Goal: Task Accomplishment & Management: Manage account settings

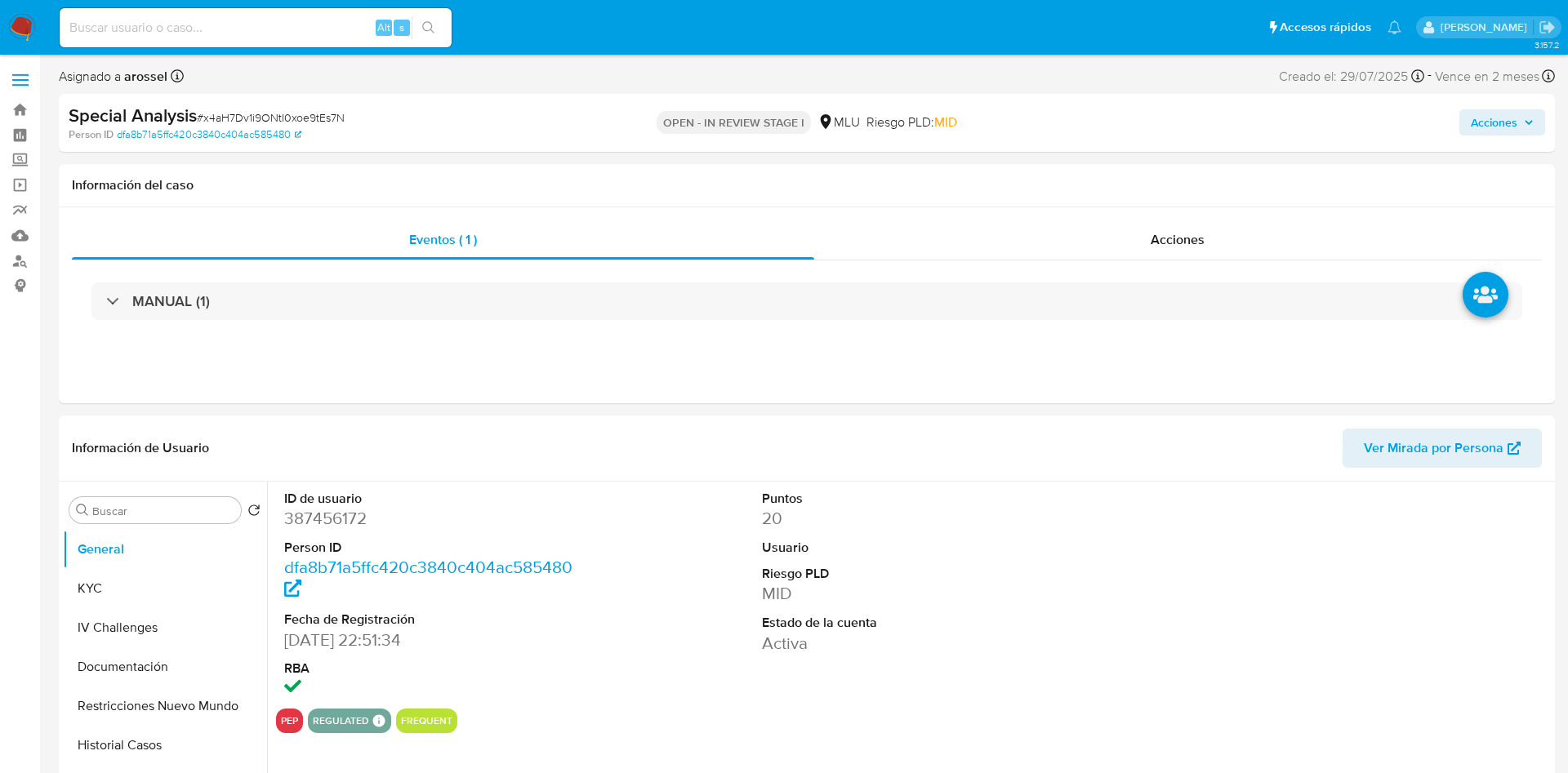
select select "10"
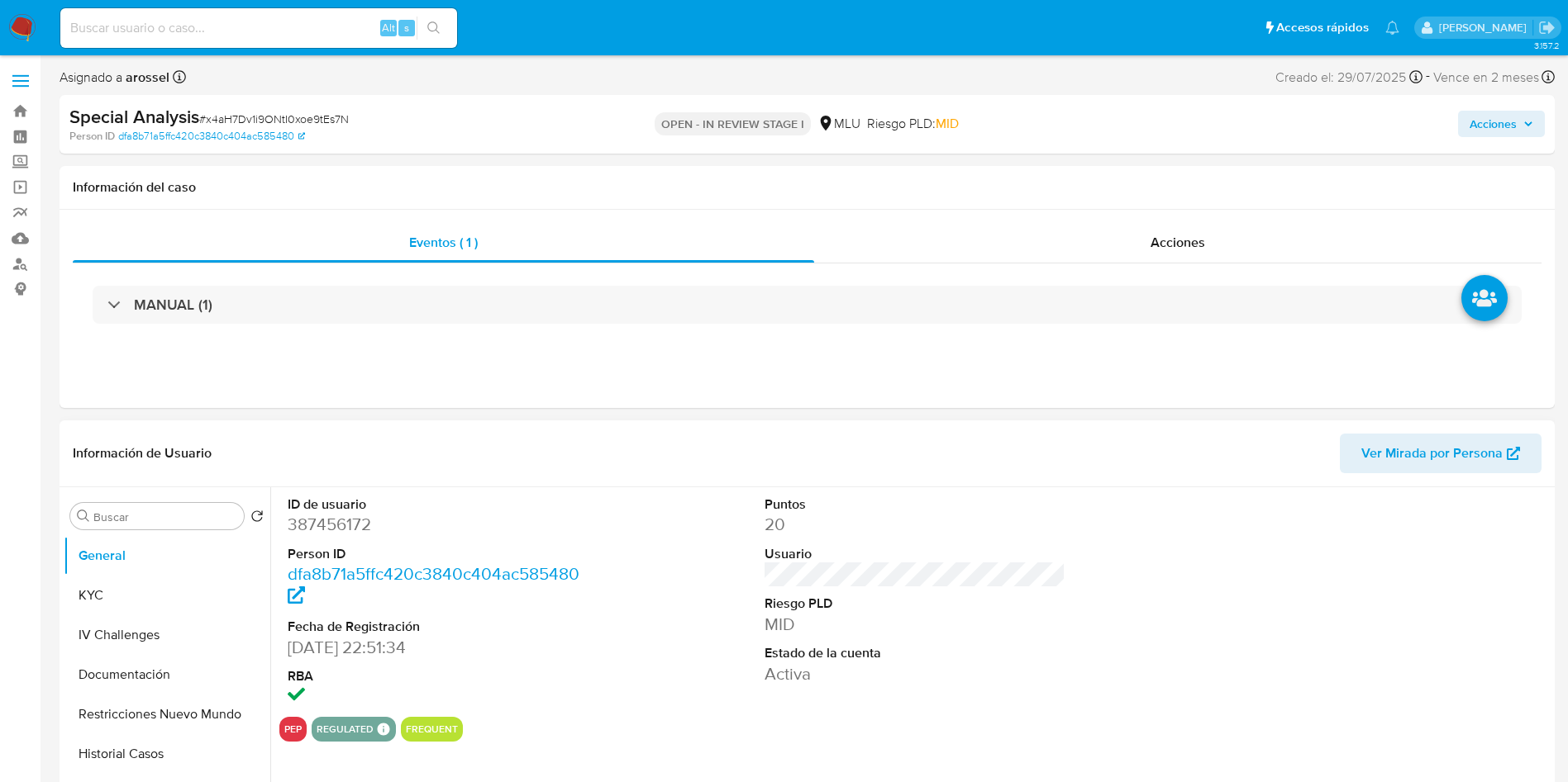
click at [330, 518] on dd "387456172" at bounding box center [438, 524] width 302 height 23
copy dd "387456172"
click at [281, 111] on span "# x4aH7Dv1i9ONtI0xoe9tEs7N" at bounding box center [274, 119] width 150 height 16
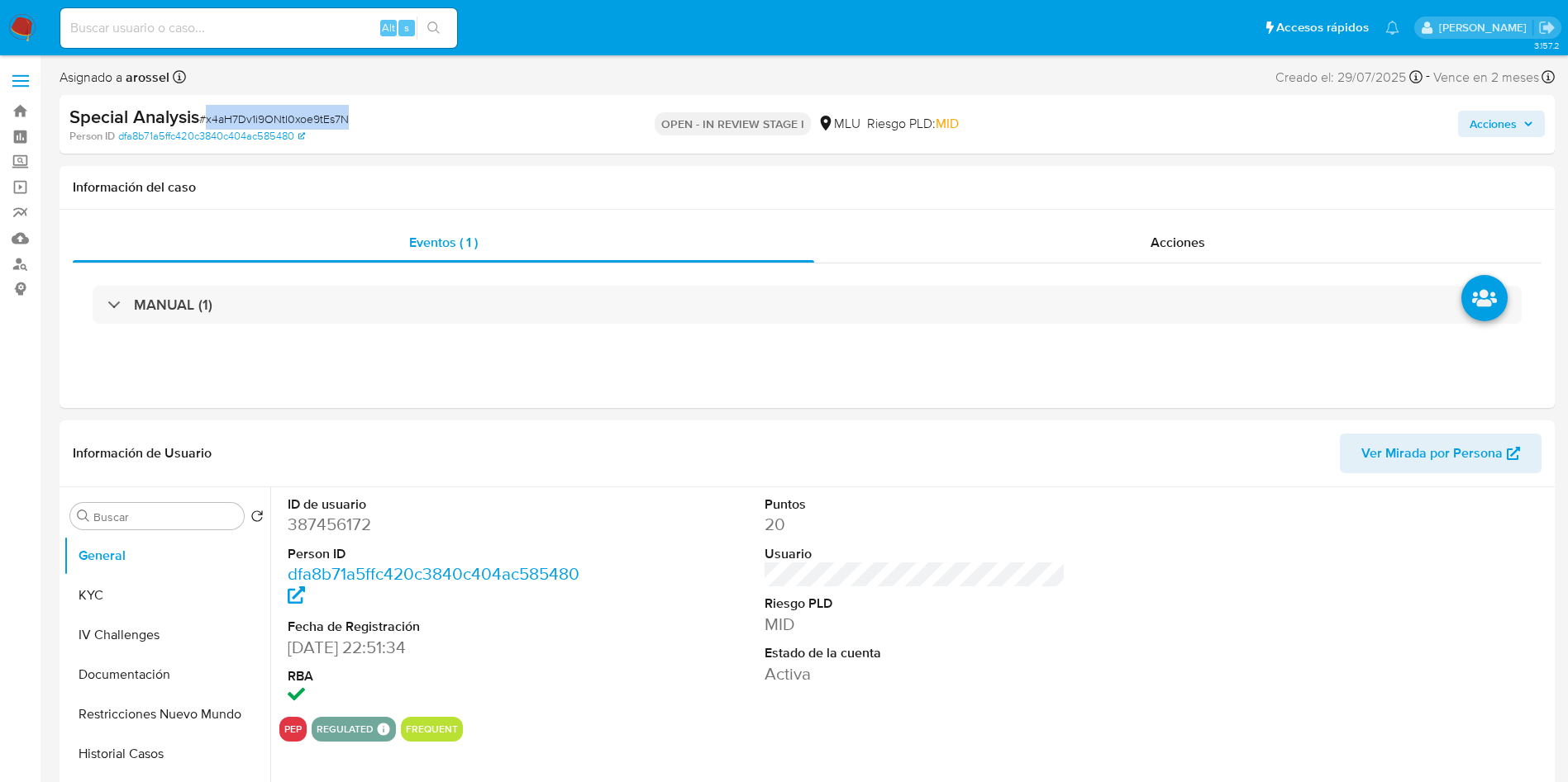
copy span "x4aH7Dv1i9ONtI0xoe9tEs7N"
click at [1445, 468] on span "Ver Mirada por Persona" at bounding box center [1431, 453] width 141 height 40
click at [592, 541] on div "ID de usuario 387456172 Person ID dfa8b71a5ffc420c3840c404ac585480 Fecha de Reg…" at bounding box center [438, 602] width 318 height 230
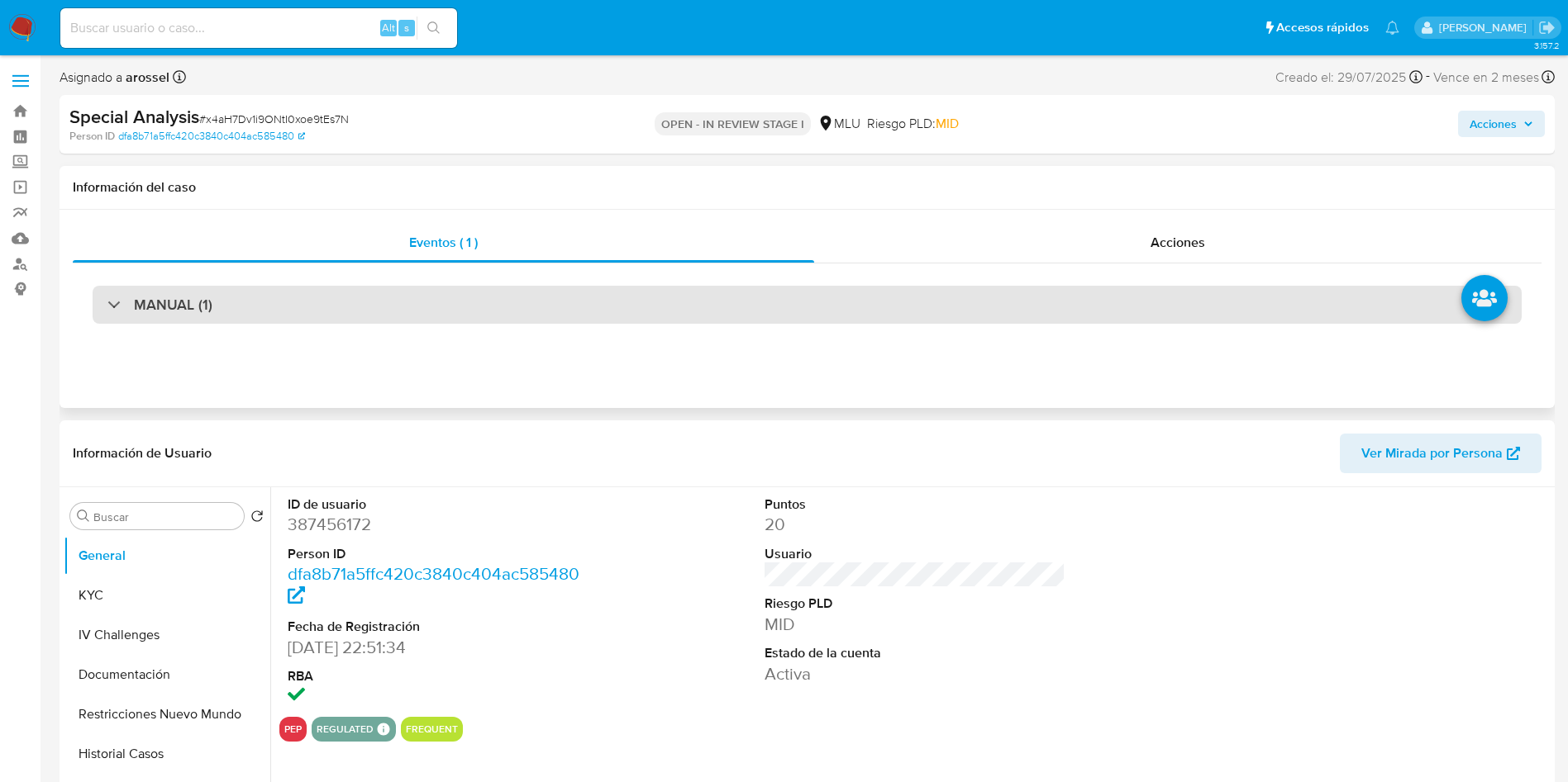
click at [421, 313] on div "MANUAL (1)" at bounding box center [806, 304] width 1429 height 38
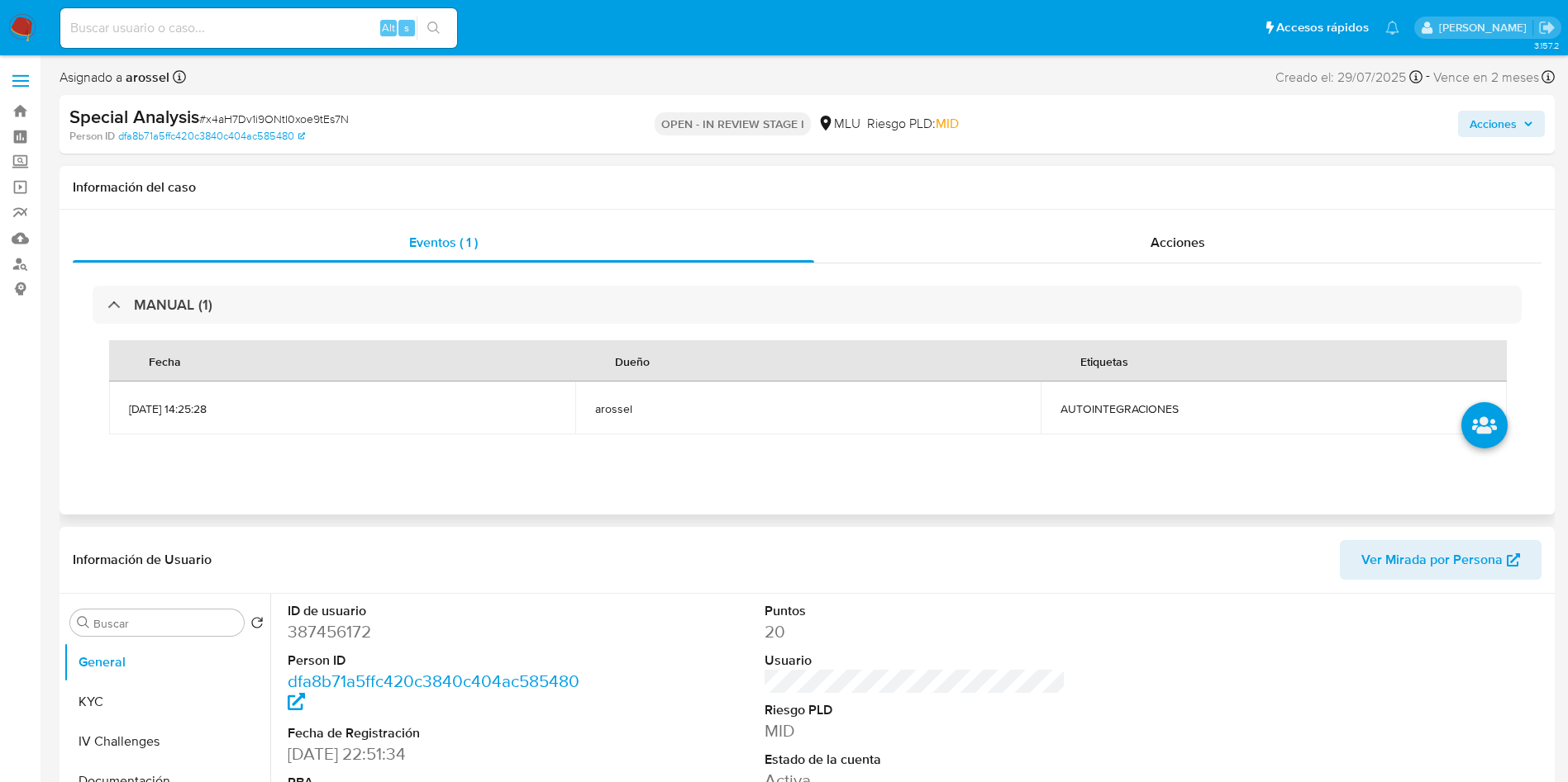
click at [1093, 413] on span "AUTOINTEGRACIONES" at bounding box center [1273, 409] width 427 height 15
copy span "AUTOINTEGRACIONES"
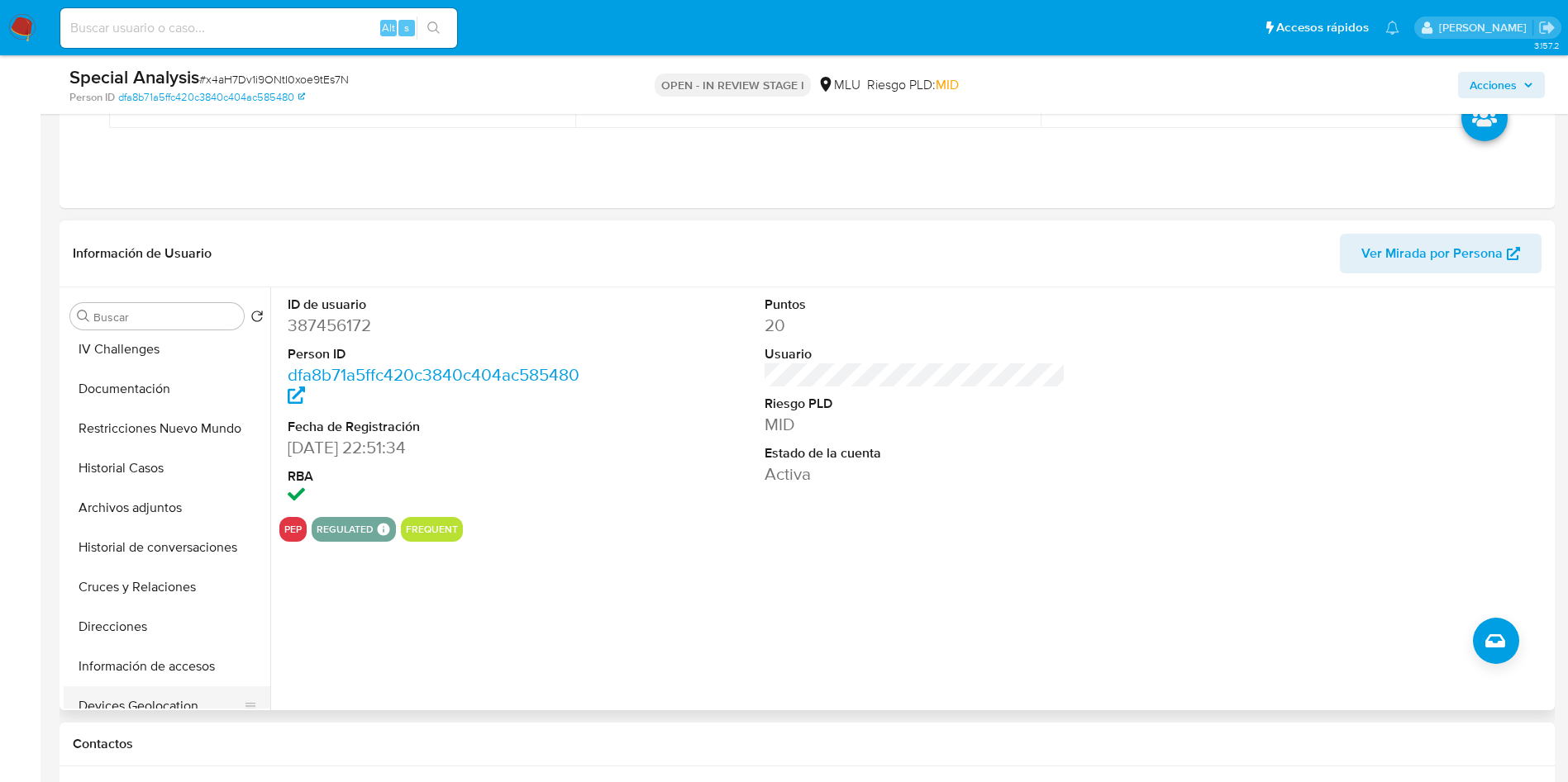
scroll to position [124, 0]
click at [161, 599] on button "Direcciones" at bounding box center [167, 589] width 207 height 40
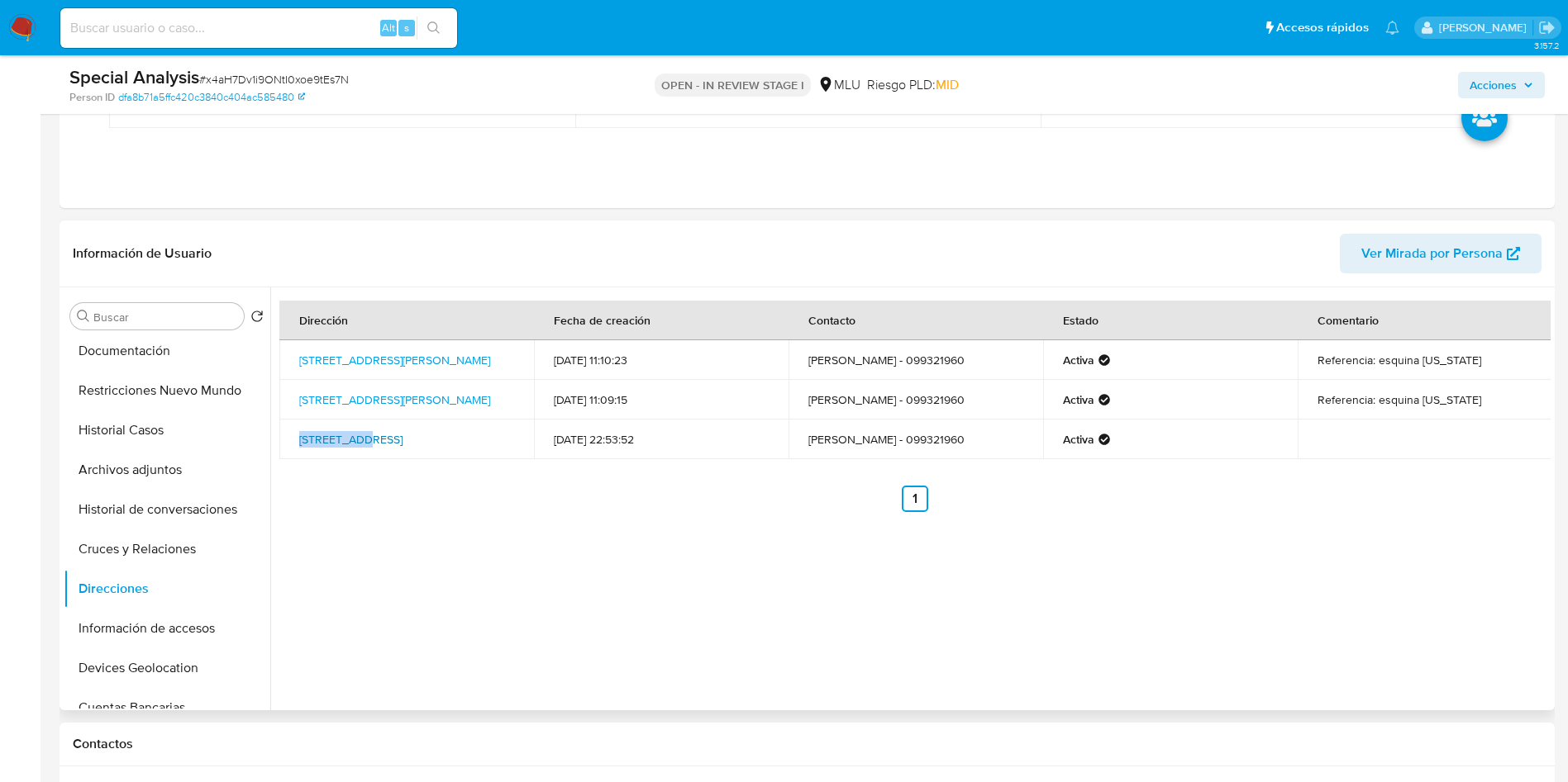
drag, startPoint x: 288, startPoint y: 427, endPoint x: 365, endPoint y: 426, distance: 77.0
click at [365, 426] on td "Lugano 3581, Prado, Montevideo, 11700, Uruguay 3581" at bounding box center [406, 439] width 254 height 40
copy link "Lugano 3581"
drag, startPoint x: 290, startPoint y: 349, endPoint x: 380, endPoint y: 351, distance: 90.0
click at [380, 351] on td "Dr Decroly 5169, Malvin, Montevideo, 11400, Uruguay 5169" at bounding box center [406, 360] width 254 height 40
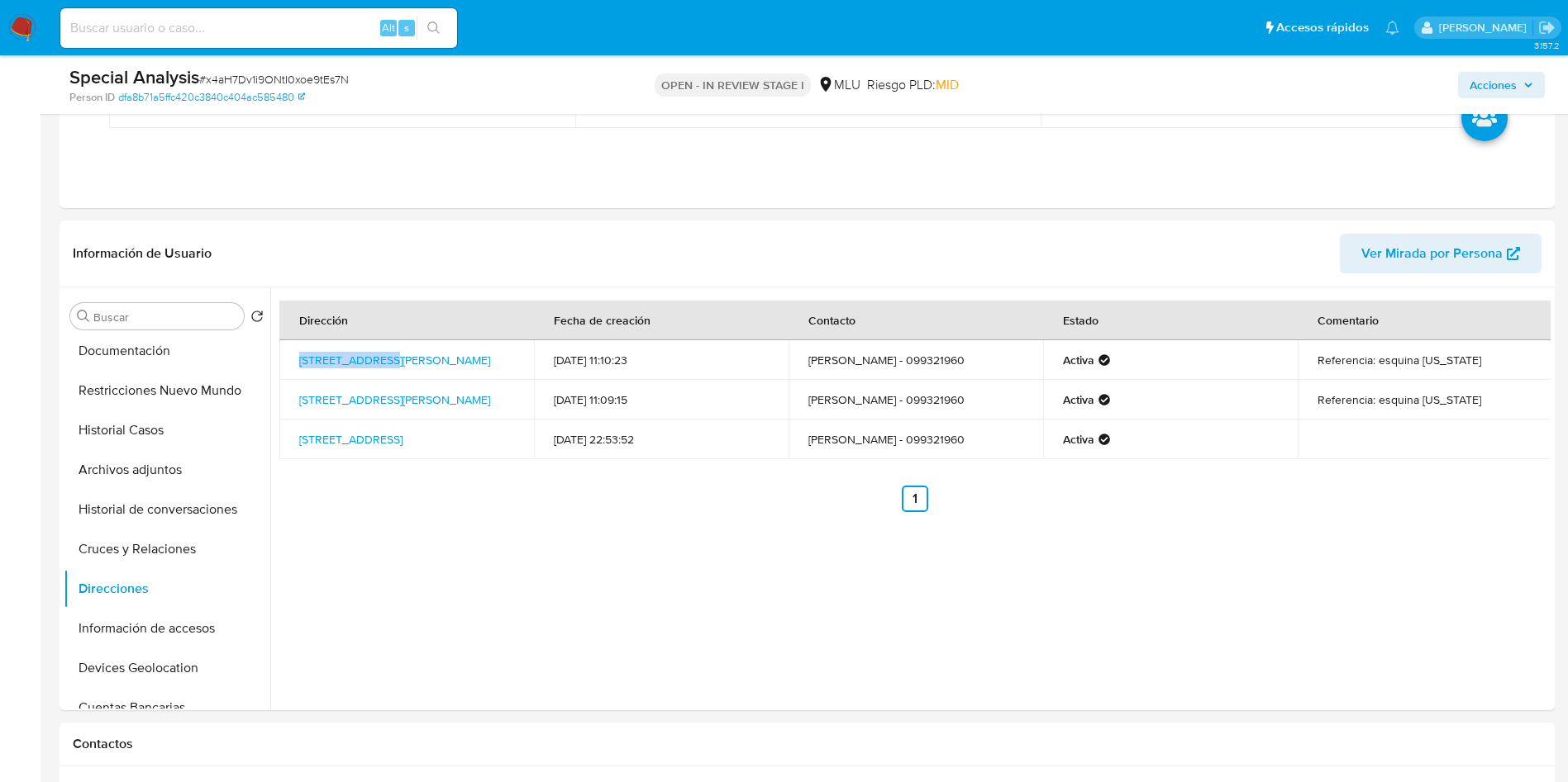
copy link "Dr Decroly 5169"
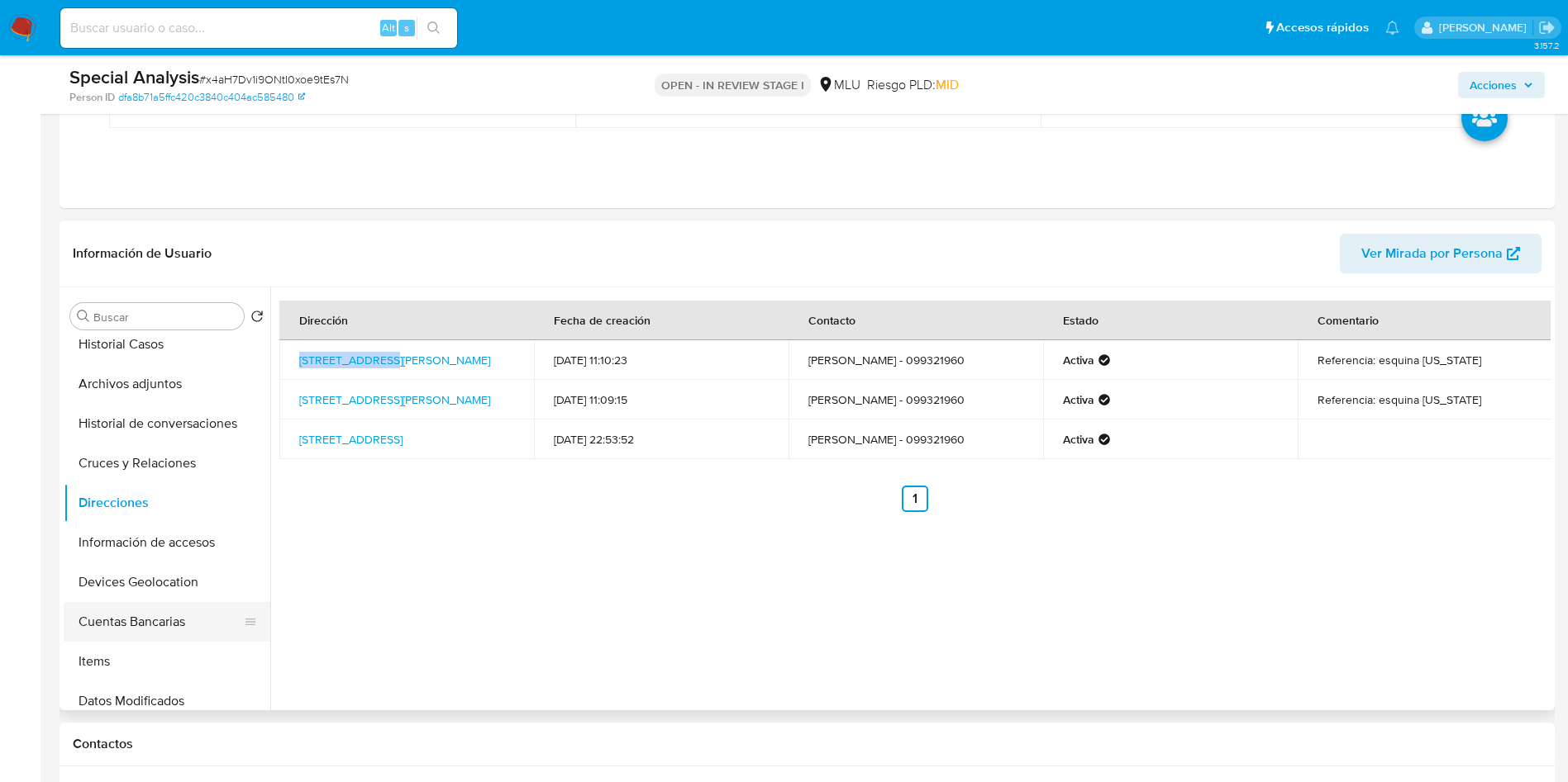
scroll to position [248, 0]
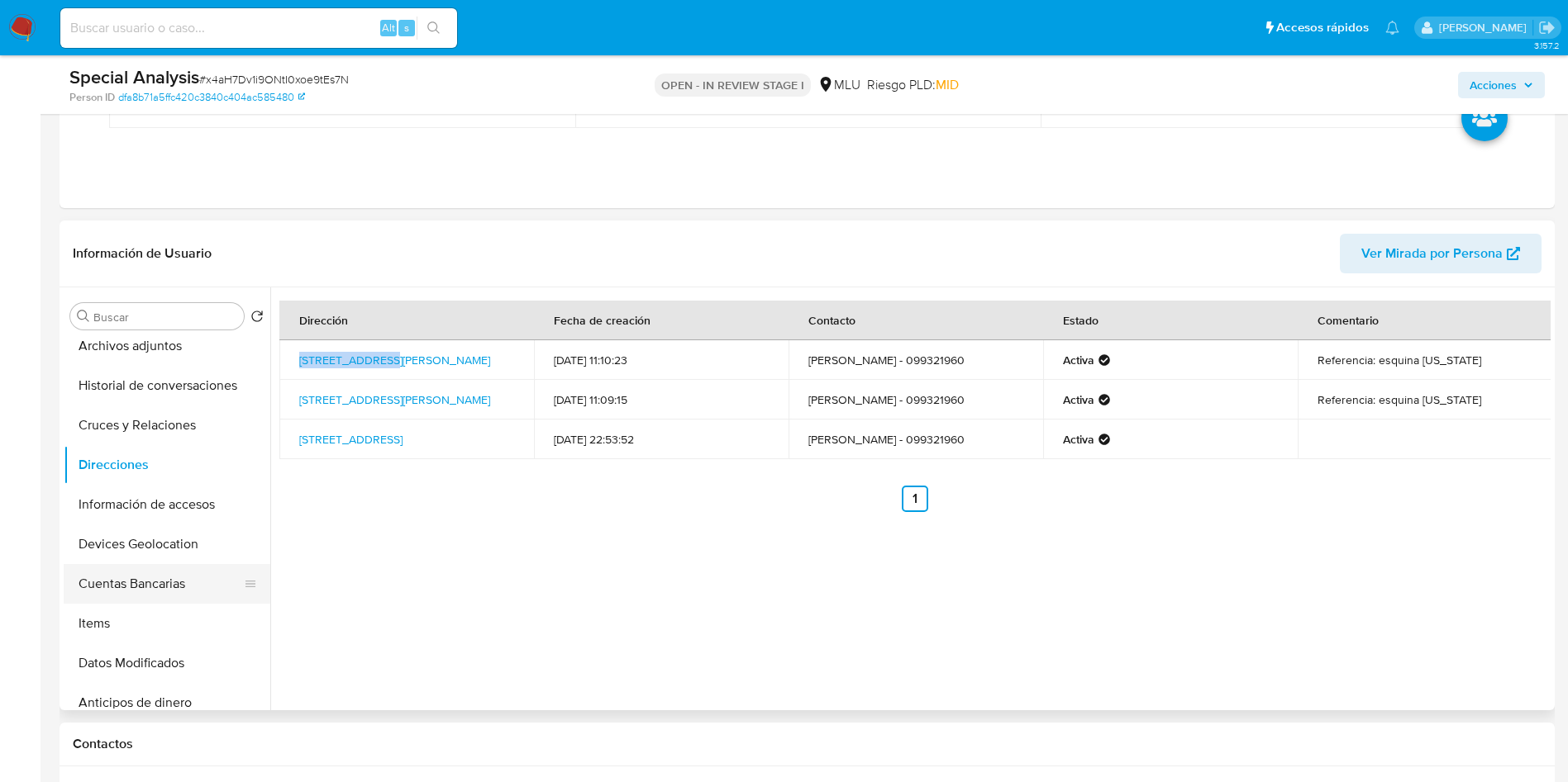
click at [128, 572] on button "Cuentas Bancarias" at bounding box center [160, 584] width 193 height 40
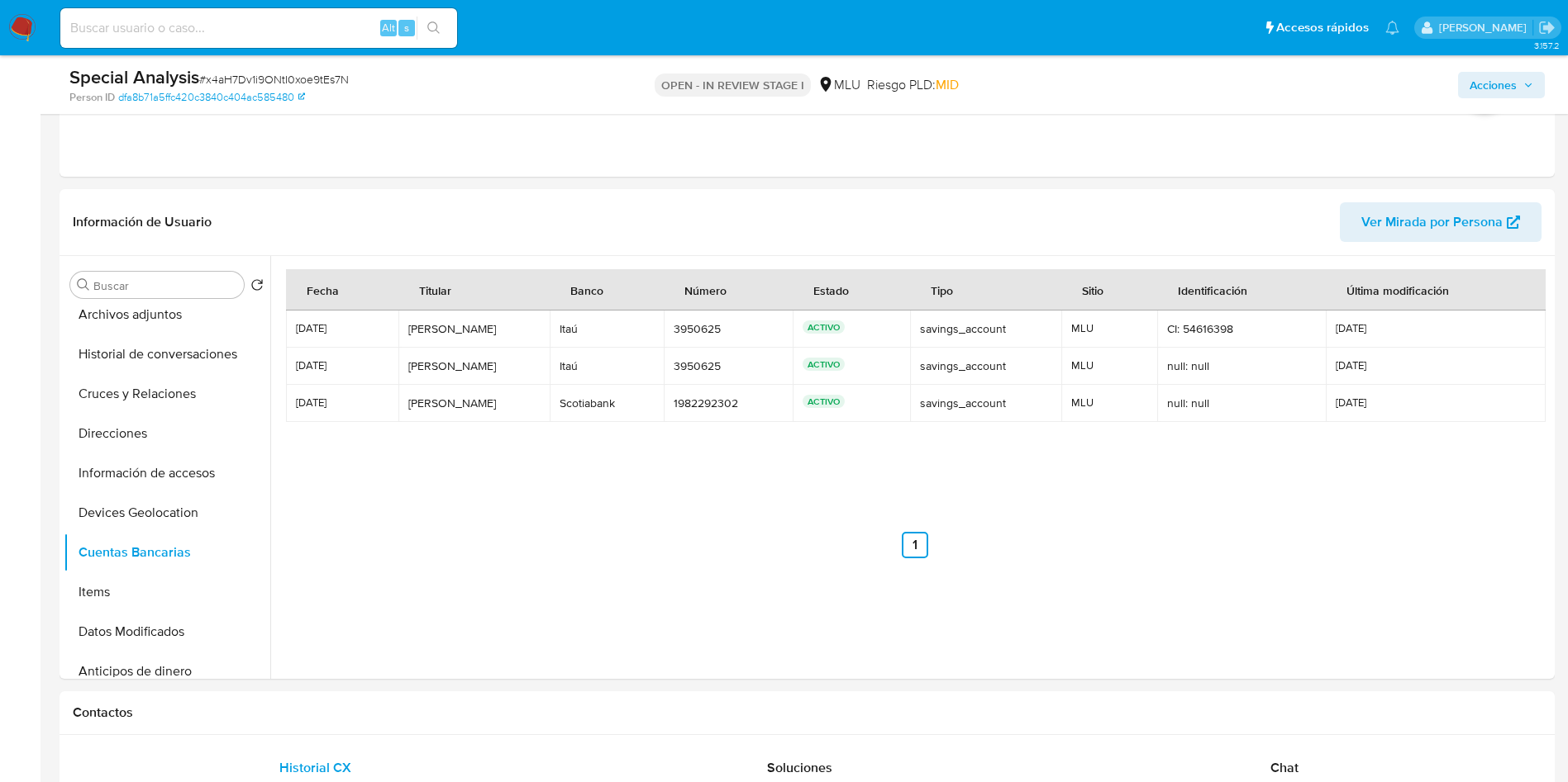
scroll to position [991, 0]
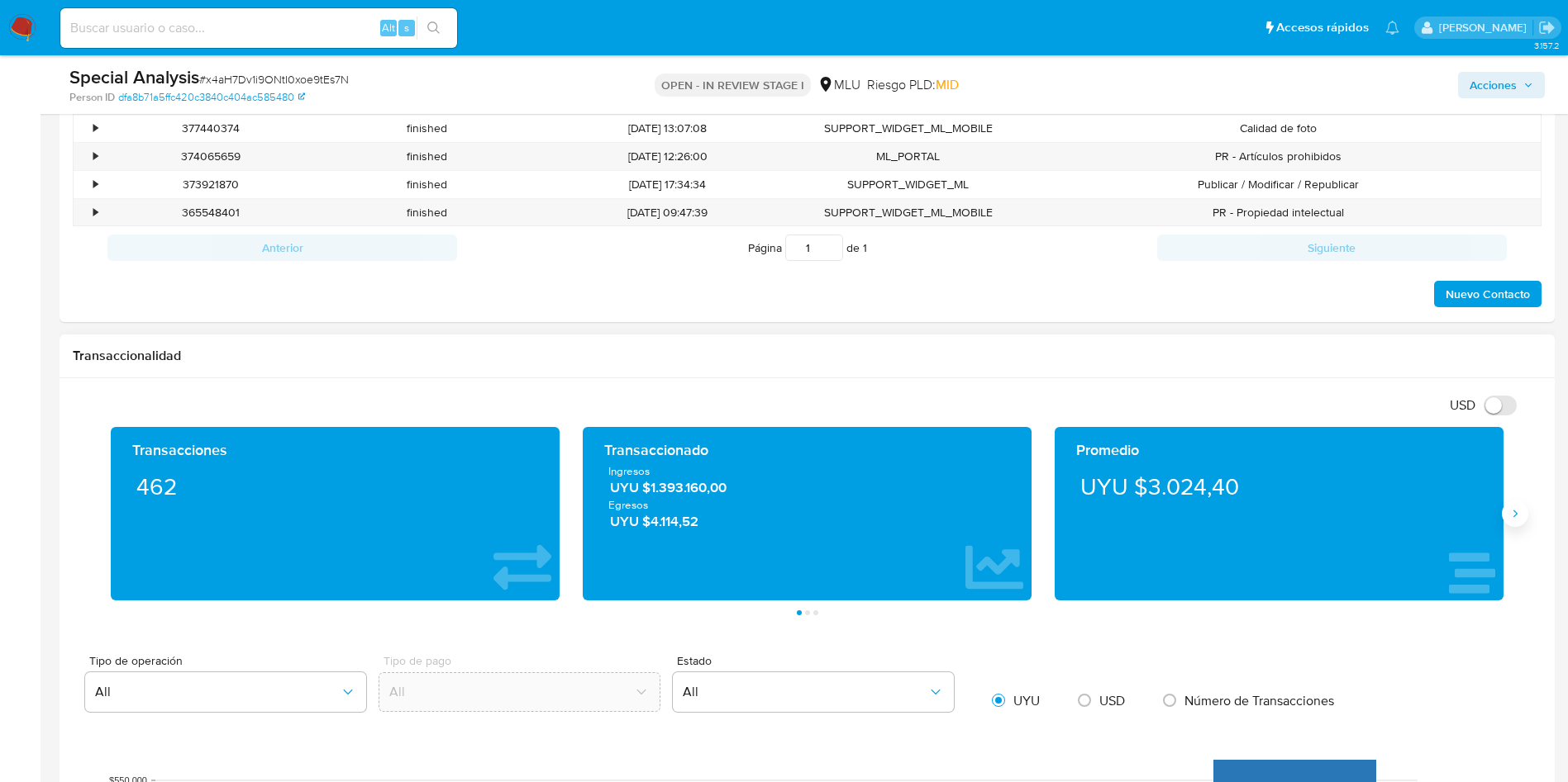
click at [1523, 520] on button "Siguiente" at bounding box center [1514, 514] width 26 height 26
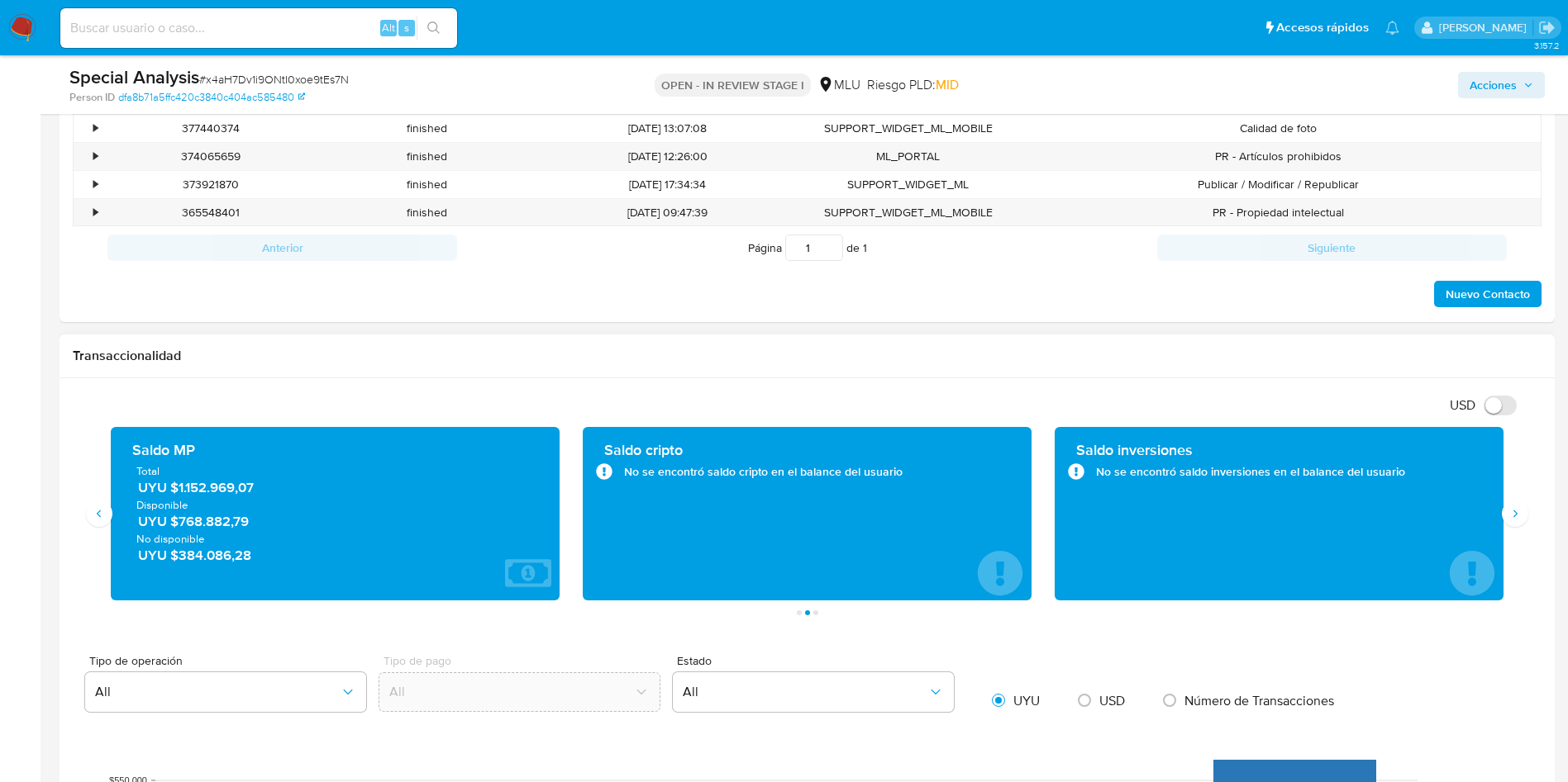
drag, startPoint x: 299, startPoint y: 488, endPoint x: 172, endPoint y: 486, distance: 127.0
click at [172, 486] on span "UYU $1.152.969,07" at bounding box center [336, 488] width 396 height 19
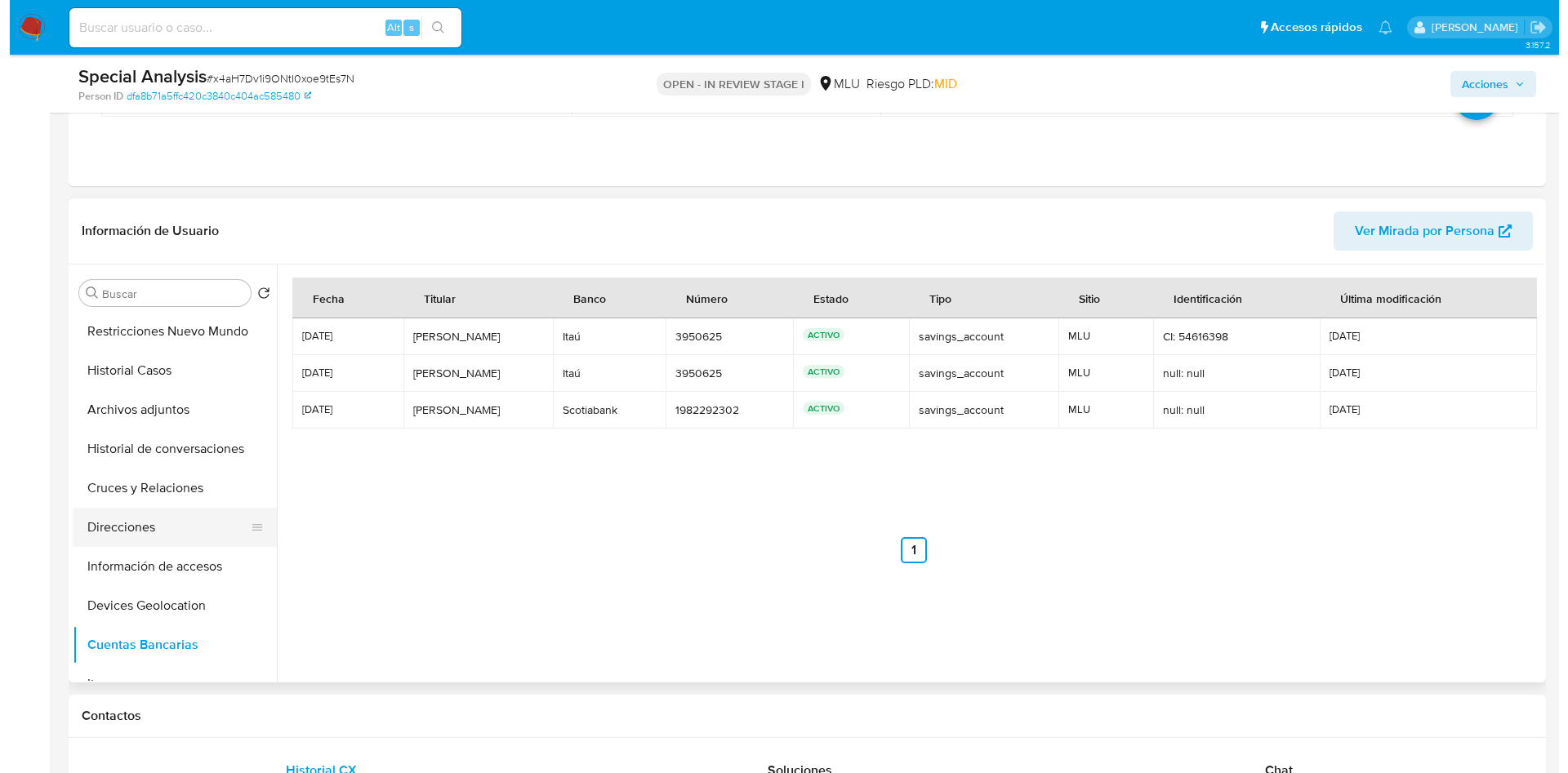
scroll to position [122, 0]
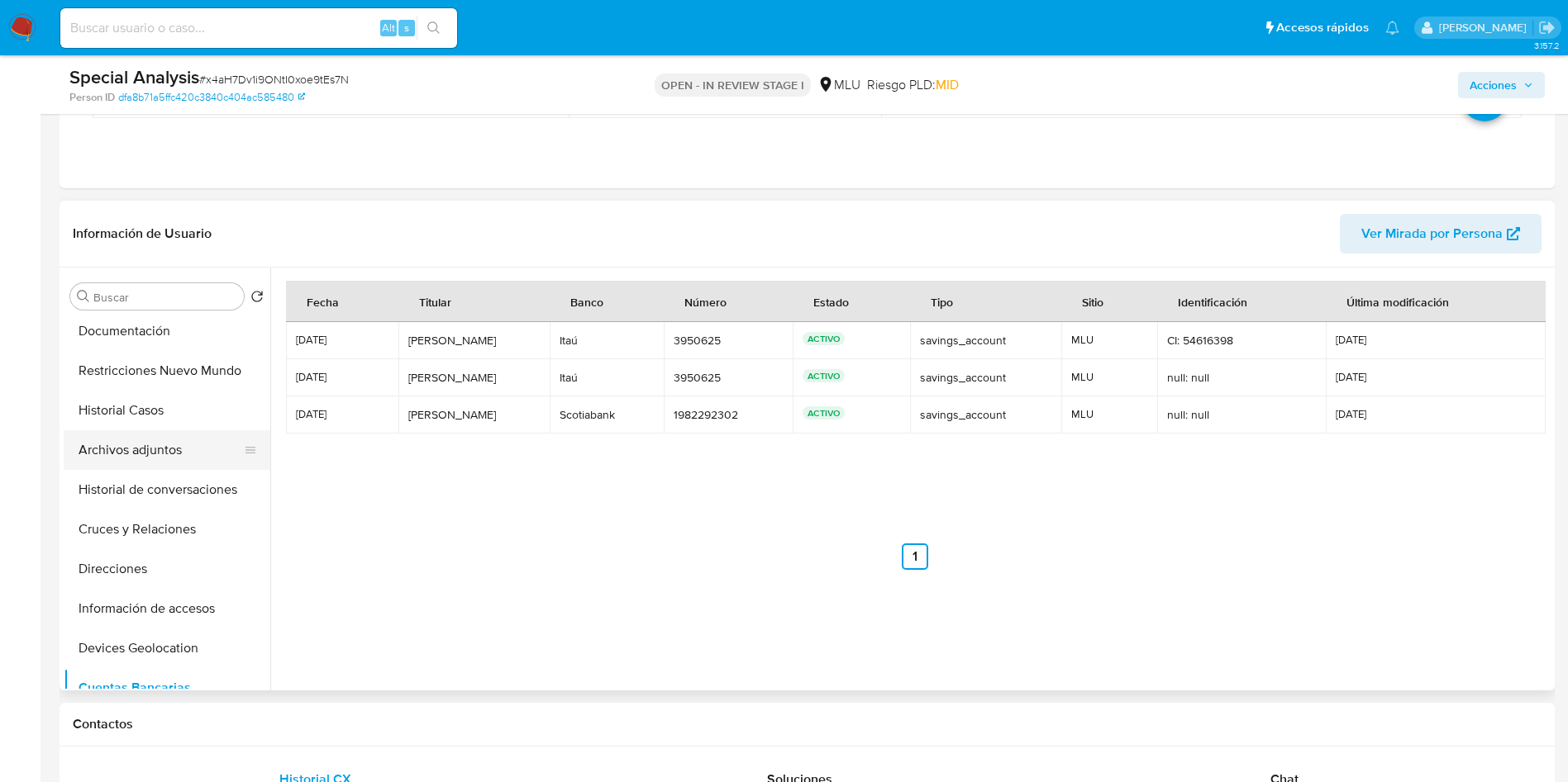
click at [168, 450] on button "Archivos adjuntos" at bounding box center [160, 450] width 193 height 40
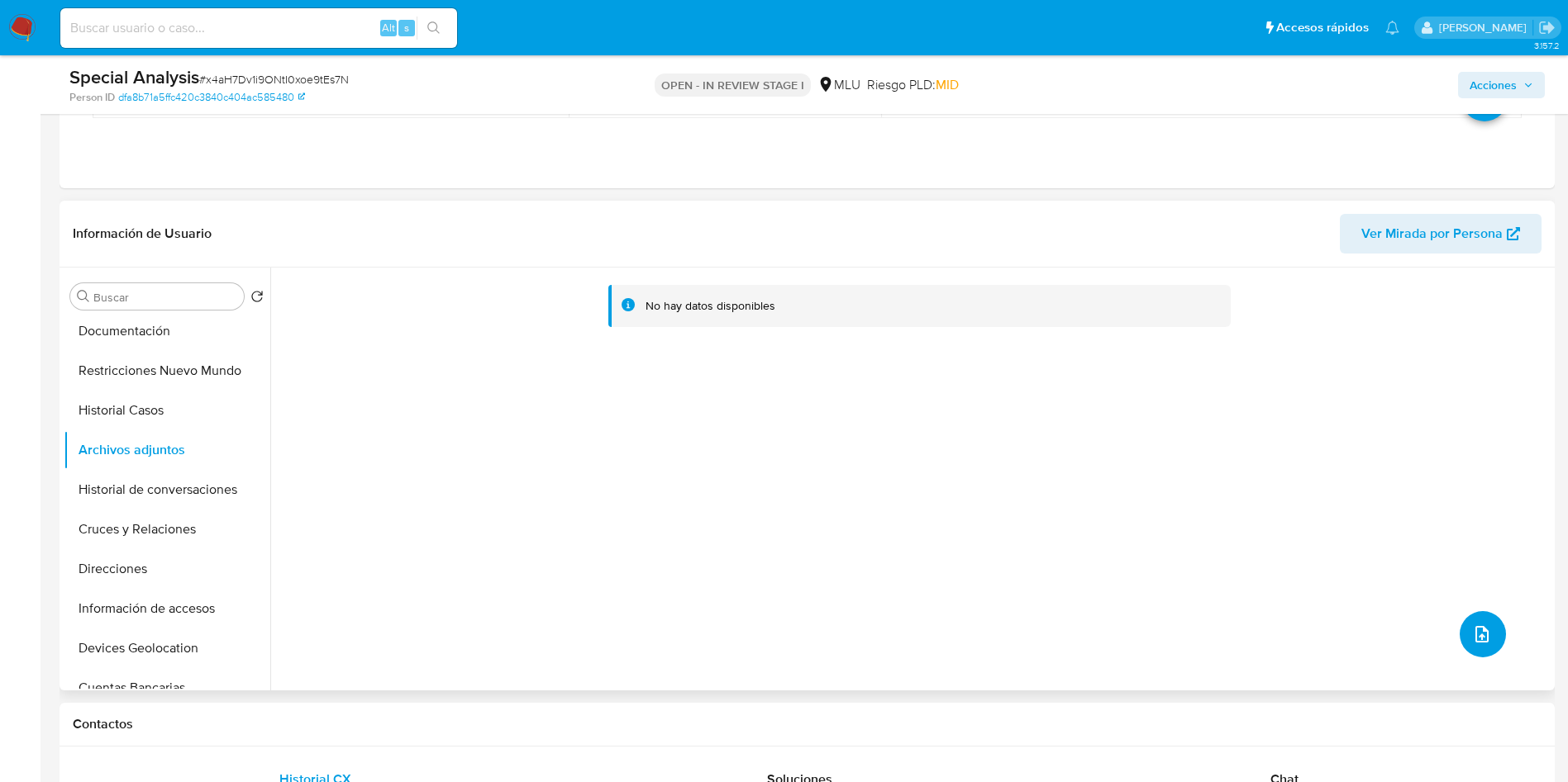
click at [1483, 637] on icon "upload-file" at bounding box center [1482, 635] width 20 height 20
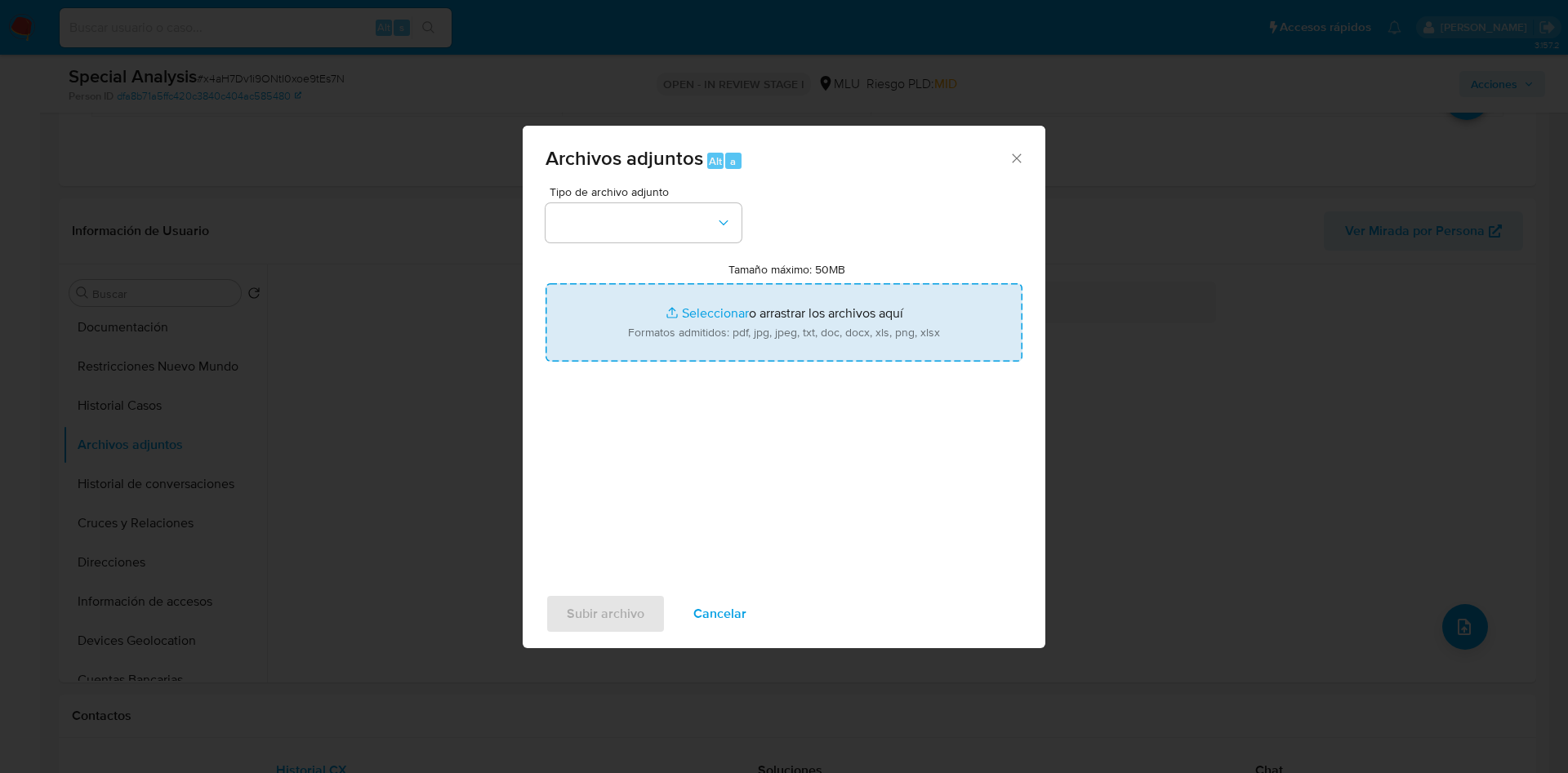
click at [889, 343] on input "Tamaño máximo: 50MB Seleccionar archivos" at bounding box center [784, 322] width 477 height 78
type input "C:\fakepath\Anexos 387456172 - 03_09_2025.pdf"
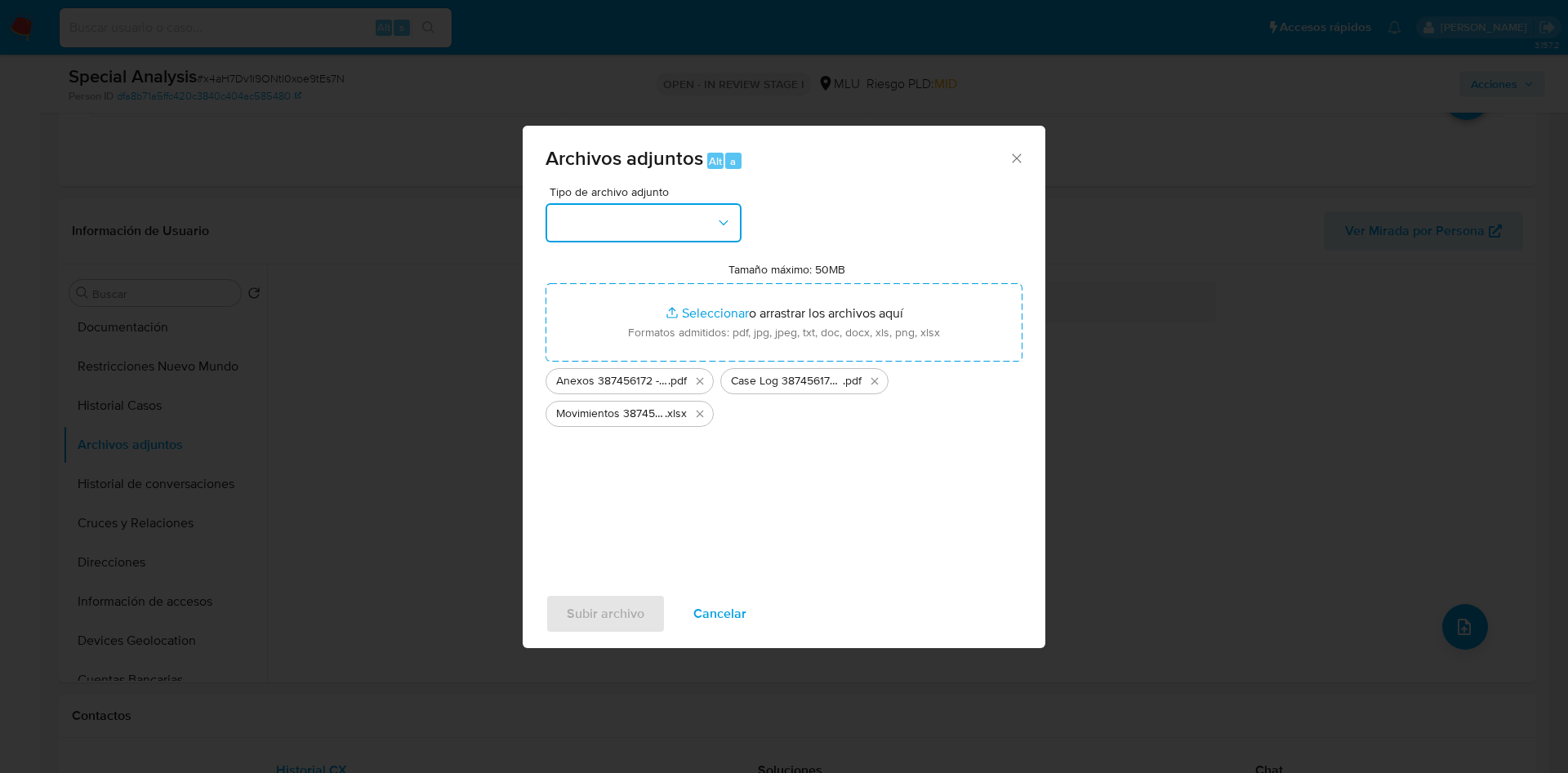
click at [686, 219] on button "button" at bounding box center [643, 223] width 196 height 39
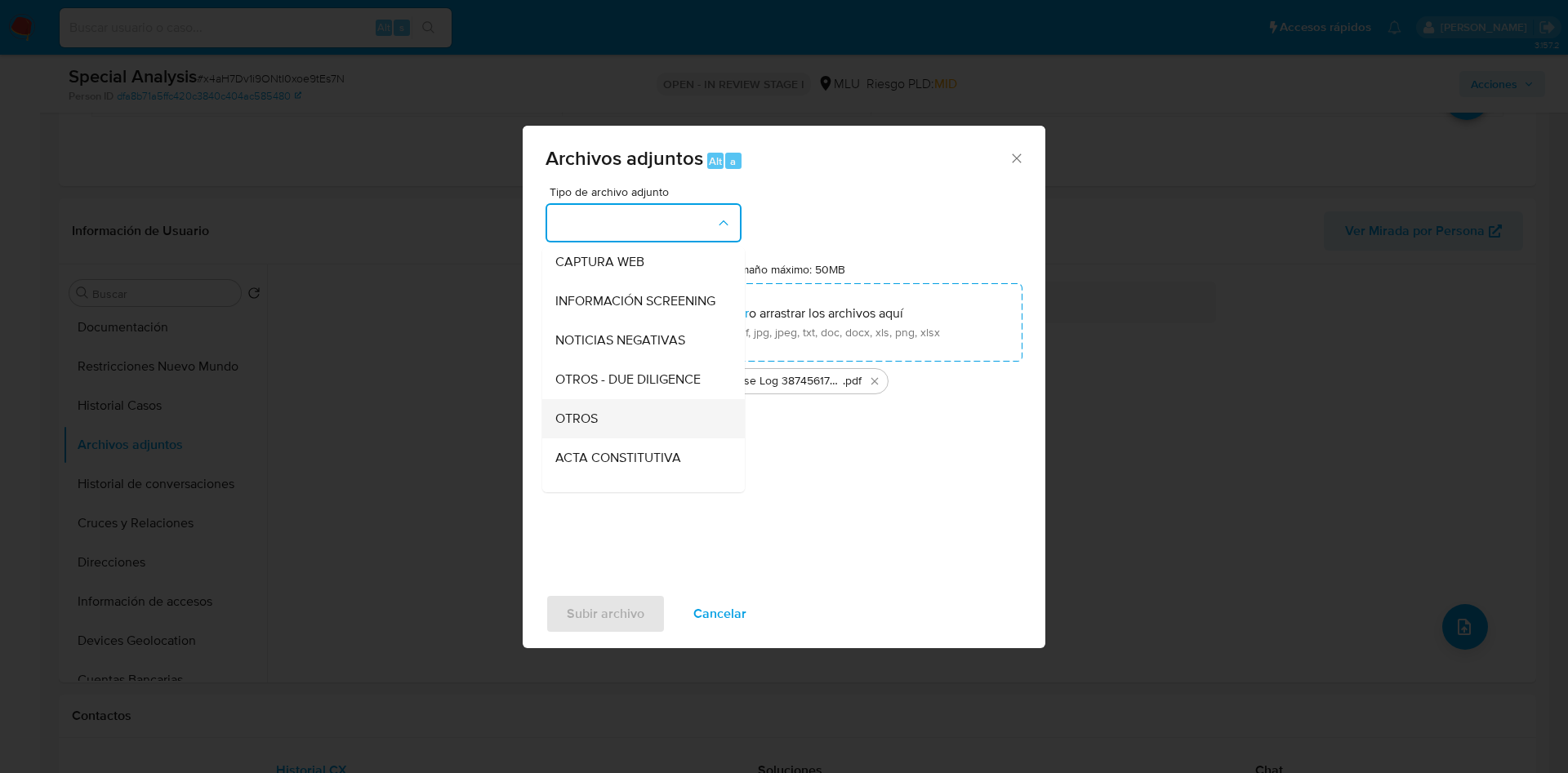
click at [646, 438] on div "OTROS" at bounding box center [639, 419] width 167 height 39
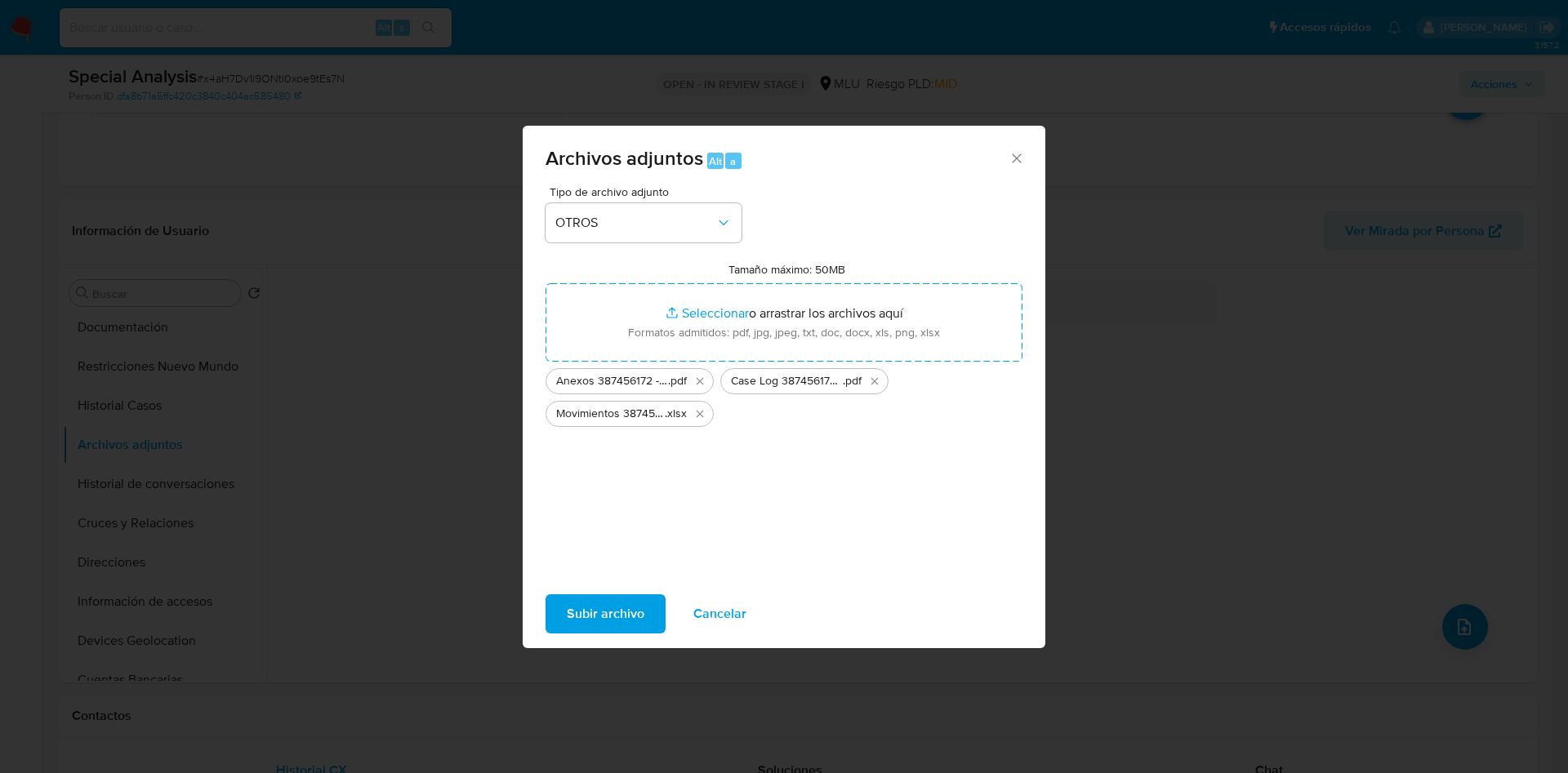
click at [611, 626] on span "Subir archivo" at bounding box center [605, 614] width 77 height 35
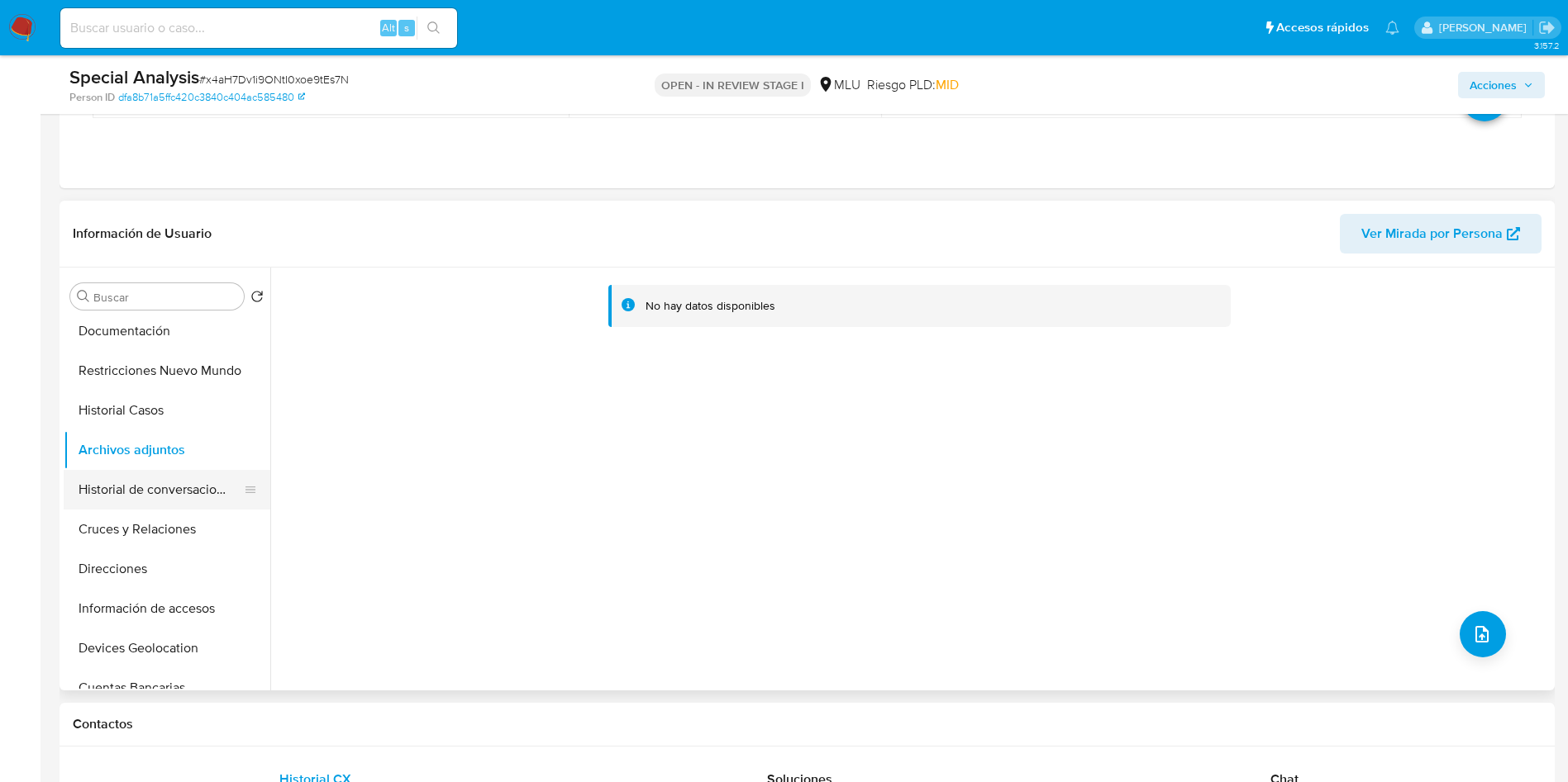
click at [143, 484] on button "Historial de conversaciones" at bounding box center [160, 490] width 193 height 40
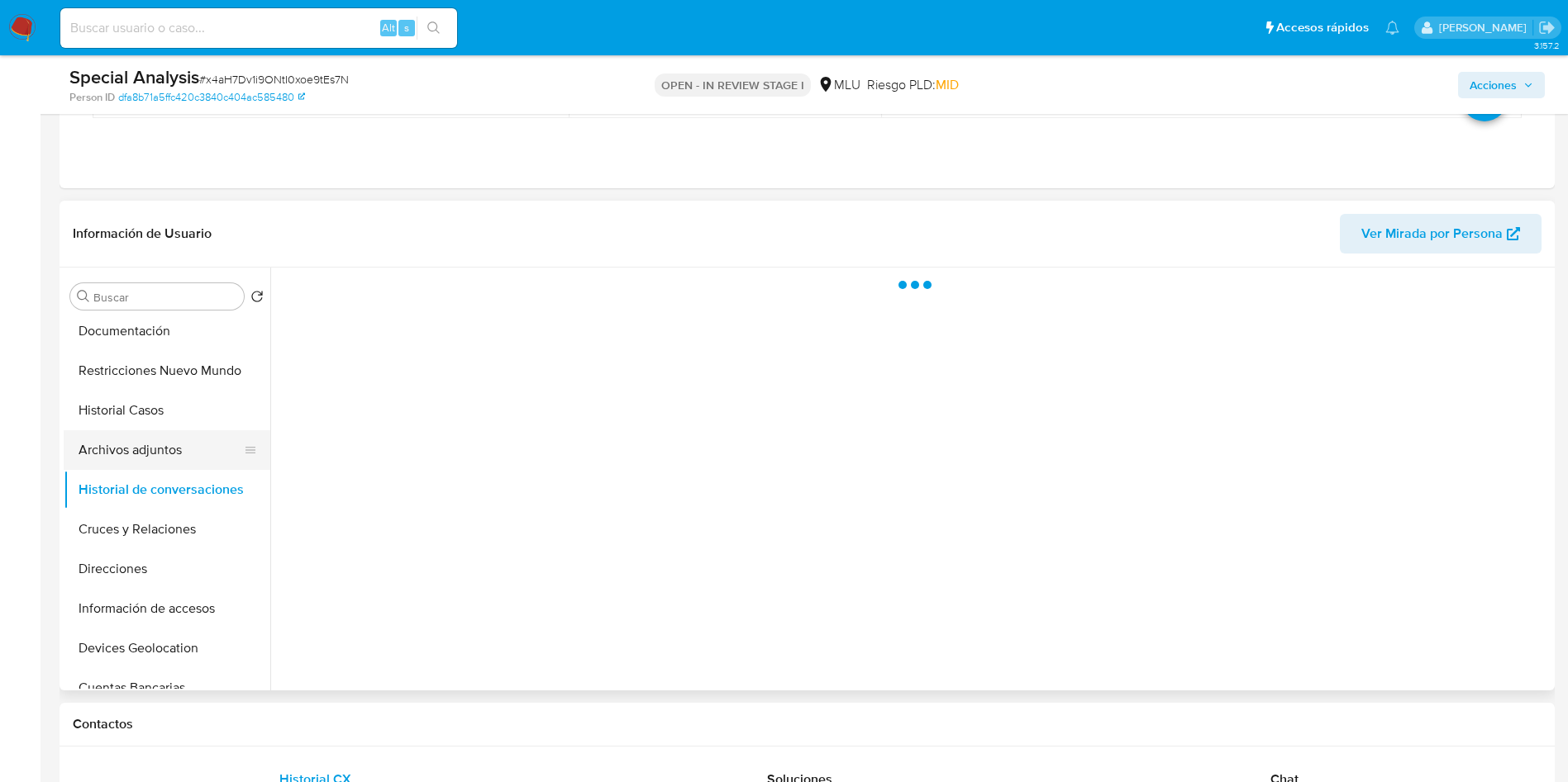
click at [154, 449] on button "Archivos adjuntos" at bounding box center [160, 450] width 193 height 40
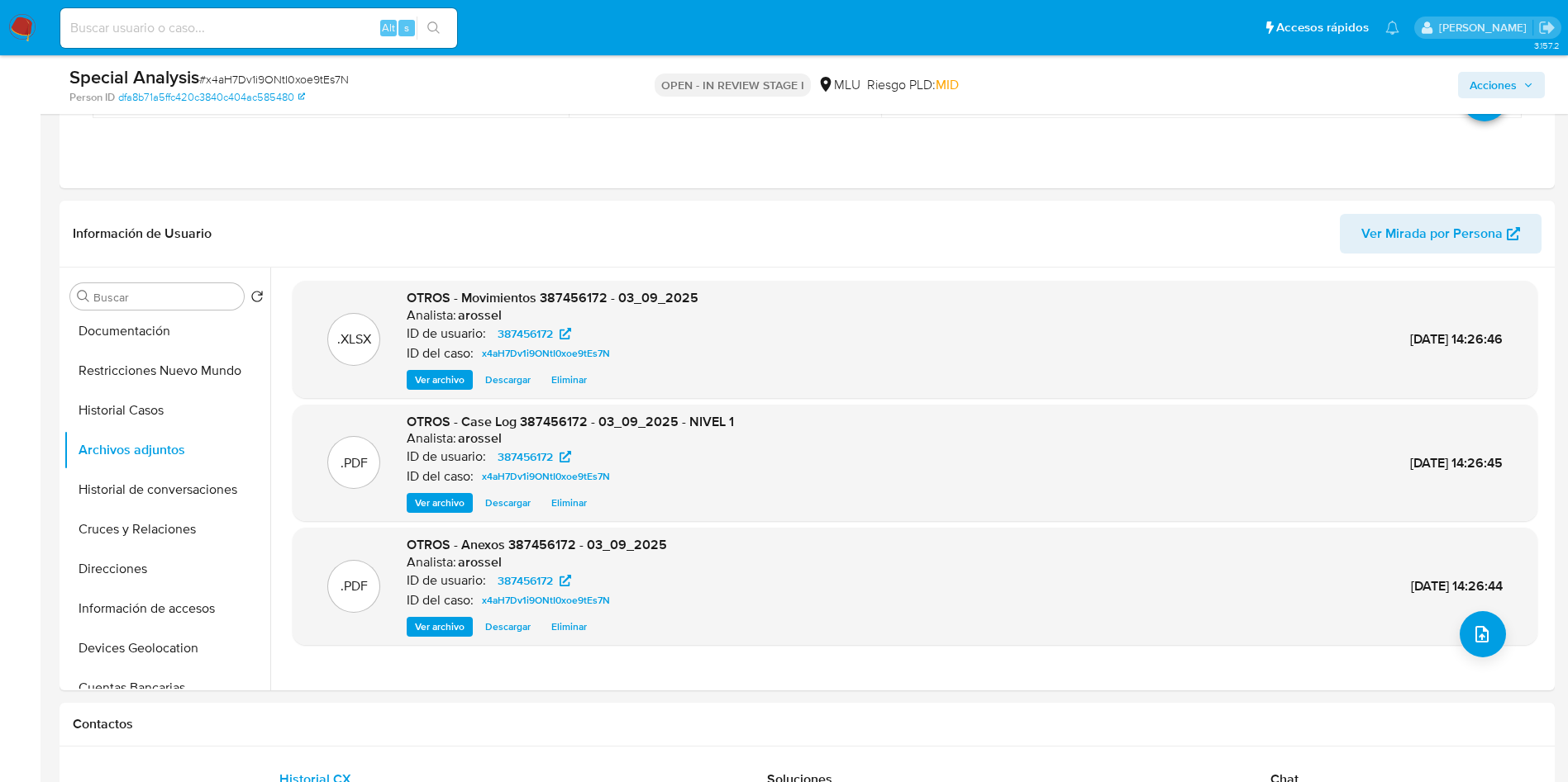
drag, startPoint x: 1519, startPoint y: 75, endPoint x: 1421, endPoint y: 86, distance: 98.6
click at [1518, 75] on span "Acciones" at bounding box center [1501, 85] width 64 height 23
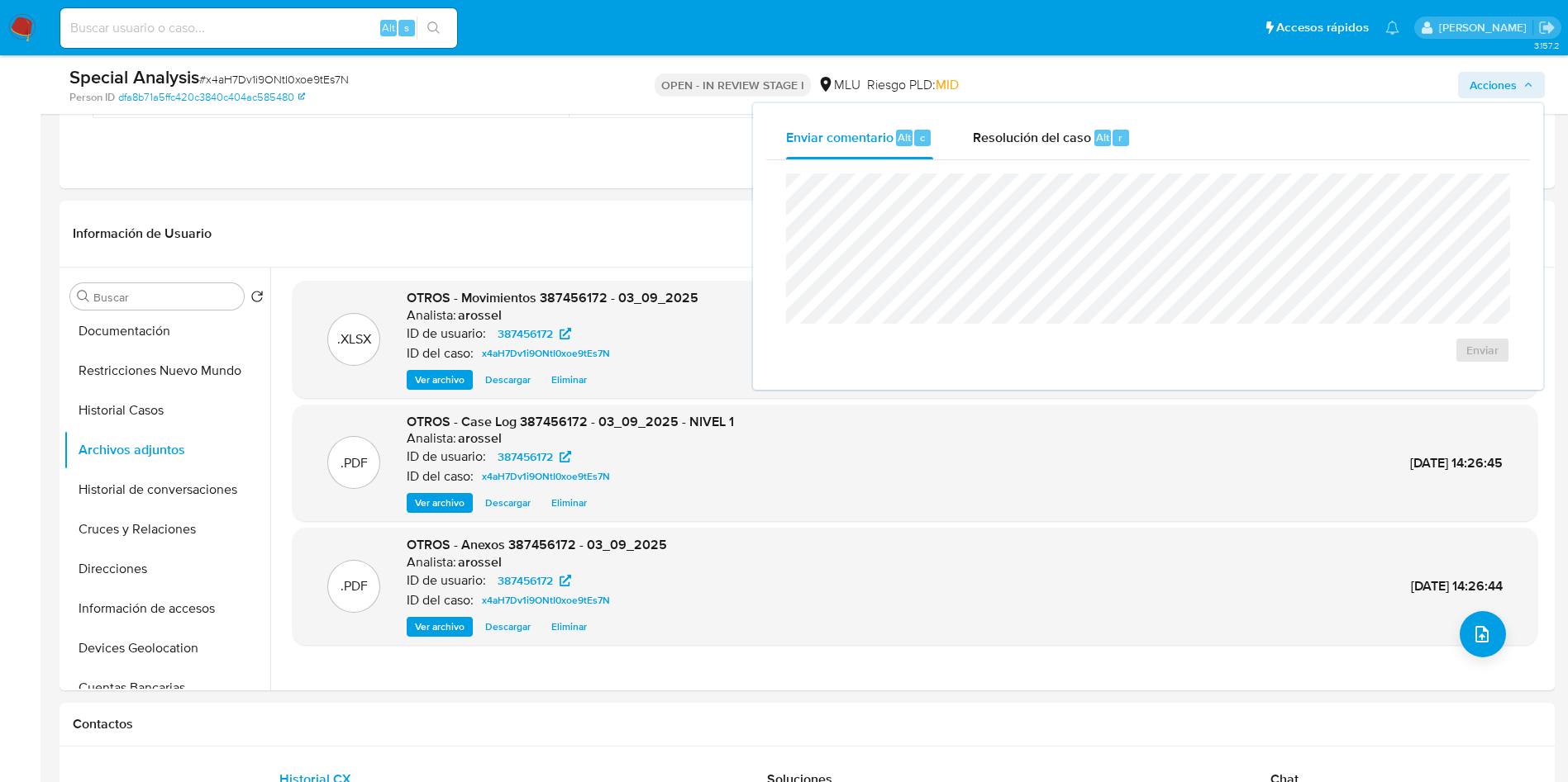
click at [1043, 166] on div "Enviar" at bounding box center [1148, 268] width 763 height 216
click at [1037, 136] on span "Resolución del caso" at bounding box center [1032, 136] width 119 height 19
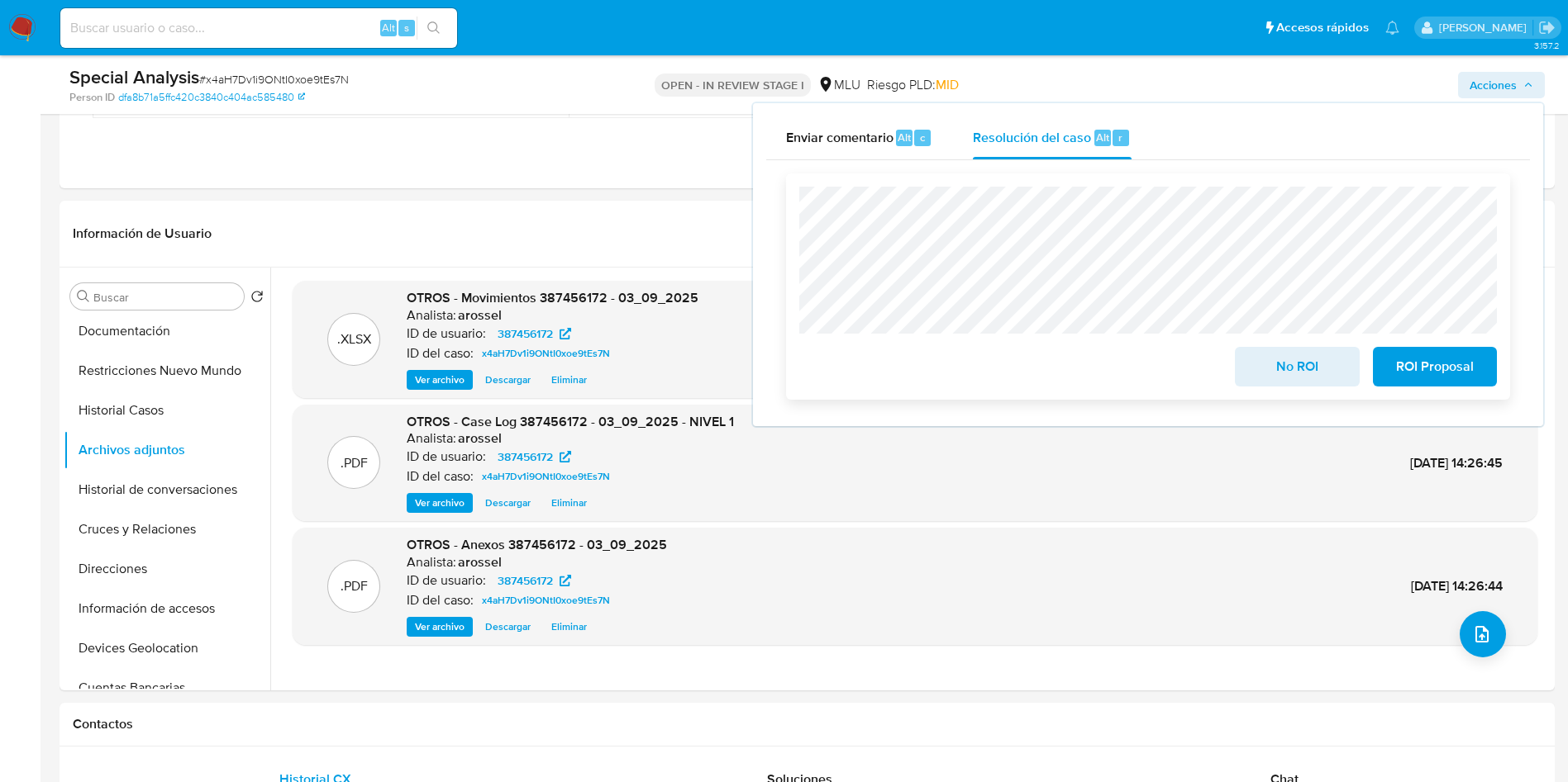
drag, startPoint x: 1267, startPoint y: 378, endPoint x: 1251, endPoint y: 378, distance: 16.0
click at [1266, 378] on span "No ROI" at bounding box center [1297, 366] width 81 height 36
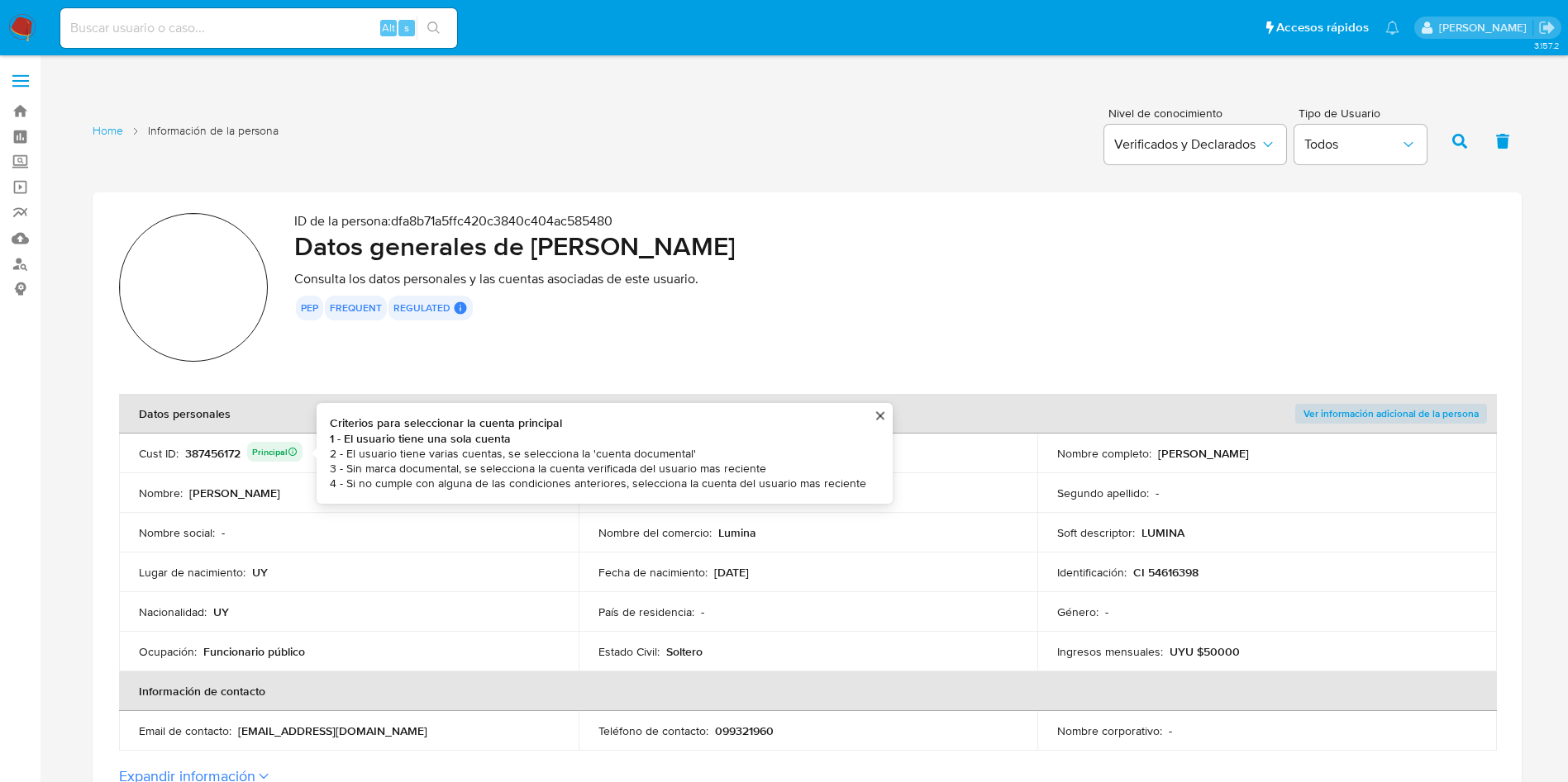
click at [226, 455] on div "387456172 Principal Criterios para seleccionar la cuenta principal 1 - El usuar…" at bounding box center [243, 453] width 118 height 23
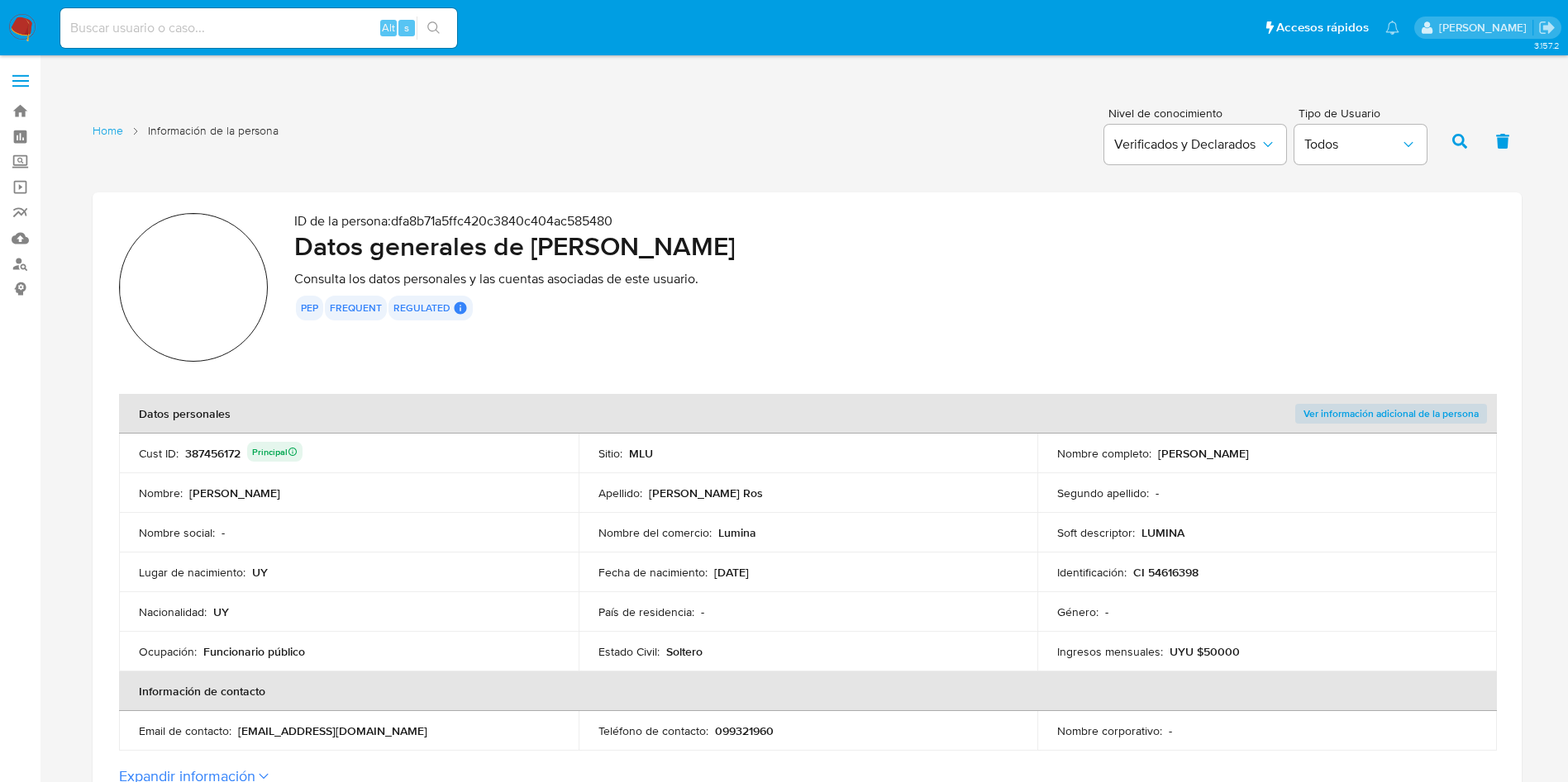
click at [226, 455] on div "387456172 Principal" at bounding box center [243, 453] width 118 height 23
click at [233, 451] on div "387456172 Principal" at bounding box center [243, 453] width 118 height 23
click at [233, 450] on div "387456172 Principal" at bounding box center [243, 453] width 118 height 23
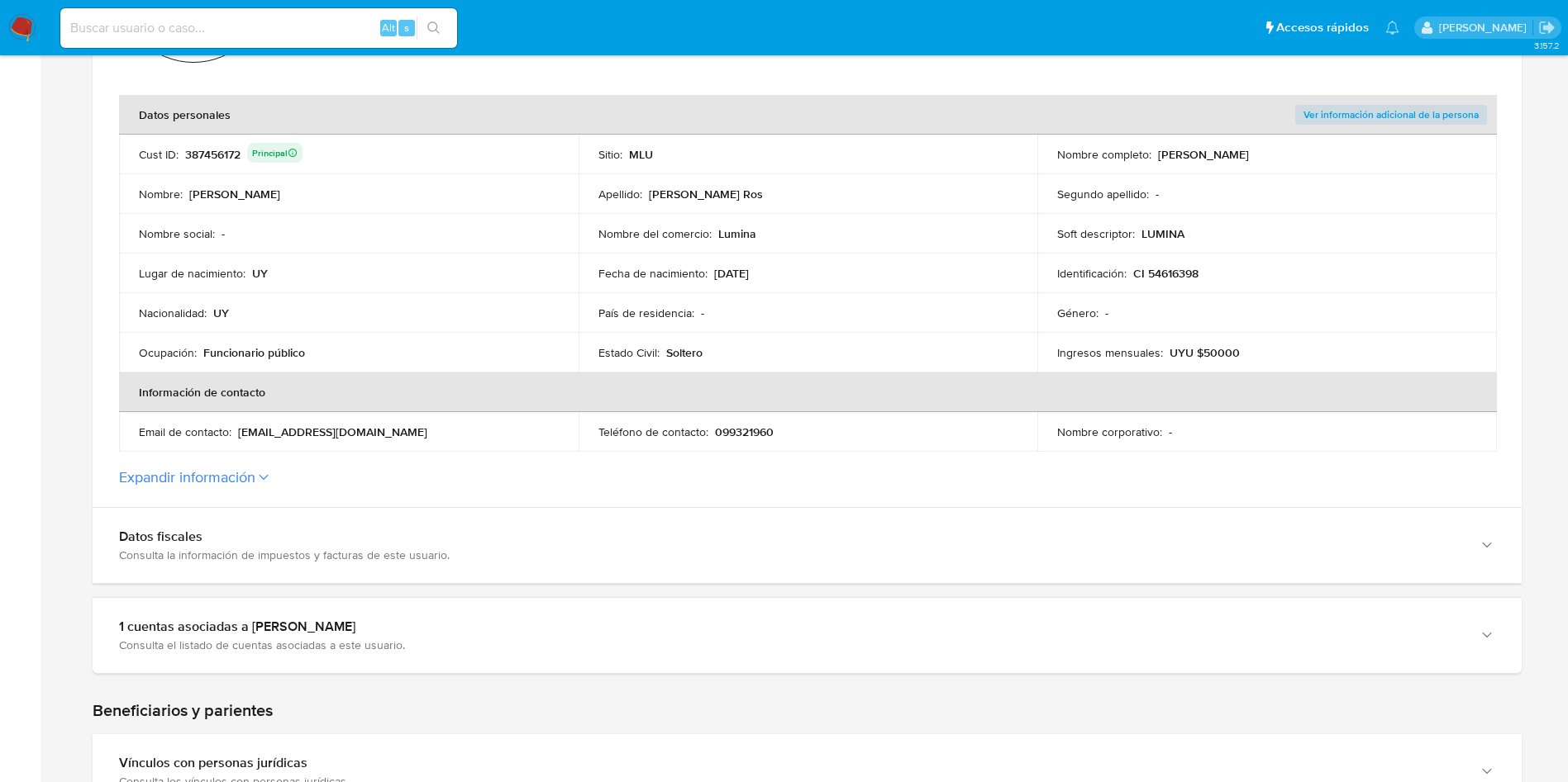
scroll to position [619, 0]
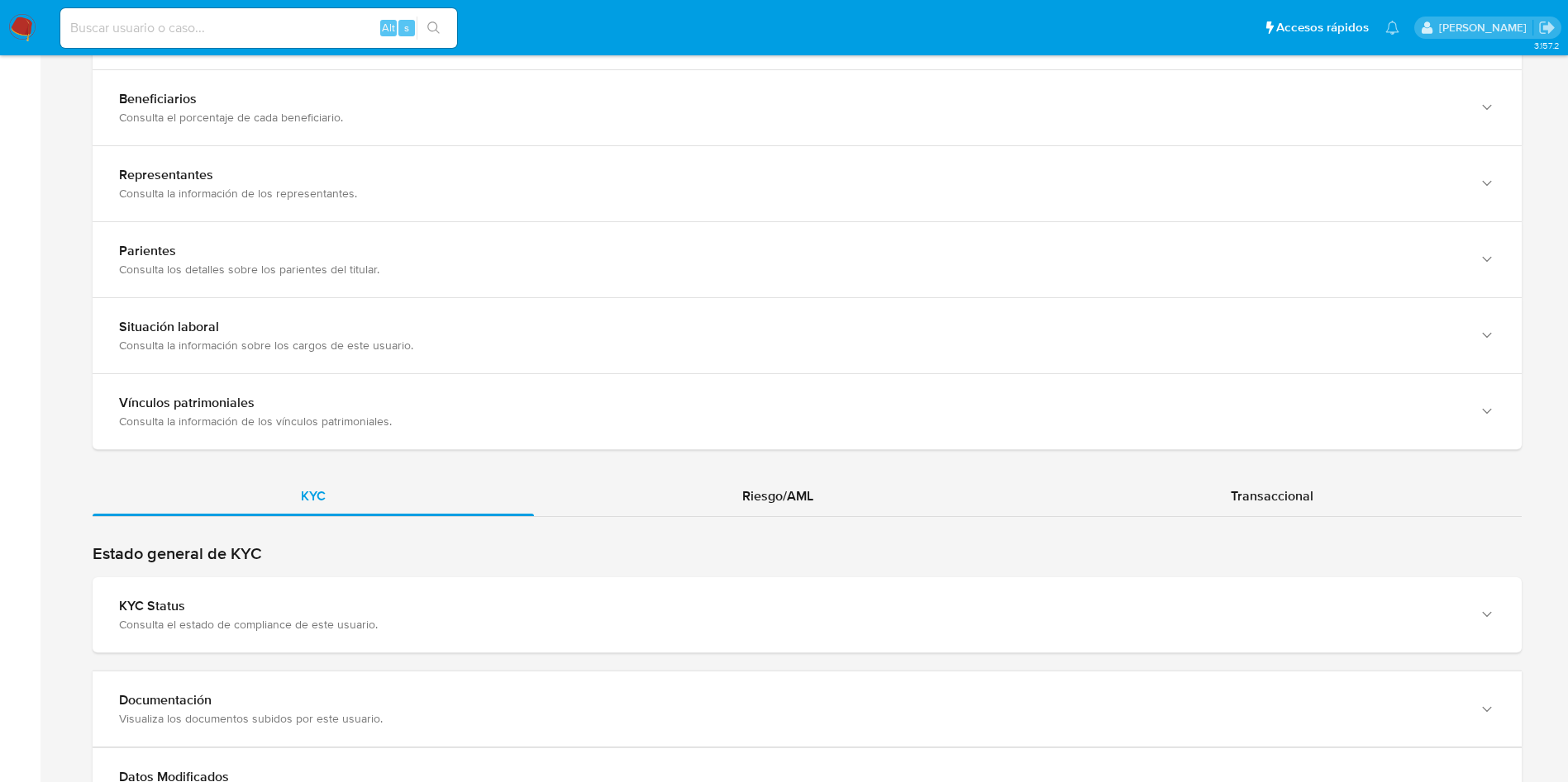
click at [513, 575] on div "Estado general de KYC KYC Status Consulta el estado de compliance de este usuar…" at bounding box center [806, 598] width 1429 height 110
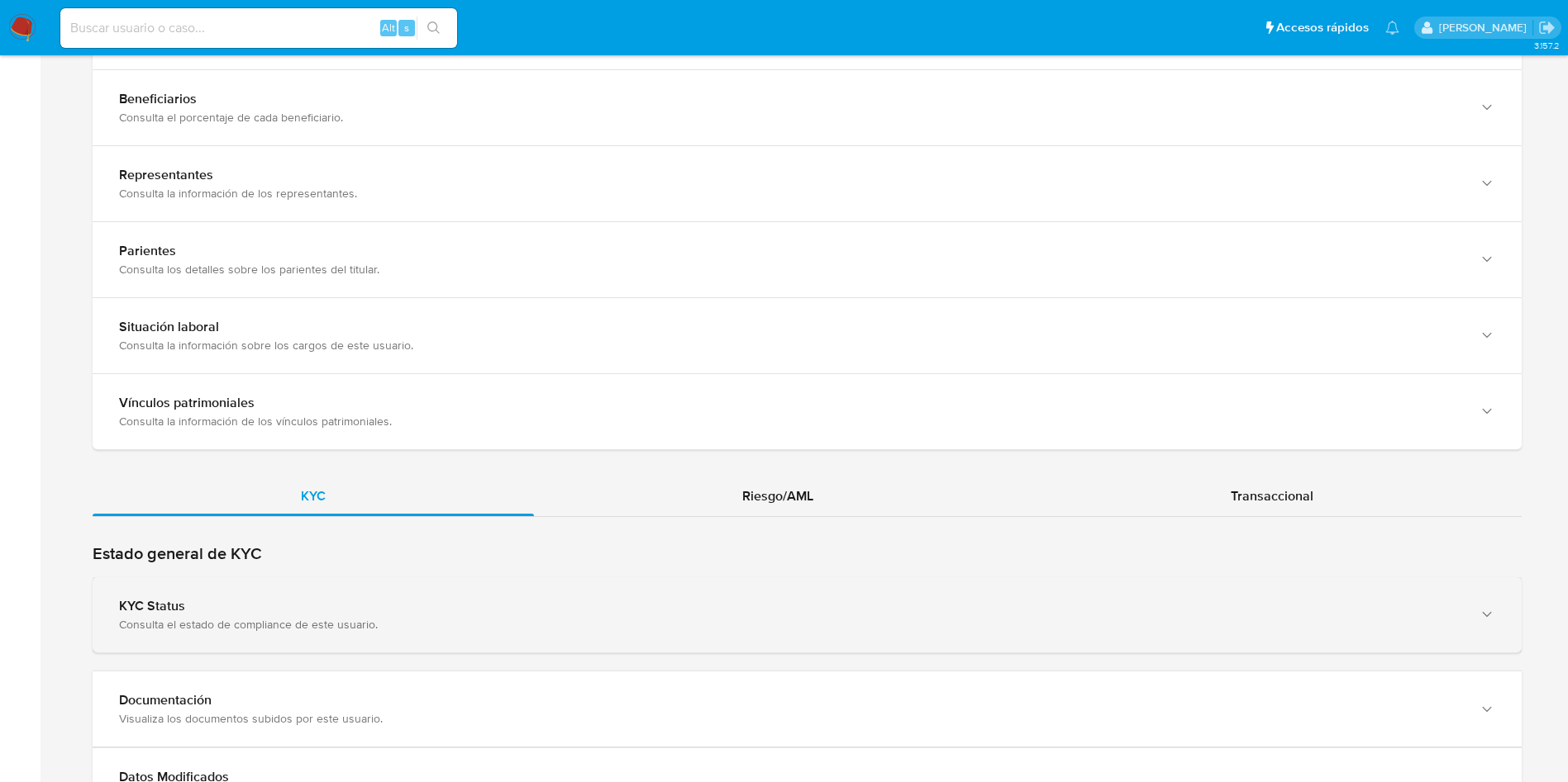
click at [528, 595] on div "KYC Status Consulta el estado de compliance de este usuario." at bounding box center [806, 615] width 1429 height 75
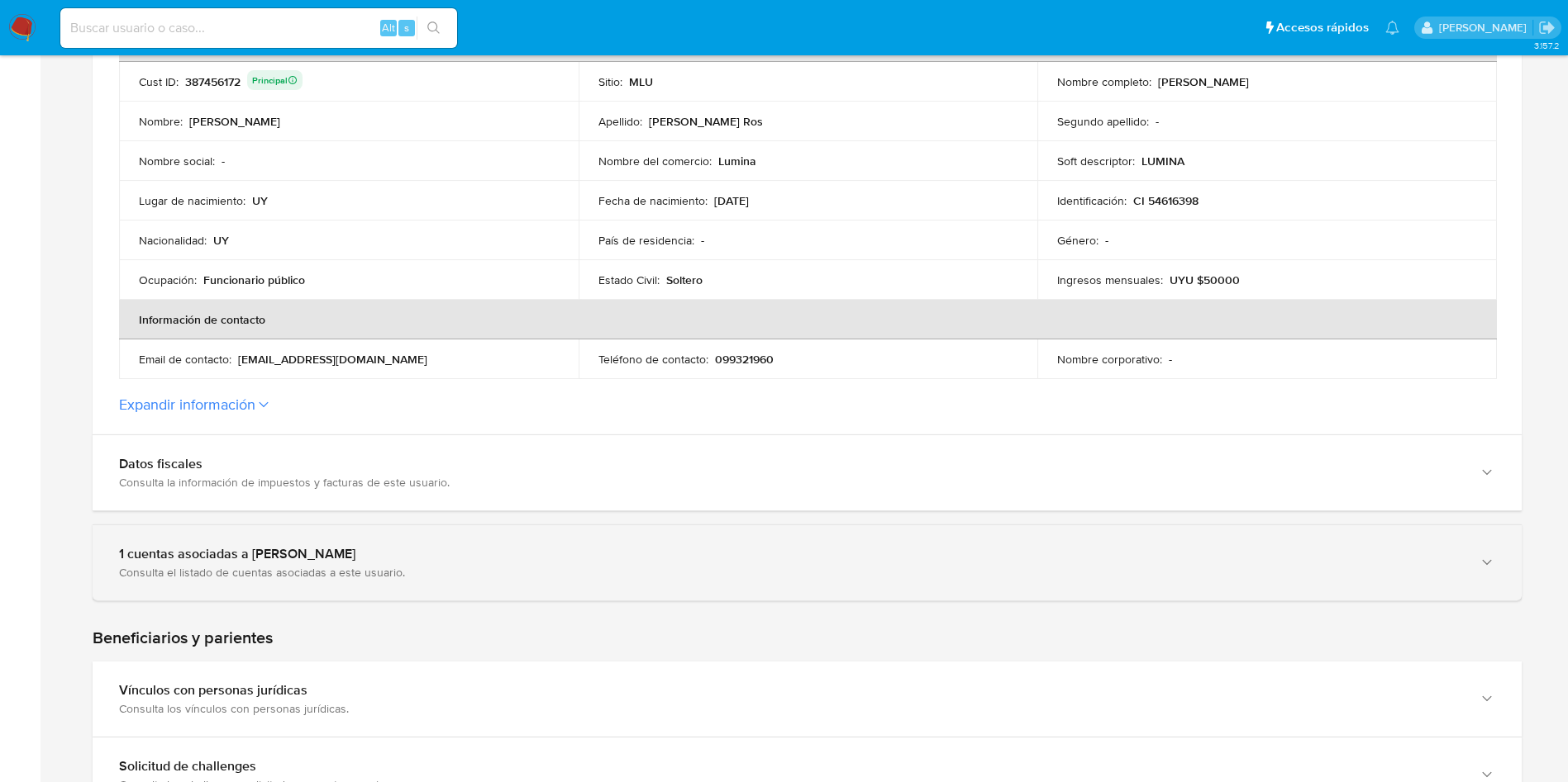
scroll to position [248, 0]
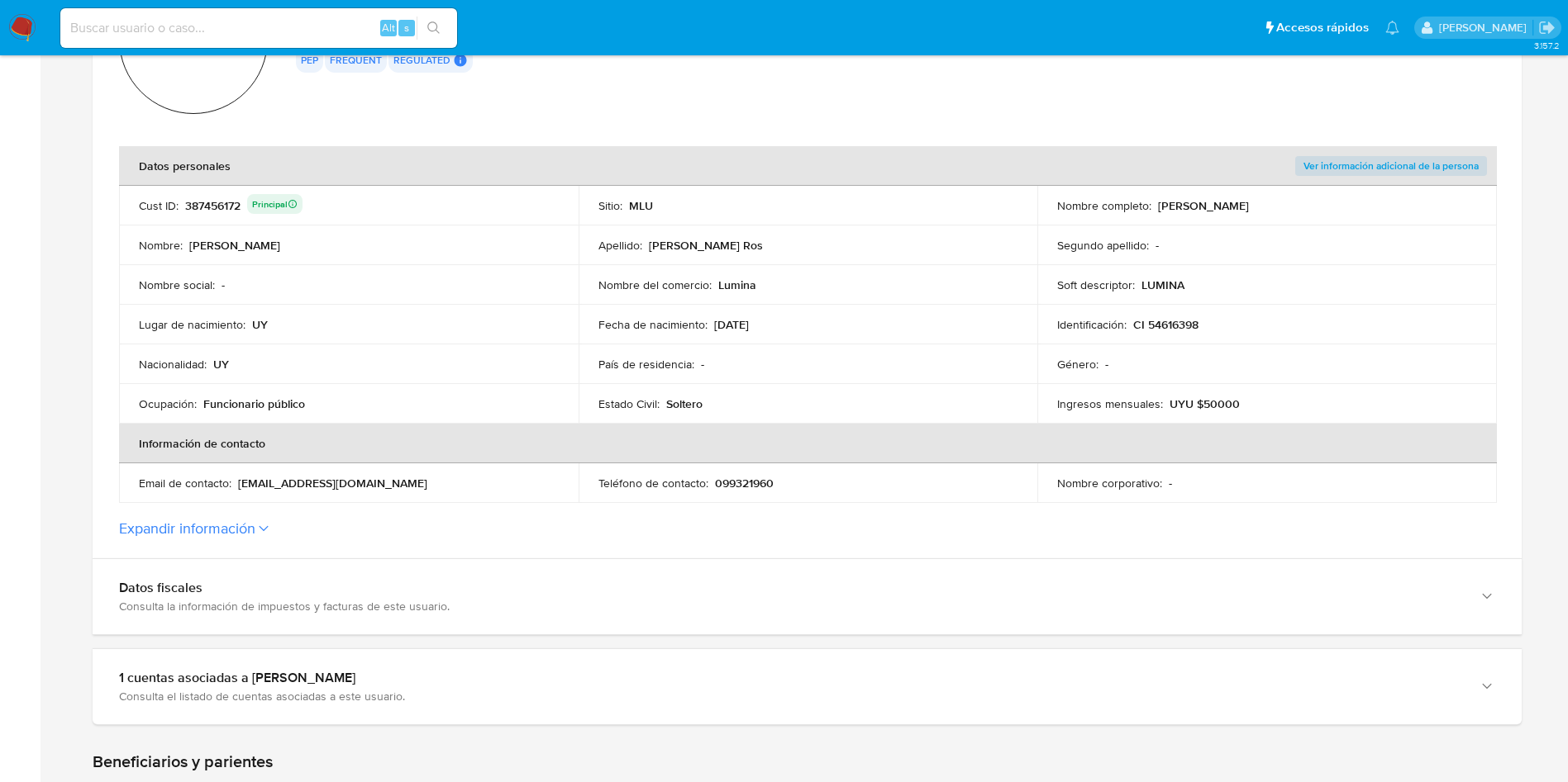
click at [1174, 322] on p "CI 54616398" at bounding box center [1166, 324] width 66 height 15
drag, startPoint x: 1171, startPoint y: 202, endPoint x: 957, endPoint y: 48, distance: 263.7
click at [1307, 205] on div "Nombre completo : Juan Manuel Roballo Ros" at bounding box center [1266, 206] width 419 height 15
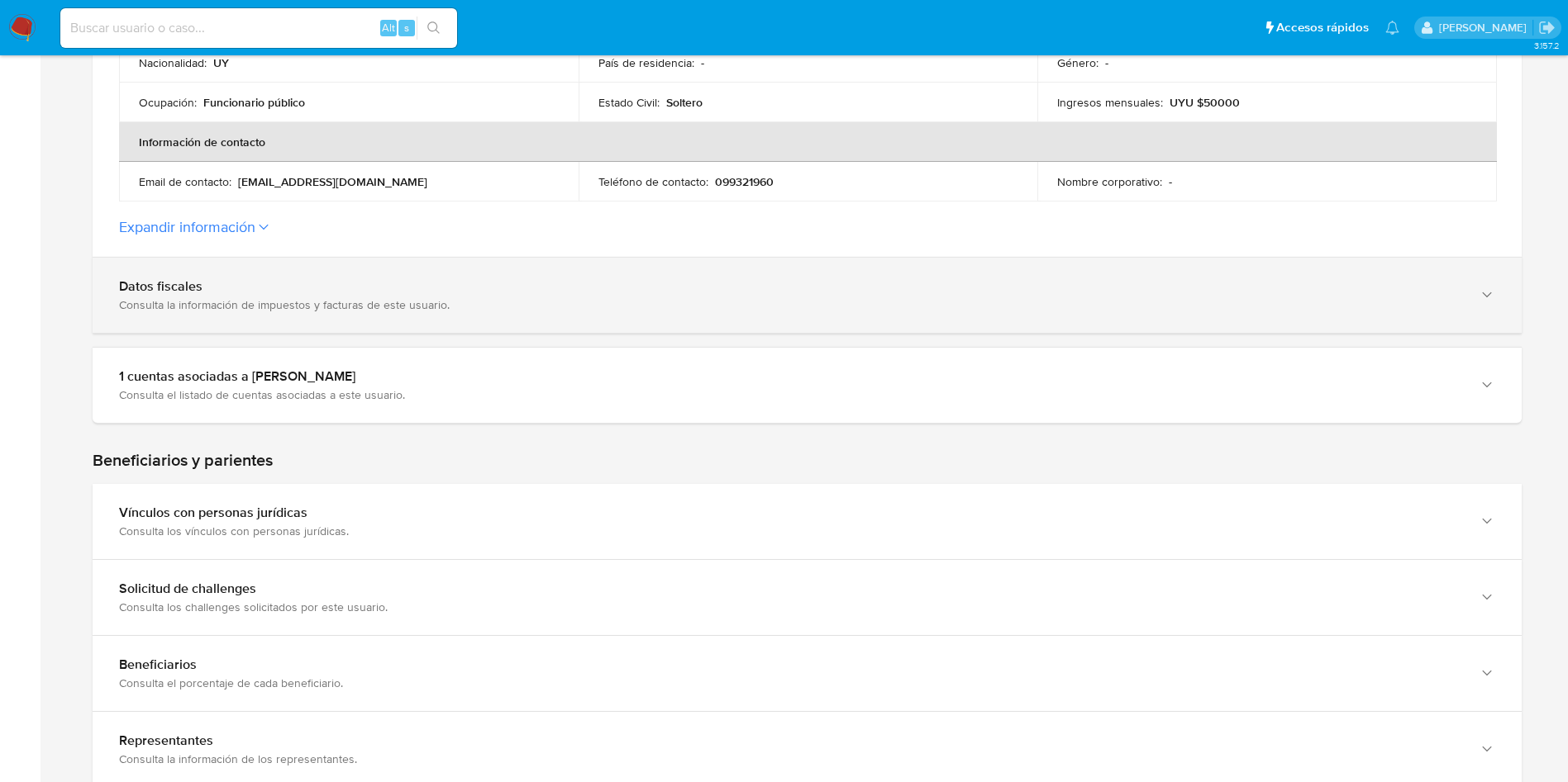
scroll to position [496, 0]
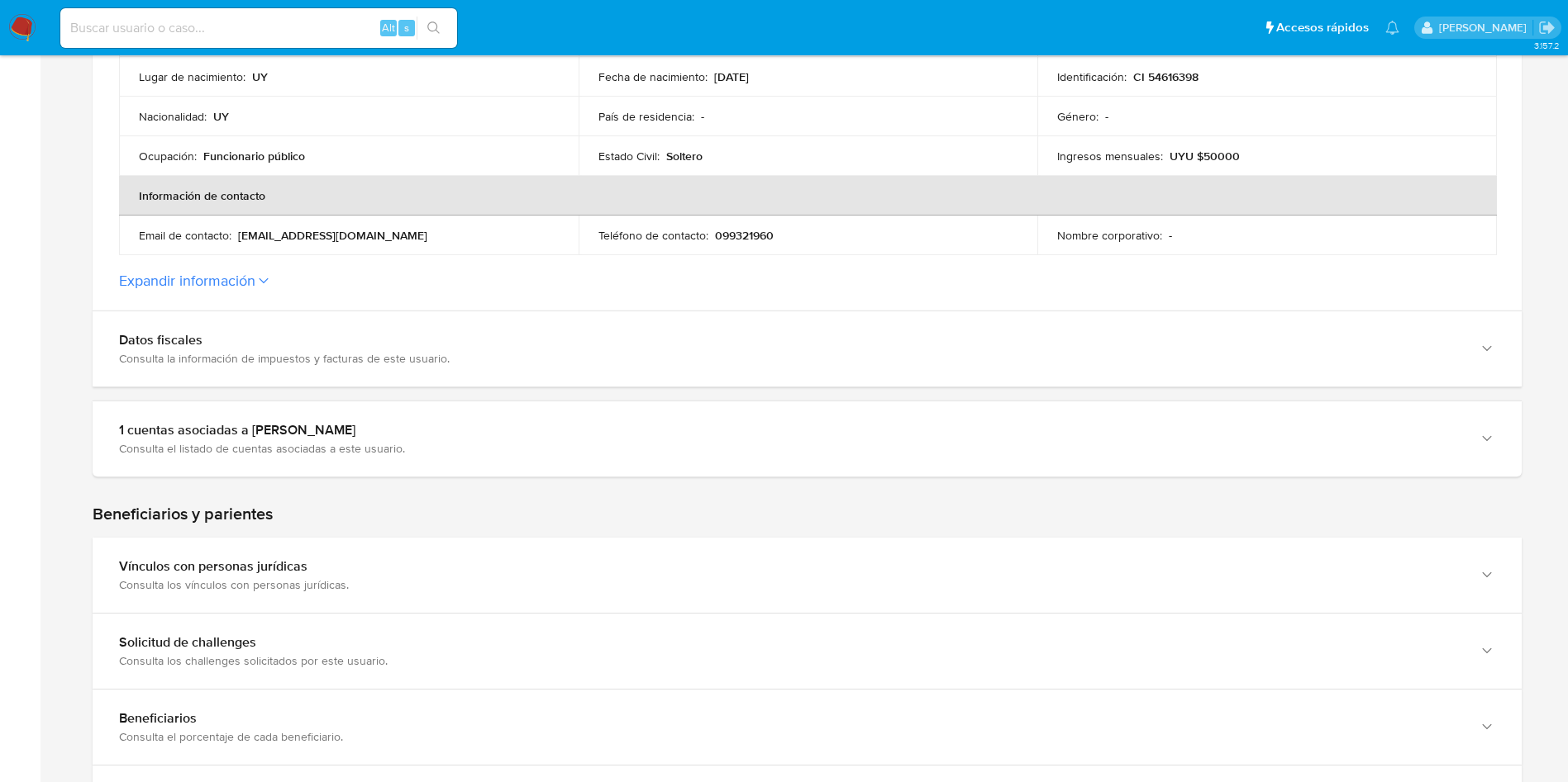
click at [280, 286] on label "Expandir información" at bounding box center [807, 281] width 1376 height 18
click at [255, 286] on button "Expandir información" at bounding box center [188, 281] width 137 height 18
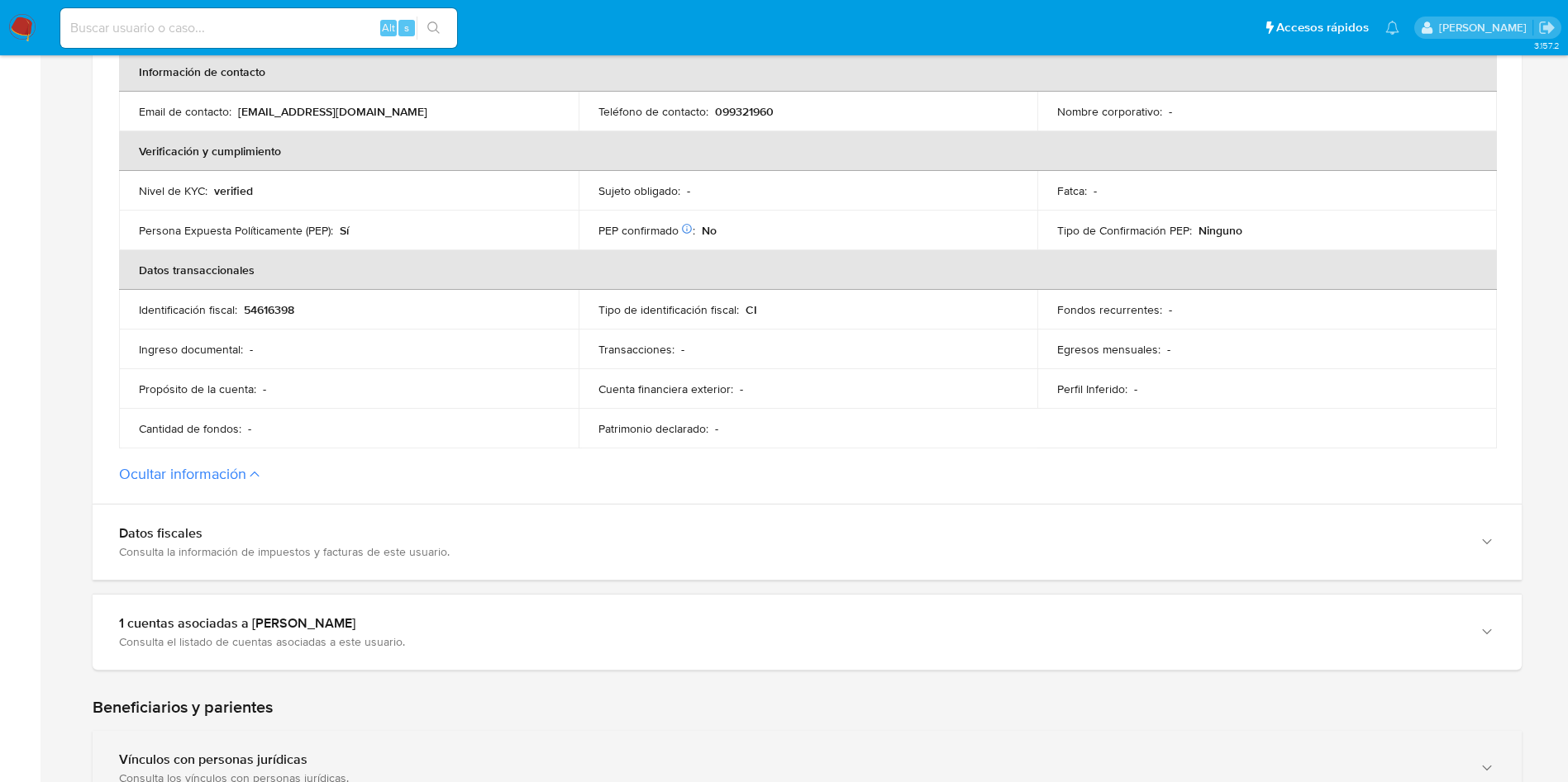
scroll to position [867, 0]
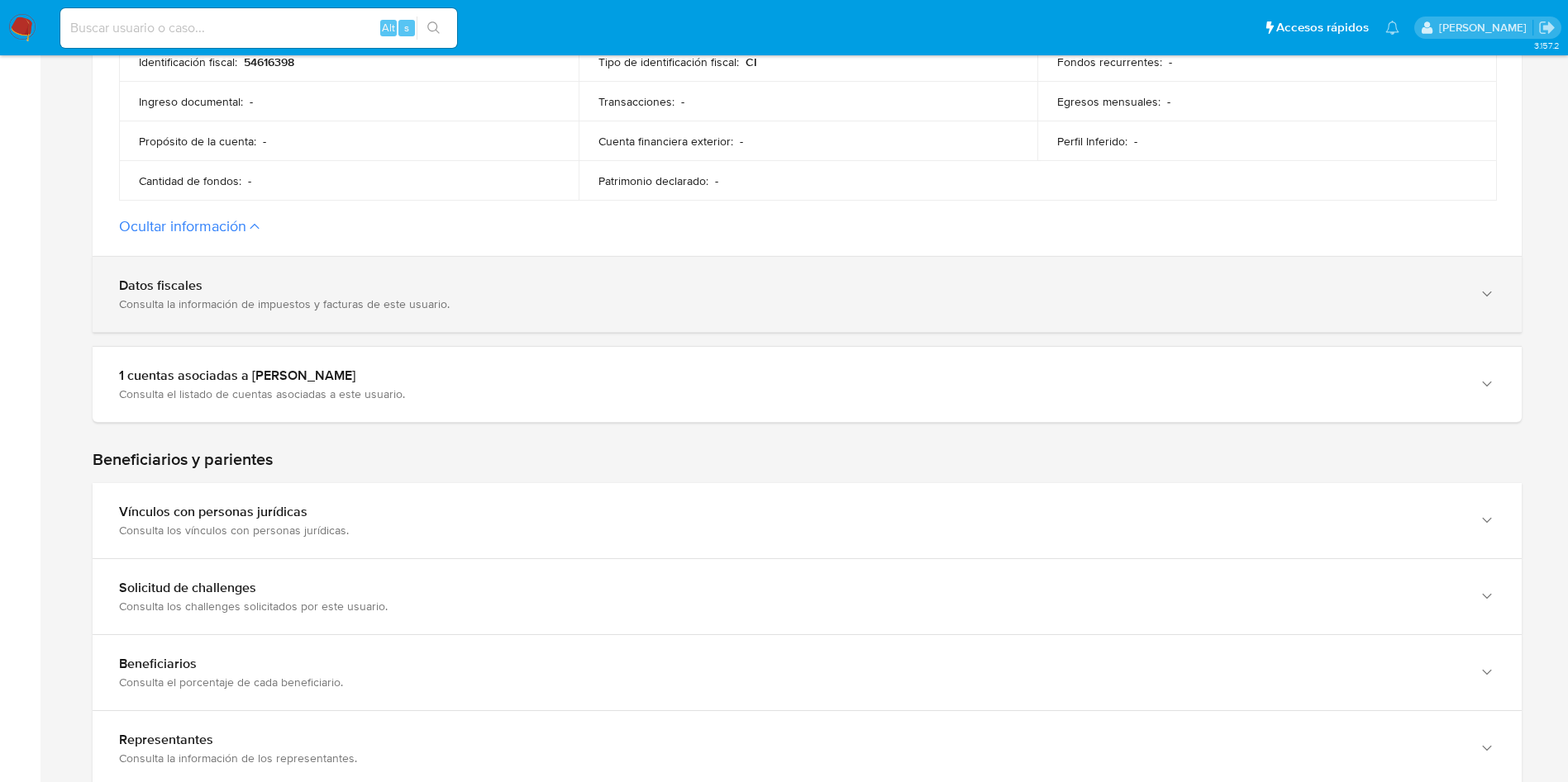
click at [444, 304] on div "Consulta la información de impuestos y facturas de este usuario." at bounding box center [790, 303] width 1343 height 15
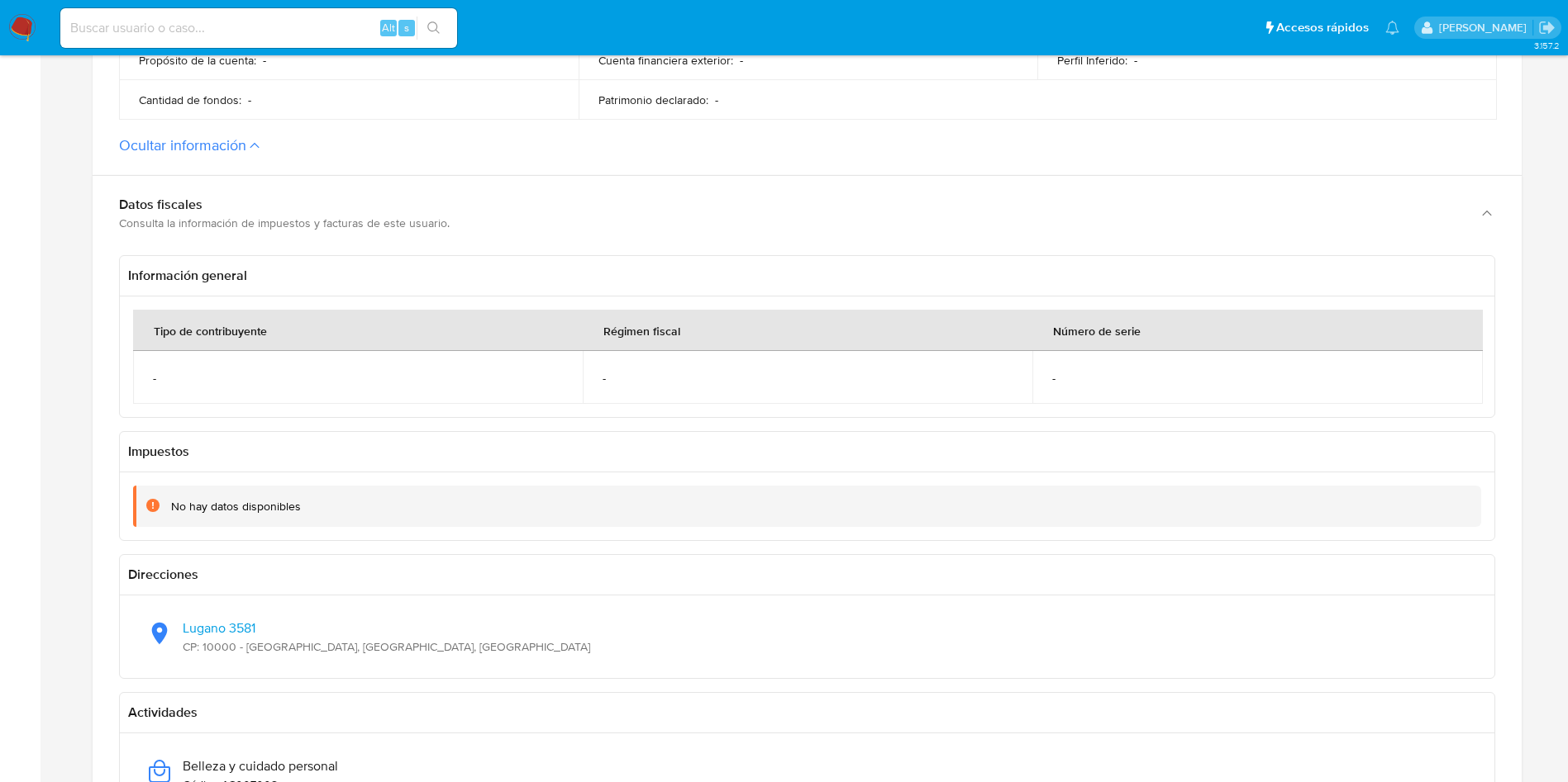
scroll to position [1115, 0]
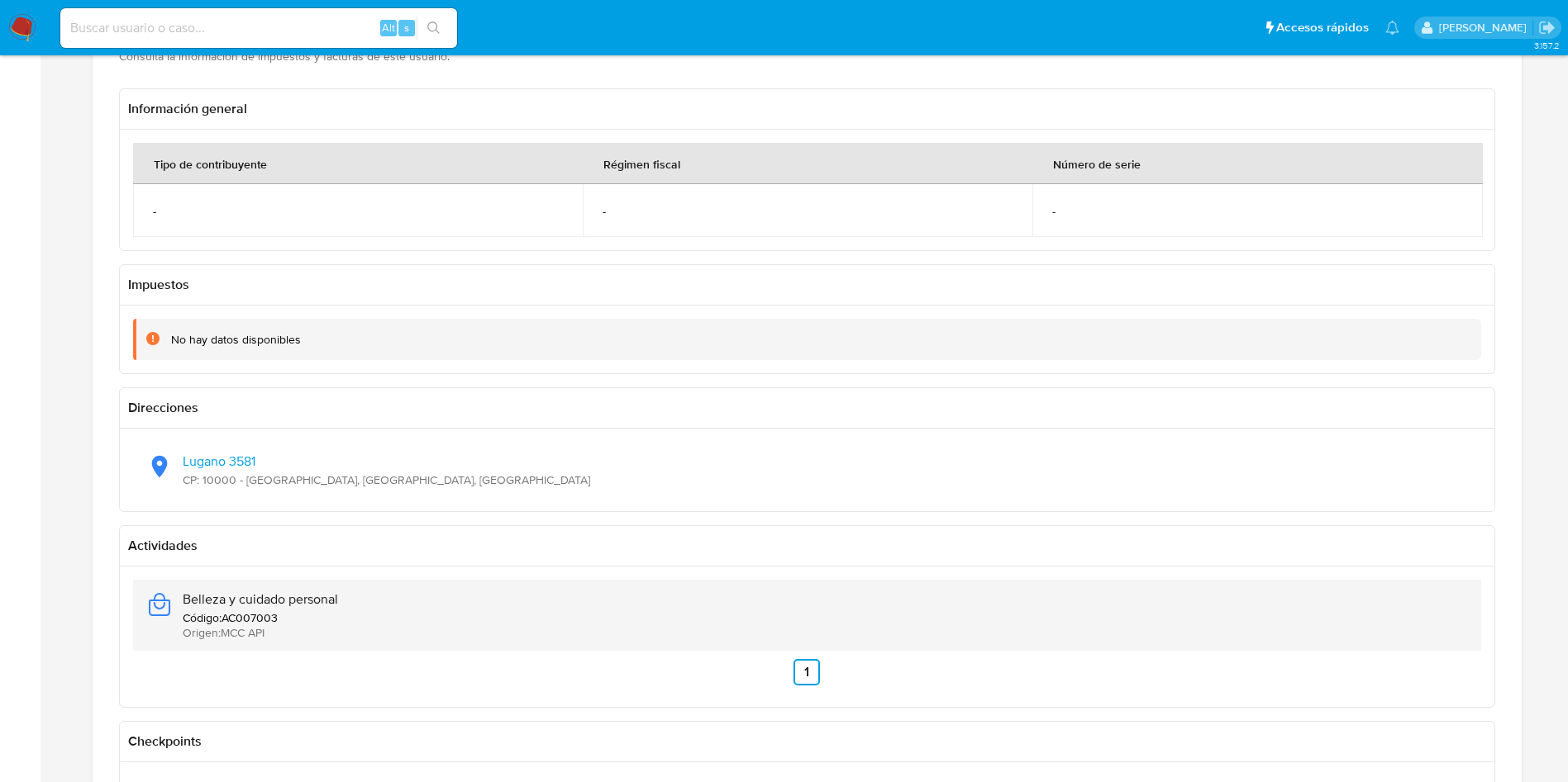
drag, startPoint x: 361, startPoint y: 591, endPoint x: 182, endPoint y: 592, distance: 179.0
click at [182, 592] on div "Belleza y cuidado personal Código : AC007003 Origen : MCC API" at bounding box center [806, 615] width 1321 height 71
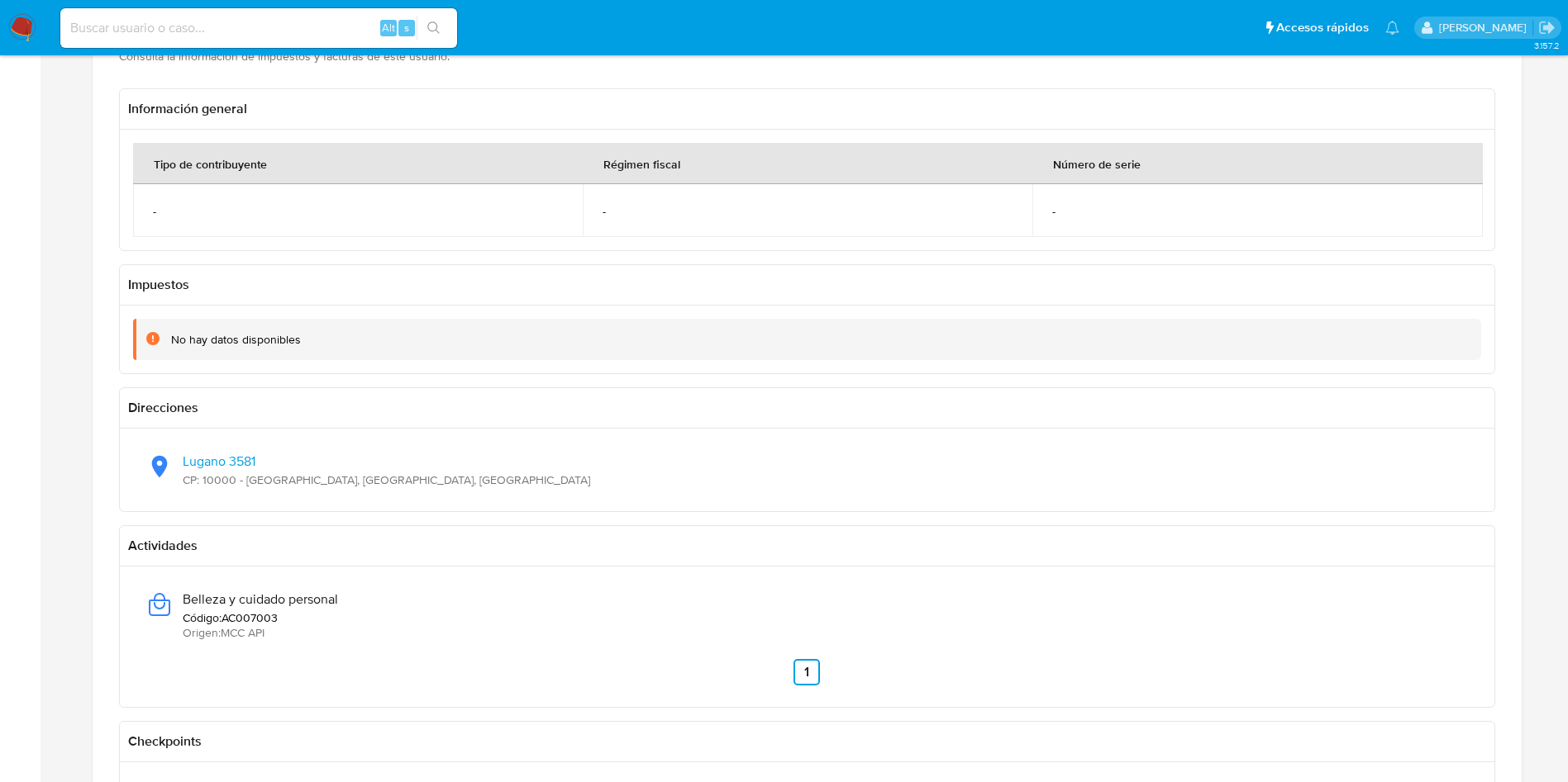
drag, startPoint x: 428, startPoint y: 479, endPoint x: 348, endPoint y: 150, distance: 338.6
click at [181, 461] on div "Lugano 3581 CP: 10000 - Prado, Montevideo, Uruguay" at bounding box center [806, 470] width 1321 height 57
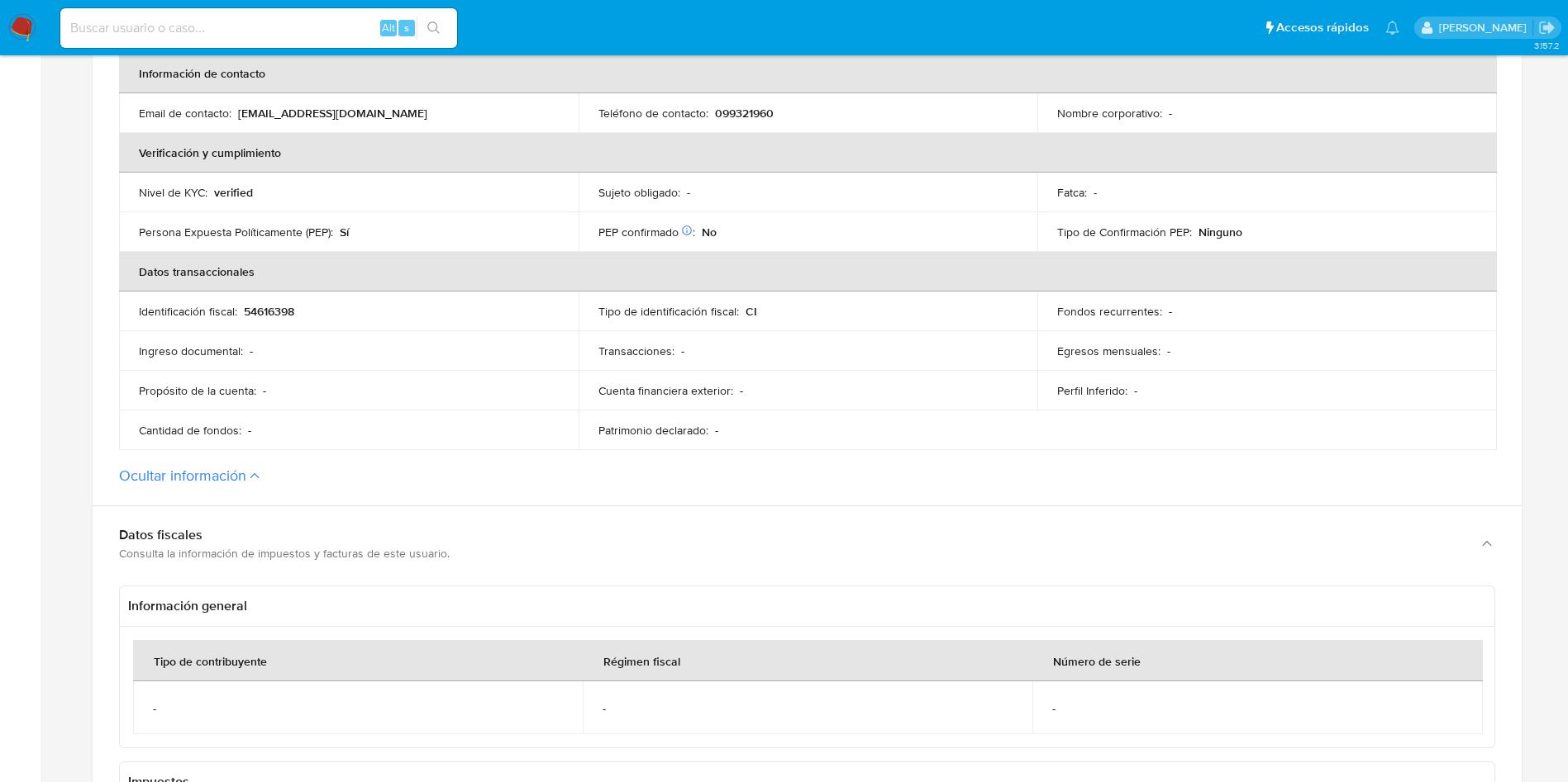
scroll to position [0, 0]
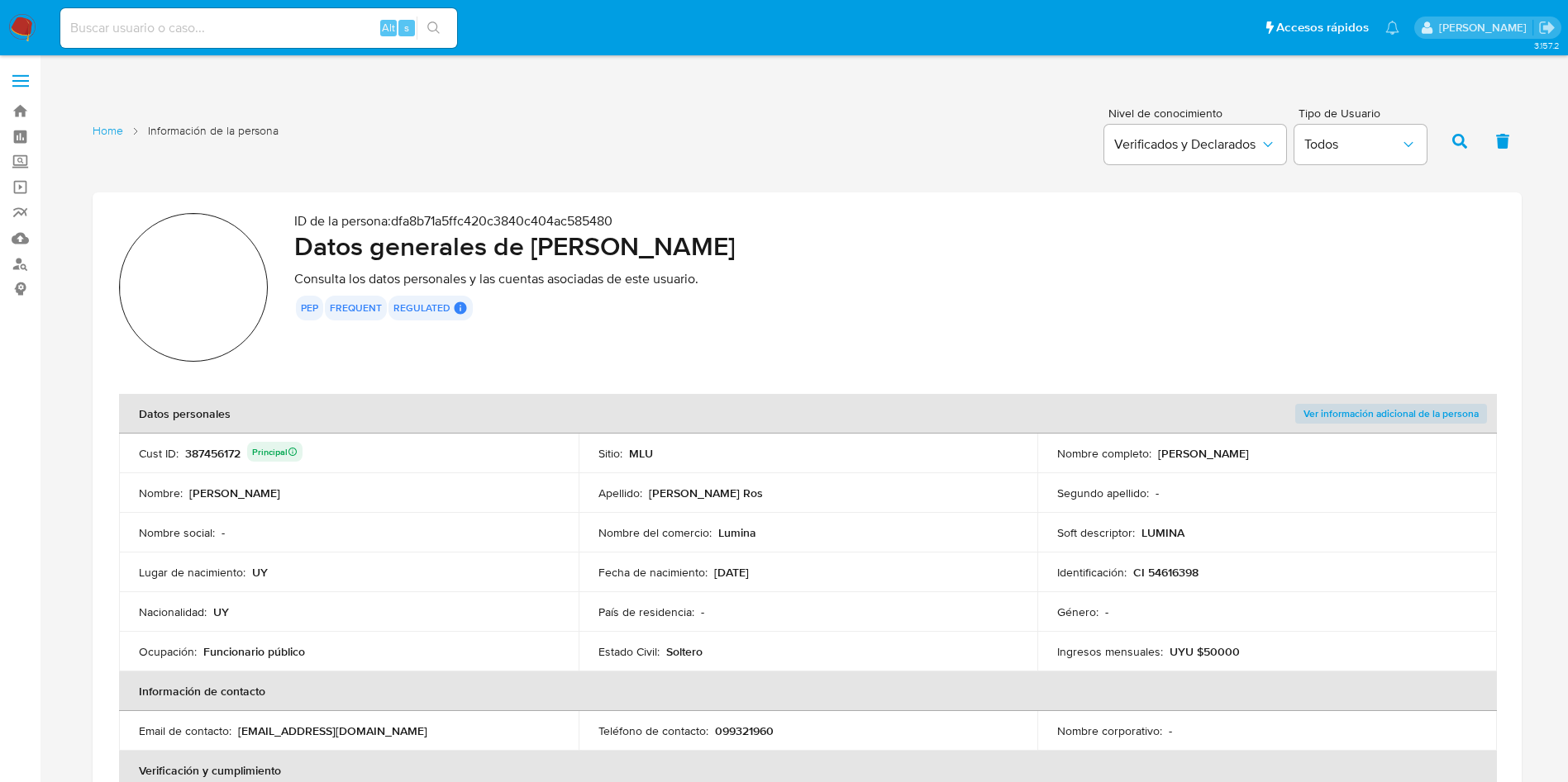
click at [1175, 581] on td "Identificación : CI 54616398" at bounding box center [1267, 573] width 460 height 40
click at [1175, 571] on p "CI 54616398" at bounding box center [1166, 572] width 66 height 15
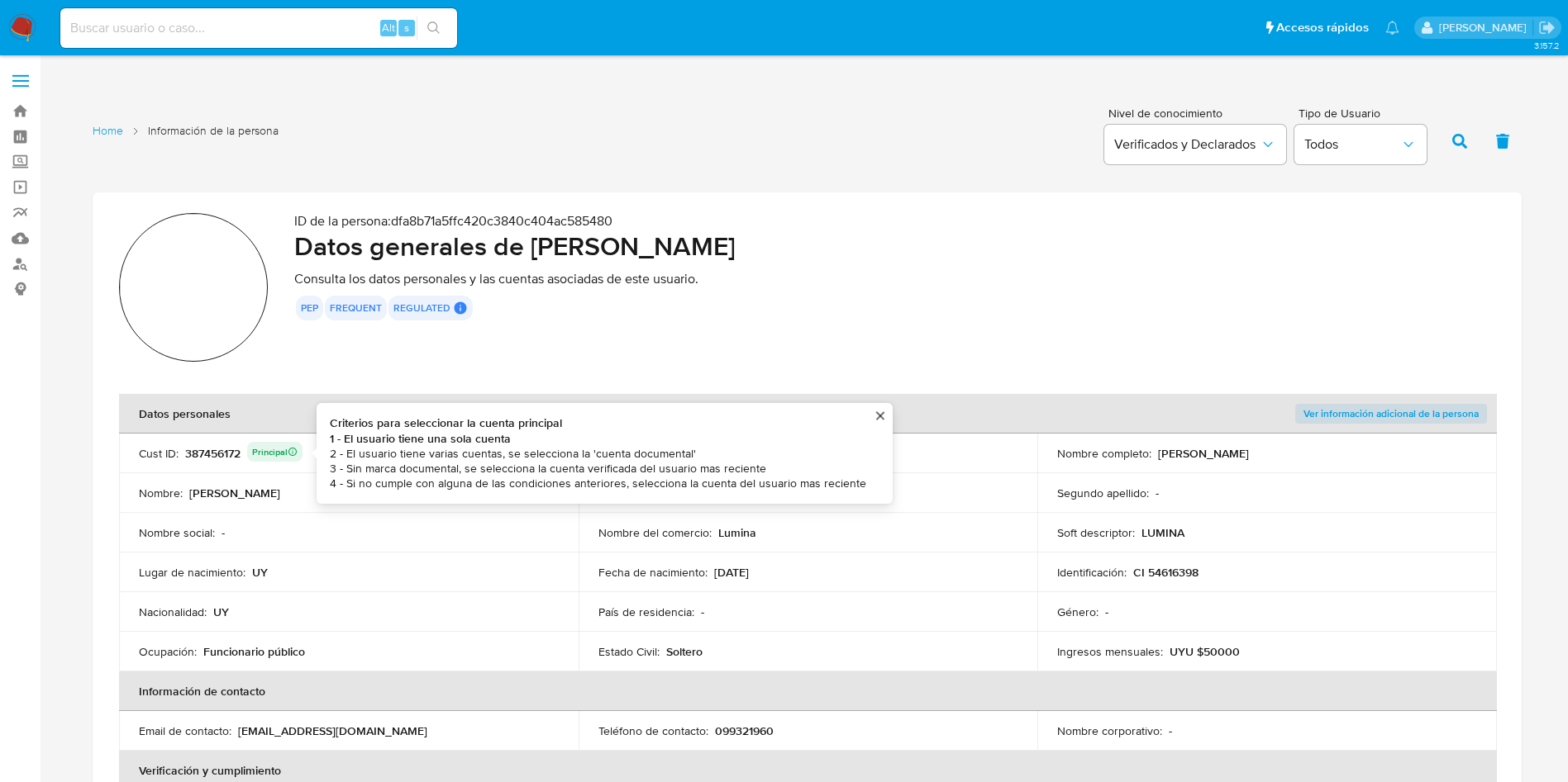
click at [230, 461] on div "387456172 Principal Criterios para seleccionar la cuenta principal 1 - El usuar…" at bounding box center [243, 453] width 118 height 23
click at [219, 443] on div "387456172 Principal Criterios para seleccionar la cuenta principal 1 - El usuar…" at bounding box center [243, 453] width 118 height 23
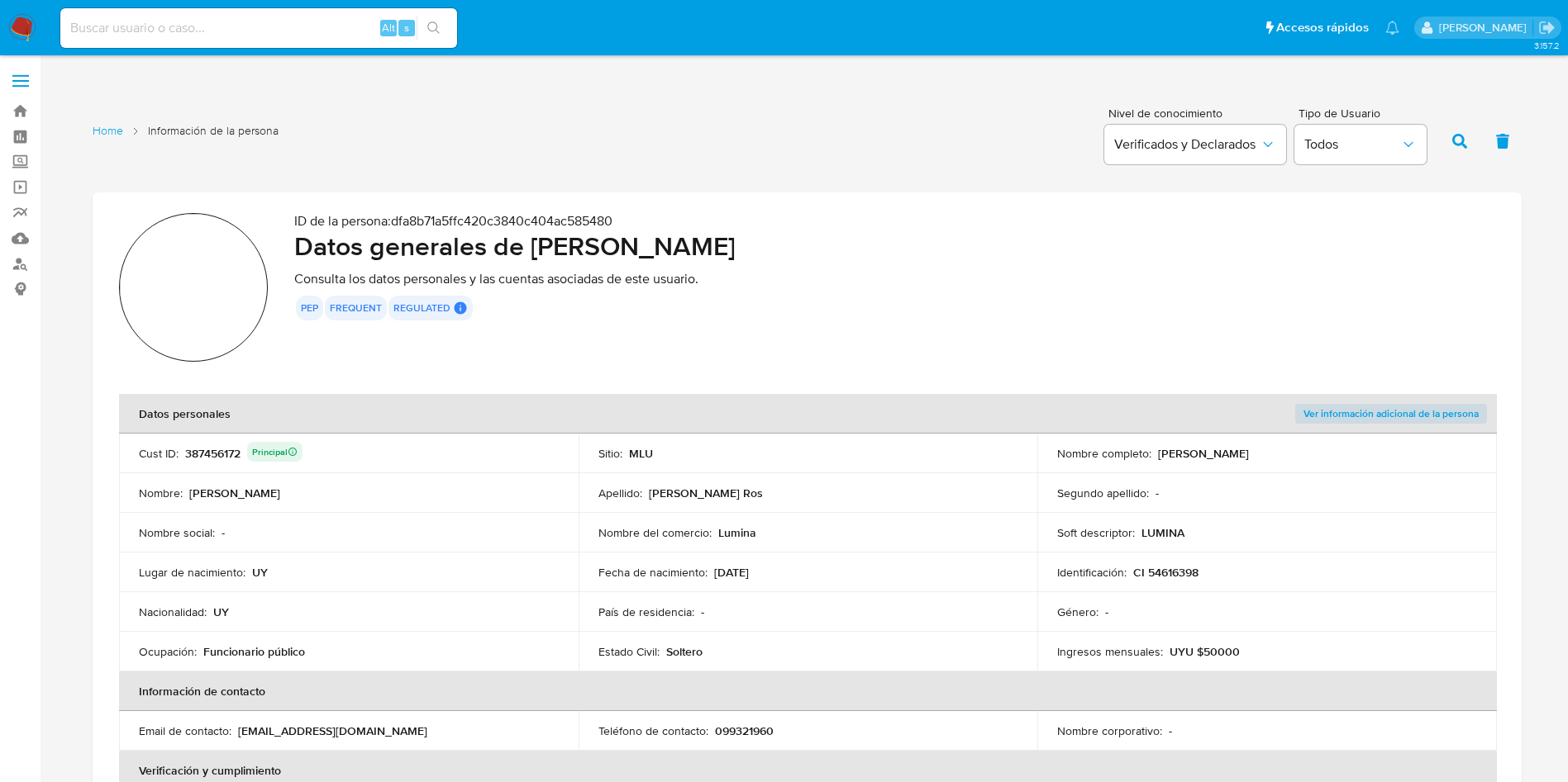
click at [219, 443] on div "387456172 Principal" at bounding box center [243, 453] width 118 height 23
drag, startPoint x: 534, startPoint y: 251, endPoint x: 854, endPoint y: 244, distance: 320.1
click at [854, 244] on h2 "Datos generales de Juan Manuel Roballo Ros" at bounding box center [894, 246] width 1201 height 33
click at [1189, 577] on p "CI 54616398" at bounding box center [1166, 572] width 66 height 15
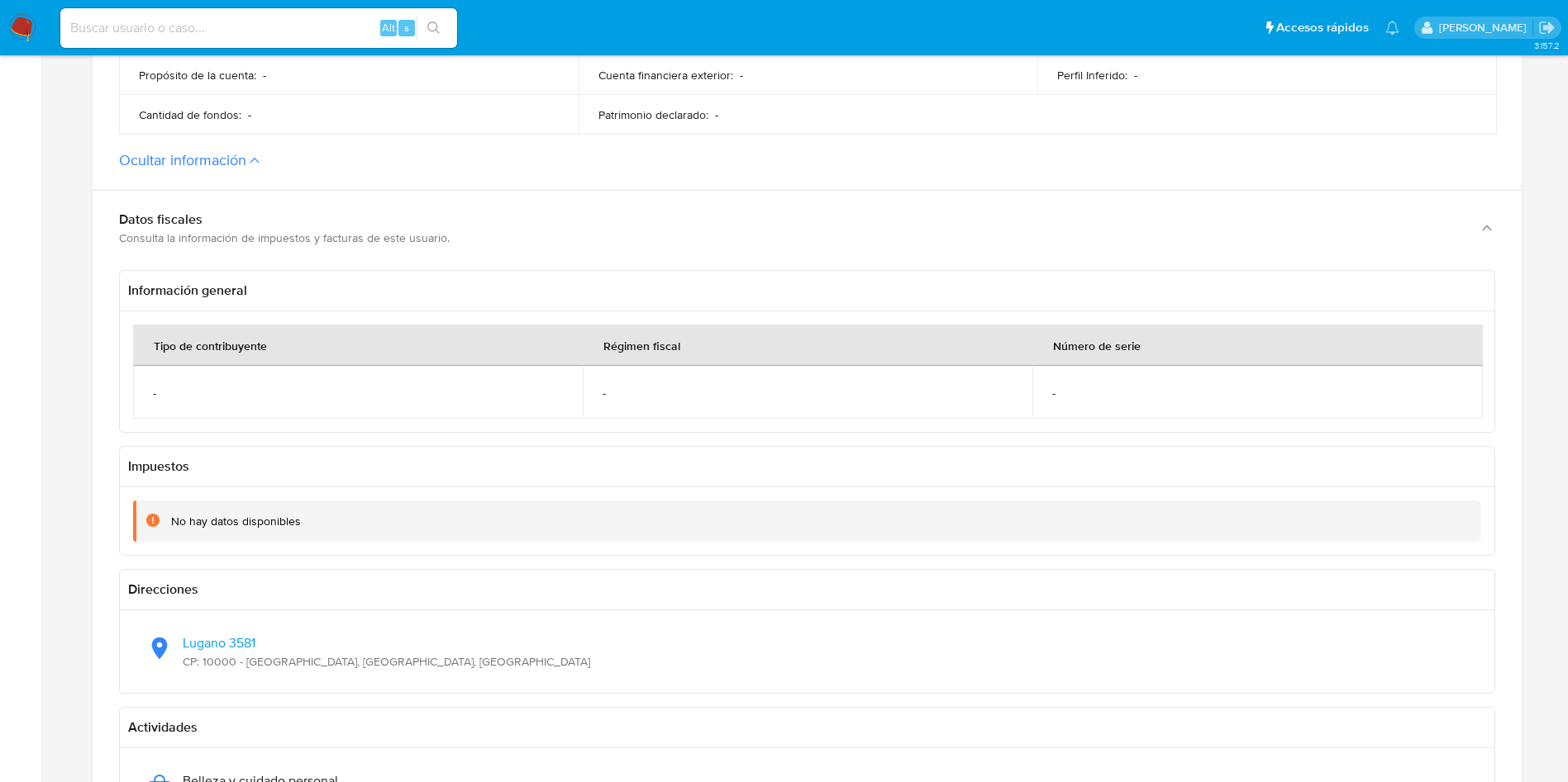
scroll to position [1239, 0]
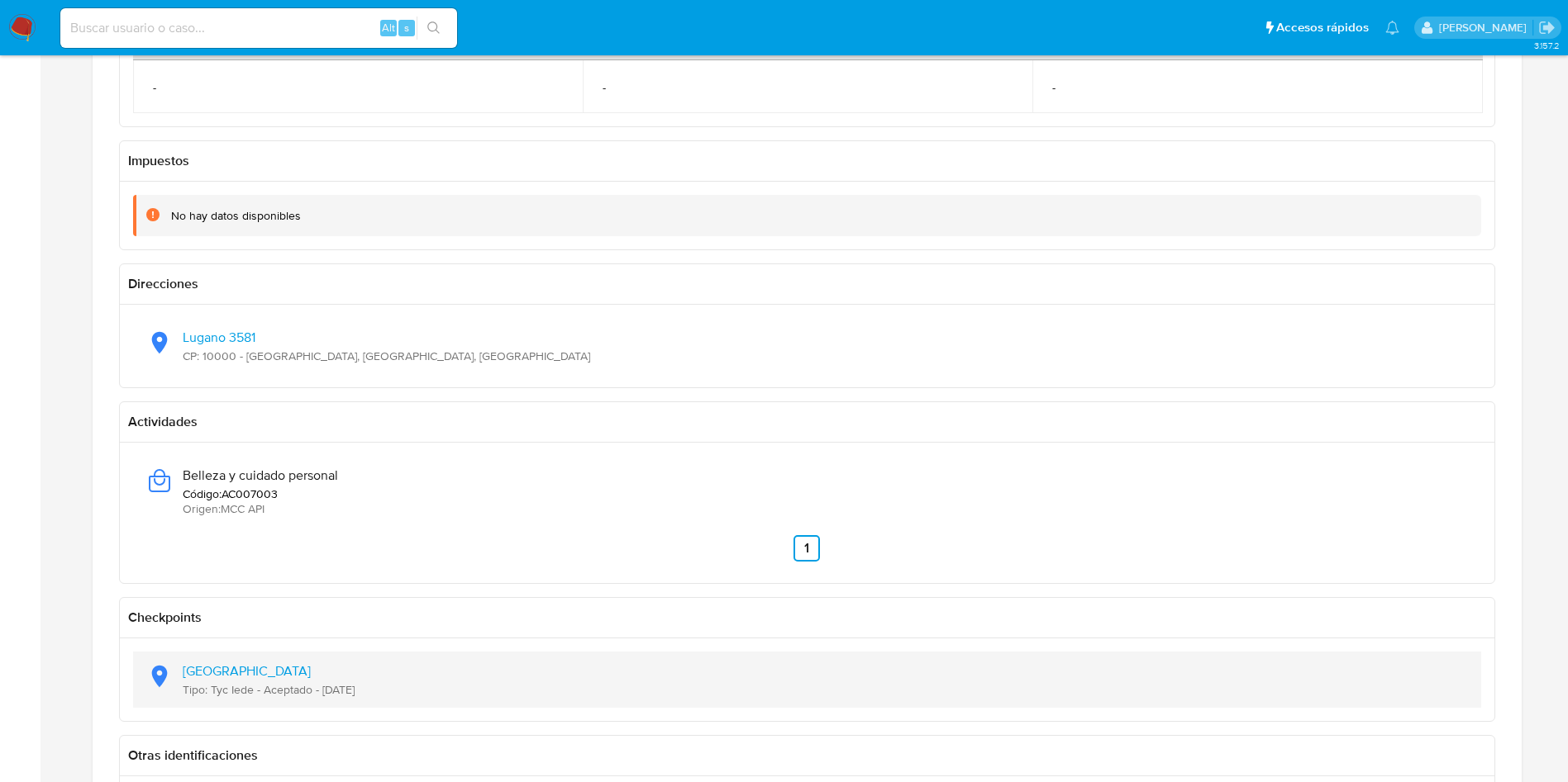
drag, startPoint x: 364, startPoint y: 694, endPoint x: 323, endPoint y: 699, distance: 41.3
click at [323, 699] on div "Latitud: -34.9007, Longitud: -56.1291 Tipo: Tyc Iede - Aceptado - 27/03/2024" at bounding box center [806, 680] width 1321 height 57
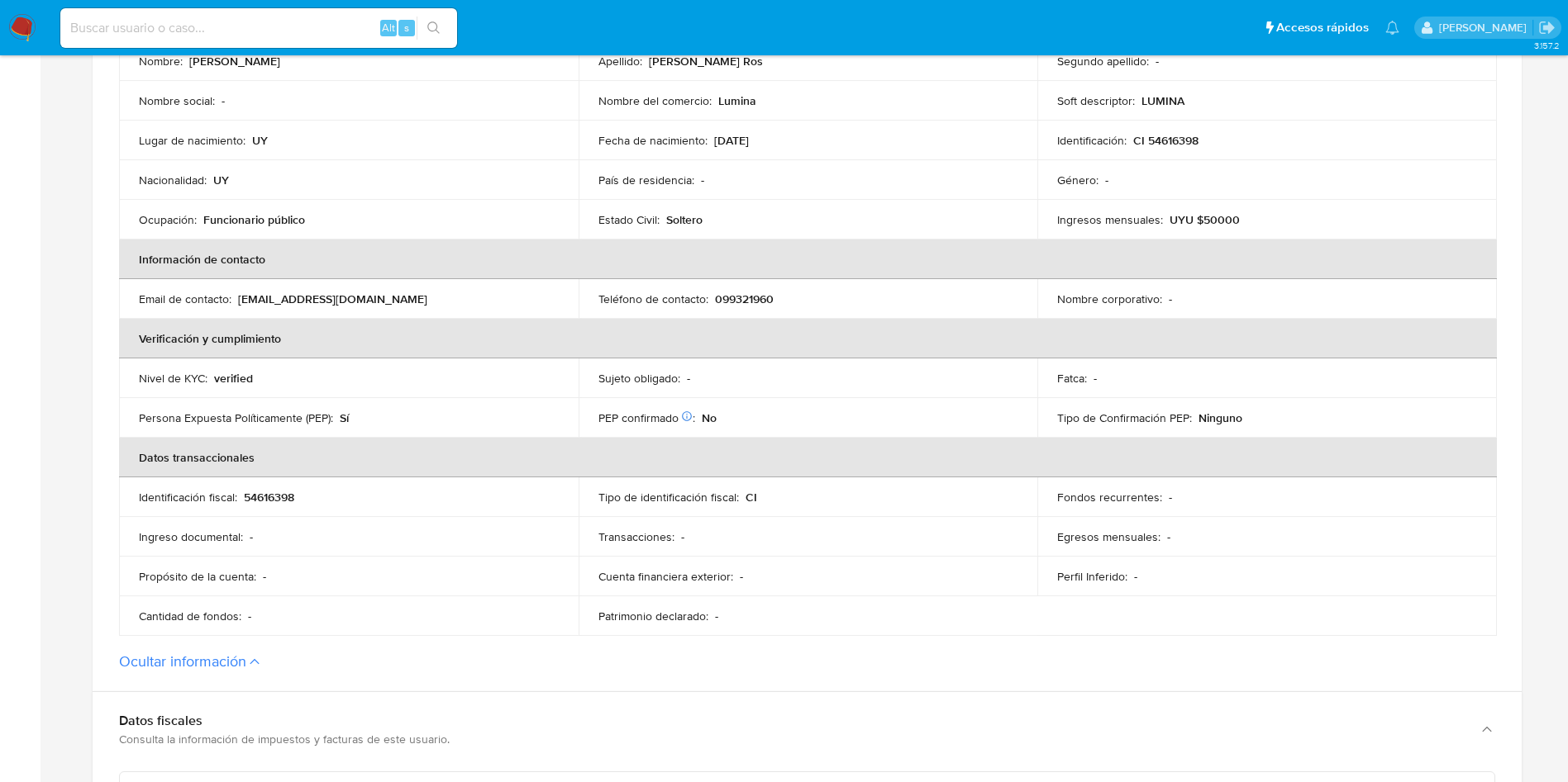
scroll to position [248, 0]
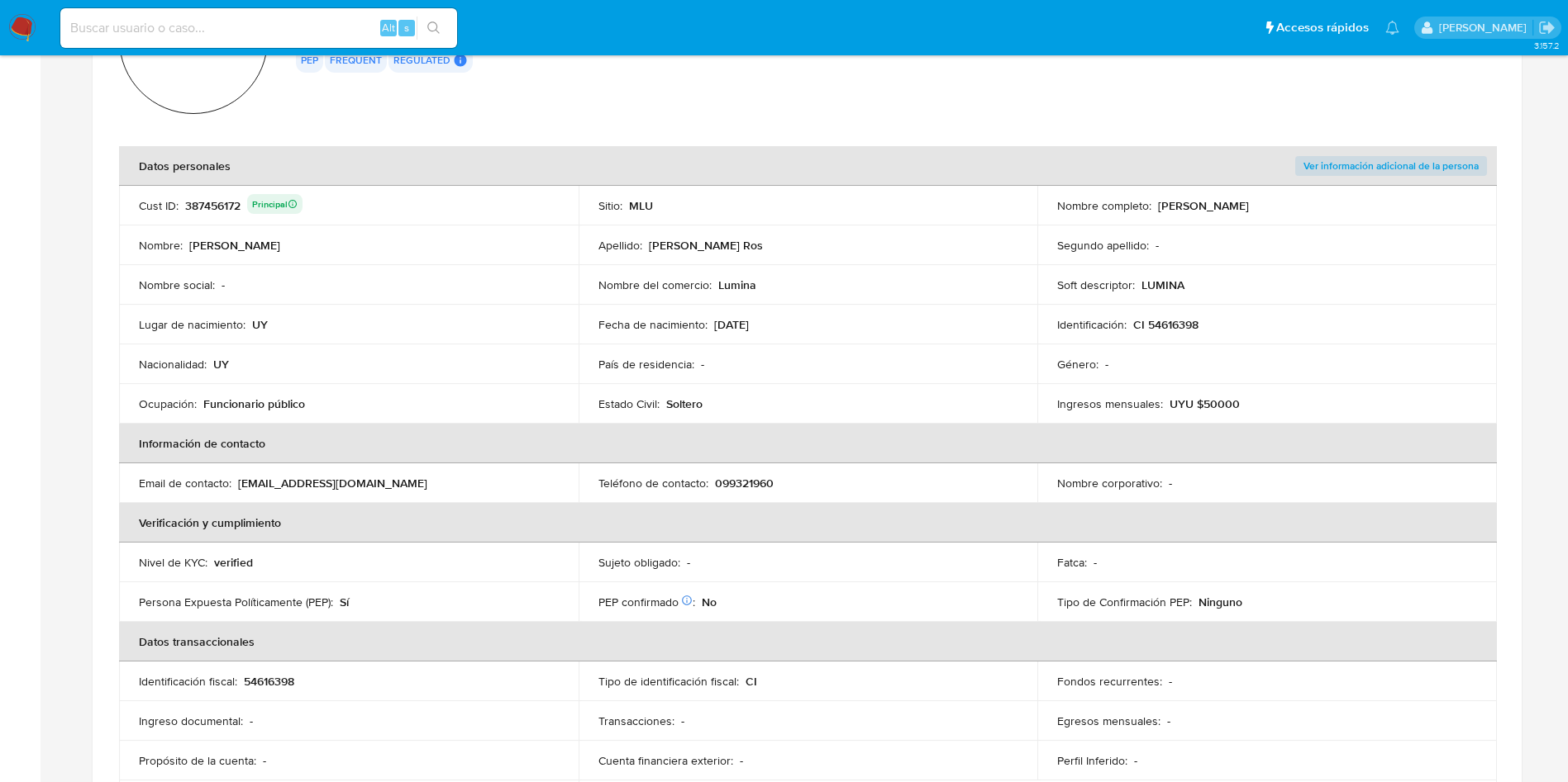
drag, startPoint x: 320, startPoint y: 410, endPoint x: 201, endPoint y: 405, distance: 119.1
click at [201, 405] on div "Ocupación : Funcionario público" at bounding box center [348, 404] width 419 height 15
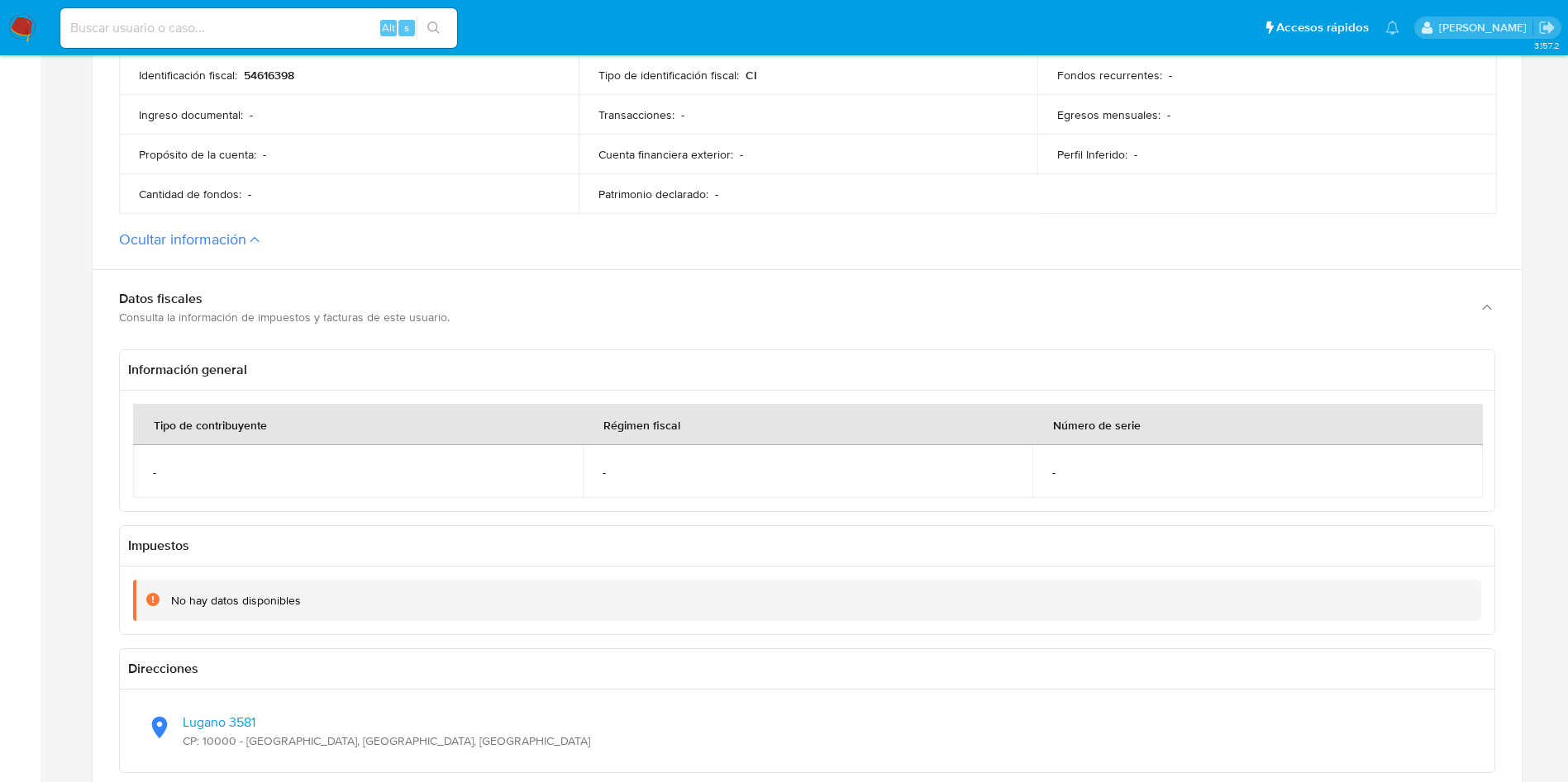
scroll to position [991, 0]
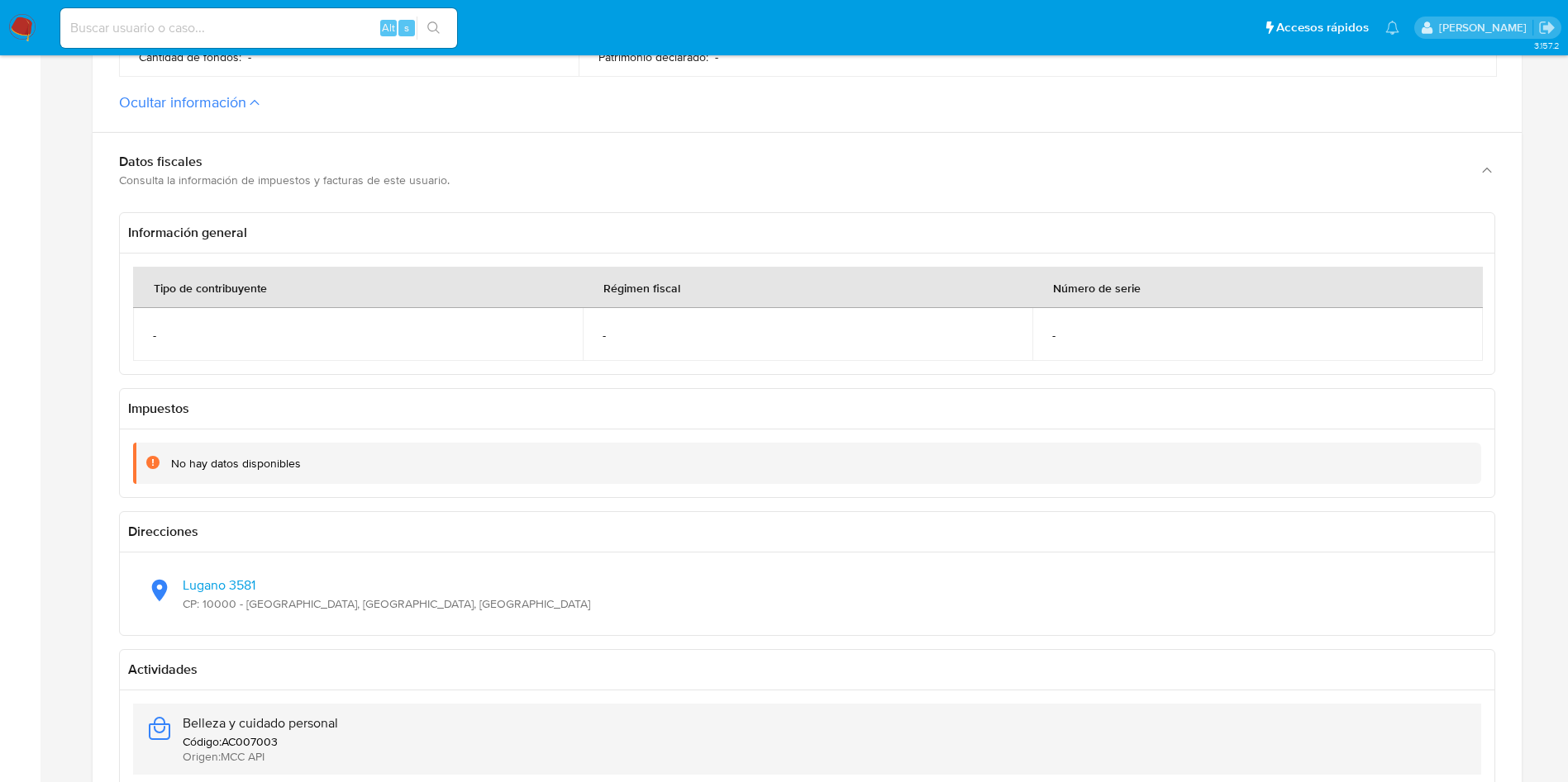
drag, startPoint x: 339, startPoint y: 726, endPoint x: 176, endPoint y: 728, distance: 163.0
click at [176, 728] on div "Belleza y cuidado personal Código : AC007003 Origen : MCC API" at bounding box center [806, 739] width 1321 height 71
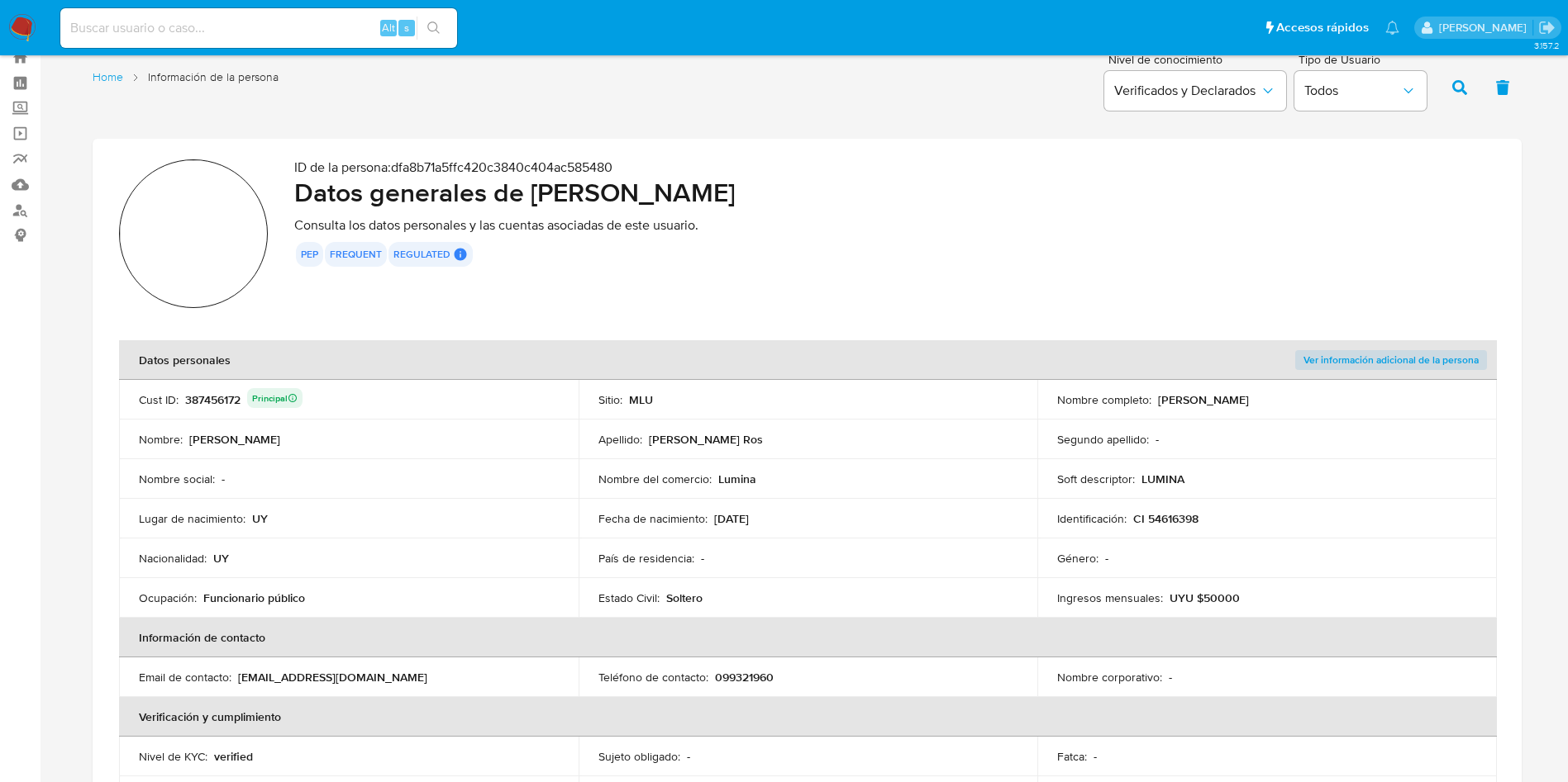
scroll to position [0, 0]
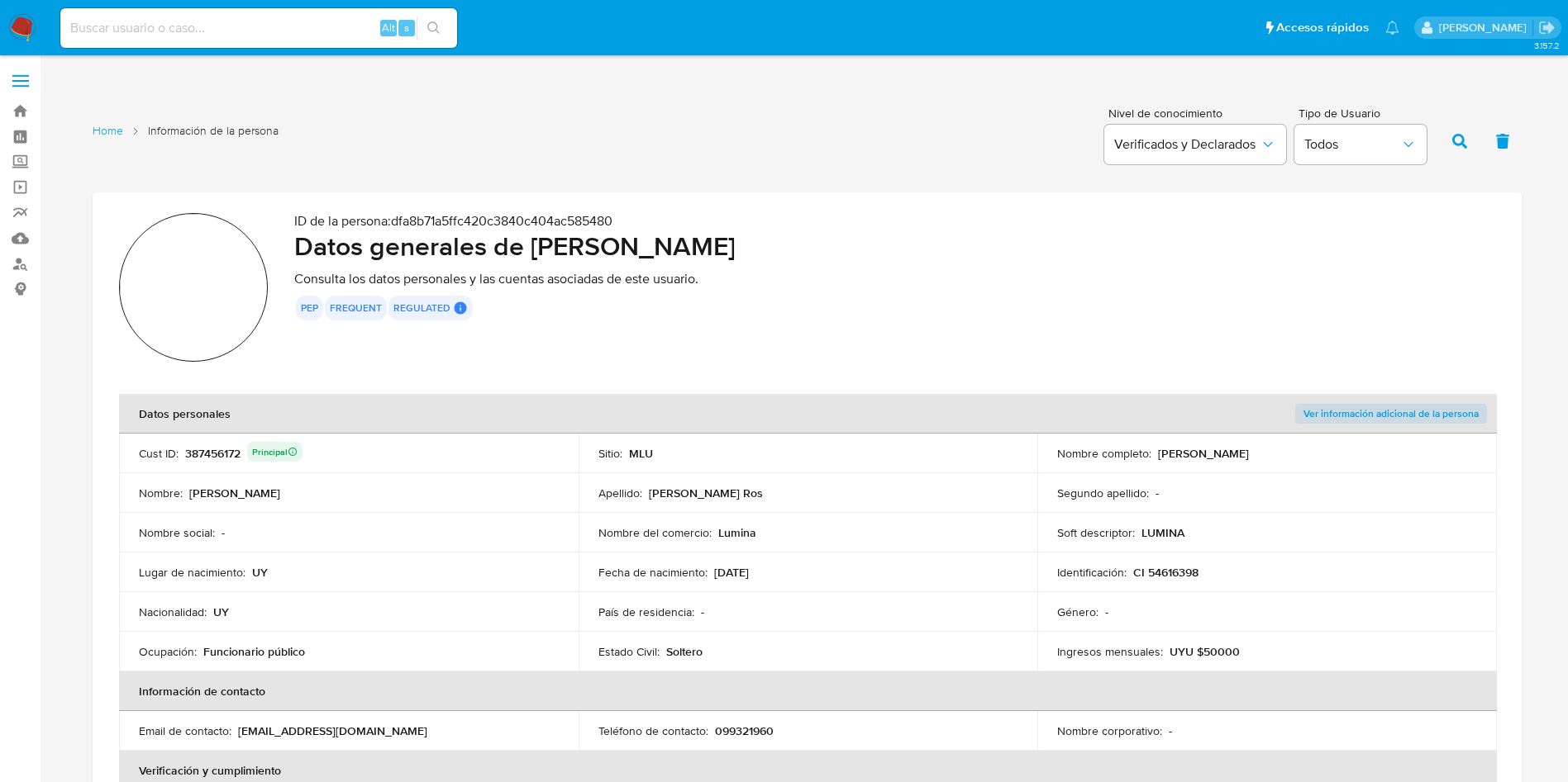
click at [745, 533] on p "Lumina" at bounding box center [737, 532] width 38 height 15
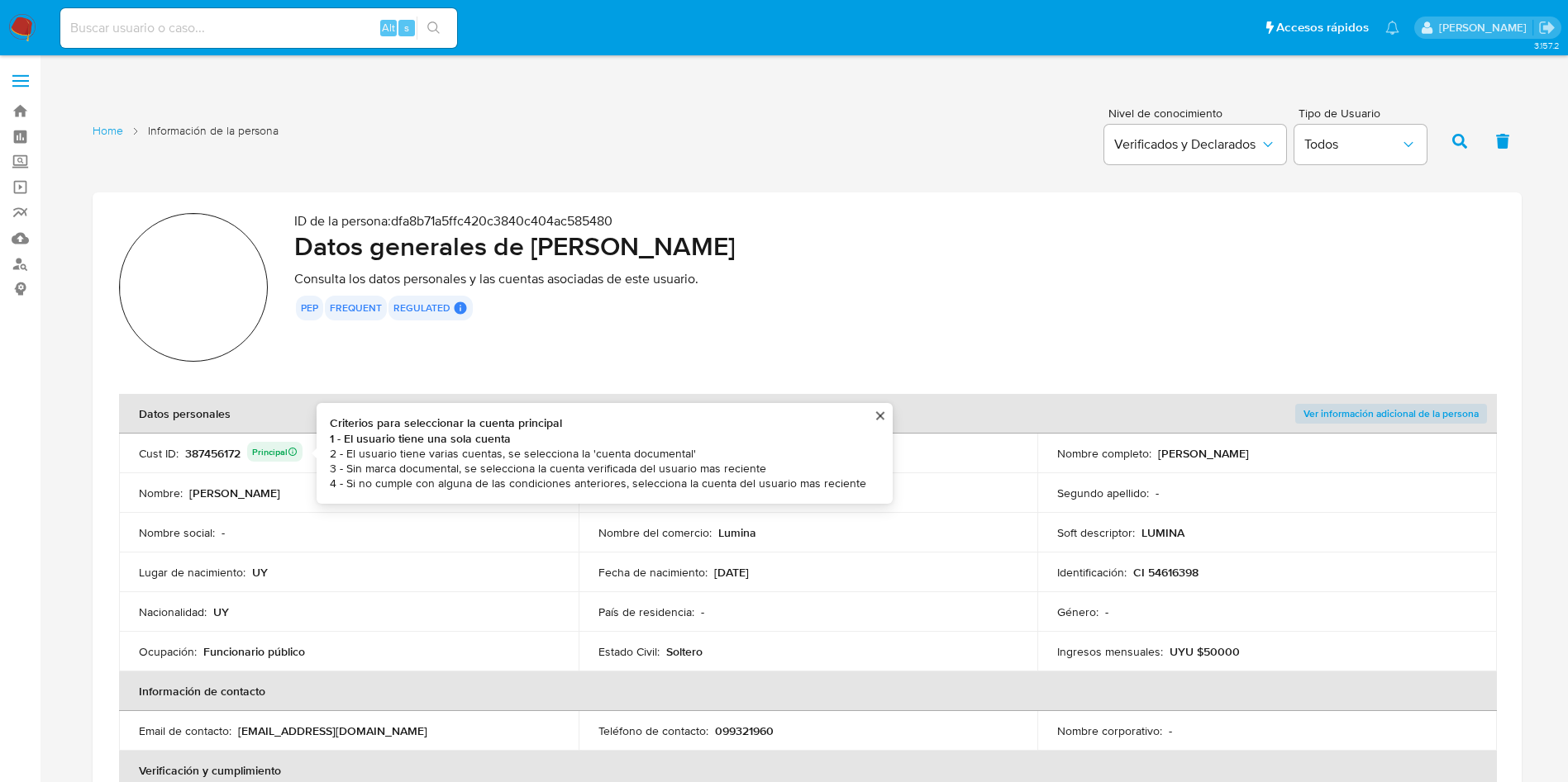
click at [229, 450] on div "387456172 Principal Criterios para seleccionar la cuenta principal 1 - El usuar…" at bounding box center [243, 453] width 118 height 23
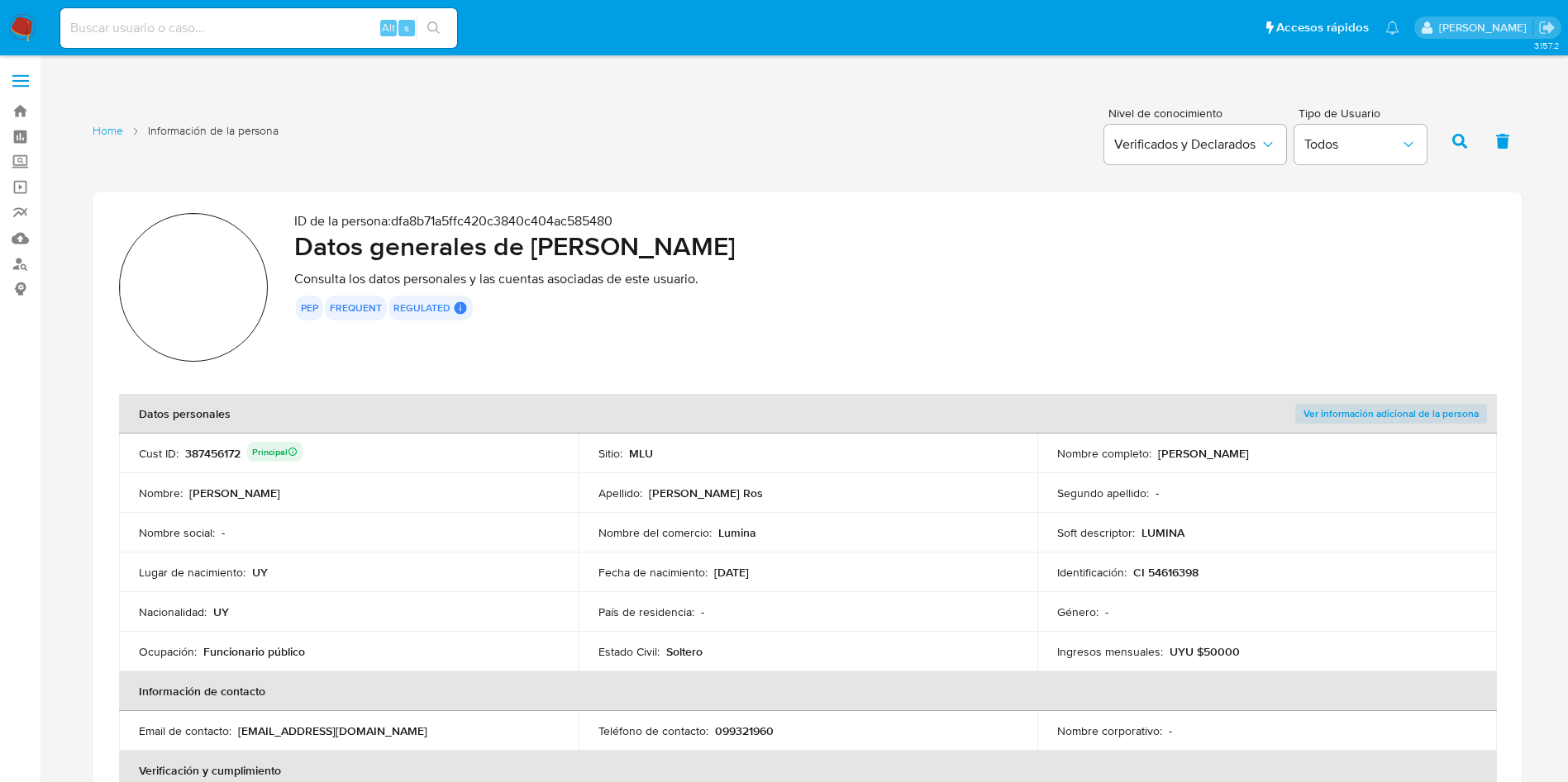
click at [220, 458] on div "387456172 Principal" at bounding box center [243, 453] width 118 height 23
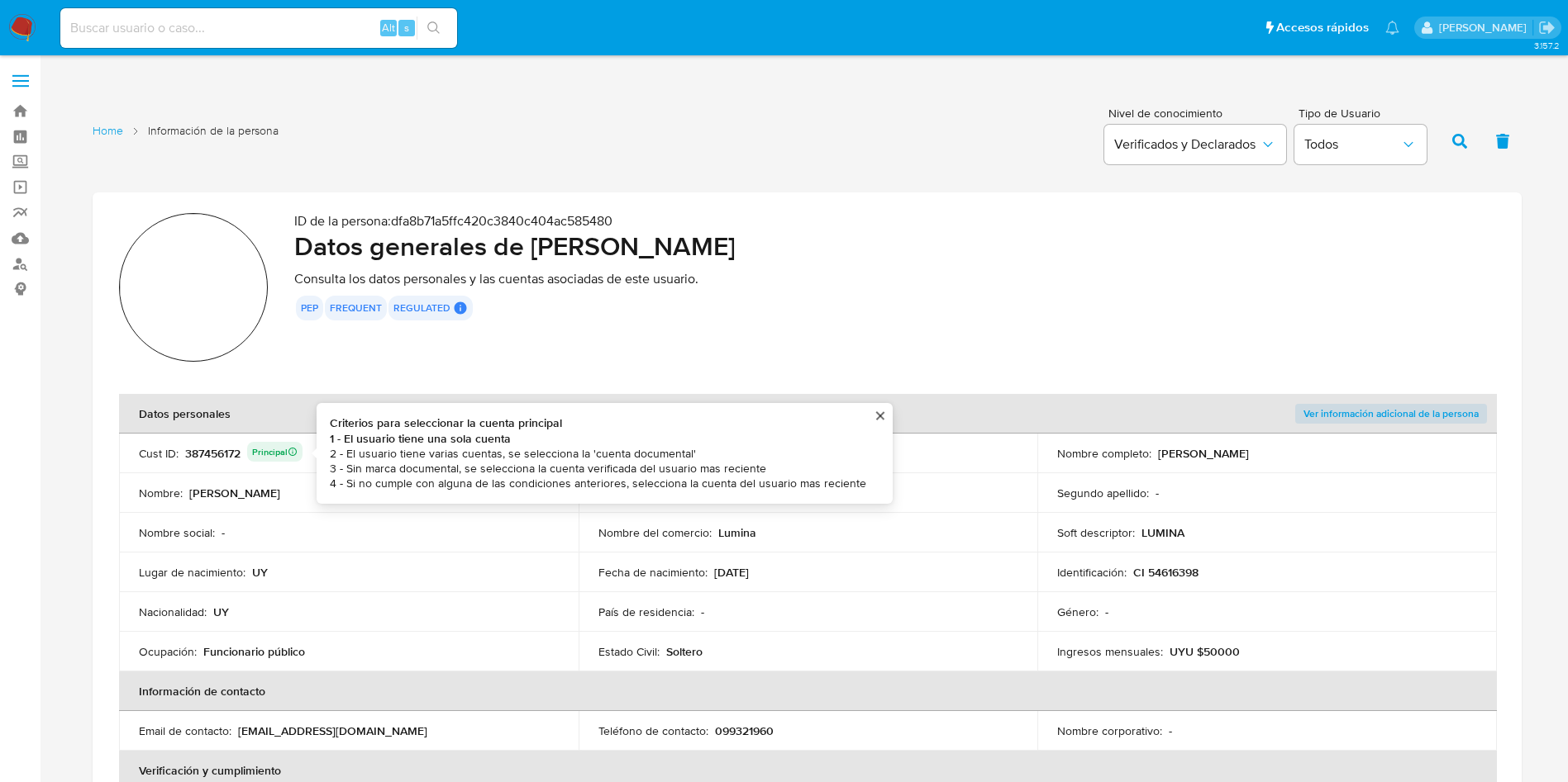
drag, startPoint x: 330, startPoint y: 543, endPoint x: 852, endPoint y: 414, distance: 537.7
click at [331, 543] on td "Nombre social : -" at bounding box center [349, 532] width 460 height 40
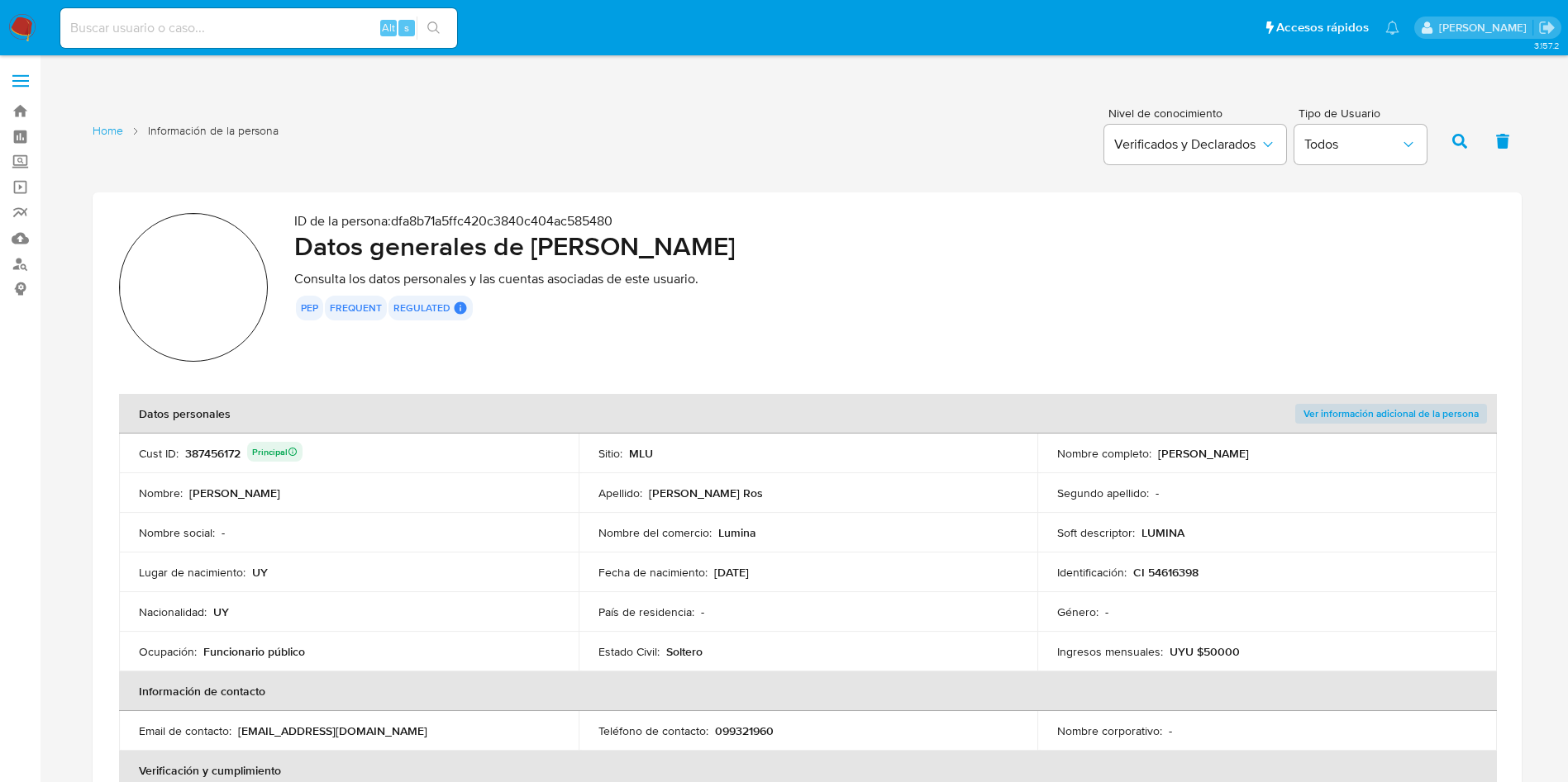
drag, startPoint x: 541, startPoint y: 246, endPoint x: 860, endPoint y: 253, distance: 319.1
click at [860, 253] on h2 "Datos generales de Juan Manuel Roballo Ros" at bounding box center [894, 246] width 1201 height 33
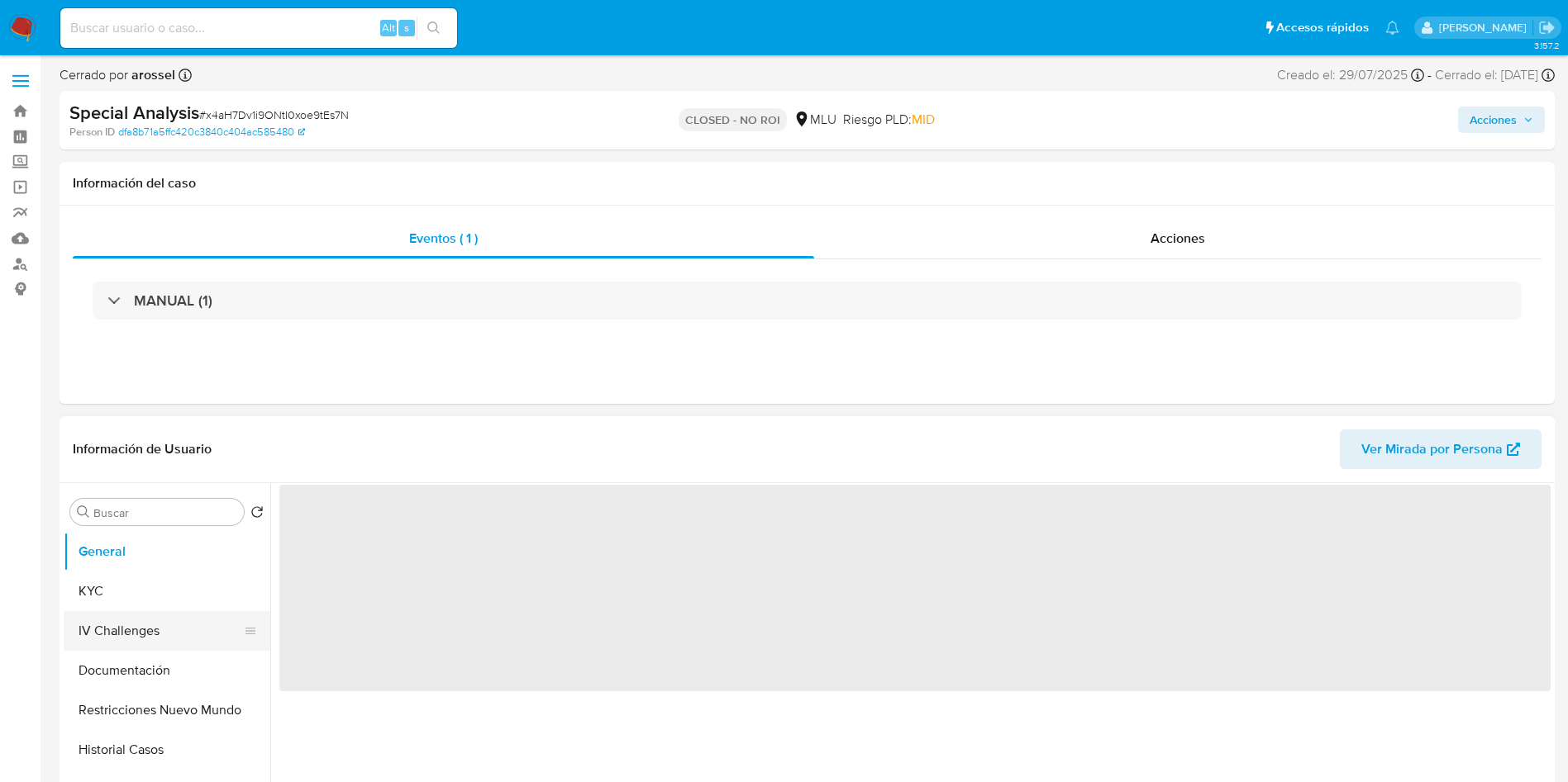
click at [151, 620] on button "IV Challenges" at bounding box center [160, 631] width 193 height 40
click at [150, 582] on button "KYC" at bounding box center [160, 592] width 193 height 40
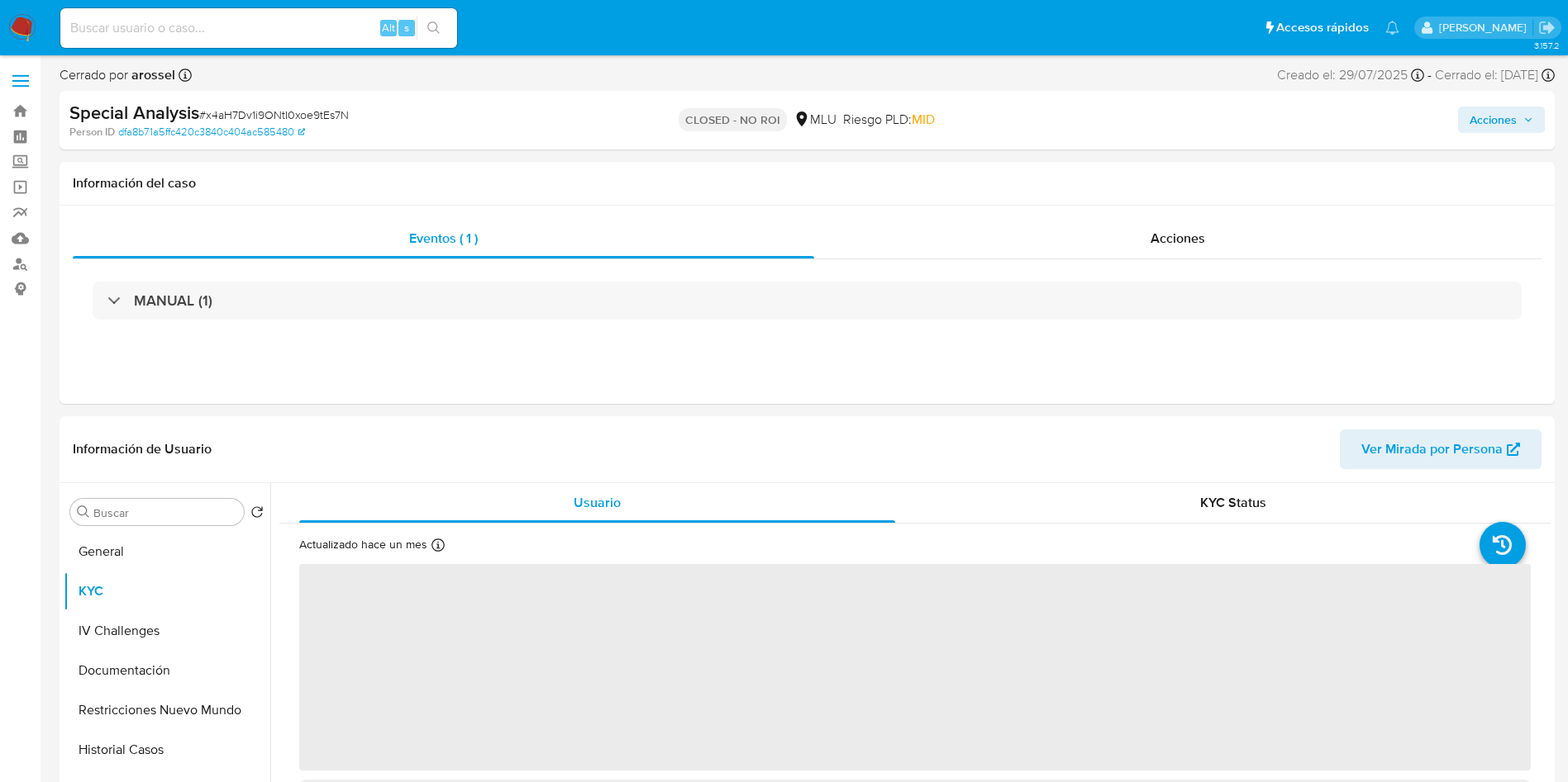
select select "10"
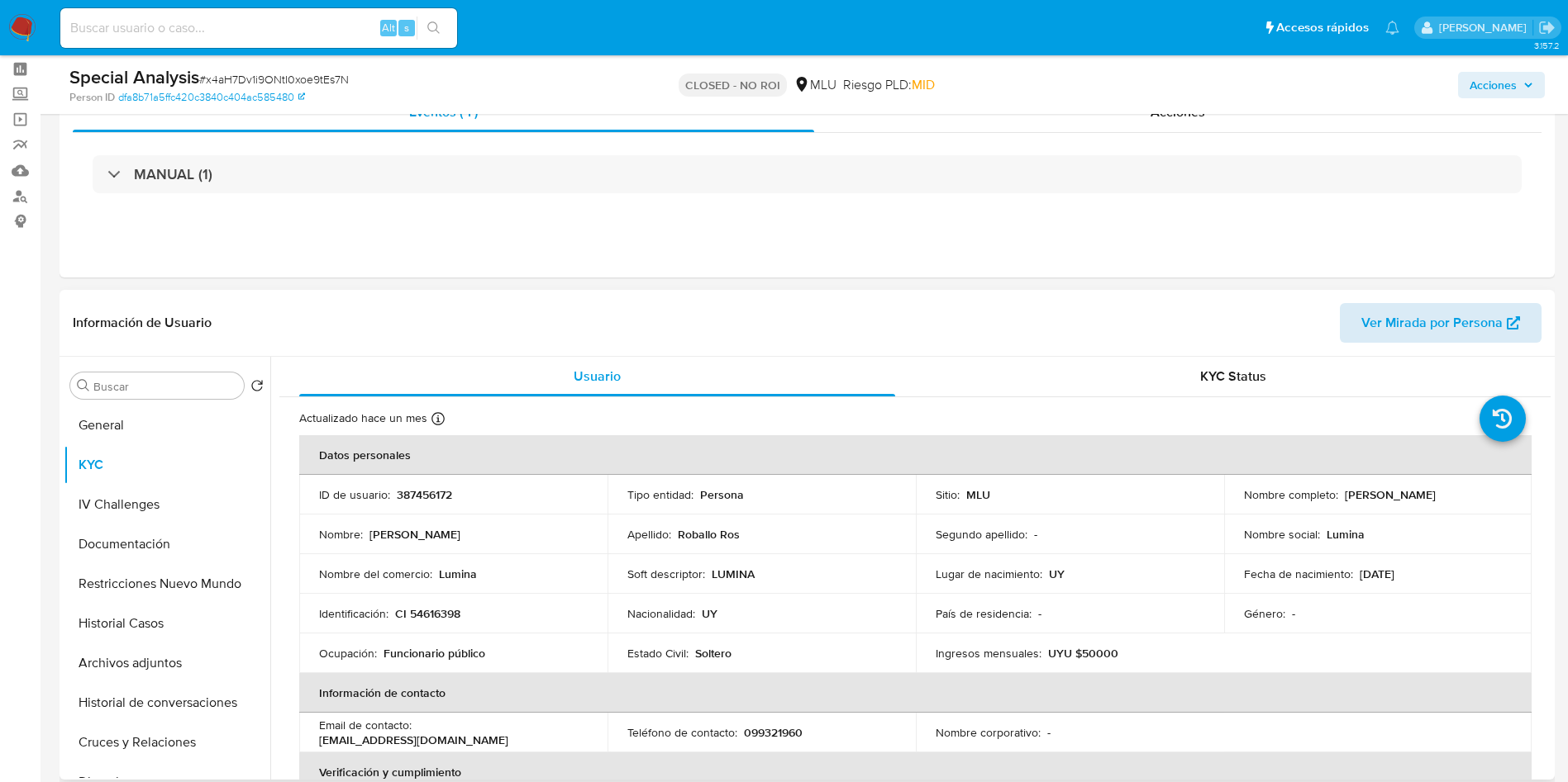
scroll to position [124, 0]
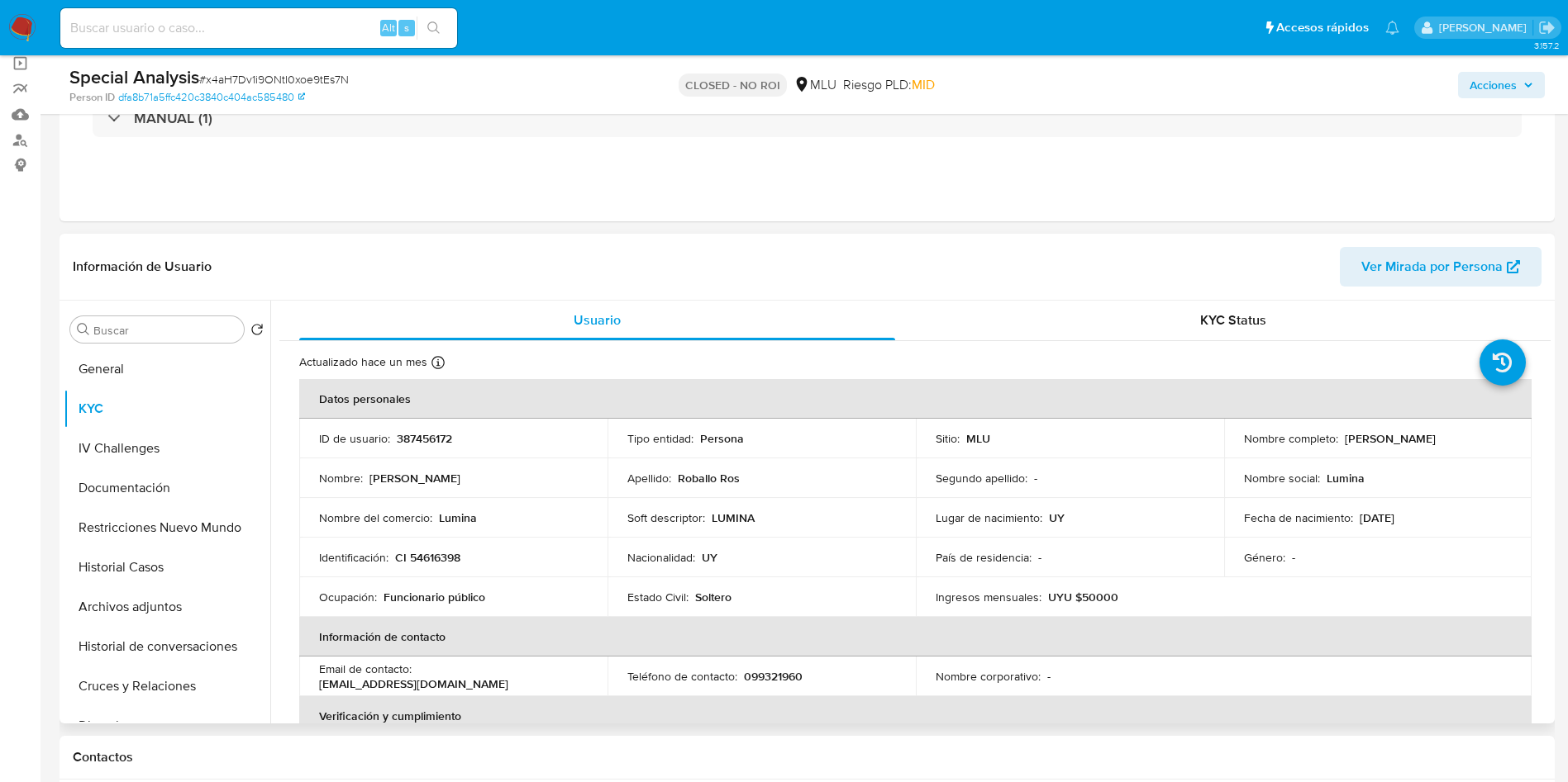
drag, startPoint x: 1340, startPoint y: 437, endPoint x: 1471, endPoint y: 436, distance: 131.0
click at [1471, 436] on div "Nombre completo : Juan Manuel Roballo Ros" at bounding box center [1378, 438] width 269 height 15
copy p "Juan Manuel Roballo Ros"
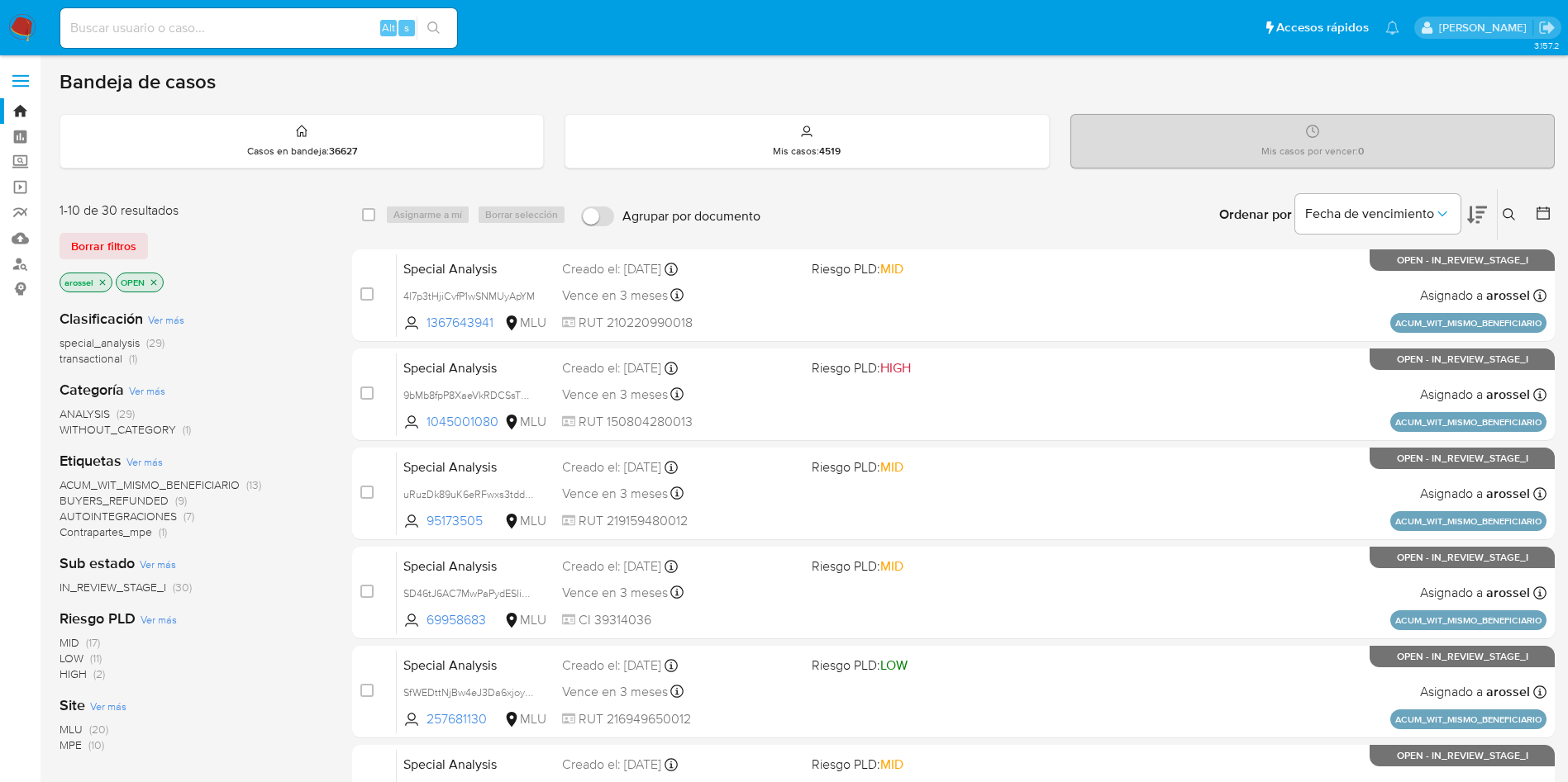
click at [309, 26] on input at bounding box center [259, 28] width 397 height 22
paste input "lxOzYwXFnHmBTM1Ilm2sev1Z"
type input "lxOzYwXFnHmBTM1Ilm2sev1Z"
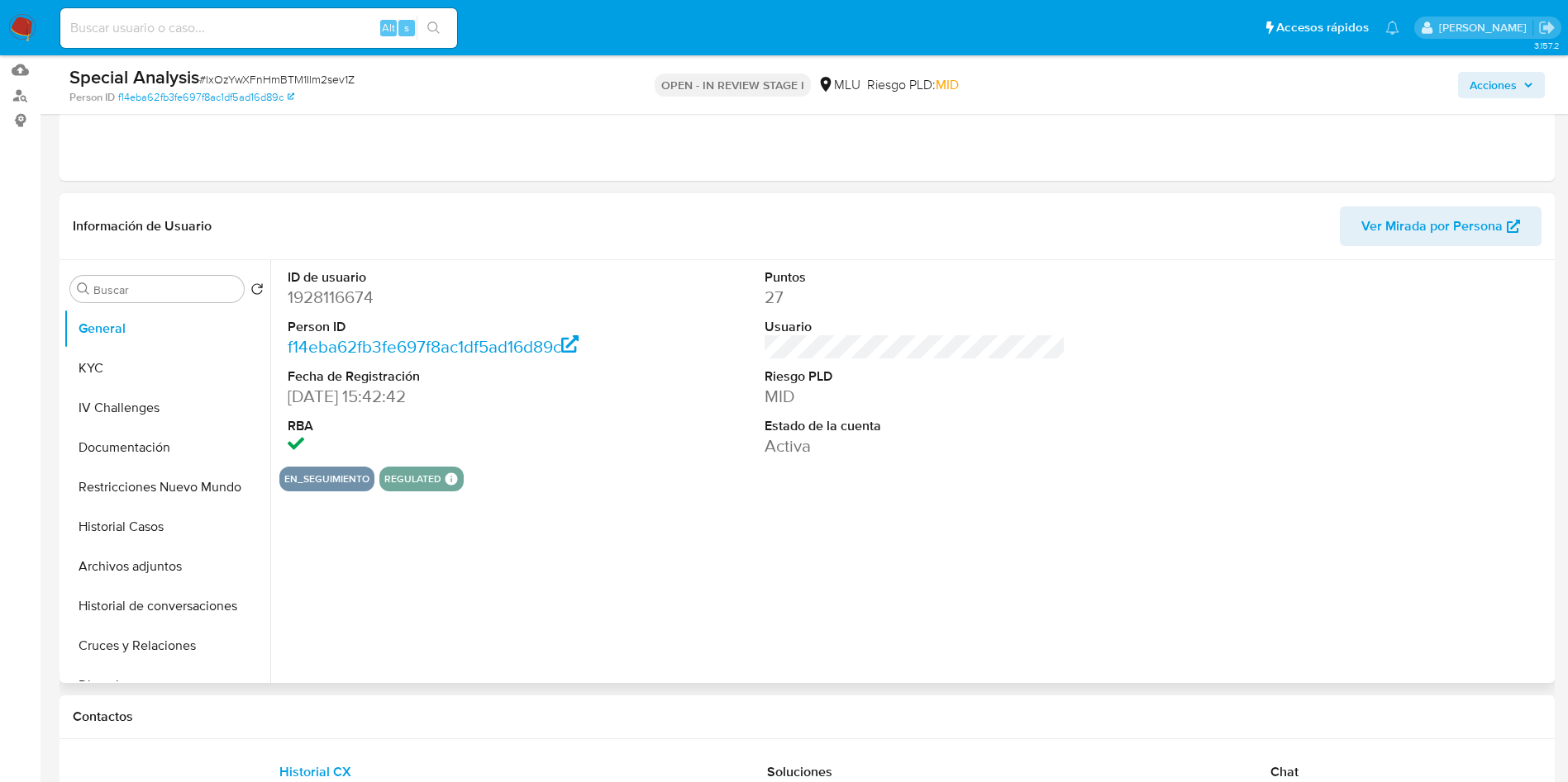
scroll to position [124, 0]
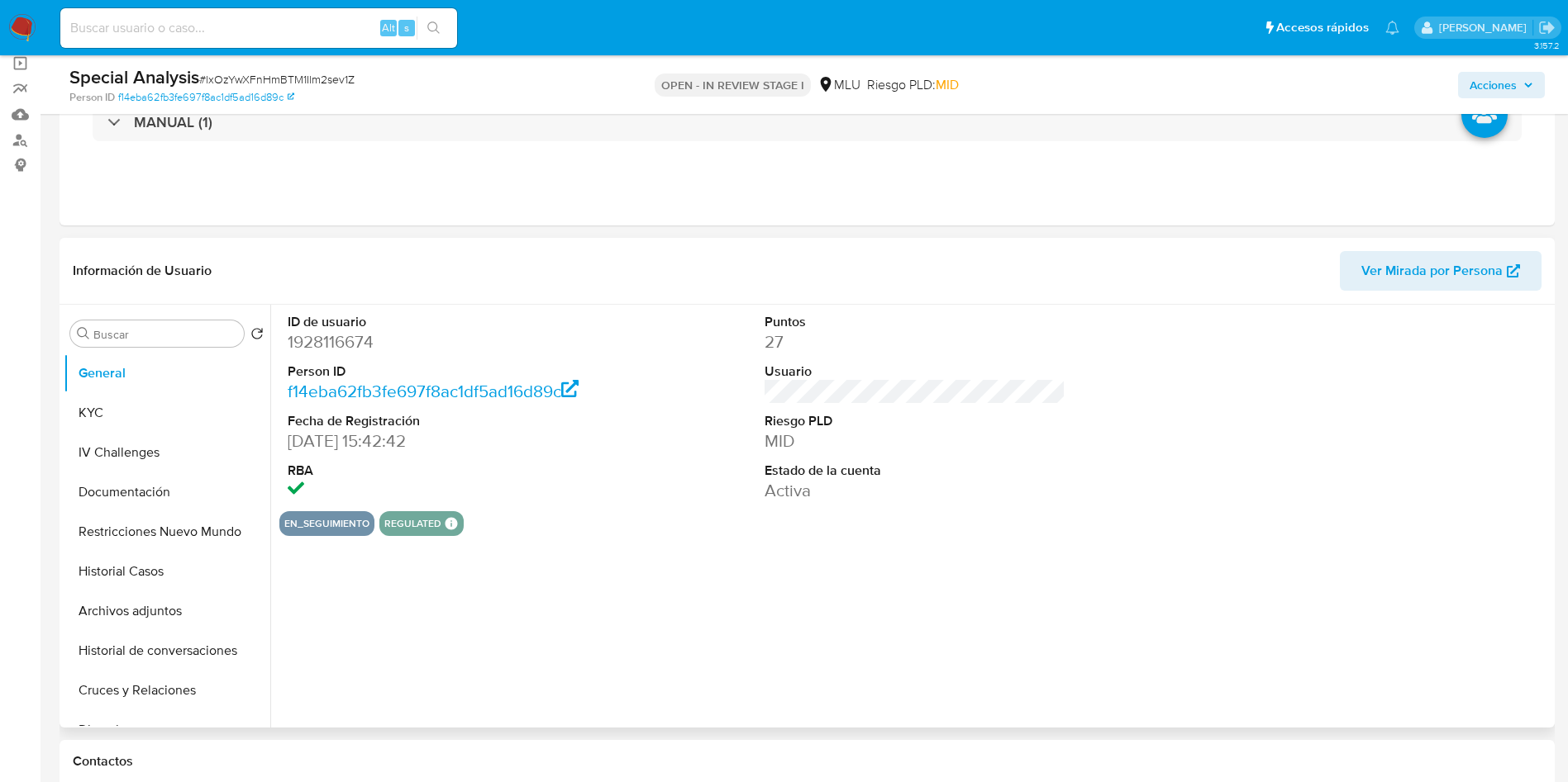
select select "10"
click at [1442, 266] on span "Ver Mirada por Persona" at bounding box center [1431, 271] width 141 height 40
click at [191, 673] on button "Cruces y Relaciones" at bounding box center [160, 690] width 193 height 40
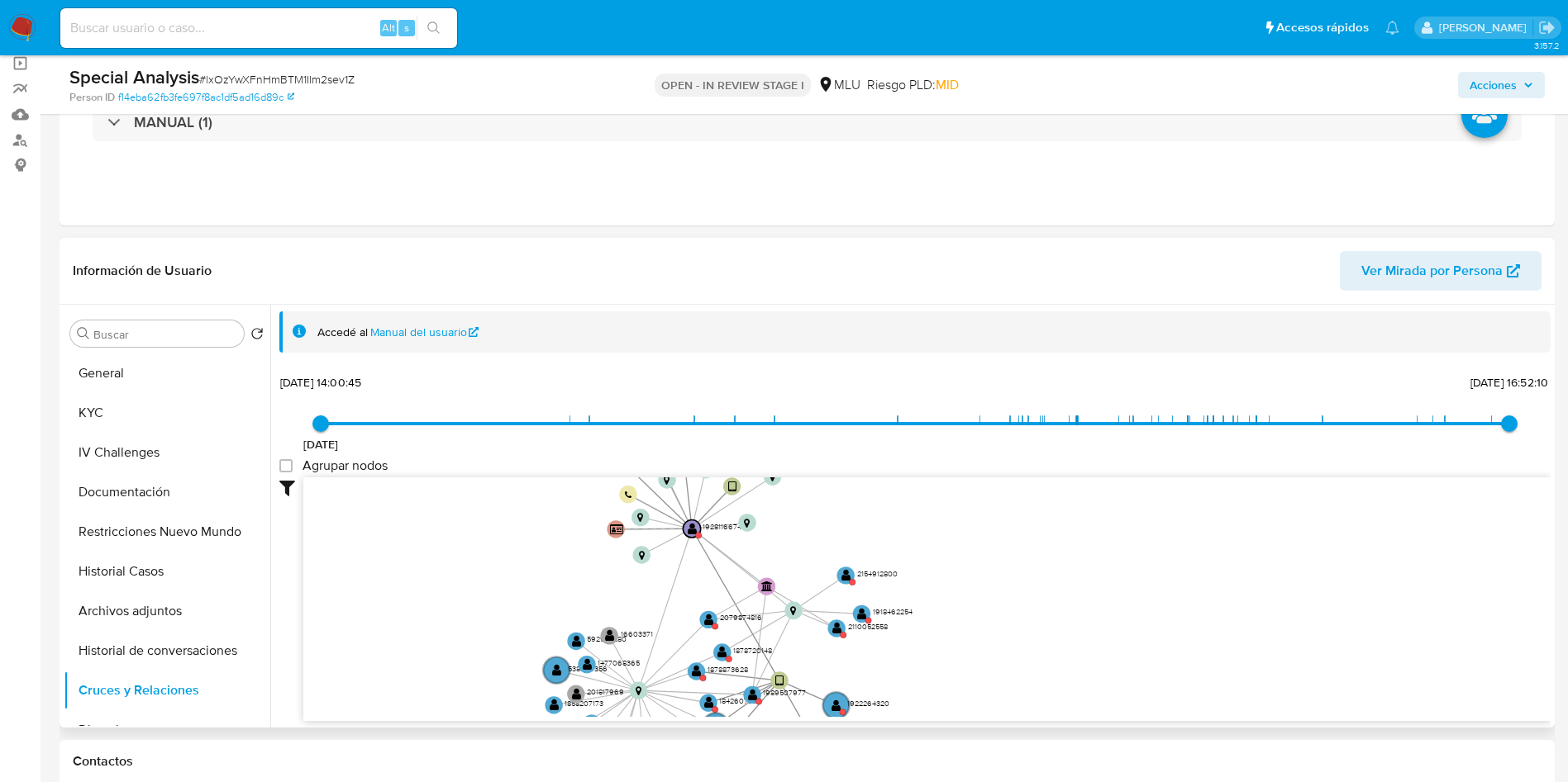
drag, startPoint x: 734, startPoint y: 542, endPoint x: 545, endPoint y: 613, distance: 201.9
click at [542, 626] on icon "device-66abd6ed27ecc287f63ffc54  user-1927950964  1927950964 C user-192811667…" at bounding box center [927, 597] width 1247 height 240
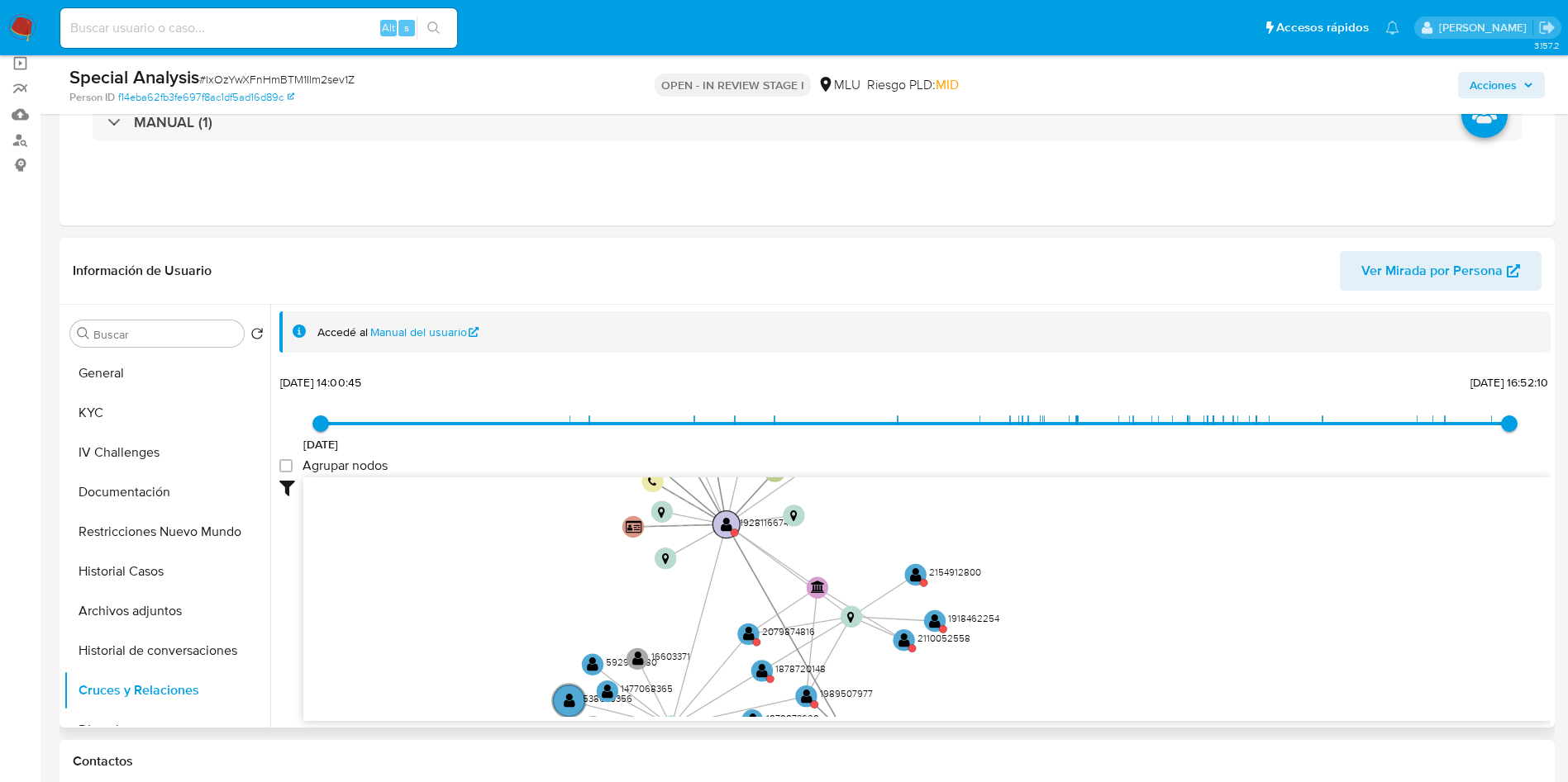
click at [733, 527] on circle at bounding box center [726, 524] width 27 height 27
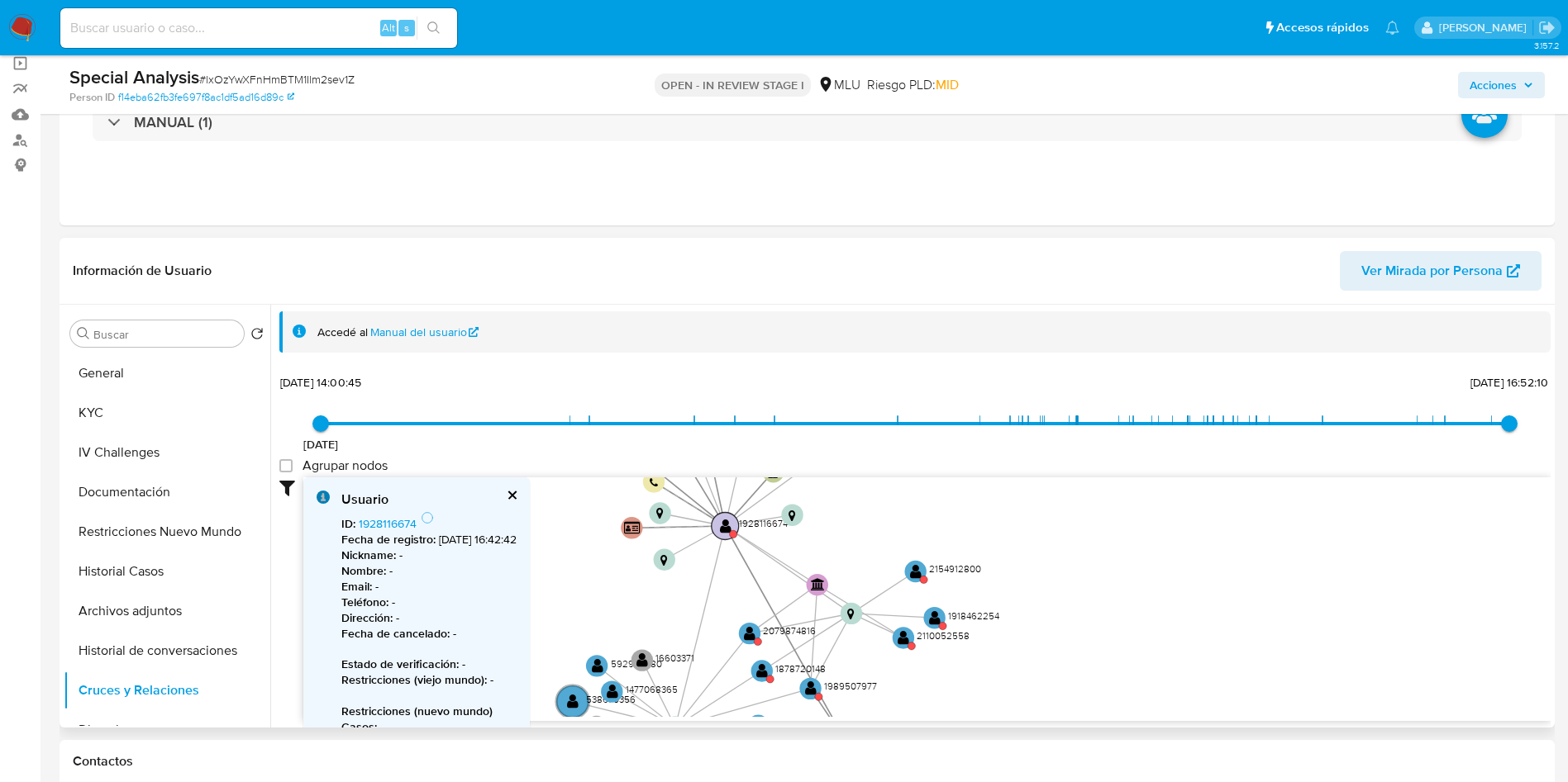
click at [727, 524] on text "" at bounding box center [725, 525] width 12 height 15
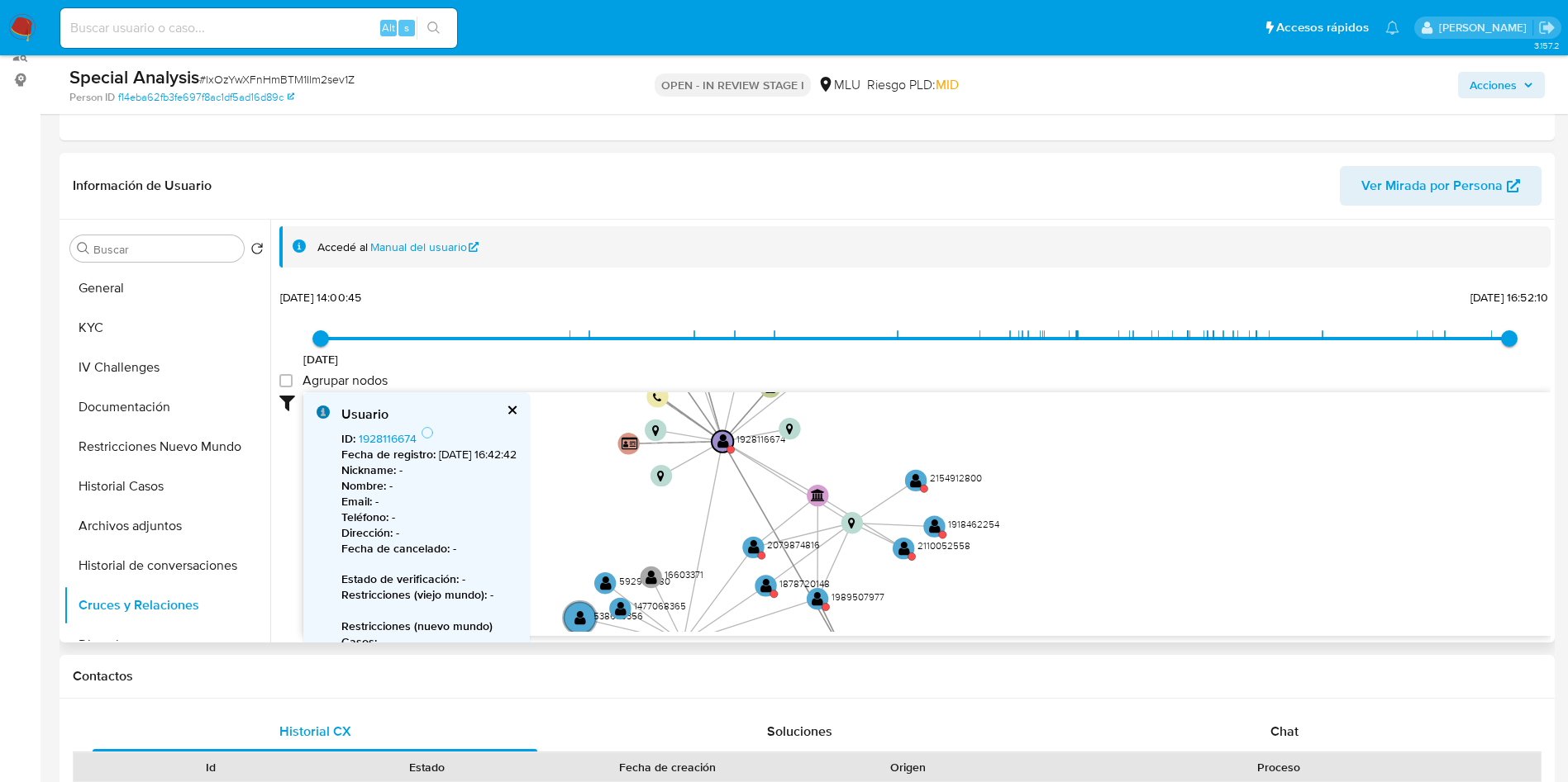
scroll to position [248, 0]
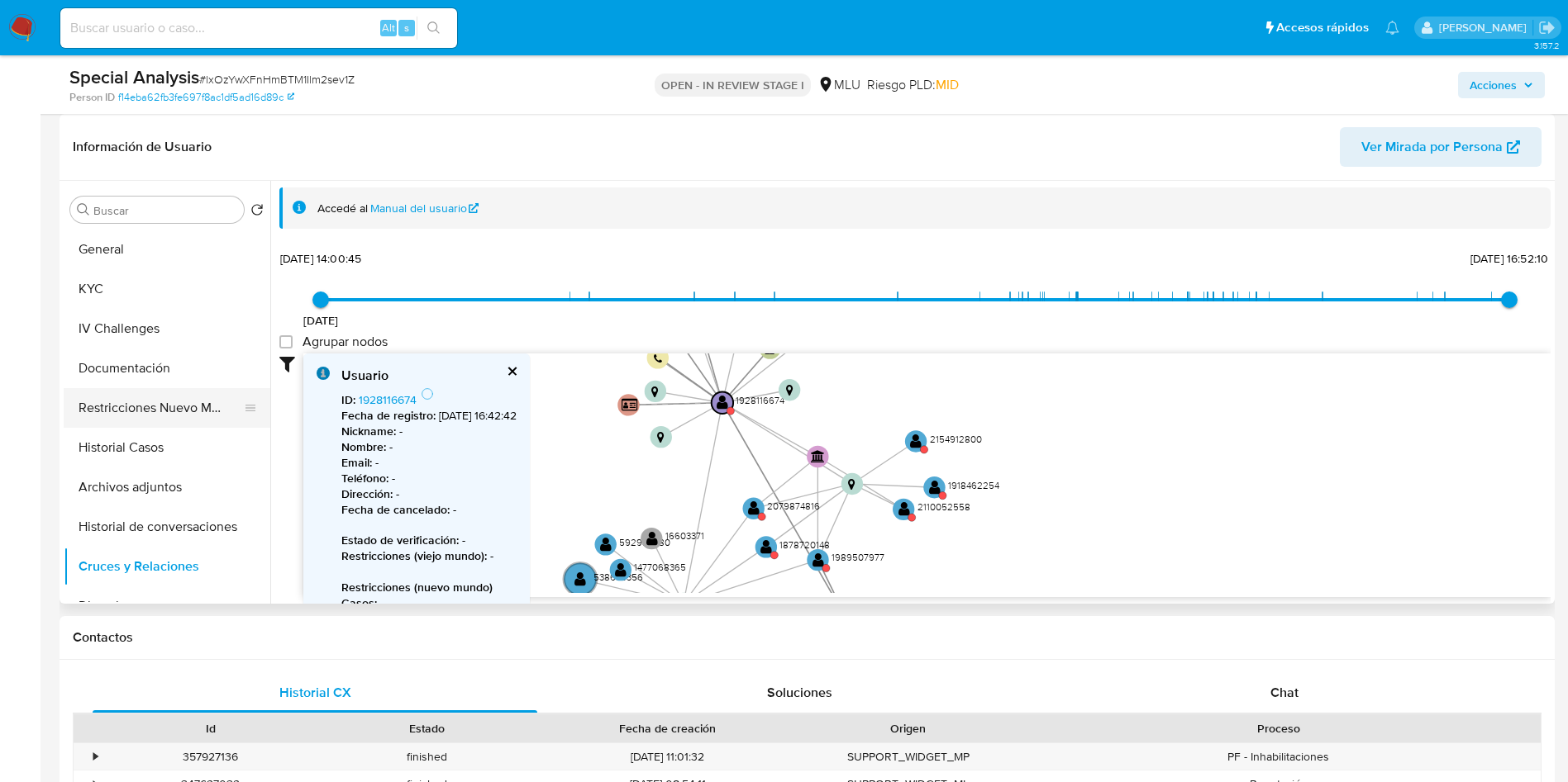
click at [181, 400] on button "Restricciones Nuevo Mundo" at bounding box center [160, 408] width 193 height 40
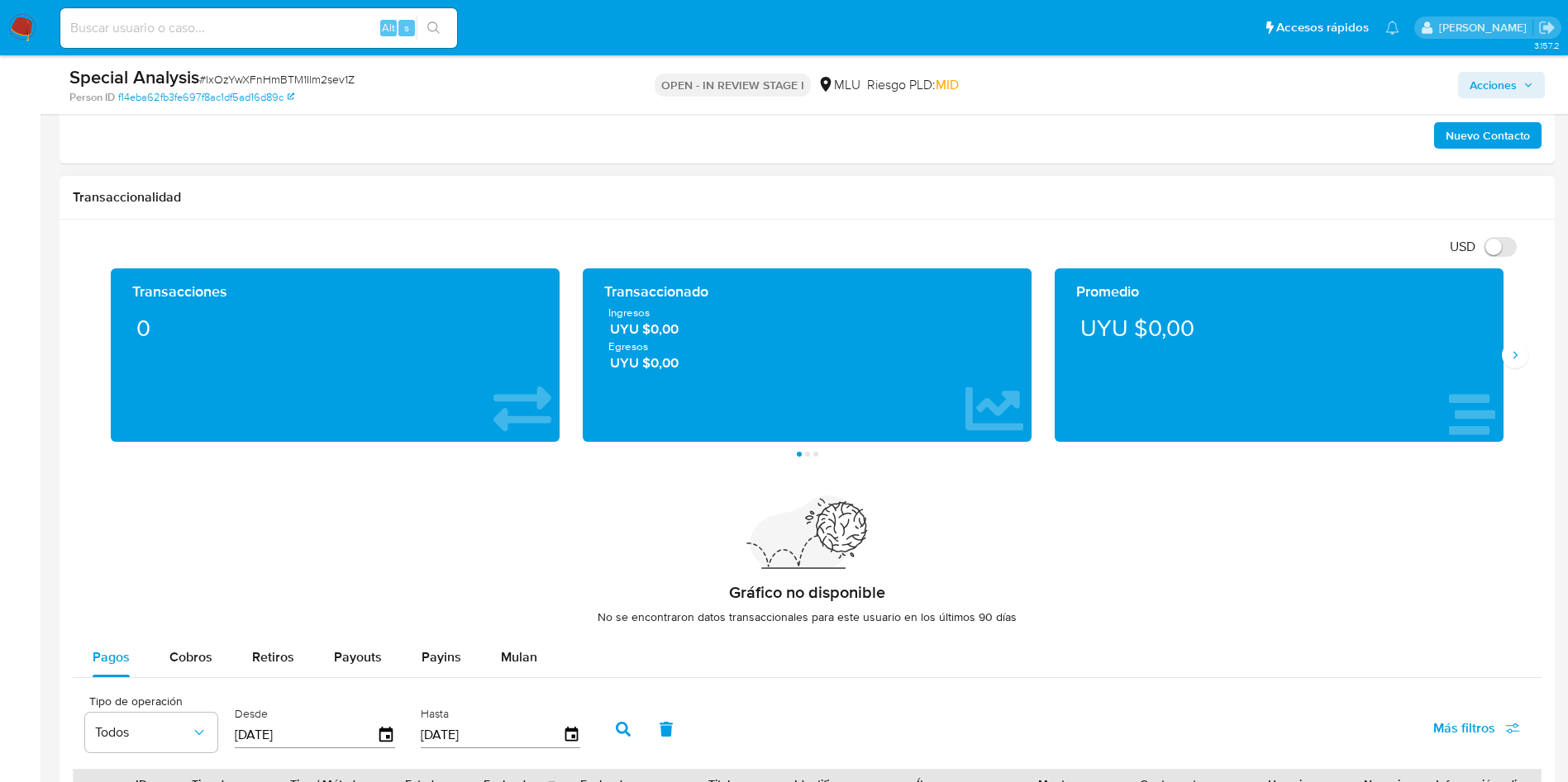
scroll to position [991, 0]
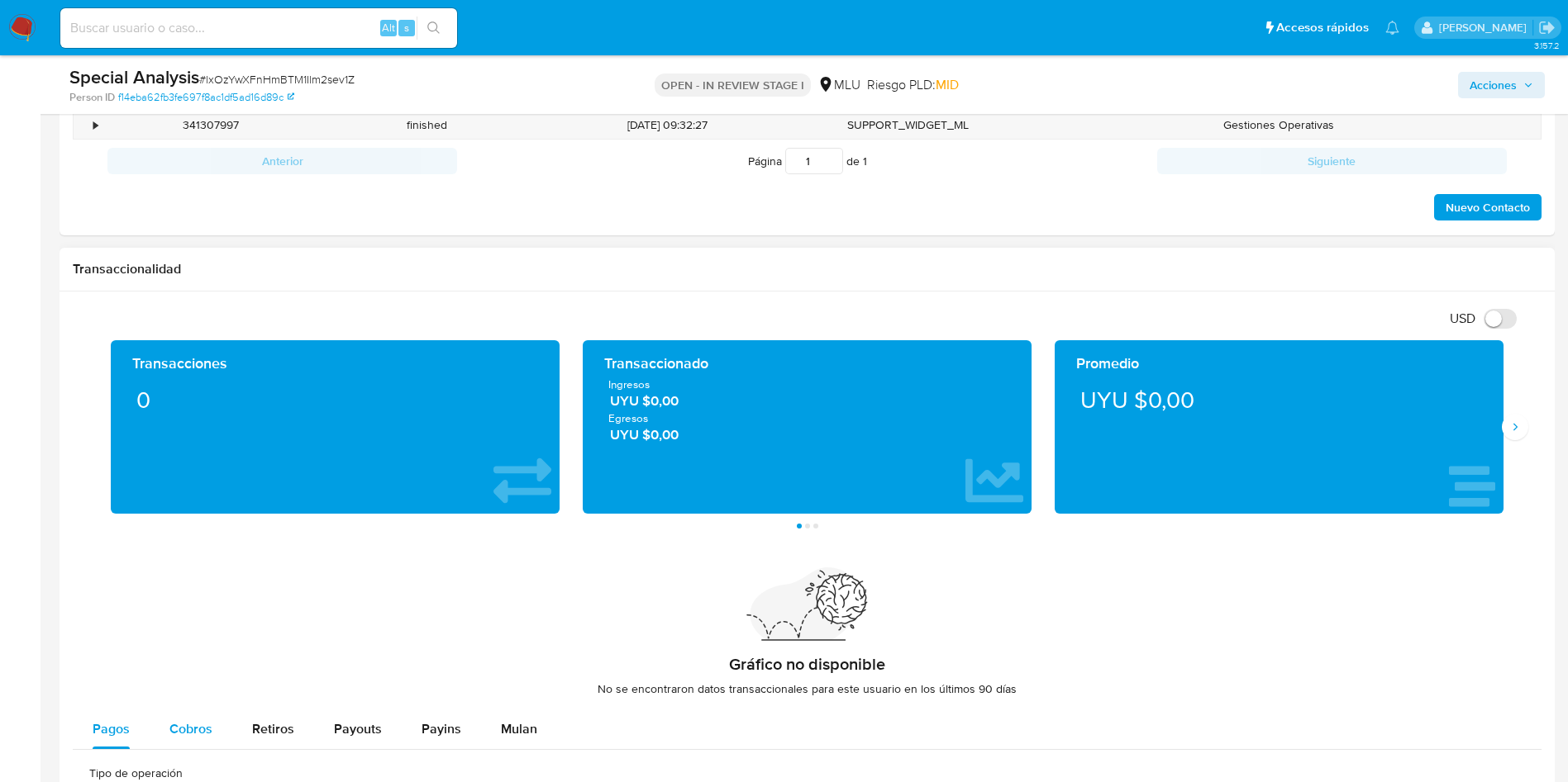
click at [200, 729] on span "Cobros" at bounding box center [191, 728] width 43 height 19
select select "10"
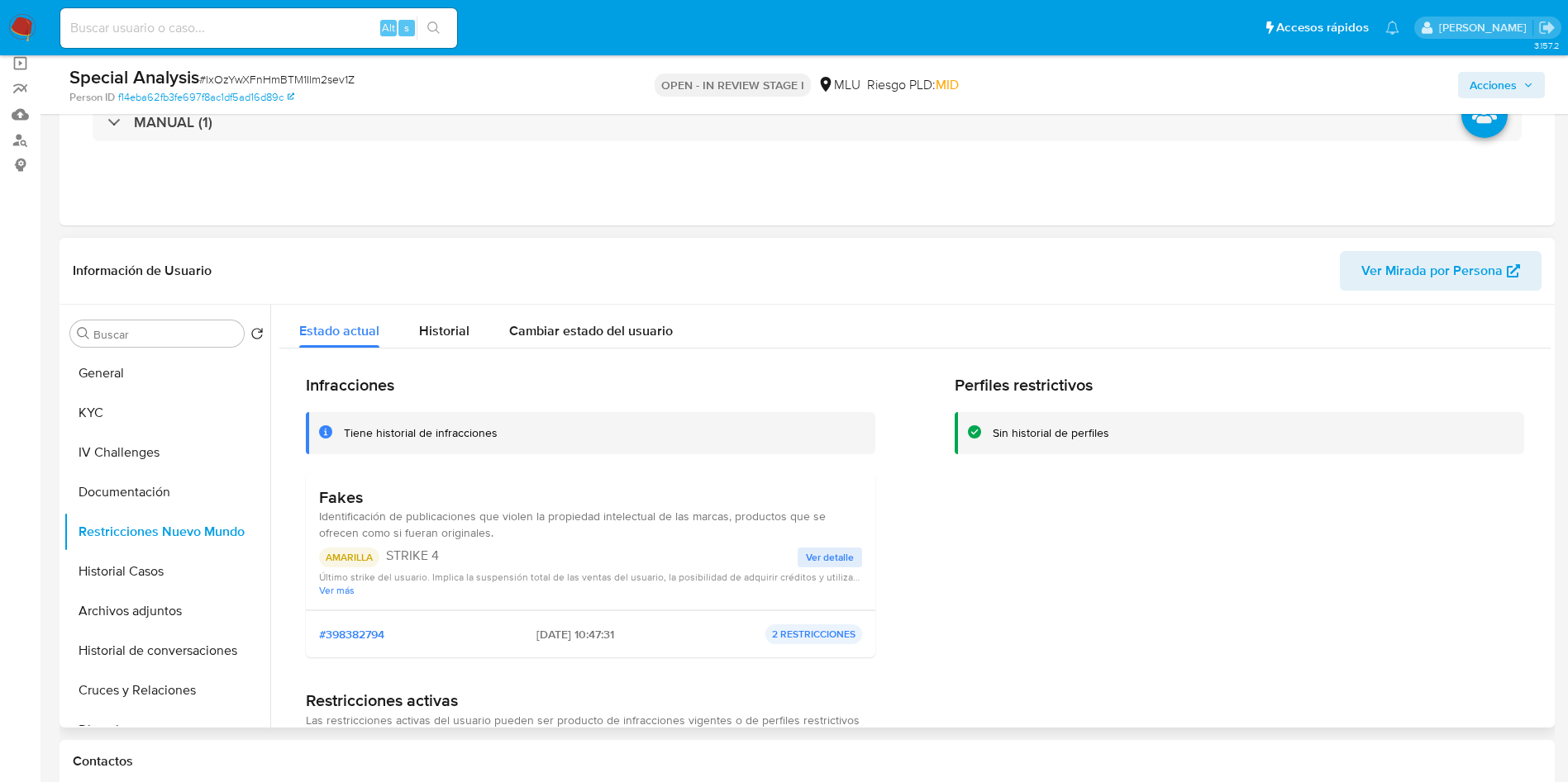
scroll to position [0, 0]
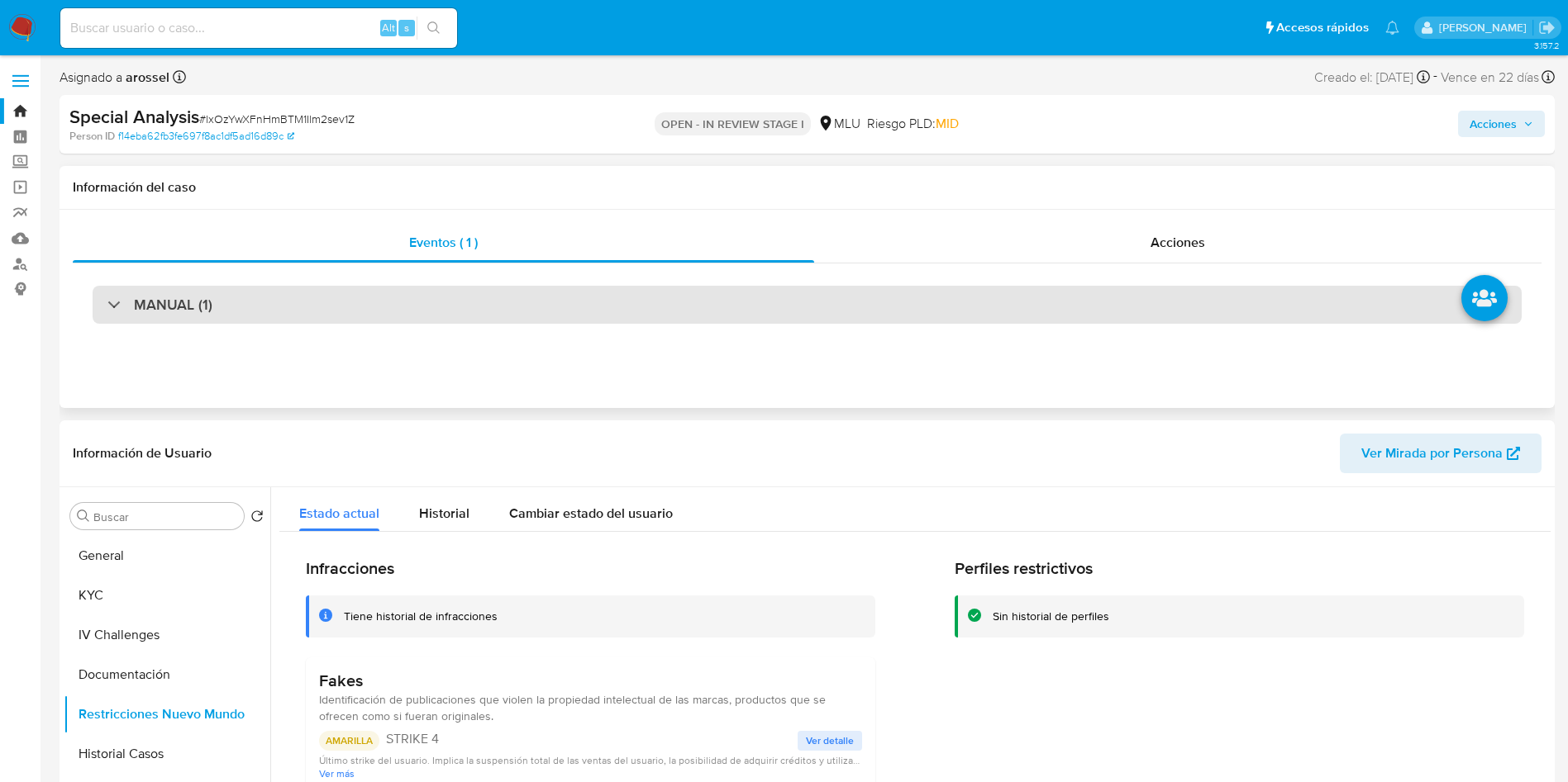
click at [372, 305] on div "MANUAL (1)" at bounding box center [806, 304] width 1429 height 38
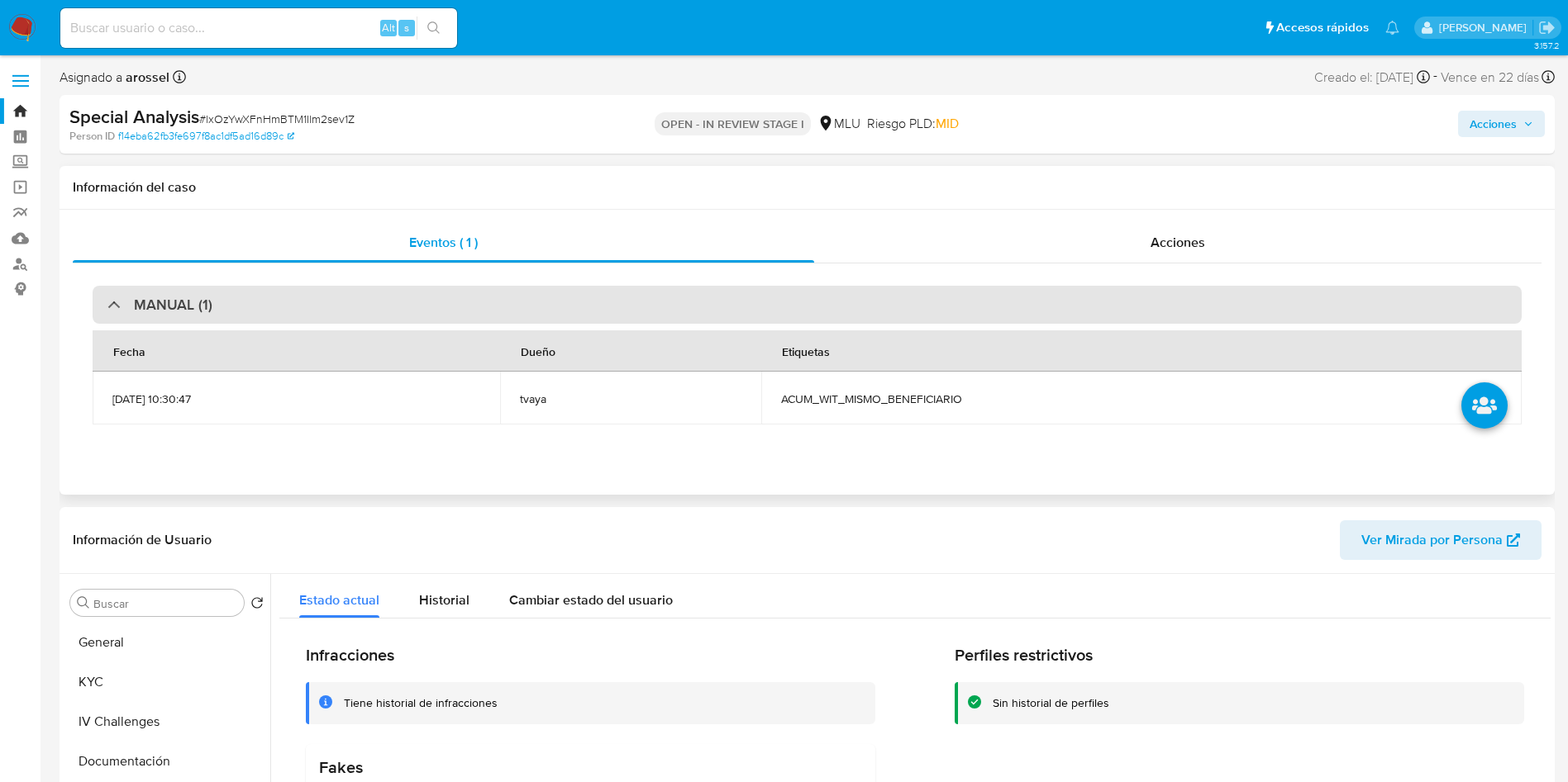
click at [375, 305] on div "MANUAL (1)" at bounding box center [806, 304] width 1429 height 38
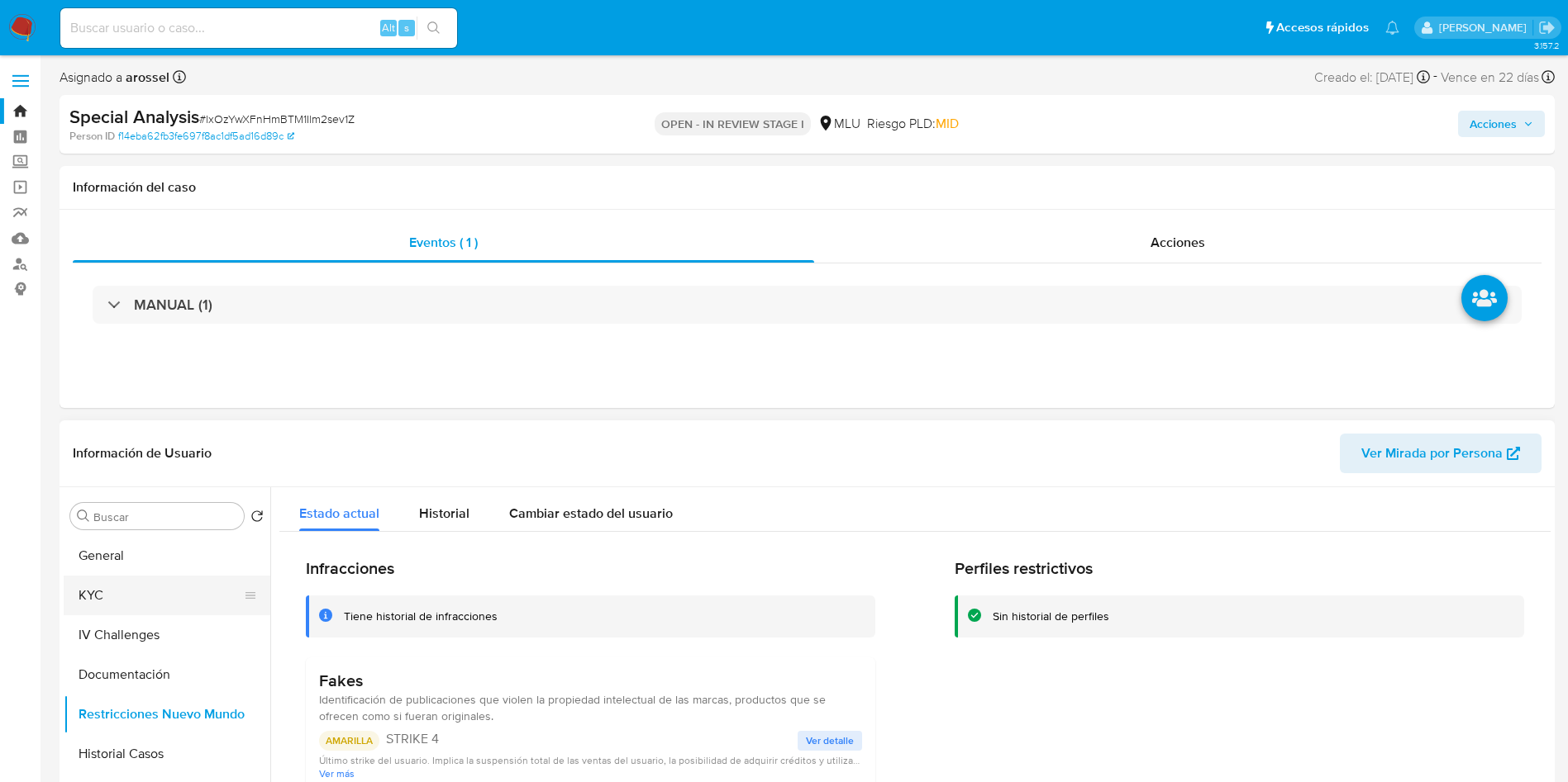
click at [169, 576] on button "KYC" at bounding box center [160, 595] width 193 height 40
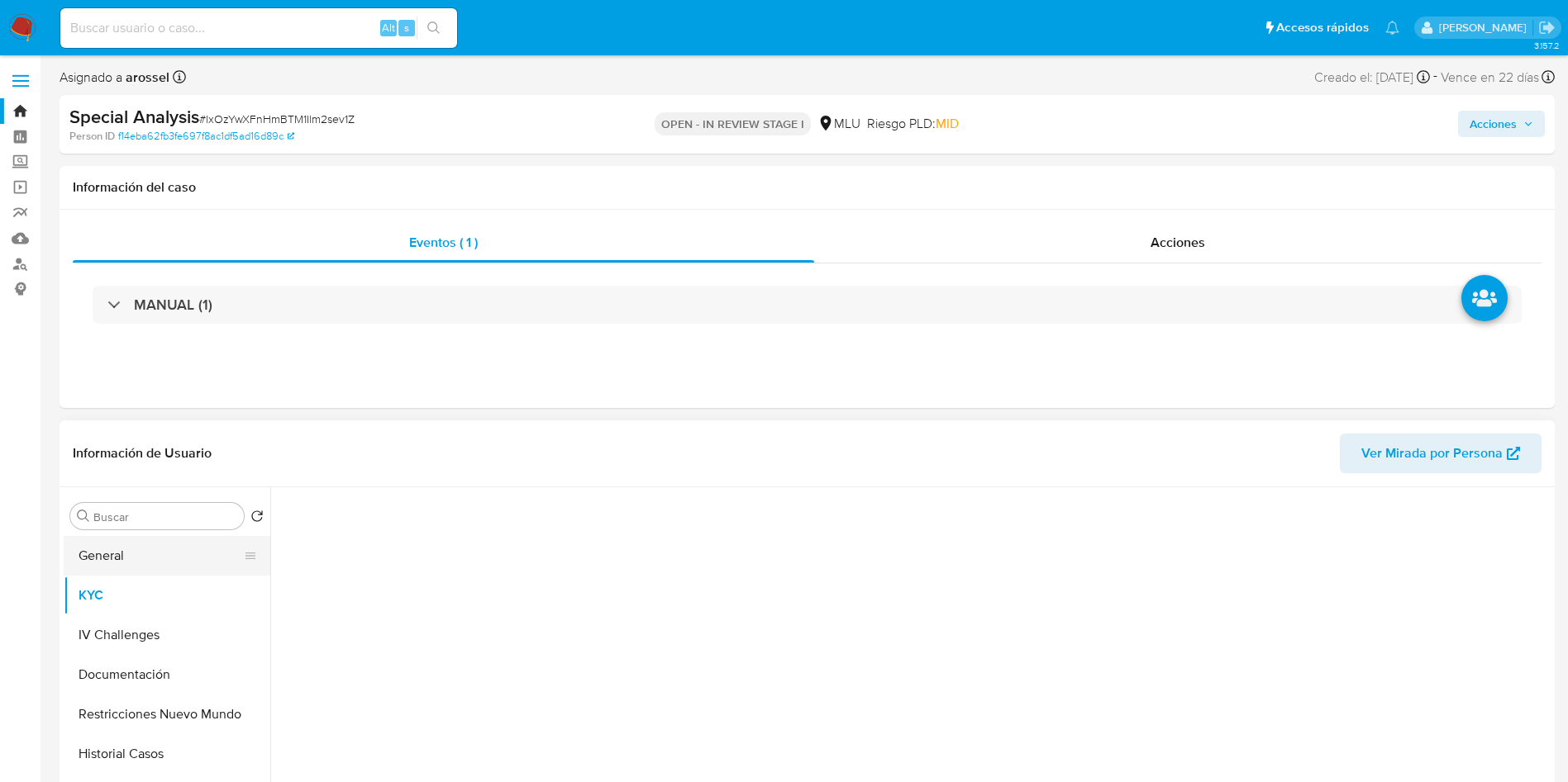
click at [169, 570] on button "General" at bounding box center [160, 556] width 193 height 40
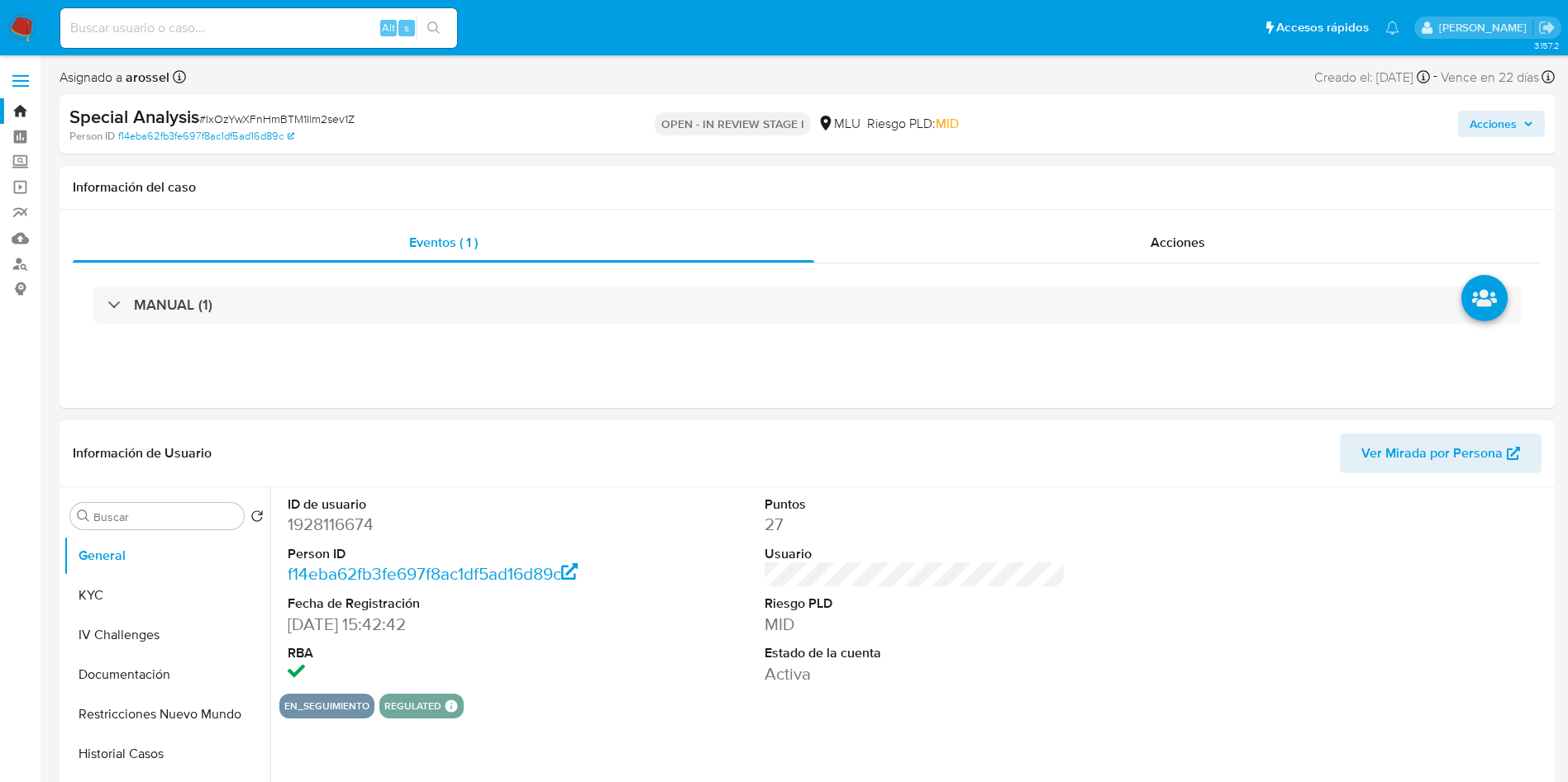
click at [348, 525] on dd "1928116674" at bounding box center [438, 524] width 302 height 23
copy dd "1928116674"
drag, startPoint x: 160, startPoint y: 593, endPoint x: 224, endPoint y: 543, distance: 81.2
click at [157, 593] on button "KYC" at bounding box center [167, 595] width 207 height 40
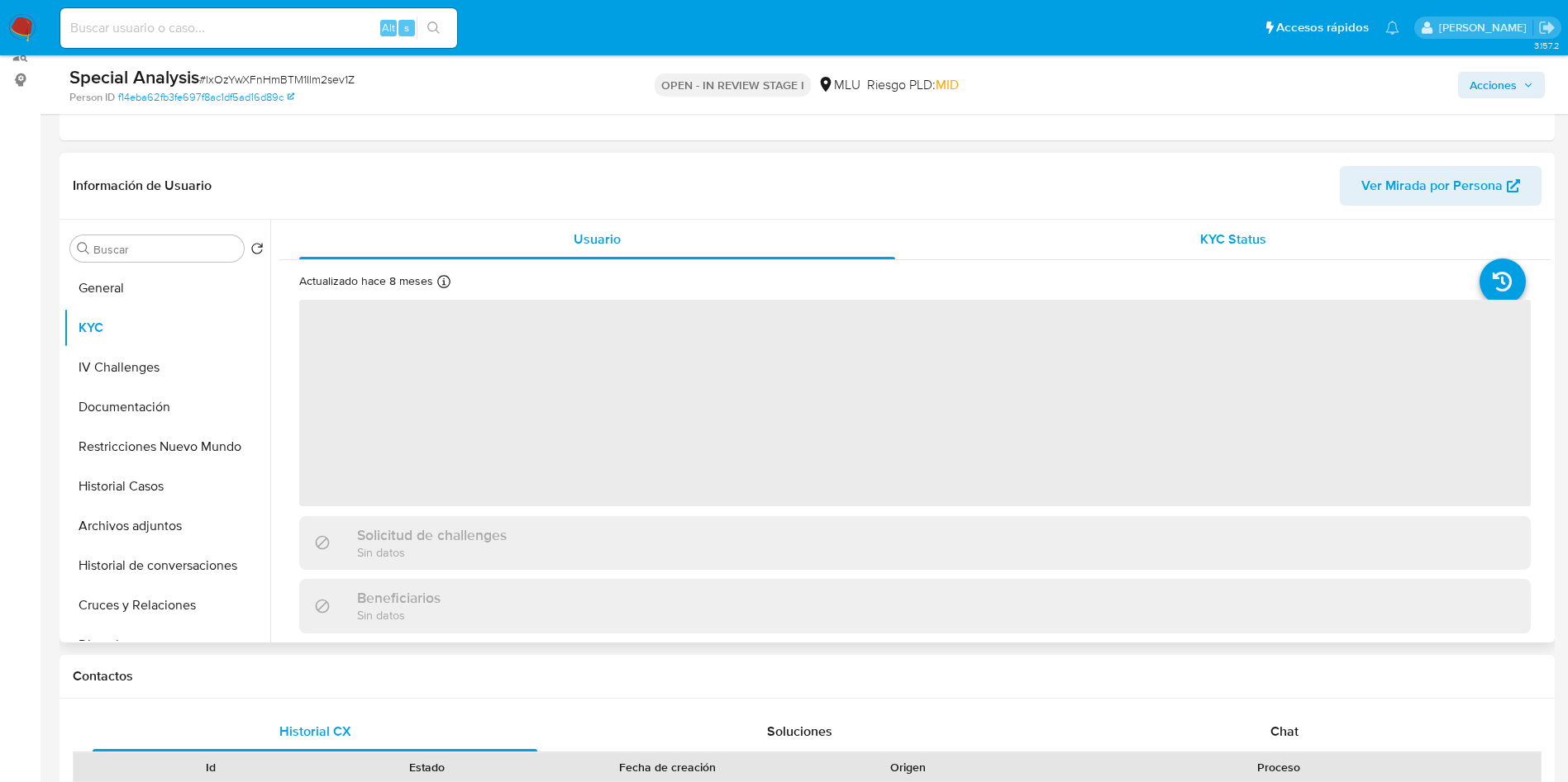
scroll to position [248, 0]
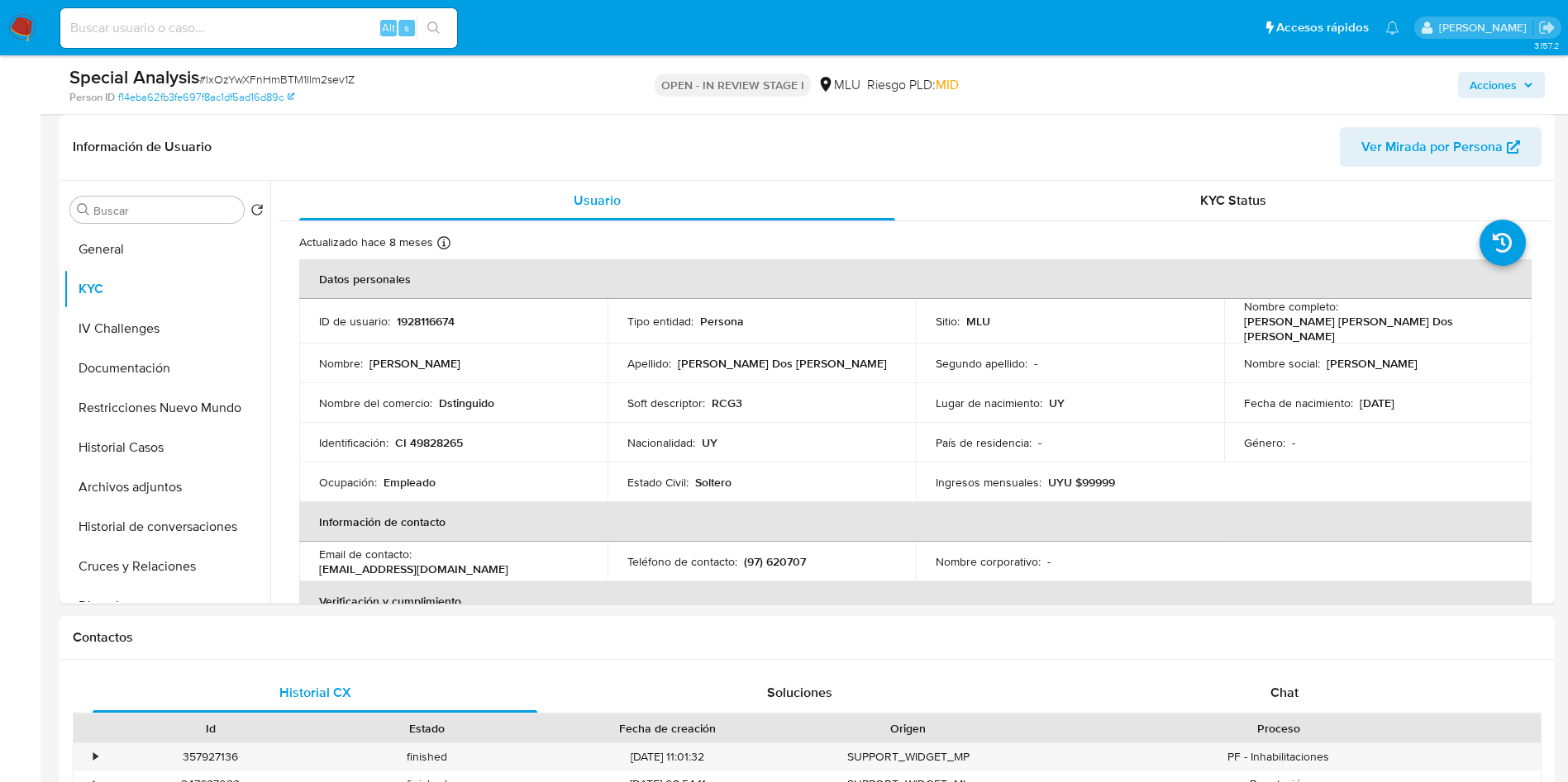
click at [303, 88] on div "Special Analysis # lxOzYwXFnHmBTM1Ilm2sev1Z" at bounding box center [312, 78] width 486 height 25
click at [308, 77] on span "# lxOzYwXFnHmBTM1Ilm2sev1Z" at bounding box center [277, 79] width 155 height 16
drag, startPoint x: 307, startPoint y: 78, endPoint x: 318, endPoint y: 77, distance: 11.0
click at [311, 77] on span "# lxOzYwXFnHmBTM1Ilm2sev1Z" at bounding box center [277, 79] width 155 height 16
copy span "lxOzYwXFnHmBTM1Ilm2sev1Z"
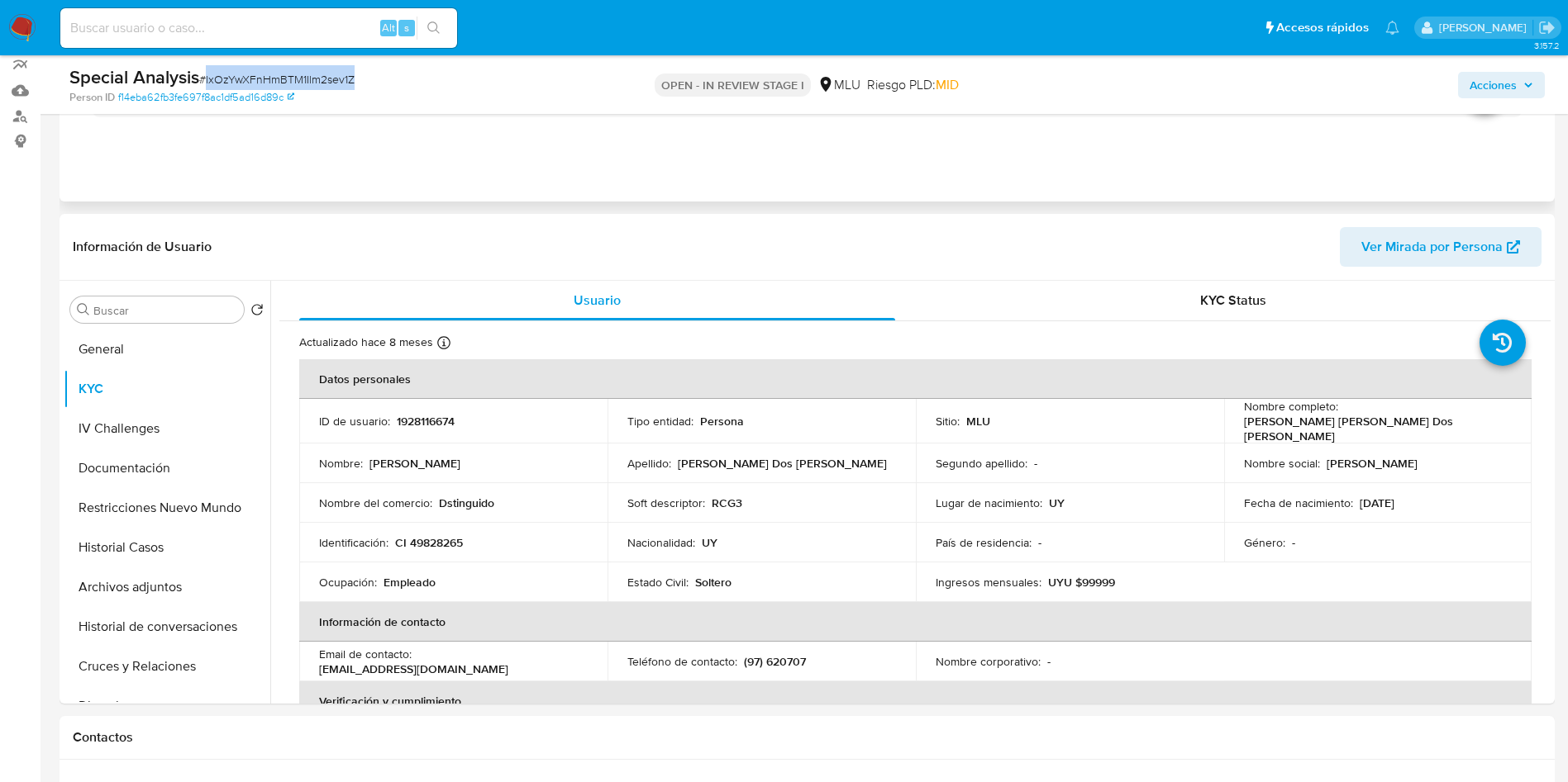
scroll to position [0, 0]
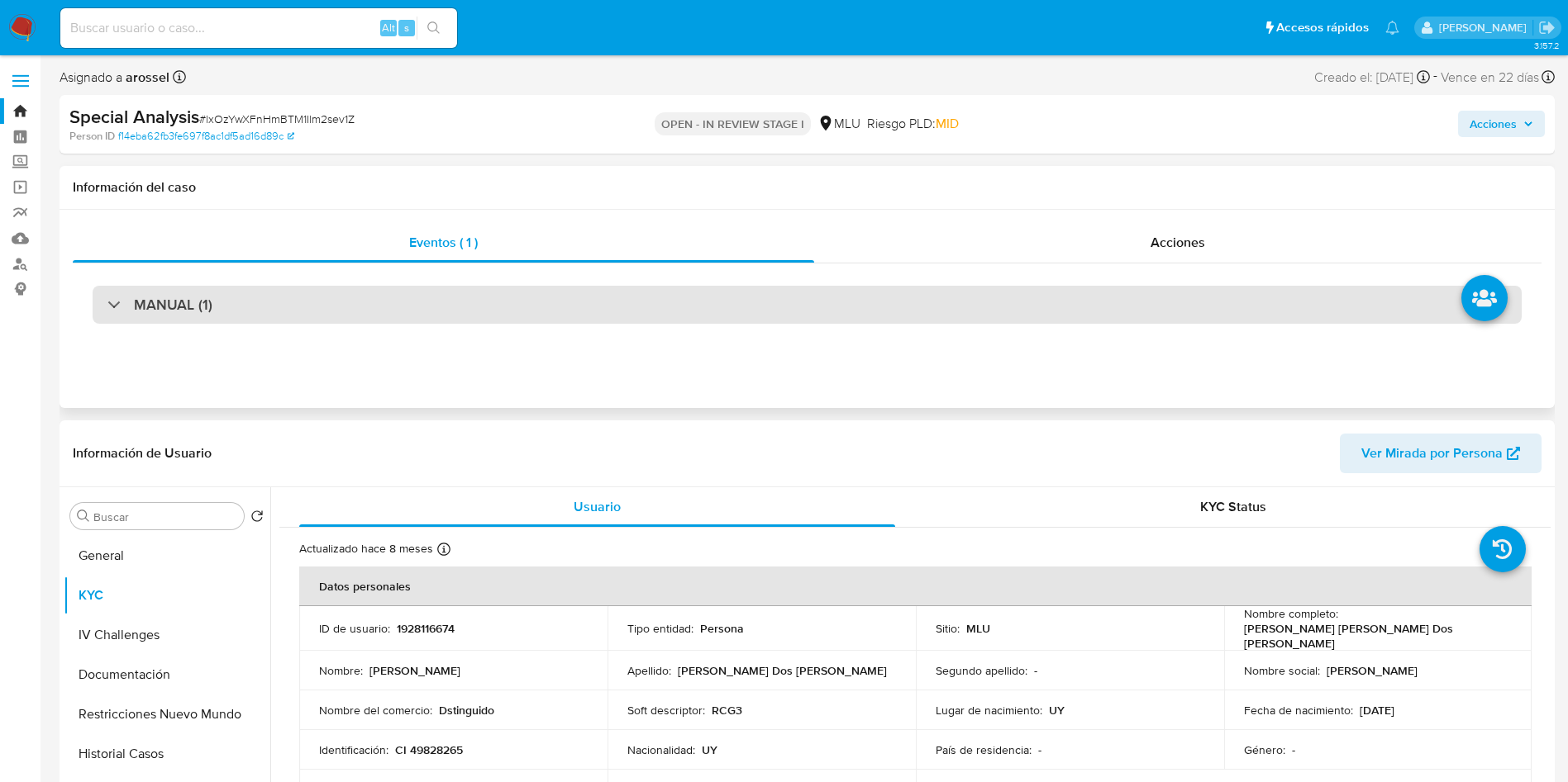
click at [399, 305] on div "MANUAL (1)" at bounding box center [806, 304] width 1429 height 38
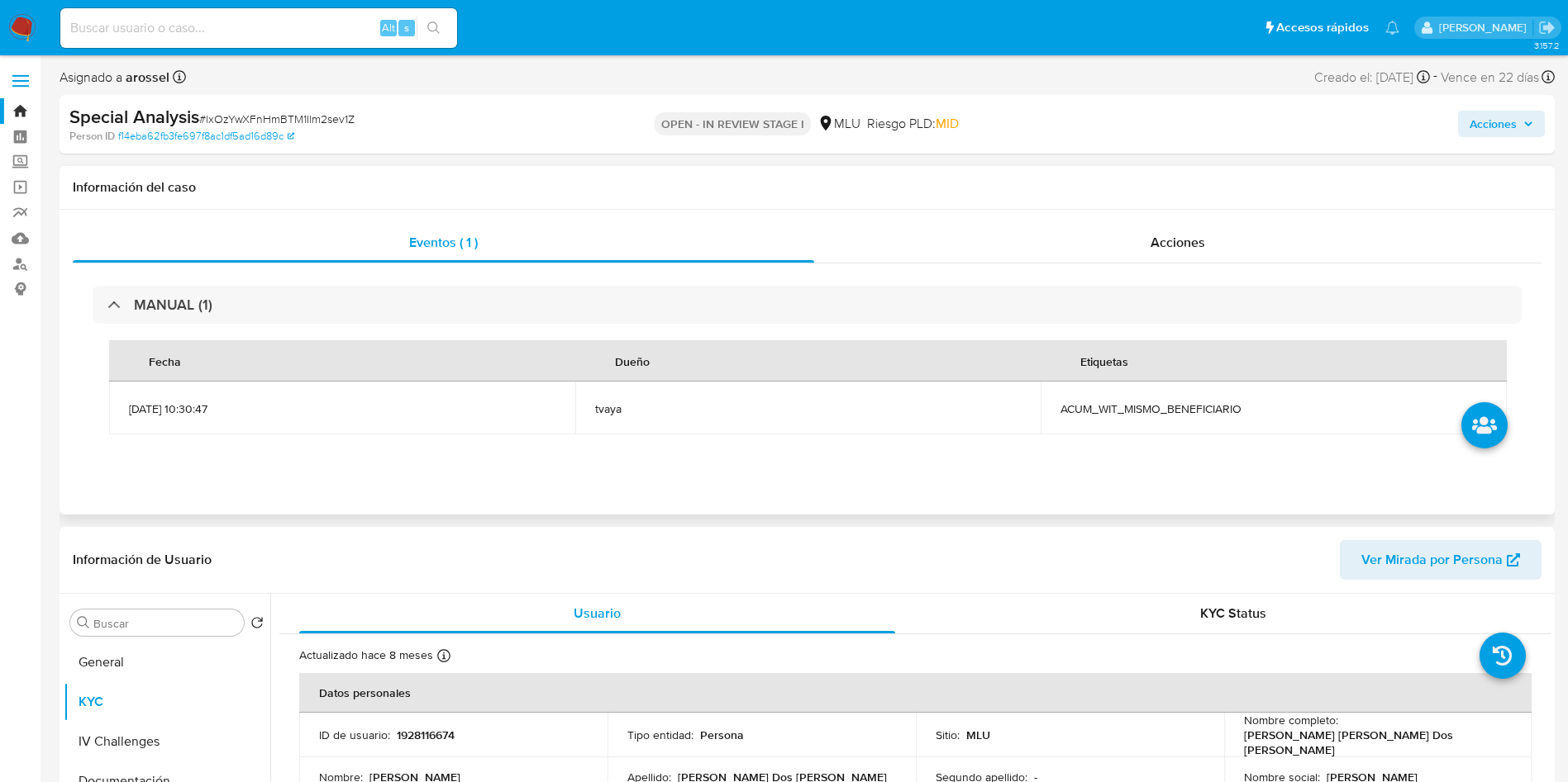
click at [1147, 402] on span "ACUM_WIT_MISMO_BENEFICIARIO" at bounding box center [1273, 409] width 427 height 15
copy span "ACUM_WIT_MISMO_BENEFICIARIO"
click at [141, 688] on button "KYC" at bounding box center [160, 702] width 193 height 40
click at [141, 668] on button "General" at bounding box center [160, 663] width 193 height 40
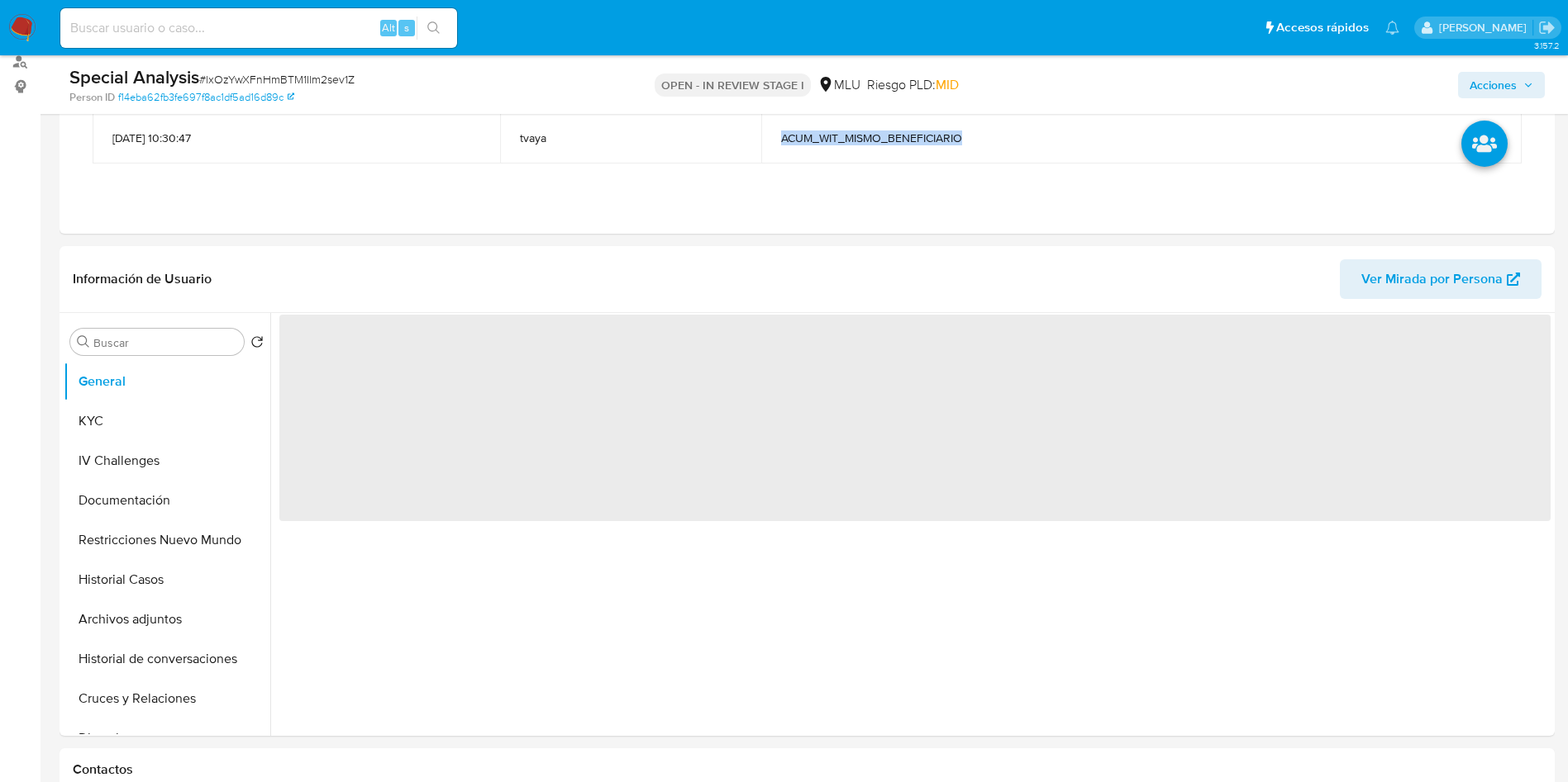
scroll to position [372, 0]
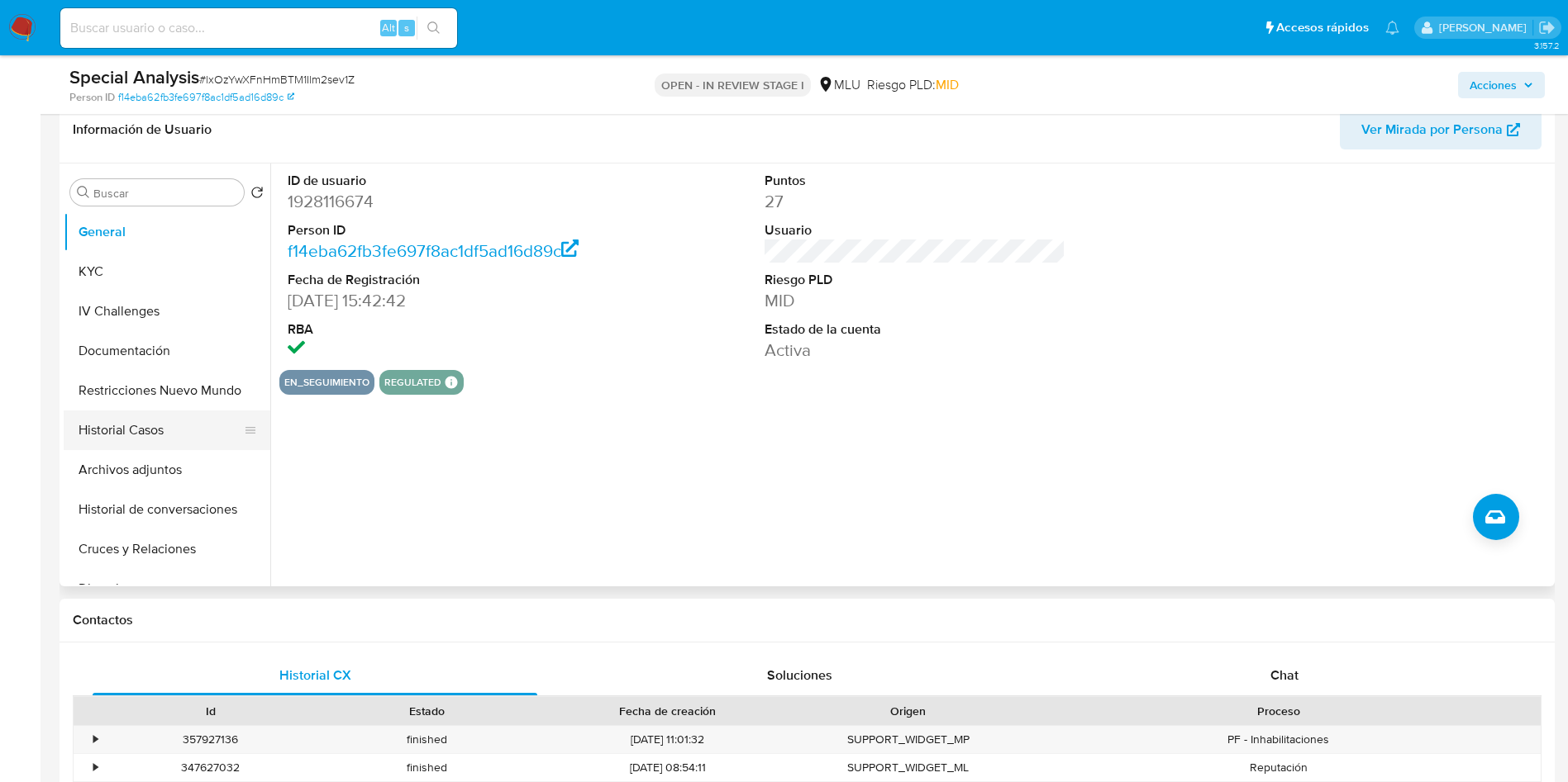
click at [161, 431] on button "Historial Casos" at bounding box center [160, 430] width 193 height 40
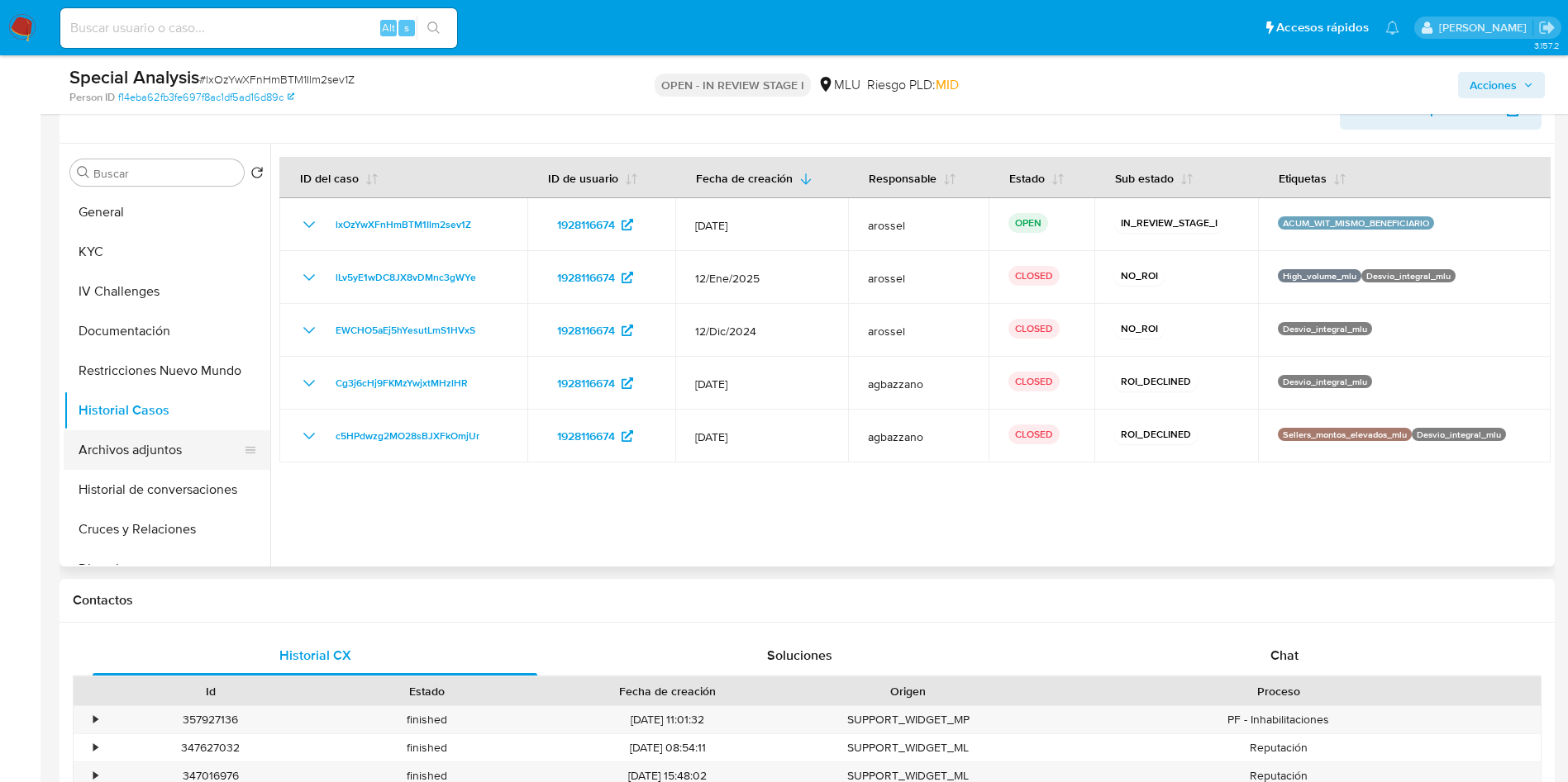
click at [175, 439] on button "Archivos adjuntos" at bounding box center [160, 450] width 193 height 40
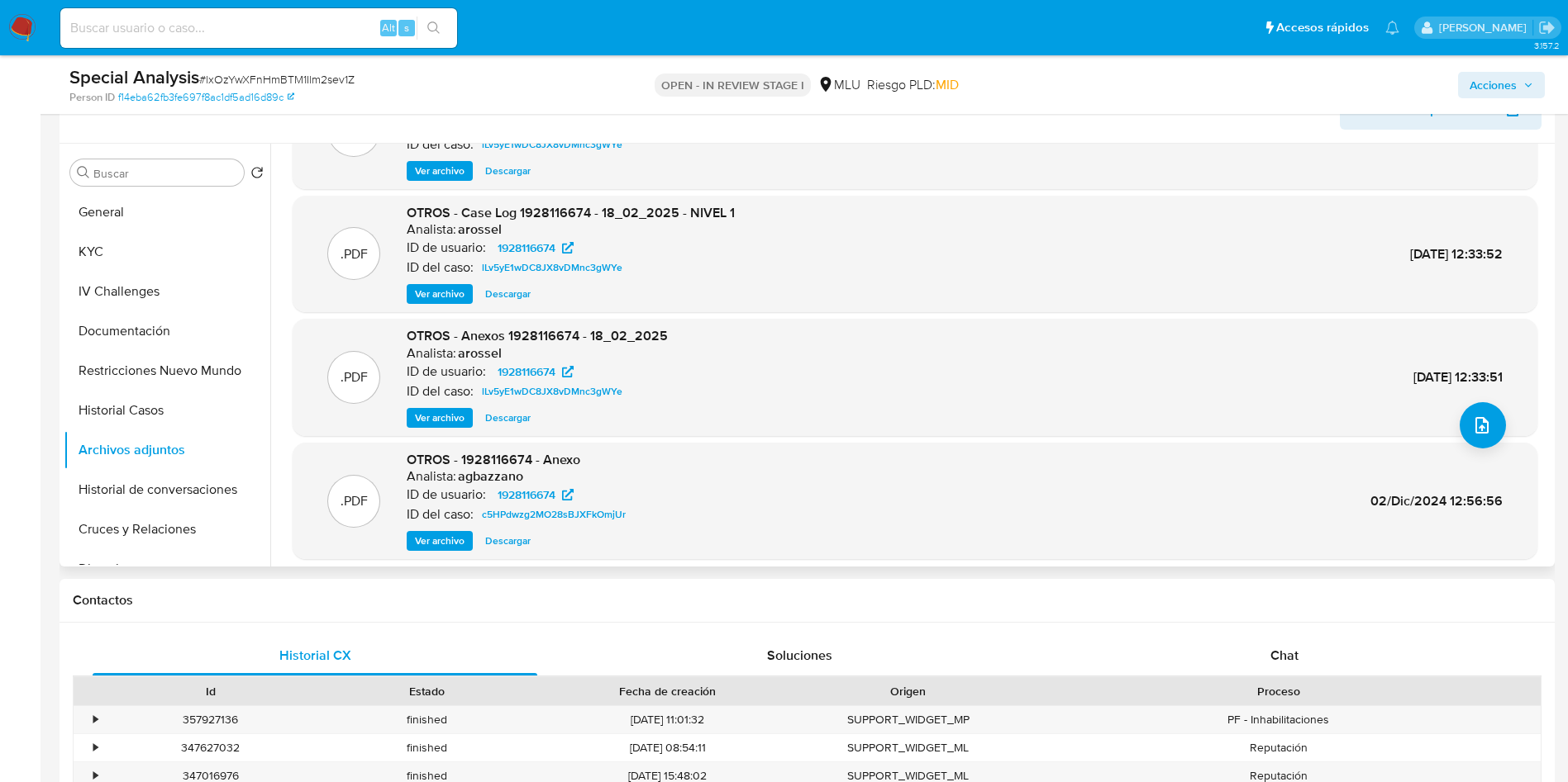
scroll to position [124, 0]
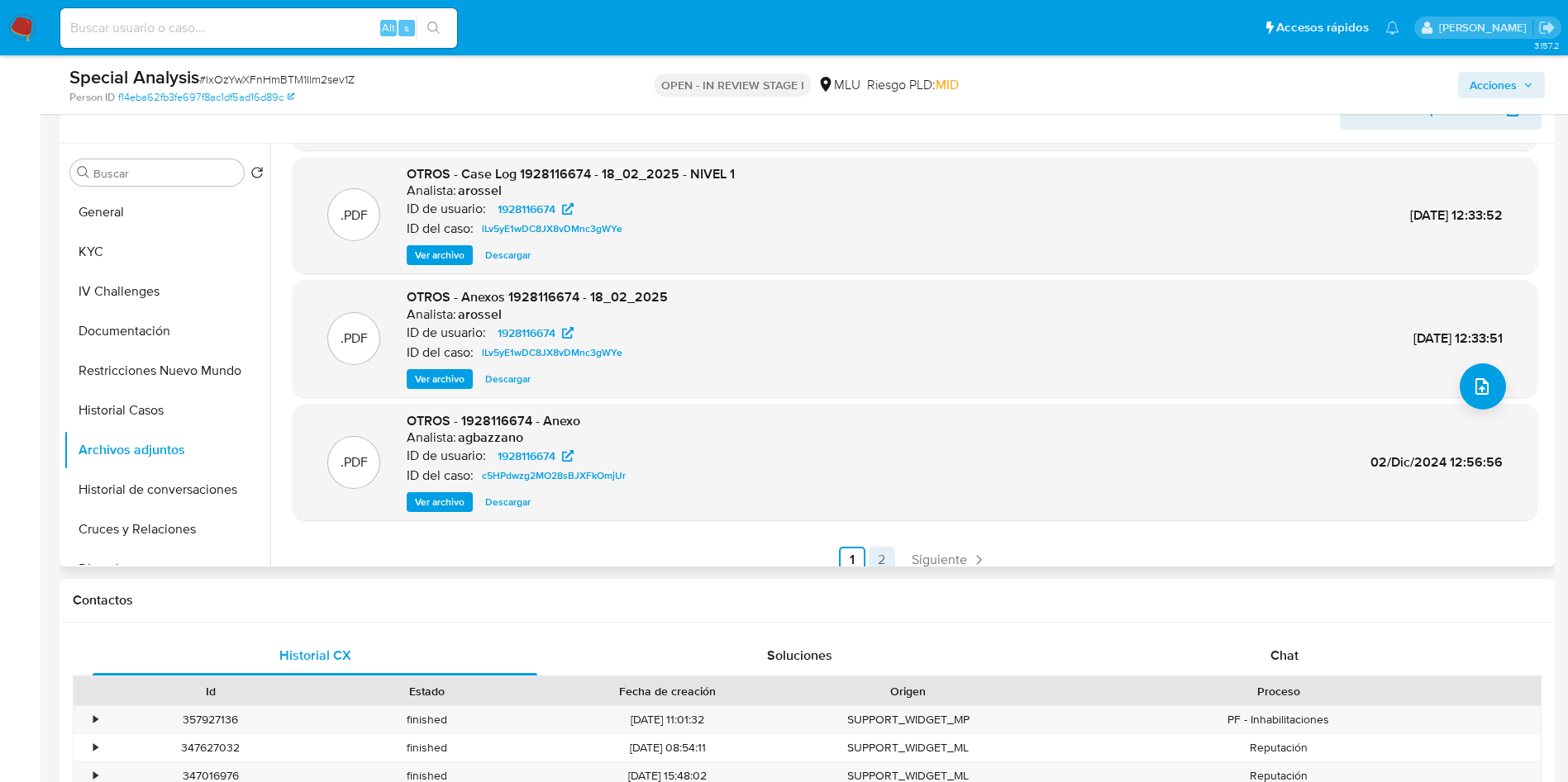
click at [868, 558] on link "2" at bounding box center [881, 559] width 26 height 26
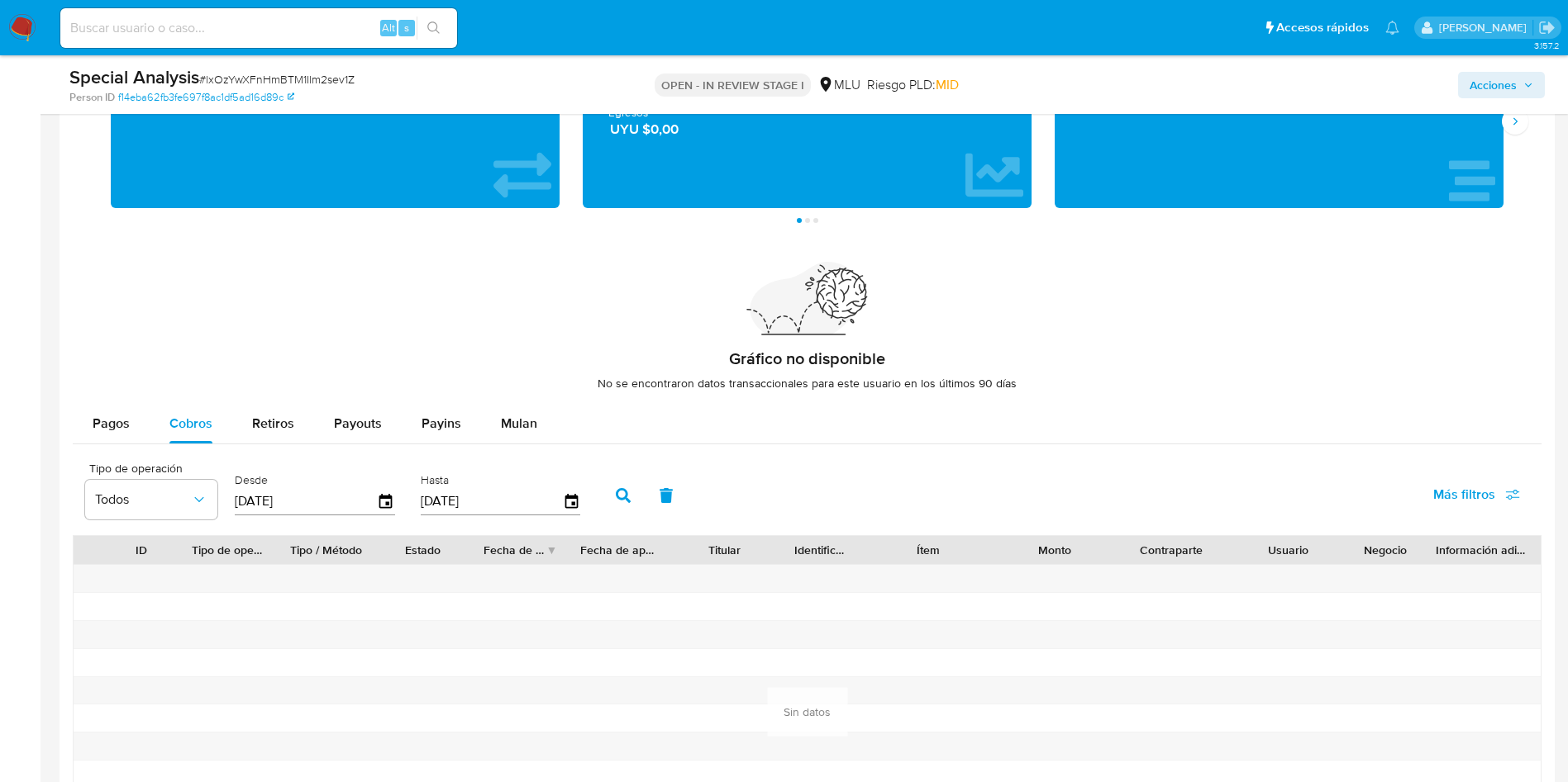
scroll to position [1611, 0]
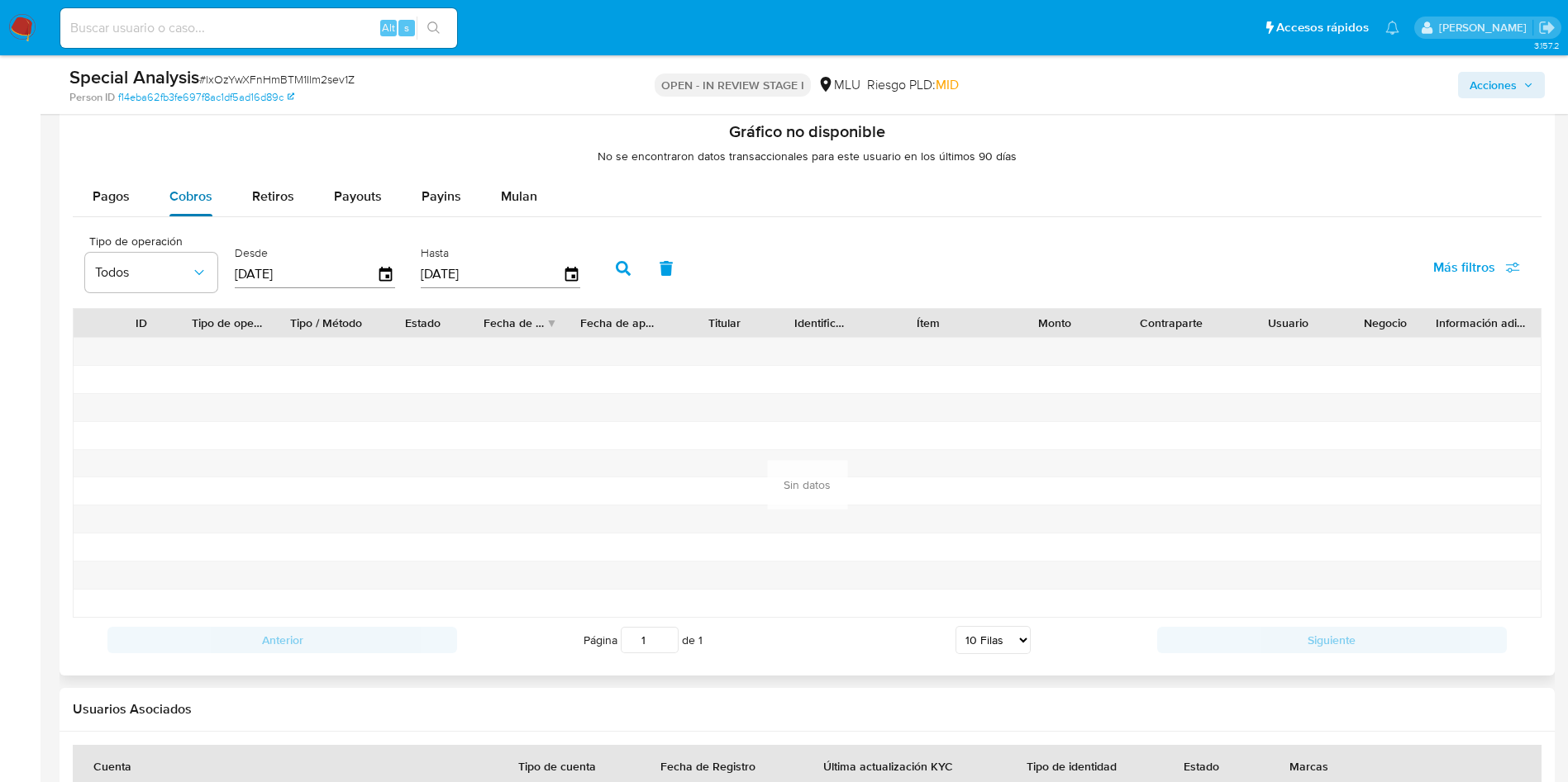
click at [183, 203] on span "Cobros" at bounding box center [191, 196] width 43 height 19
click at [383, 272] on icon "button" at bounding box center [386, 275] width 29 height 29
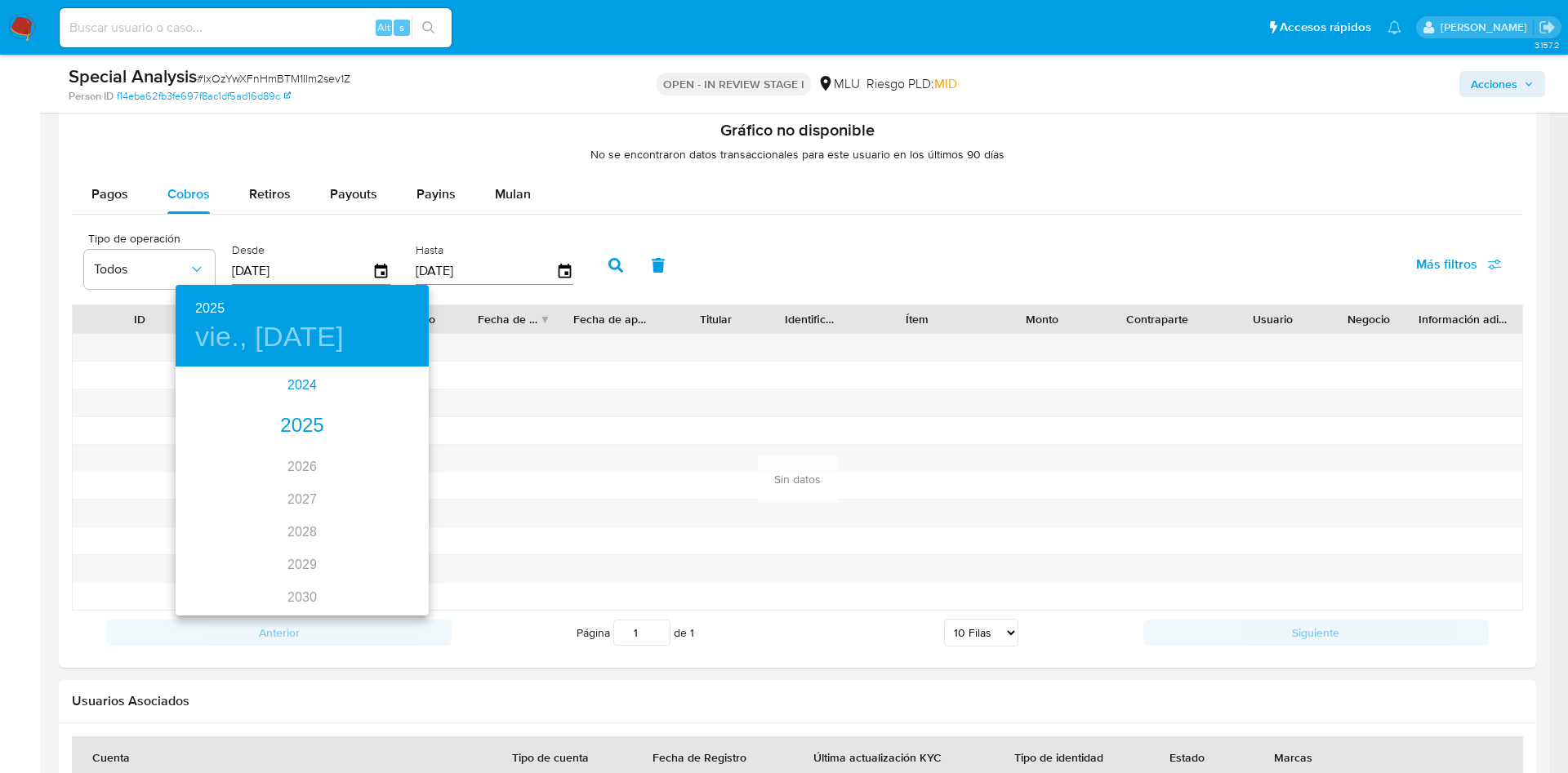
click at [291, 387] on div "2024" at bounding box center [302, 385] width 253 height 33
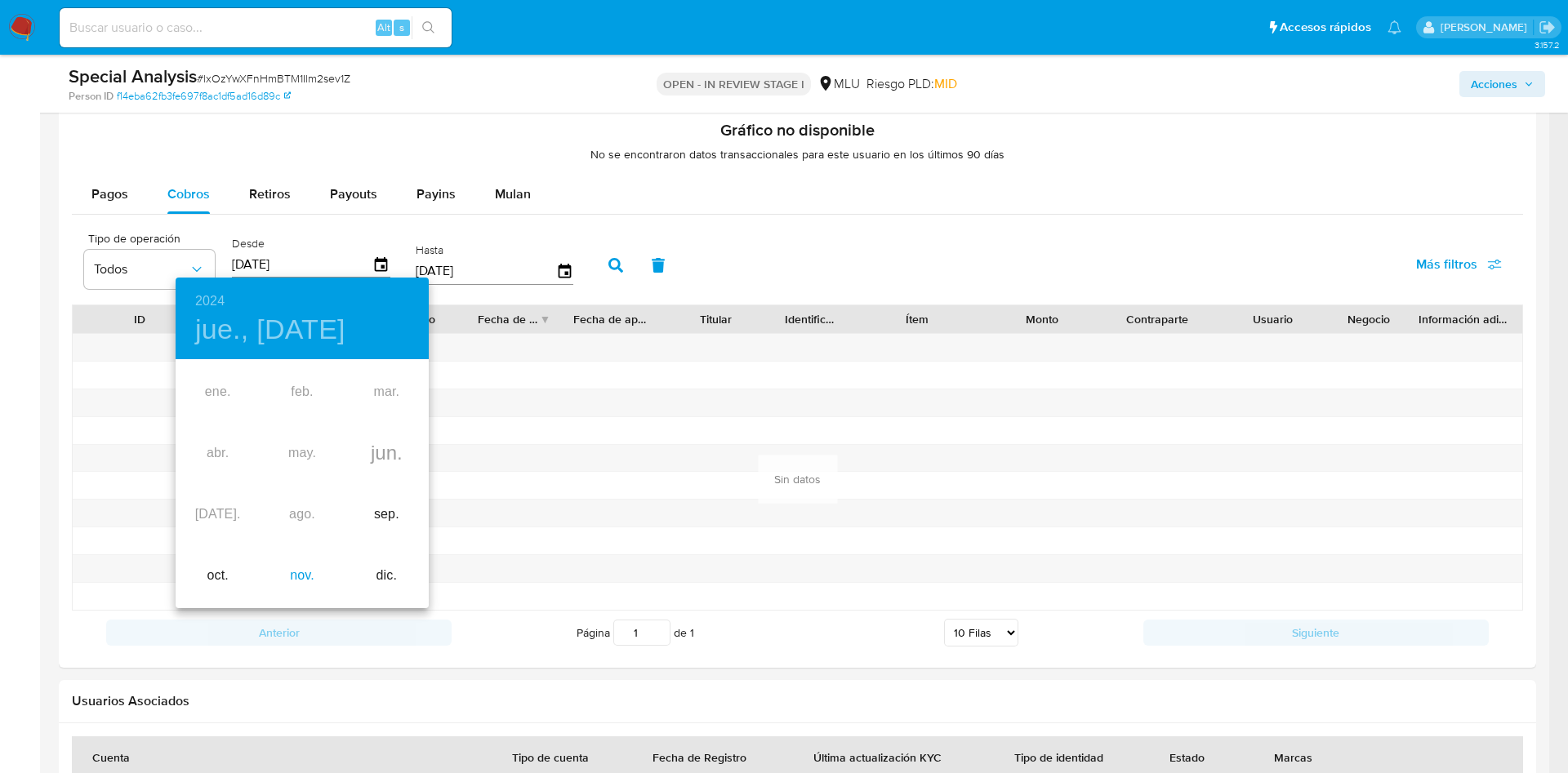
click at [307, 575] on div "nov." at bounding box center [302, 576] width 84 height 61
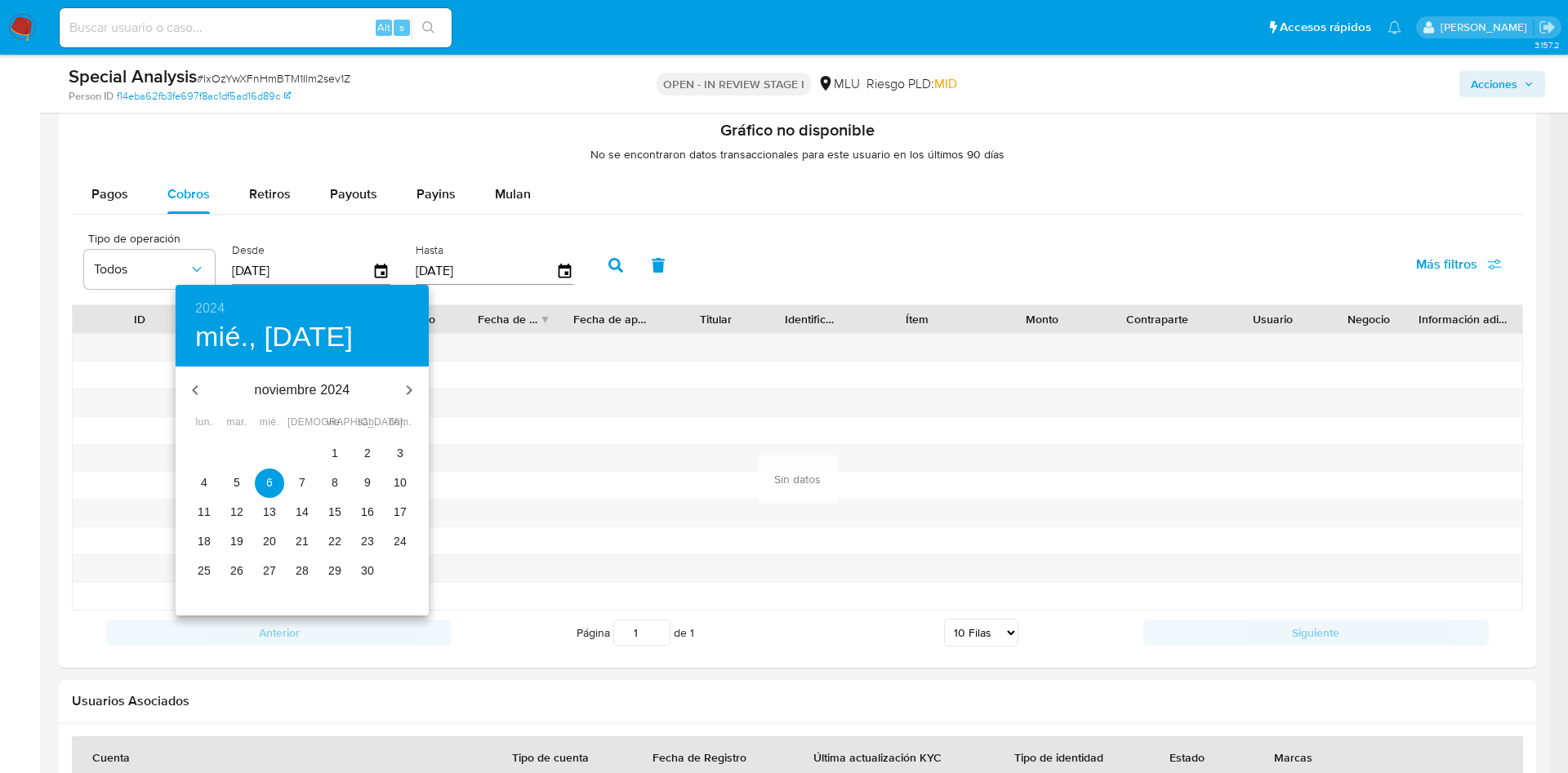
click at [316, 542] on span "21" at bounding box center [302, 541] width 29 height 16
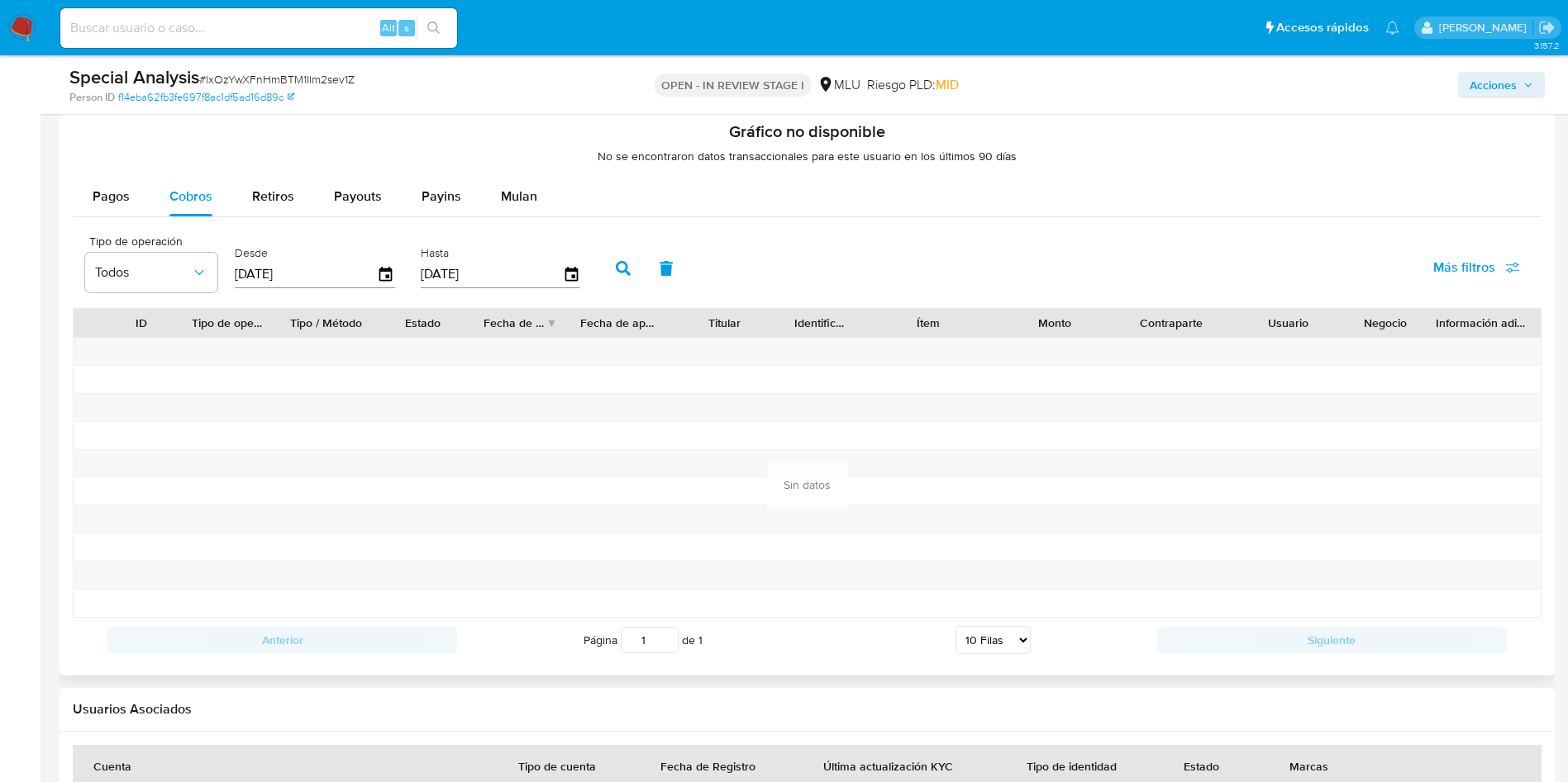
click at [647, 253] on button "button" at bounding box center [666, 268] width 43 height 40
click at [635, 268] on button "button" at bounding box center [623, 268] width 43 height 40
click at [382, 268] on icon "button" at bounding box center [385, 274] width 13 height 15
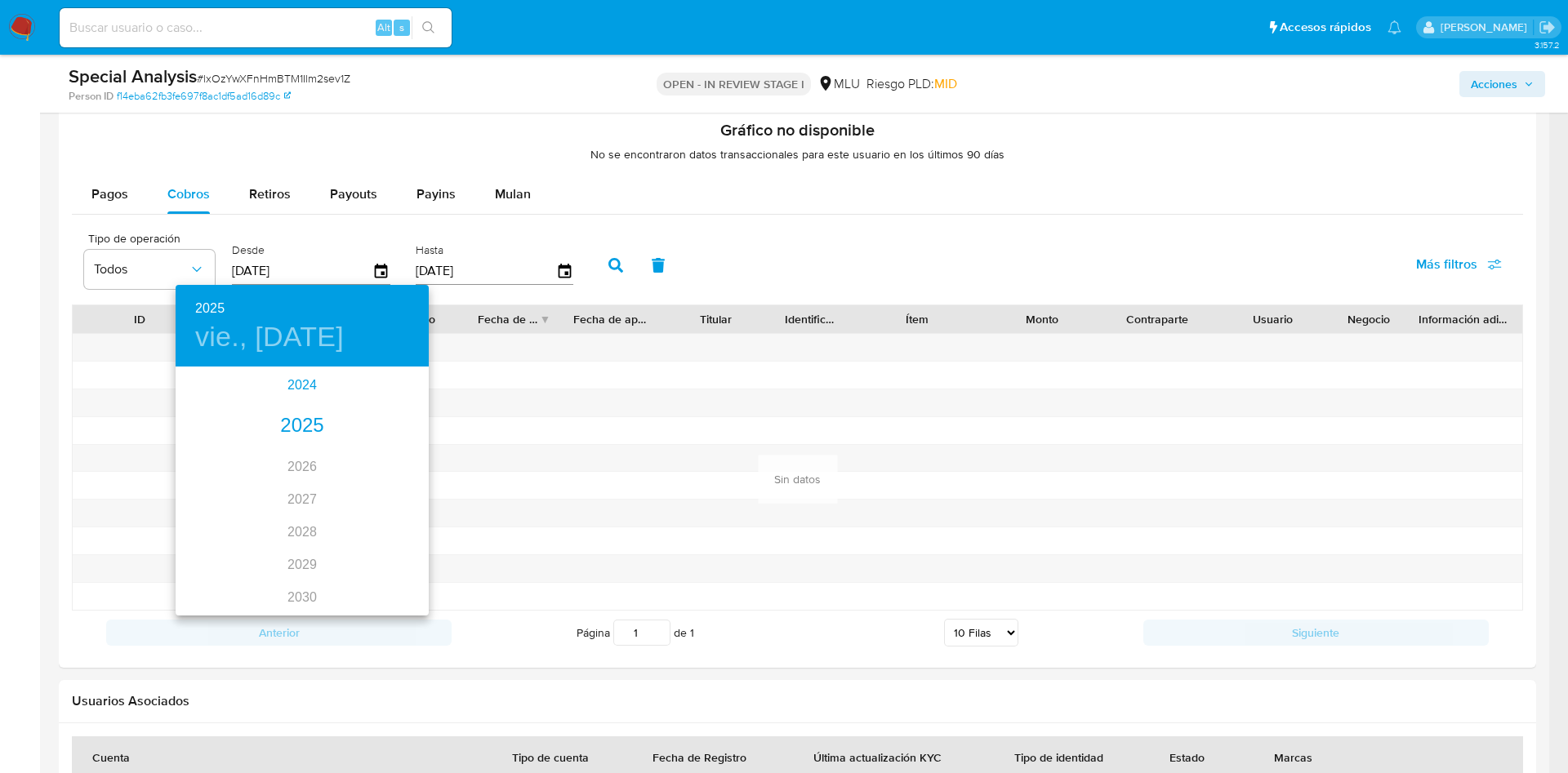
click at [294, 380] on div "2024" at bounding box center [302, 385] width 253 height 33
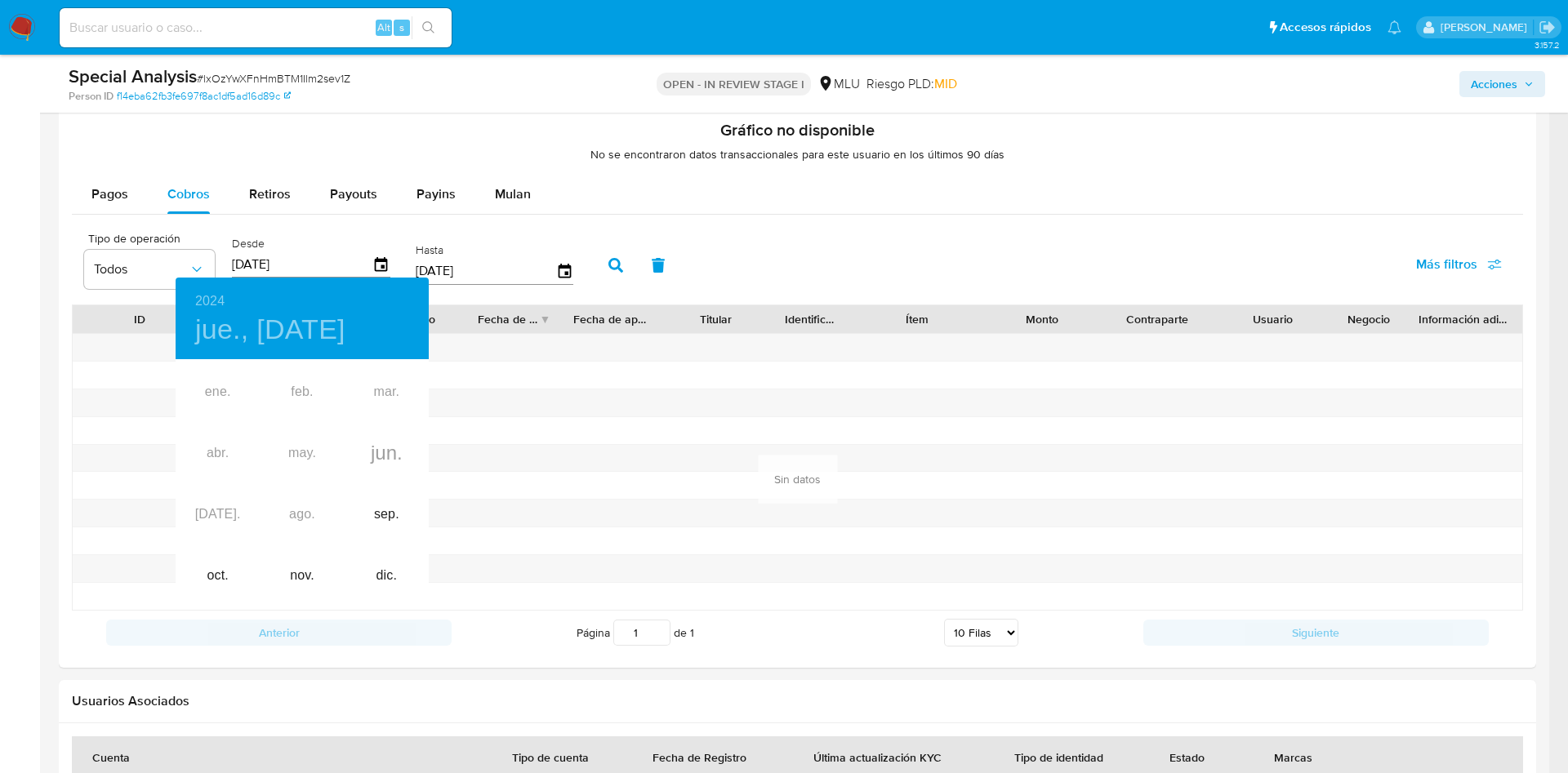
drag, startPoint x: 306, startPoint y: 473, endPoint x: 301, endPoint y: 507, distance: 34.4
click at [306, 474] on div "ene. feb. mar. abr. may. jun. jul. ago. sep. oct. nov. dic." at bounding box center [302, 485] width 253 height 245
click at [306, 576] on div "nov." at bounding box center [302, 576] width 84 height 61
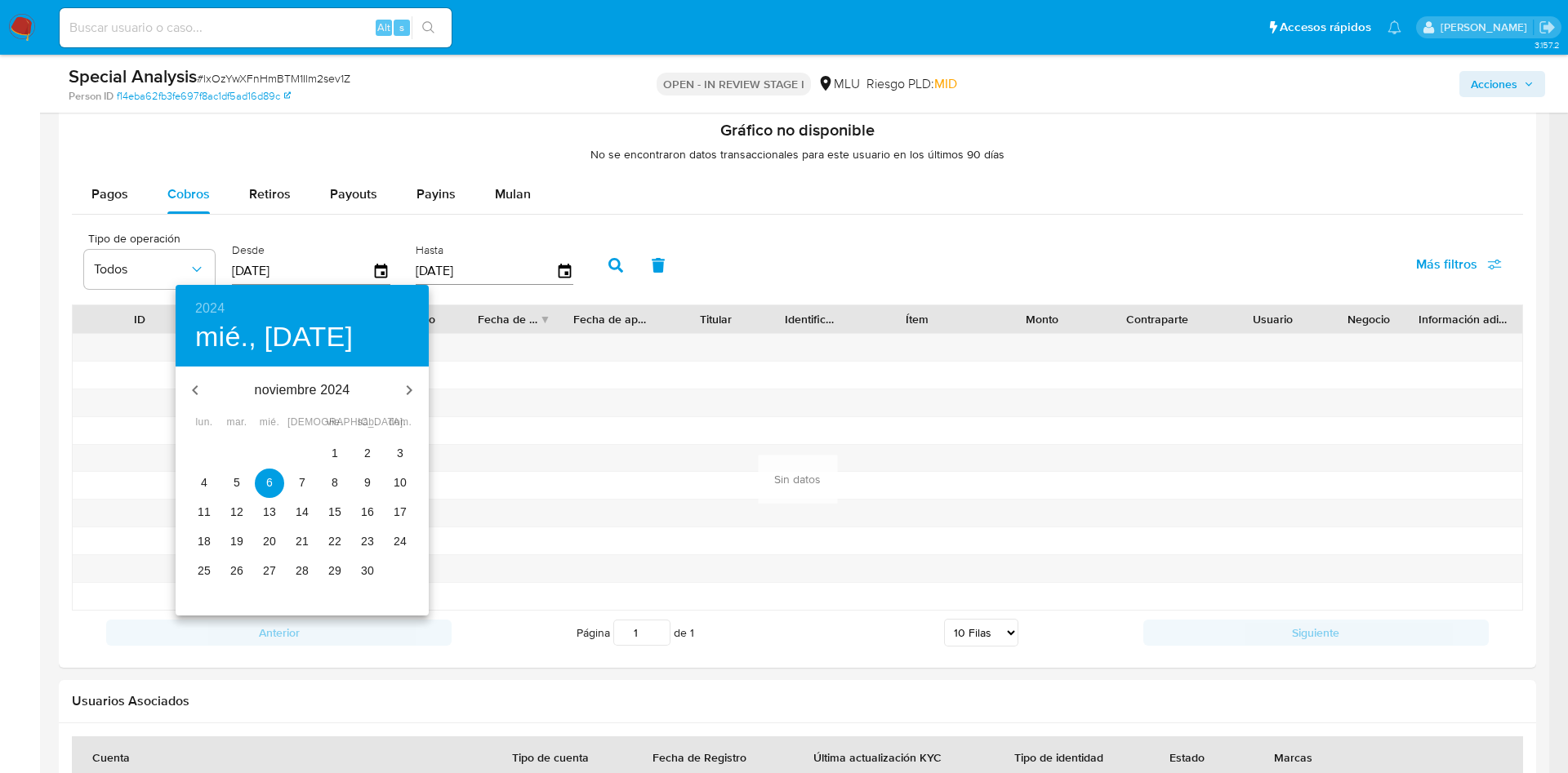
click at [297, 506] on p "14" at bounding box center [302, 512] width 13 height 16
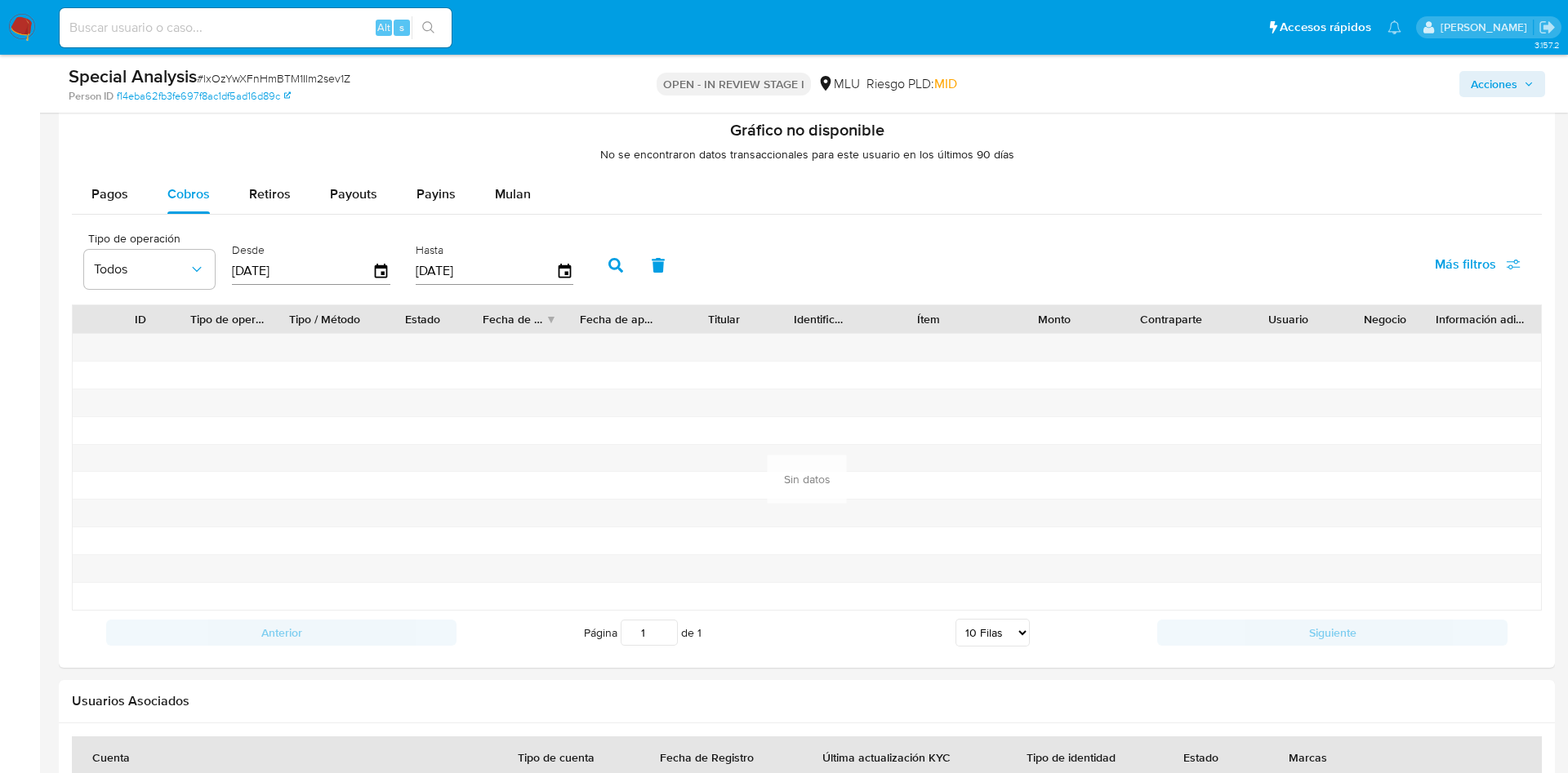
type input "14/11/2024"
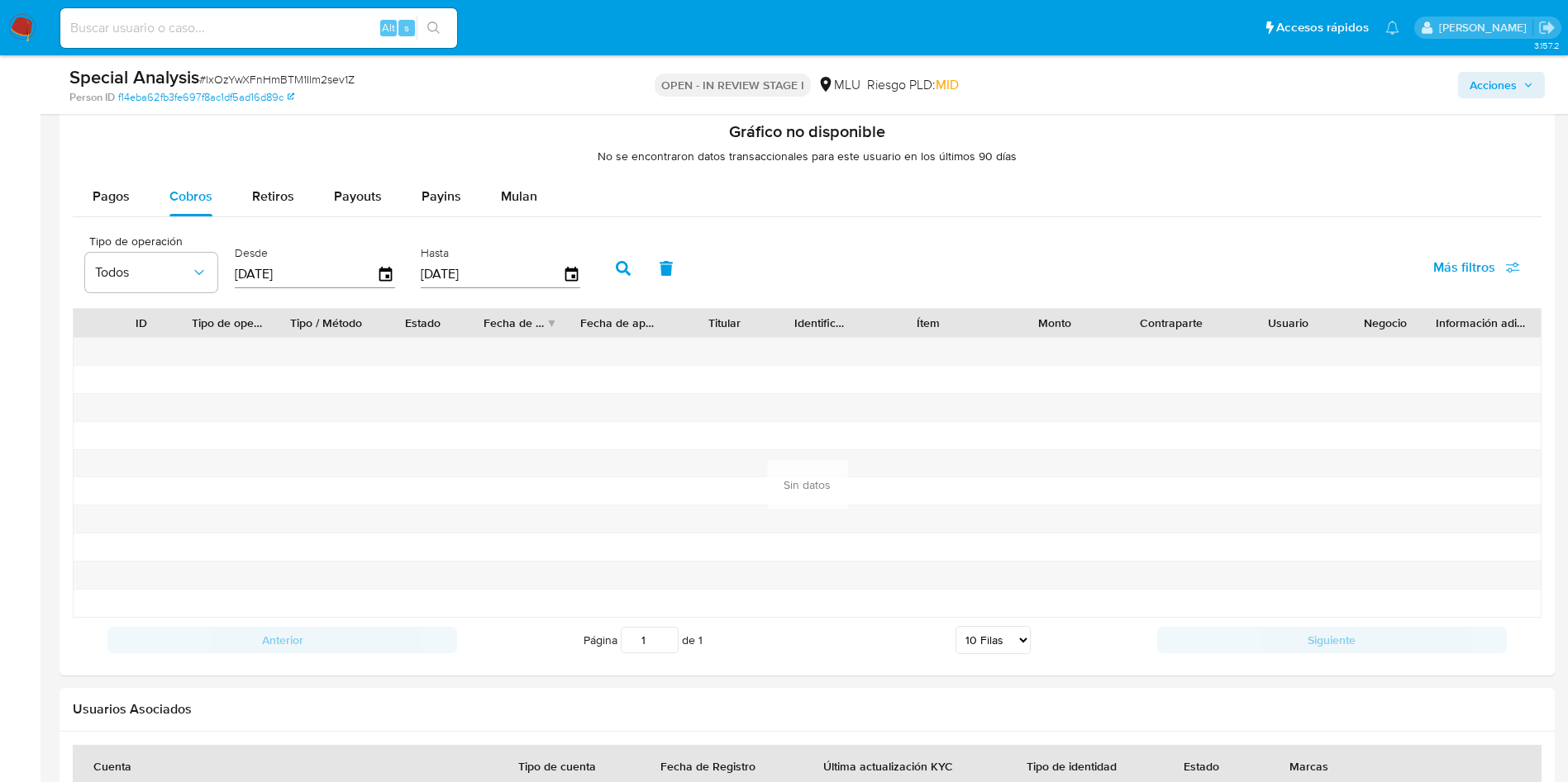
click at [612, 270] on button "button" at bounding box center [623, 268] width 43 height 40
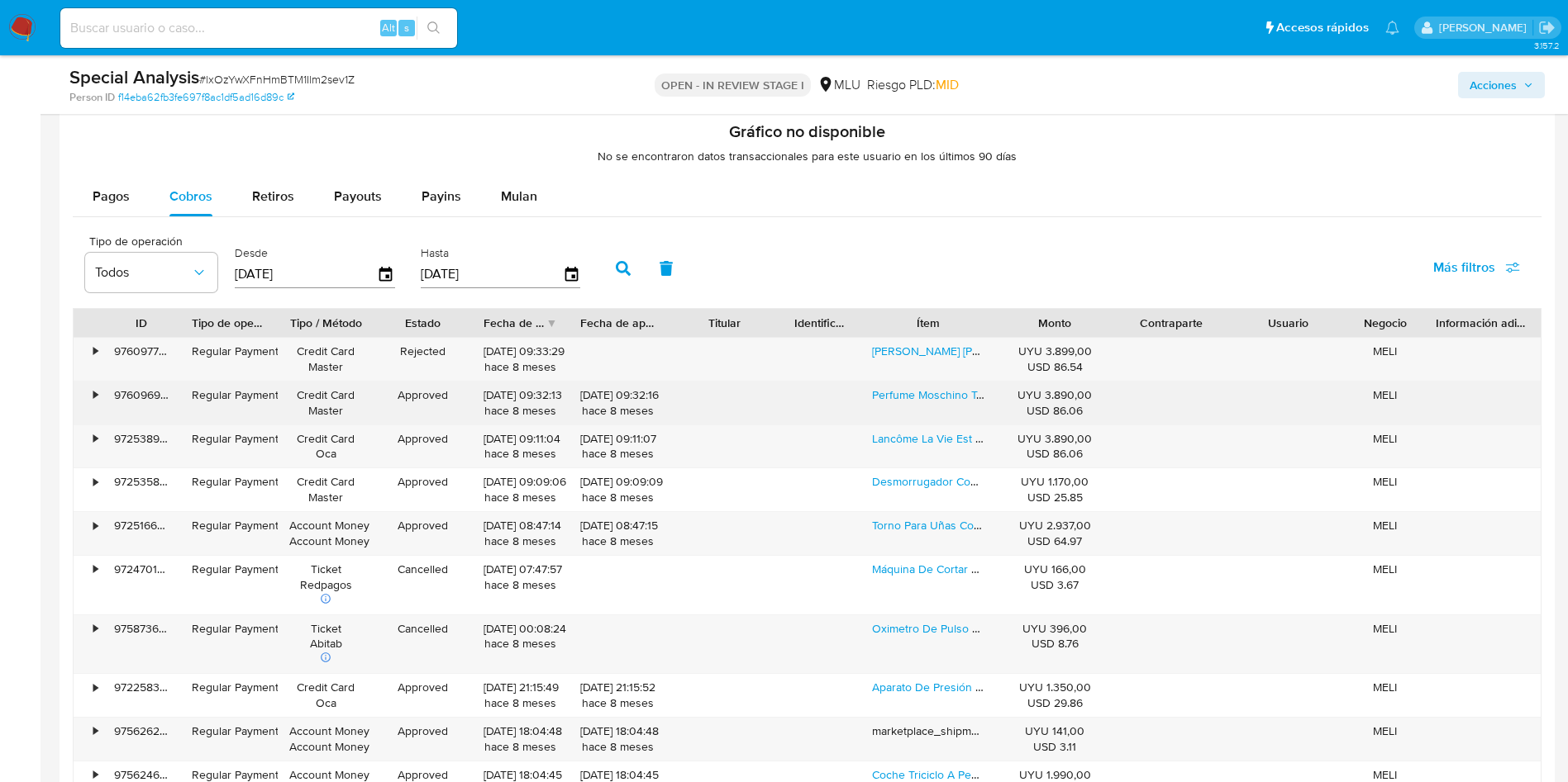
drag, startPoint x: 480, startPoint y: 392, endPoint x: 542, endPoint y: 392, distance: 62.0
click at [542, 392] on div "27/12/2024 09:32:13 hace 8 meses" at bounding box center [520, 403] width 98 height 43
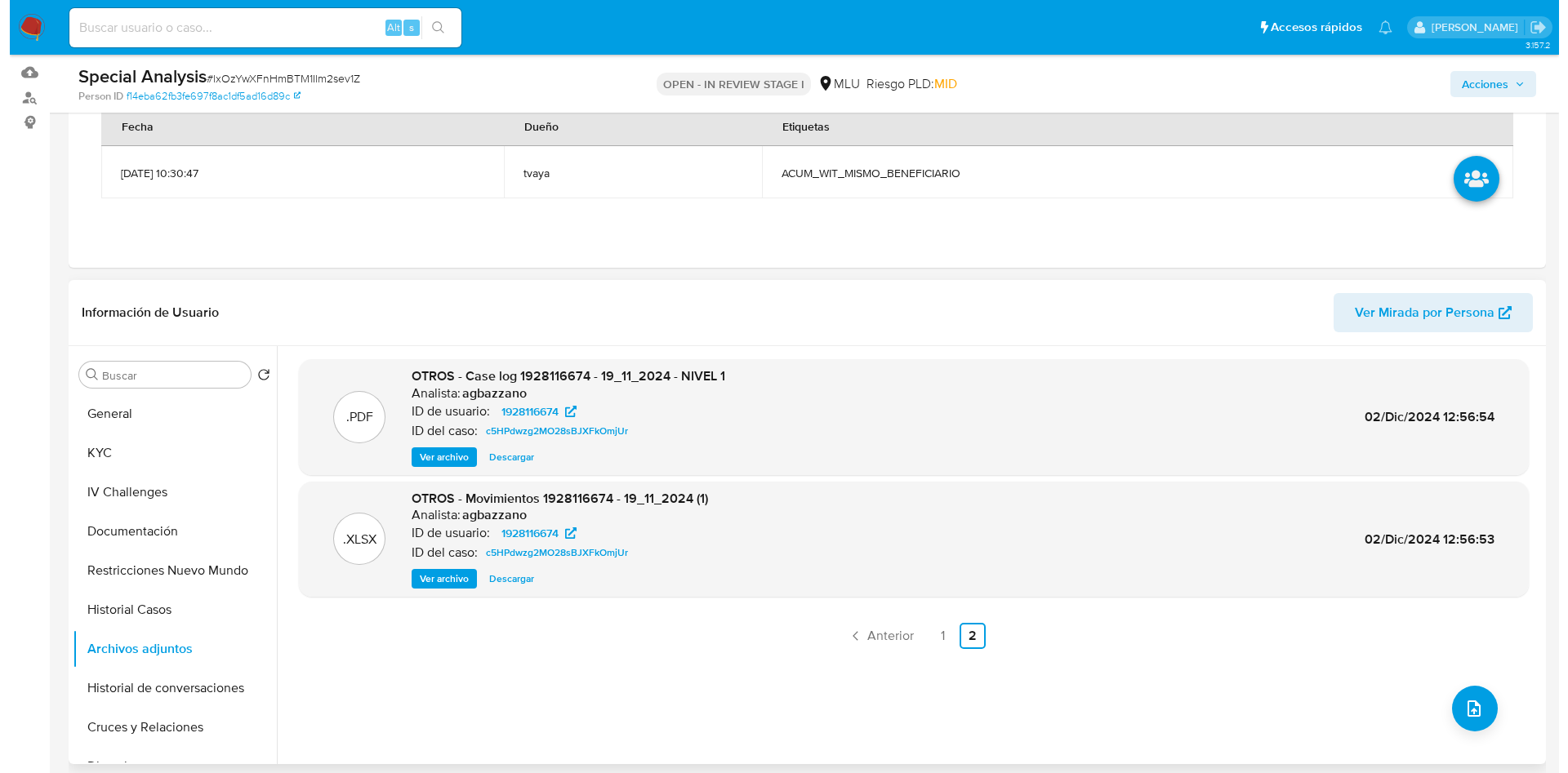
scroll to position [122, 0]
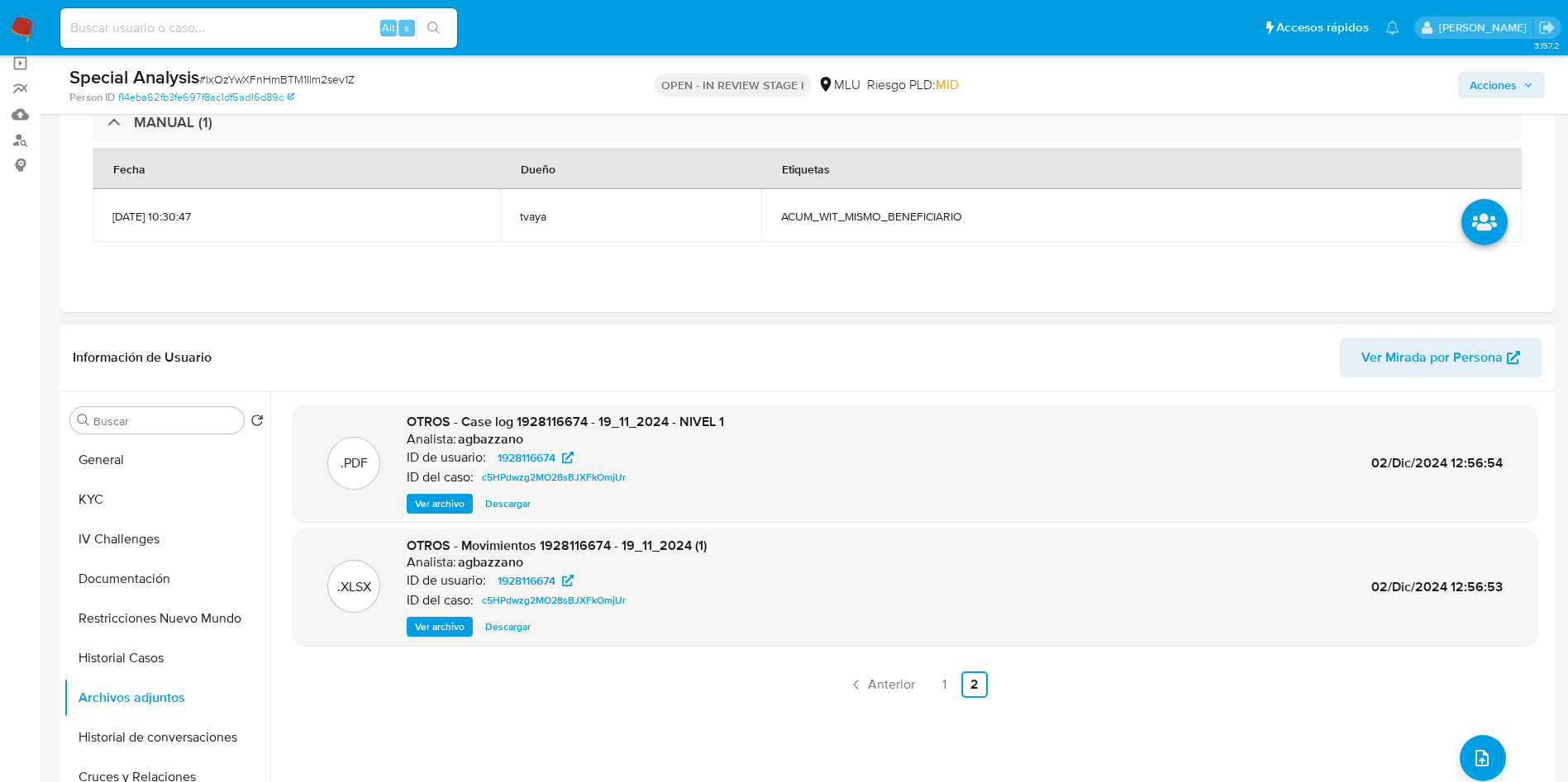
click at [1453, 749] on div ".PDF OTROS - Case log 1928116674 - 19_11_2024 - NIVEL 1 Analista: agbazzano ID …" at bounding box center [915, 603] width 1245 height 397
click at [1476, 771] on button "upload-file" at bounding box center [1483, 759] width 47 height 47
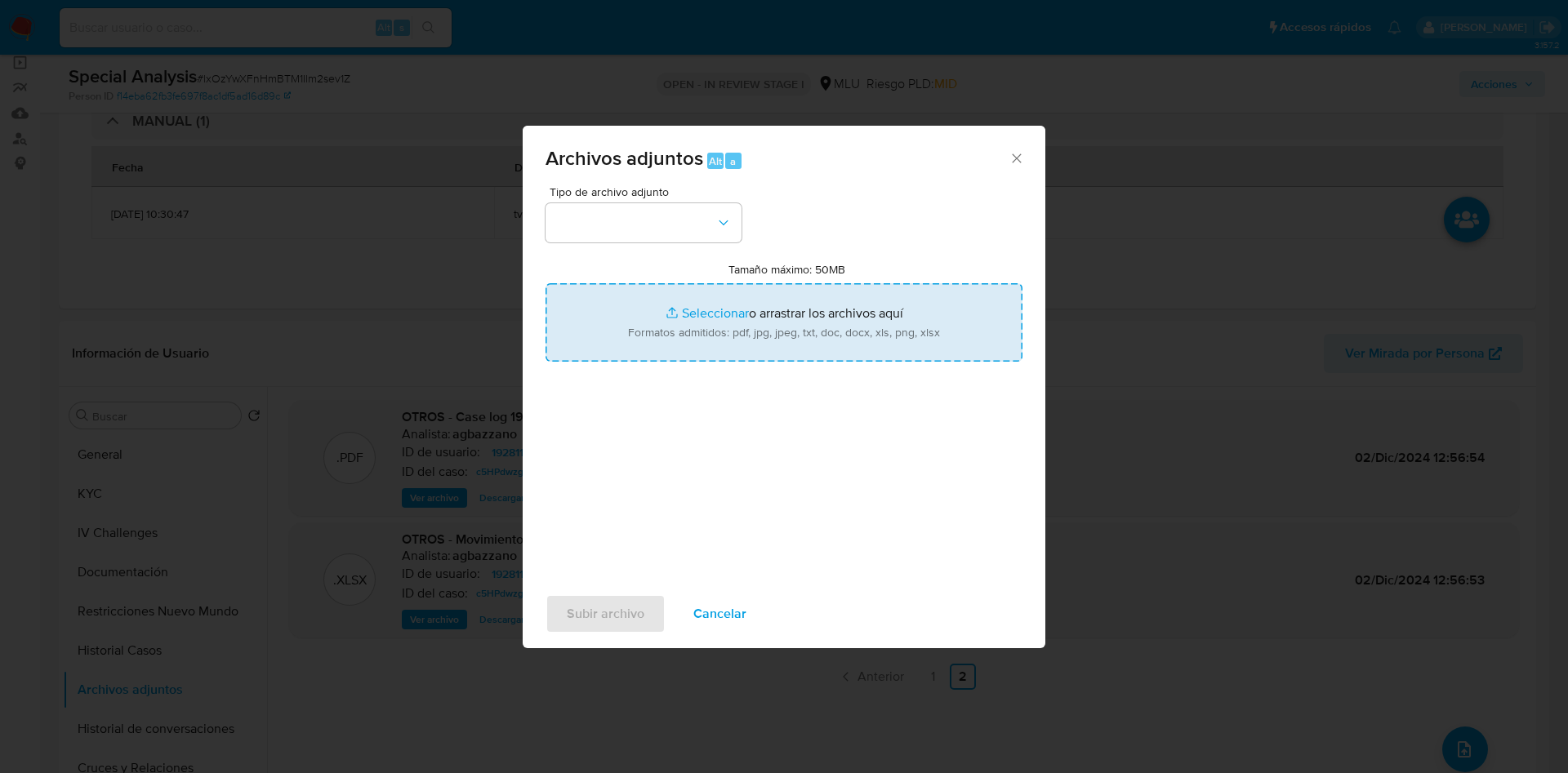
click at [785, 301] on input "Tamaño máximo: 50MB Seleccionar archivos" at bounding box center [784, 322] width 477 height 78
click at [691, 333] on input "Tamaño máximo: 50MB Seleccionar archivos" at bounding box center [784, 322] width 477 height 78
type input "C:\fakepath\Case Log 1928116674 - 18_02_2025 - NIVEL 1.pdf"
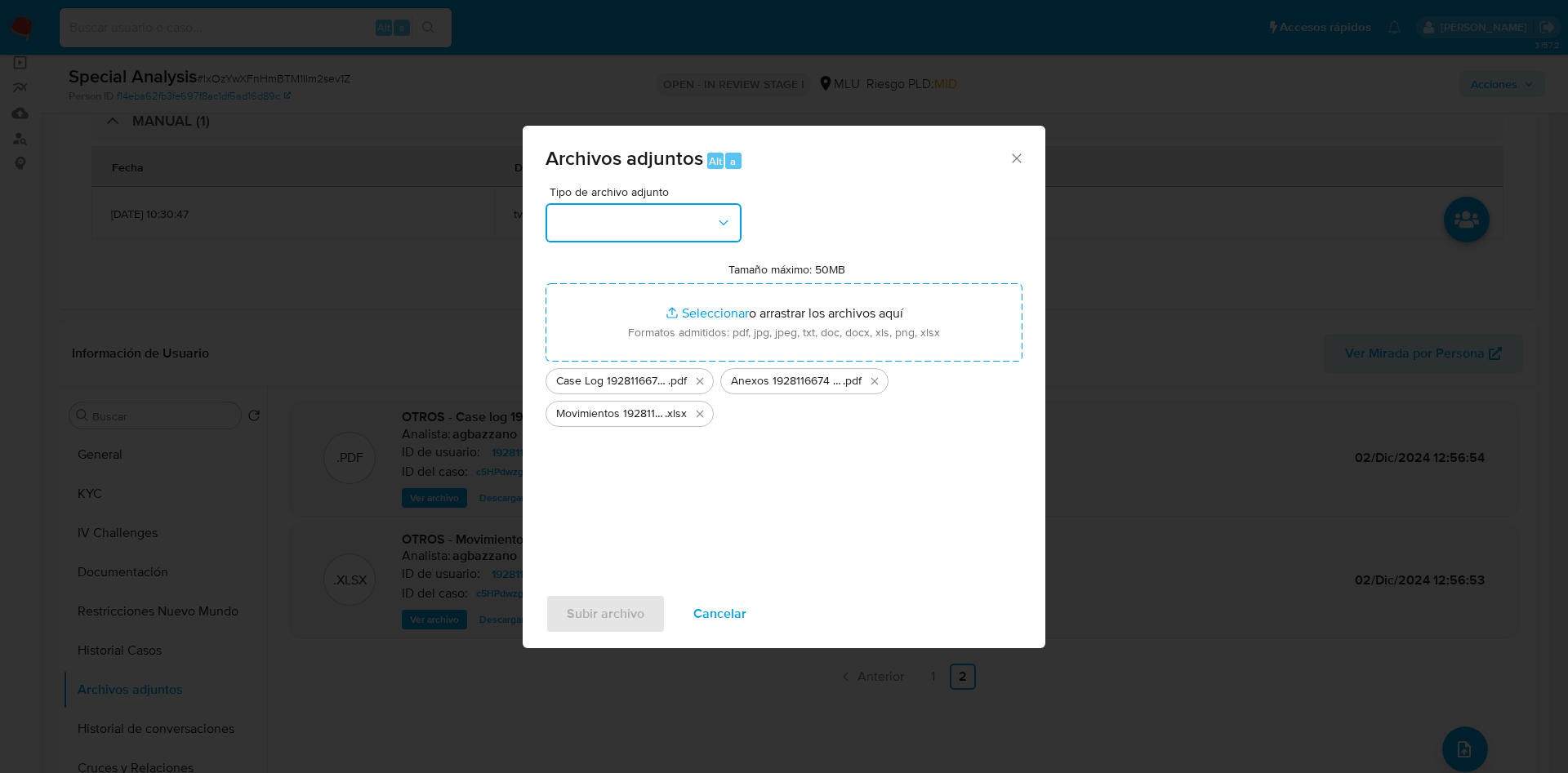
click at [702, 220] on button "button" at bounding box center [643, 223] width 196 height 39
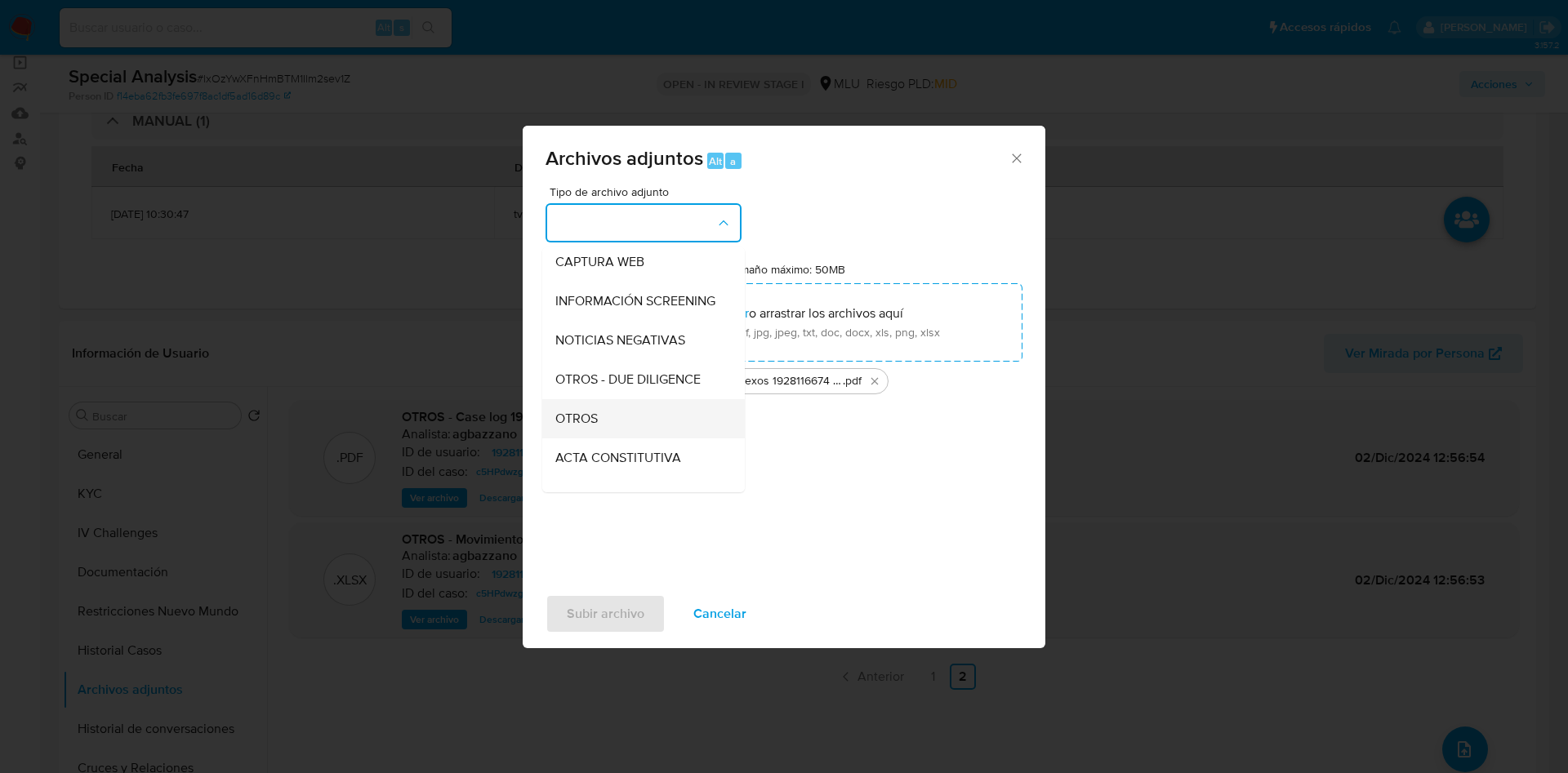
click at [617, 424] on div "OTROS" at bounding box center [639, 419] width 167 height 39
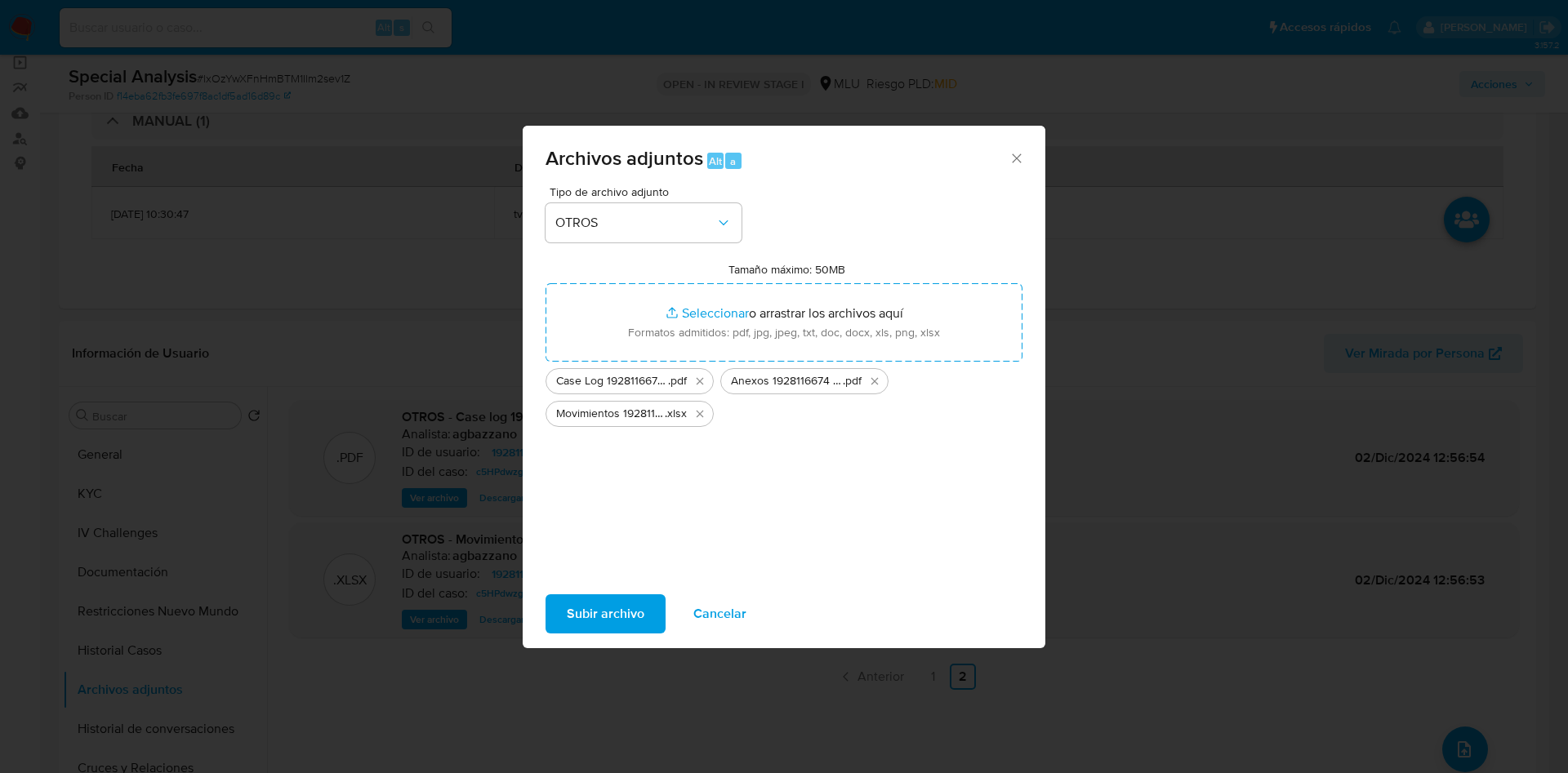
click at [618, 623] on span "Subir archivo" at bounding box center [605, 614] width 77 height 35
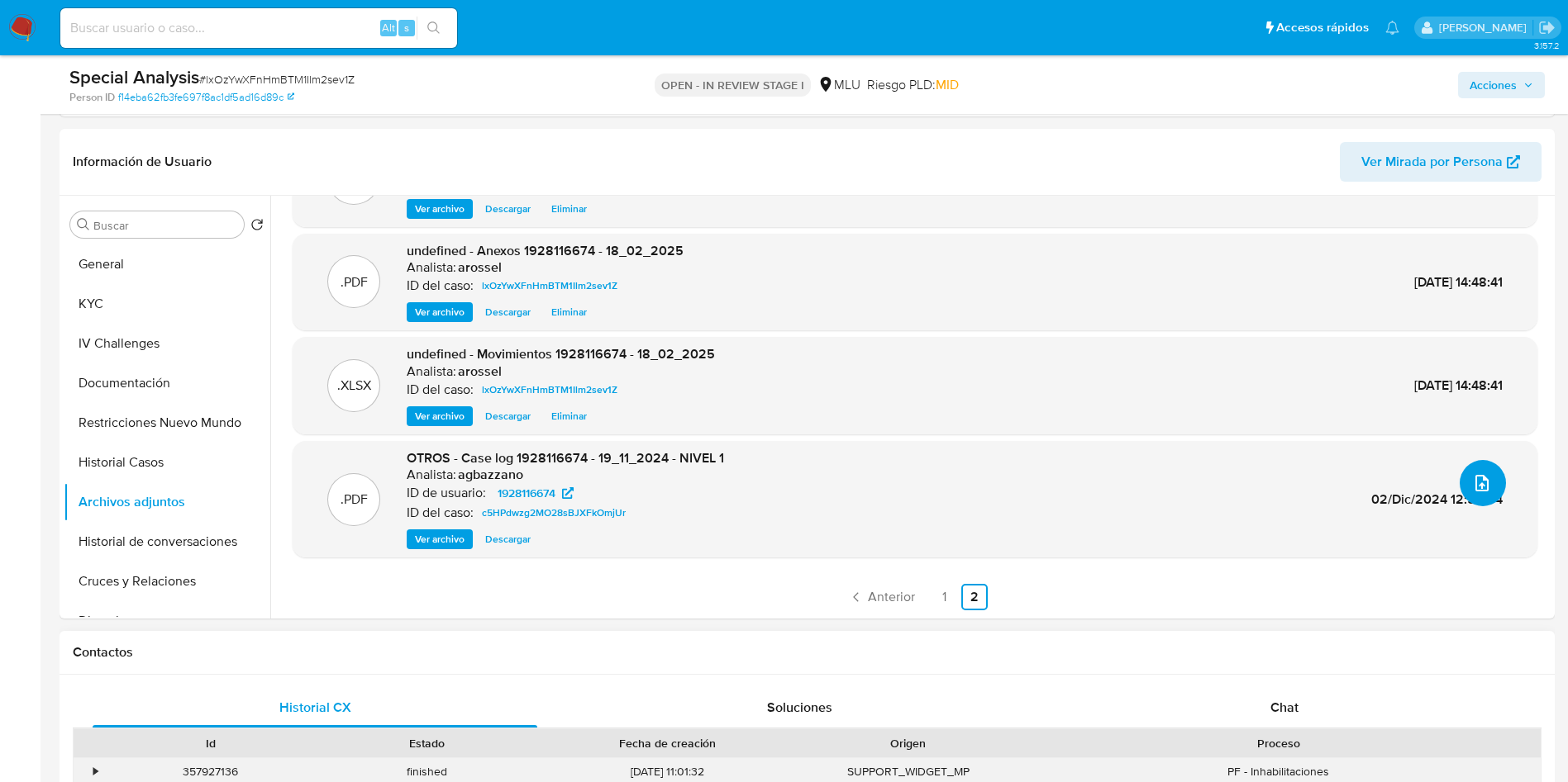
scroll to position [496, 0]
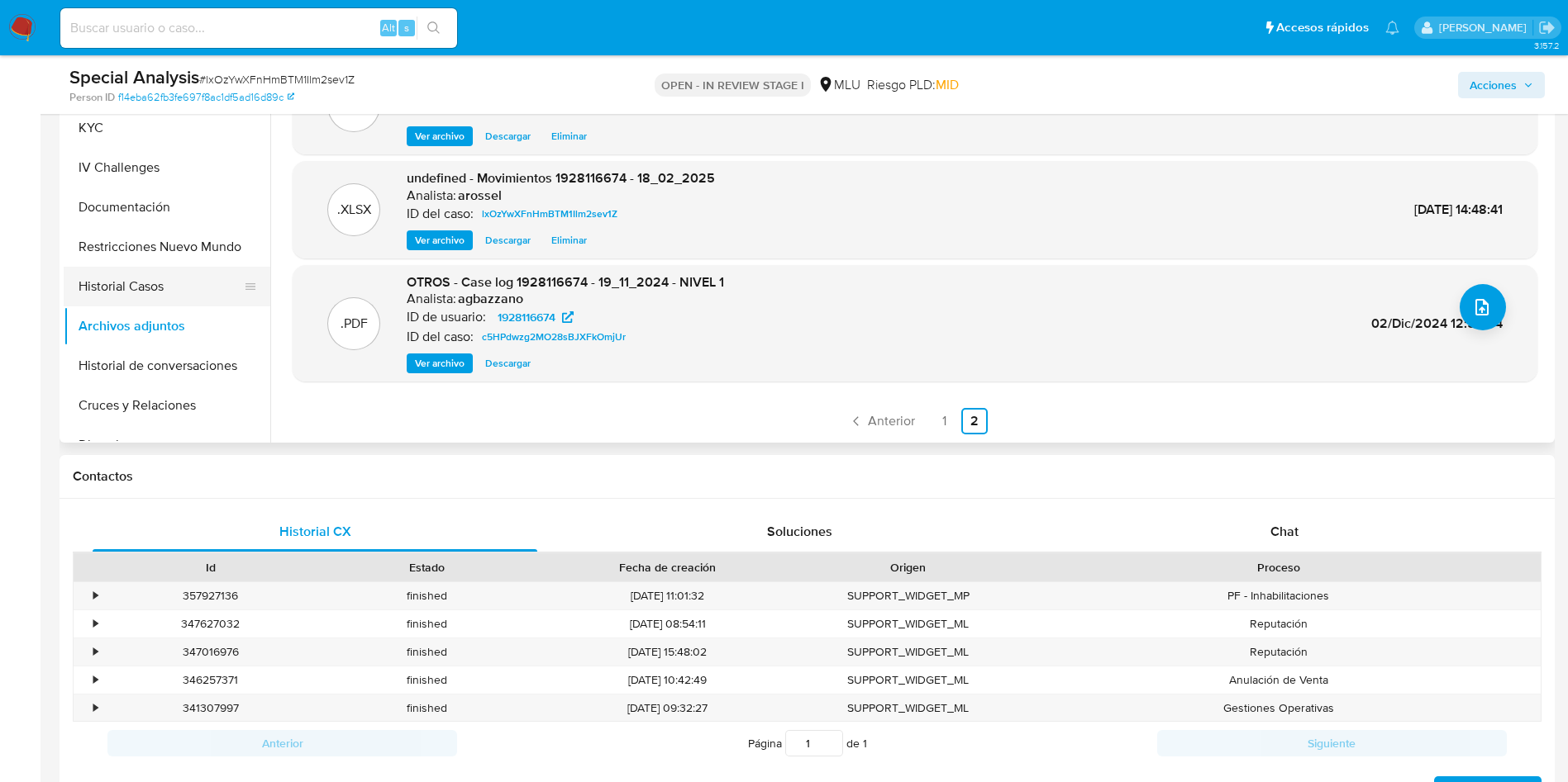
click at [172, 285] on button "Historial Casos" at bounding box center [160, 286] width 193 height 40
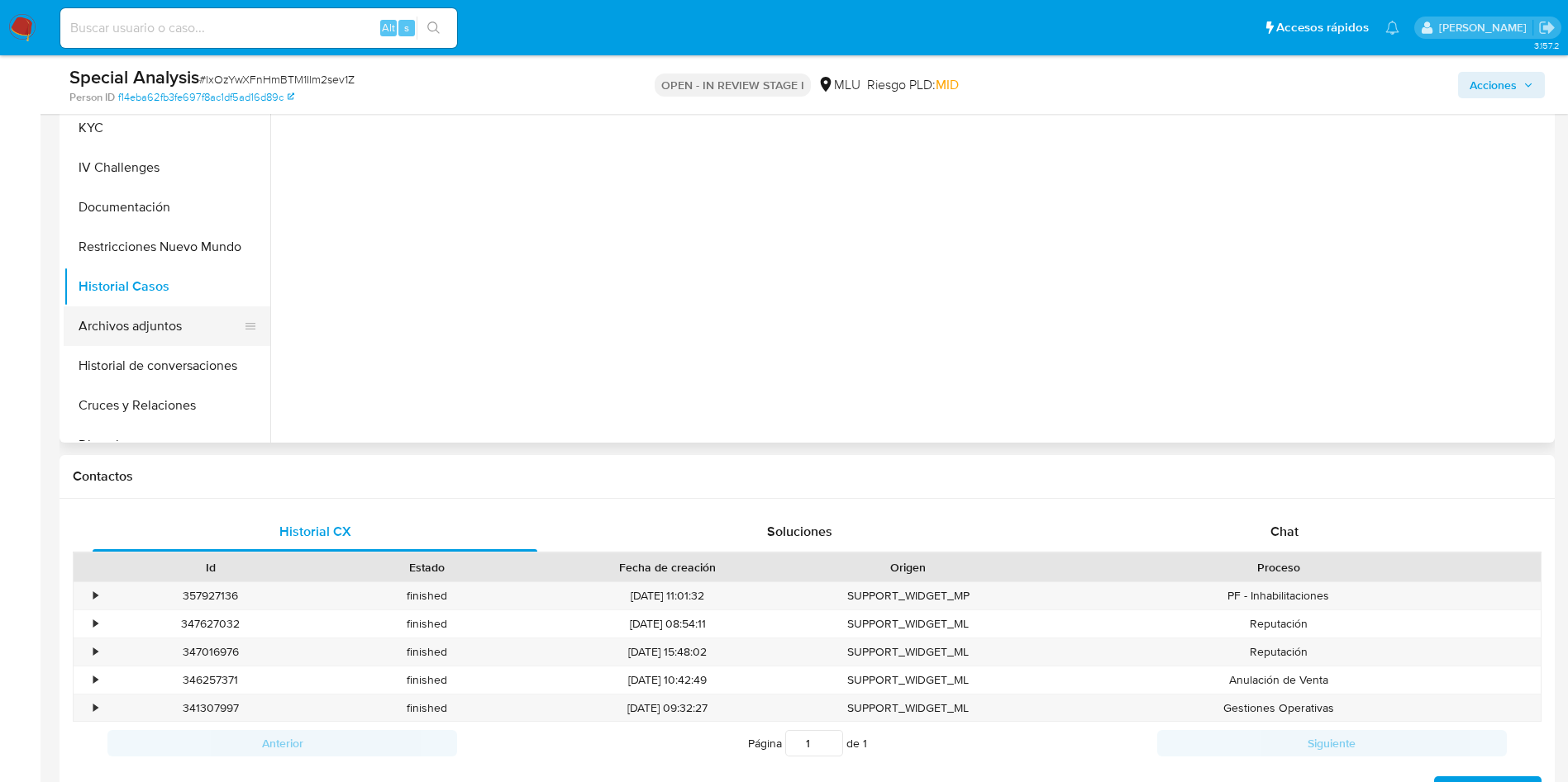
scroll to position [0, 0]
click at [175, 326] on button "Archivos adjuntos" at bounding box center [160, 326] width 193 height 40
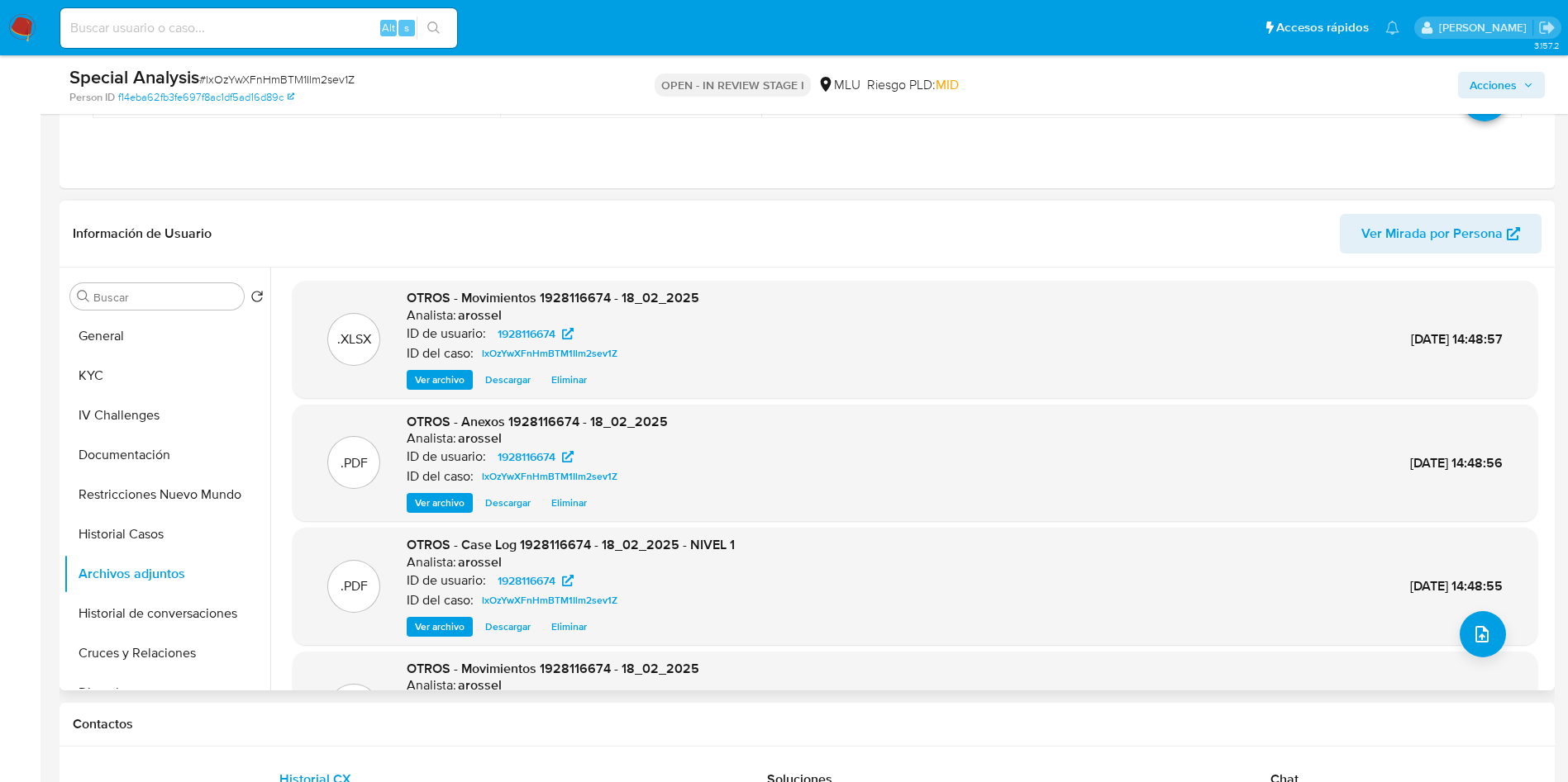
click at [585, 382] on span "Eliminar" at bounding box center [569, 380] width 36 height 16
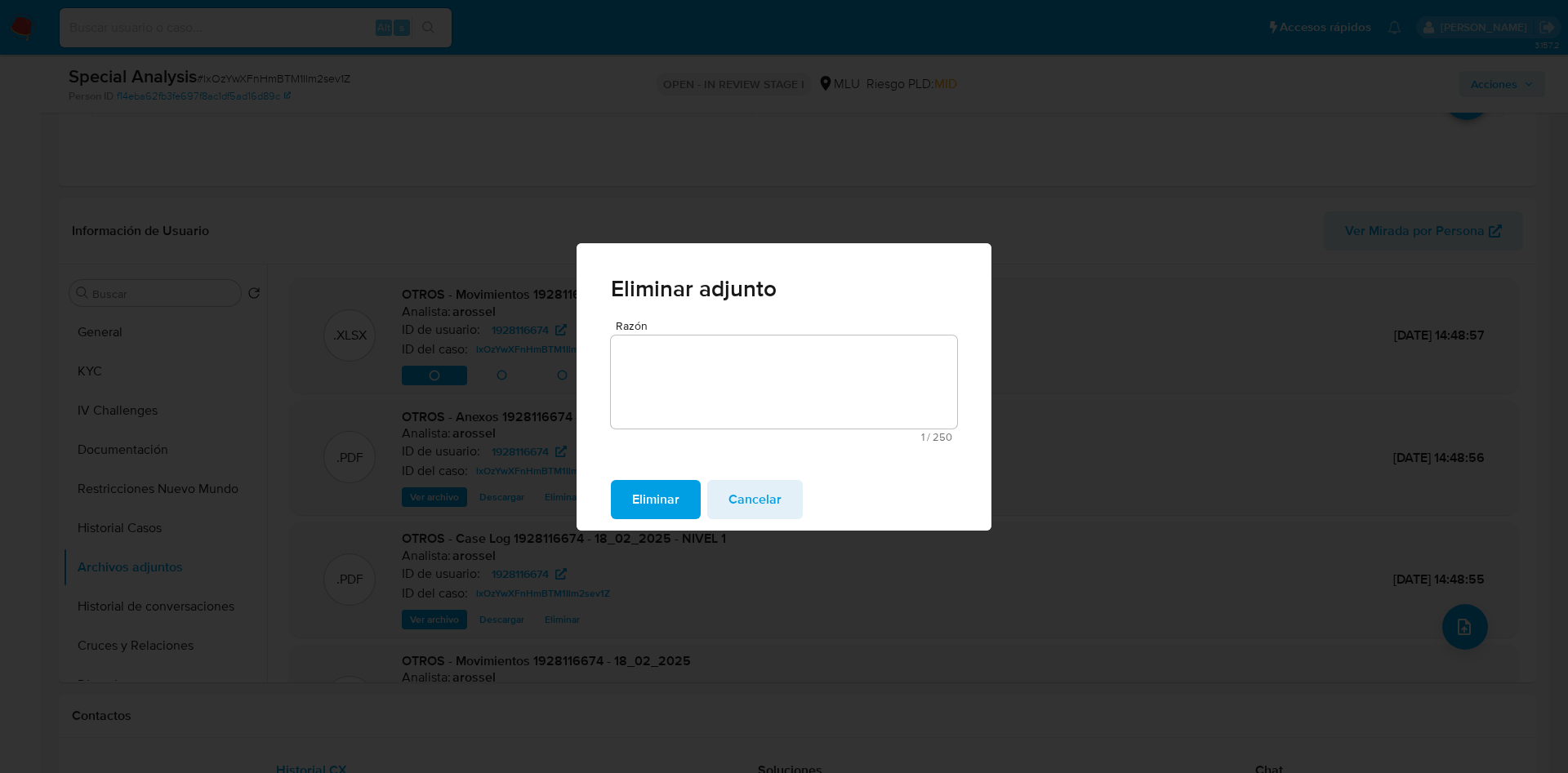
click at [674, 495] on span "Eliminar" at bounding box center [655, 500] width 47 height 35
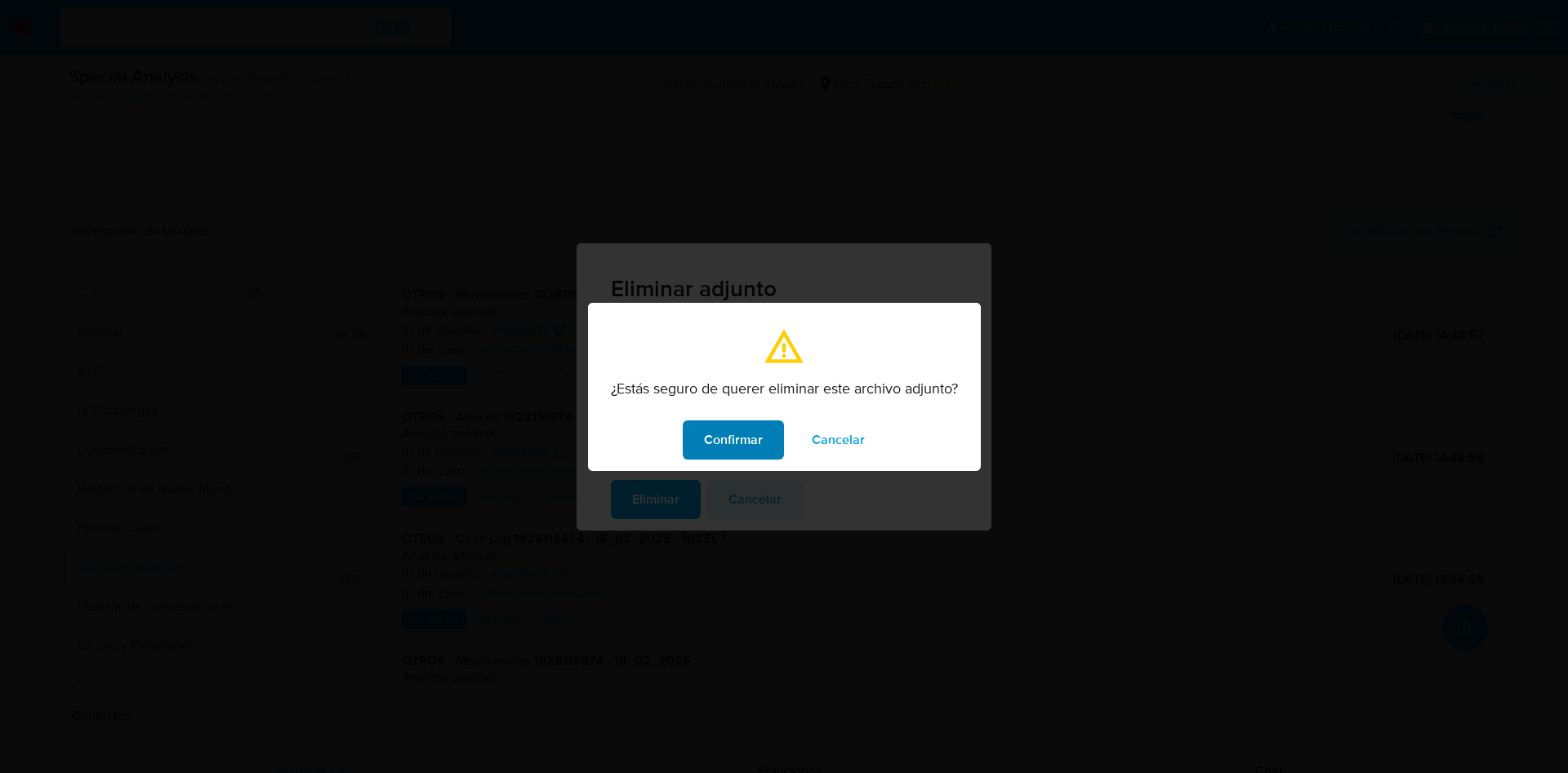
drag, startPoint x: 721, startPoint y: 421, endPoint x: 724, endPoint y: 464, distance: 43.1
click at [724, 422] on span "Confirmar" at bounding box center [733, 440] width 59 height 35
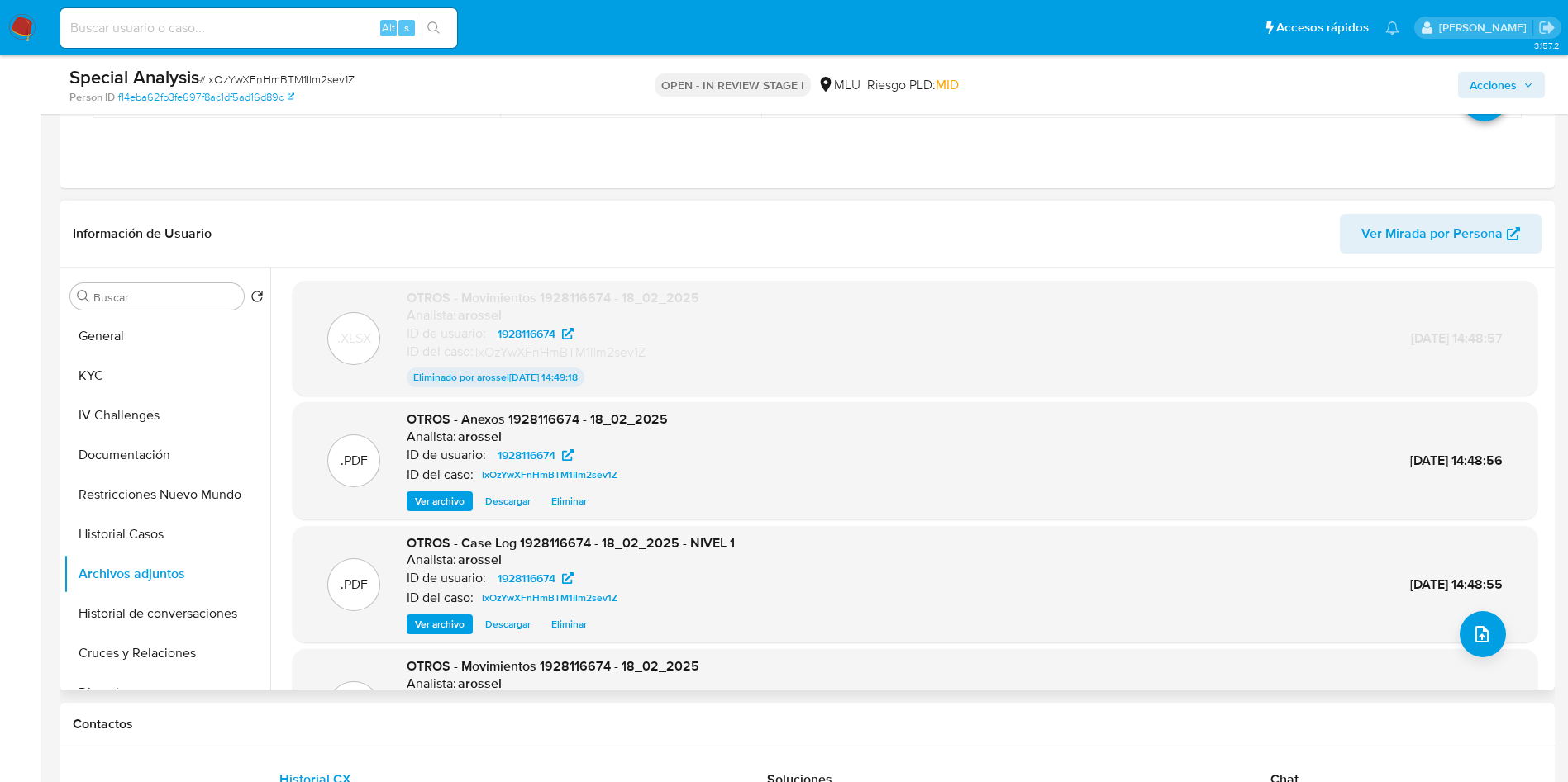
click at [578, 505] on span "Eliminar" at bounding box center [569, 501] width 36 height 16
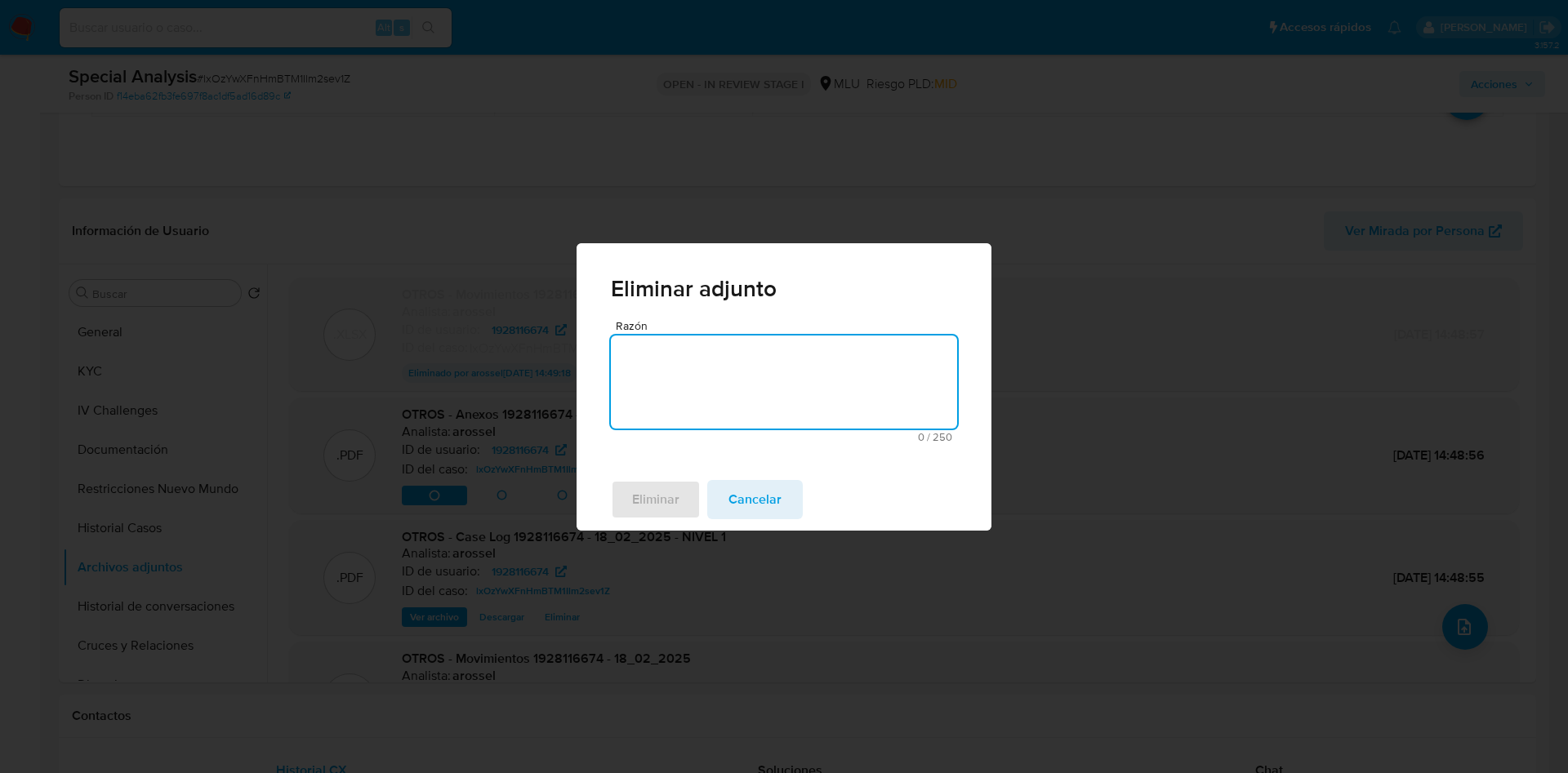
click at [730, 383] on textarea "Razón" at bounding box center [784, 382] width 346 height 93
click at [658, 497] on span "Eliminar" at bounding box center [655, 500] width 47 height 35
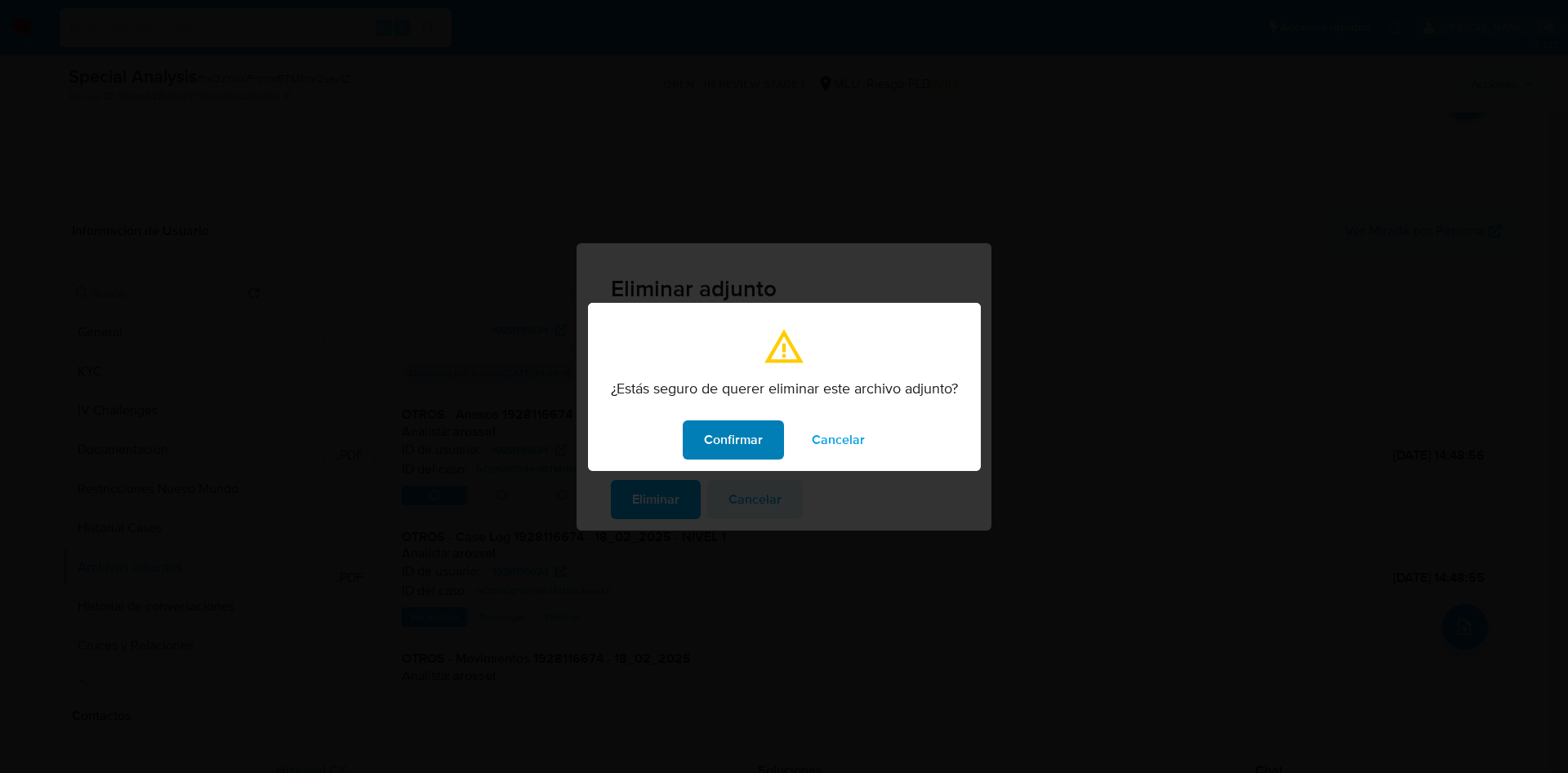
click at [754, 430] on span "Confirmar" at bounding box center [733, 440] width 59 height 35
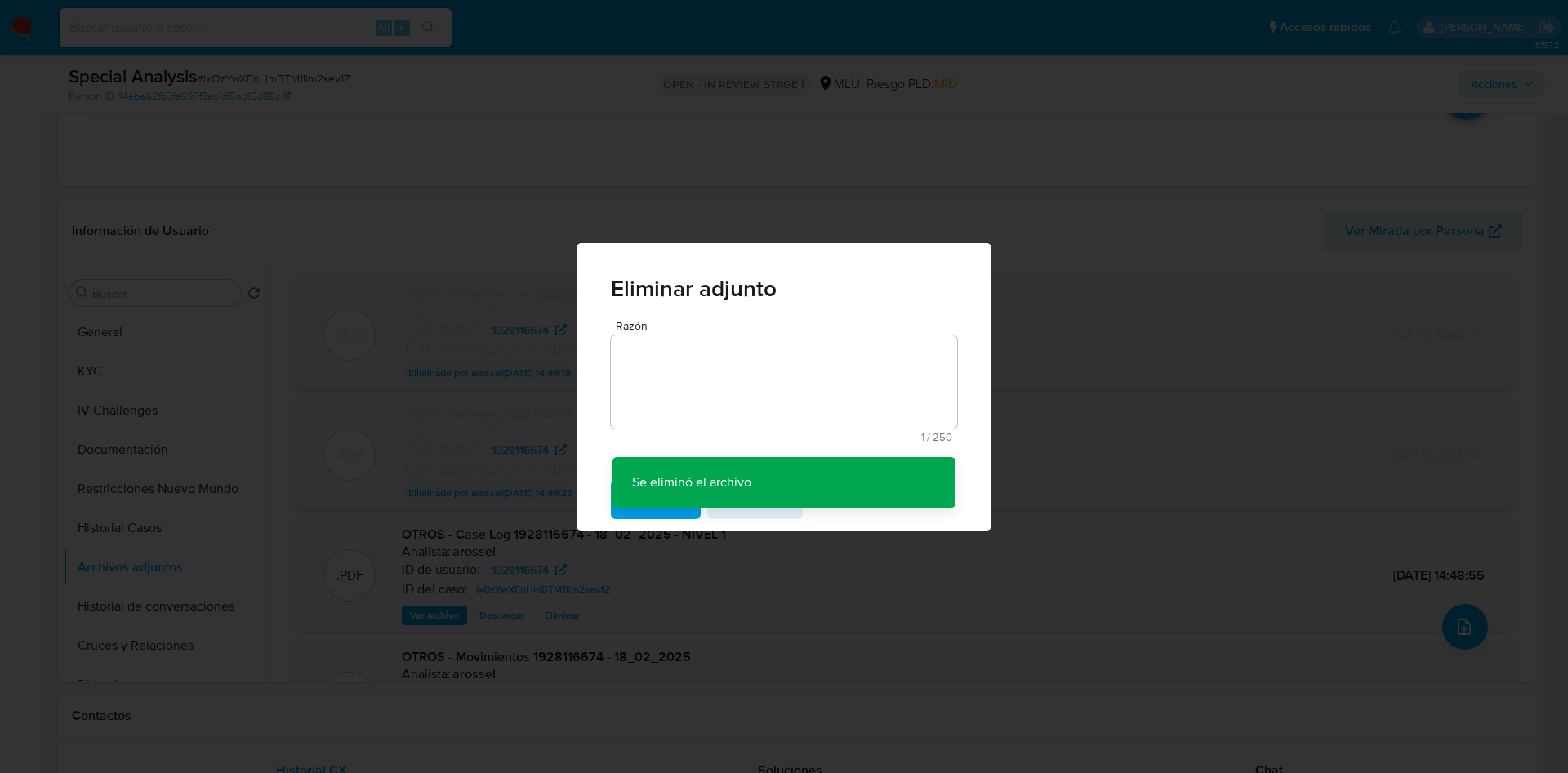
click at [495, 476] on div "Eliminar adjunto Razón 1 / 250 249 caracteres restantes Se eliminó el archivo S…" at bounding box center [784, 386] width 1568 height 773
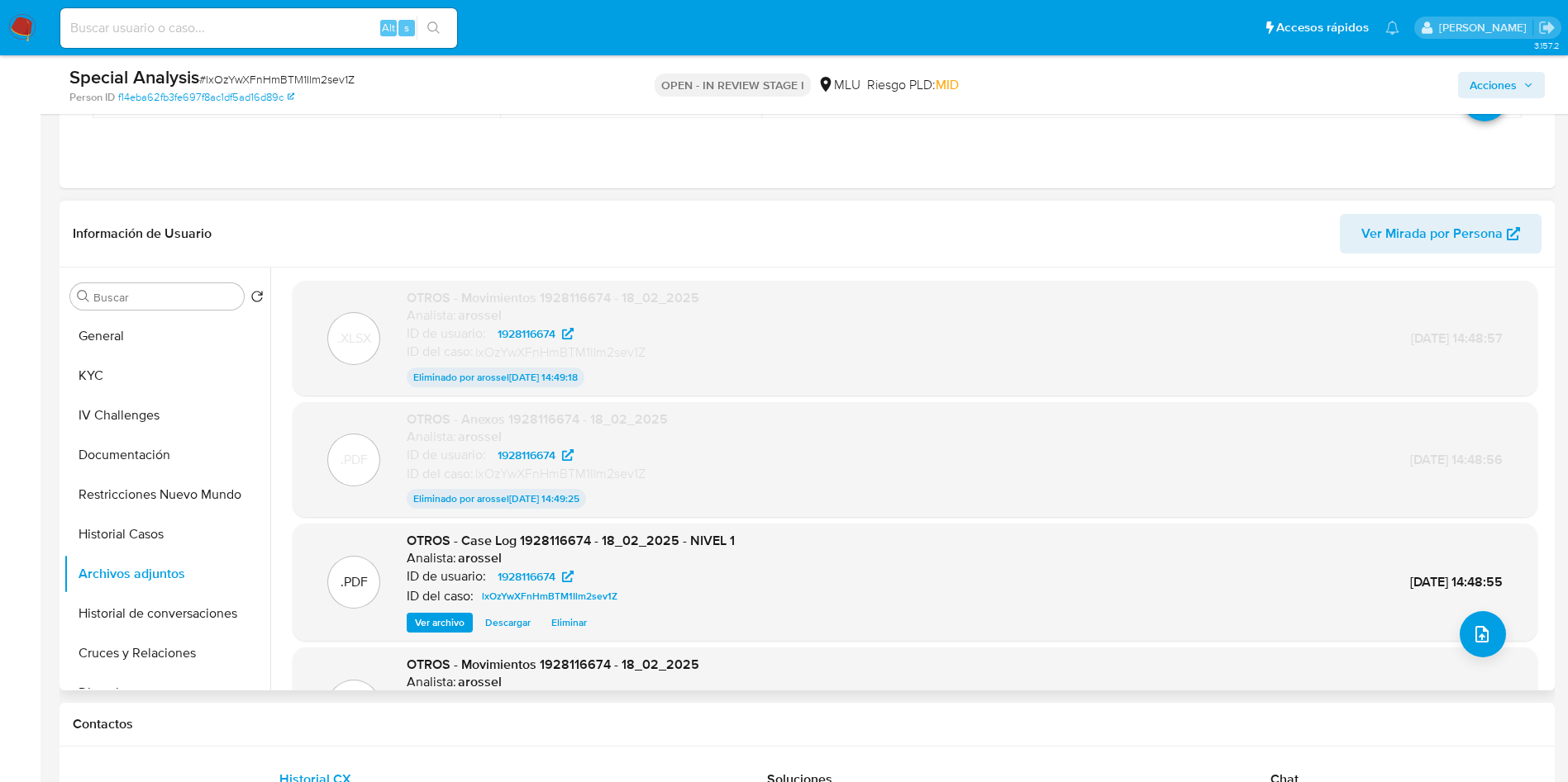
click at [557, 626] on span "Eliminar" at bounding box center [569, 623] width 36 height 16
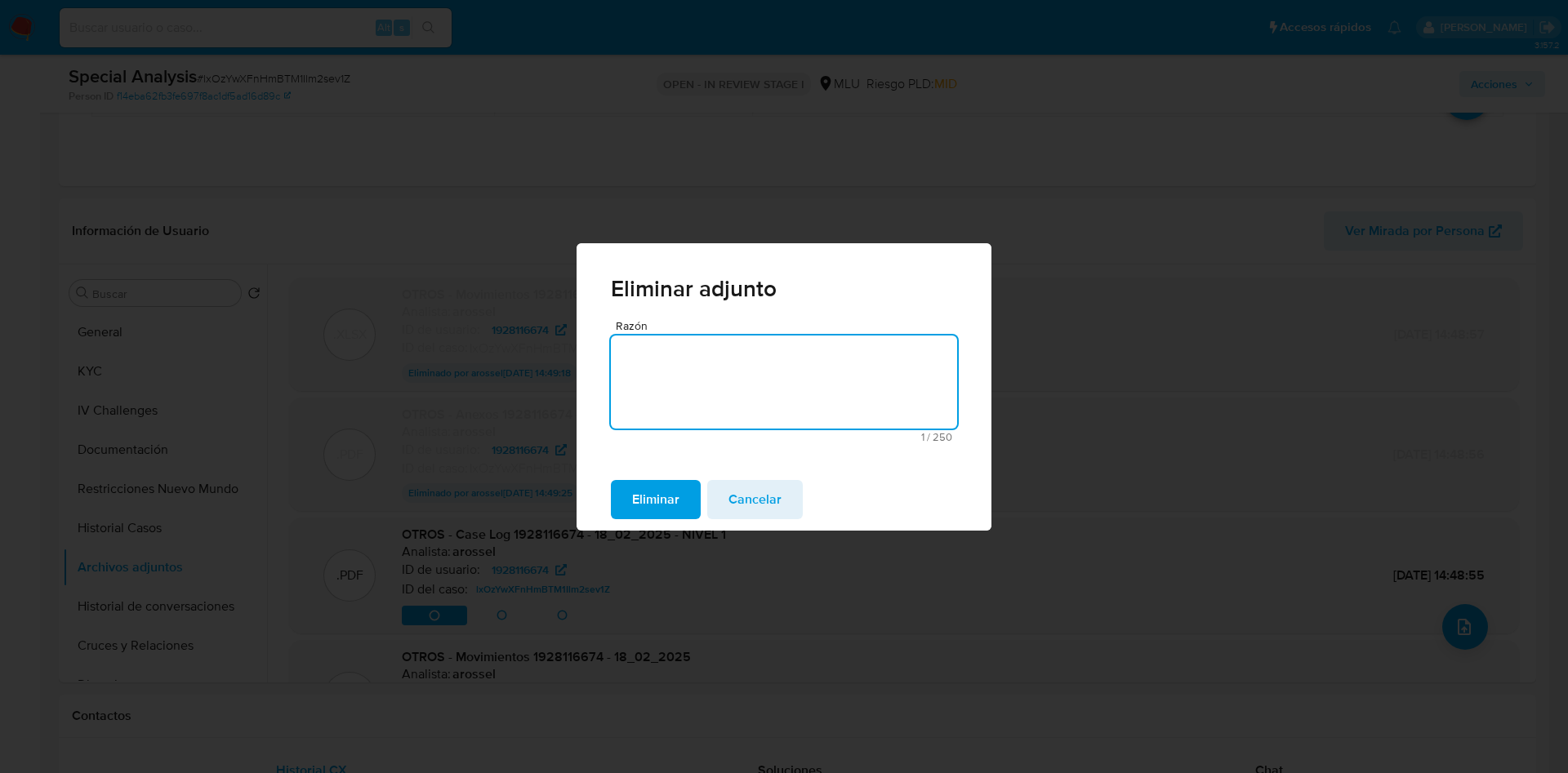
click at [667, 488] on span "Eliminar" at bounding box center [655, 500] width 47 height 35
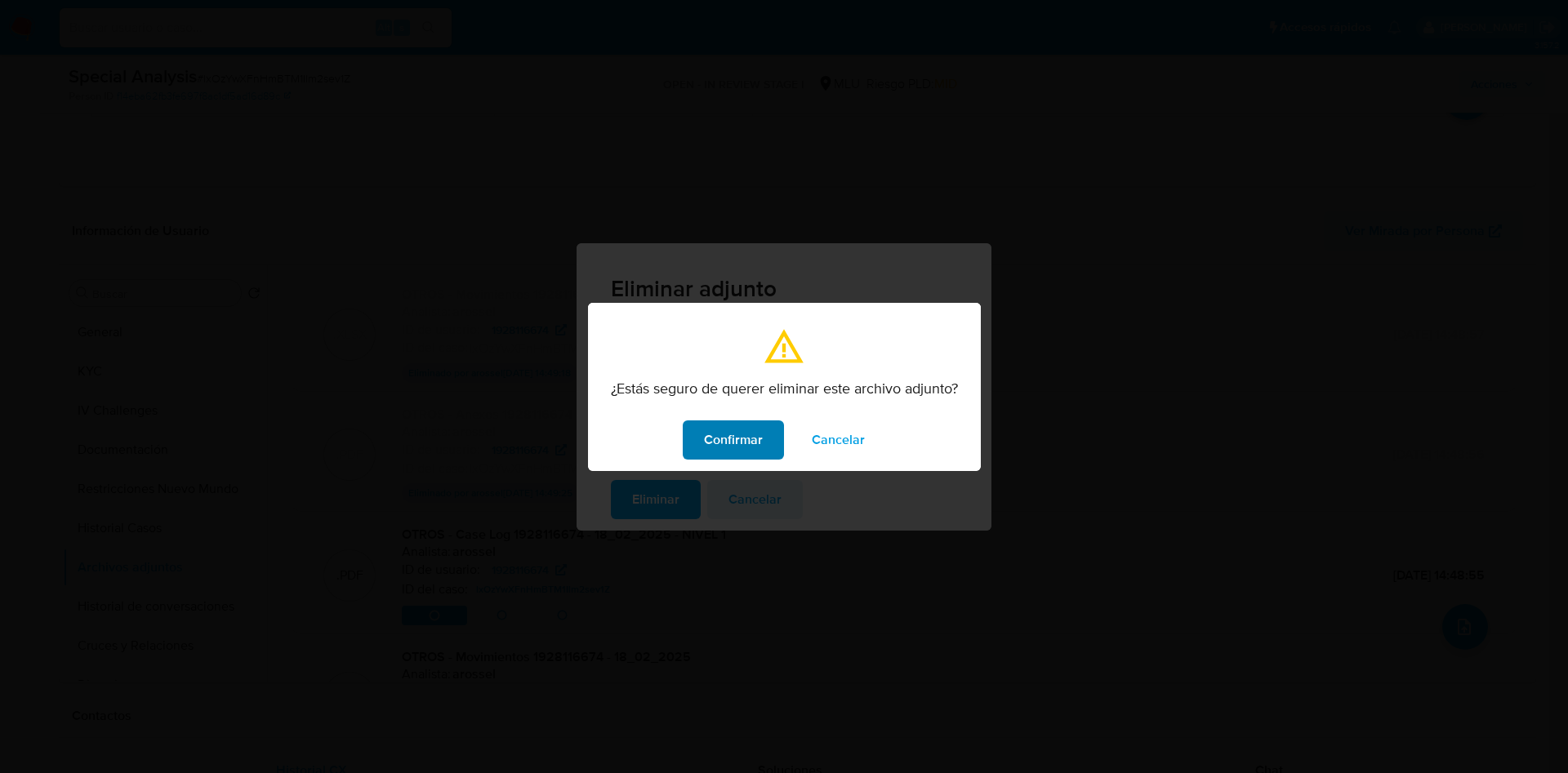
click at [774, 433] on button "Confirmar" at bounding box center [733, 440] width 101 height 39
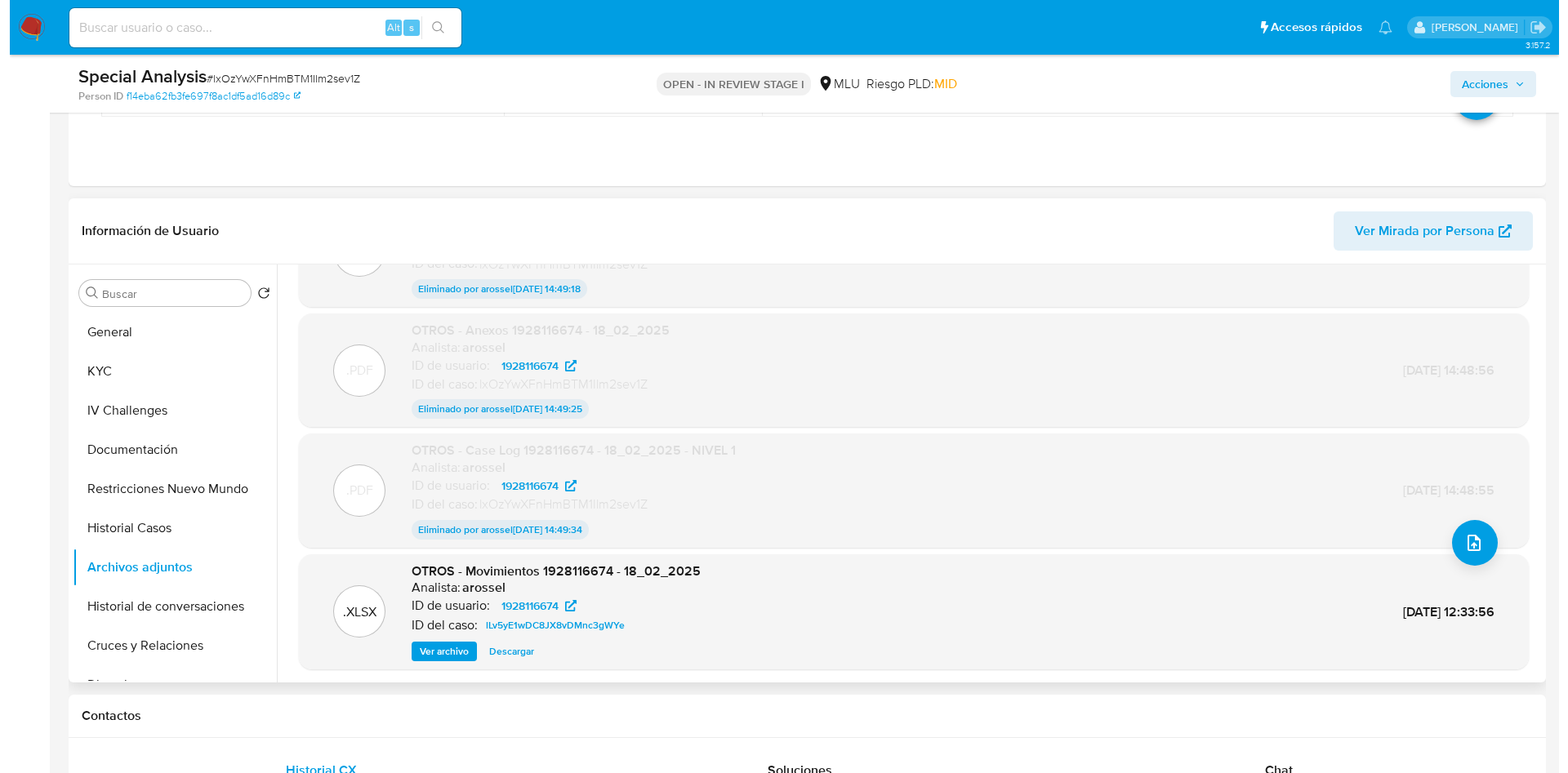
scroll to position [122, 0]
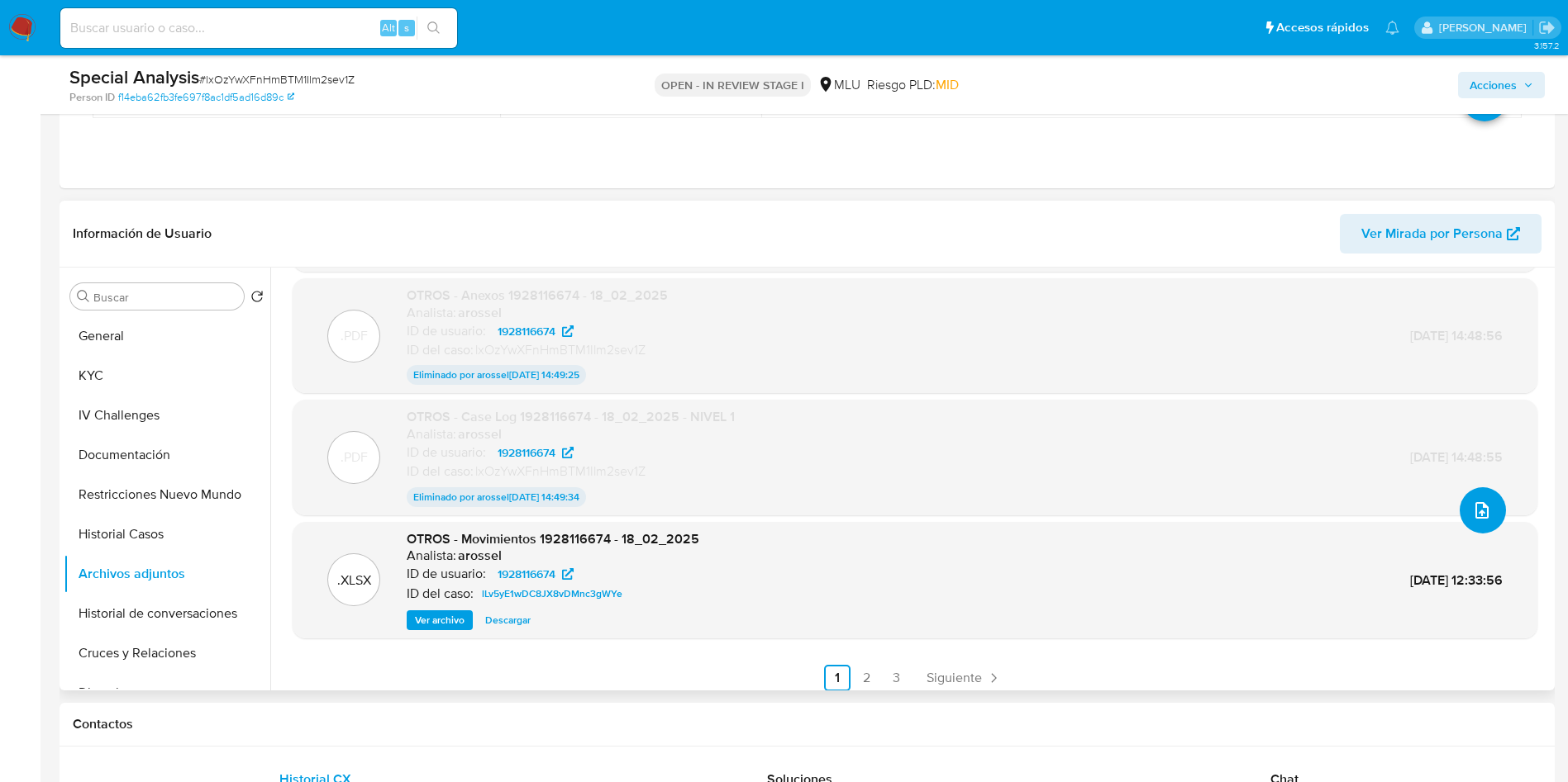
click at [1481, 514] on icon "upload-file" at bounding box center [1482, 511] width 20 height 20
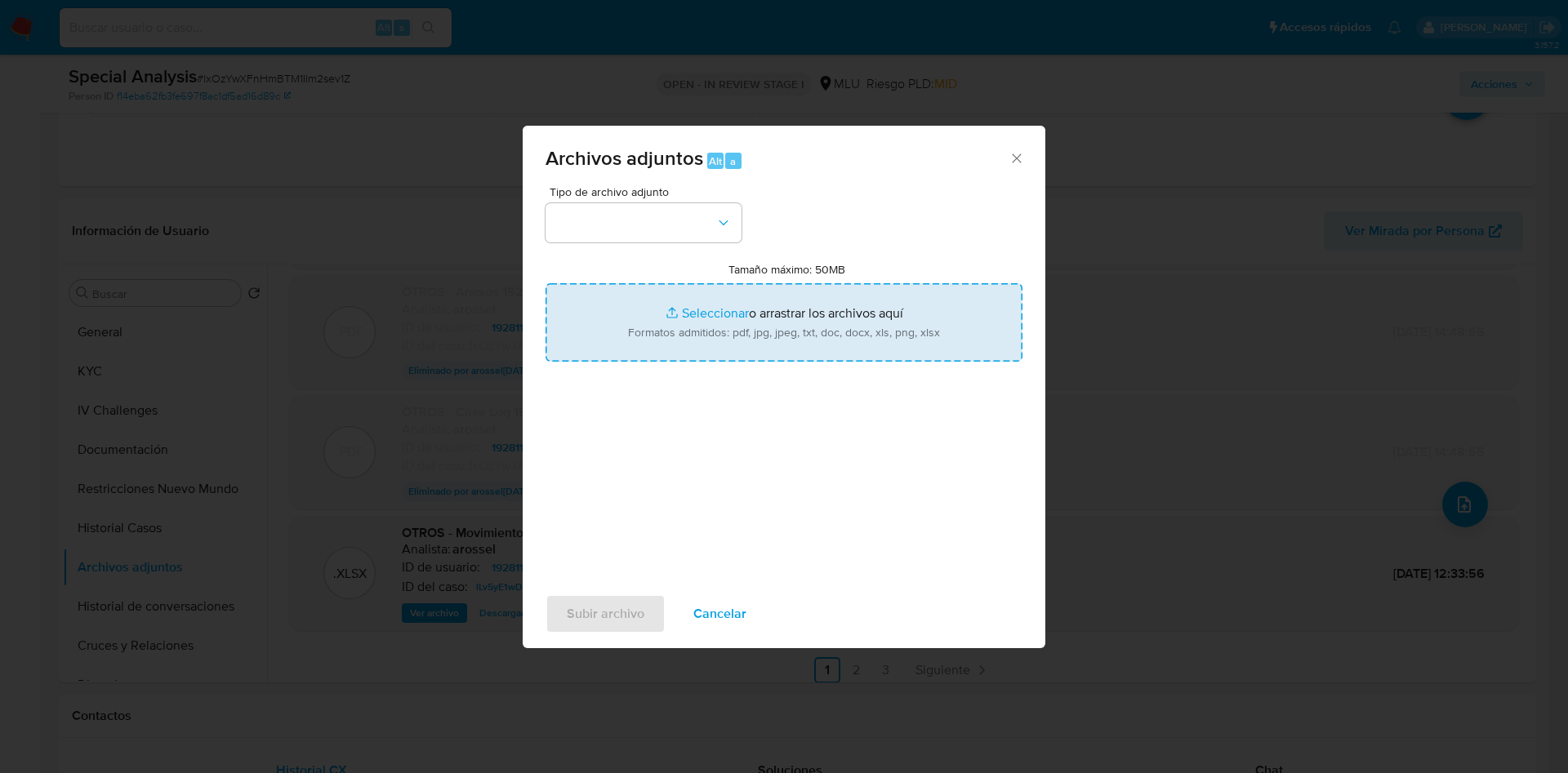
click at [857, 335] on input "Tamaño máximo: 50MB Seleccionar archivos" at bounding box center [784, 322] width 477 height 78
type input "C:\fakepath\Movimientos 1928116674 - 03_09_2025.xlsx"
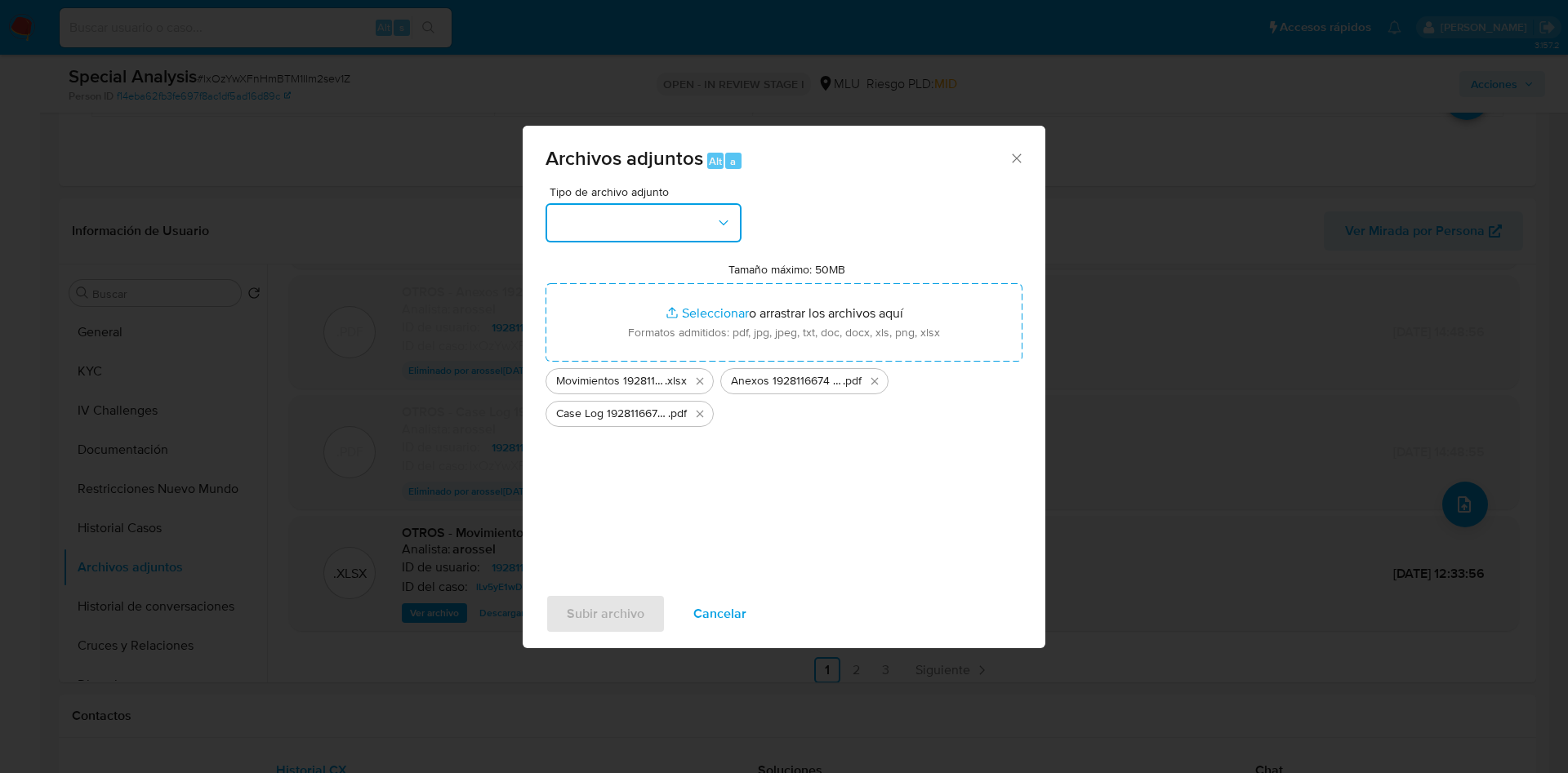
drag, startPoint x: 665, startPoint y: 230, endPoint x: 662, endPoint y: 241, distance: 11.4
click at [664, 230] on button "button" at bounding box center [643, 223] width 196 height 39
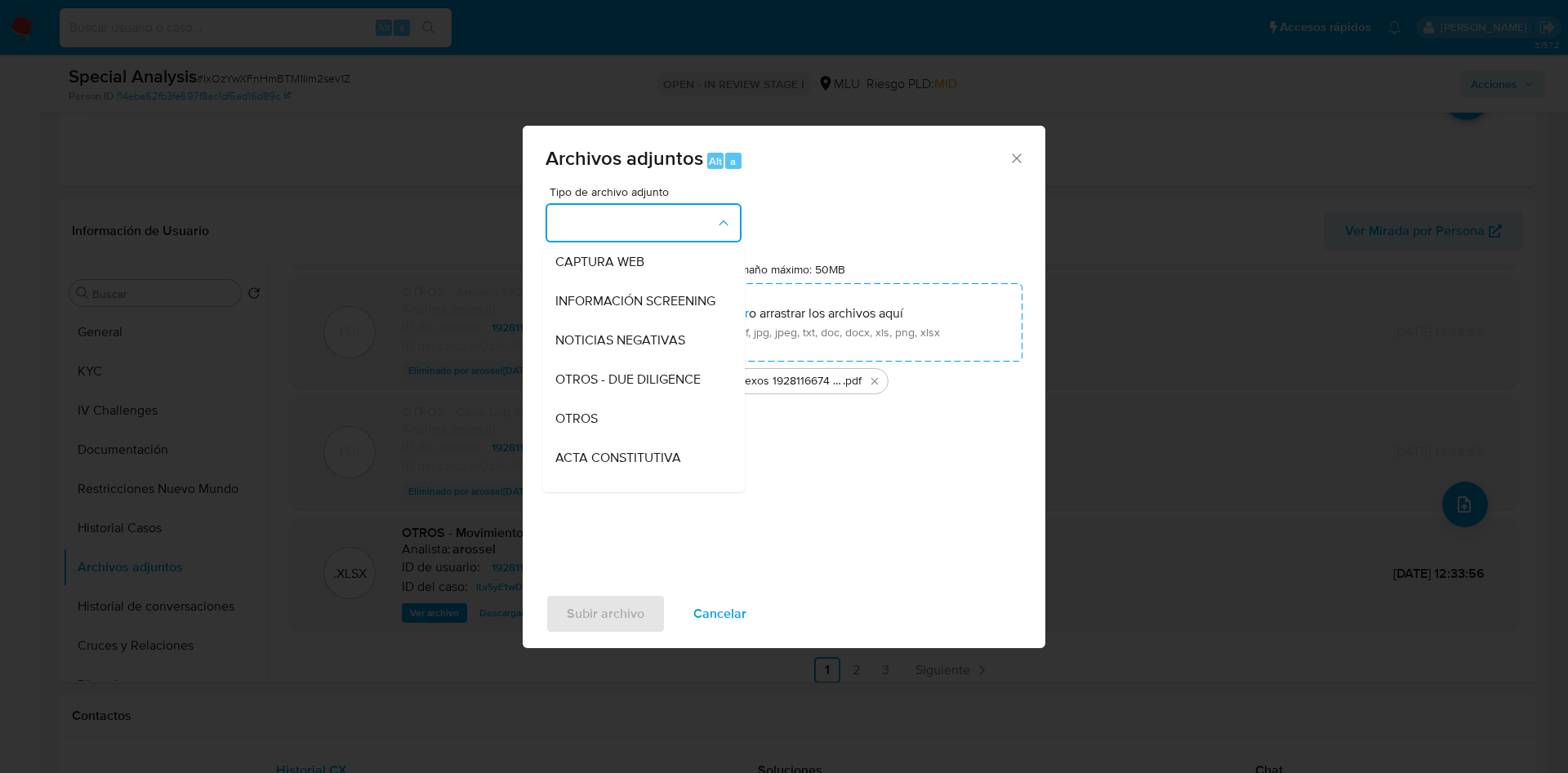
click at [634, 438] on div "OTROS" at bounding box center [639, 419] width 167 height 39
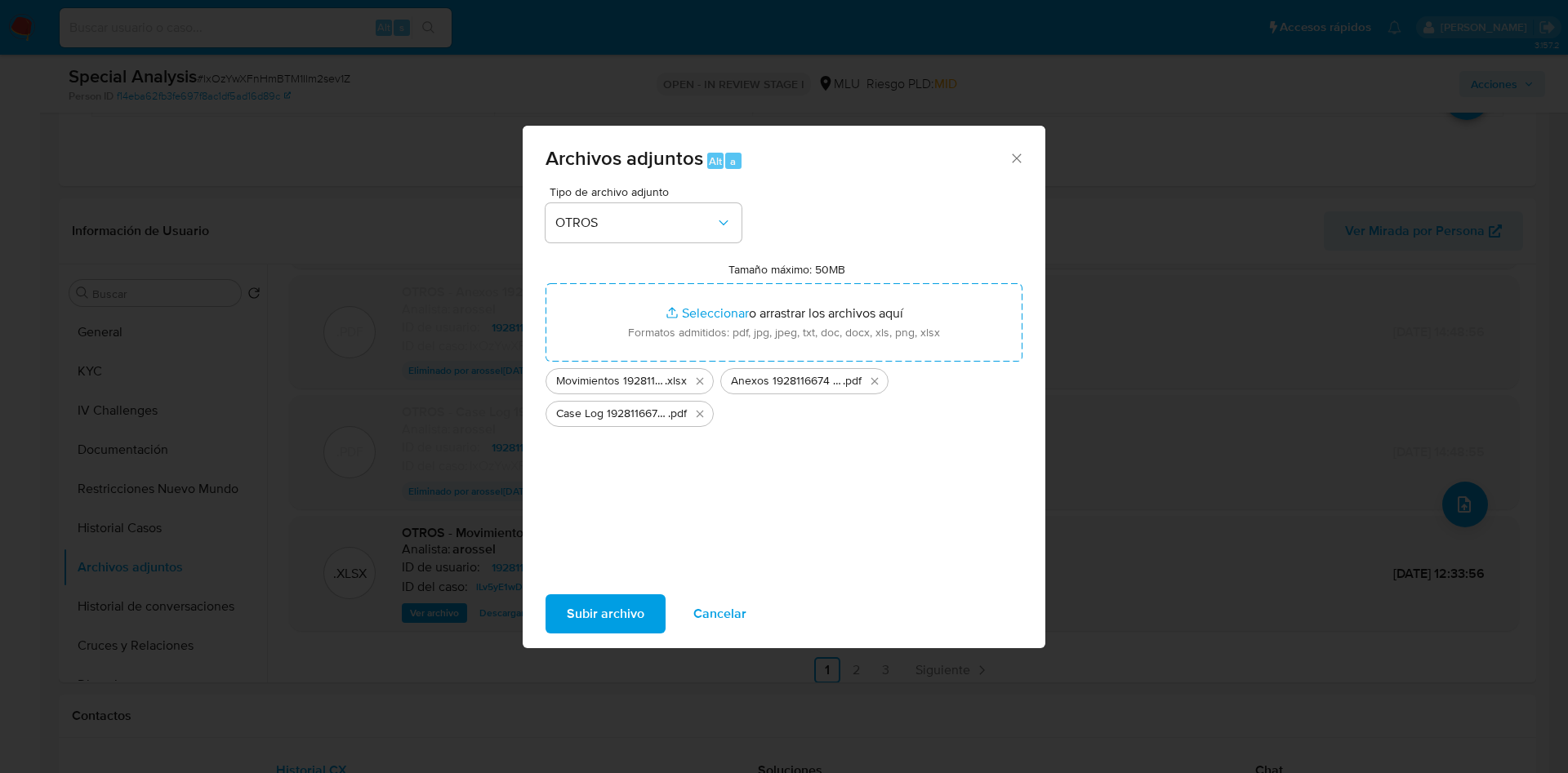
click at [601, 613] on span "Subir archivo" at bounding box center [605, 614] width 77 height 35
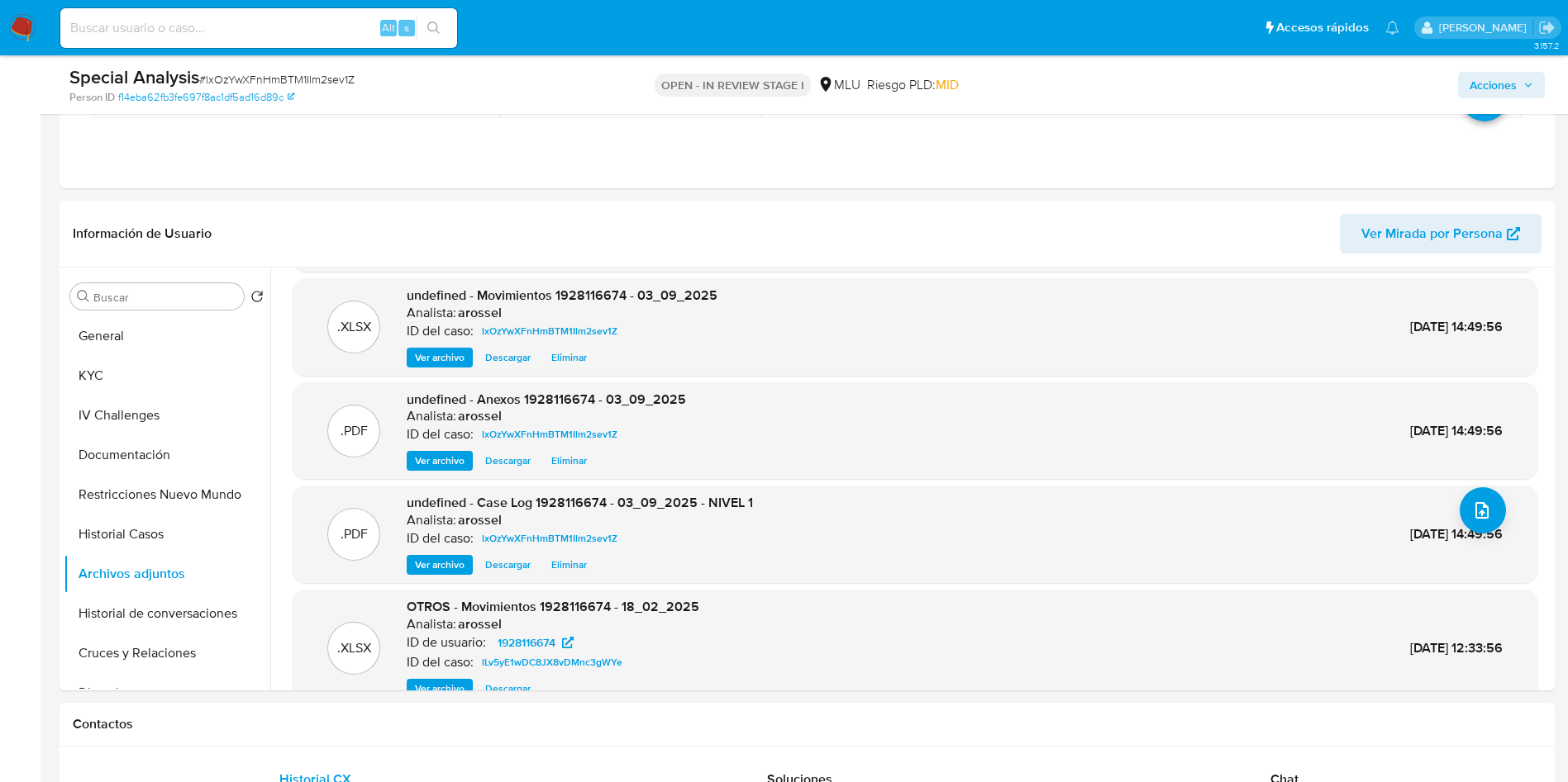
click at [1513, 82] on span "Acciones" at bounding box center [1493, 84] width 47 height 26
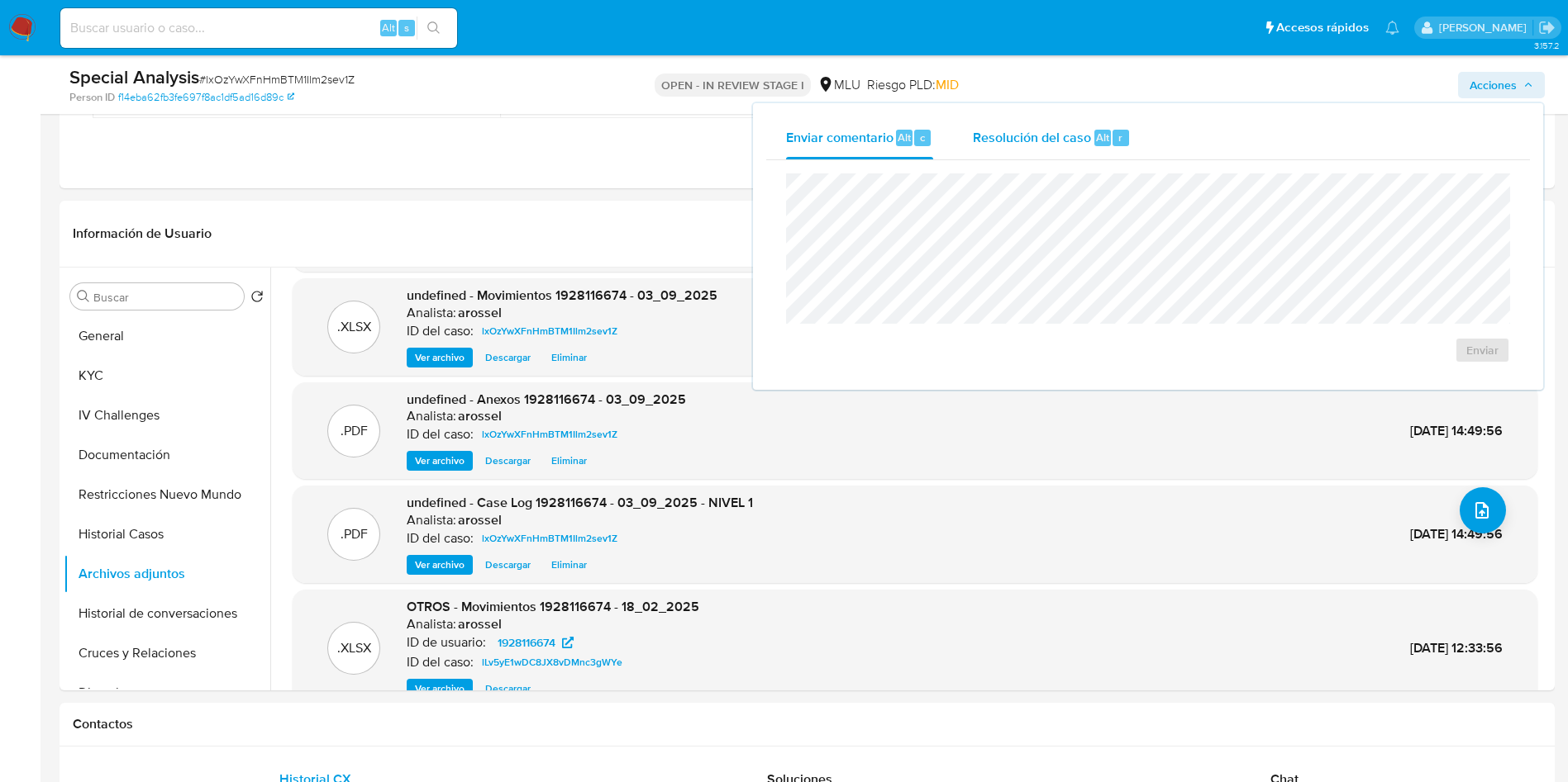
click at [1113, 140] on div "r" at bounding box center [1121, 137] width 16 height 16
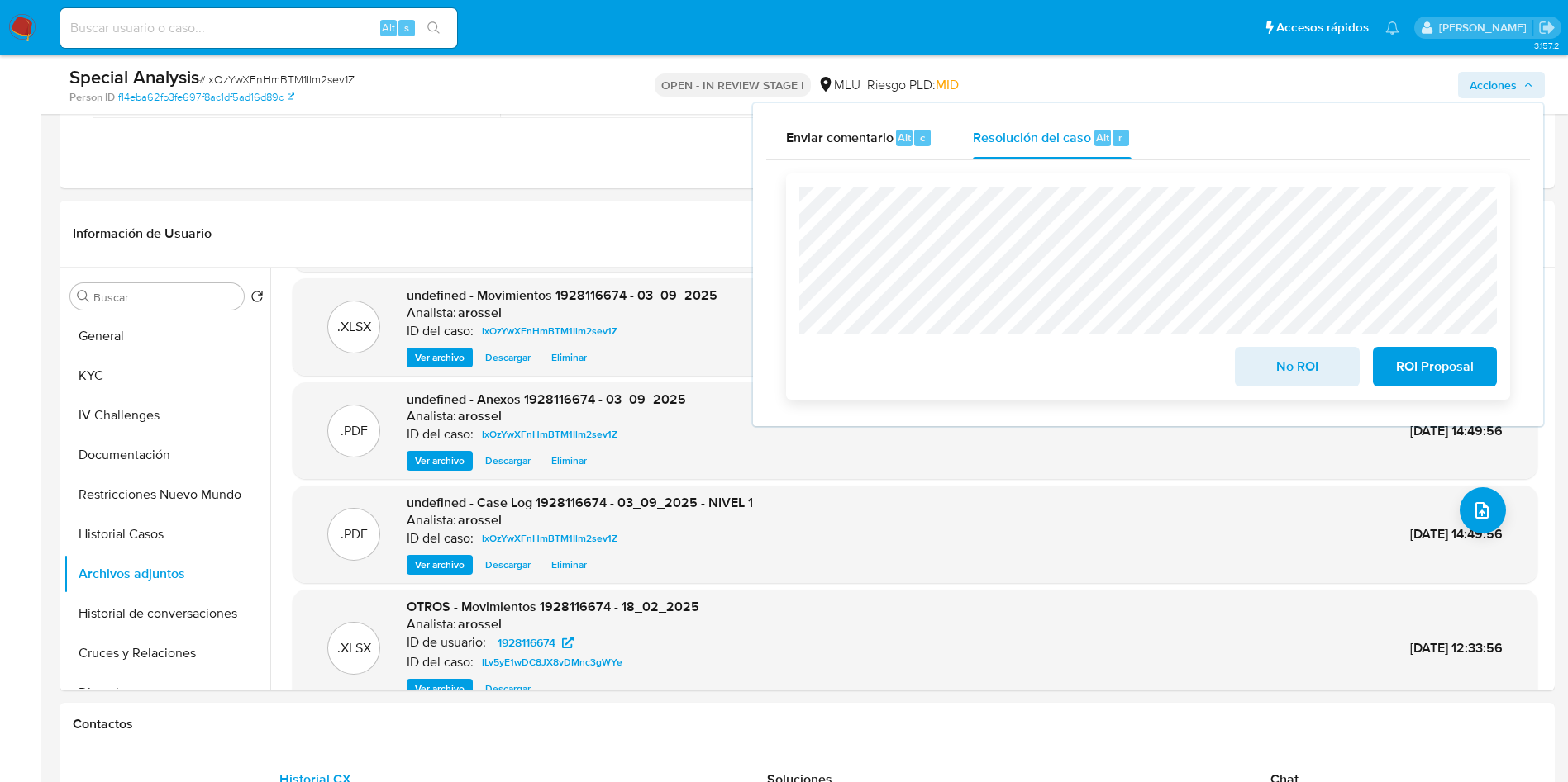
click at [1324, 370] on span "No ROI" at bounding box center [1297, 366] width 81 height 36
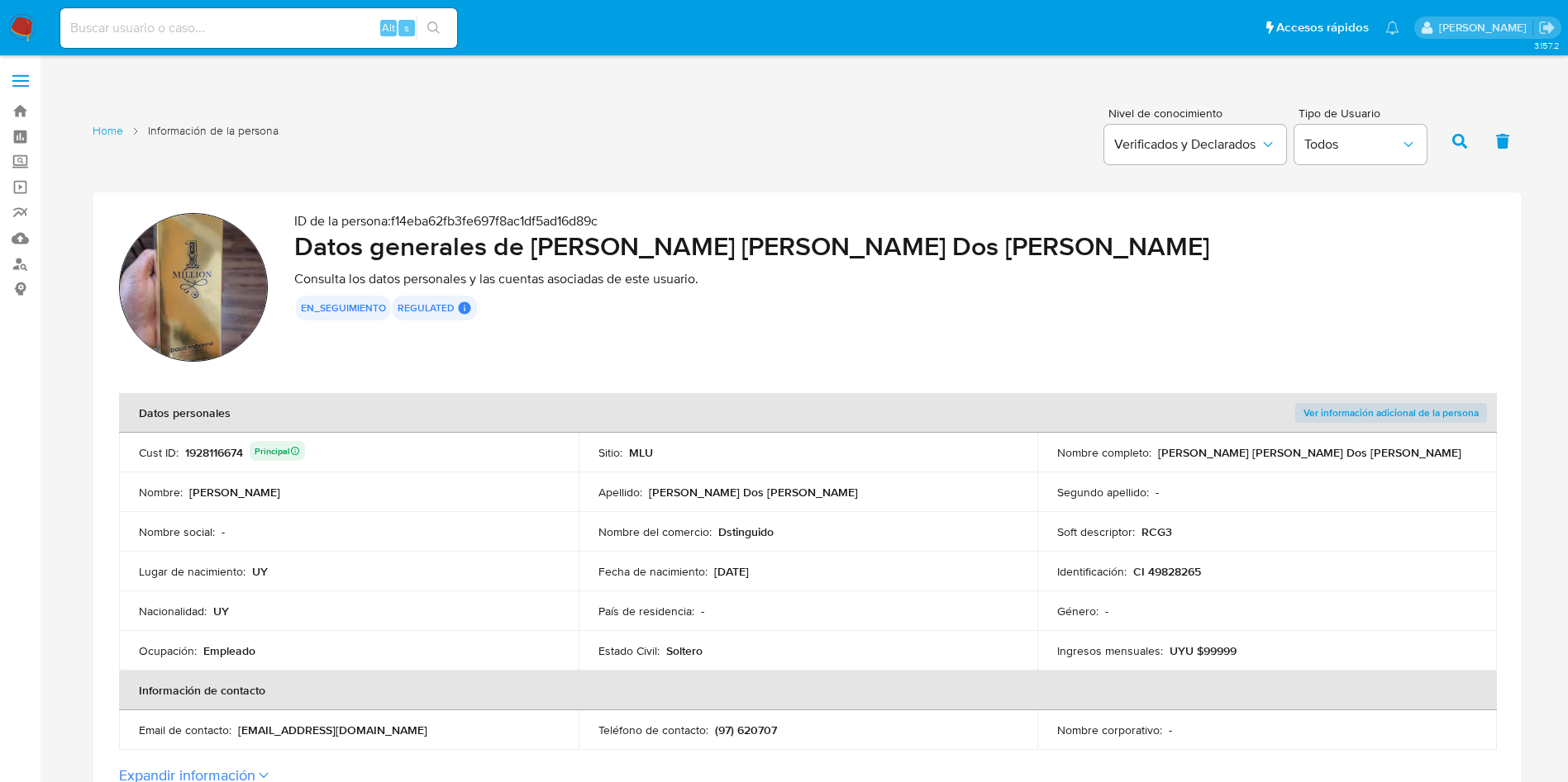
click at [859, 366] on div "ID de la persona : f14eba62fb3fe697f8ac1df5ad16d89c Datos generales [PERSON_NAM…" at bounding box center [894, 289] width 1201 height 154
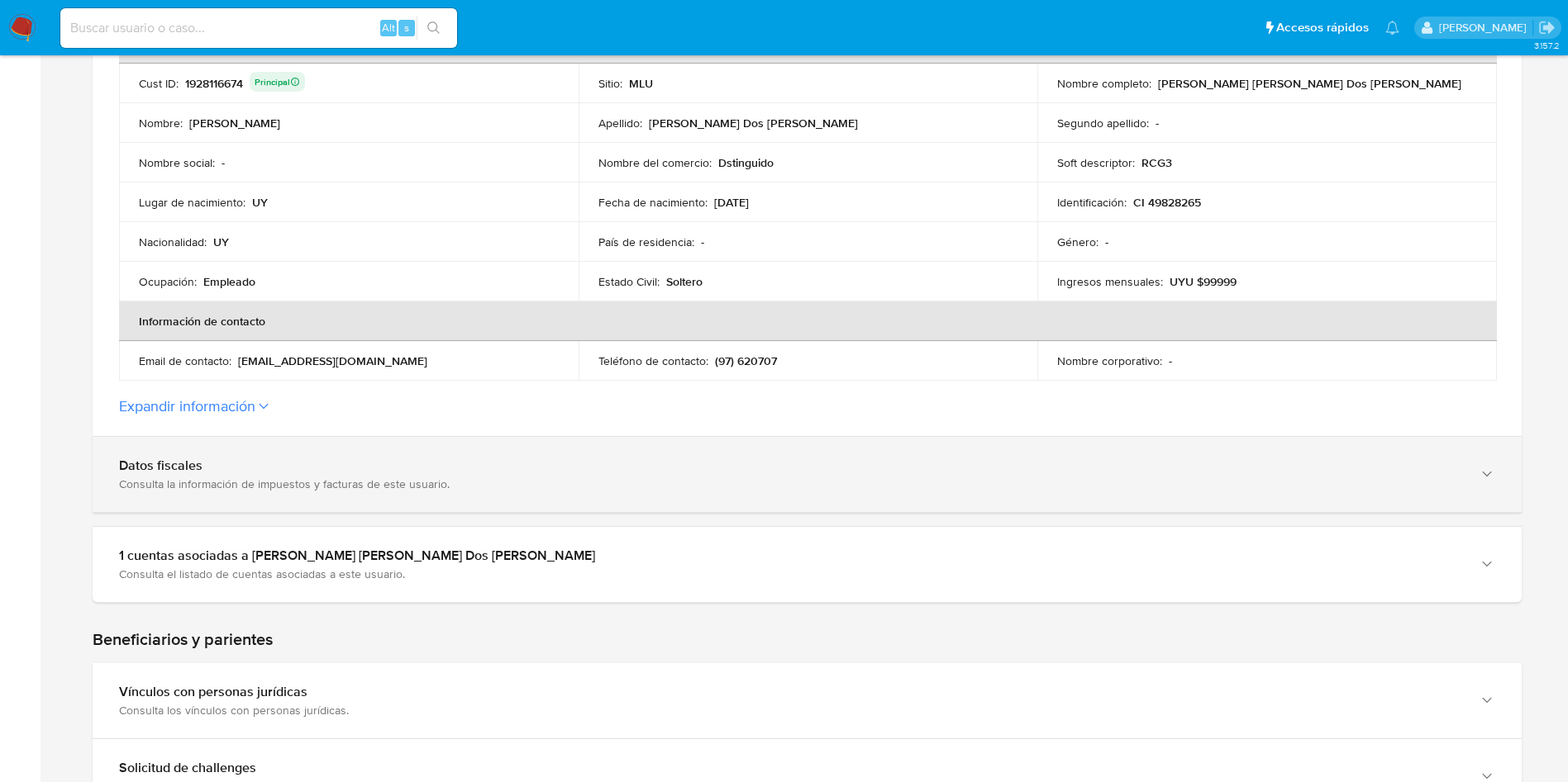
scroll to position [372, 0]
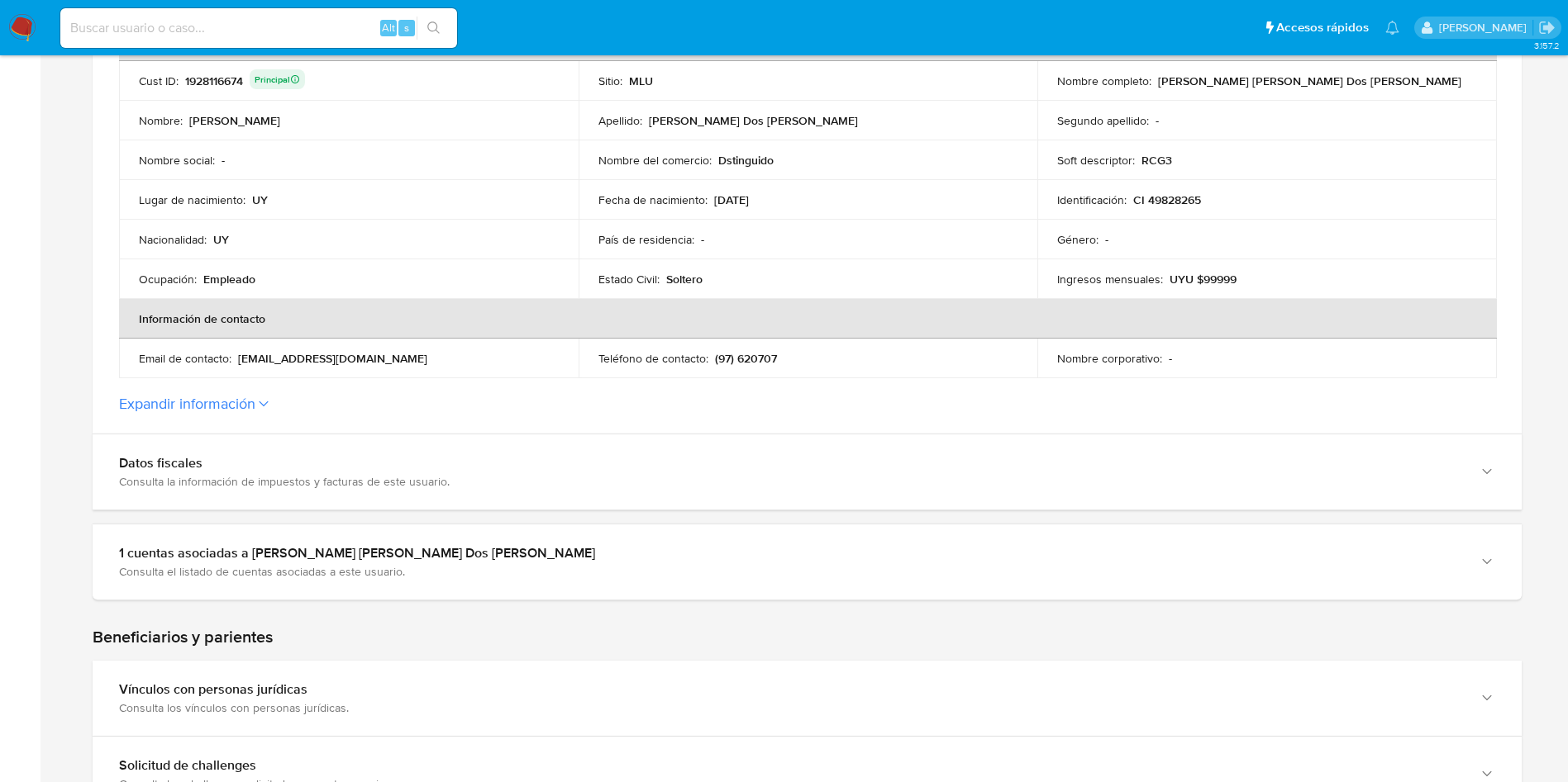
click at [255, 405] on button "Expandir información" at bounding box center [188, 404] width 137 height 18
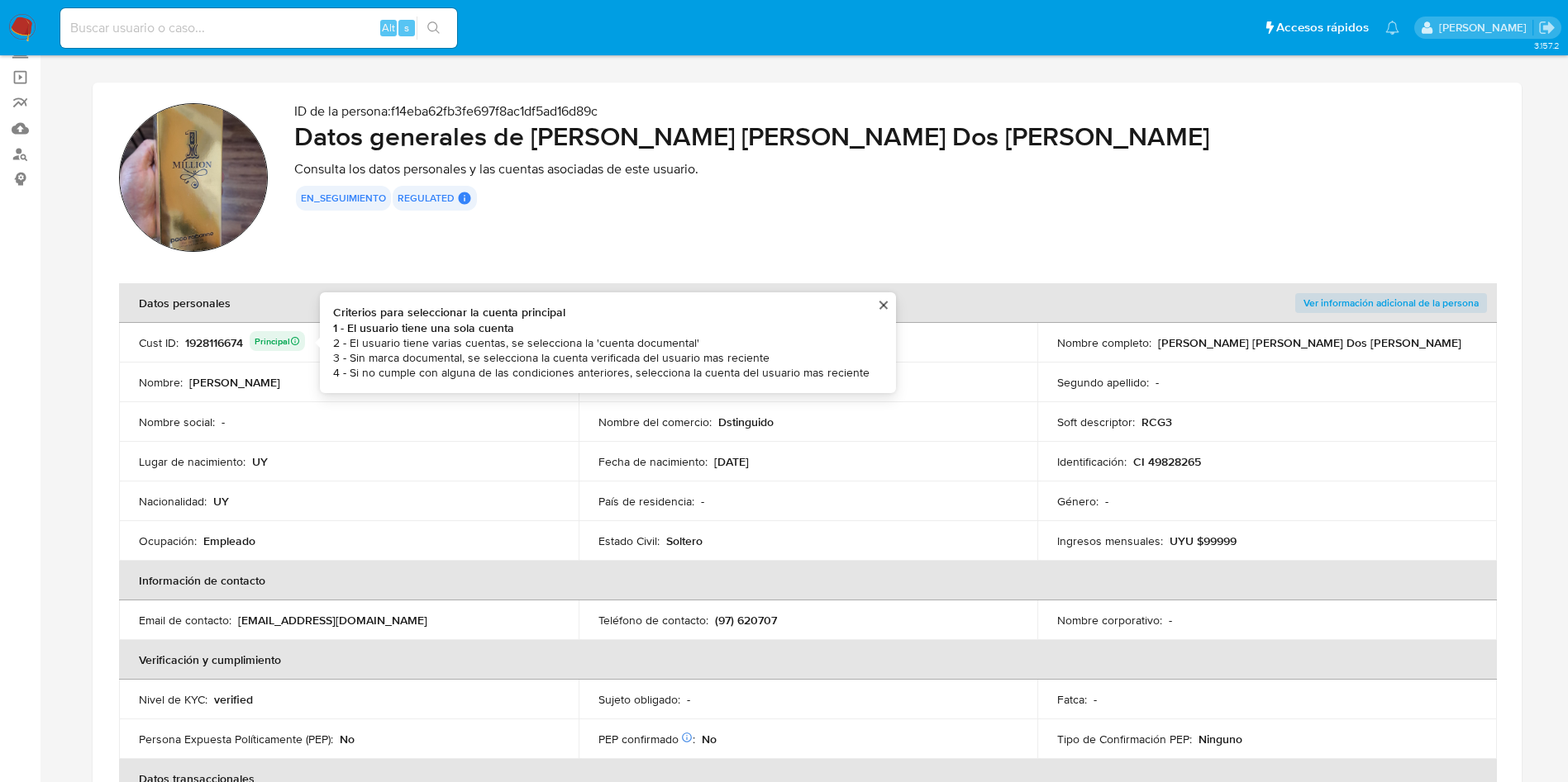
scroll to position [0, 0]
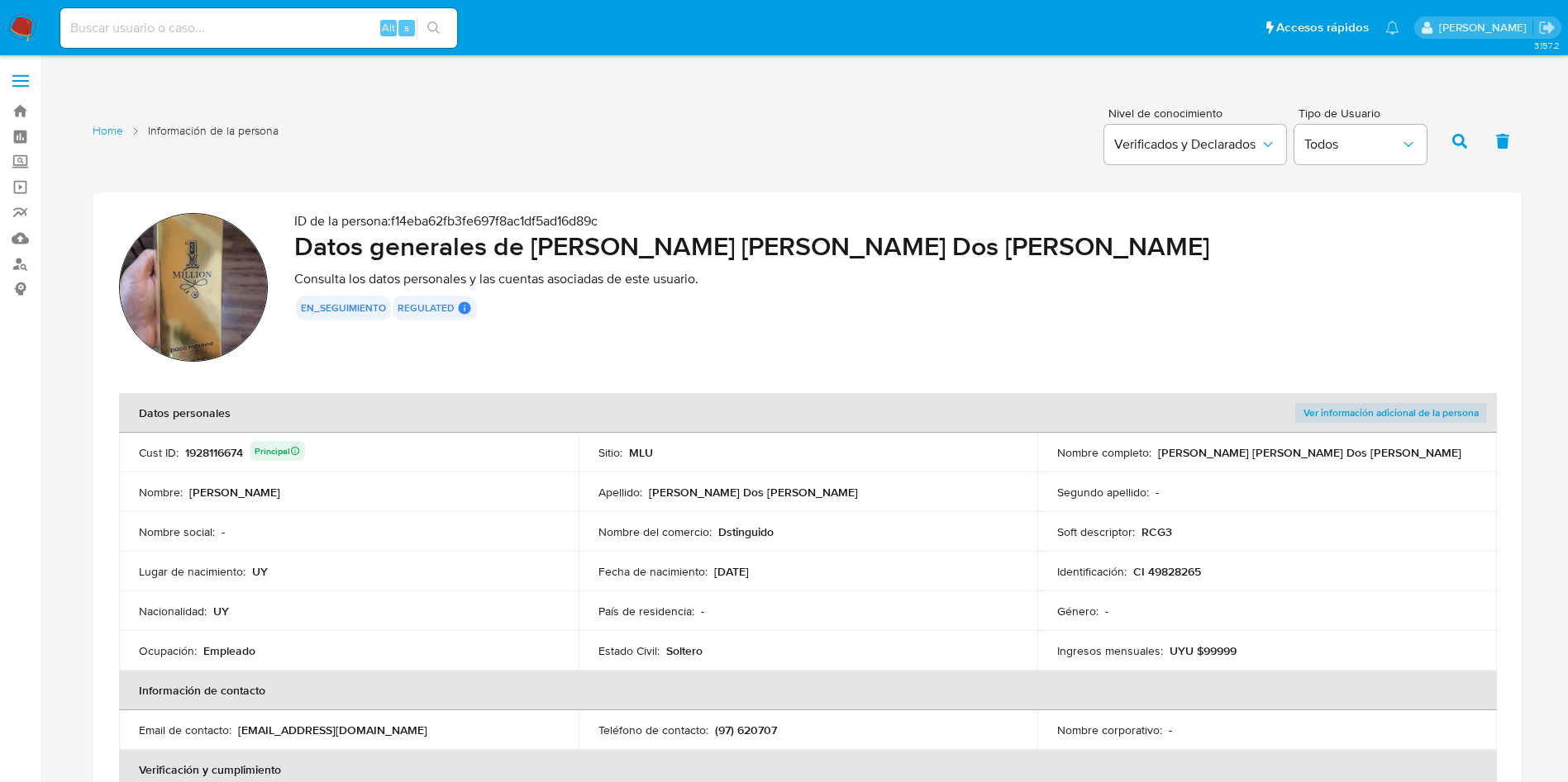
click at [225, 454] on div "1928116674 Principal" at bounding box center [244, 453] width 119 height 23
click at [224, 453] on div "1928116674 Principal" at bounding box center [244, 453] width 119 height 23
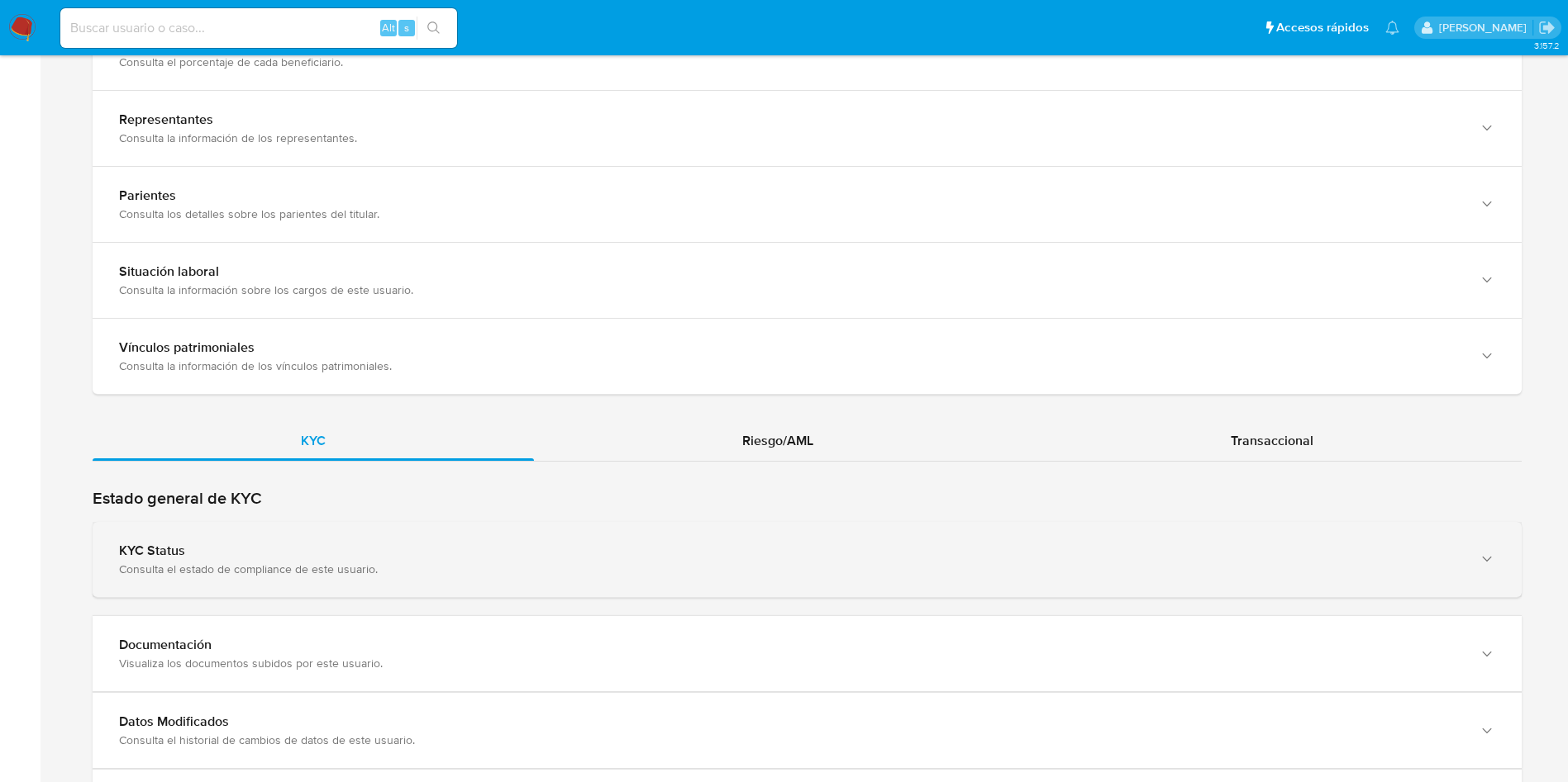
click at [388, 540] on div "KYC Status Consulta el estado de compliance de este usuario." at bounding box center [806, 560] width 1429 height 75
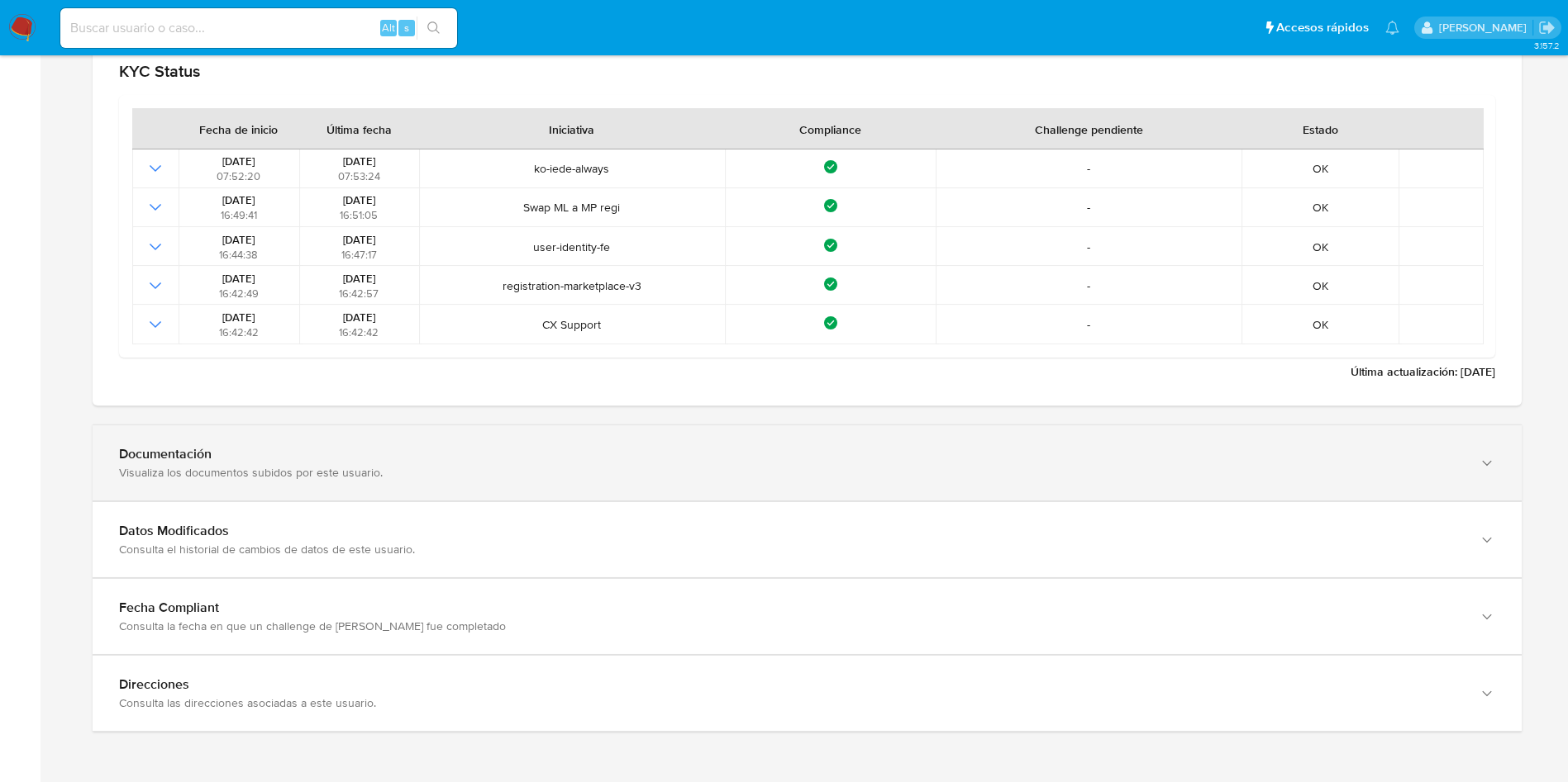
drag, startPoint x: 370, startPoint y: 461, endPoint x: 750, endPoint y: 455, distance: 380.0
click at [370, 459] on div "Documentación" at bounding box center [790, 454] width 1343 height 16
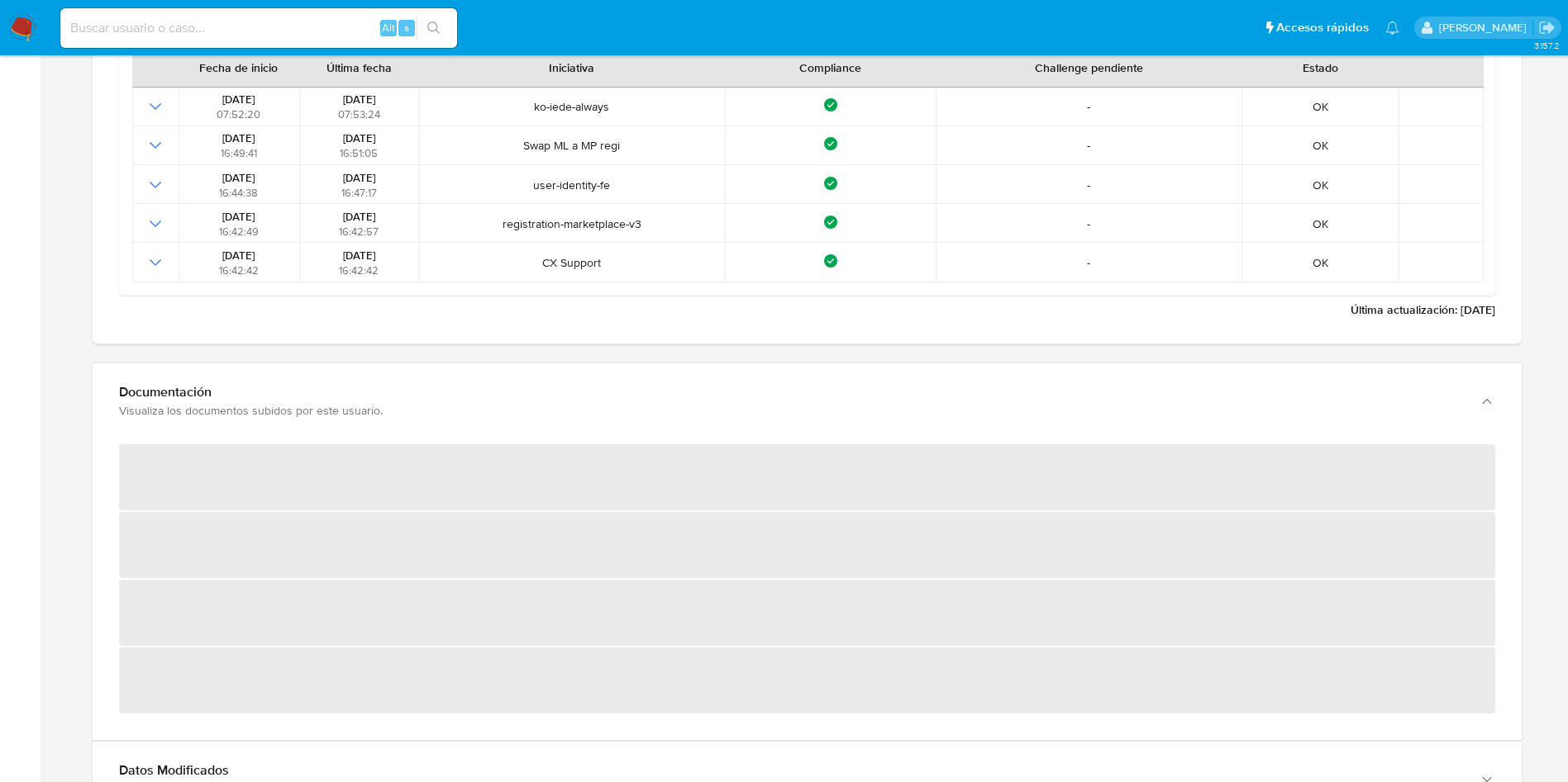
scroll to position [2176, 0]
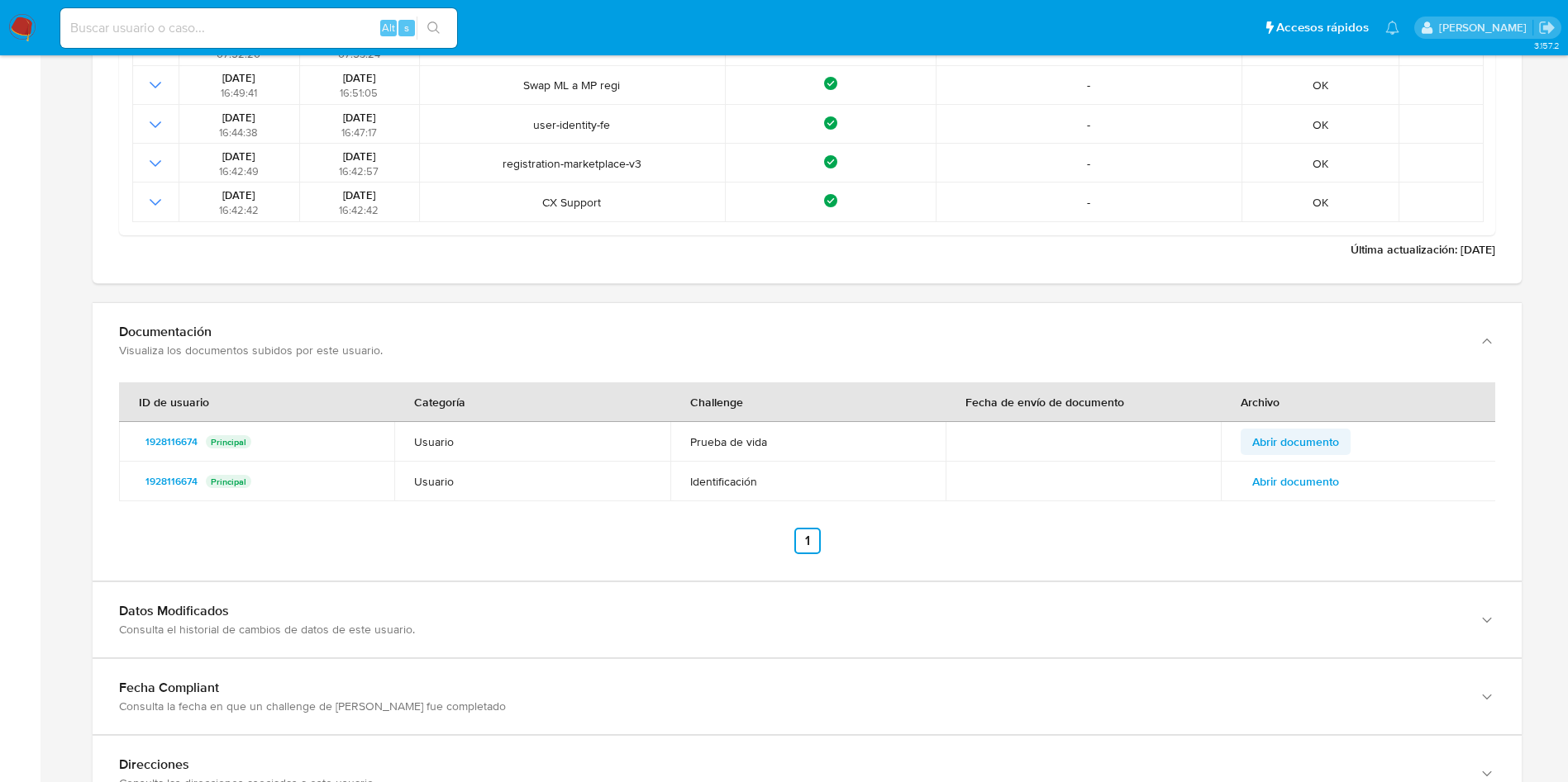
click at [1344, 435] on button "Abrir documento" at bounding box center [1295, 442] width 110 height 26
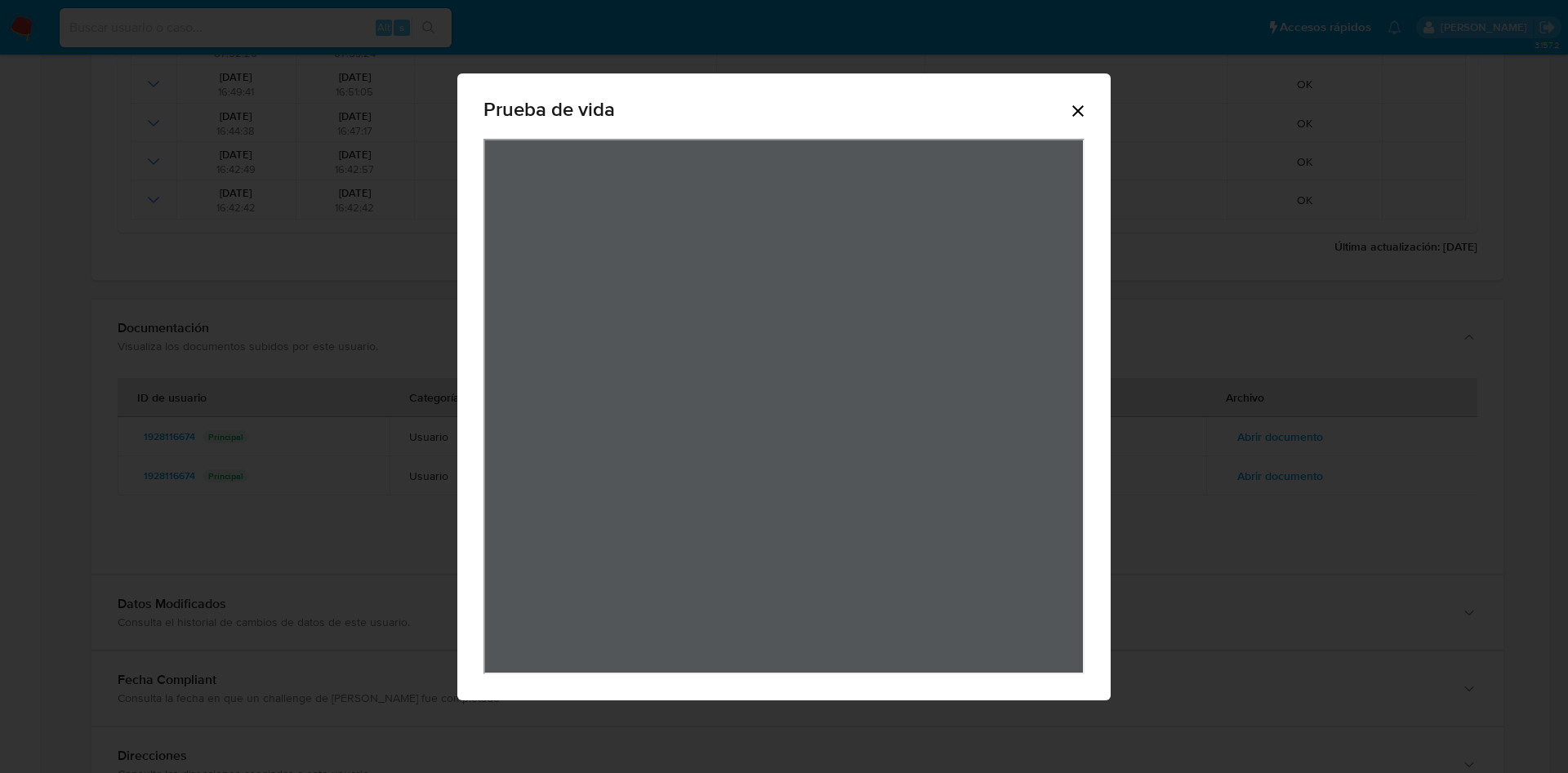
click at [1071, 107] on icon "Cerrar" at bounding box center [1078, 111] width 20 height 20
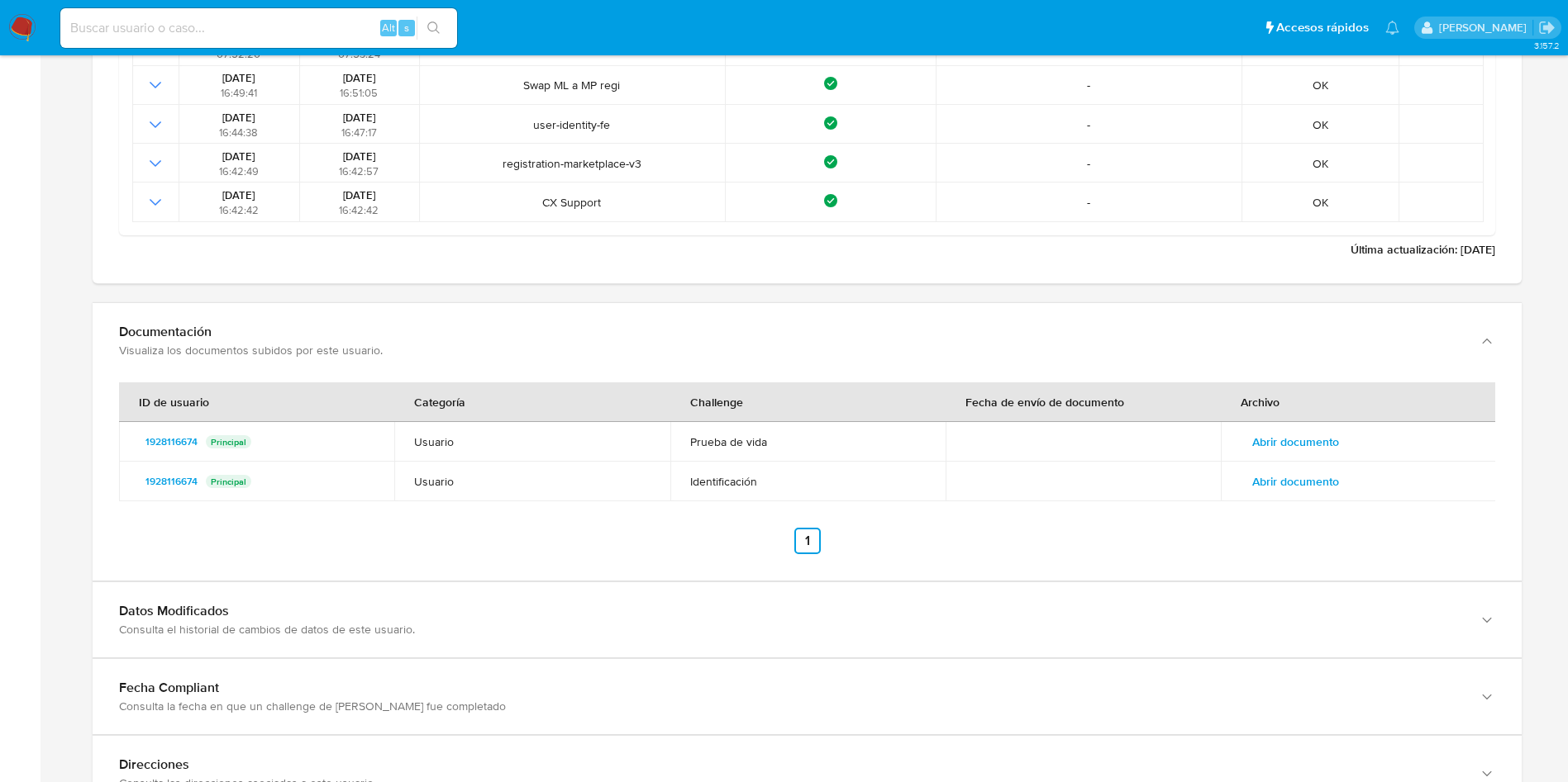
click at [1288, 476] on span "Abrir documento" at bounding box center [1295, 482] width 87 height 23
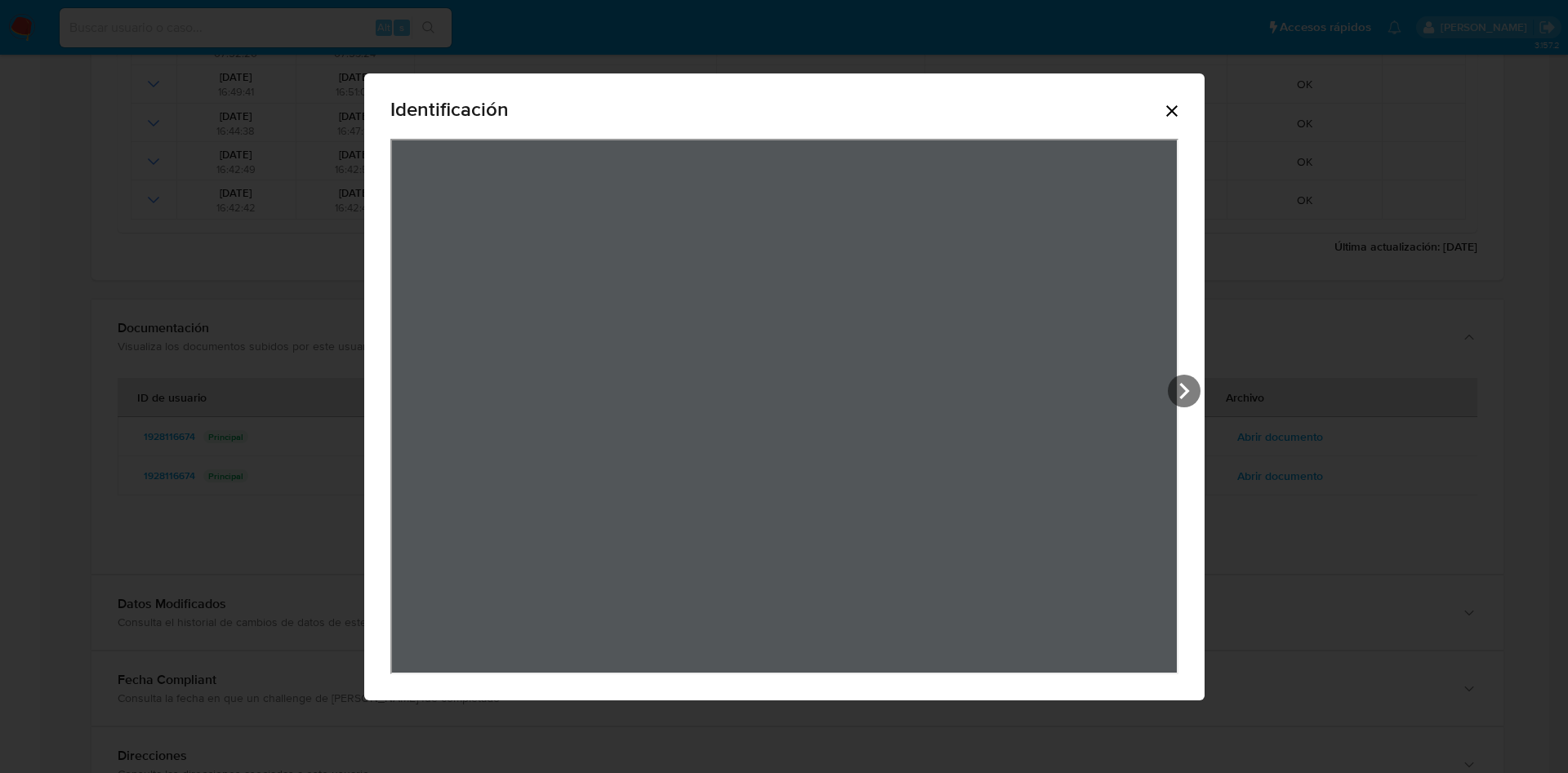
click at [1179, 109] on icon "Cerrar" at bounding box center [1171, 111] width 20 height 20
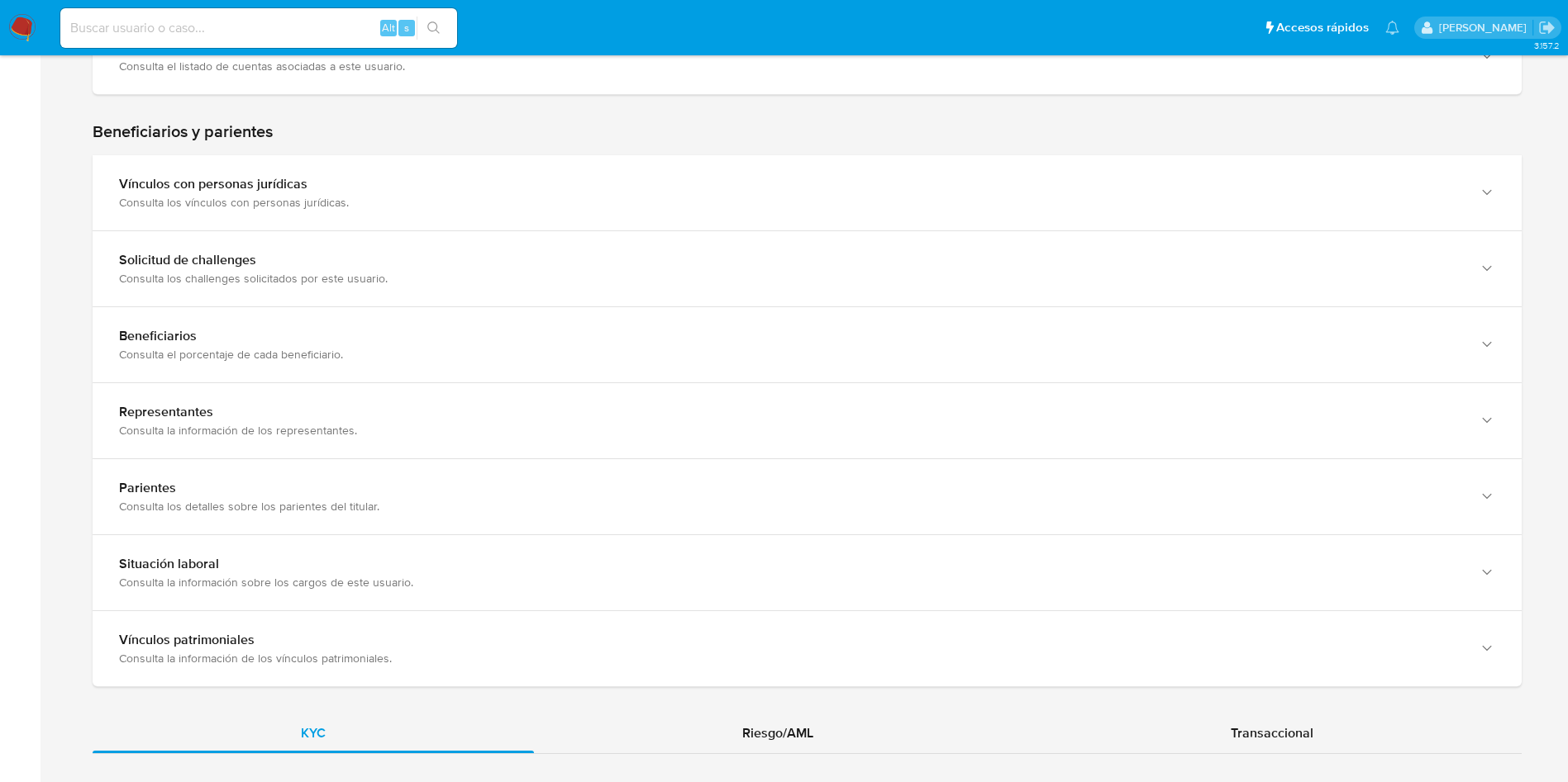
scroll to position [743, 0]
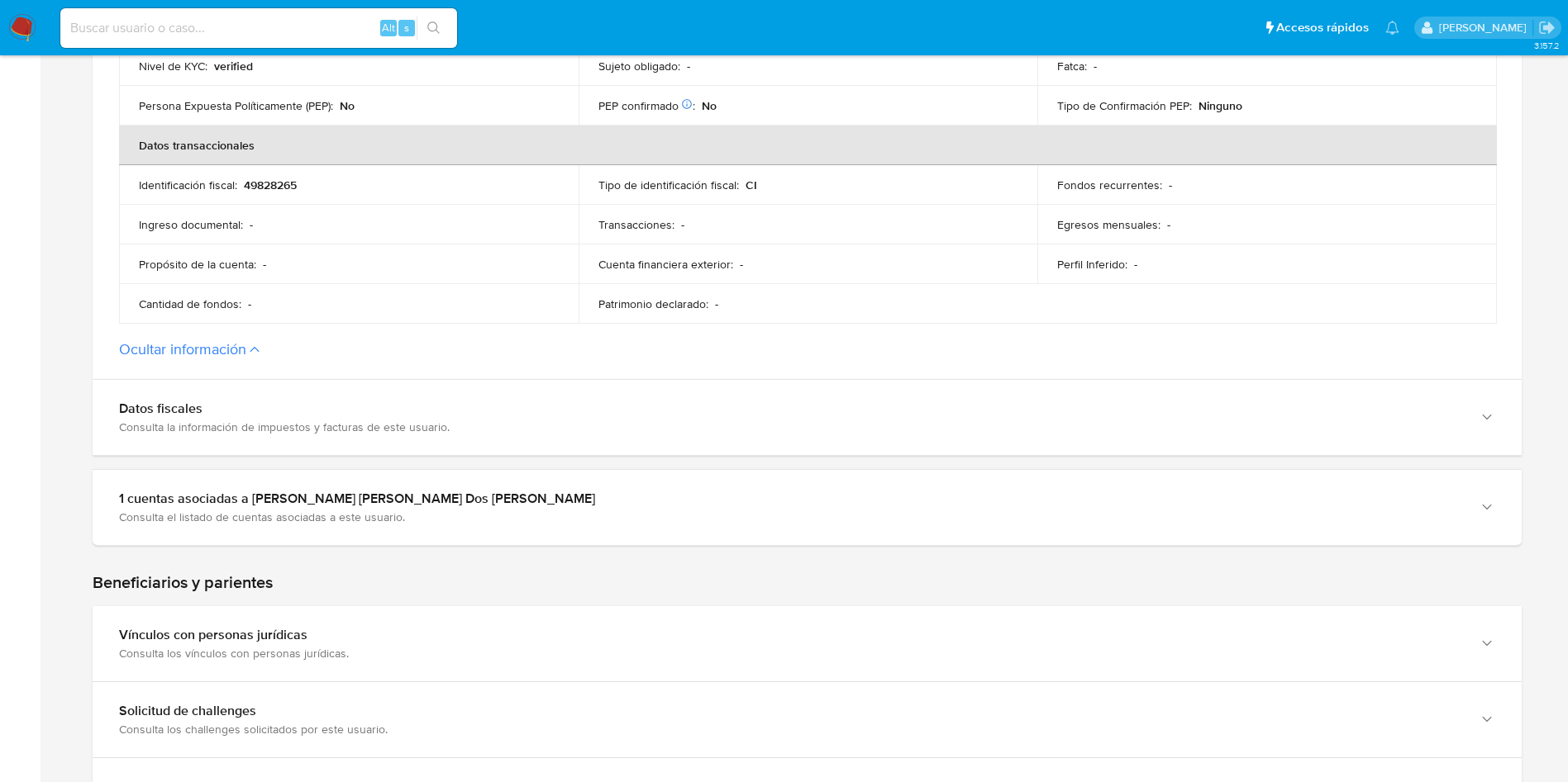
click at [212, 357] on button "Ocultar información" at bounding box center [183, 349] width 128 height 18
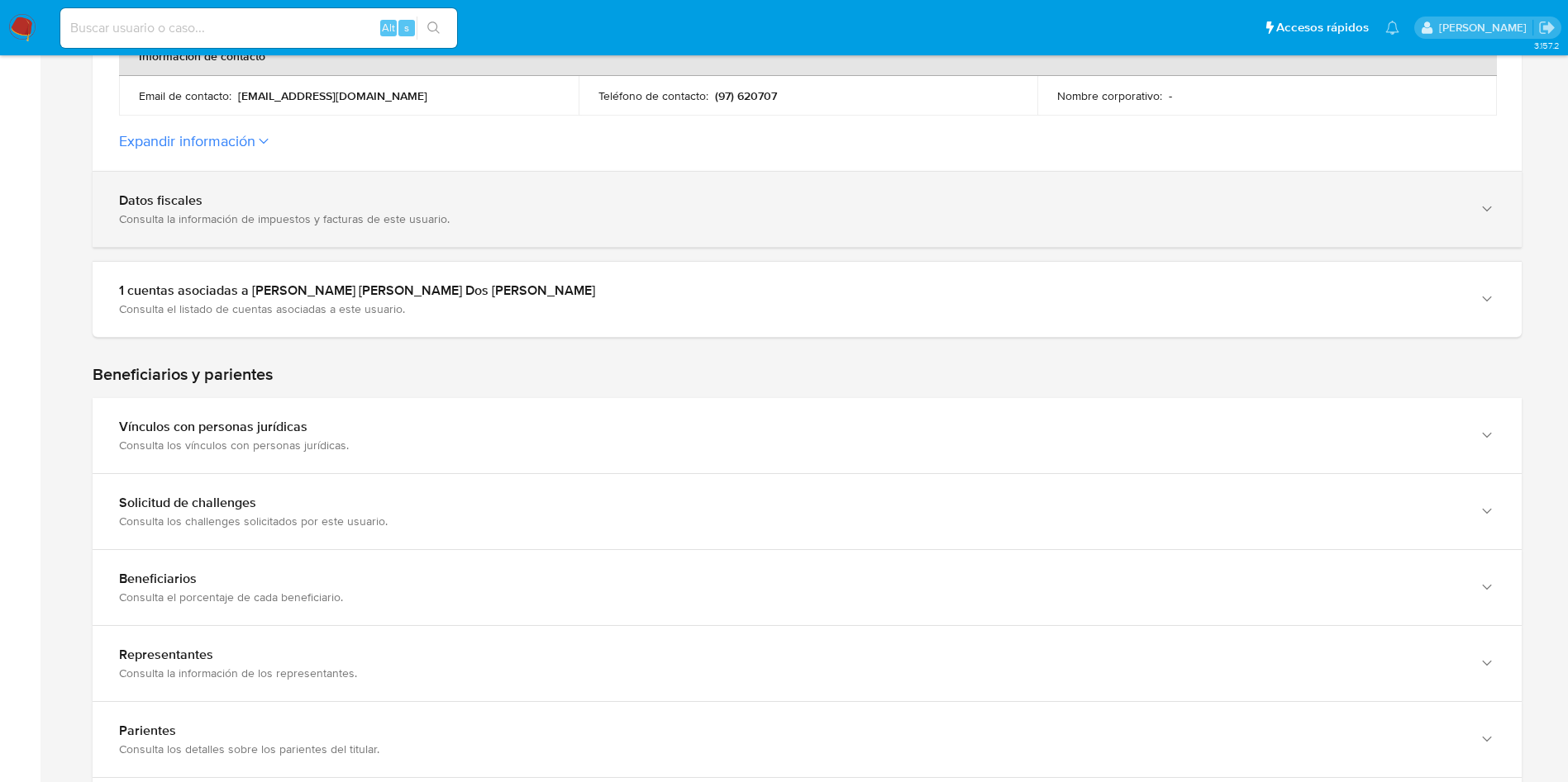
scroll to position [372, 0]
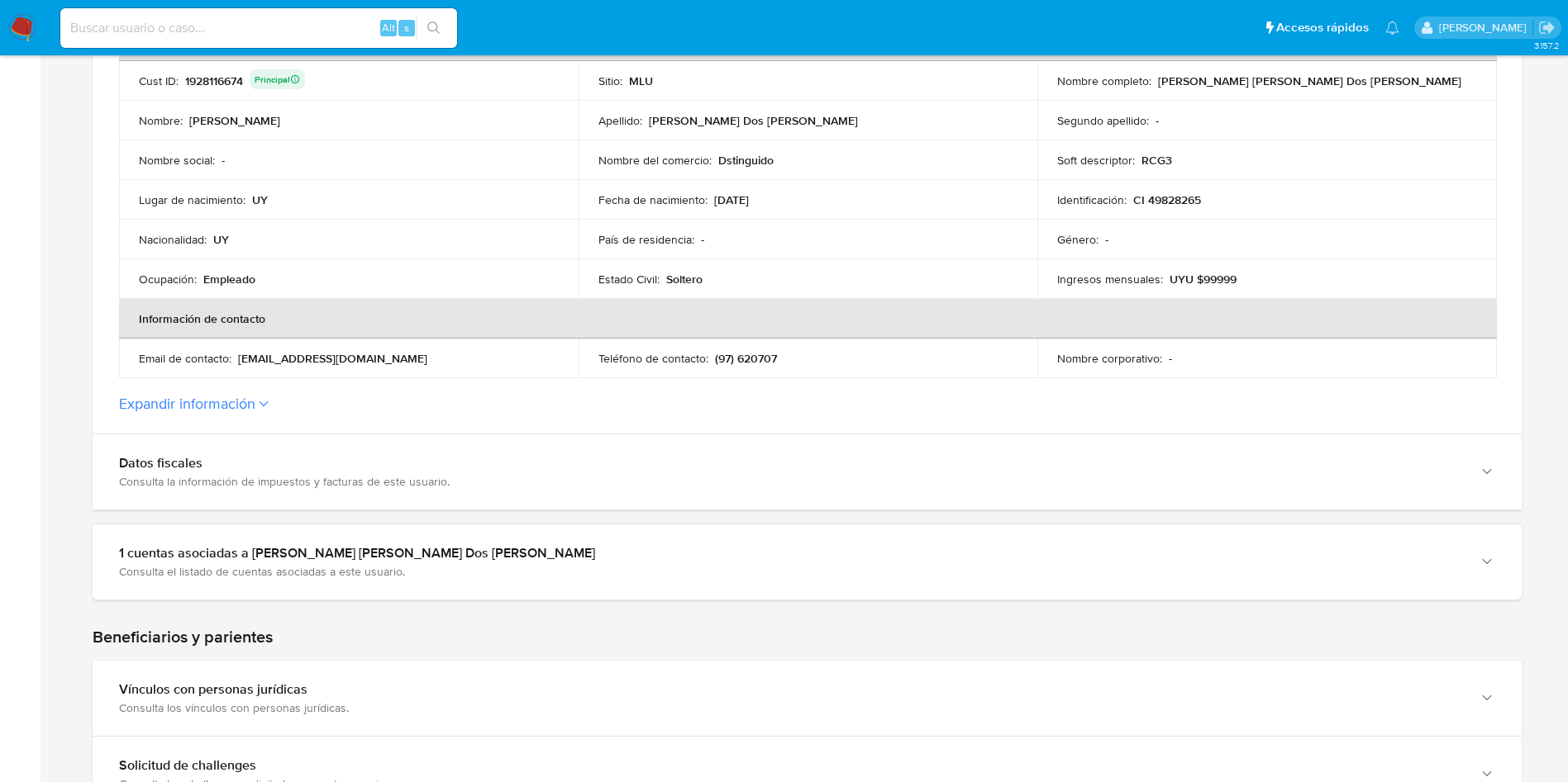
click at [221, 399] on button "Expandir información" at bounding box center [188, 404] width 137 height 18
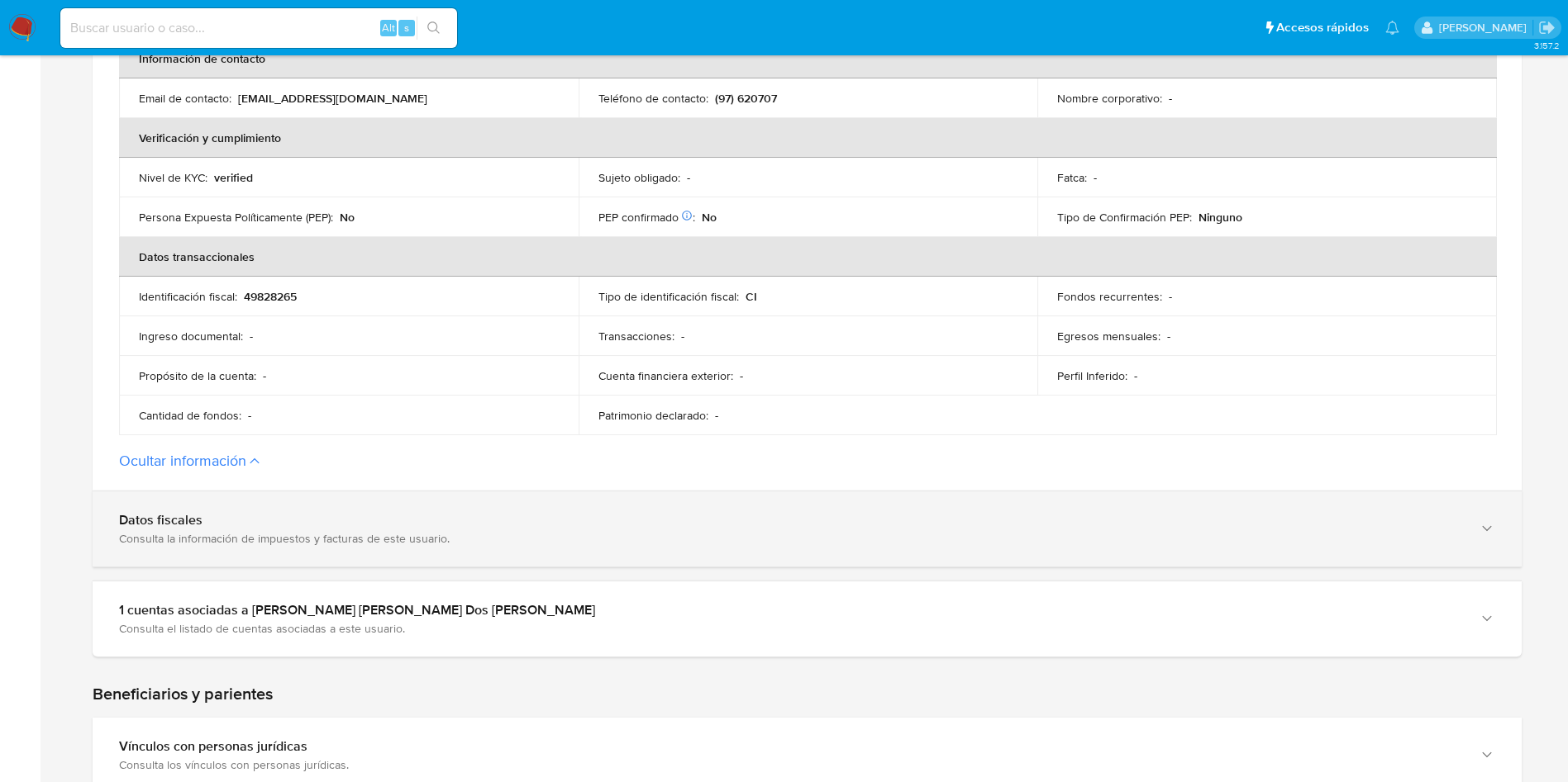
scroll to position [743, 0]
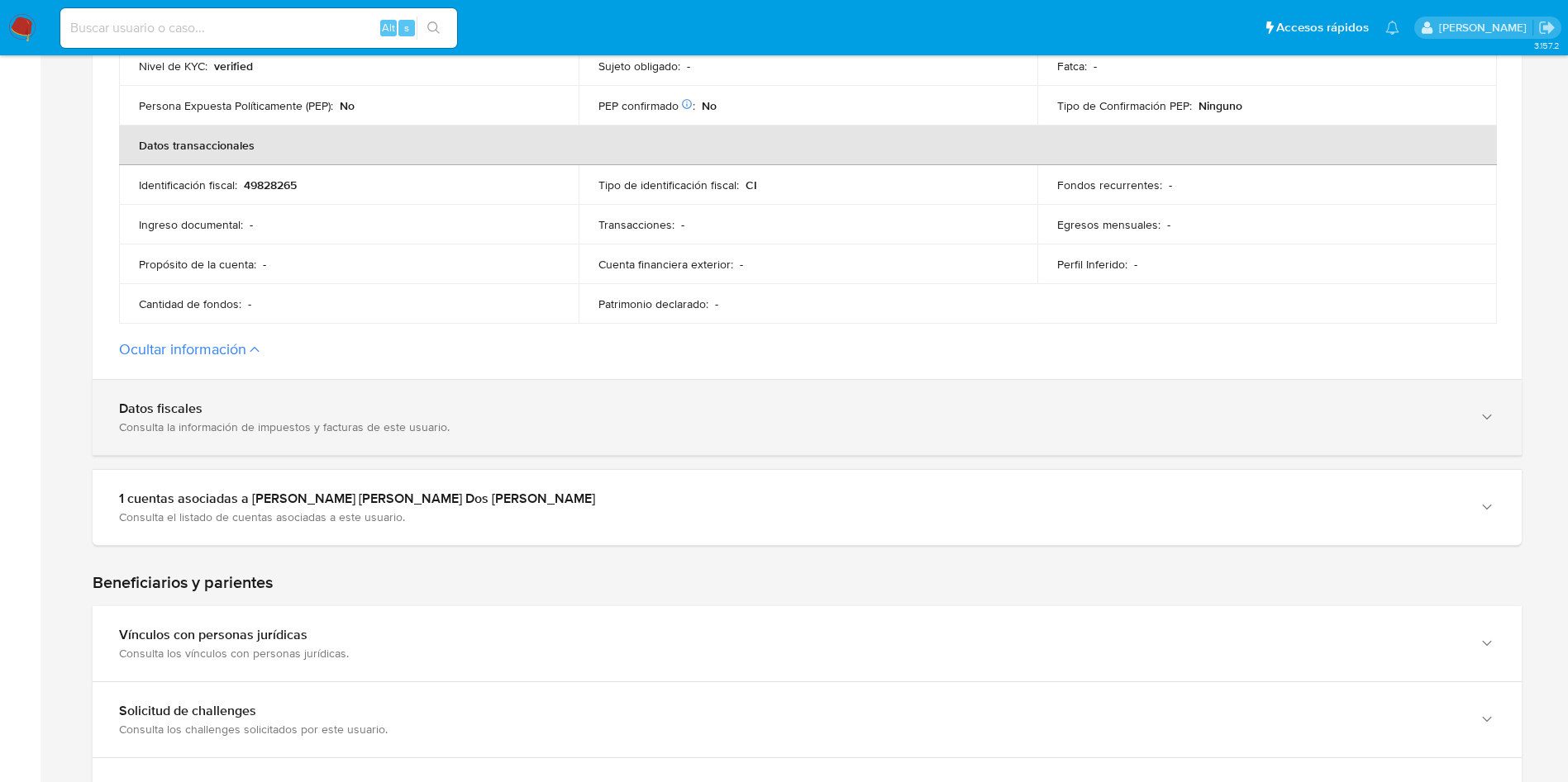
click at [374, 406] on div "Datos fiscales" at bounding box center [790, 409] width 1343 height 16
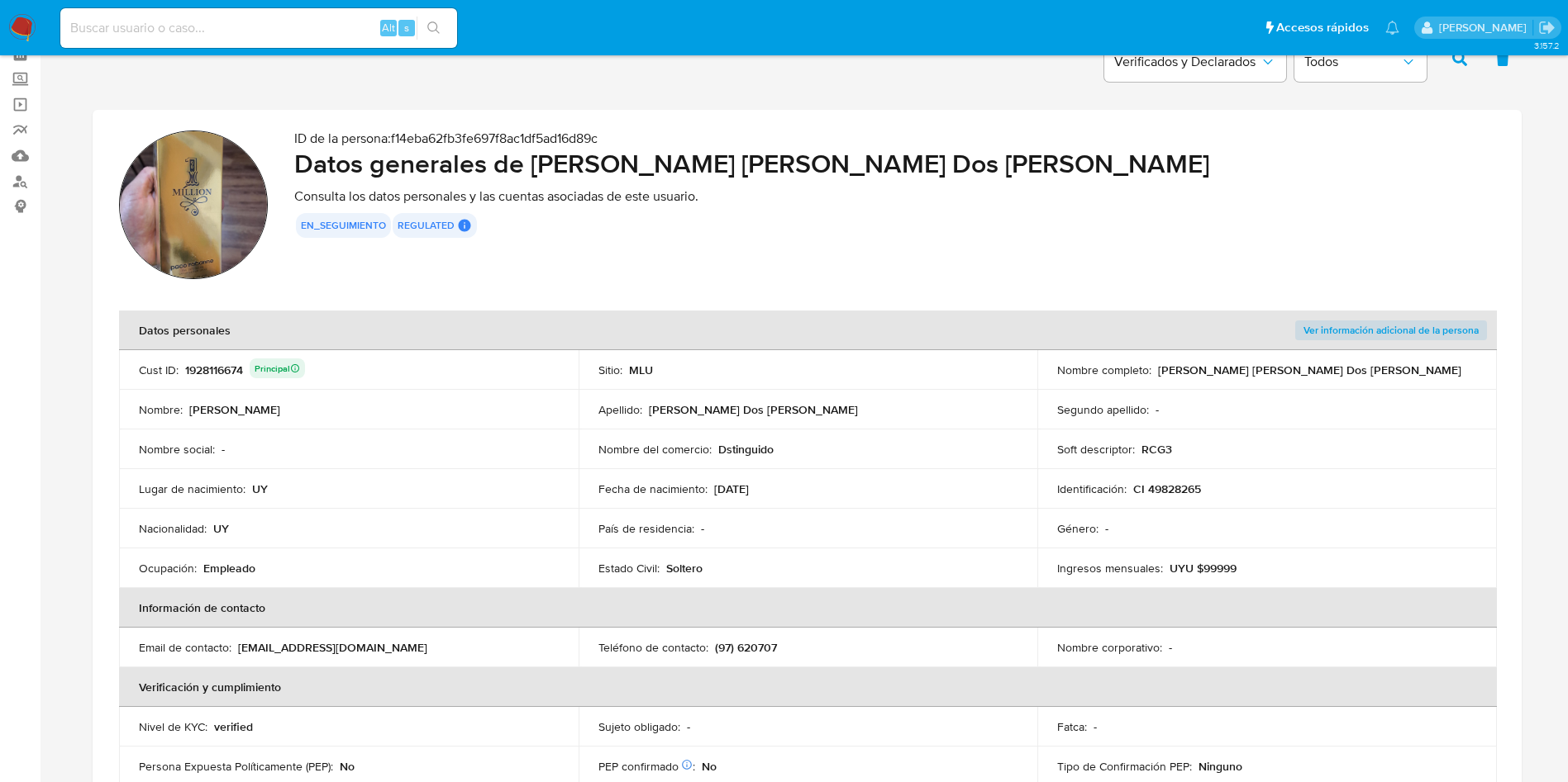
scroll to position [0, 0]
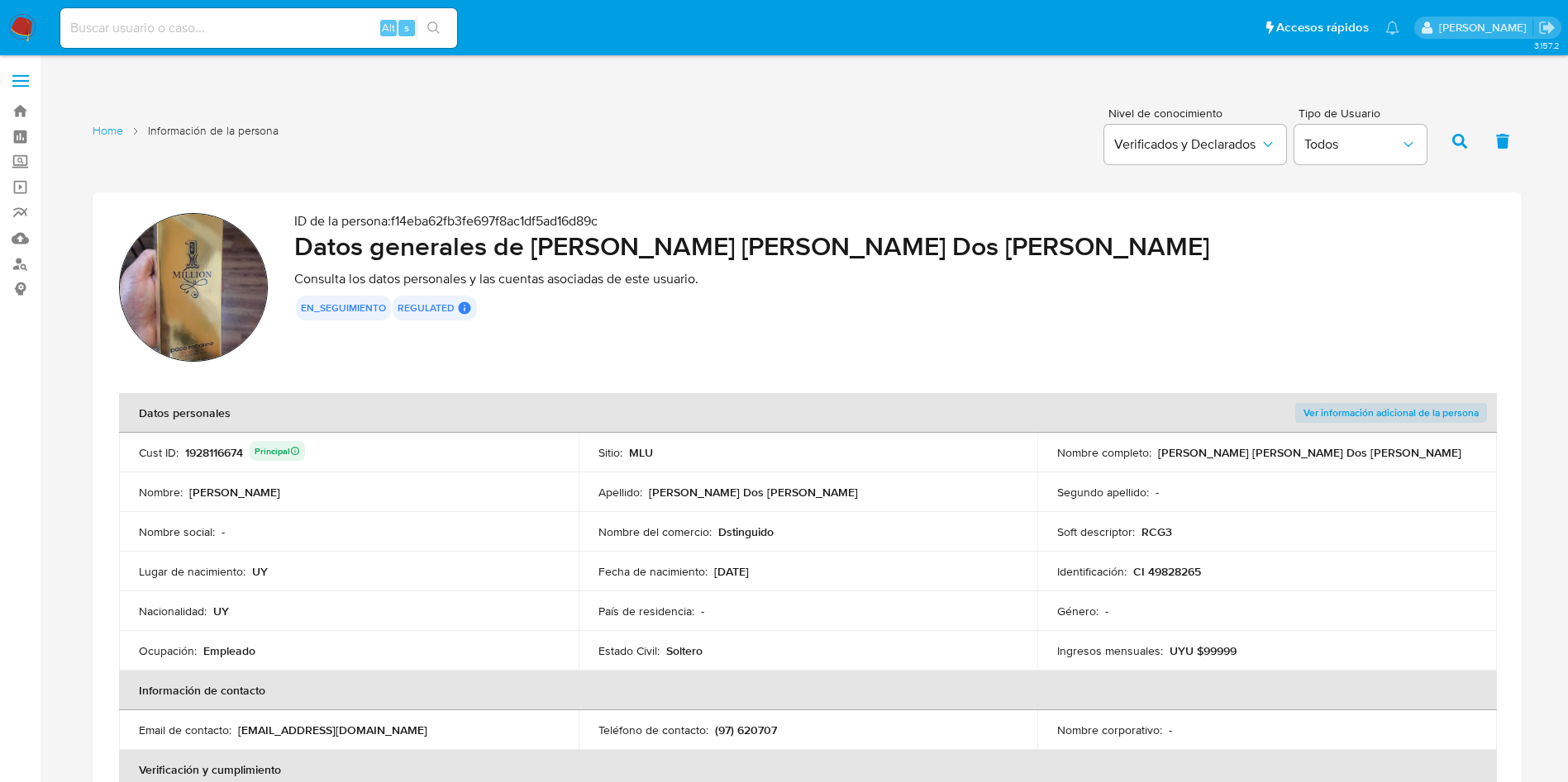
click at [1199, 572] on p "CI 49828265" at bounding box center [1167, 571] width 67 height 15
click at [1199, 573] on p "CI 49828265" at bounding box center [1167, 571] width 67 height 15
click at [1194, 576] on p "CI 49828265" at bounding box center [1167, 571] width 67 height 15
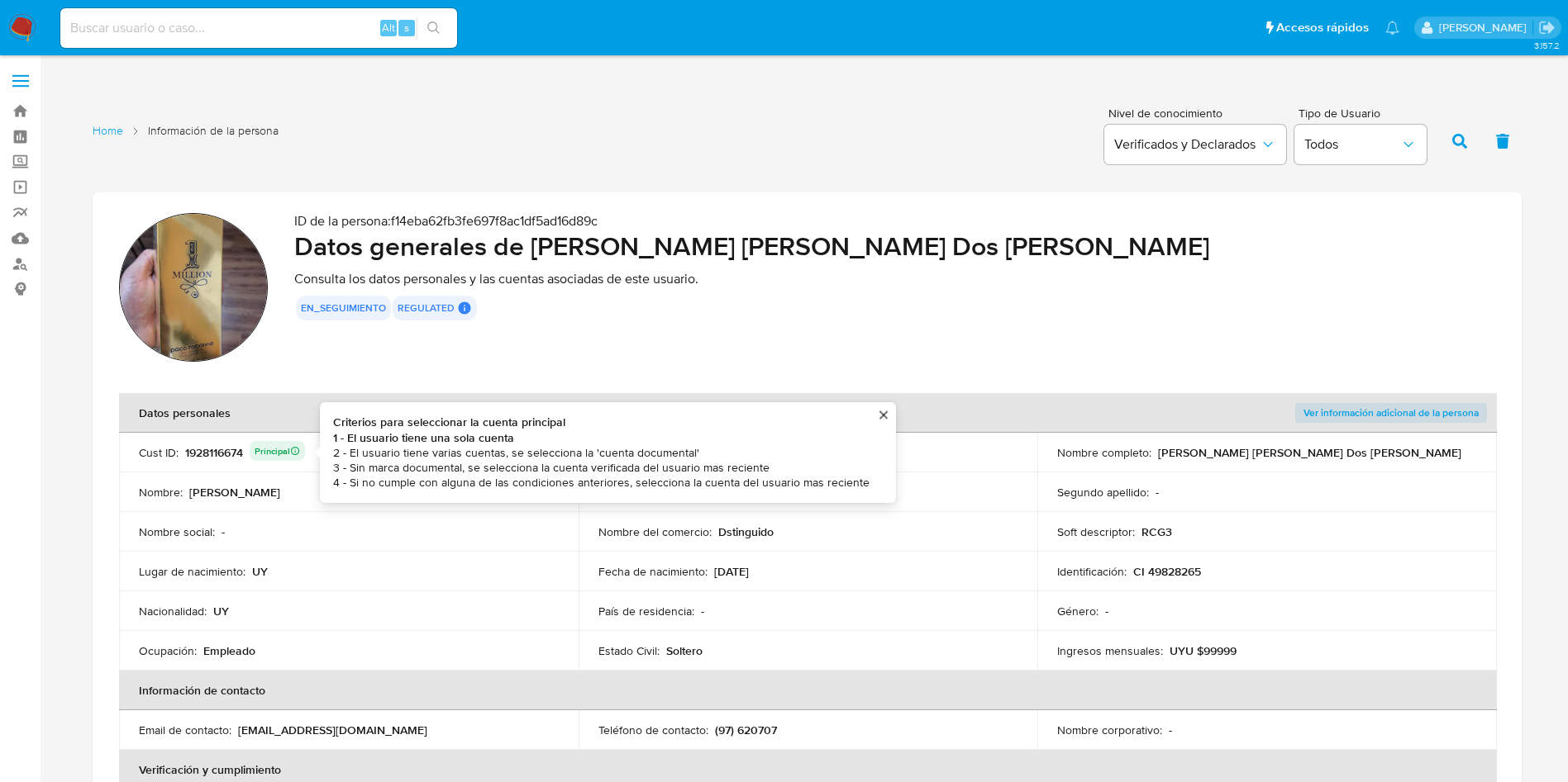
click at [223, 459] on div "1928116674 Principal Criterios para seleccionar la cuenta principal 1 - El usua…" at bounding box center [244, 453] width 119 height 23
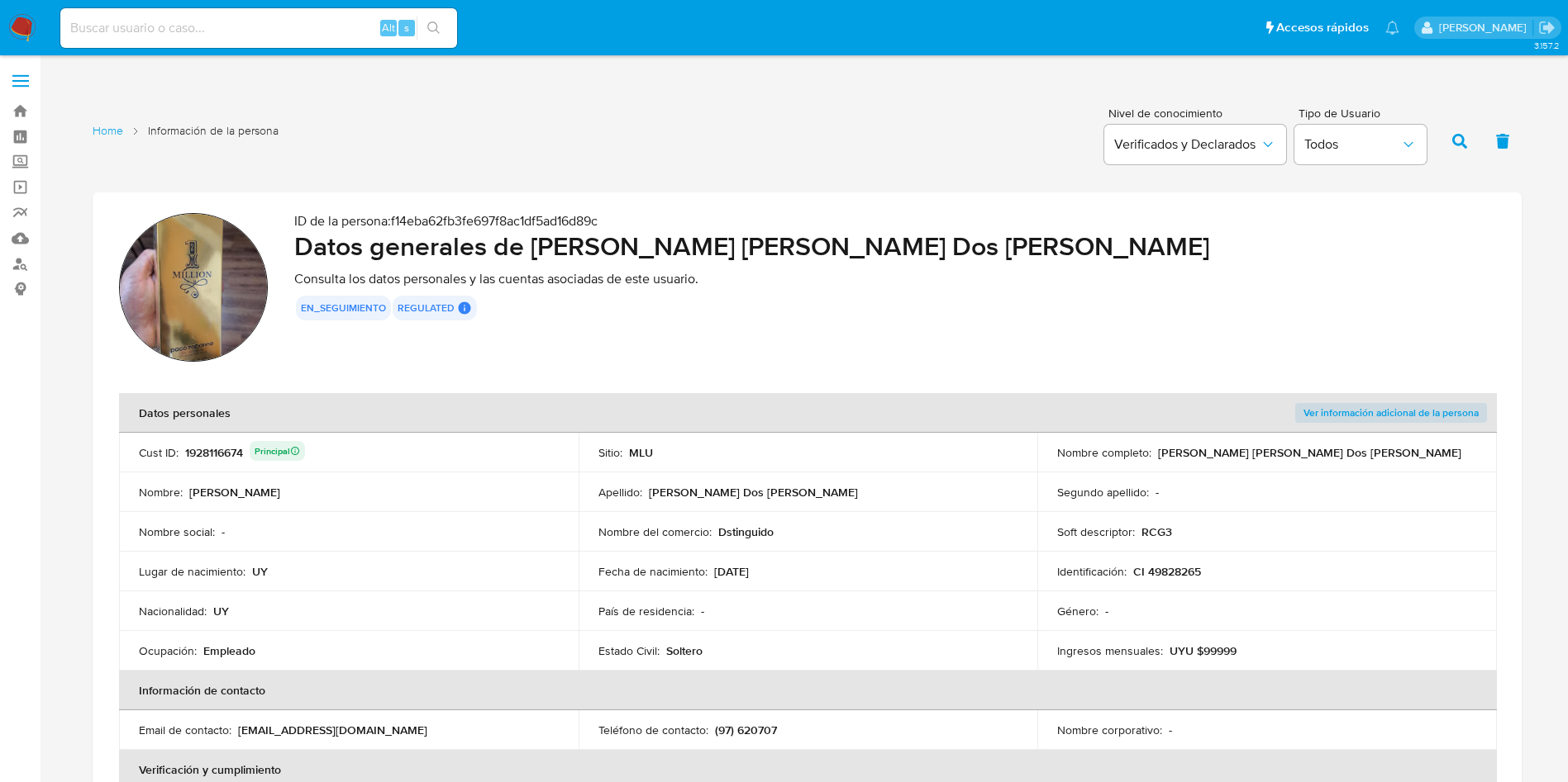
click at [223, 459] on div "1928116674 Principal" at bounding box center [244, 453] width 119 height 23
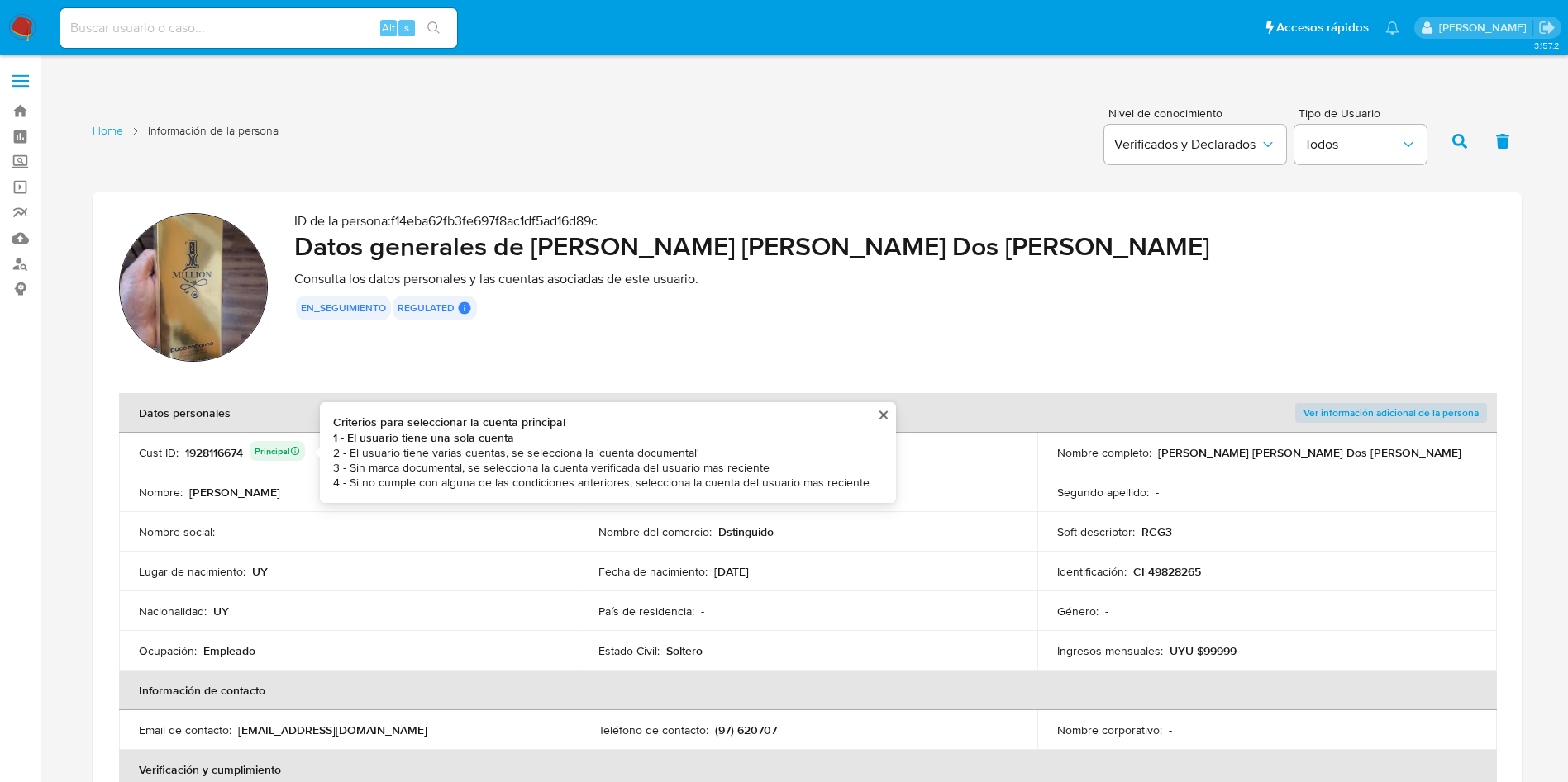
click at [221, 444] on div "1928116674 Principal Criterios para seleccionar la cuenta principal 1 - El usua…" at bounding box center [244, 453] width 119 height 23
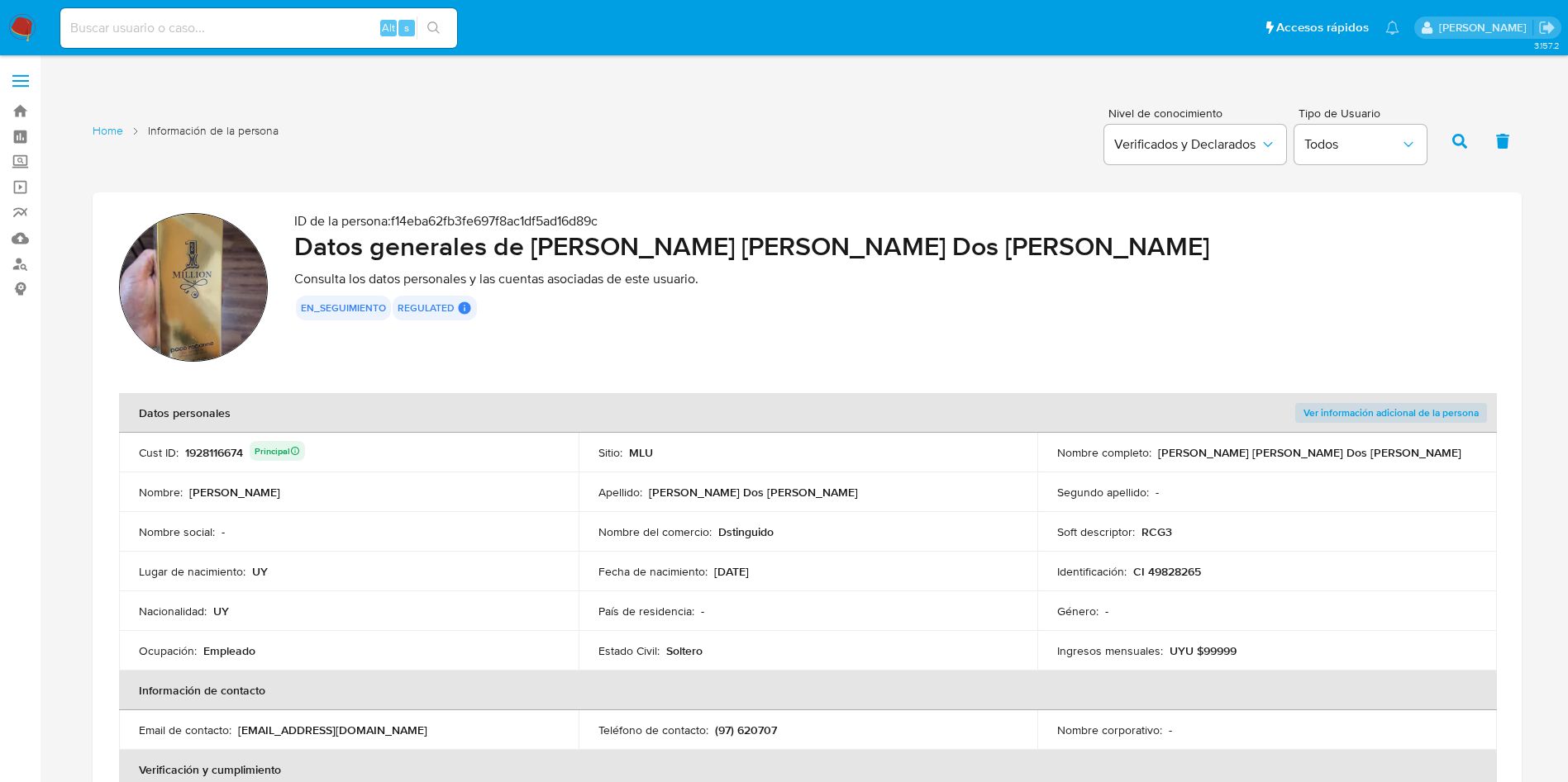
click at [213, 447] on div "1928116674 Principal" at bounding box center [244, 453] width 119 height 23
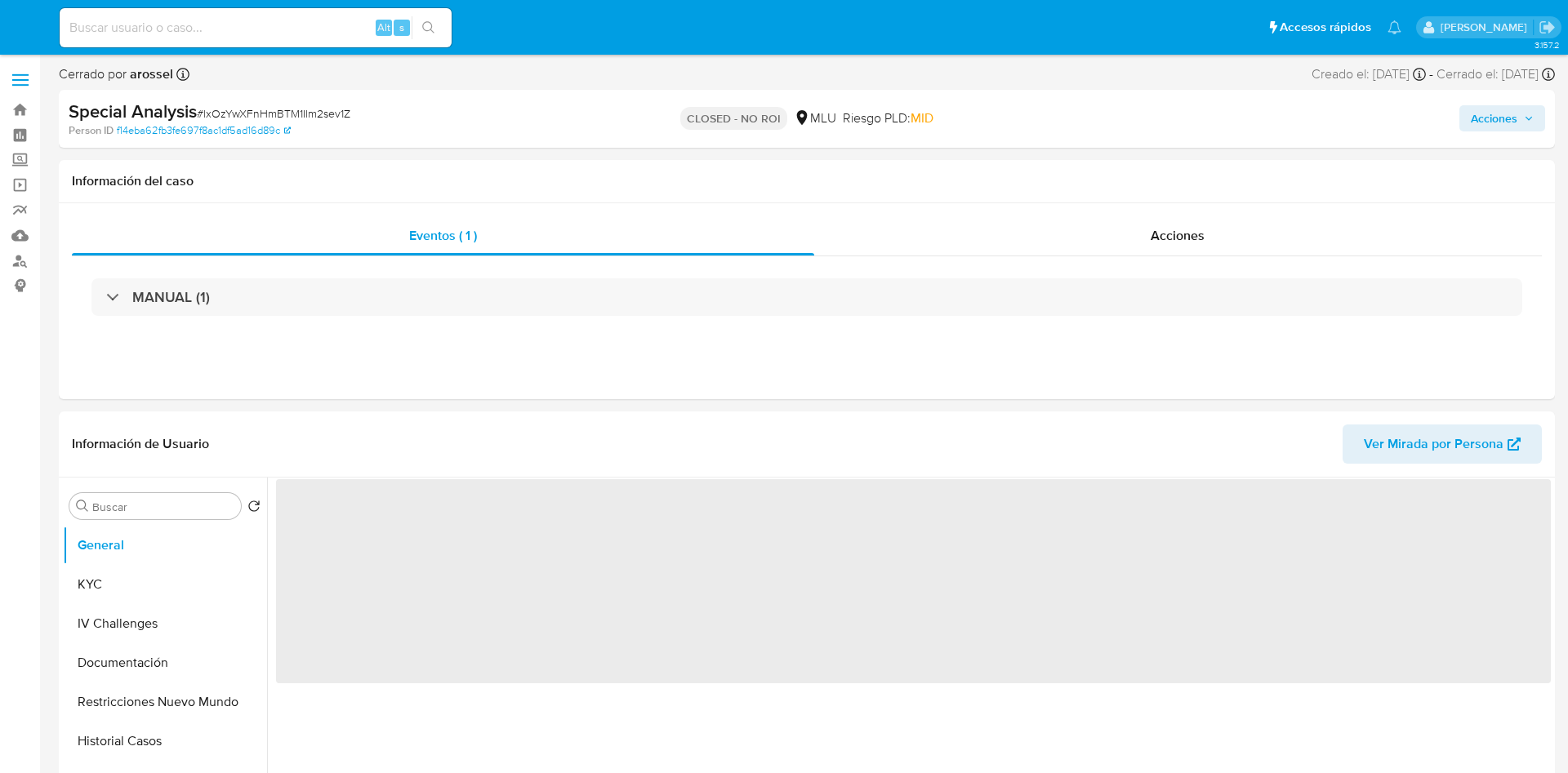
select select "10"
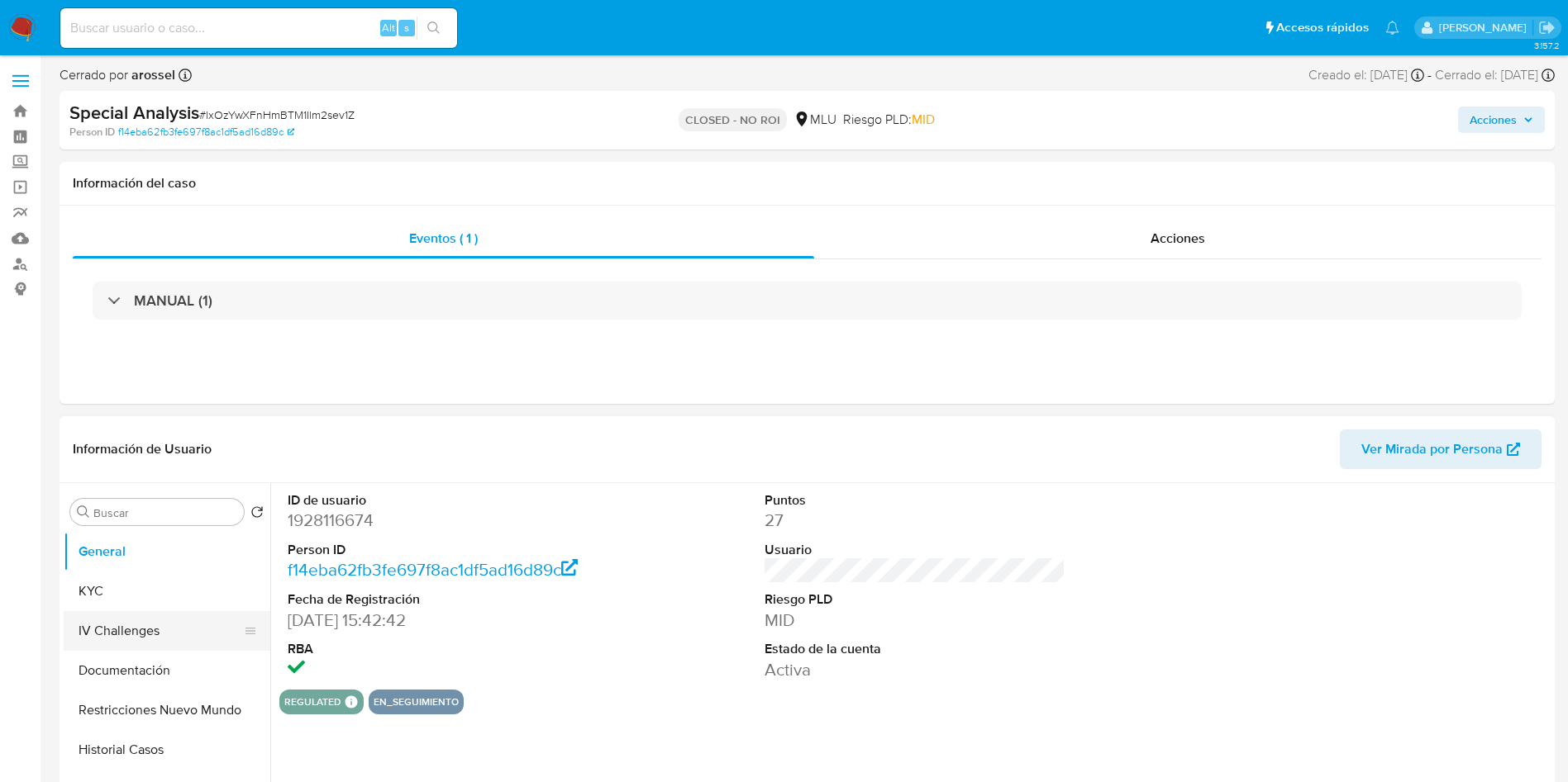
click at [154, 616] on button "IV Challenges" at bounding box center [160, 631] width 193 height 40
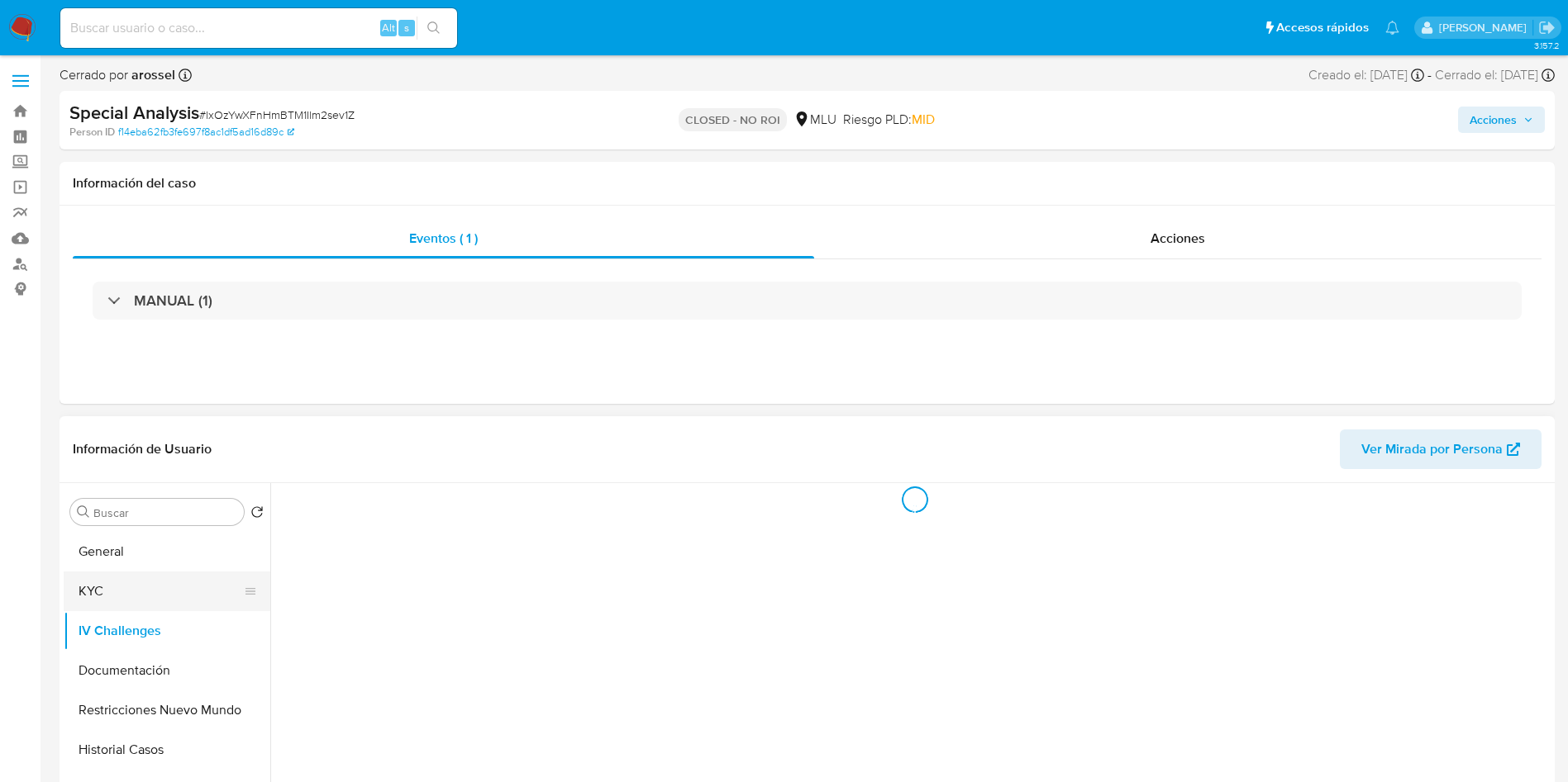
click at [151, 585] on button "KYC" at bounding box center [160, 592] width 193 height 40
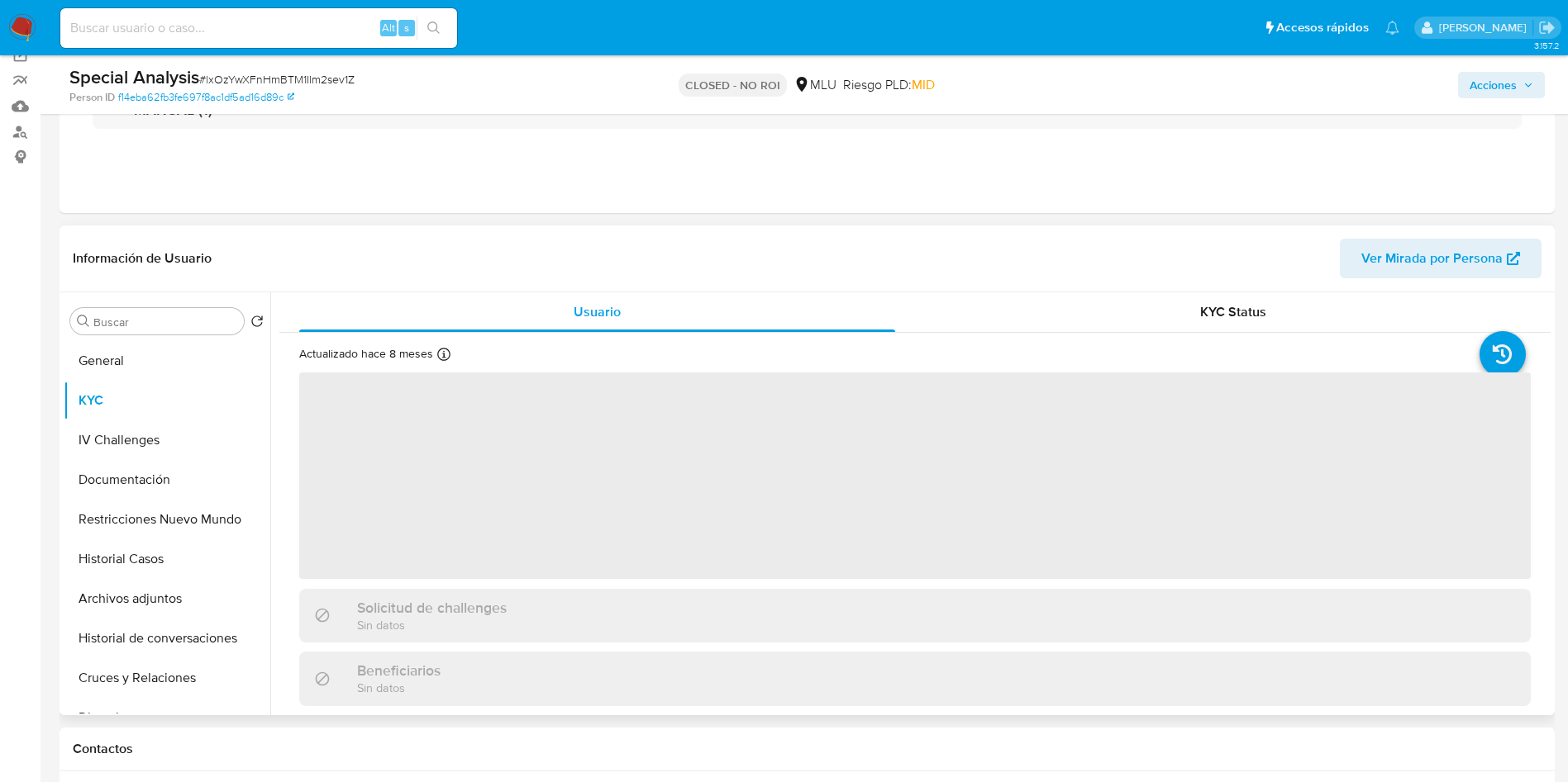
scroll to position [248, 0]
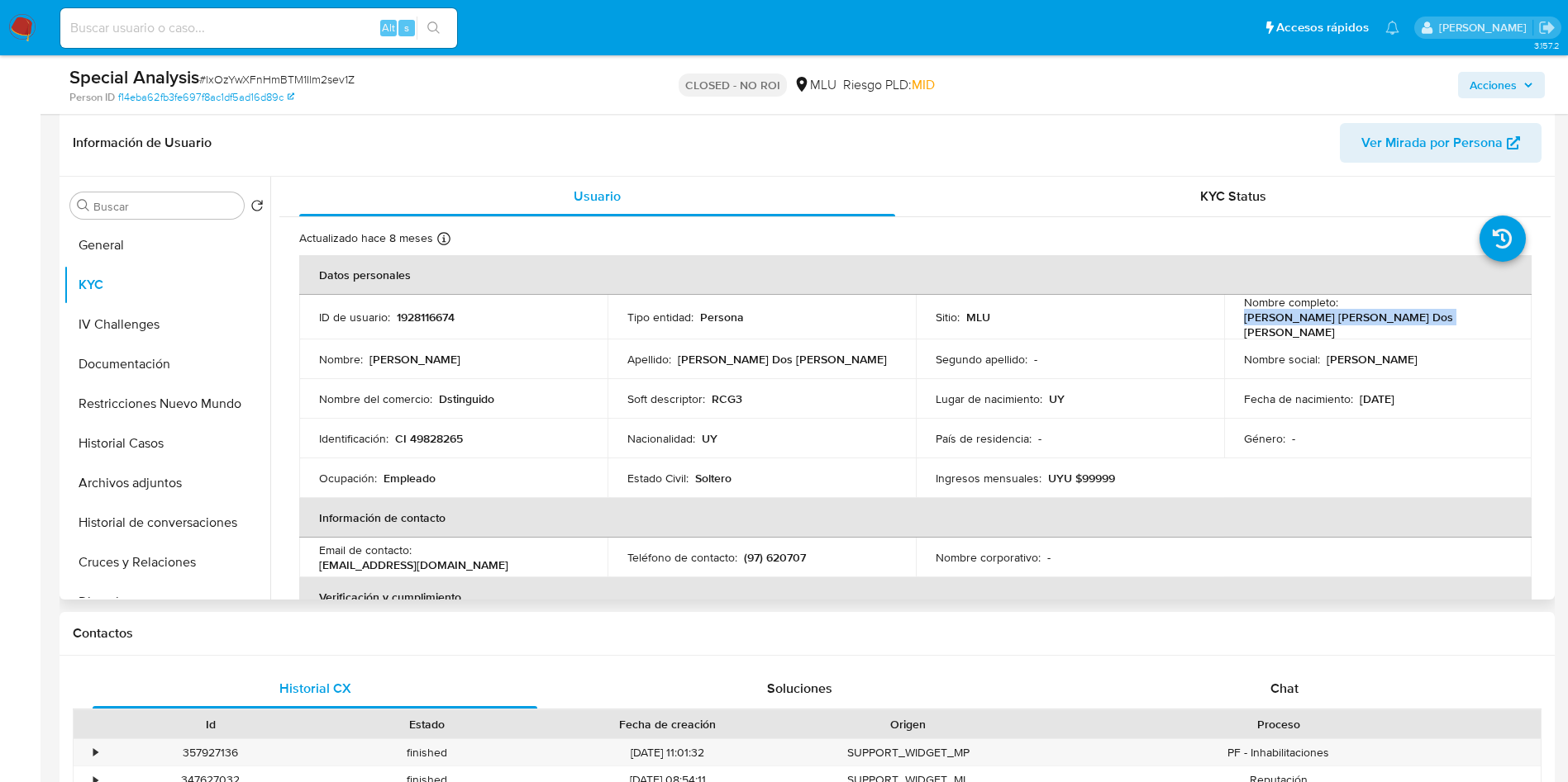
drag, startPoint x: 1231, startPoint y: 323, endPoint x: 1144, endPoint y: 138, distance: 204.4
click at [1427, 323] on td "Nombre completo : Matias Alexis Cardoso Dos Santos" at bounding box center [1378, 318] width 308 height 45
copy p "Matias Alexis Cardoso Dos Santos"
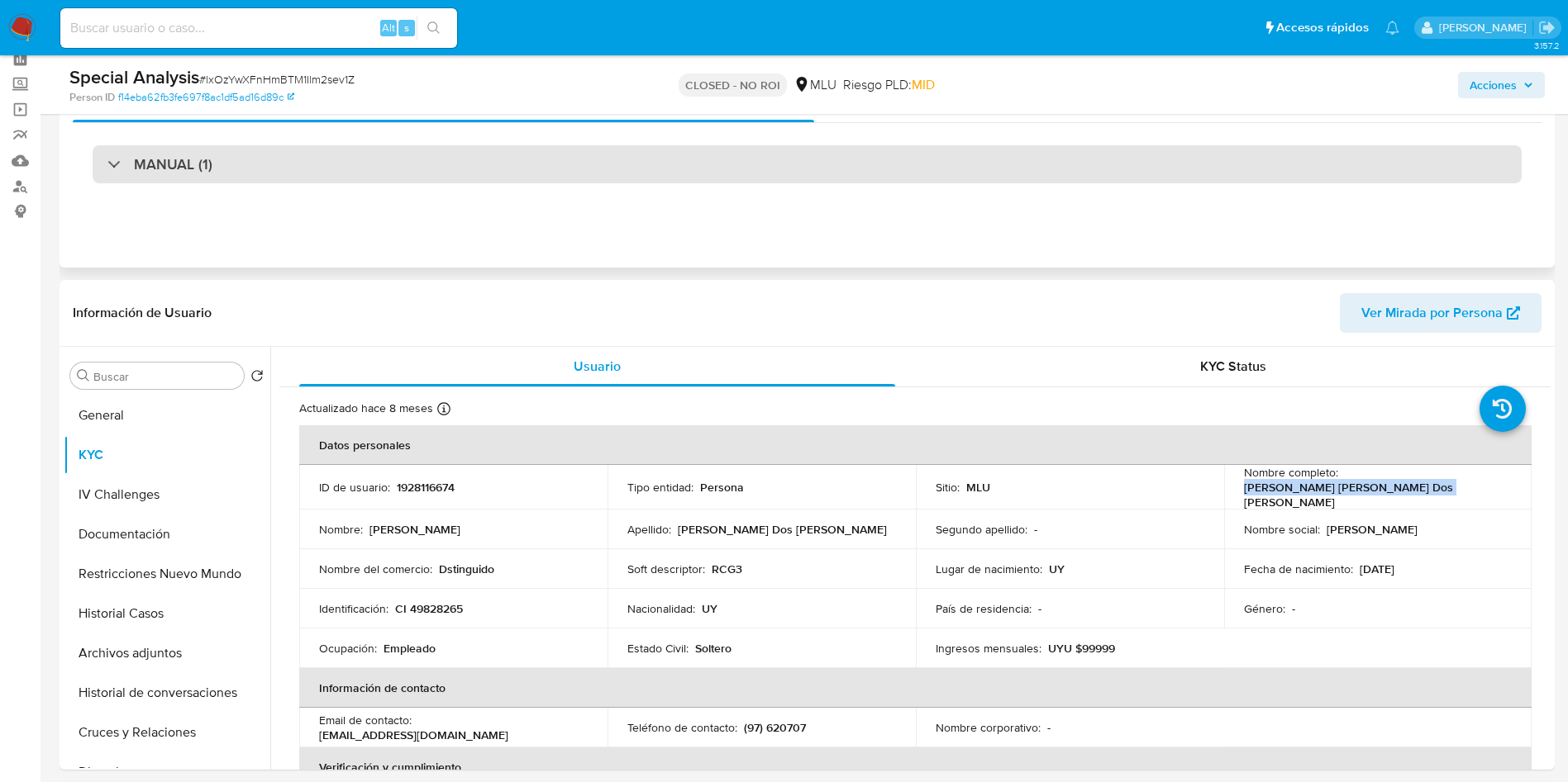
scroll to position [0, 0]
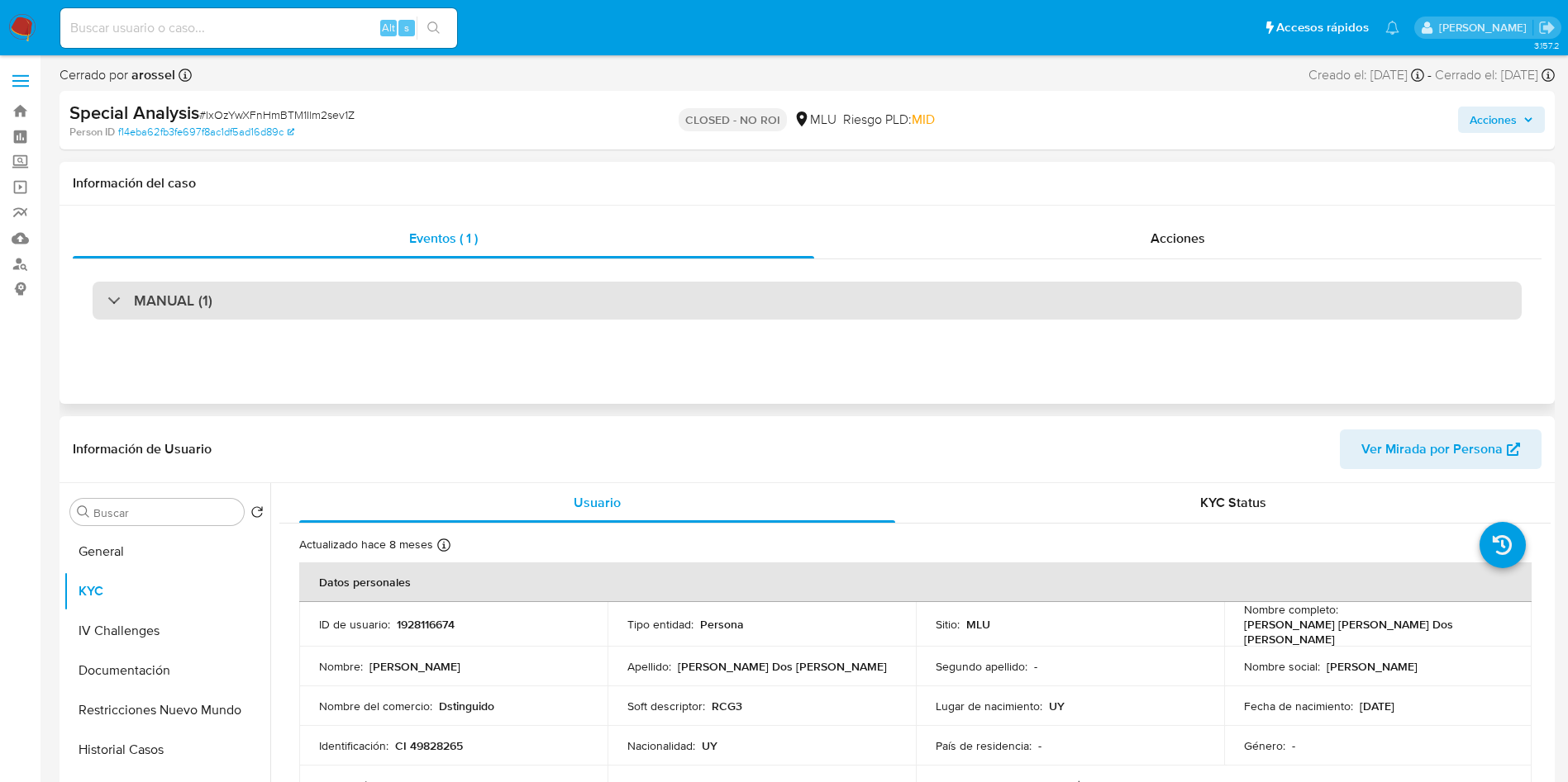
drag, startPoint x: 326, startPoint y: 309, endPoint x: 314, endPoint y: 314, distance: 13.0
click at [324, 308] on div "MANUAL (1)" at bounding box center [806, 301] width 1429 height 38
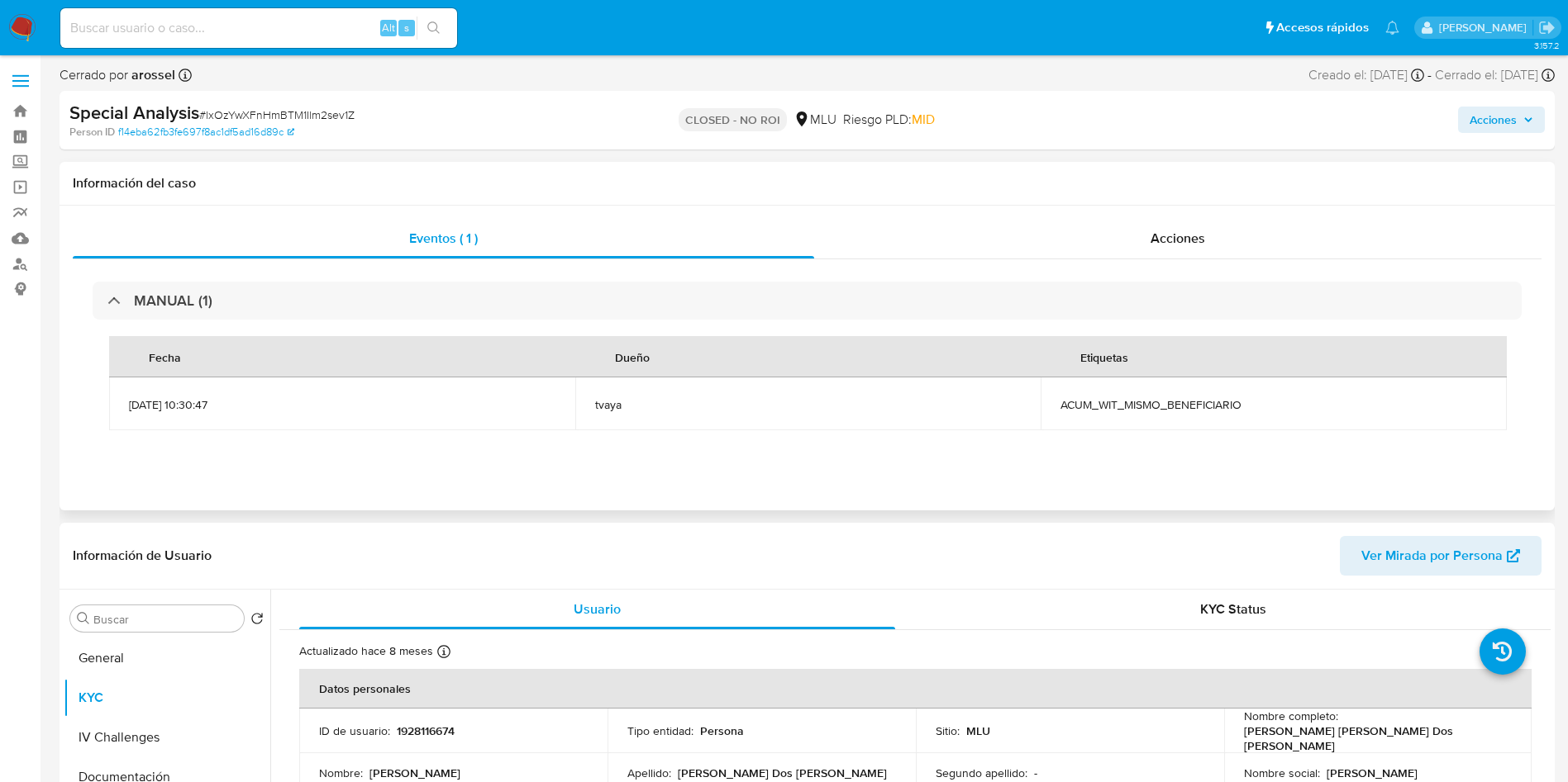
click at [1119, 412] on td "ACUM_WIT_MISMO_BENEFICIARIO" at bounding box center [1273, 404] width 466 height 53
copy span "ACUM_WIT_MISMO_BENEFICIARIO"
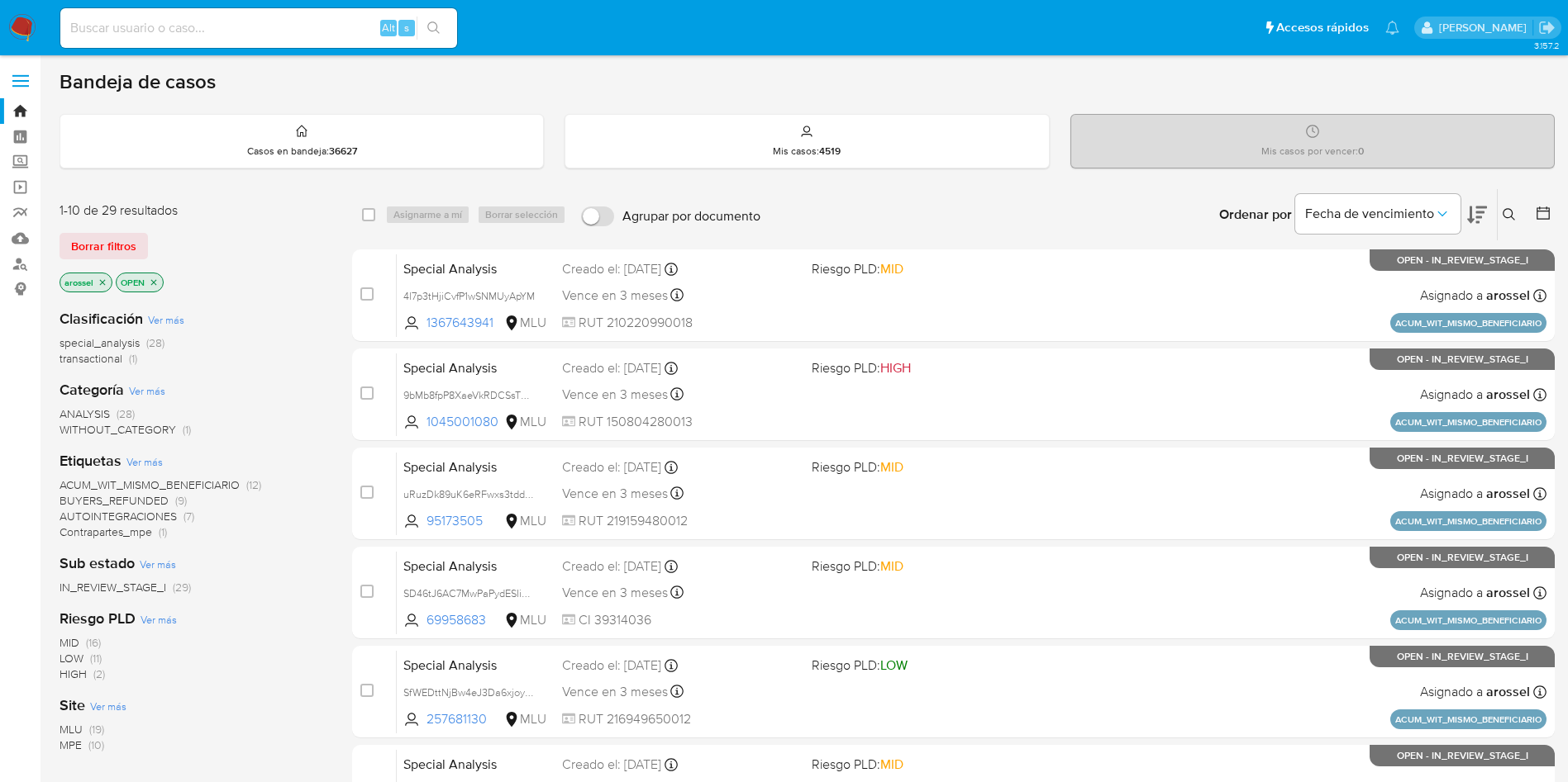
click at [61, 730] on span "MLU" at bounding box center [71, 729] width 23 height 16
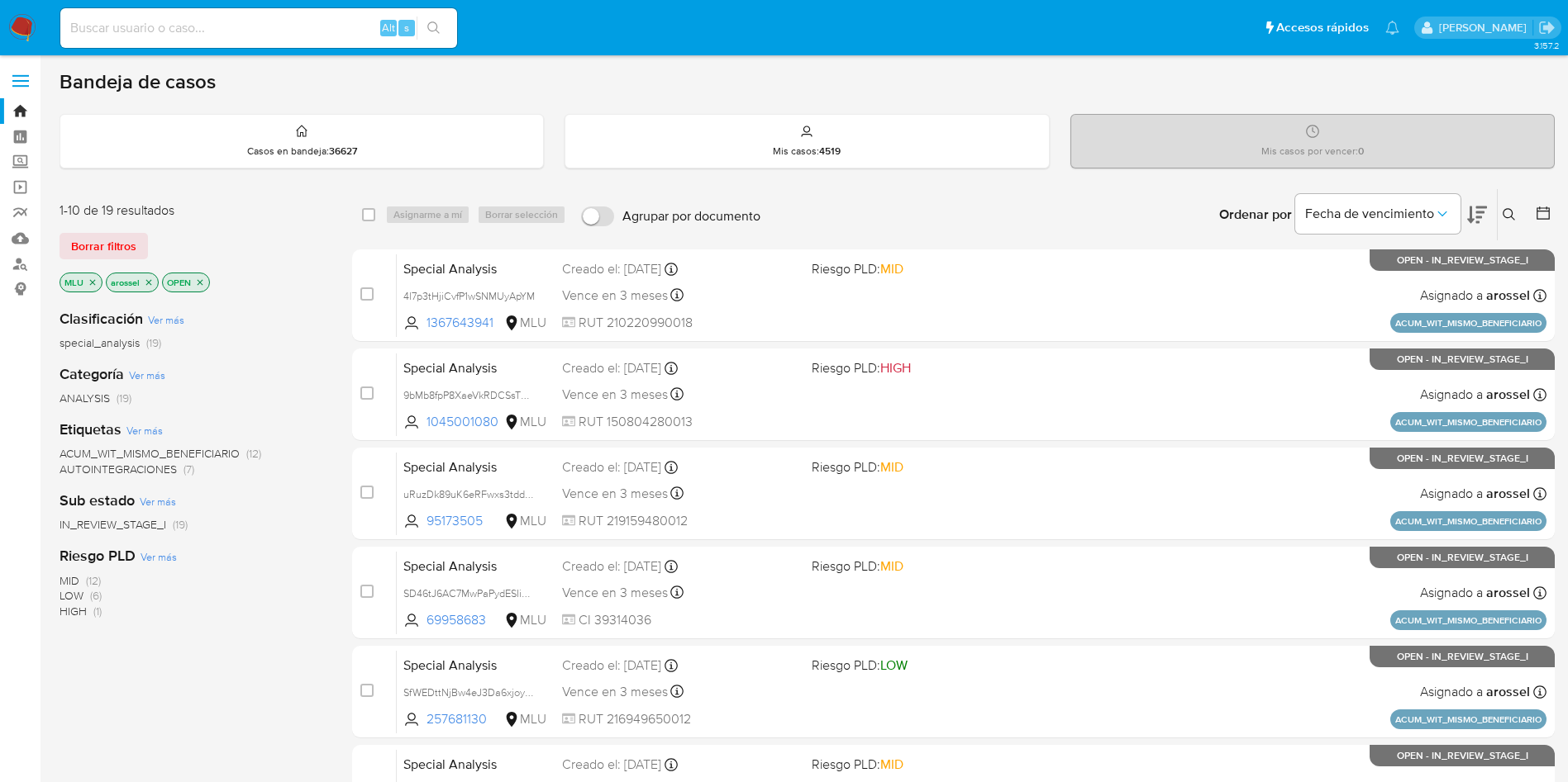
click at [1476, 217] on icon at bounding box center [1476, 215] width 20 height 17
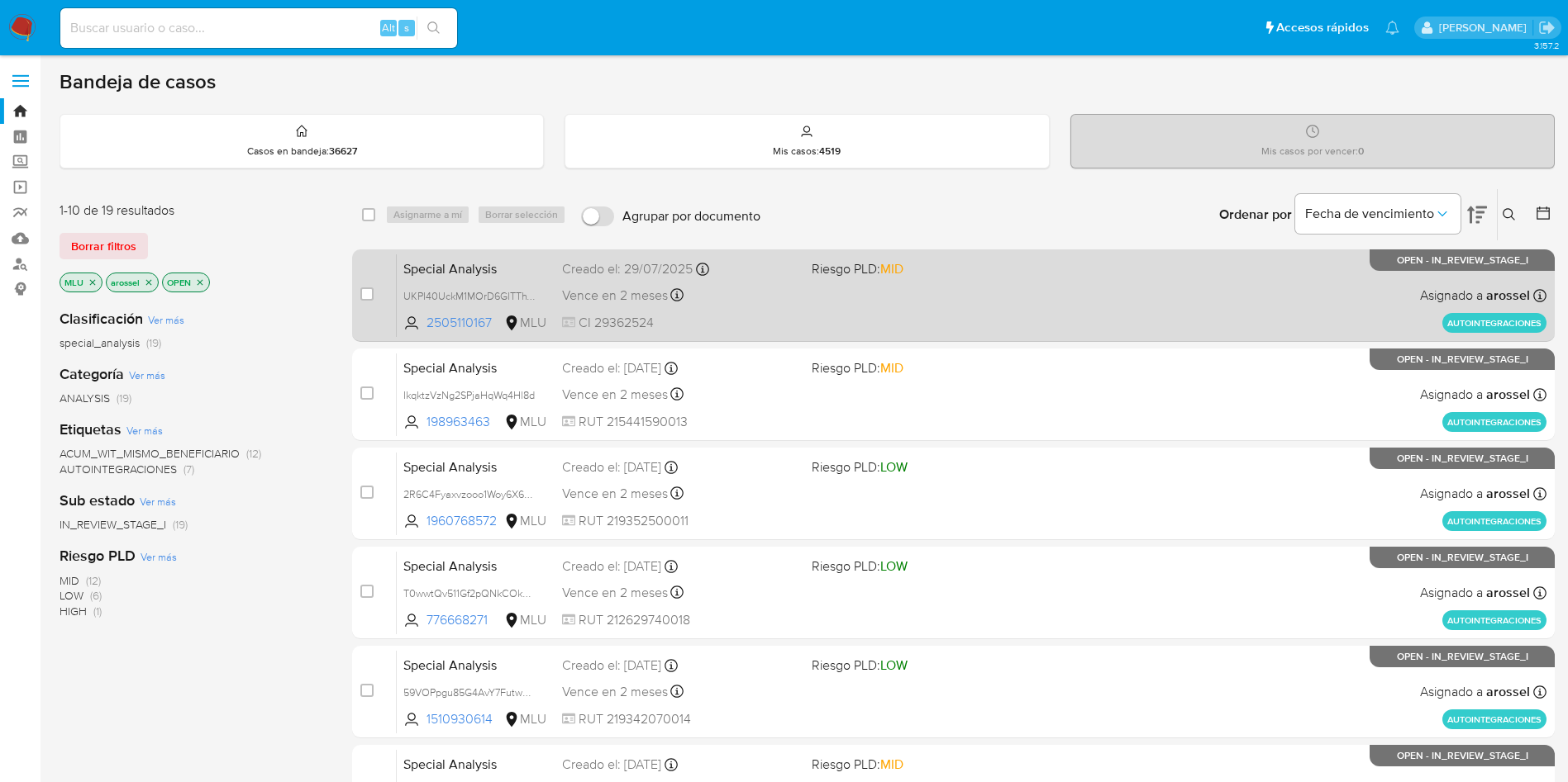
click at [736, 281] on div "Special Analysis UKPI40UckM1MOrD6GlTThVmU 2505110167 MLU Riesgo PLD: MID Creado…" at bounding box center [972, 294] width 1150 height 83
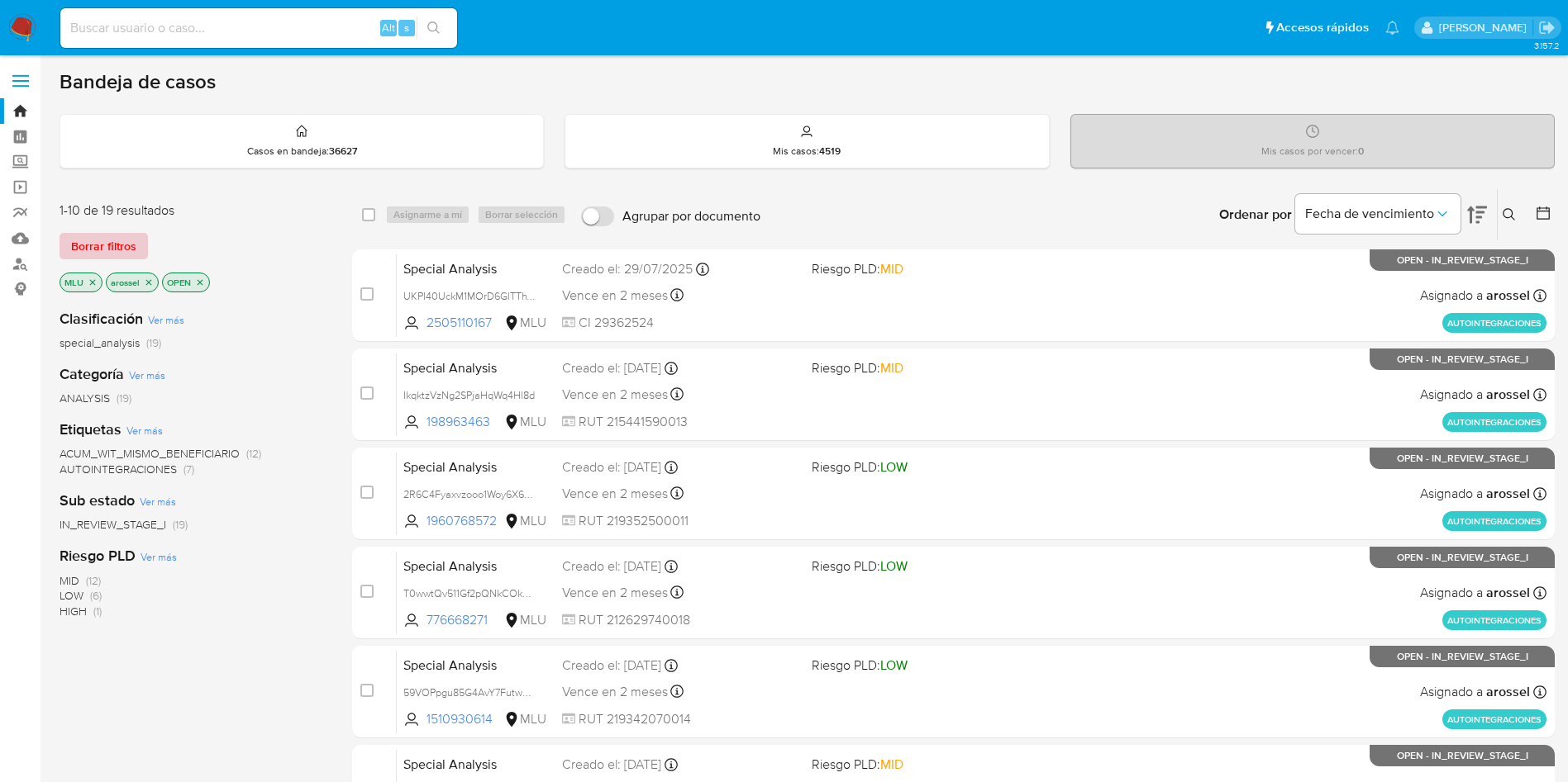
click at [114, 242] on span "Borrar filtros" at bounding box center [103, 246] width 66 height 23
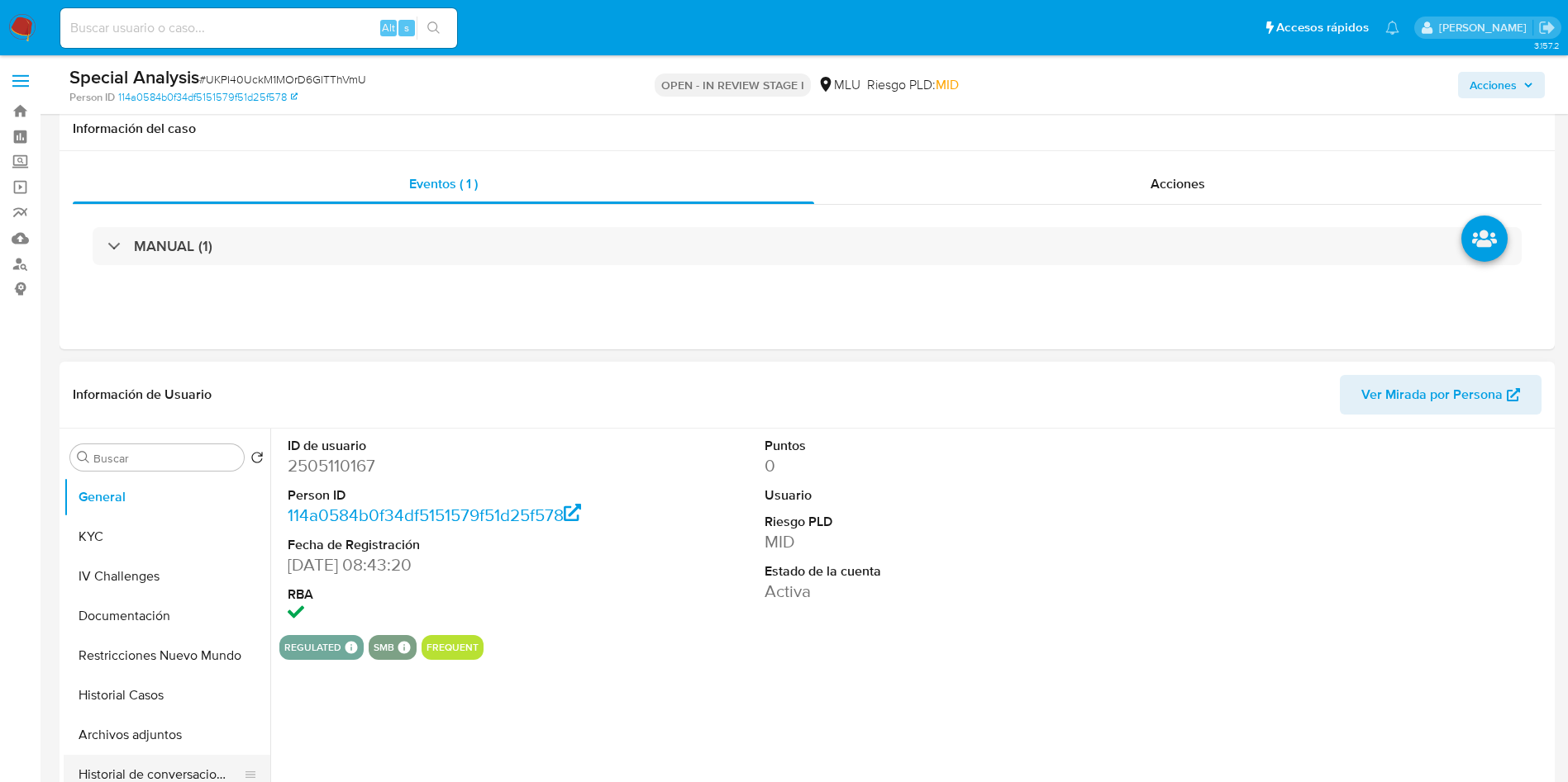
scroll to position [124, 0]
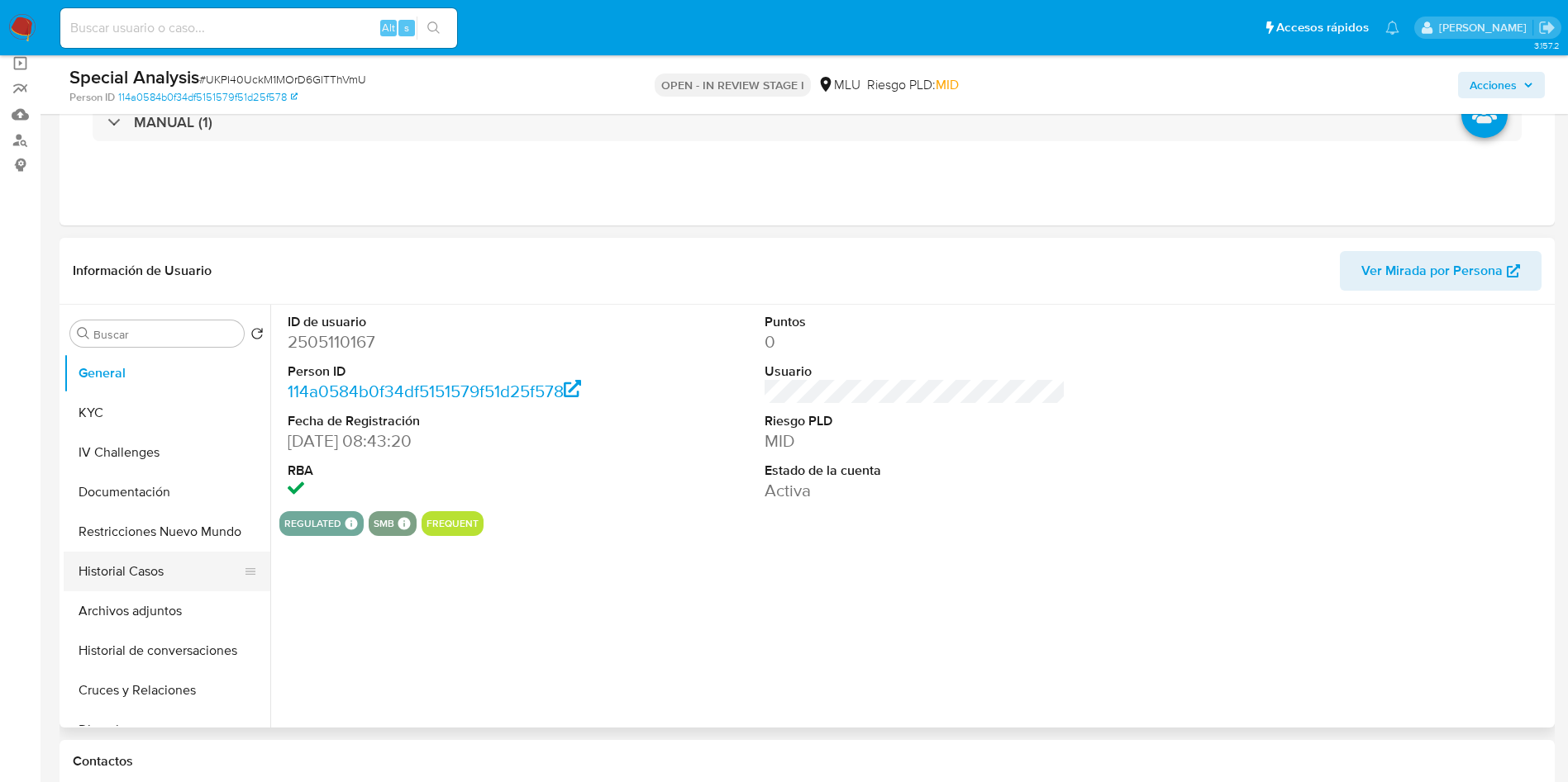
select select "10"
click at [141, 407] on button "KYC" at bounding box center [160, 413] width 193 height 40
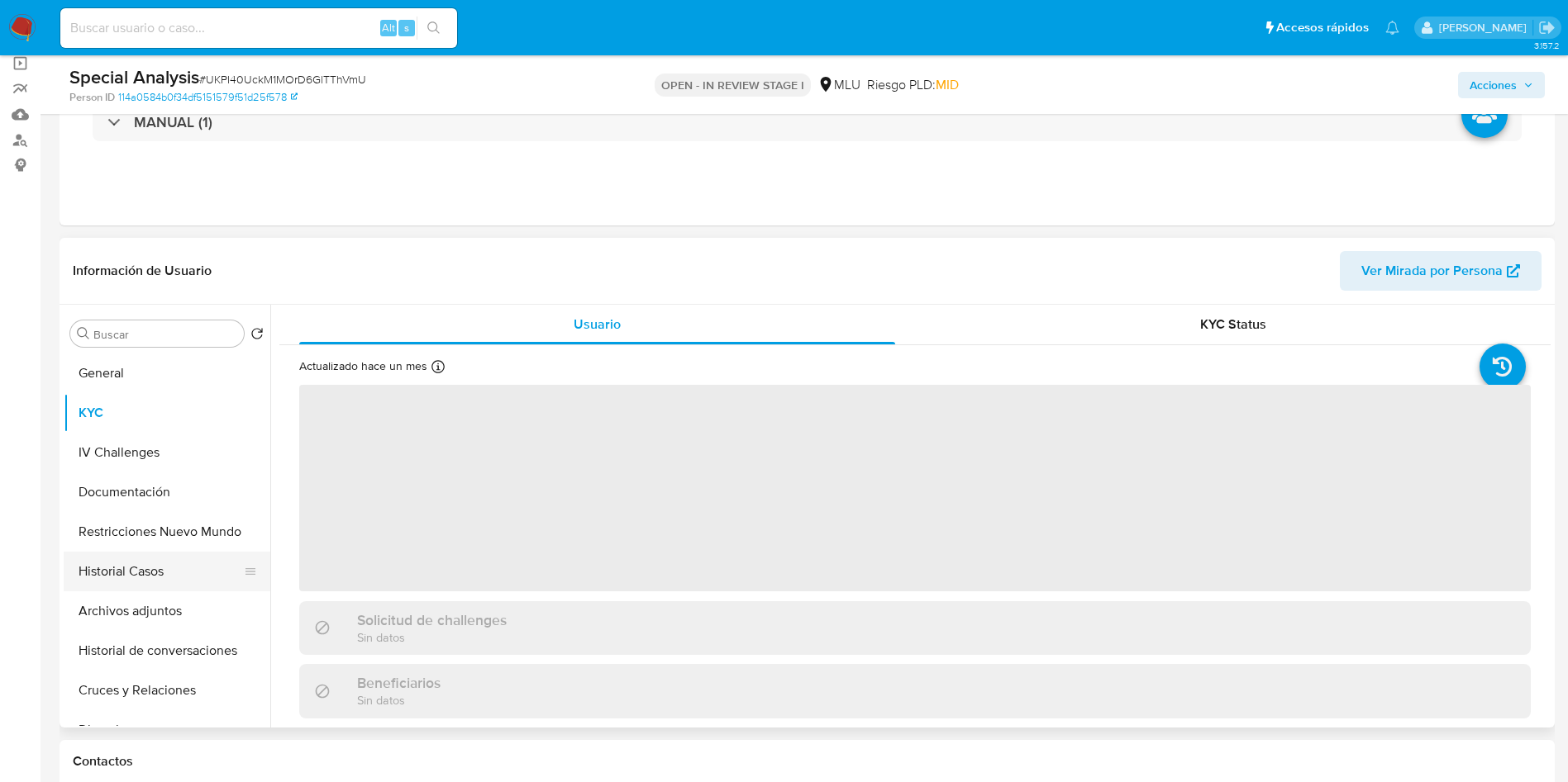
click at [139, 572] on button "Historial Casos" at bounding box center [160, 572] width 193 height 40
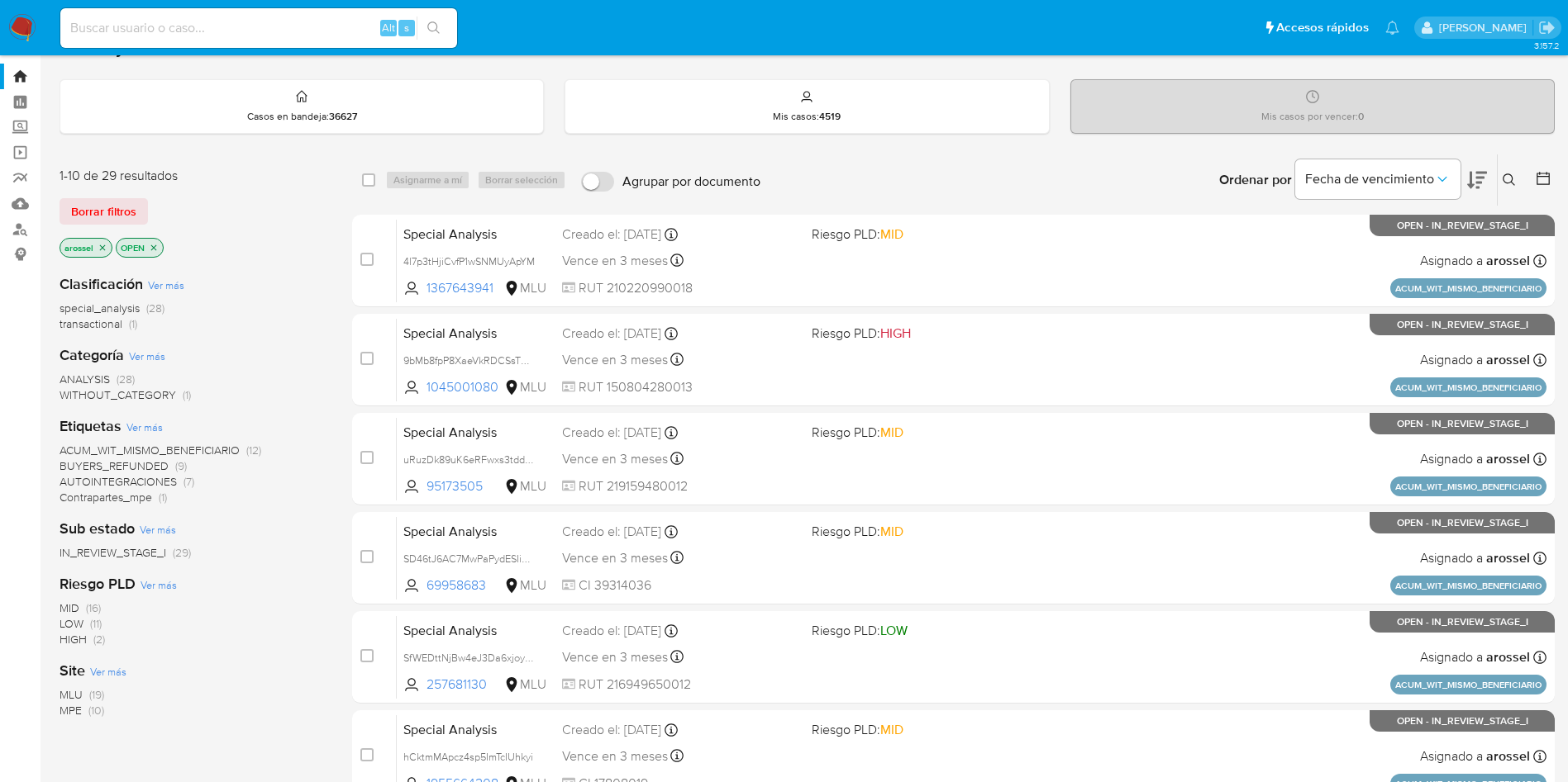
scroll to position [124, 0]
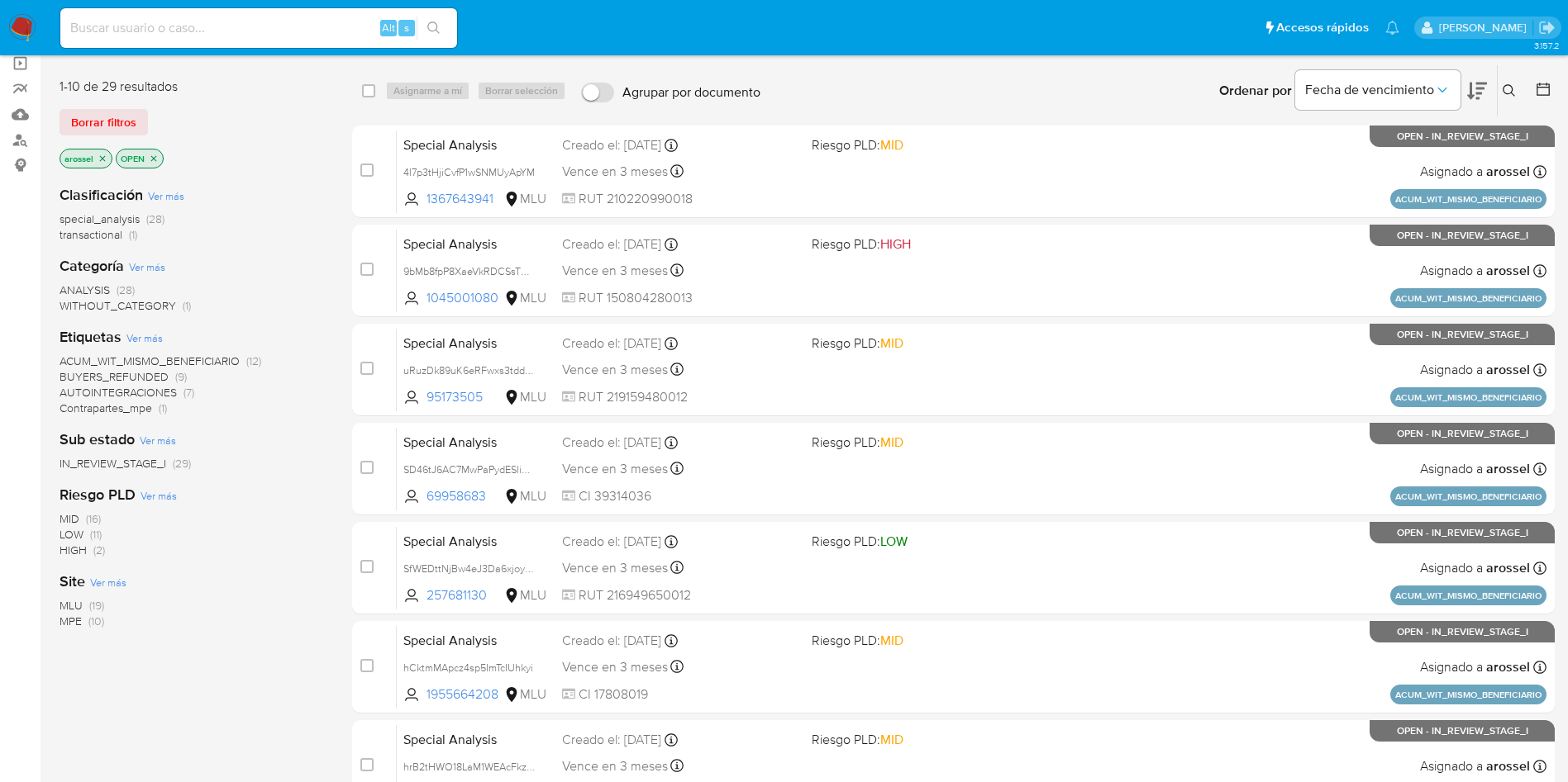
click at [76, 601] on span "MLU" at bounding box center [71, 605] width 23 height 16
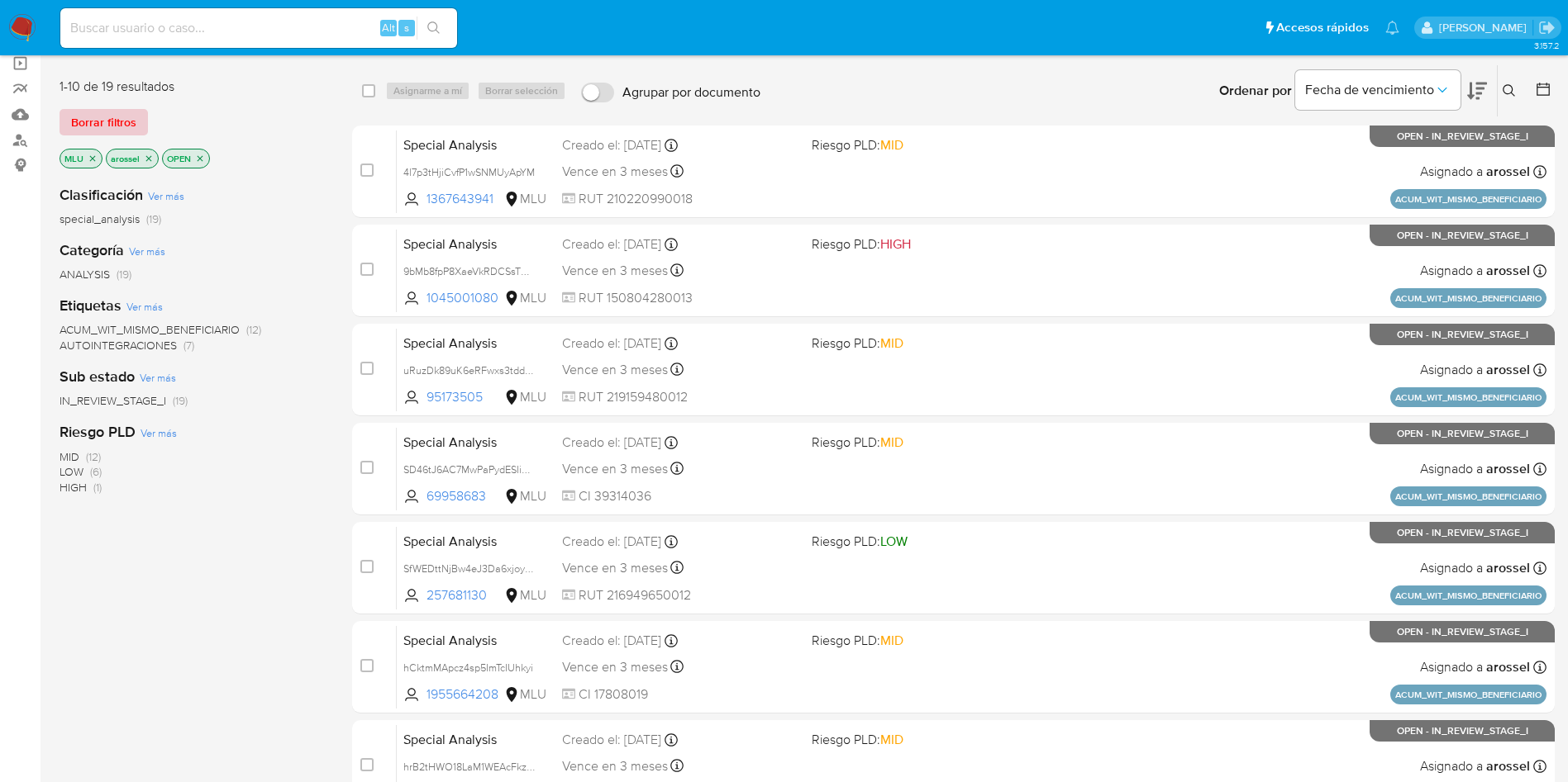
click at [102, 129] on span "Borrar filtros" at bounding box center [103, 122] width 66 height 23
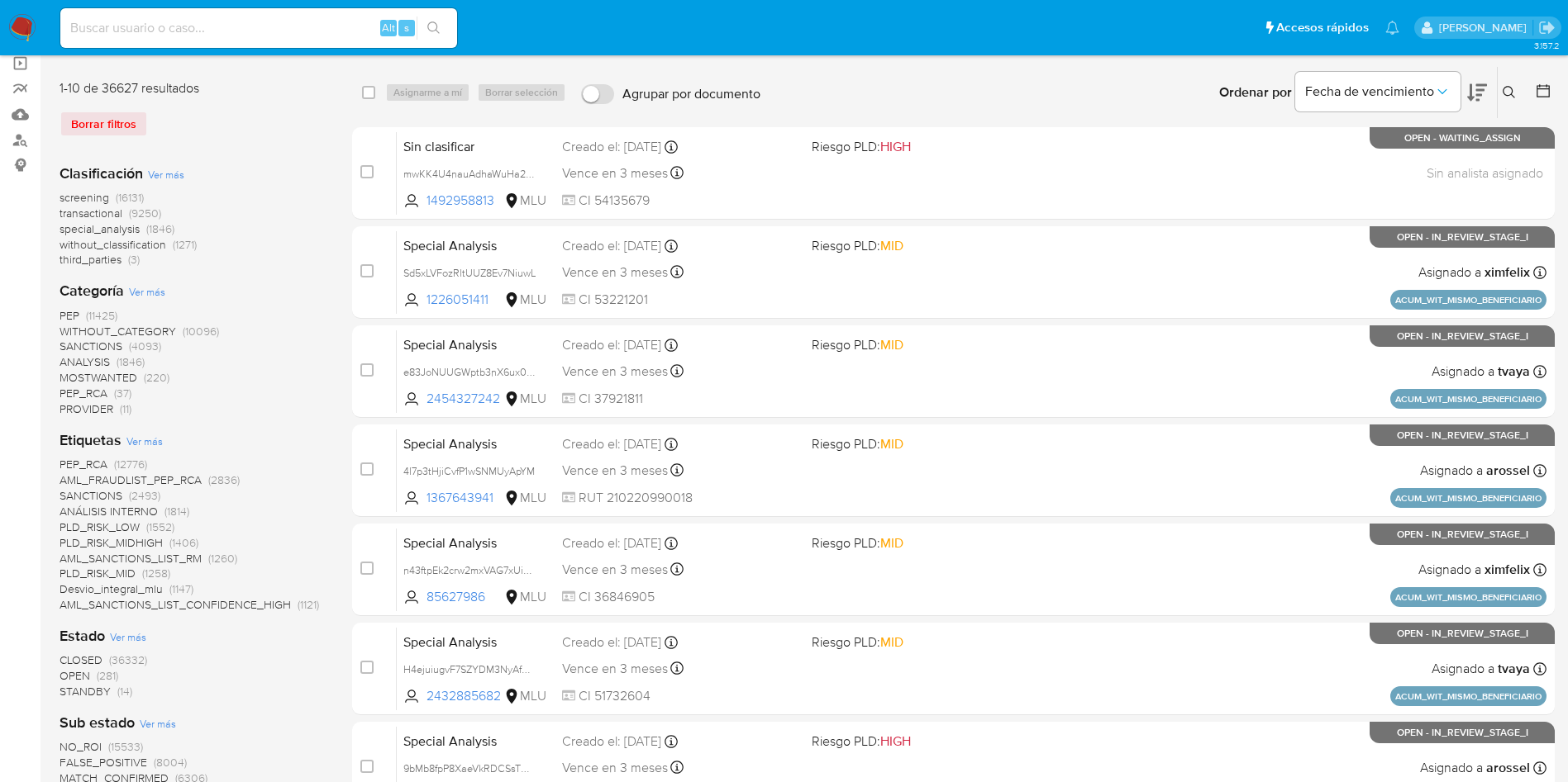
click at [110, 218] on span "transactional" at bounding box center [91, 213] width 63 height 16
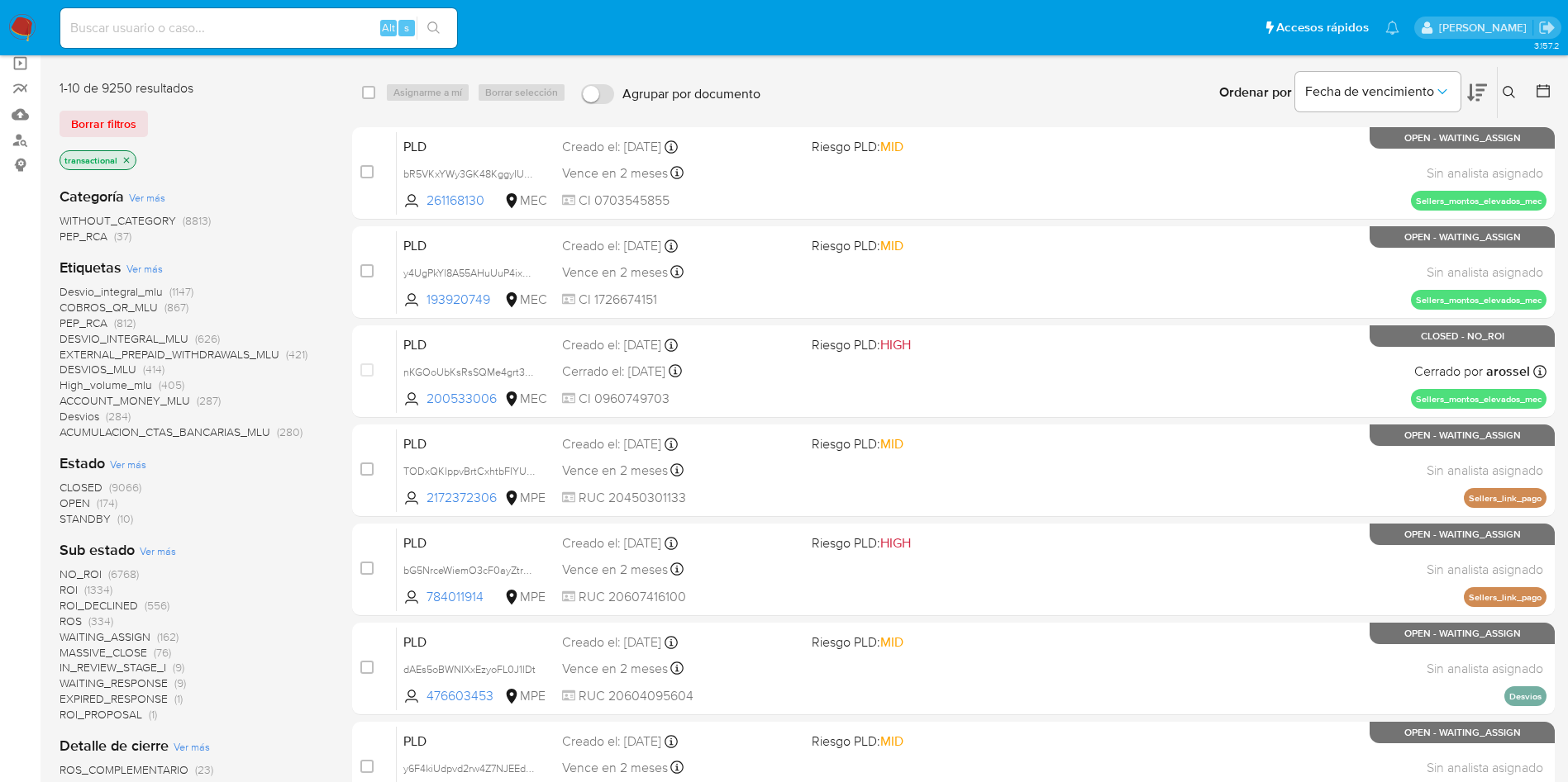
scroll to position [248, 0]
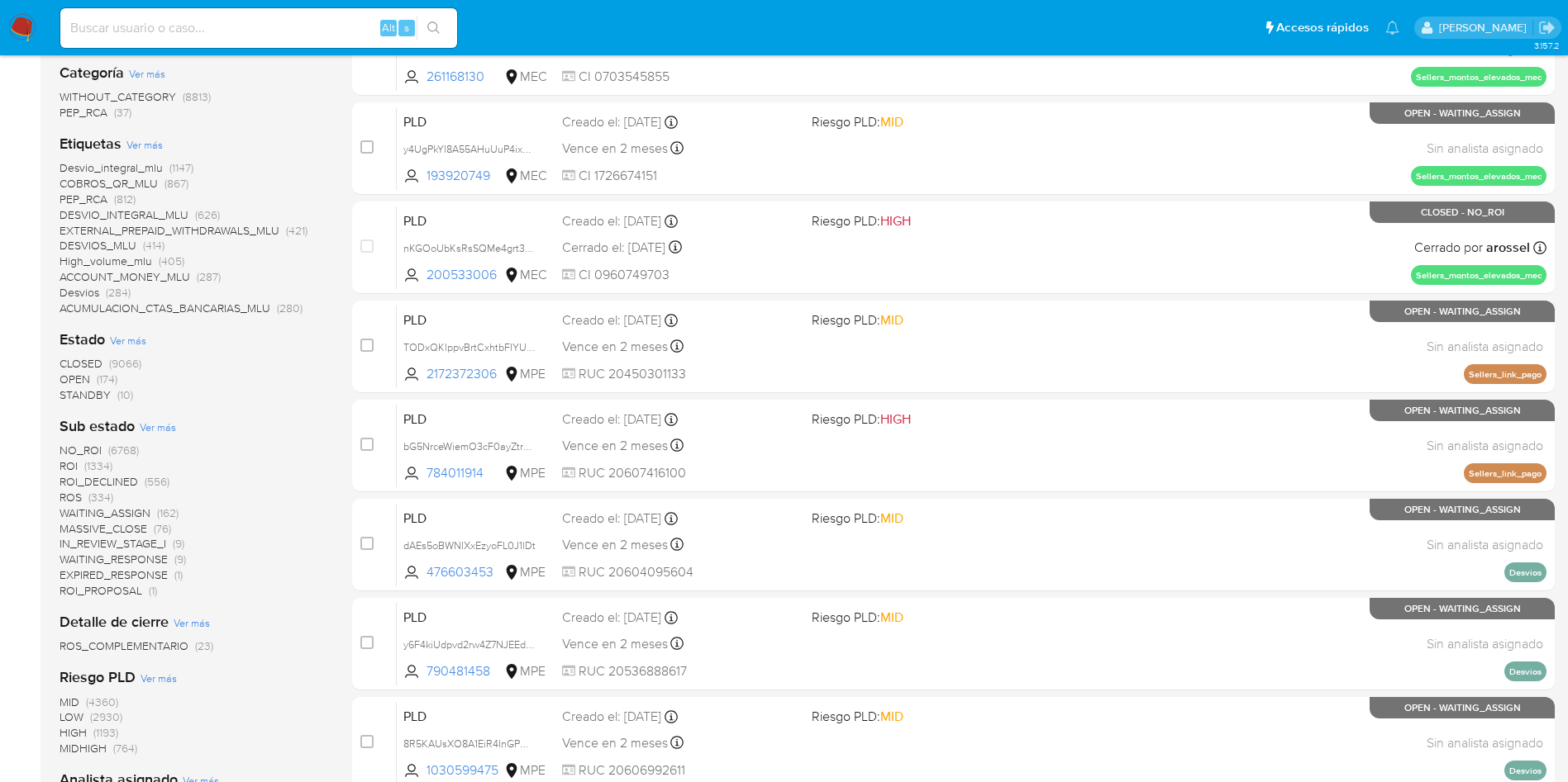
click at [81, 376] on span "OPEN" at bounding box center [75, 379] width 31 height 16
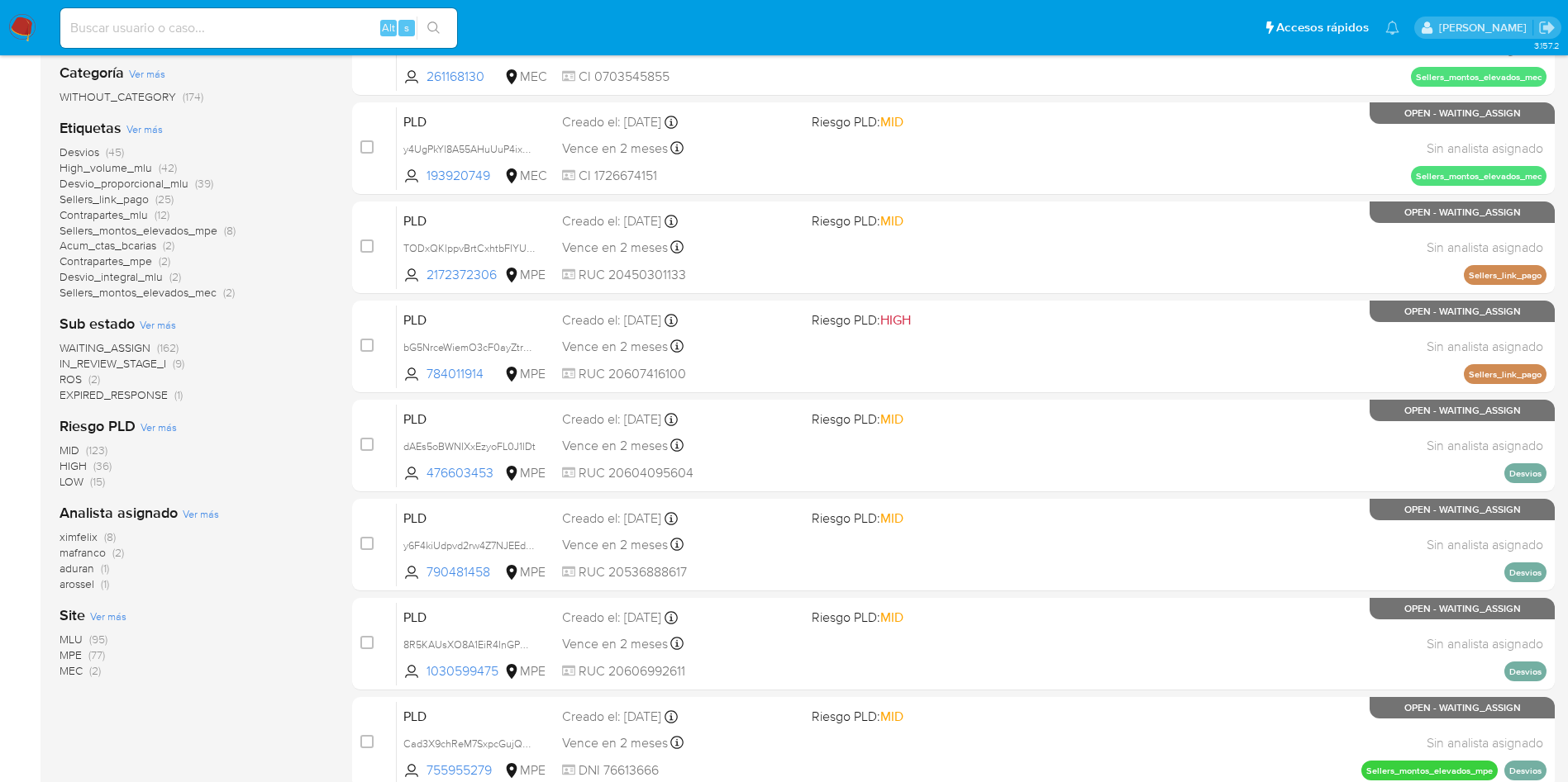
click at [127, 347] on span "WAITING_ASSIGN" at bounding box center [104, 347] width 91 height 16
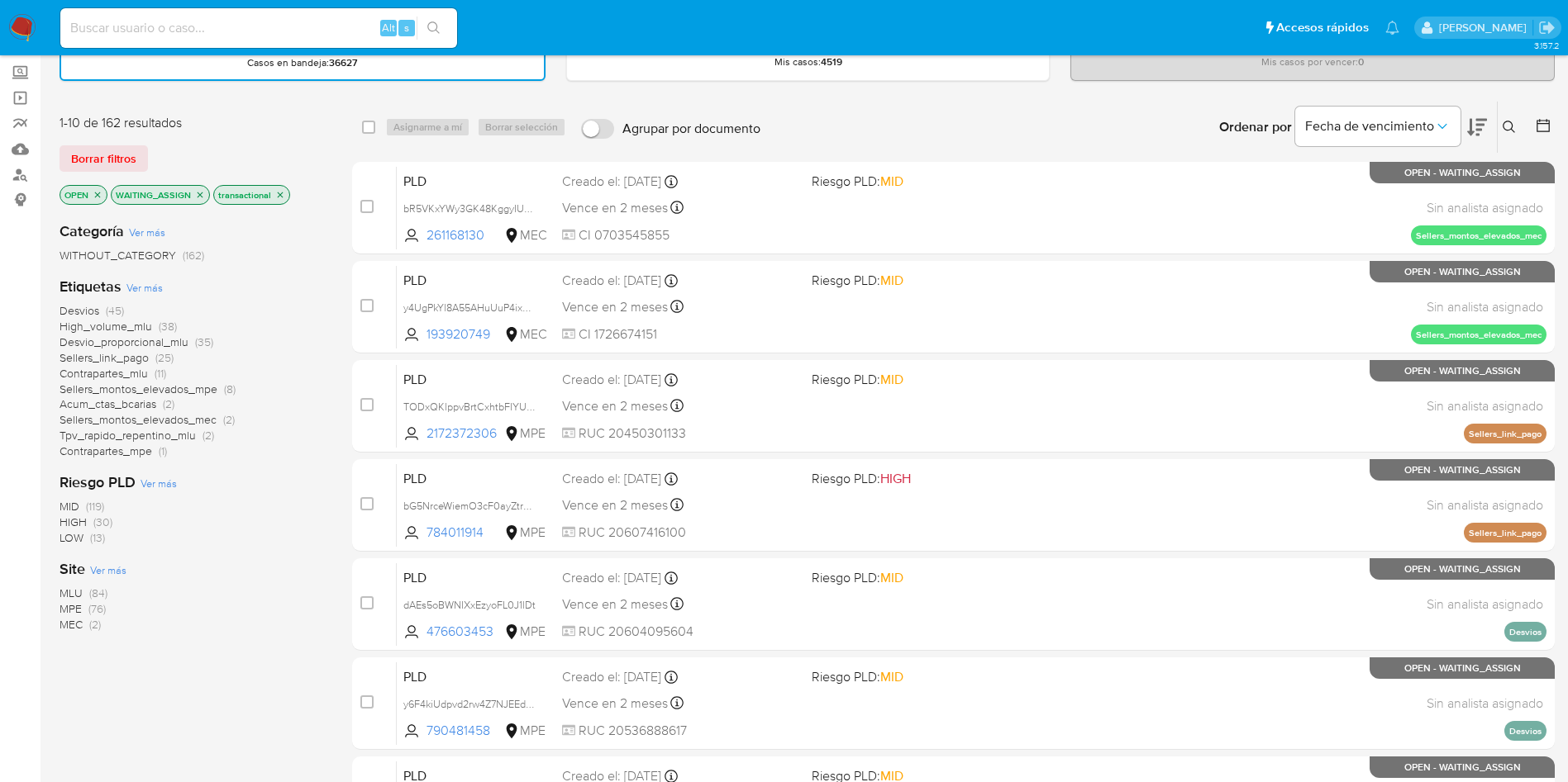
scroll to position [124, 0]
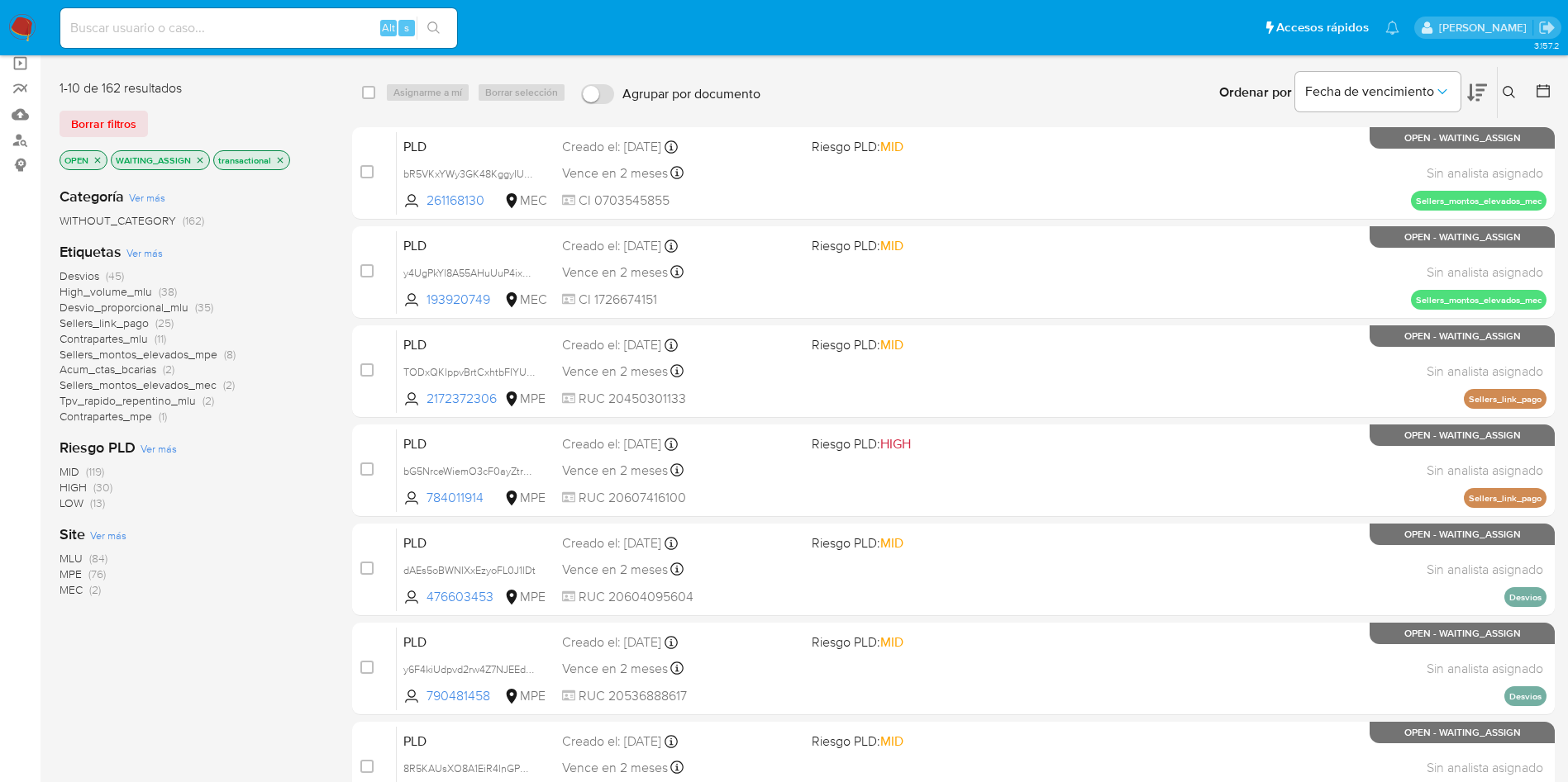
click at [70, 556] on span "MLU" at bounding box center [71, 558] width 23 height 16
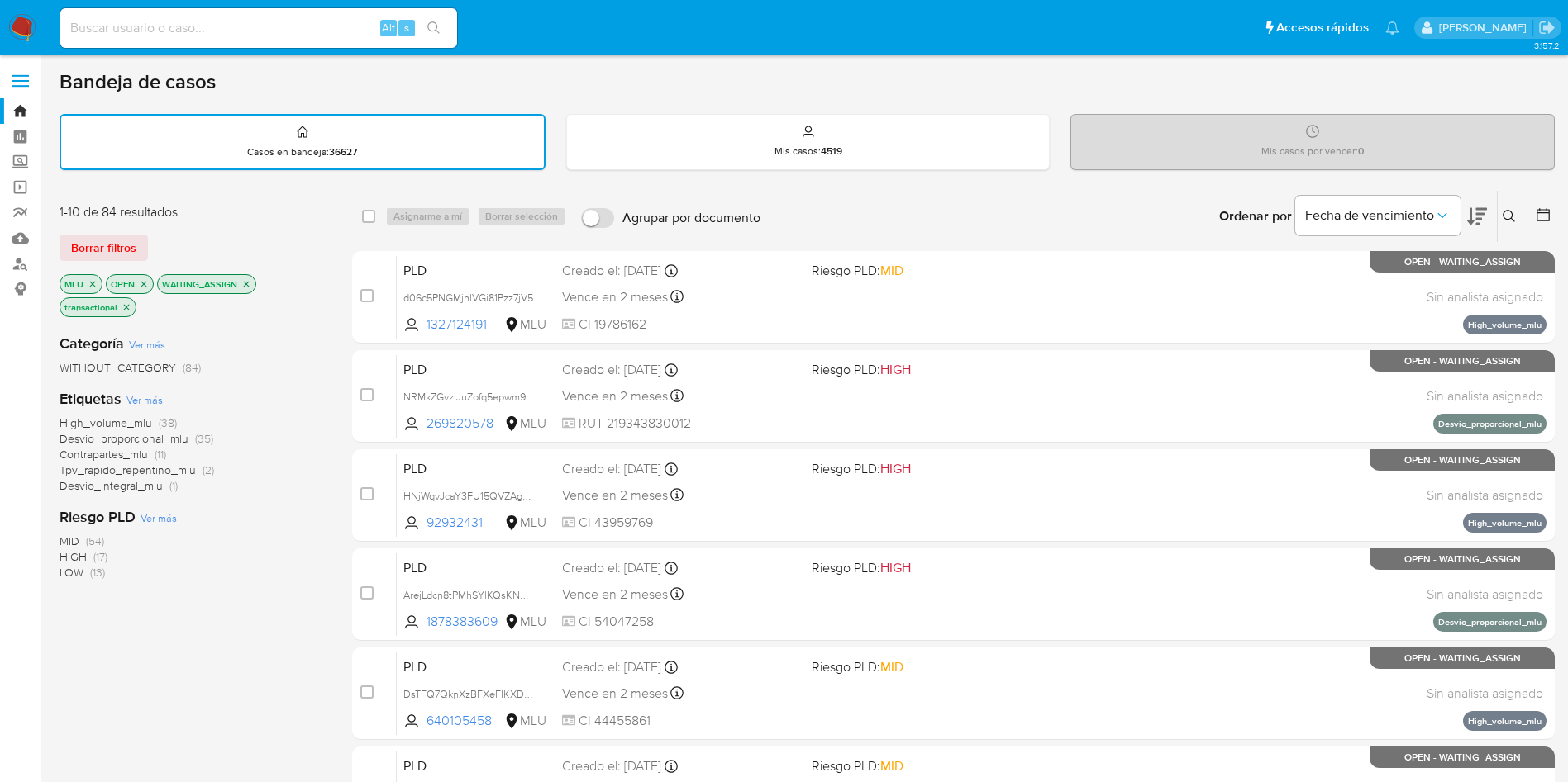
click at [1479, 214] on icon at bounding box center [1476, 216] width 20 height 17
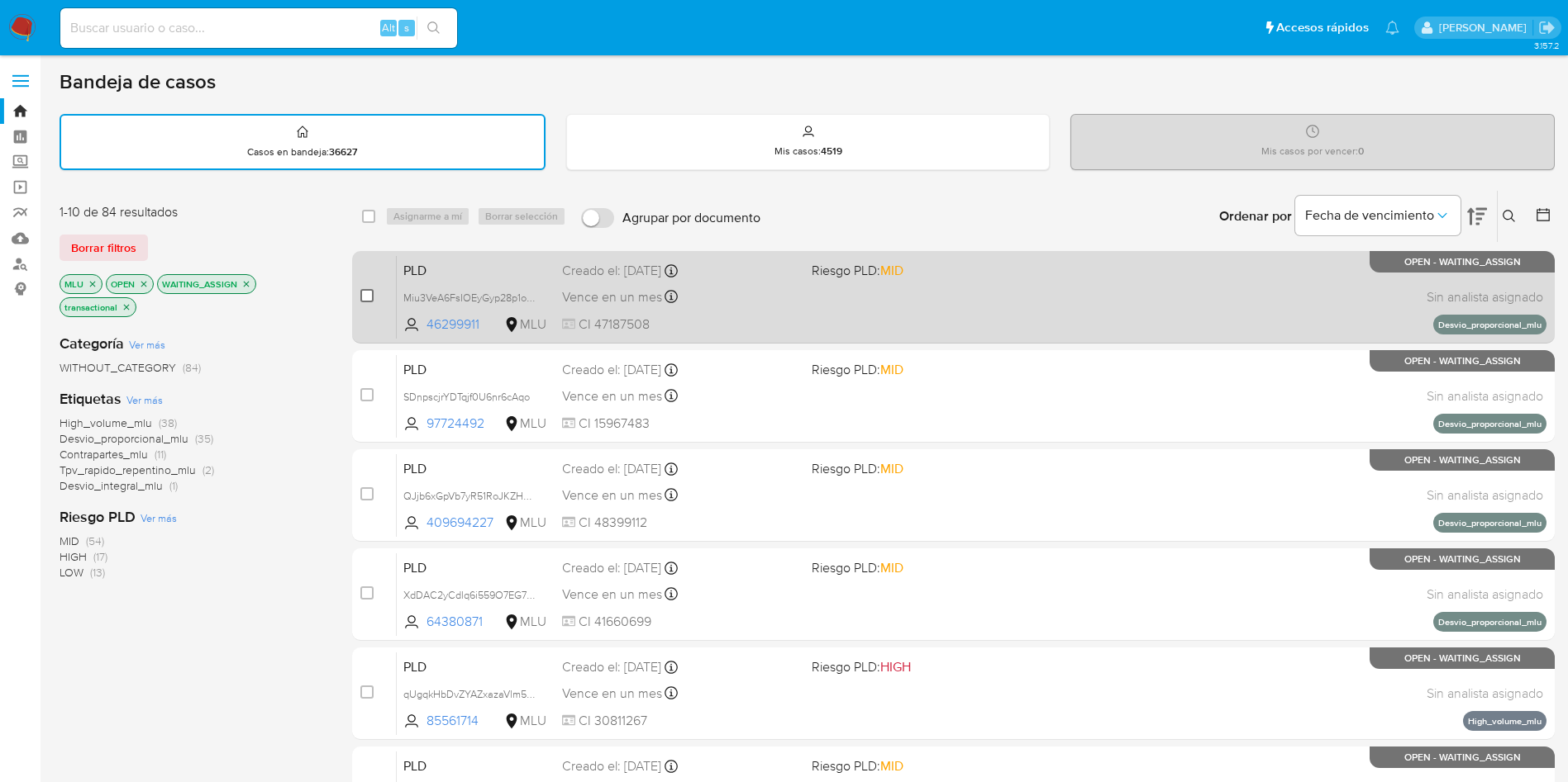
click at [366, 299] on input "checkbox" at bounding box center [366, 295] width 13 height 13
checkbox input "true"
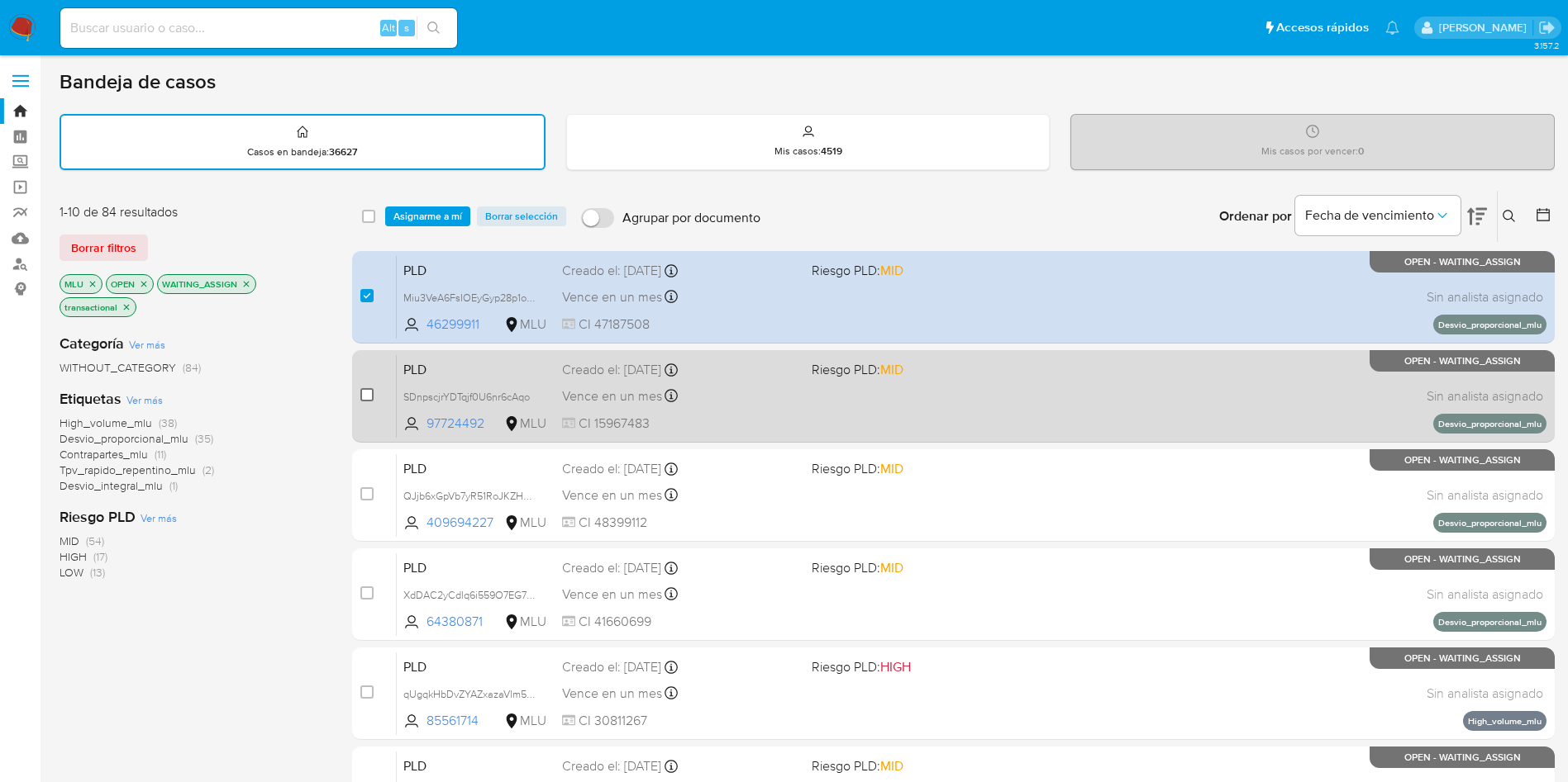
click at [365, 398] on input "checkbox" at bounding box center [366, 394] width 13 height 13
checkbox input "true"
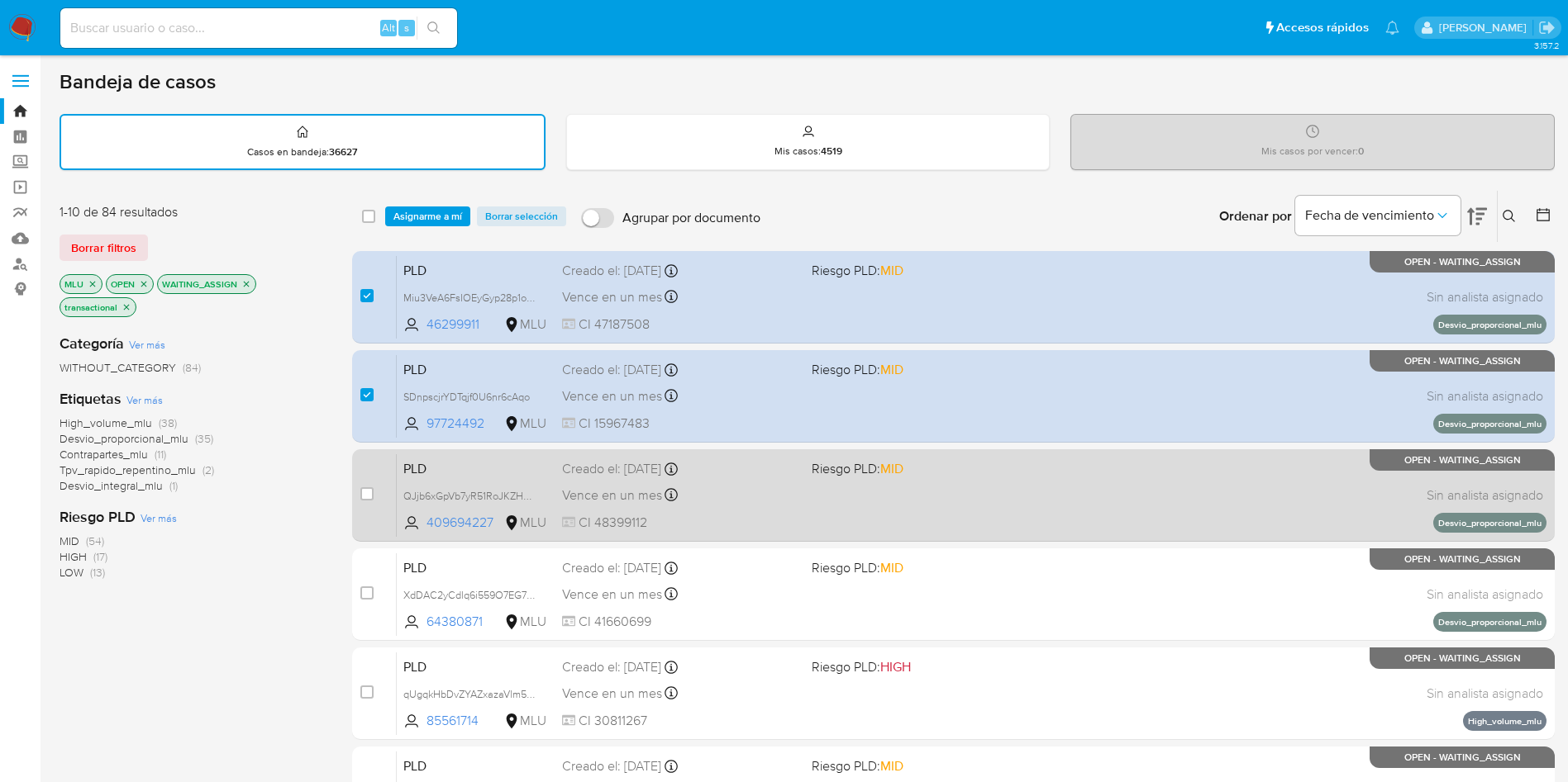
click at [366, 502] on div "case-item-checkbox" at bounding box center [366, 494] width 13 height 16
click at [370, 488] on input "checkbox" at bounding box center [366, 494] width 13 height 13
checkbox input "true"
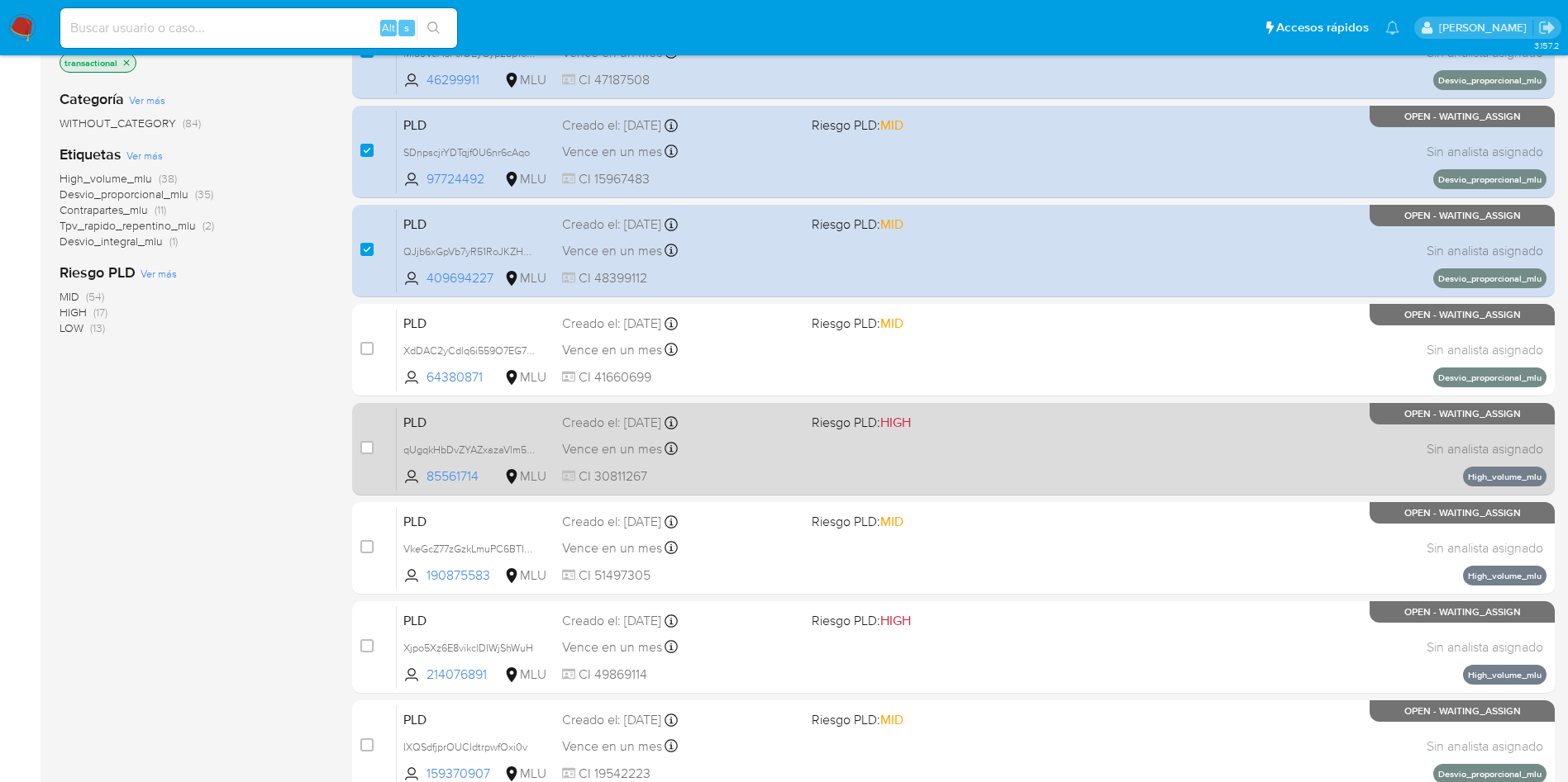
scroll to position [248, 0]
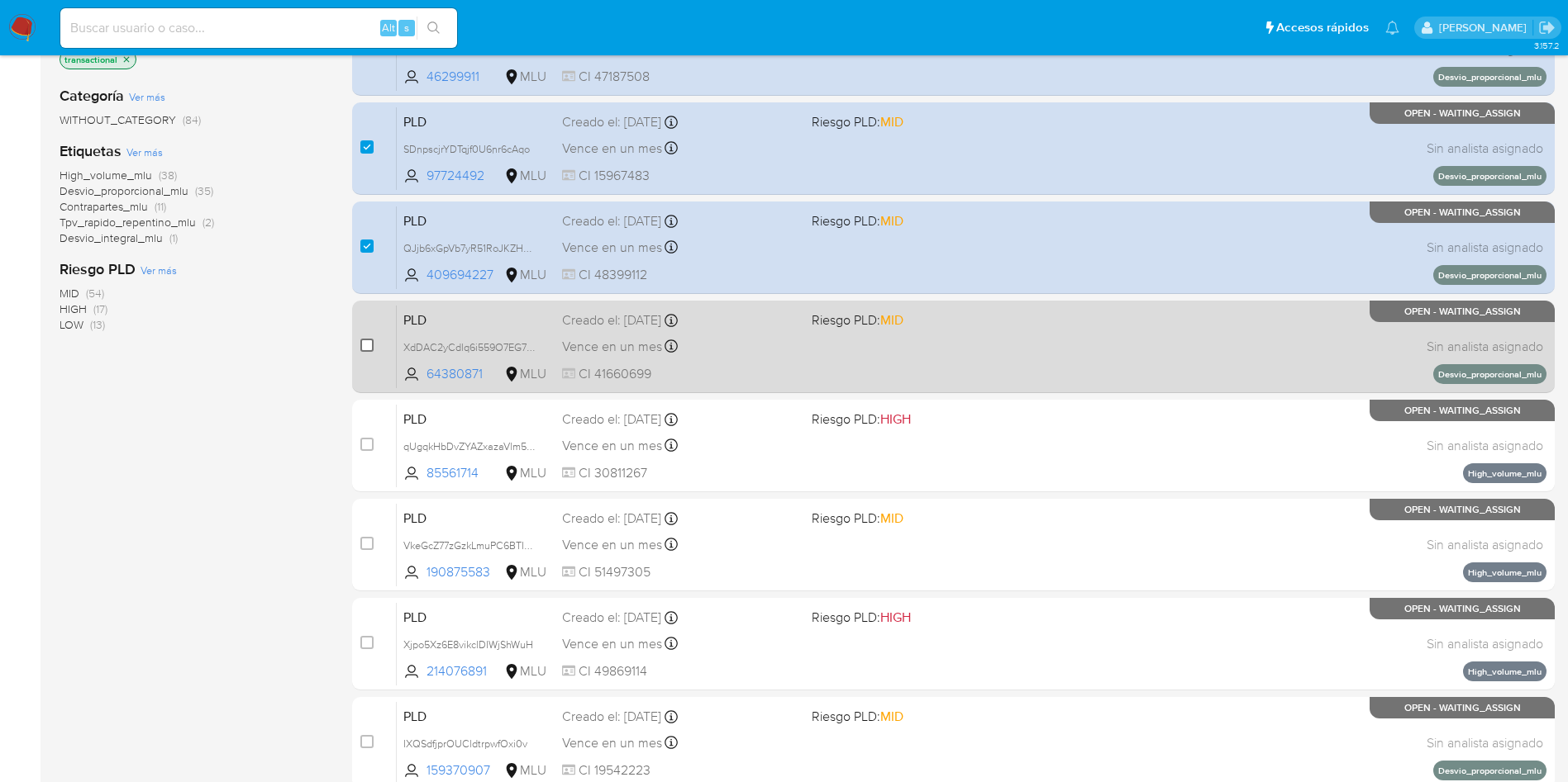
click at [367, 347] on input "checkbox" at bounding box center [366, 345] width 13 height 13
checkbox input "true"
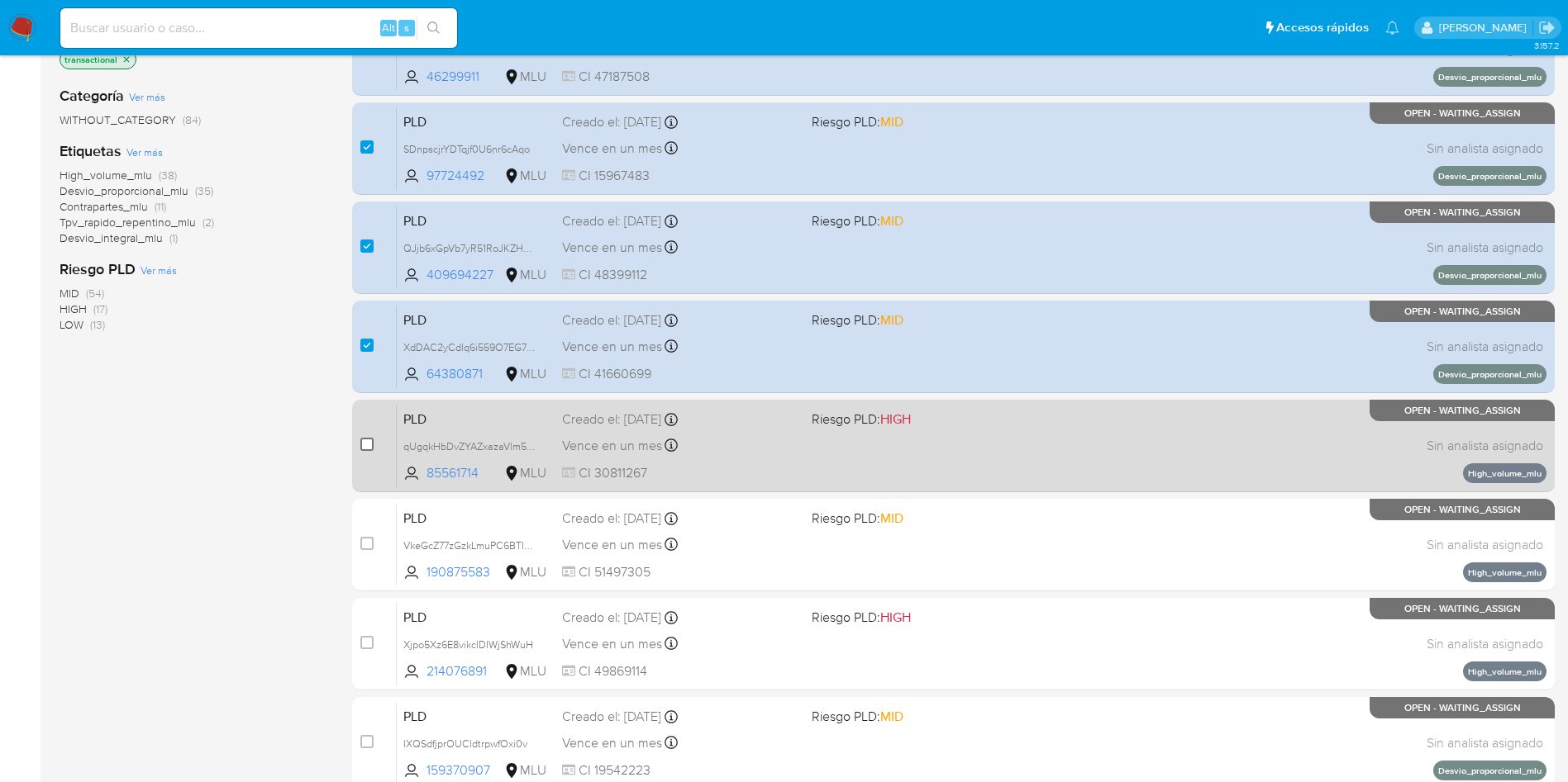
click at [366, 443] on input "checkbox" at bounding box center [366, 444] width 13 height 13
checkbox input "true"
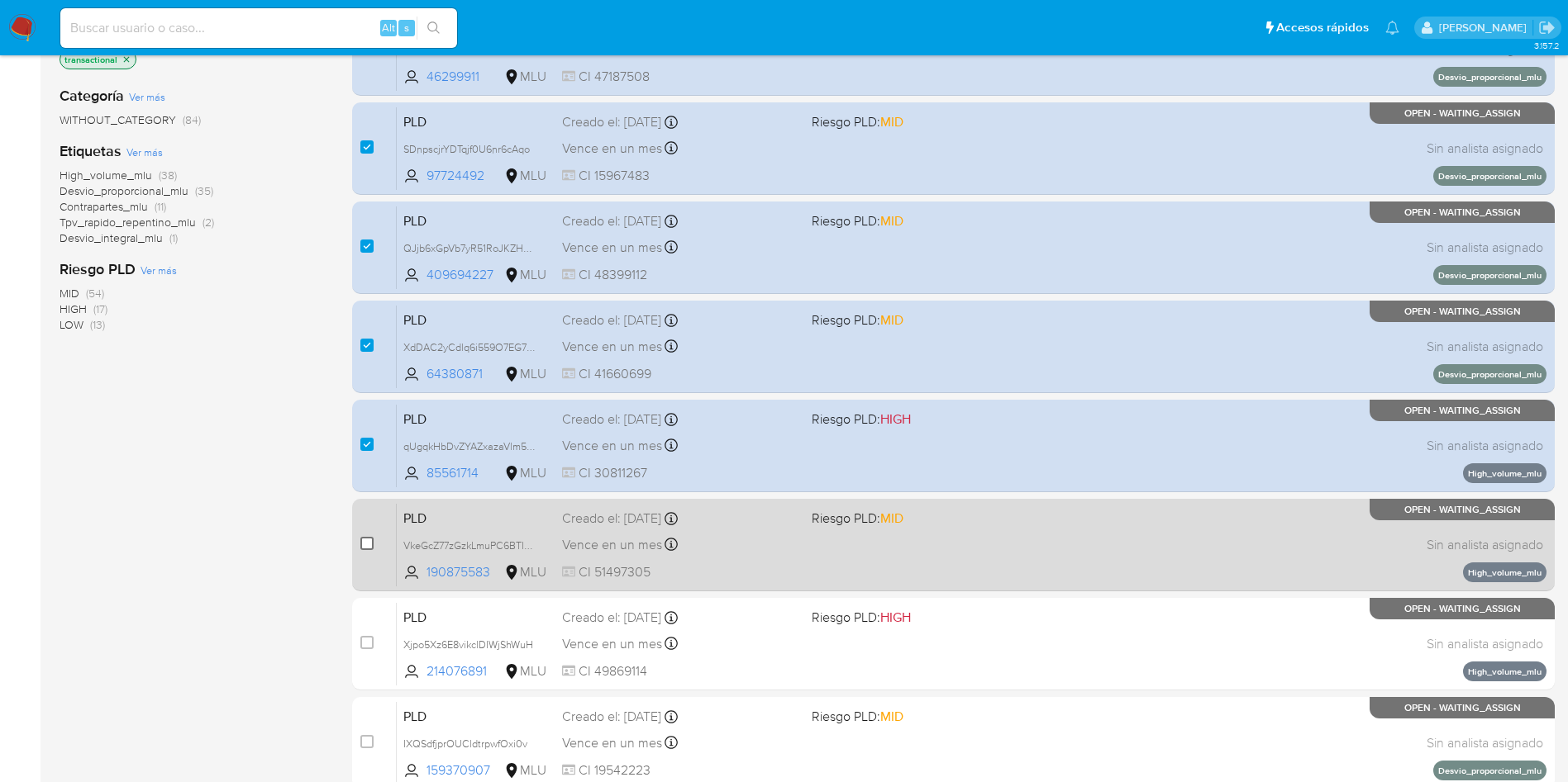
click at [372, 541] on input "checkbox" at bounding box center [366, 543] width 13 height 13
checkbox input "true"
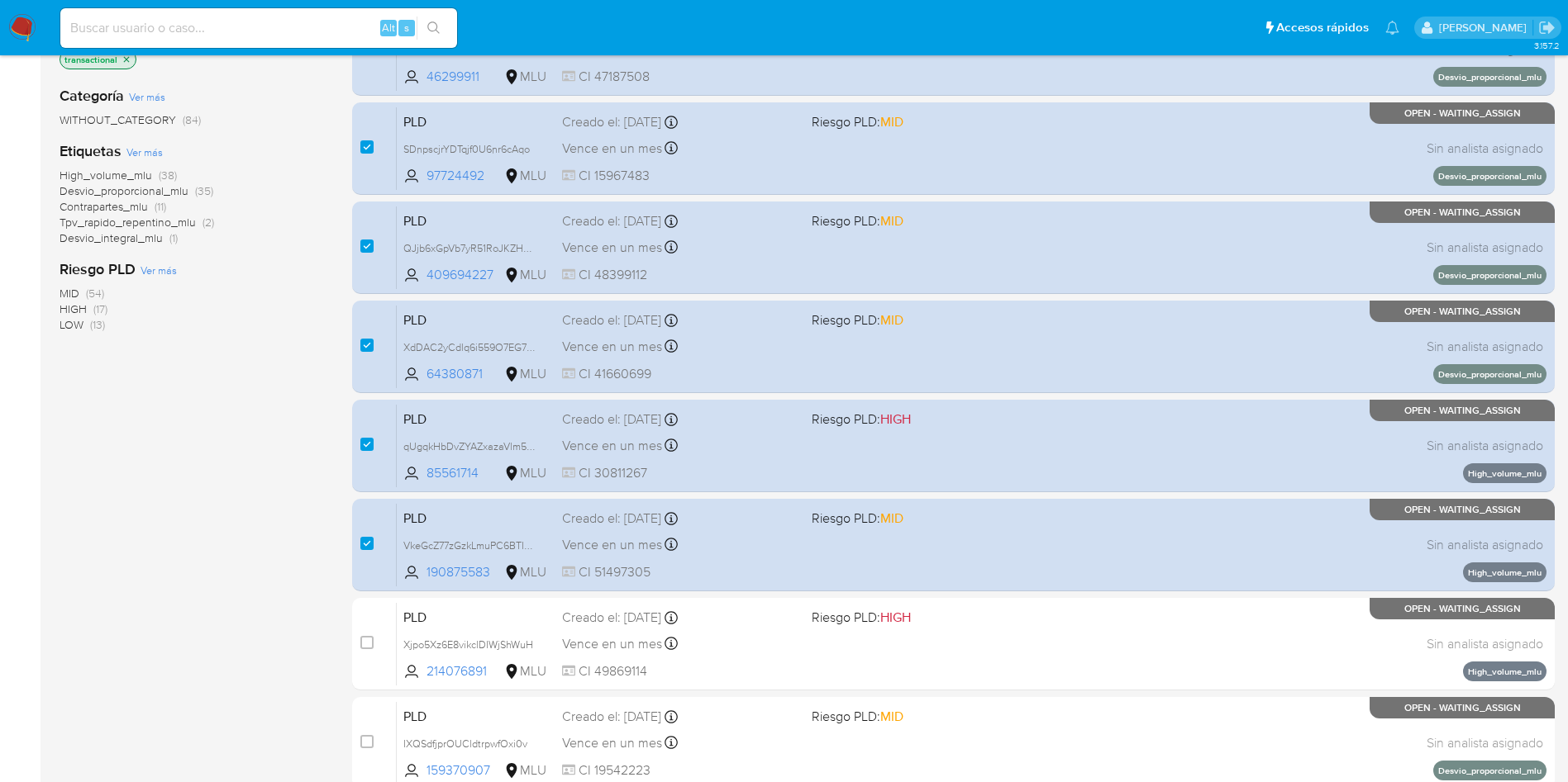
scroll to position [372, 0]
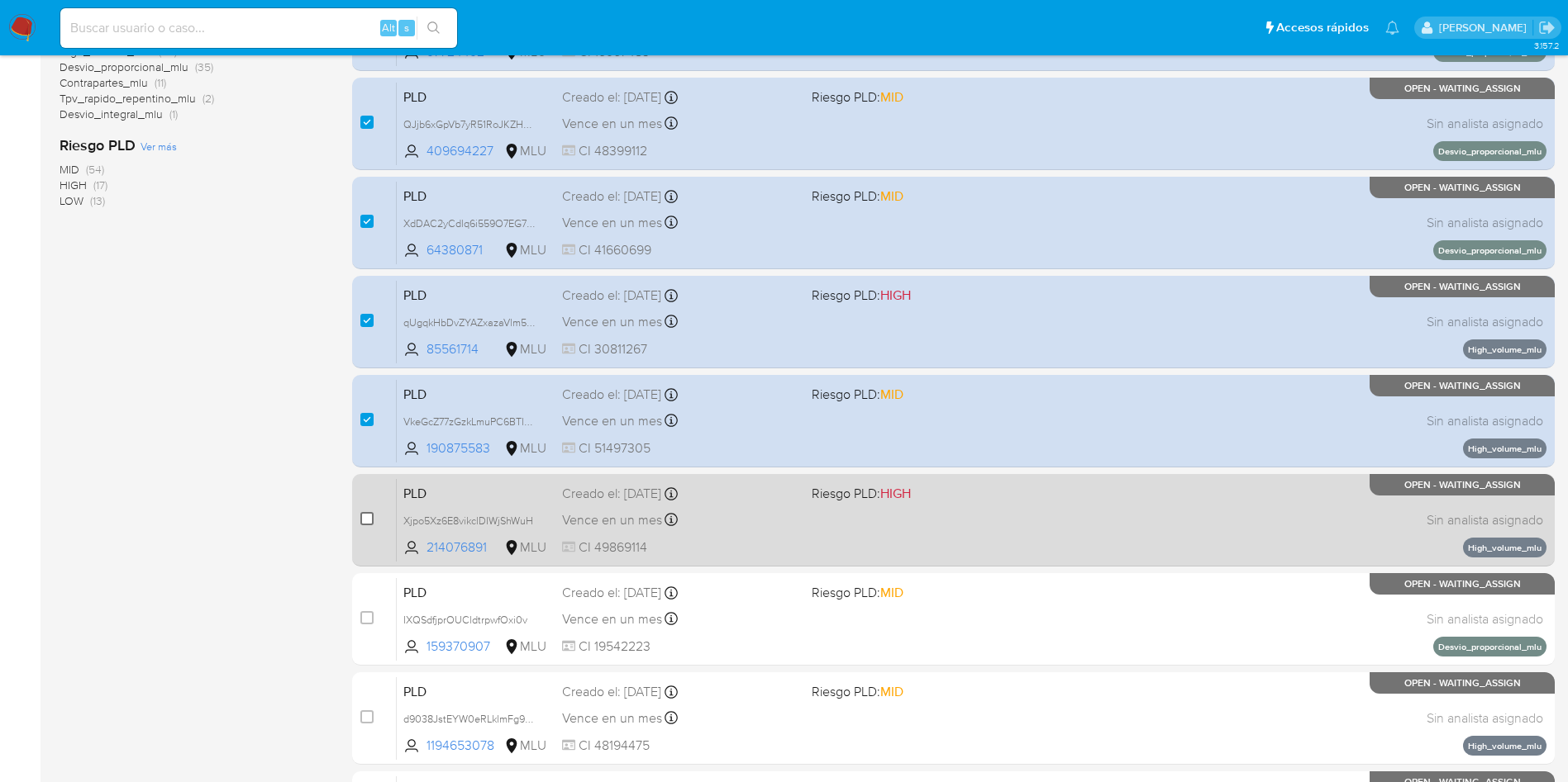
click at [366, 522] on input "checkbox" at bounding box center [366, 519] width 13 height 13
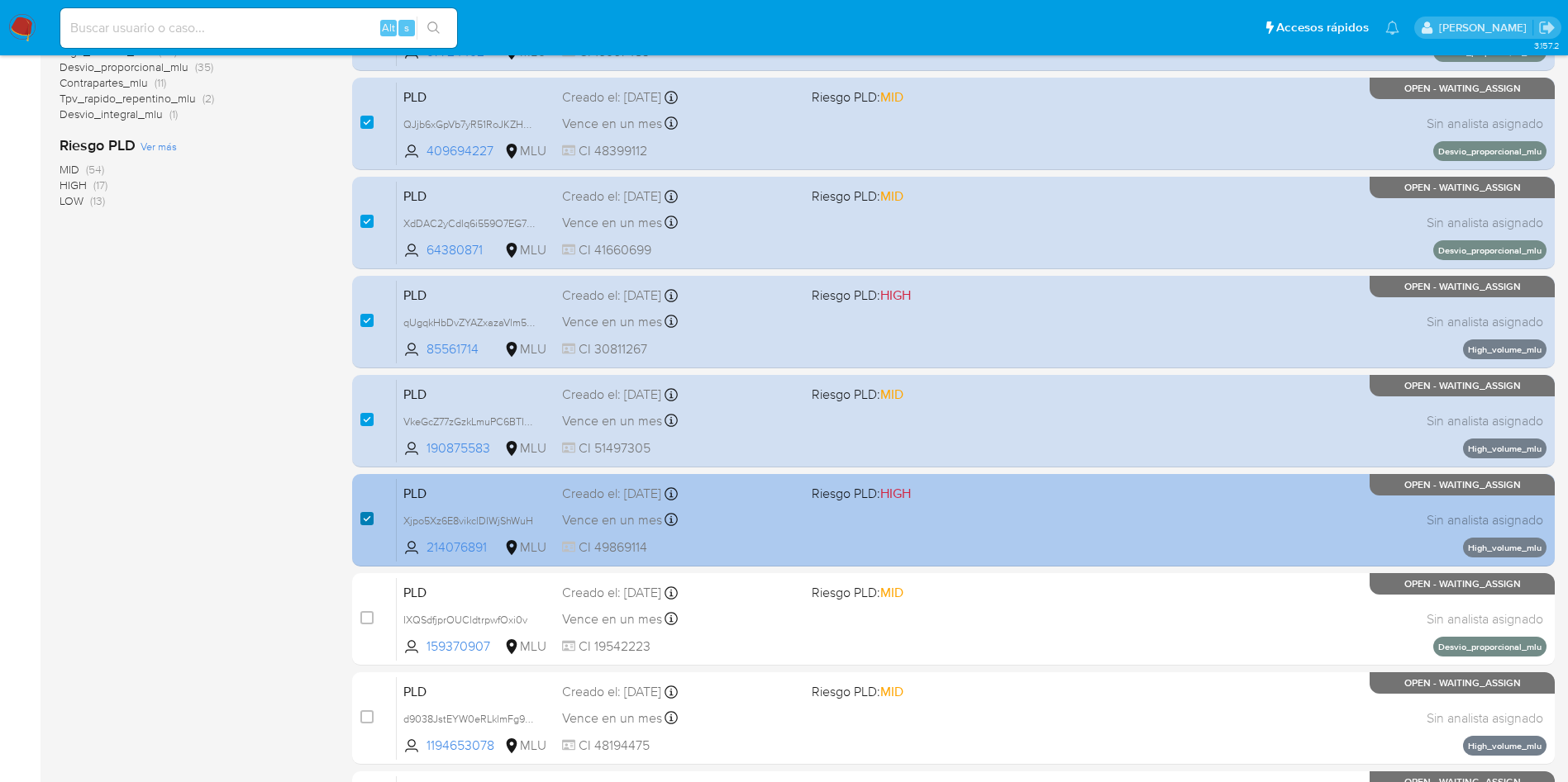
click at [366, 522] on input "checkbox" at bounding box center [366, 519] width 13 height 13
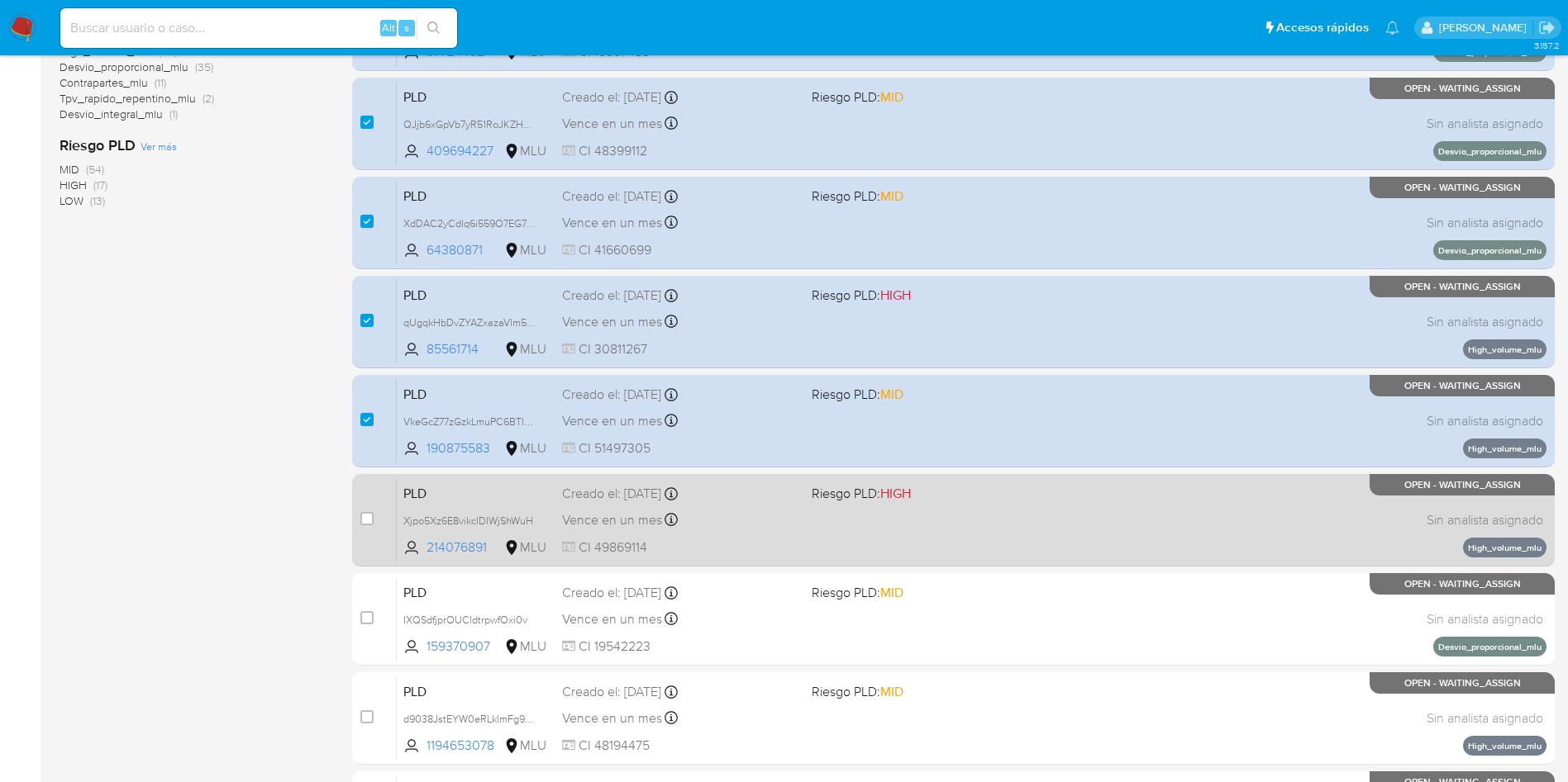
click at [374, 511] on div "case-item-checkbox No es posible asignar el caso" at bounding box center [378, 520] width 36 height 83
click at [367, 518] on input "checkbox" at bounding box center [366, 519] width 13 height 13
checkbox input "true"
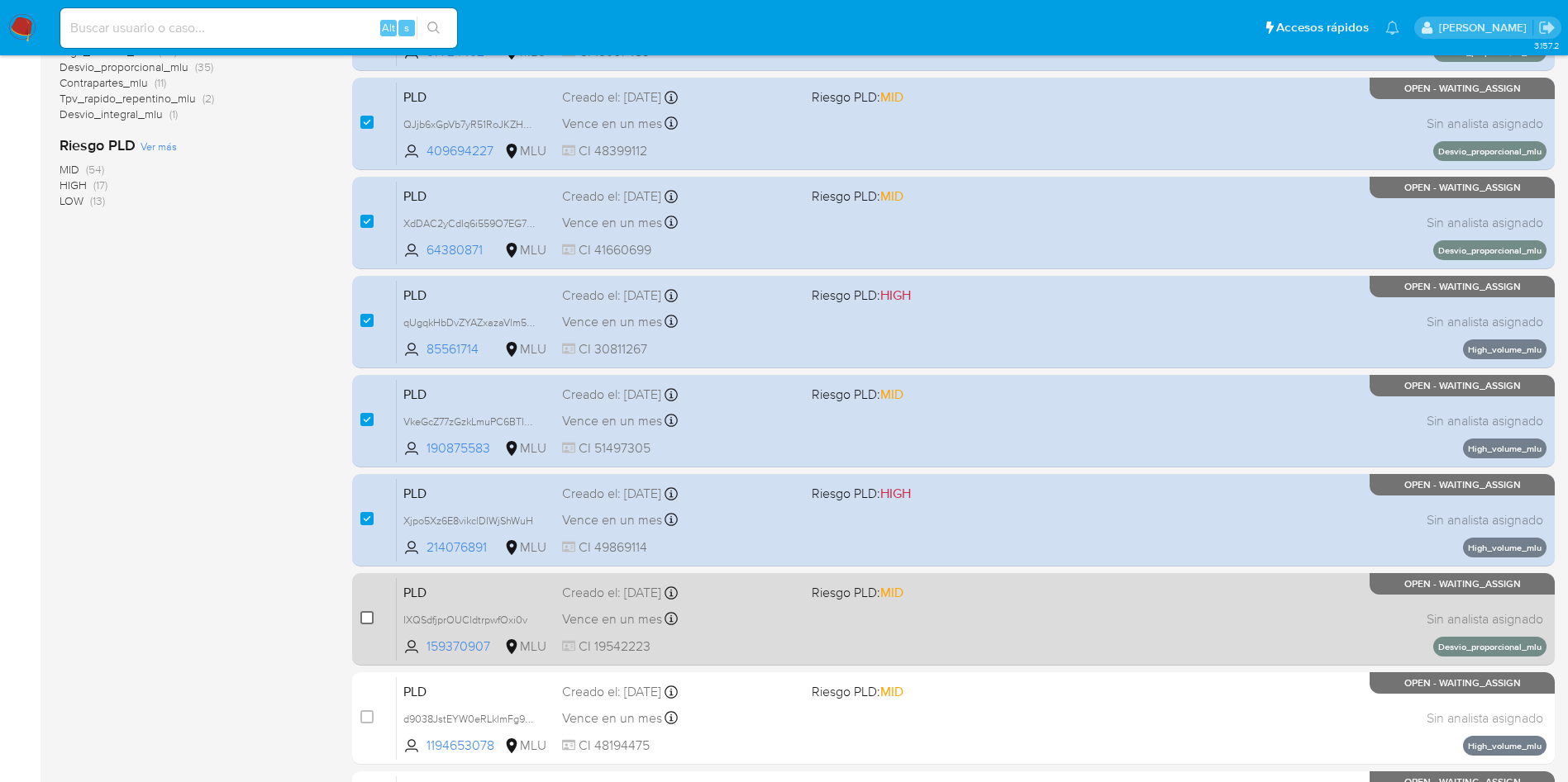
click at [367, 618] on input "checkbox" at bounding box center [366, 618] width 13 height 13
checkbox input "true"
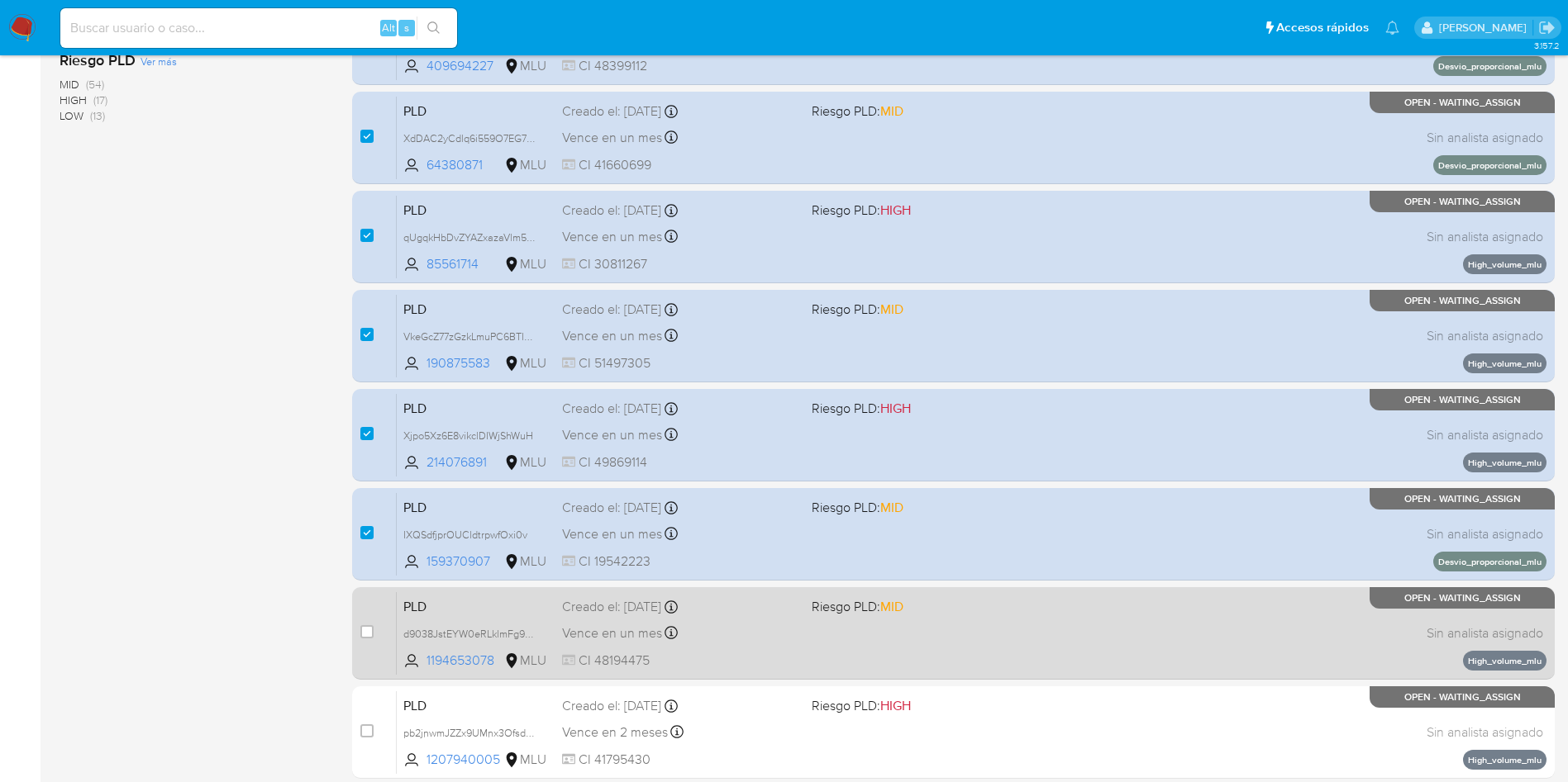
scroll to position [496, 0]
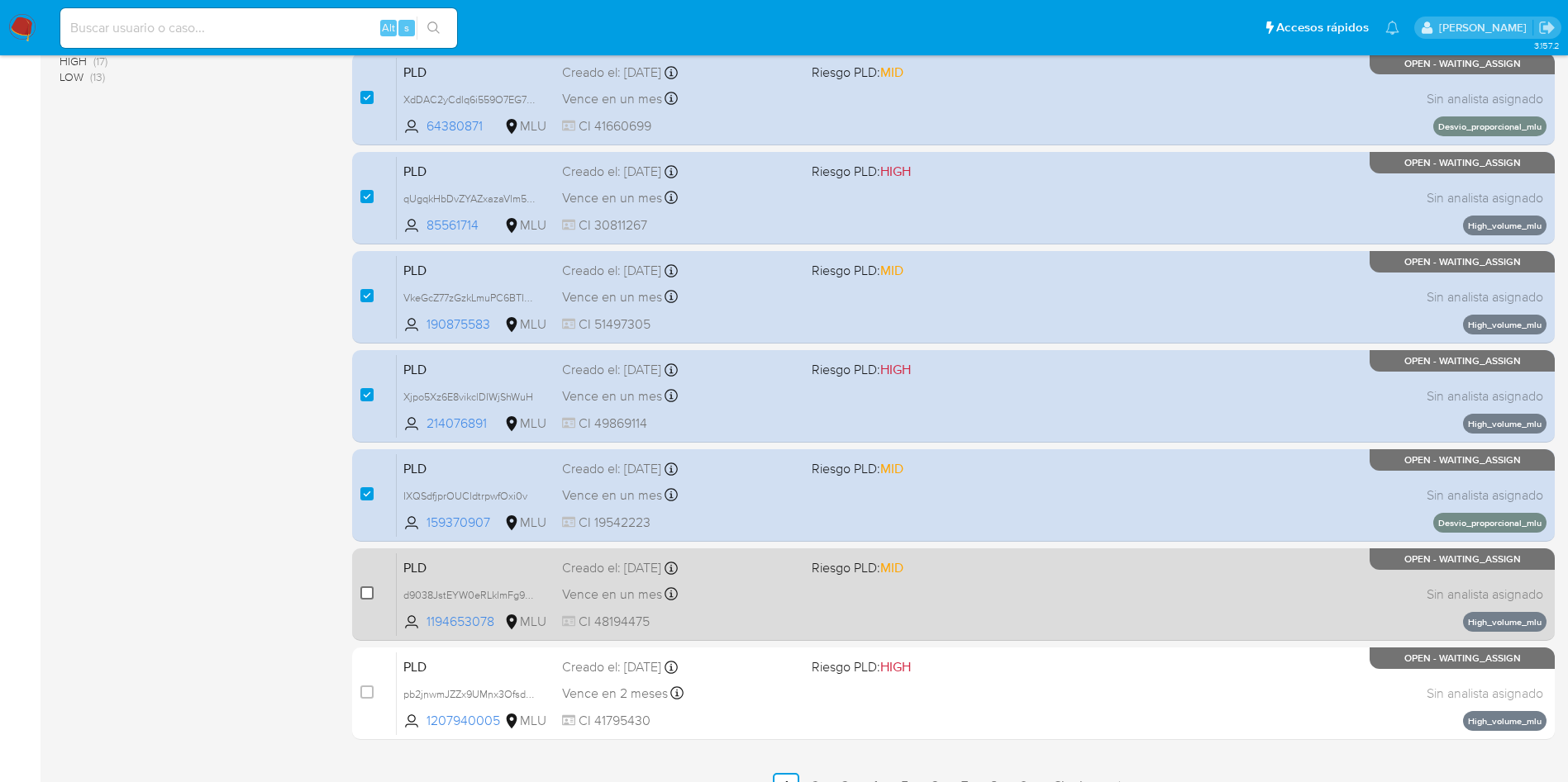
click at [367, 592] on input "checkbox" at bounding box center [366, 593] width 13 height 13
checkbox input "true"
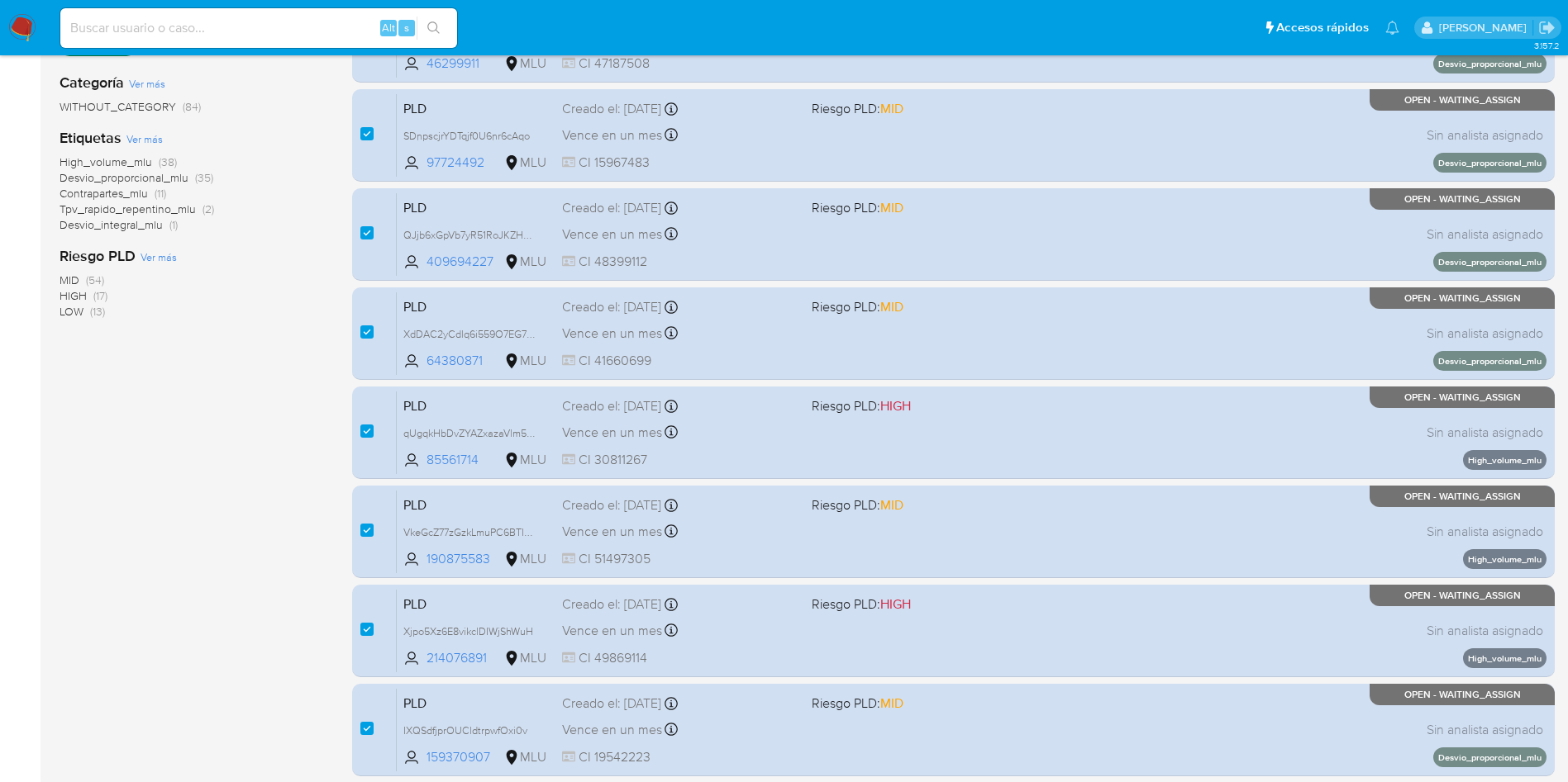
scroll to position [0, 0]
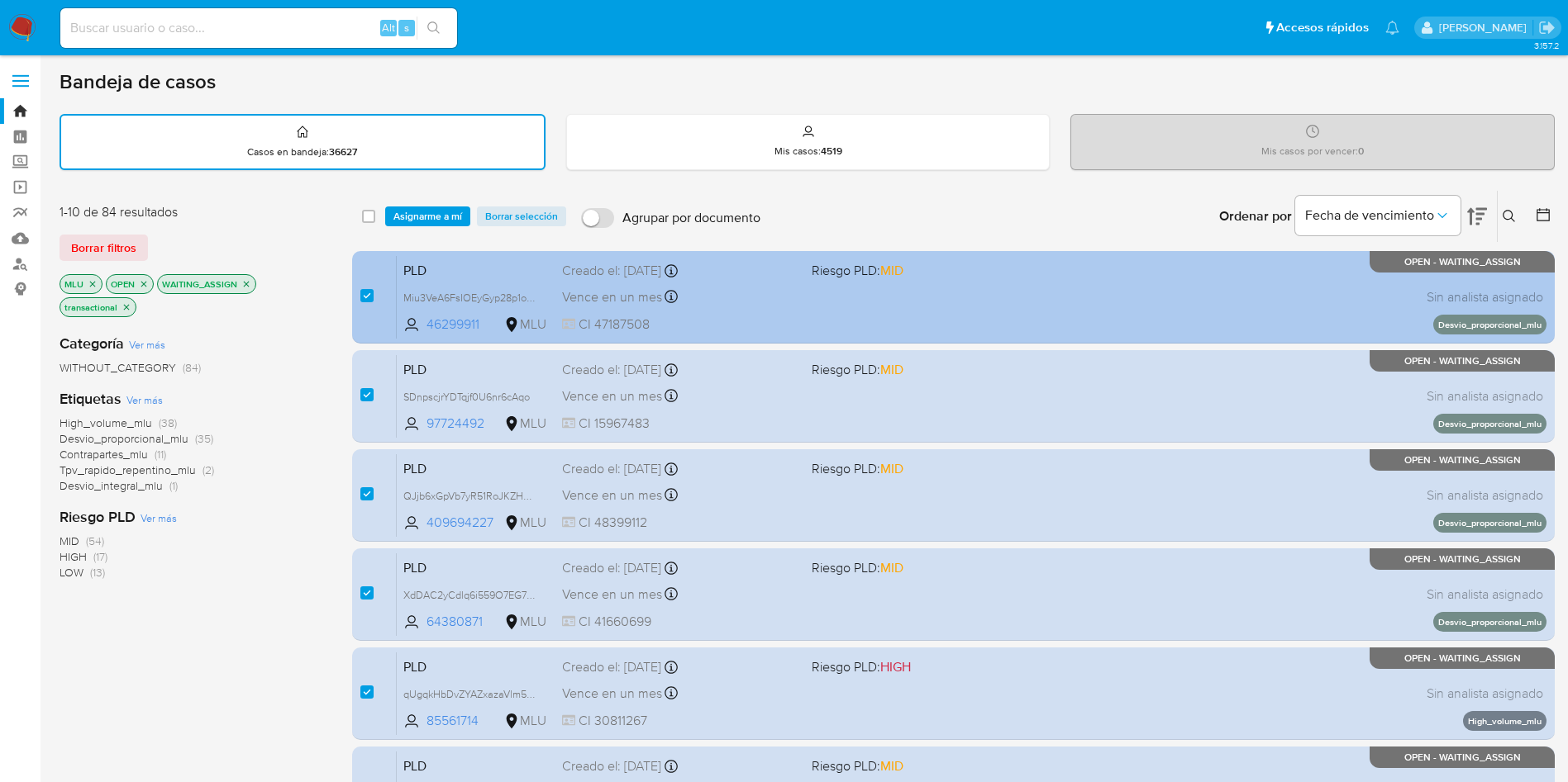
click at [874, 314] on div "PLD Miu3VeA6FsIOEyGyp28p1oP7 46299911 MLU Riesgo PLD: MID Creado el: 12/07/2025…" at bounding box center [972, 296] width 1150 height 83
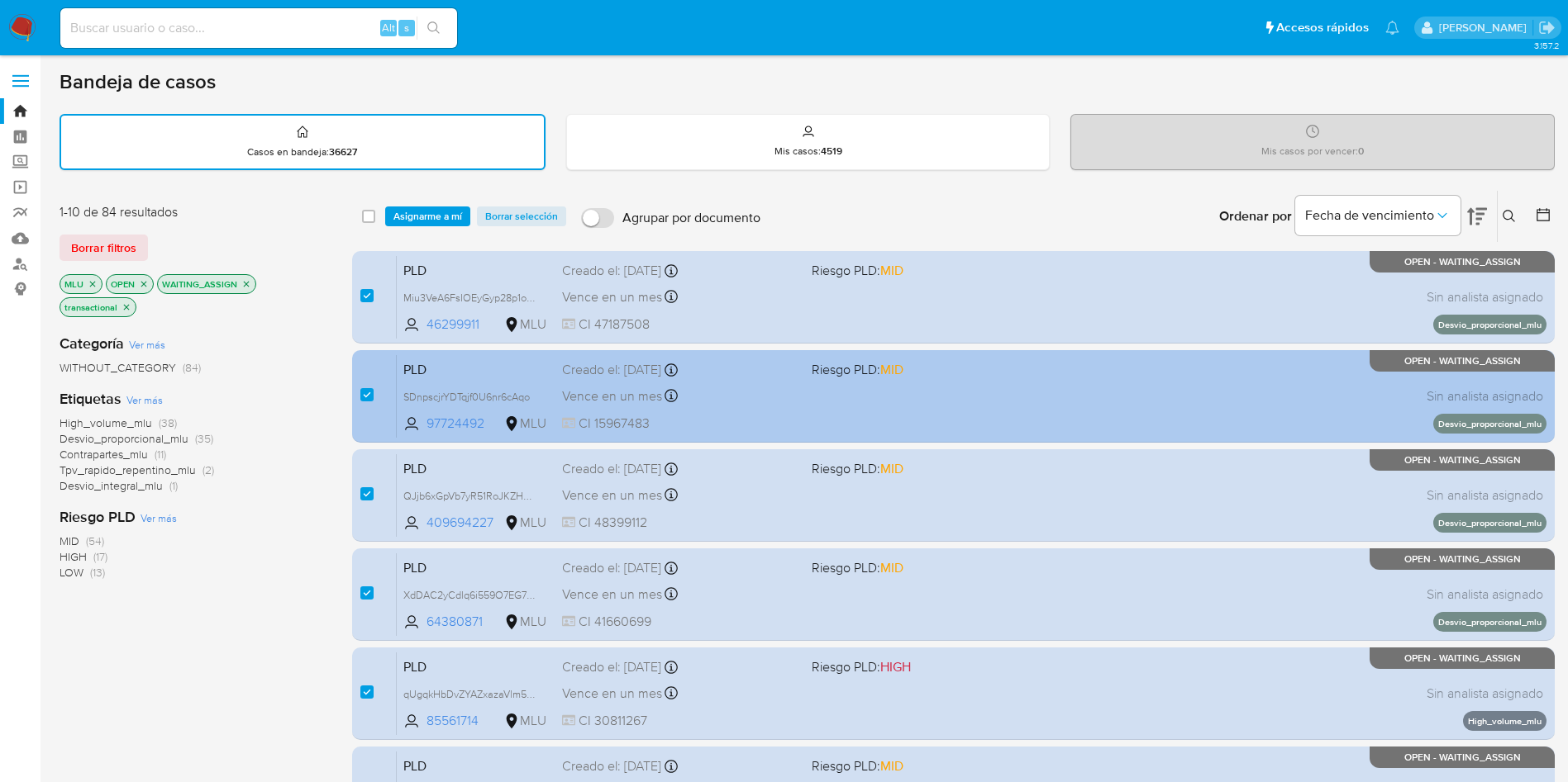
click at [771, 382] on div "PLD SDnpscjrYDTqjf0U6nr6cAqo 97724492 MLU Riesgo PLD: MID Creado el: 12/07/2025…" at bounding box center [972, 396] width 1150 height 83
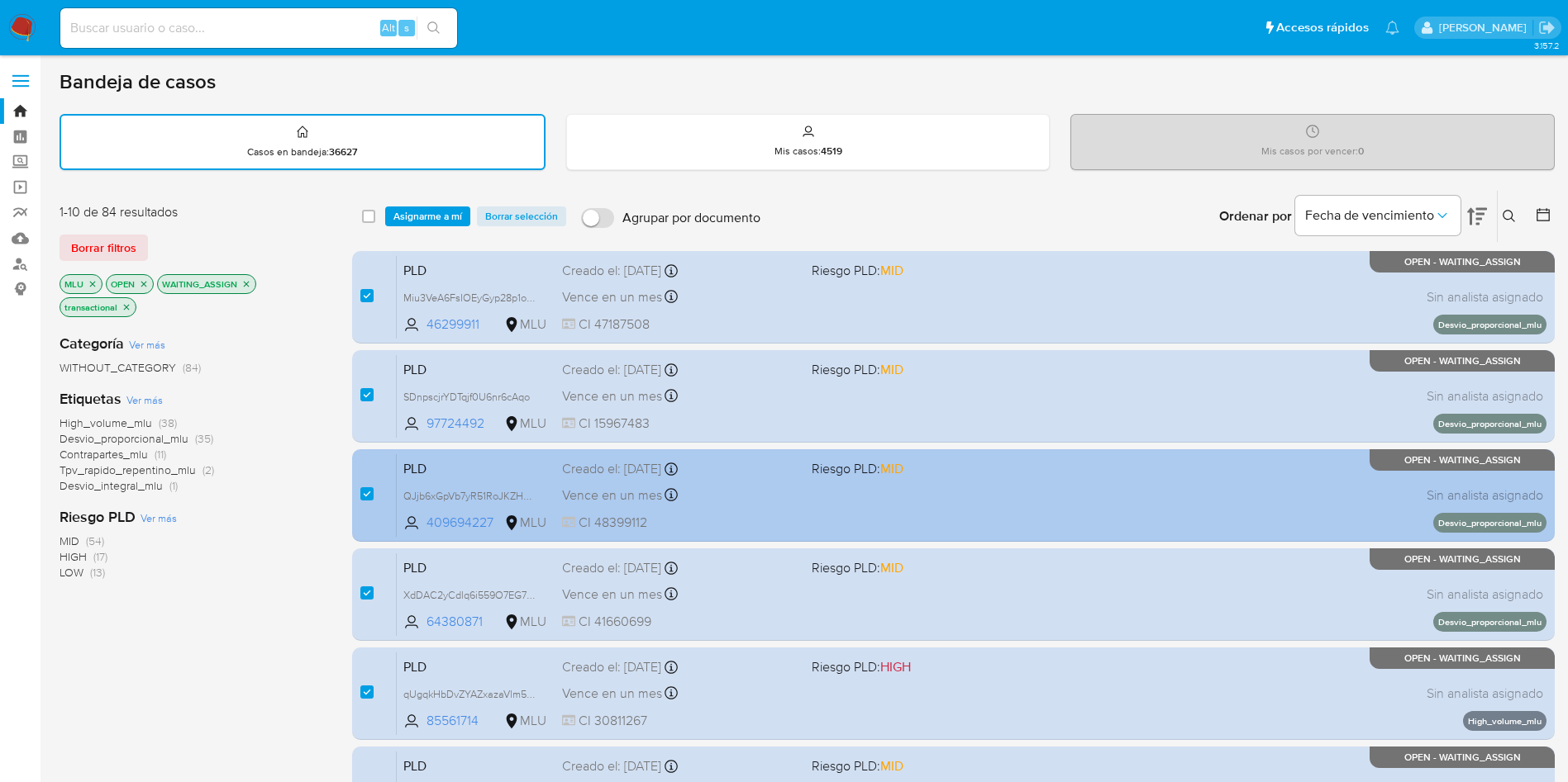
click at [795, 505] on div "Vence en un mes Vence el 10/10/2025 06:33:29" at bounding box center [680, 495] width 236 height 22
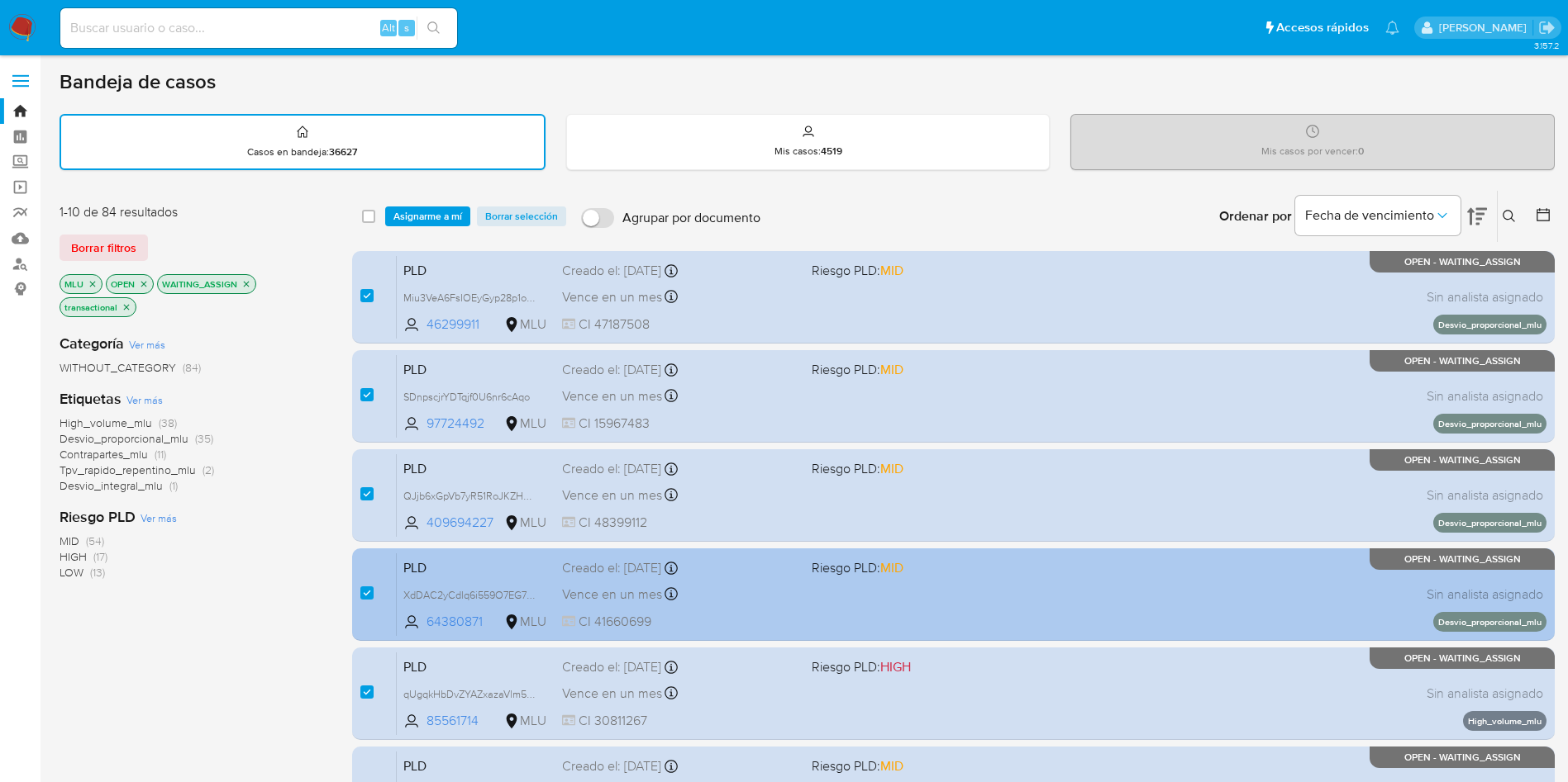
click at [791, 575] on div "Creado el: 12/07/2025 Creado el: 12/07/2025 06:33:34" at bounding box center [680, 568] width 236 height 18
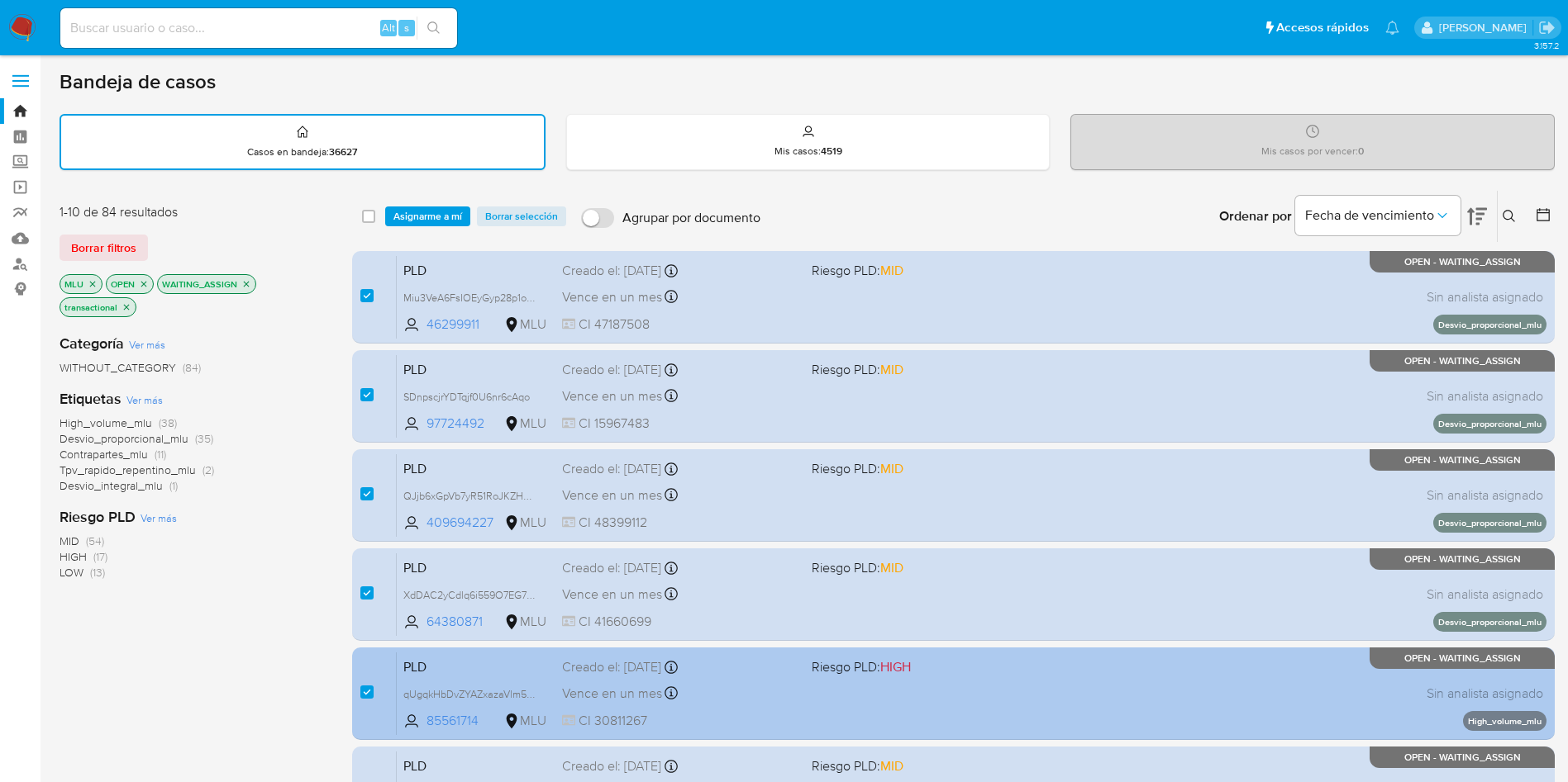
click at [747, 695] on div "Vence en un mes Vence el 10/10/2025 06:33:43" at bounding box center [680, 693] width 236 height 22
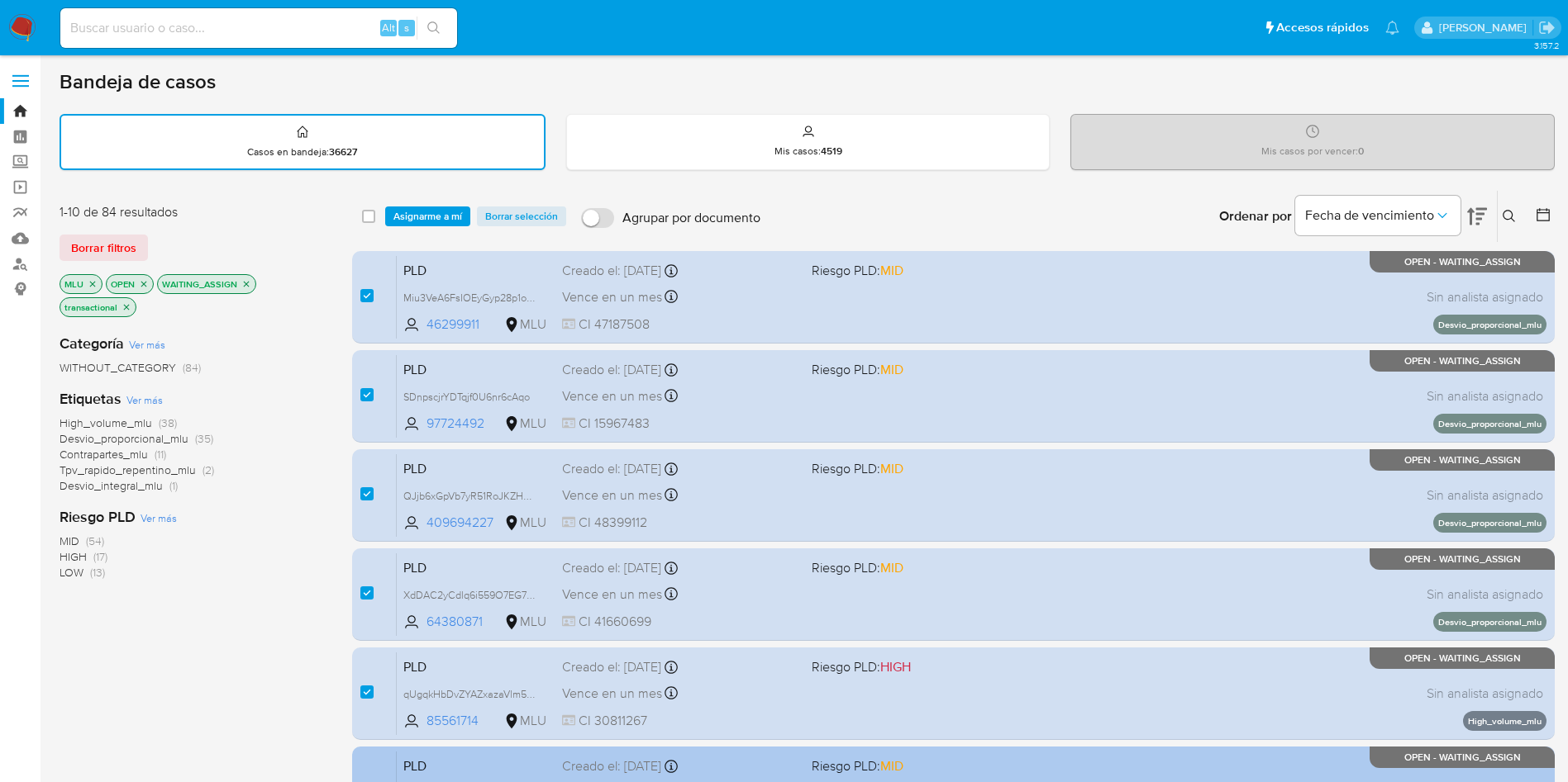
click at [788, 758] on div "Creado el: 12/07/2025 Creado el: 12/07/2025 06:33:44" at bounding box center [680, 767] width 236 height 18
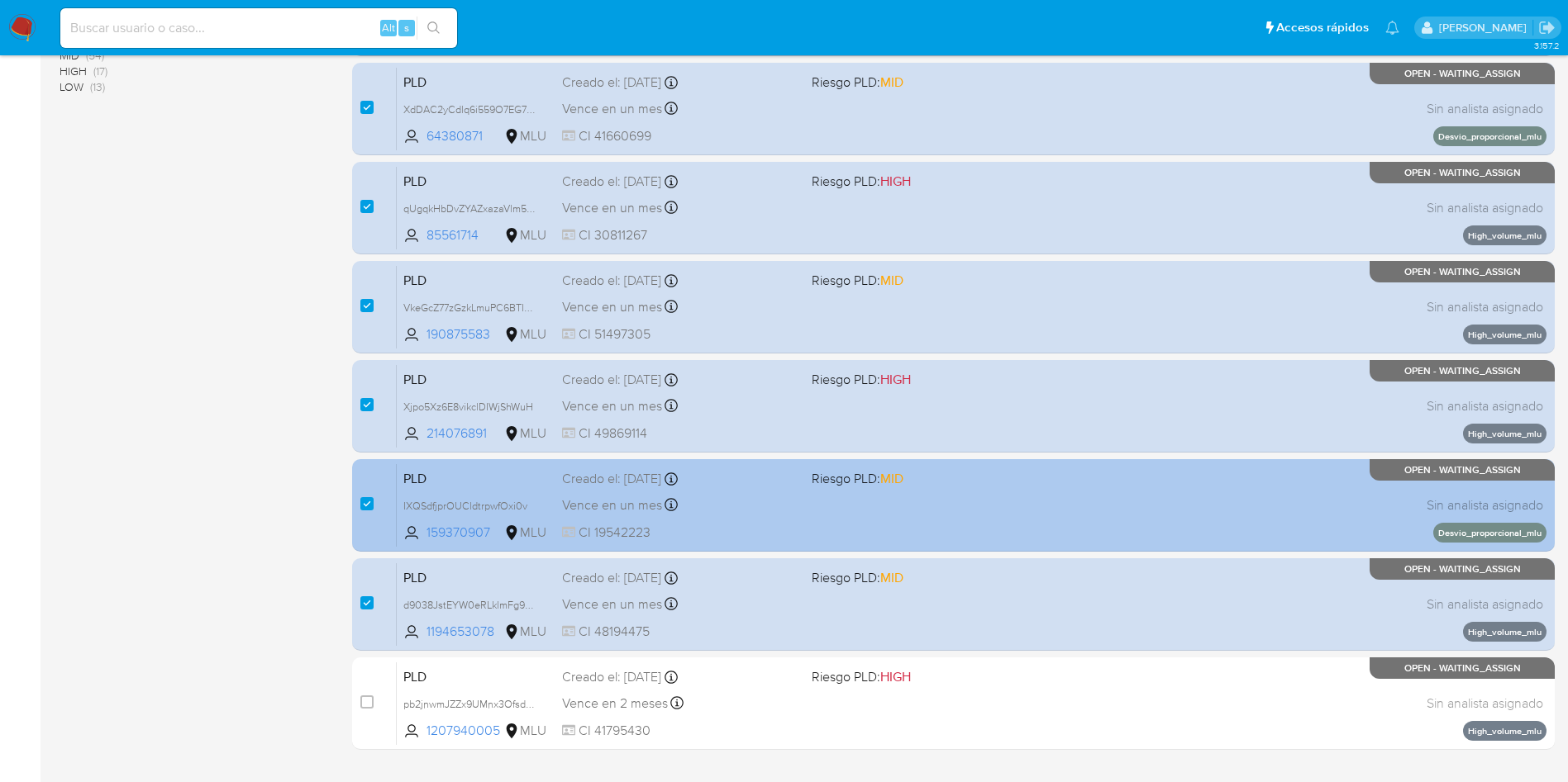
scroll to position [523, 0]
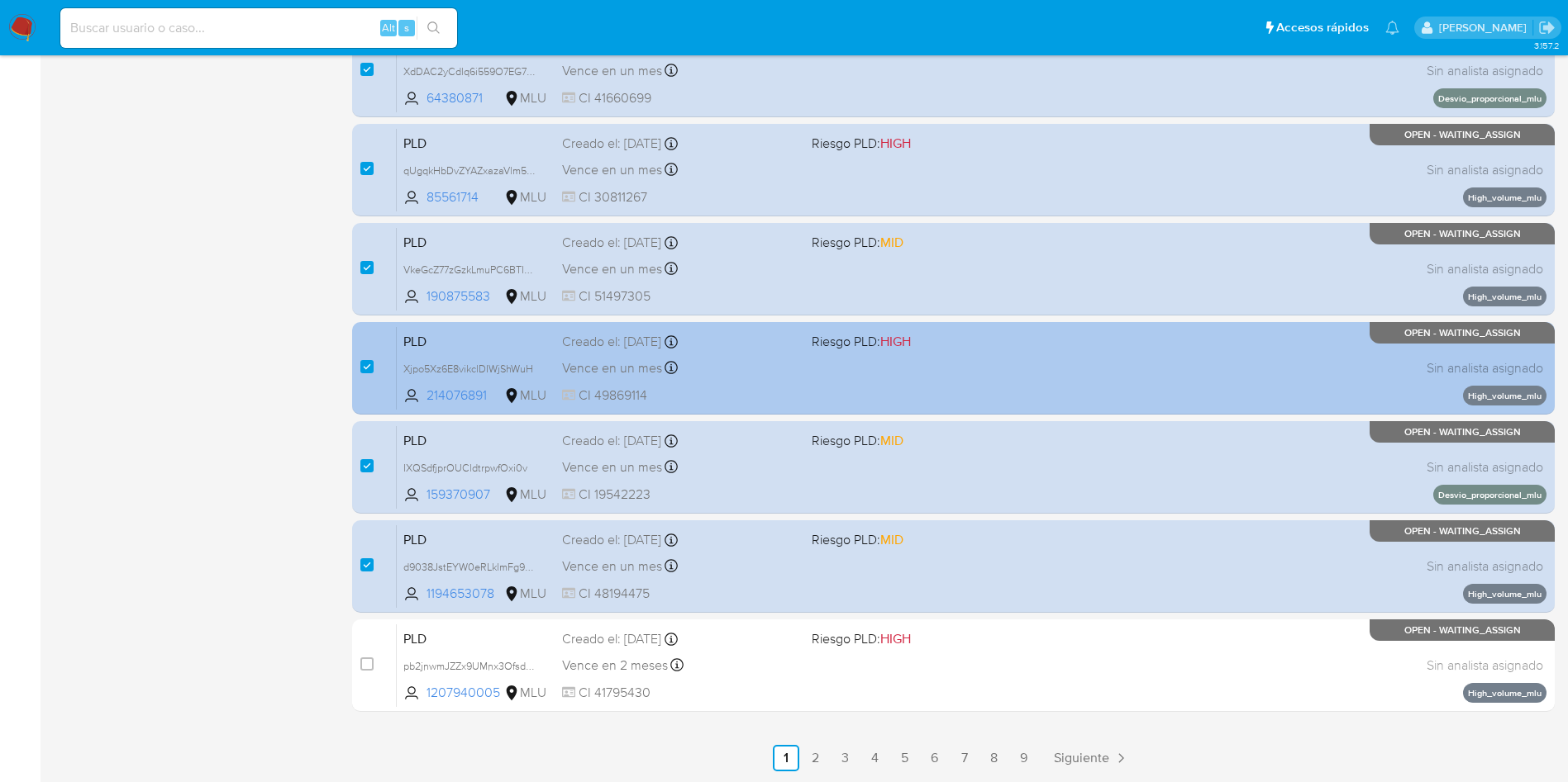
click at [770, 372] on div "Vence en un mes Vence el 10/10/2025 06:33:50" at bounding box center [680, 368] width 236 height 22
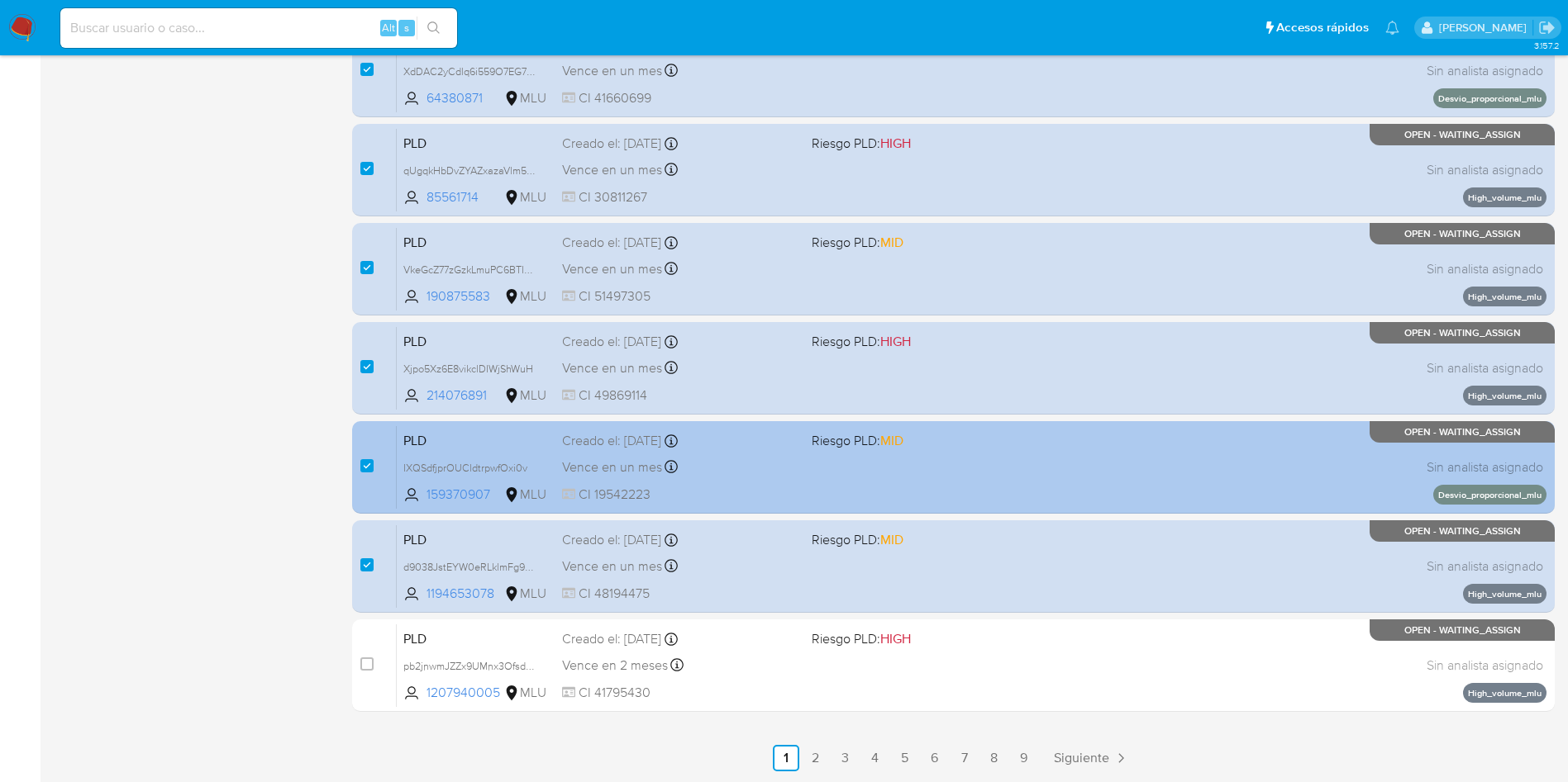
click at [851, 472] on div "PLD IXQSdfjprOUCldtrpwfOxi0v 159370907 MLU Riesgo PLD: MID Creado el: 12/07/202…" at bounding box center [972, 467] width 1150 height 83
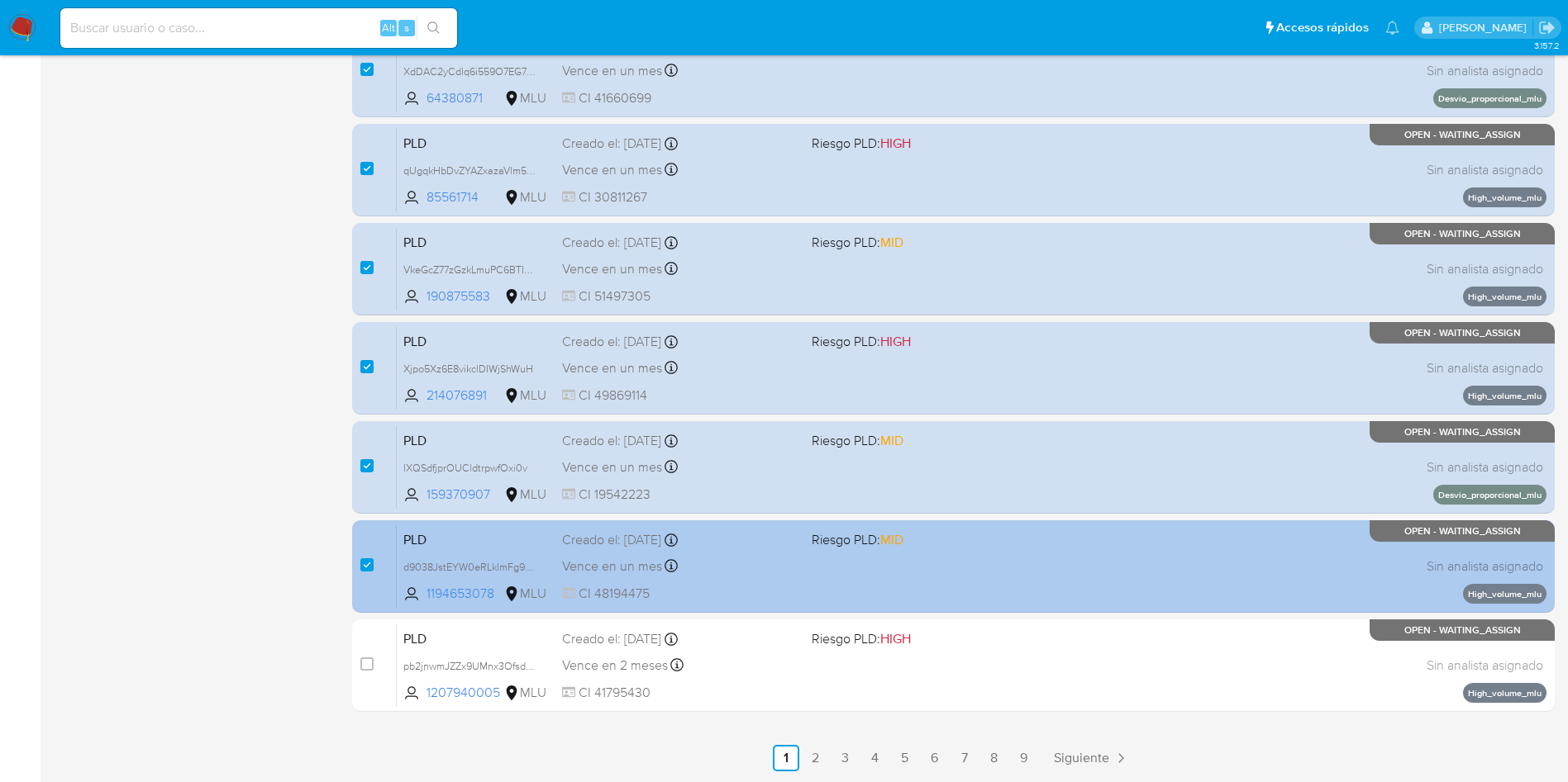
click at [838, 584] on div "PLD d9038JstEYW0eRLklmFg9f6N 1194653078 MLU Riesgo PLD: MID Creado el: 12/07/20…" at bounding box center [972, 566] width 1150 height 83
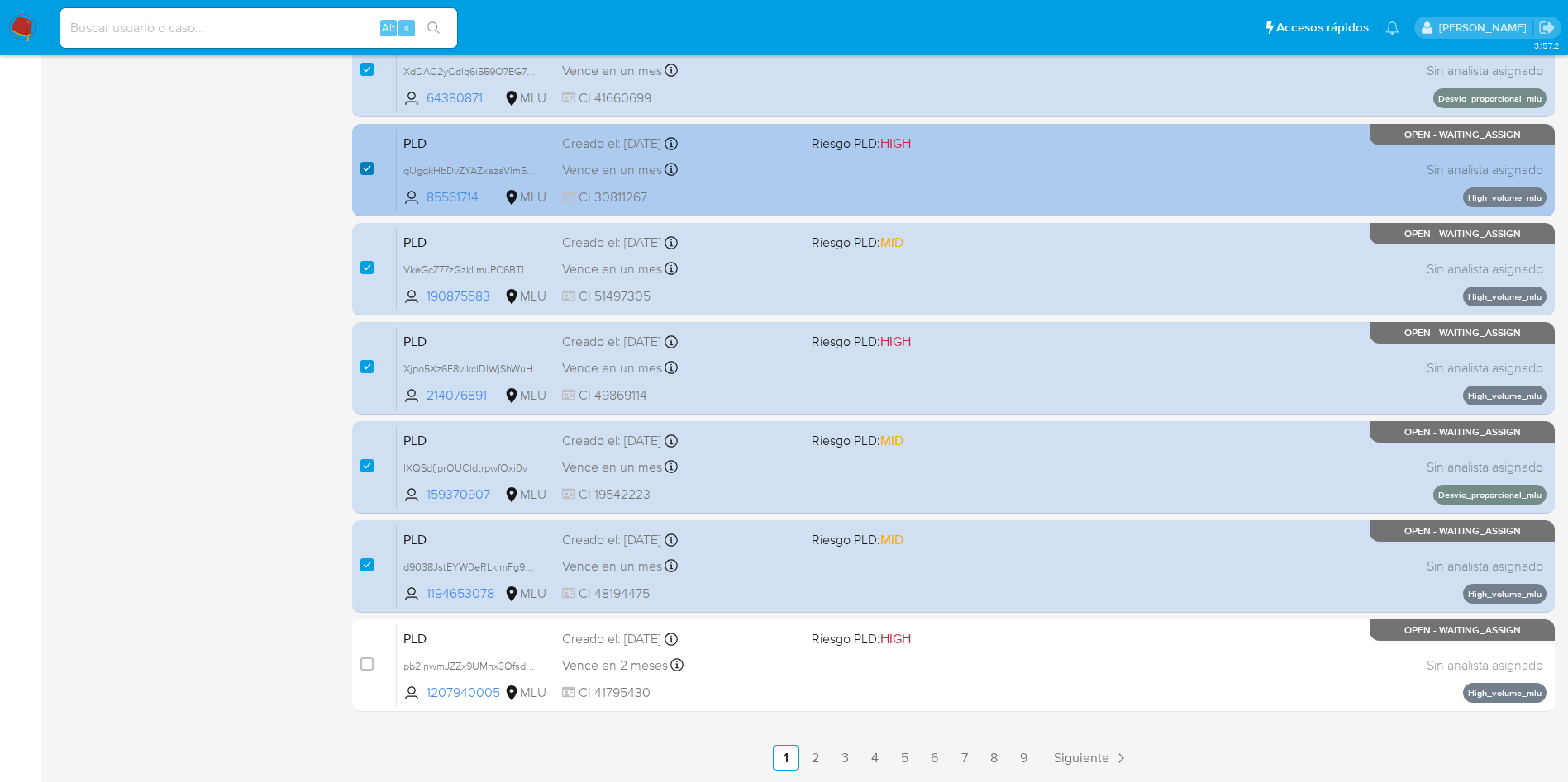
click at [364, 168] on input "checkbox" at bounding box center [366, 168] width 13 height 13
checkbox input "false"
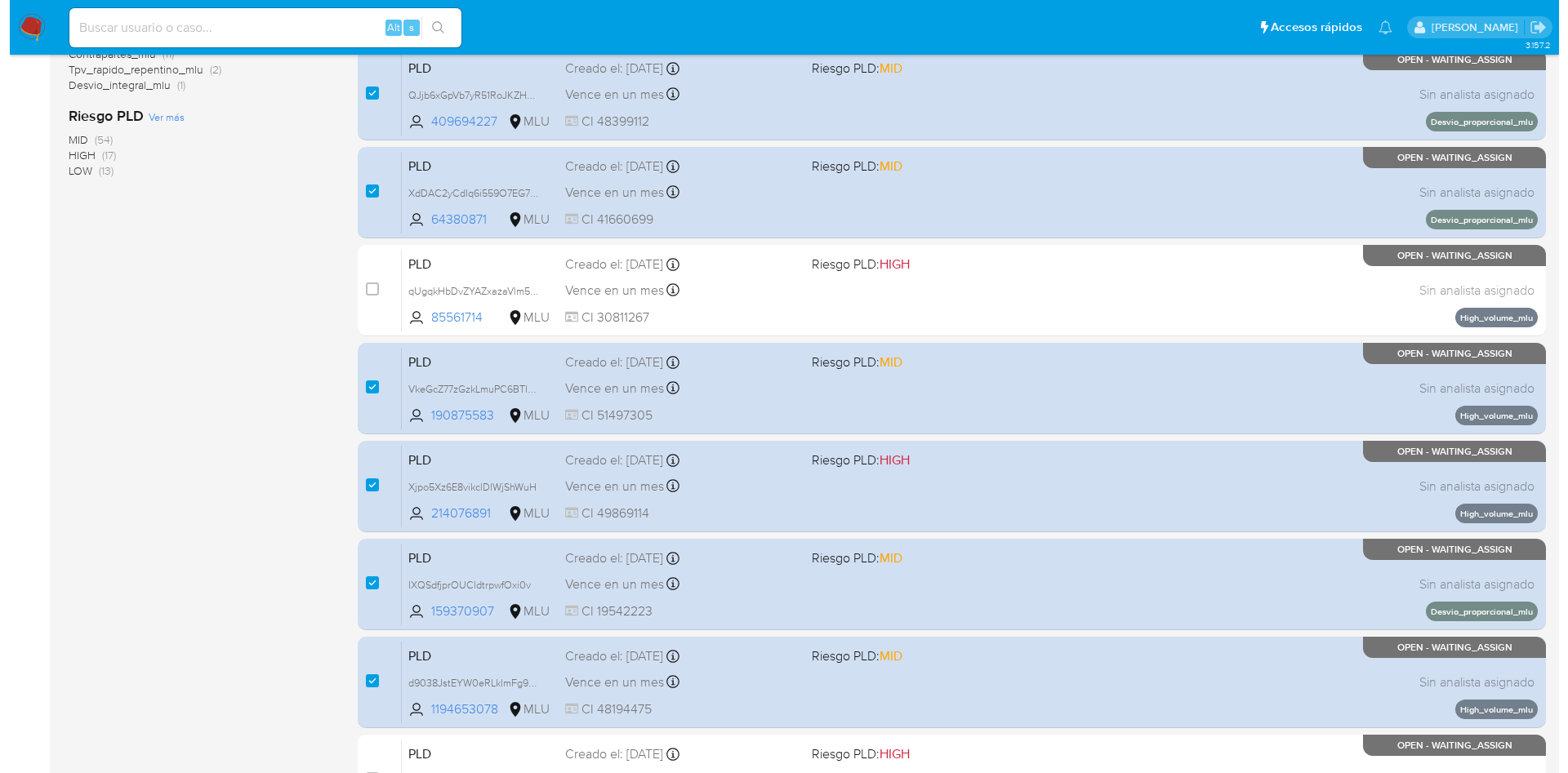
scroll to position [0, 0]
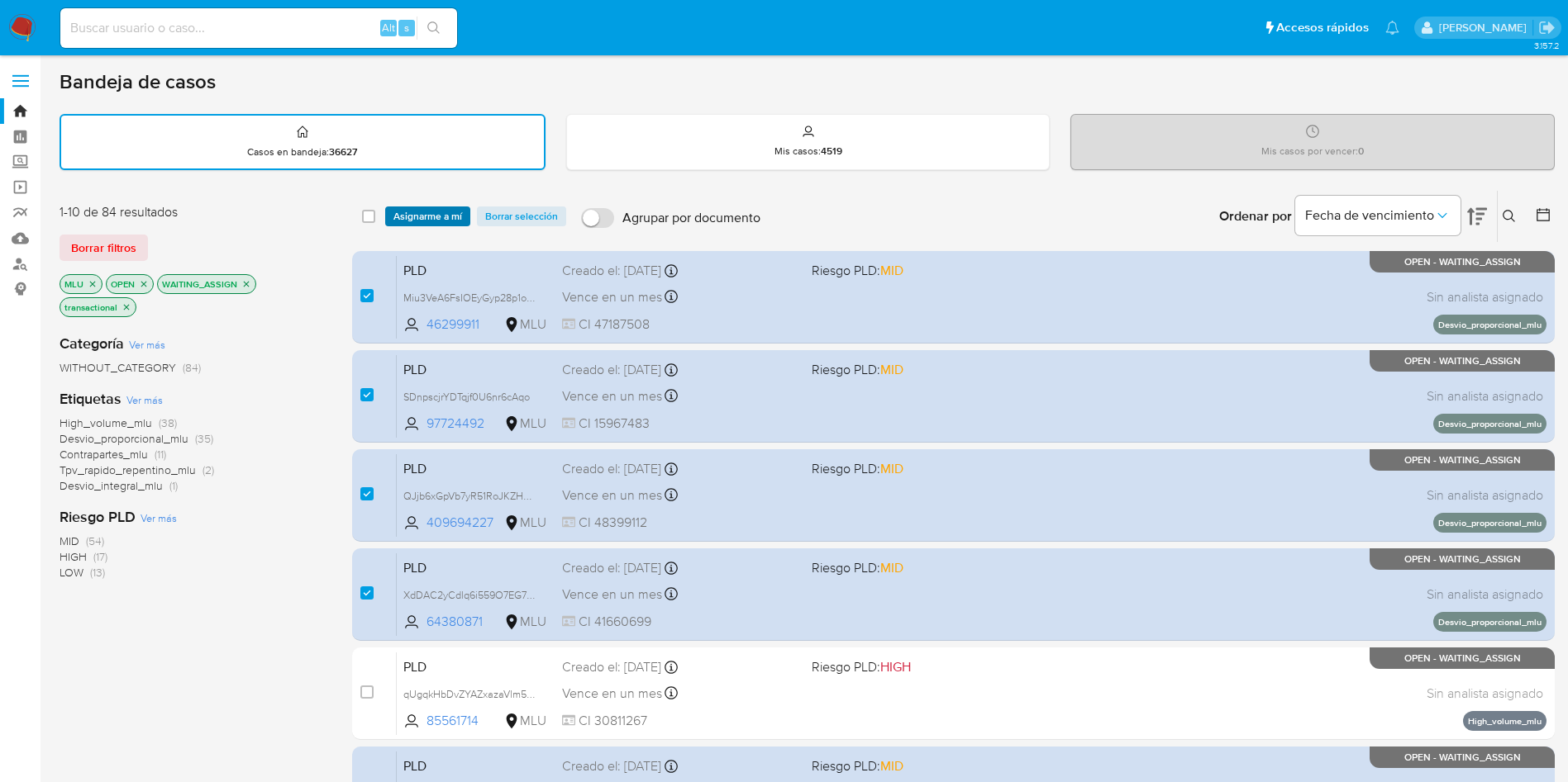
click at [423, 208] on span "Asignarme a mí" at bounding box center [427, 216] width 68 height 16
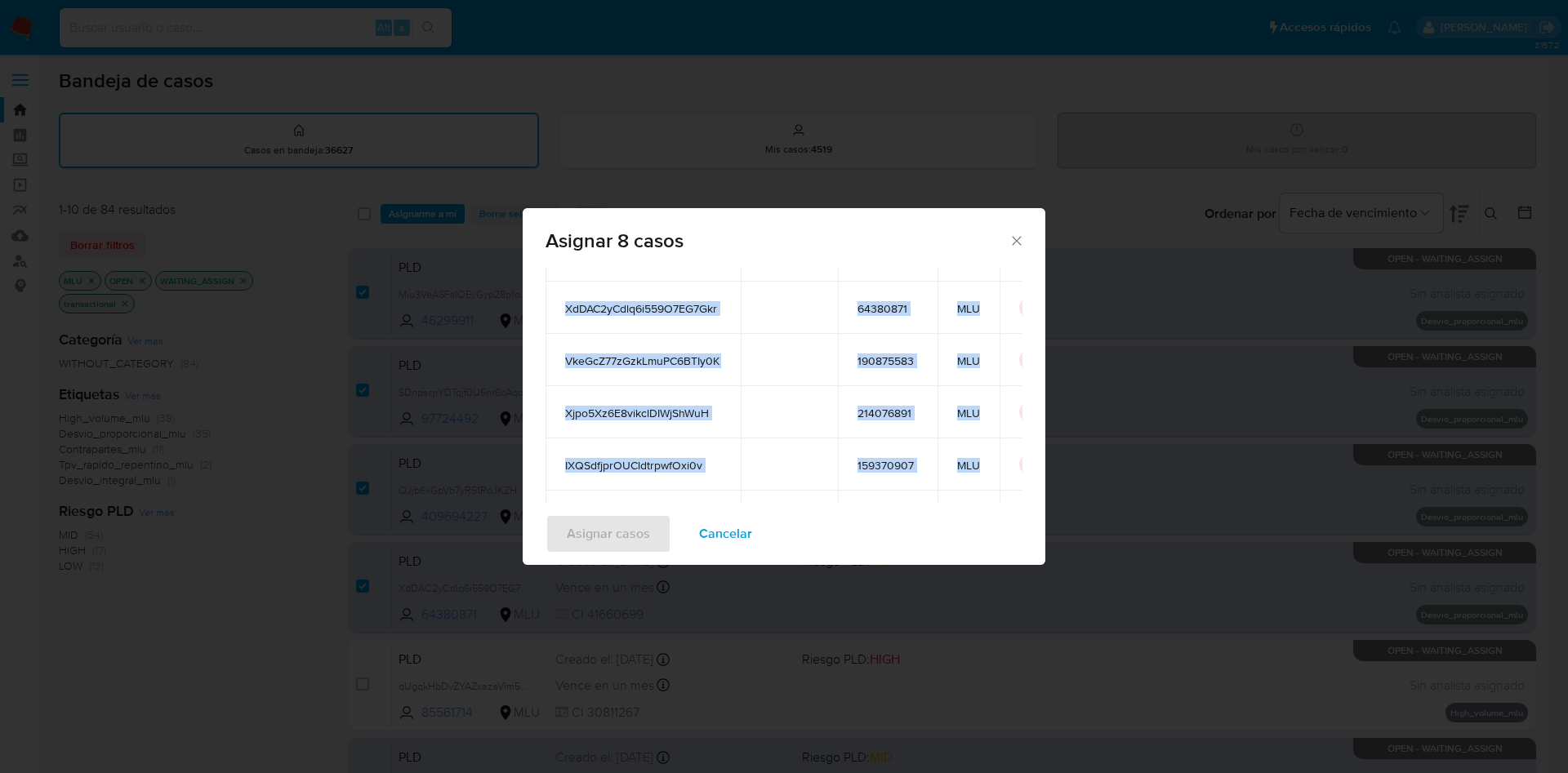
scroll to position [245, 0]
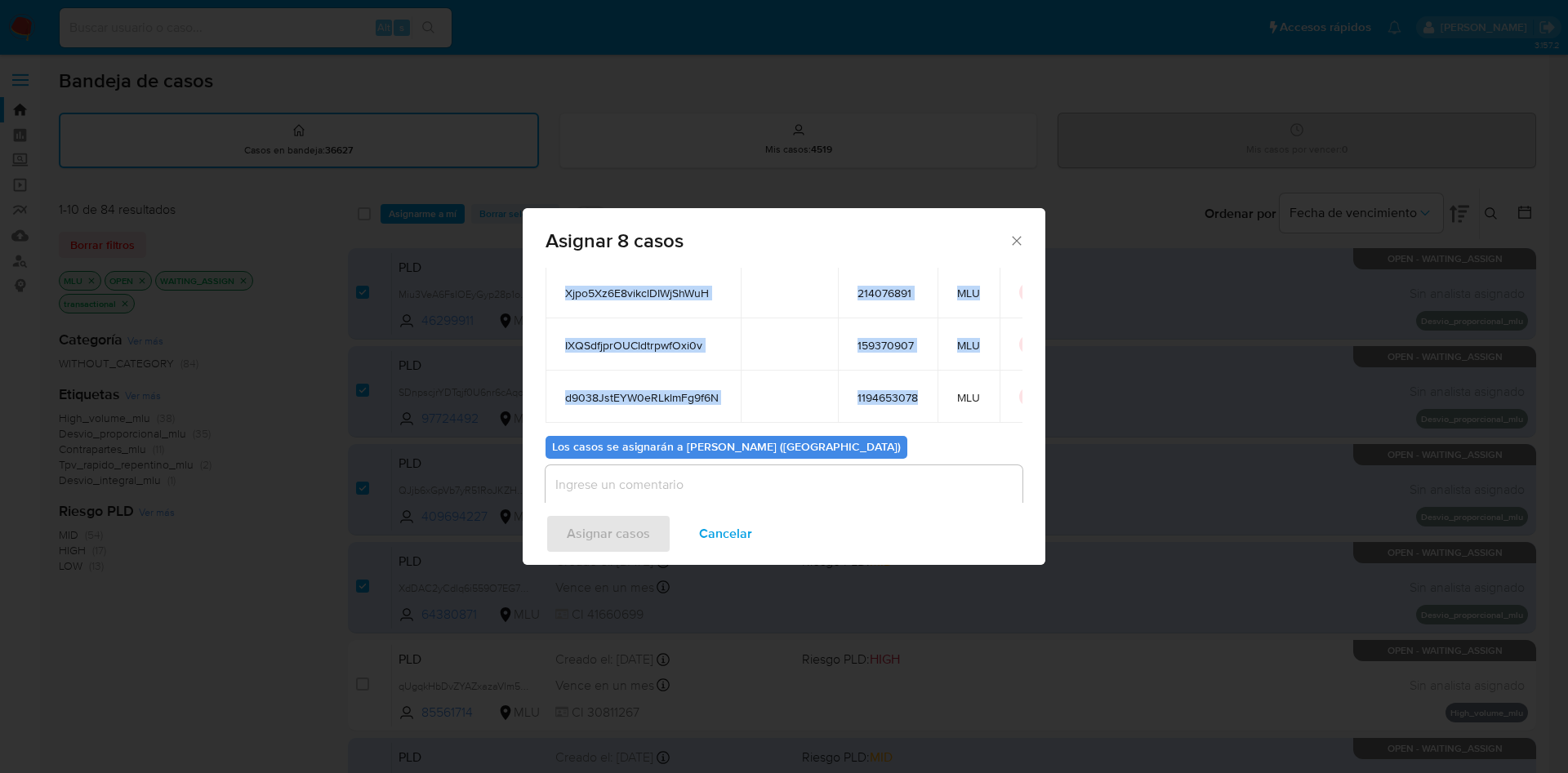
drag, startPoint x: 560, startPoint y: 319, endPoint x: 935, endPoint y: 389, distance: 381.5
click at [935, 389] on table "ID Propietario ID de usuario Site Miu3VeA6FsIOEyGyp28p1oP7 46299911 MLU SDnpscj…" at bounding box center [802, 186] width 513 height 474
copy table "ID Propietario ID de usuario Site Miu3VeA6FsIOEyGyp28p1oP7 46299911 MLU SDnpscj…"
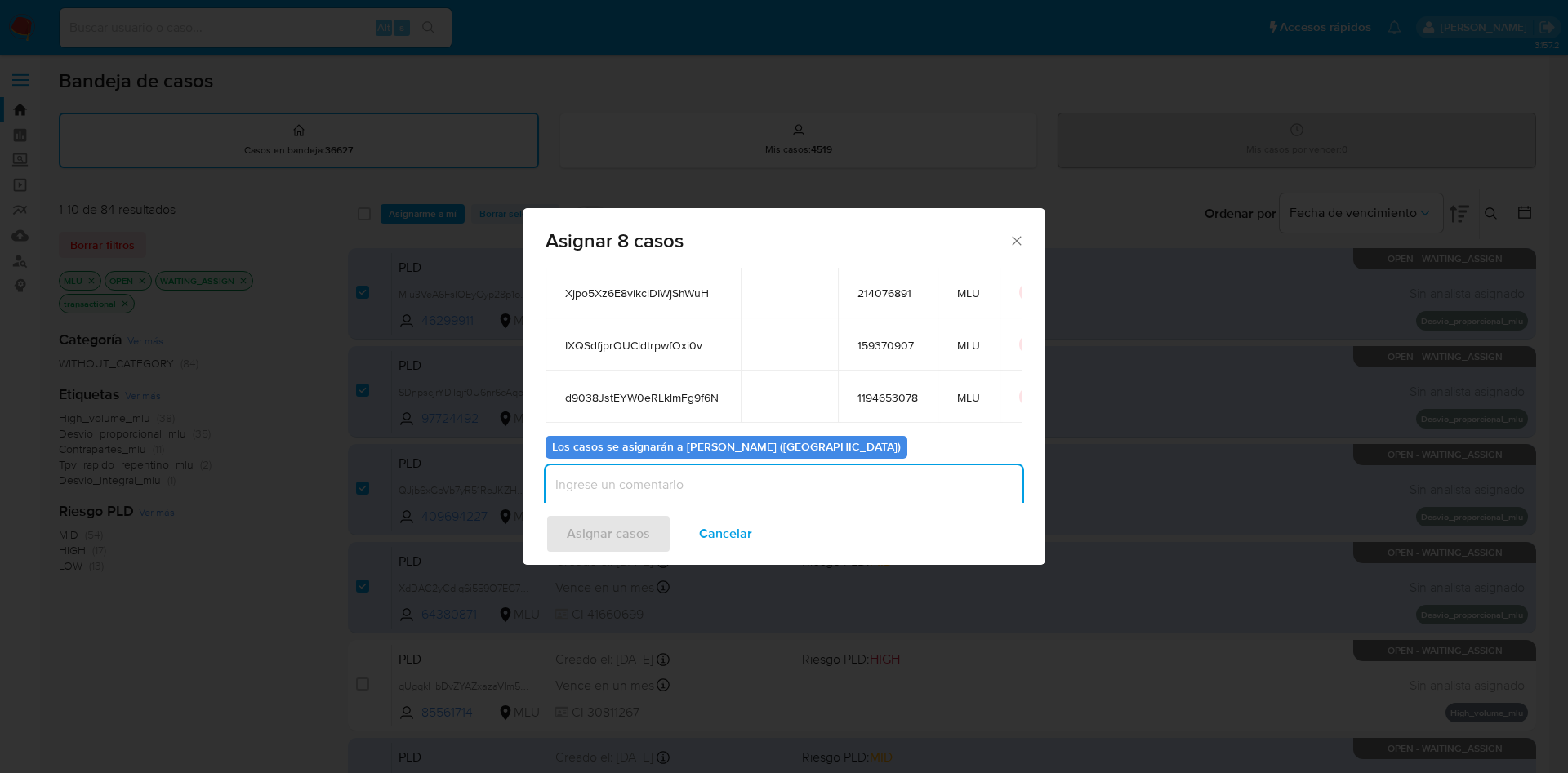
click at [620, 483] on textarea "assign-modal" at bounding box center [784, 499] width 477 height 66
click at [620, 529] on span "Asignar casos" at bounding box center [609, 534] width 83 height 35
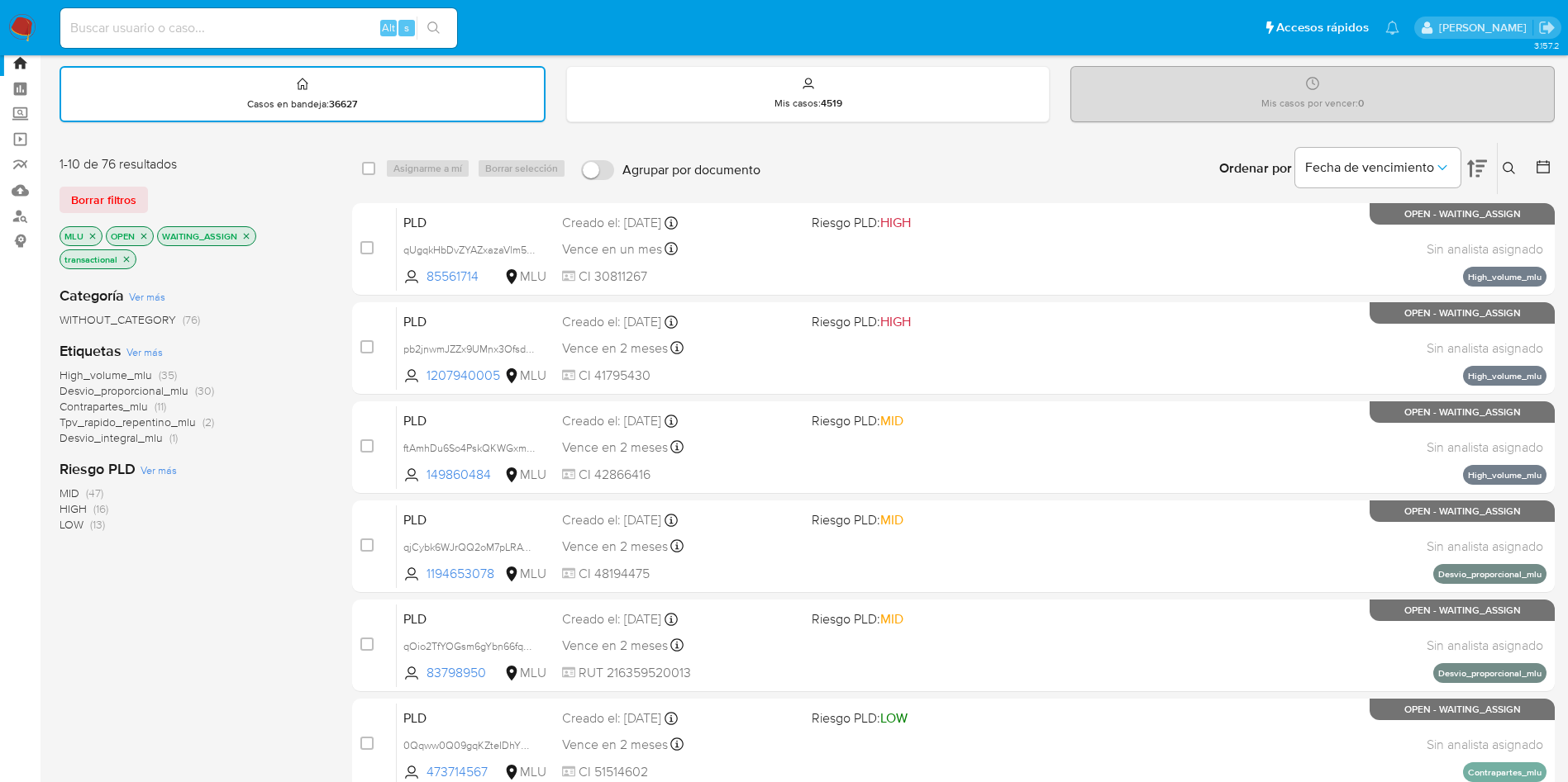
scroll to position [0, 0]
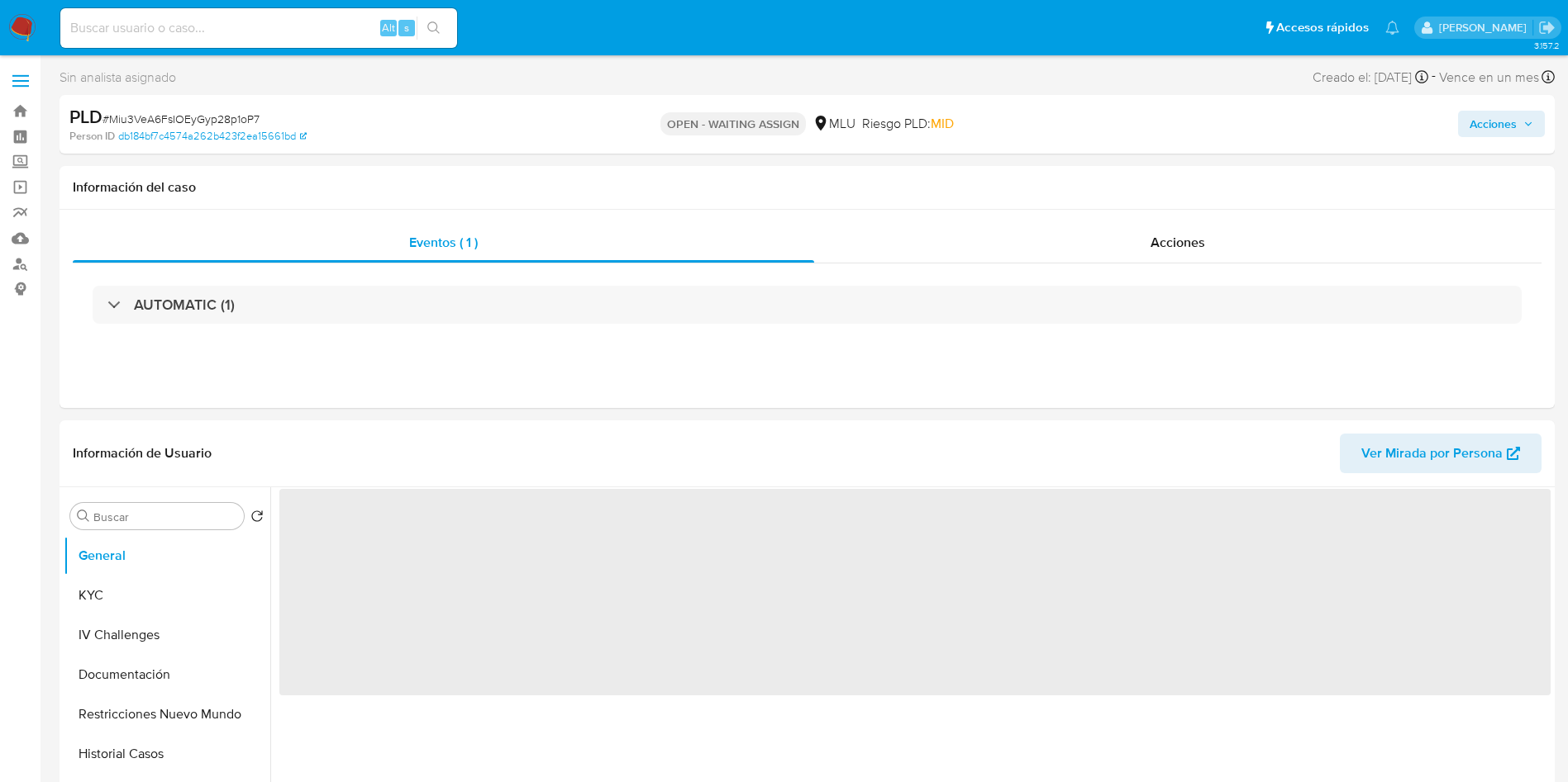
select select "10"
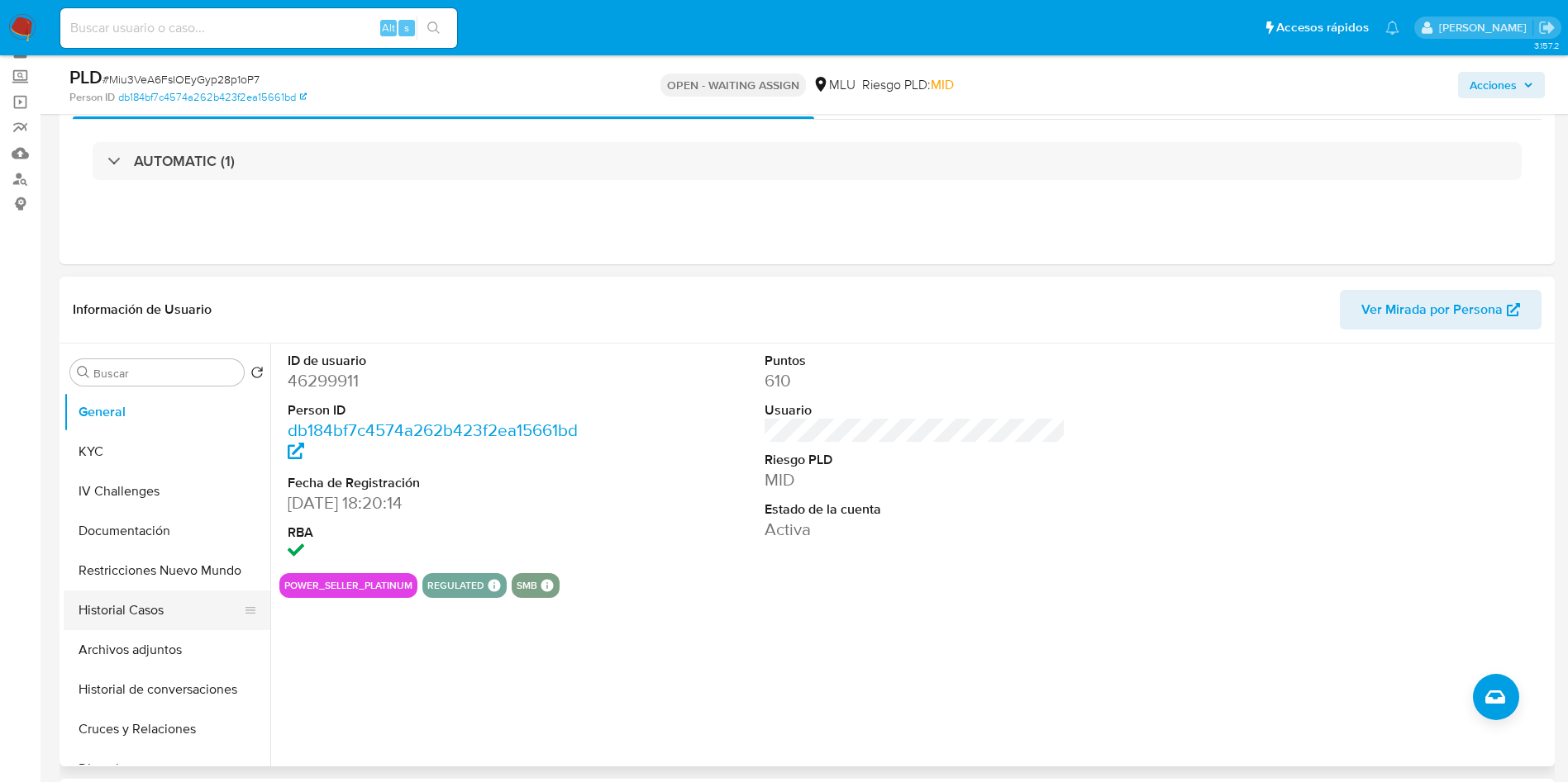
scroll to position [124, 0]
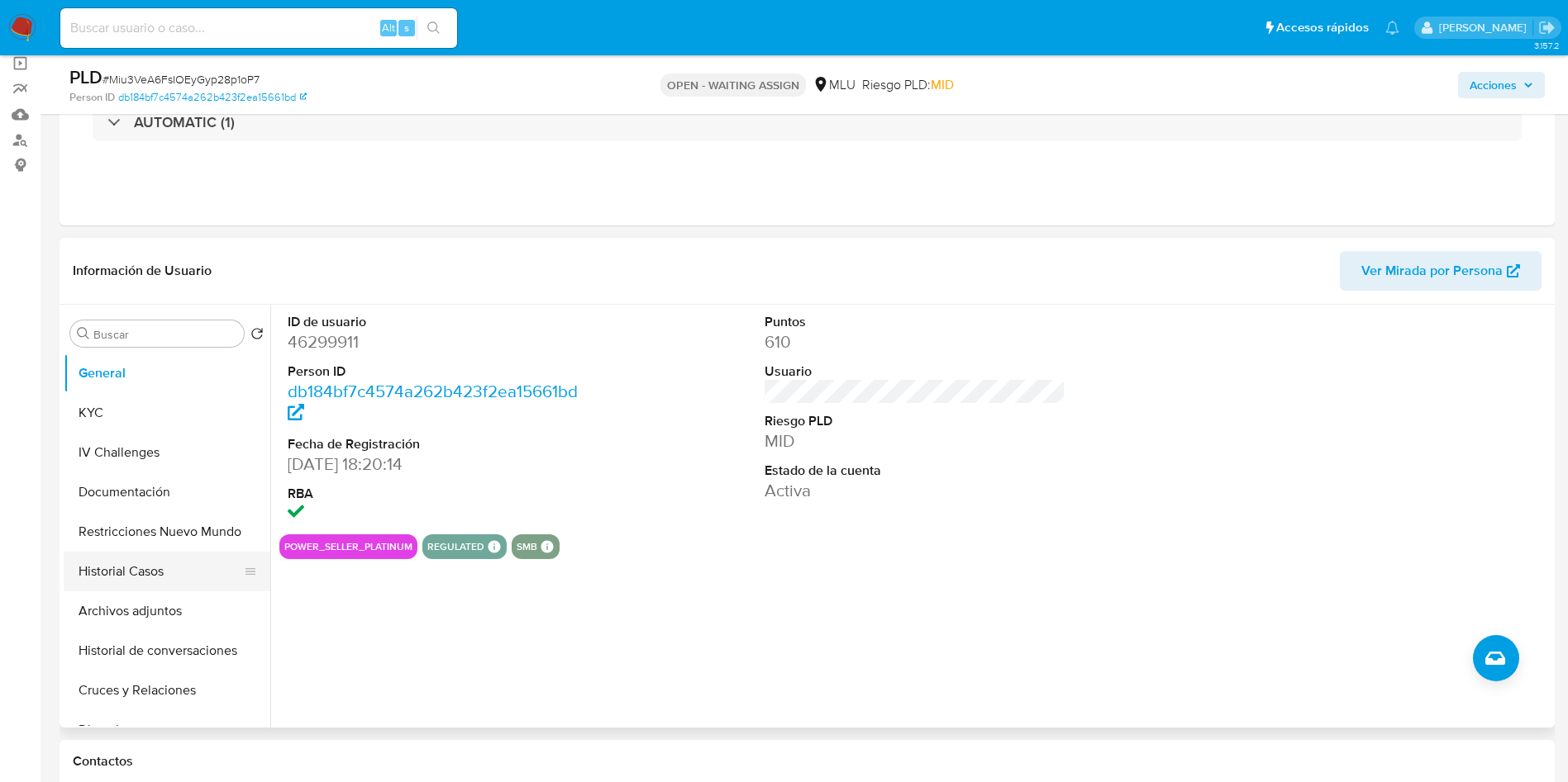
click at [142, 563] on button "Historial Casos" at bounding box center [160, 572] width 193 height 40
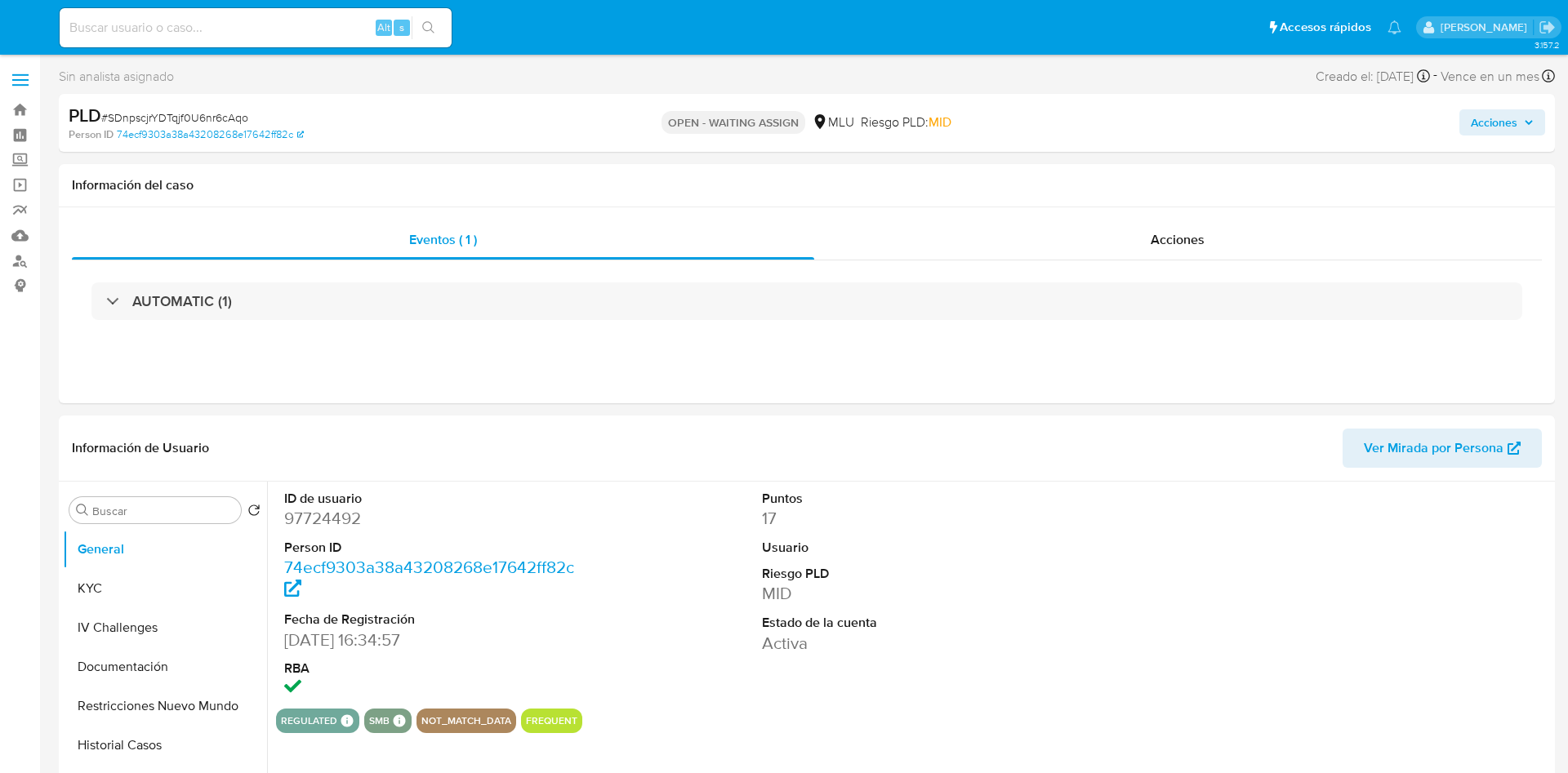
select select "10"
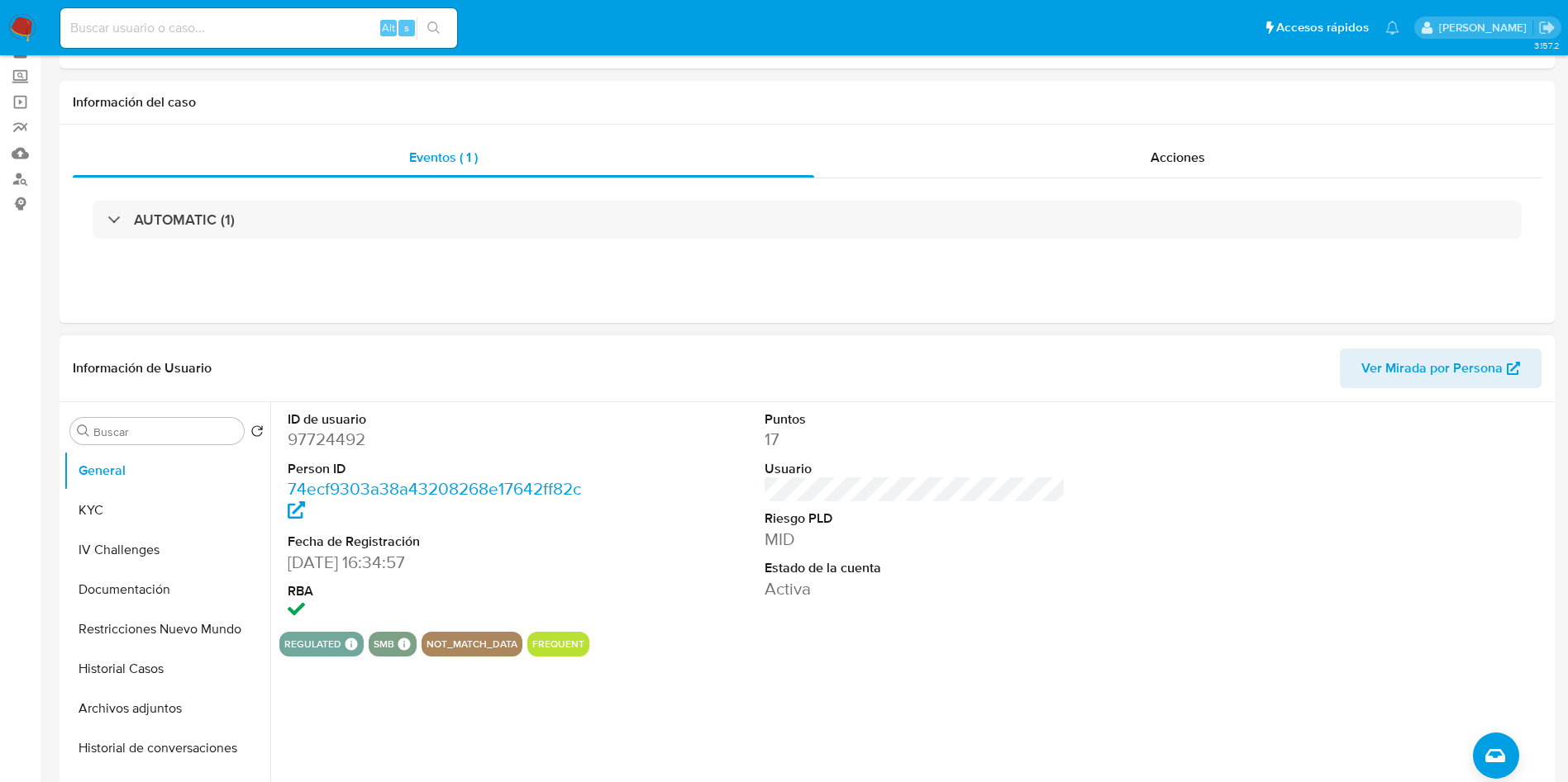
scroll to position [124, 0]
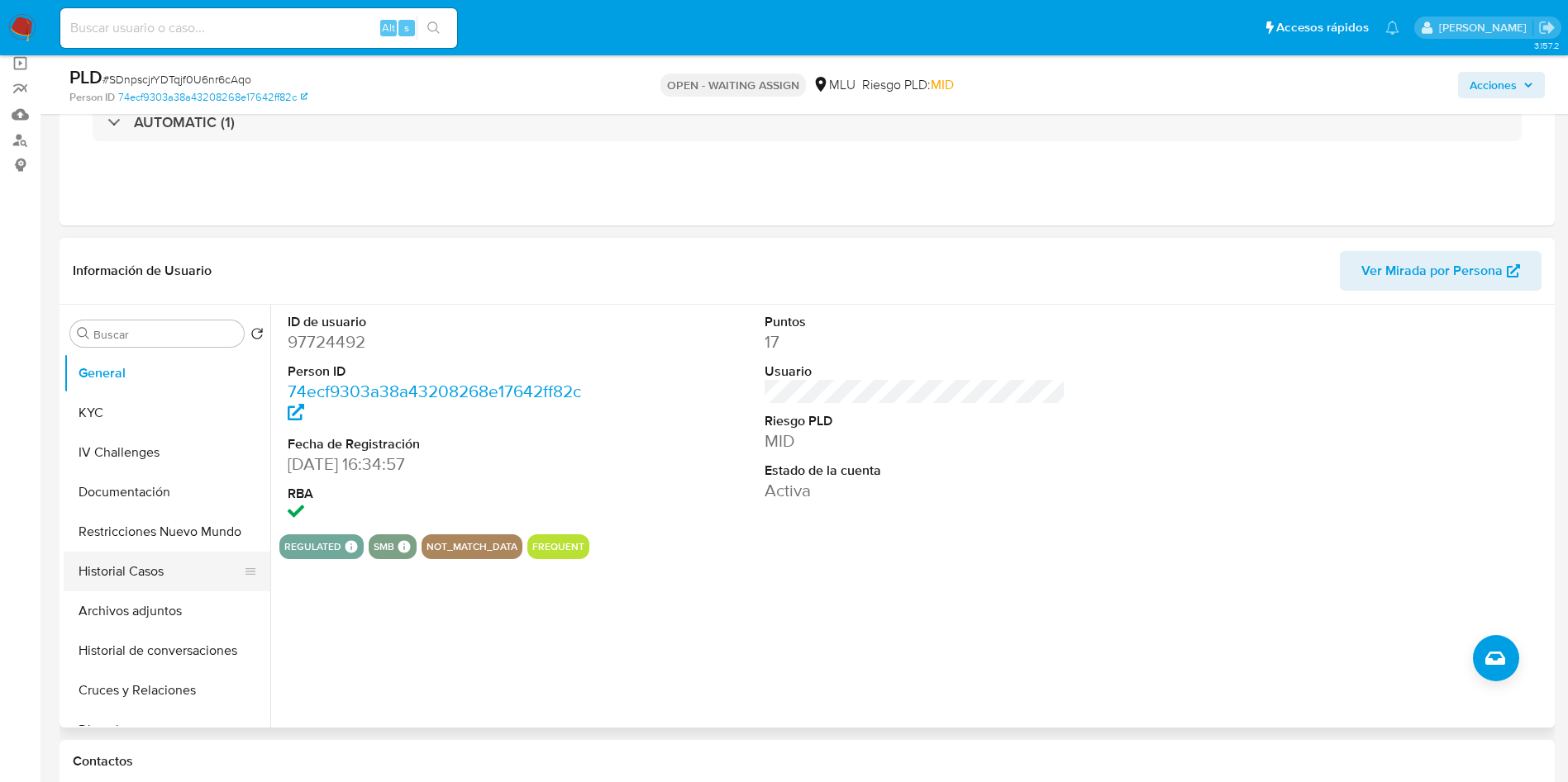
click at [145, 571] on button "Historial Casos" at bounding box center [160, 572] width 193 height 40
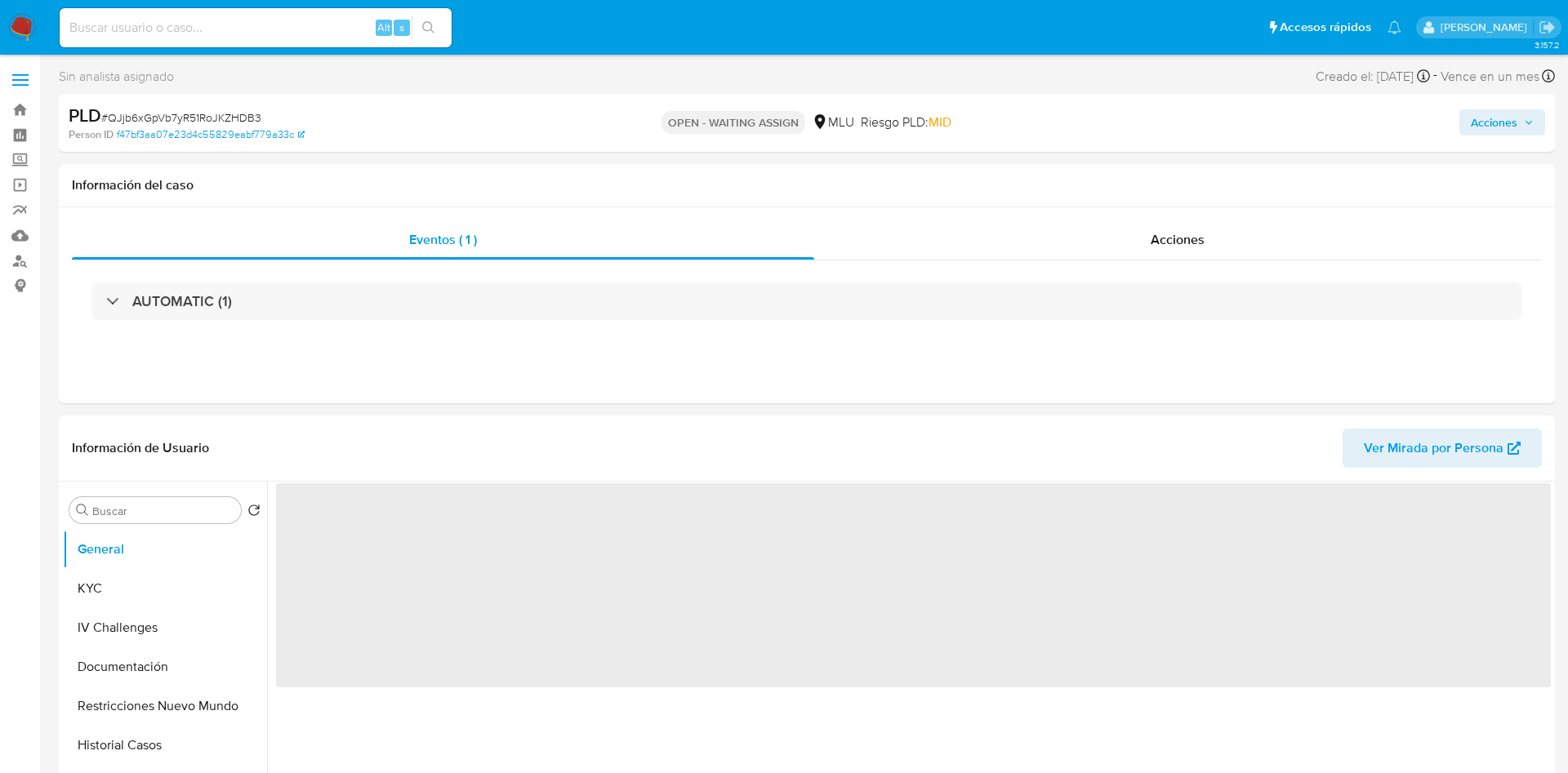
select select "10"
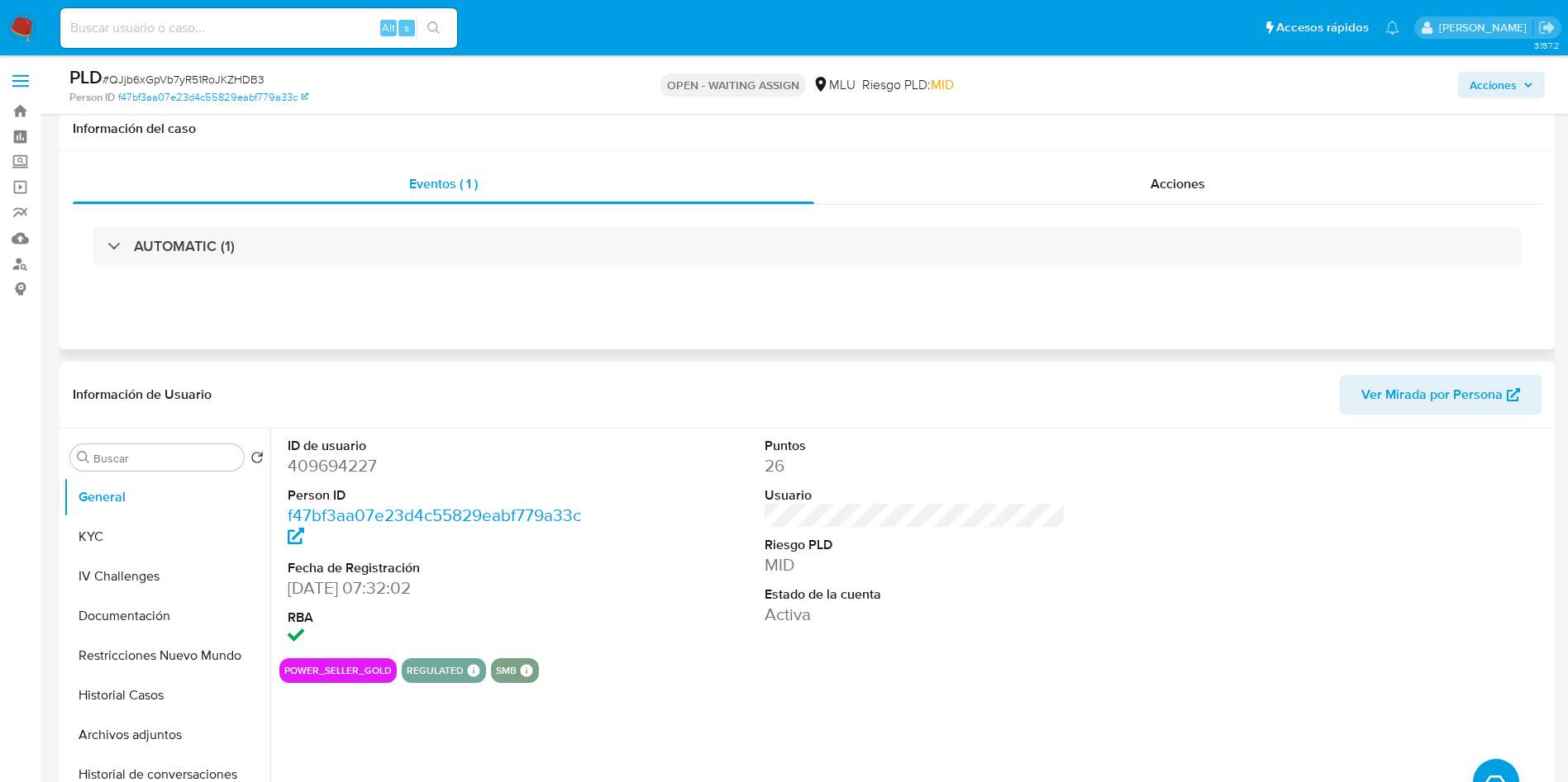
scroll to position [124, 0]
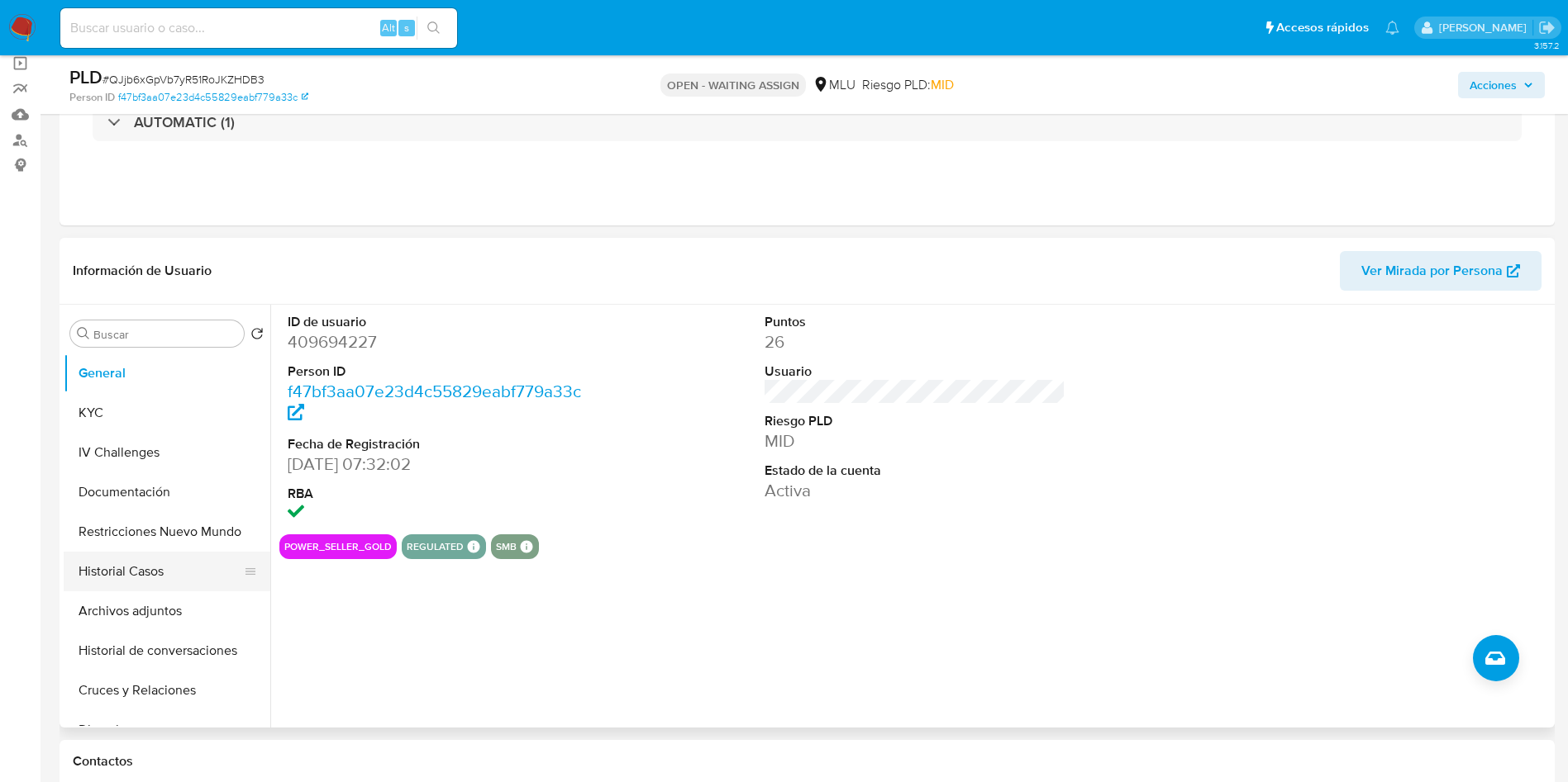
click at [155, 568] on button "Historial Casos" at bounding box center [160, 572] width 193 height 40
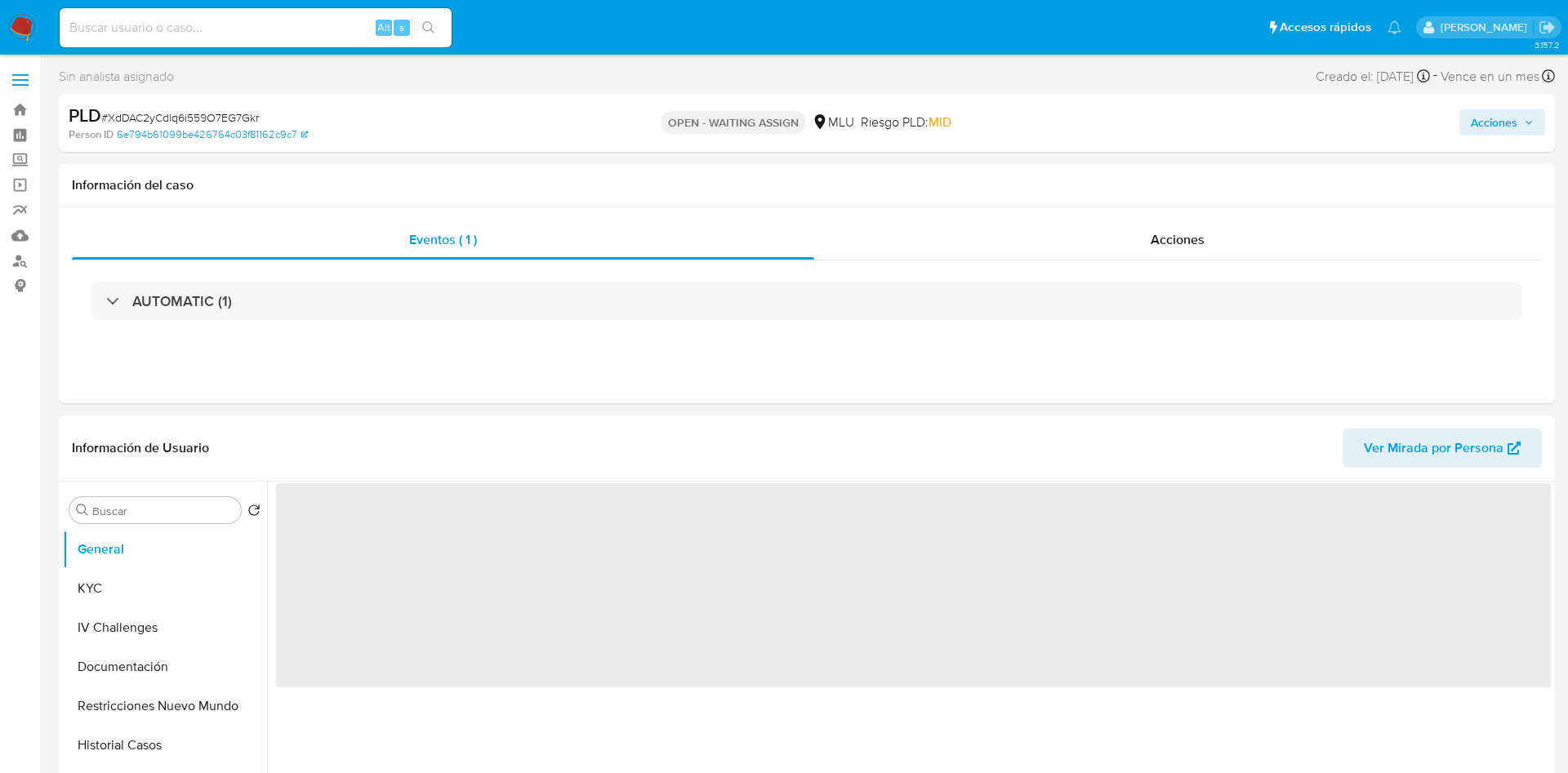
select select "10"
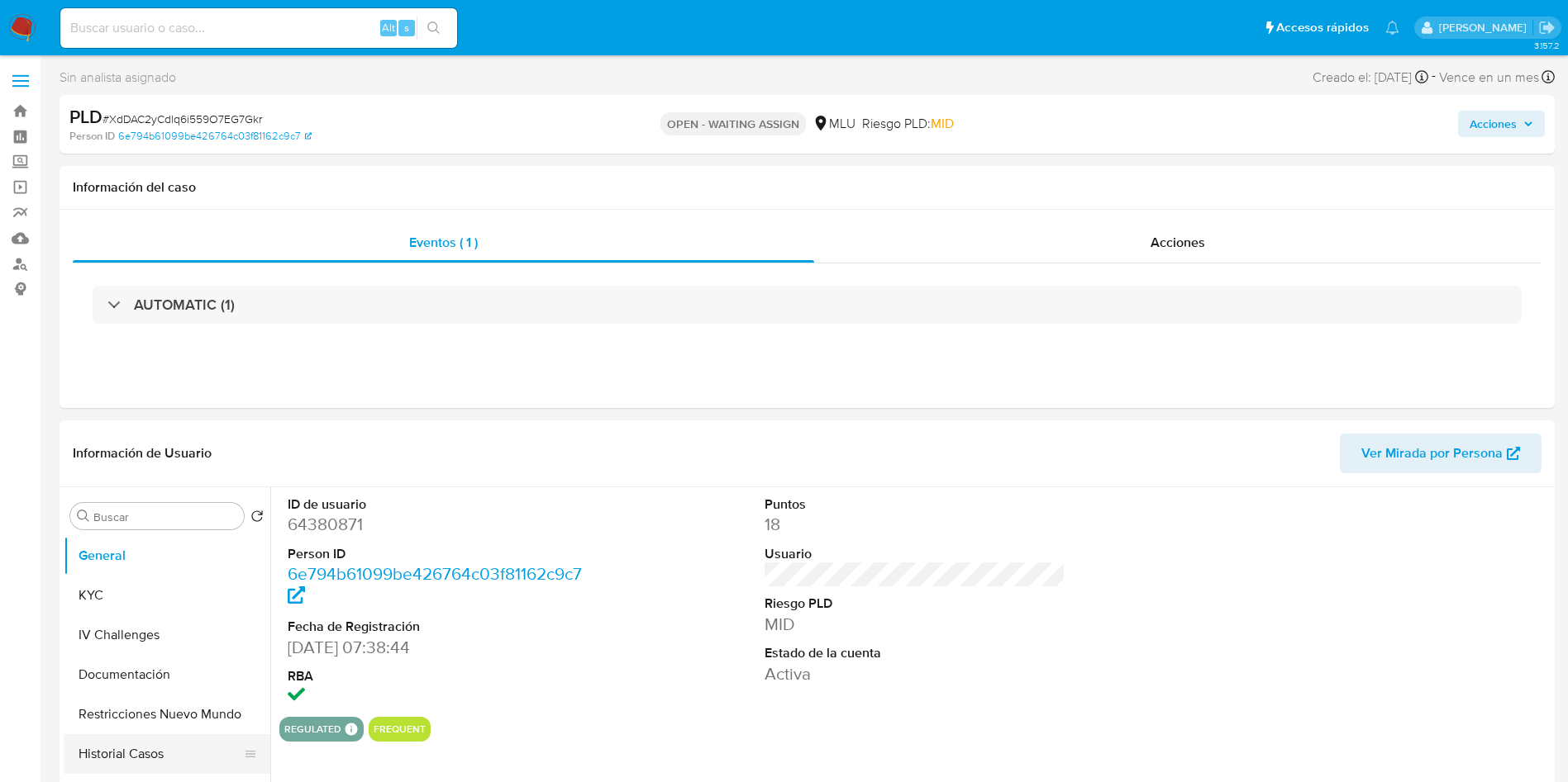
click at [148, 759] on button "Historial Casos" at bounding box center [160, 754] width 193 height 40
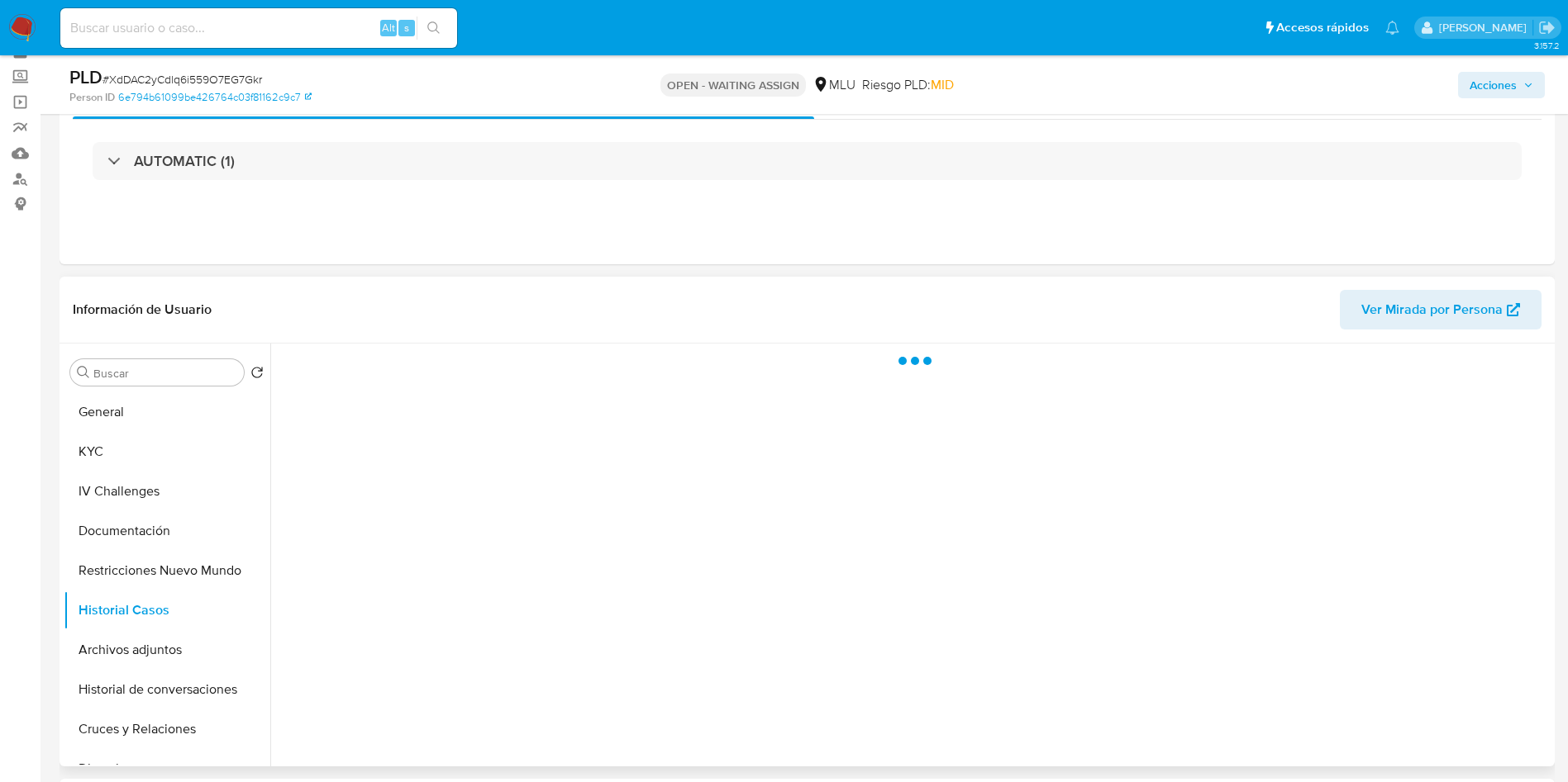
scroll to position [124, 0]
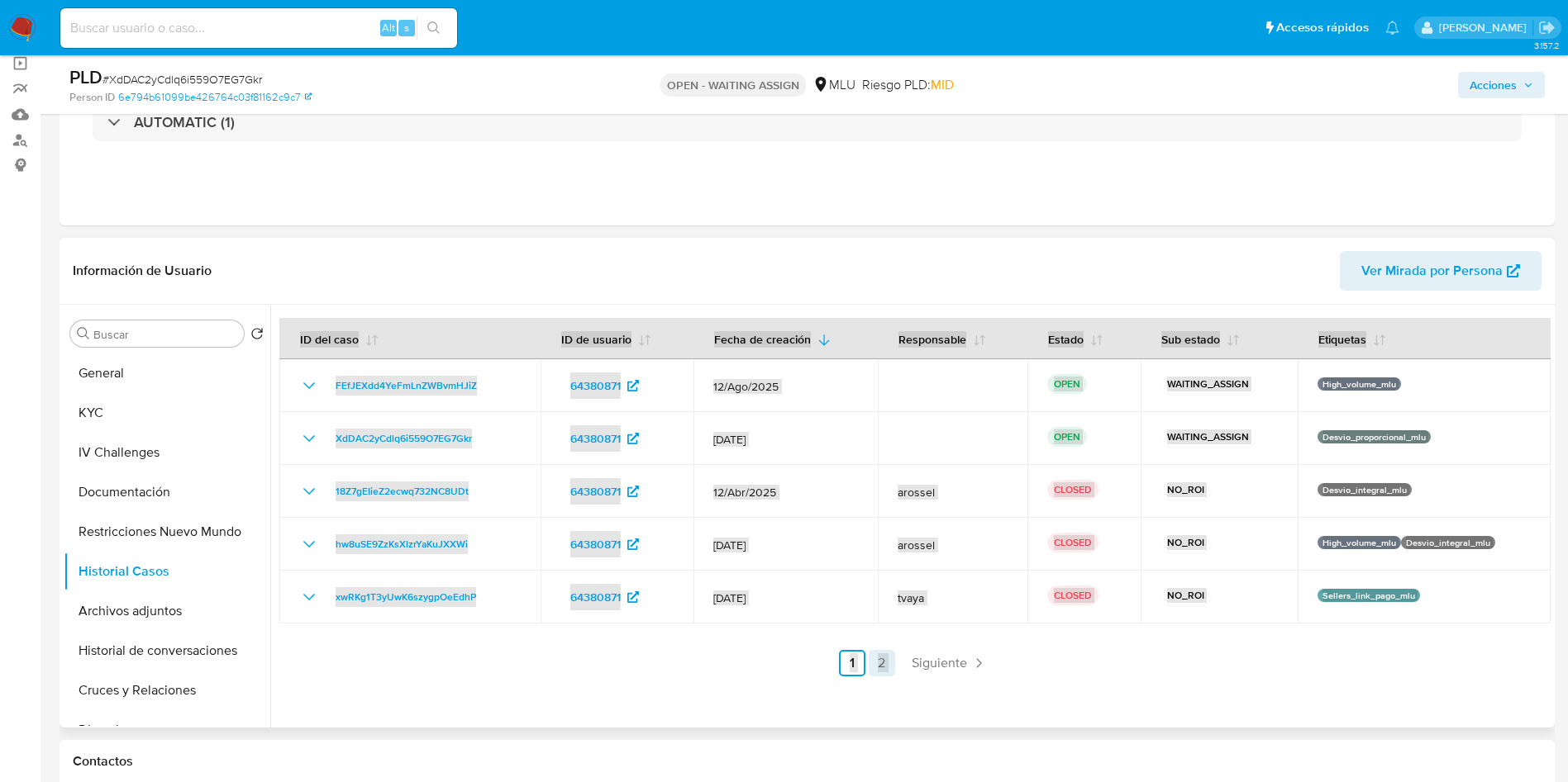
drag, startPoint x: 897, startPoint y: 660, endPoint x: 890, endPoint y: 672, distance: 13.9
click at [891, 663] on ul "Anterior 1 2 Siguiente" at bounding box center [914, 663] width 1271 height 26
click at [887, 674] on link "2" at bounding box center [881, 663] width 26 height 26
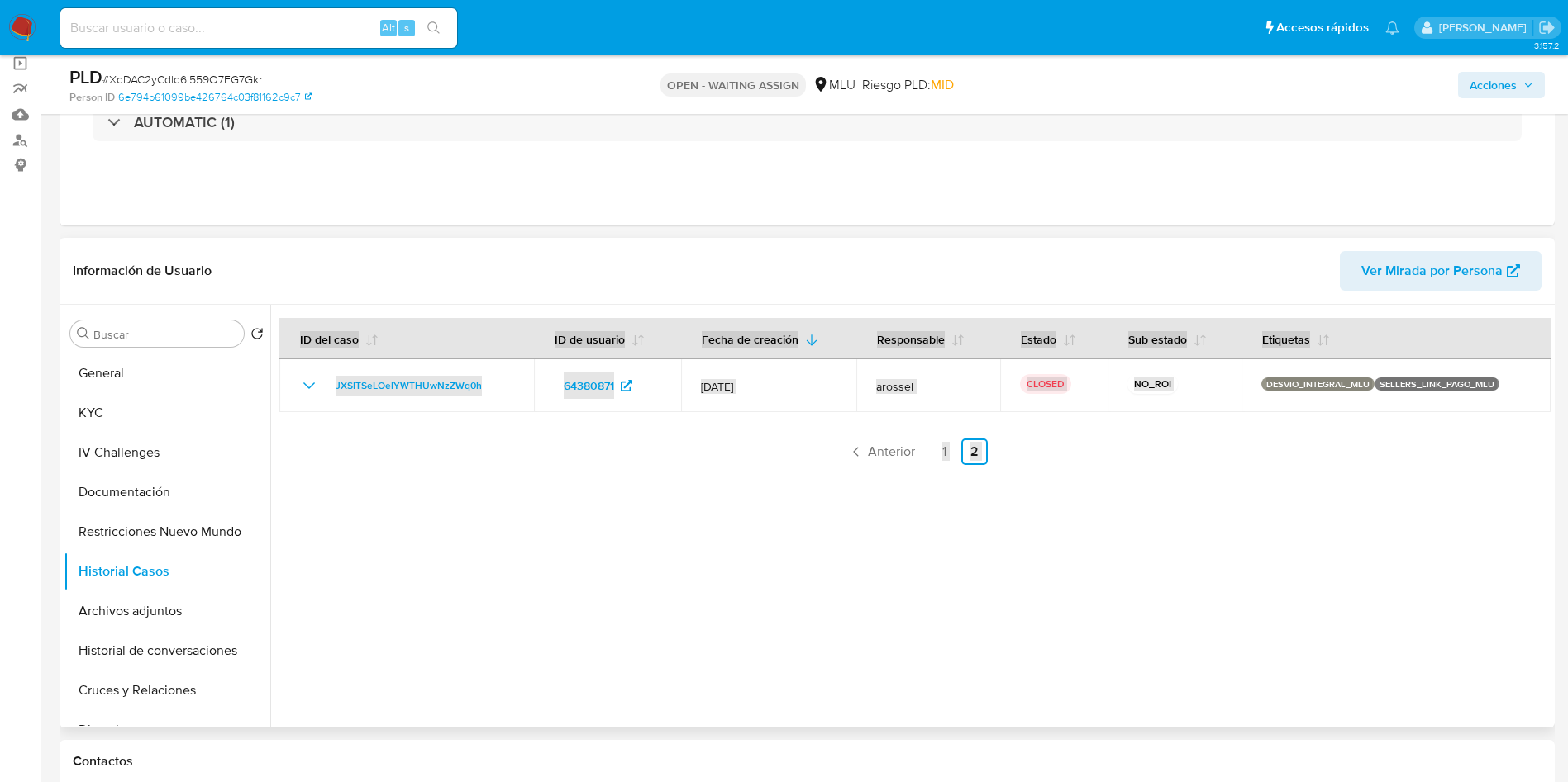
click at [916, 616] on div at bounding box center [910, 516] width 1280 height 423
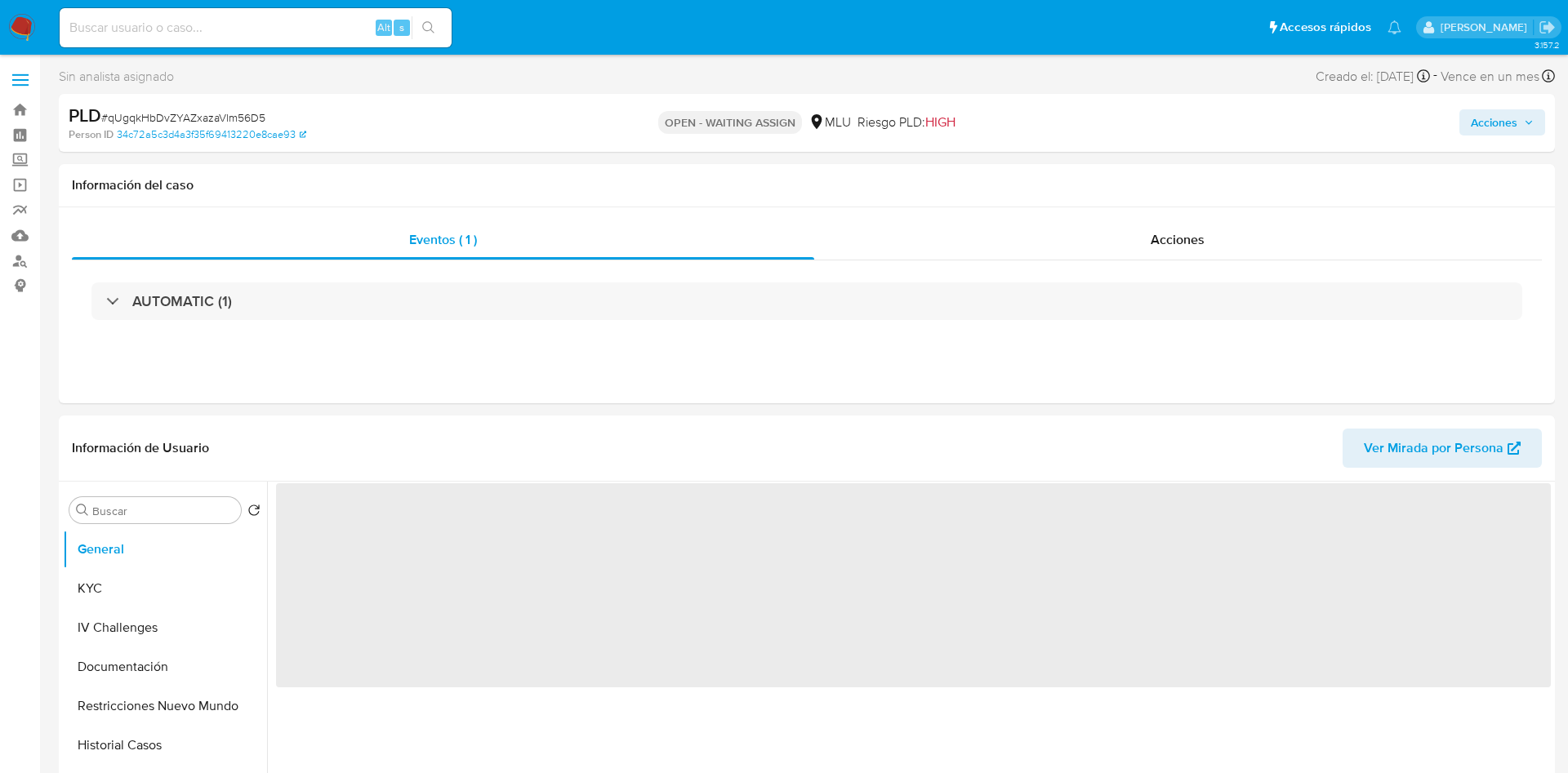
select select "10"
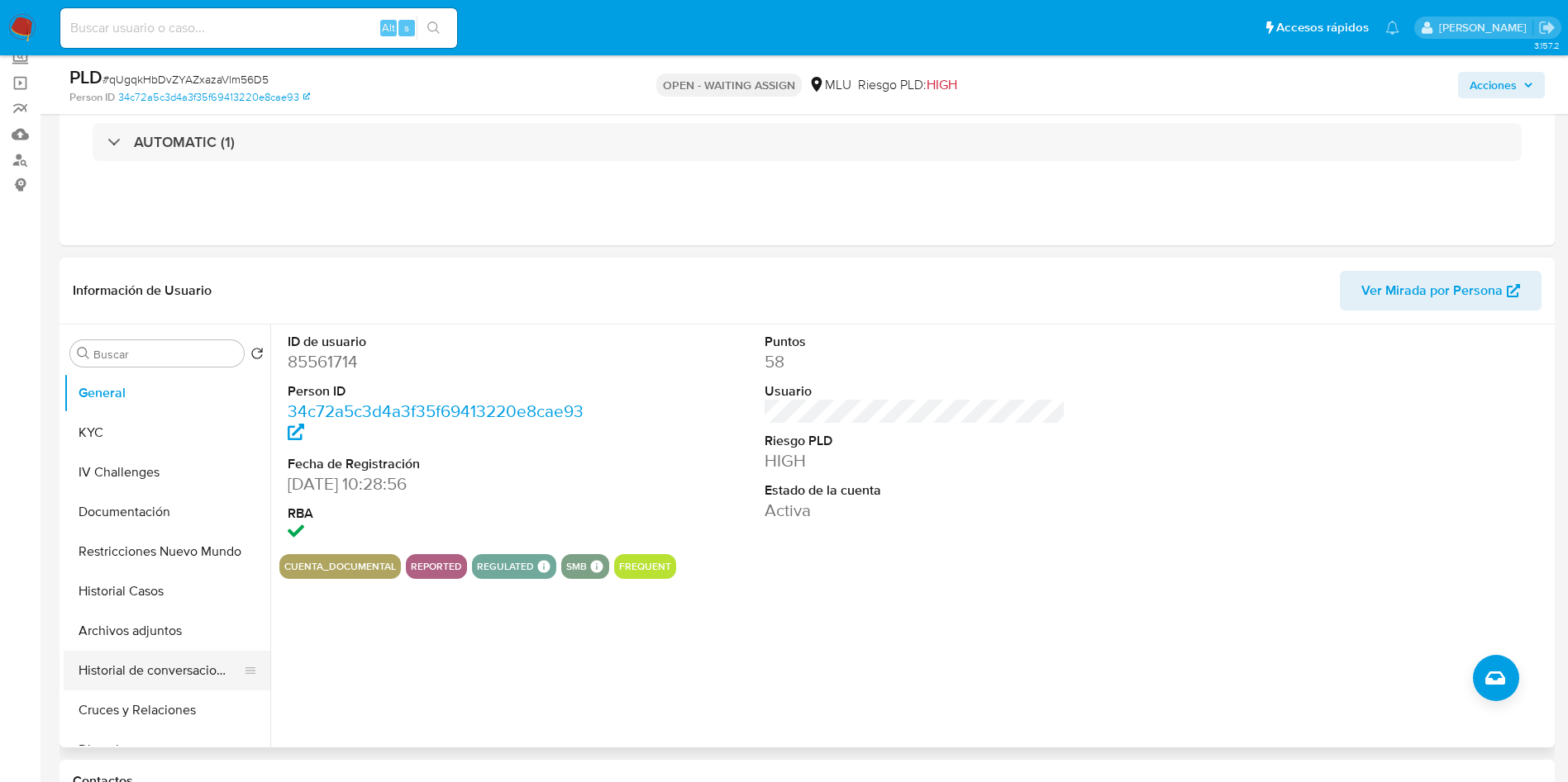
scroll to position [248, 0]
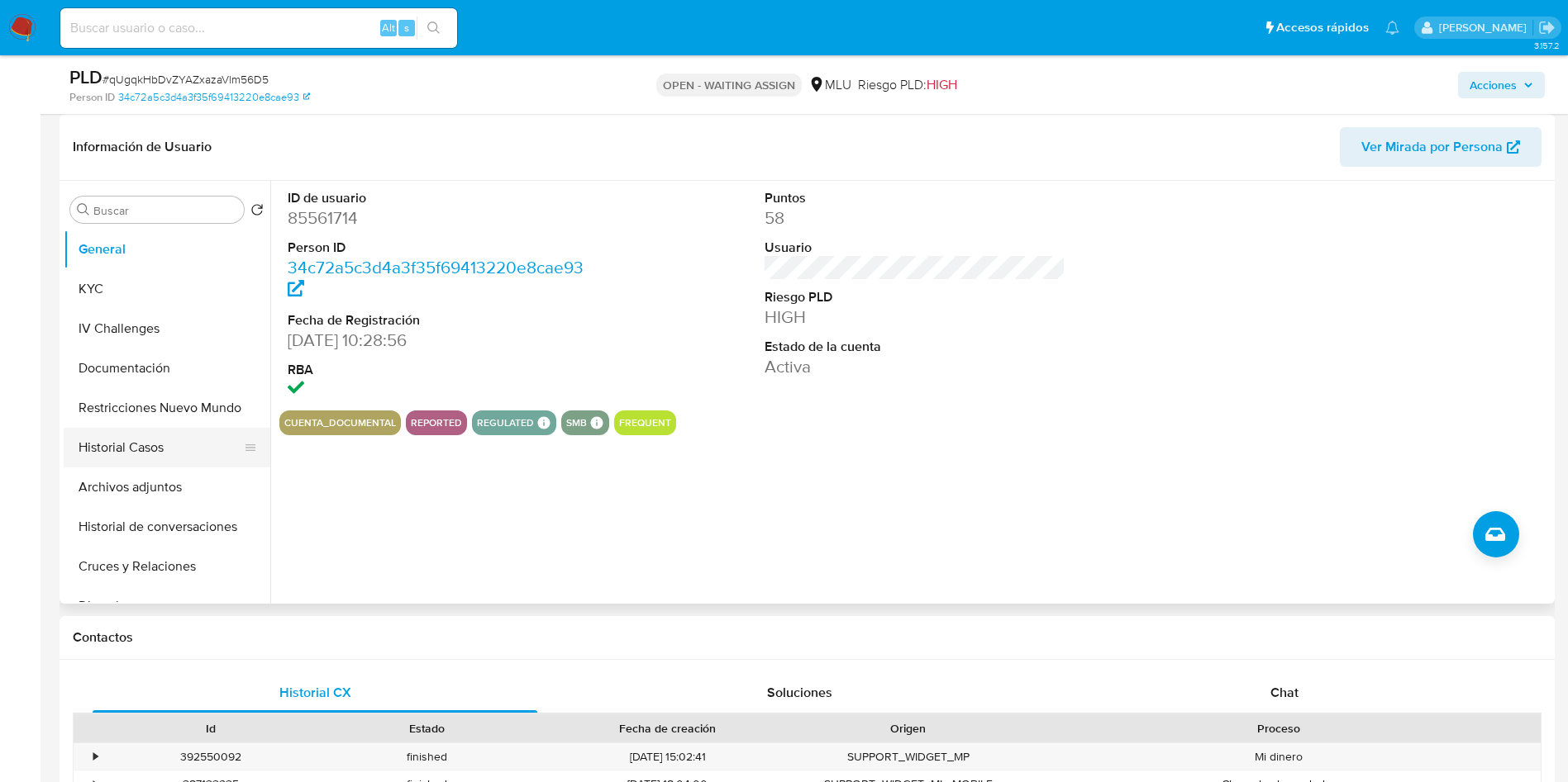
click at [148, 444] on button "Historial Casos" at bounding box center [160, 448] width 193 height 40
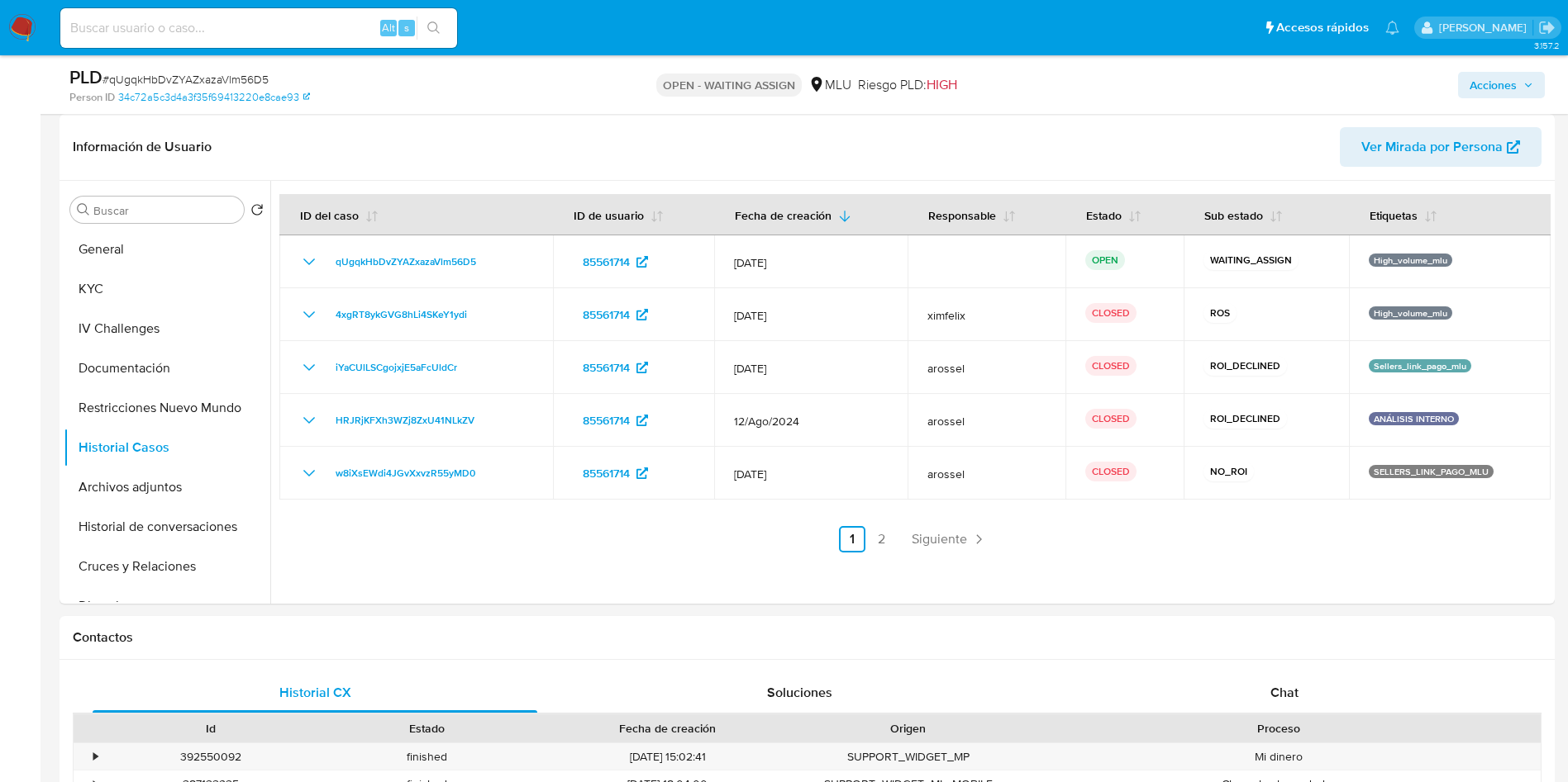
click at [251, 74] on span "# qUgqkHbDvZYAZxazaVlm56D5" at bounding box center [185, 79] width 166 height 16
copy span "qUgqkHbDvZYAZxazaVlm56D5"
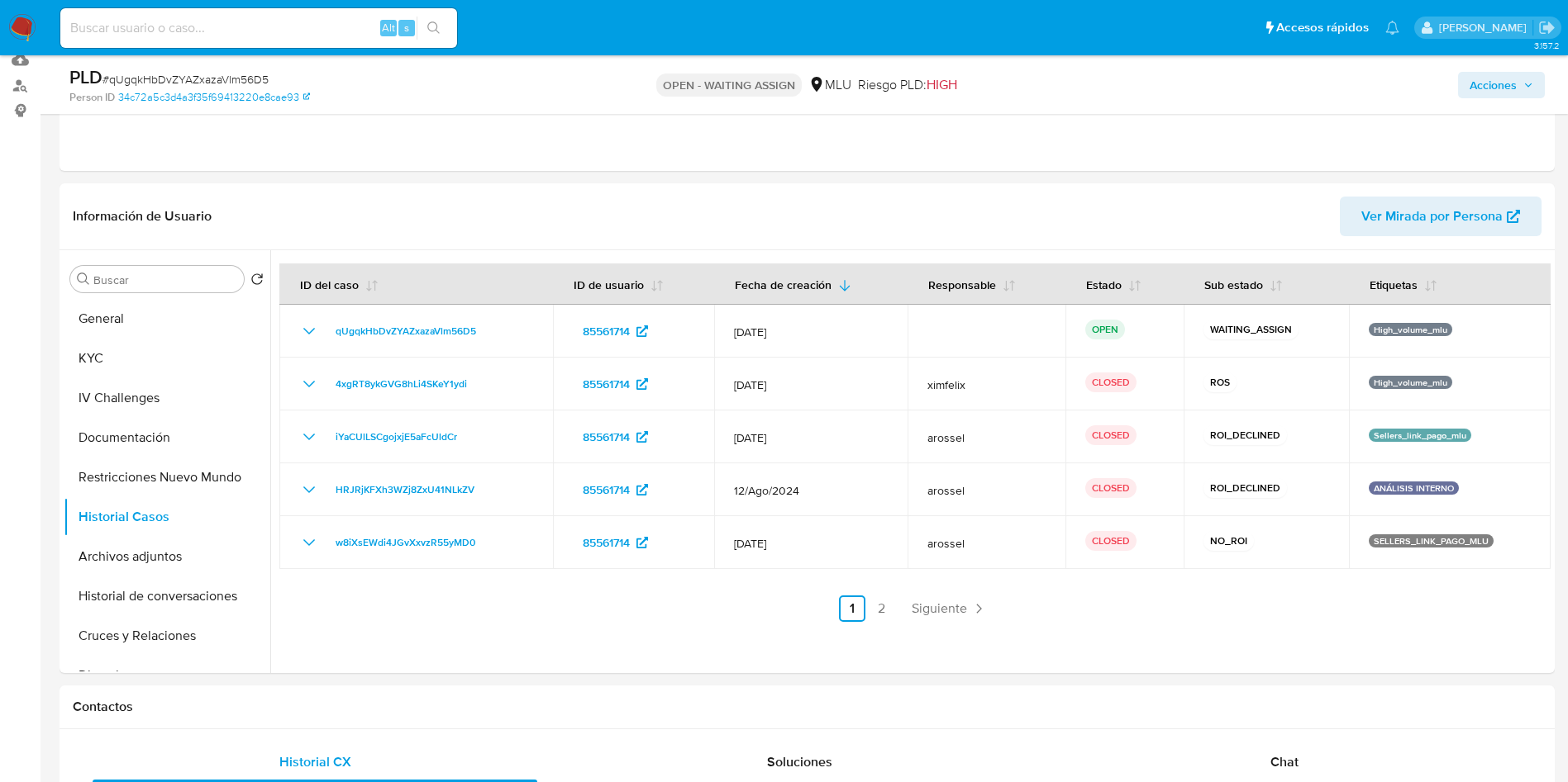
scroll to position [124, 0]
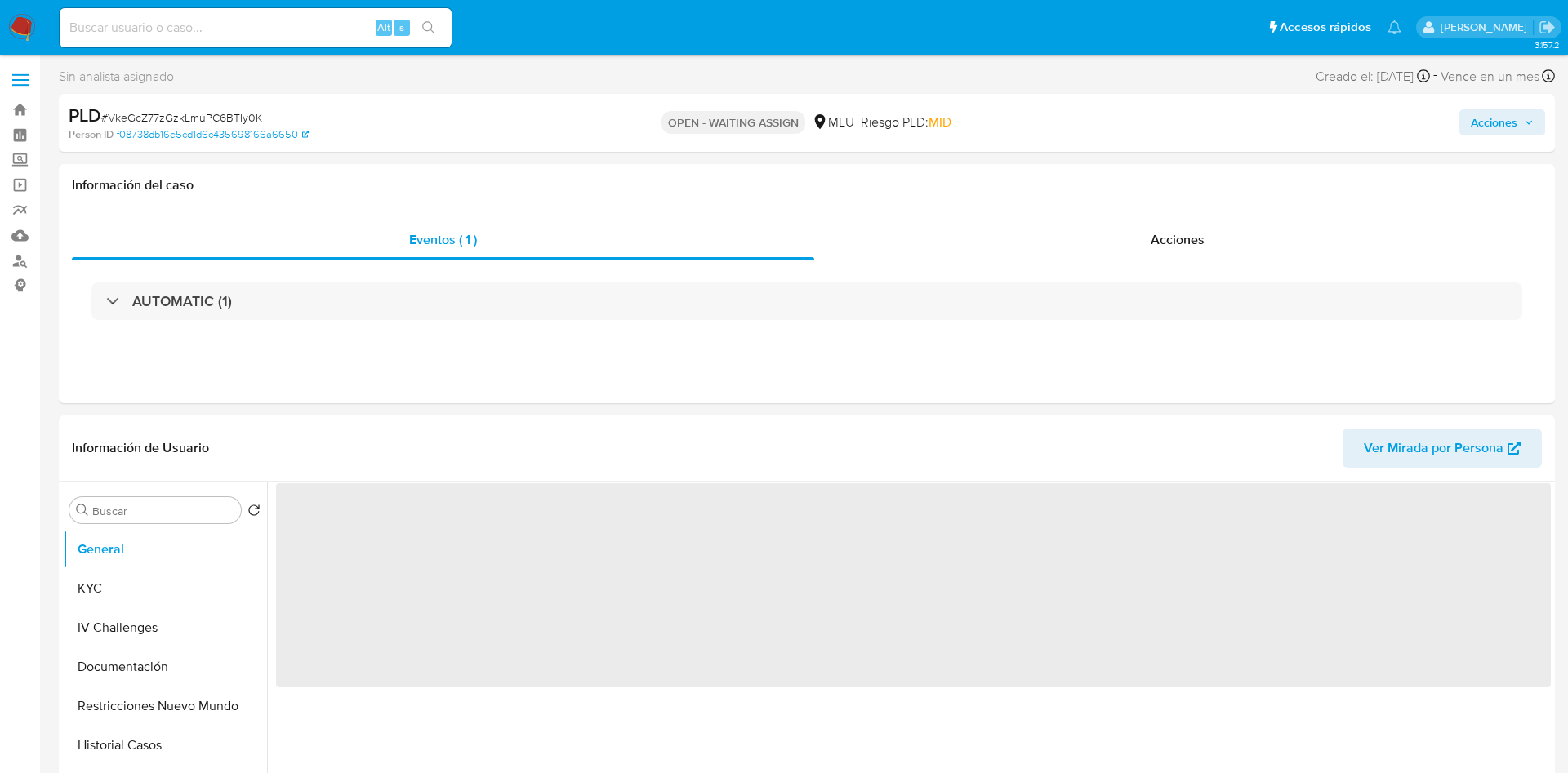
select select "10"
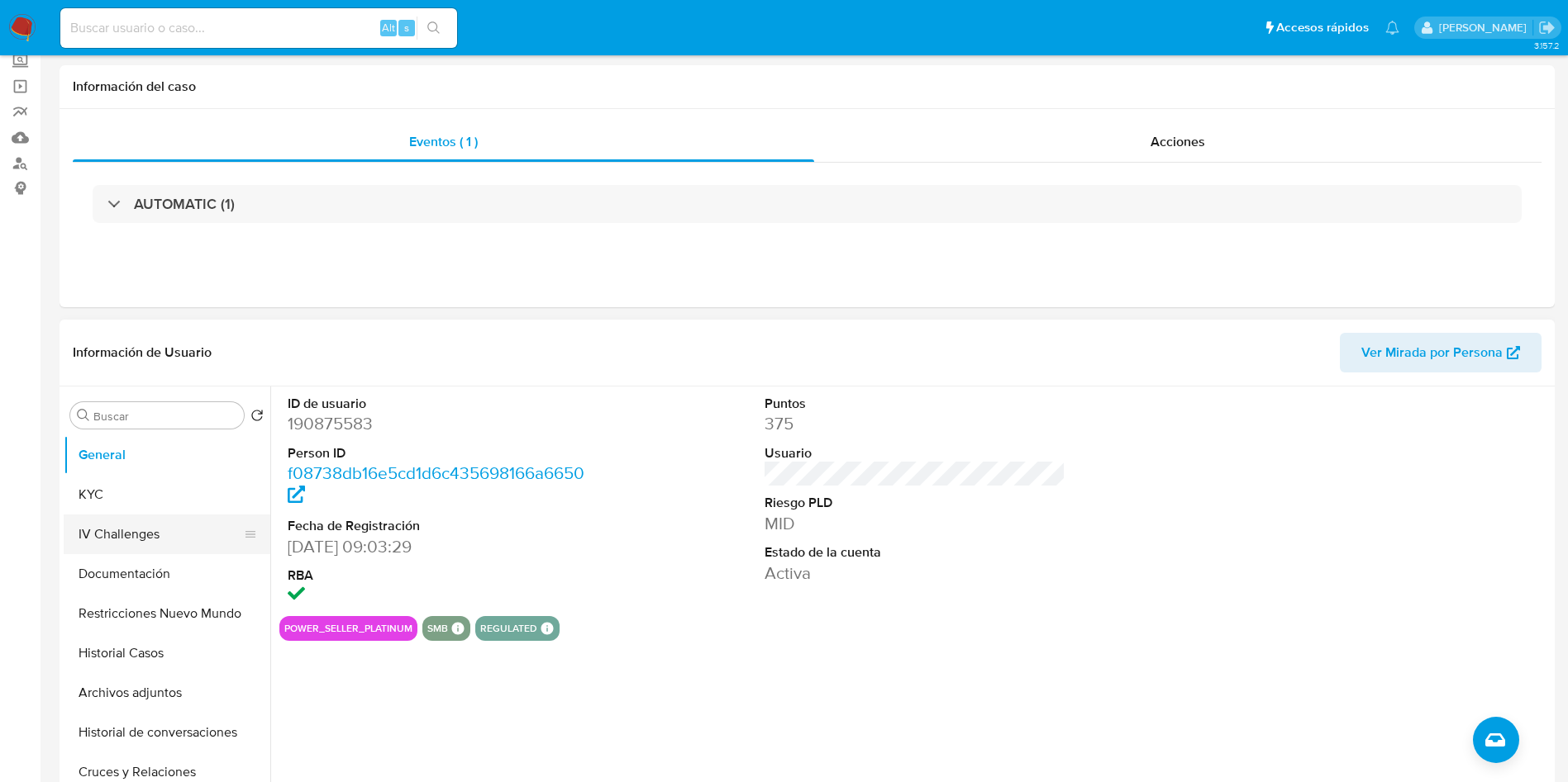
scroll to position [124, 0]
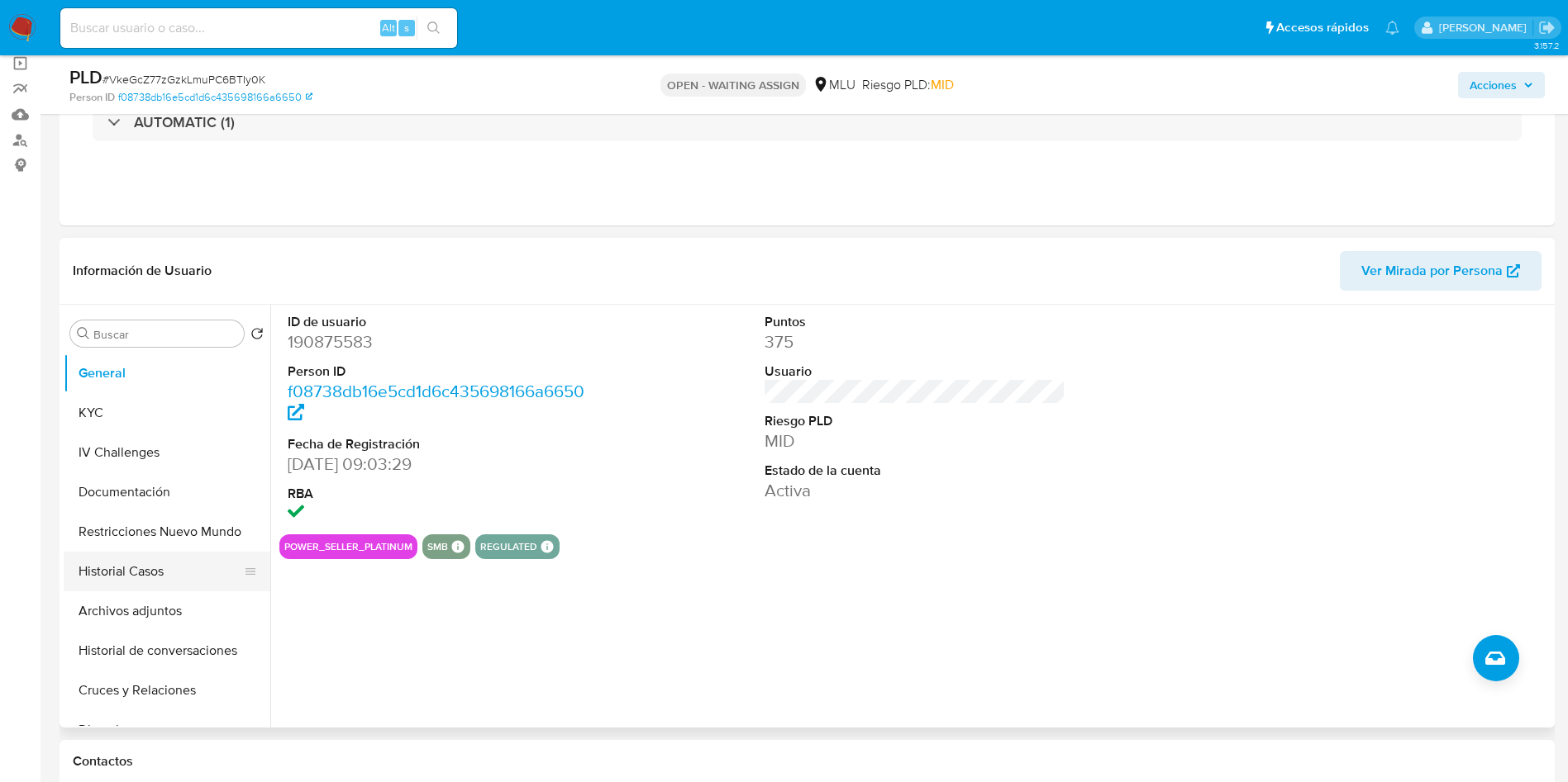
click at [141, 575] on button "Historial Casos" at bounding box center [160, 572] width 193 height 40
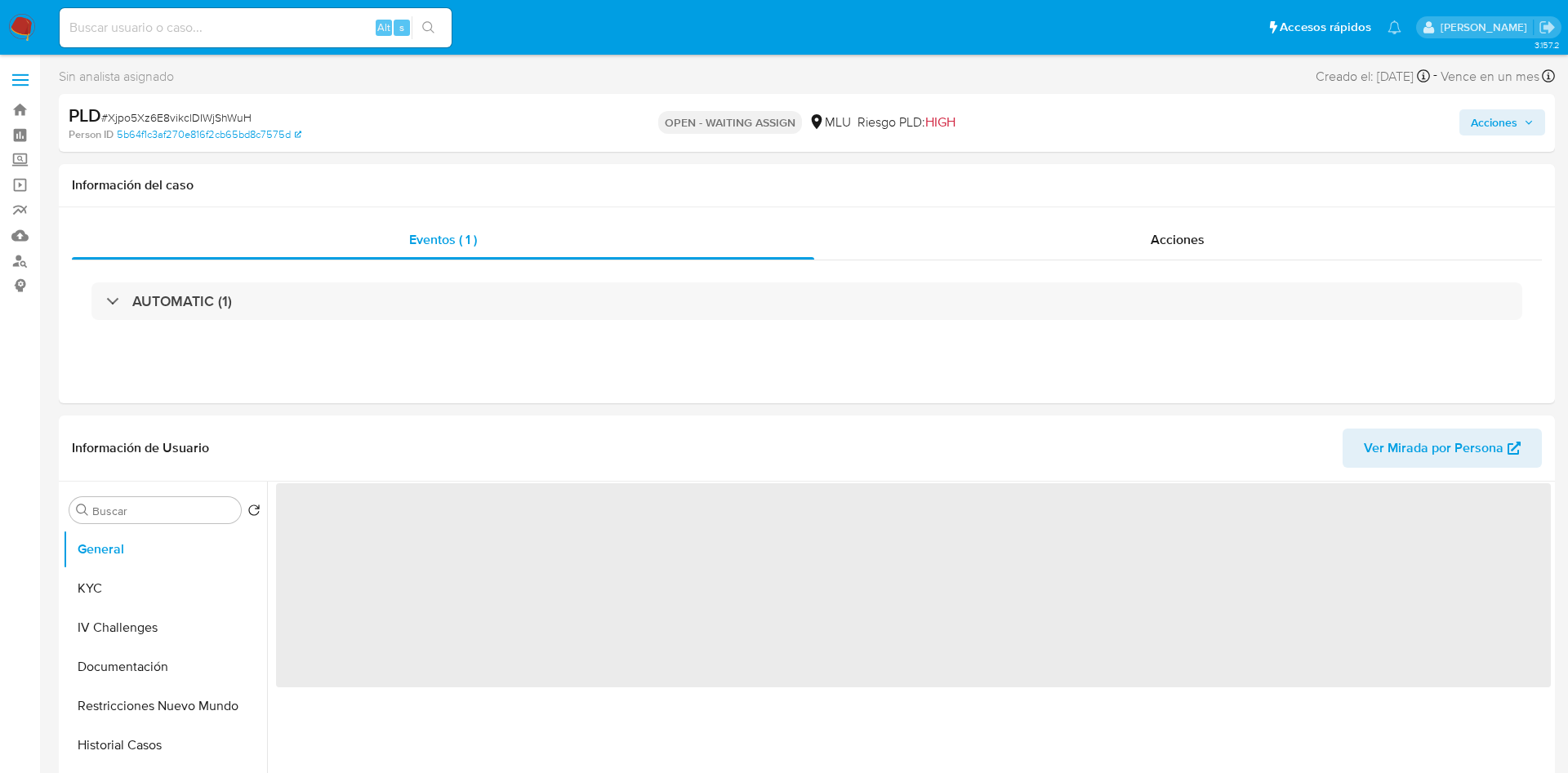
select select "10"
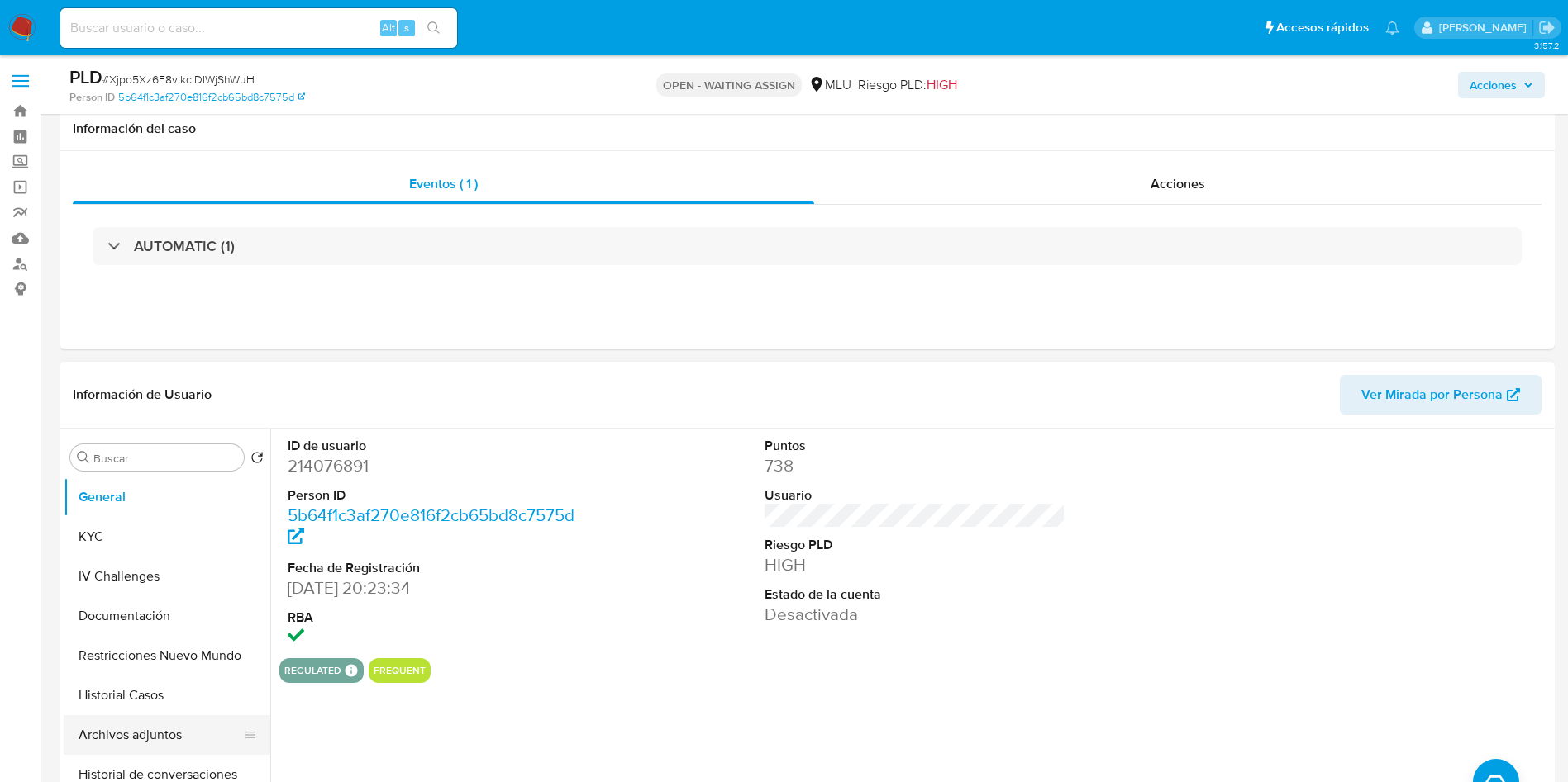
scroll to position [124, 0]
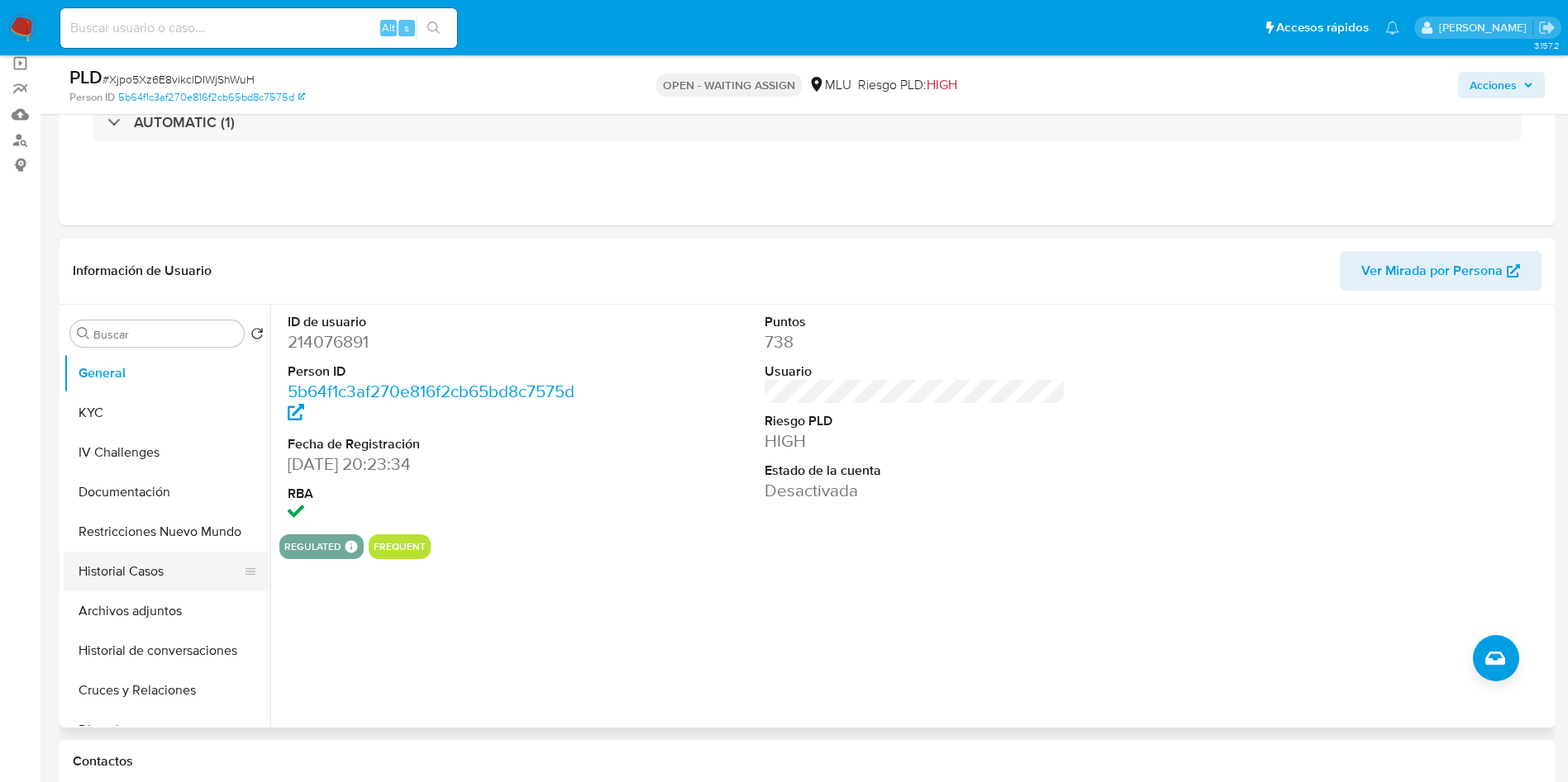
click at [140, 576] on button "Historial Casos" at bounding box center [160, 572] width 193 height 40
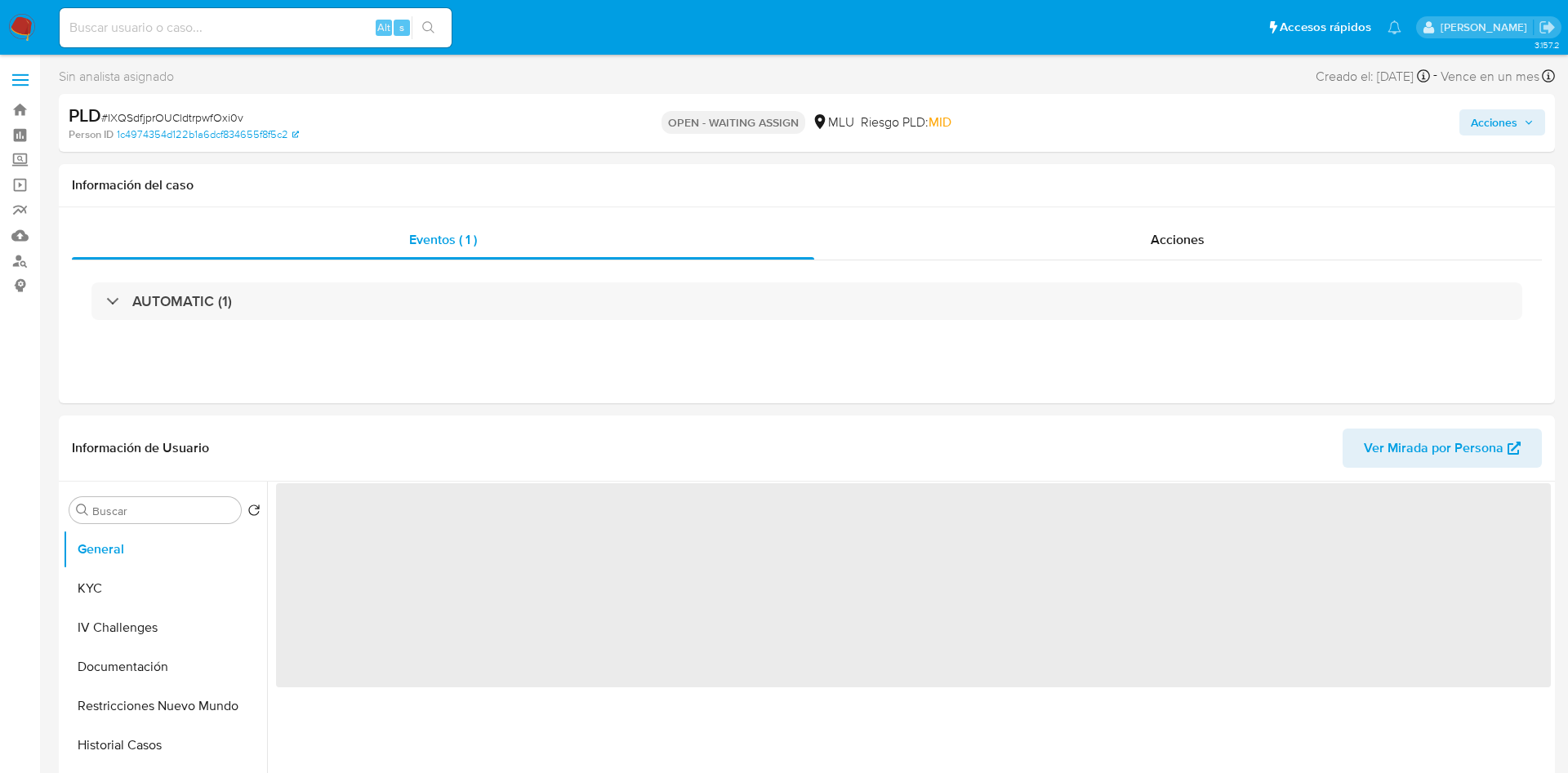
select select "10"
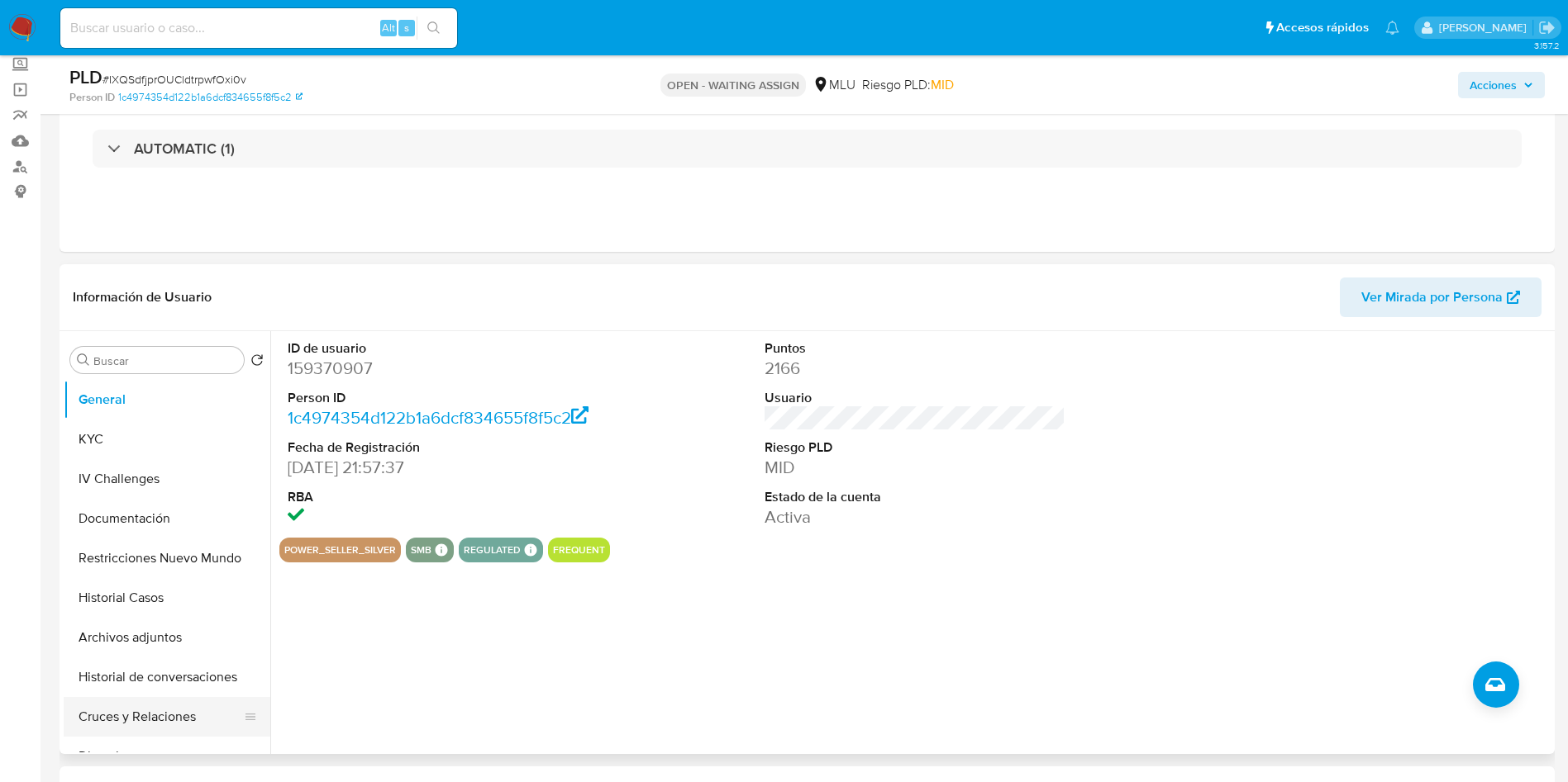
scroll to position [248, 0]
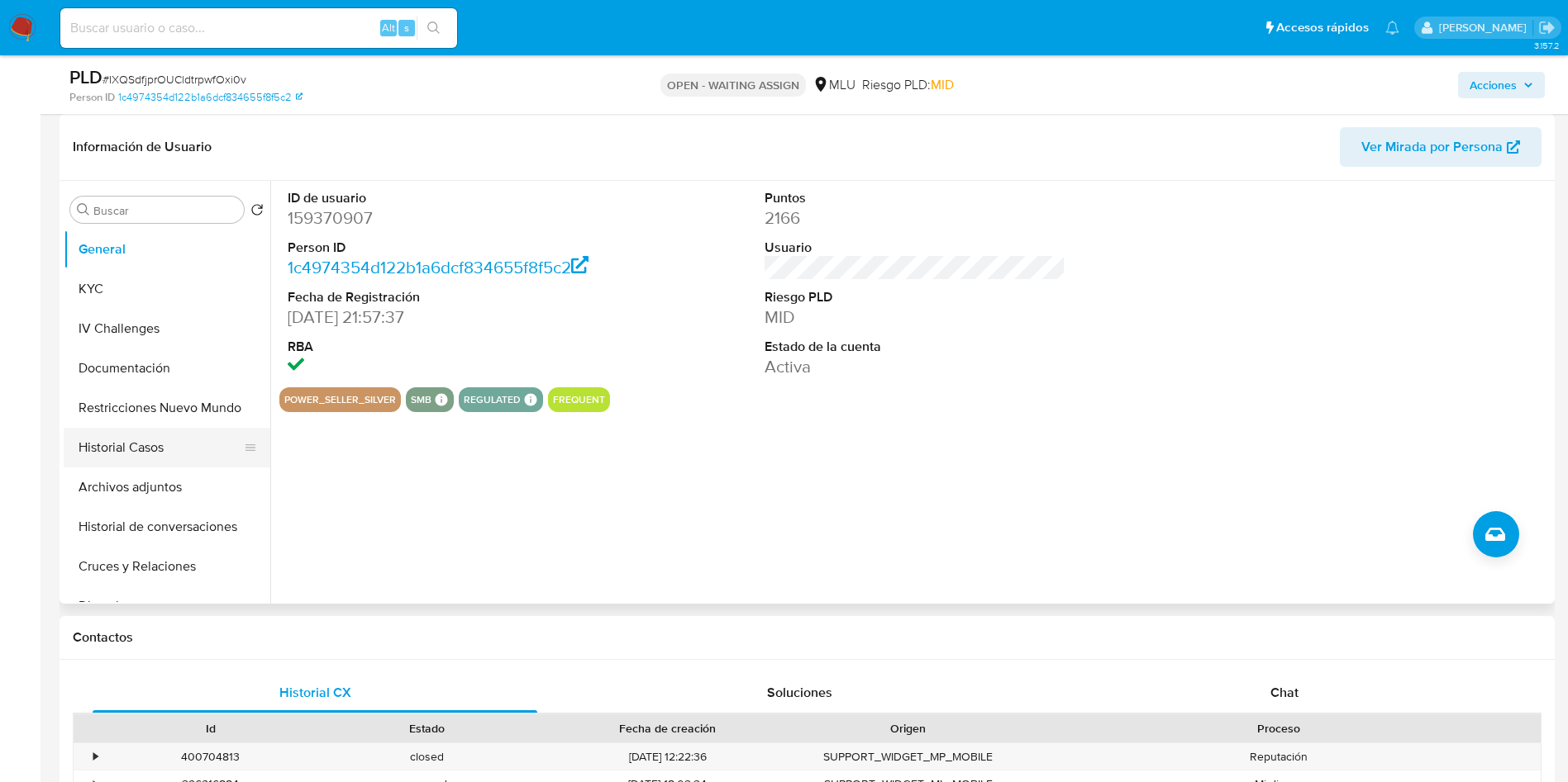
click at [169, 444] on button "Historial Casos" at bounding box center [160, 448] width 193 height 40
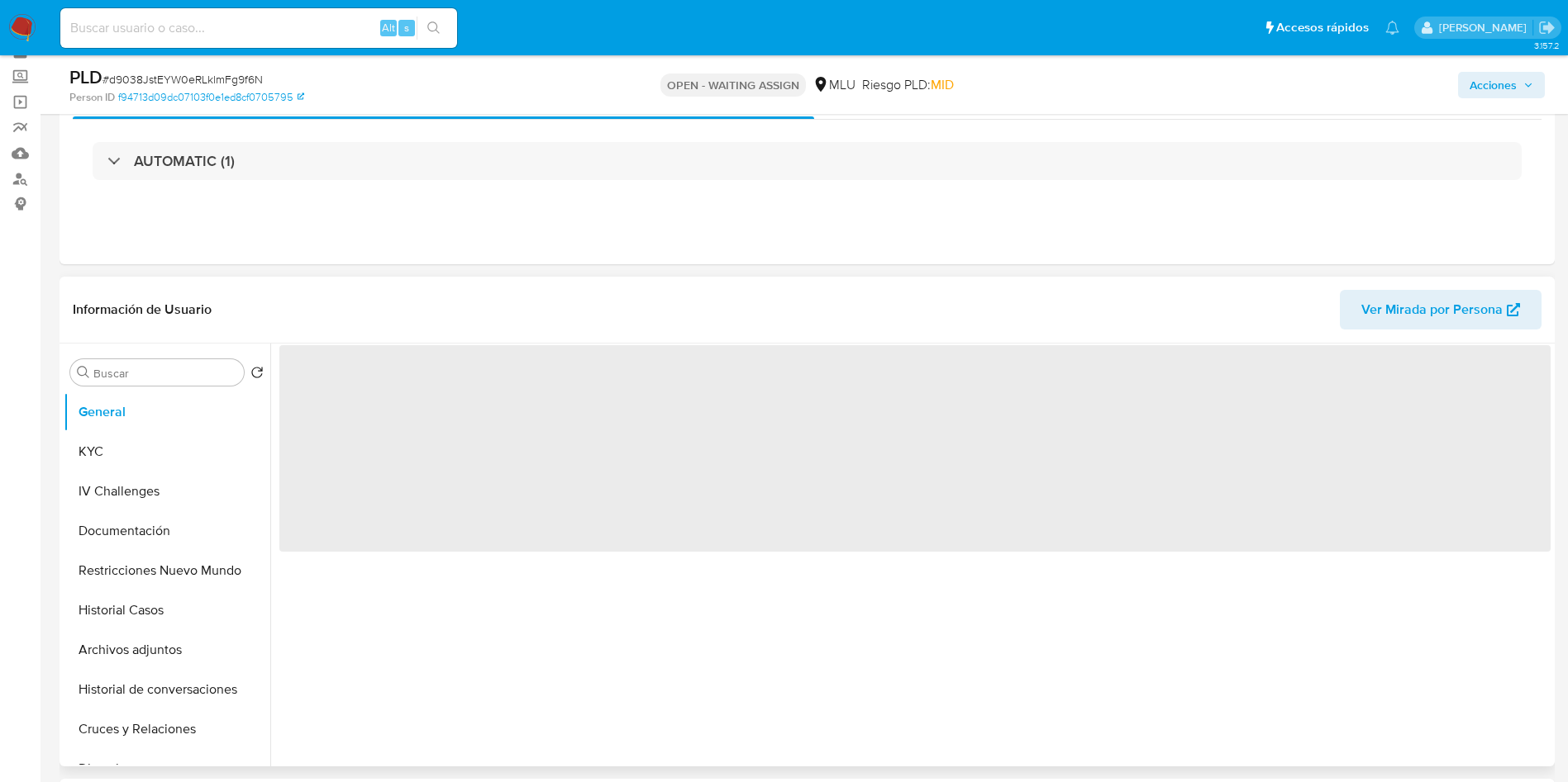
scroll to position [124, 0]
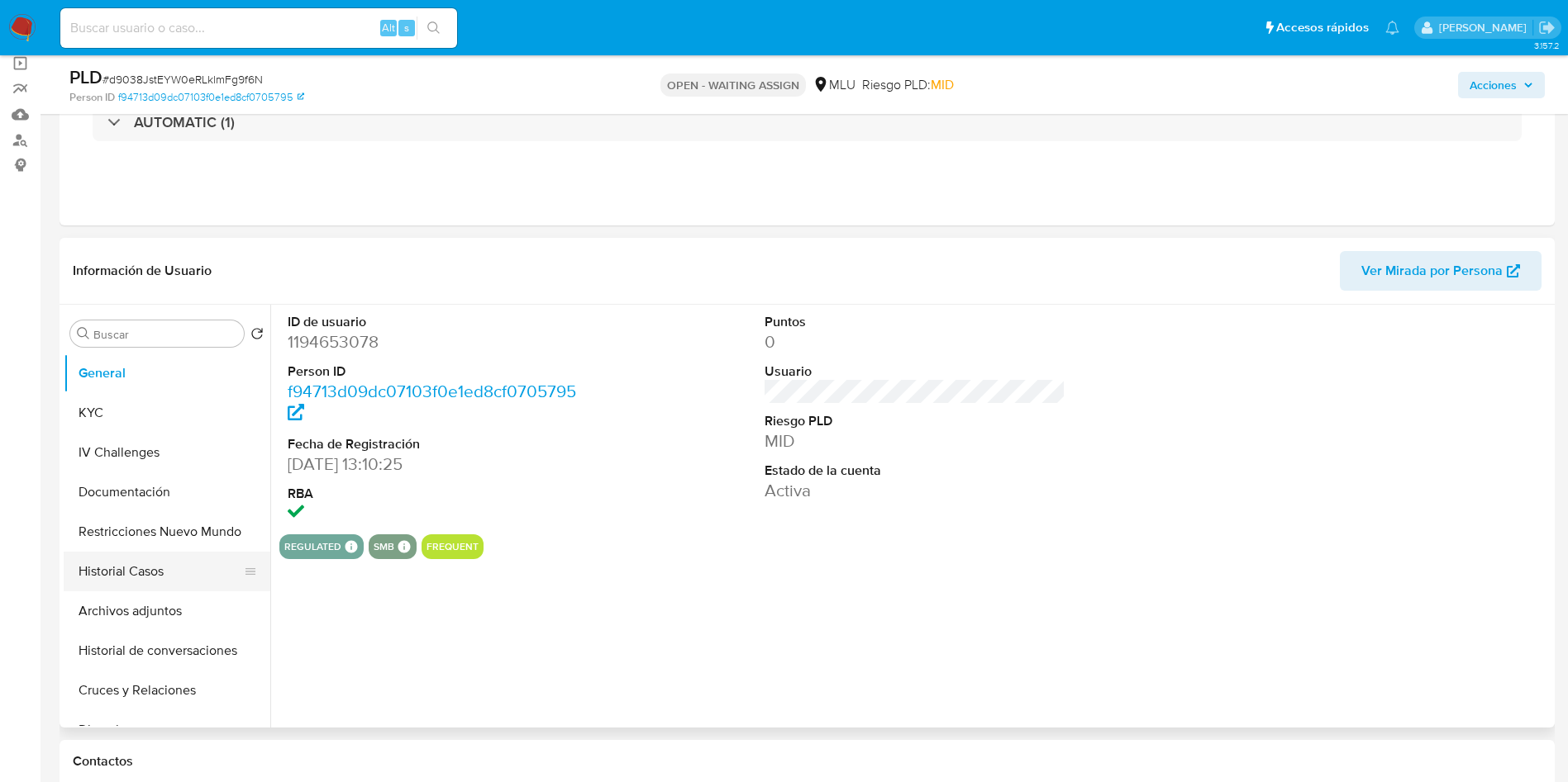
select select "10"
drag, startPoint x: 127, startPoint y: 565, endPoint x: 132, endPoint y: 582, distance: 17.7
click at [127, 565] on button "Historial Casos" at bounding box center [160, 572] width 193 height 40
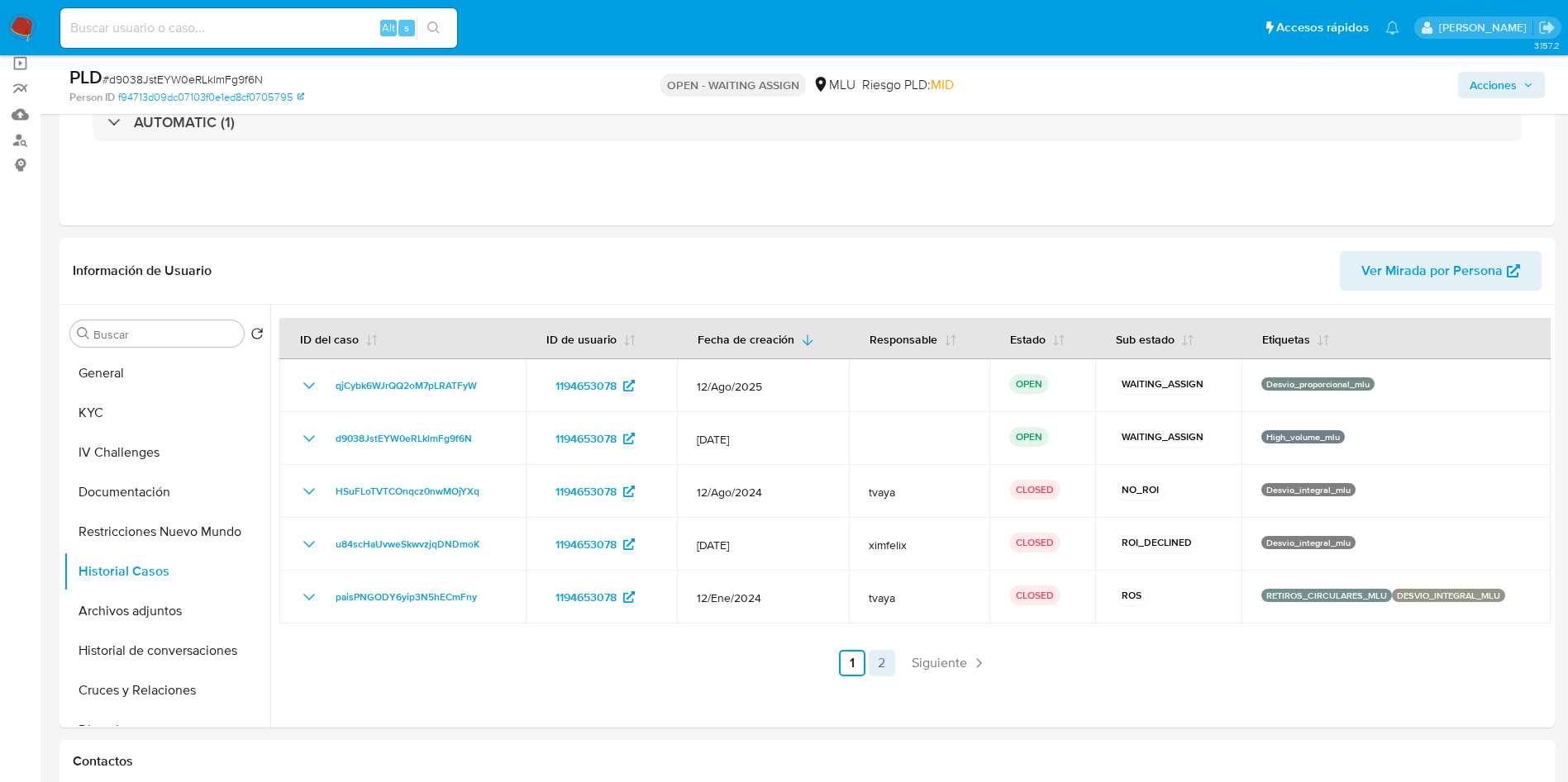
click at [887, 667] on link "2" at bounding box center [881, 663] width 26 height 26
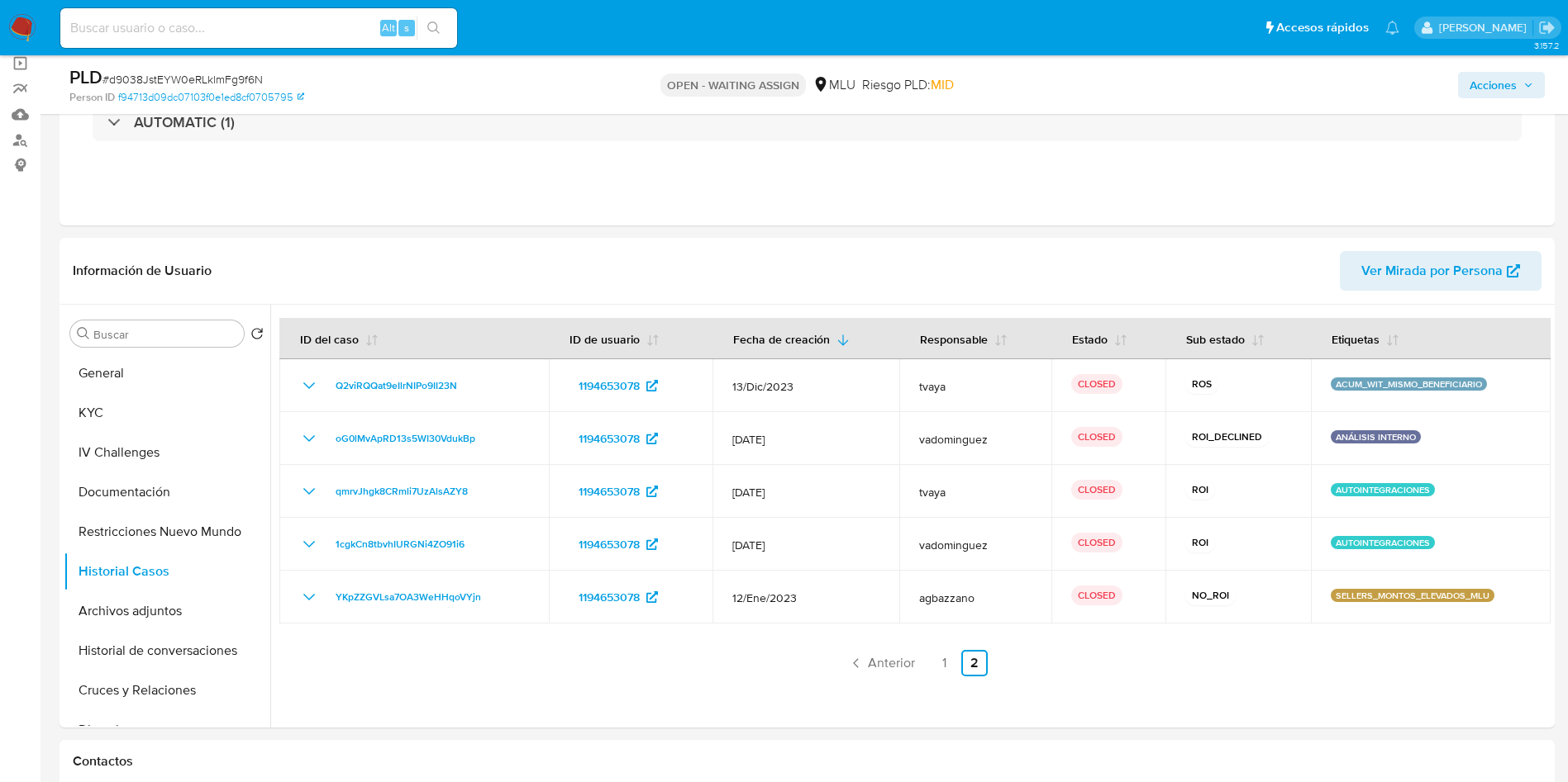
click at [873, 657] on span "Anterior" at bounding box center [891, 663] width 47 height 13
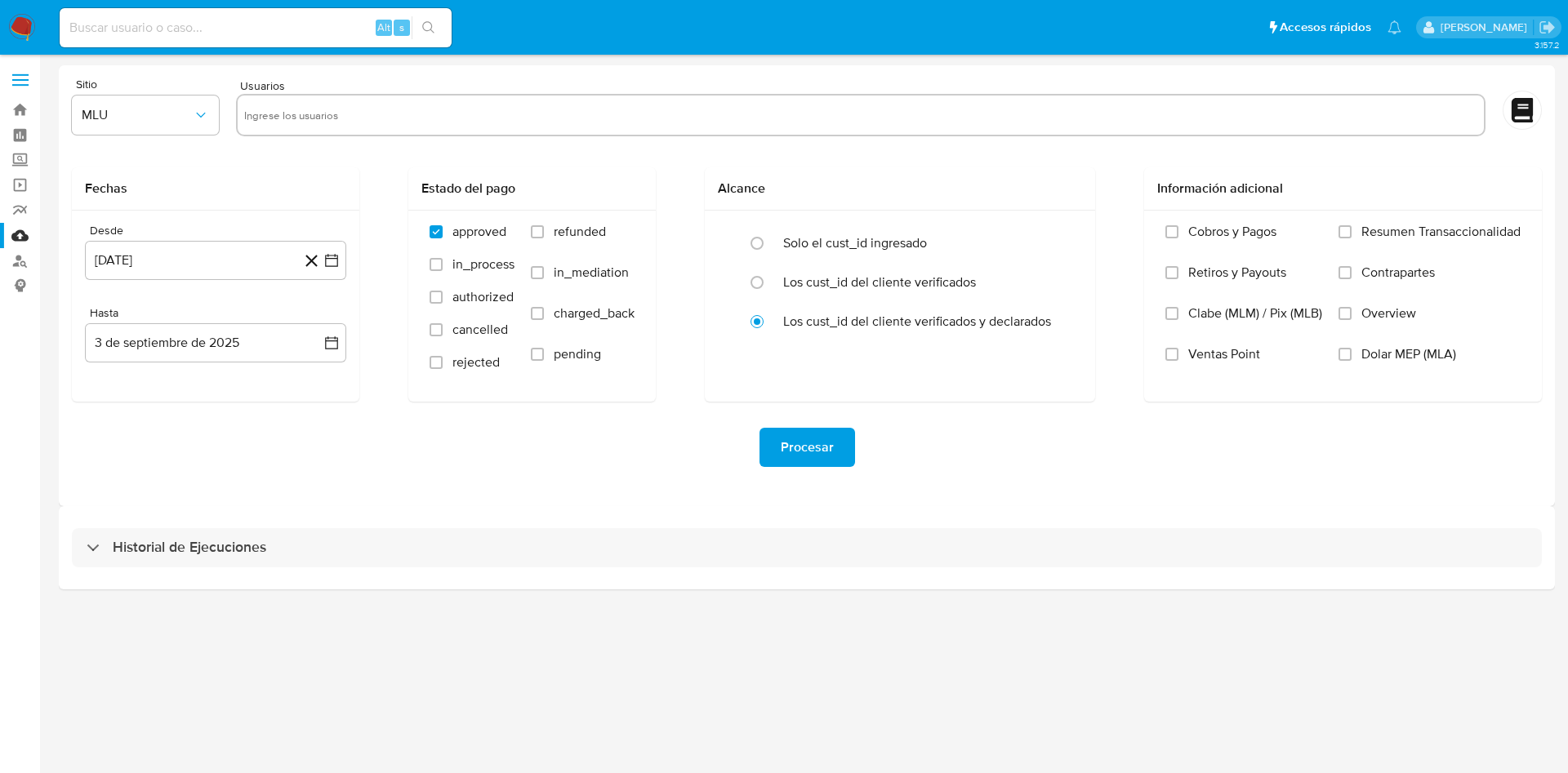
click at [264, 24] on input at bounding box center [256, 28] width 392 height 21
click at [311, 106] on input "text" at bounding box center [860, 114] width 1233 height 26
paste input "46299911"
type input "46299911"
paste input "97724492"
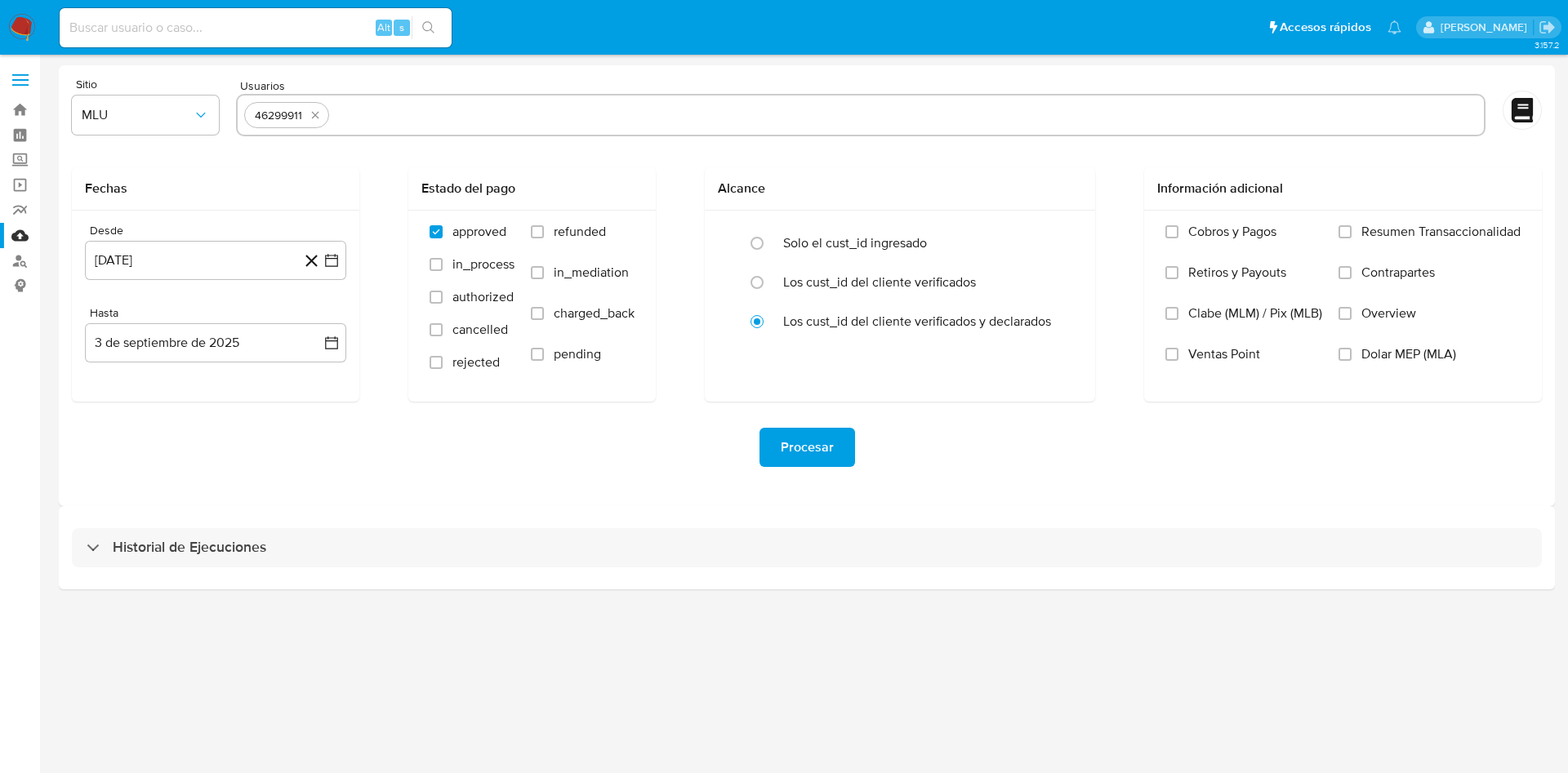
type input "97724492"
paste input "409694227"
type input "409694227"
paste input "64380871"
type input "64380871"
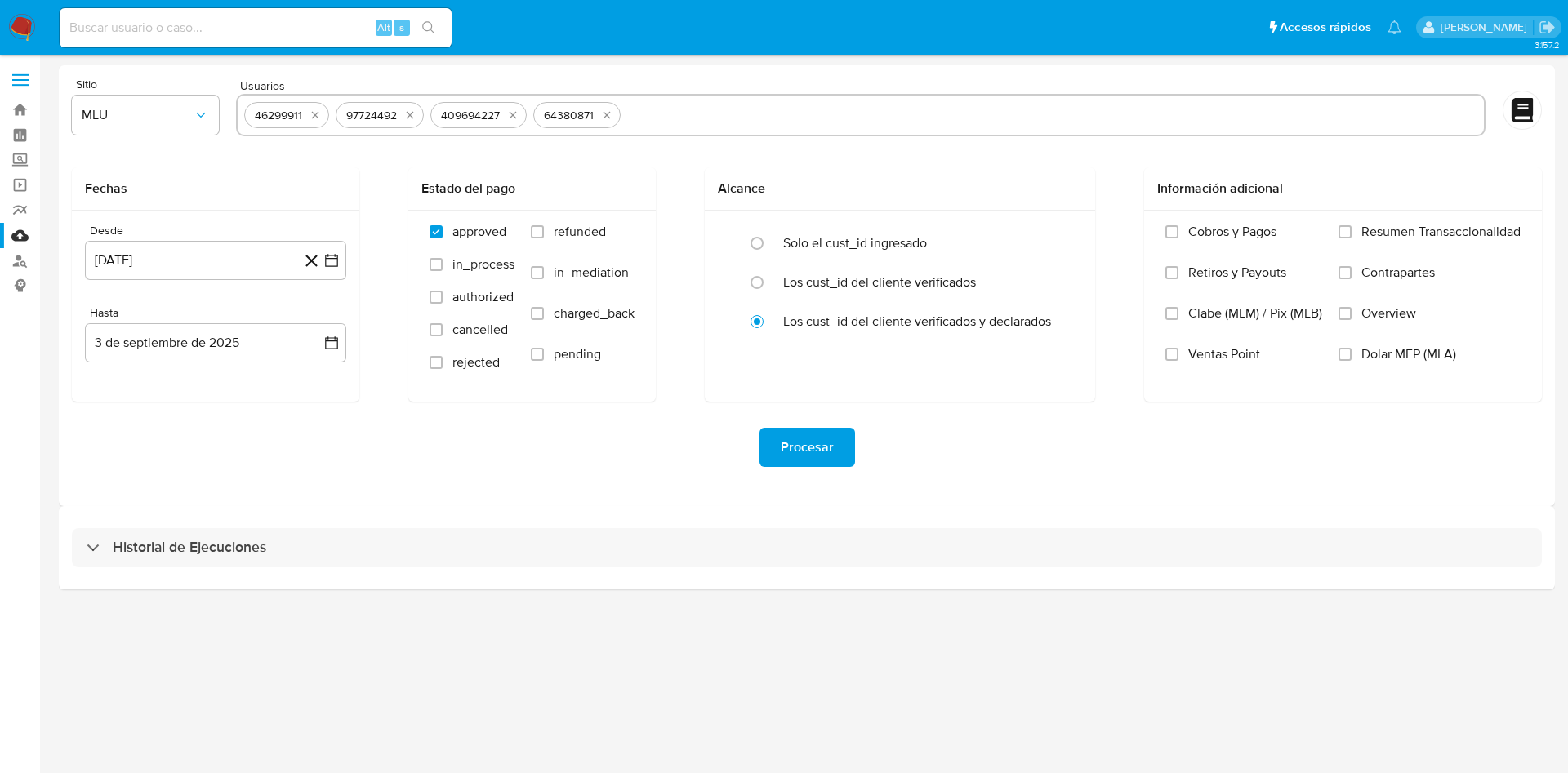
paste input "190875583"
type input "190875583"
paste input "214076891"
type input "214076891"
paste input "159370907"
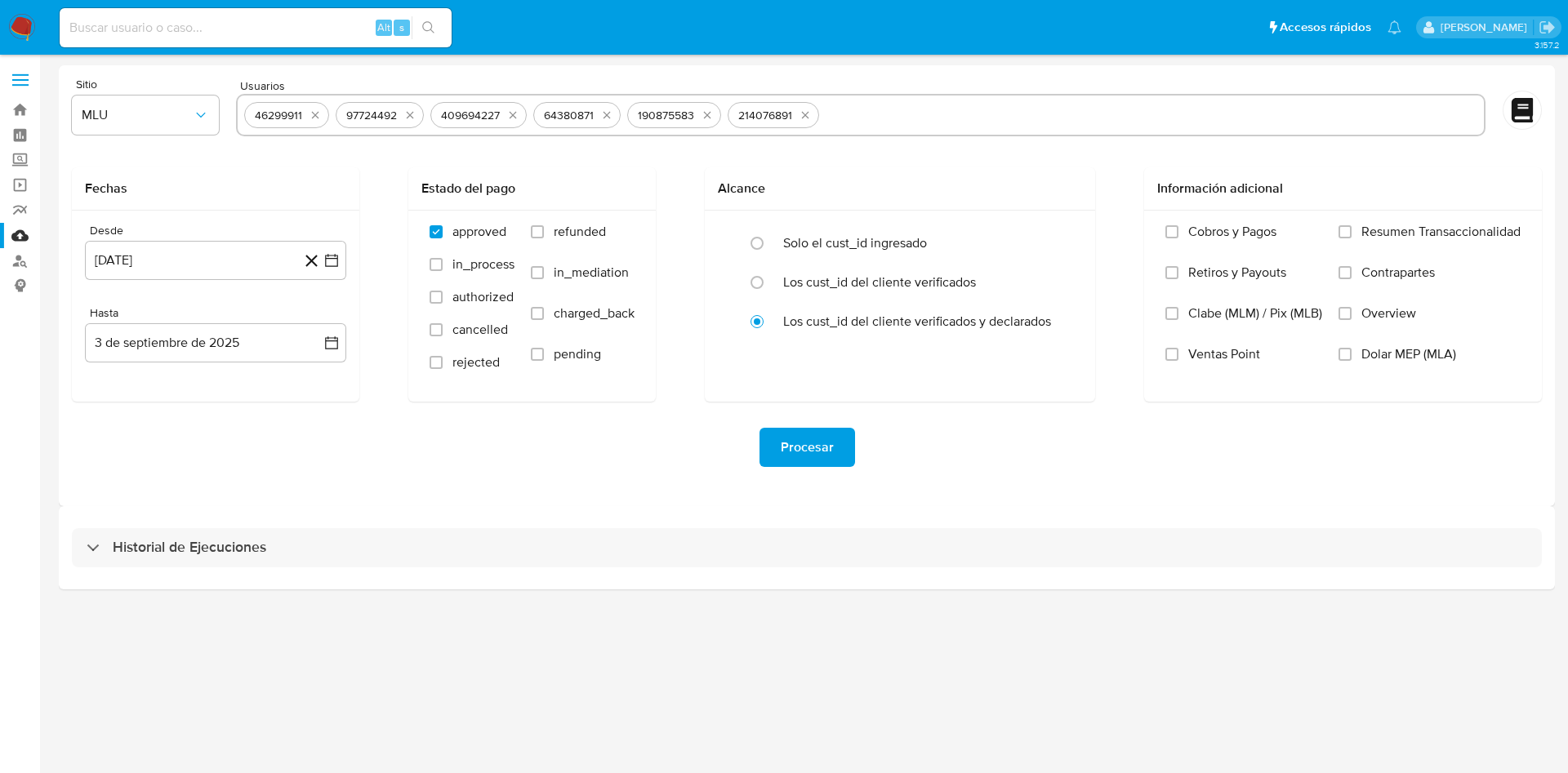
type input "159370907"
paste input "1194653078"
type input "1194653078"
click at [348, 269] on div "Desde 3 de agosto de 2024 3-08-2024 Hasta 3 de septiembre de 2025 3-09-2025" at bounding box center [216, 305] width 288 height 191
click at [332, 260] on icon "button" at bounding box center [331, 260] width 16 height 16
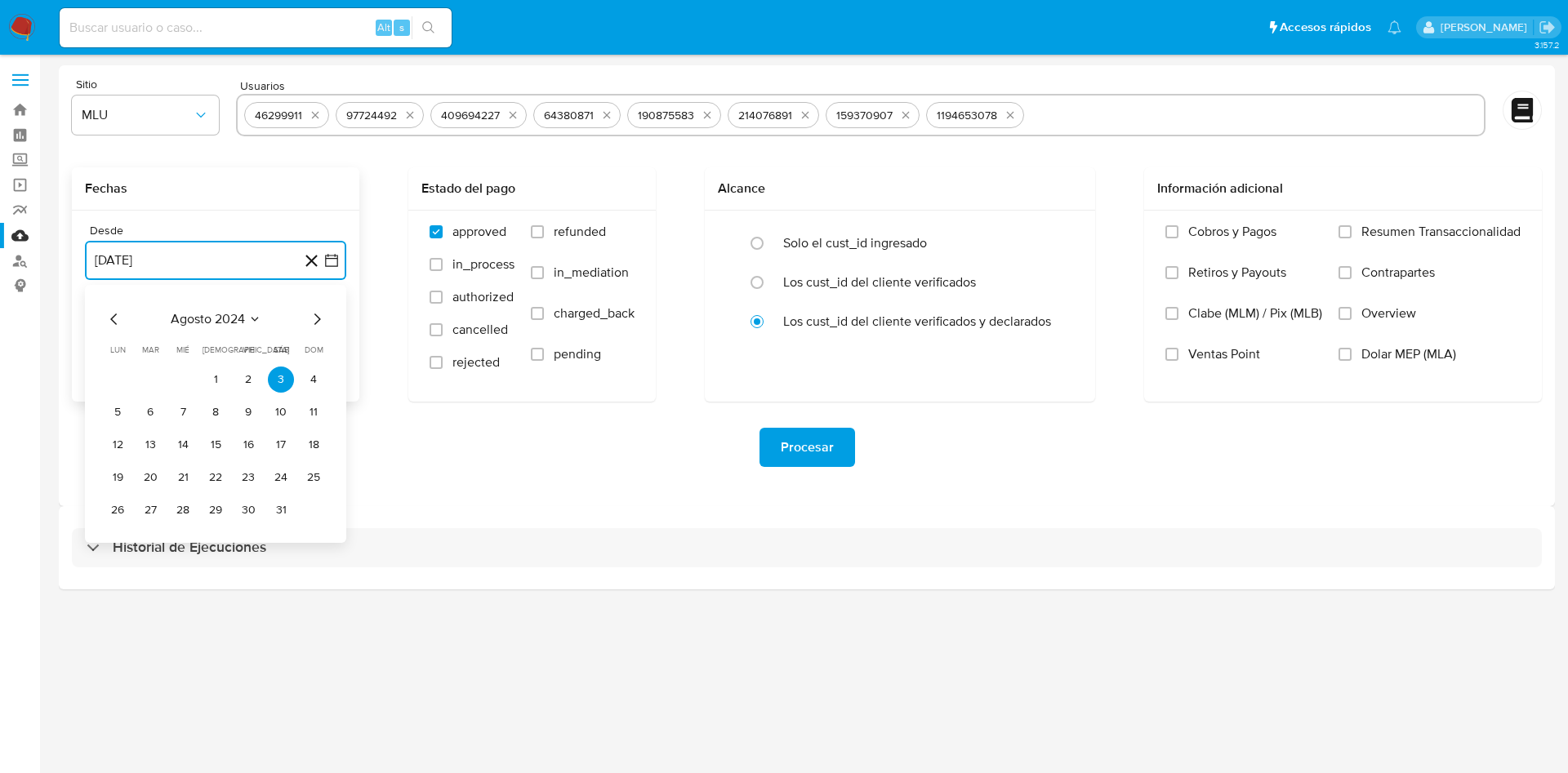
drag, startPoint x: 324, startPoint y: 320, endPoint x: 300, endPoint y: 355, distance: 42.4
click at [317, 320] on icon "Mes siguiente" at bounding box center [317, 319] width 20 height 20
click at [144, 406] on button "3" at bounding box center [150, 412] width 26 height 26
click at [332, 335] on icon "button" at bounding box center [331, 343] width 16 height 16
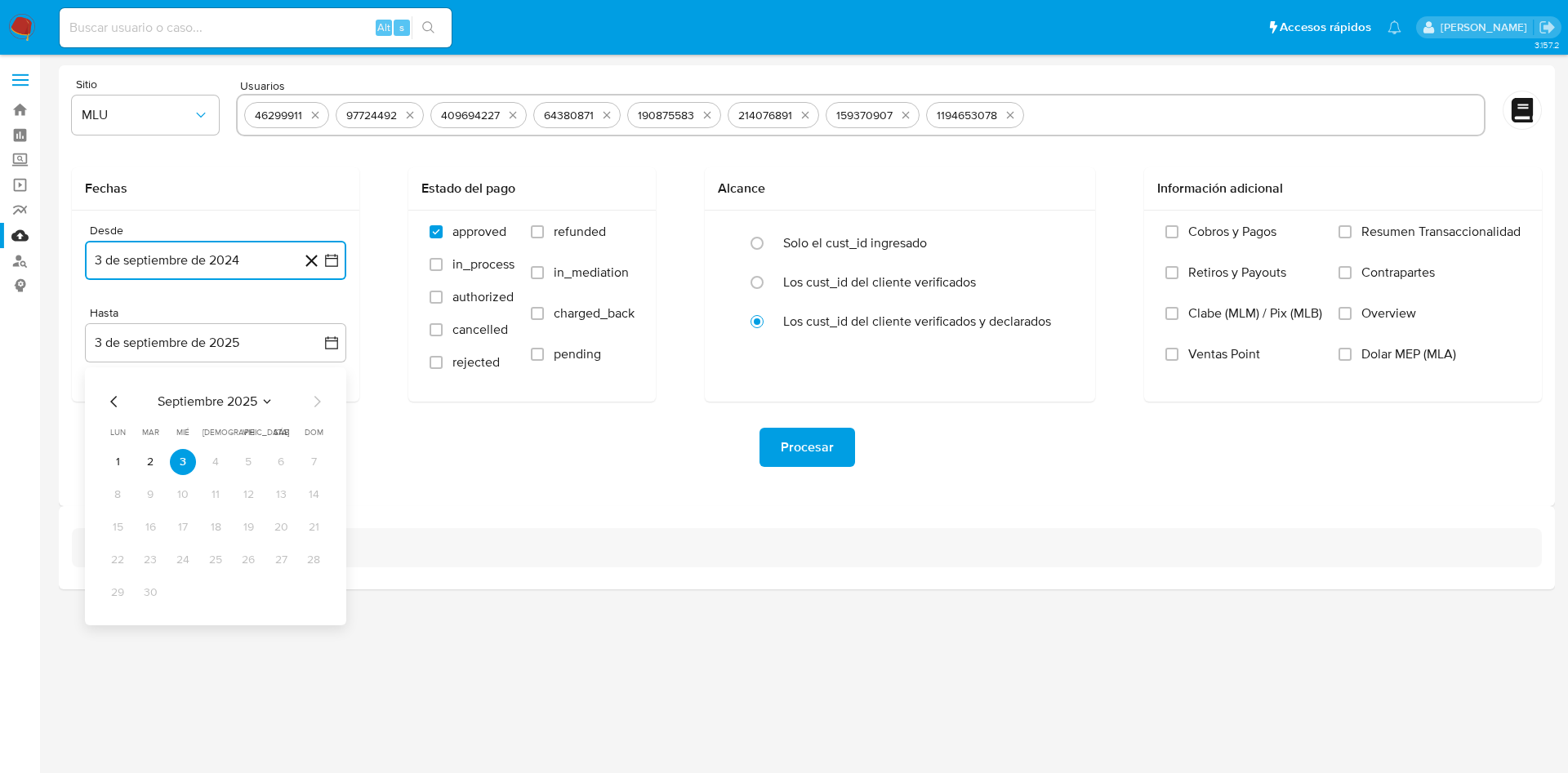
click at [154, 458] on button "2" at bounding box center [150, 461] width 26 height 26
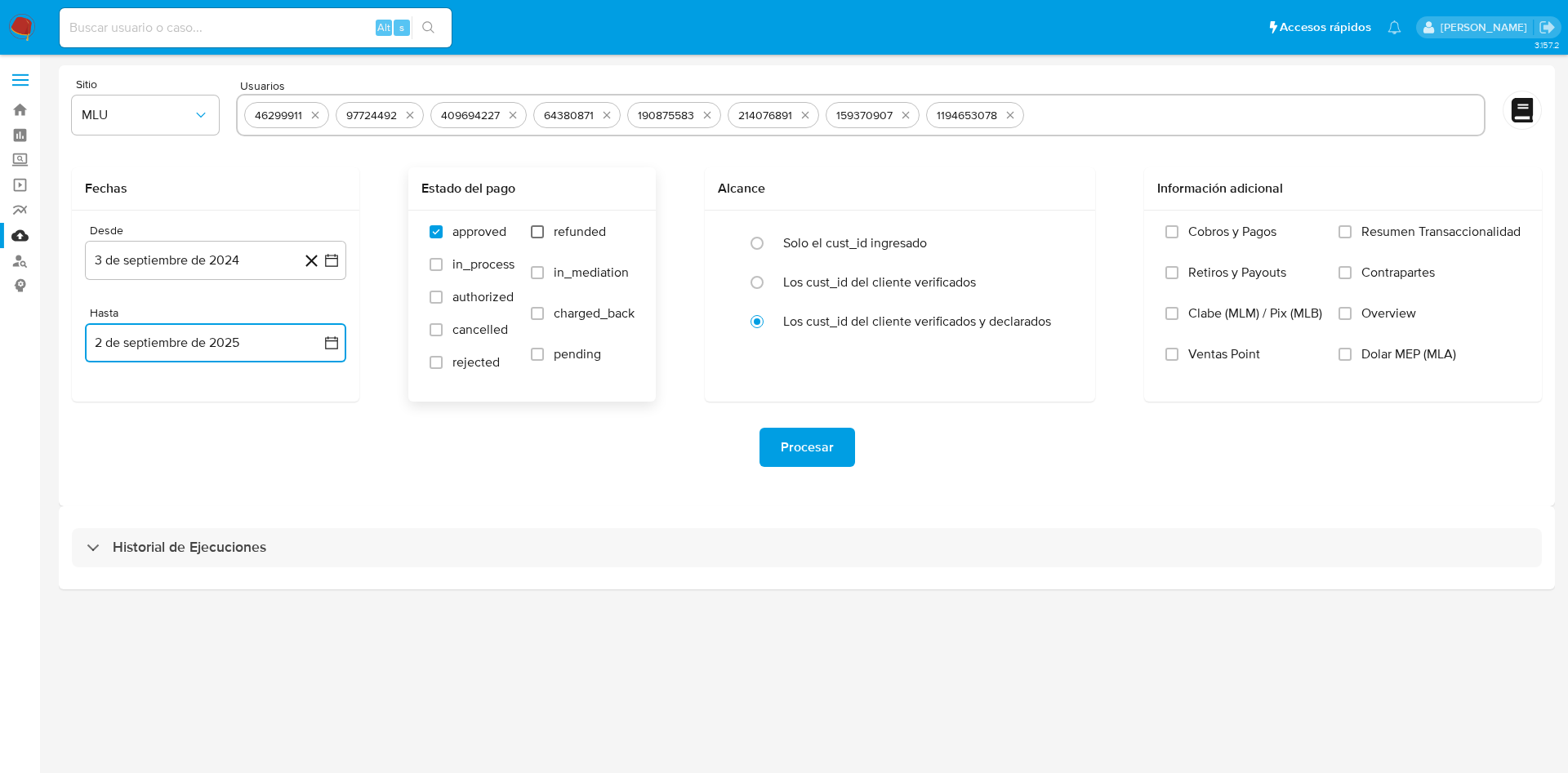
click at [540, 233] on input "refunded" at bounding box center [537, 232] width 13 height 13
checkbox input "true"
click at [540, 307] on input "charged_back" at bounding box center [537, 313] width 13 height 13
checkbox input "true"
click at [808, 438] on span "Procesar" at bounding box center [808, 447] width 53 height 35
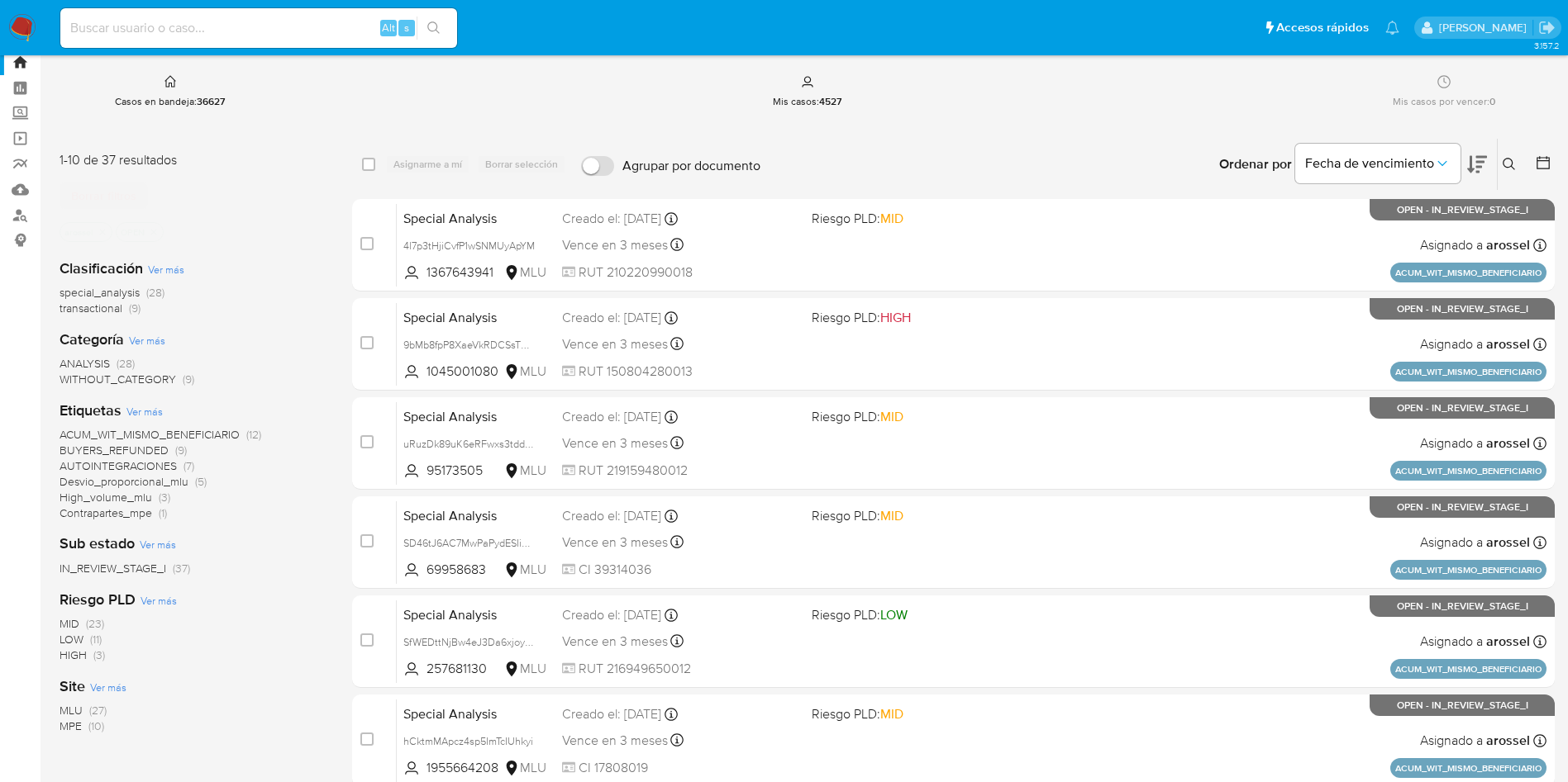
scroll to position [26, 0]
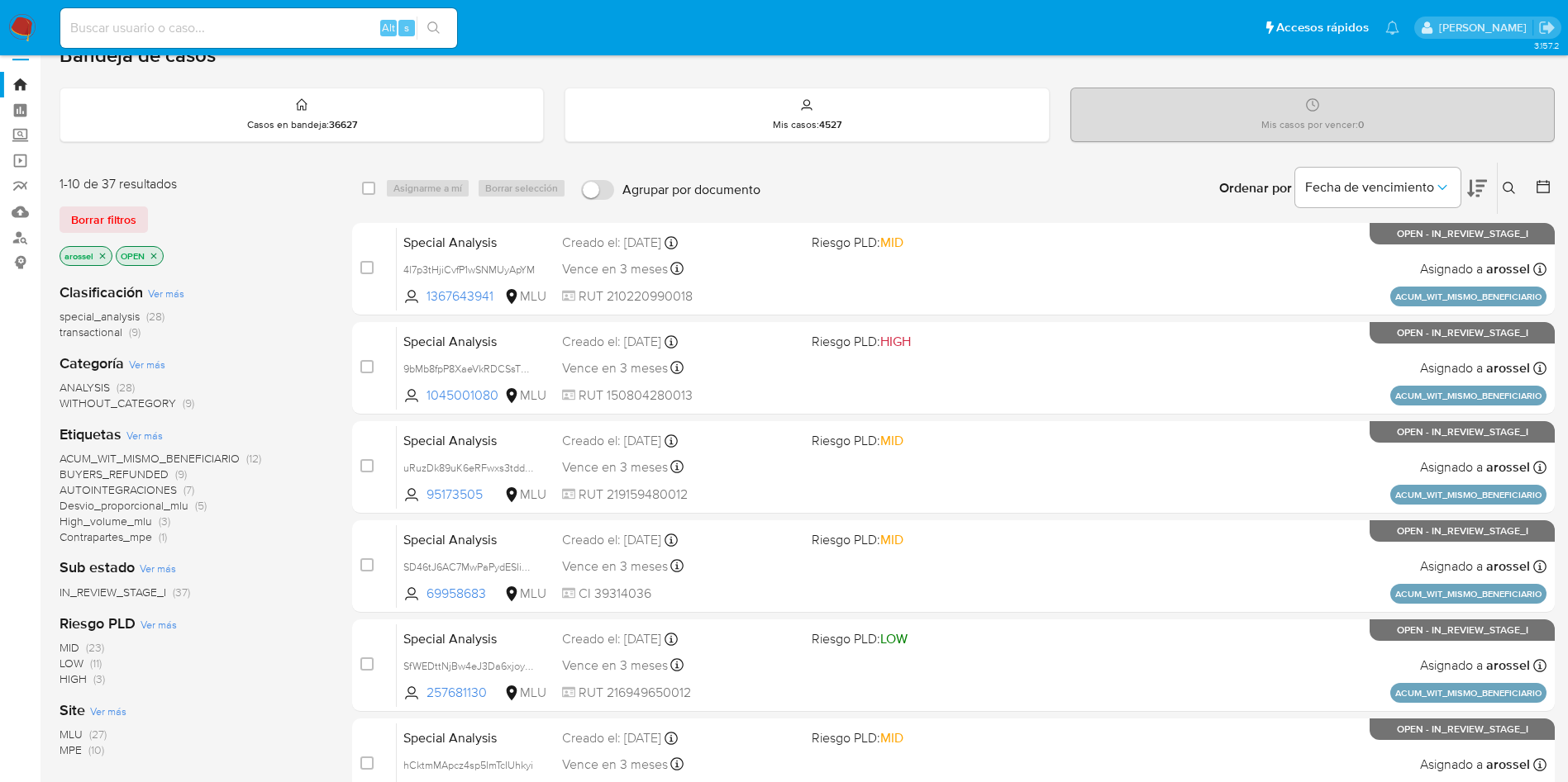
click at [1481, 187] on icon at bounding box center [1476, 189] width 20 height 17
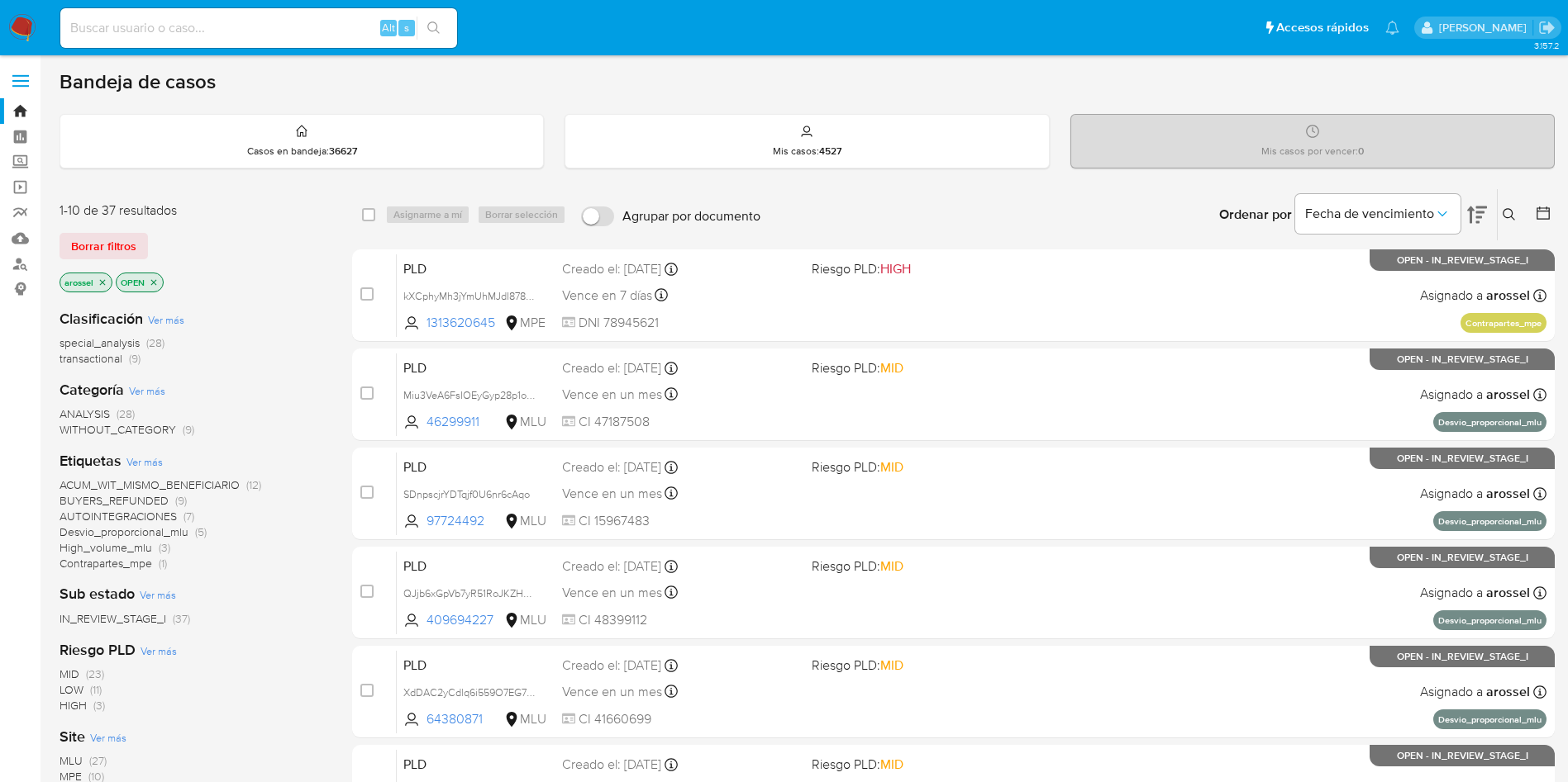
click at [328, 31] on input at bounding box center [259, 28] width 397 height 22
paste input "Miu3VeA6FsIOEyGyp28p1oP7"
type input "Miu3VeA6FsIOEyGyp28p1oP7"
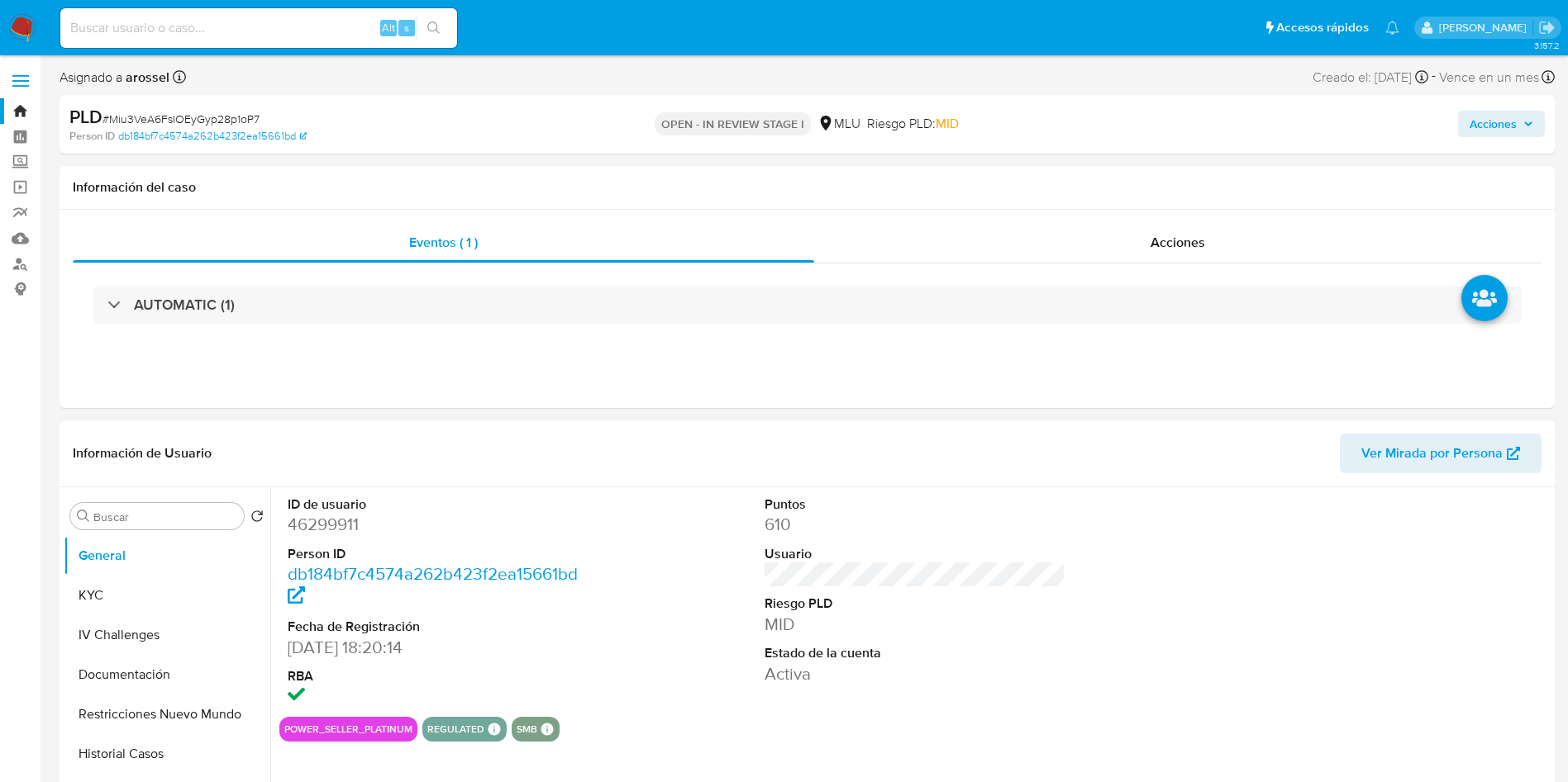
select select "10"
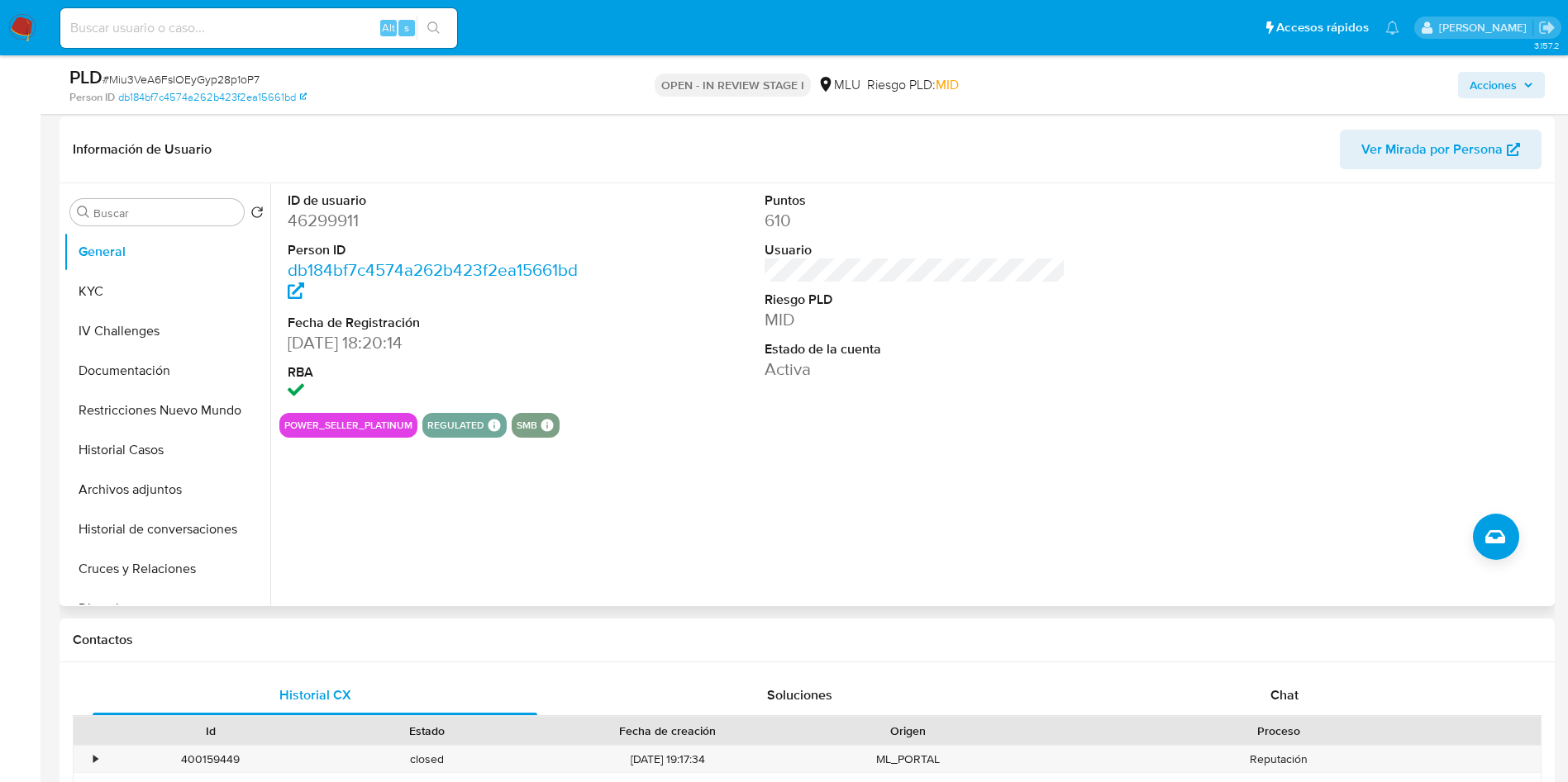
scroll to position [248, 0]
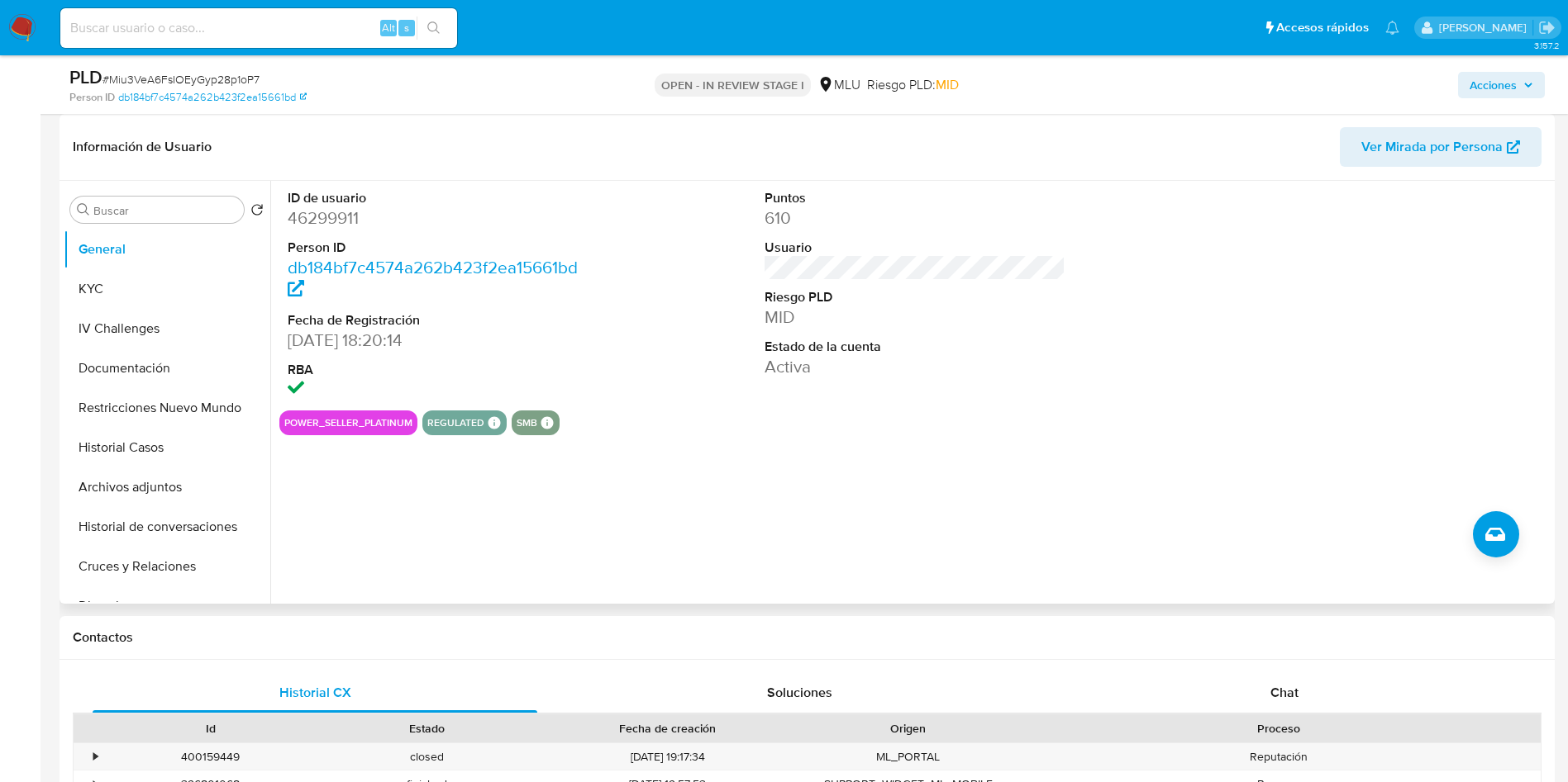
click at [1437, 156] on span "Ver Mirada por Persona" at bounding box center [1431, 147] width 141 height 40
click at [171, 562] on button "Cruces y Relaciones" at bounding box center [160, 567] width 193 height 40
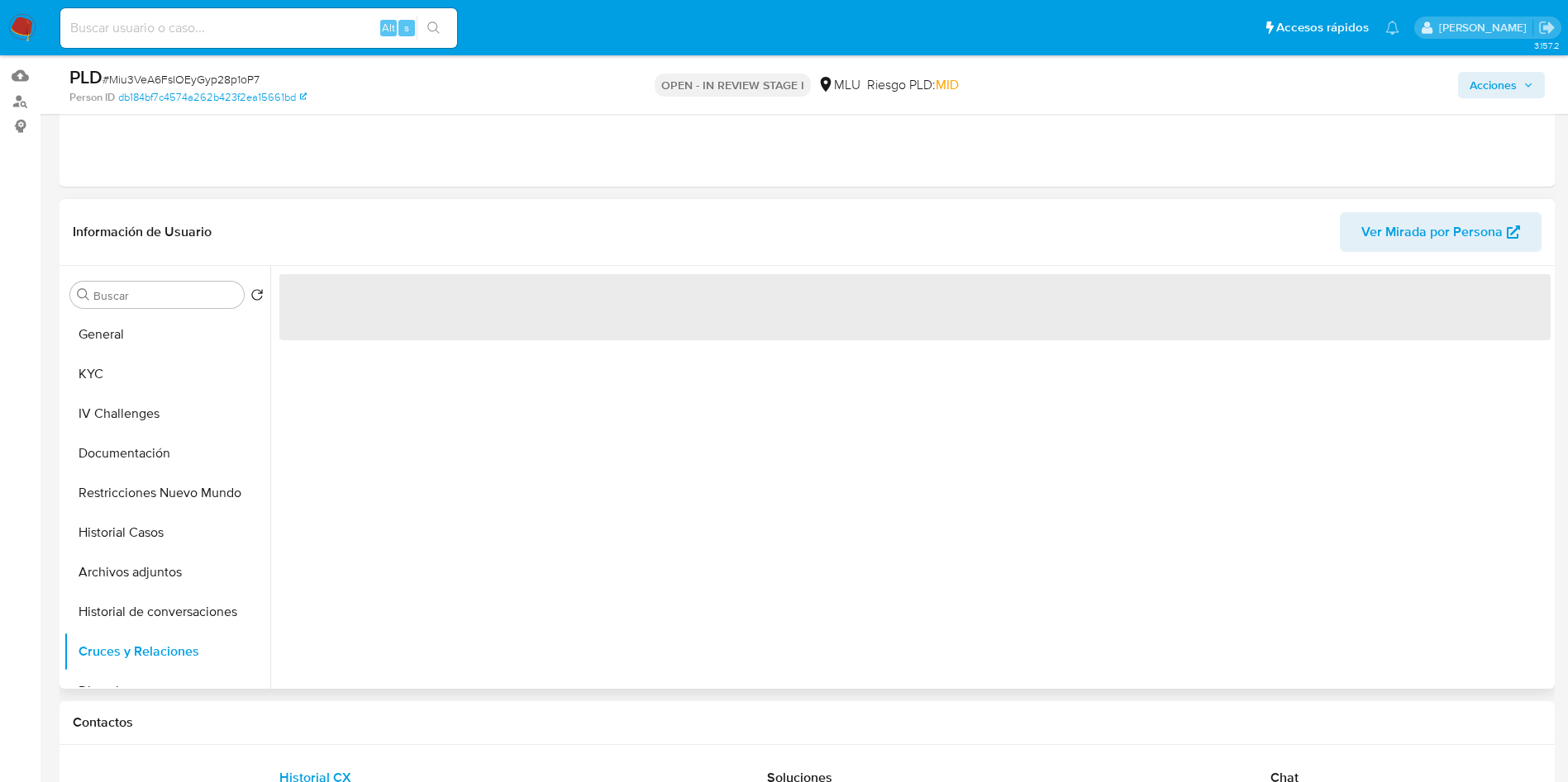
scroll to position [124, 0]
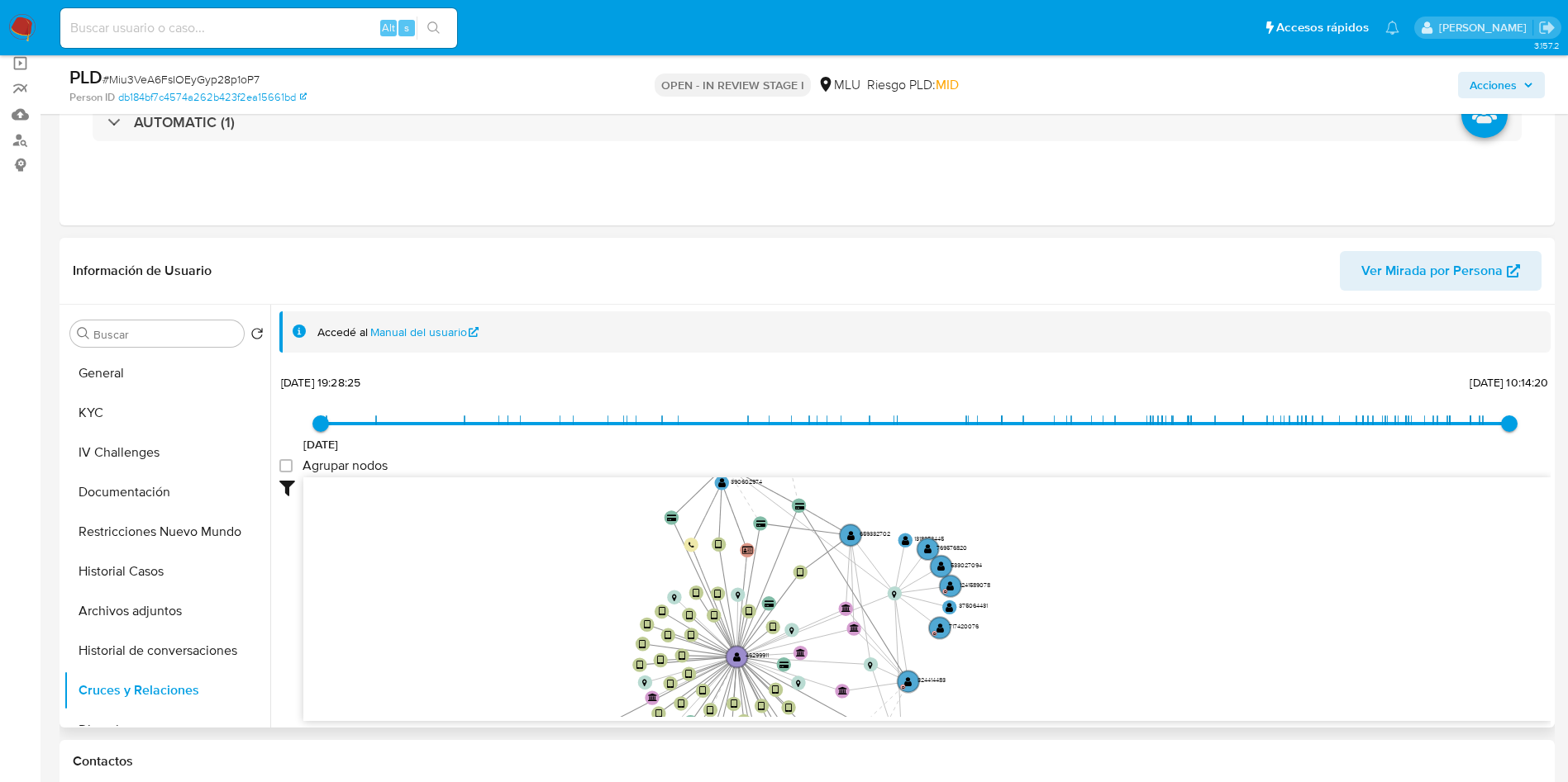
drag, startPoint x: 1234, startPoint y: 559, endPoint x: 968, endPoint y: 665, distance: 286.3
click at [1146, 665] on icon "device-62acaa8c08813b00198469f7  user-46299911  46299911 device-67deb6cc27cd0…" at bounding box center [927, 597] width 1247 height 240
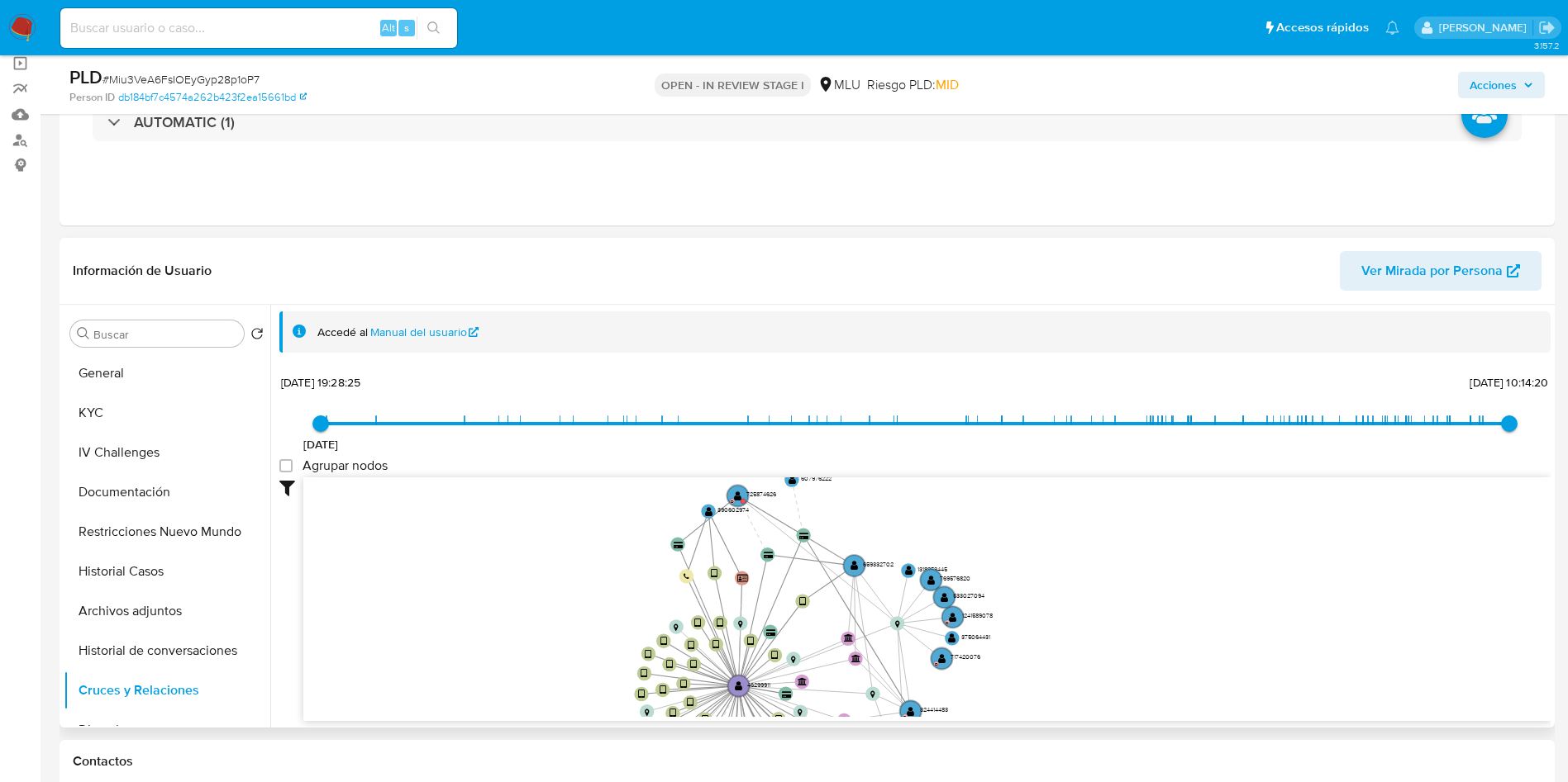
drag, startPoint x: 576, startPoint y: 573, endPoint x: 652, endPoint y: 541, distance: 82.5
click at [562, 614] on icon "device-62acaa8c08813b00198469f7  user-46299911  46299911 device-67deb6cc27cd0…" at bounding box center [927, 597] width 1247 height 240
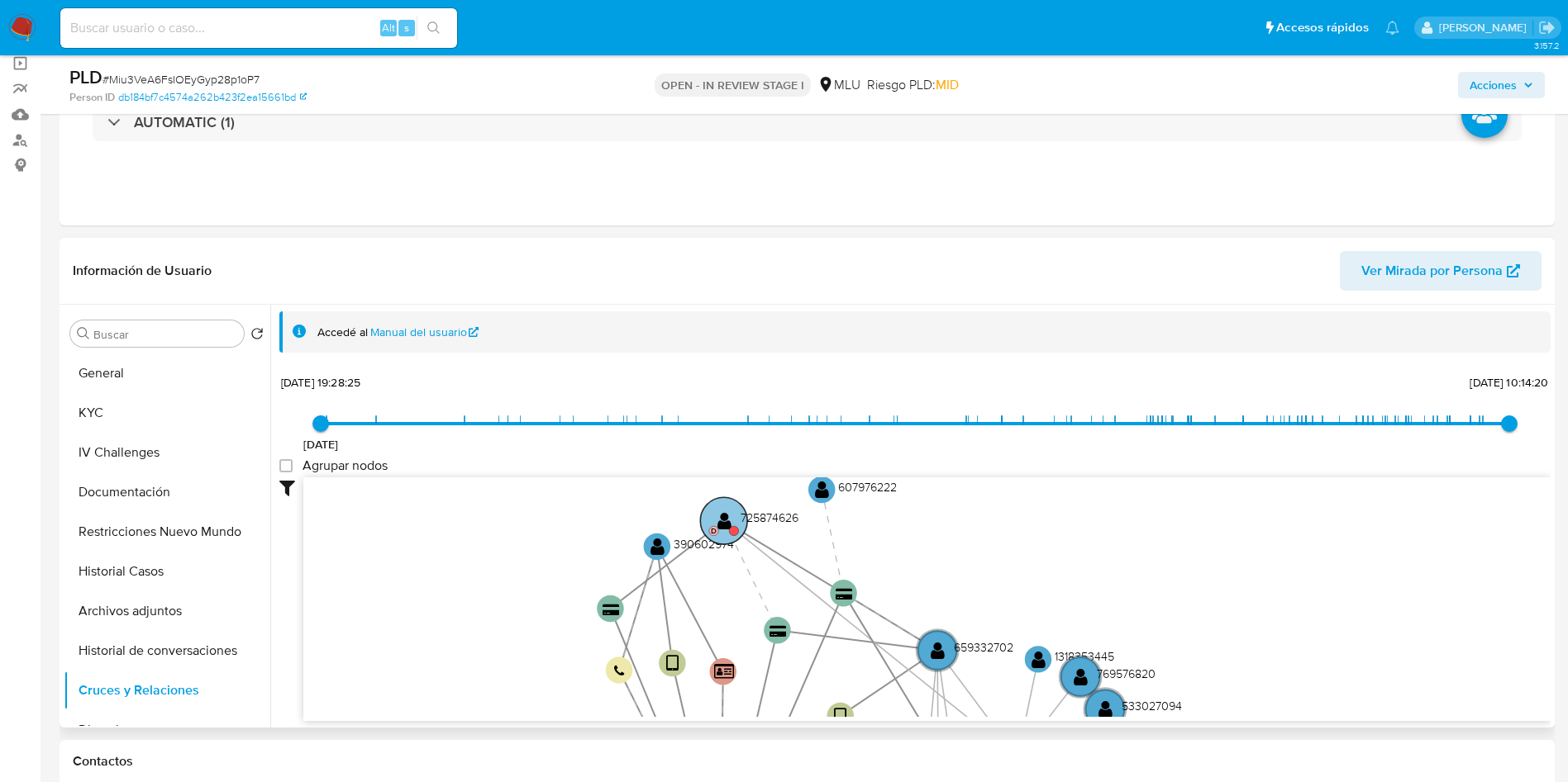
click at [730, 521] on text "" at bounding box center [725, 521] width 14 height 19
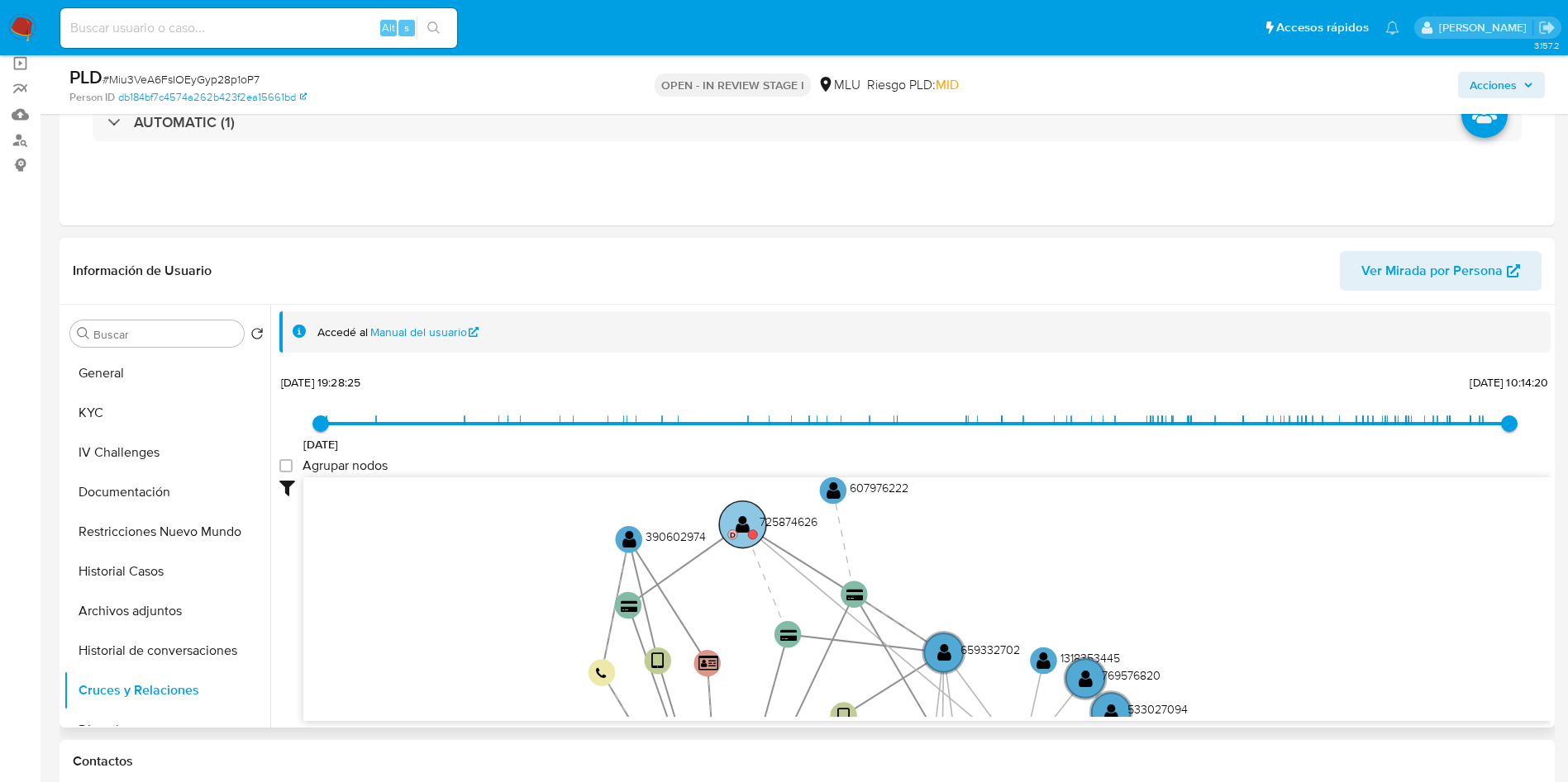
click at [750, 522] on circle at bounding box center [743, 524] width 47 height 47
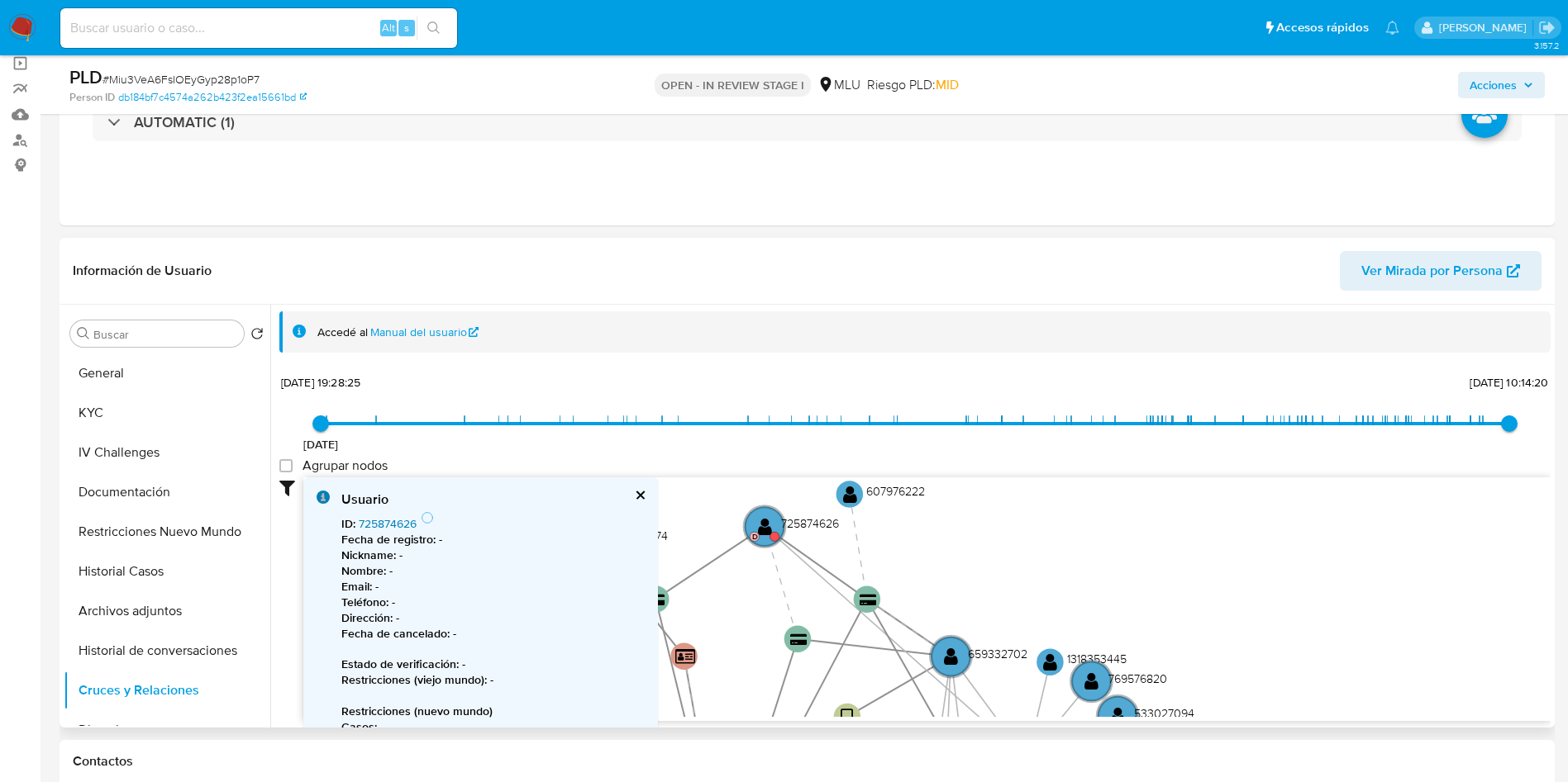
click at [392, 522] on link "725874626" at bounding box center [387, 523] width 57 height 16
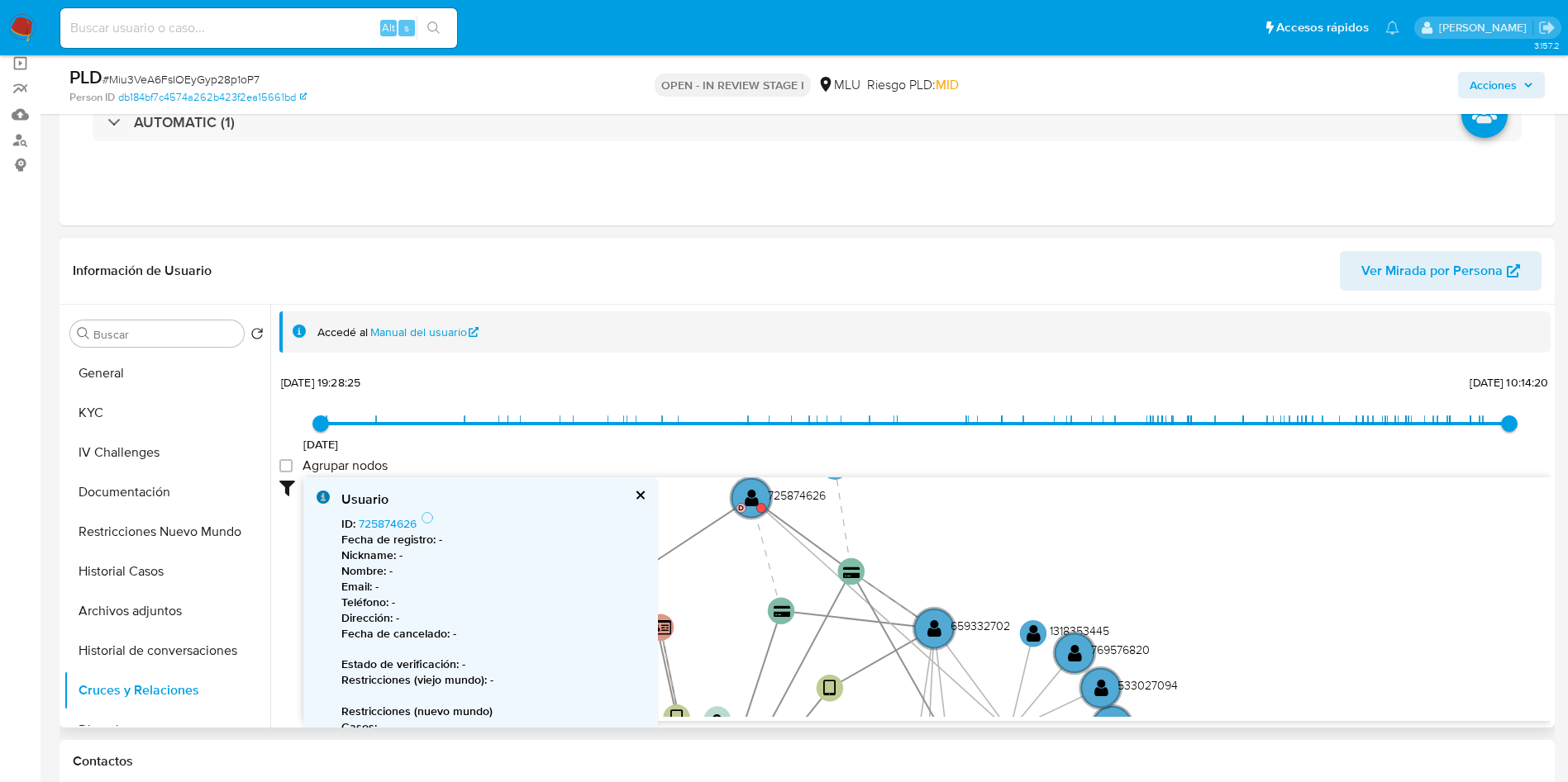
drag, startPoint x: 1210, startPoint y: 586, endPoint x: 1114, endPoint y: 272, distance: 328.3
click at [1114, 272] on div "Información de Usuario Ver Mirada por Persona Buscar Volver al orden por defect…" at bounding box center [806, 483] width 1495 height 490
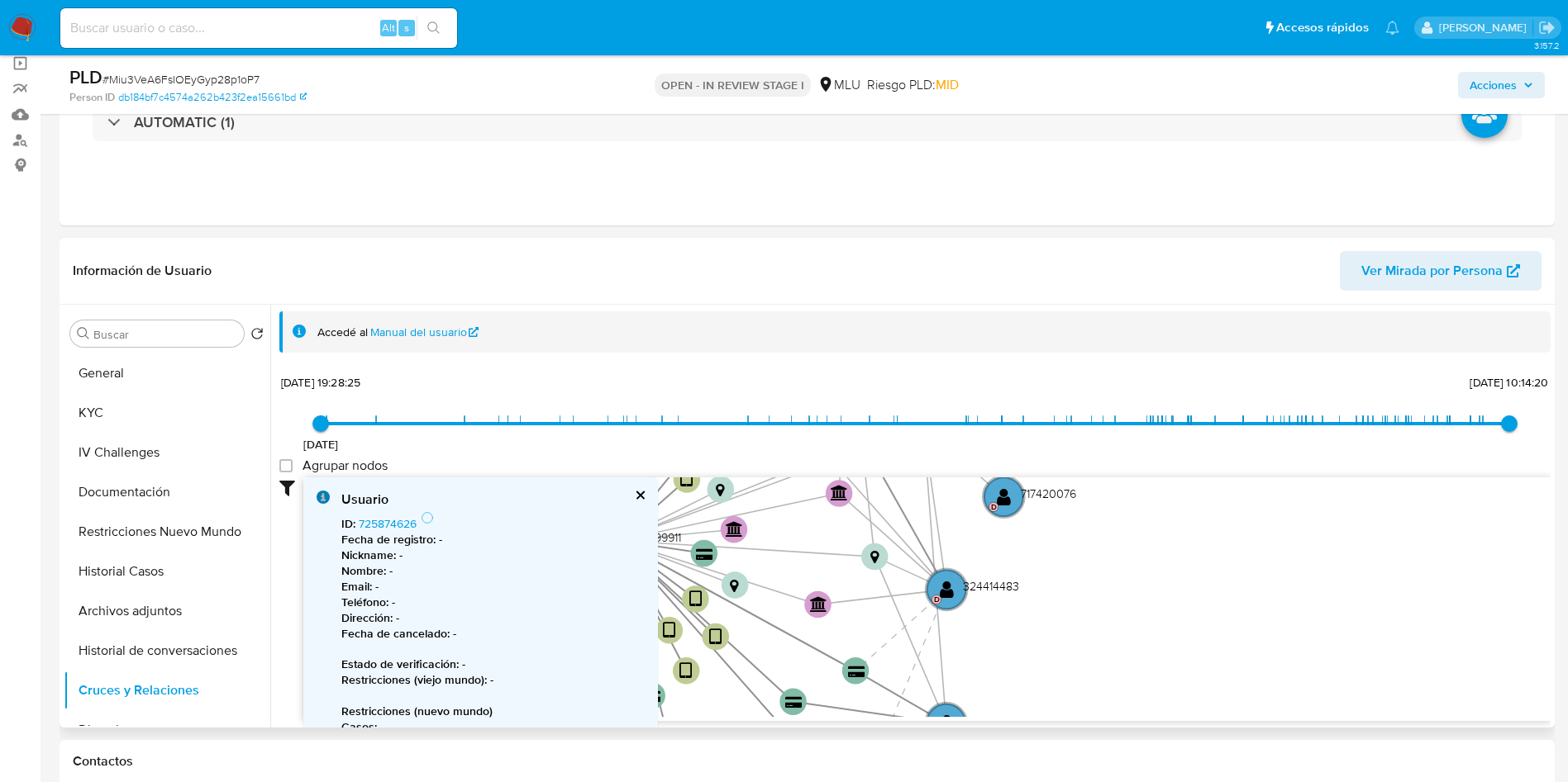
drag, startPoint x: 1178, startPoint y: 524, endPoint x: 1184, endPoint y: 633, distance: 109.2
click at [1184, 633] on icon "device-62acaa8c08813b00198469f7  user-46299911  46299911 device-67deb6cc27cd0…" at bounding box center [927, 597] width 1247 height 240
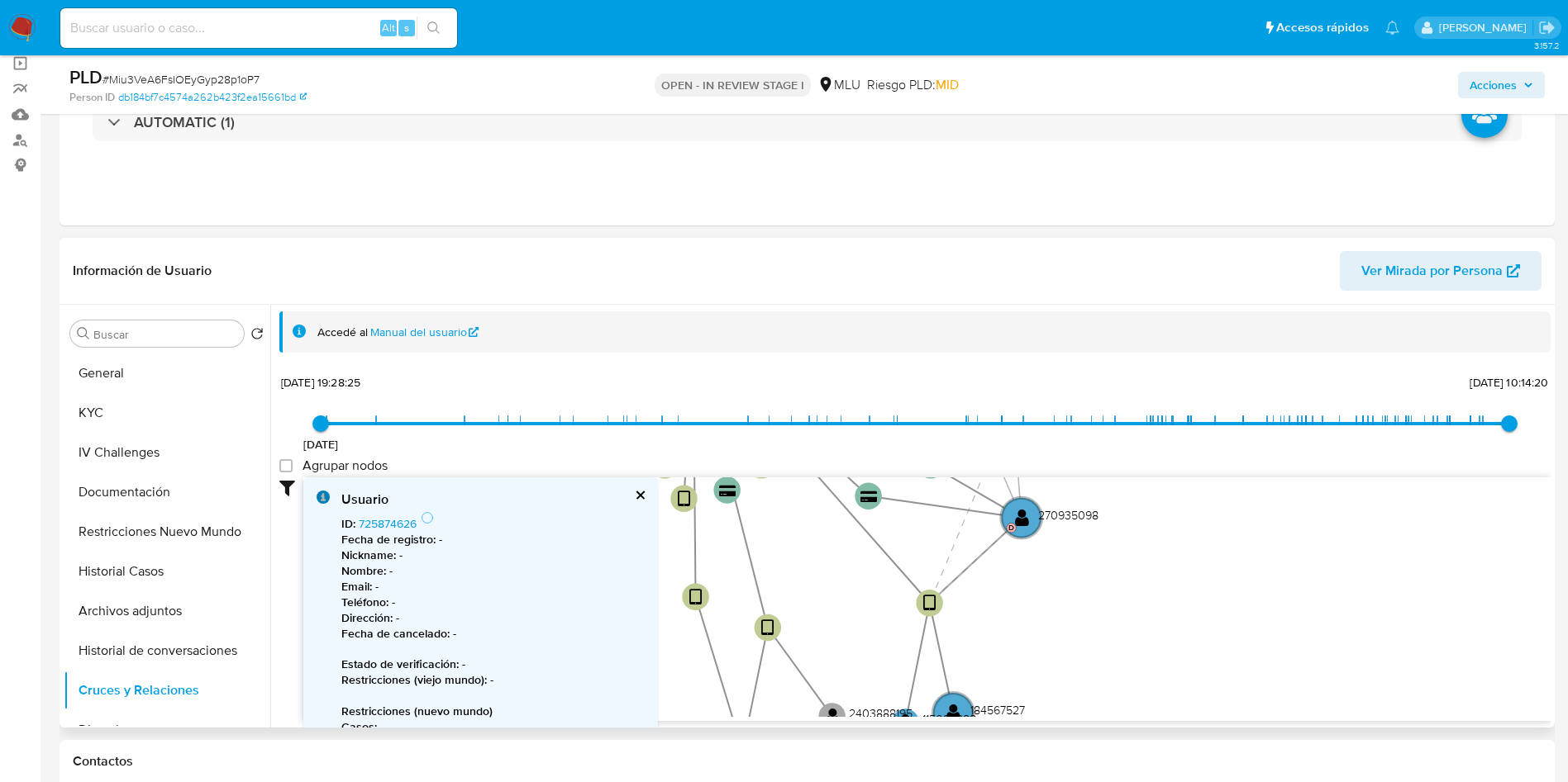
drag, startPoint x: 1061, startPoint y: 657, endPoint x: 1136, endPoint y: 449, distance: 221.1
click at [1136, 449] on div "9/6/2021 9/6/2021, 19:28:25 29/8/2025, 10:14:20 Agrupar nodos Filtros Confianza…" at bounding box center [914, 545] width 1271 height 351
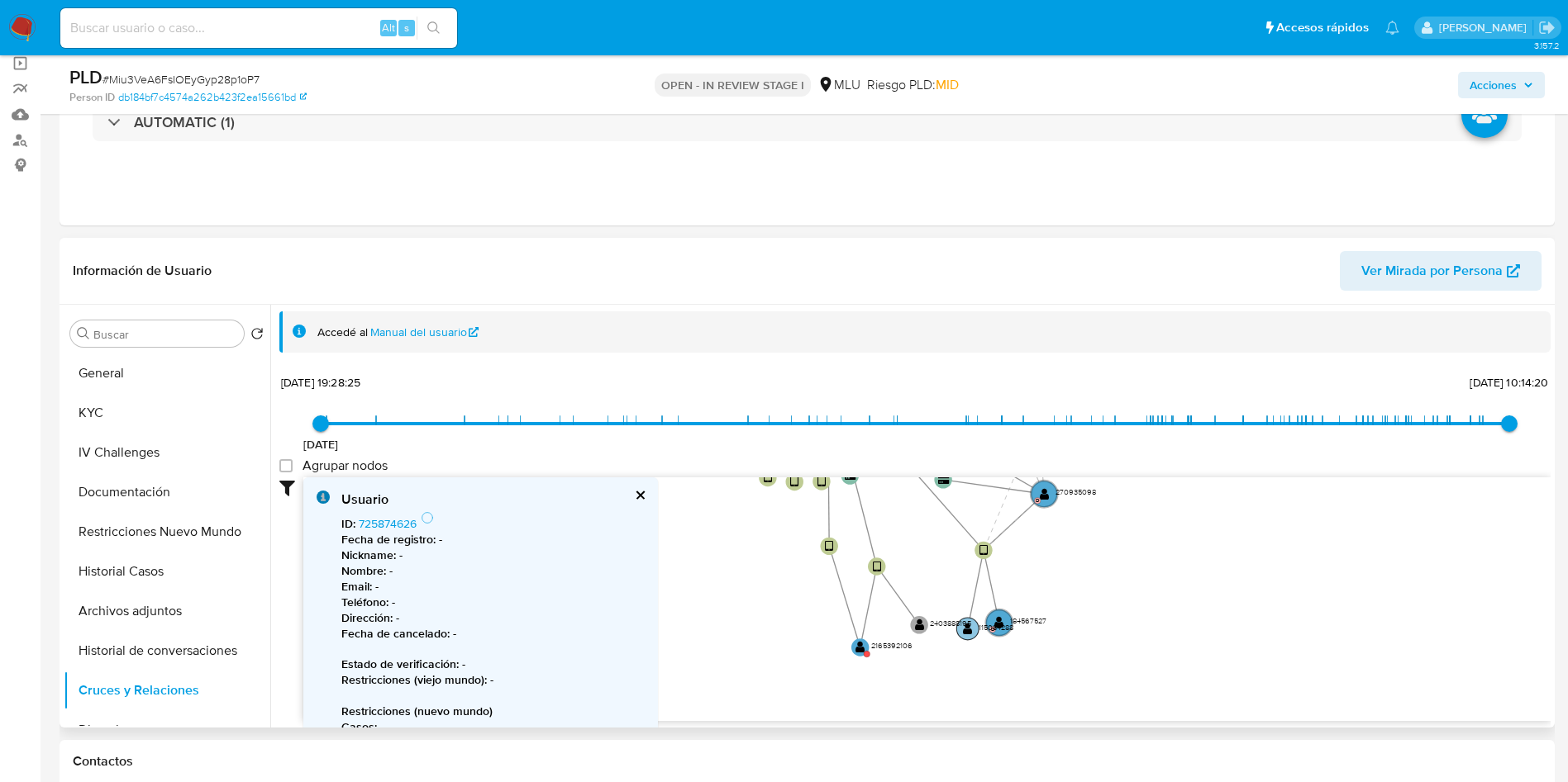
drag, startPoint x: 1079, startPoint y: 608, endPoint x: 999, endPoint y: 625, distance: 81.8
click at [1091, 571] on icon "device-62acaa8c08813b00198469f7  user-46299911  46299911 device-67deb6cc27cd0…" at bounding box center [927, 597] width 1247 height 240
click at [868, 646] on text "" at bounding box center [868, 643] width 10 height 13
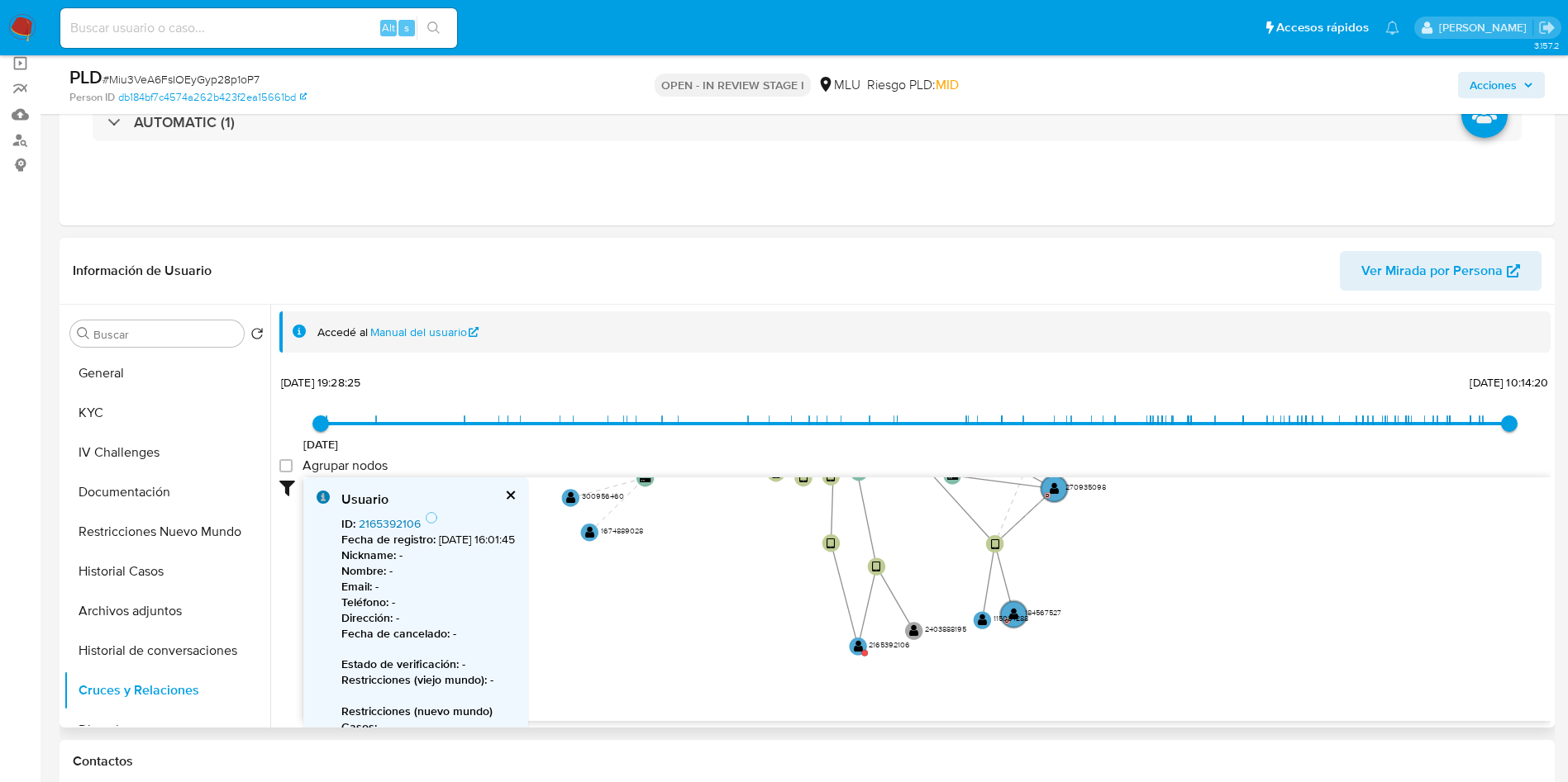
click at [409, 515] on link "2165392106" at bounding box center [389, 523] width 62 height 16
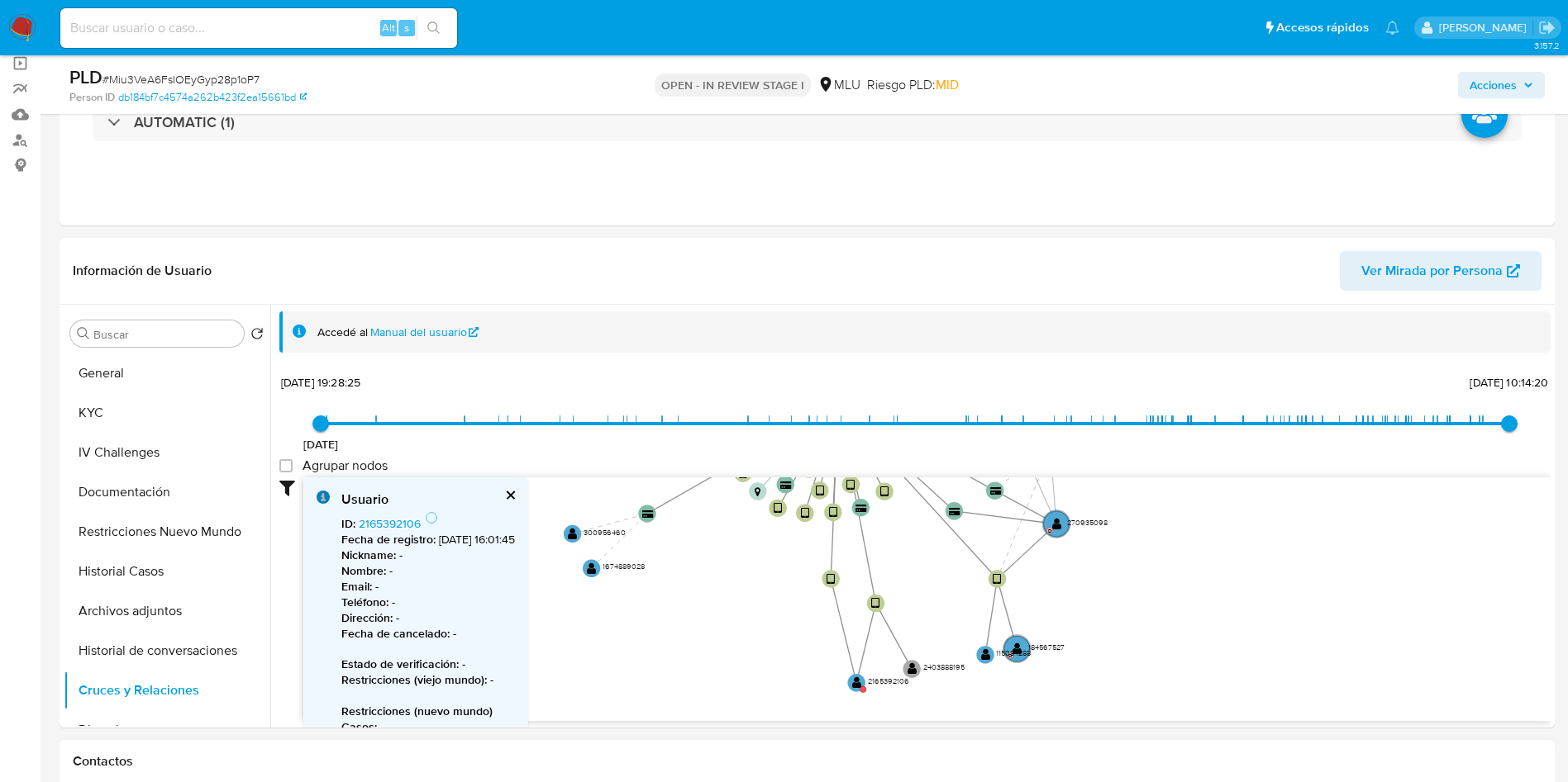
drag, startPoint x: 1181, startPoint y: 568, endPoint x: 1136, endPoint y: 740, distance: 177.8
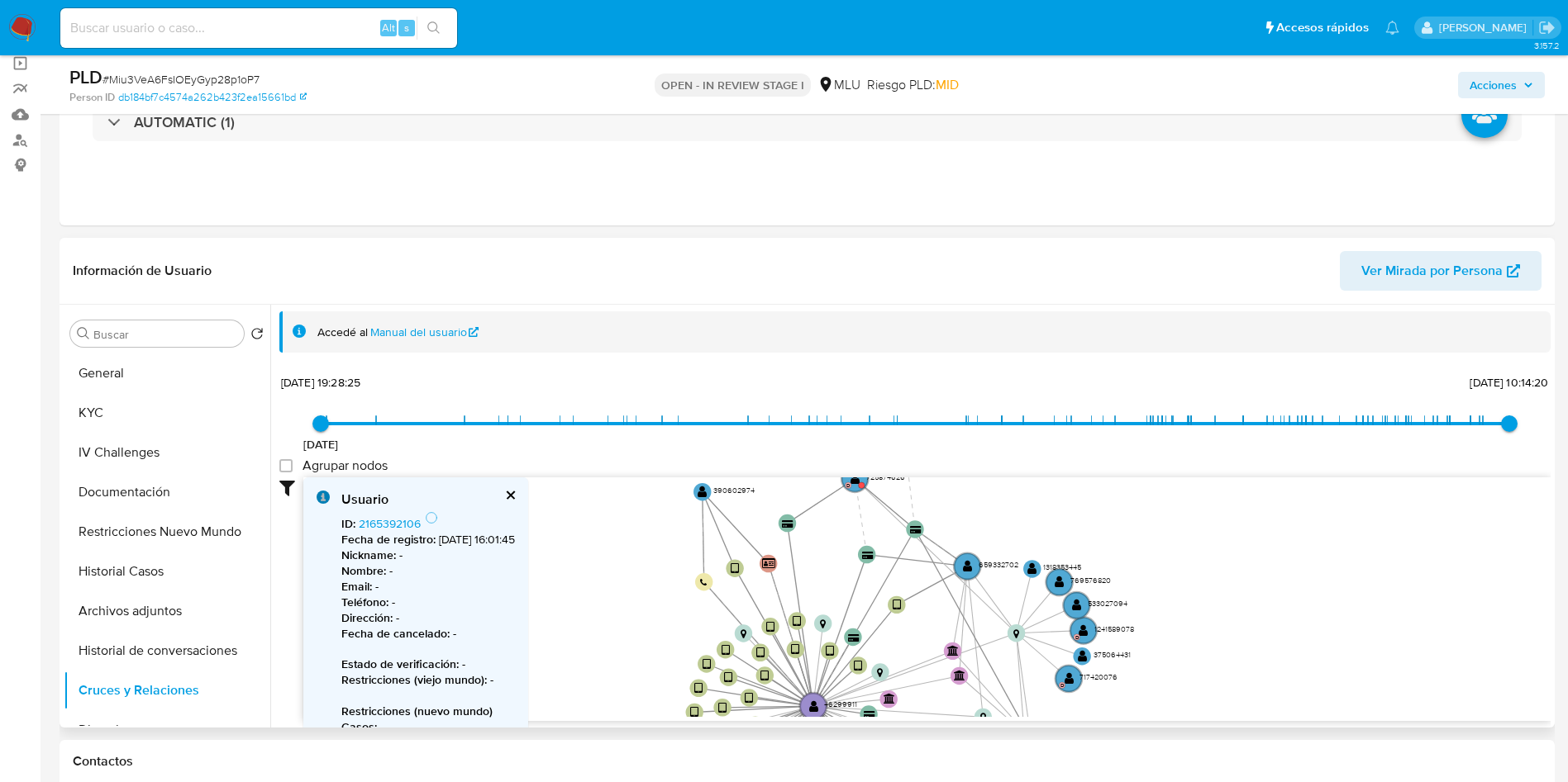
drag, startPoint x: 1227, startPoint y: 583, endPoint x: 1220, endPoint y: 716, distance: 133.2
click at [1228, 719] on div "device-62acaa8c08813b00198469f7  user-46299911  46299911 device-67deb6cc27cd0…" at bounding box center [927, 600] width 1247 height 244
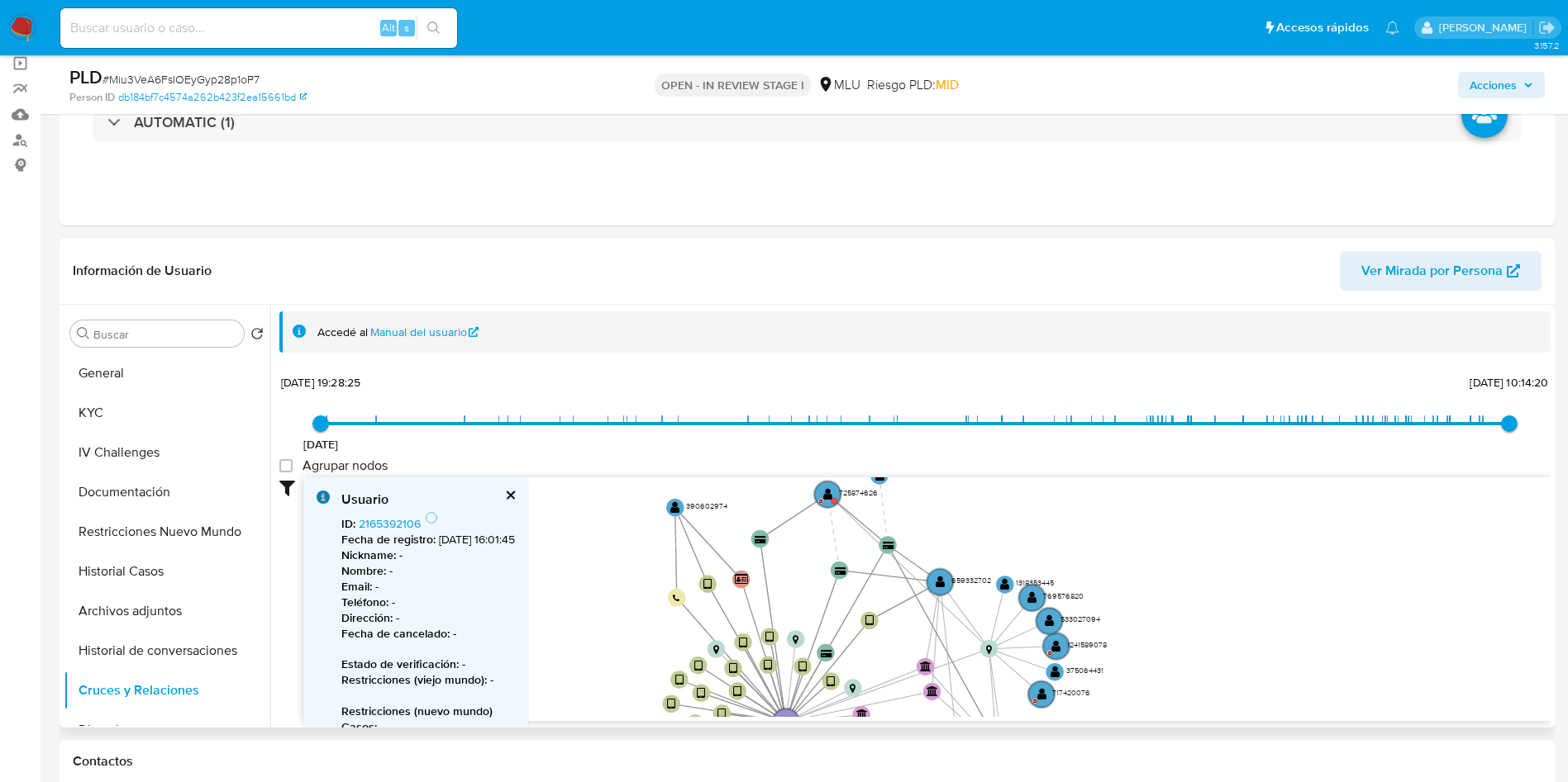
drag, startPoint x: 1227, startPoint y: 598, endPoint x: 1203, endPoint y: 596, distance: 24.1
click at [1203, 596] on icon "device-62acaa8c08813b00198469f7  user-46299911  46299911 device-67deb6cc27cd0…" at bounding box center [927, 597] width 1247 height 240
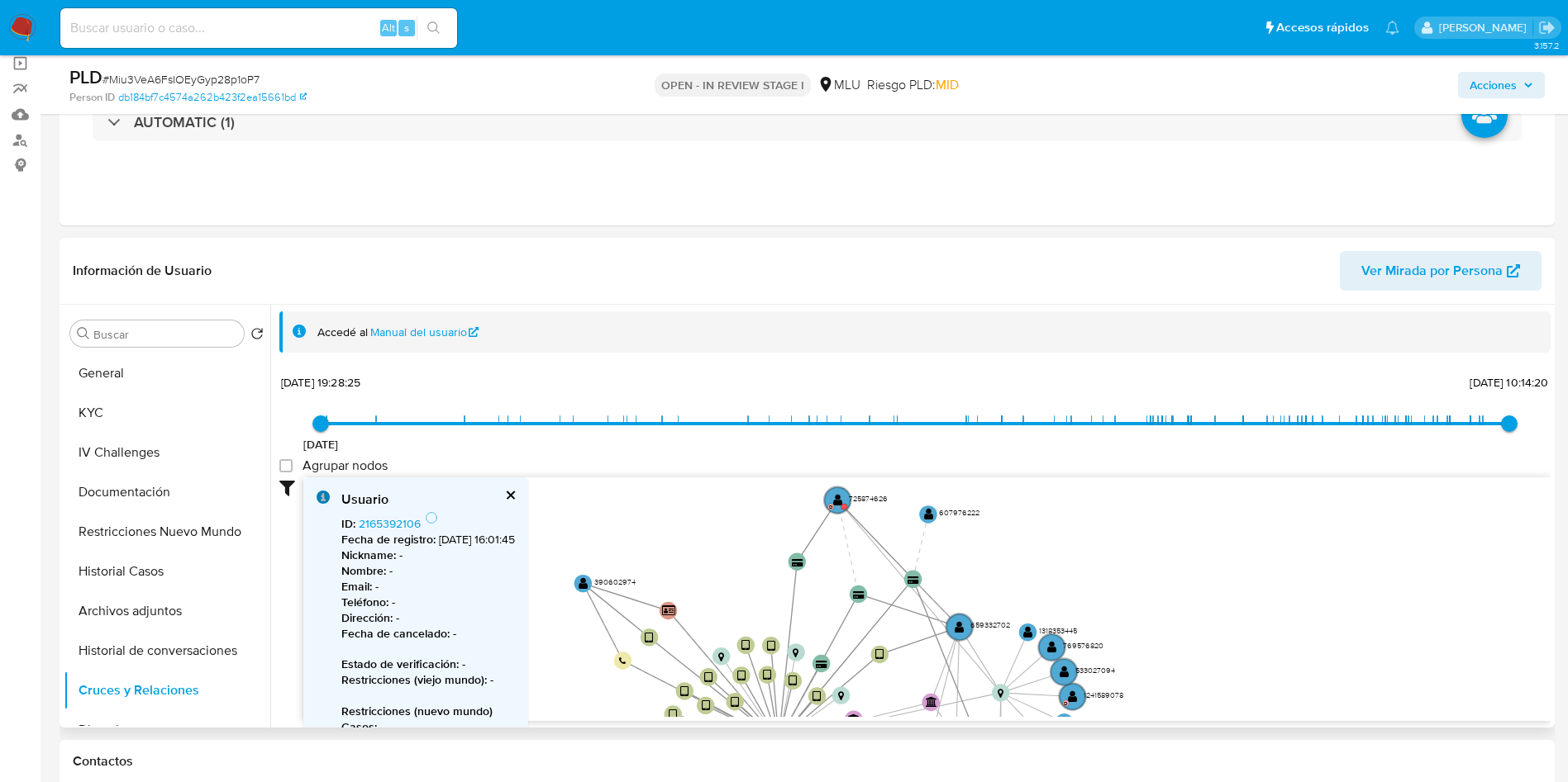
drag, startPoint x: 821, startPoint y: 499, endPoint x: 821, endPoint y: 488, distance: 11.0
click at [824, 488] on circle at bounding box center [836, 499] width 26 height 26
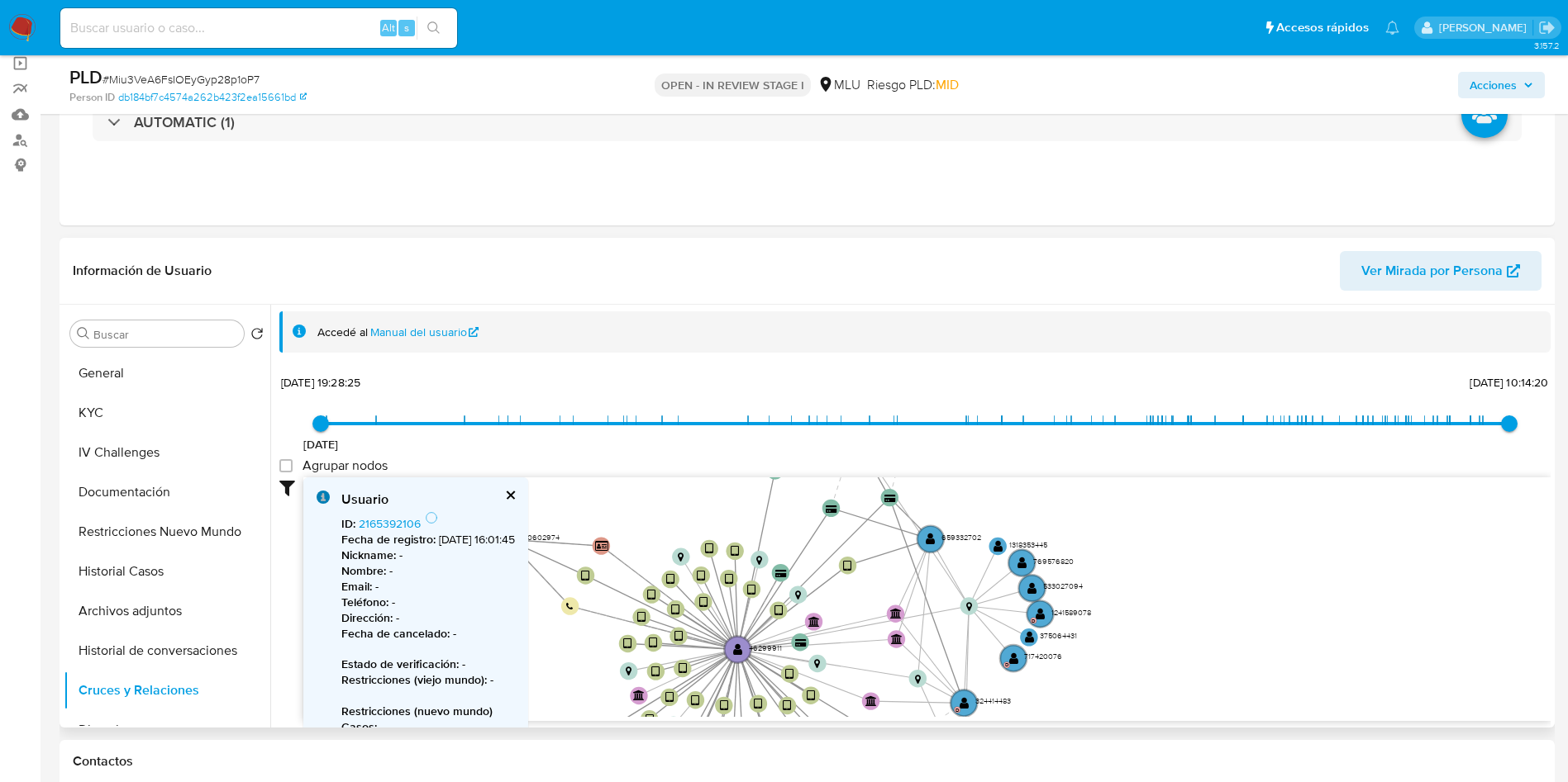
drag, startPoint x: 1211, startPoint y: 602, endPoint x: 1185, endPoint y: 501, distance: 104.3
click at [1185, 501] on icon "device-62acaa8c08813b00198469f7  user-46299911  46299911 device-67deb6cc27cd0…" at bounding box center [927, 597] width 1247 height 240
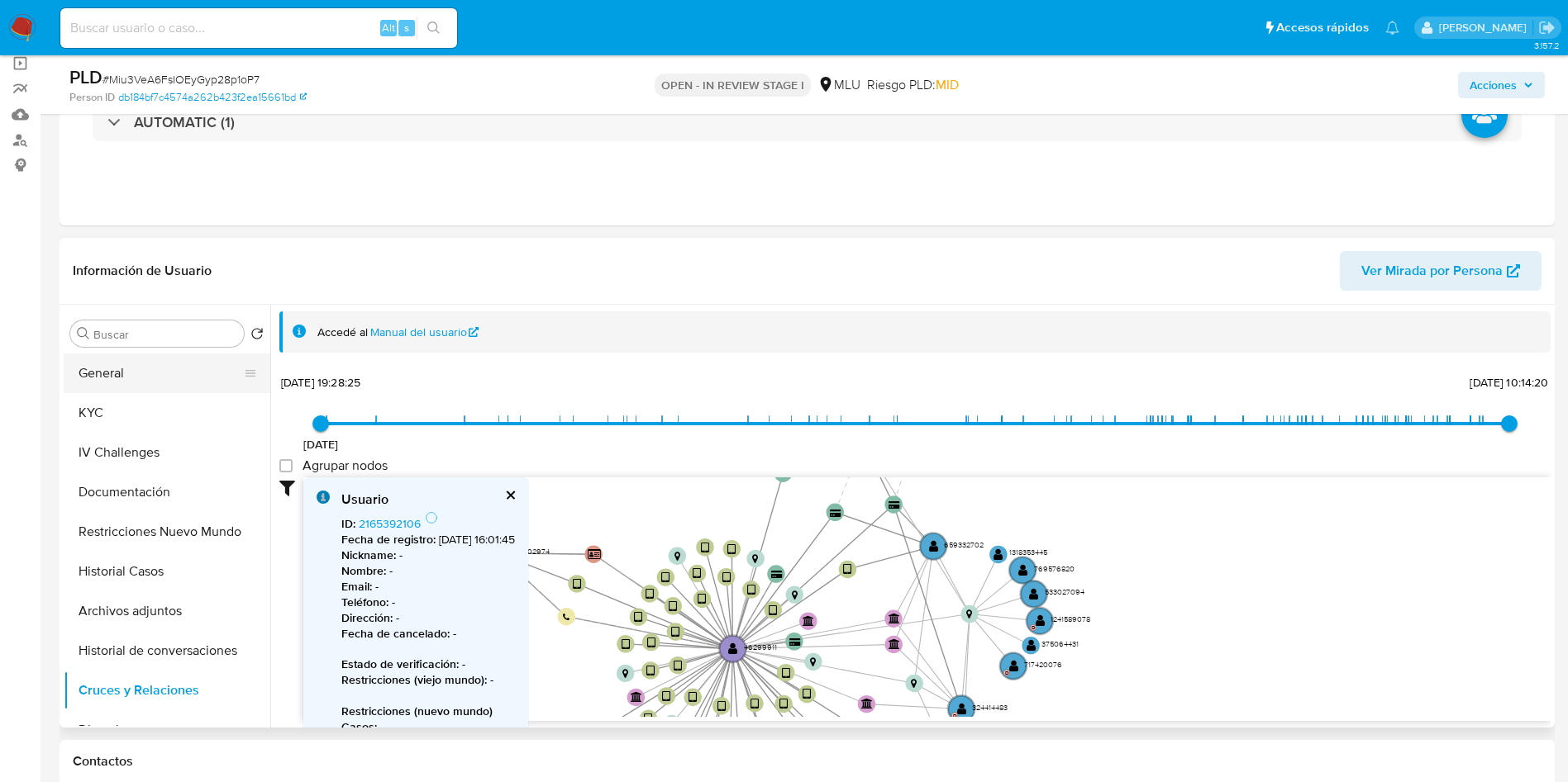
drag, startPoint x: 149, startPoint y: 371, endPoint x: 172, endPoint y: 387, distance: 28.0
click at [149, 374] on button "General" at bounding box center [160, 373] width 193 height 40
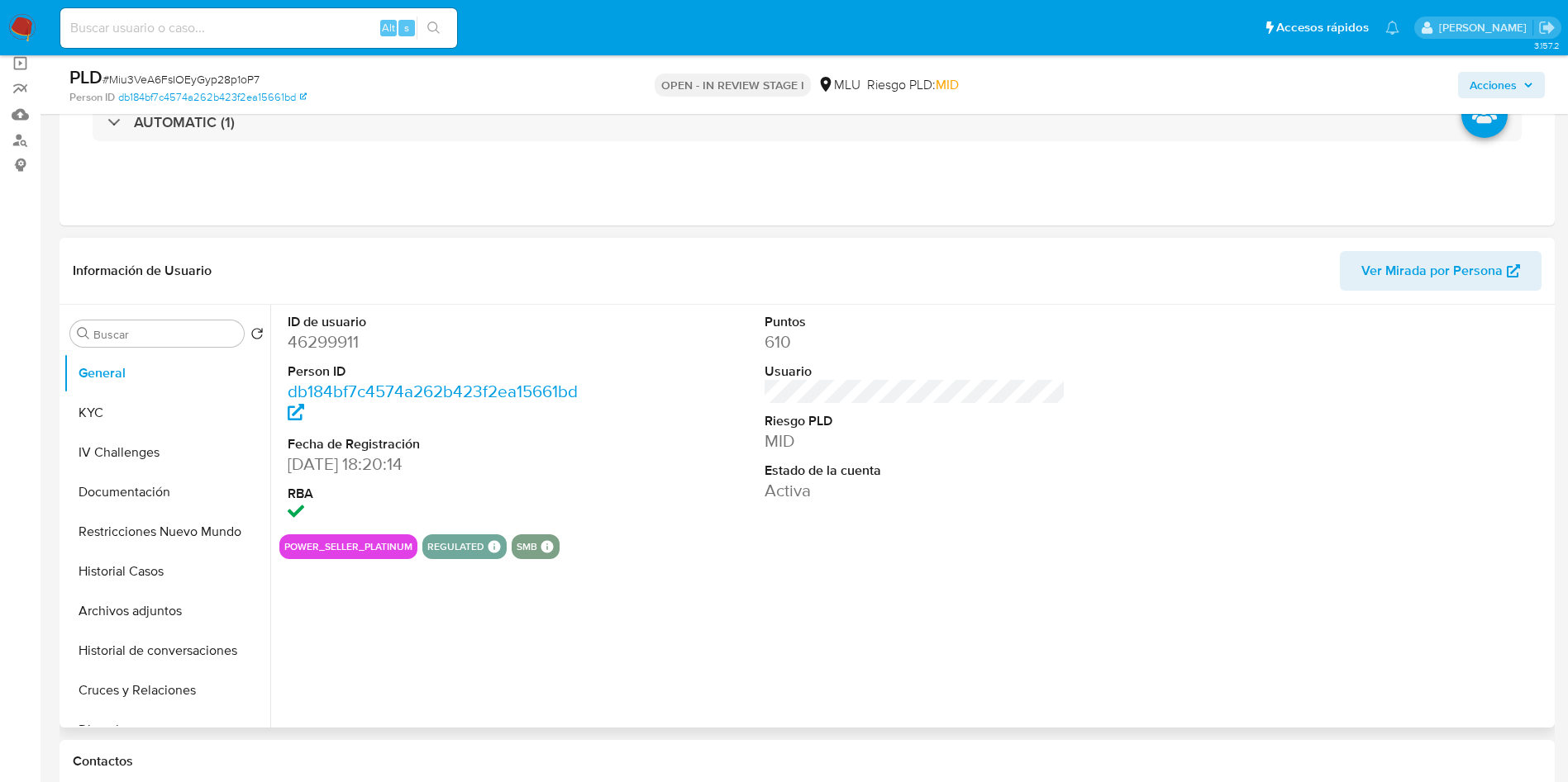
click at [338, 337] on dd "46299911" at bounding box center [438, 342] width 302 height 23
click at [337, 337] on dd "46299911" at bounding box center [438, 342] width 302 height 23
copy dd "46299911"
click at [152, 418] on button "KYC" at bounding box center [160, 413] width 193 height 40
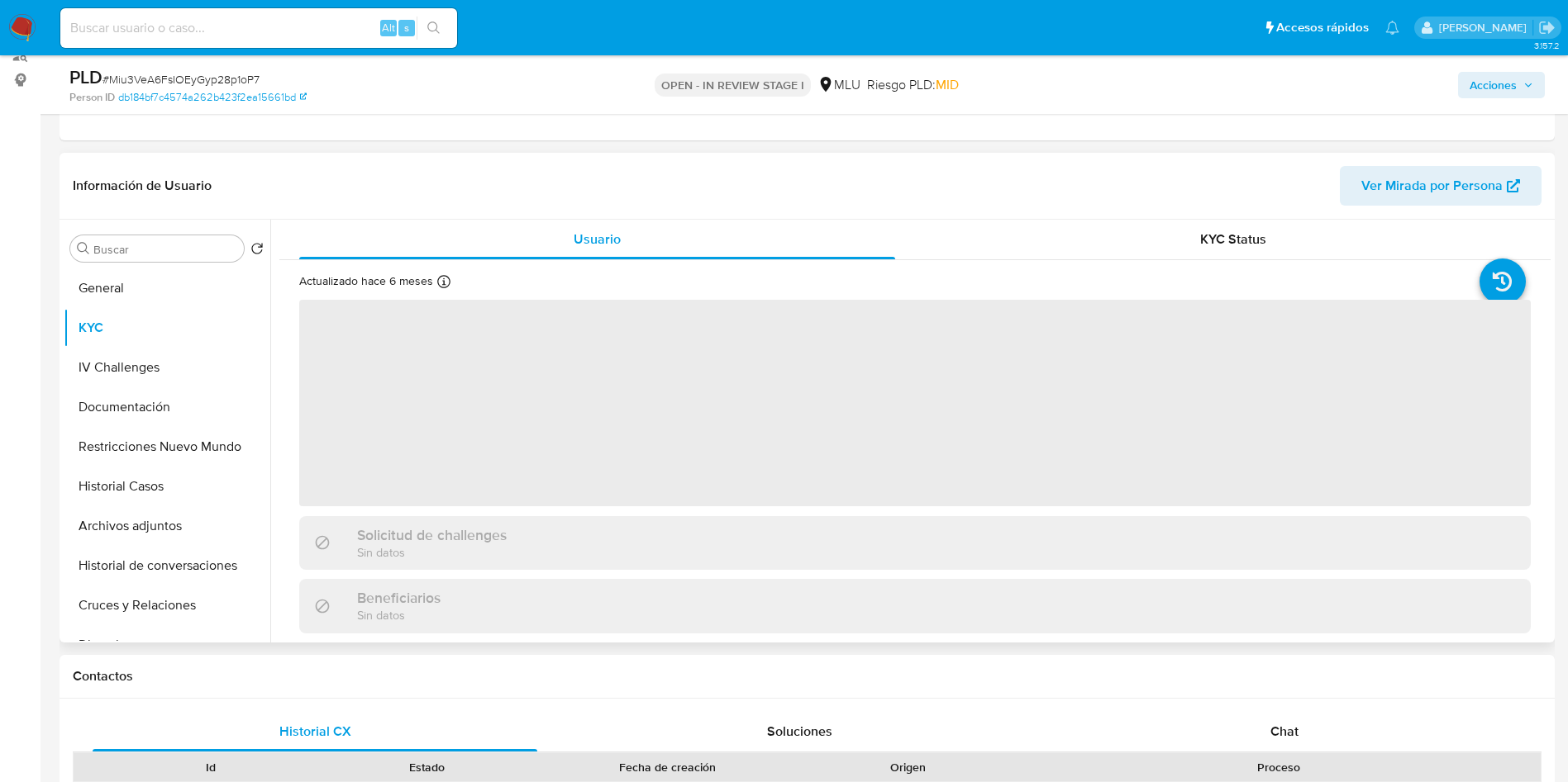
scroll to position [248, 0]
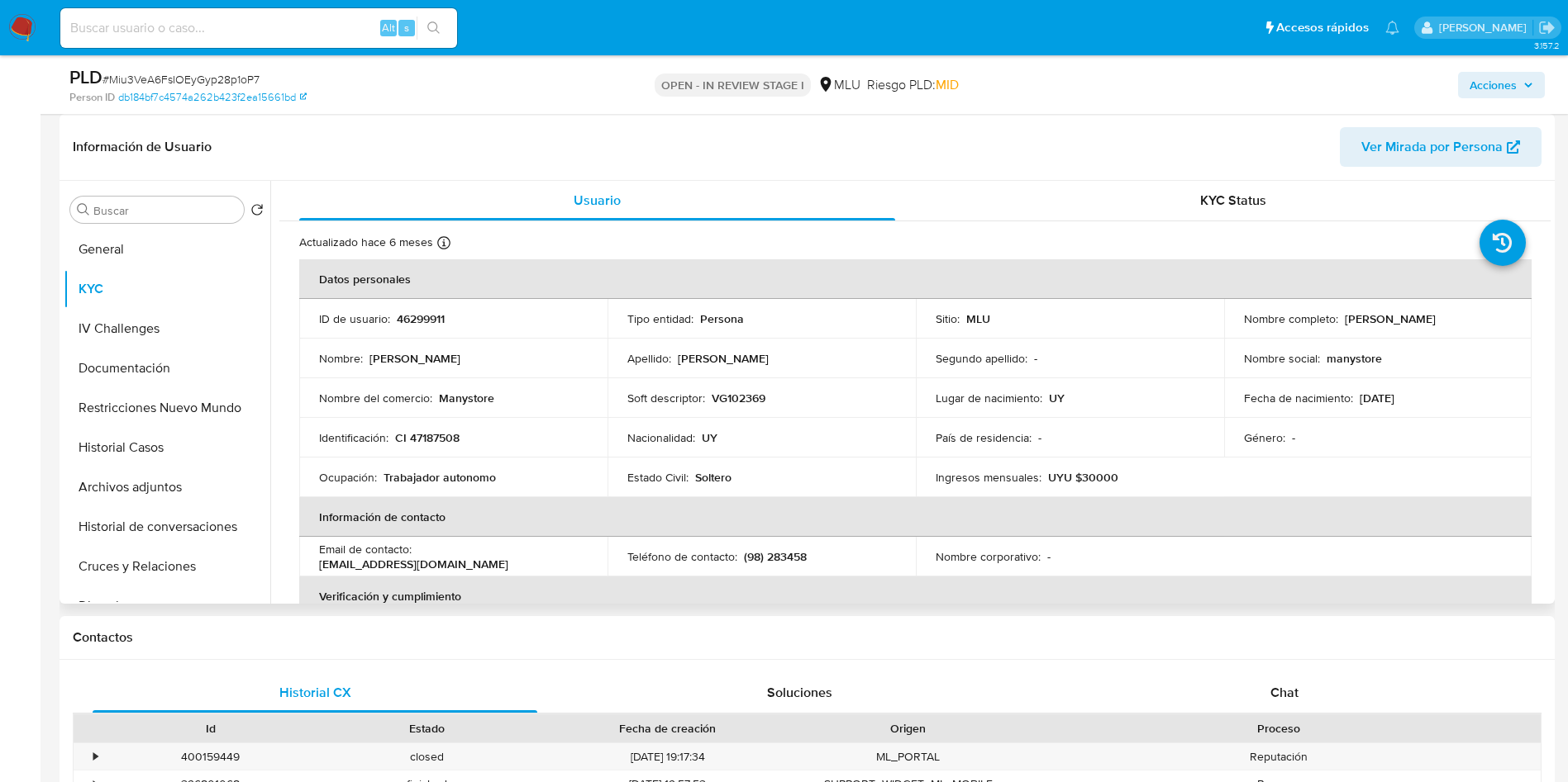
click at [412, 323] on p "46299911" at bounding box center [420, 319] width 48 height 15
copy p "46299911"
click at [183, 449] on button "Historial Casos" at bounding box center [160, 448] width 193 height 40
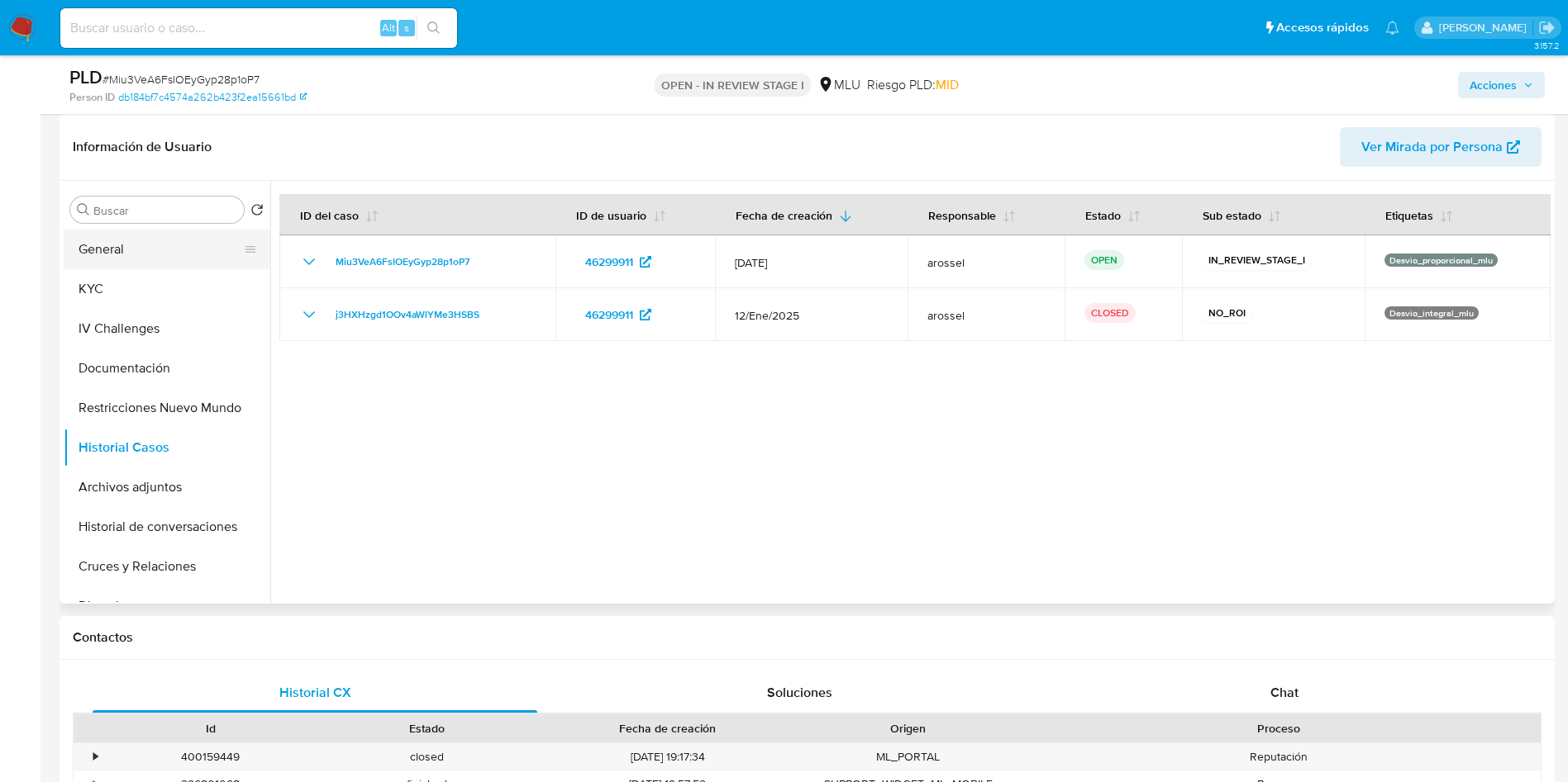
drag, startPoint x: 142, startPoint y: 250, endPoint x: 146, endPoint y: 267, distance: 17.5
click at [142, 250] on button "General" at bounding box center [160, 250] width 193 height 40
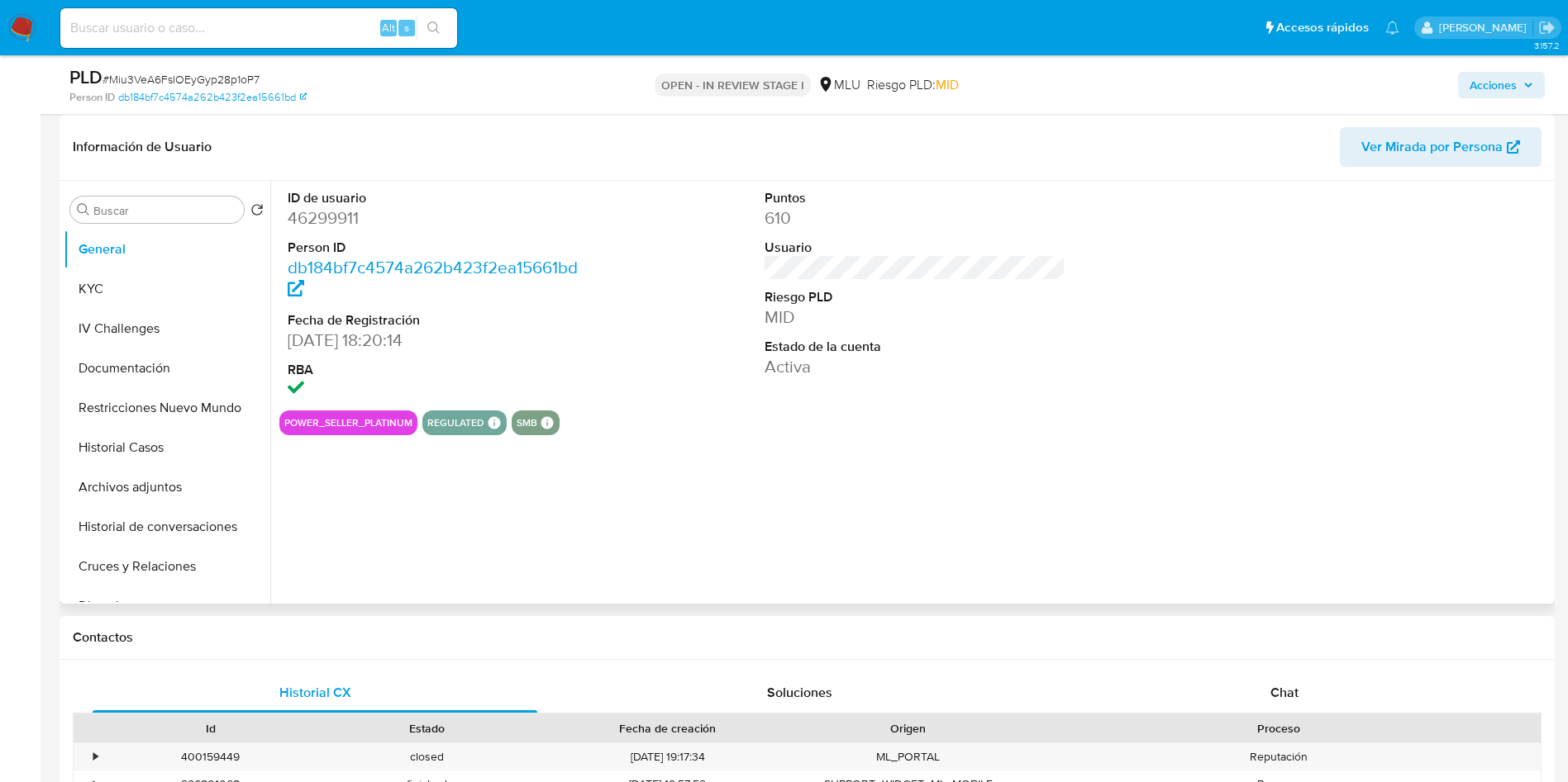
click at [339, 229] on dd "46299911" at bounding box center [438, 218] width 302 height 23
copy dd "46299911"
click at [1480, 301] on div at bounding box center [1392, 296] width 318 height 230
click at [253, 78] on span "# Miu3VeA6FsIOEyGyp28p1oP7" at bounding box center [181, 79] width 157 height 16
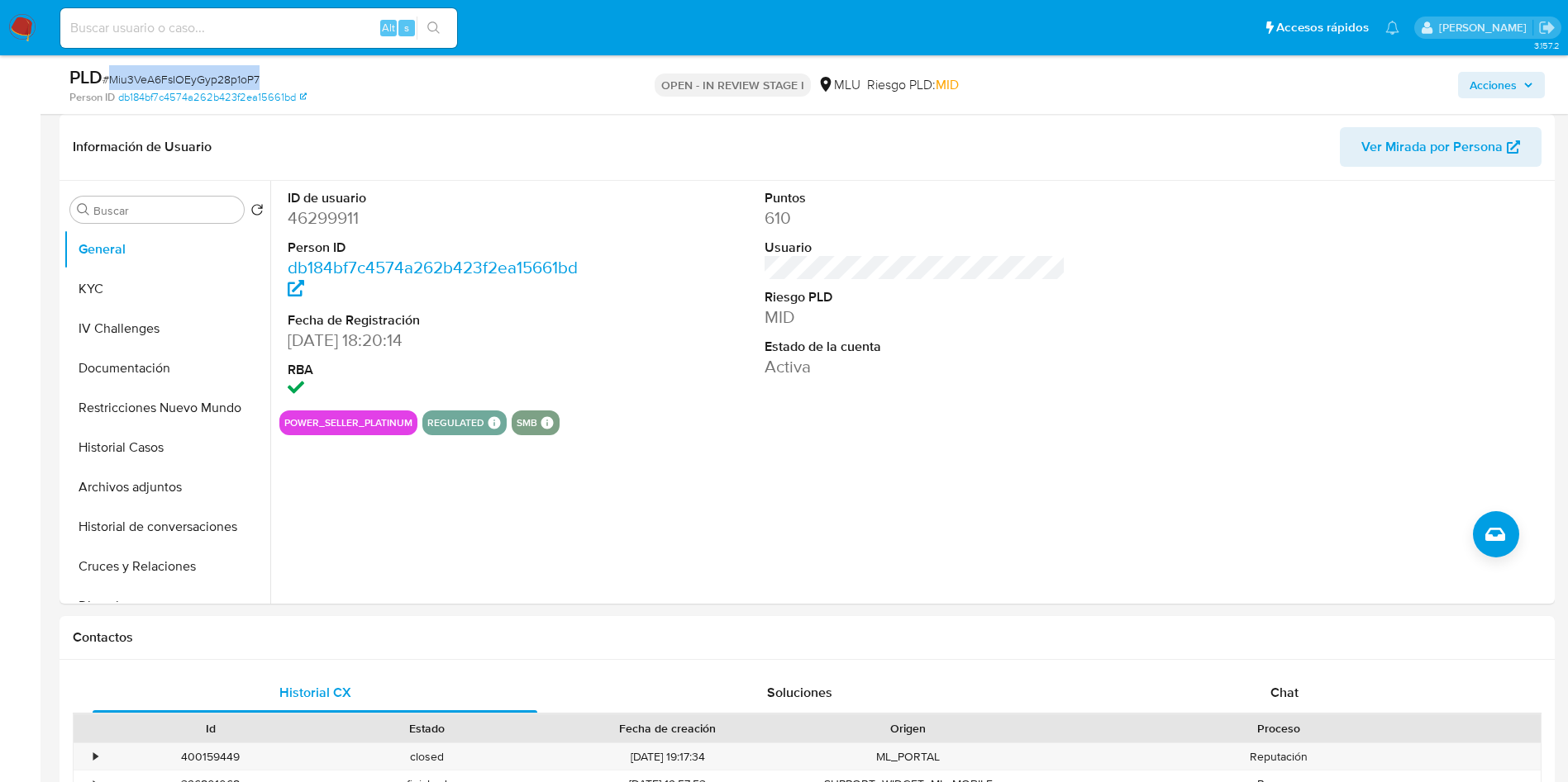
click at [253, 78] on span "# Miu3VeA6FsIOEyGyp28p1oP7" at bounding box center [181, 79] width 157 height 16
copy span "Miu3VeA6FsIOEyGyp28p1oP7"
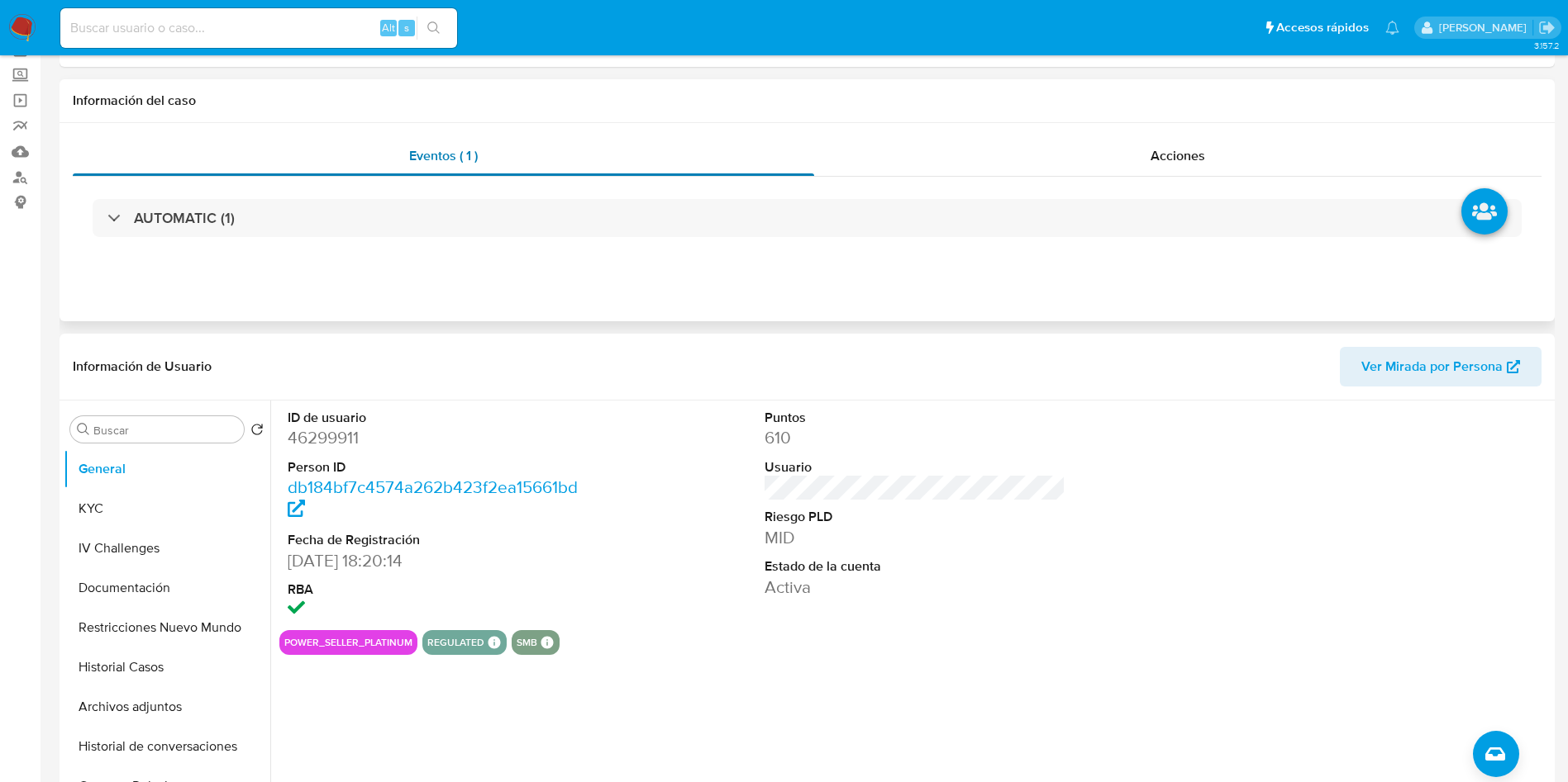
scroll to position [0, 0]
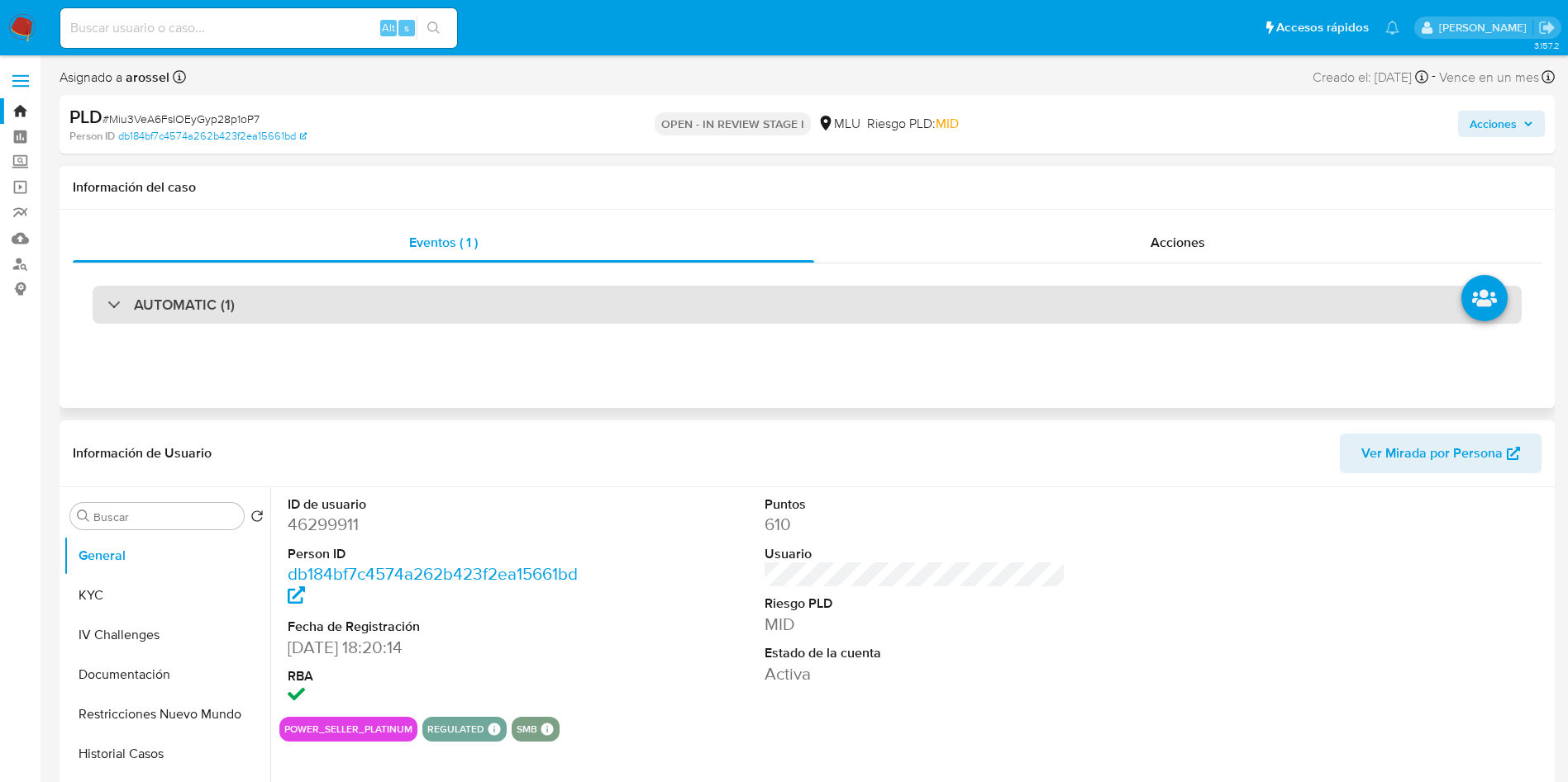
drag, startPoint x: 352, startPoint y: 312, endPoint x: 338, endPoint y: 312, distance: 14.0
click at [347, 309] on div "AUTOMATIC (1)" at bounding box center [806, 304] width 1429 height 38
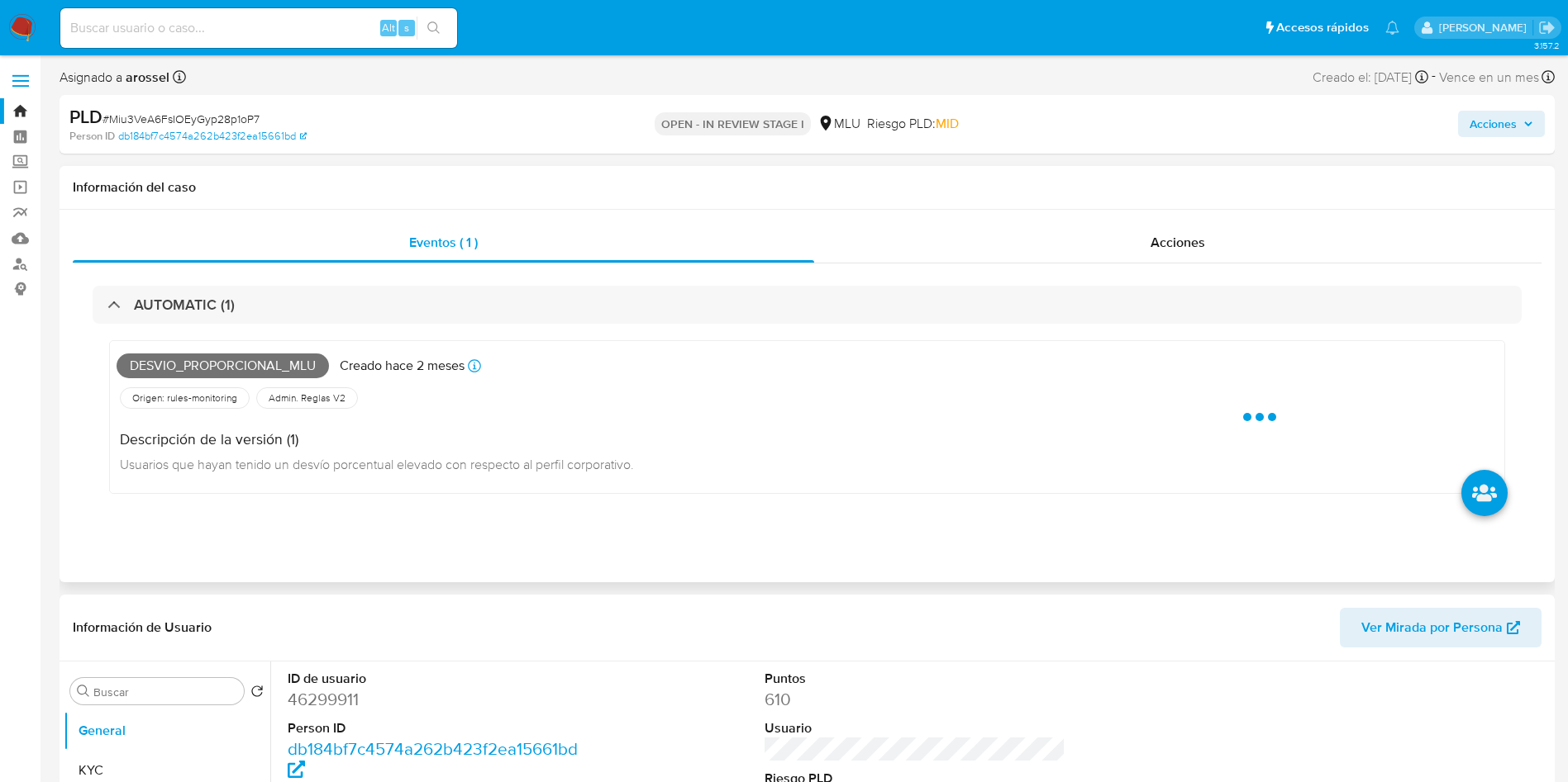
click at [233, 363] on span "Desvio_proporcional_mlu" at bounding box center [223, 366] width 212 height 25
copy span "Desvio_proporcional_mlu"
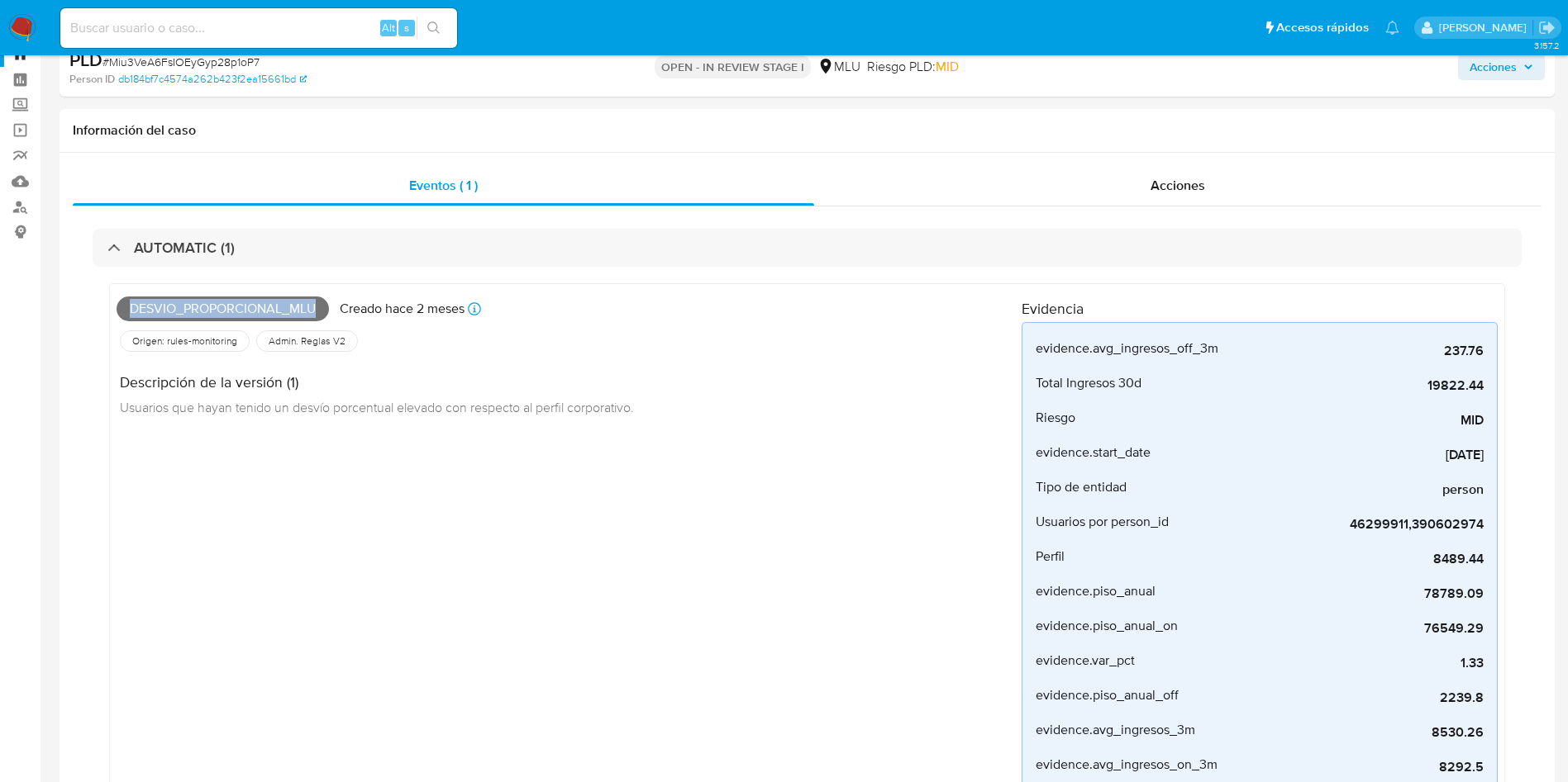
scroll to position [743, 0]
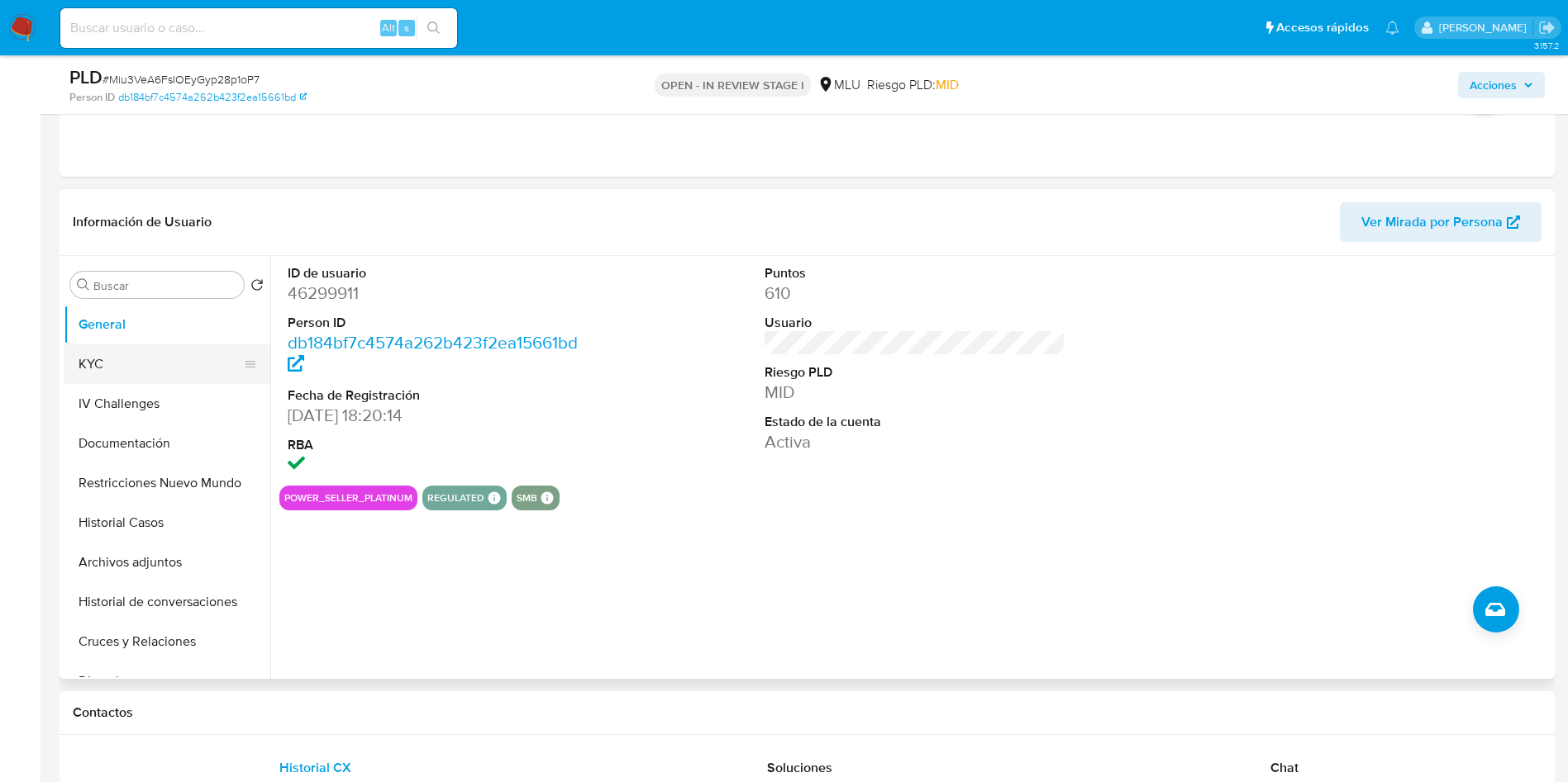
click at [200, 356] on button "KYC" at bounding box center [160, 365] width 193 height 40
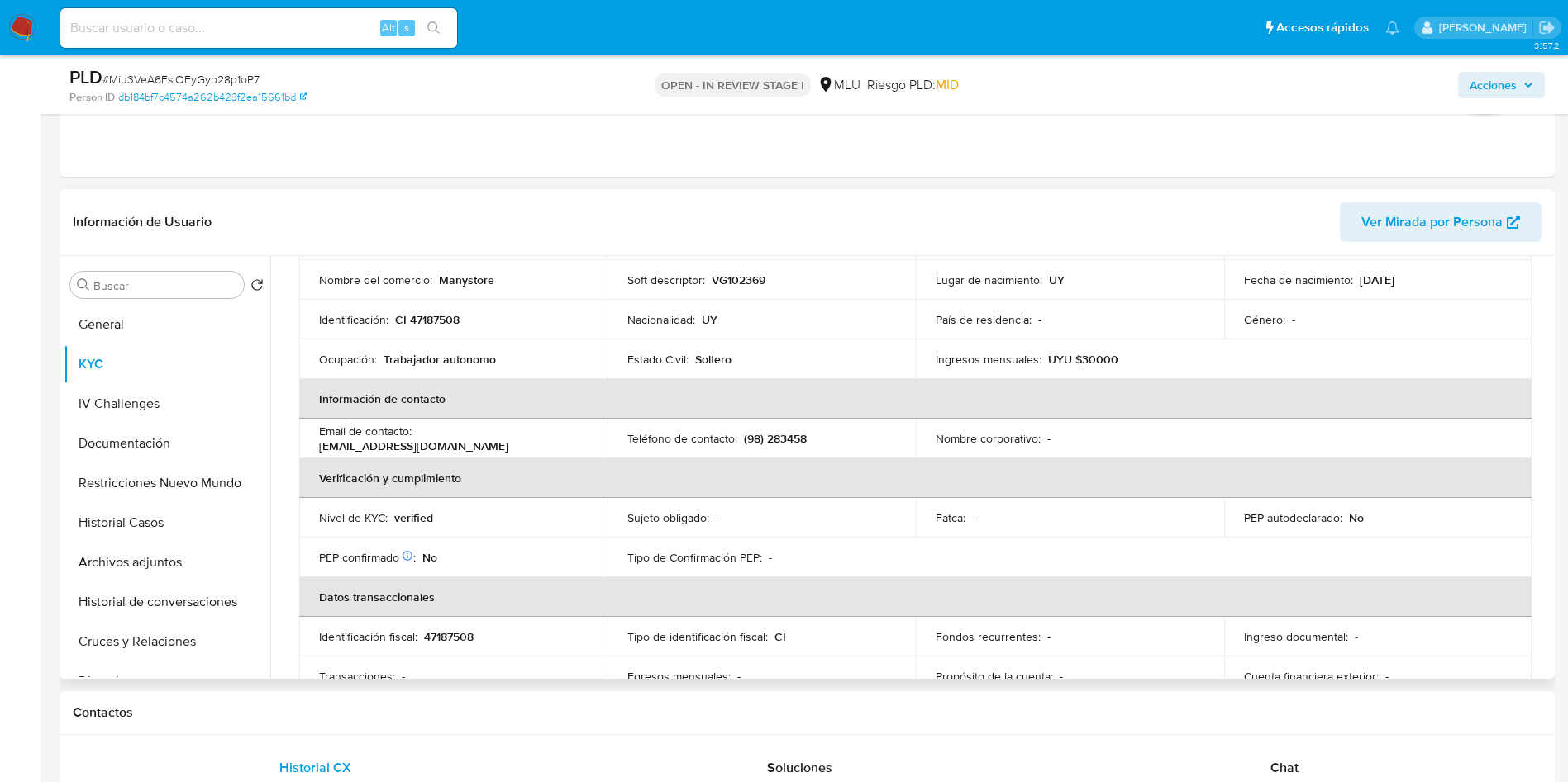
scroll to position [70, 0]
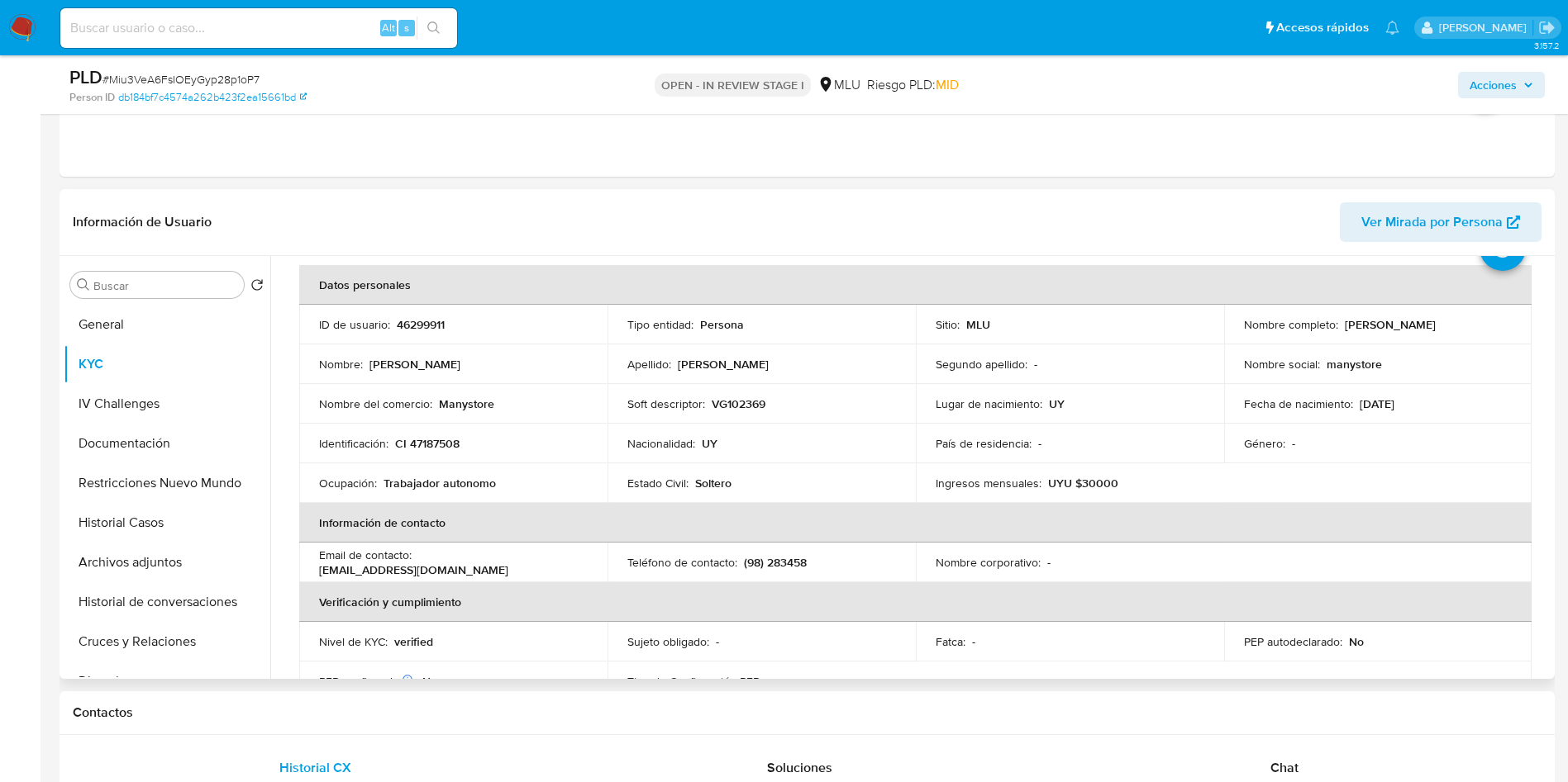
click at [515, 485] on div "Ocupación : Trabajador autonomo" at bounding box center [453, 483] width 269 height 15
click at [1000, 438] on p "País de residencia :" at bounding box center [983, 444] width 96 height 15
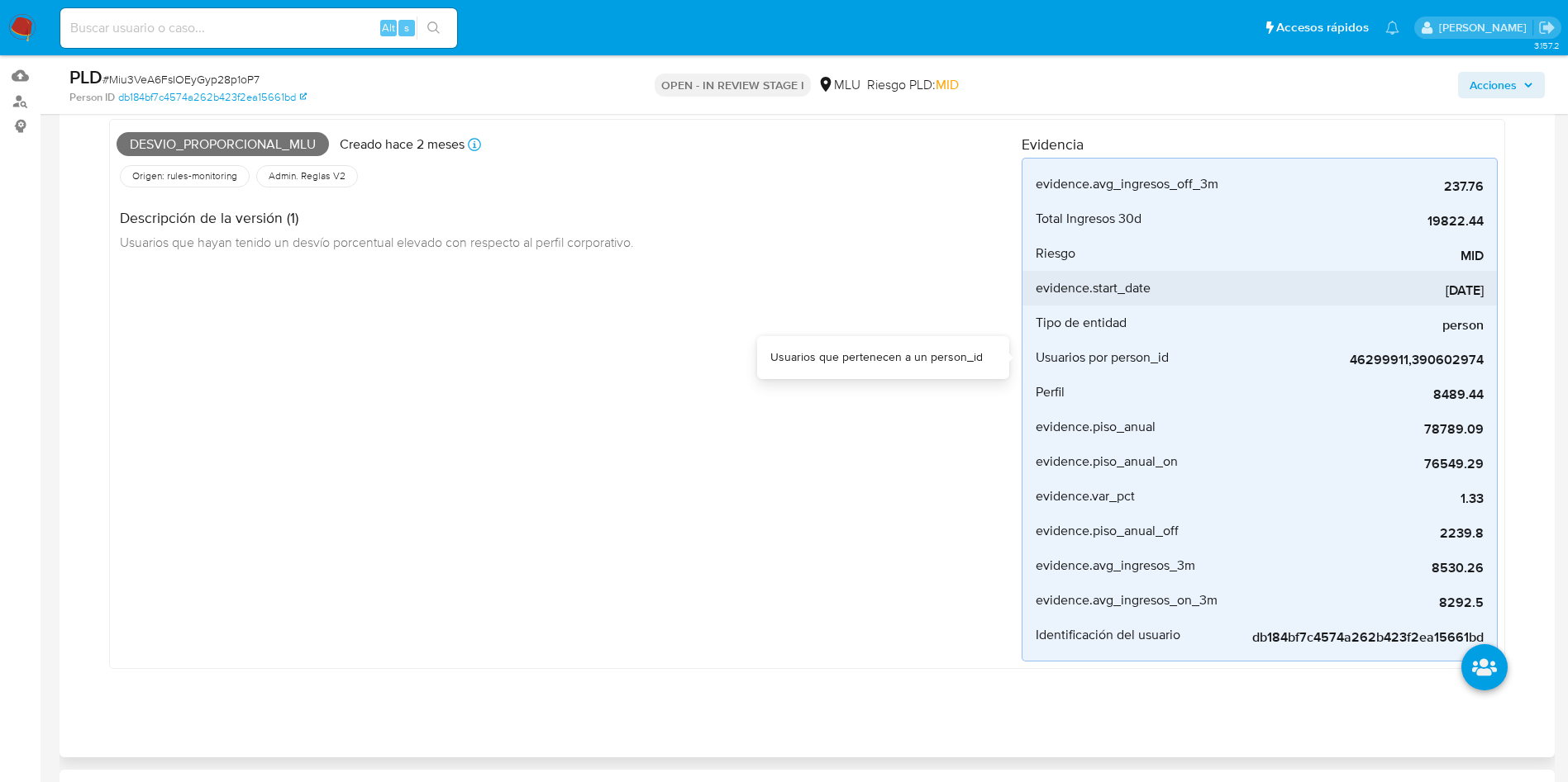
scroll to position [124, 0]
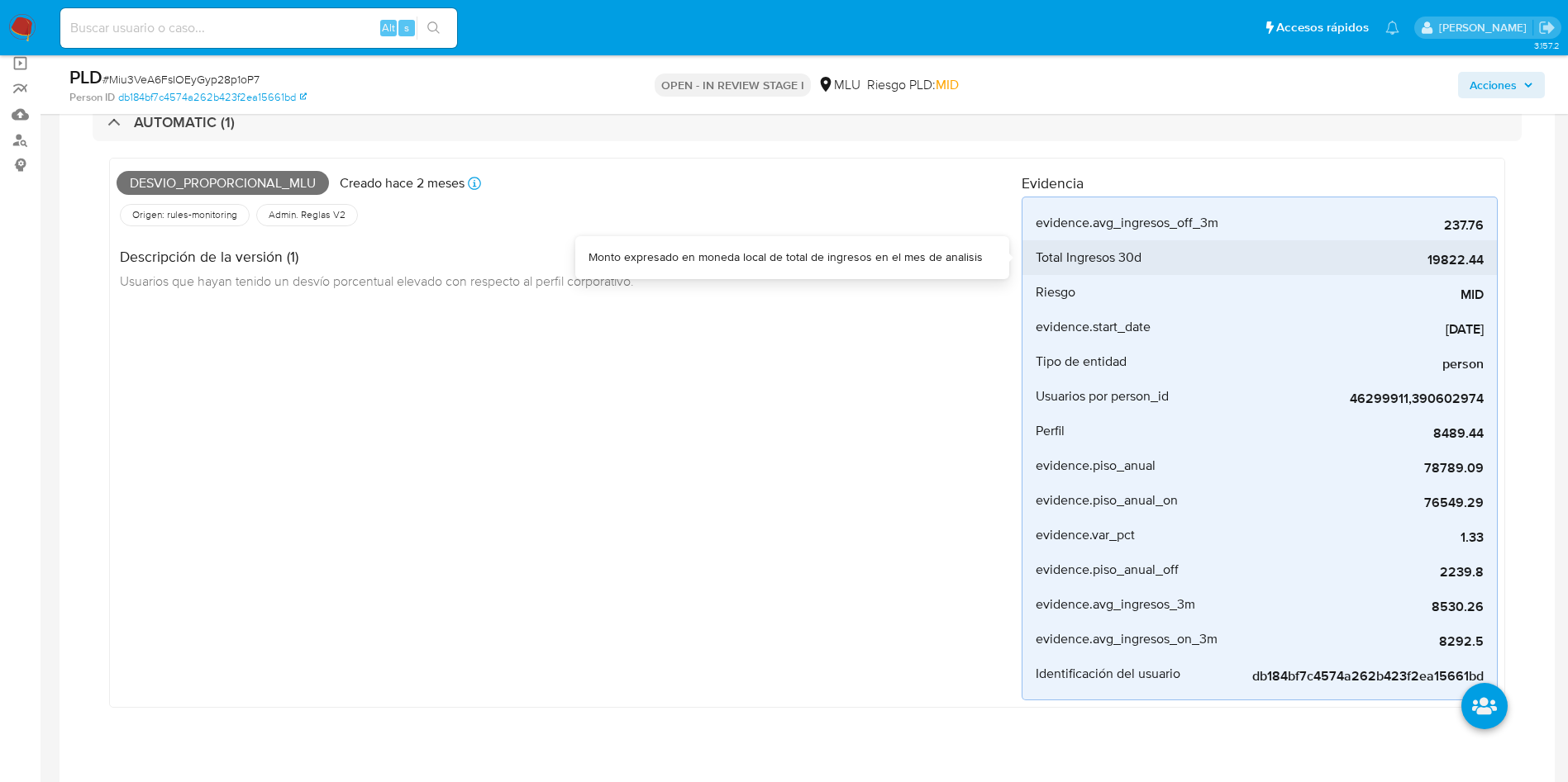
drag, startPoint x: 1423, startPoint y: 259, endPoint x: 1490, endPoint y: 252, distance: 67.4
click at [1490, 252] on li "Total Ingresos 30d 19822.44" at bounding box center [1259, 258] width 474 height 35
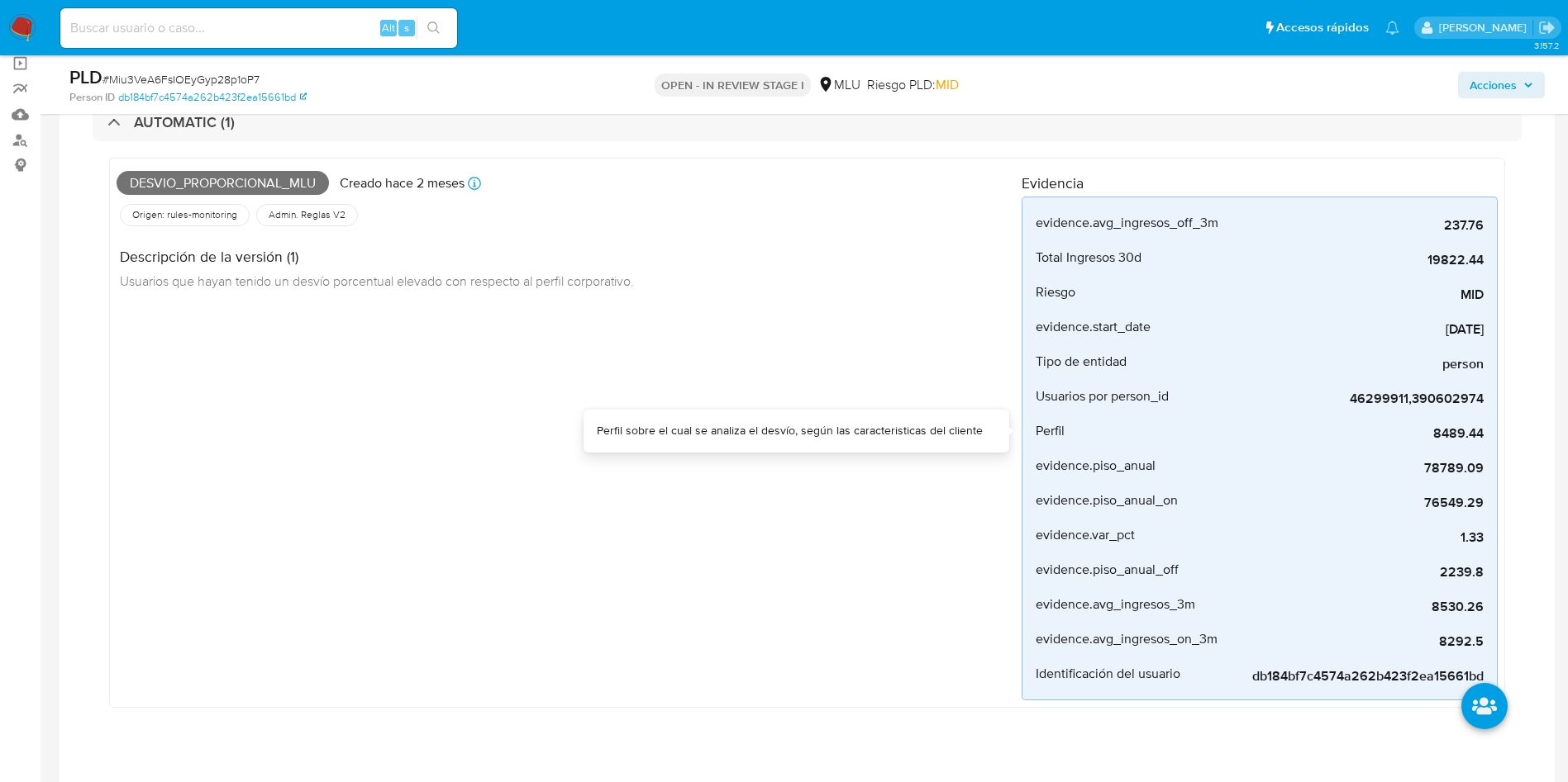
drag, startPoint x: 1423, startPoint y: 433, endPoint x: 1517, endPoint y: 429, distance: 94.1
click at [1517, 429] on div "Desvio_proporcional_mlu Creado hace 2 meses Creado: 12/07/2025 06:33:14 Origen:…" at bounding box center [806, 436] width 1429 height 592
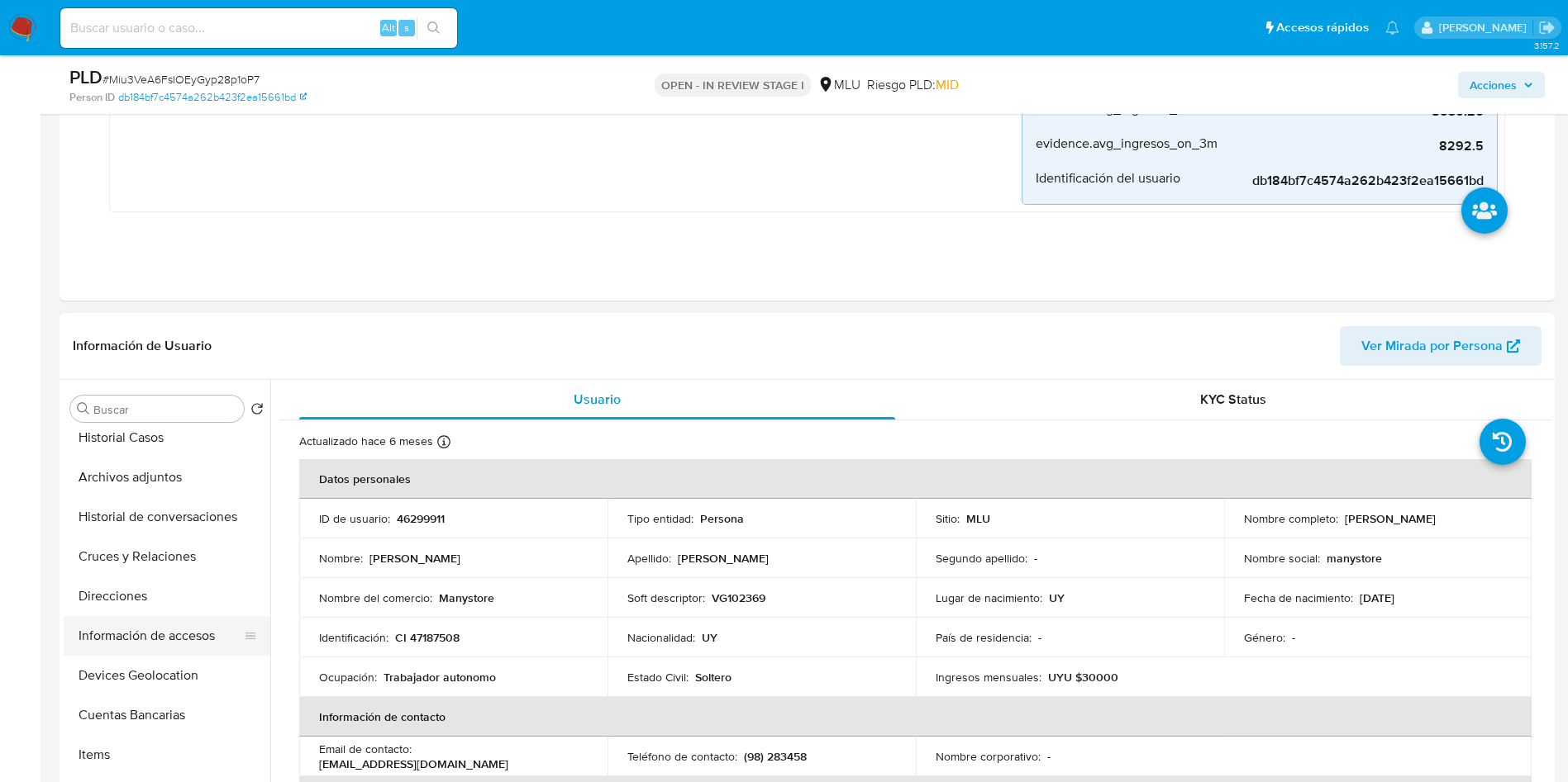
scroll to position [248, 0]
click at [185, 481] on button "Historial de conversaciones" at bounding box center [160, 479] width 193 height 40
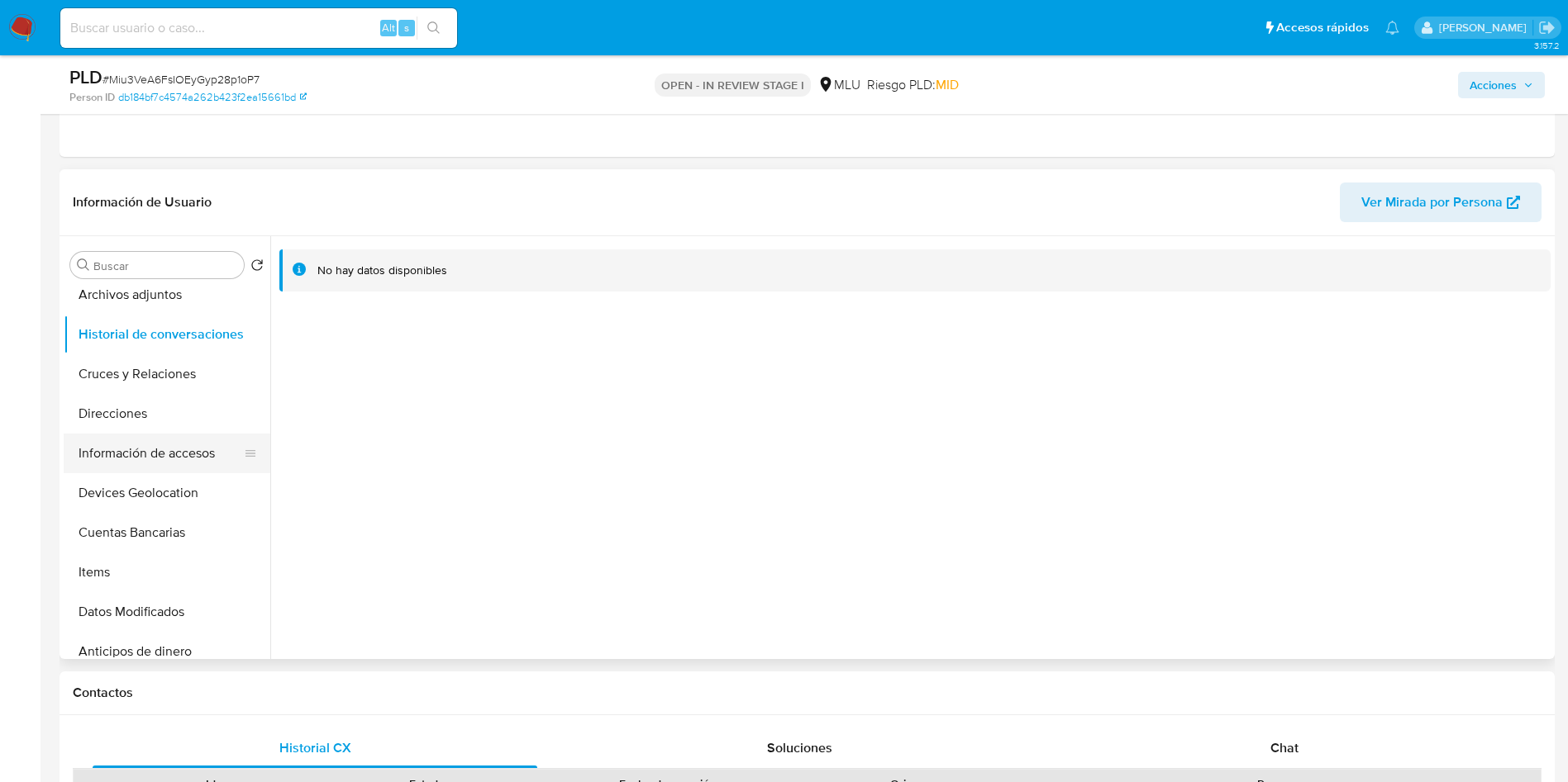
scroll to position [124, 0]
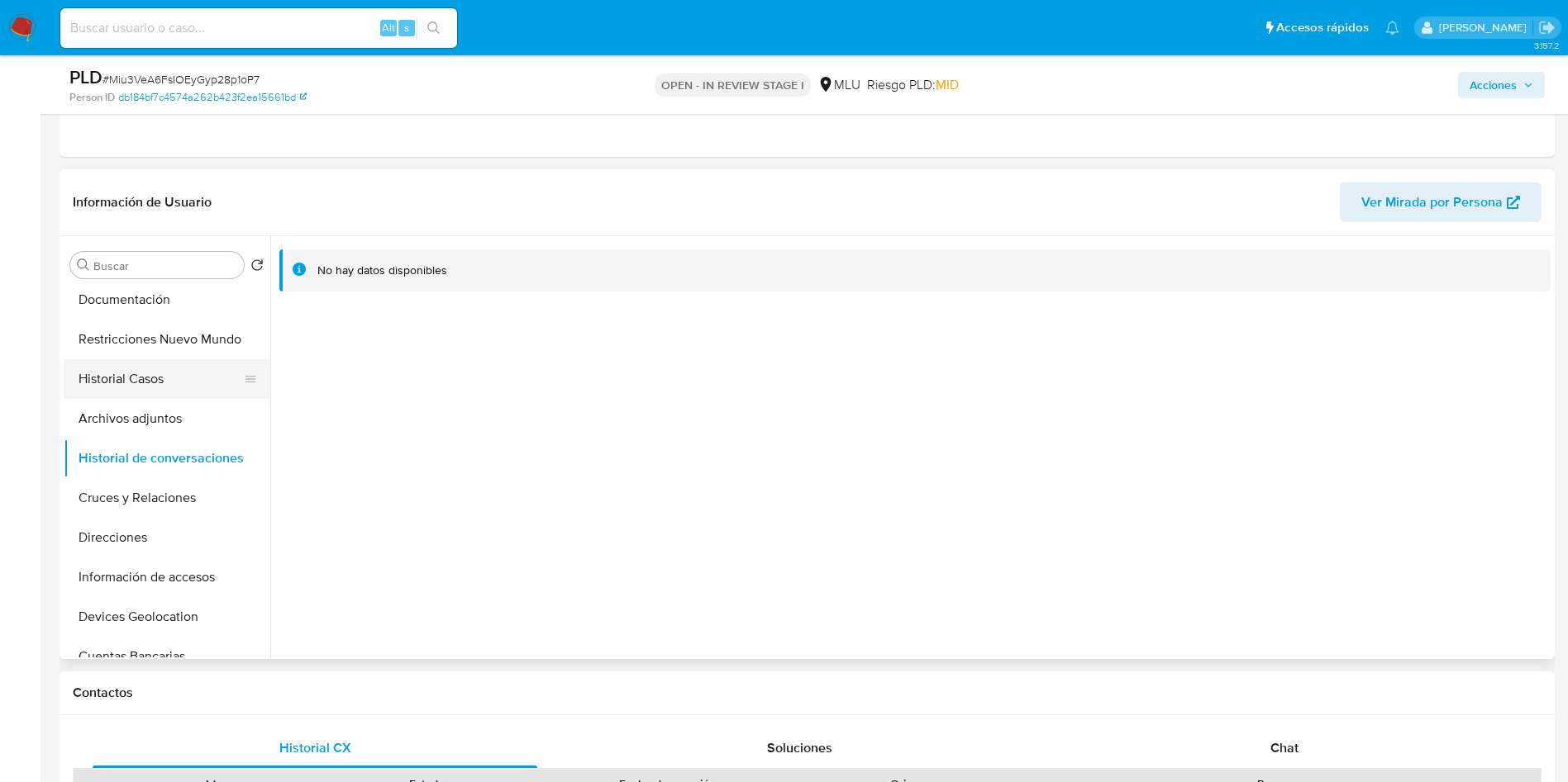
click at [173, 377] on button "Historial Casos" at bounding box center [160, 379] width 193 height 40
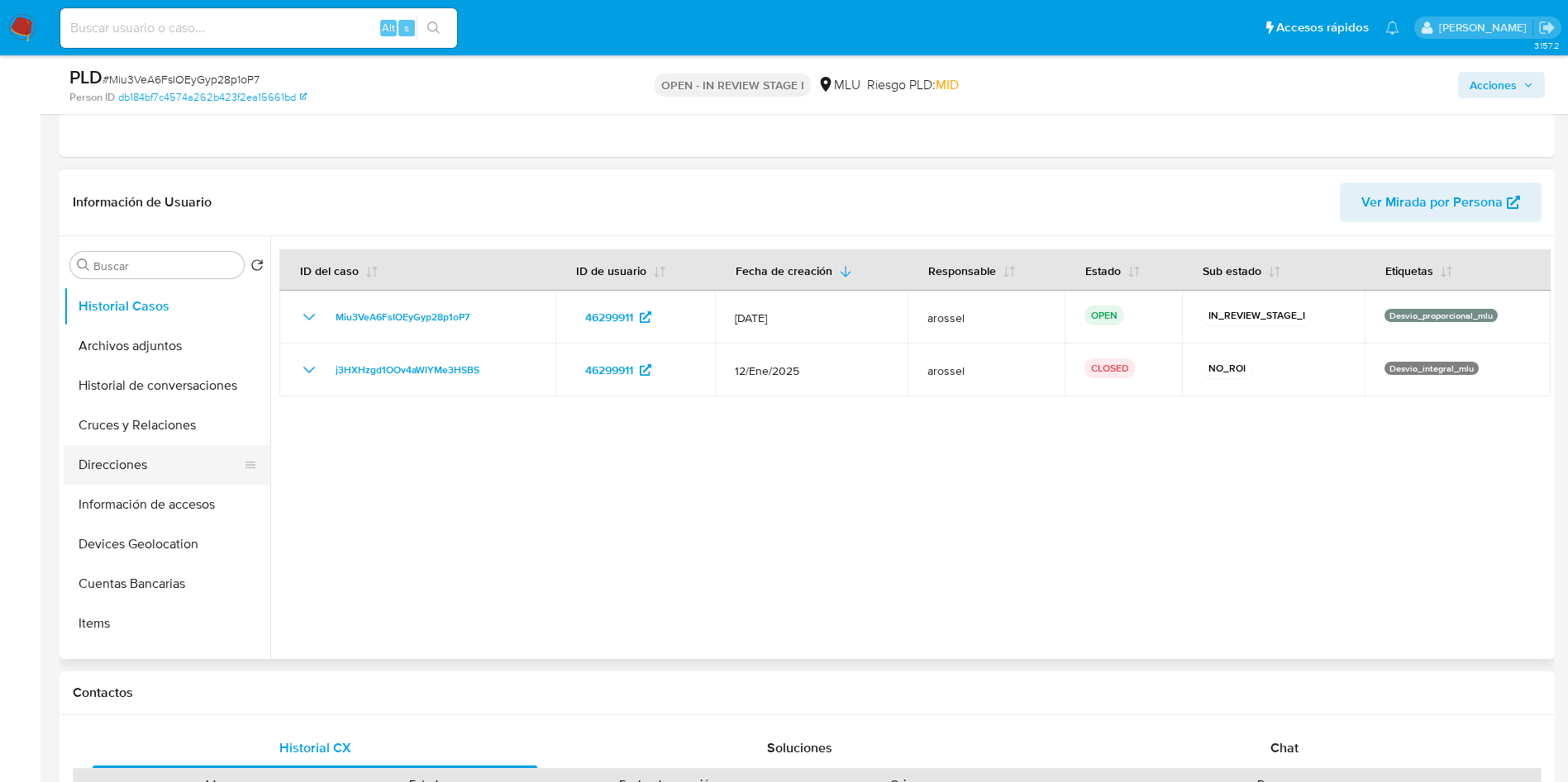
scroll to position [248, 0]
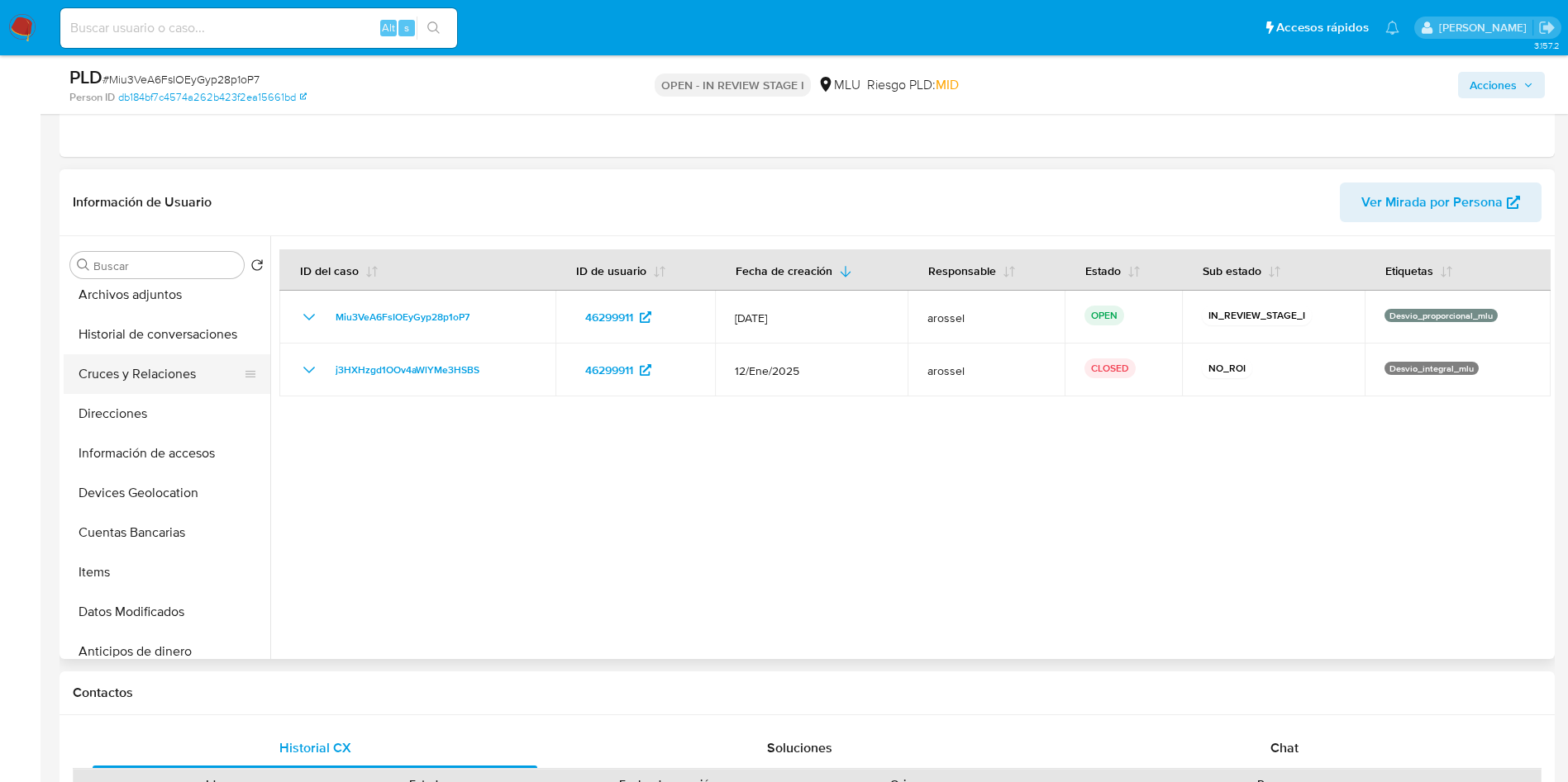
click at [172, 378] on button "Cruces y Relaciones" at bounding box center [160, 374] width 193 height 40
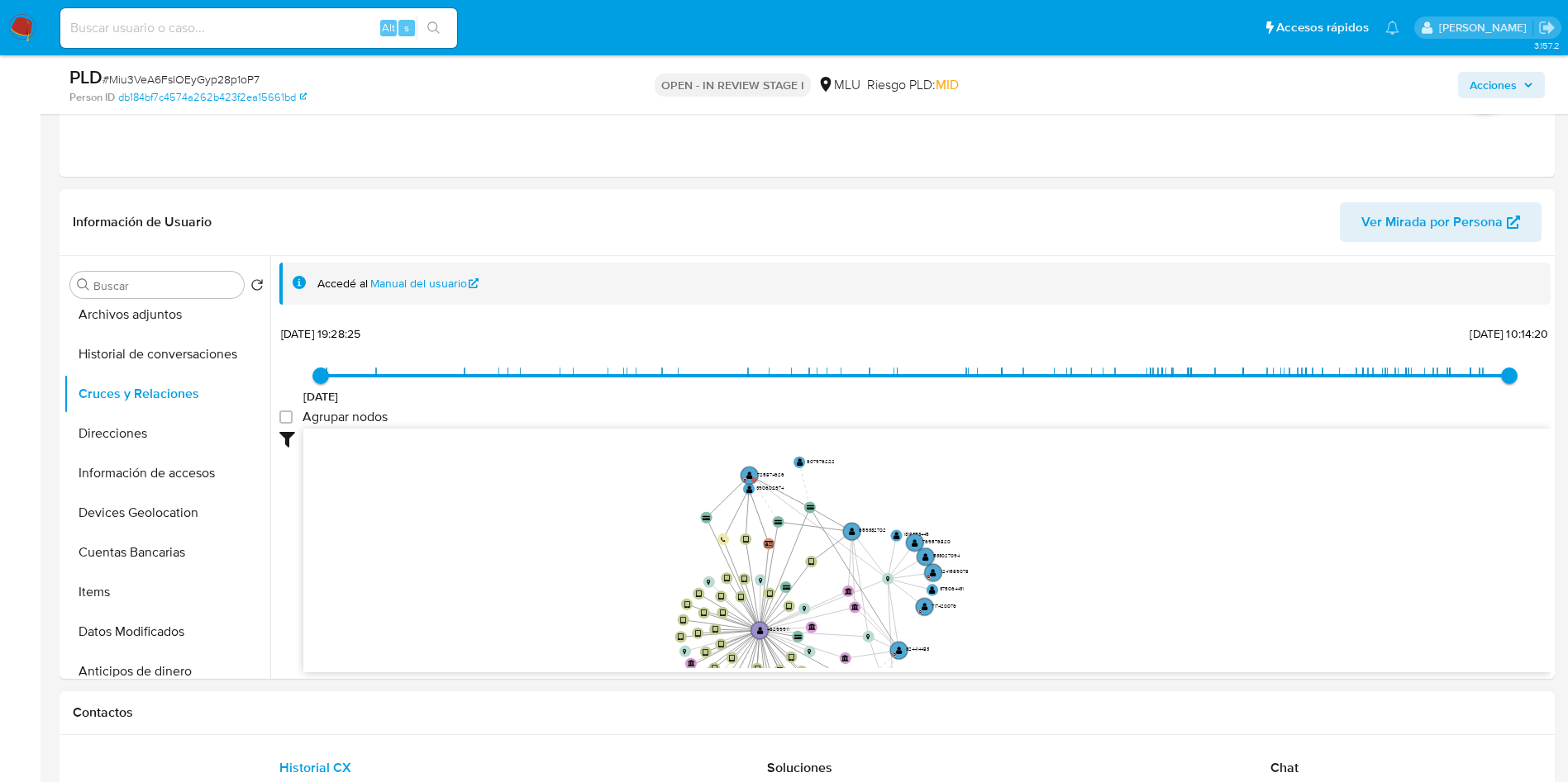
drag, startPoint x: 1281, startPoint y: 605, endPoint x: 1234, endPoint y: 703, distance: 108.7
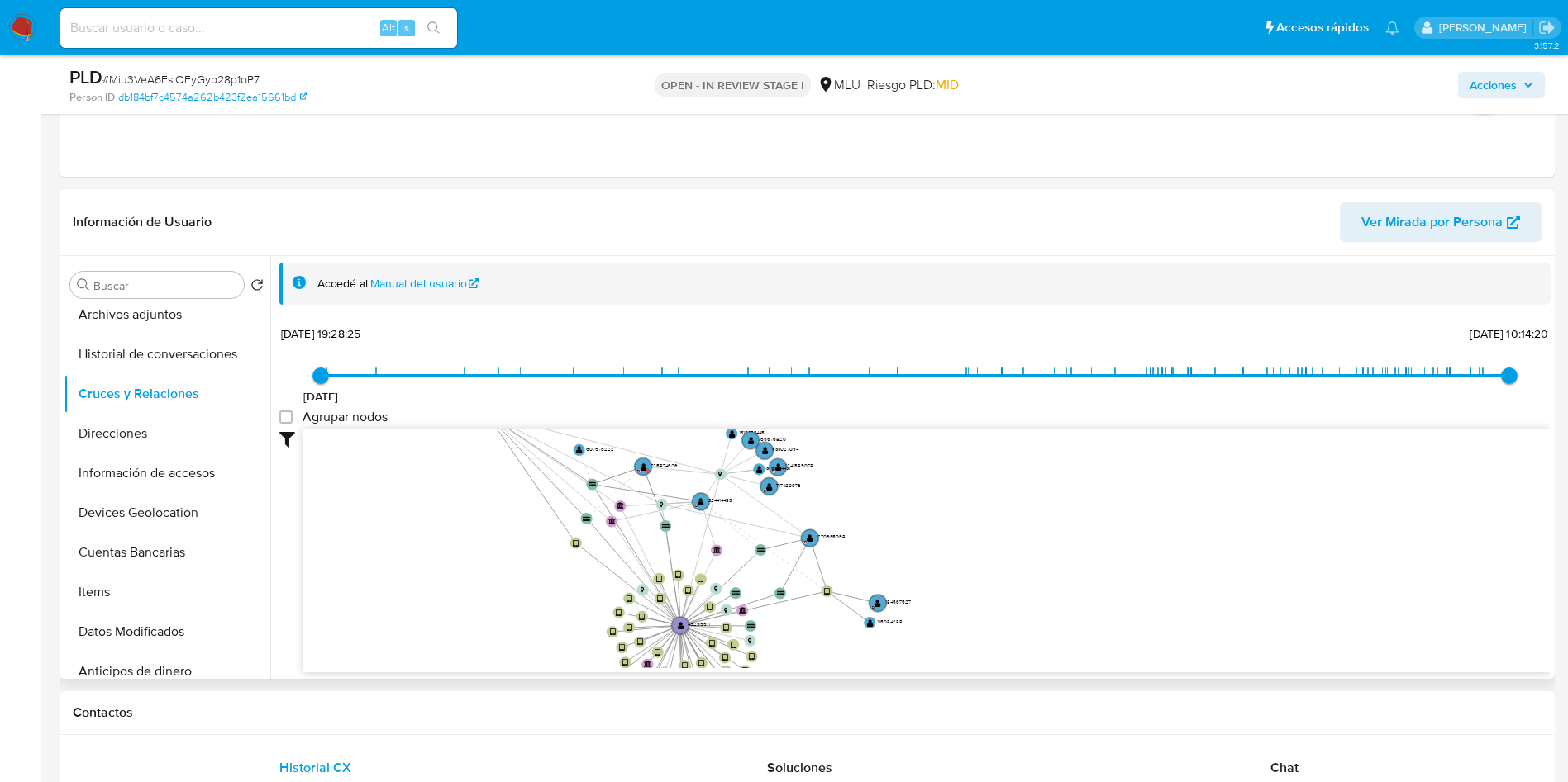
drag, startPoint x: 854, startPoint y: 532, endPoint x: 489, endPoint y: 412, distance: 384.2
click at [489, 412] on div "9/6/2021 9/6/2021, 19:28:25 29/8/2025, 10:14:20 Agrupar nodos Filtros Confianza…" at bounding box center [914, 497] width 1271 height 351
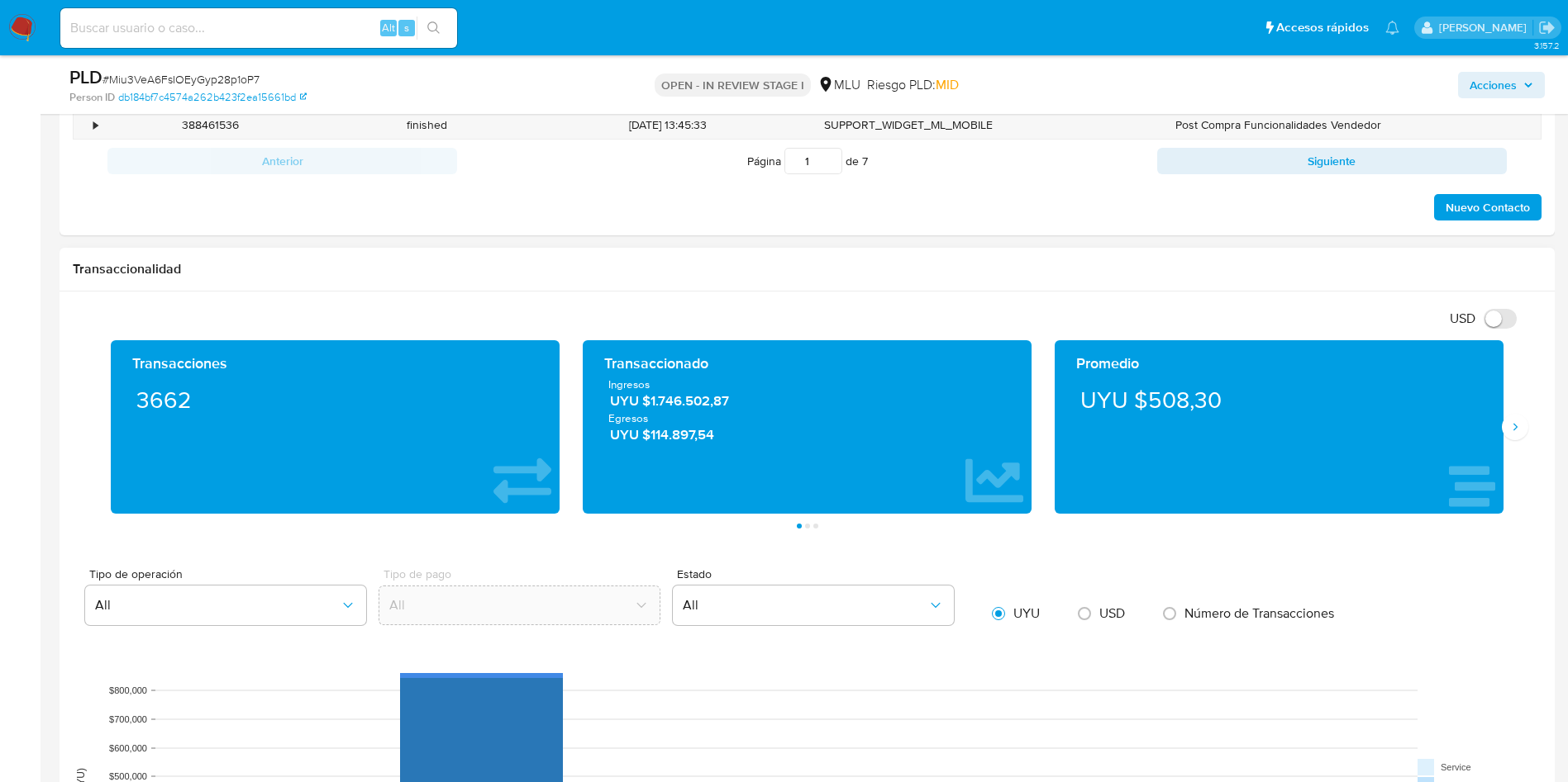
scroll to position [1487, 0]
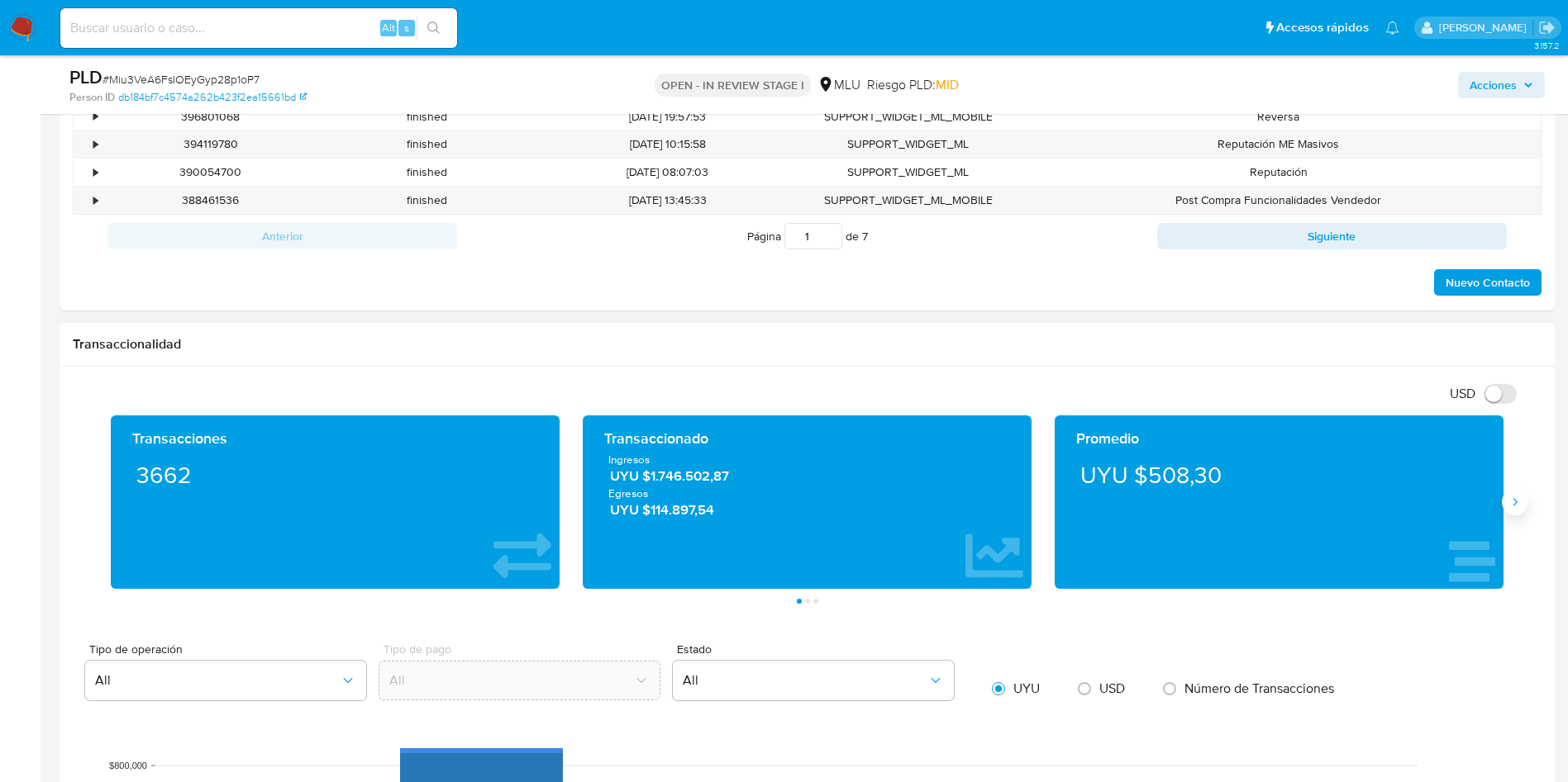
click at [1515, 501] on icon "Siguiente" at bounding box center [1514, 502] width 13 height 13
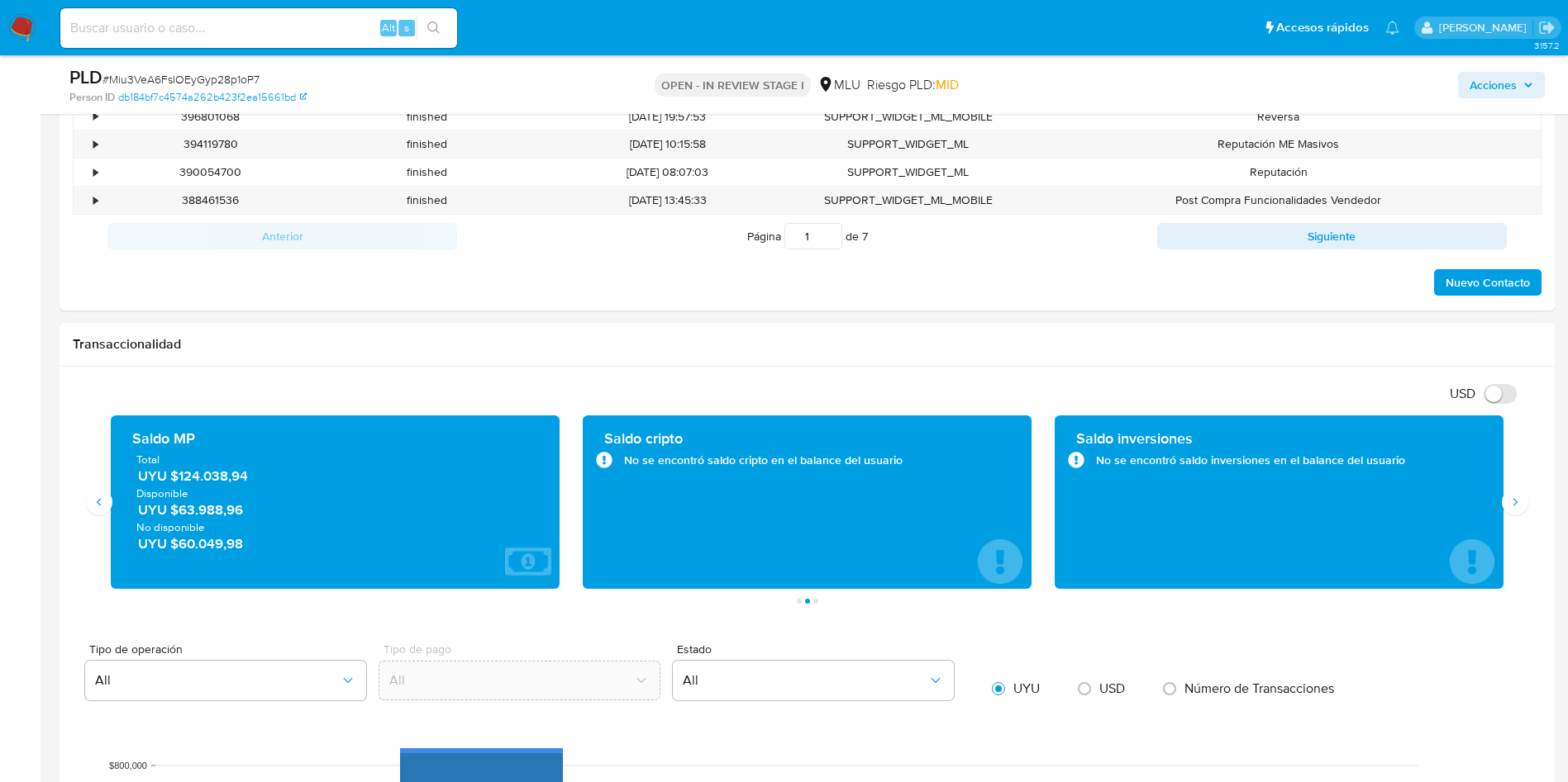
drag, startPoint x: 272, startPoint y: 480, endPoint x: 175, endPoint y: 473, distance: 97.3
click at [175, 473] on span "UYU $124.038,94" at bounding box center [336, 476] width 396 height 19
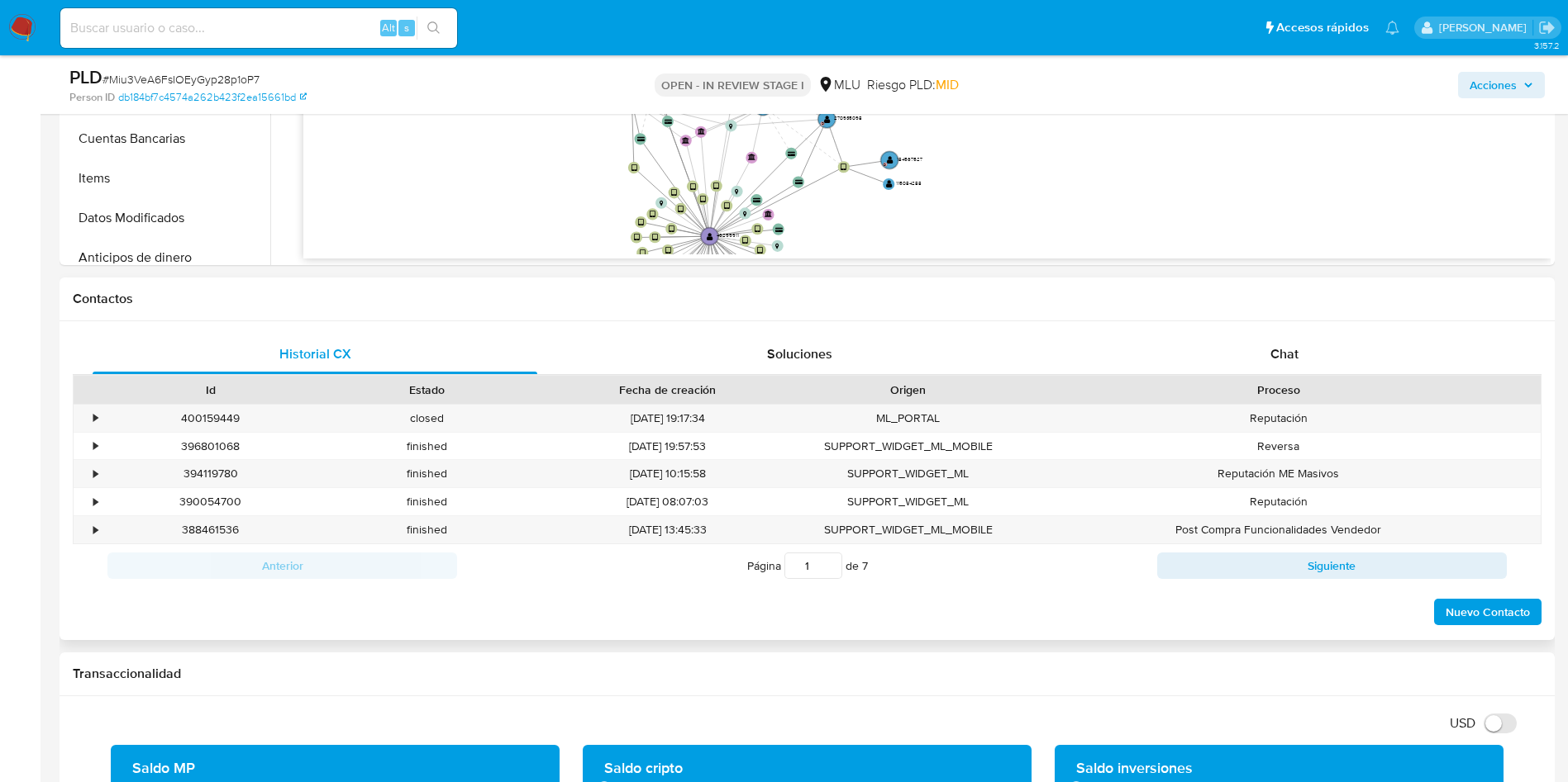
scroll to position [1115, 0]
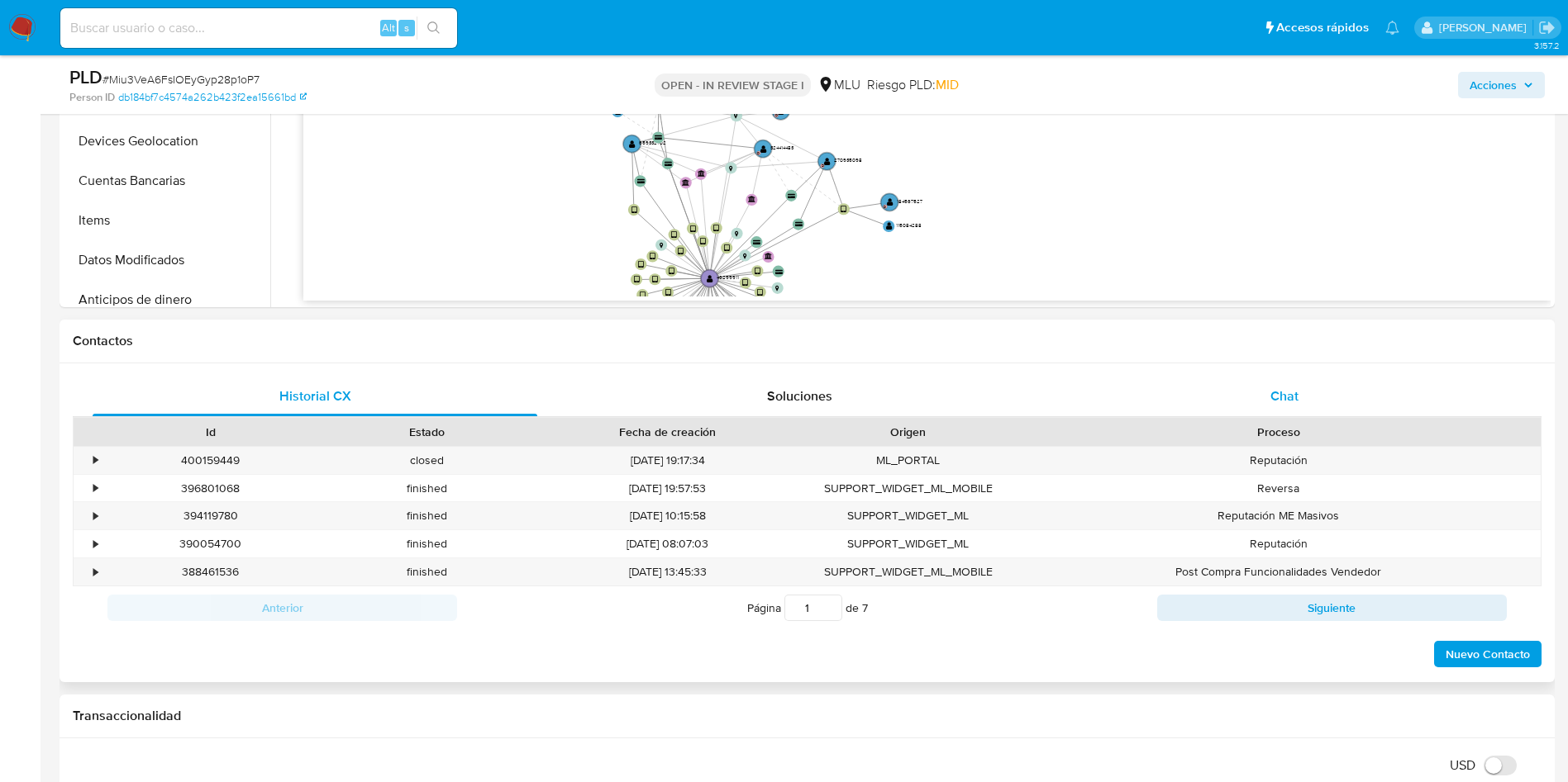
click at [1289, 402] on span "Chat" at bounding box center [1283, 396] width 28 height 19
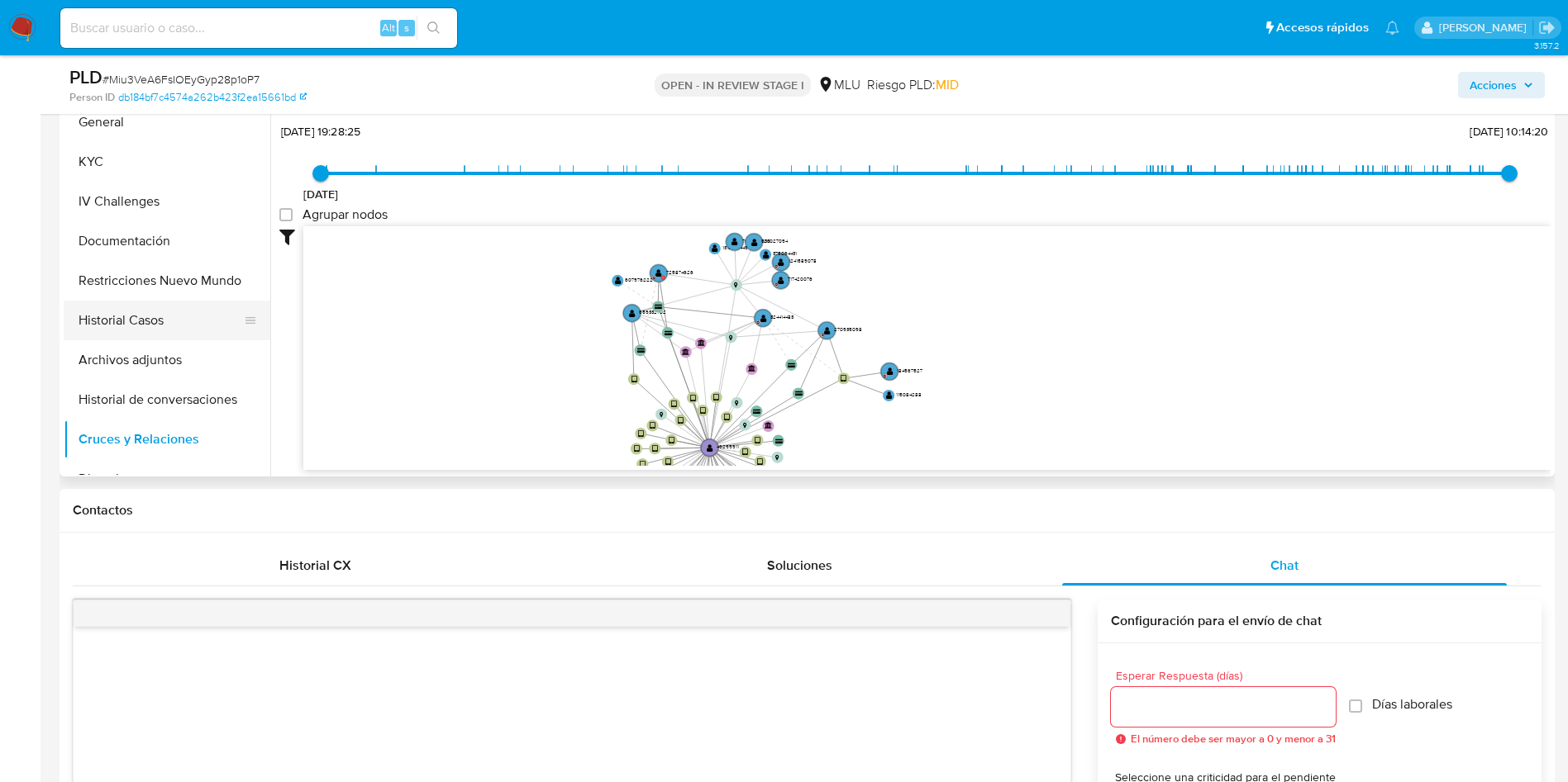
scroll to position [867, 0]
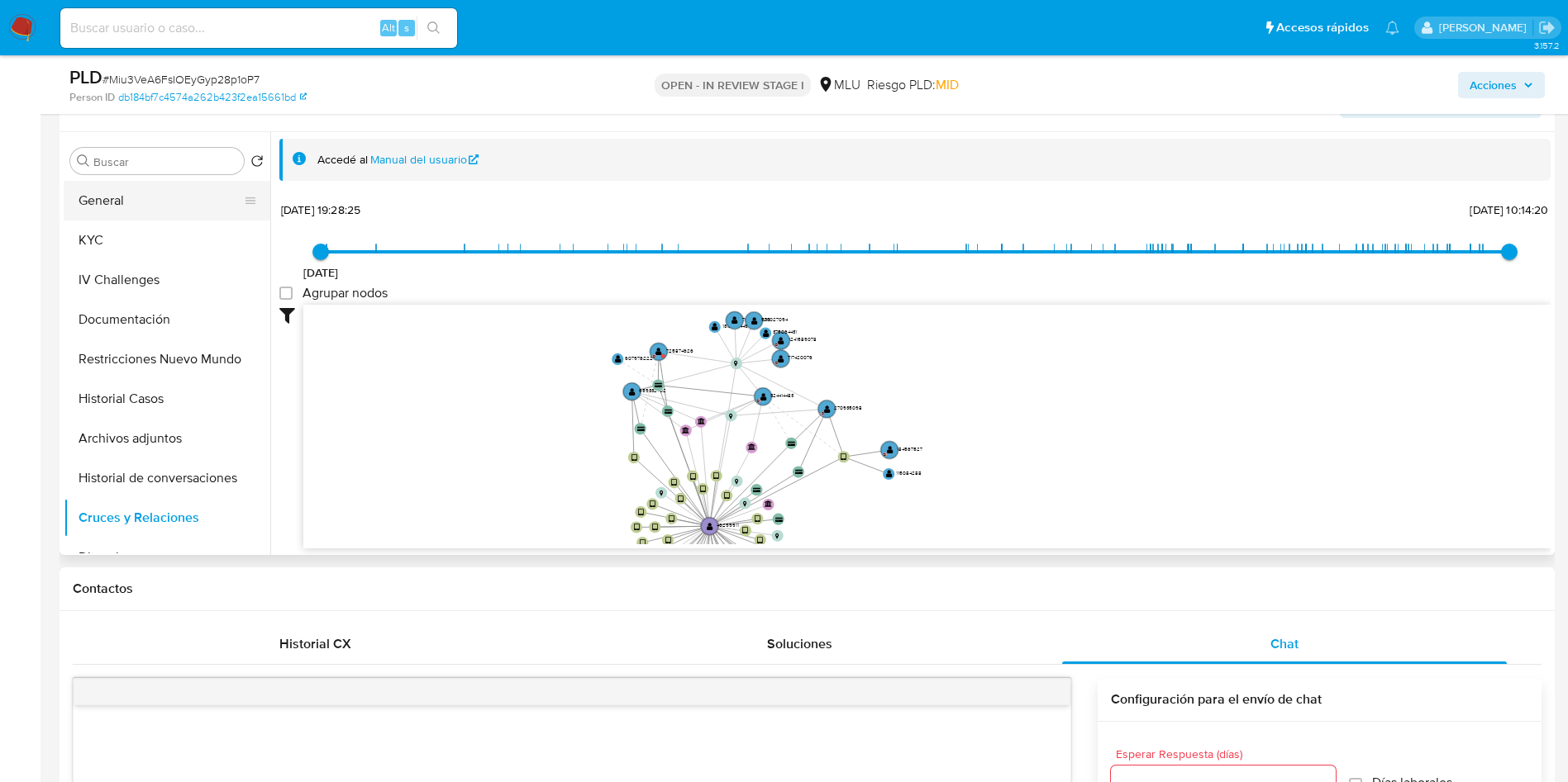
click at [160, 201] on button "General" at bounding box center [160, 201] width 193 height 40
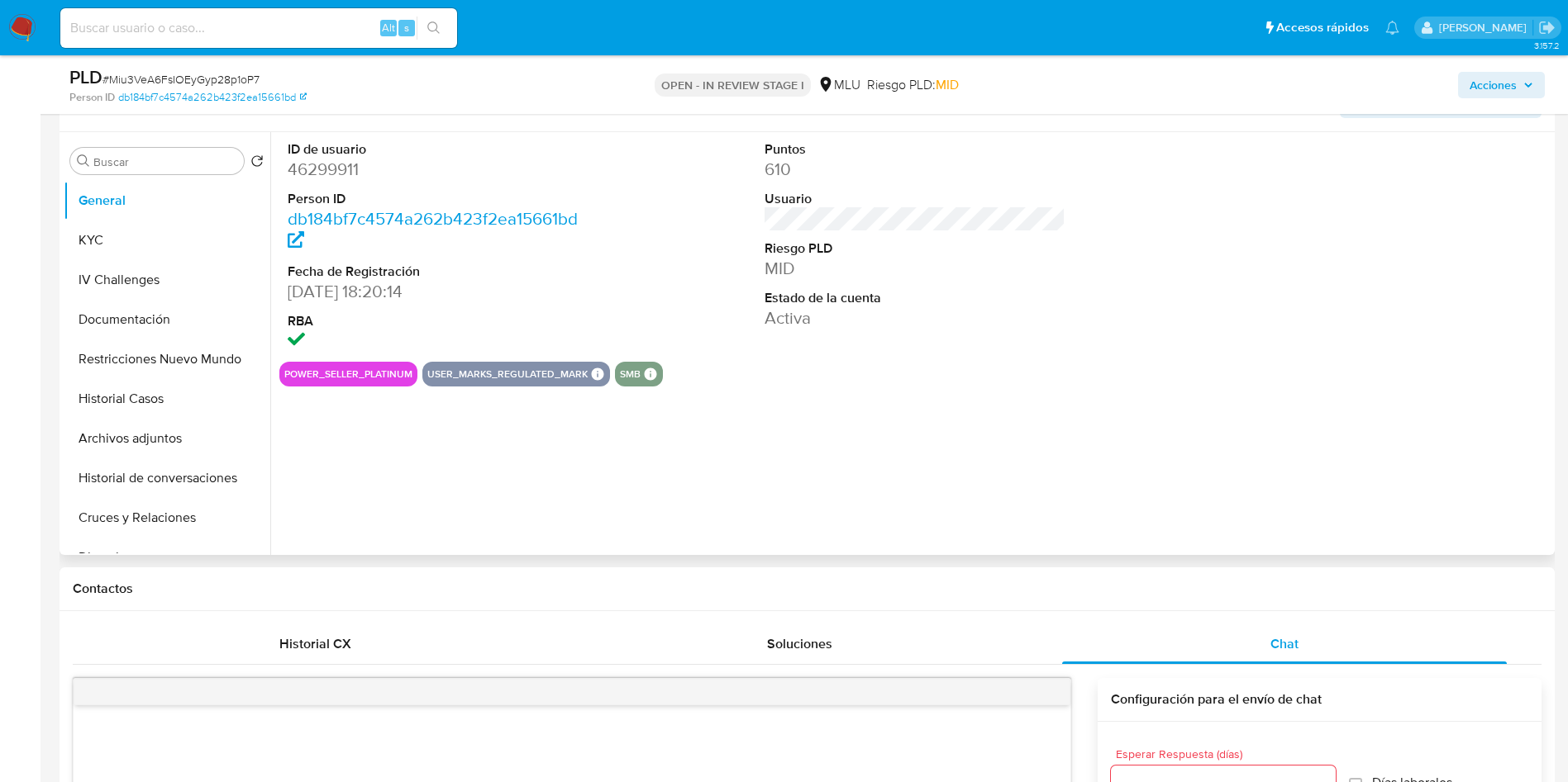
click at [308, 175] on dd "46299911" at bounding box center [438, 170] width 302 height 23
copy dd "46299911"
click at [172, 424] on button "Archivos adjuntos" at bounding box center [160, 439] width 193 height 40
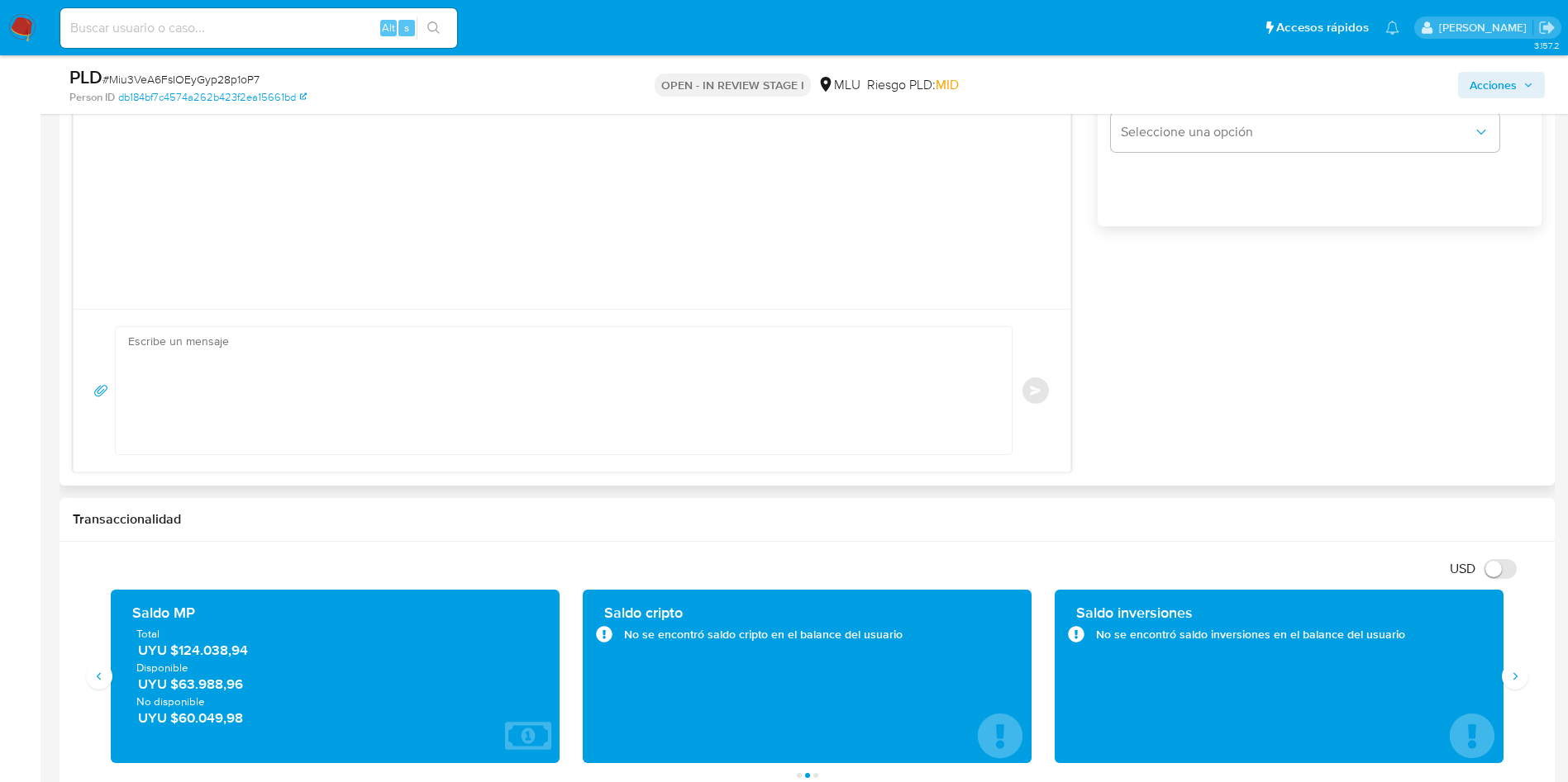
scroll to position [1735, 0]
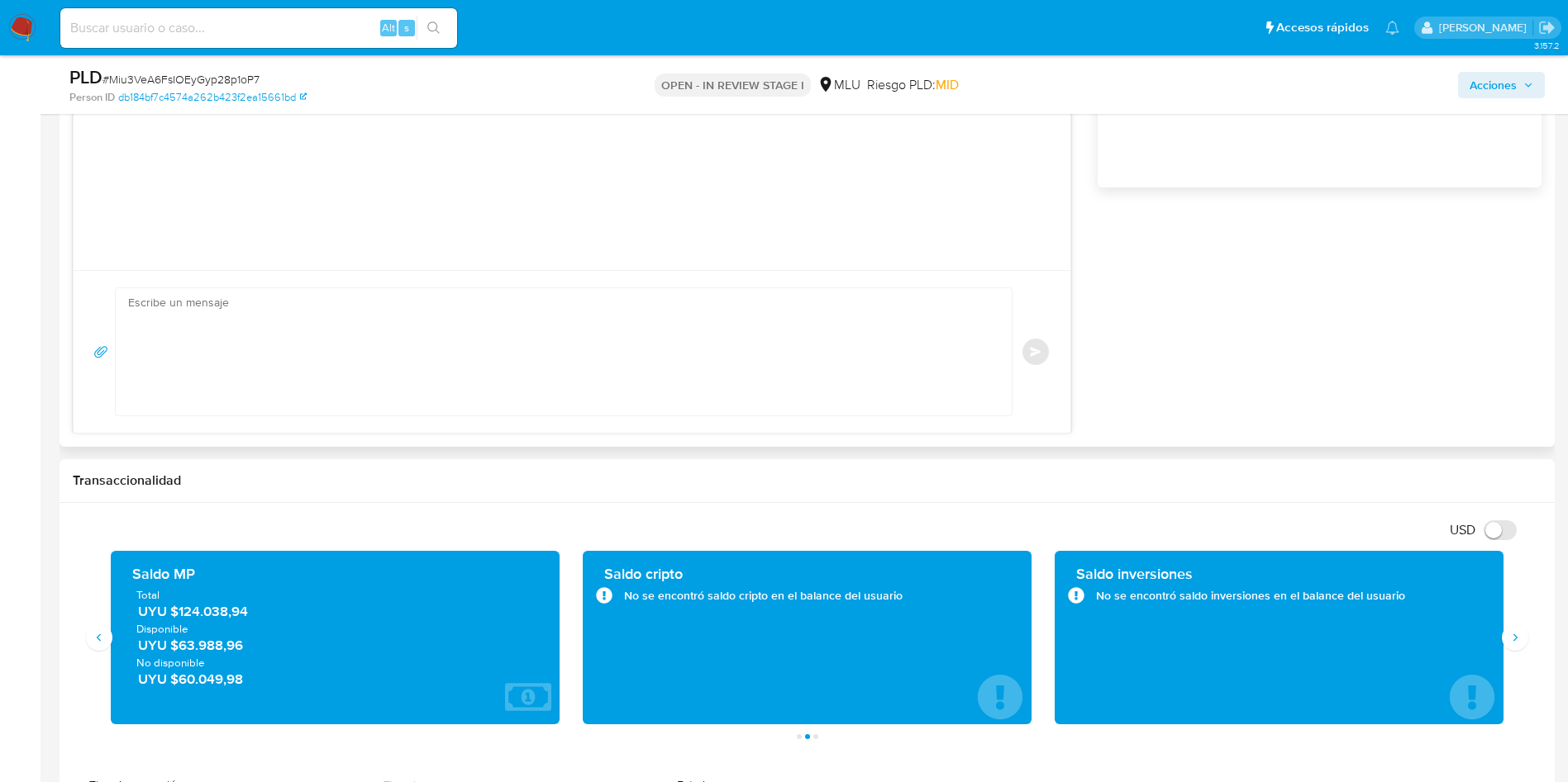
click at [513, 306] on textarea at bounding box center [559, 352] width 863 height 127
paste textarea "Hola, XXX. Te contactamos ya que necesitamos verificar algunos datos. Por este …"
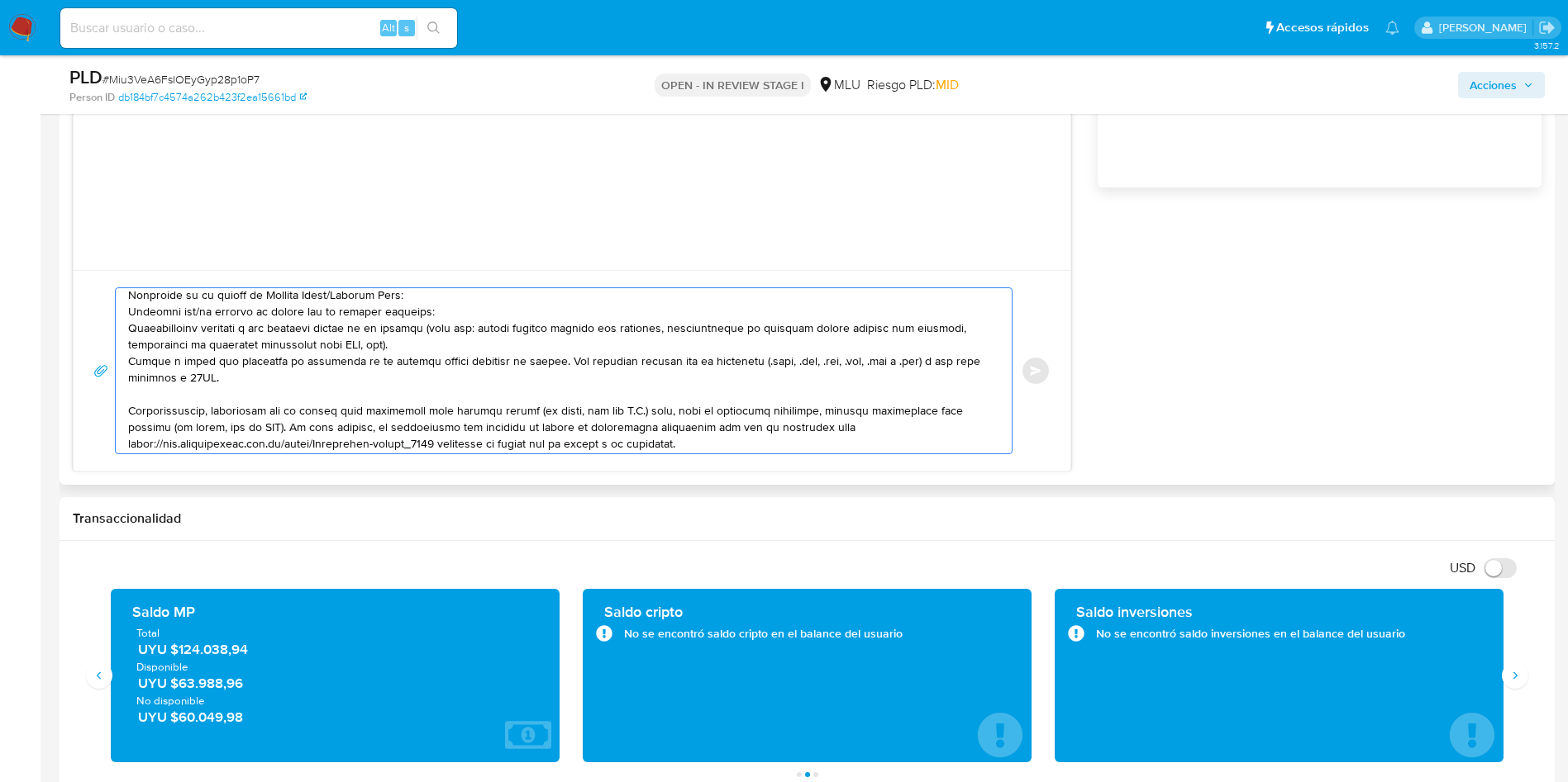
scroll to position [0, 0]
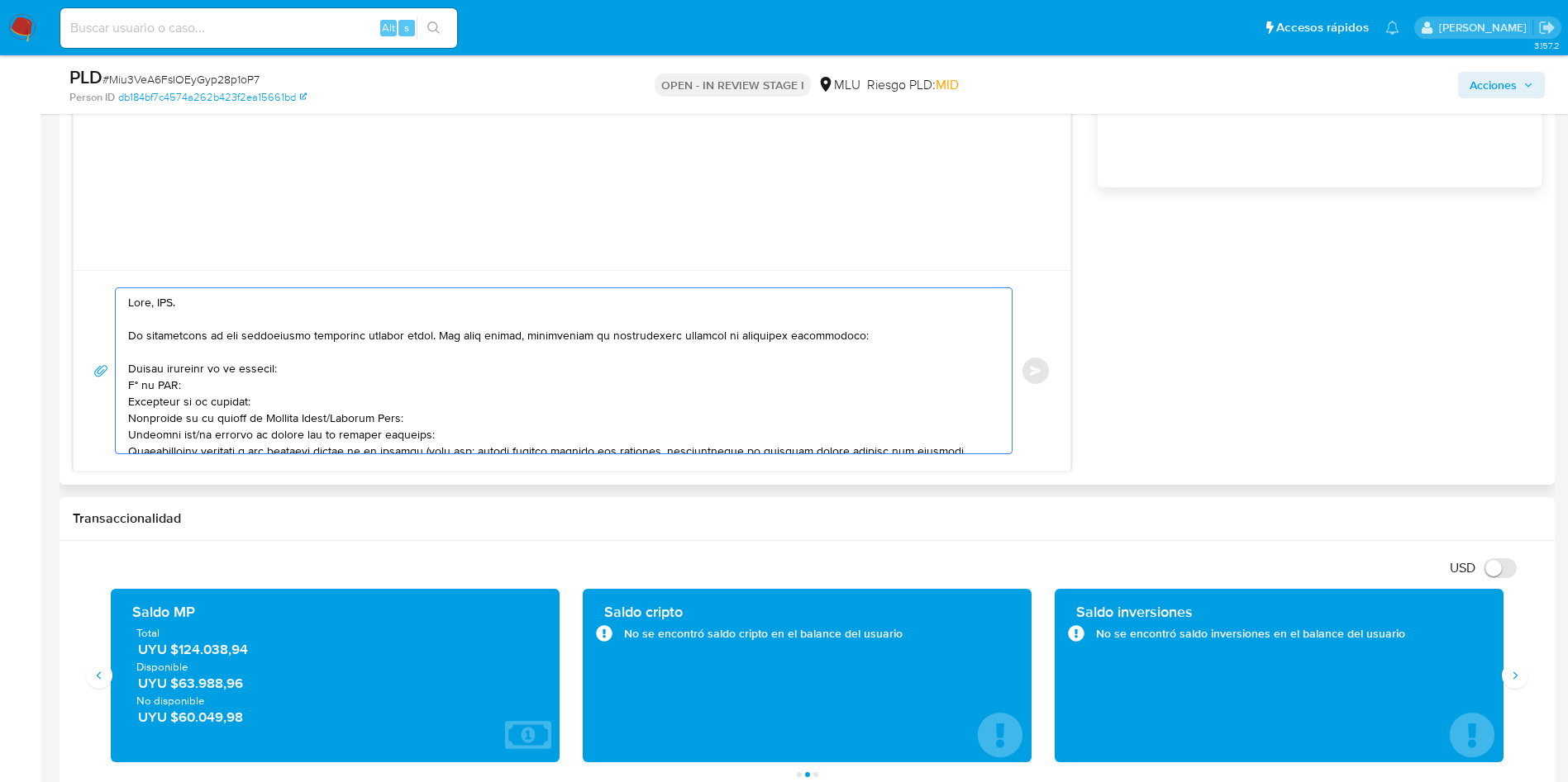
click at [160, 287] on div at bounding box center [563, 371] width 897 height 167
click at [165, 298] on textarea at bounding box center [559, 371] width 863 height 165
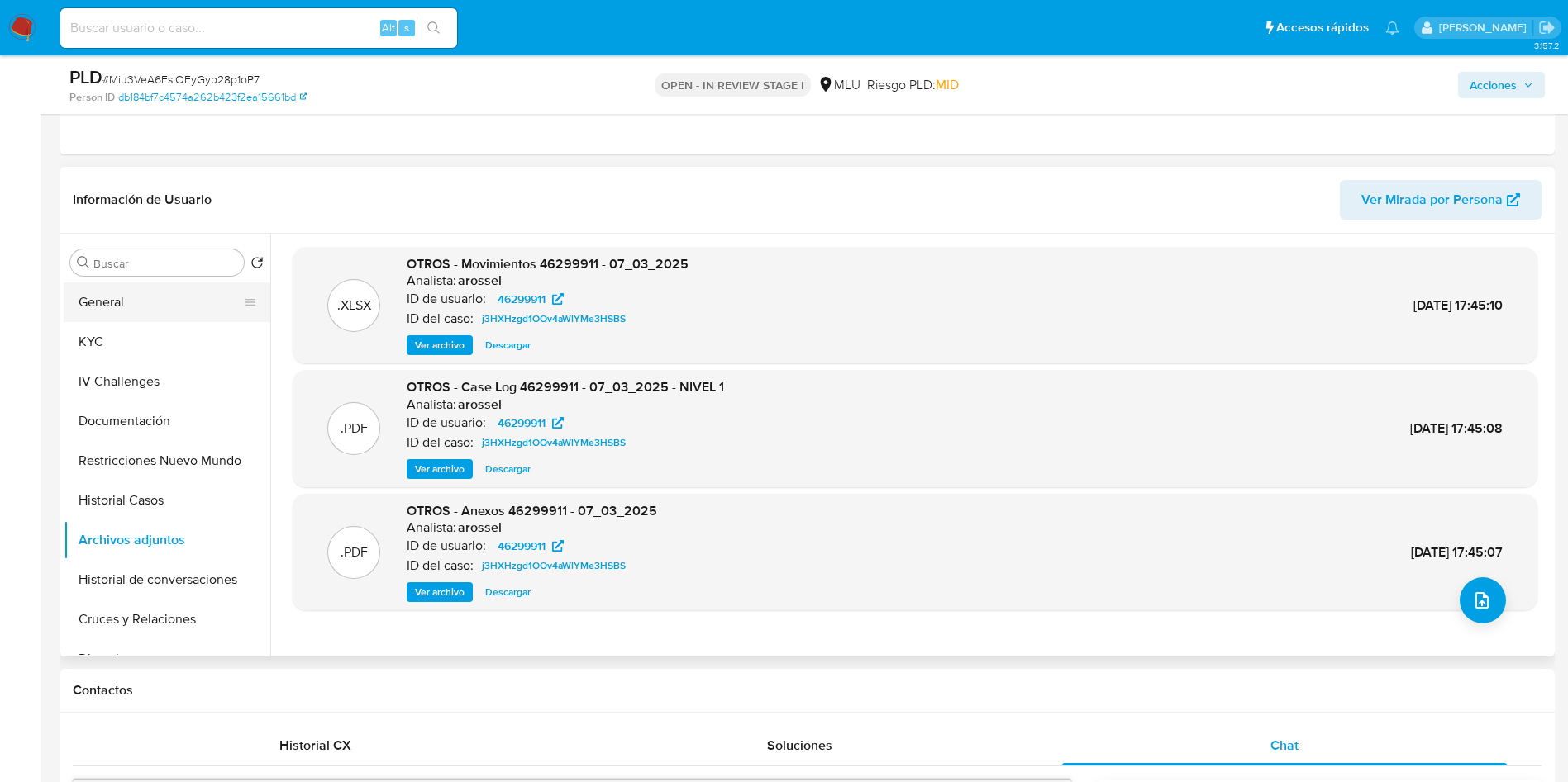
scroll to position [743, 0]
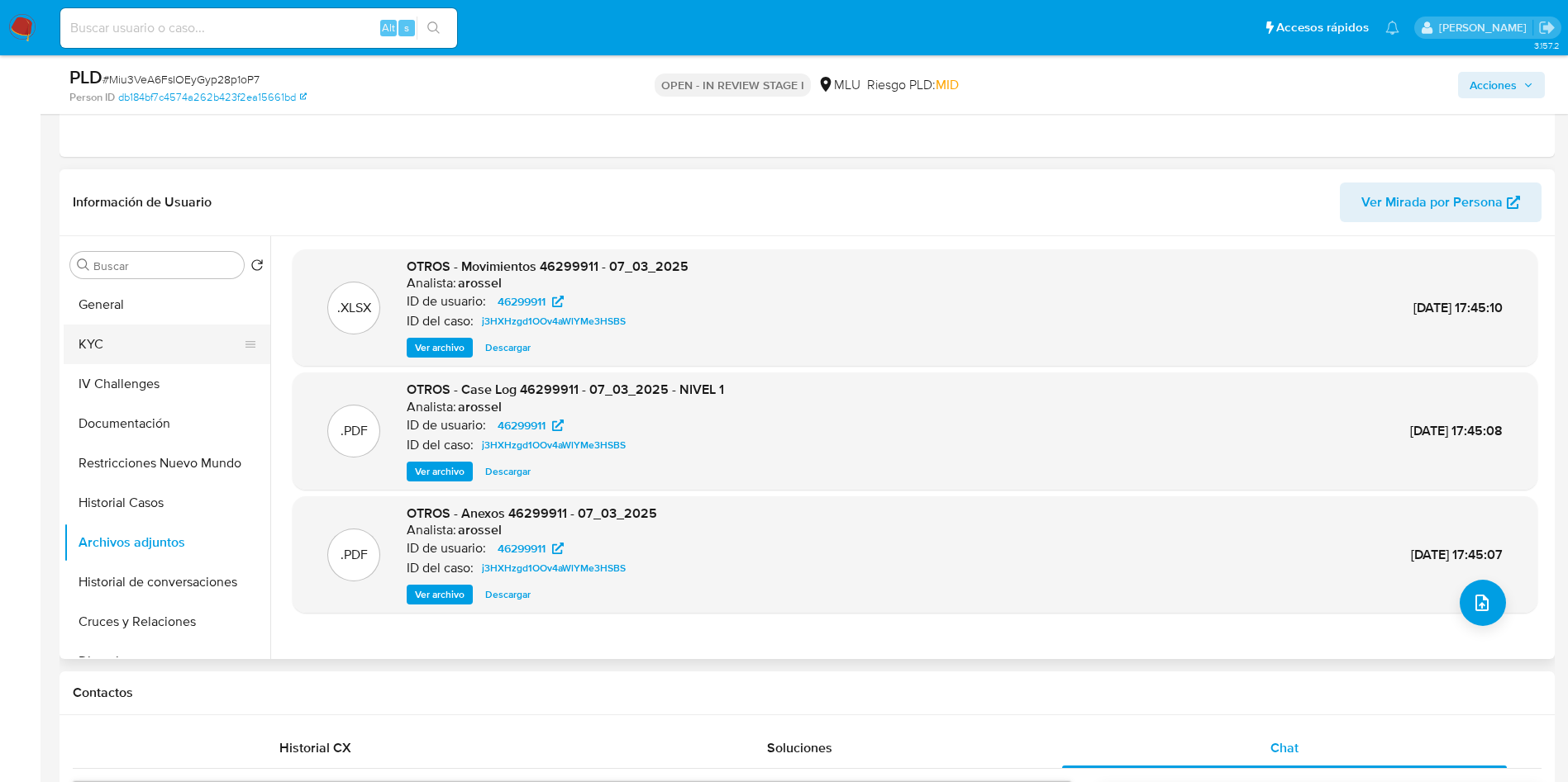
click at [140, 338] on button "KYC" at bounding box center [160, 345] width 193 height 40
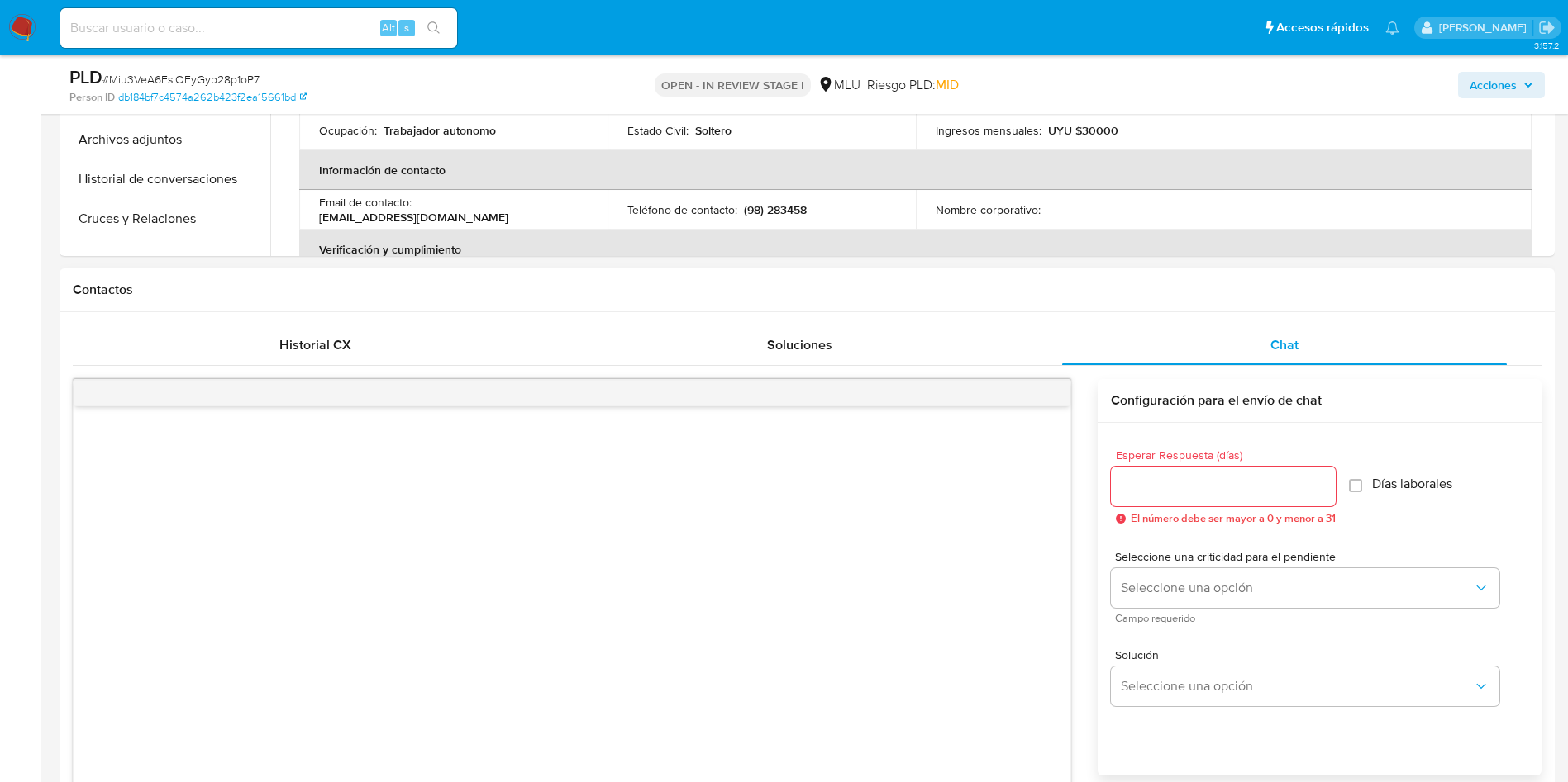
scroll to position [1487, 0]
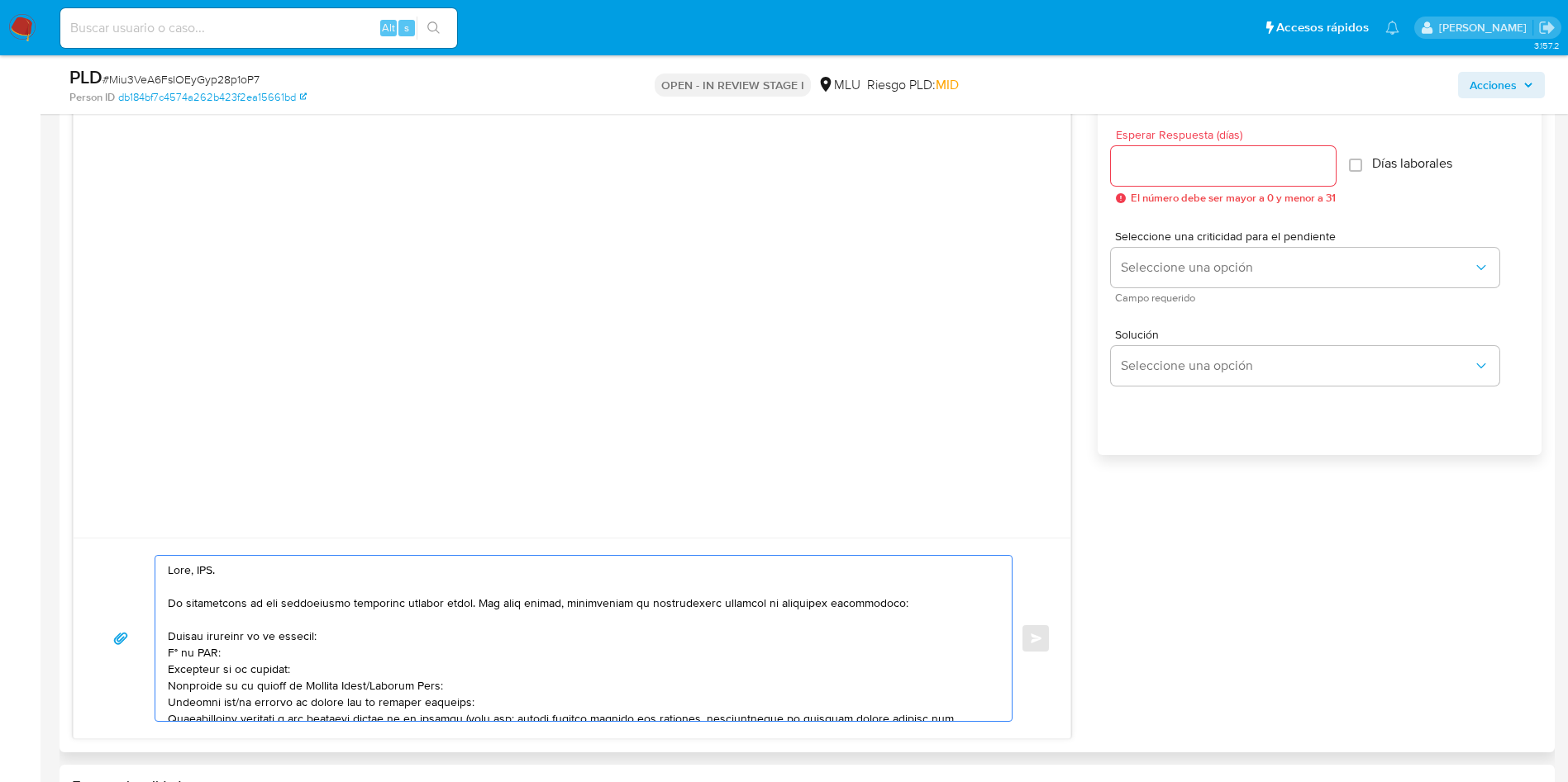
click at [209, 565] on textarea at bounding box center [579, 638] width 824 height 165
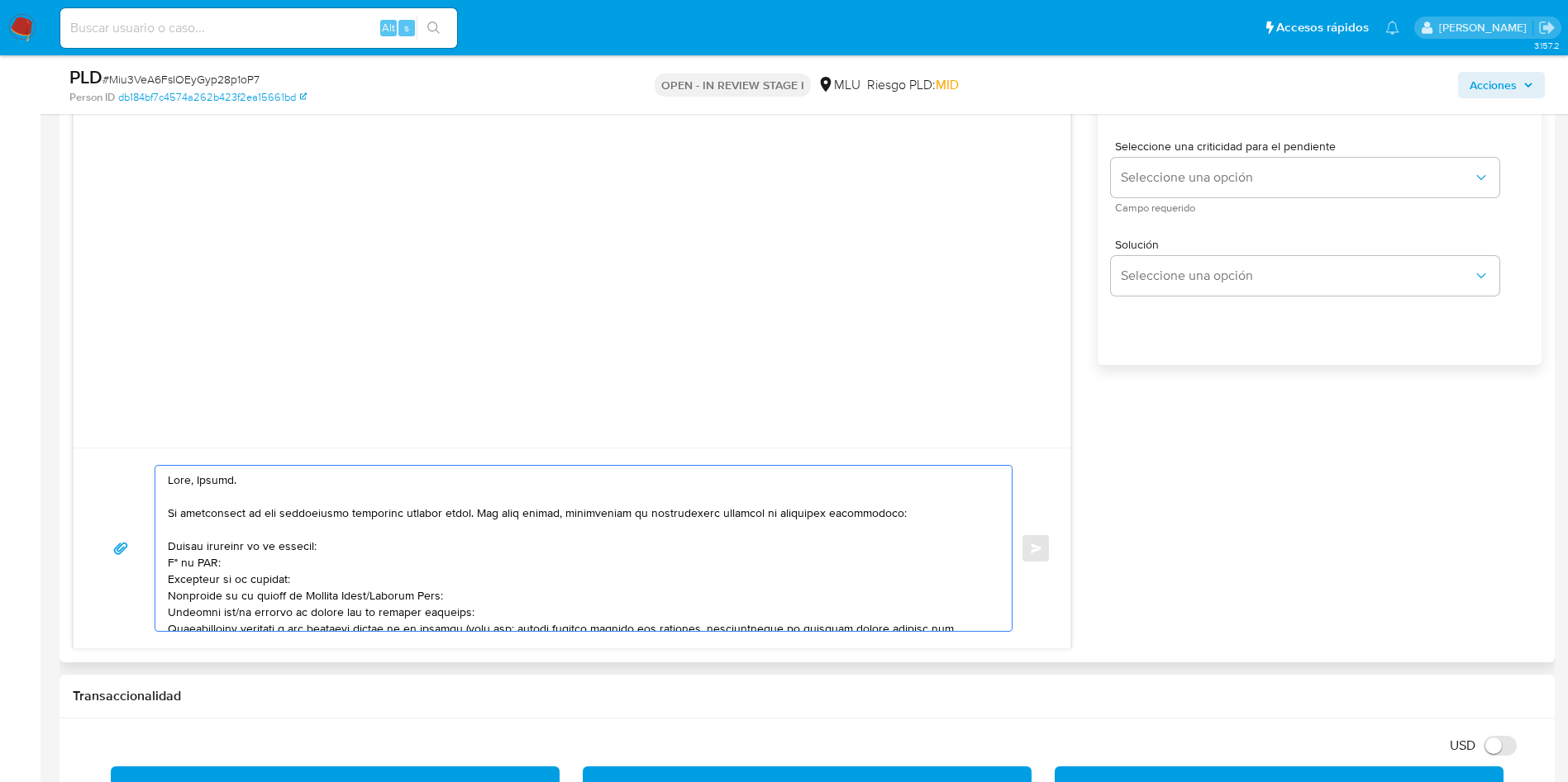
scroll to position [1611, 0]
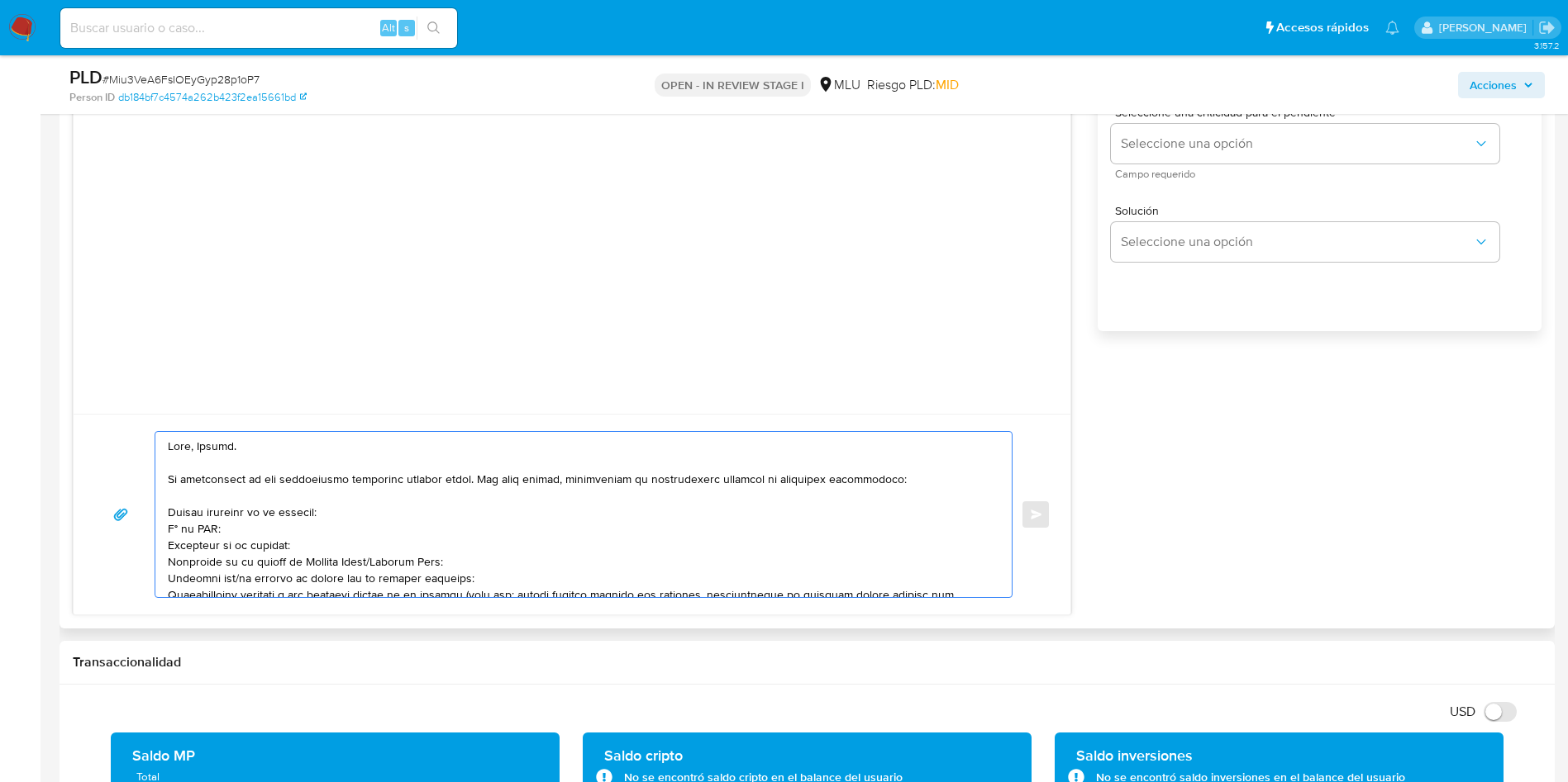
click at [176, 509] on textarea at bounding box center [579, 514] width 824 height 165
click at [215, 545] on textarea at bounding box center [579, 514] width 824 height 165
click at [216, 544] on textarea at bounding box center [579, 514] width 824 height 165
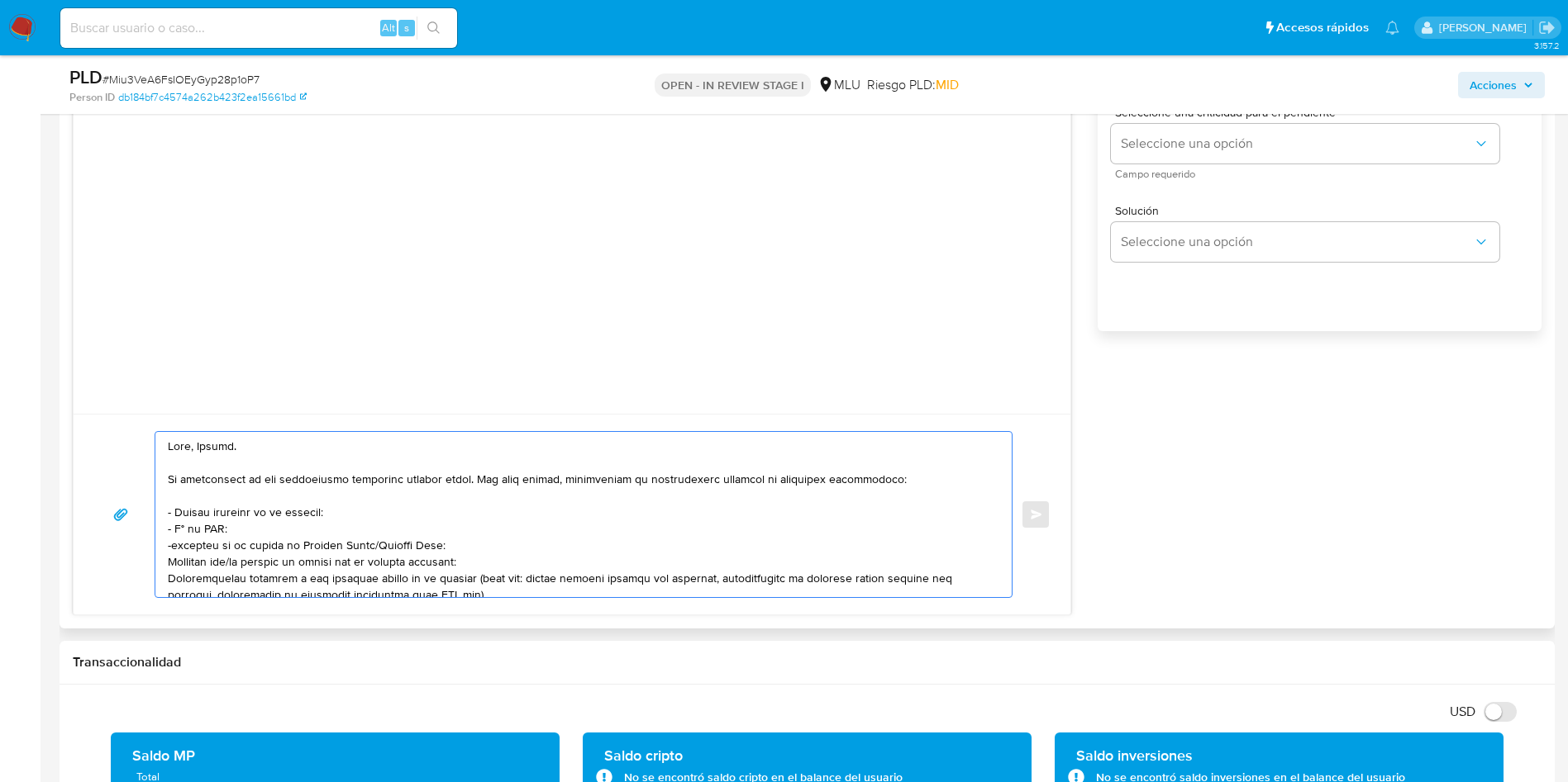
click at [216, 544] on textarea at bounding box center [579, 514] width 824 height 165
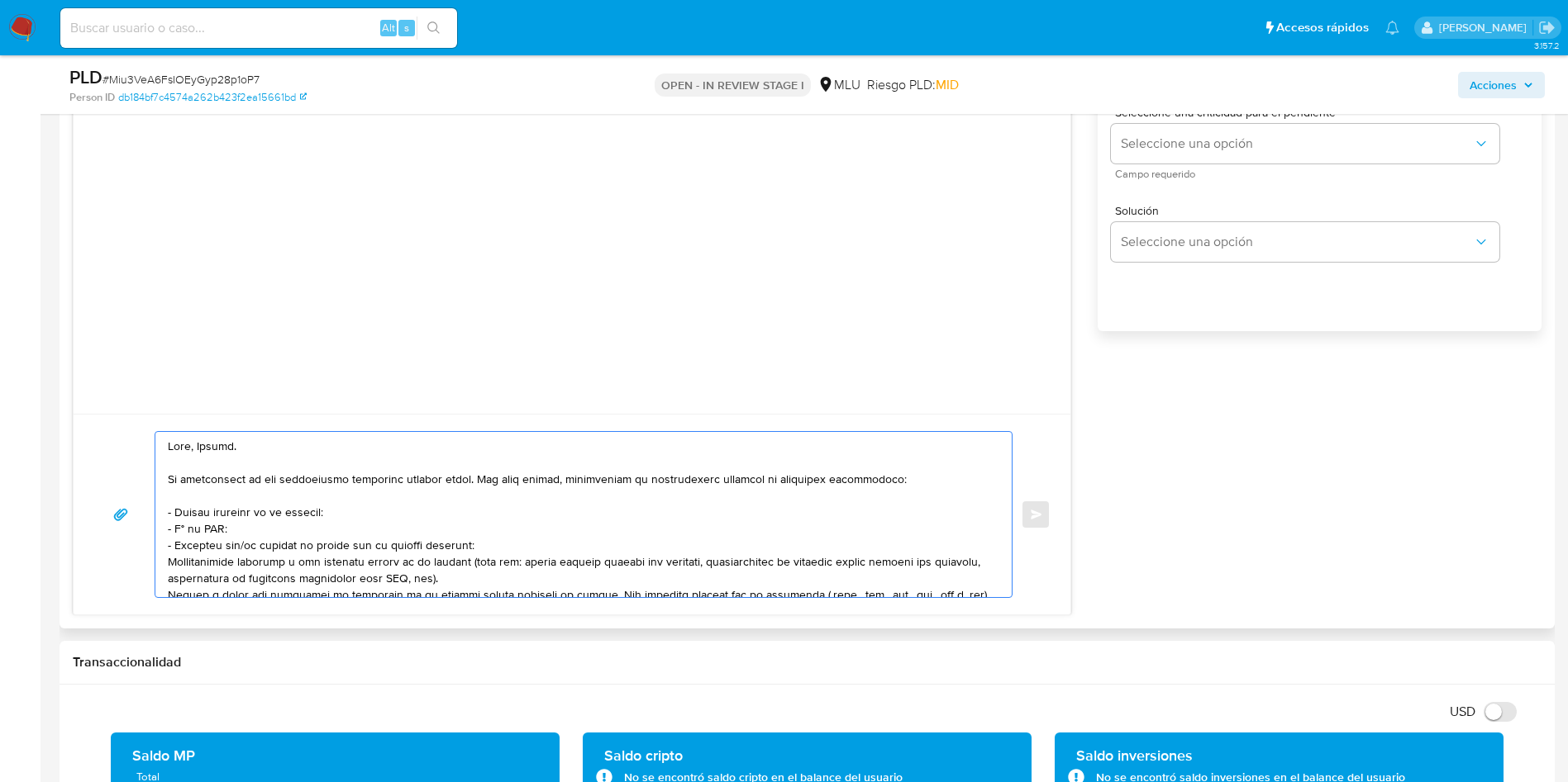
drag, startPoint x: 242, startPoint y: 550, endPoint x: 290, endPoint y: 590, distance: 62.5
click at [243, 551] on textarea at bounding box center [579, 514] width 824 height 165
click at [167, 563] on div at bounding box center [579, 514] width 848 height 165
click at [168, 561] on textarea at bounding box center [579, 514] width 824 height 165
click at [441, 540] on textarea at bounding box center [579, 514] width 824 height 165
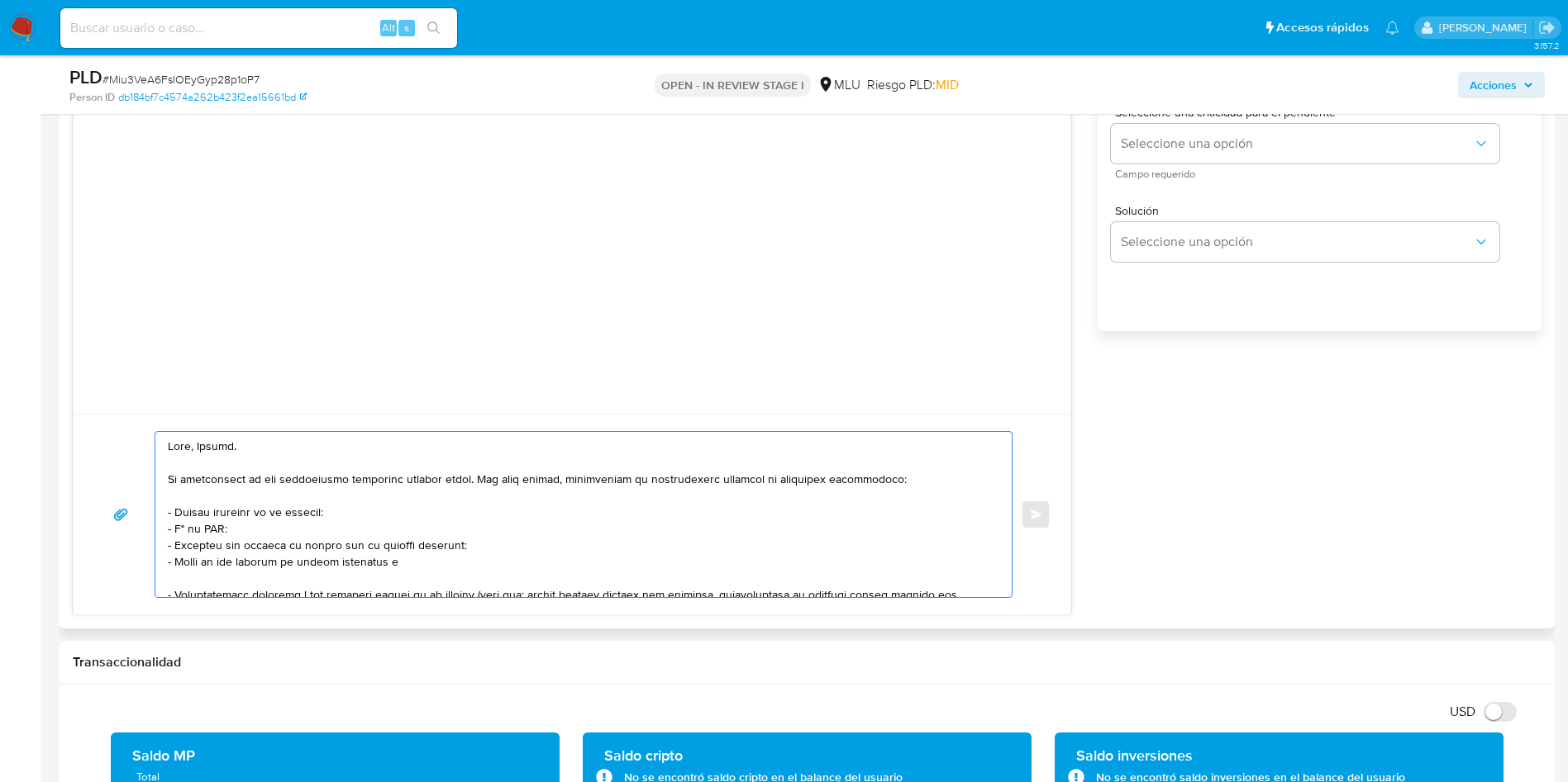
click at [493, 564] on textarea at bounding box center [579, 514] width 824 height 165
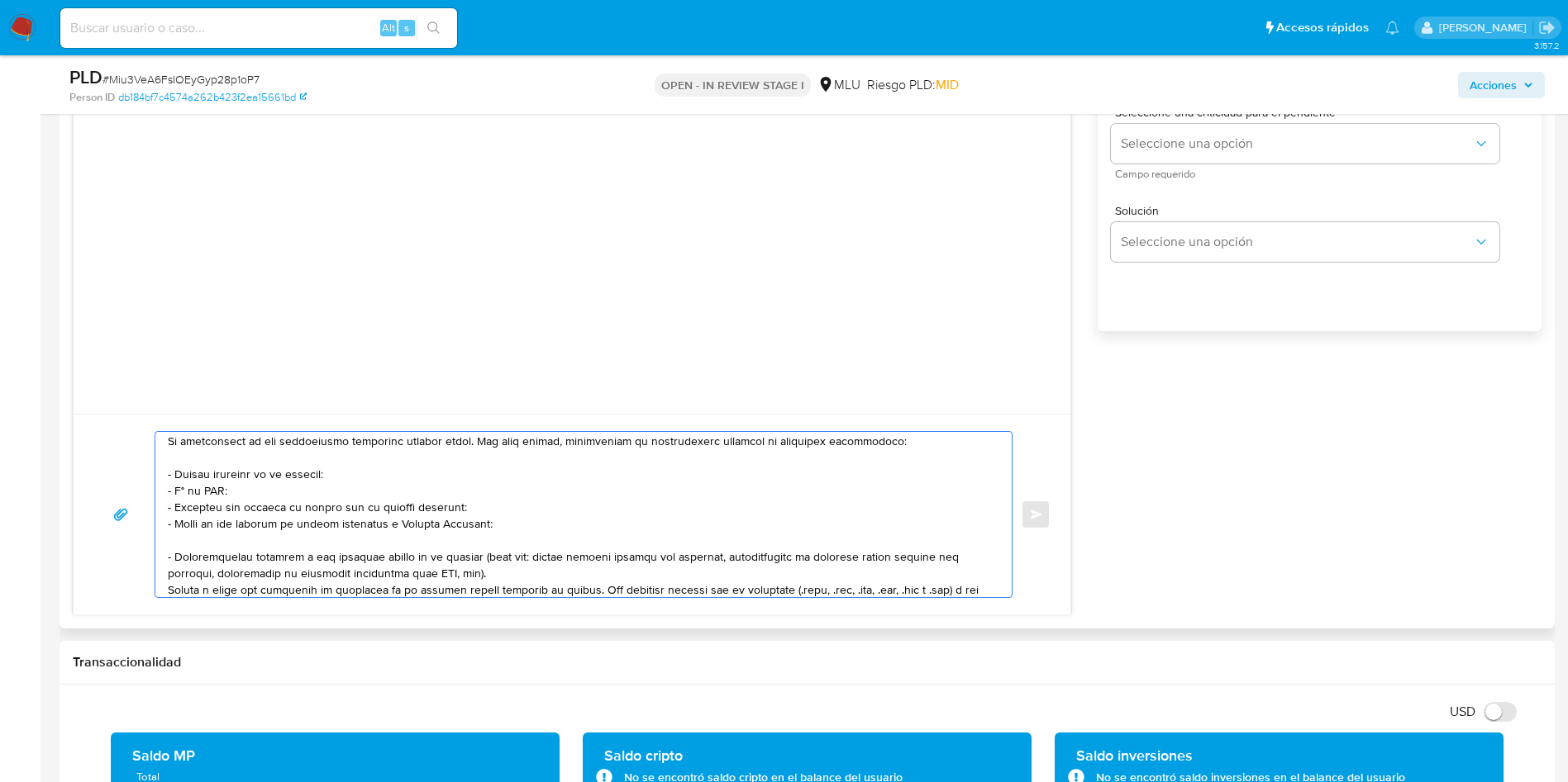
scroll to position [49, 0]
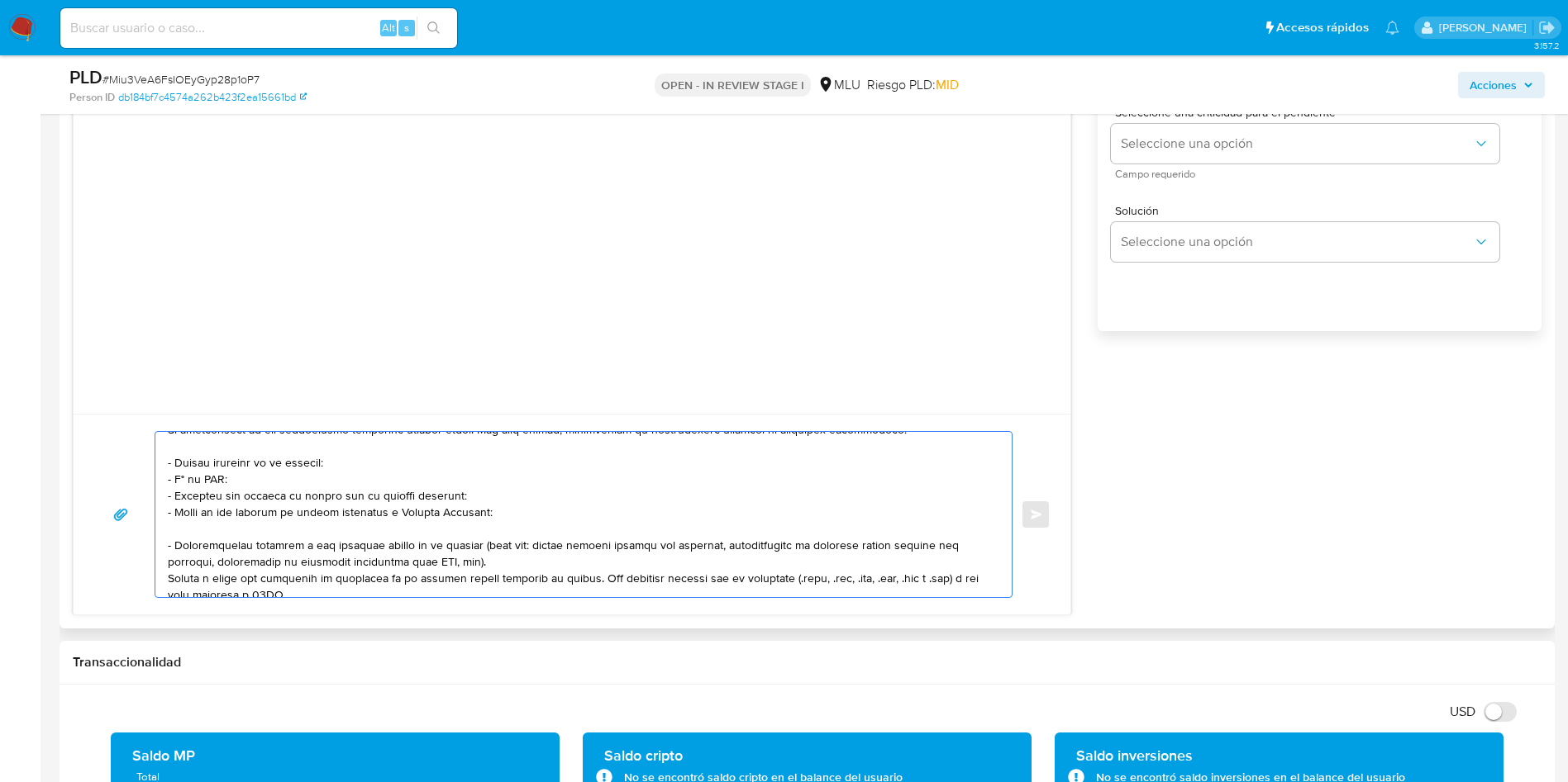
click at [448, 581] on textarea at bounding box center [579, 514] width 824 height 165
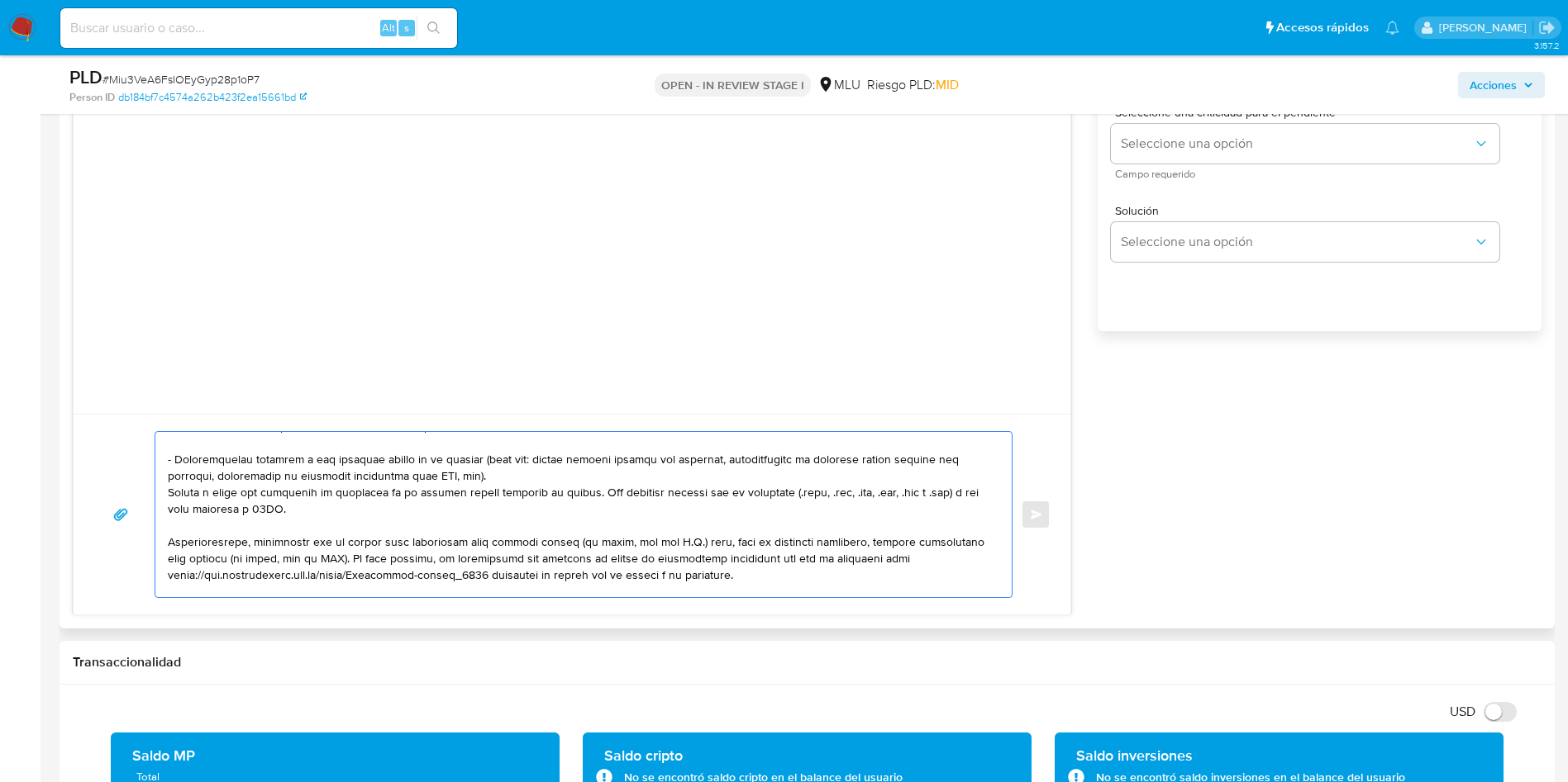
scroll to position [173, 0]
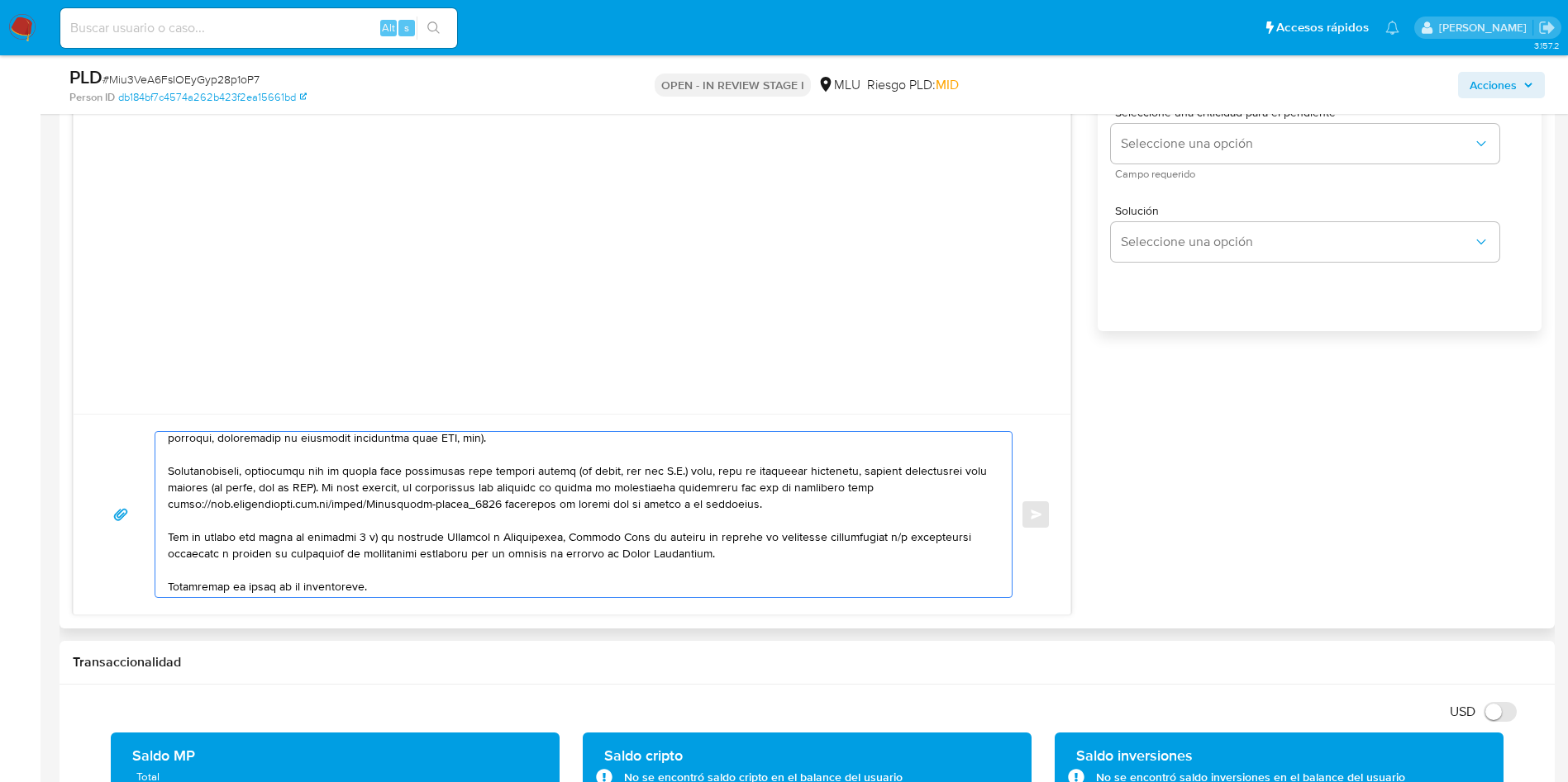
click at [308, 471] on textarea at bounding box center [579, 514] width 824 height 165
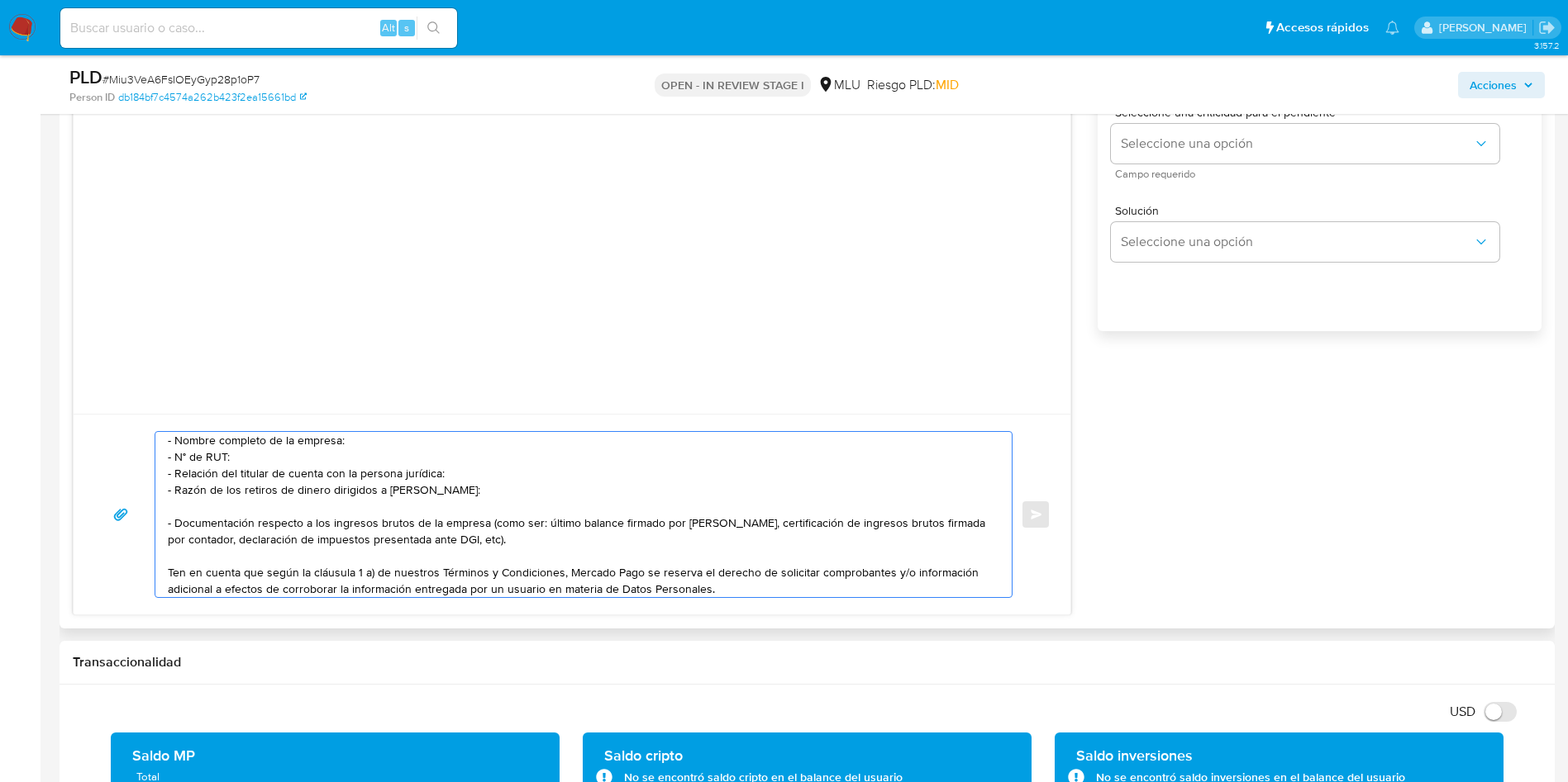
scroll to position [36, 0]
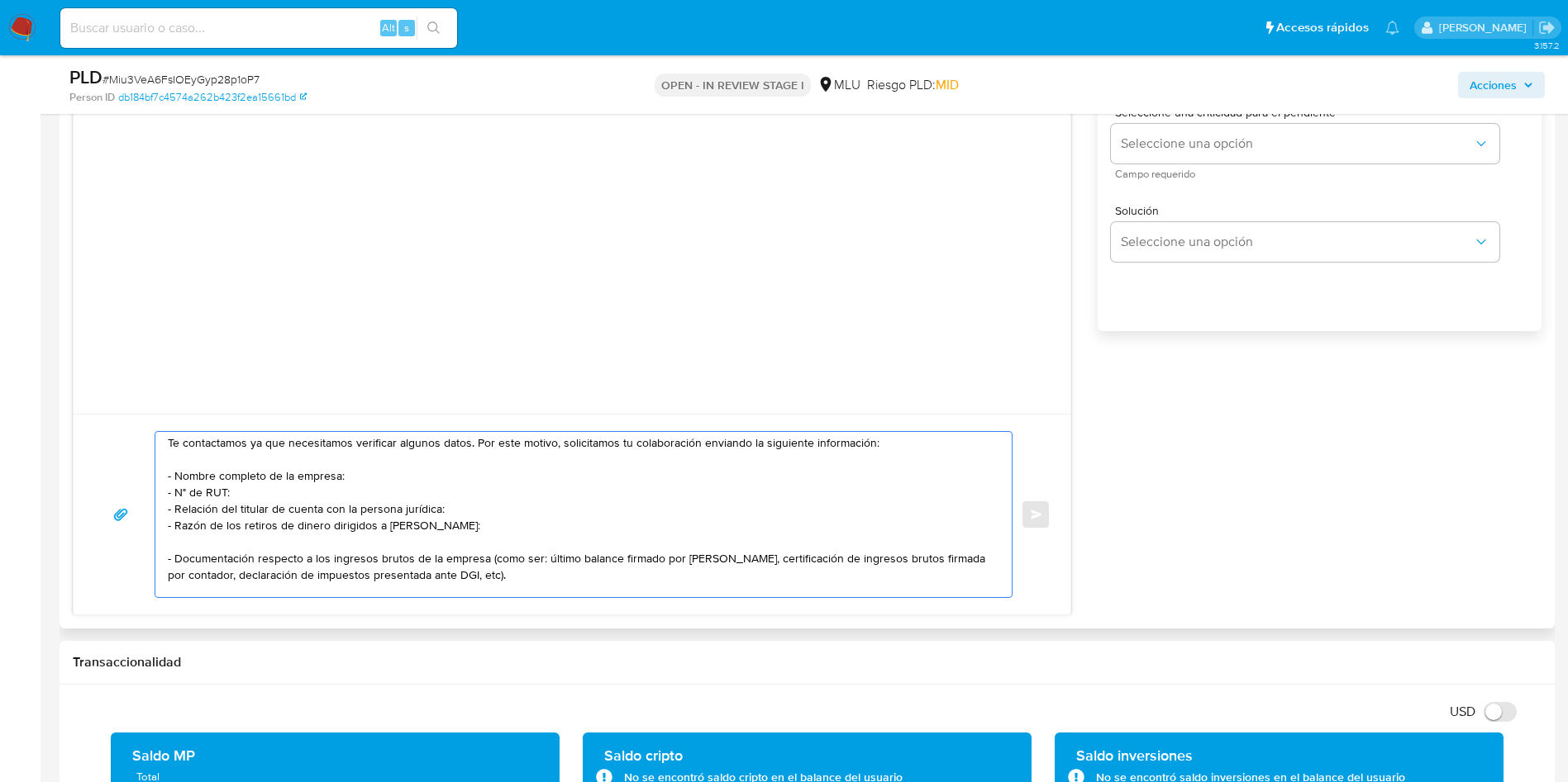
click at [363, 494] on textarea "Hola, Víctor. Te contactamos ya que necesitamos verificar algunos datos. Por es…" at bounding box center [579, 514] width 824 height 165
click at [450, 525] on textarea "Hola, Víctor. Te contactamos ya que necesitamos verificar algunos datos. Por es…" at bounding box center [579, 514] width 824 height 165
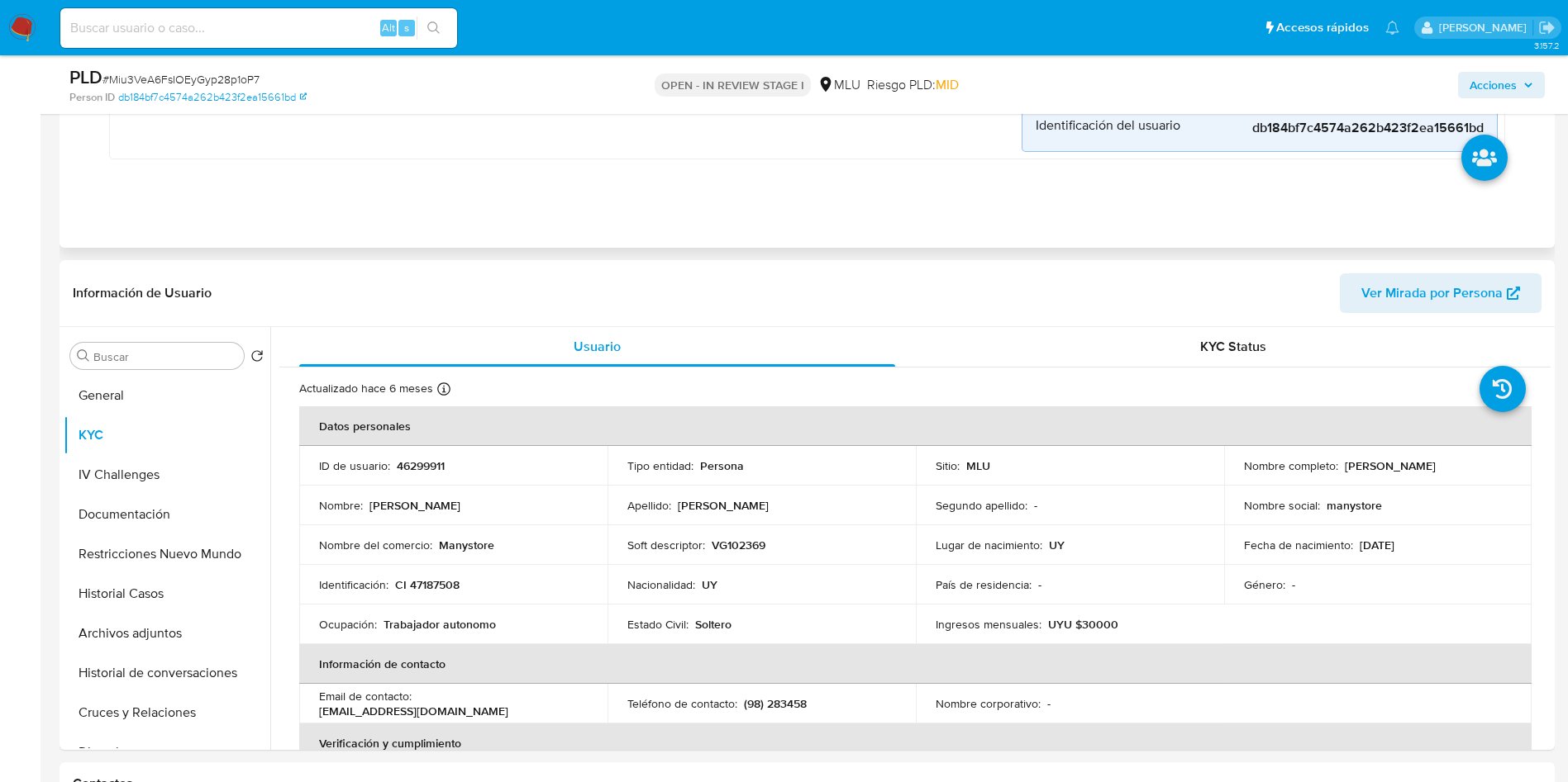
scroll to position [496, 0]
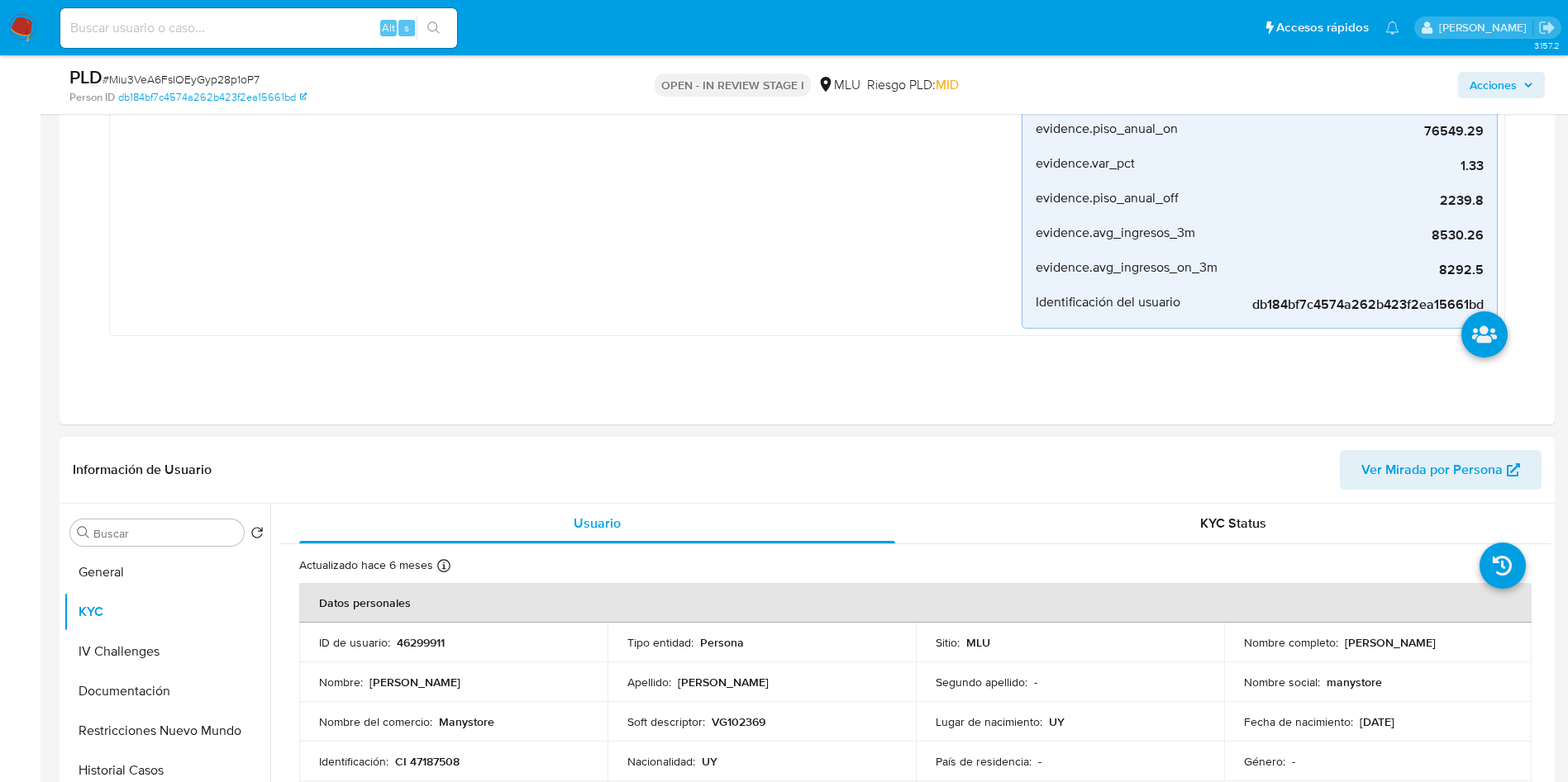
type textarea "Hola, Víctor. Te contactamos ya que necesitamos verificar algunos datos. Por es…"
drag, startPoint x: 1343, startPoint y: 645, endPoint x: 1517, endPoint y: 640, distance: 174.1
click at [1517, 640] on td "Nombre completo : Victor Alfonso Gonzalez Cejas" at bounding box center [1378, 643] width 308 height 40
drag, startPoint x: 1339, startPoint y: 645, endPoint x: 1530, endPoint y: 655, distance: 191.3
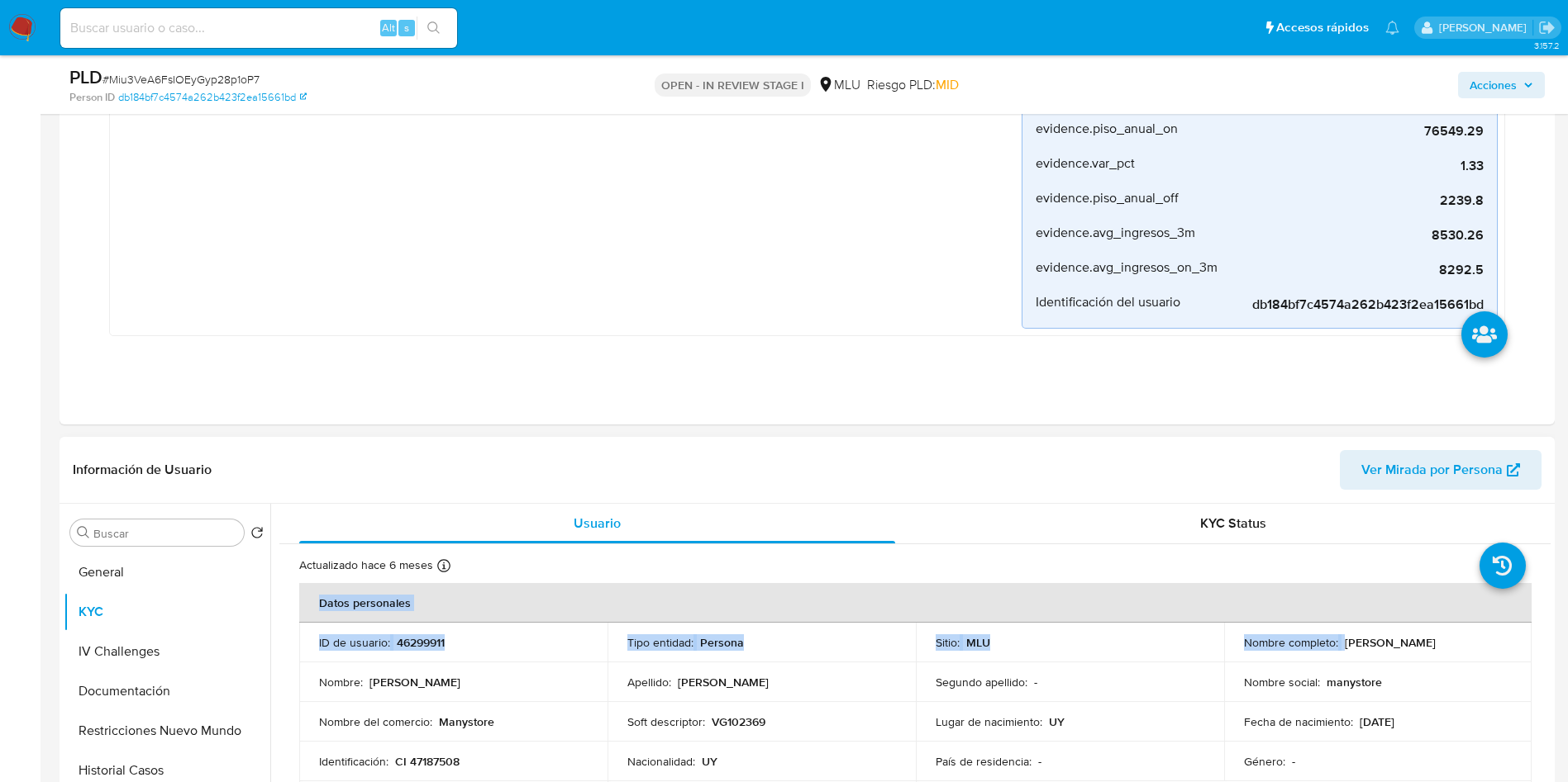
click at [1426, 686] on div "Nombre social : manystore" at bounding box center [1378, 682] width 269 height 15
click at [1324, 655] on td "Nombre completo : Victor Alfonso Gonzalez Cejas" at bounding box center [1378, 643] width 308 height 40
drag, startPoint x: 1336, startPoint y: 641, endPoint x: 1497, endPoint y: 644, distance: 161.0
click at [1497, 644] on div "Nombre completo : Victor Alfonso Gonzalez Cejas" at bounding box center [1378, 643] width 269 height 15
copy div "Victor Alfonso Gonzalez Cejas"
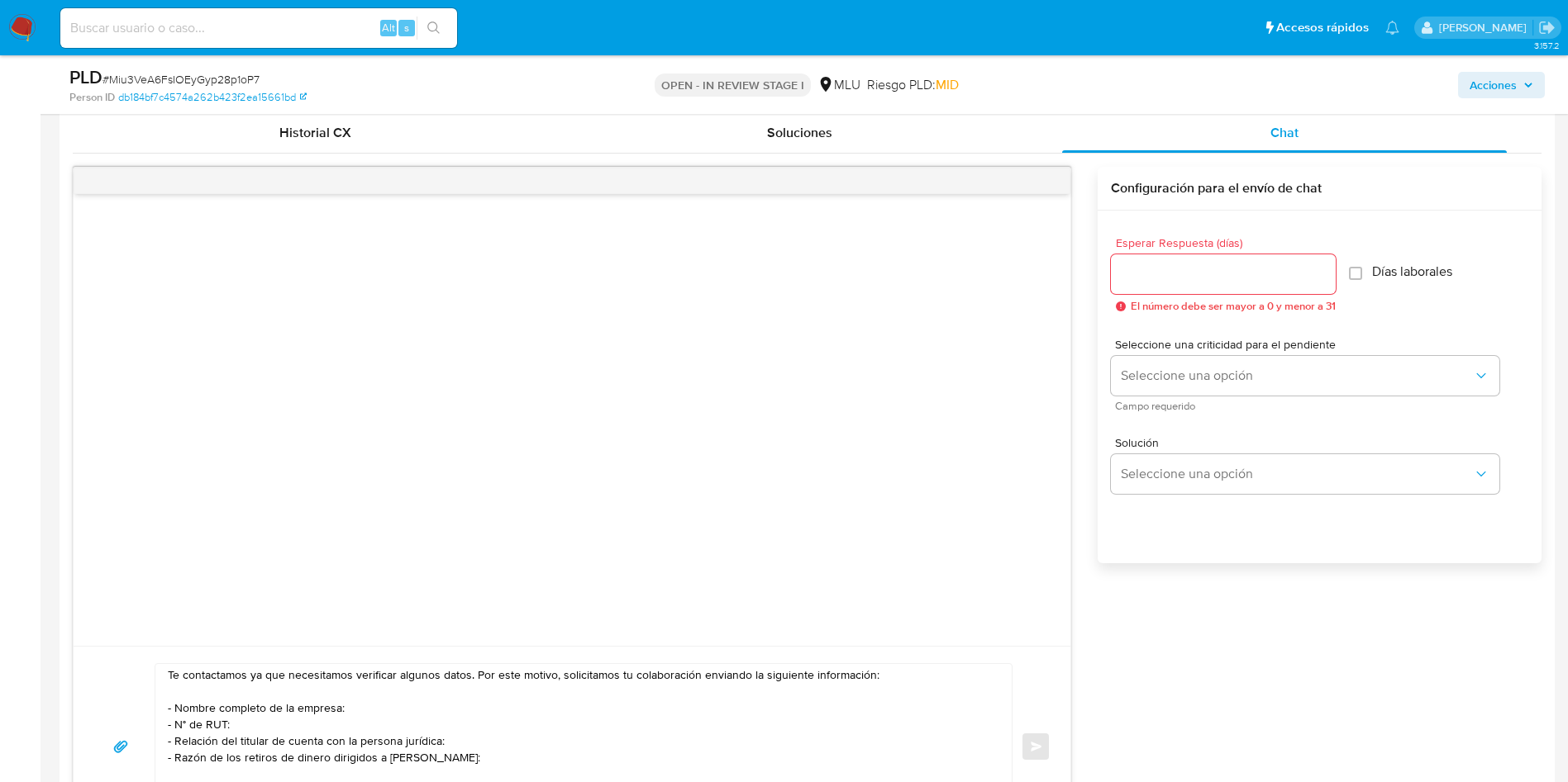
scroll to position [1611, 0]
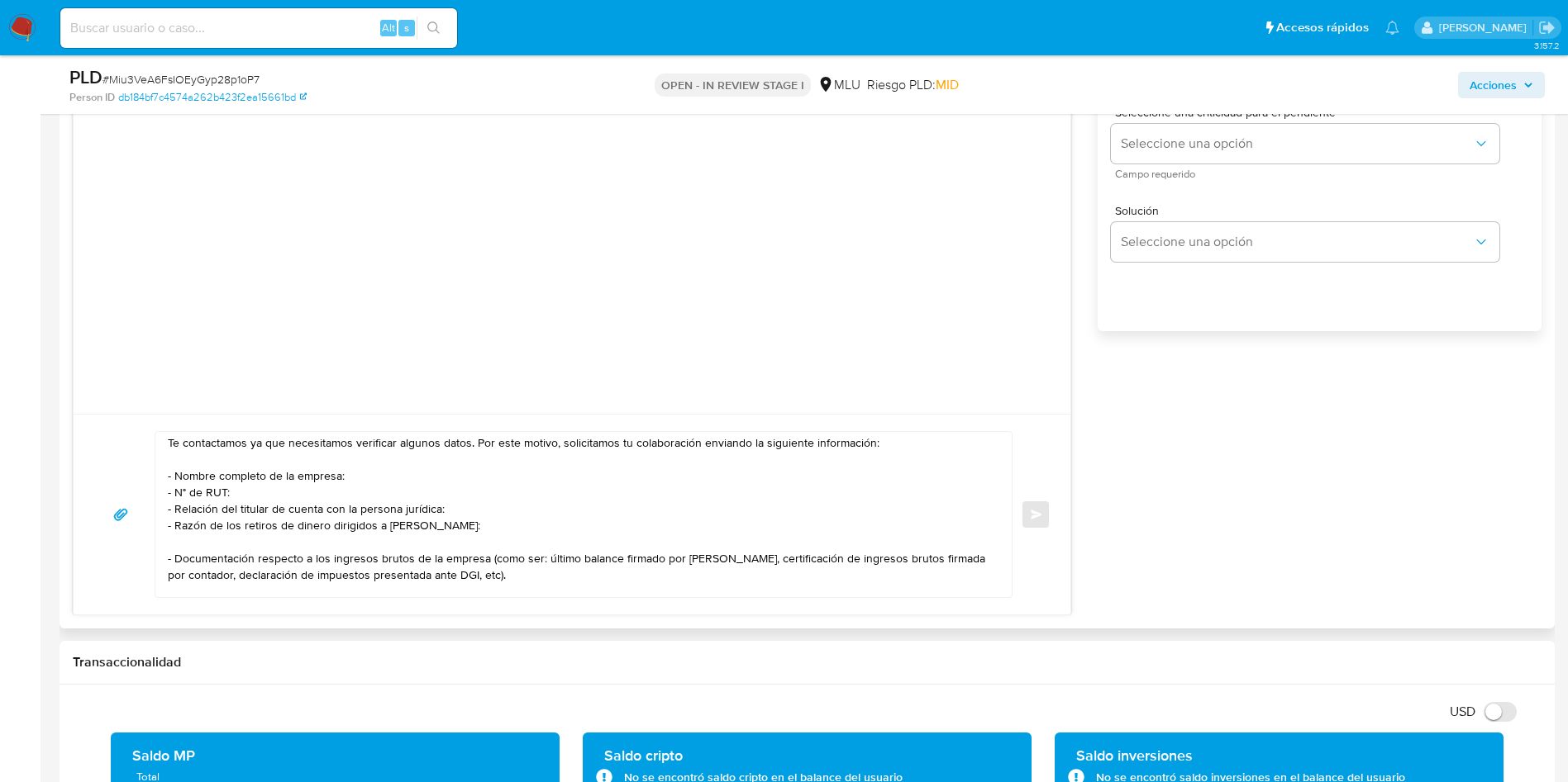
click at [511, 489] on textarea "Hola, Víctor. Te contactamos ya que necesitamos verificar algunos datos. Por es…" at bounding box center [579, 514] width 824 height 165
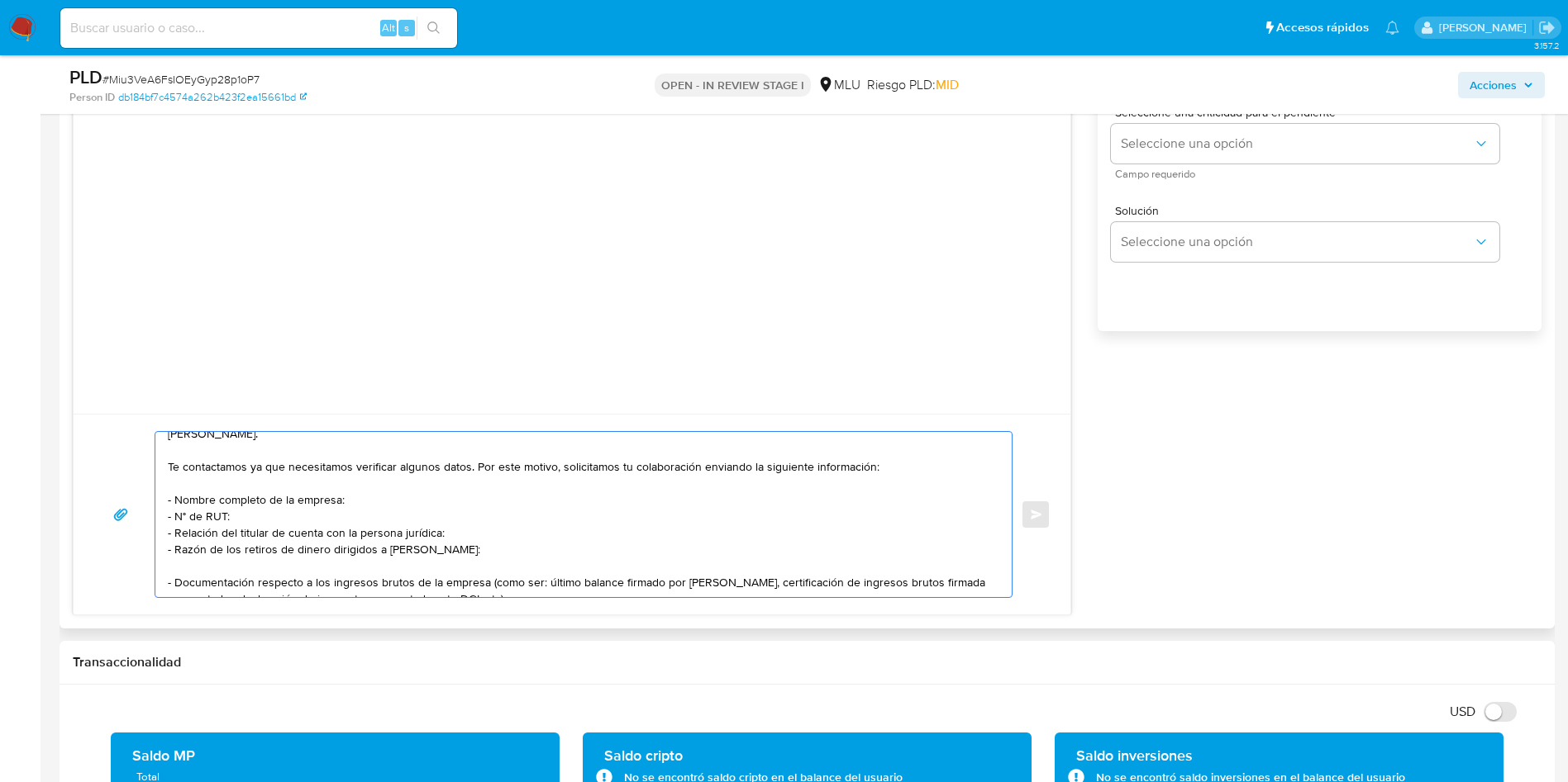
scroll to position [0, 0]
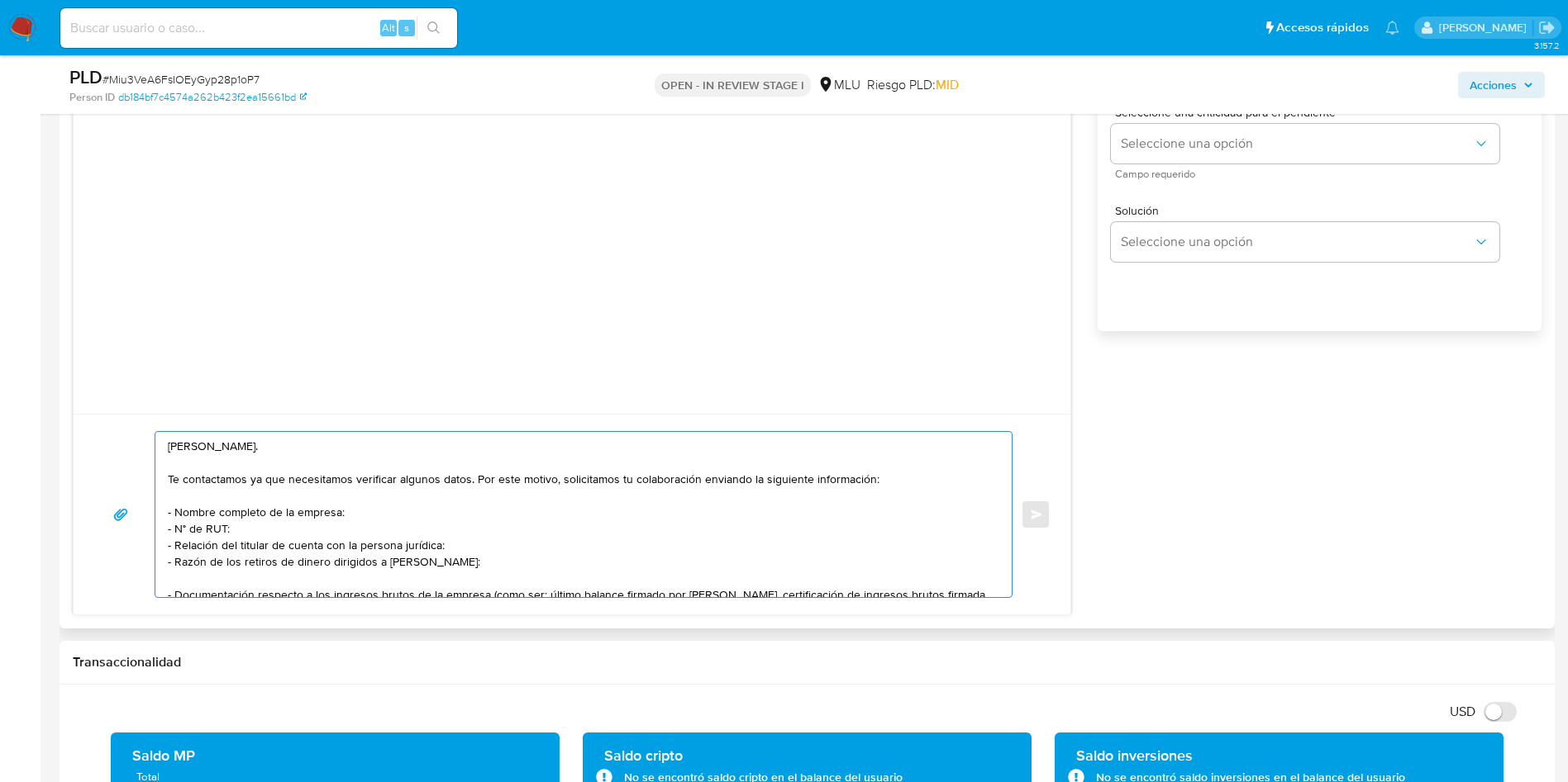
click at [571, 504] on textarea "Hola, Víctor. Te contactamos ya que necesitamos verificar algunos datos. Por es…" at bounding box center [579, 514] width 824 height 165
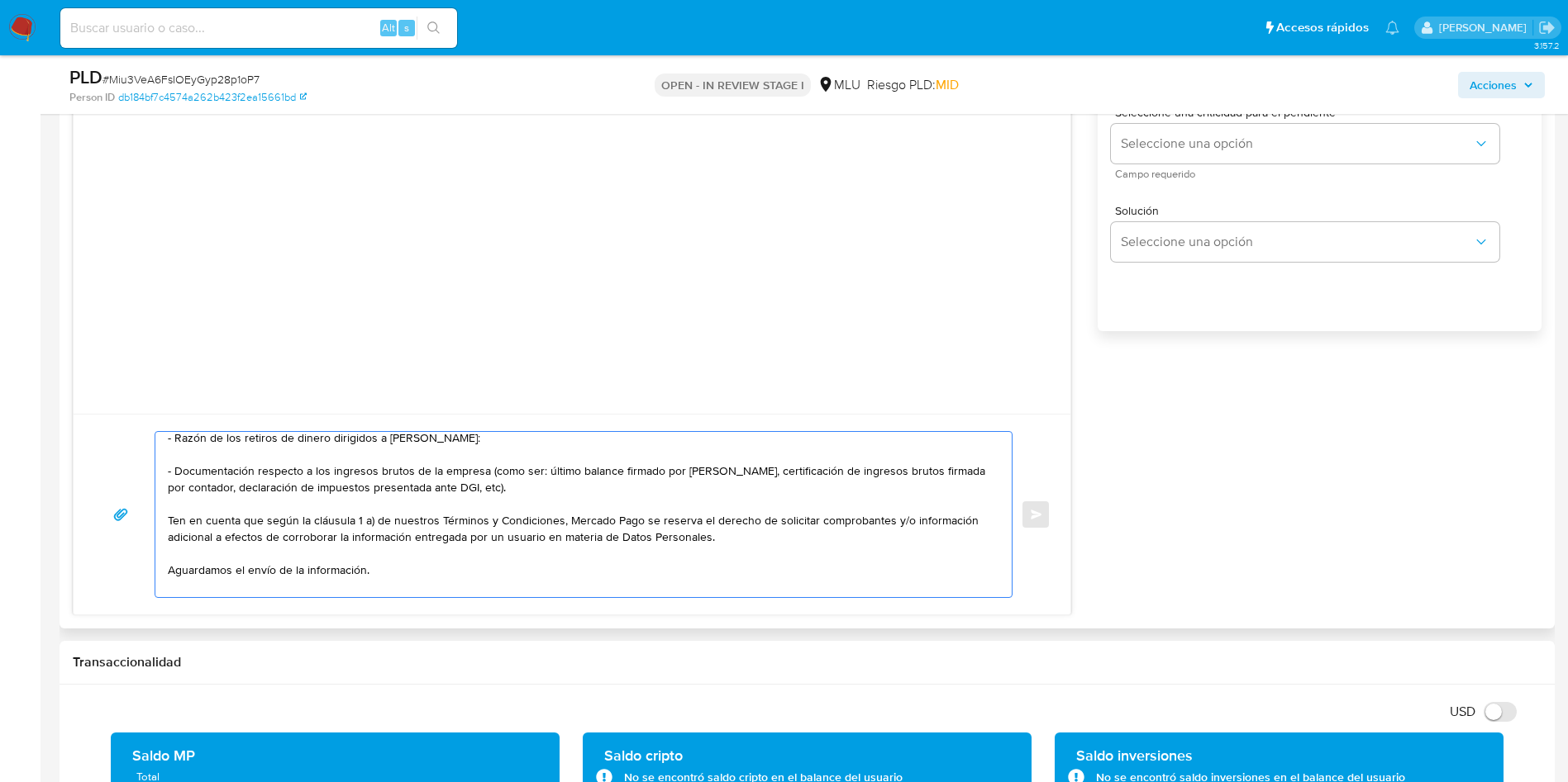
click at [570, 499] on textarea "Hola, Víctor. Te contactamos ya que necesitamos verificar algunos datos. Por es…" at bounding box center [579, 514] width 824 height 165
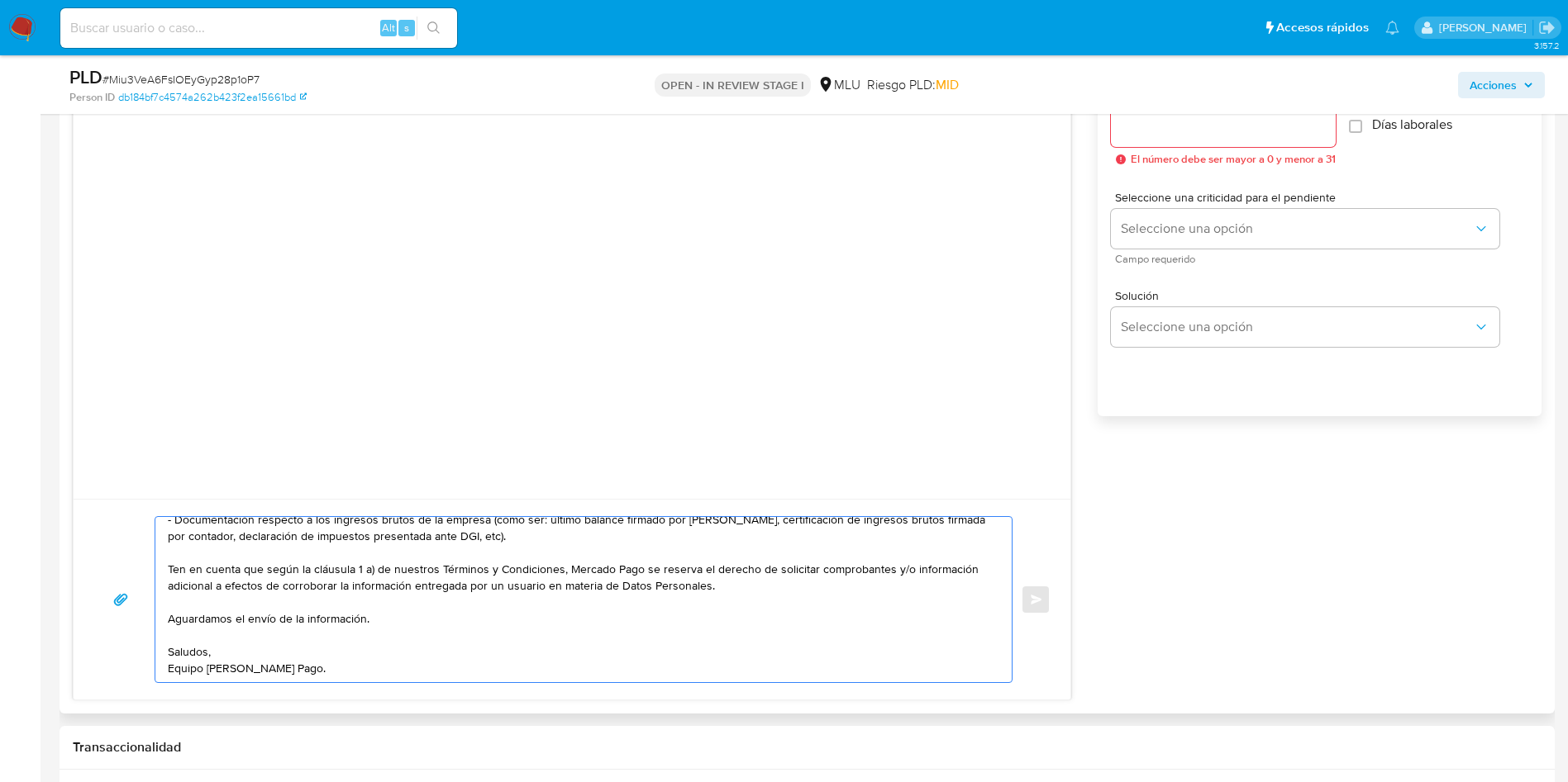
scroll to position [1487, 0]
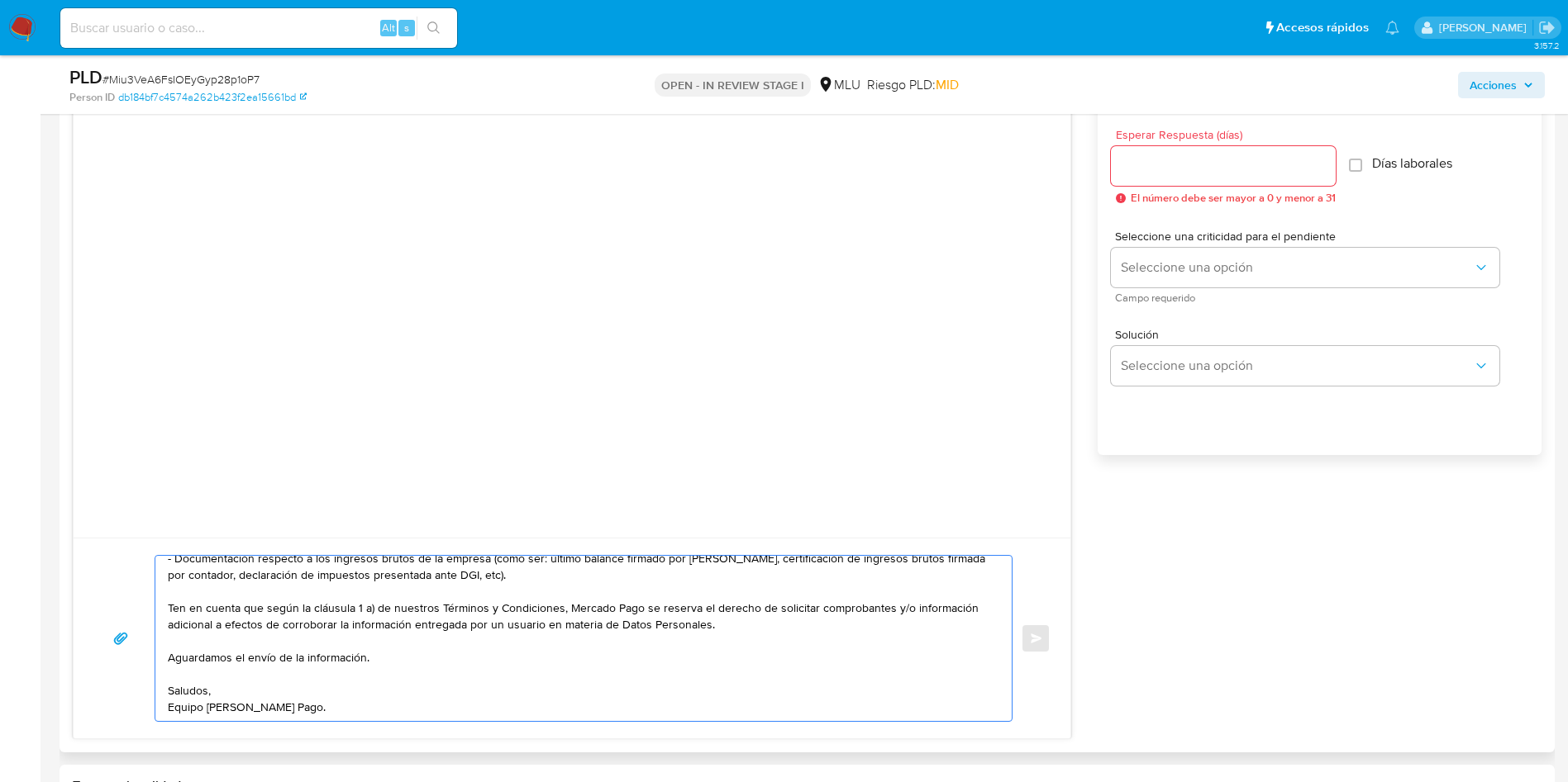
click at [1204, 174] on input "Esperar Respuesta (días)" at bounding box center [1223, 166] width 225 height 22
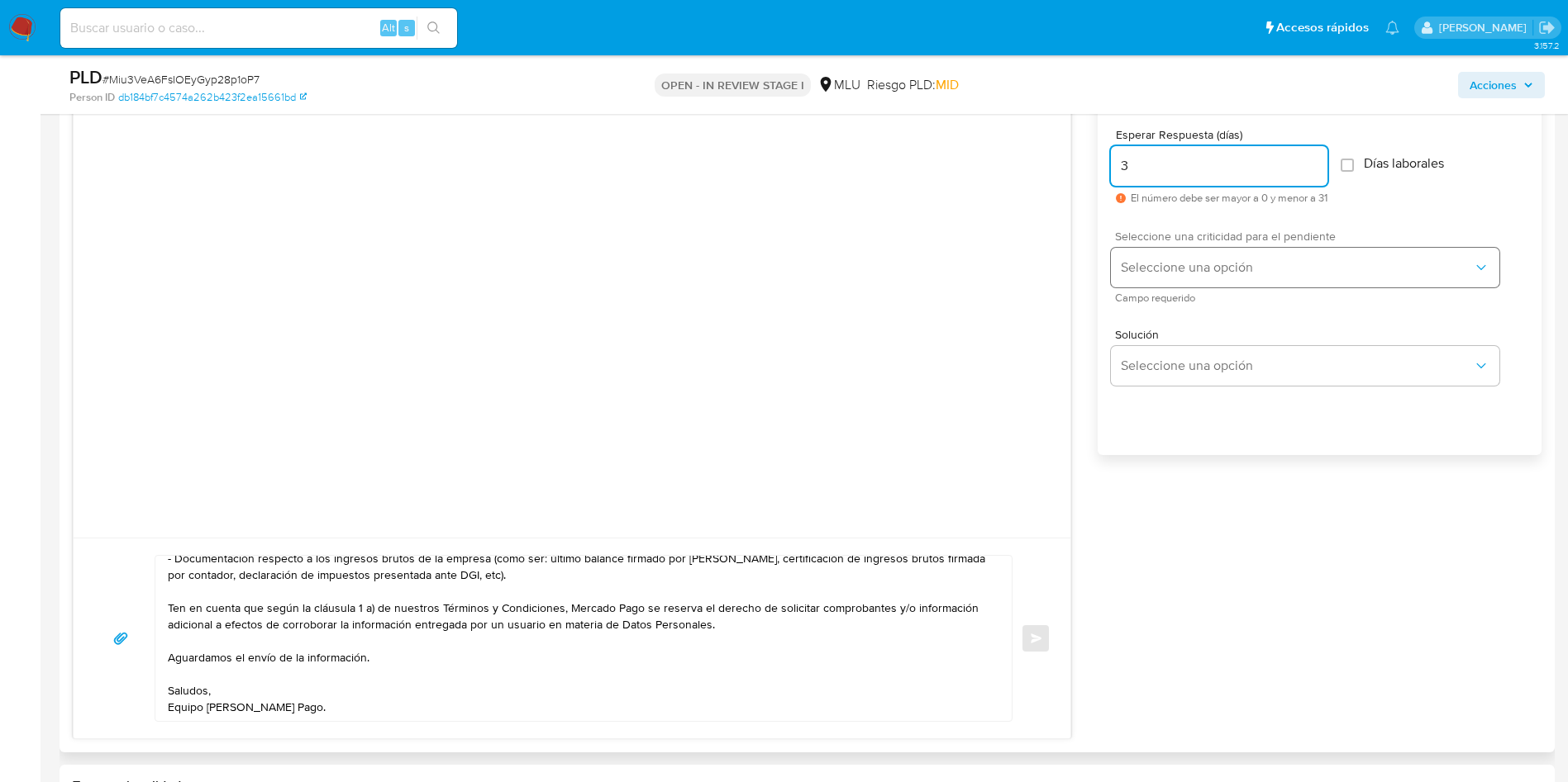
type input "3"
click at [1196, 253] on button "Seleccione una opción" at bounding box center [1305, 268] width 388 height 40
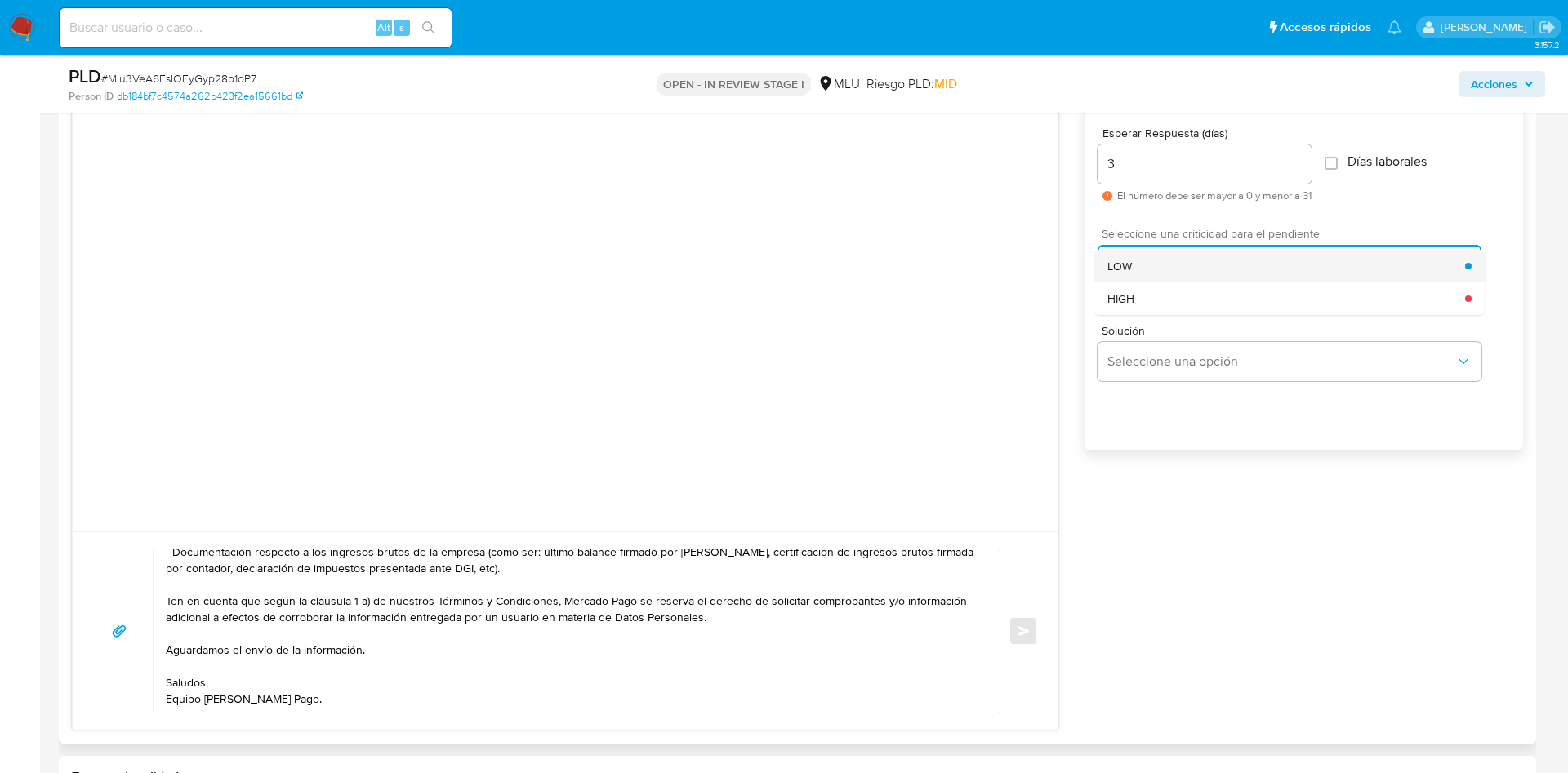
click at [1185, 281] on div "LOW" at bounding box center [1286, 266] width 358 height 33
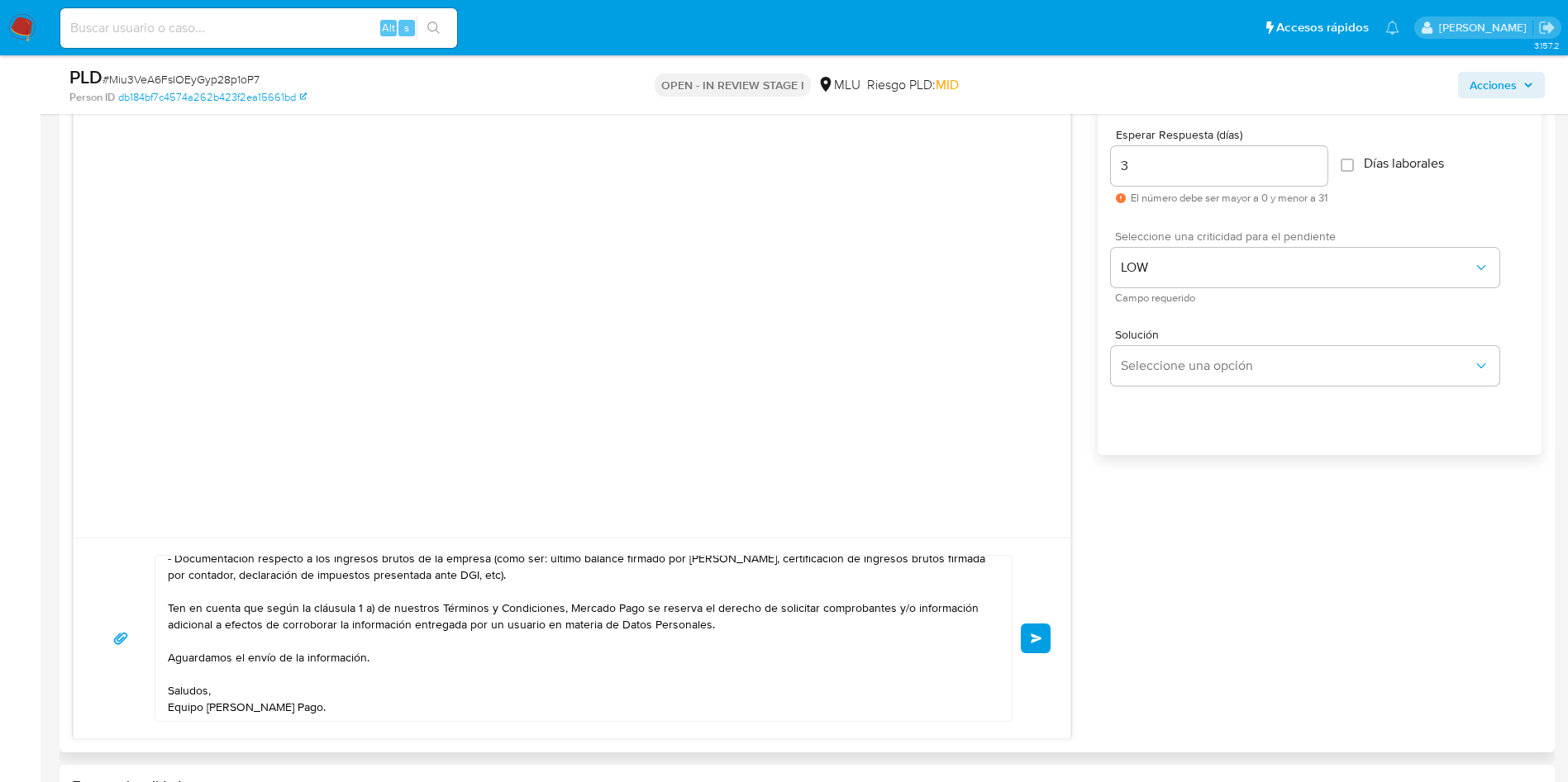
drag, startPoint x: 1042, startPoint y: 650, endPoint x: 1040, endPoint y: 688, distance: 38.1
click at [1043, 649] on button "Enviar" at bounding box center [1035, 638] width 30 height 30
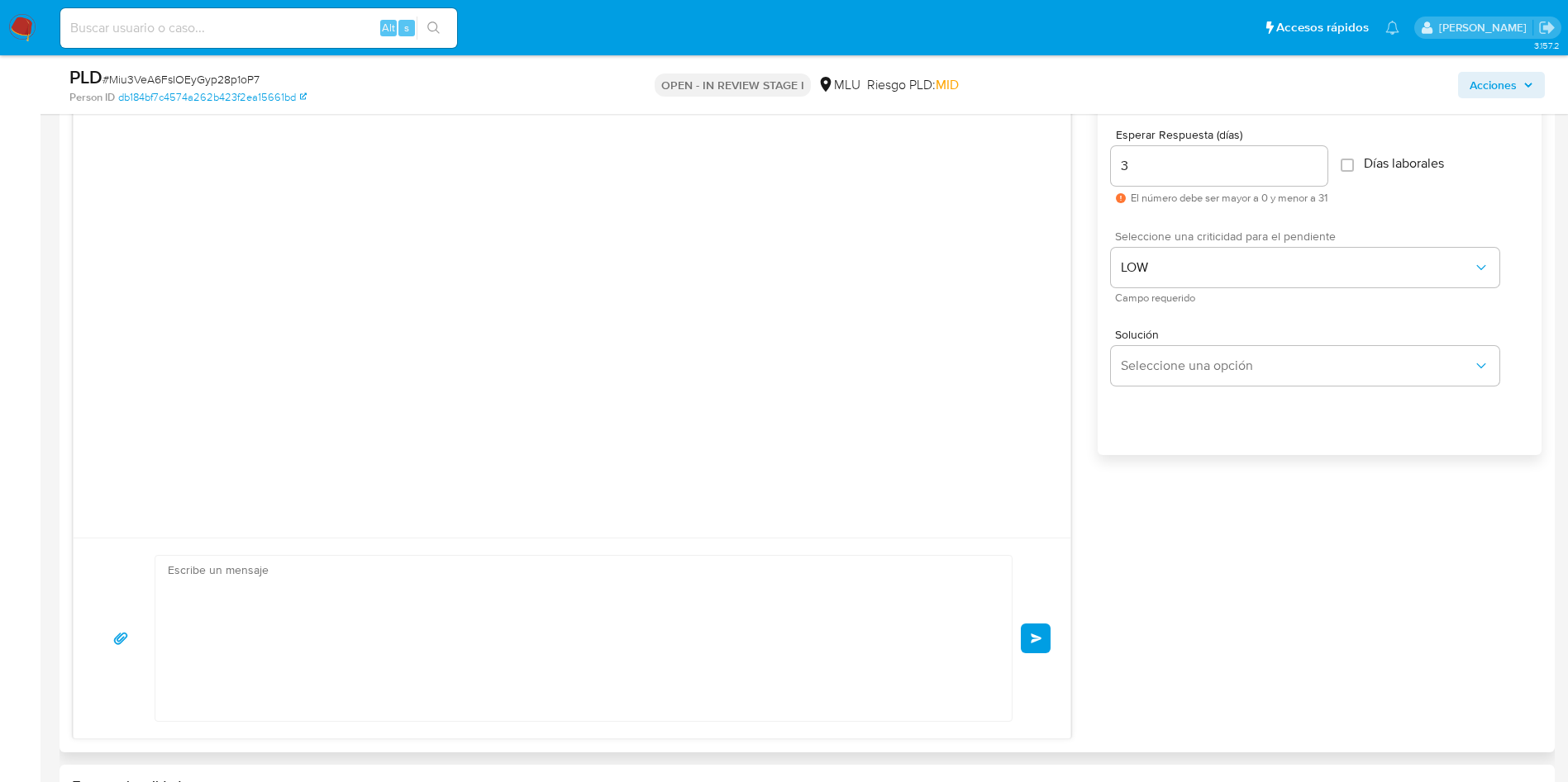
scroll to position [0, 0]
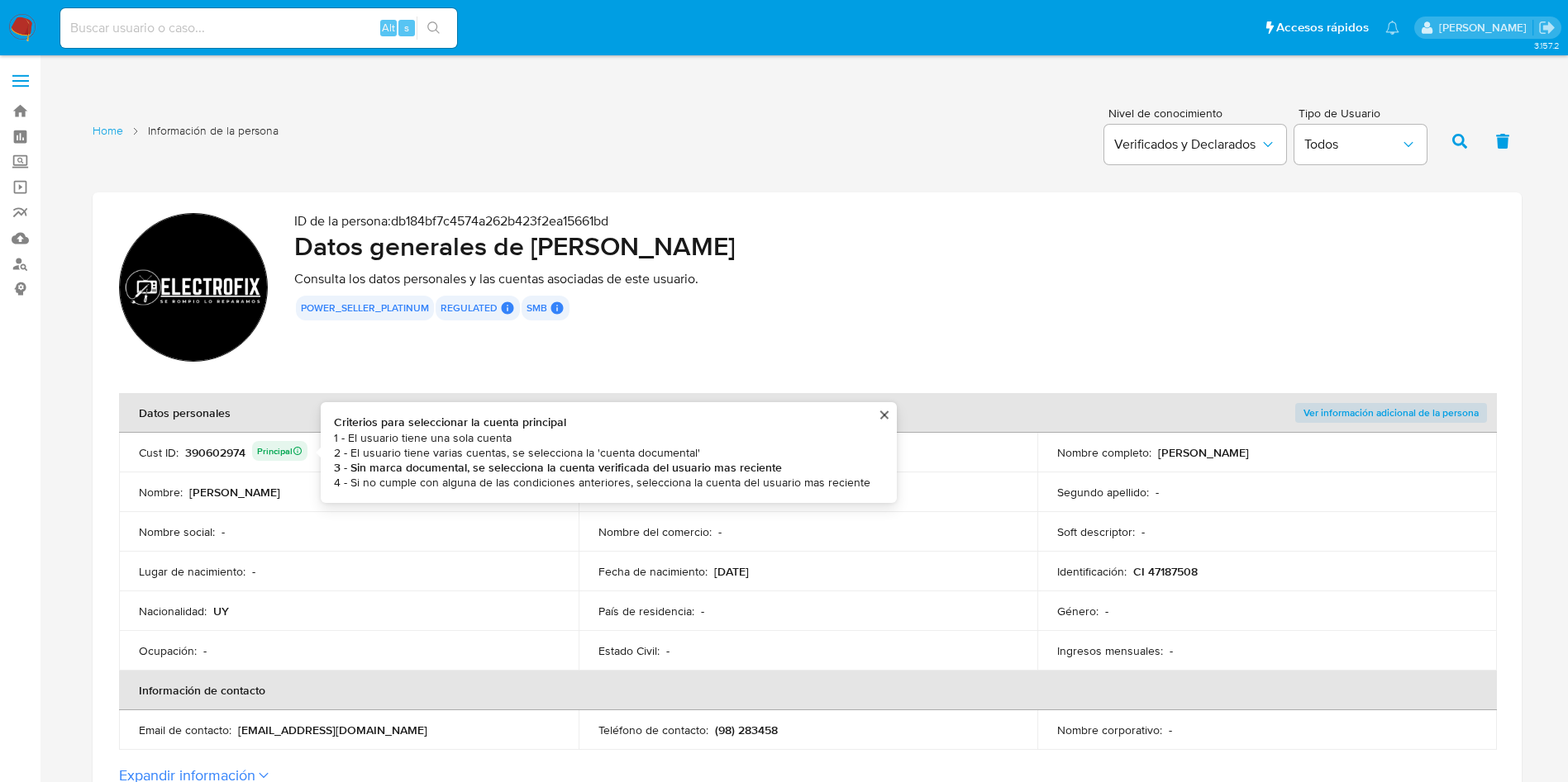
click at [233, 451] on div "390602974 Principal Criterios para seleccionar la cuenta principal 1 - El usuar…" at bounding box center [246, 453] width 122 height 23
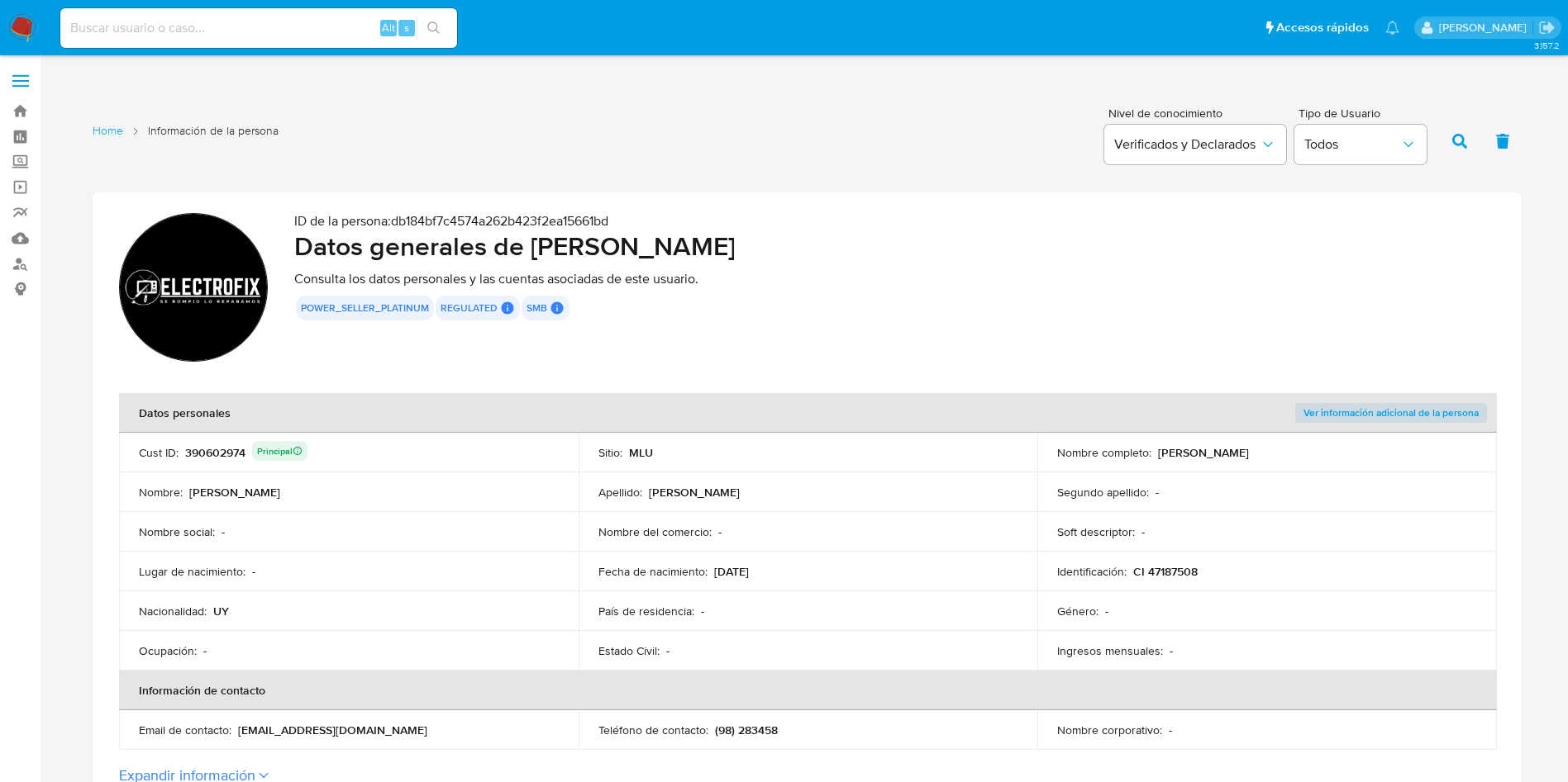
click at [233, 451] on div "390602974 Principal" at bounding box center [246, 453] width 122 height 23
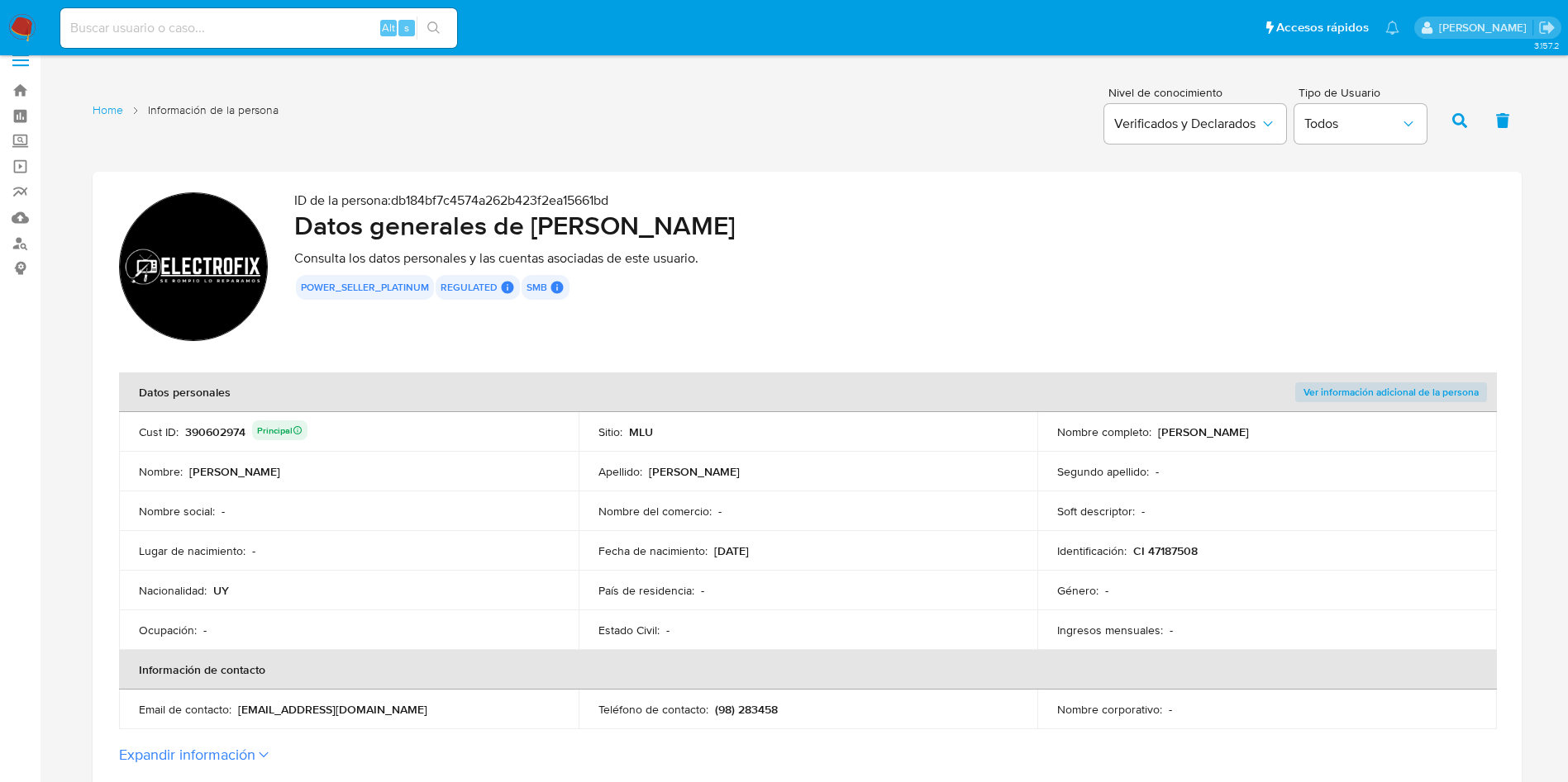
scroll to position [619, 0]
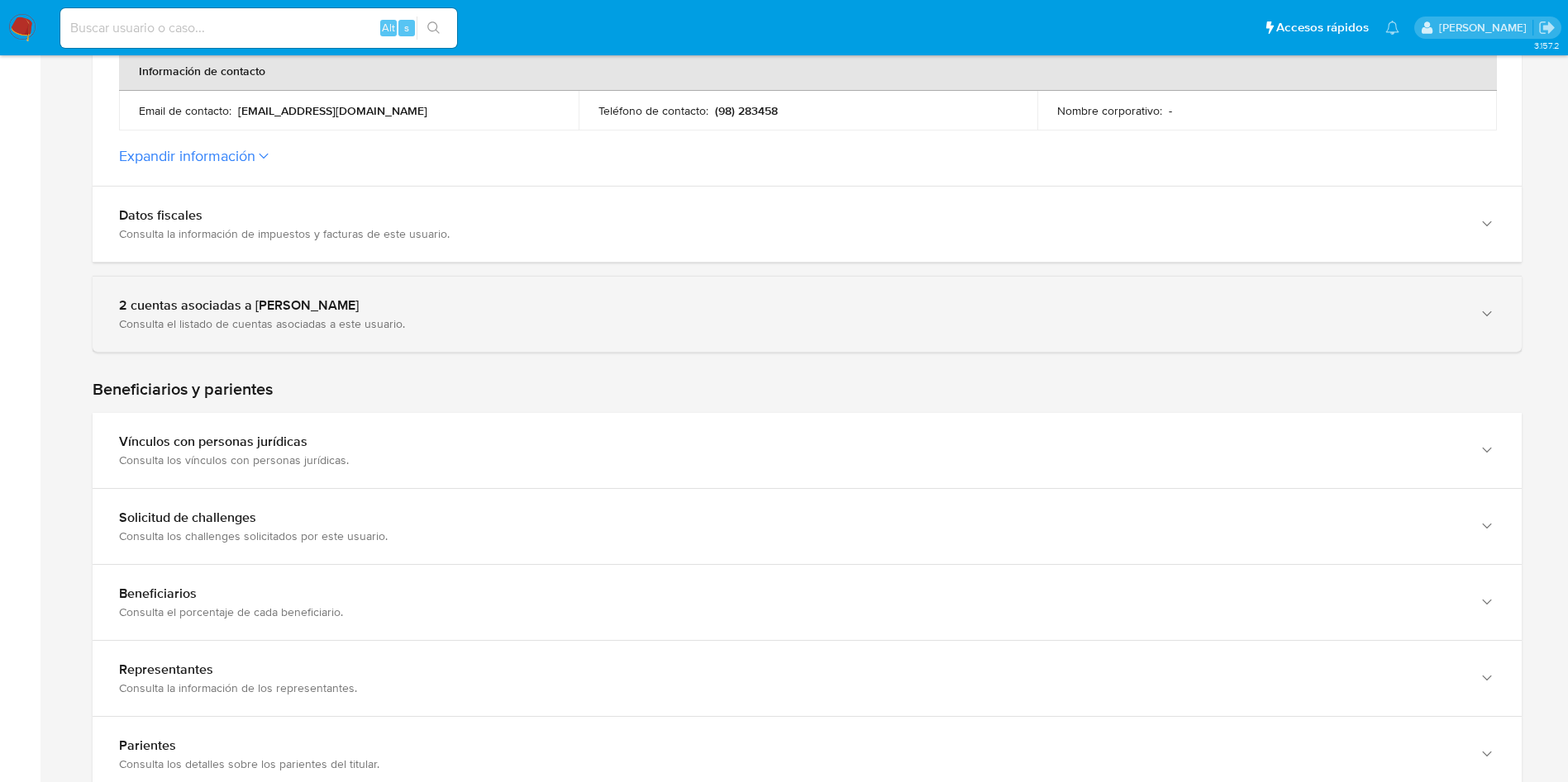
click at [401, 341] on div "2 cuentas asociadas a Victor Alfonso Gonzalez Cejas Consulta el listado de cuen…" at bounding box center [806, 314] width 1429 height 75
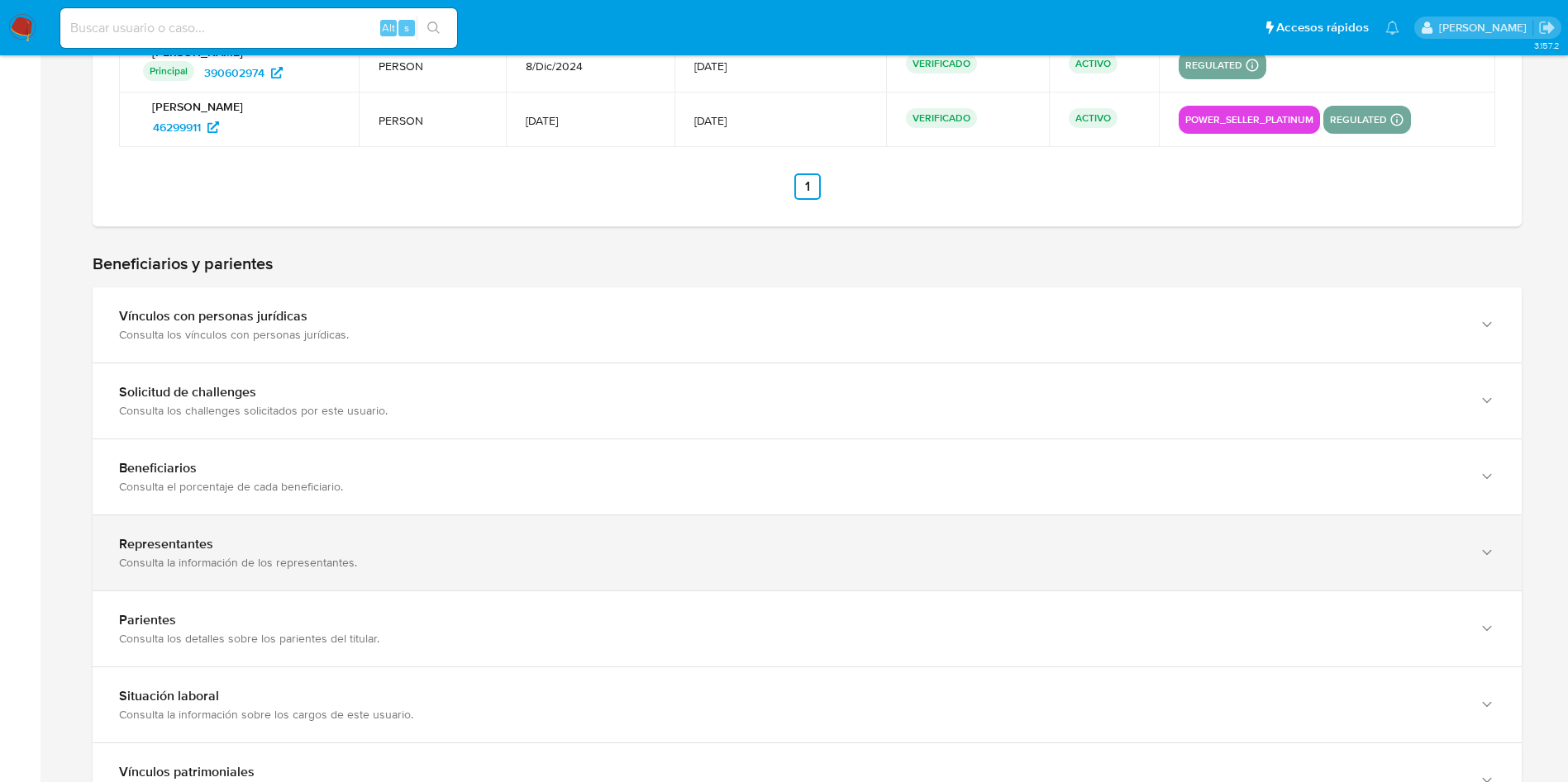
scroll to position [1239, 0]
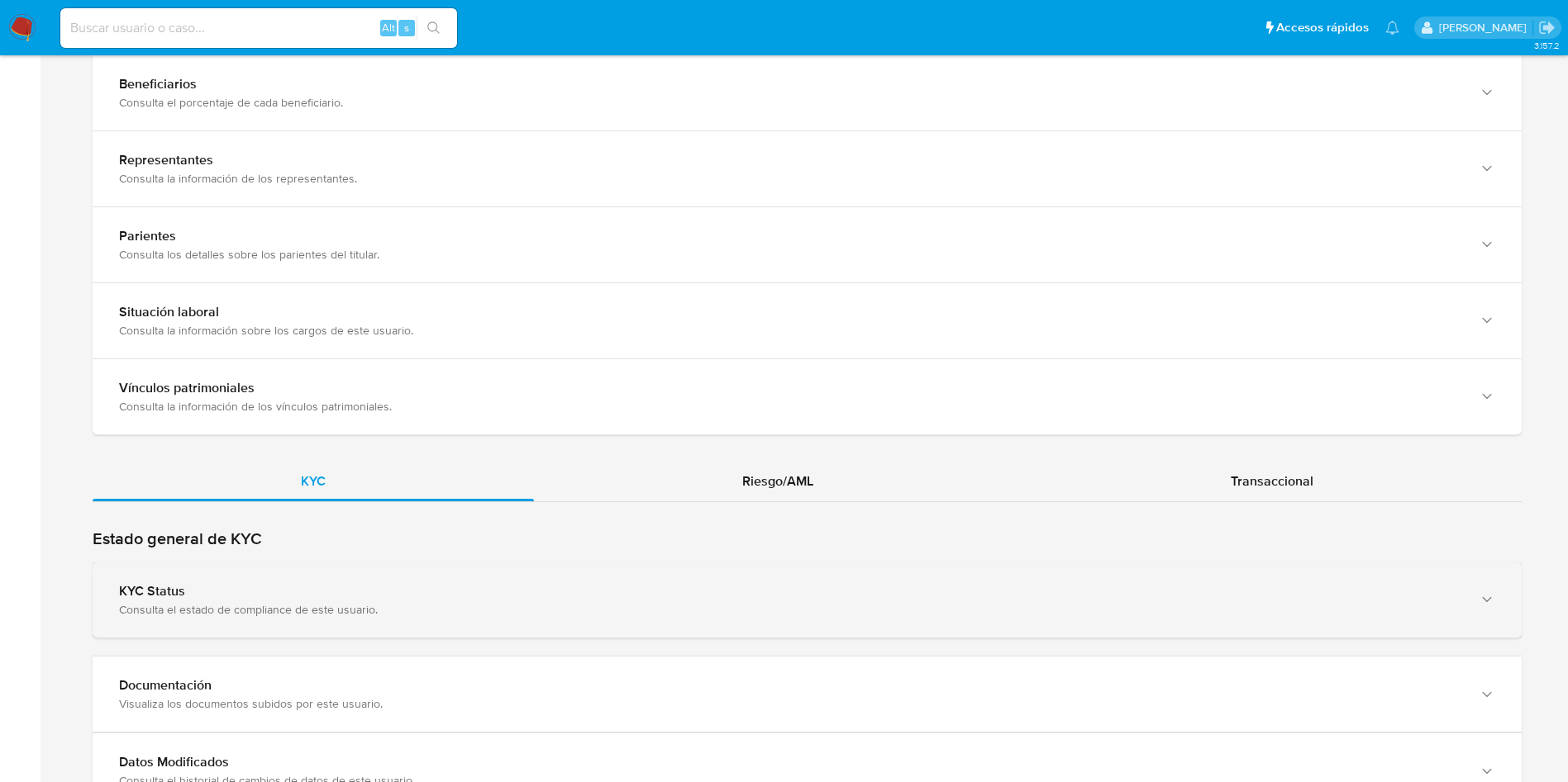
click at [444, 584] on div "KYC Status" at bounding box center [790, 592] width 1343 height 16
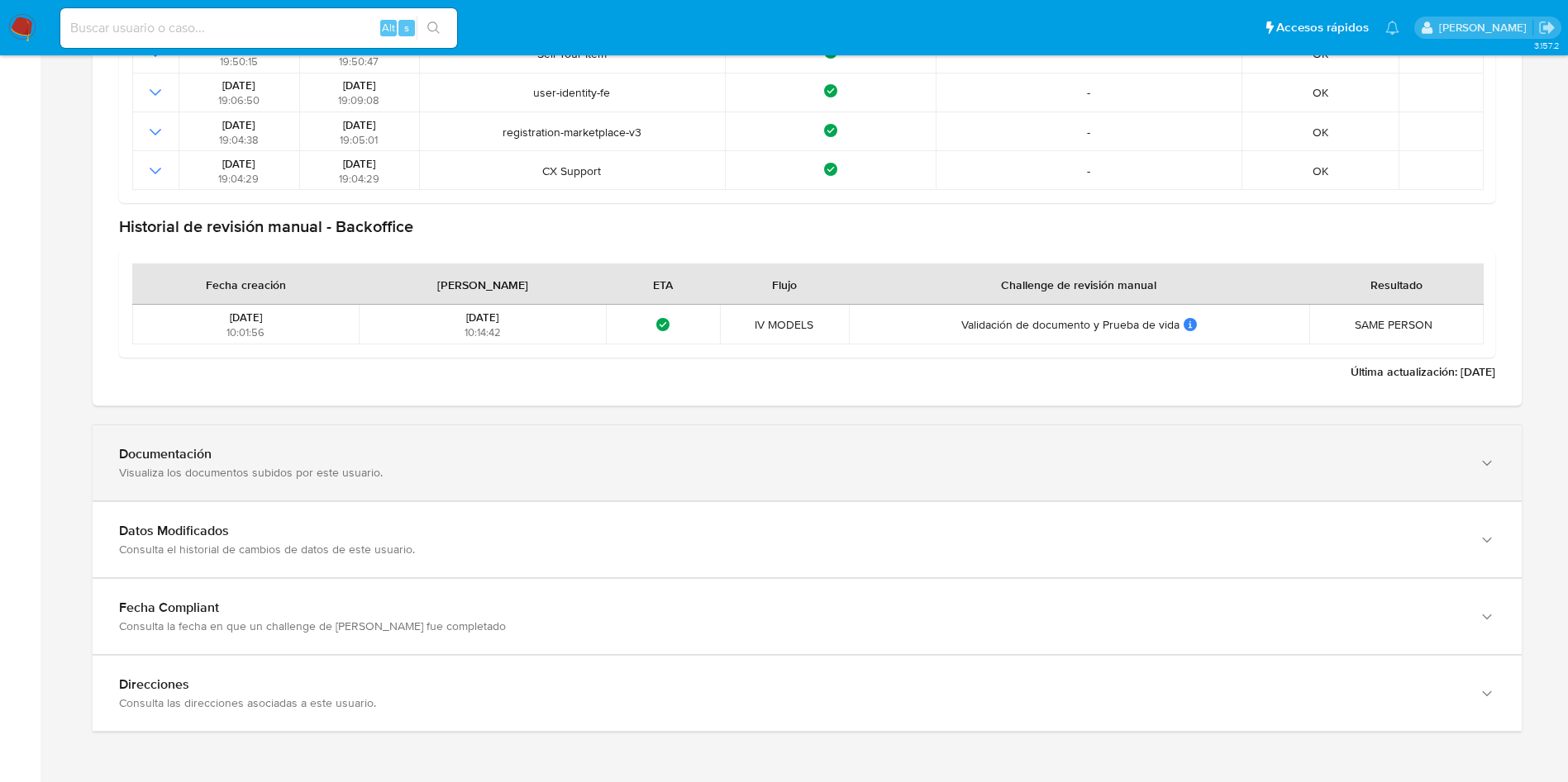
click at [355, 465] on div "Visualiza los documentos subidos por este usuario." at bounding box center [790, 472] width 1343 height 15
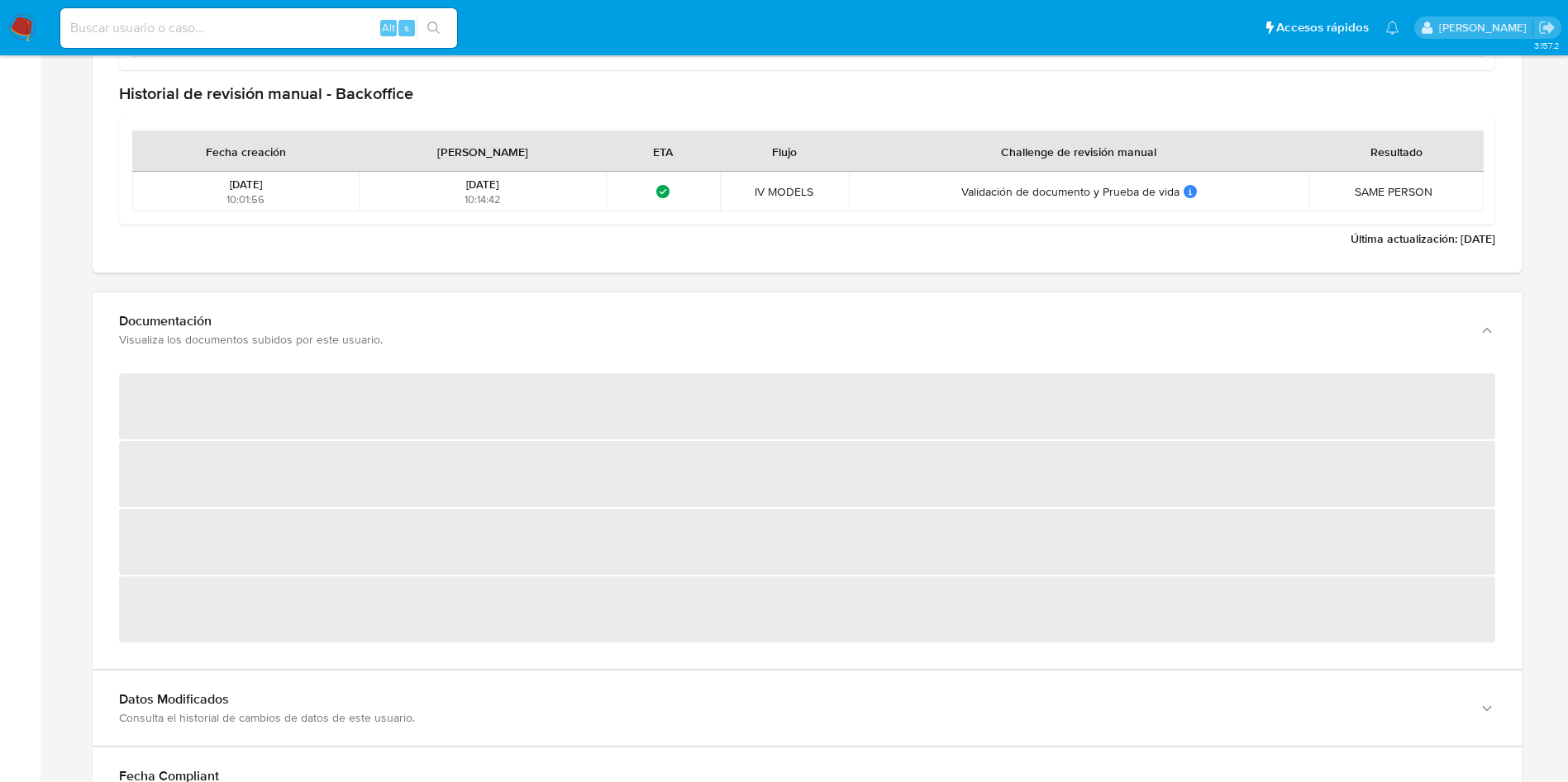
scroll to position [2333, 0]
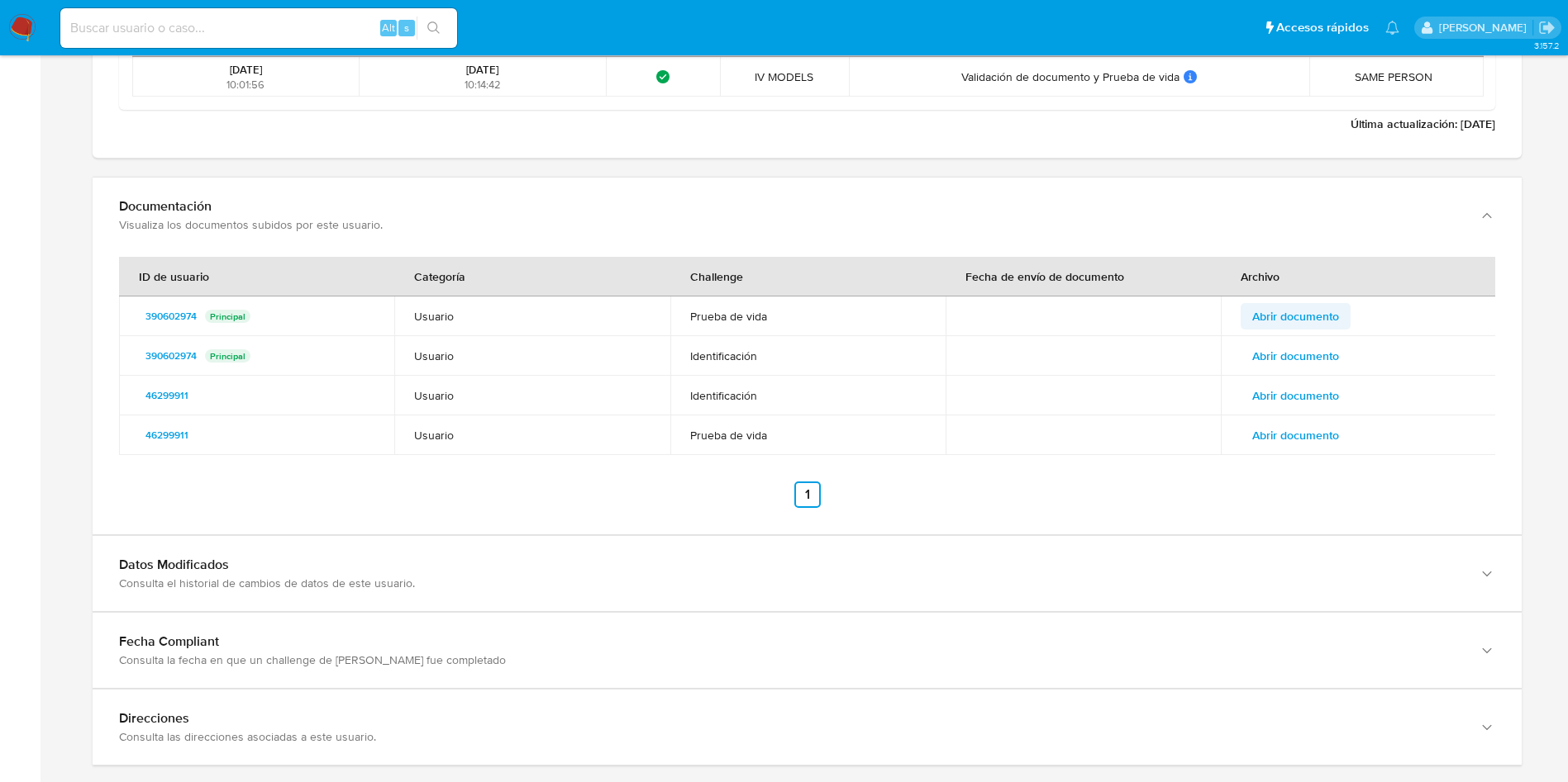
click at [1293, 316] on span "Abrir documento" at bounding box center [1295, 317] width 87 height 23
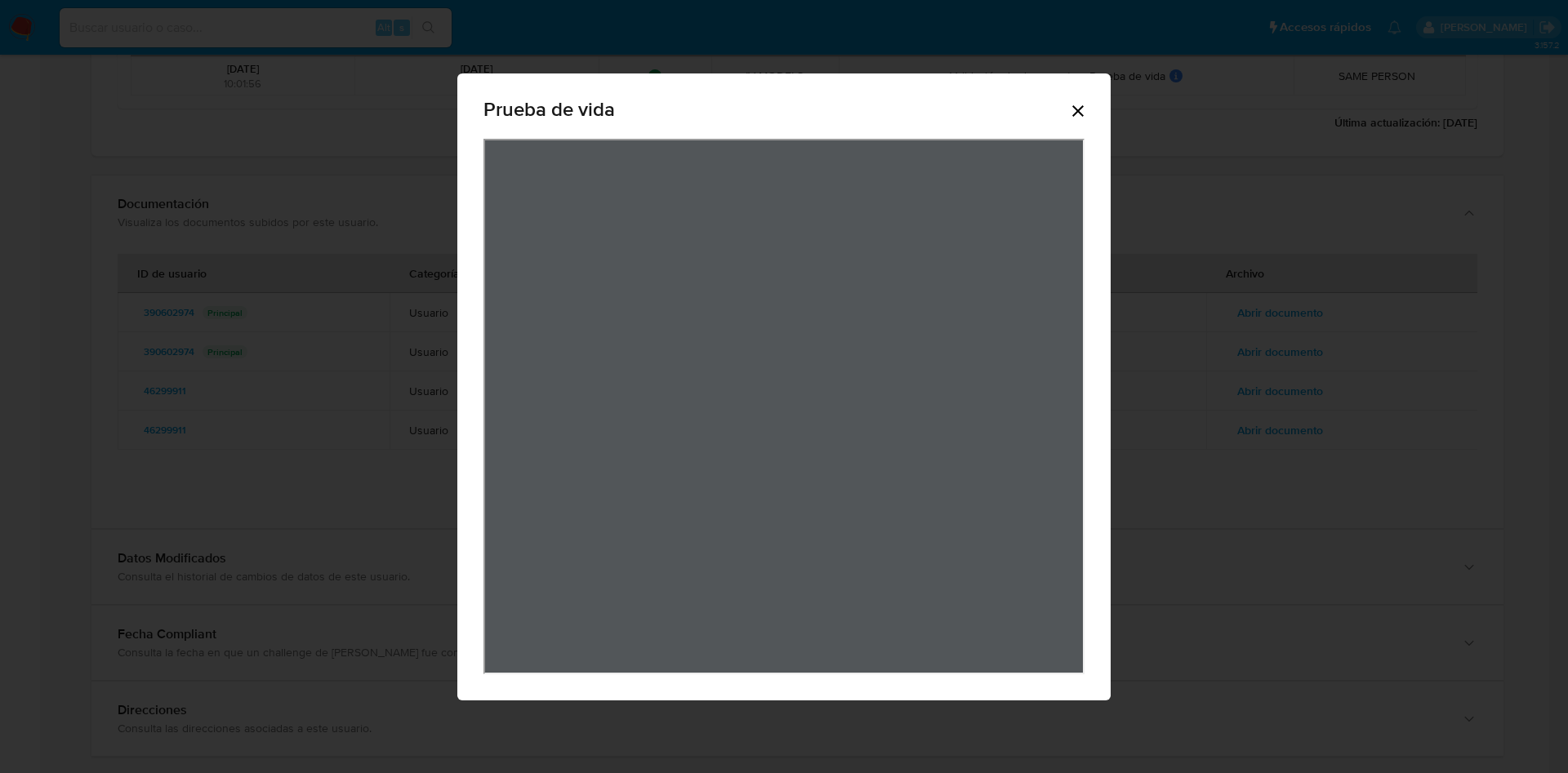
click at [1071, 107] on icon "Cerrar" at bounding box center [1078, 111] width 20 height 20
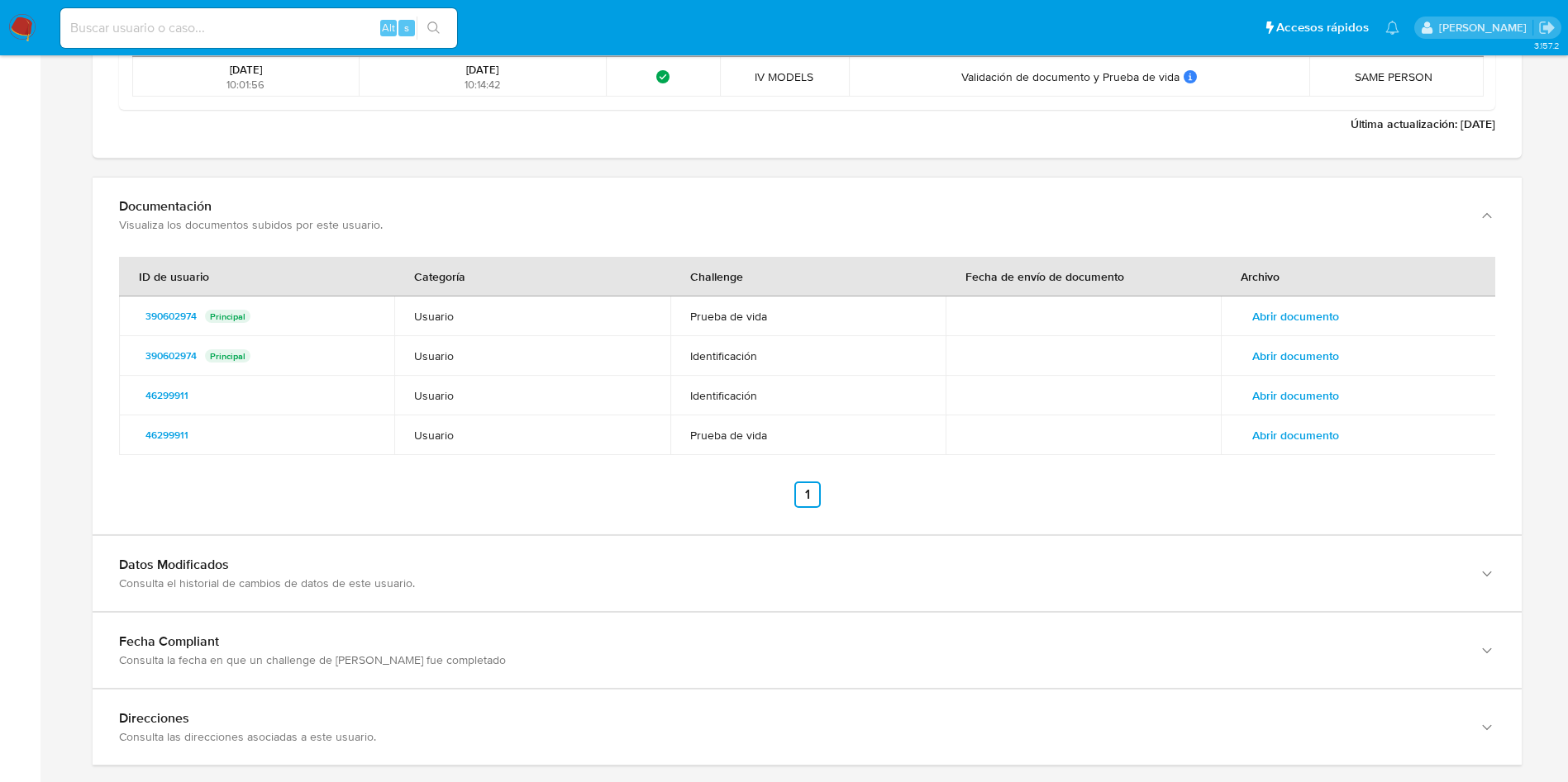
click at [1315, 357] on span "Abrir documento" at bounding box center [1295, 356] width 87 height 23
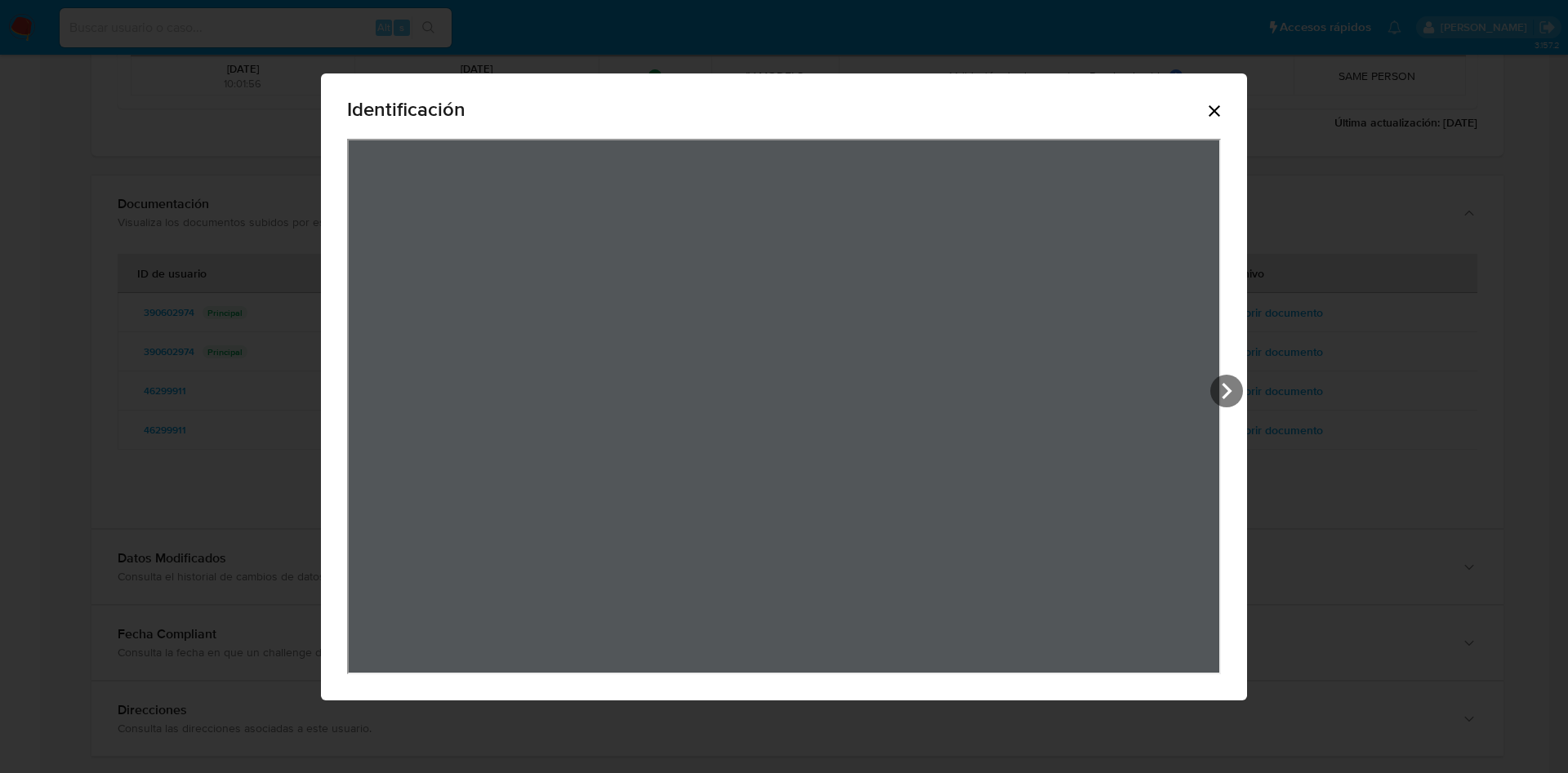
click at [1209, 106] on icon "Cerrar" at bounding box center [1214, 111] width 12 height 12
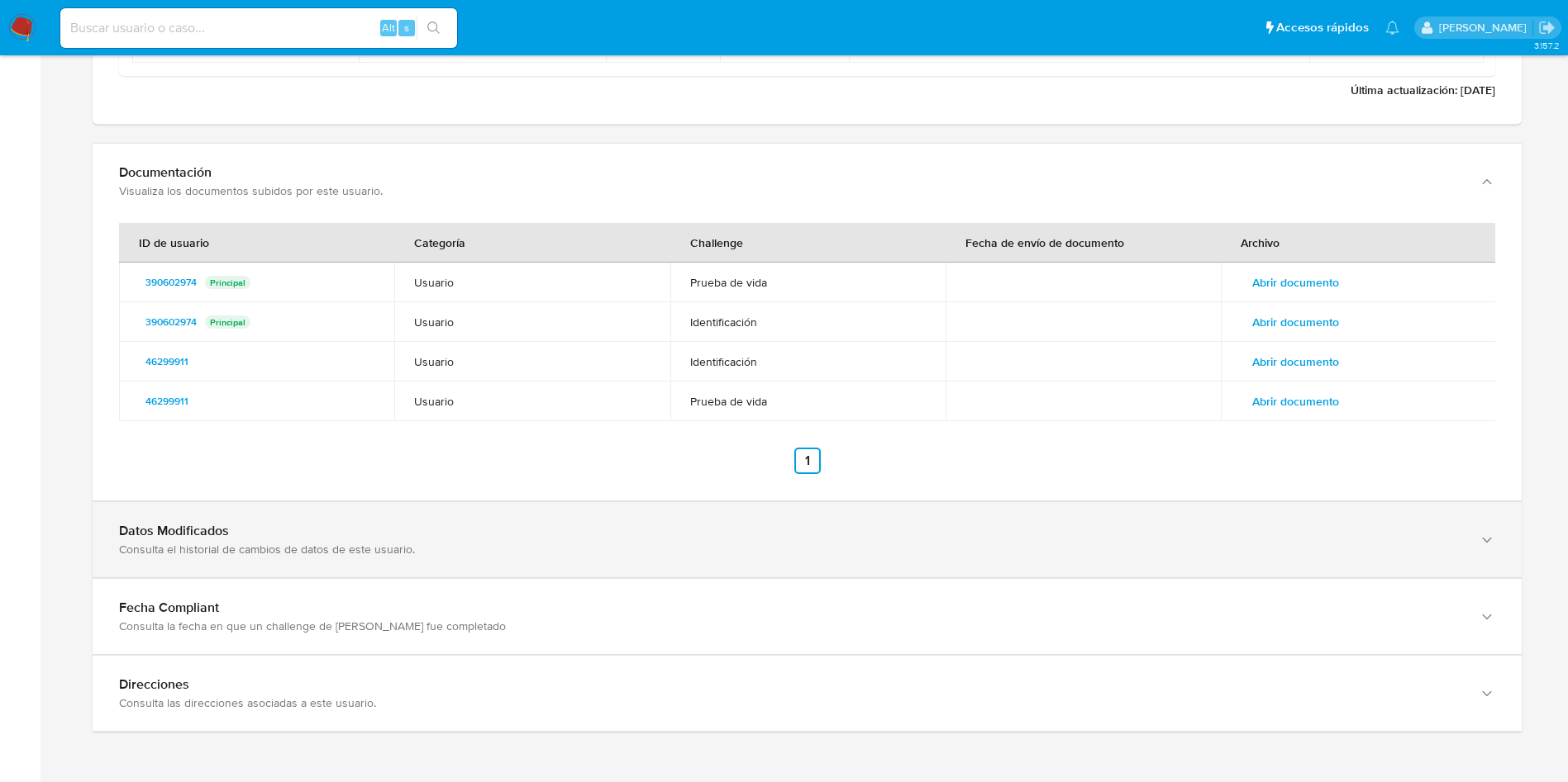
click at [435, 524] on div "Datos Modificados" at bounding box center [790, 531] width 1343 height 16
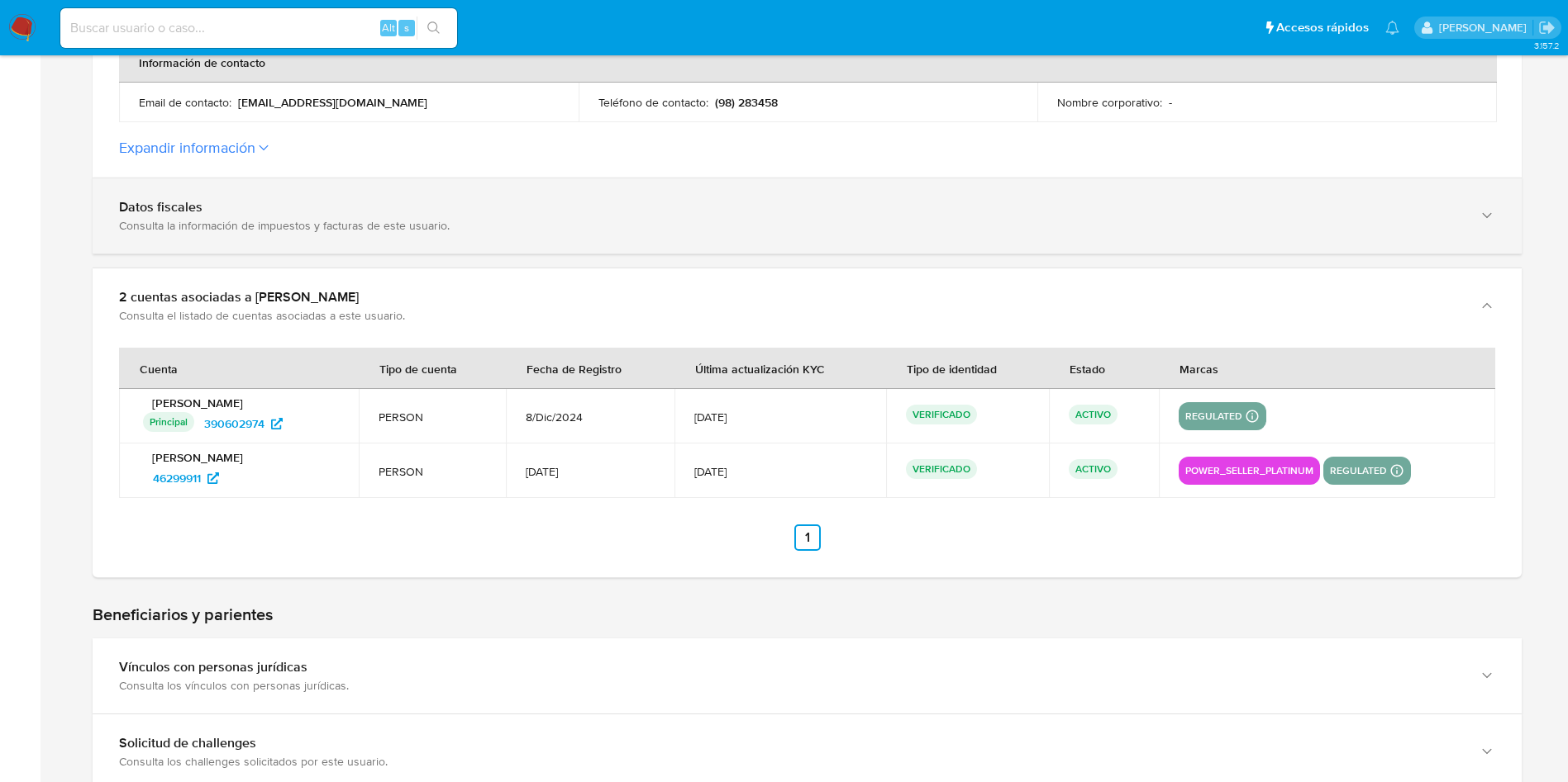
scroll to position [508, 0]
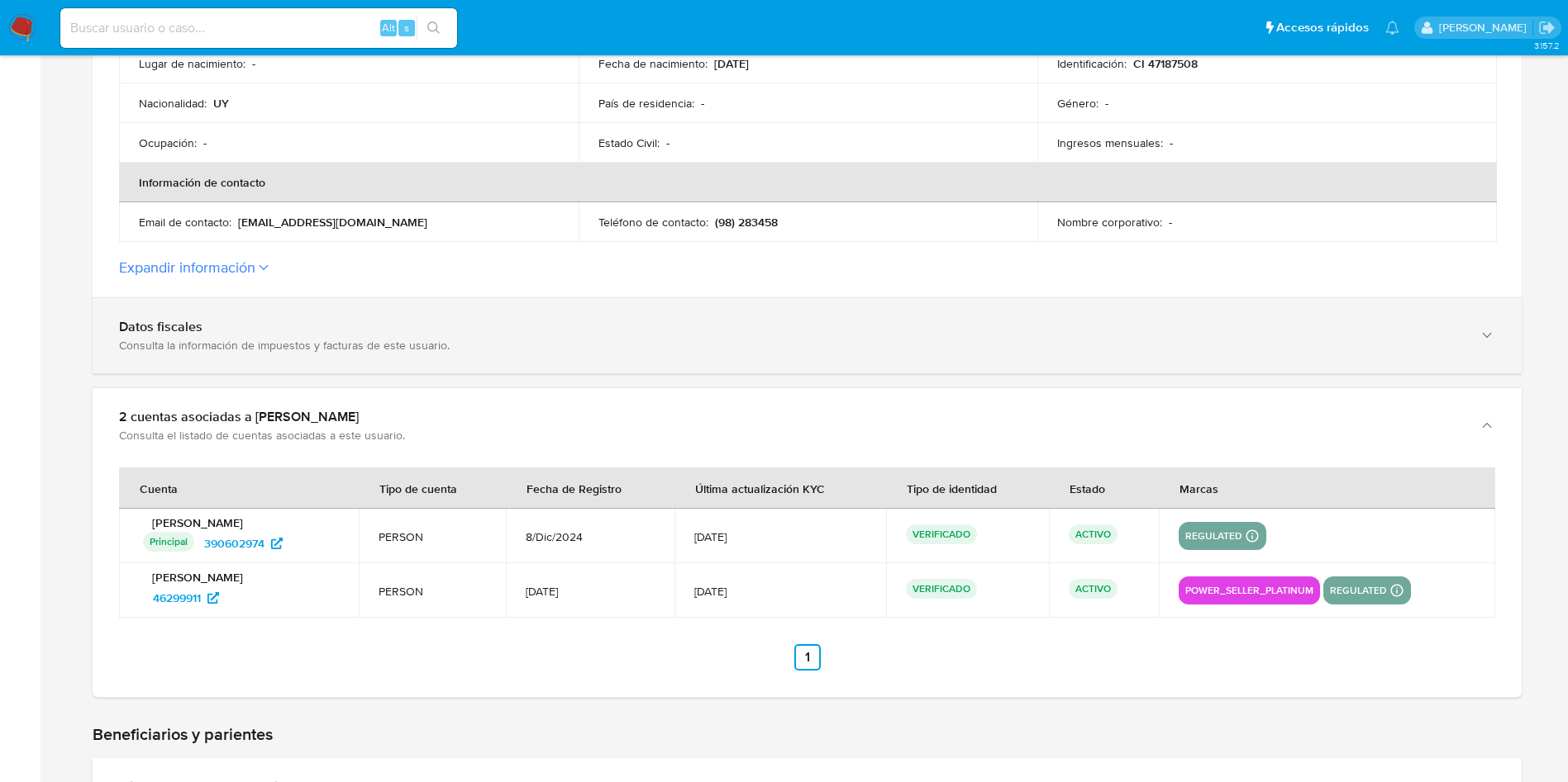
click at [304, 339] on div "Consulta la información de impuestos y facturas de este usuario." at bounding box center [790, 345] width 1343 height 15
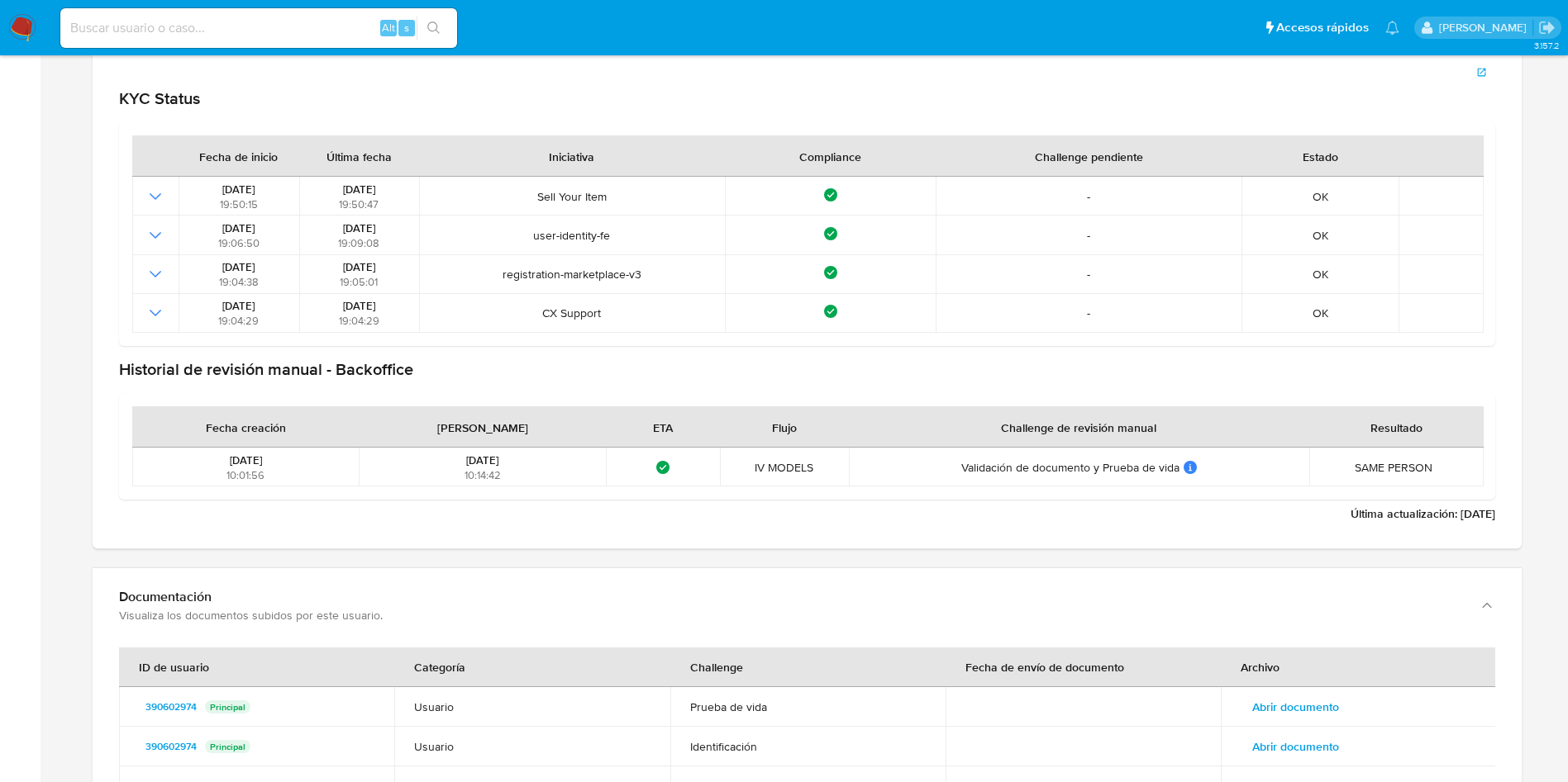
scroll to position [2412, 0]
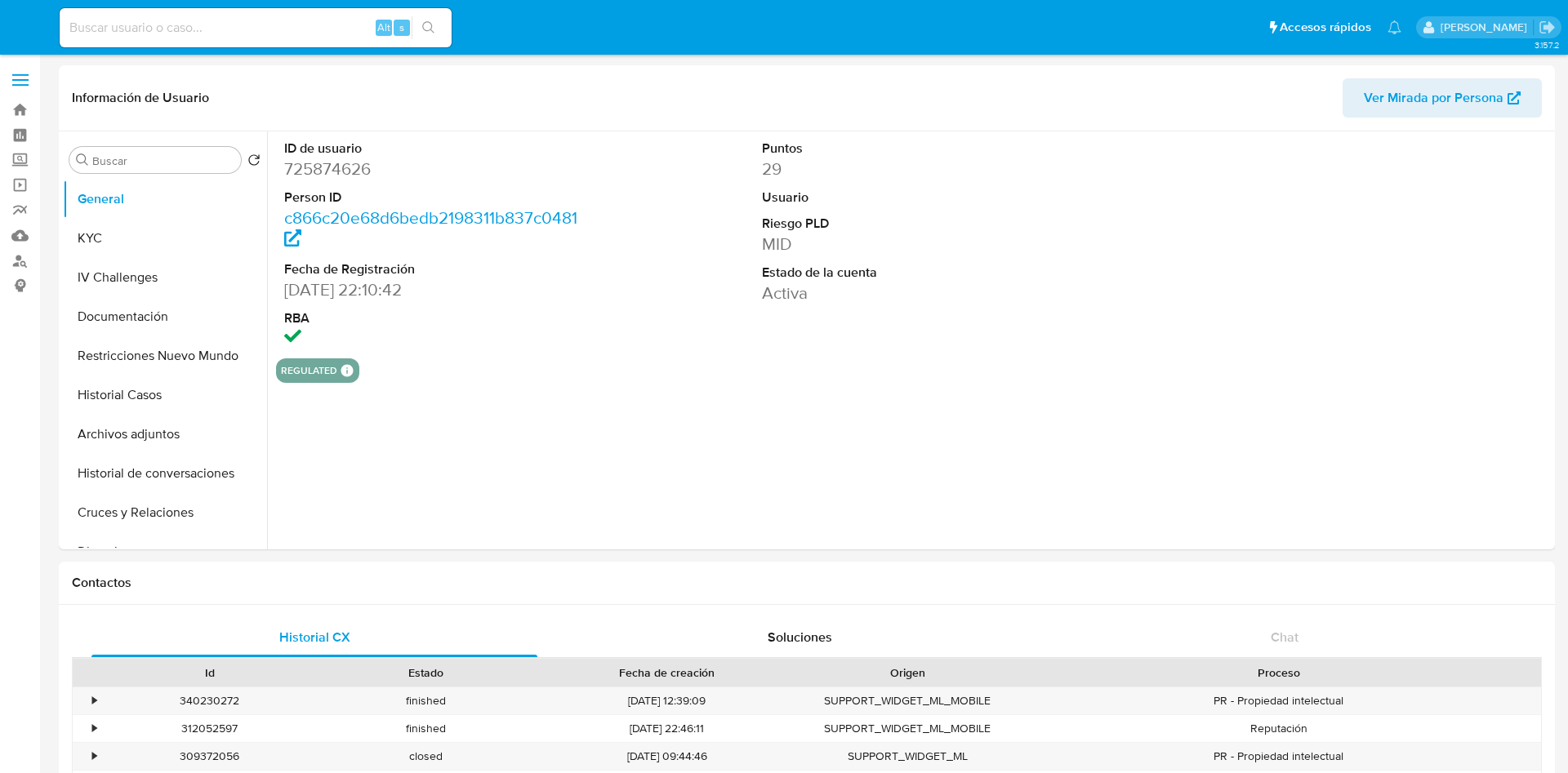
select select "10"
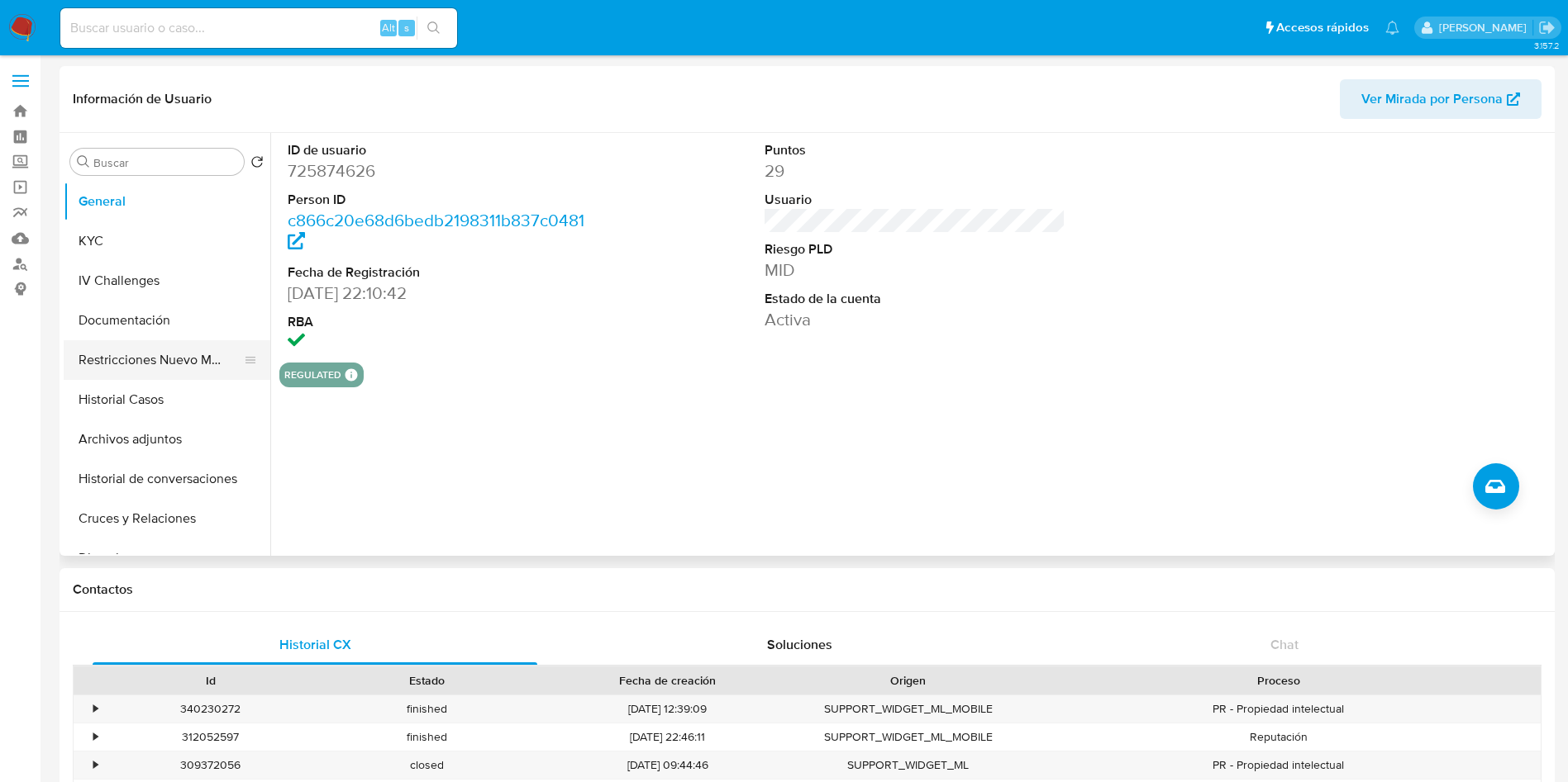
click at [145, 367] on button "Restricciones Nuevo Mundo" at bounding box center [160, 360] width 193 height 40
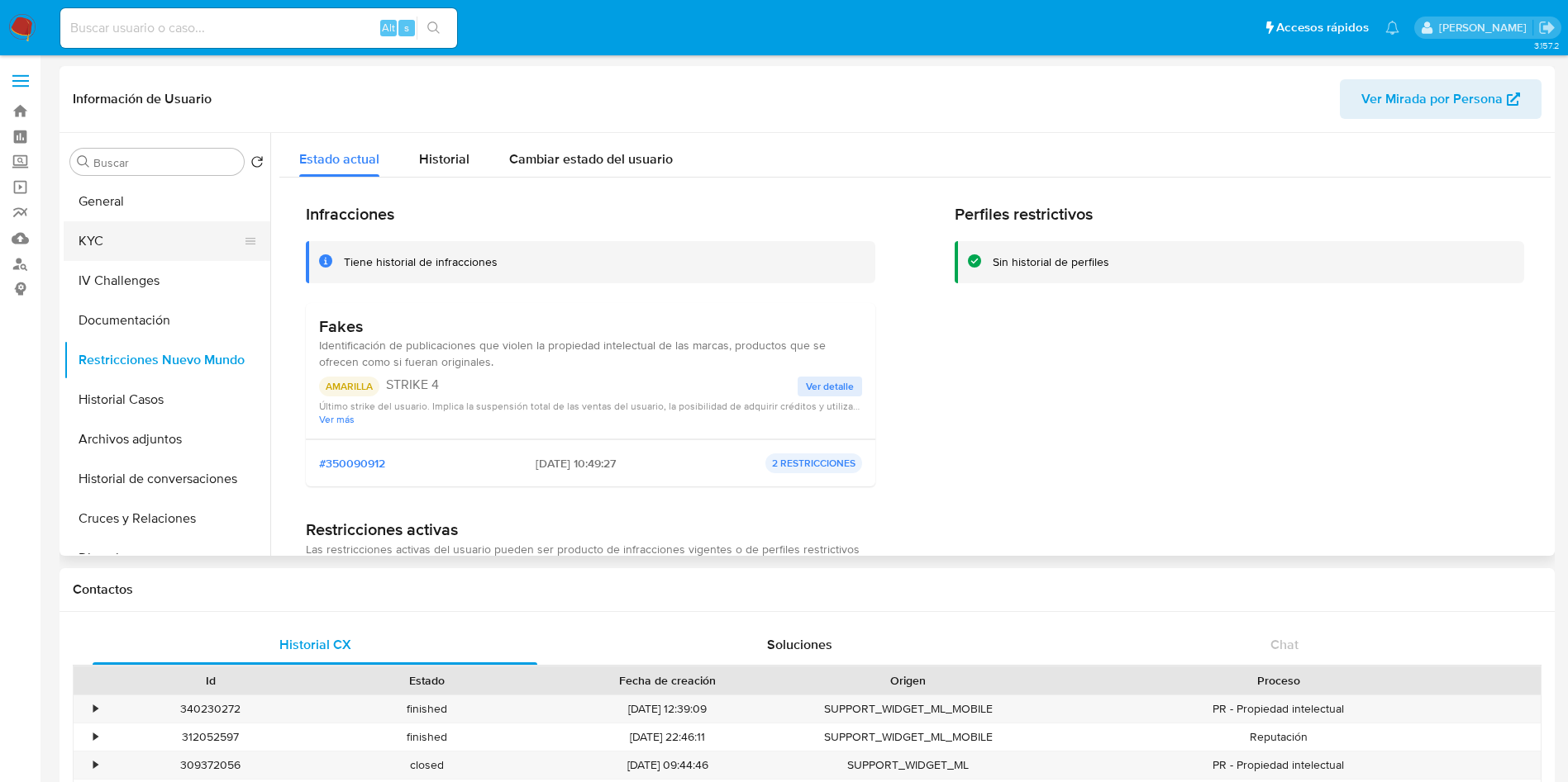
click at [143, 199] on button "General" at bounding box center [167, 201] width 207 height 40
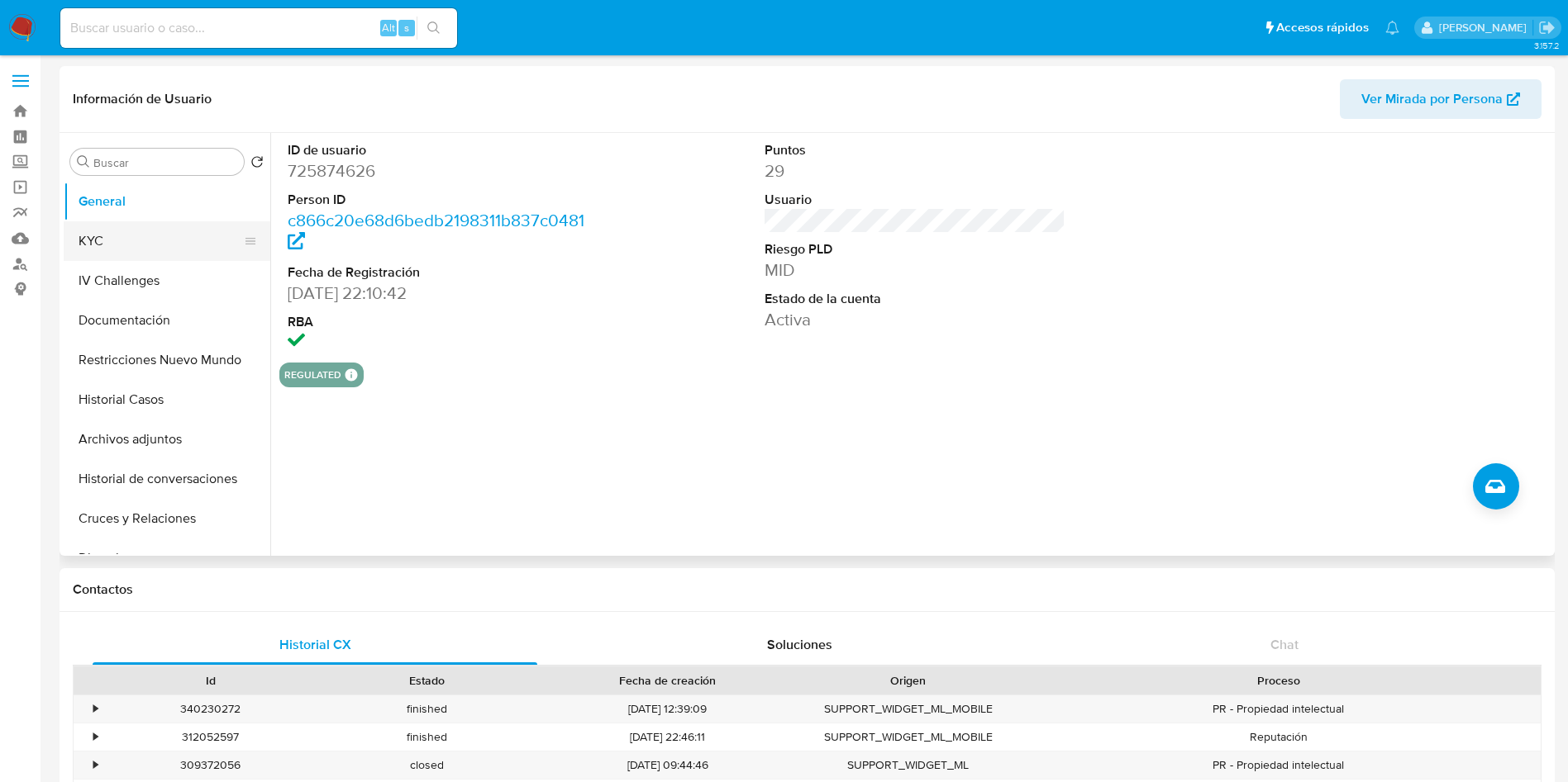
click at [106, 253] on button "KYC" at bounding box center [160, 242] width 193 height 40
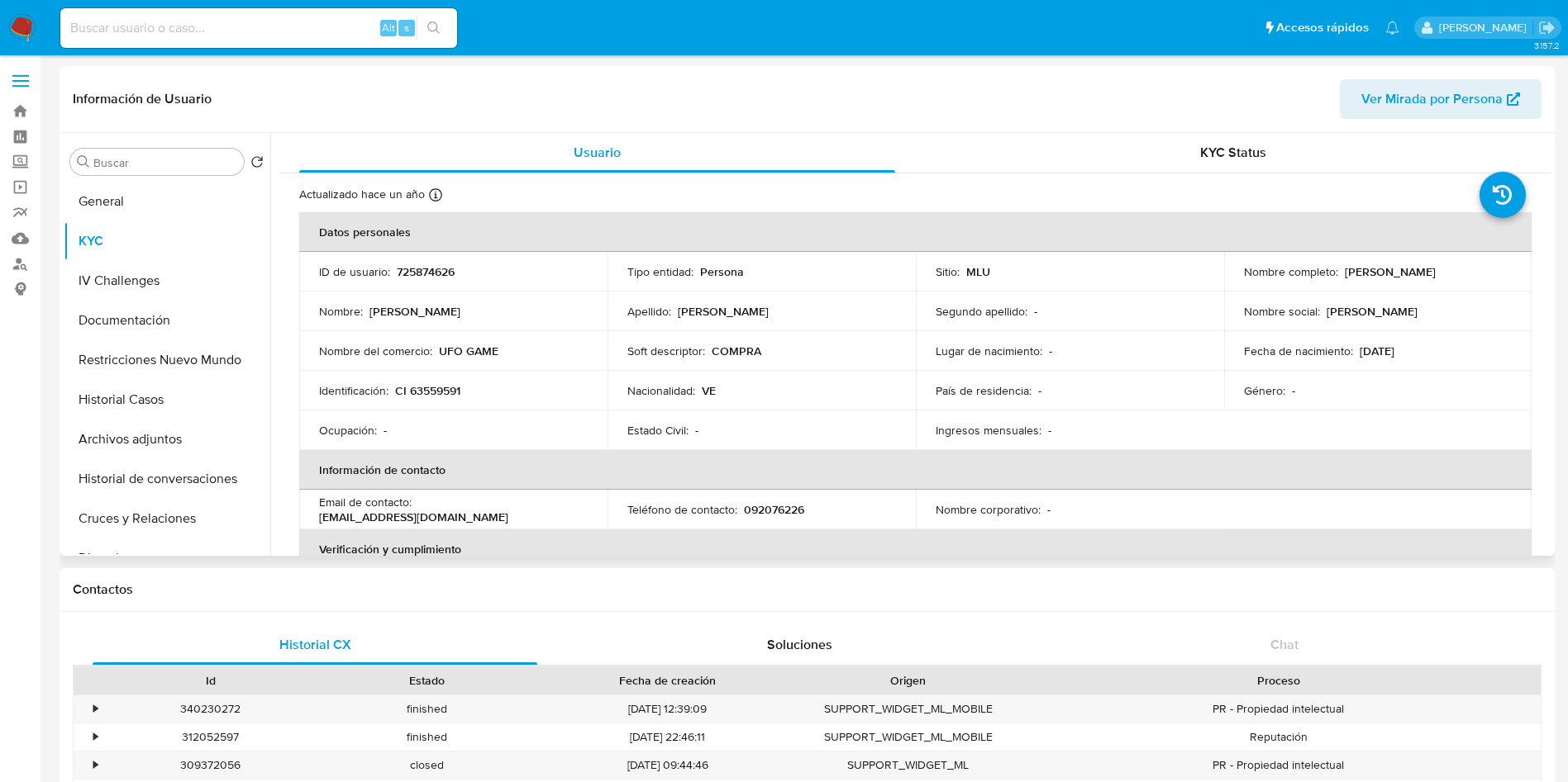
drag, startPoint x: 1234, startPoint y: 285, endPoint x: 1451, endPoint y: 275, distance: 217.2
click at [1451, 275] on td "Nombre completo : [PERSON_NAME]" at bounding box center [1378, 272] width 308 height 40
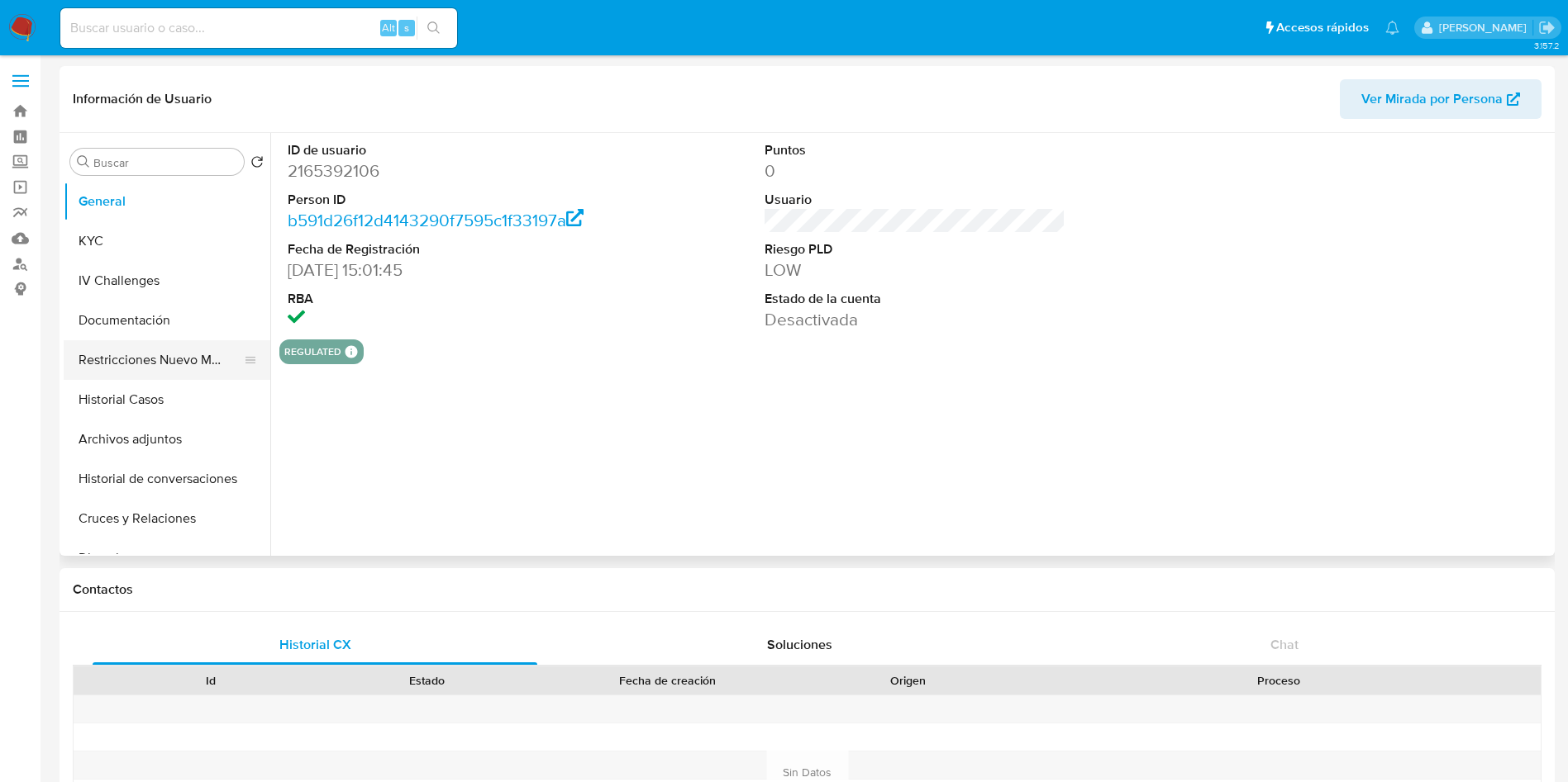
click at [169, 360] on button "Restricciones Nuevo Mundo" at bounding box center [160, 360] width 193 height 40
select select "10"
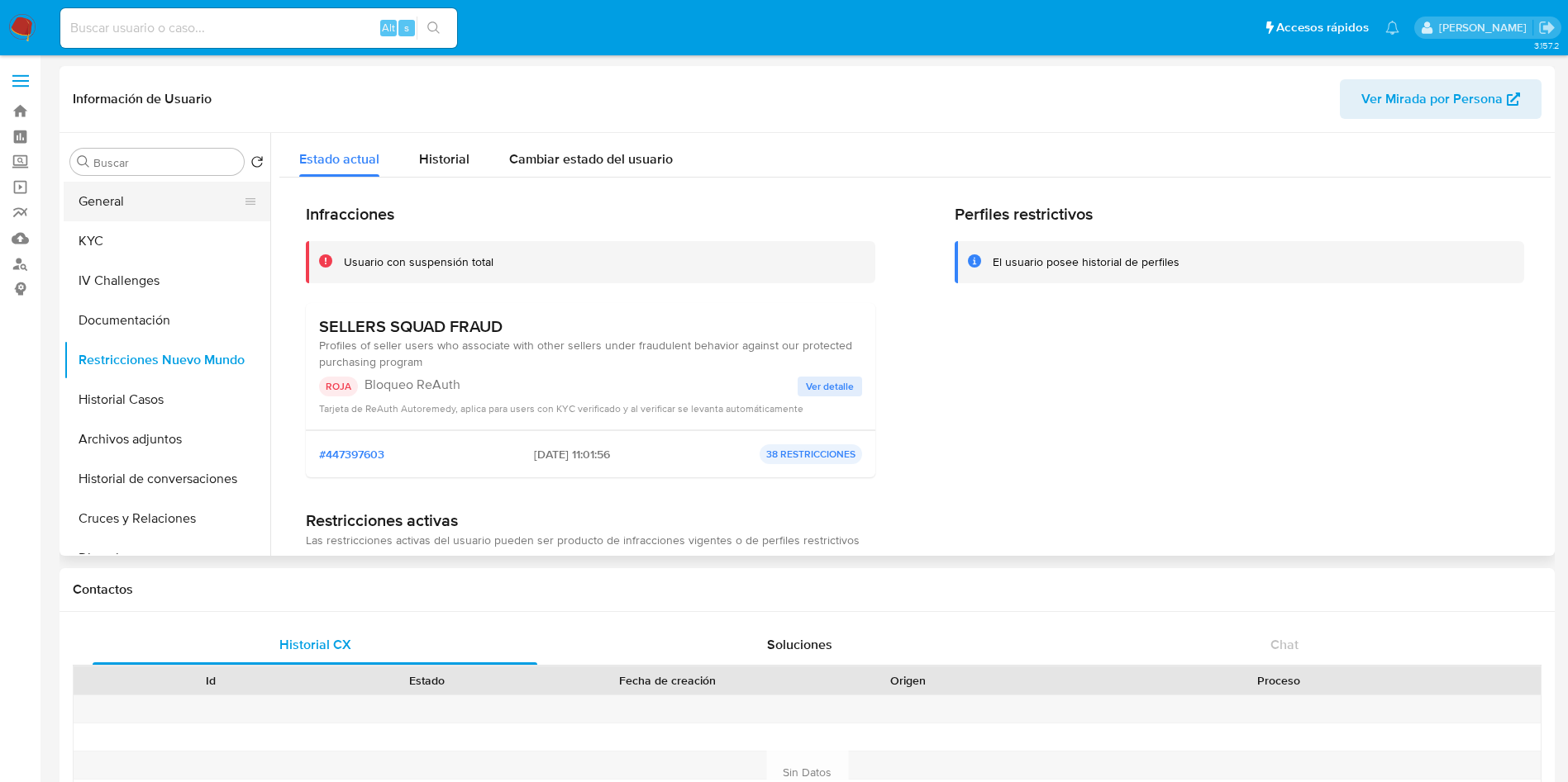
click at [165, 198] on button "General" at bounding box center [160, 201] width 193 height 40
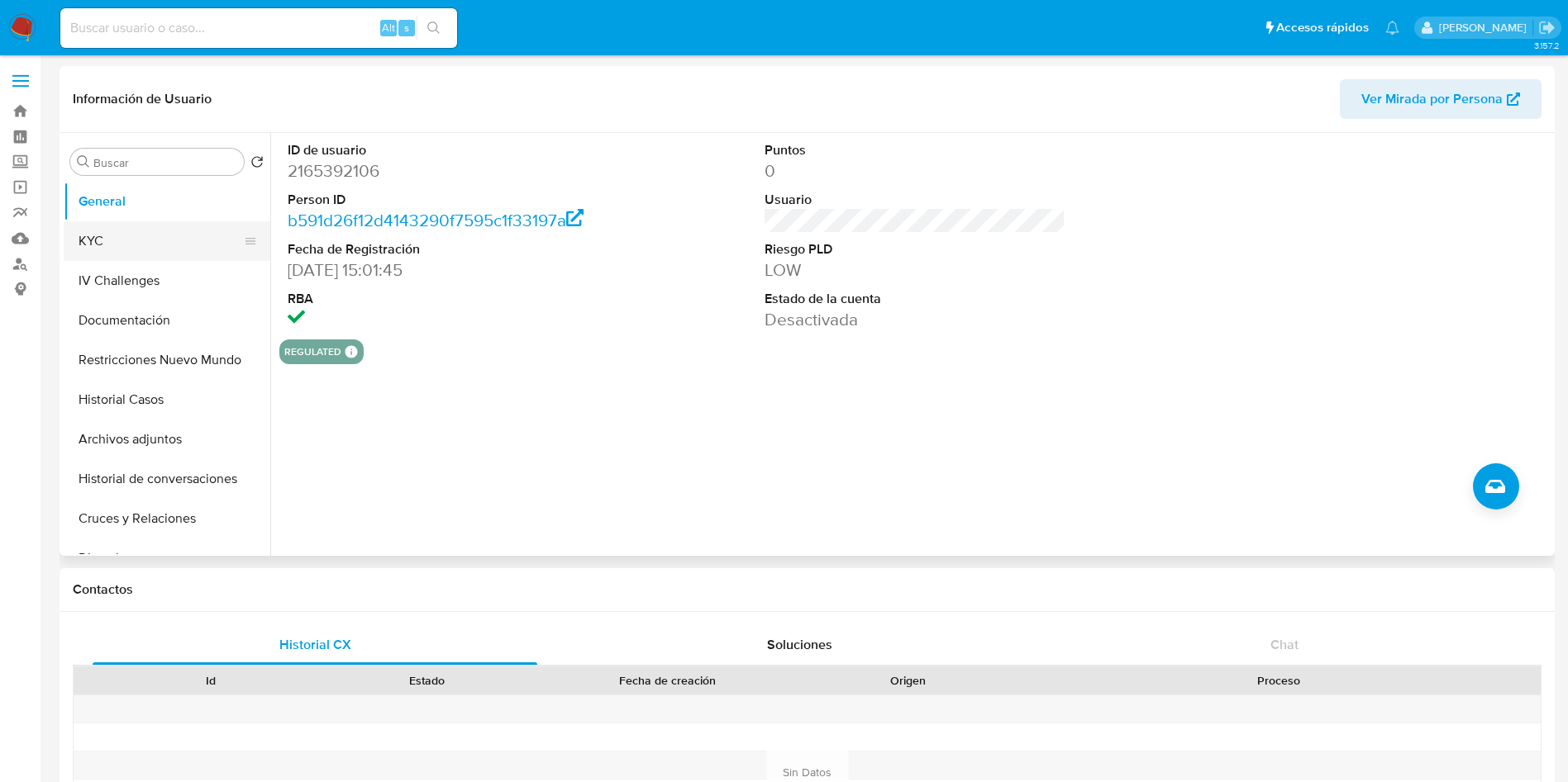
click at [144, 224] on button "KYC" at bounding box center [160, 242] width 193 height 40
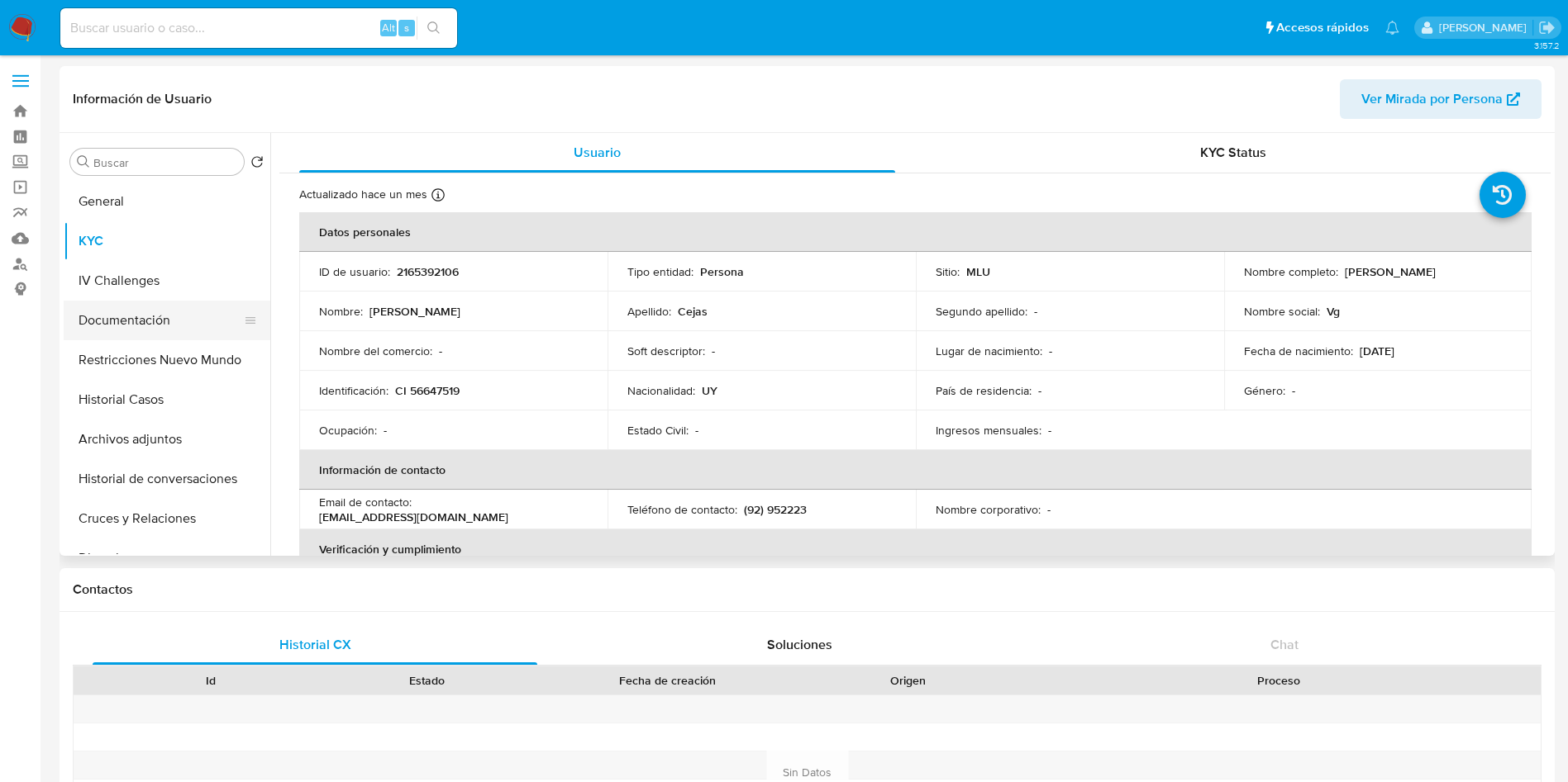
click at [201, 329] on button "Documentación" at bounding box center [160, 321] width 193 height 40
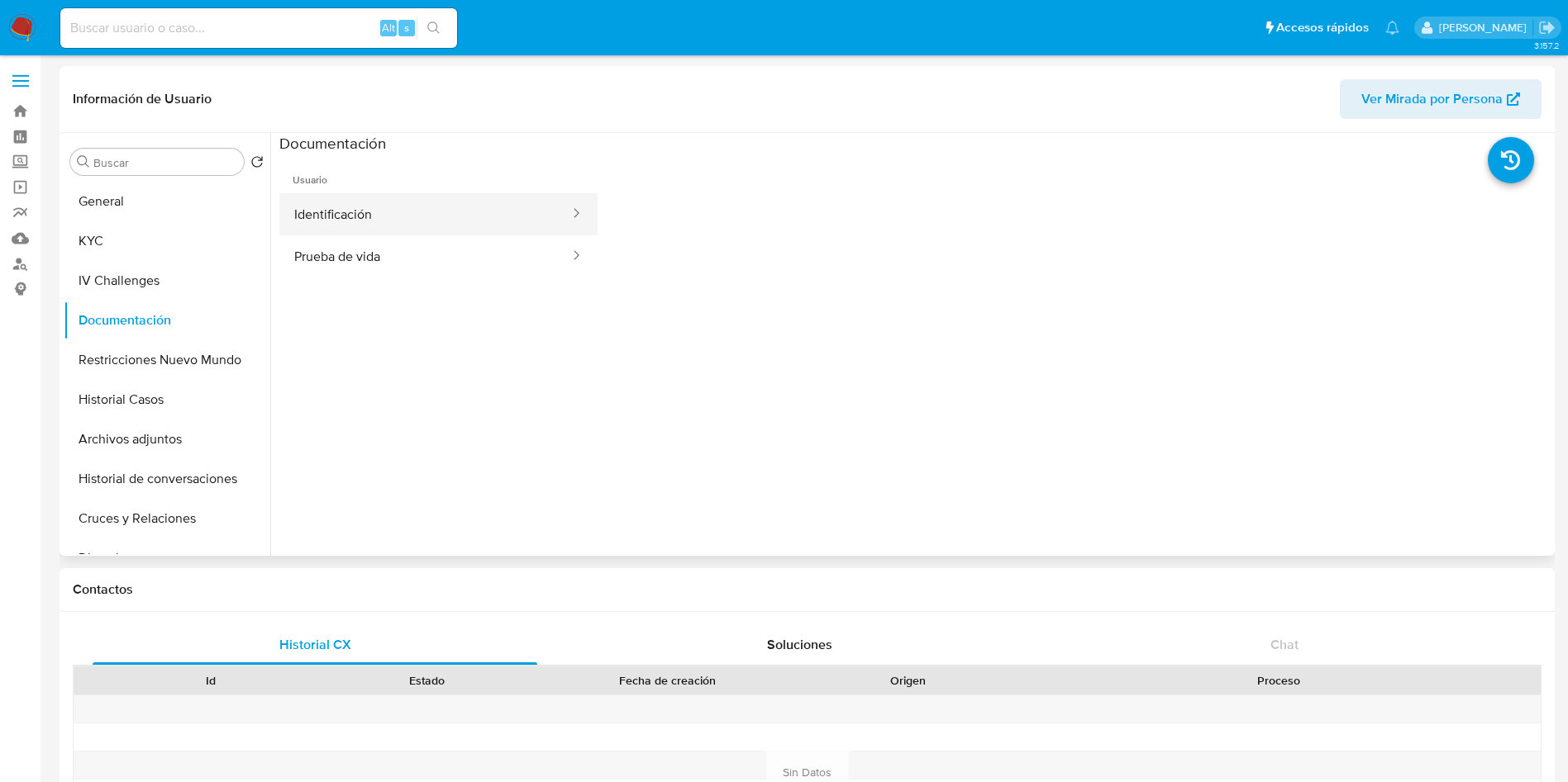
click at [388, 198] on button "Identificación" at bounding box center [425, 214] width 292 height 42
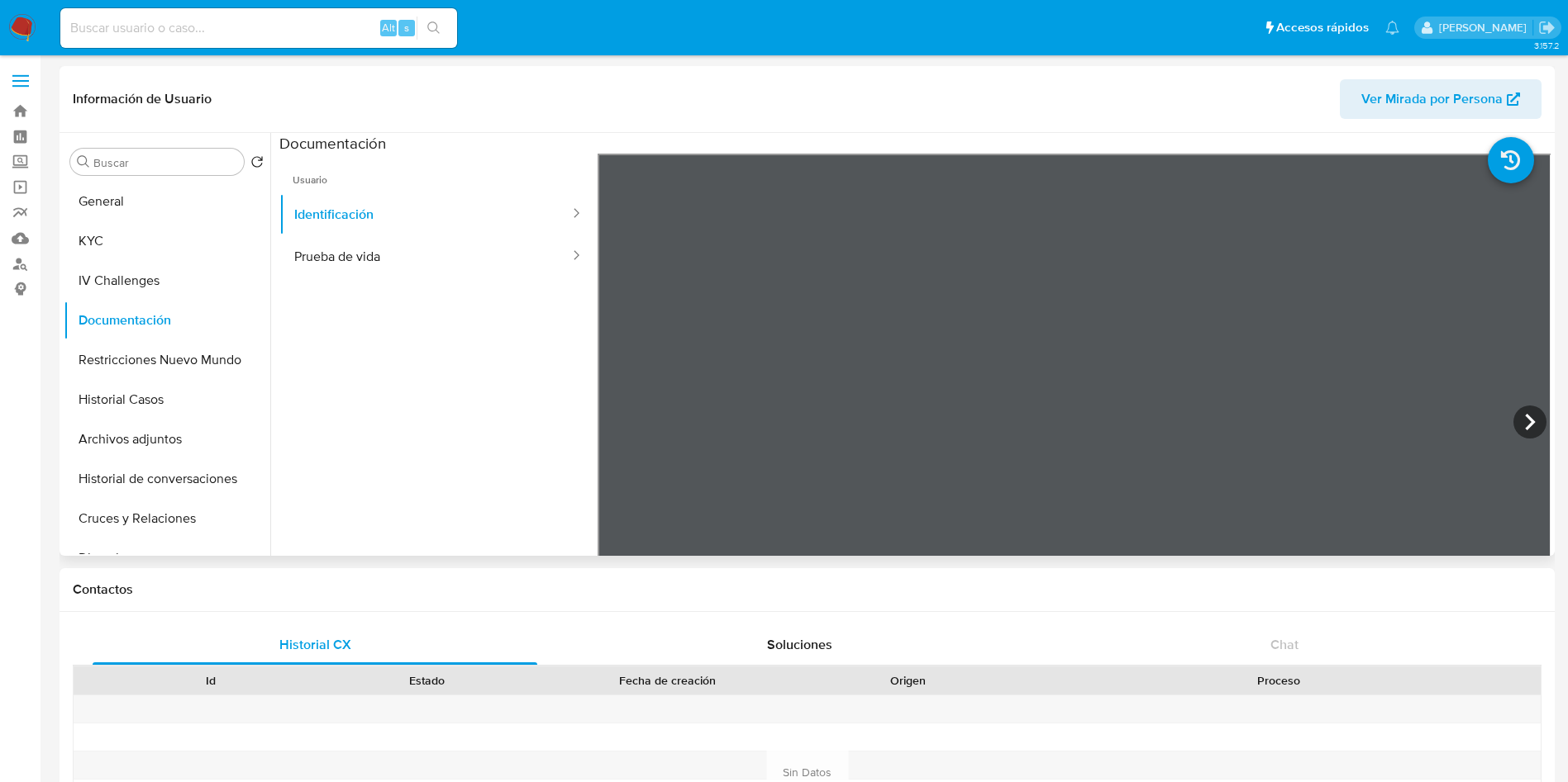
click at [332, 286] on ul "Usuario Identificación Prueba de vida" at bounding box center [438, 391] width 318 height 476
click at [365, 250] on button "Prueba de vida" at bounding box center [425, 256] width 292 height 42
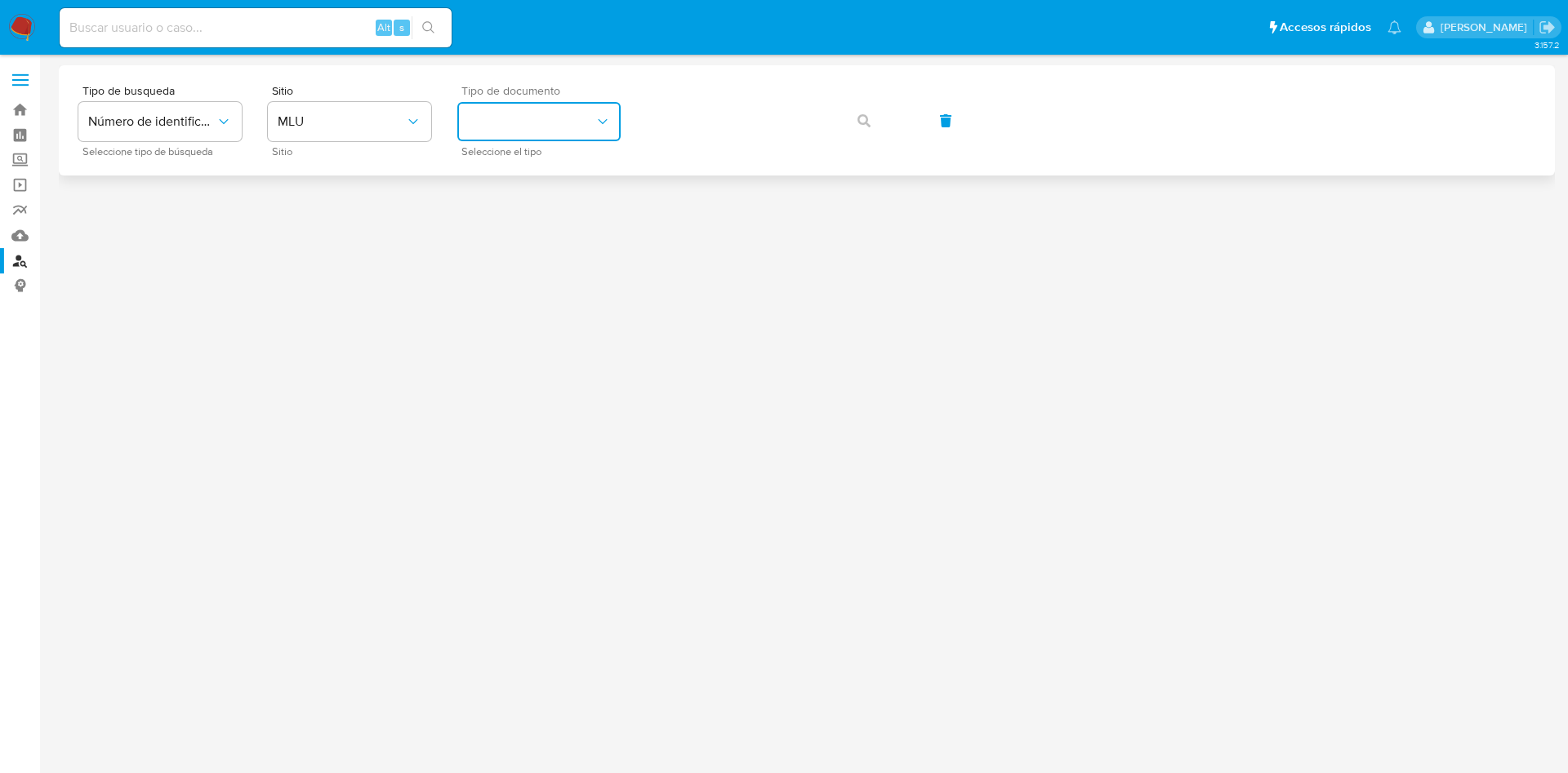
click at [568, 130] on button "identificationType" at bounding box center [539, 122] width 163 height 39
click at [521, 173] on div "CI CI" at bounding box center [533, 174] width 134 height 56
click at [870, 104] on span "button" at bounding box center [863, 121] width 13 height 35
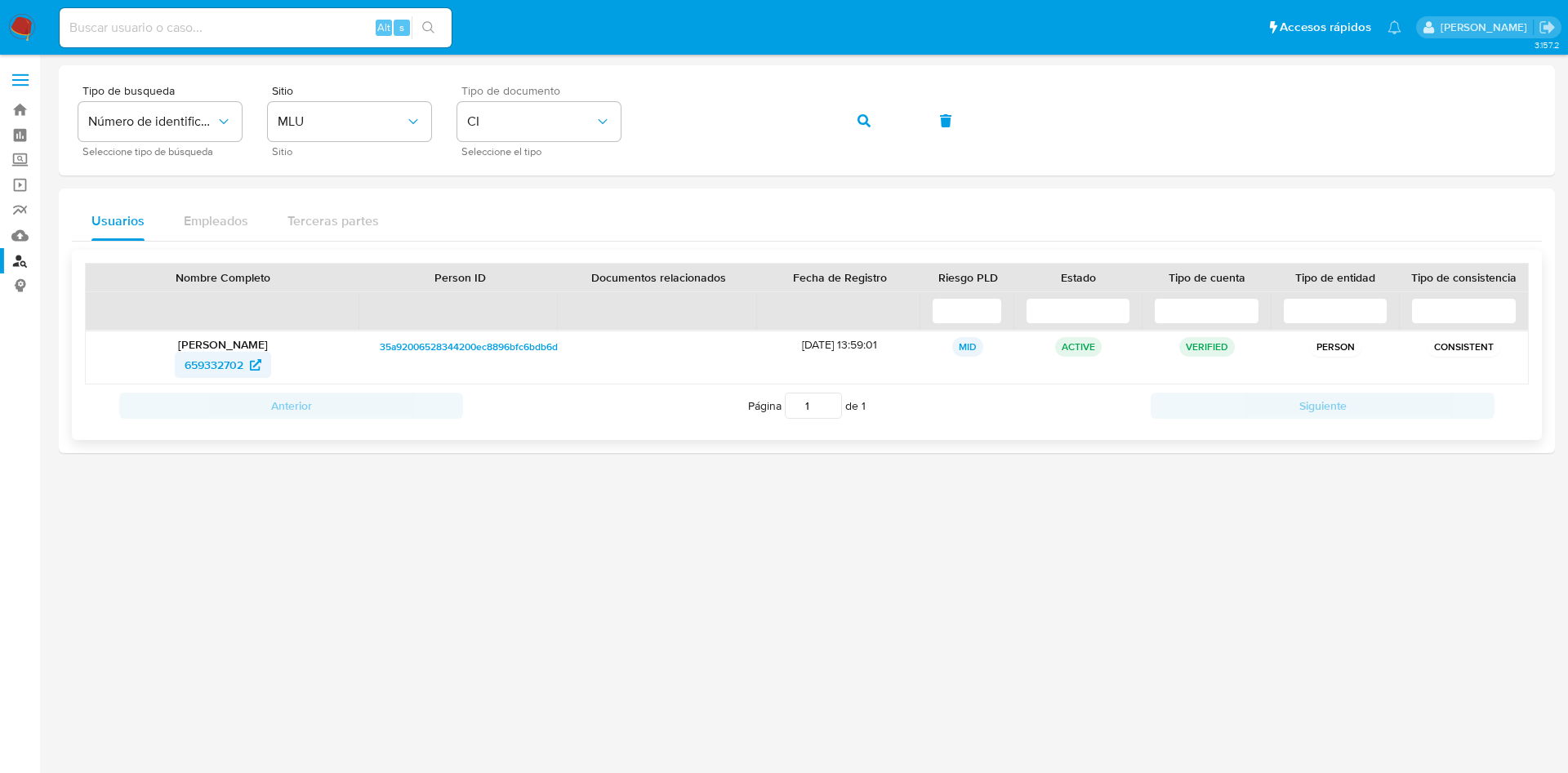
drag, startPoint x: 168, startPoint y: 366, endPoint x: 246, endPoint y: 369, distance: 78.1
click at [246, 369] on div "659332702" at bounding box center [223, 365] width 251 height 26
click at [225, 366] on span "659332702" at bounding box center [214, 365] width 59 height 26
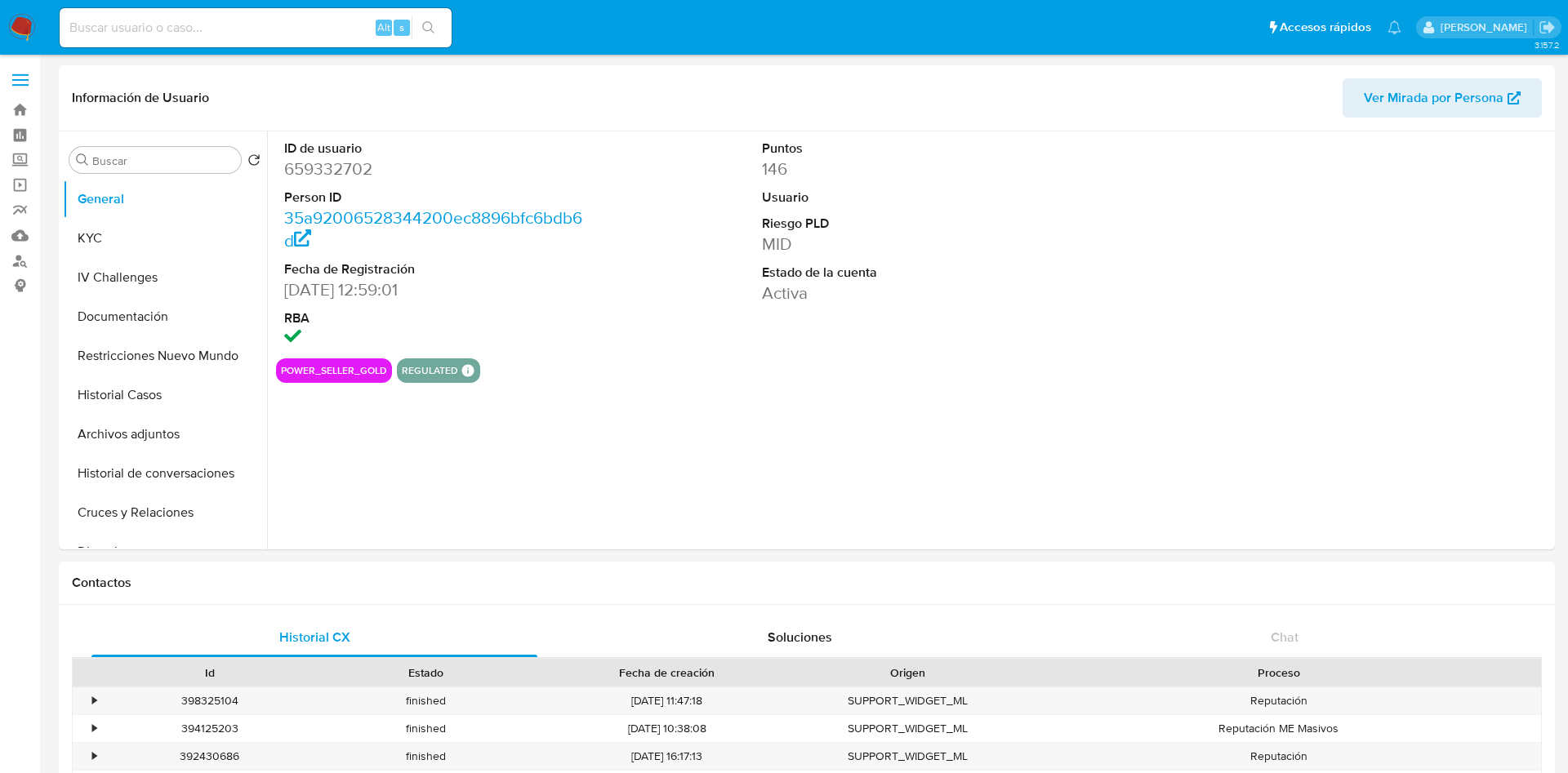
select select "10"
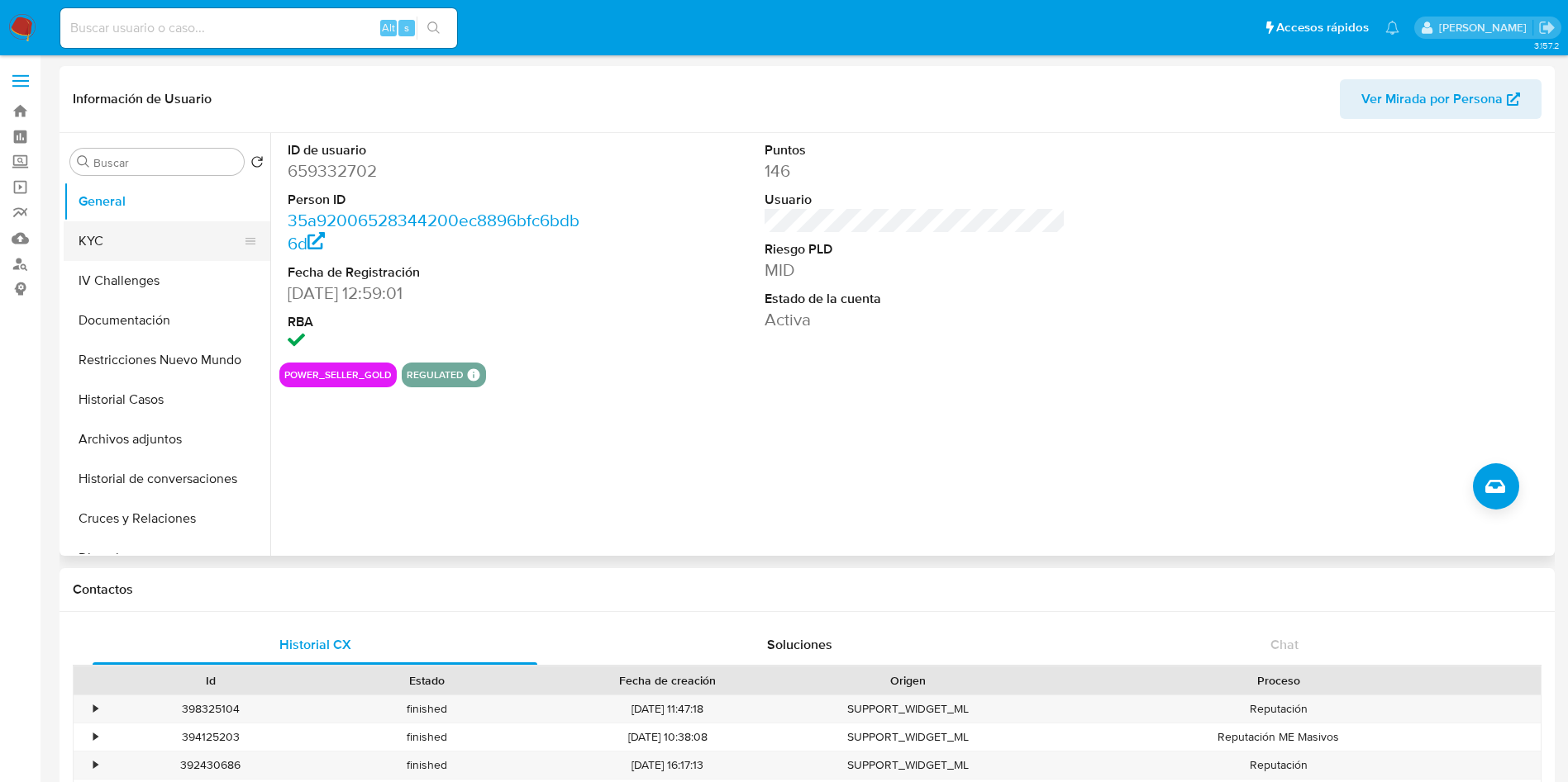
click at [117, 230] on button "KYC" at bounding box center [160, 242] width 193 height 40
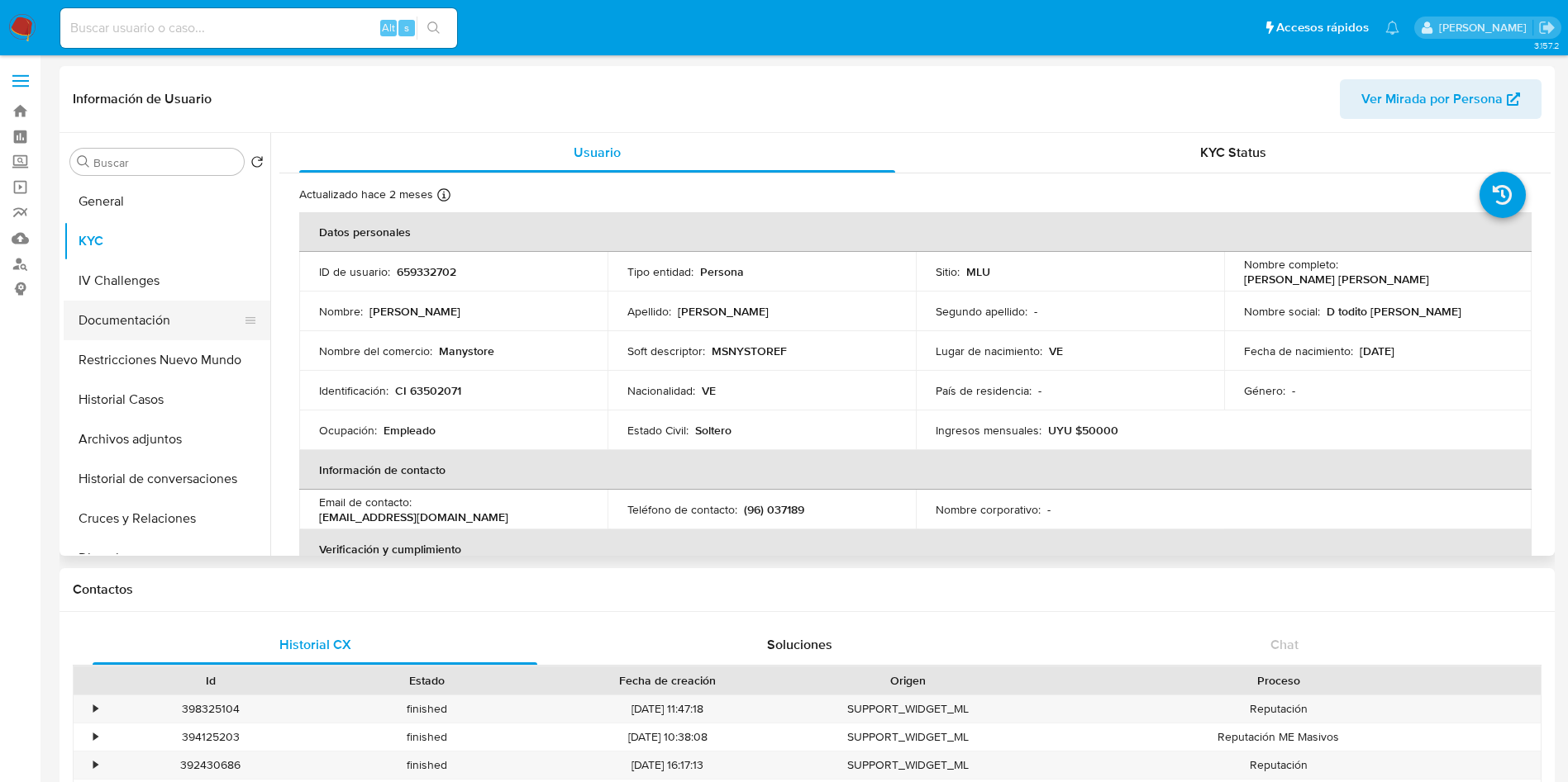
click at [161, 327] on button "Documentación" at bounding box center [160, 321] width 193 height 40
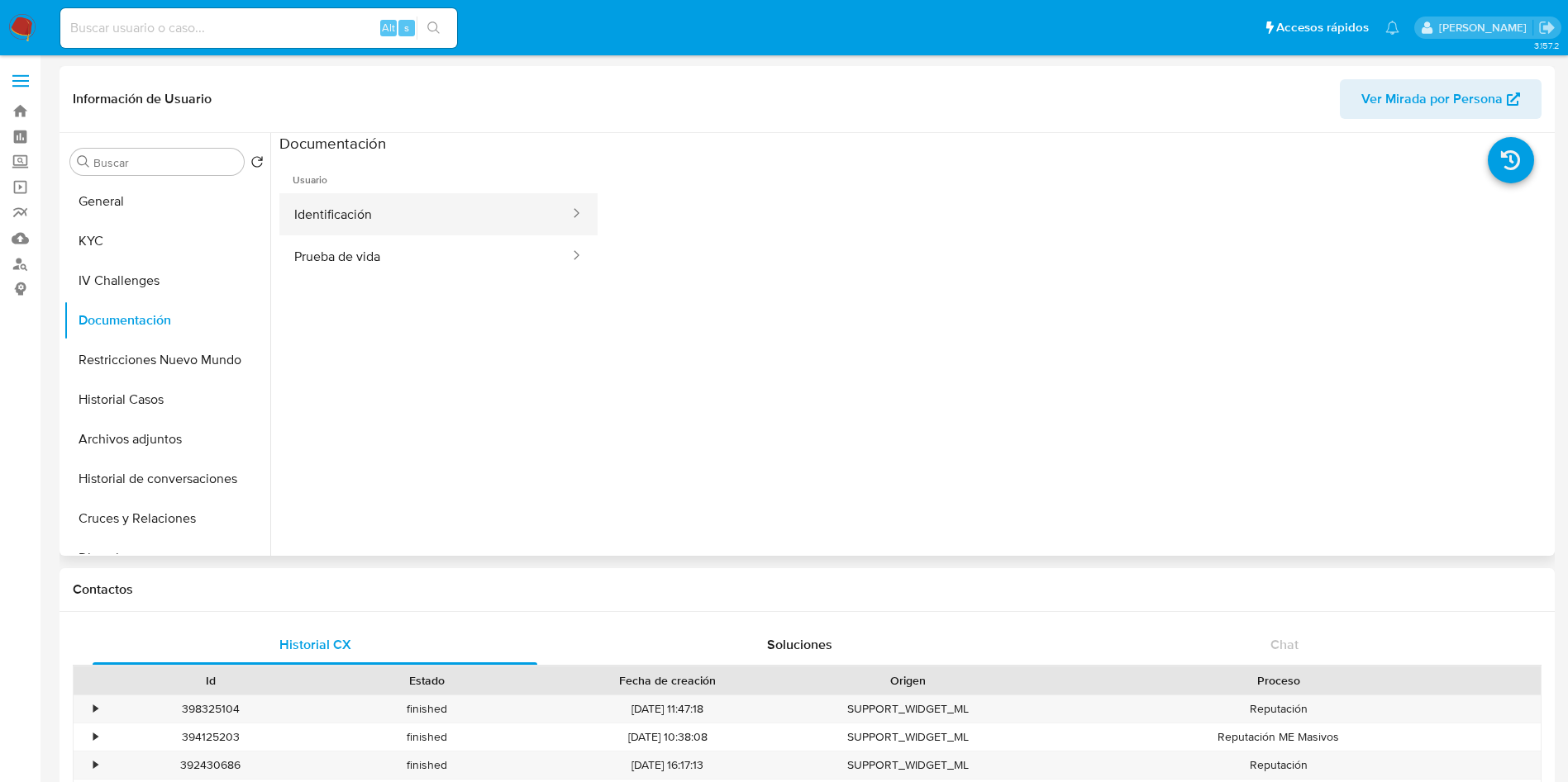
click at [403, 213] on button "Identificación" at bounding box center [425, 214] width 292 height 42
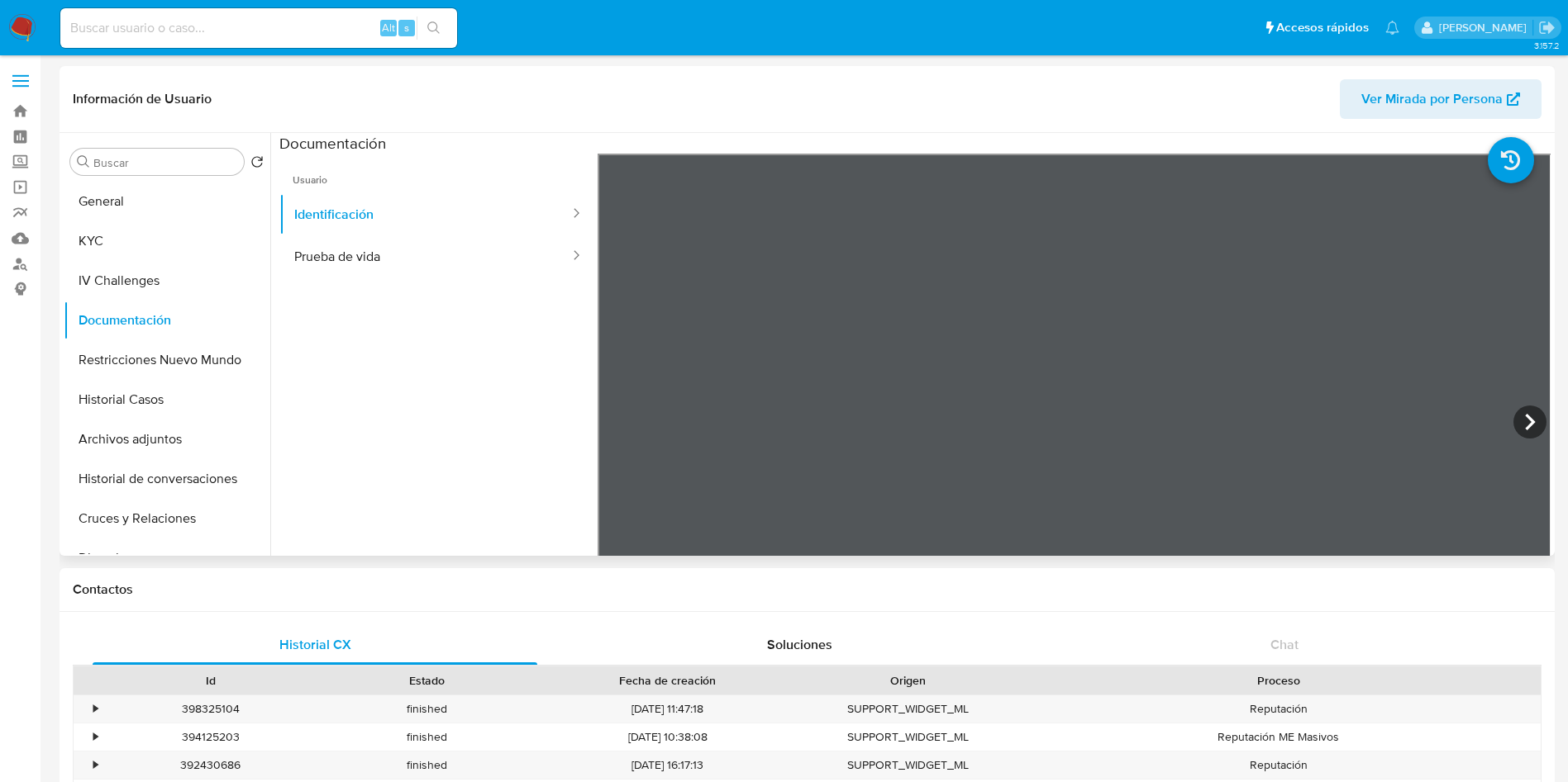
click at [380, 280] on ul "Usuario Identificación Prueba de vida" at bounding box center [438, 391] width 318 height 476
click at [398, 251] on button "Prueba de vida" at bounding box center [425, 256] width 292 height 42
click at [171, 513] on button "Cruces y Relaciones" at bounding box center [160, 519] width 193 height 40
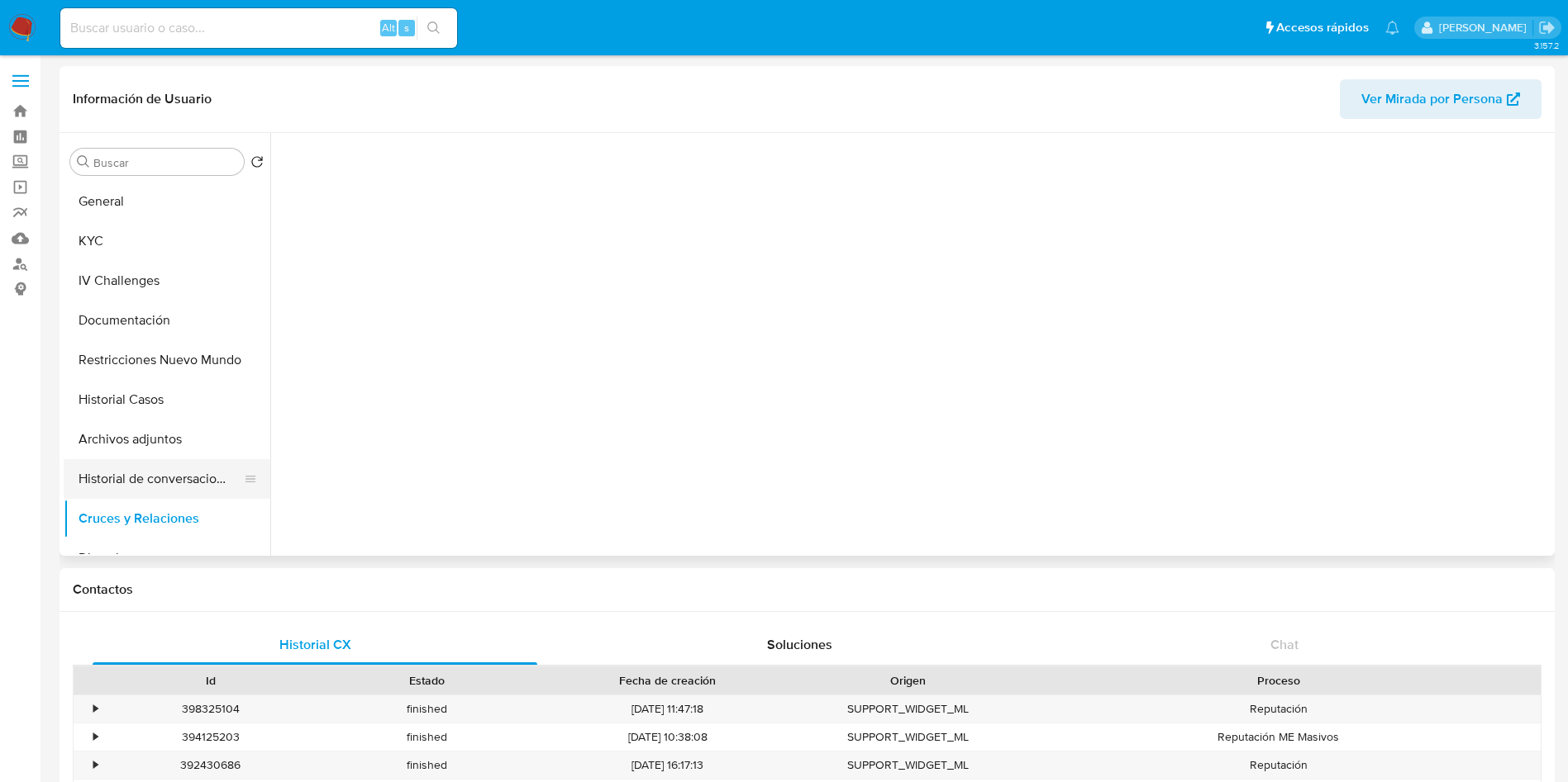
click at [171, 479] on button "Historial de conversaciones" at bounding box center [160, 479] width 193 height 40
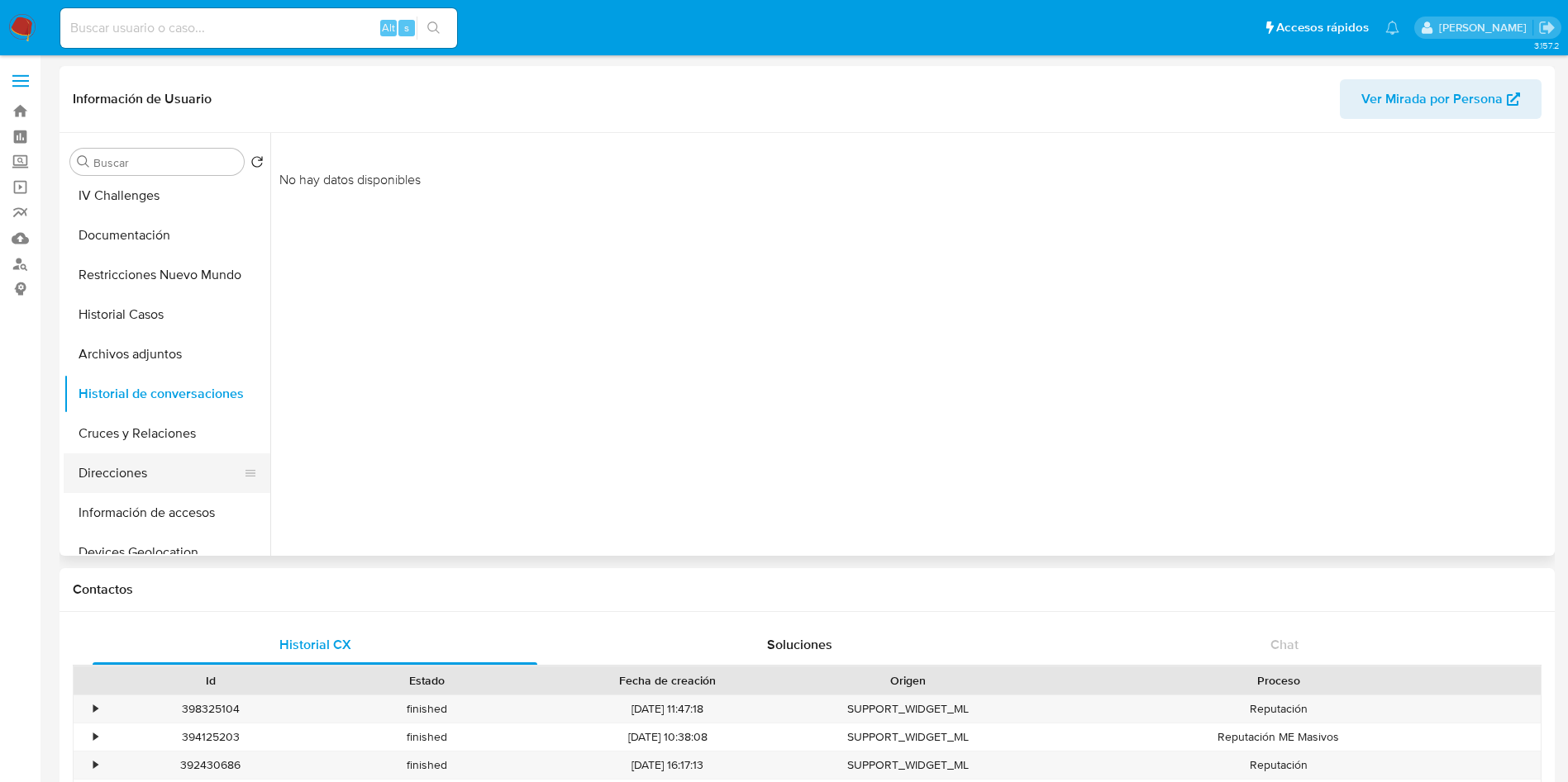
scroll to position [124, 0]
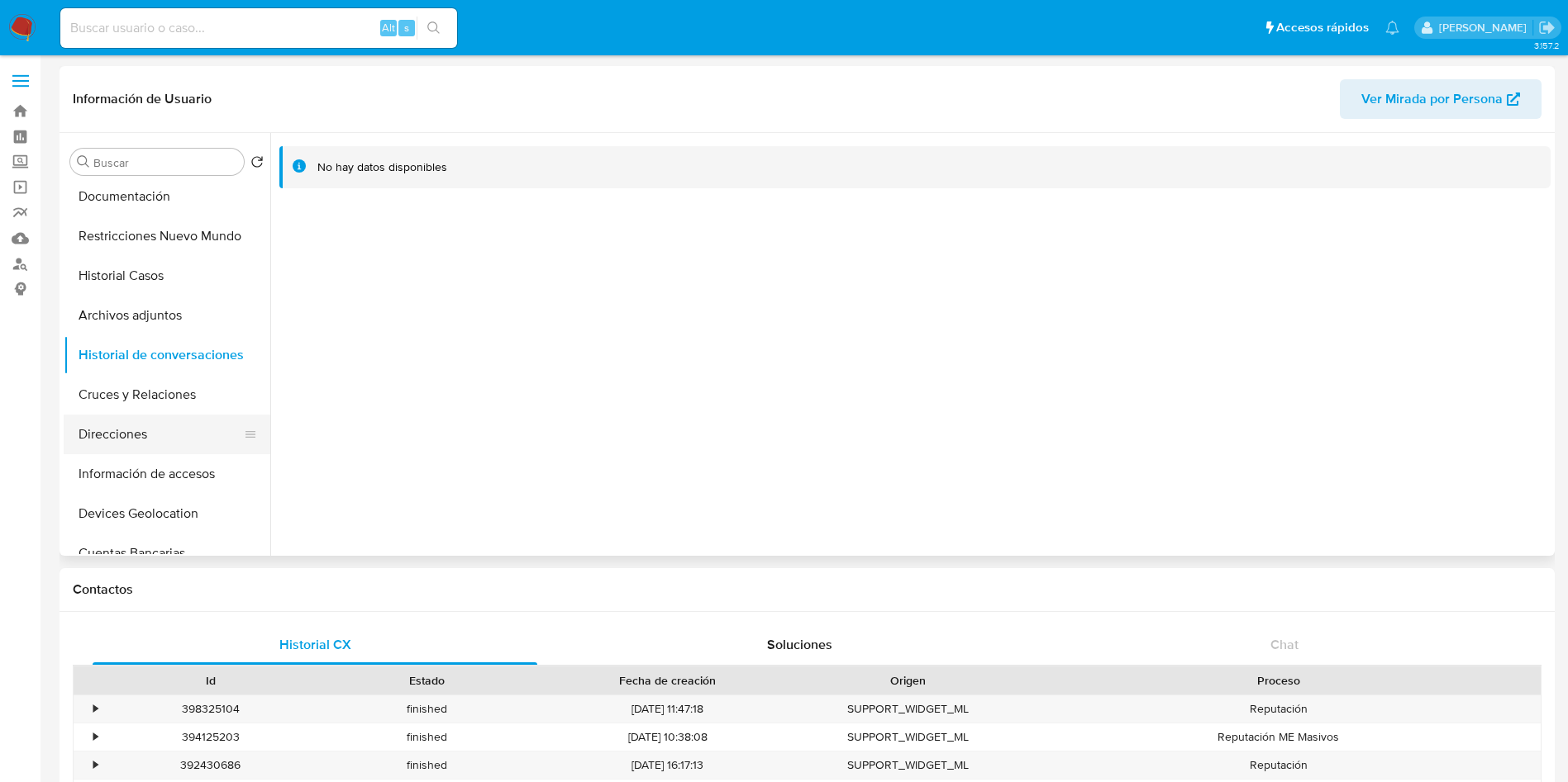
click at [163, 446] on button "Direcciones" at bounding box center [160, 435] width 193 height 40
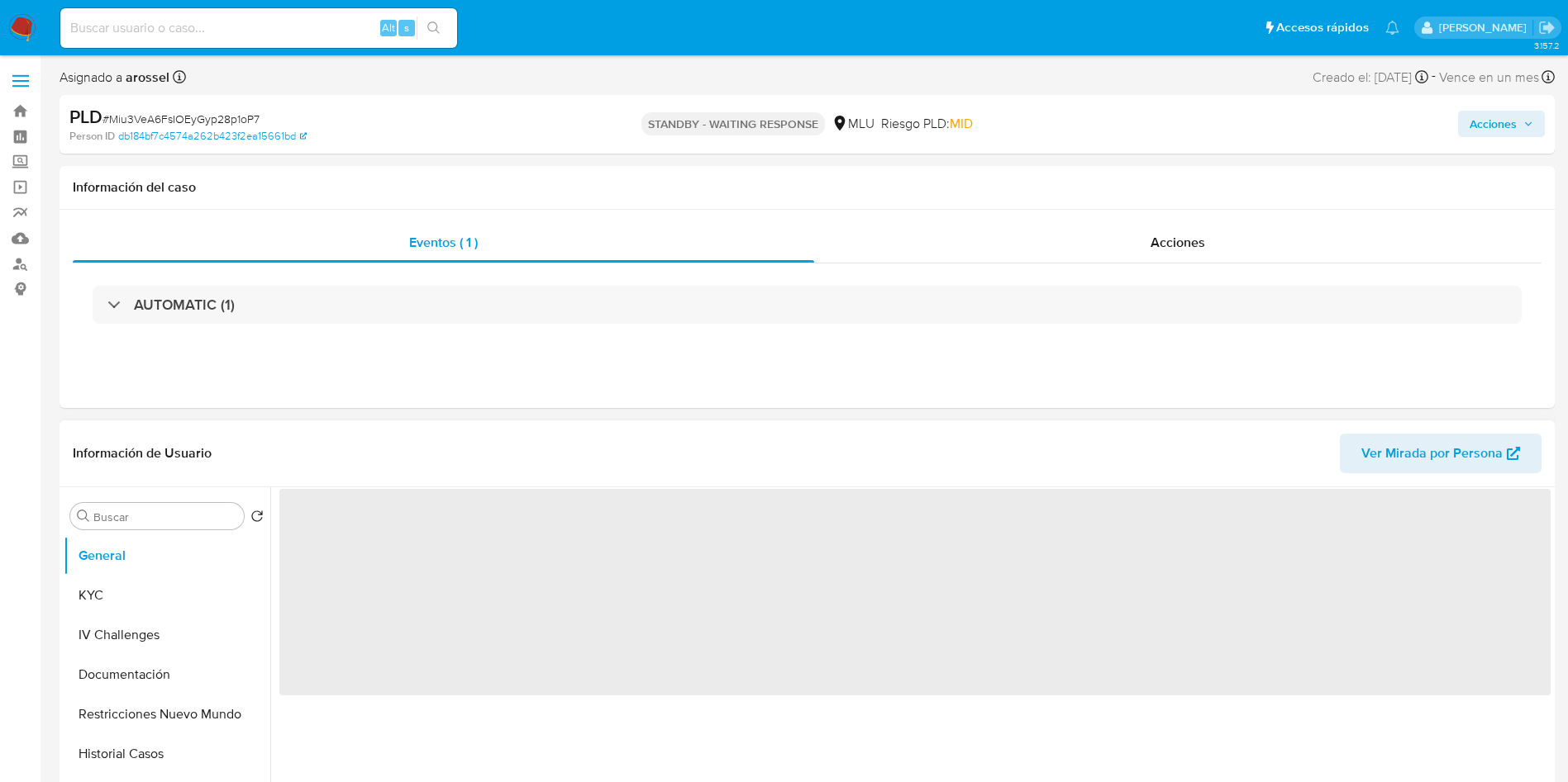
select select "10"
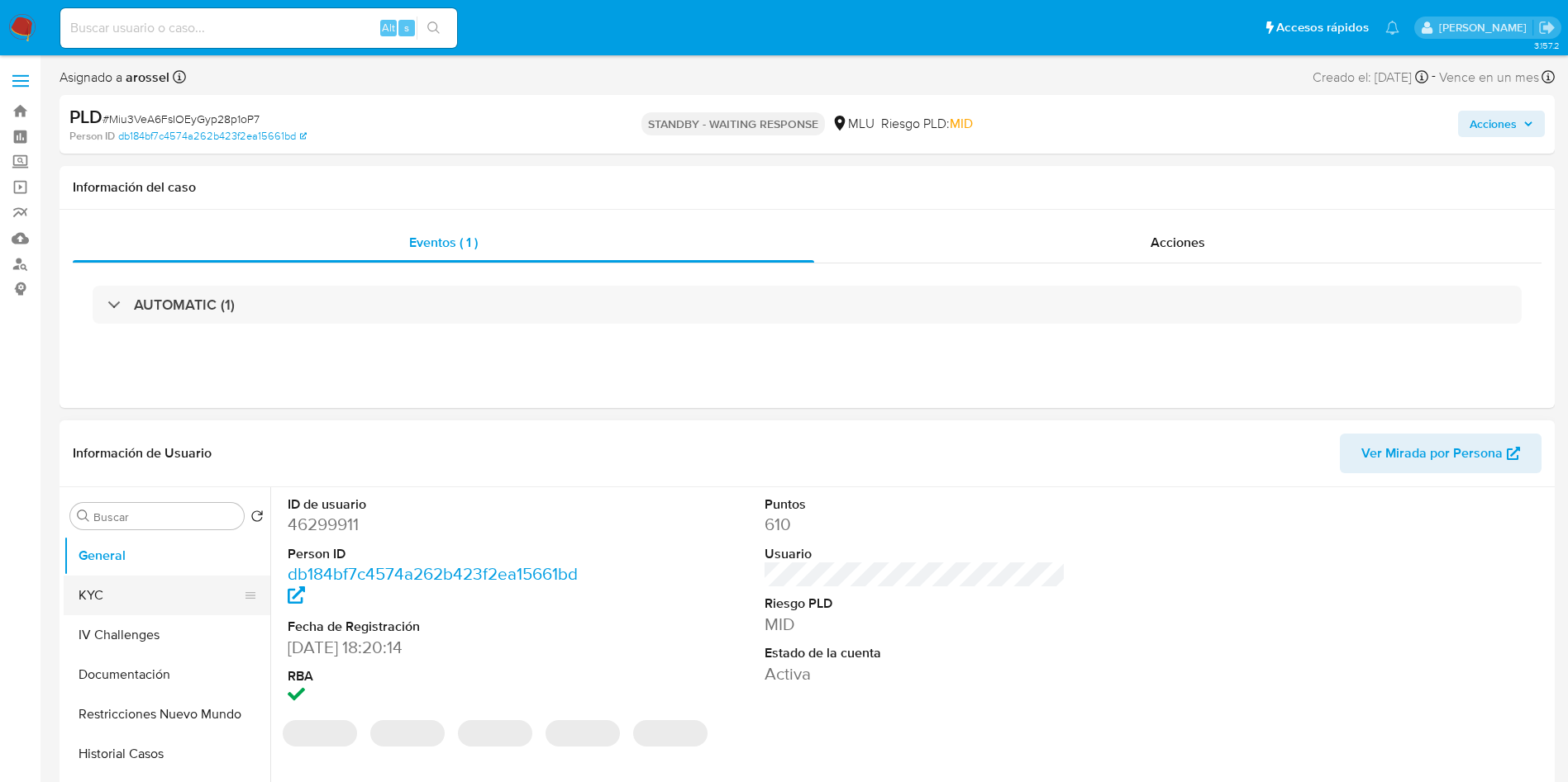
click at [86, 598] on button "KYC" at bounding box center [160, 595] width 193 height 40
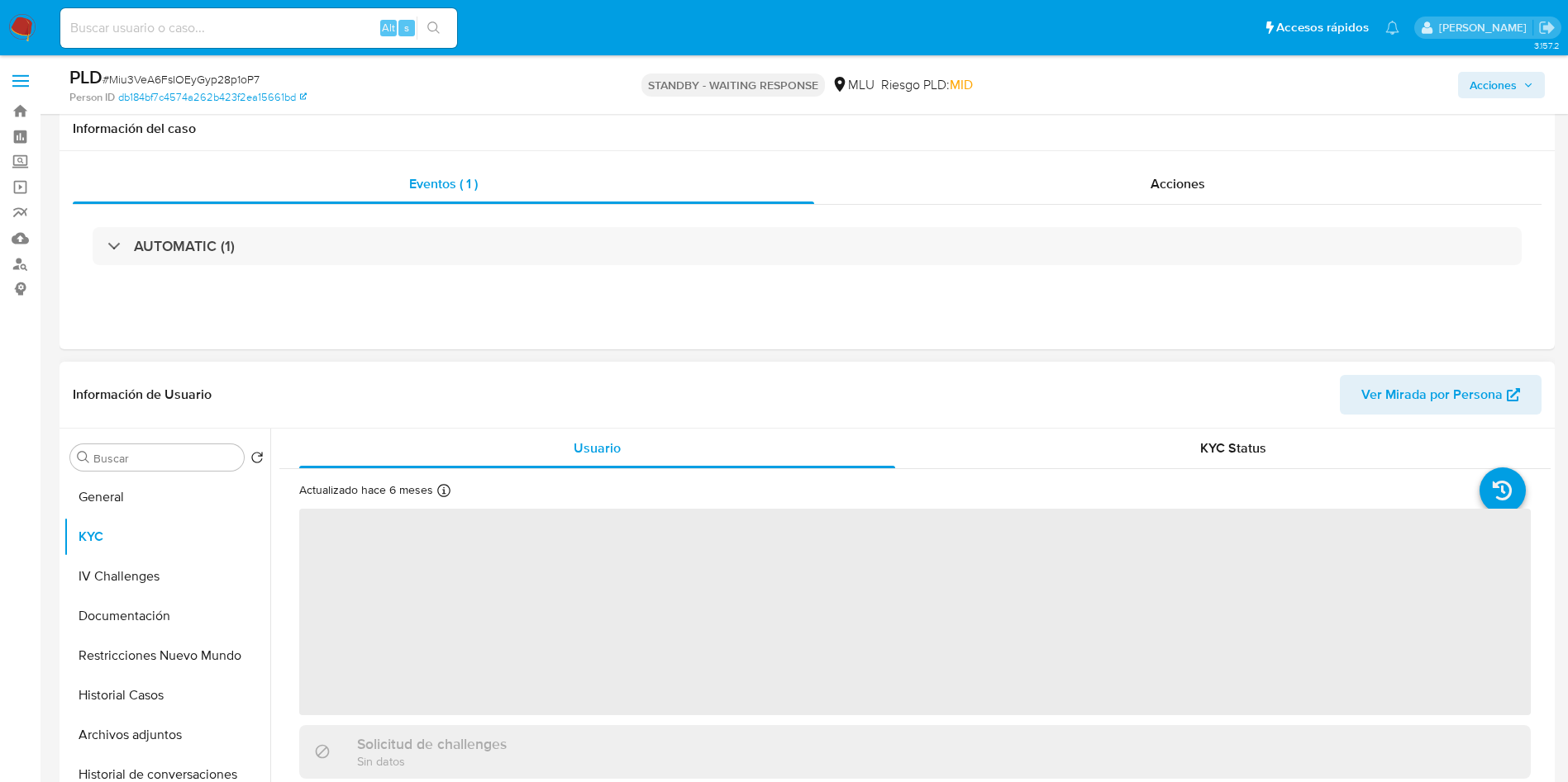
scroll to position [248, 0]
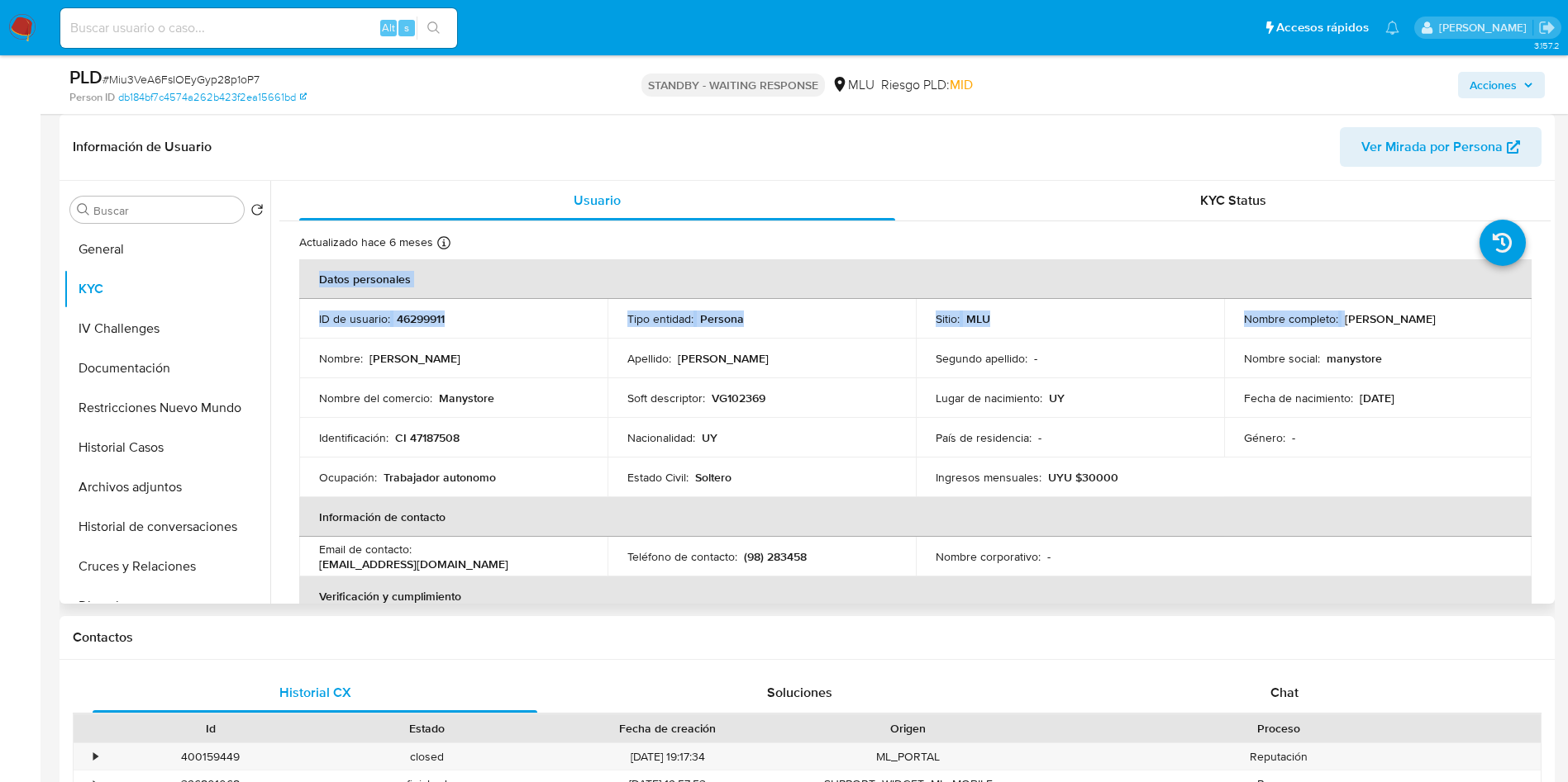
drag, startPoint x: 1339, startPoint y: 314, endPoint x: 1528, endPoint y: 322, distance: 189.2
copy table "Datos personales ID de usuario : 46299911 Tipo entidad : Persona Sitio : MLU No…"
click at [1406, 357] on div "Nombre social : manystore" at bounding box center [1378, 358] width 269 height 15
drag, startPoint x: 1341, startPoint y: 318, endPoint x: 1500, endPoint y: 311, distance: 159.2
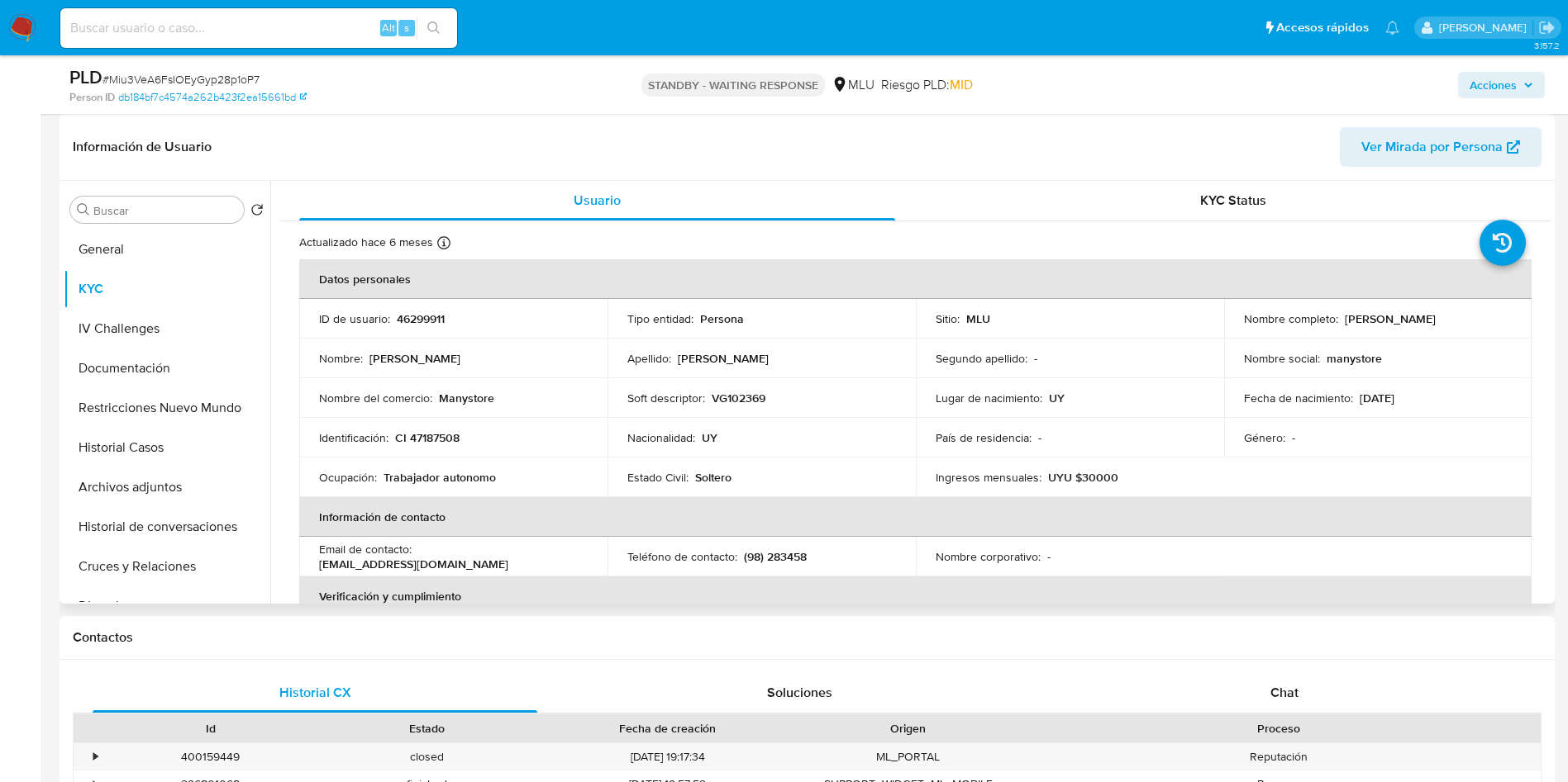
click at [1500, 312] on div "Nombre completo : Victor Alfonso Gonzalez Cejas" at bounding box center [1378, 319] width 269 height 15
copy p "Victor Alfonso Gonzalez Cejas"
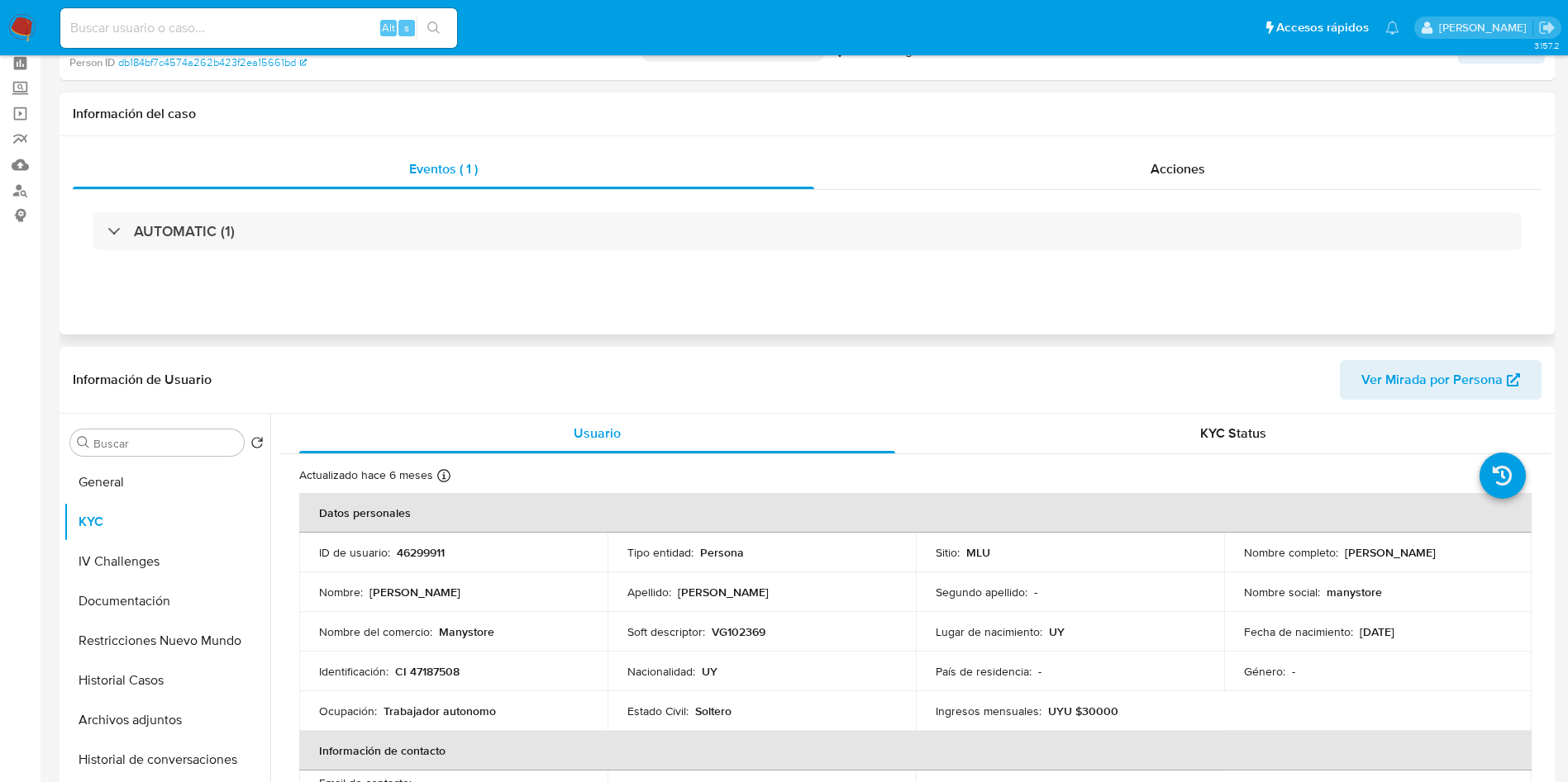
scroll to position [0, 0]
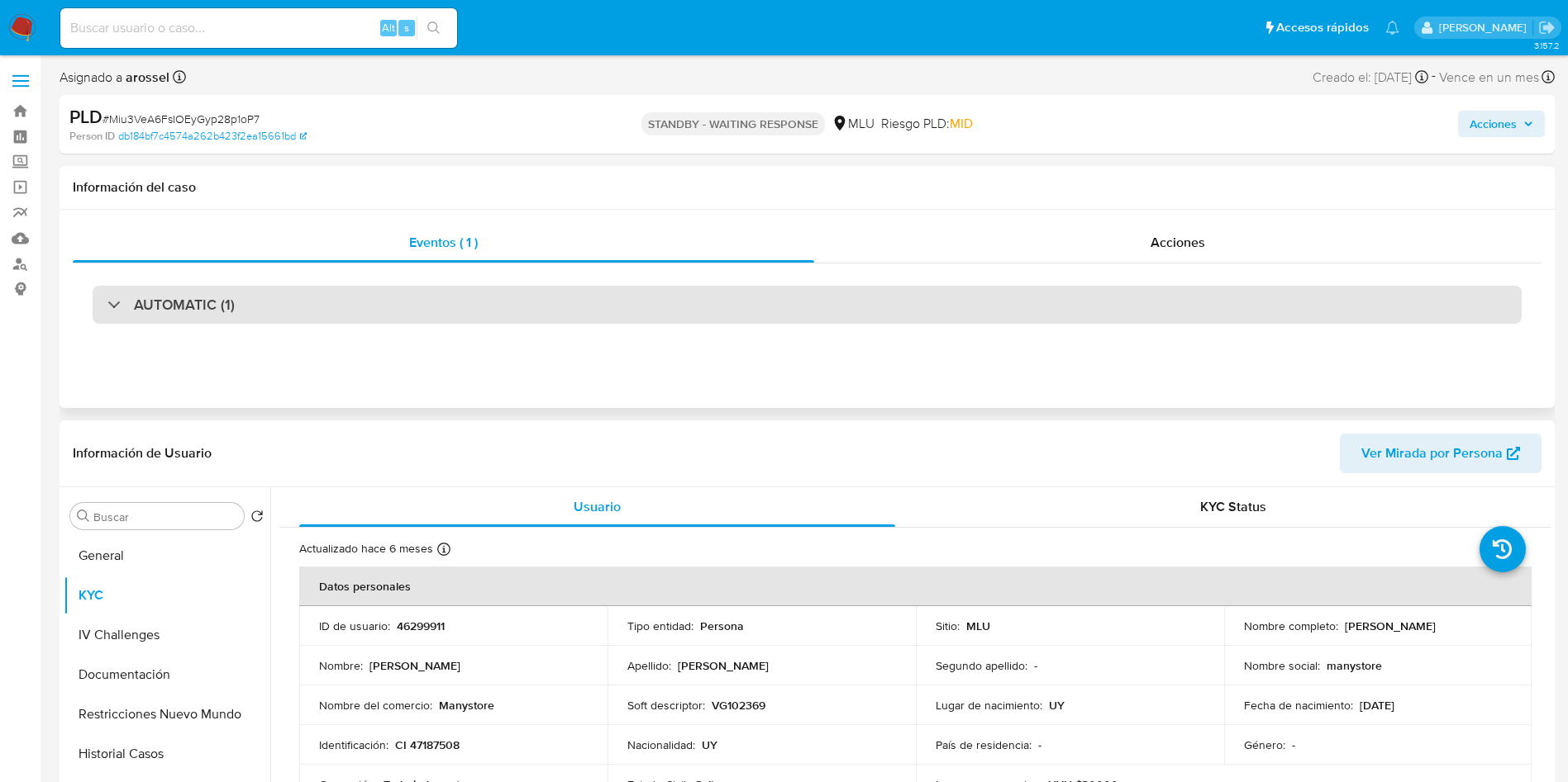
drag, startPoint x: 306, startPoint y: 284, endPoint x: 304, endPoint y: 294, distance: 10.2
click at [305, 284] on div "AUTOMATIC (1)" at bounding box center [806, 305] width 1468 height 83
click at [252, 305] on div "AUTOMATIC (1)" at bounding box center [806, 304] width 1429 height 38
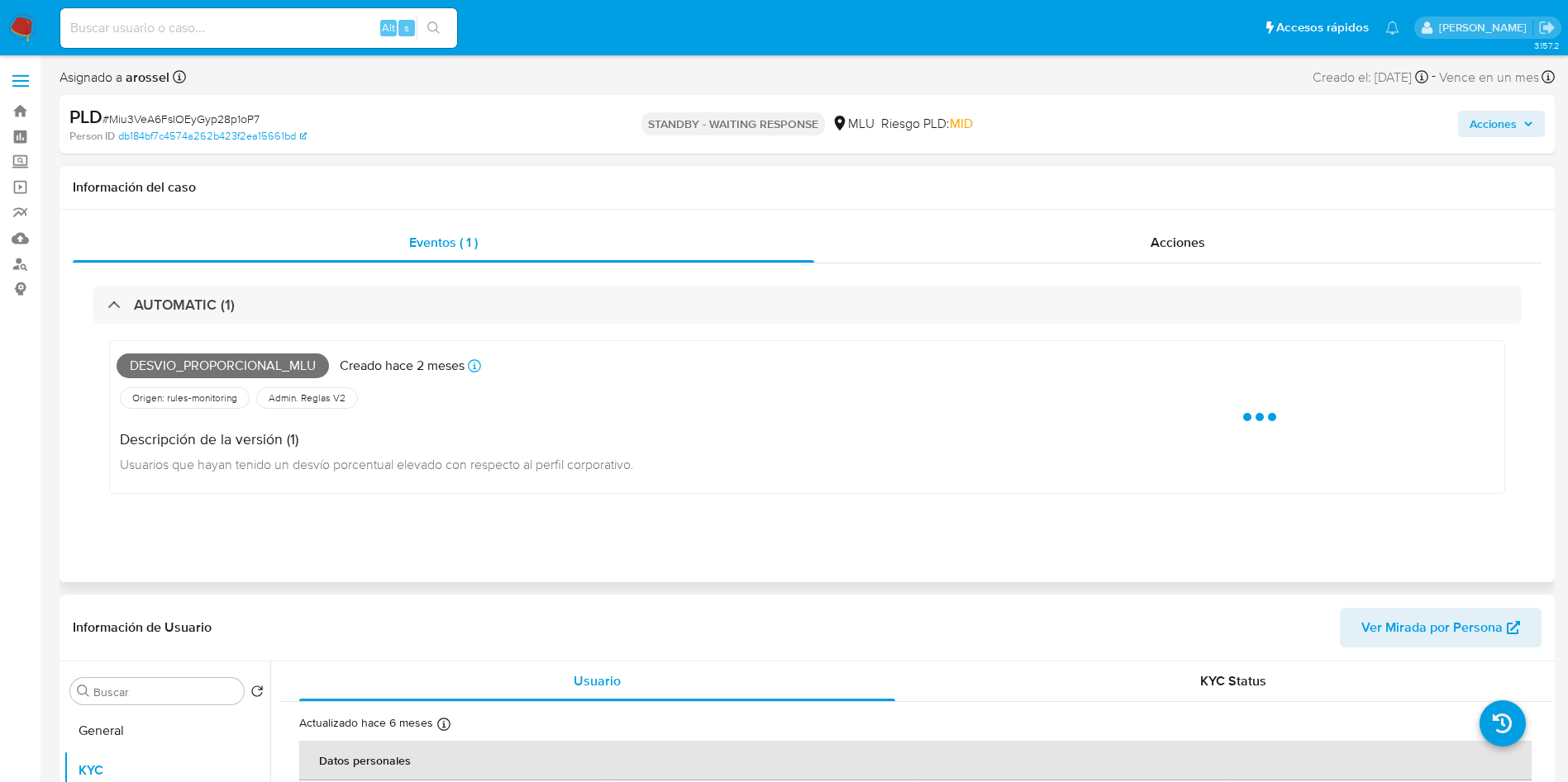
click at [213, 369] on span "Desvio_proporcional_mlu" at bounding box center [223, 366] width 212 height 25
click at [213, 368] on span "Desvio_proporcional_mlu" at bounding box center [223, 366] width 212 height 25
copy span "Desvio_proporcional_mlu"
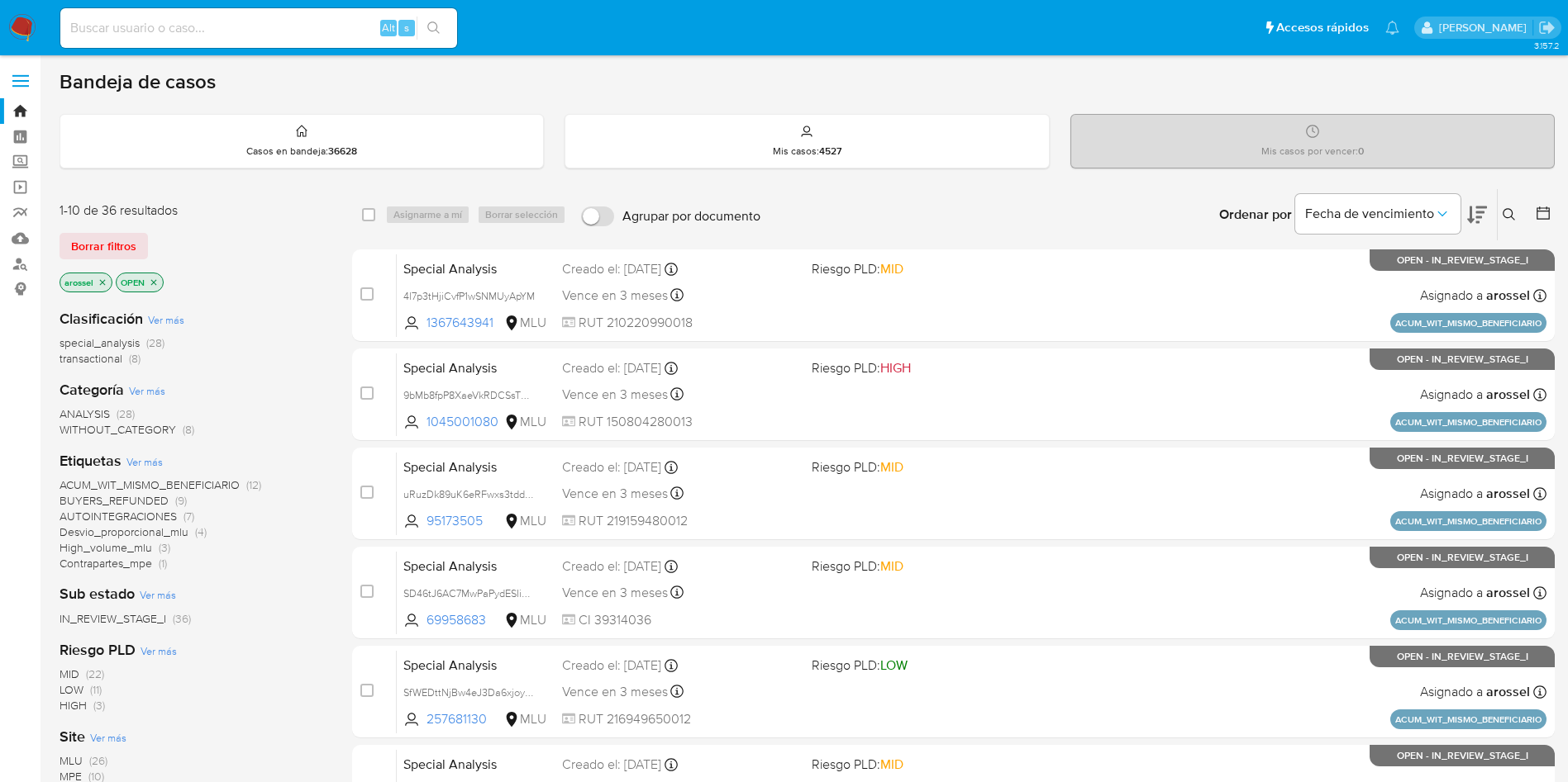
click at [225, 22] on input at bounding box center [259, 28] width 397 height 22
drag, startPoint x: 225, startPoint y: 19, endPoint x: 225, endPoint y: 8, distance: 11.0
click at [225, 17] on input at bounding box center [259, 28] width 397 height 22
paste input "SDnpscjrYDTqjf0U6nr6cAqo"
type input "SDnpscjrYDTqjf0U6nr6cAqo"
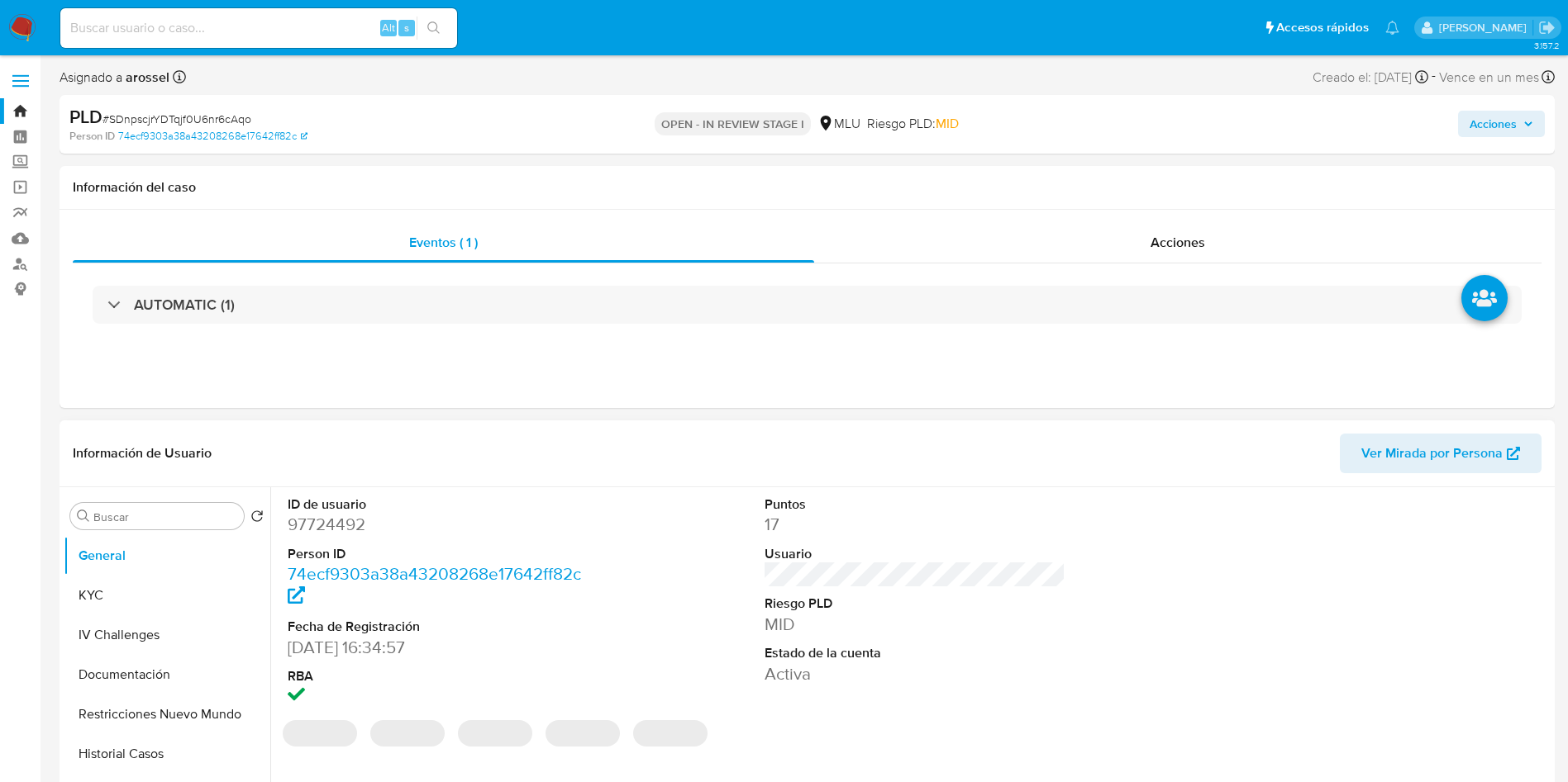
select select "10"
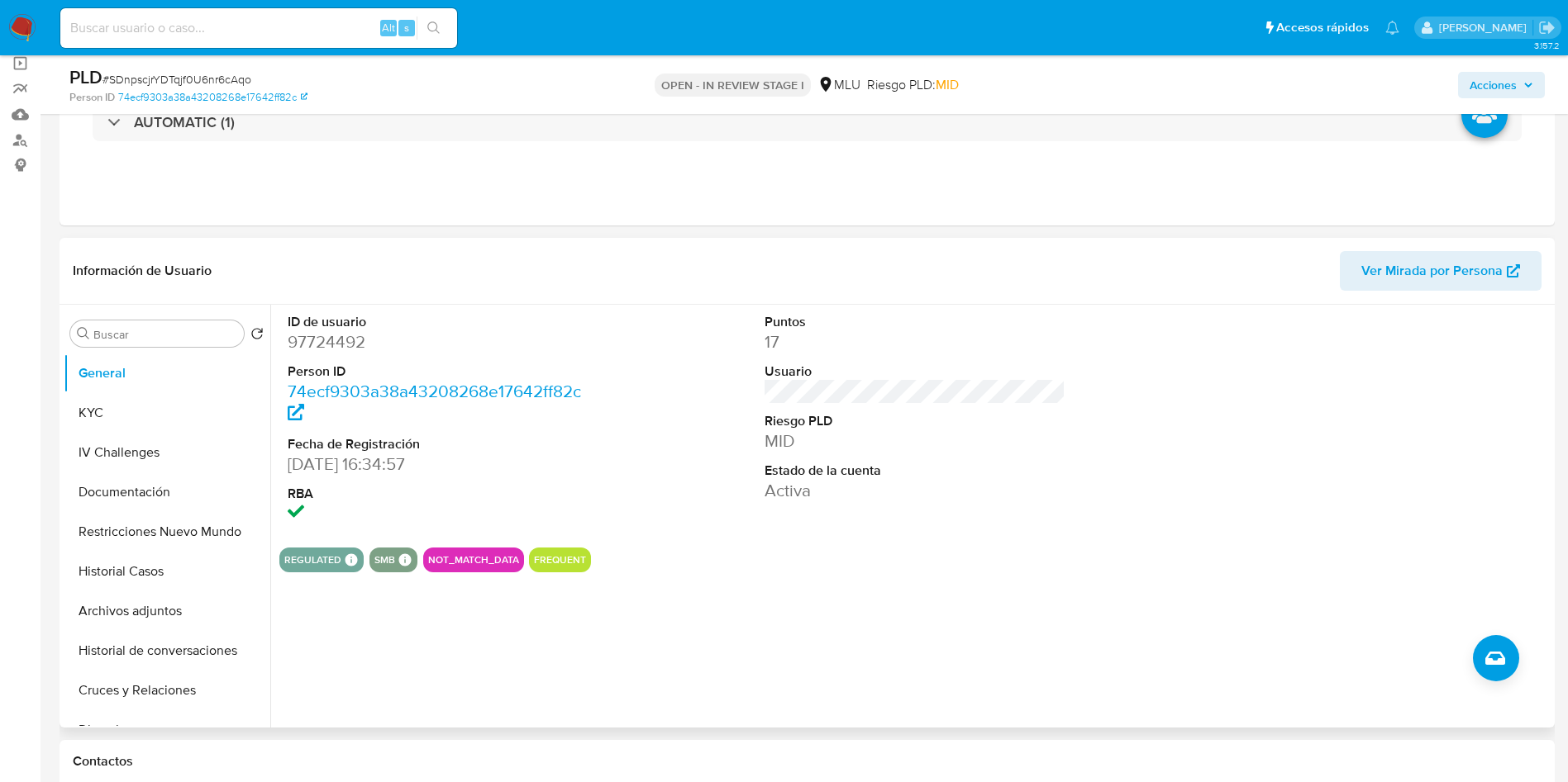
click at [1399, 275] on span "Ver Mirada por Persona" at bounding box center [1431, 271] width 141 height 40
click at [175, 574] on button "Historial Casos" at bounding box center [160, 572] width 193 height 40
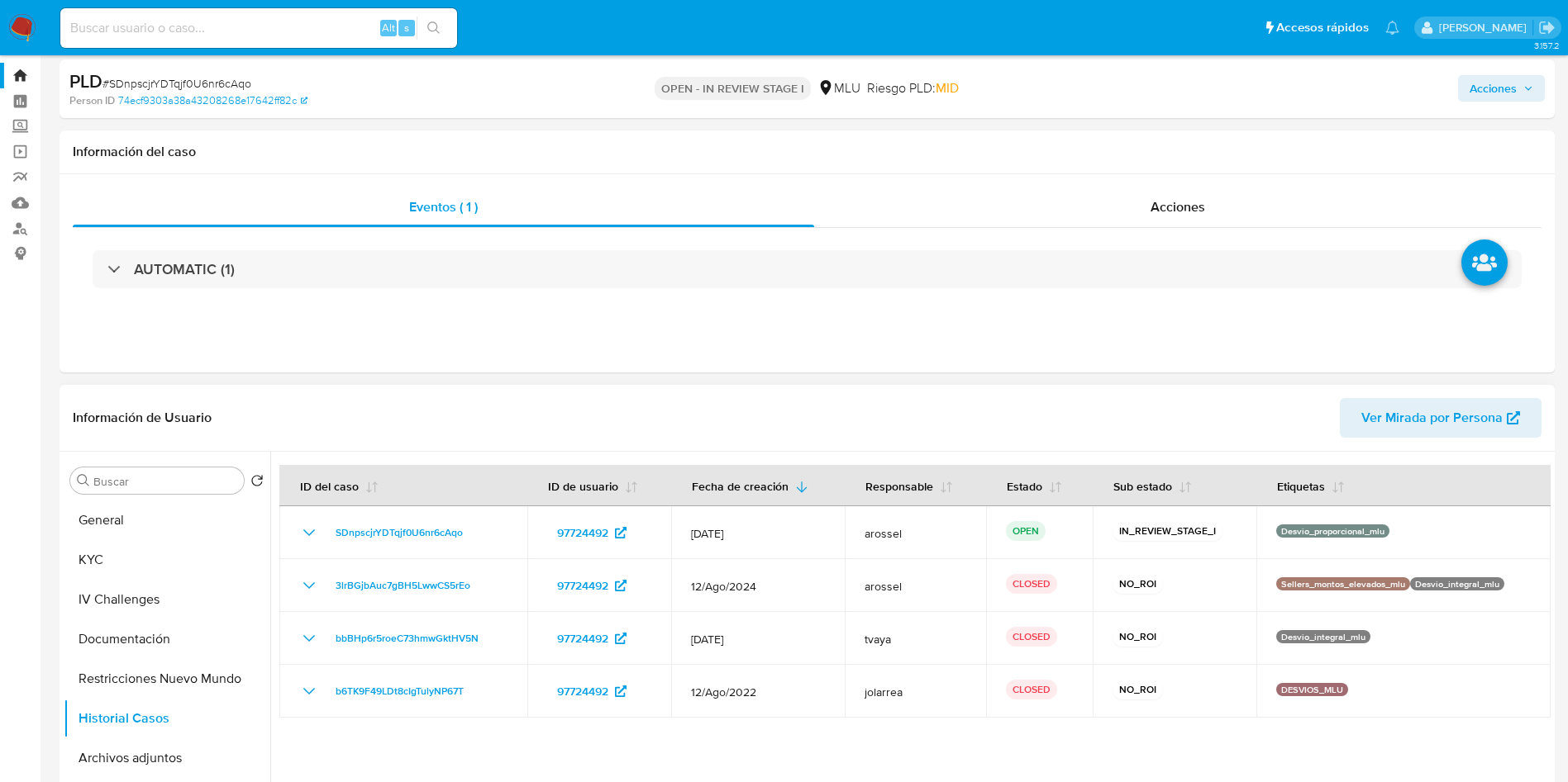
scroll to position [0, 0]
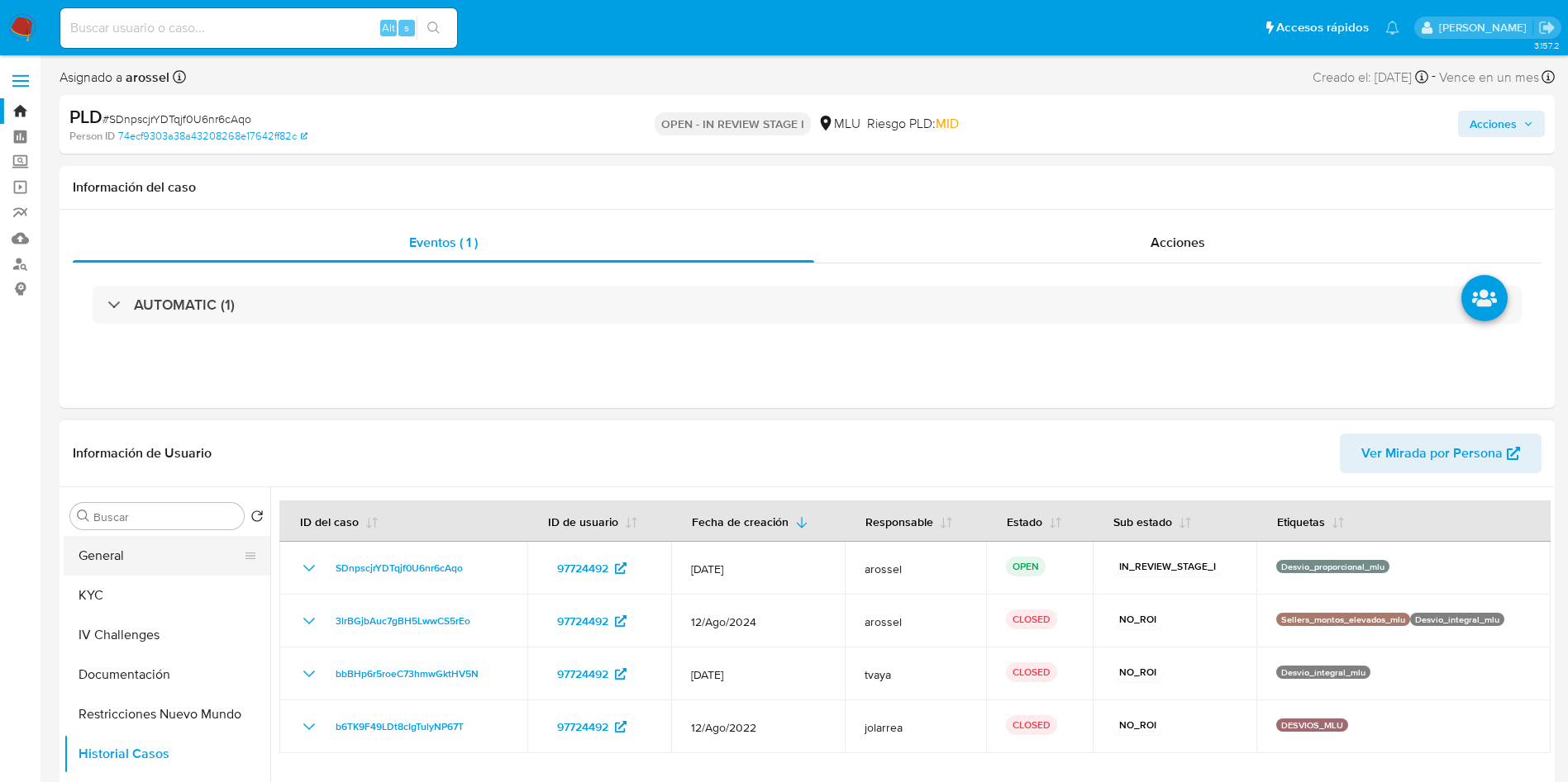
click at [133, 564] on button "General" at bounding box center [160, 556] width 193 height 40
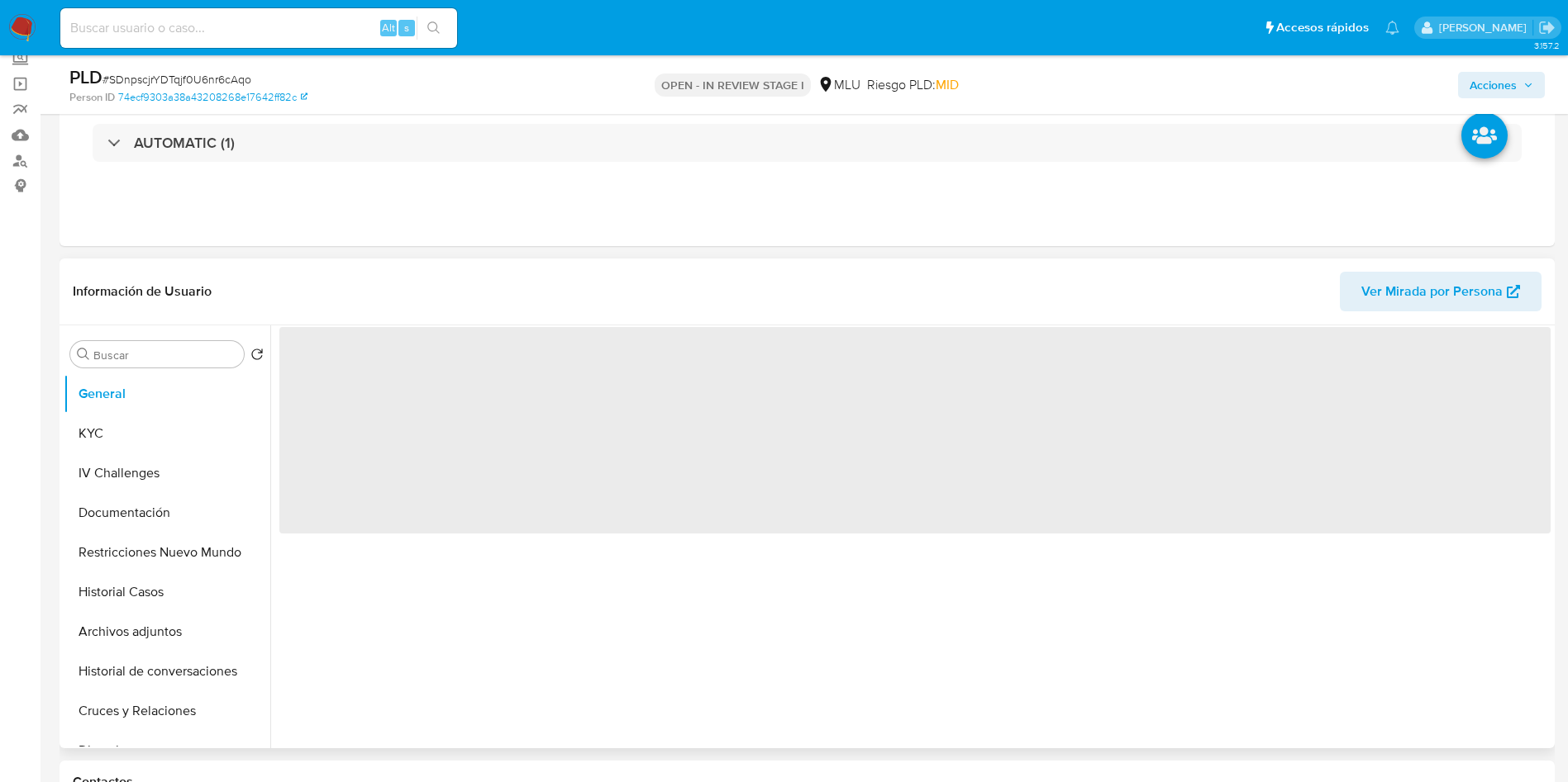
scroll to position [248, 0]
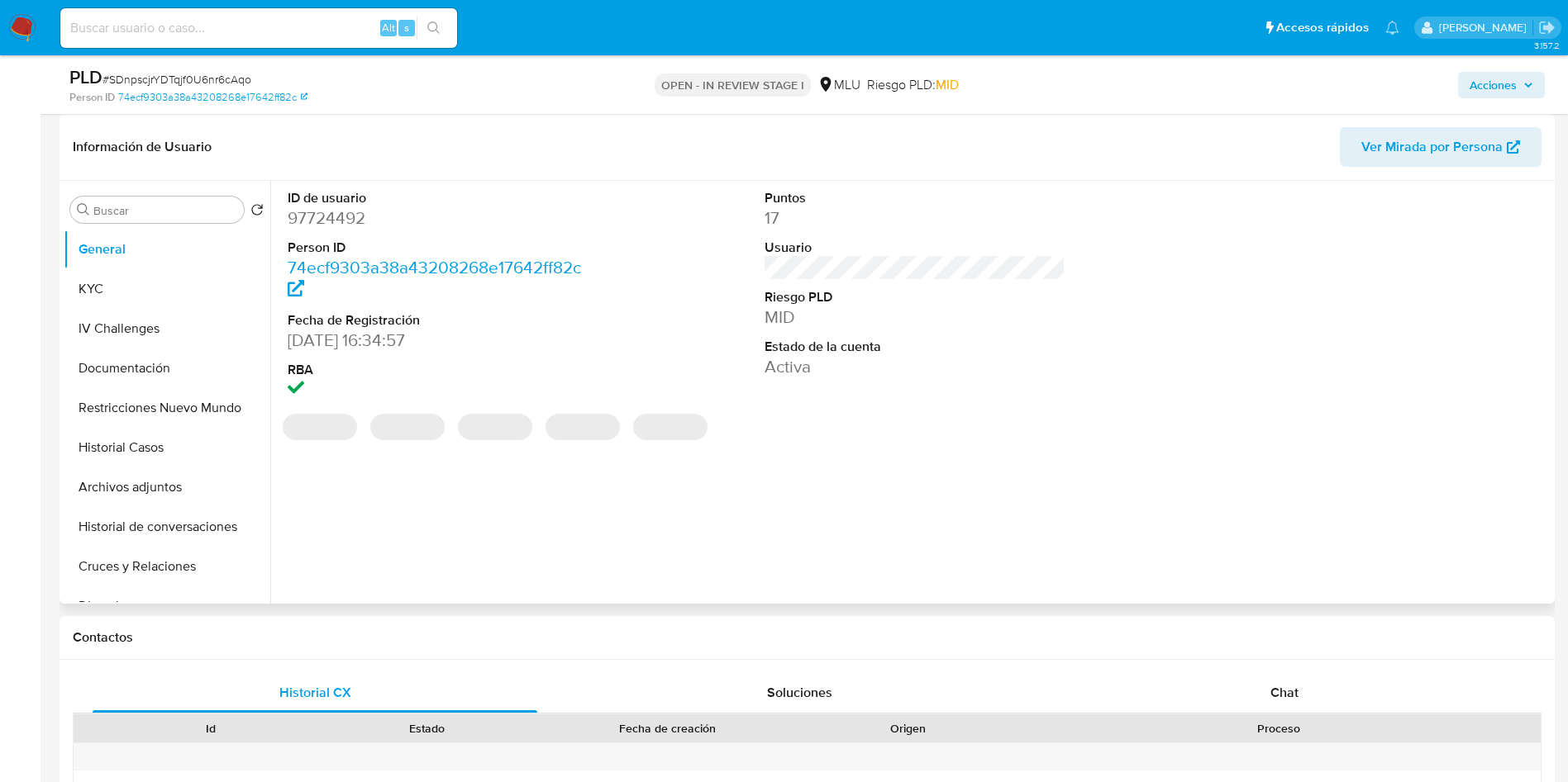
click at [352, 217] on dd "97724492" at bounding box center [438, 218] width 302 height 23
copy dd "97724492"
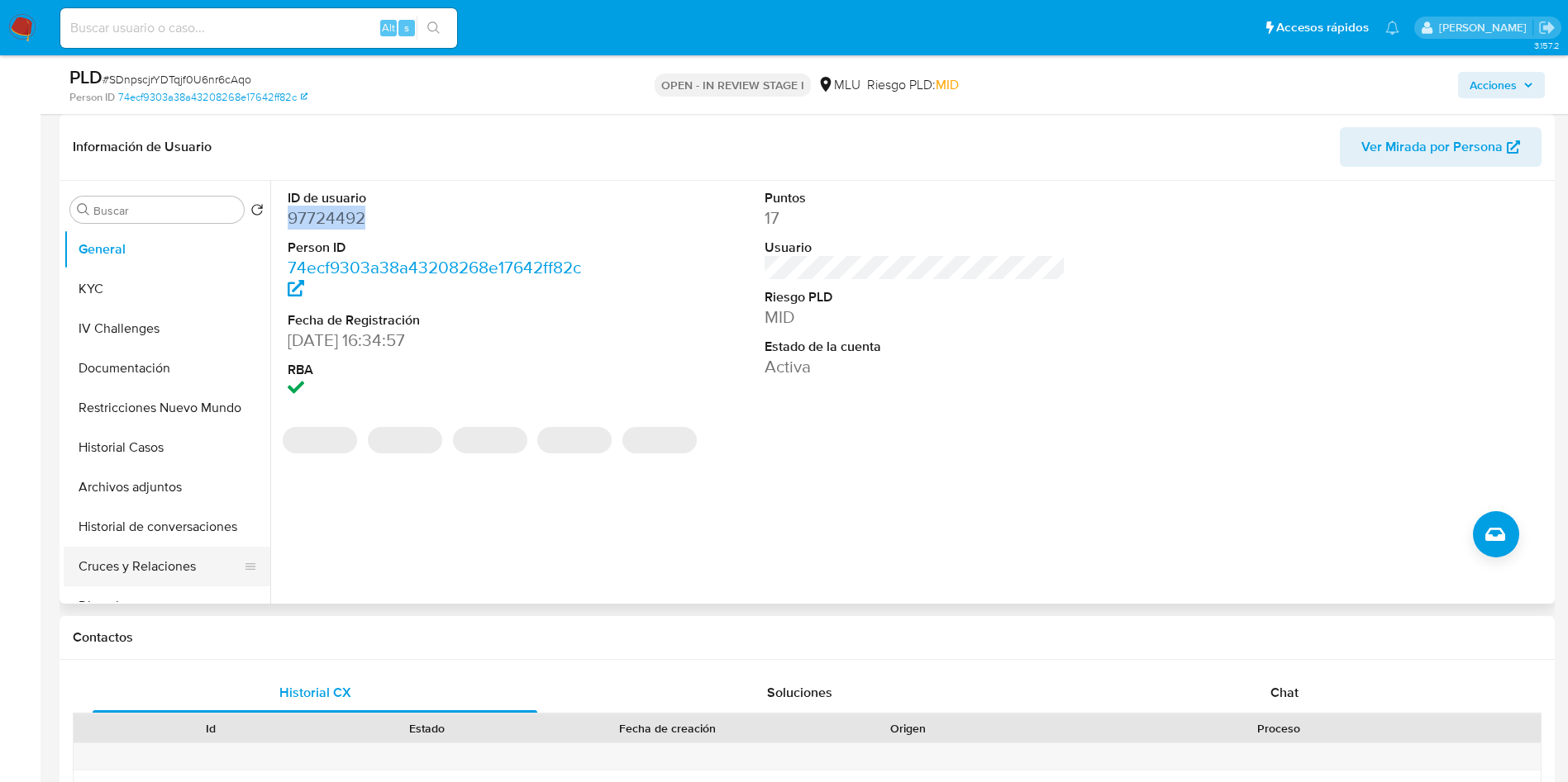
click at [171, 574] on button "Cruces y Relaciones" at bounding box center [160, 567] width 193 height 40
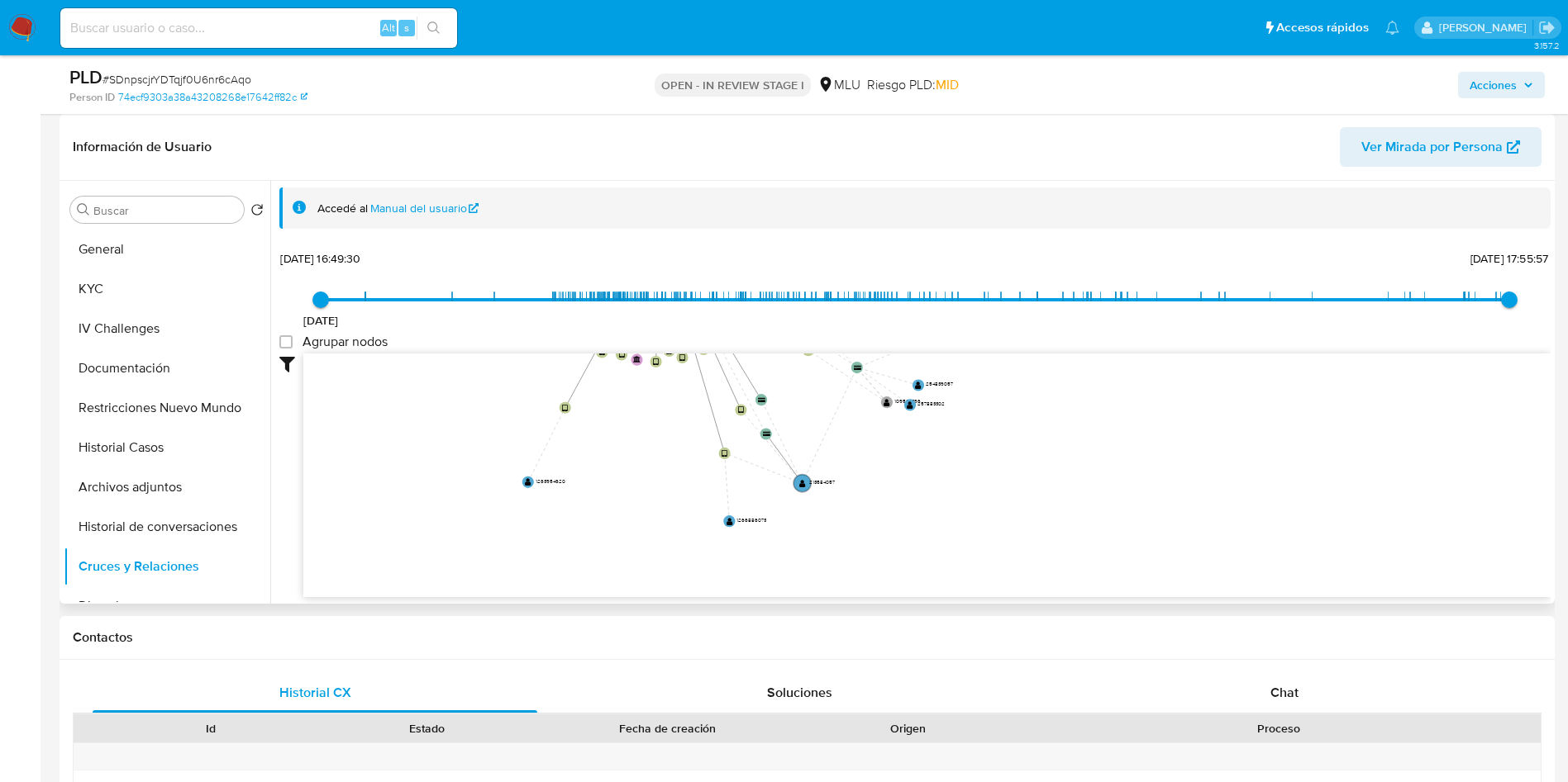
drag, startPoint x: 1157, startPoint y: 485, endPoint x: 844, endPoint y: 285, distance: 371.4
click at [913, 350] on div "23/6/2021 23/6/2021, 16:49:30 25/8/2025, 17:55:57 Agrupar nodos Filtros Confian…" at bounding box center [914, 421] width 1271 height 351
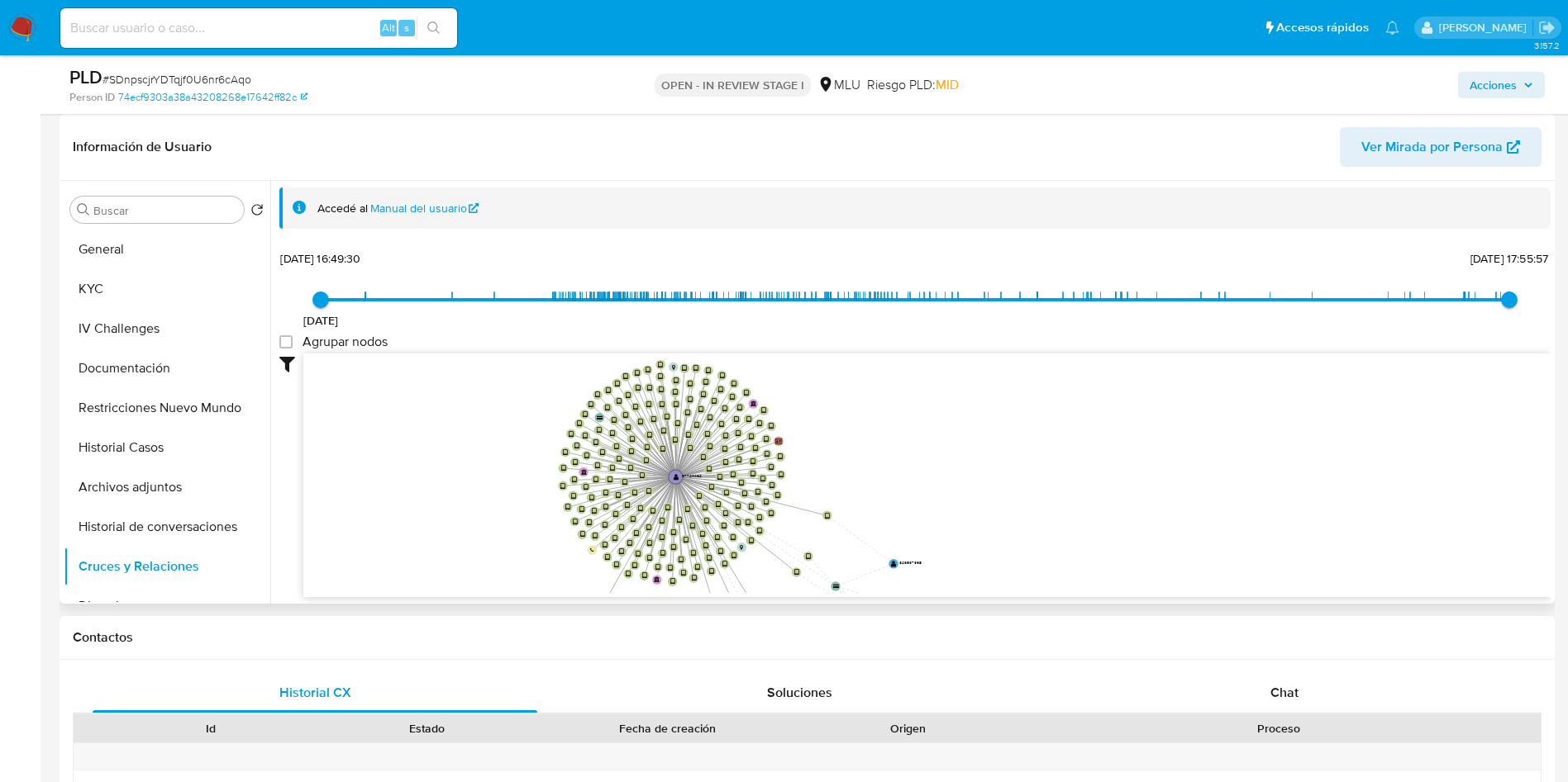
drag, startPoint x: 494, startPoint y: 471, endPoint x: 511, endPoint y: 531, distance: 62.4
click at [511, 531] on icon "device-64d9d16fffde45db0e3fc604  user-97724492  97724492 device-66130fc436571…" at bounding box center [927, 473] width 1247 height 240
click at [91, 294] on button "KYC" at bounding box center [167, 289] width 207 height 40
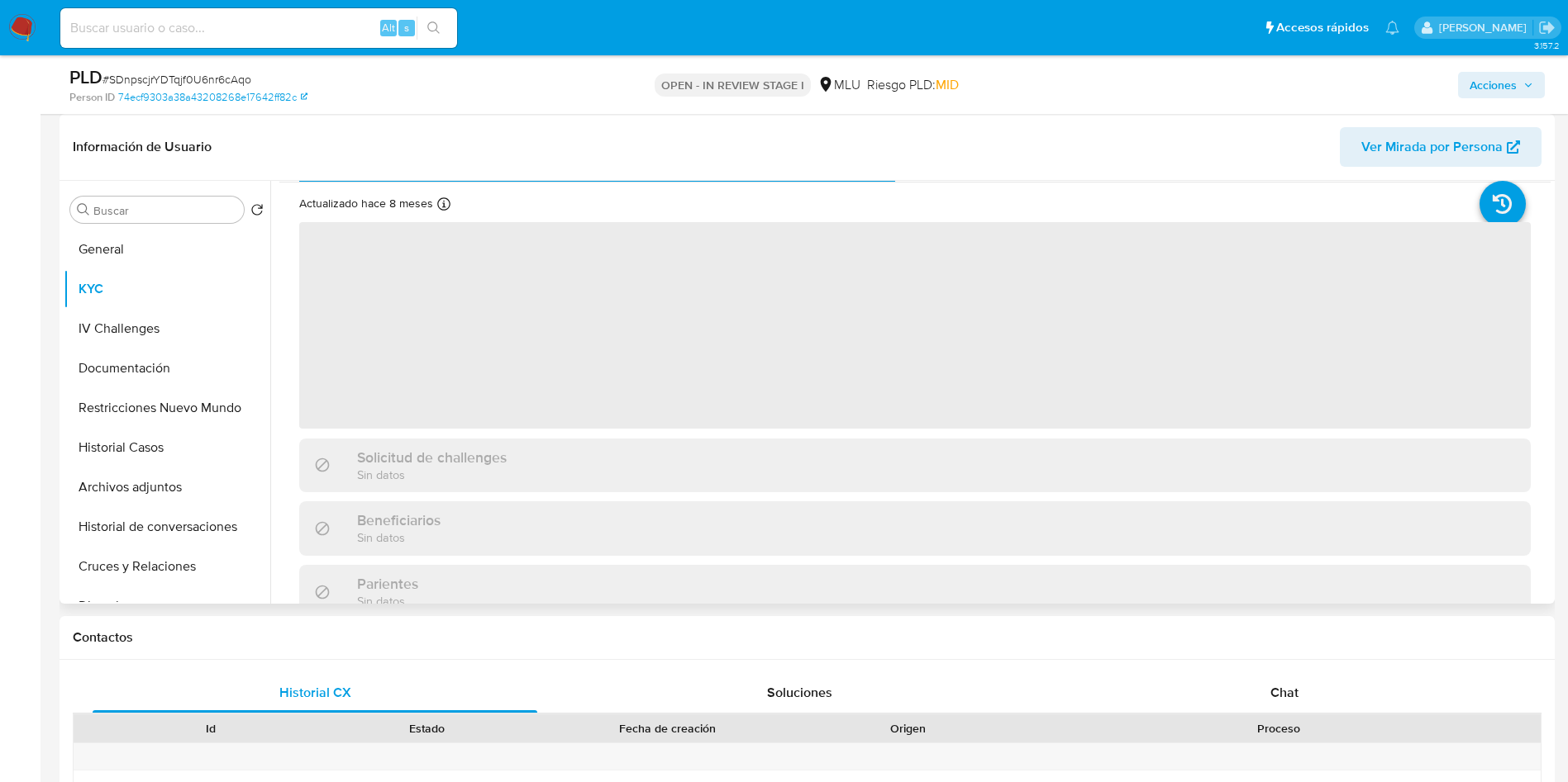
scroll to position [0, 0]
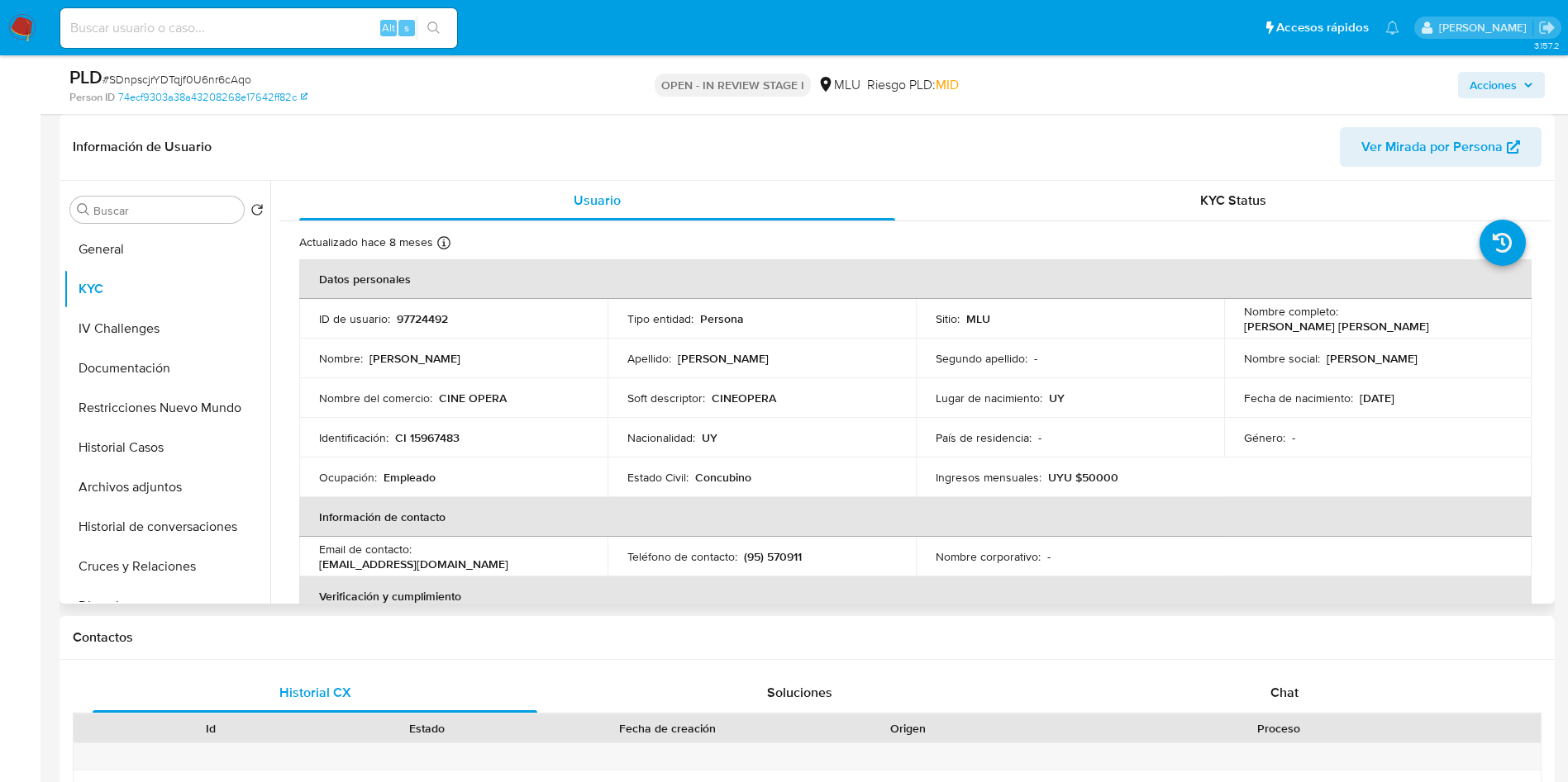
click at [424, 323] on p "97724492" at bounding box center [422, 319] width 51 height 15
copy p "97724492"
click at [233, 75] on span "# SDnpscjrYDTqjf0U6nr6cAqo" at bounding box center [177, 79] width 149 height 16
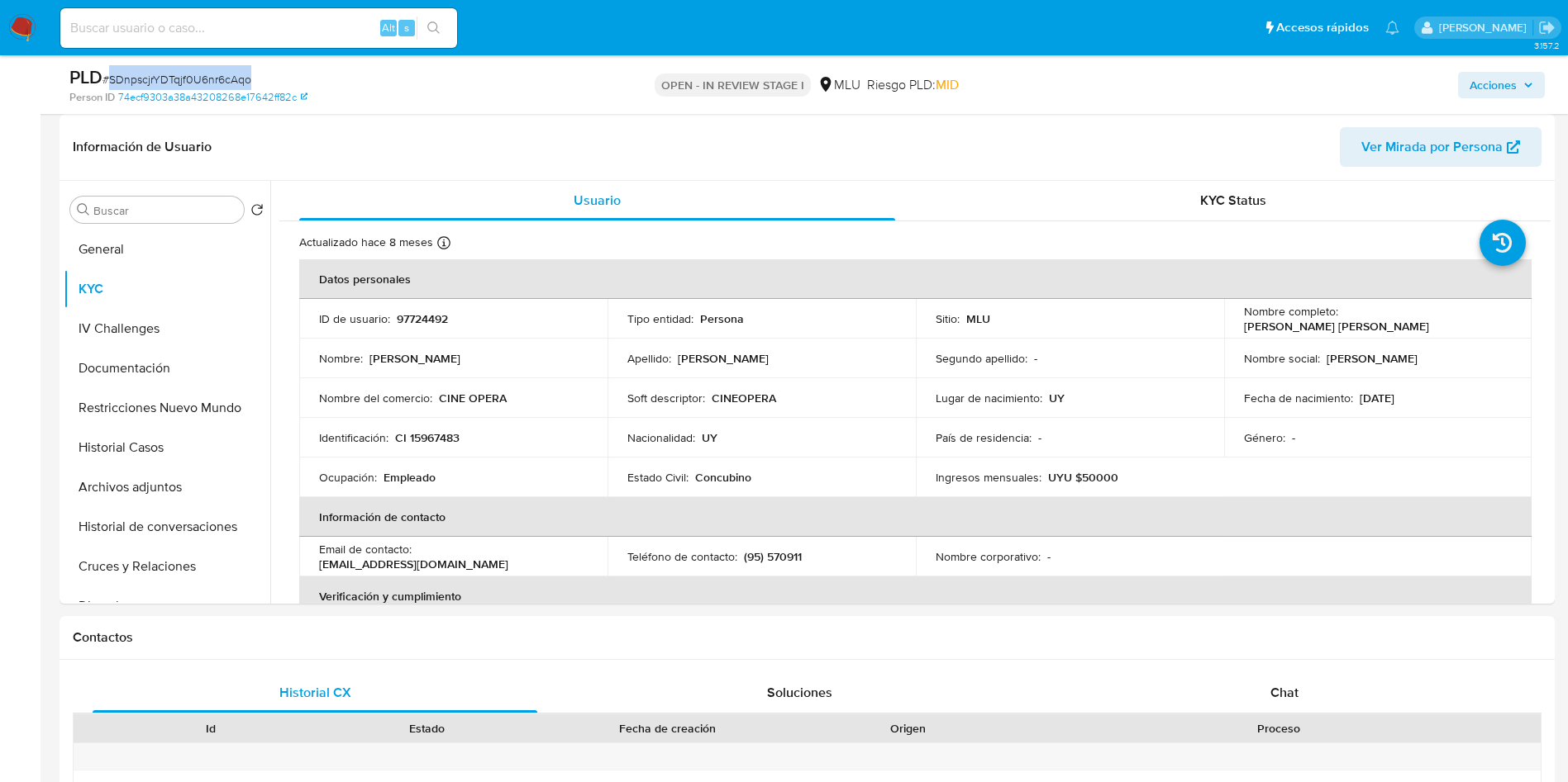
click at [233, 75] on span "# SDnpscjrYDTqjf0U6nr6cAqo" at bounding box center [177, 79] width 149 height 16
copy span "SDnpscjrYDTqjf0U6nr6cAqo"
click at [157, 461] on button "Historial Casos" at bounding box center [160, 448] width 193 height 40
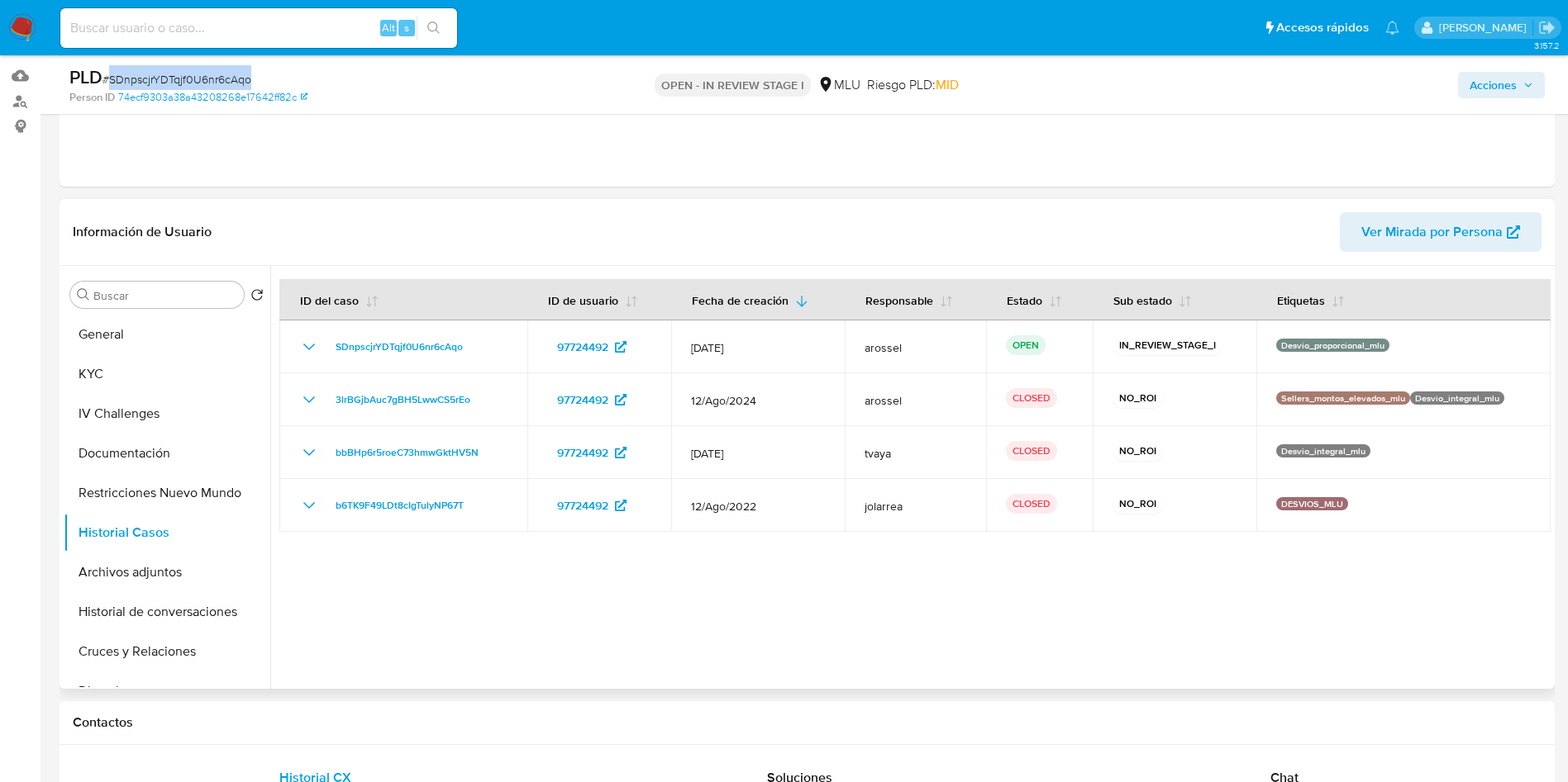
scroll to position [124, 0]
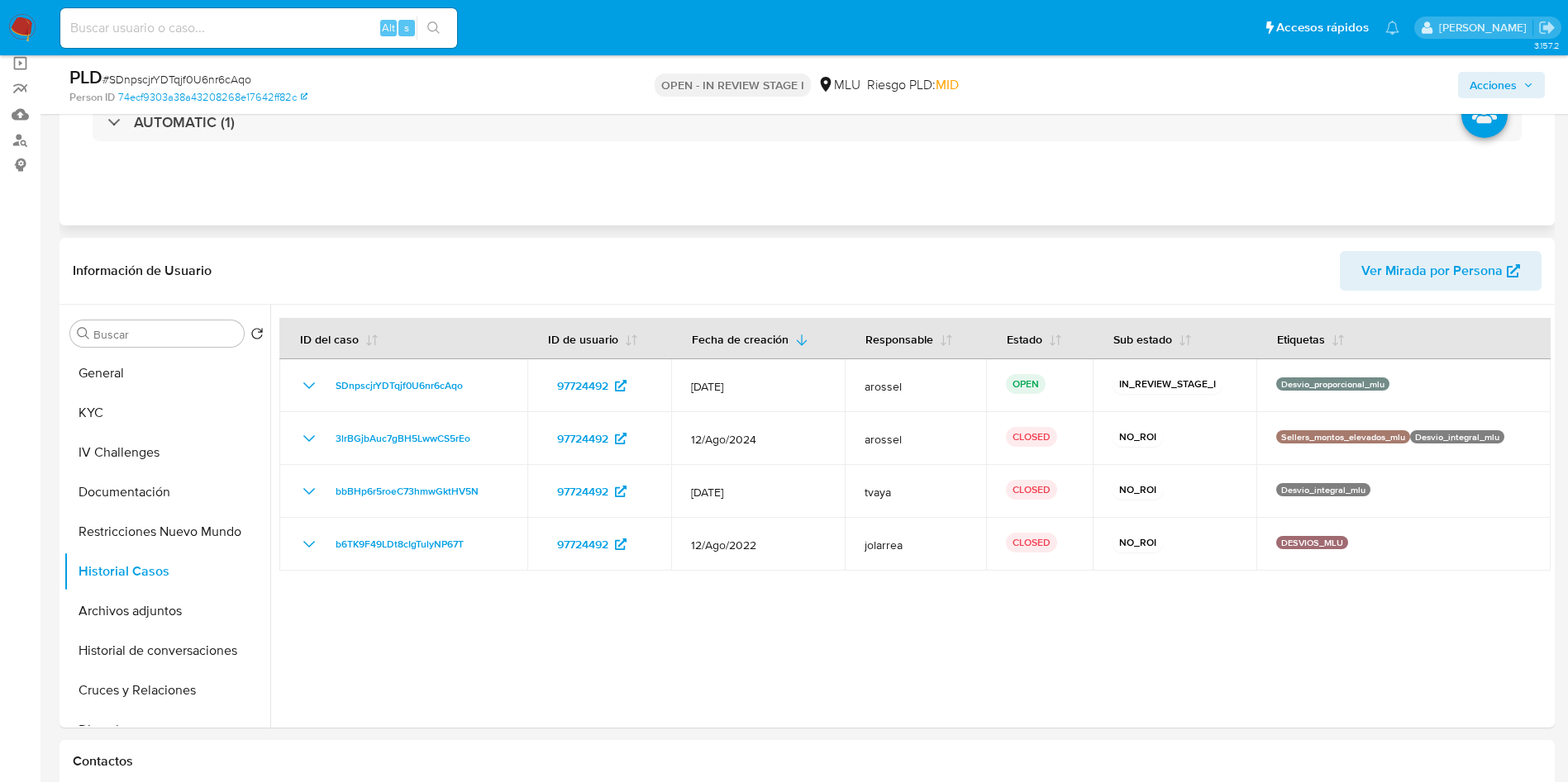
click at [311, 148] on div "AUTOMATIC (1)" at bounding box center [806, 122] width 1468 height 83
click at [307, 143] on div "AUTOMATIC (1)" at bounding box center [806, 122] width 1468 height 83
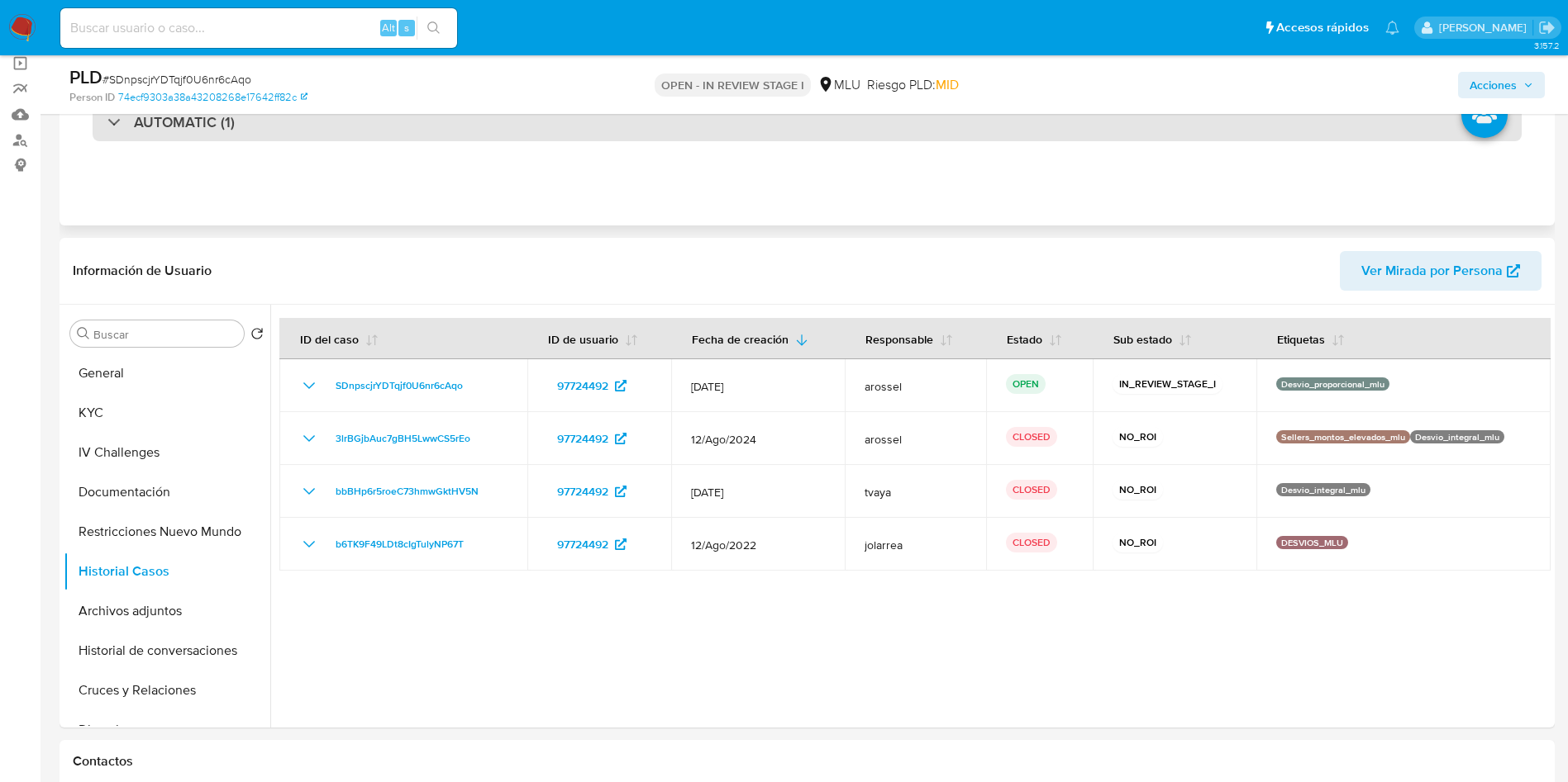
click at [306, 134] on div "AUTOMATIC (1)" at bounding box center [806, 122] width 1429 height 38
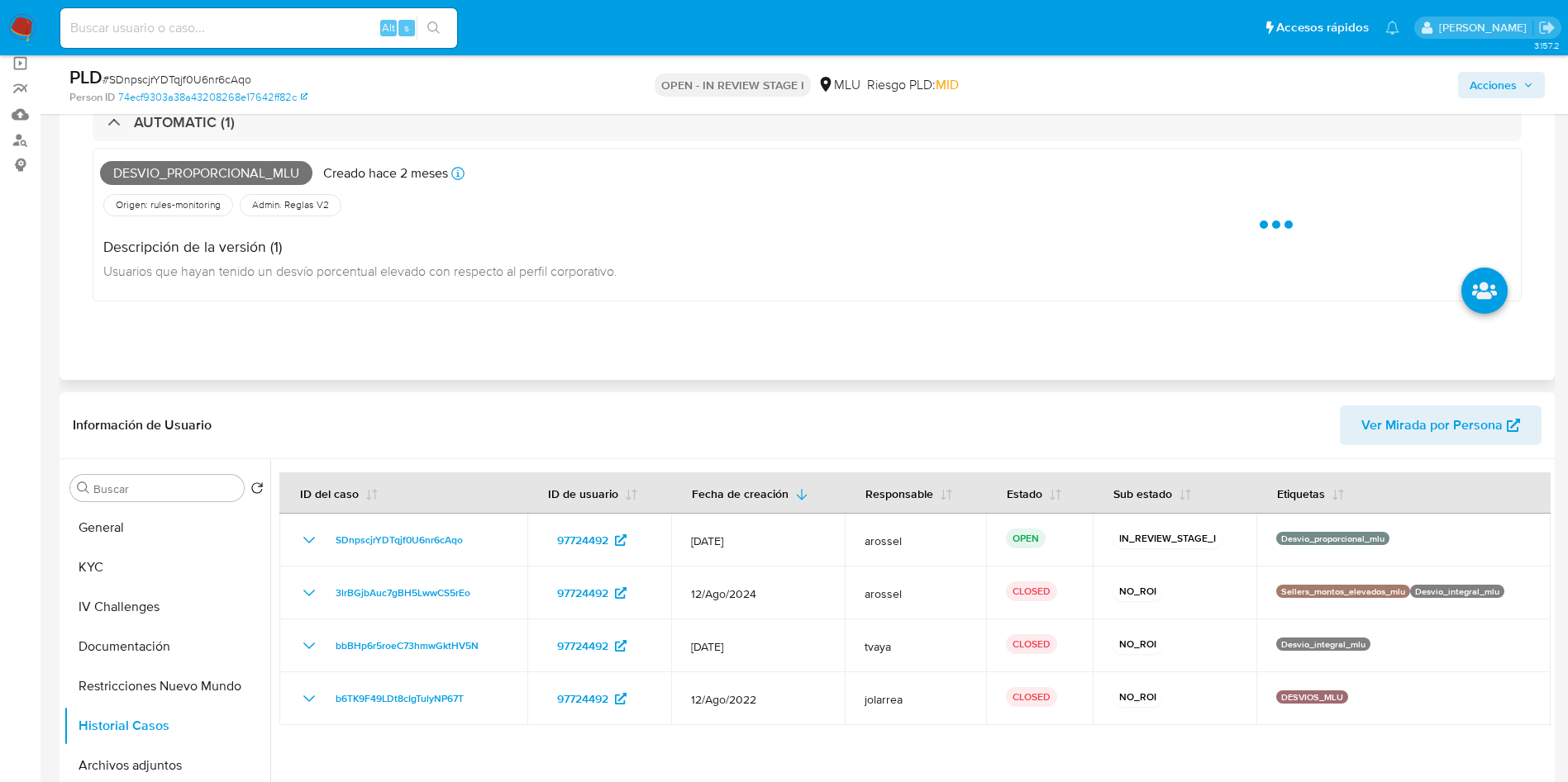
click at [228, 173] on span "Desvio_proporcional_mlu" at bounding box center [206, 173] width 212 height 25
copy span "Desvio_proporcional_mlu"
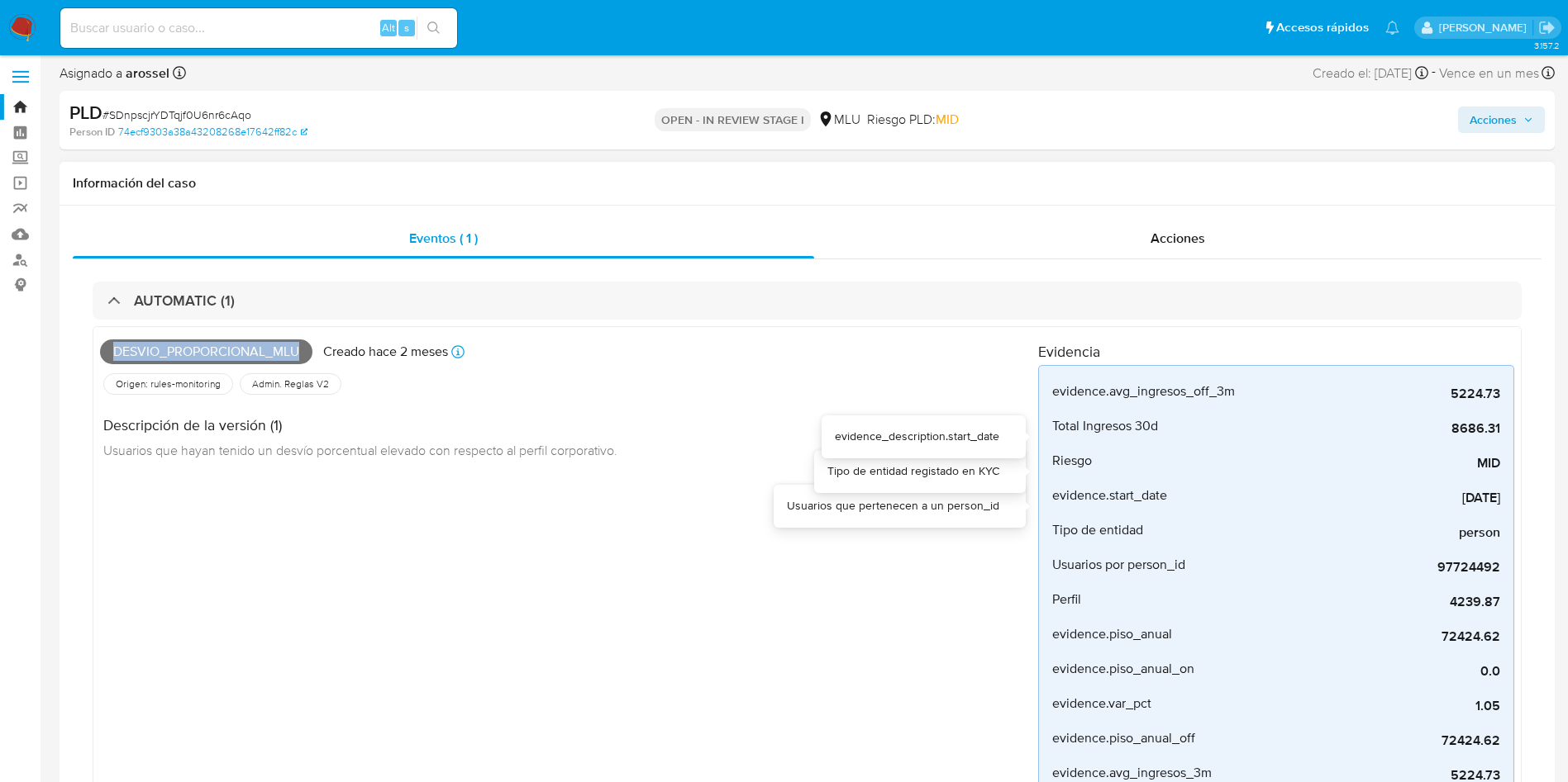
scroll to position [0, 0]
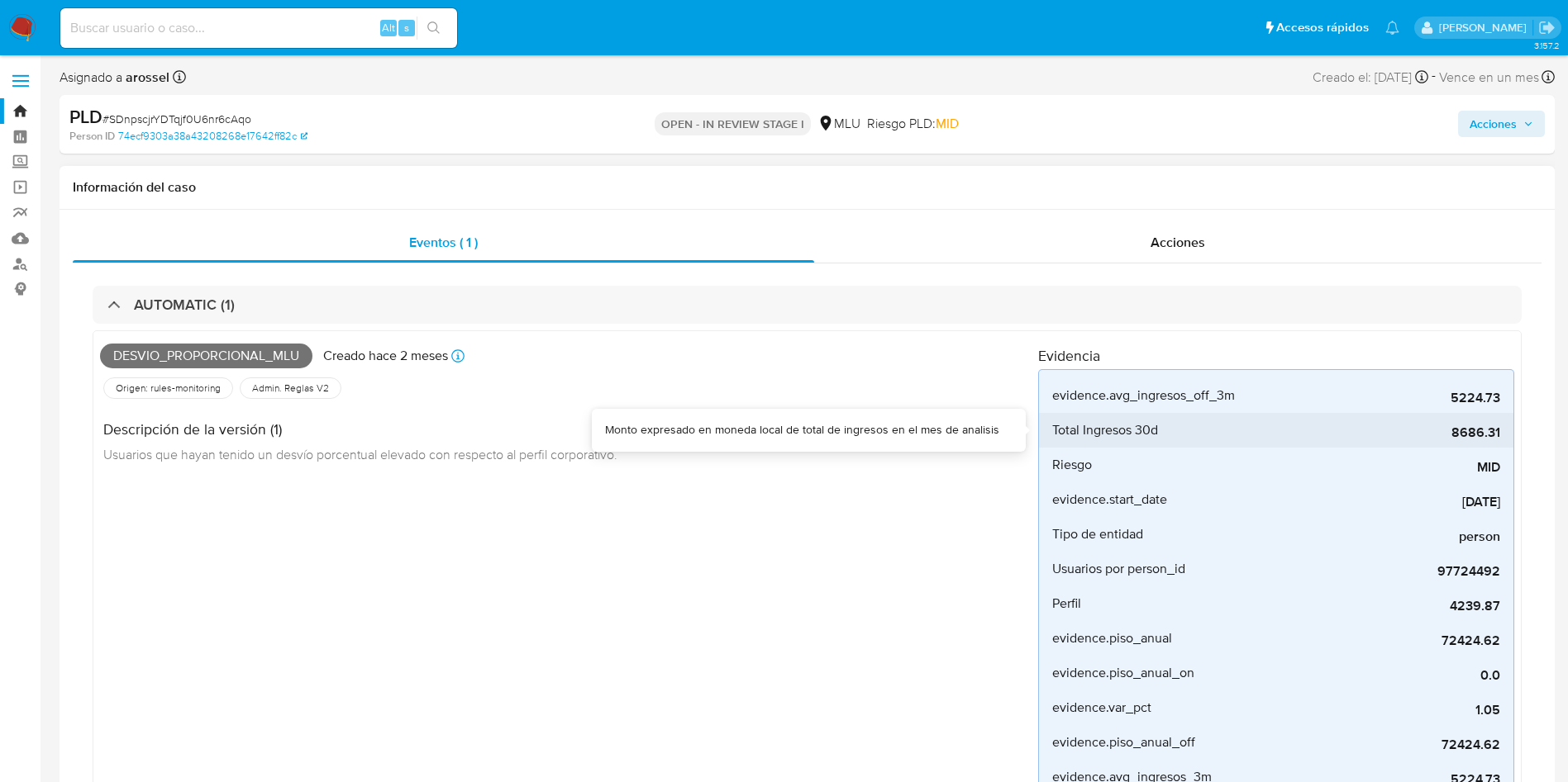
drag, startPoint x: 1454, startPoint y: 435, endPoint x: 1503, endPoint y: 435, distance: 49.0
click at [1503, 435] on li "Total Ingresos 30d 8686.31" at bounding box center [1276, 430] width 474 height 35
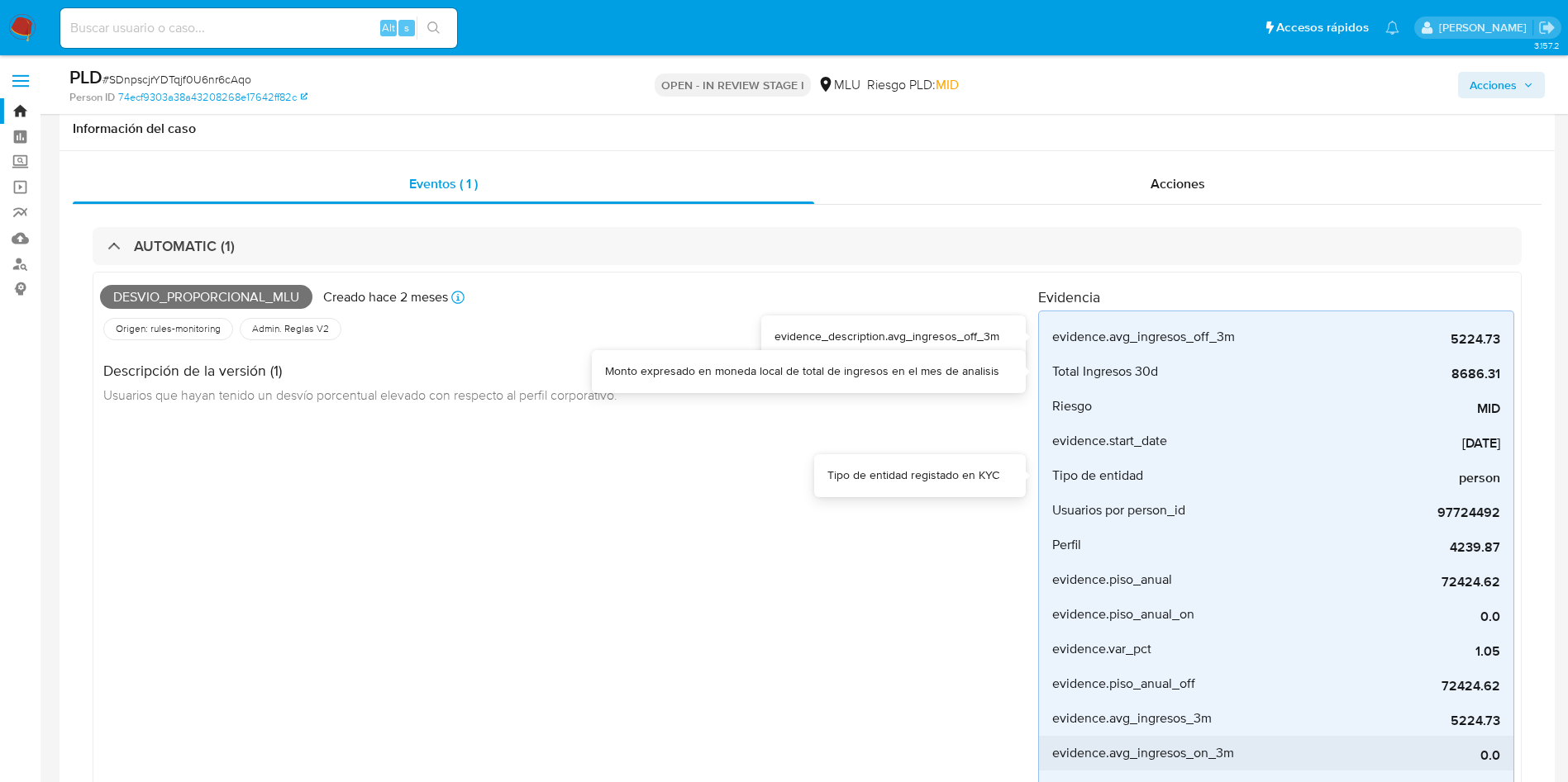
scroll to position [124, 0]
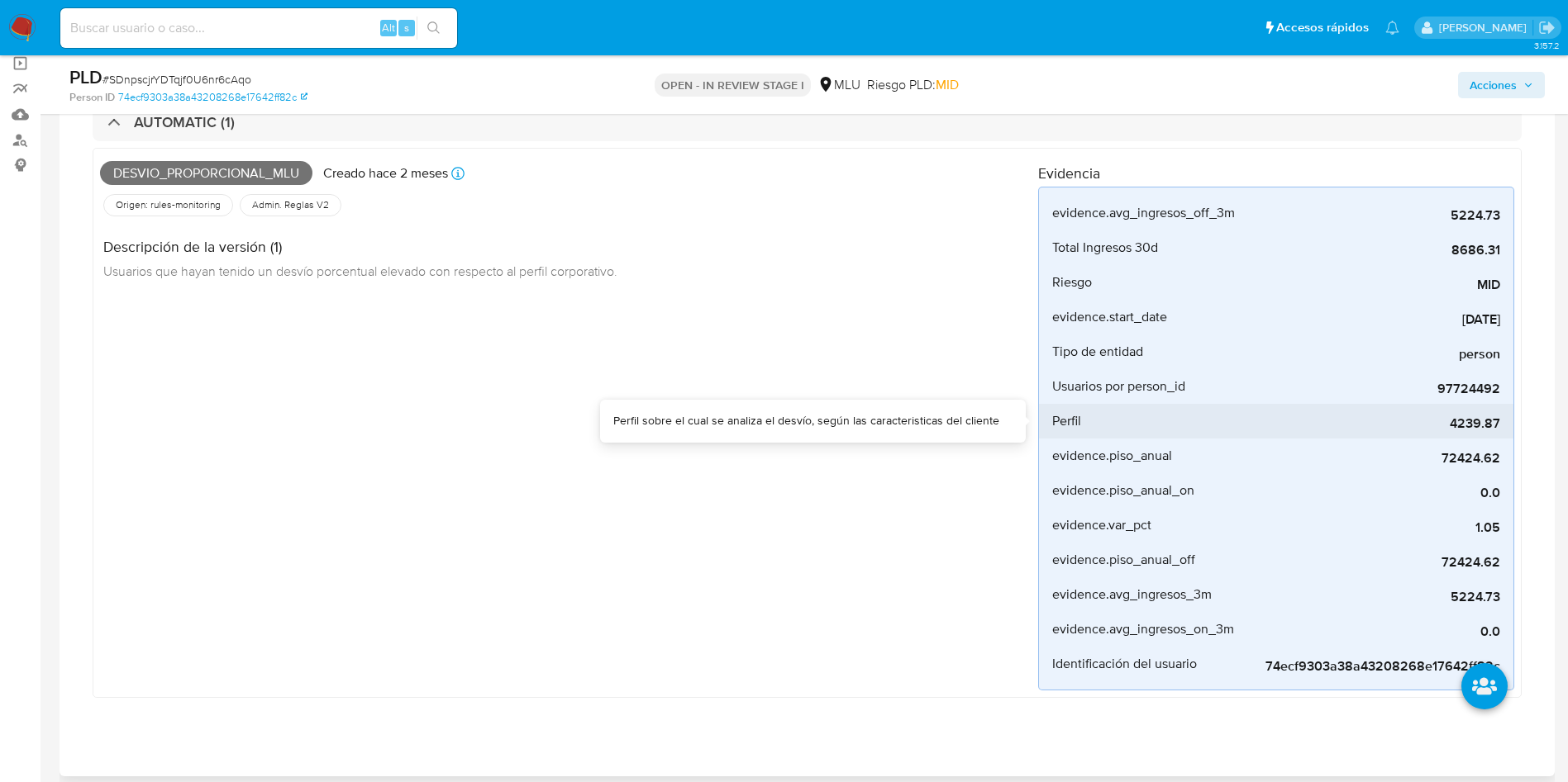
drag, startPoint x: 1467, startPoint y: 428, endPoint x: 1512, endPoint y: 422, distance: 45.4
click at [1512, 422] on li "Perfil 4239.87" at bounding box center [1276, 421] width 474 height 35
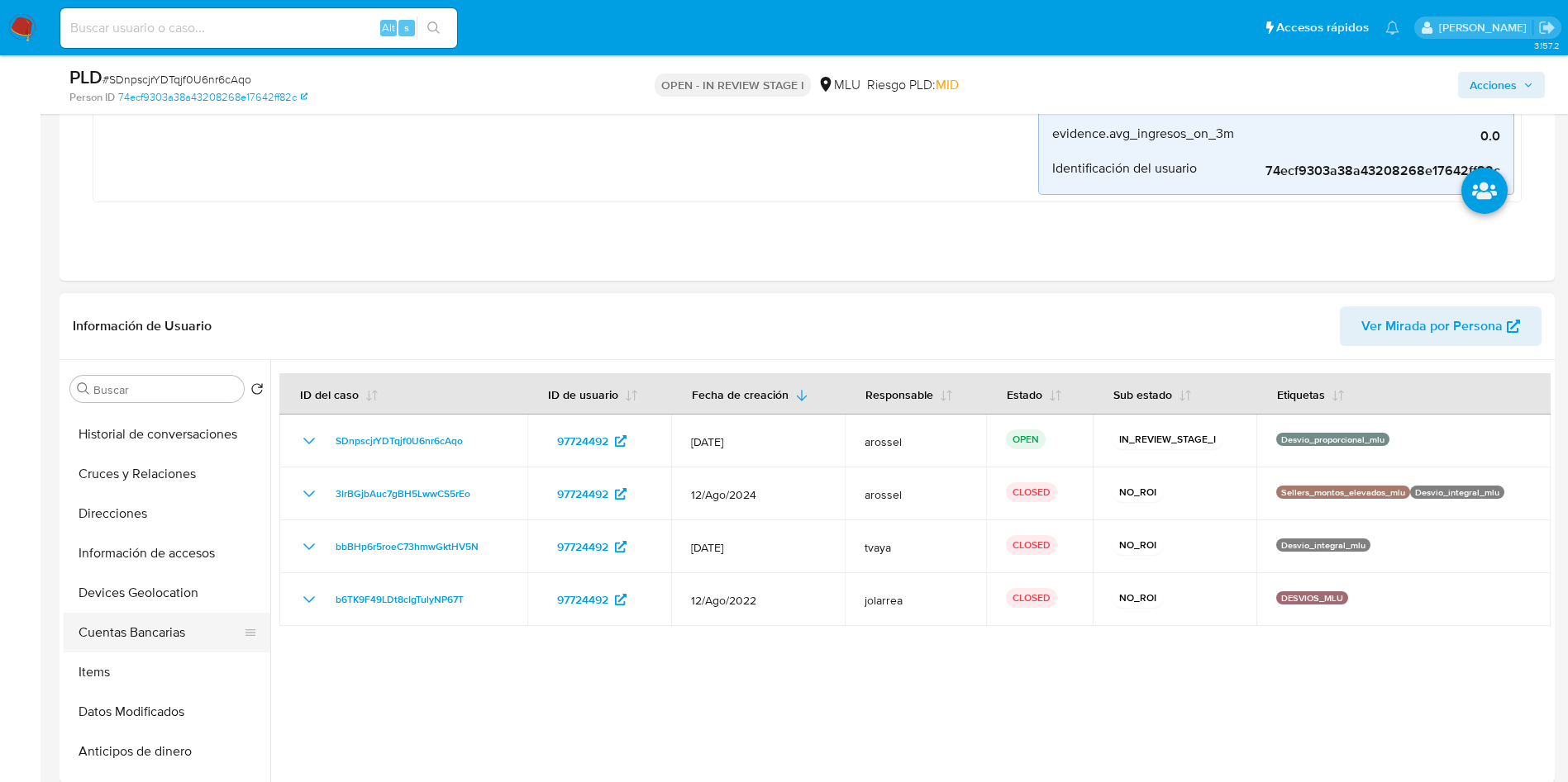
scroll to position [372, 0]
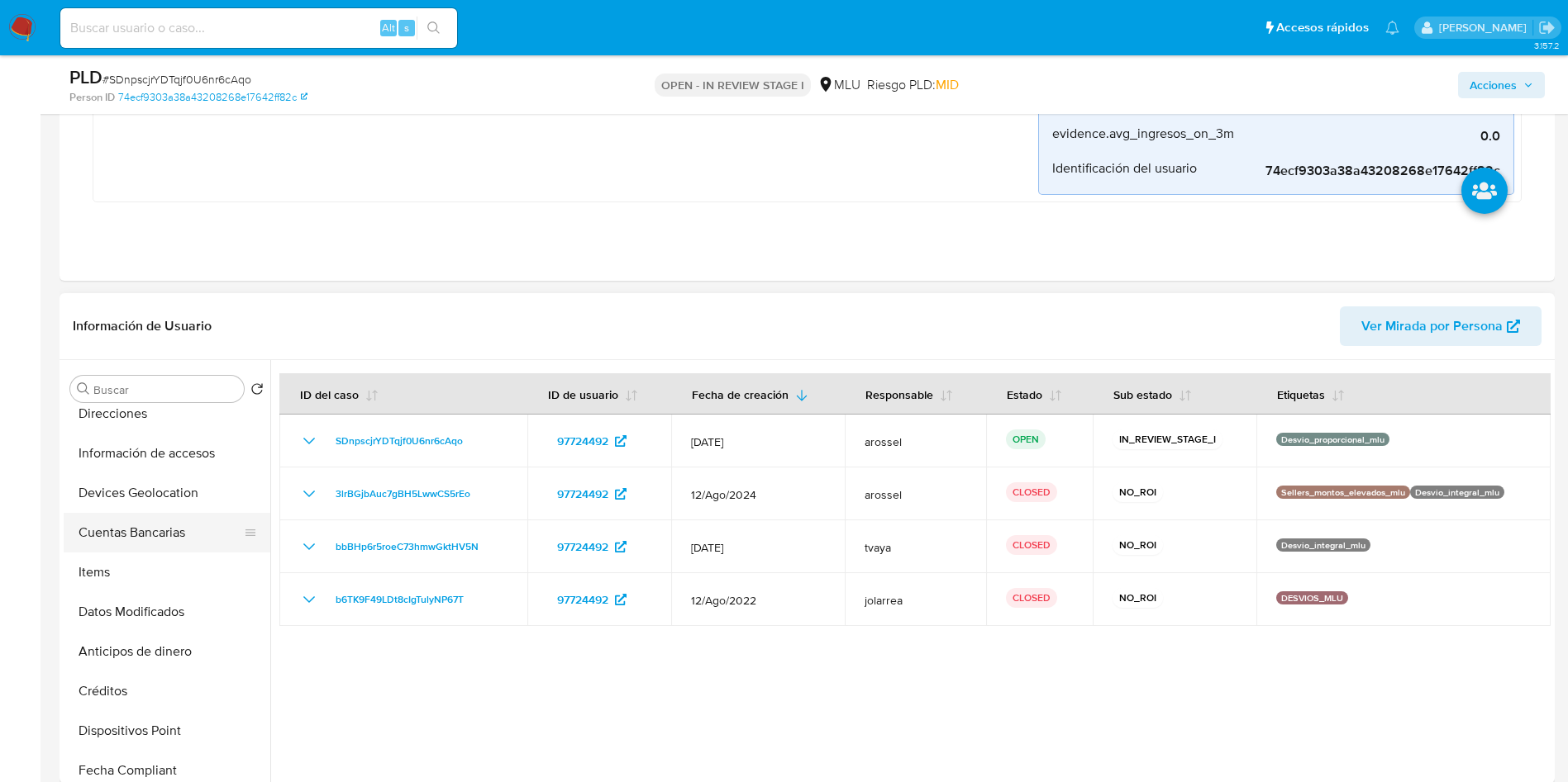
click at [136, 543] on button "Cuentas Bancarias" at bounding box center [160, 532] width 193 height 40
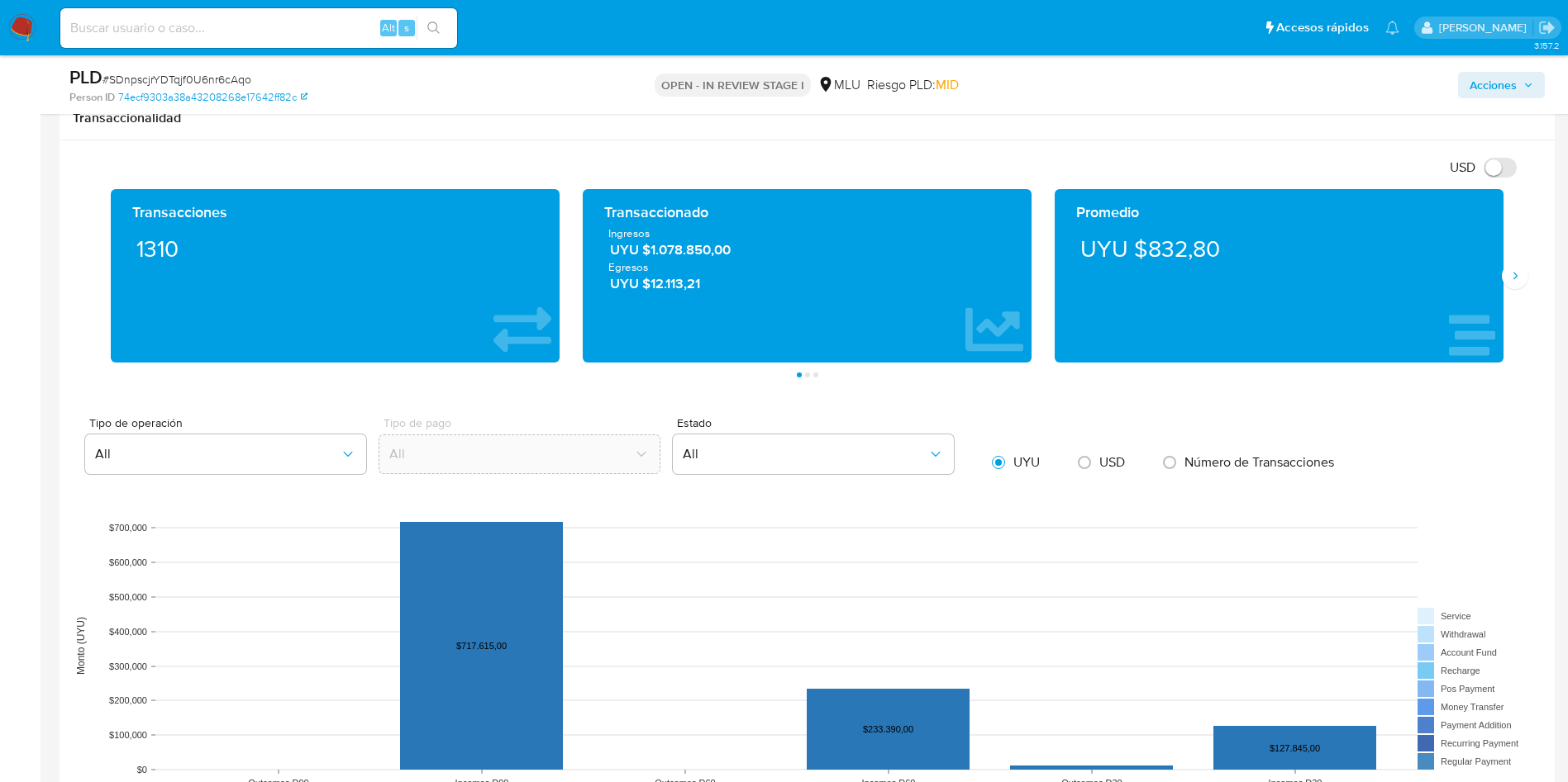
scroll to position [1487, 0]
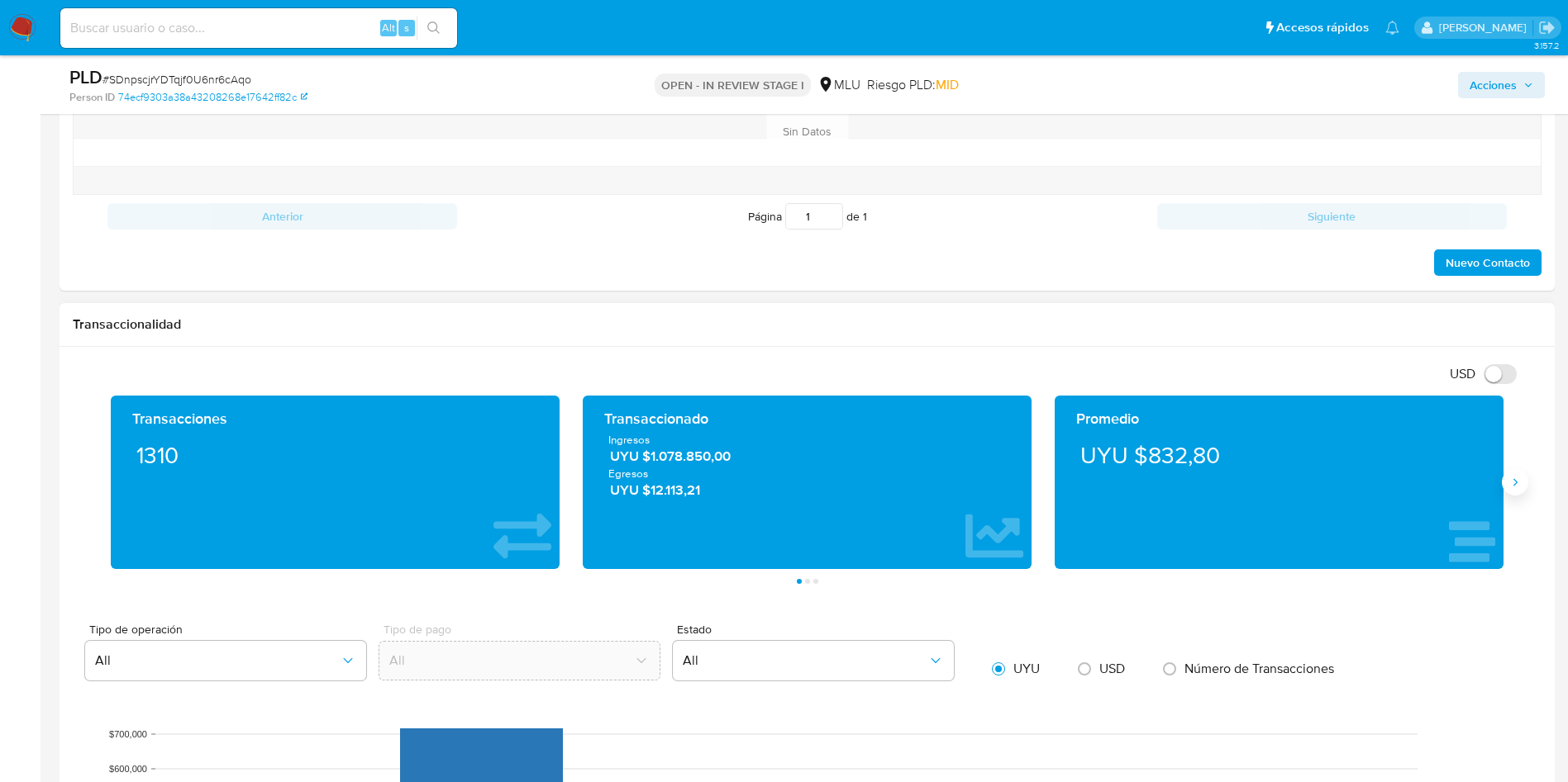
click at [1523, 481] on button "Siguiente" at bounding box center [1514, 482] width 26 height 26
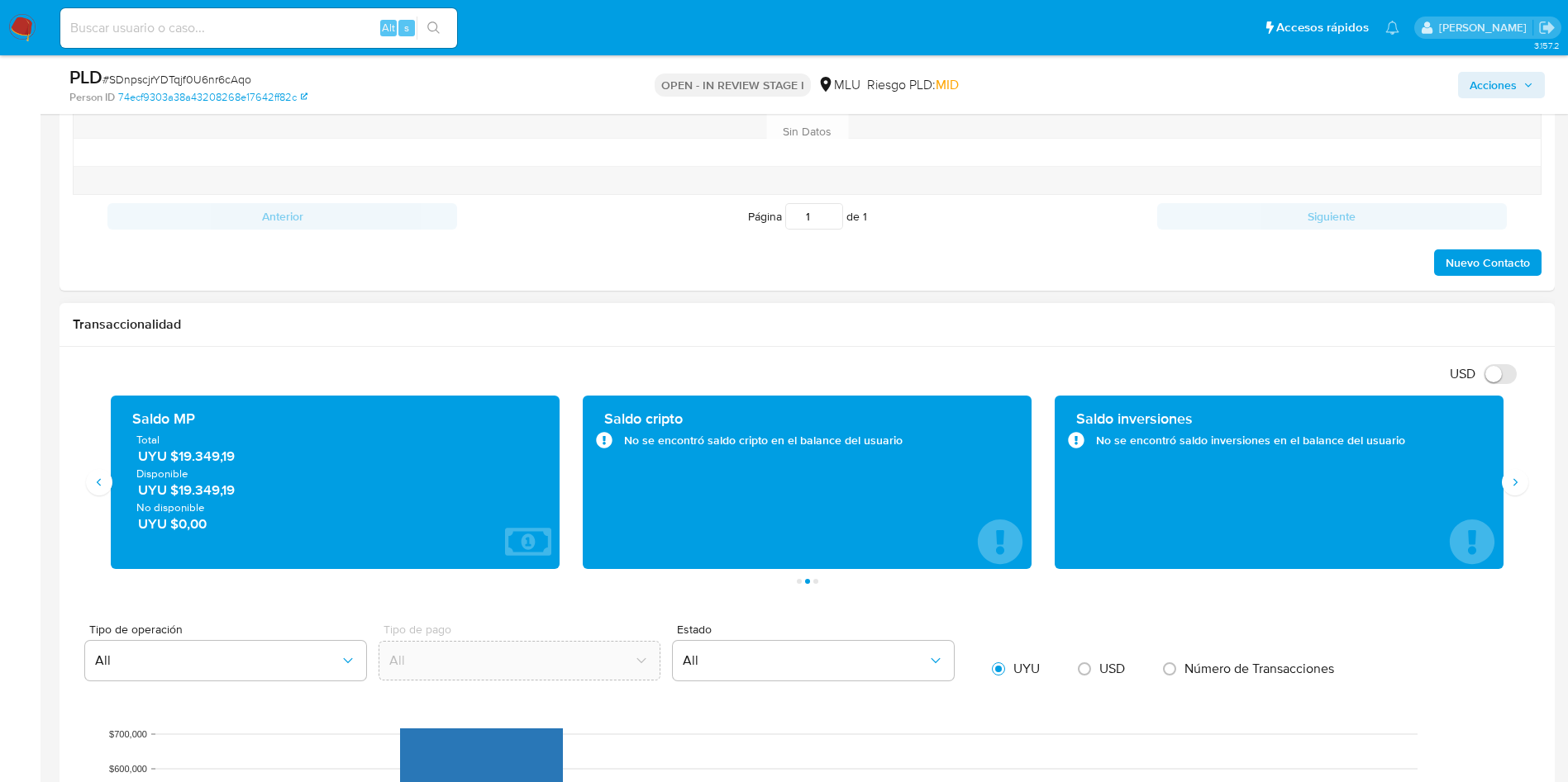
drag, startPoint x: 248, startPoint y: 457, endPoint x: 173, endPoint y: 461, distance: 75.1
click at [173, 461] on span "UYU $19.349,19" at bounding box center [336, 456] width 396 height 19
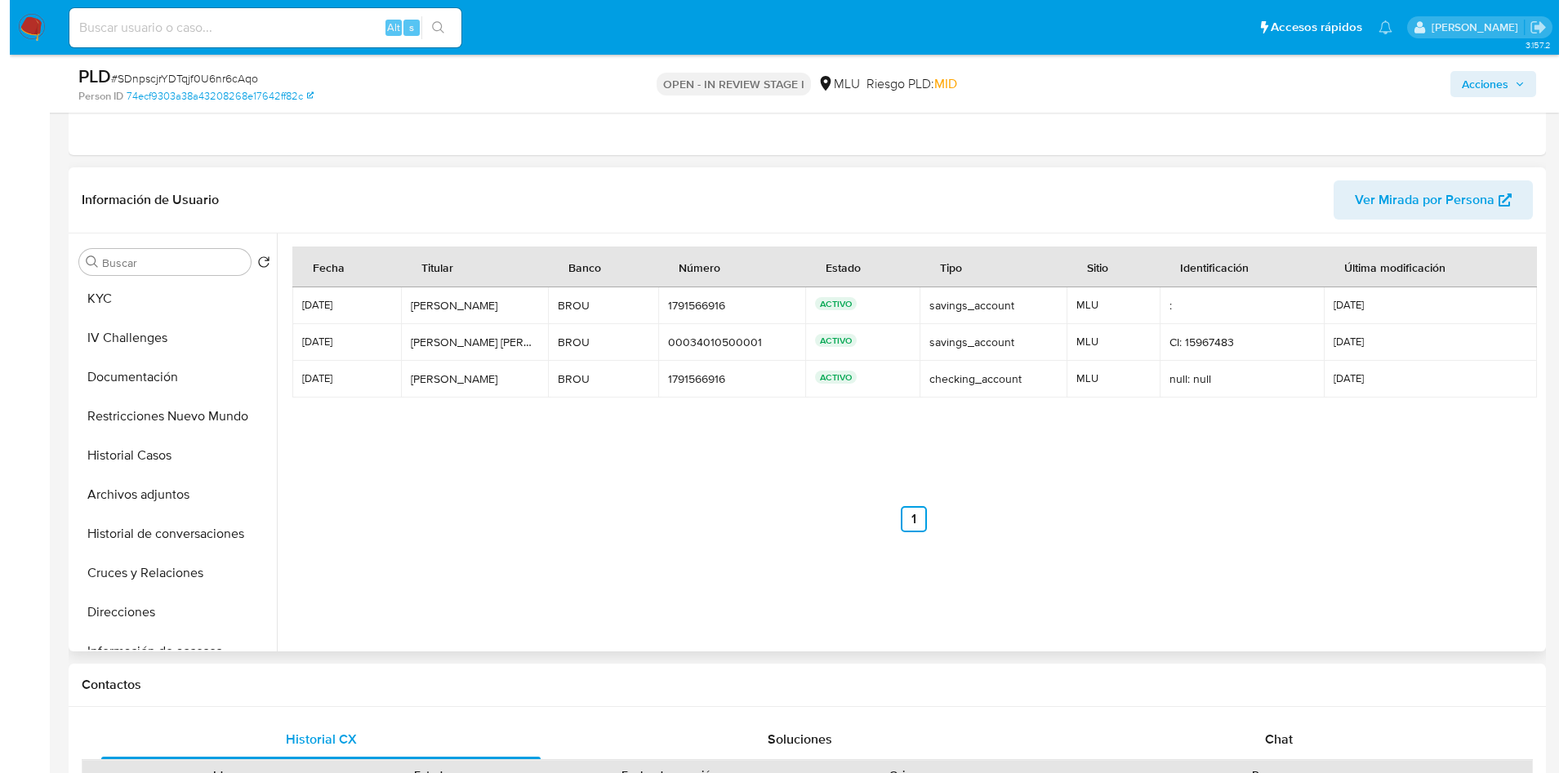
scroll to position [0, 0]
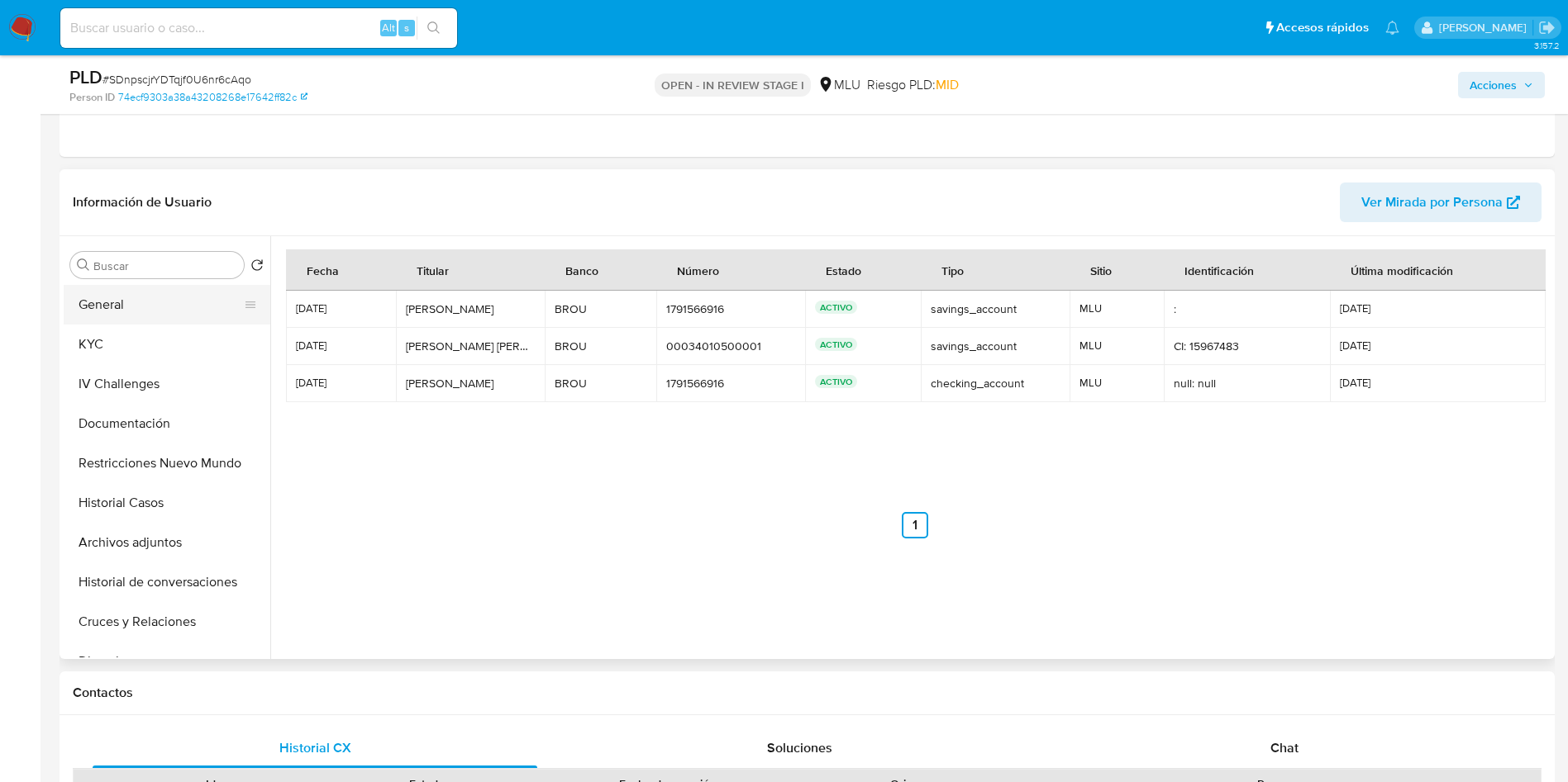
click at [156, 297] on button "General" at bounding box center [160, 304] width 193 height 40
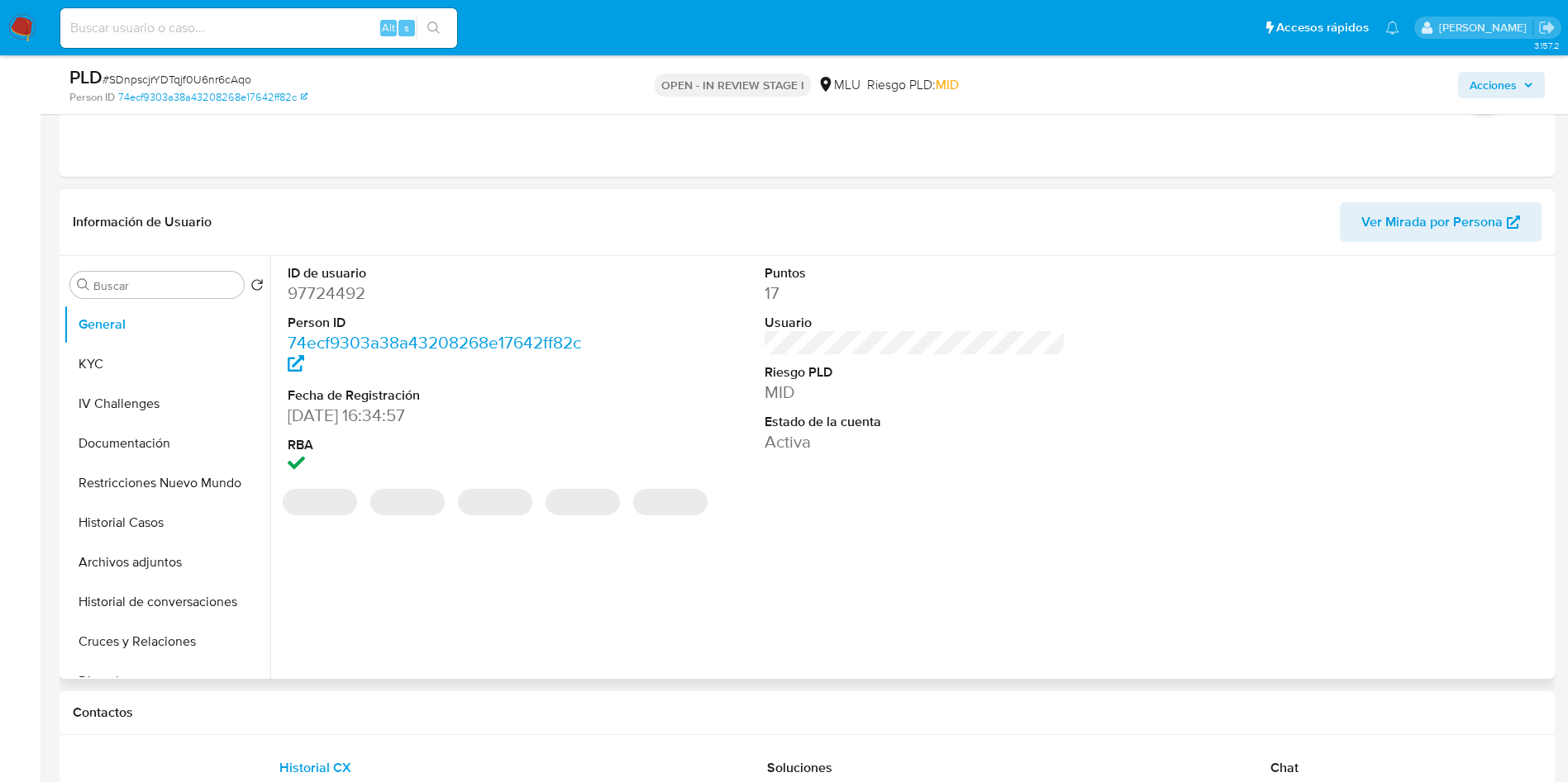
click at [343, 289] on dd "97724492" at bounding box center [438, 294] width 302 height 23
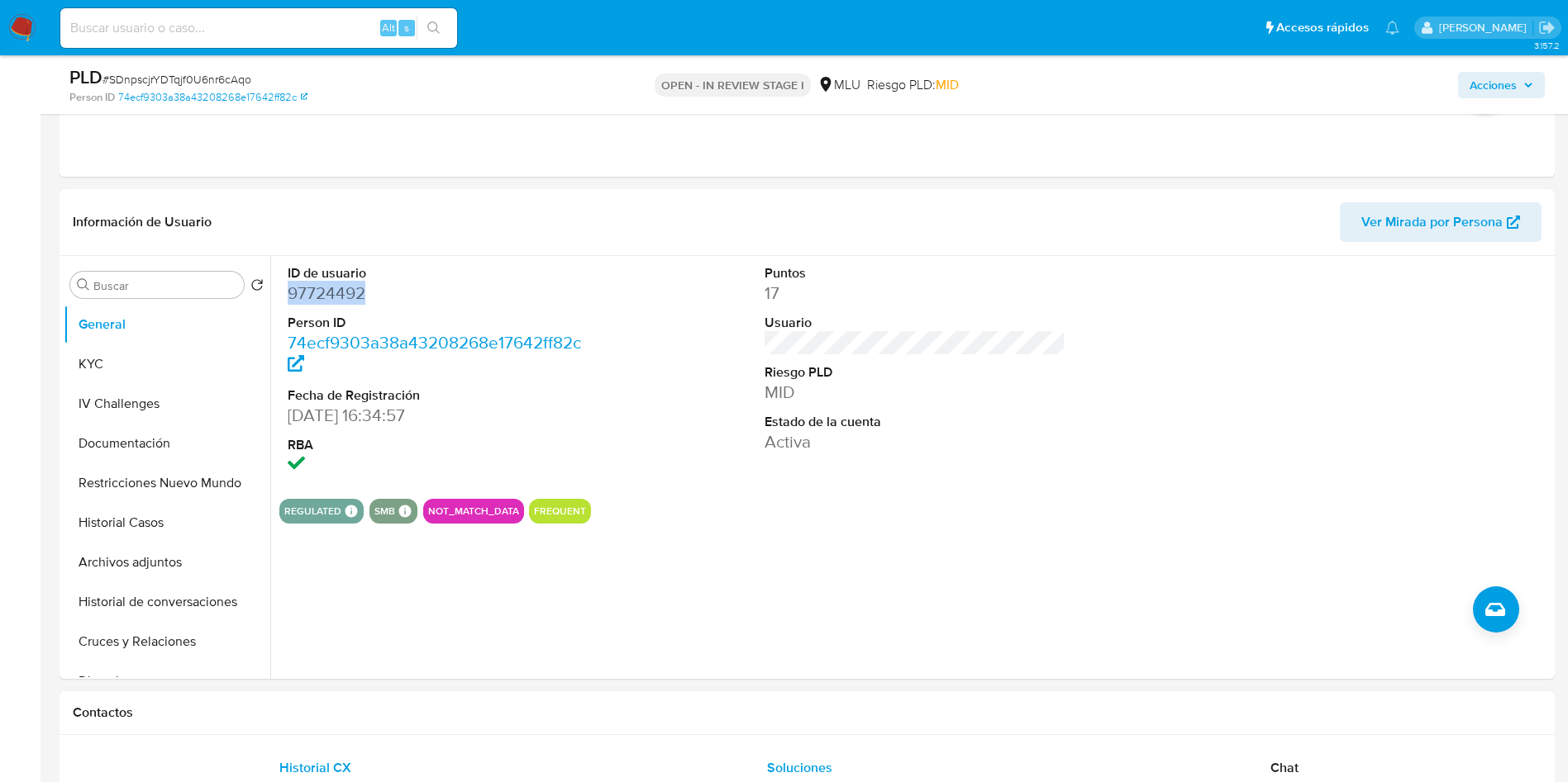
copy dd "97724492"
click at [120, 366] on button "KYC" at bounding box center [160, 365] width 193 height 40
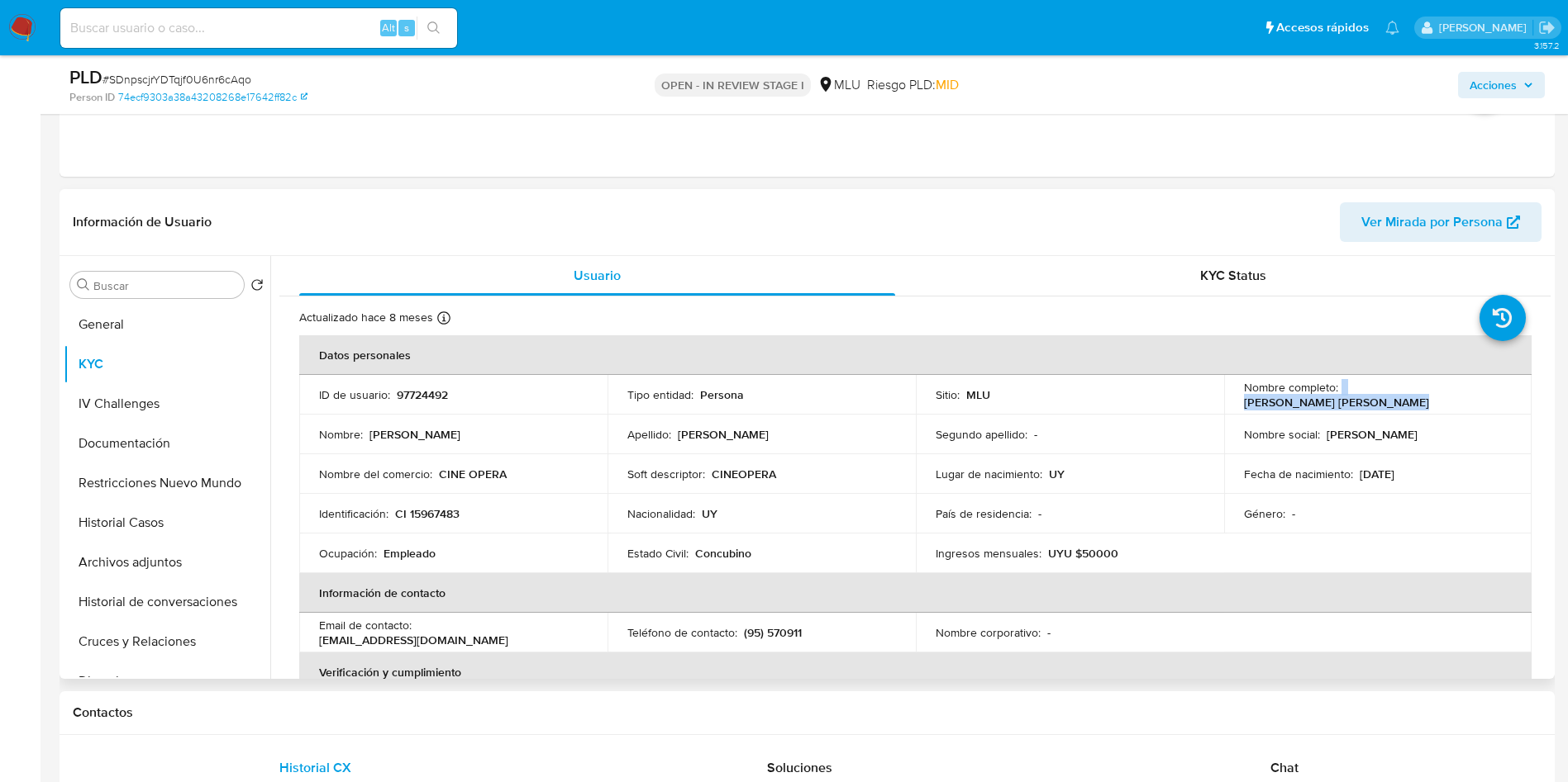
drag, startPoint x: 1336, startPoint y: 397, endPoint x: 1493, endPoint y: 398, distance: 157.0
click at [1493, 398] on div "Nombre completo : Jose Manuel Camejo Gutierrez" at bounding box center [1378, 394] width 269 height 30
click at [1320, 395] on p "Nombre completo :" at bounding box center [1291, 387] width 94 height 15
drag, startPoint x: 1339, startPoint y: 391, endPoint x: 1506, endPoint y: 391, distance: 167.0
click at [1506, 391] on td "Nombre completo : Jose Manuel Camejo Gutierrez" at bounding box center [1378, 395] width 308 height 40
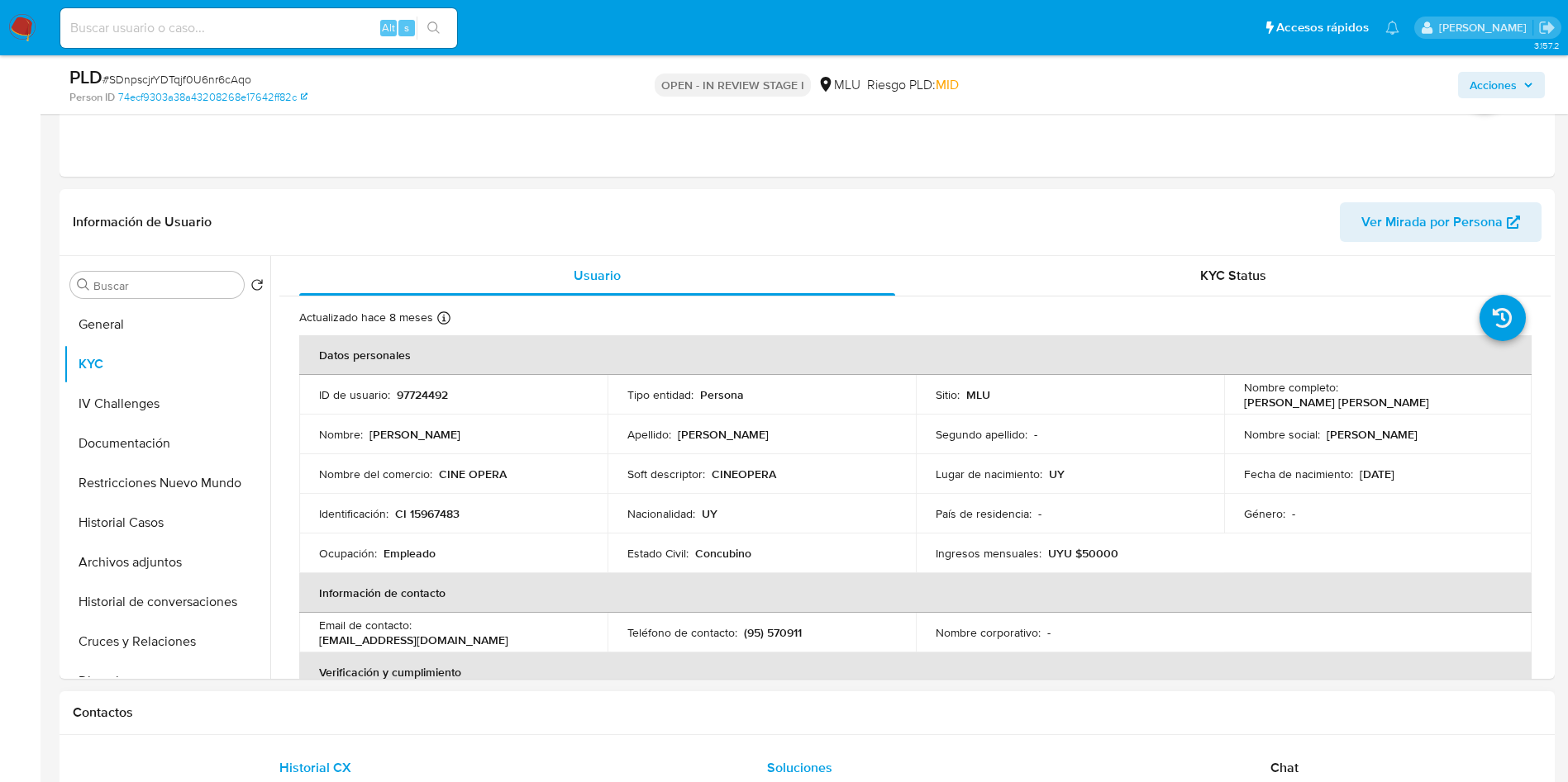
copy p "Jose Manuel Camejo Gutierrez"
click at [128, 563] on button "Archivos adjuntos" at bounding box center [160, 563] width 193 height 40
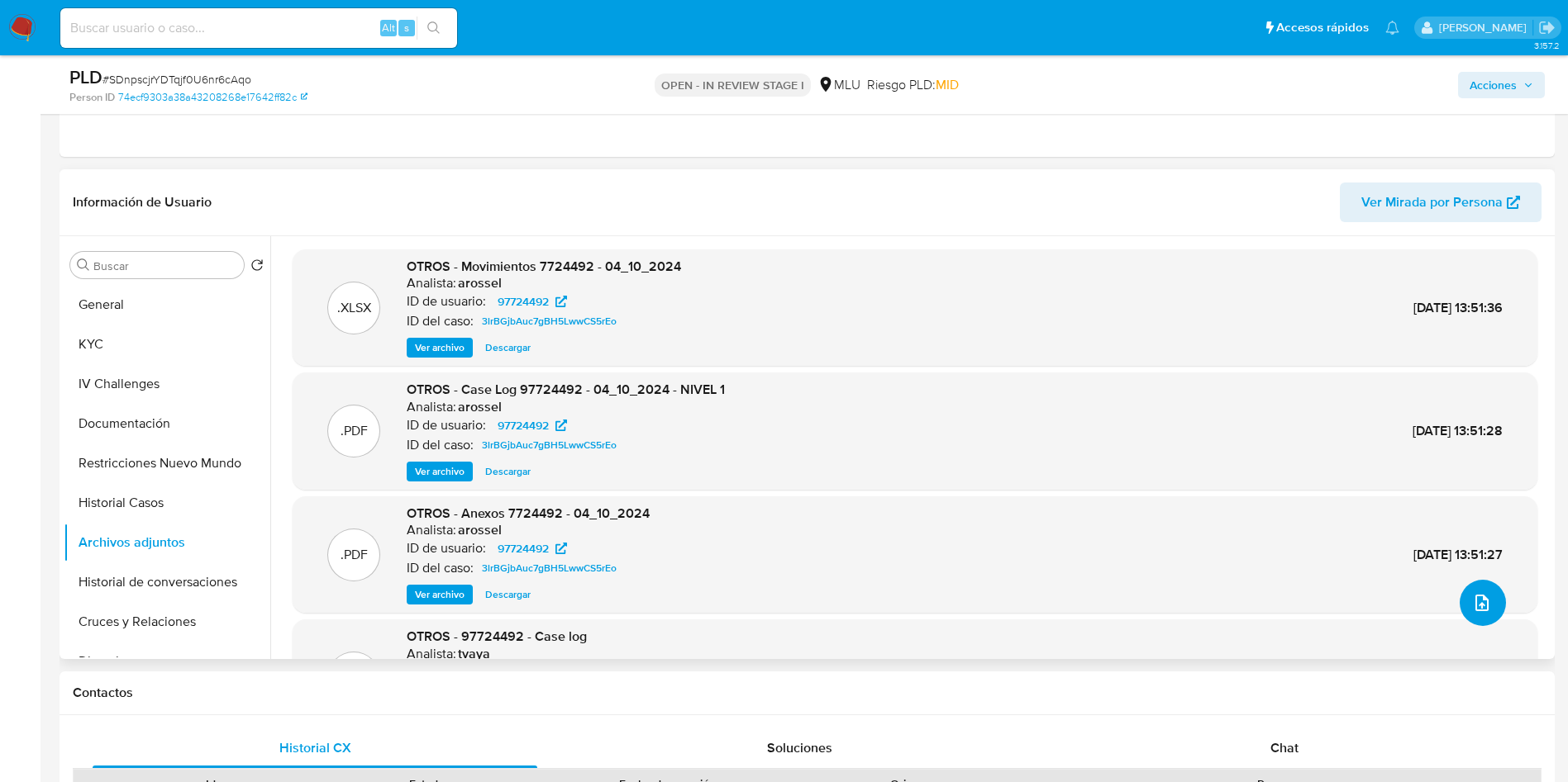
click at [1476, 603] on icon "upload-file" at bounding box center [1482, 603] width 13 height 16
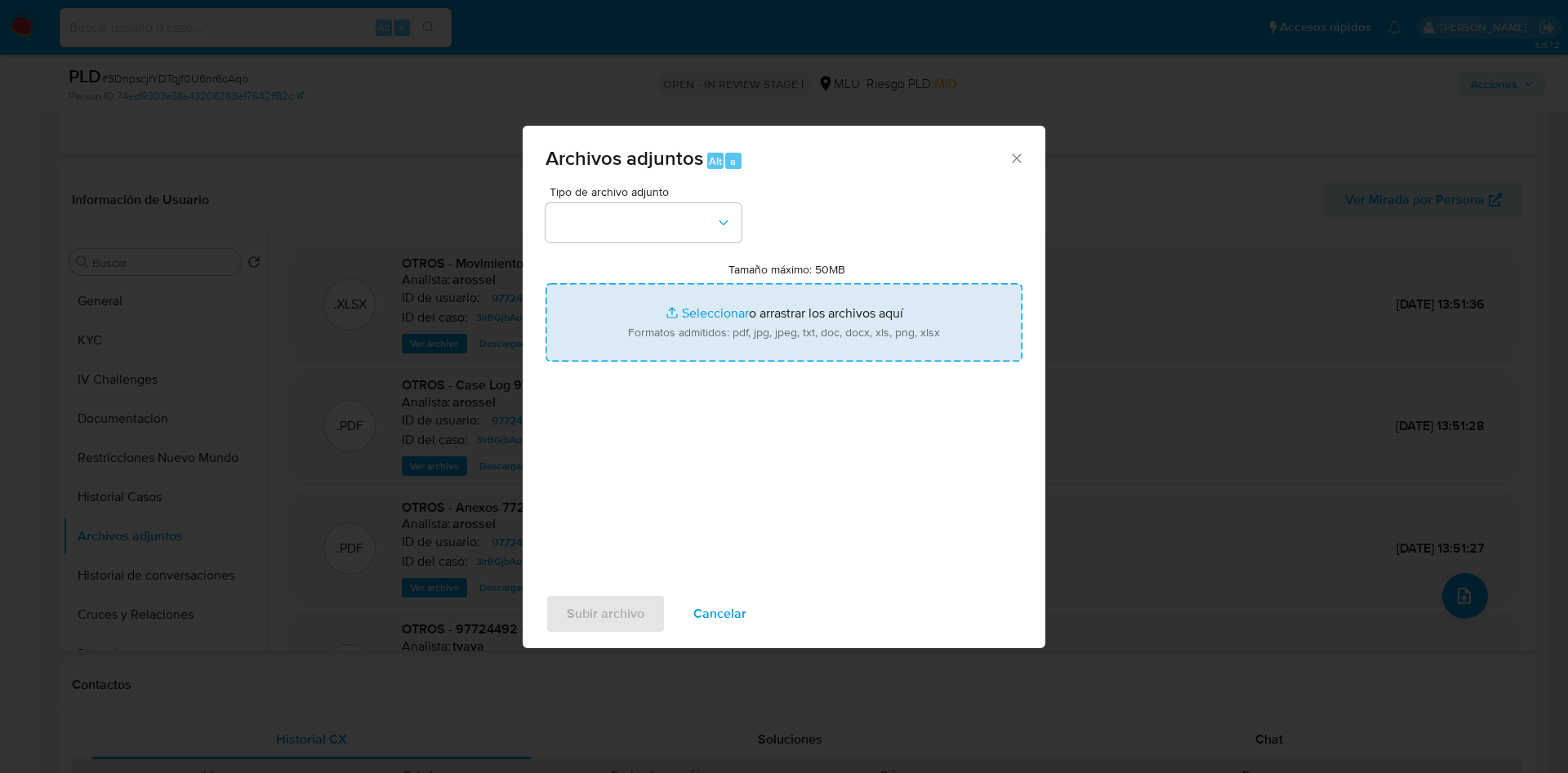
click at [683, 333] on input "Tamaño máximo: 50MB Seleccionar archivos" at bounding box center [784, 322] width 477 height 78
type input "C:\fakepath\Movimientos 97724492 - 03_09_2025.xlsx"
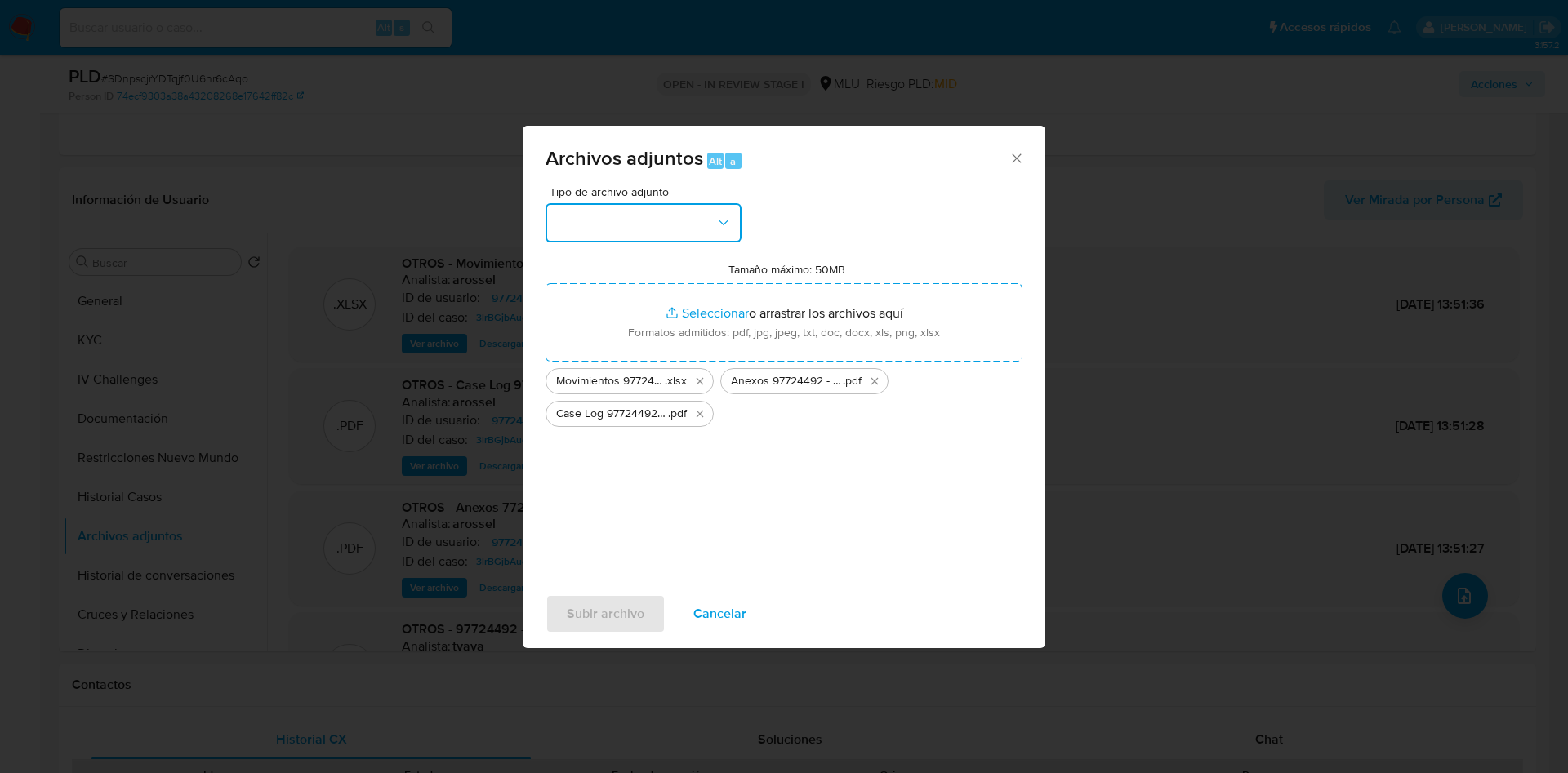
click at [677, 230] on button "button" at bounding box center [643, 223] width 196 height 39
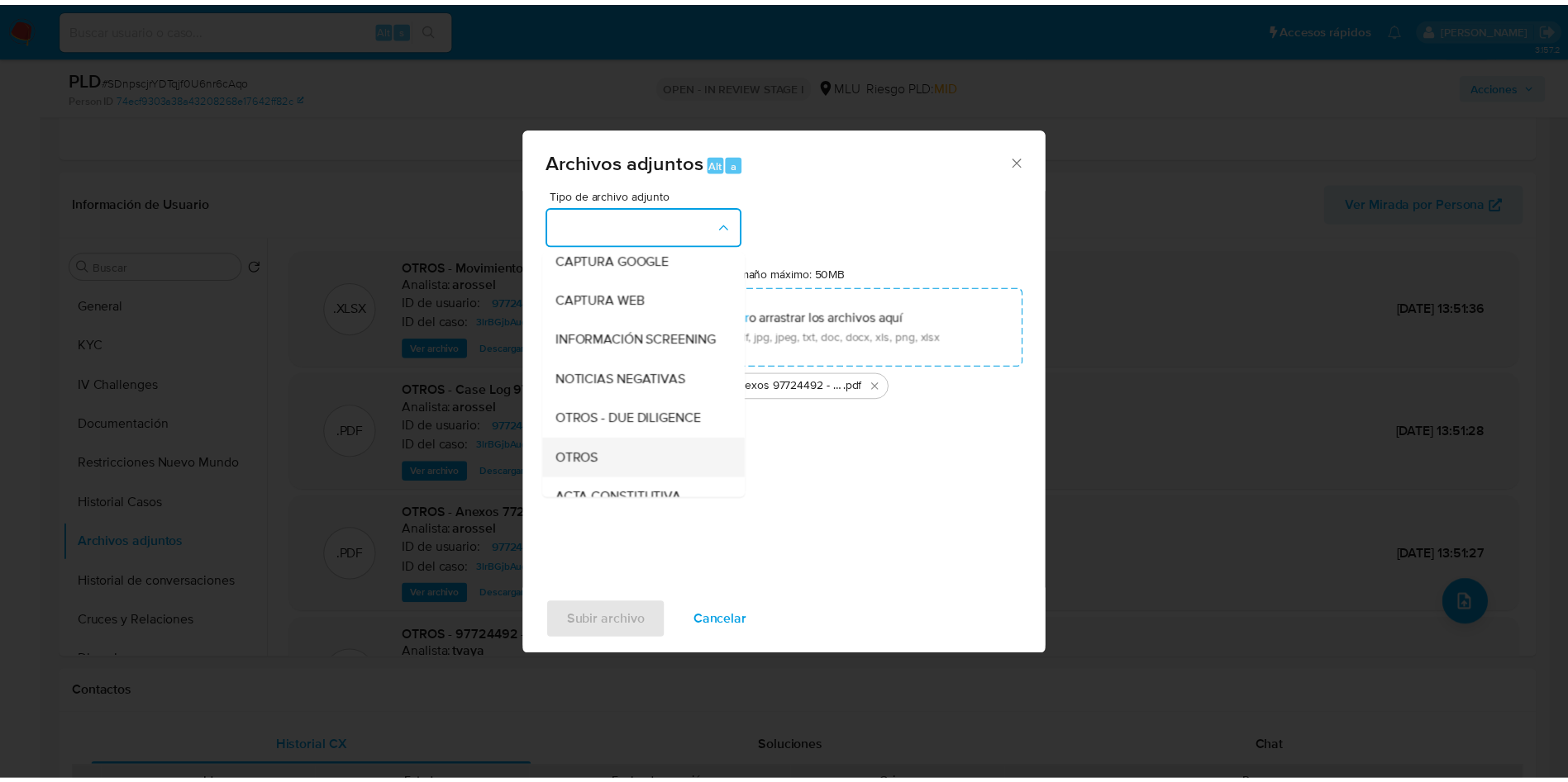
scroll to position [124, 0]
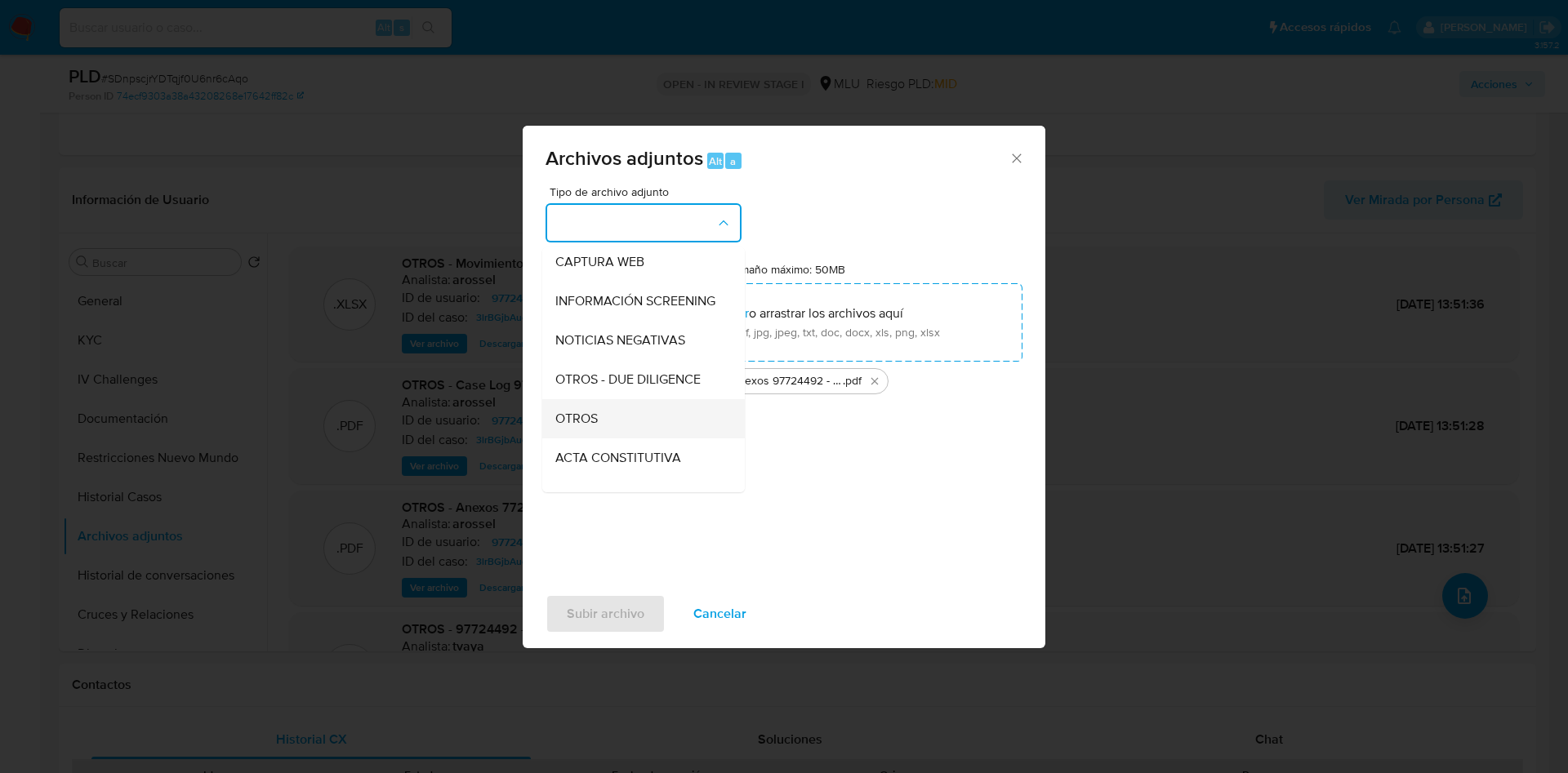
click at [616, 425] on div "OTROS" at bounding box center [639, 419] width 167 height 39
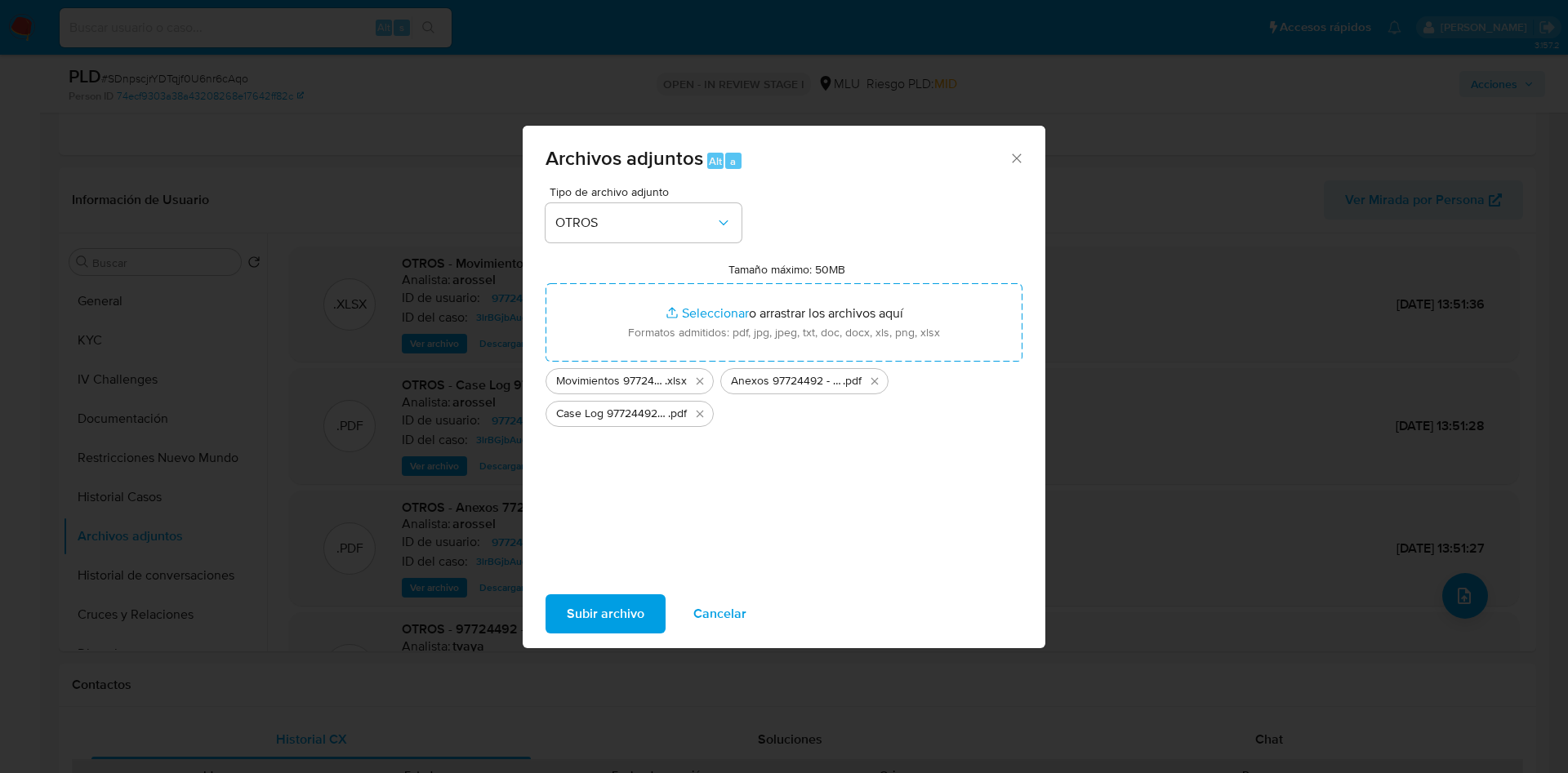
click at [585, 602] on span "Subir archivo" at bounding box center [605, 614] width 77 height 35
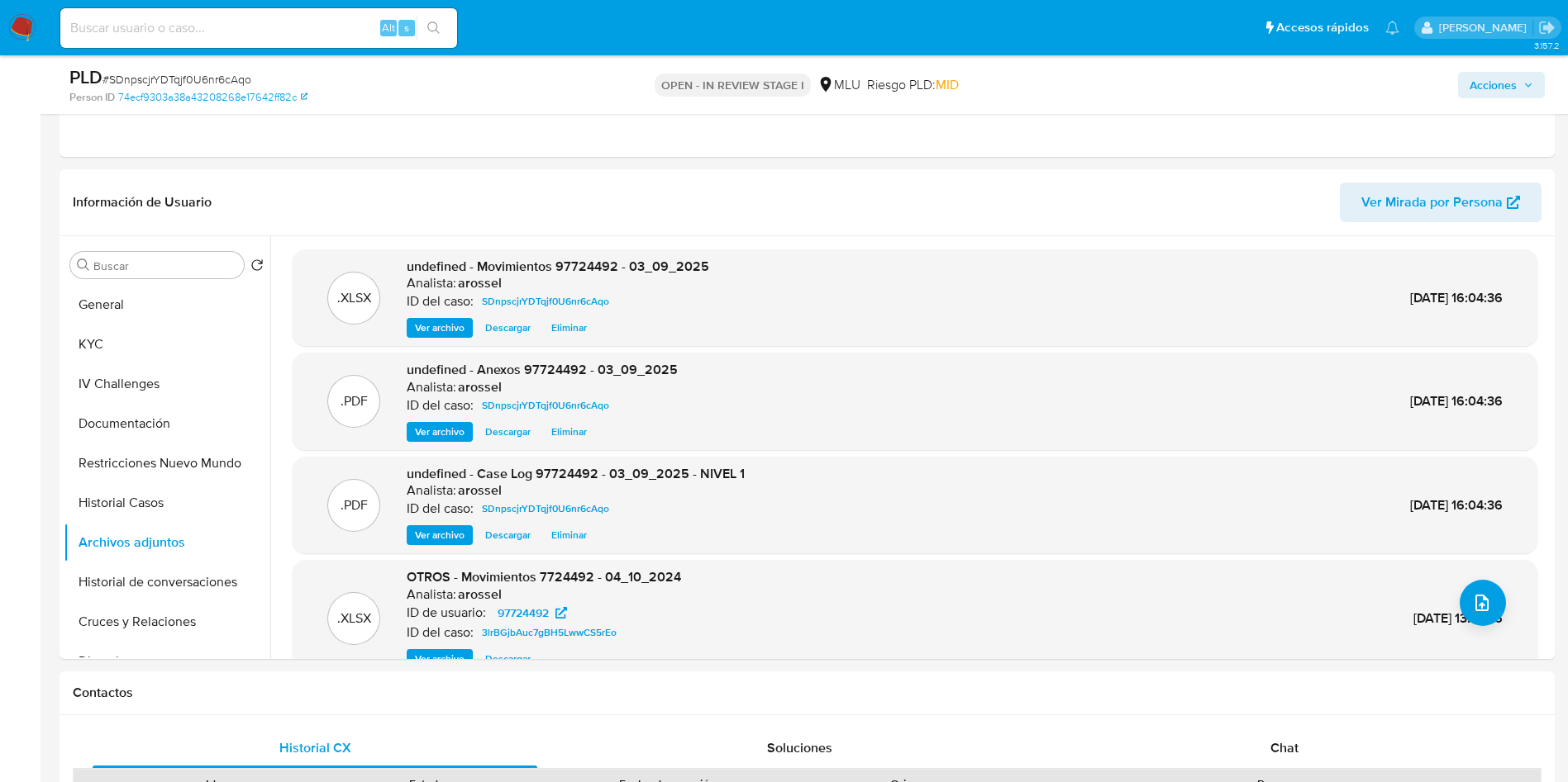
click at [1502, 88] on span "Acciones" at bounding box center [1493, 84] width 47 height 26
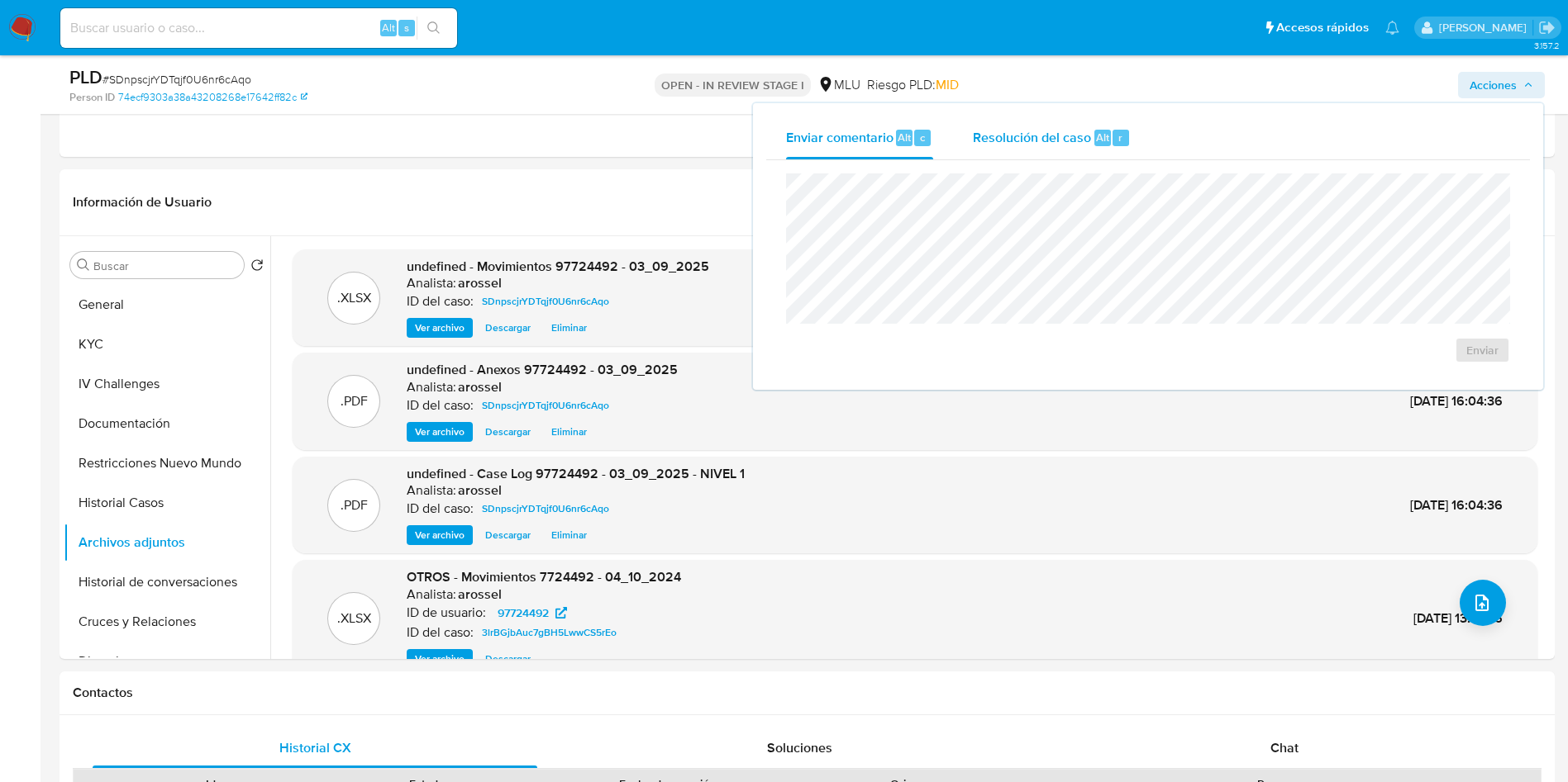
click at [1023, 132] on span "Resolución del caso" at bounding box center [1032, 136] width 119 height 19
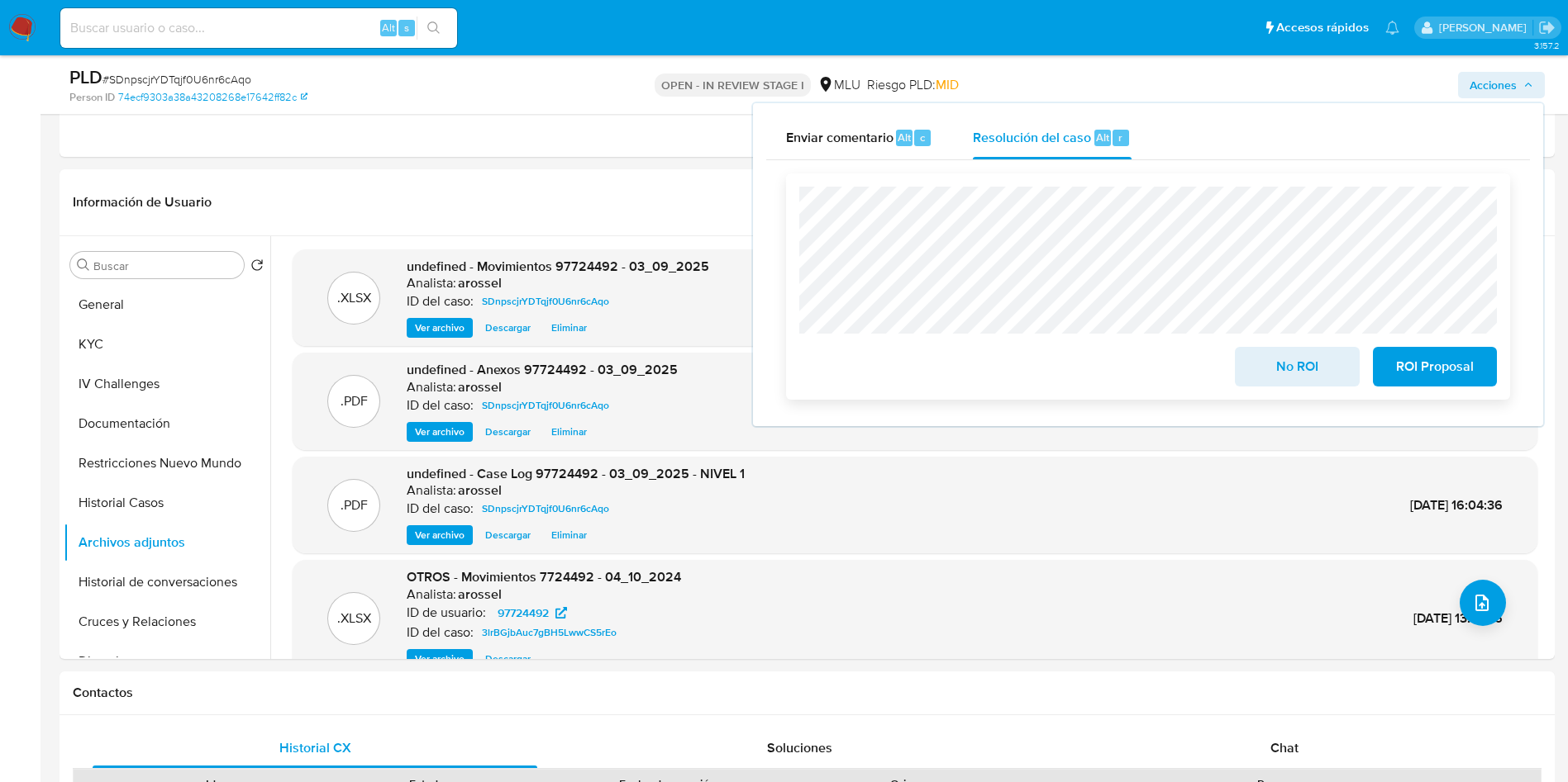
click at [1273, 373] on span "No ROI" at bounding box center [1297, 366] width 81 height 36
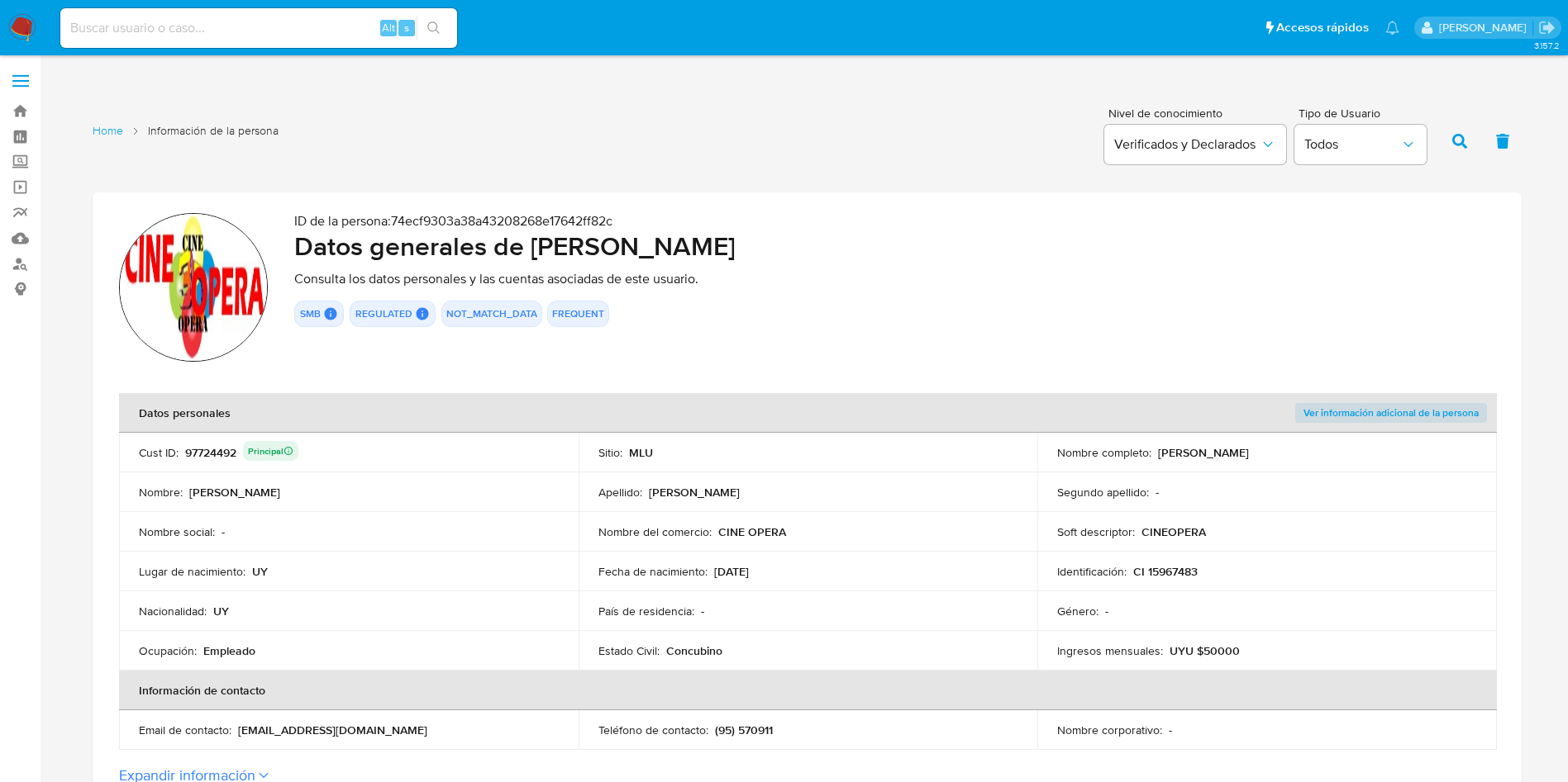
click at [680, 285] on p "Consulta los datos personales y las cuentas asociadas de este usuario." at bounding box center [894, 279] width 1201 height 16
click at [498, 424] on th "Datos personales" at bounding box center [578, 413] width 918 height 40
click at [749, 359] on div "ID de la persona : 74ecf9303a38a43208268e17642ff82c Datos generales de [PERSON_…" at bounding box center [894, 289] width 1201 height 154
click at [790, 388] on section "ID de la persona : 74ecf9303a38a43208268e17642ff82c Datos generales de [PERSON_…" at bounding box center [806, 498] width 1429 height 613
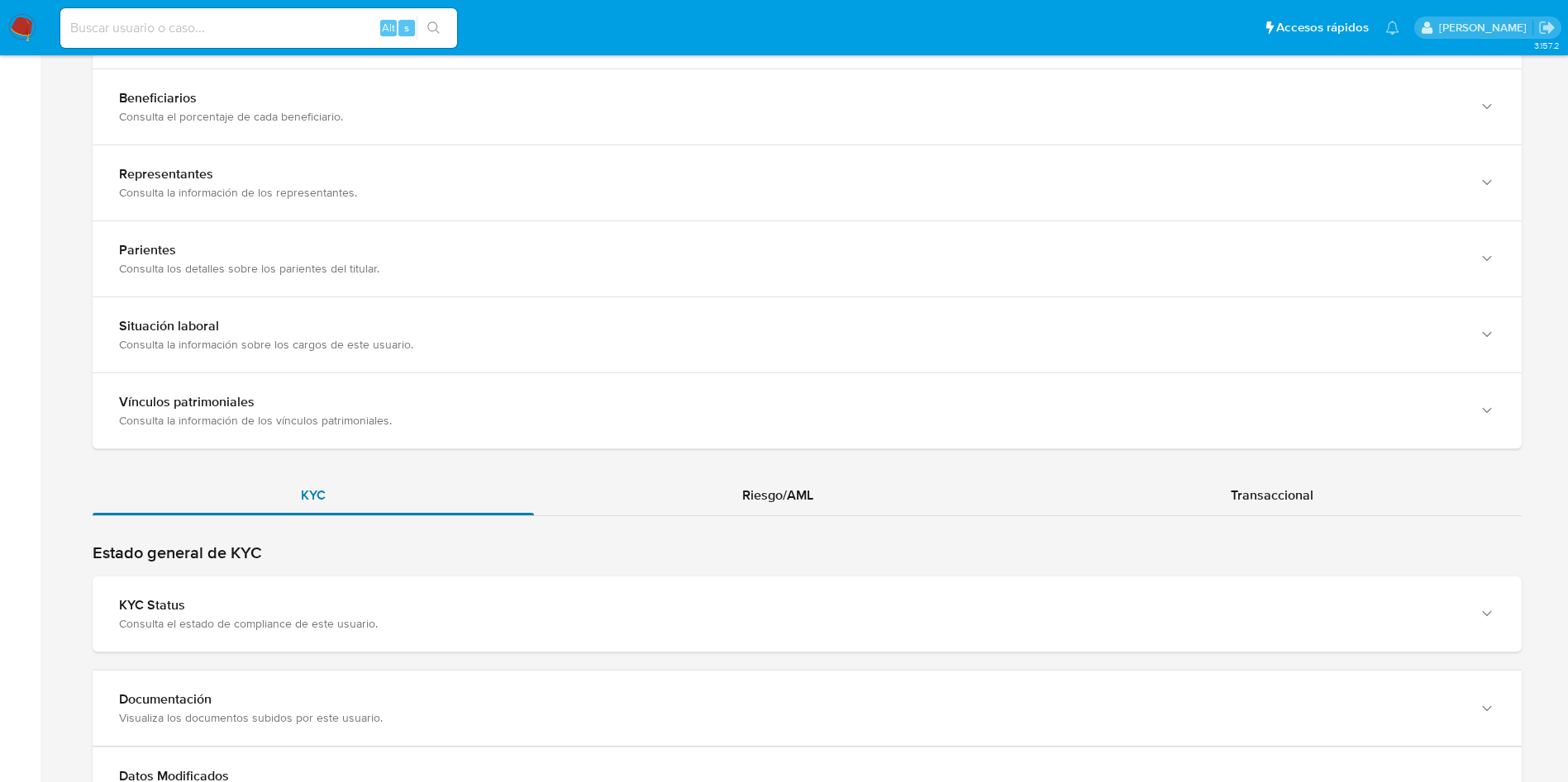
drag, startPoint x: 384, startPoint y: 606, endPoint x: 415, endPoint y: 512, distance: 99.0
click at [381, 606] on div "KYC Status" at bounding box center [790, 605] width 1343 height 16
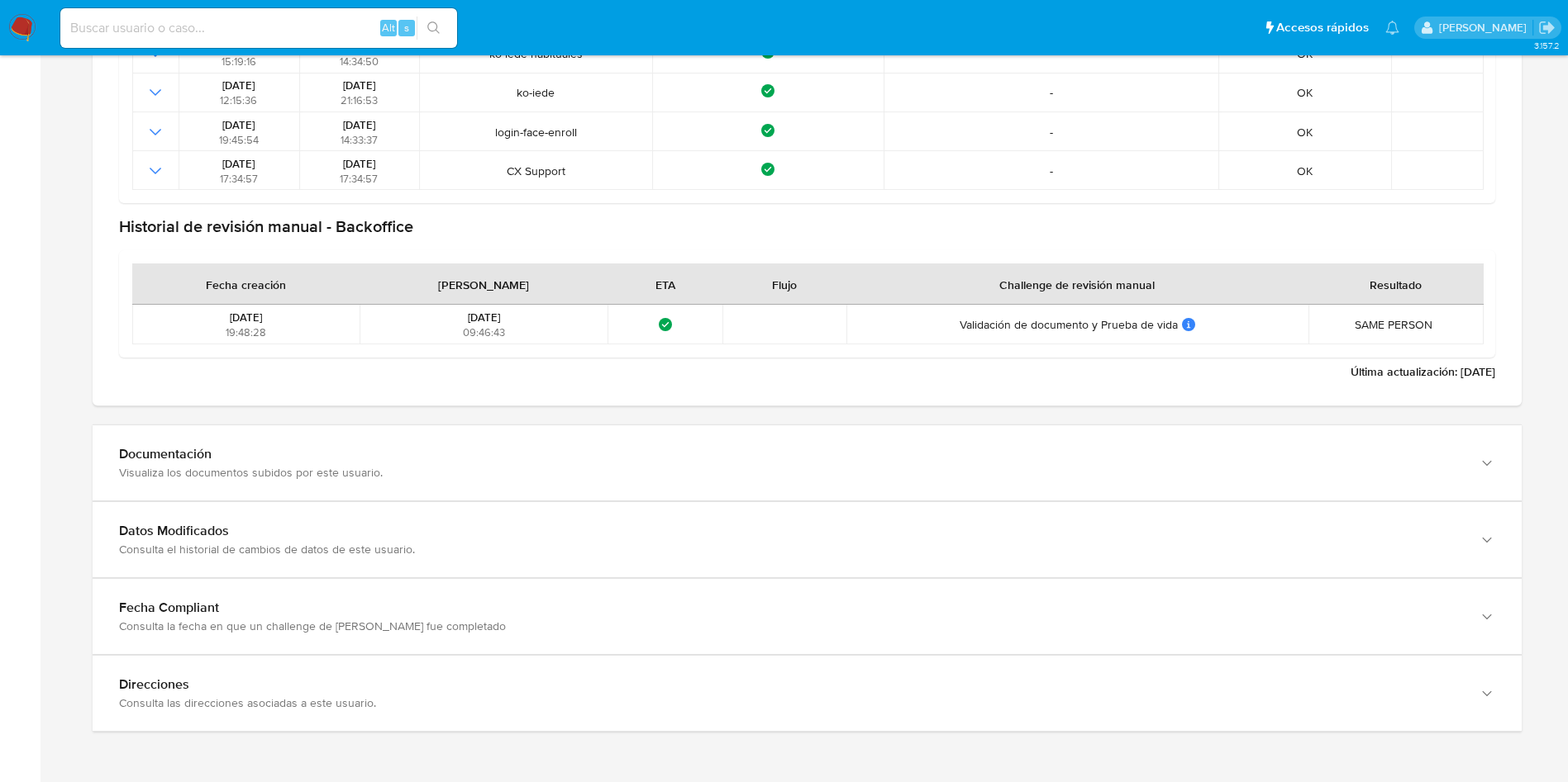
click at [454, 408] on div "Estado general de KYC KYC Status Consulta el estado de compliance de este usuar…" at bounding box center [806, 269] width 1429 height 926
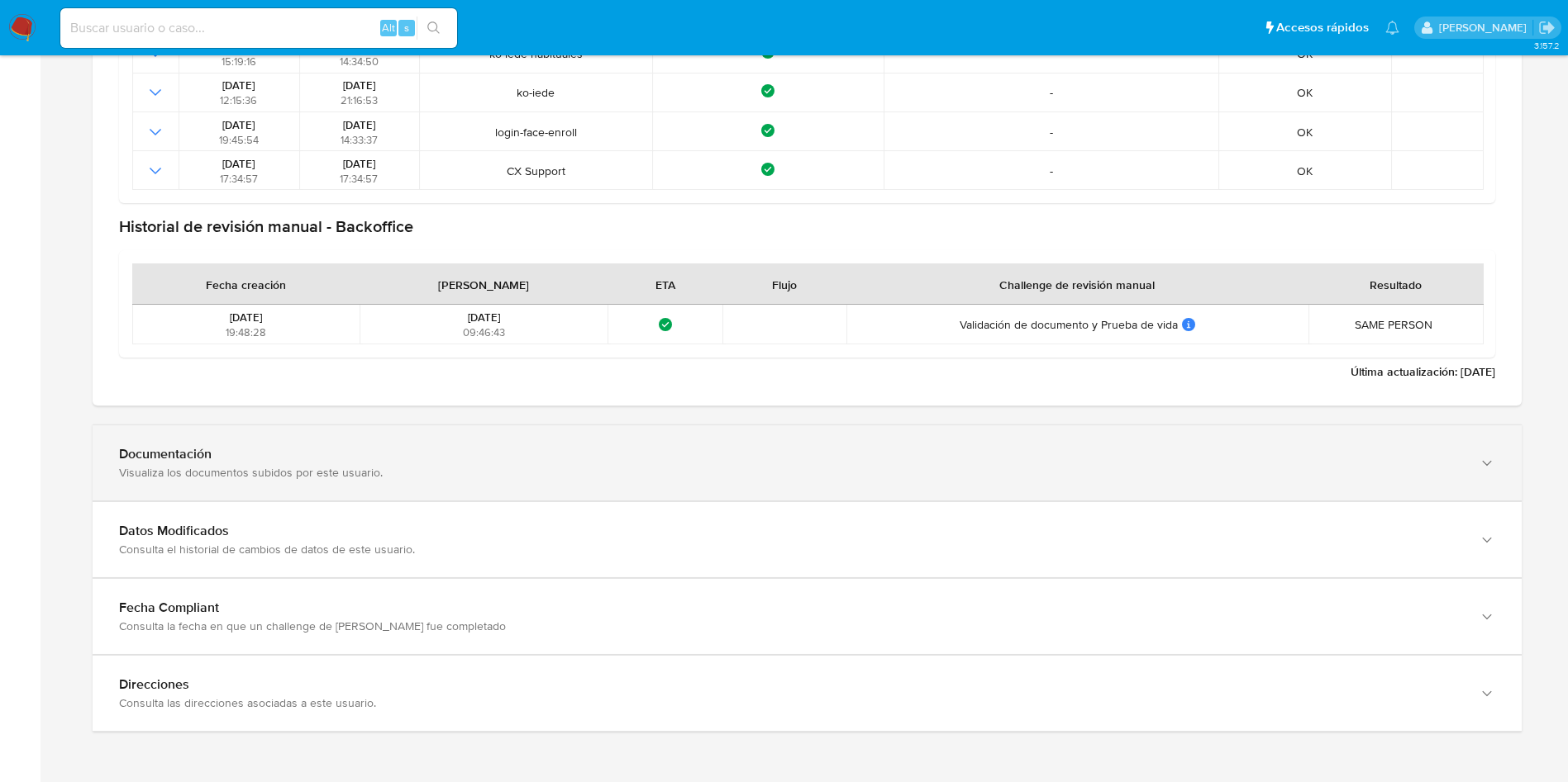
drag, startPoint x: 454, startPoint y: 452, endPoint x: 480, endPoint y: 446, distance: 26.7
click at [455, 453] on div "Documentación" at bounding box center [790, 454] width 1343 height 16
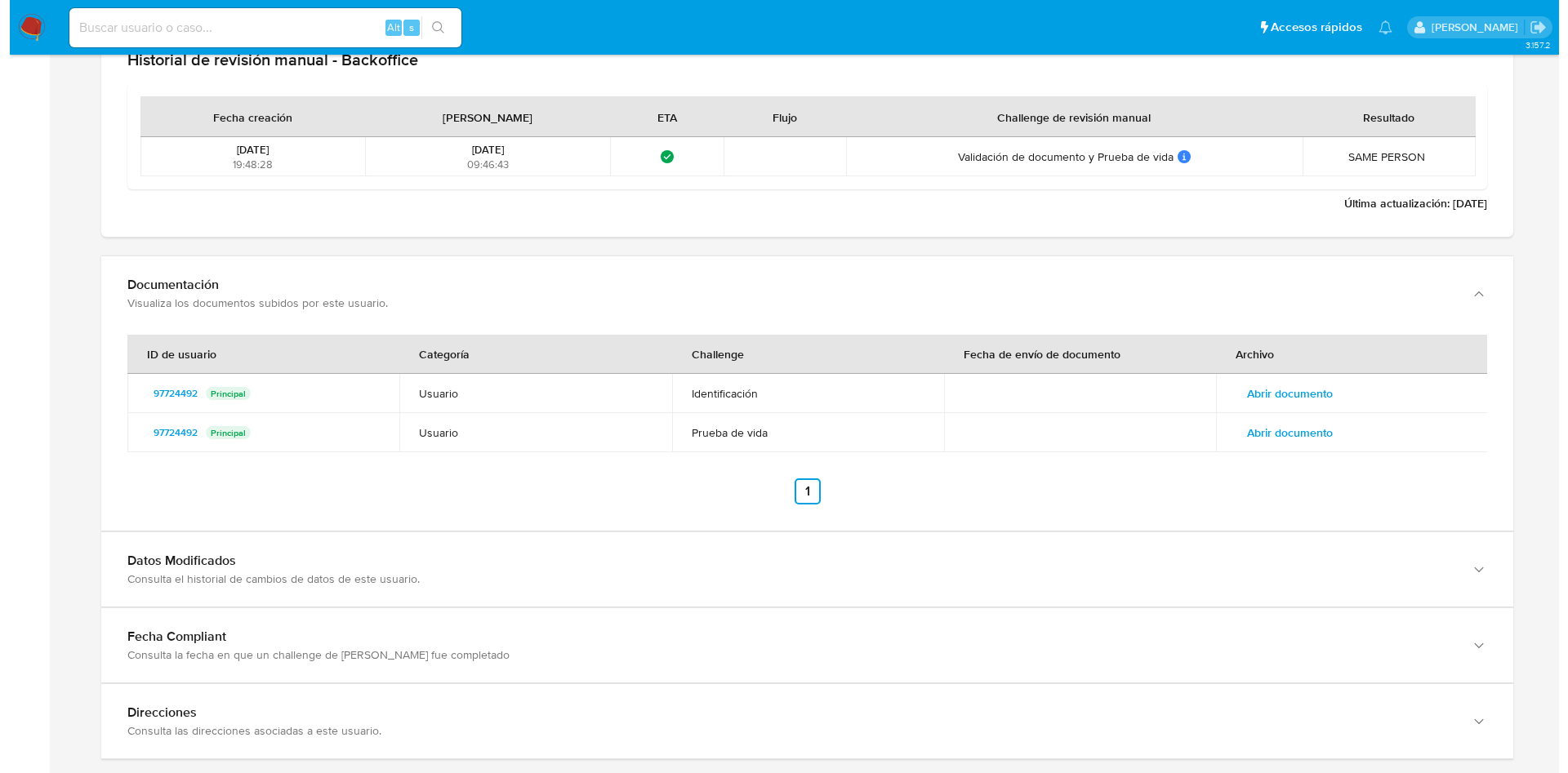
scroll to position [1999, 0]
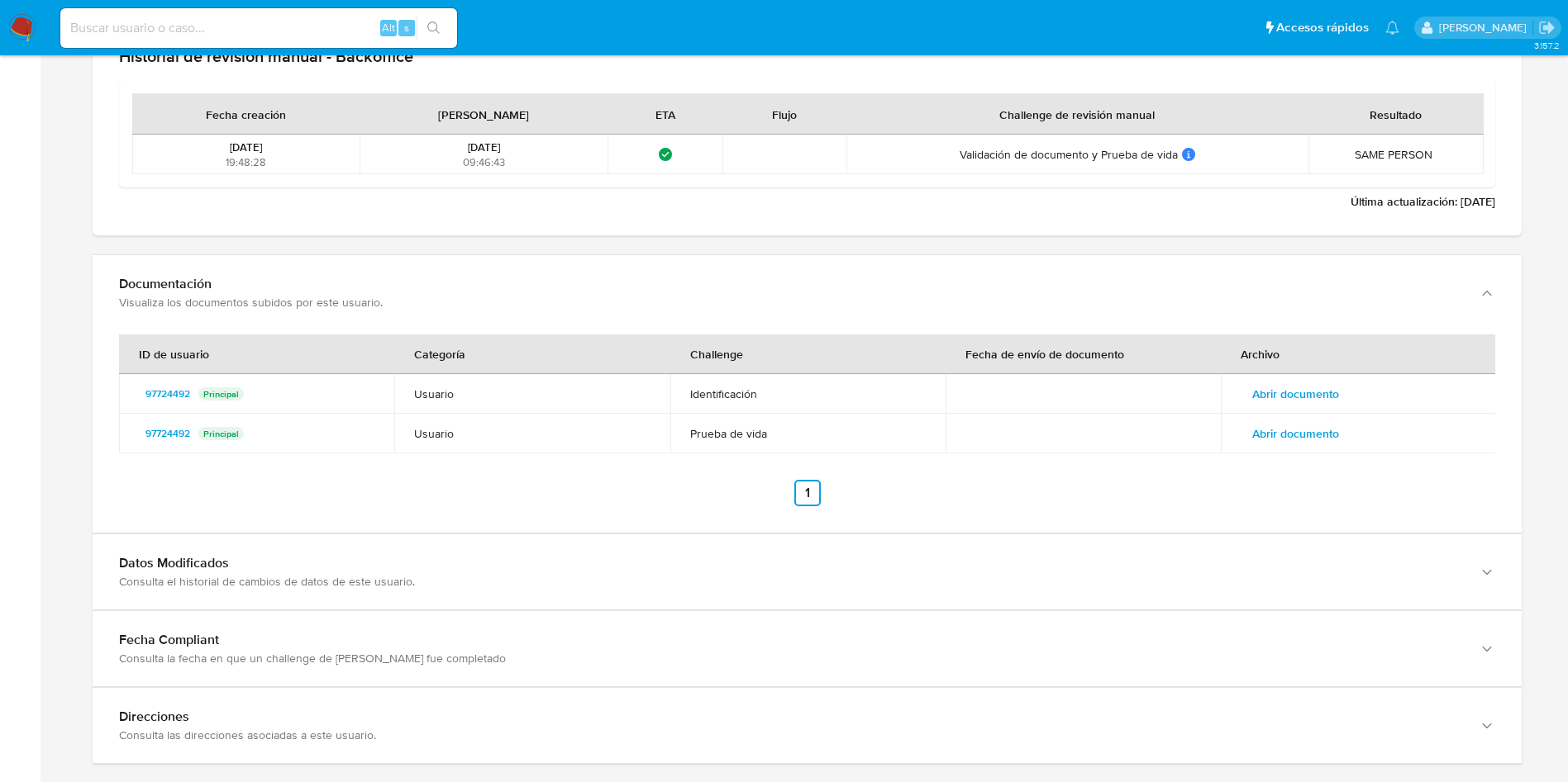
click at [1295, 408] on td "Abrir documento" at bounding box center [1358, 394] width 275 height 40
click at [1301, 400] on span "Abrir documento" at bounding box center [1295, 394] width 87 height 23
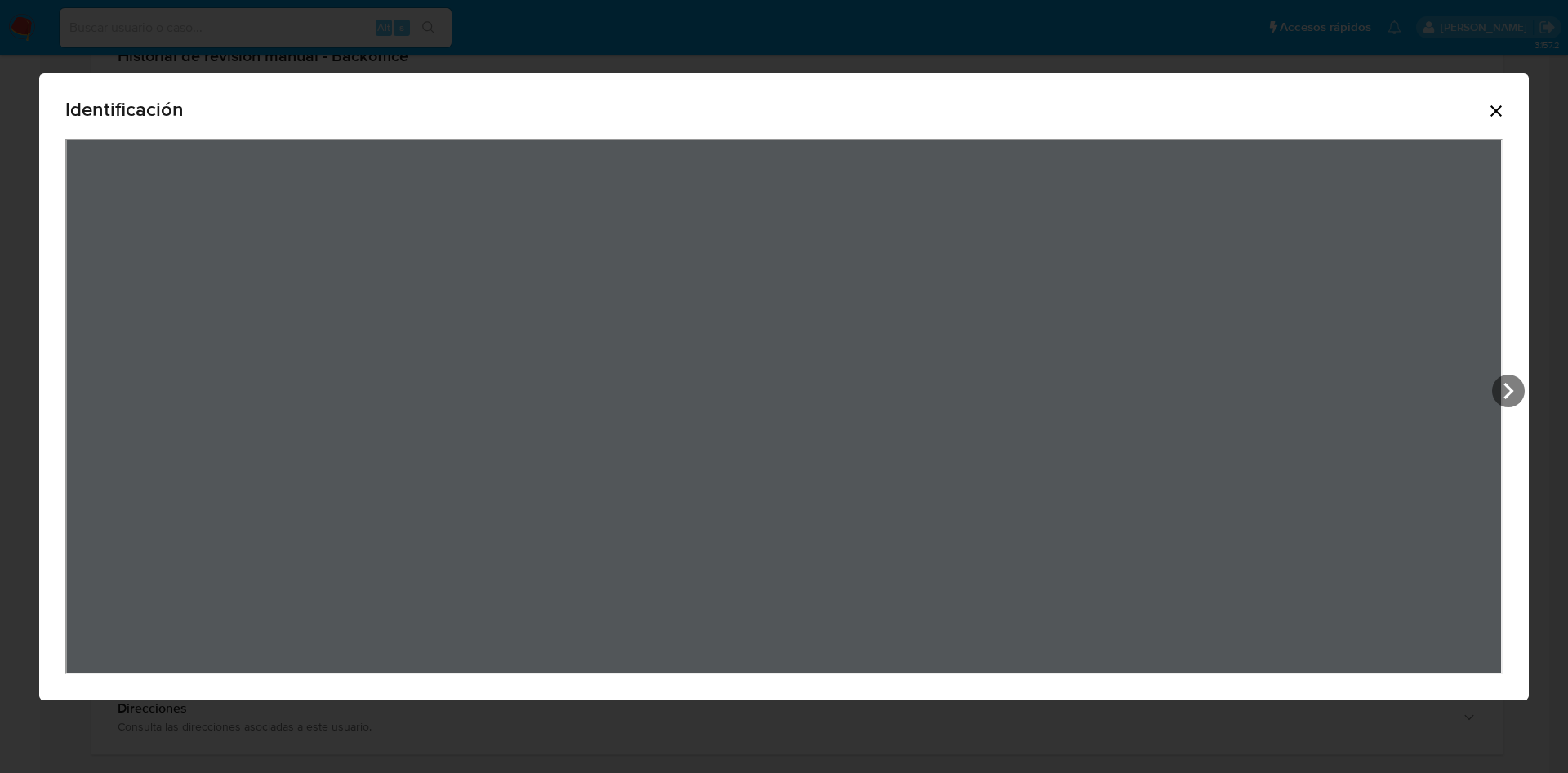
click at [1498, 107] on icon "Cerrar" at bounding box center [1496, 111] width 20 height 20
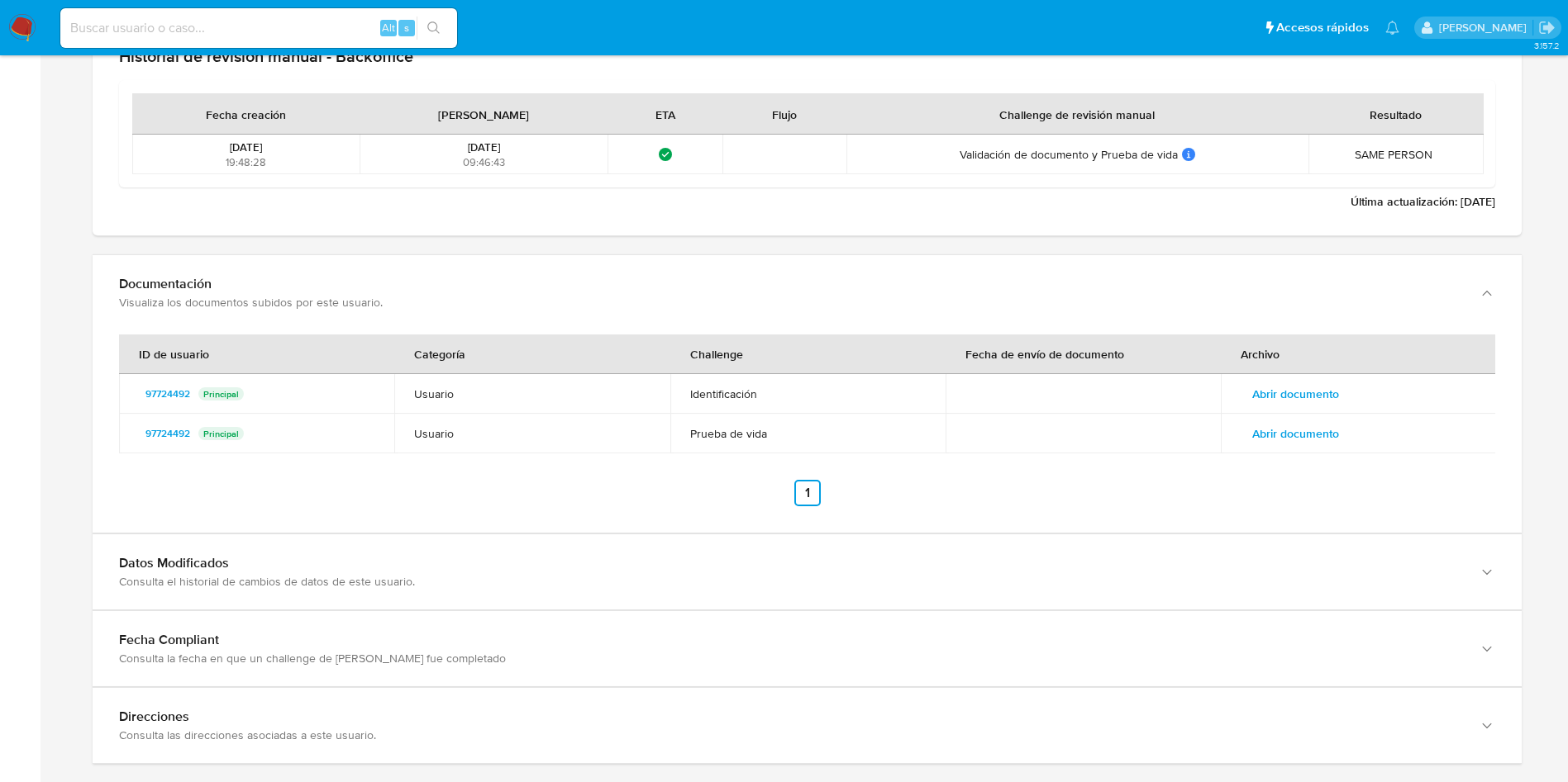
click at [1287, 461] on div "ID de usuario Categoría Challenge Fecha de envío de documento Archivo 97724492 …" at bounding box center [807, 420] width 1376 height 171
click at [1291, 440] on span "Abrir documento" at bounding box center [1295, 434] width 87 height 23
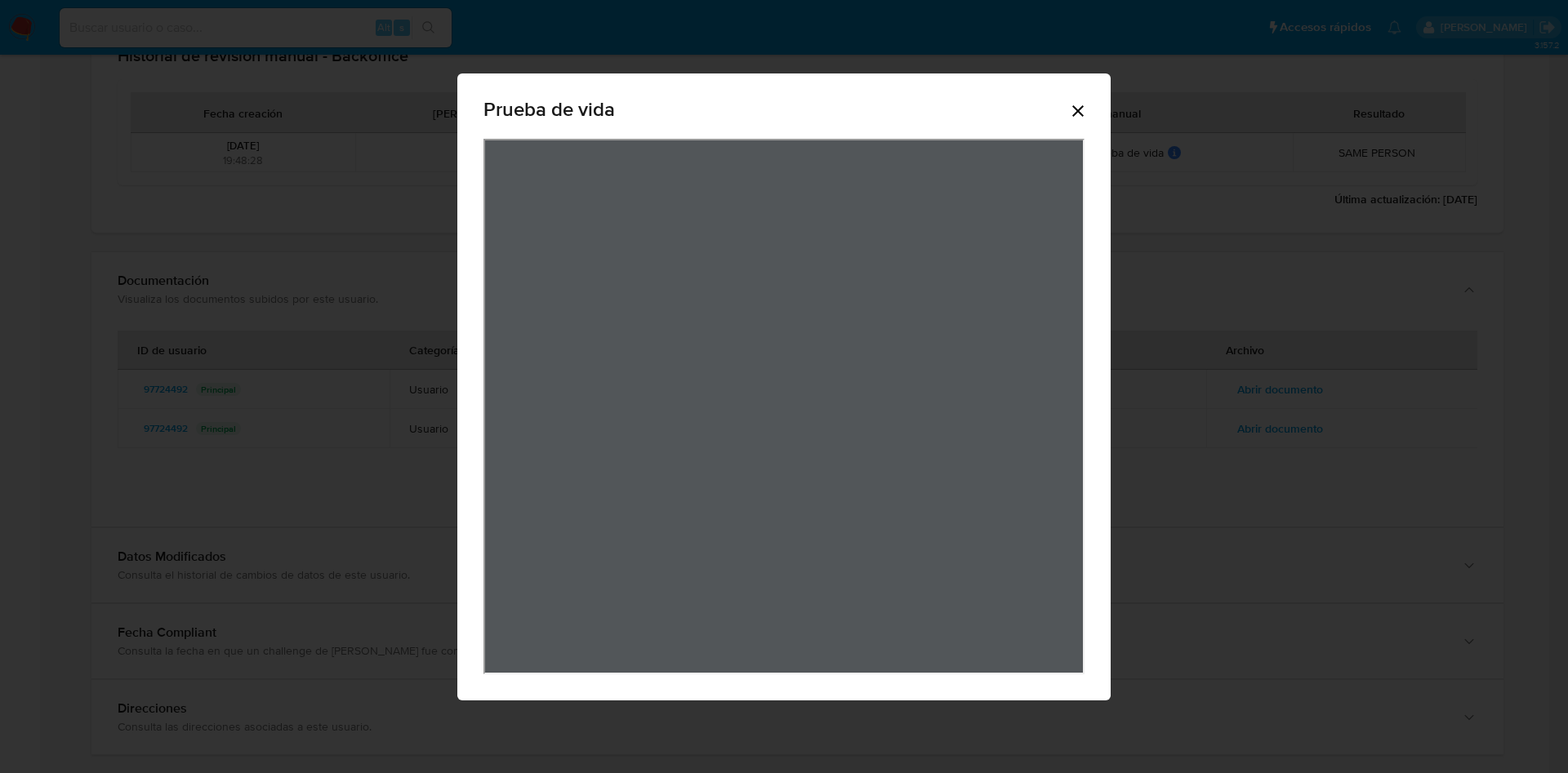
click at [1078, 122] on div "Prueba de vida" at bounding box center [784, 113] width 601 height 52
click at [1081, 108] on icon "Cerrar" at bounding box center [1078, 111] width 20 height 20
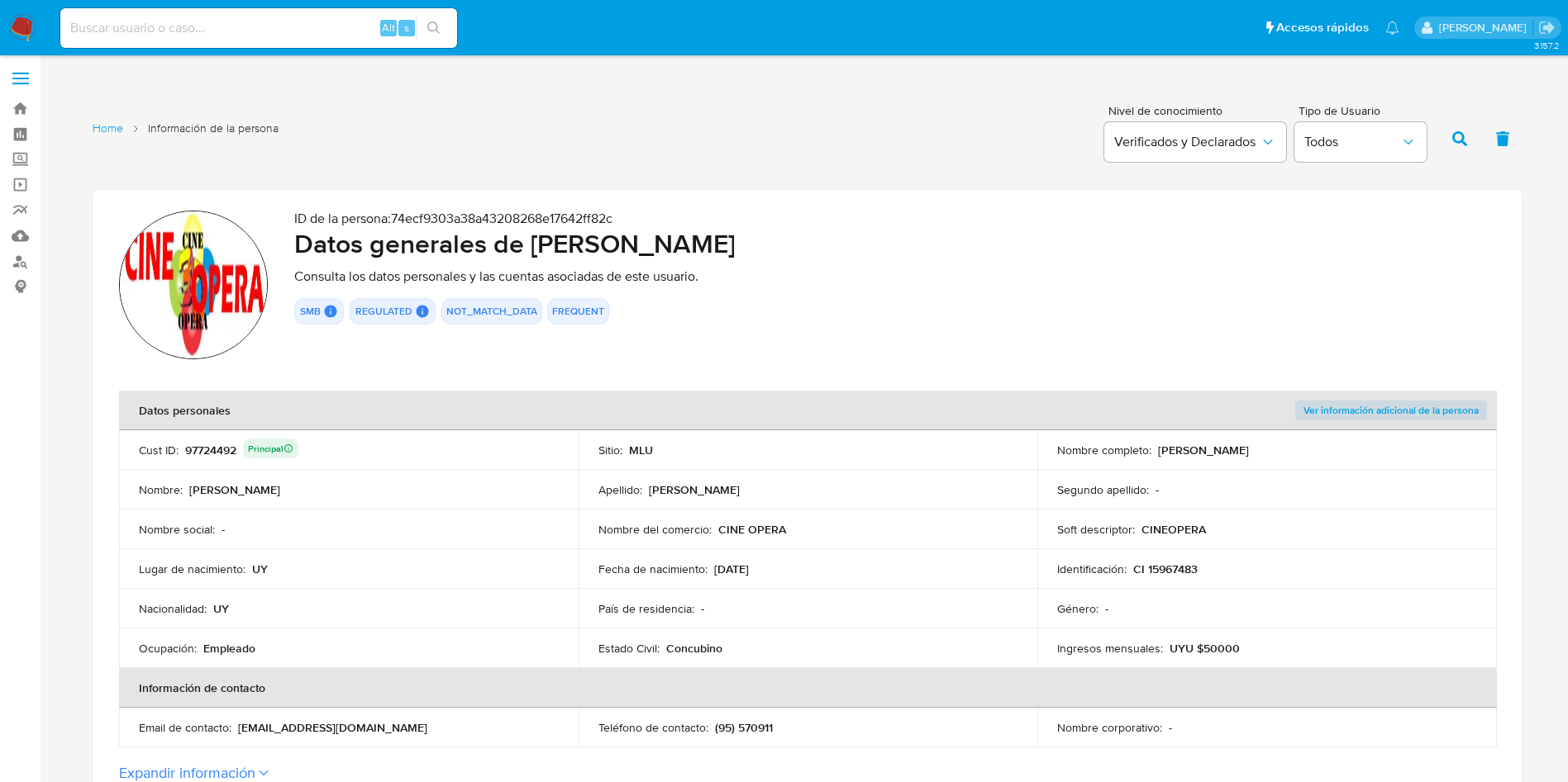
scroll to position [0, 0]
click at [216, 450] on div "97724492 Principal" at bounding box center [242, 453] width 113 height 23
click at [216, 449] on div "97724492 Principal" at bounding box center [242, 453] width 113 height 23
drag, startPoint x: 533, startPoint y: 242, endPoint x: 904, endPoint y: 252, distance: 371.1
click at [904, 252] on h2 "Datos generales de Jose Manuel Camejo Gutierrez" at bounding box center [894, 246] width 1201 height 33
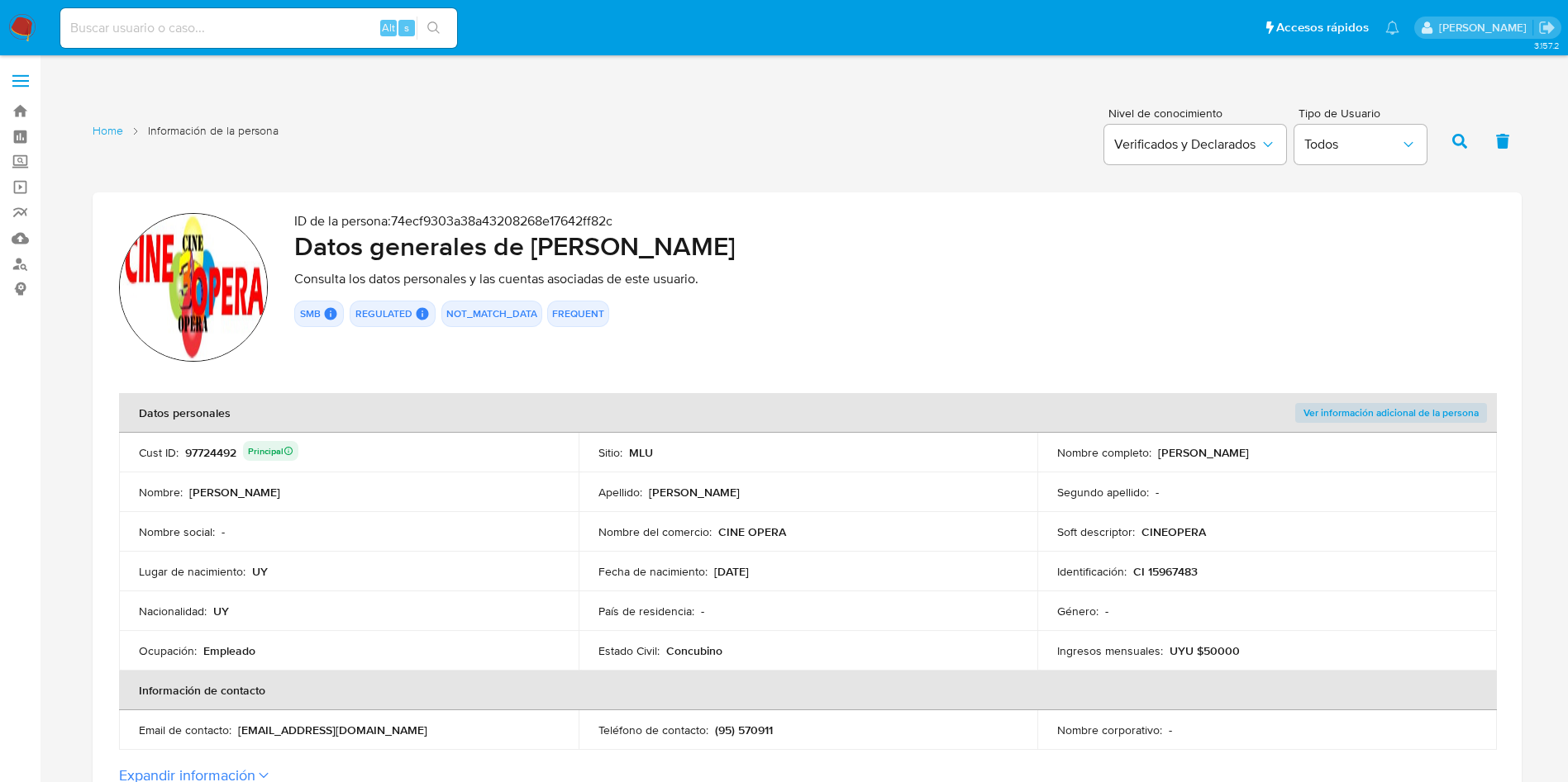
click at [1158, 569] on p "CI 15967483" at bounding box center [1166, 571] width 65 height 15
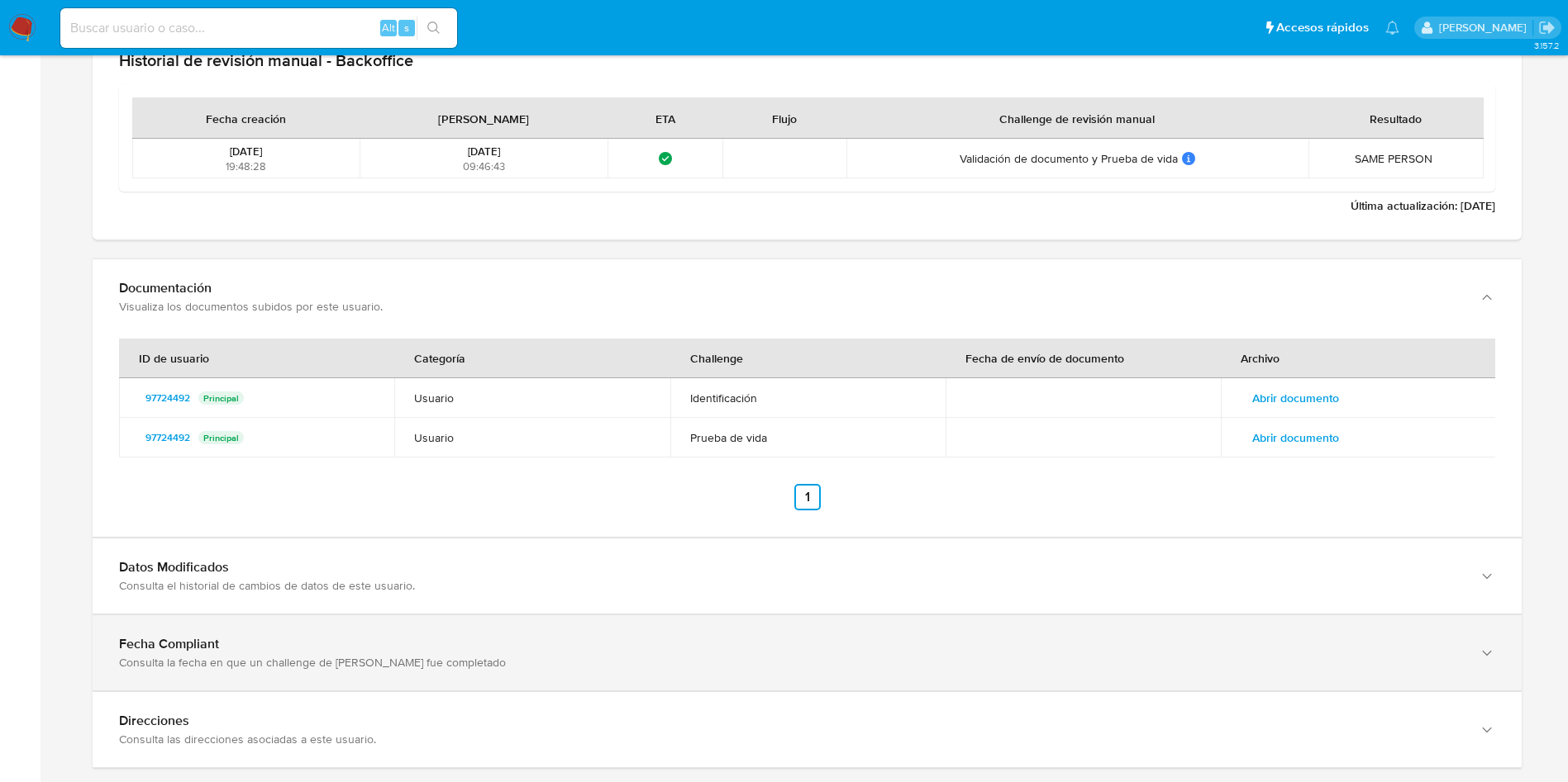
scroll to position [2054, 0]
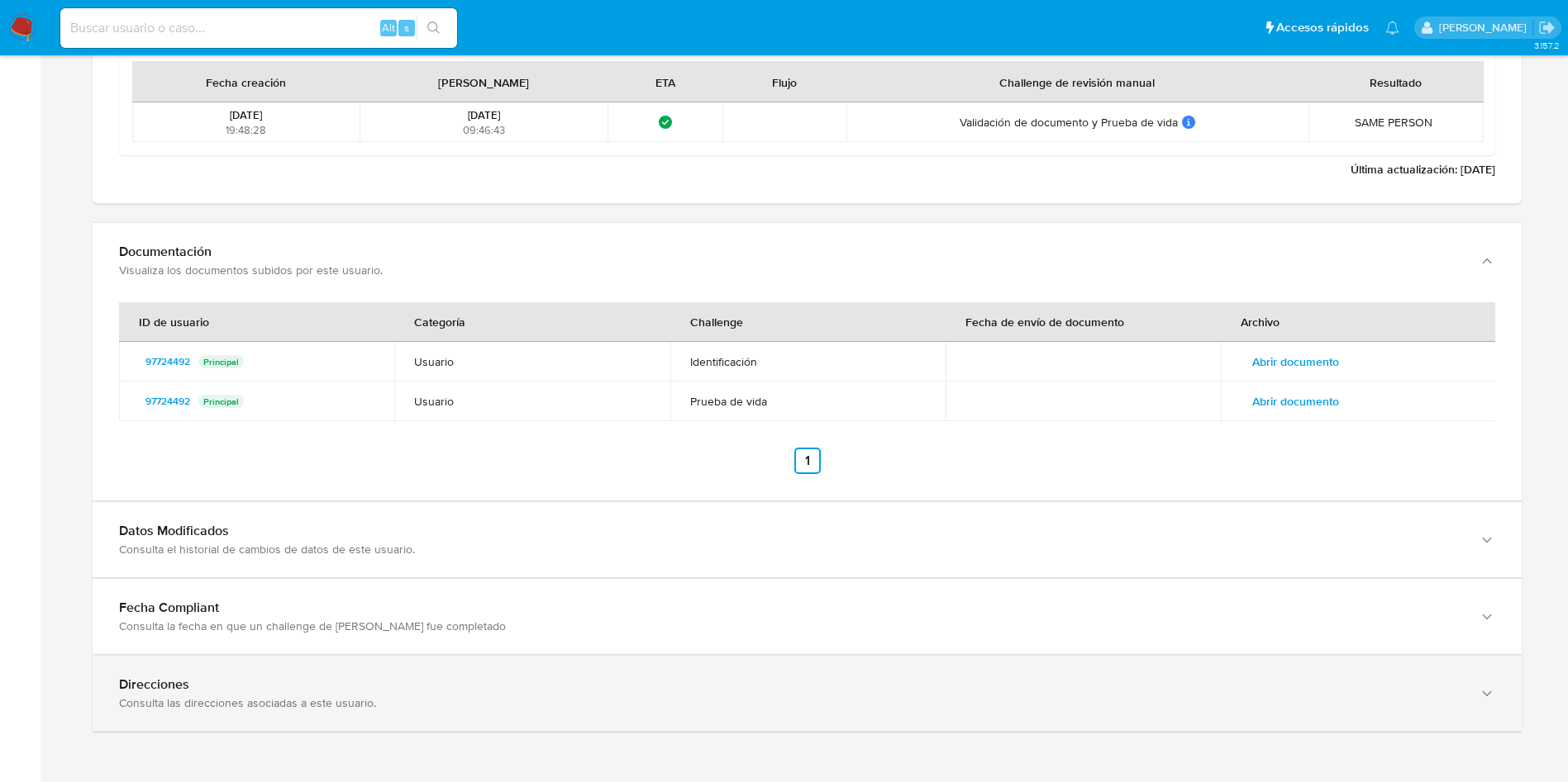
drag, startPoint x: 338, startPoint y: 728, endPoint x: 336, endPoint y: 664, distance: 64.0
click at [330, 712] on div "Direcciones Consulta las direcciones asociadas a este usuario." at bounding box center [806, 694] width 1429 height 75
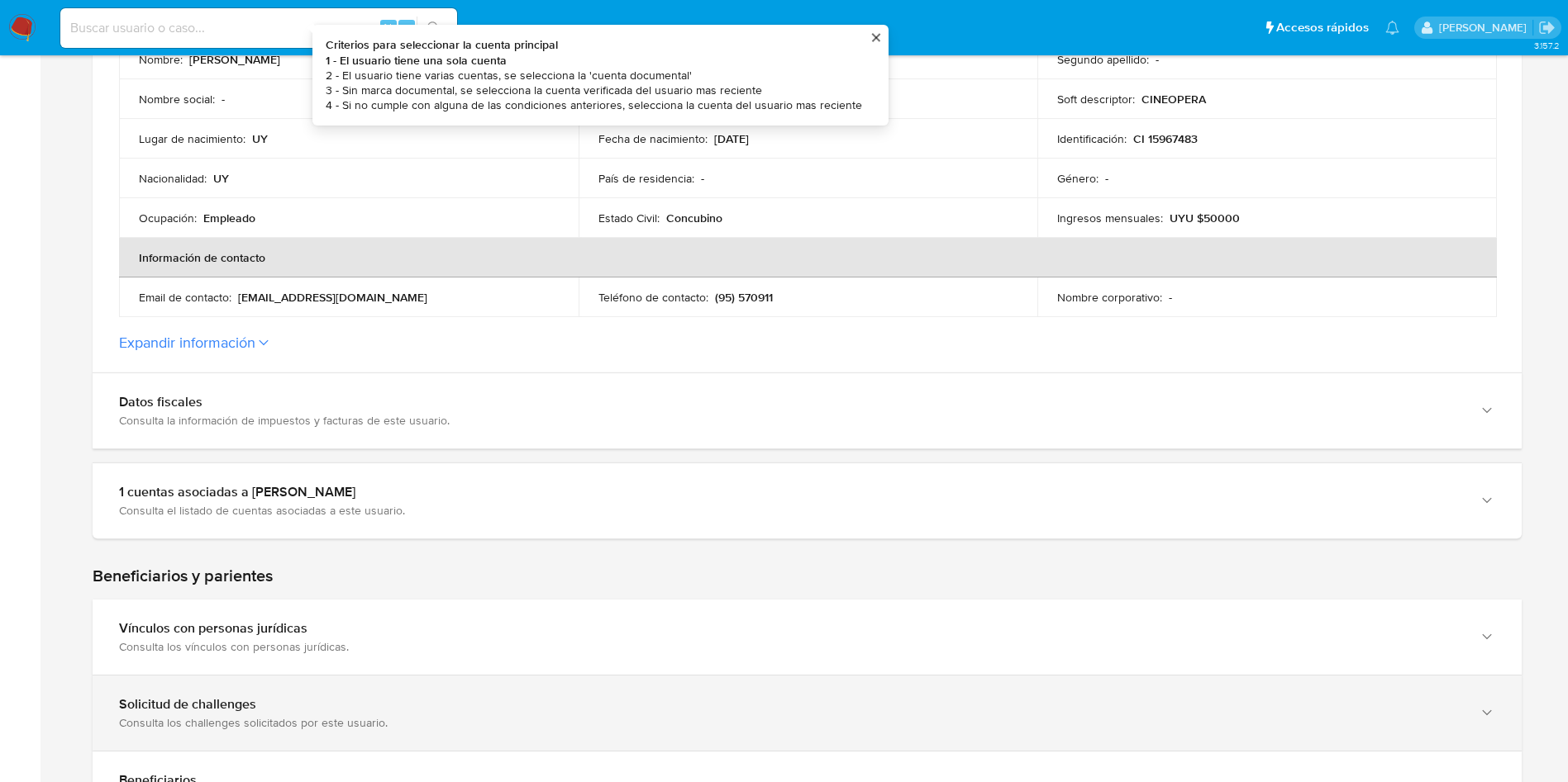
scroll to position [567, 0]
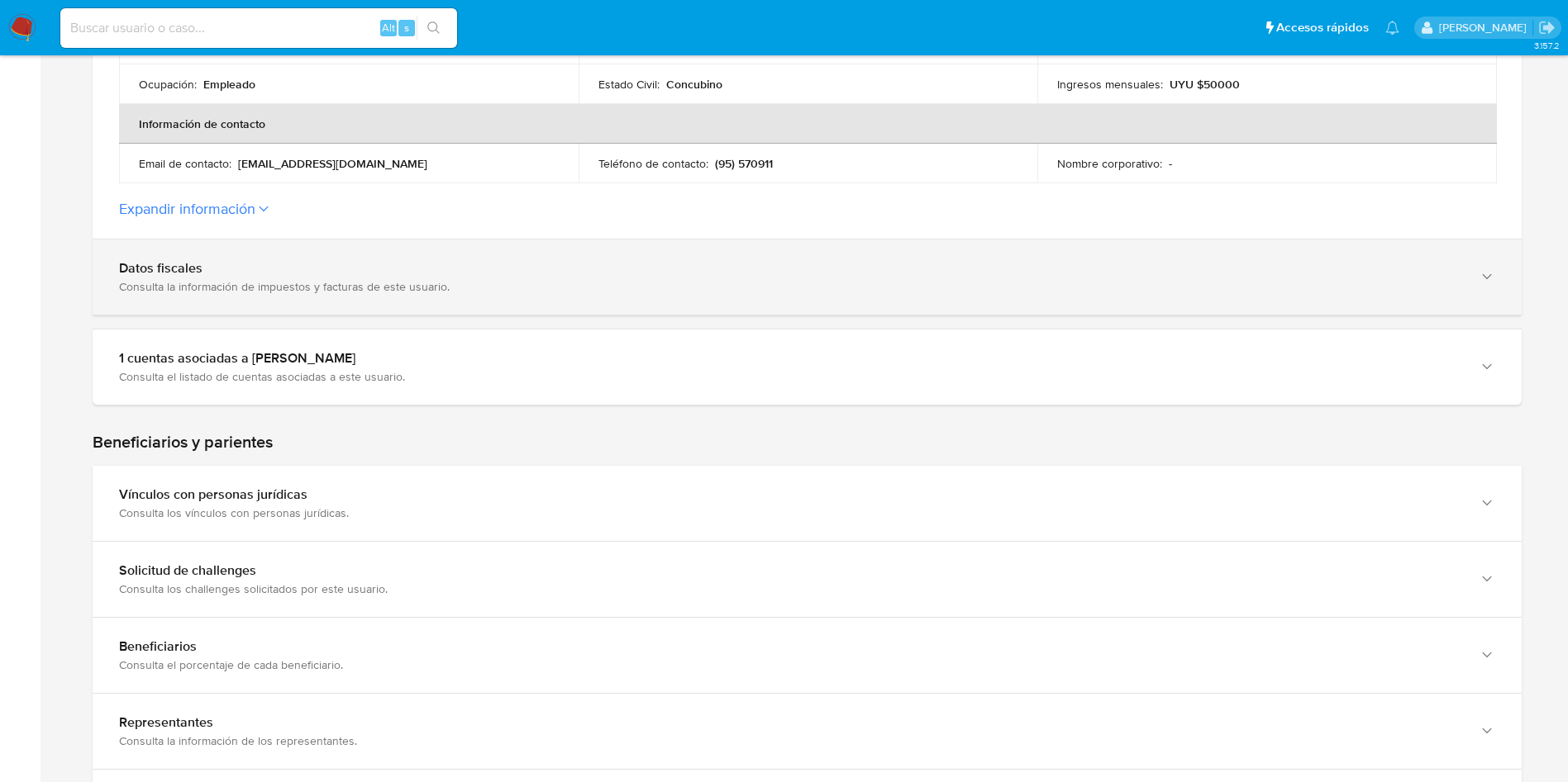
click at [267, 275] on div "Datos fiscales" at bounding box center [790, 268] width 1343 height 16
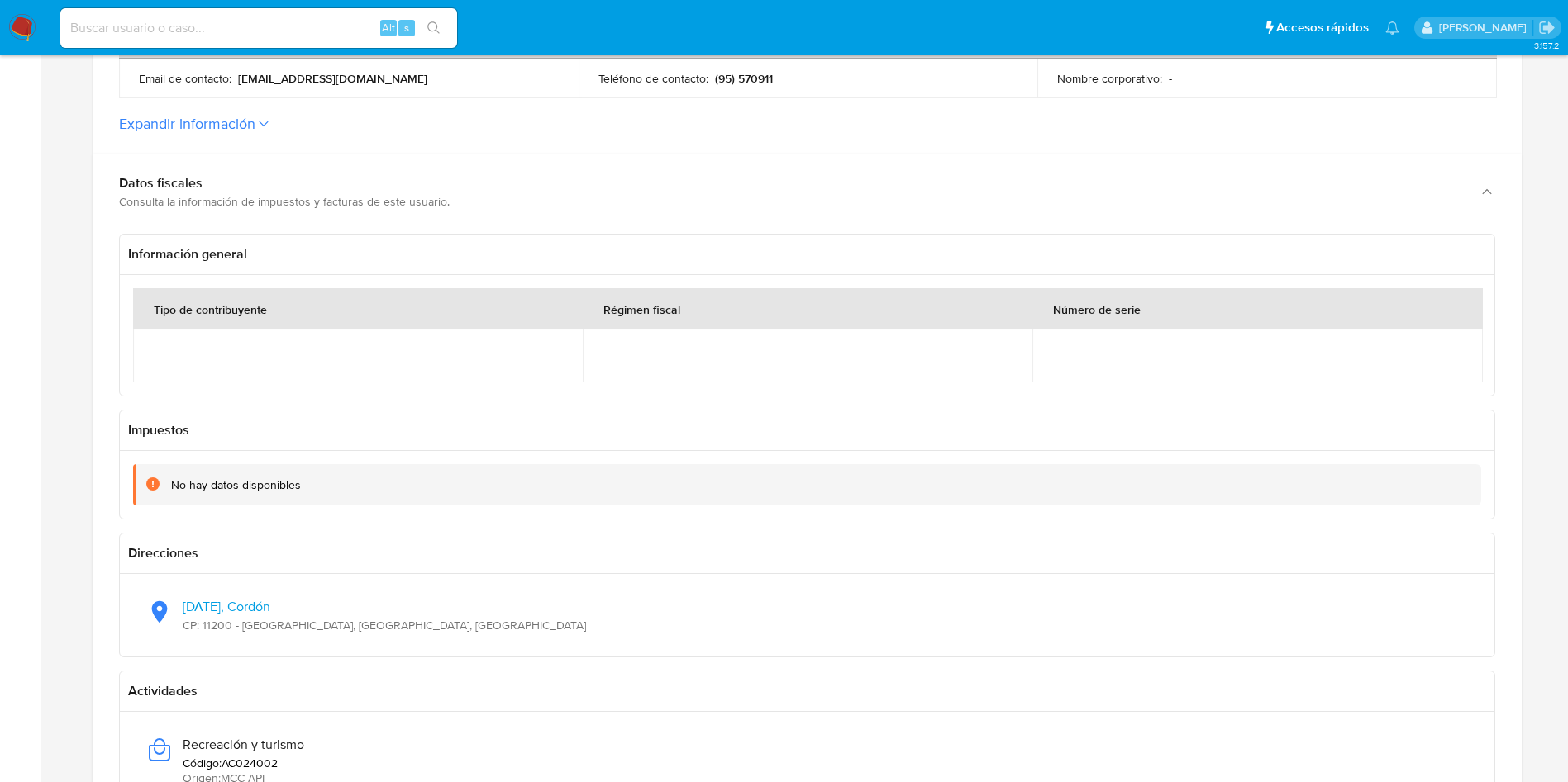
scroll to position [690, 0]
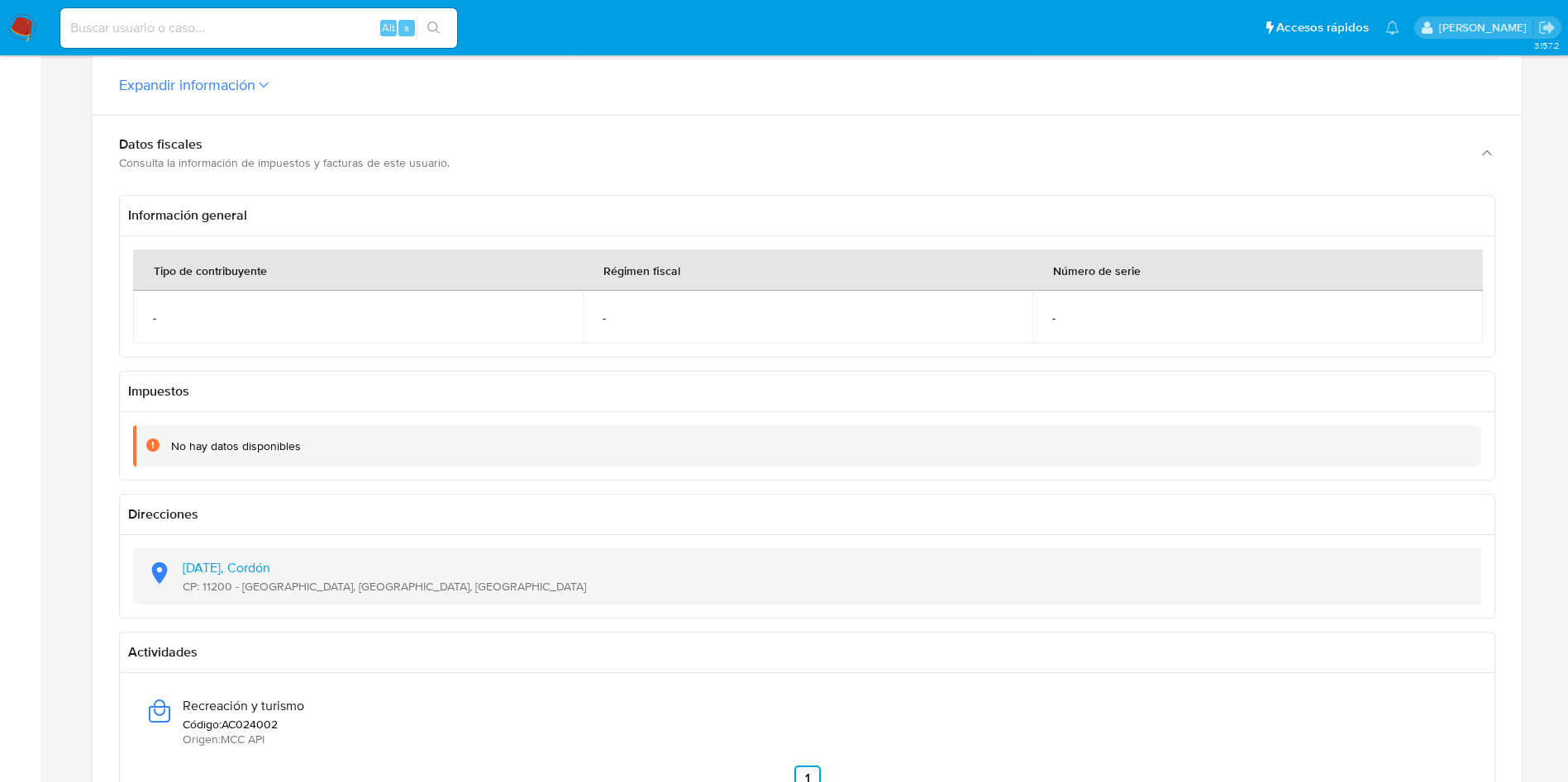
drag, startPoint x: 451, startPoint y: 591, endPoint x: 177, endPoint y: 563, distance: 275.4
click at [177, 563] on div "18 De Julio 1710, Cordón CP: 11200 - Cordón, Montevideo, Uruguay" at bounding box center [806, 576] width 1321 height 57
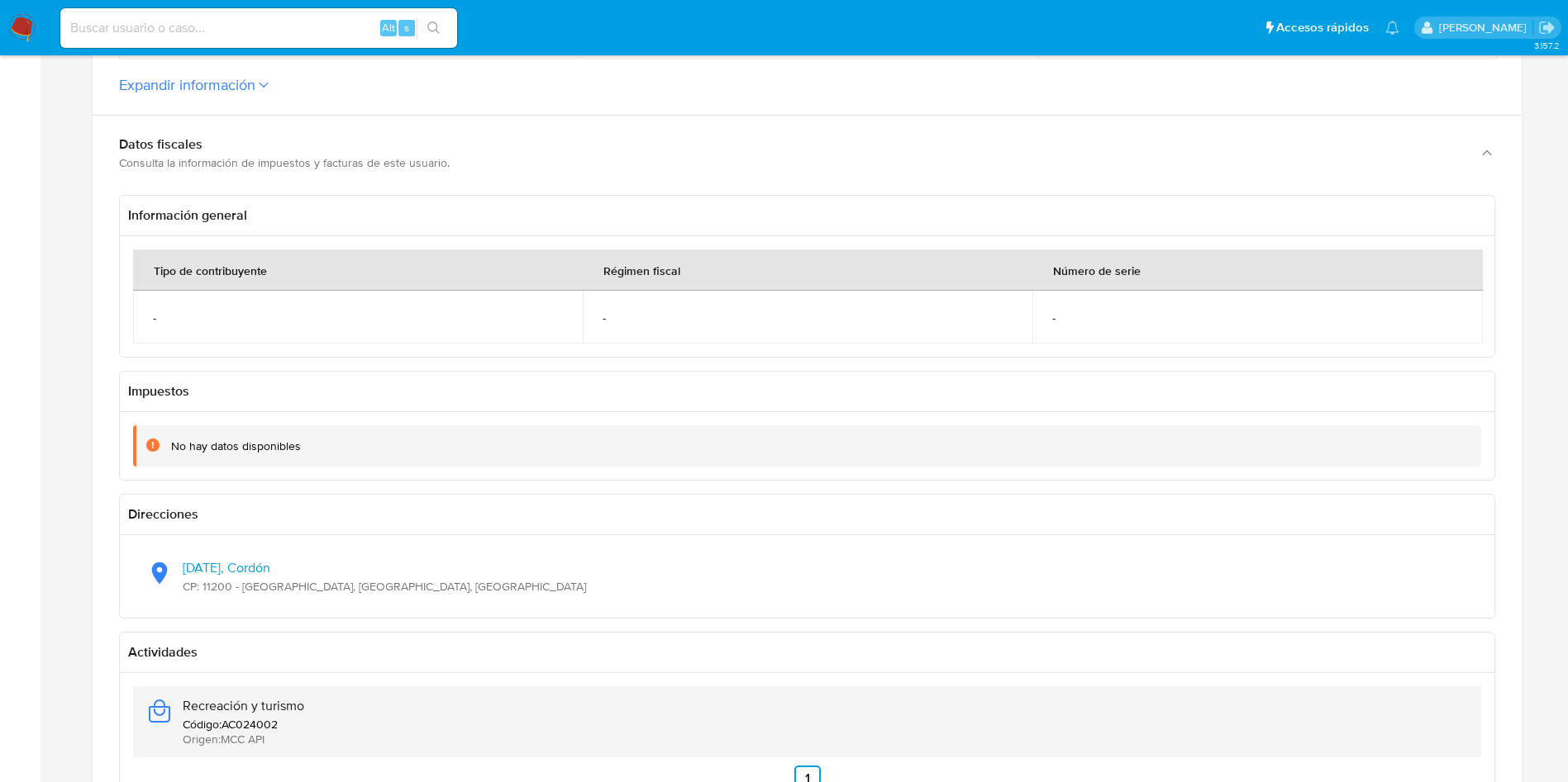
drag, startPoint x: 275, startPoint y: 701, endPoint x: 172, endPoint y: 716, distance: 104.1
click at [172, 716] on div "Recreación y turismo Código : AC024002 Origen : MCC API" at bounding box center [806, 722] width 1321 height 71
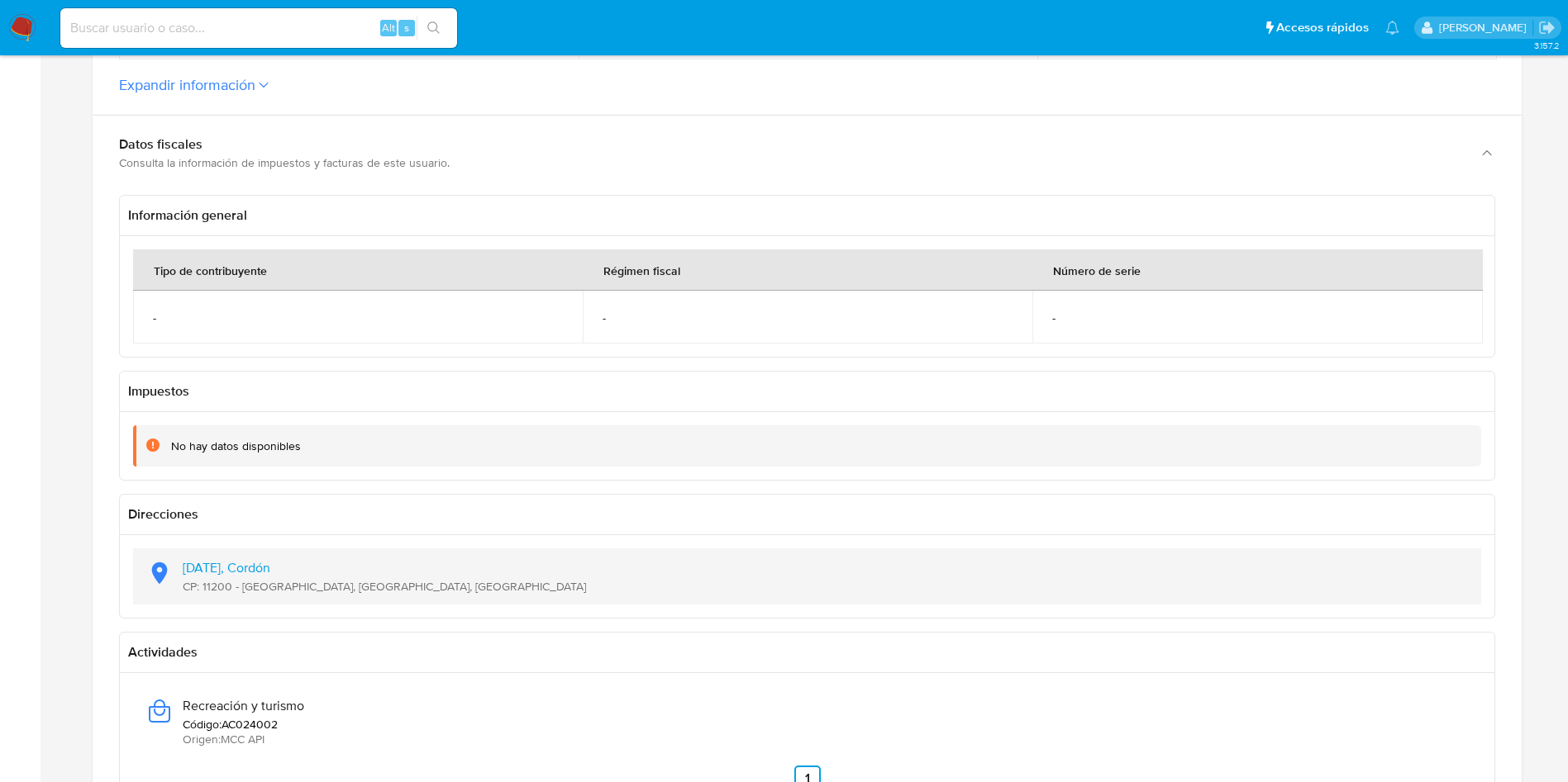
drag, startPoint x: 365, startPoint y: 578, endPoint x: 176, endPoint y: 559, distance: 190.0
click at [176, 559] on div "18 De Julio 1710, Cordón CP: 11200 - Cordón, Montevideo, Uruguay" at bounding box center [806, 576] width 1321 height 57
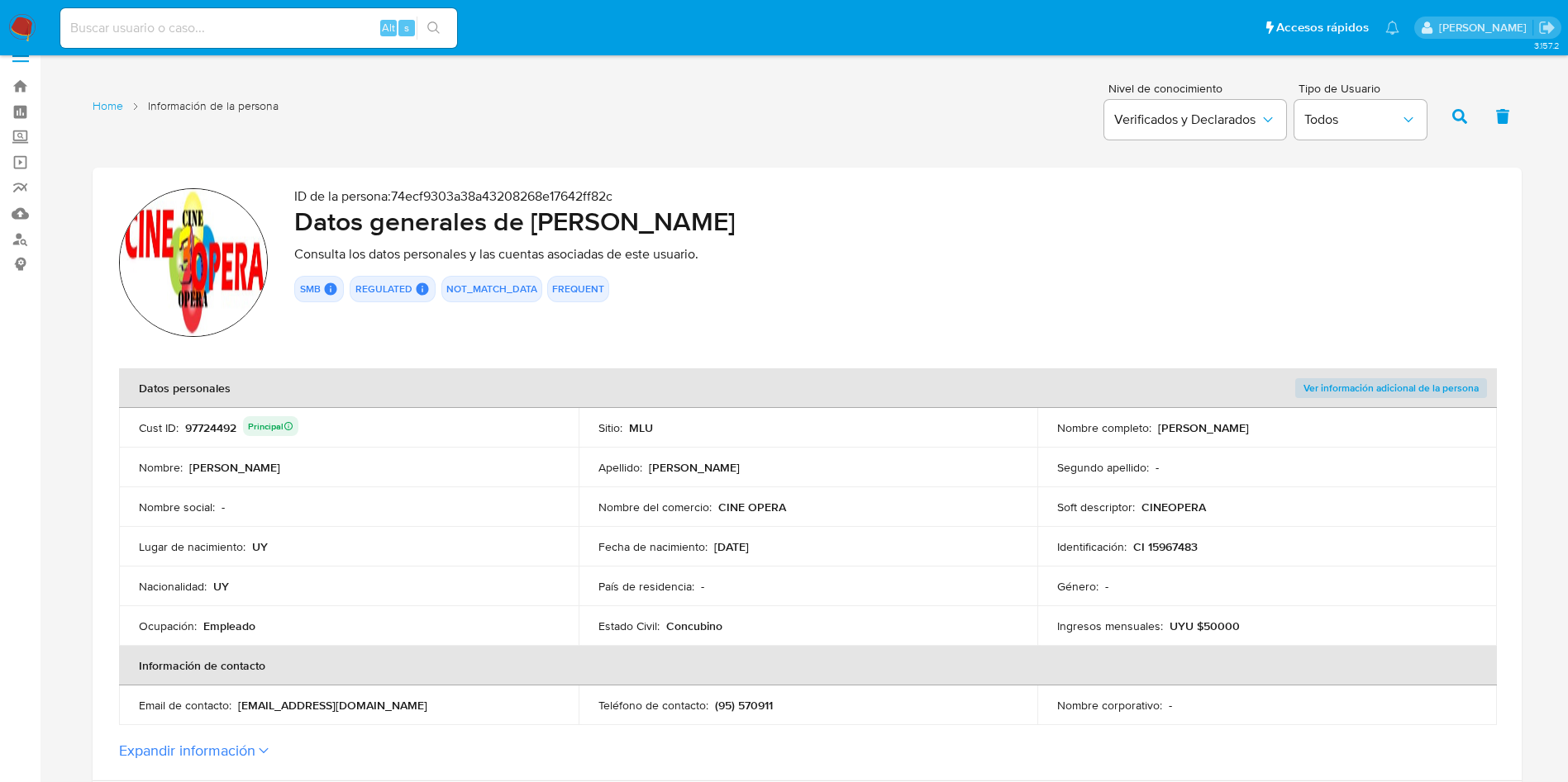
scroll to position [0, 0]
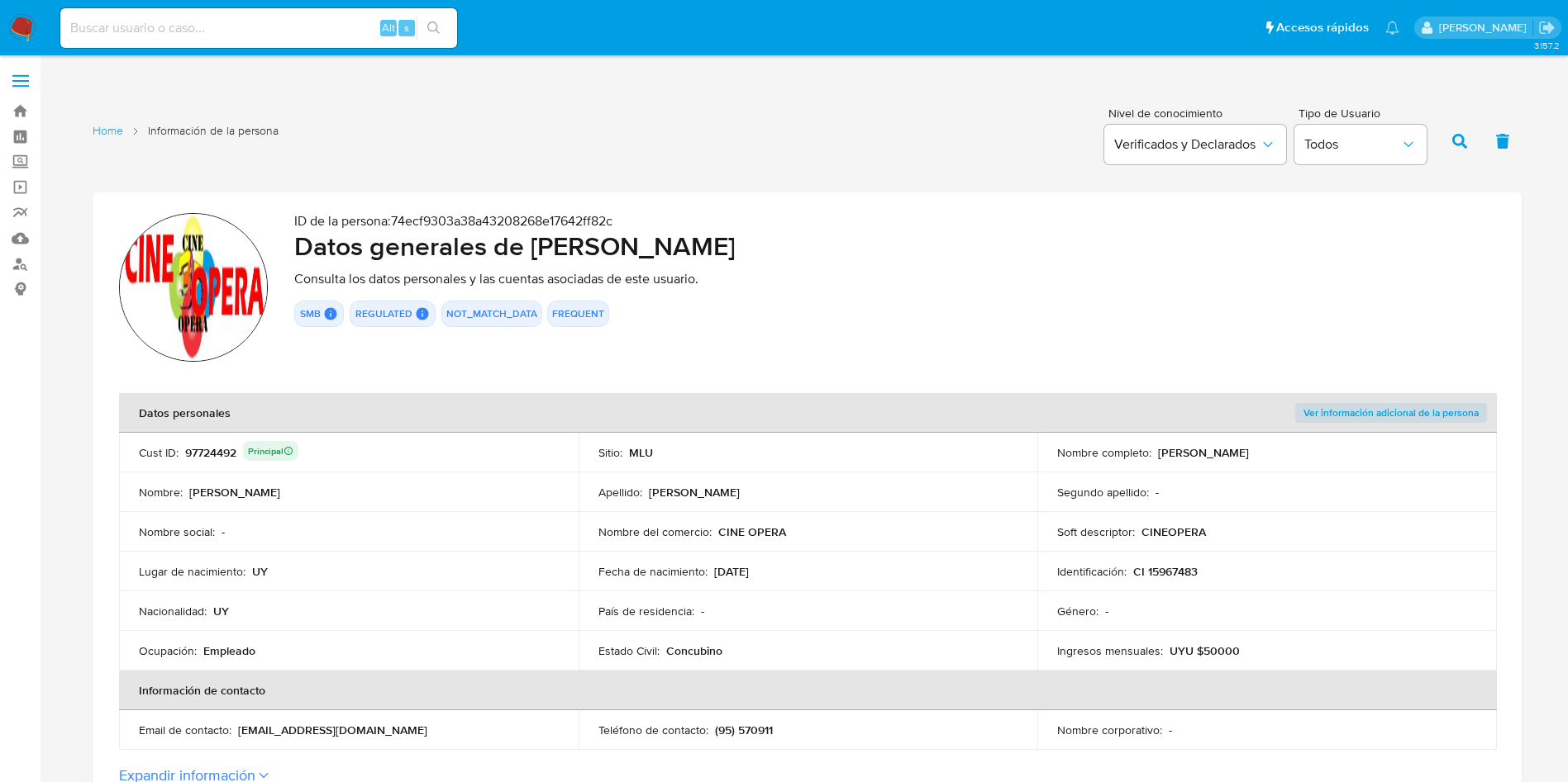
click at [211, 446] on div "97724492 Principal" at bounding box center [242, 453] width 113 height 23
drag, startPoint x: 532, startPoint y: 239, endPoint x: 909, endPoint y: 246, distance: 377.1
click at [924, 250] on h2 "Datos generales de Jose Manuel Camejo Gutierrez" at bounding box center [894, 246] width 1201 height 33
click at [1179, 565] on p "CI 15967483" at bounding box center [1166, 571] width 65 height 15
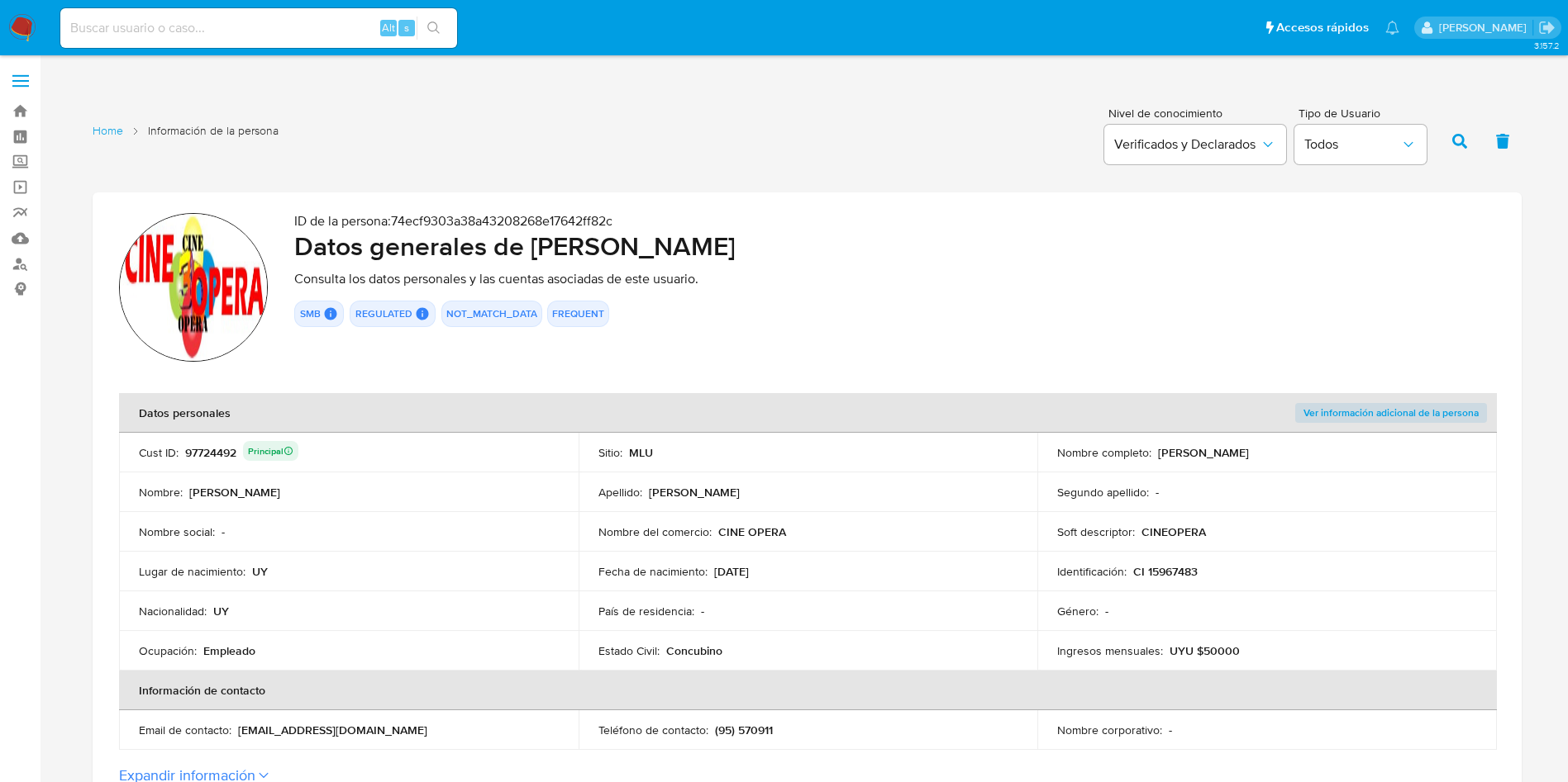
click at [1179, 565] on p "CI 15967483" at bounding box center [1166, 571] width 65 height 15
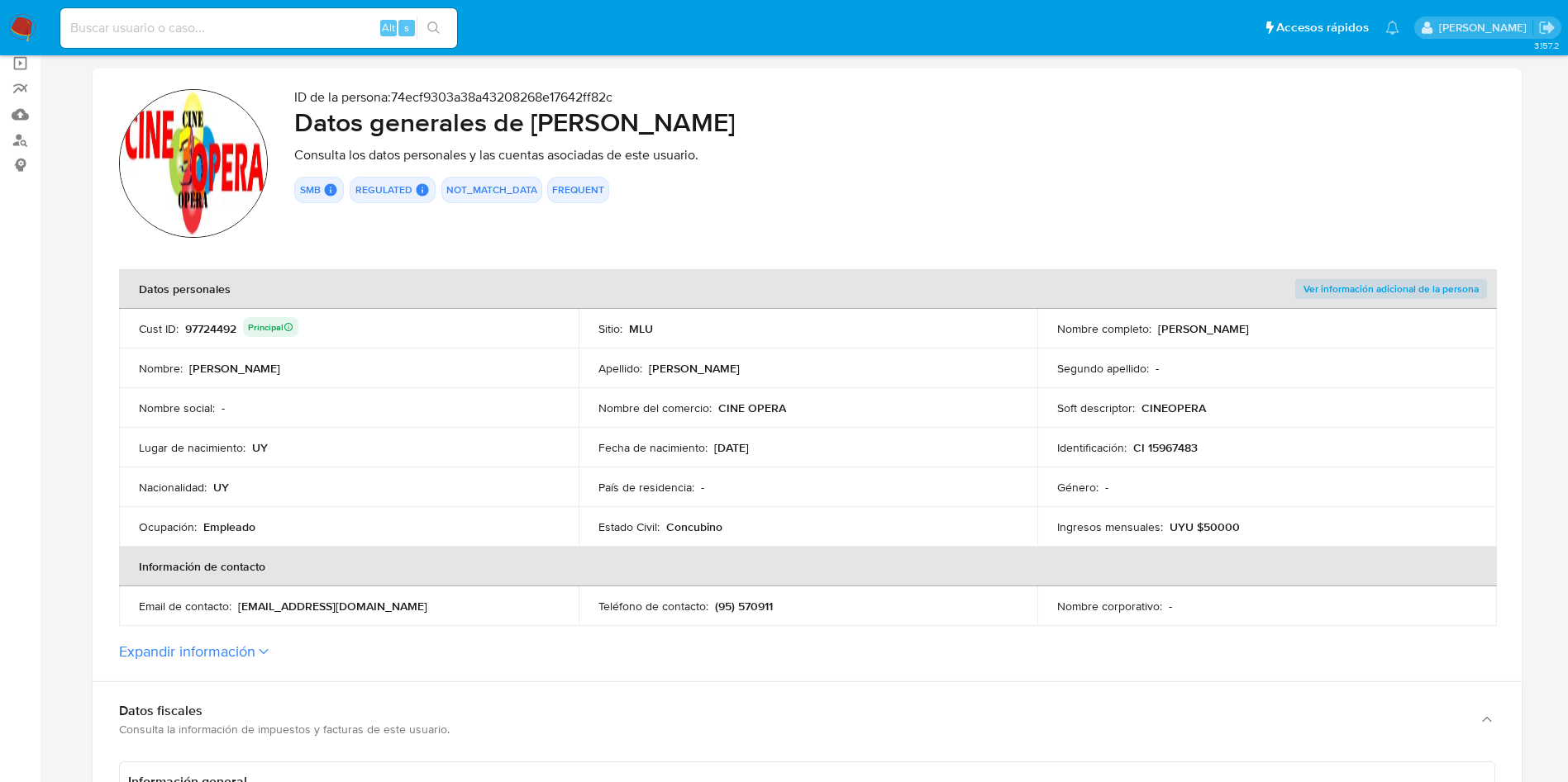
click at [915, 455] on td "Fecha de nacimiento : 03/11/1958" at bounding box center [808, 448] width 460 height 40
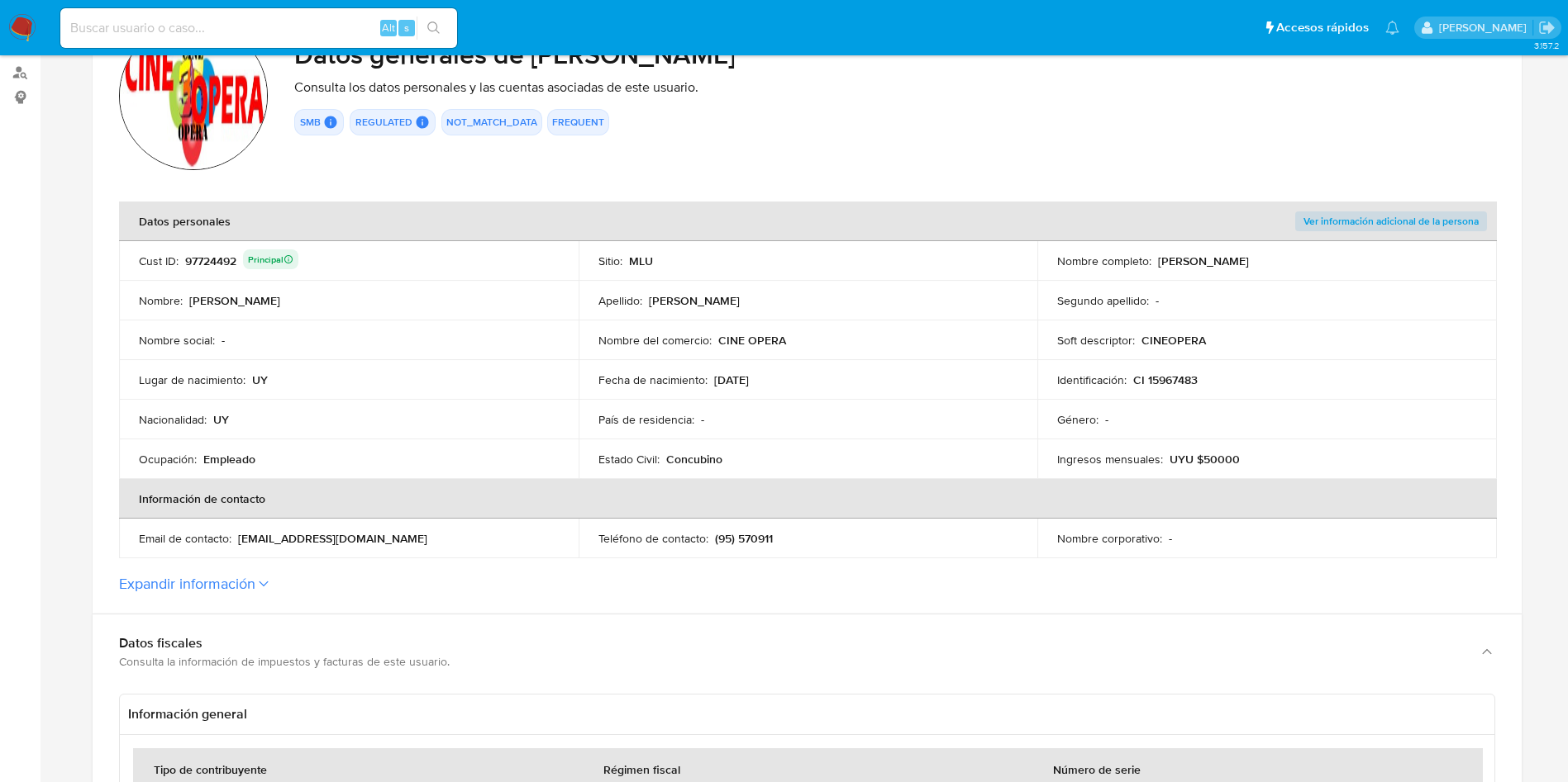
scroll to position [248, 0]
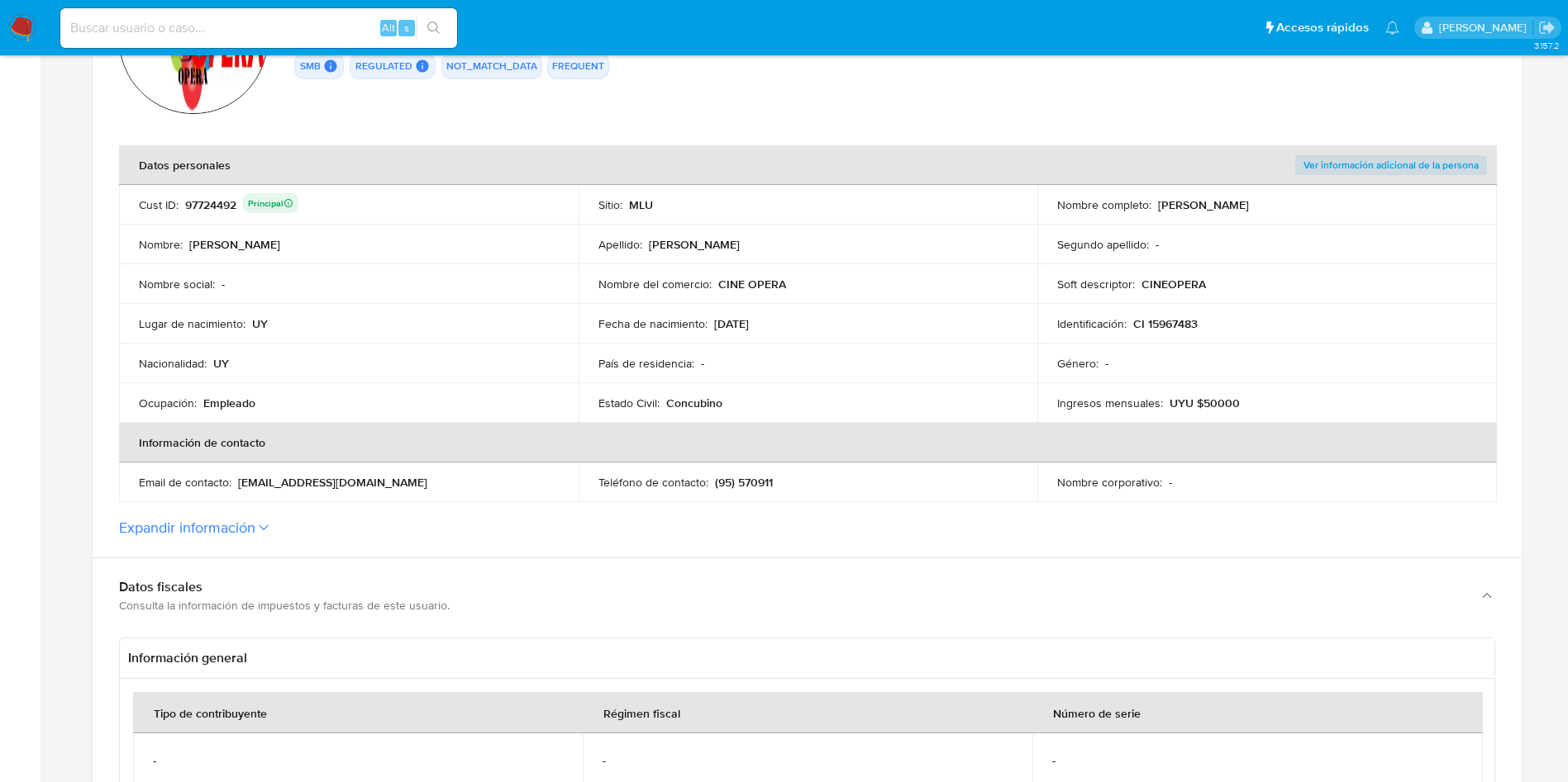
click at [956, 322] on div "Fecha de nacimiento : 03/11/1958" at bounding box center [807, 323] width 419 height 15
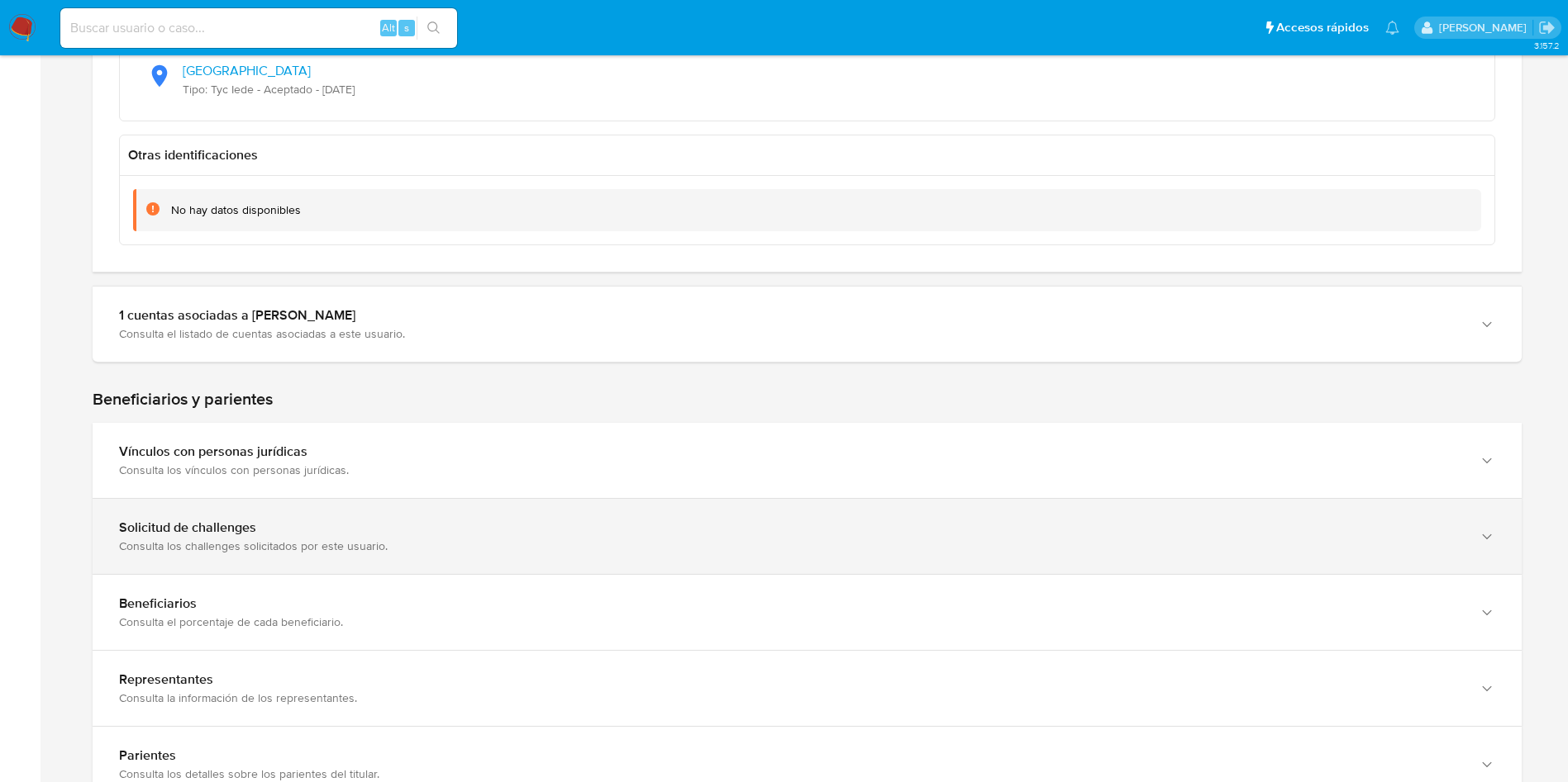
scroll to position [1363, 0]
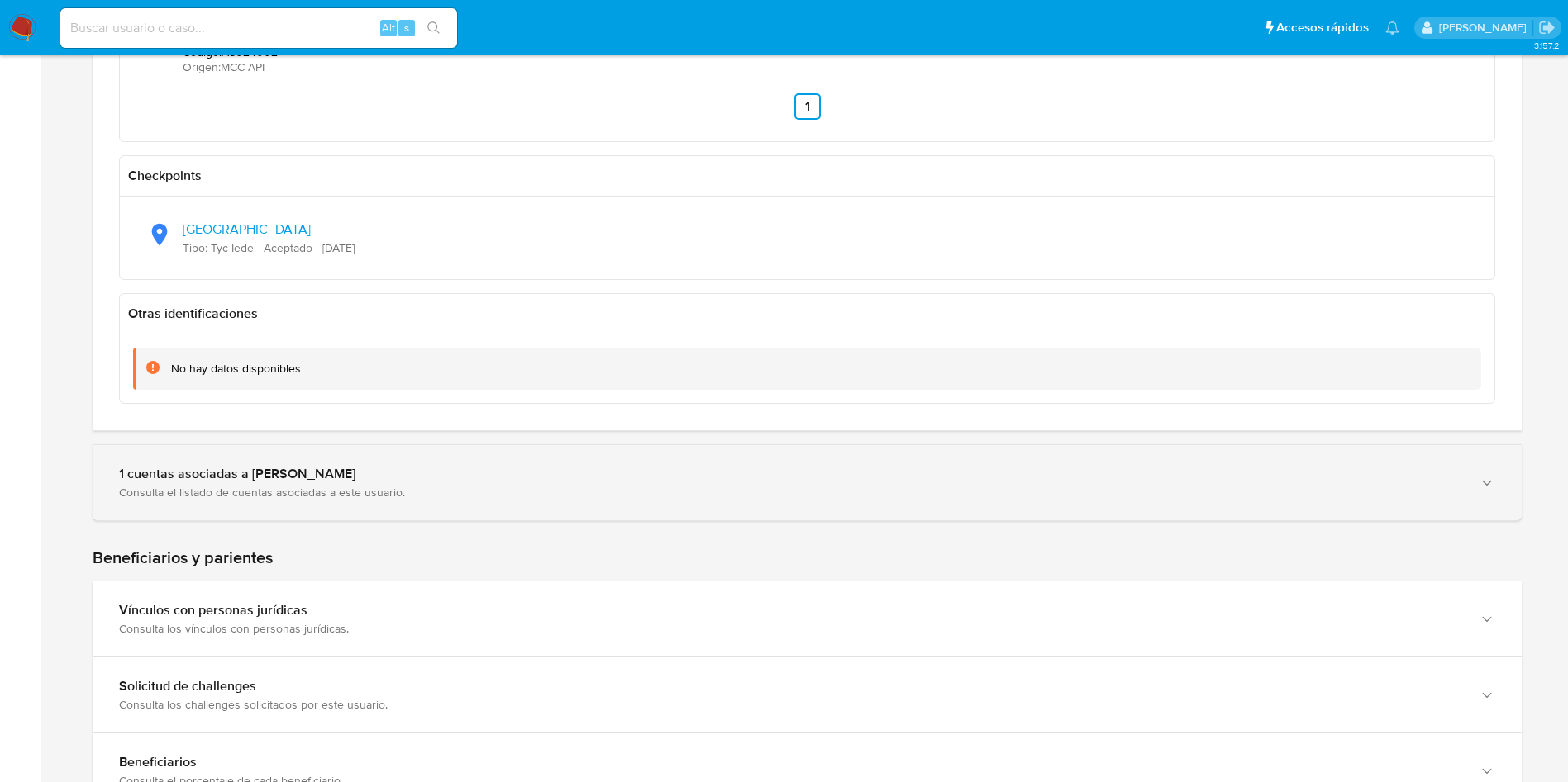
click at [288, 461] on div "1 cuentas asociadas a Jose Manuel Camejo Gutierrez Consulta el listado de cuent…" at bounding box center [806, 483] width 1429 height 75
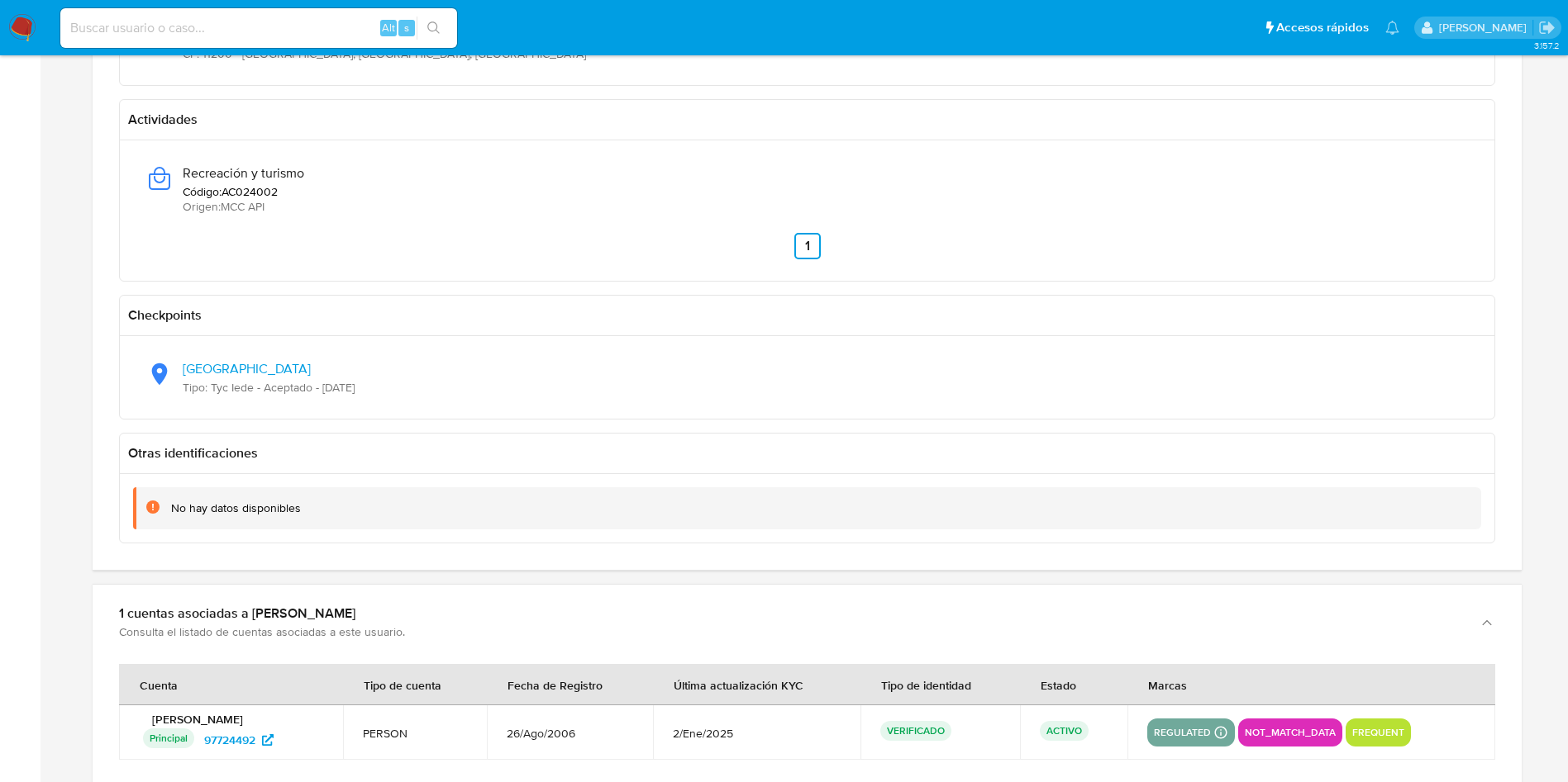
scroll to position [1115, 0]
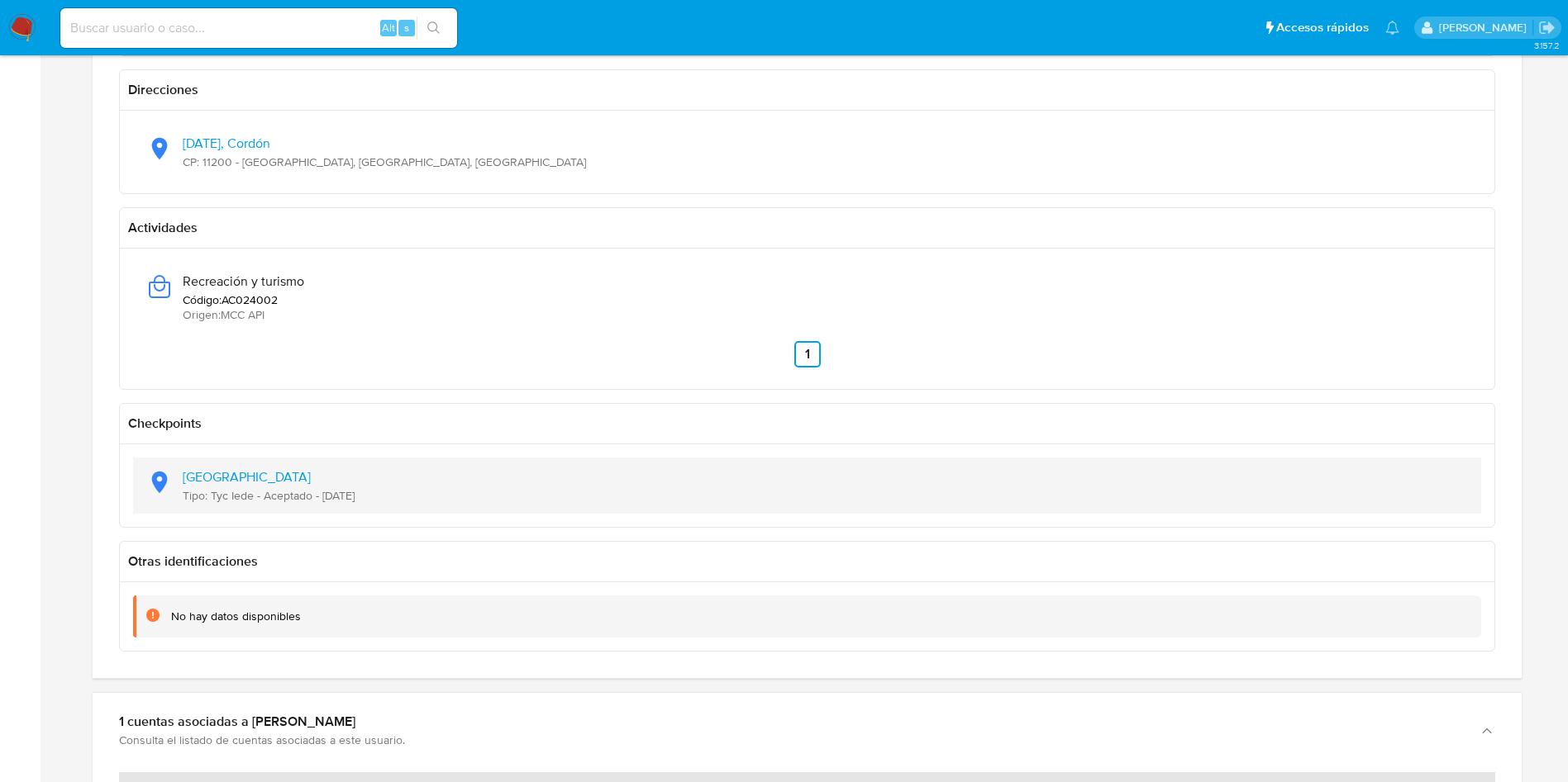
drag, startPoint x: 405, startPoint y: 492, endPoint x: 322, endPoint y: 502, distance: 83.6
click at [322, 502] on div "Latitud: -34.9007, Longitud: -56.1291 Tipo: Tyc Iede - Aceptado - 13/12/2023" at bounding box center [806, 486] width 1321 height 57
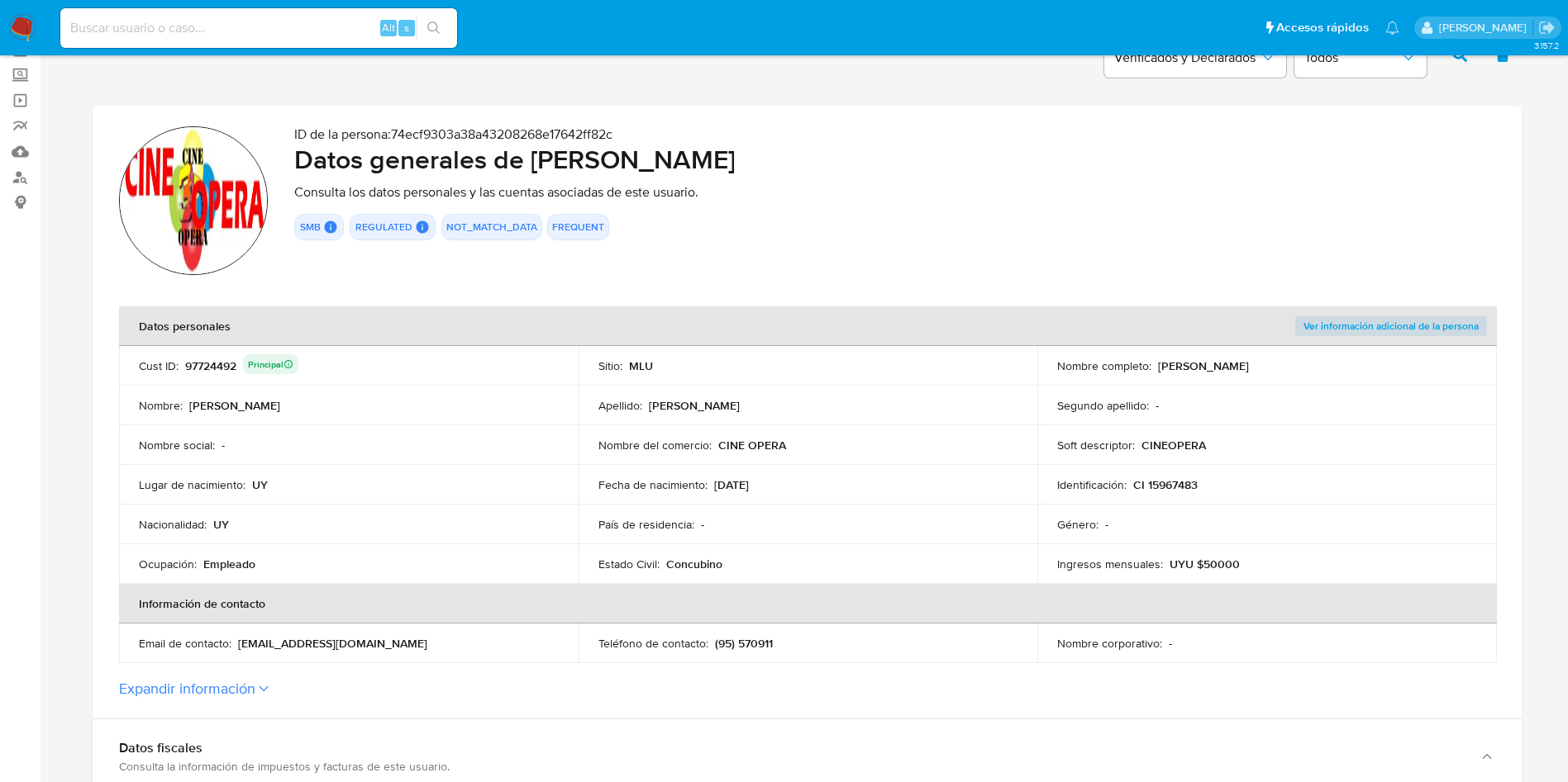
scroll to position [0, 0]
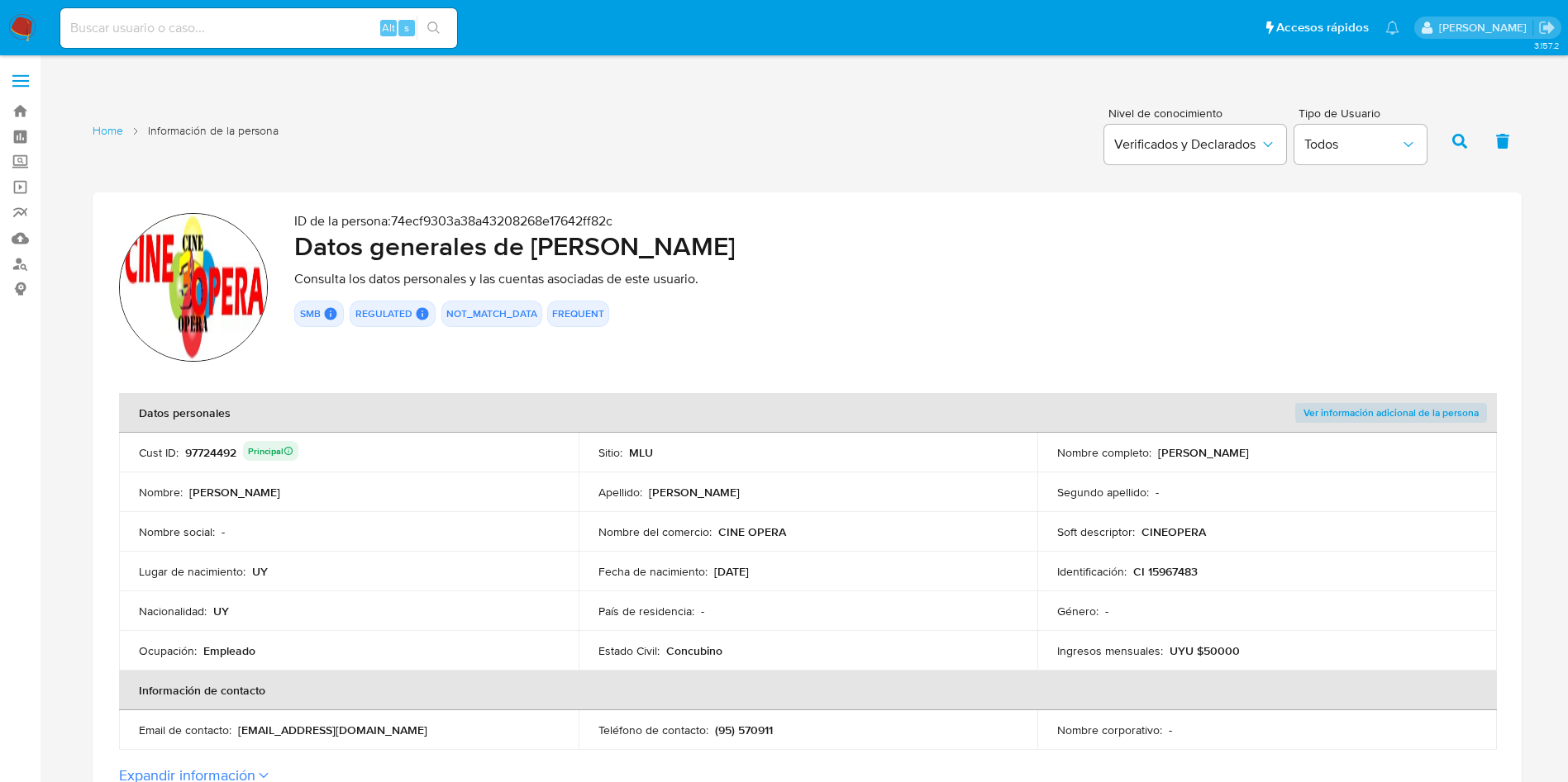
drag, startPoint x: 855, startPoint y: 542, endPoint x: 847, endPoint y: 579, distance: 37.9
click at [856, 541] on td "Nombre del comercio : CINE OPERA" at bounding box center [808, 532] width 460 height 40
click at [1206, 646] on p "UYU $50000" at bounding box center [1204, 651] width 70 height 15
click at [874, 513] on td "Nombre del comercio : CINE OPERA" at bounding box center [808, 532] width 460 height 40
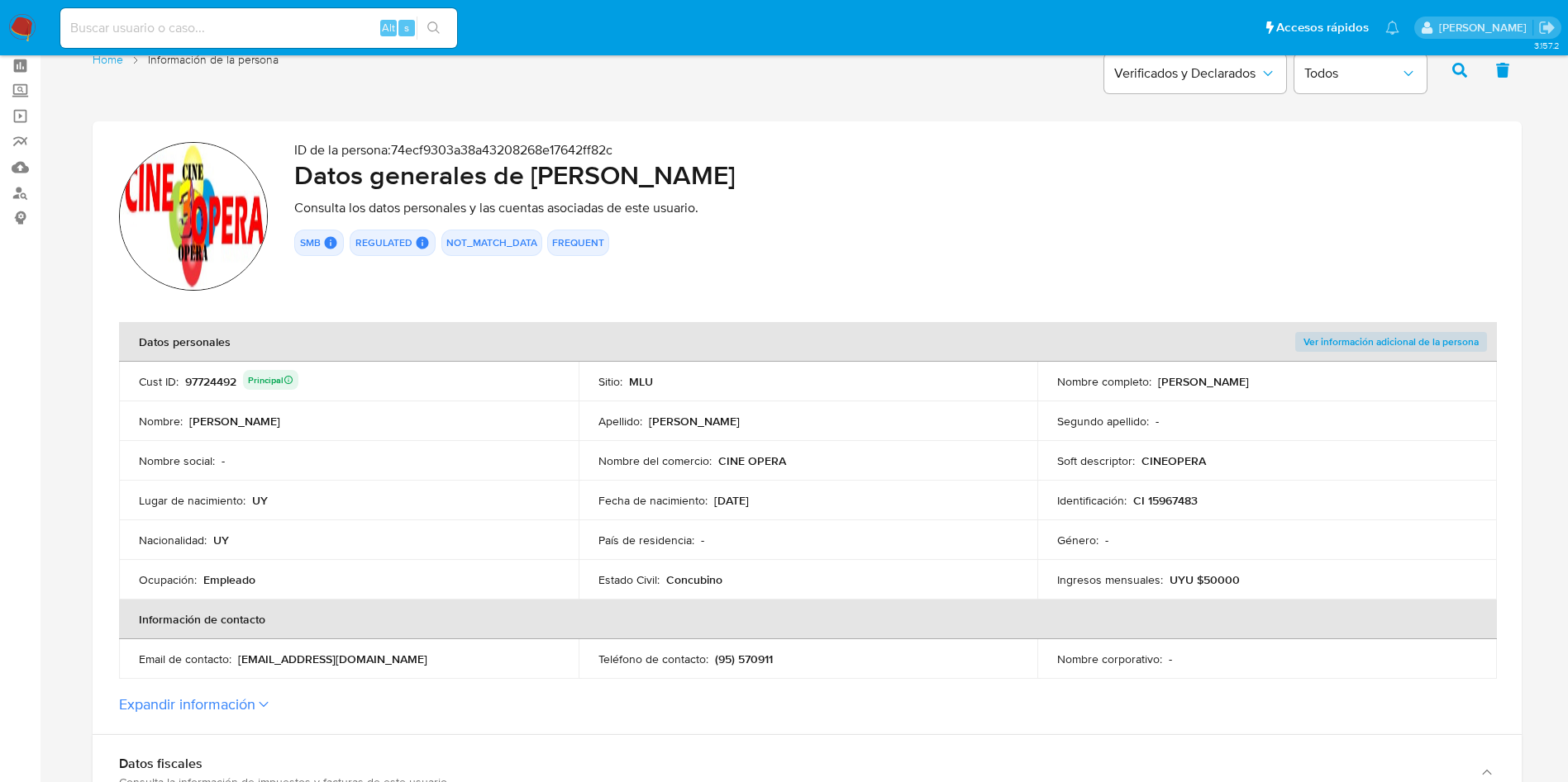
scroll to position [124, 0]
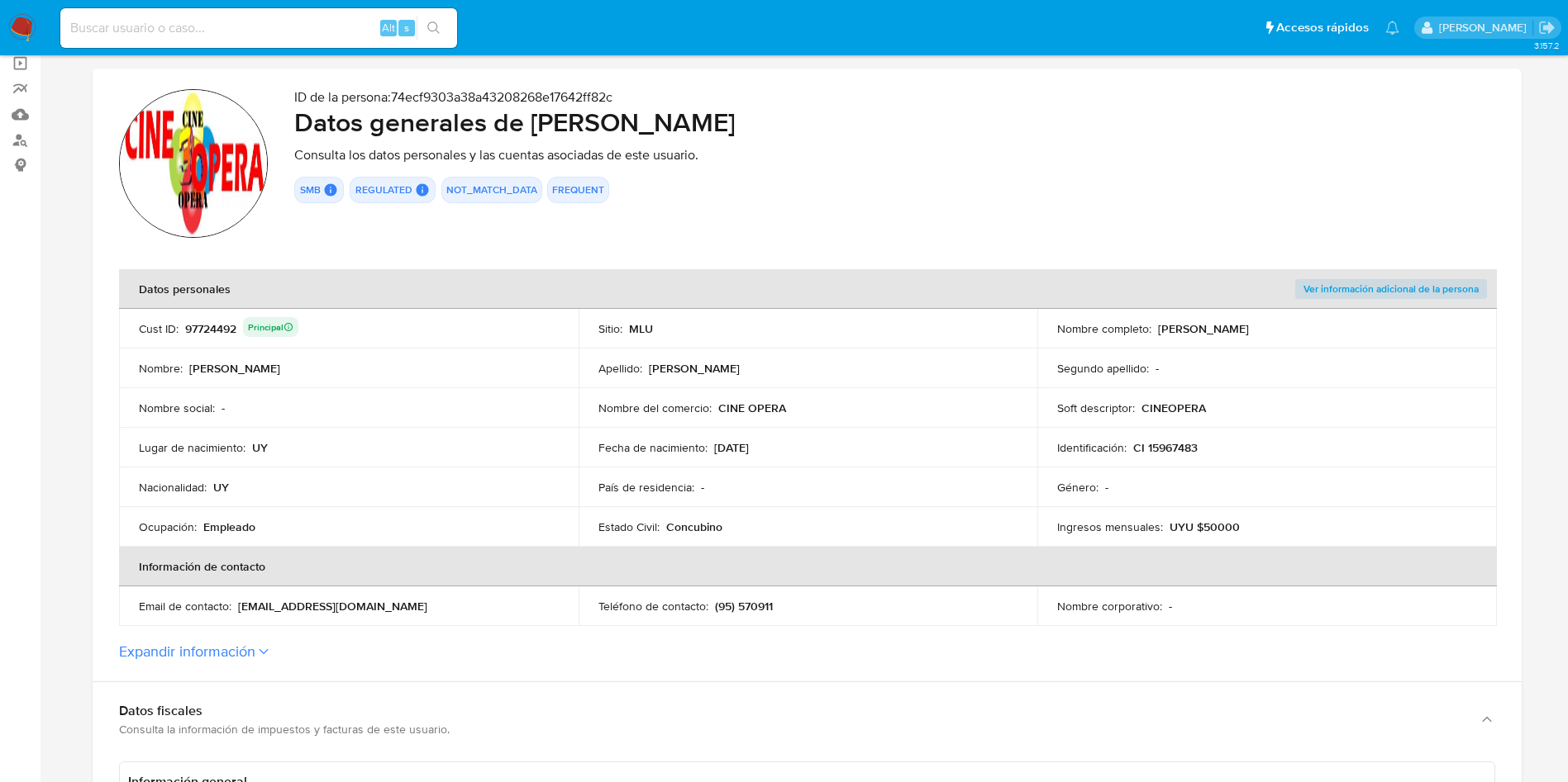
click at [1021, 463] on td "Fecha de nacimiento : 03/11/1958" at bounding box center [808, 448] width 460 height 40
click at [253, 643] on button "Expandir información" at bounding box center [188, 652] width 137 height 18
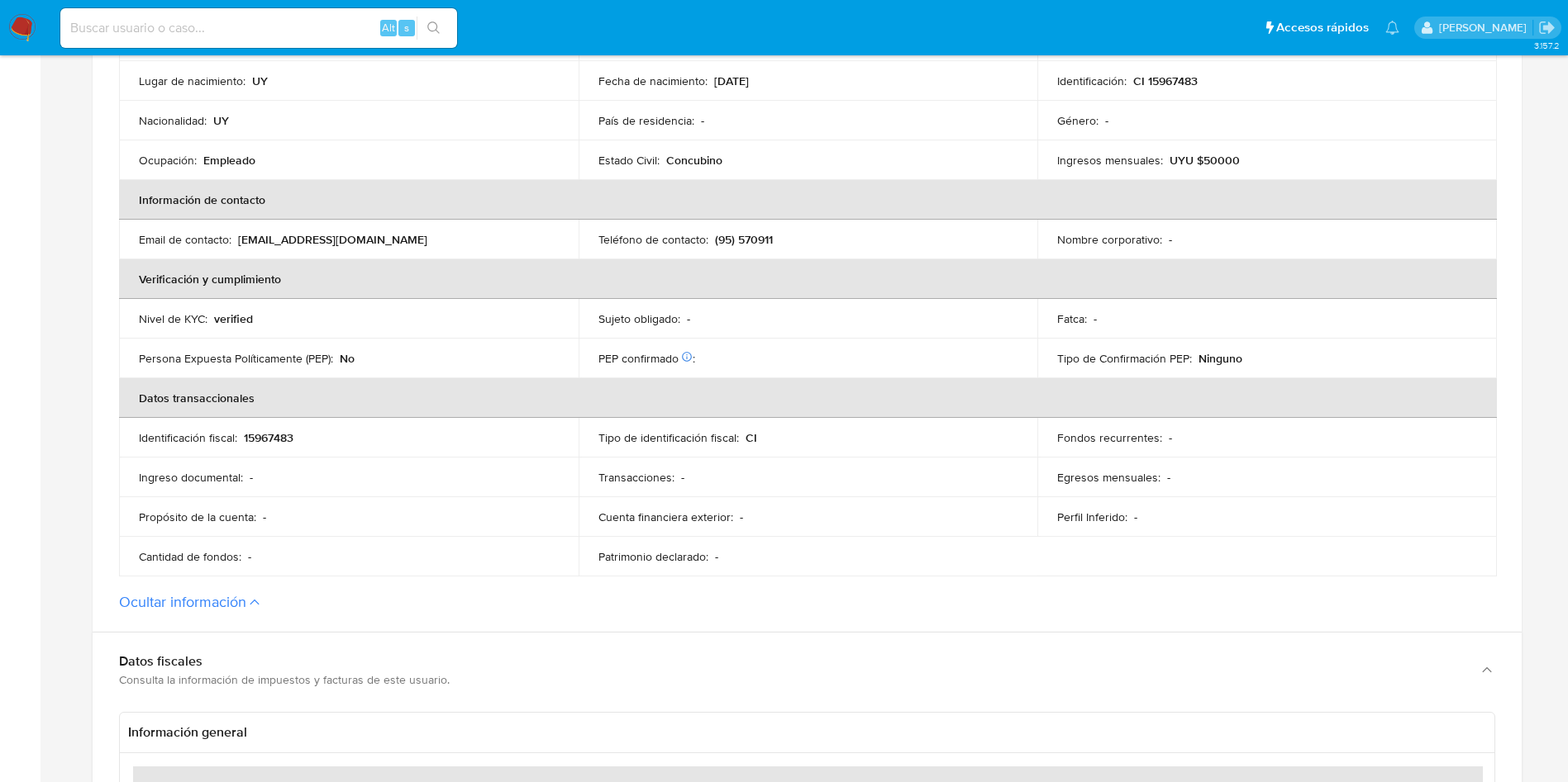
scroll to position [496, 0]
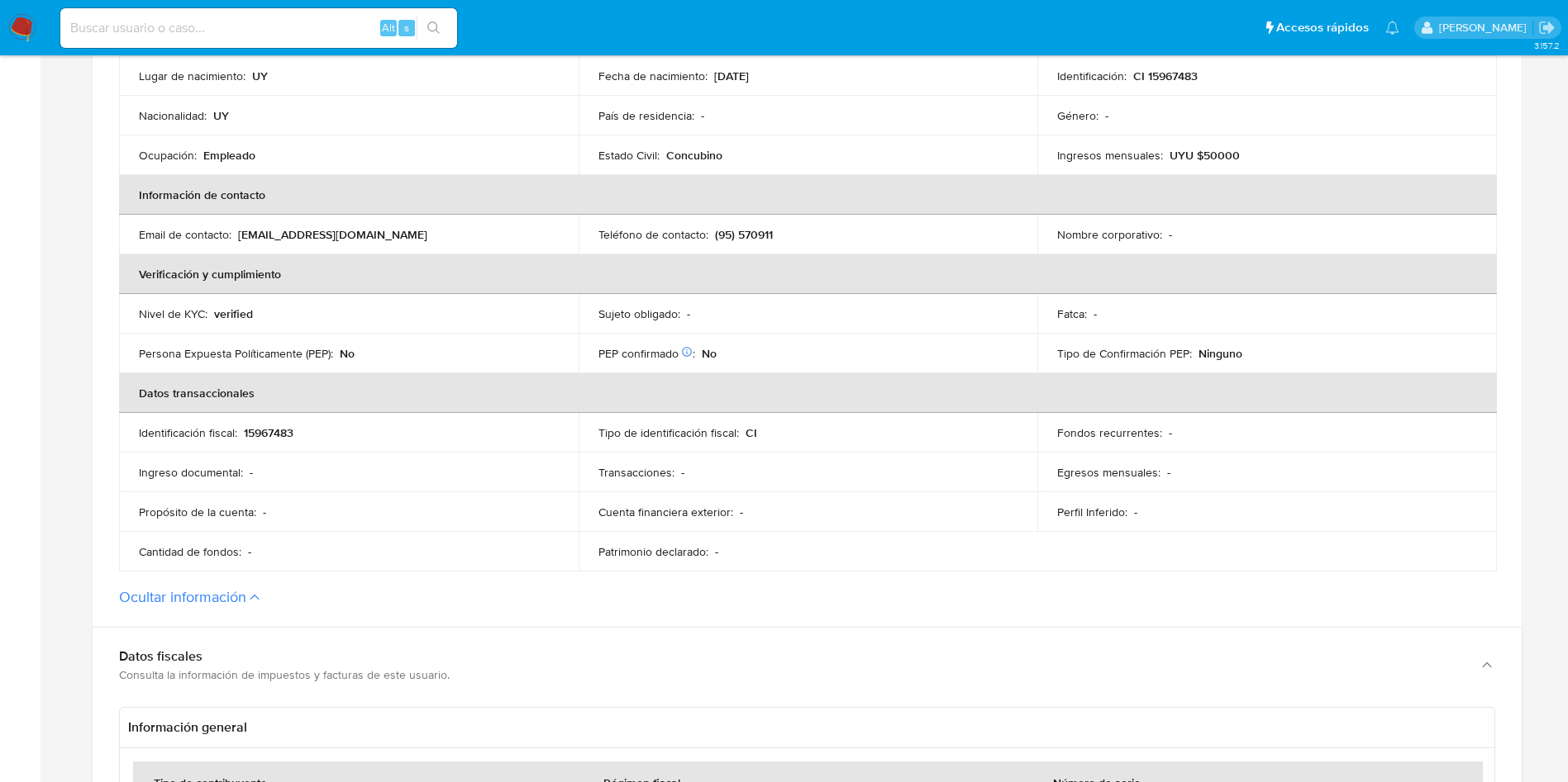
drag, startPoint x: 751, startPoint y: 416, endPoint x: 684, endPoint y: 220, distance: 207.1
click at [751, 415] on td "Tipo de identificación fiscal : CI" at bounding box center [808, 433] width 460 height 40
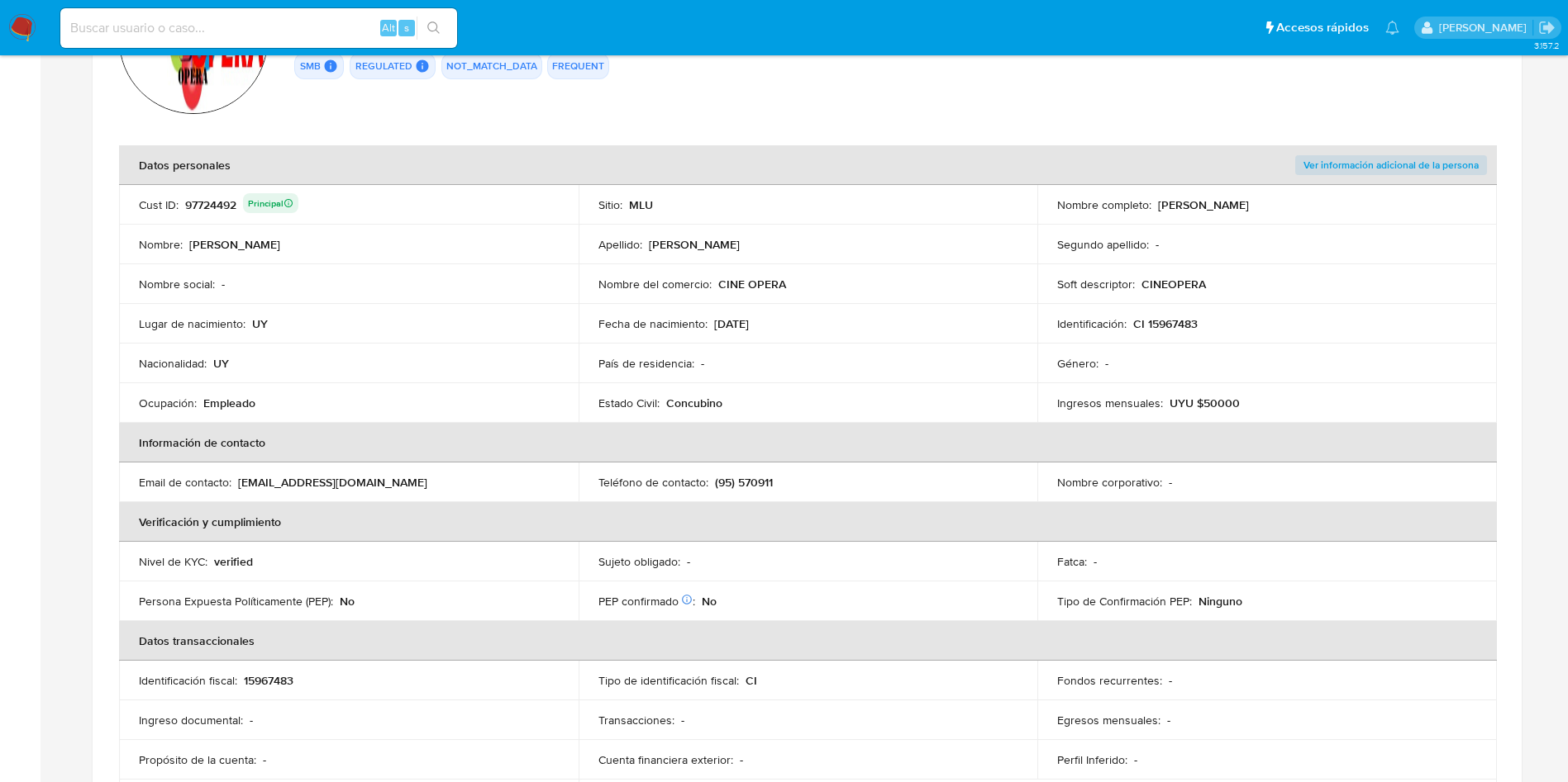
click at [233, 400] on p "Empleado" at bounding box center [229, 403] width 52 height 15
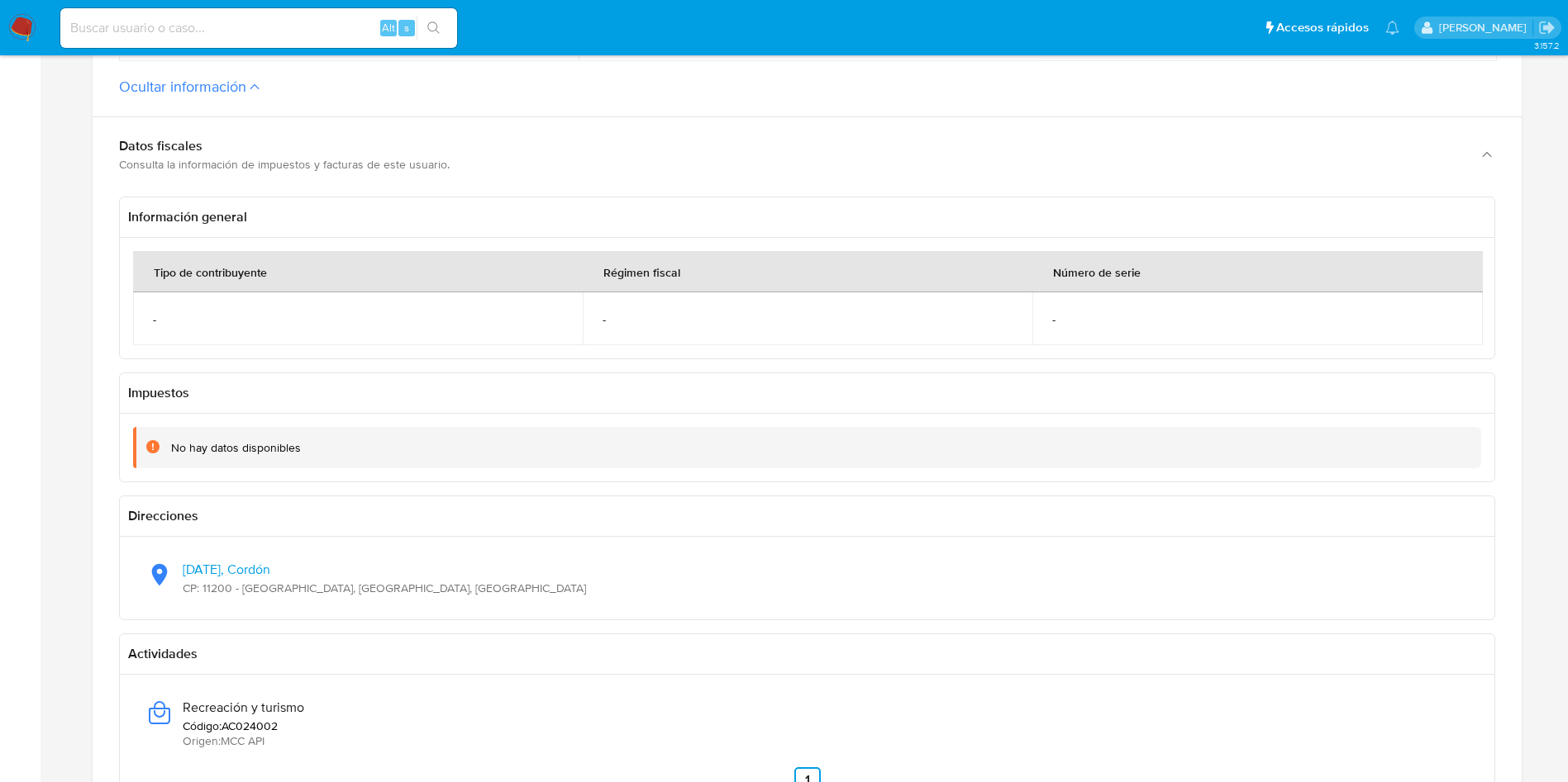
scroll to position [1115, 0]
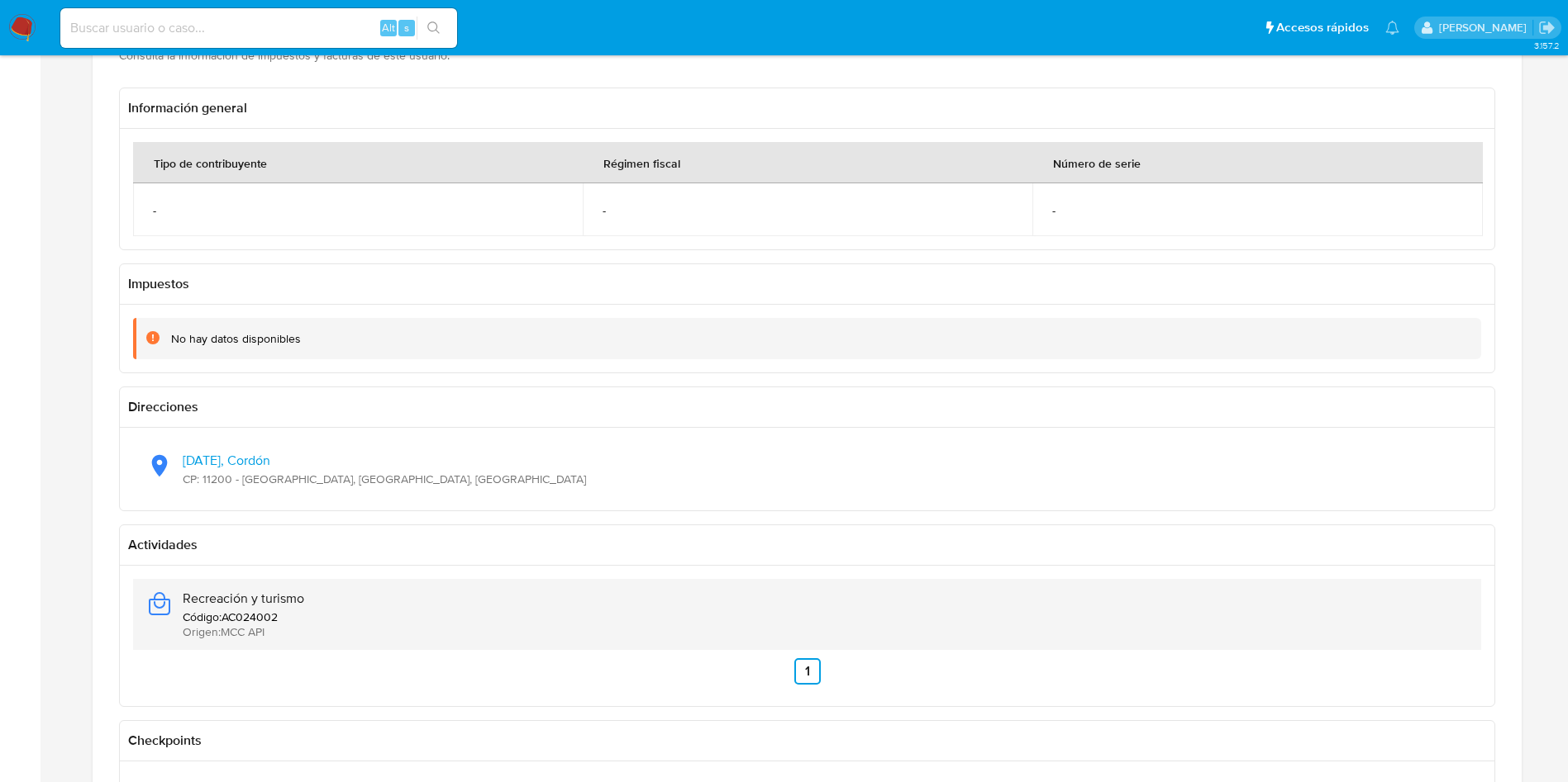
drag, startPoint x: 348, startPoint y: 591, endPoint x: 172, endPoint y: 593, distance: 176.0
click at [172, 593] on div "Recreación y turismo Código : AC024002 Origen : MCC API" at bounding box center [806, 614] width 1321 height 71
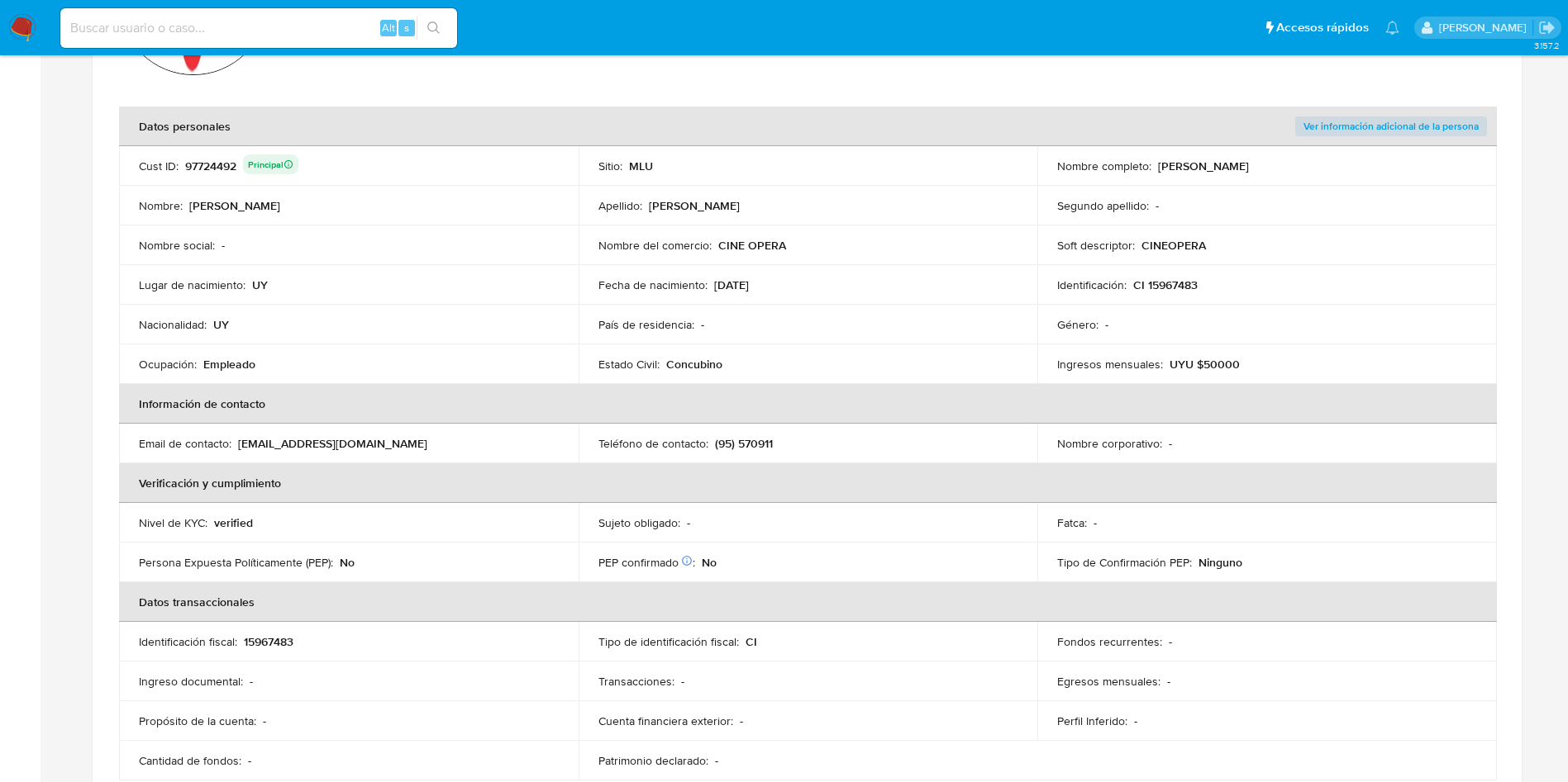
scroll to position [248, 0]
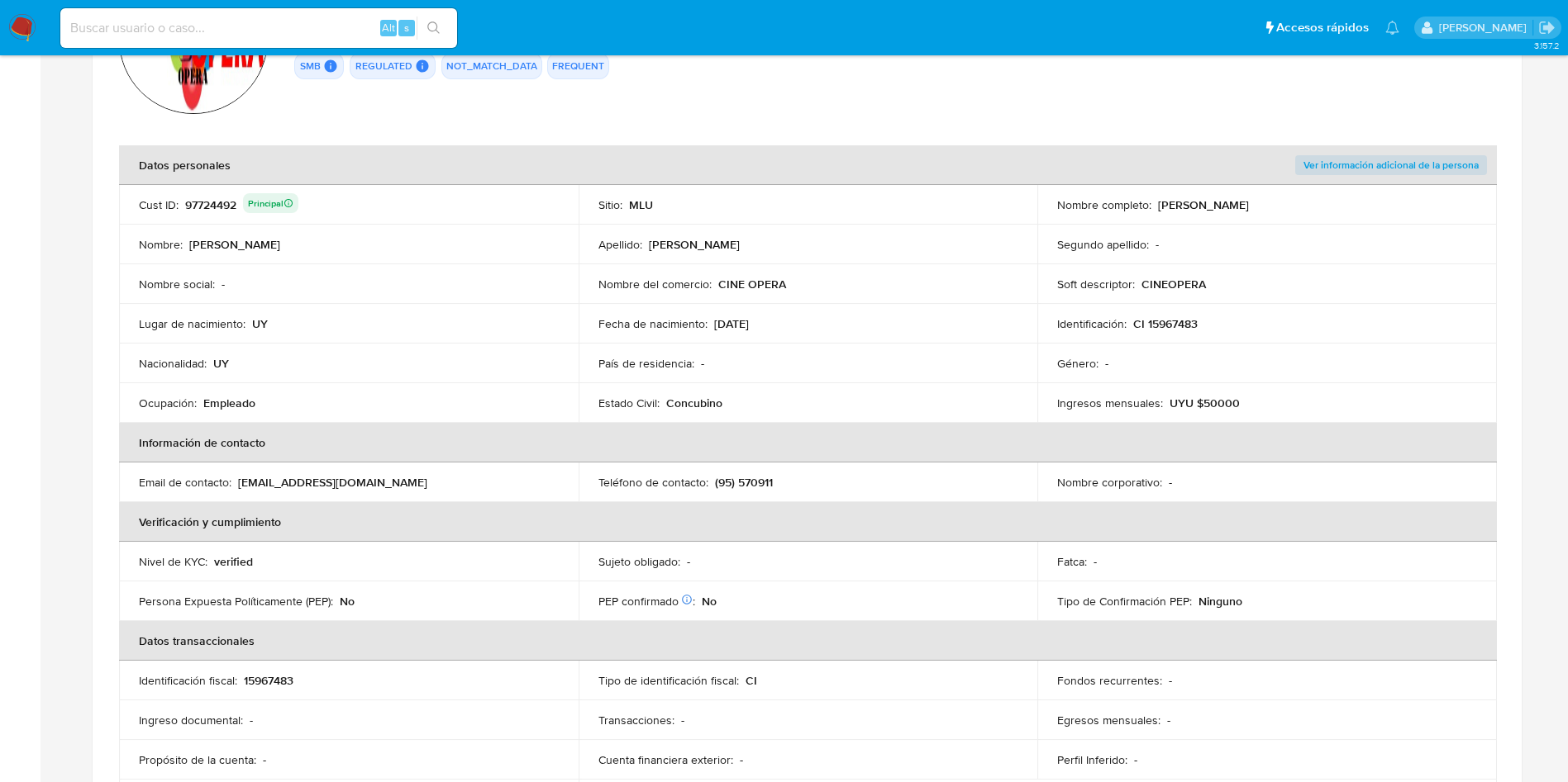
click at [1424, 90] on div "ID de la persona : 74ecf9303a38a43208268e17642ff82c Datos generales de Jose Man…" at bounding box center [894, 41] width 1201 height 154
drag, startPoint x: 719, startPoint y: 284, endPoint x: 785, endPoint y: 283, distance: 66.0
click at [785, 283] on div "Nombre del comercio : CINE OPERA" at bounding box center [807, 286] width 419 height 15
click at [1517, 269] on section "ID de la persona : 74ecf9303a38a43208268e17642ff82c Datos generales de Jose Man…" at bounding box center [806, 412] width 1429 height 930
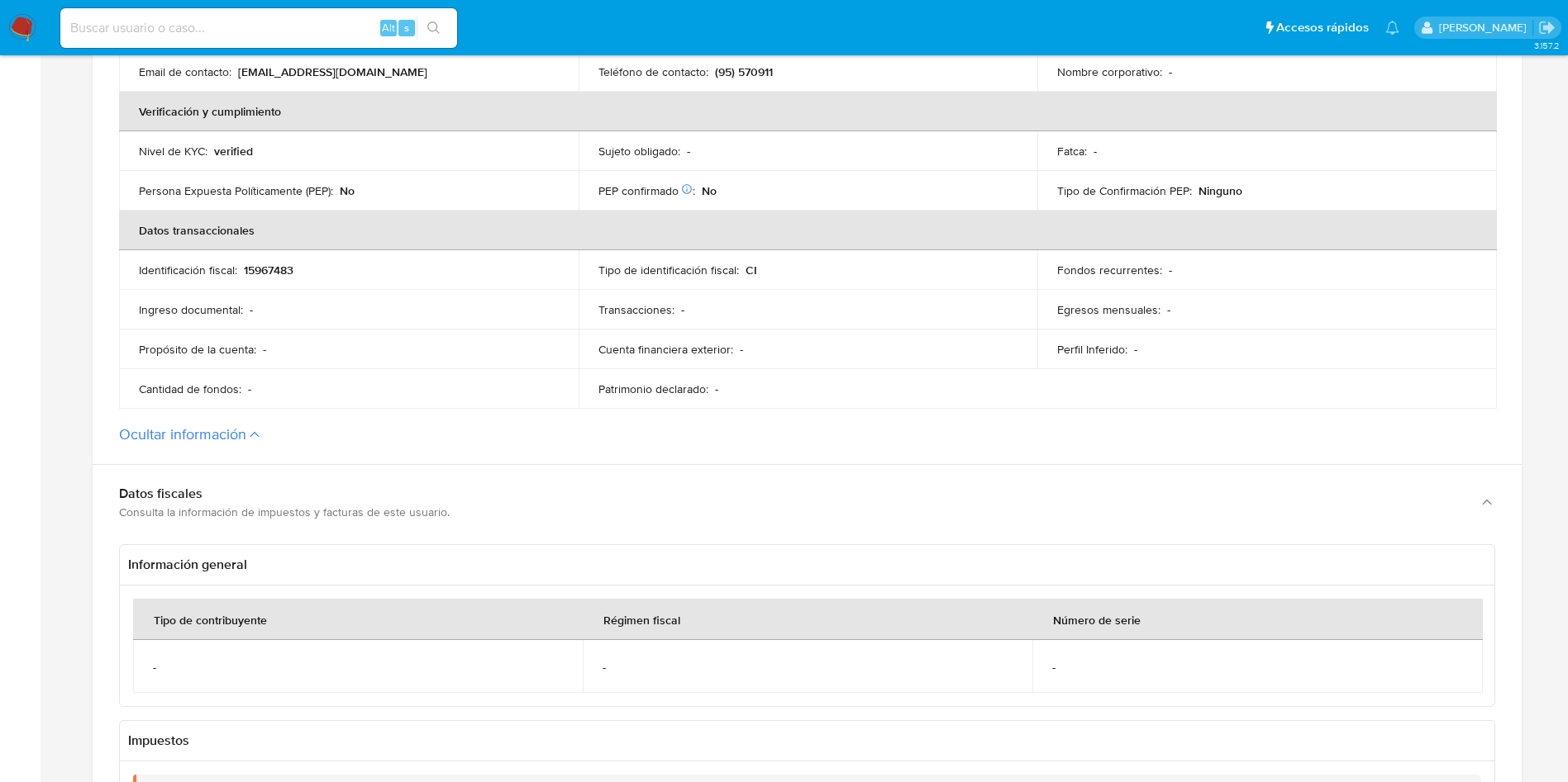
scroll to position [741, 0]
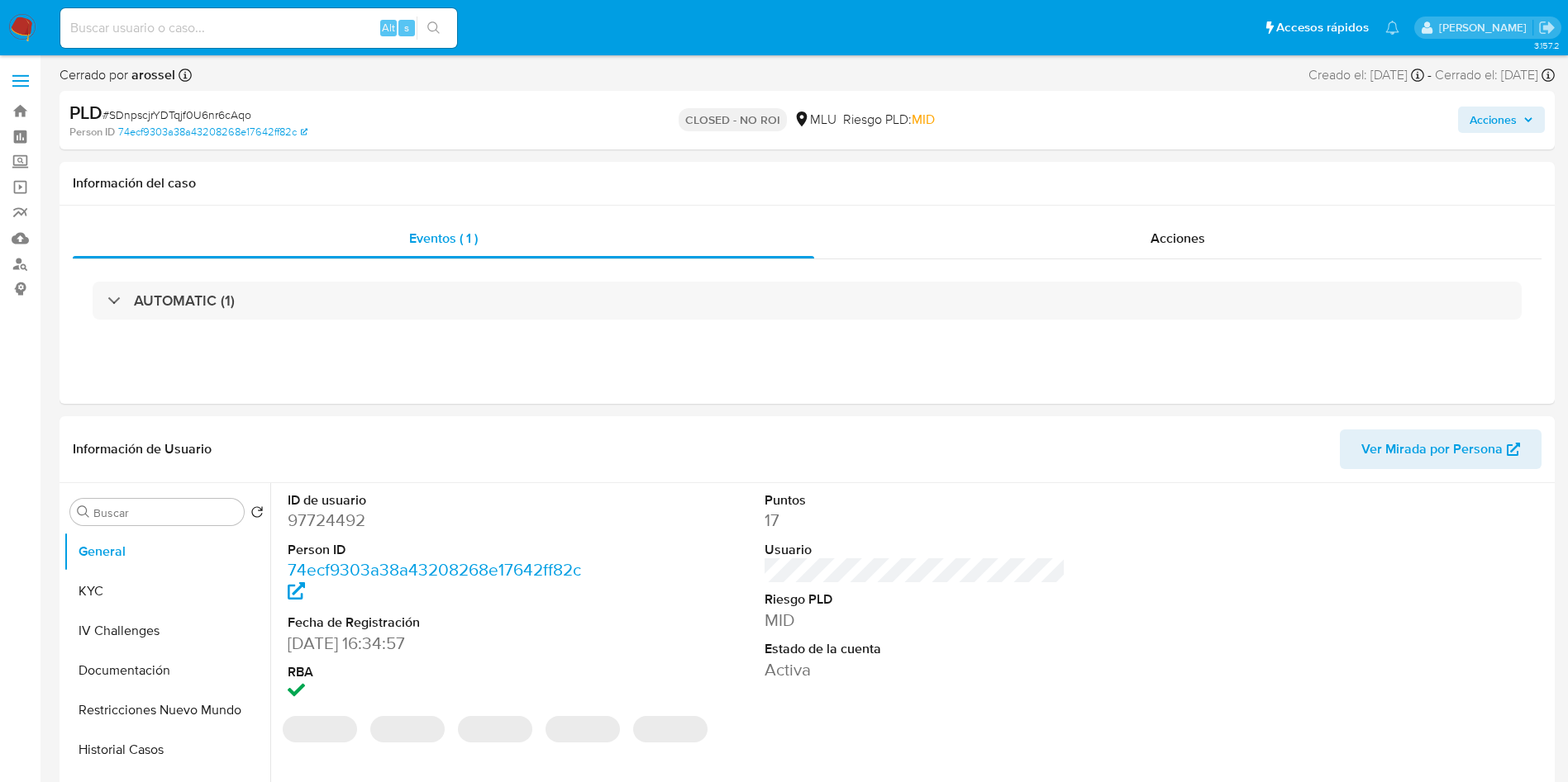
select select "10"
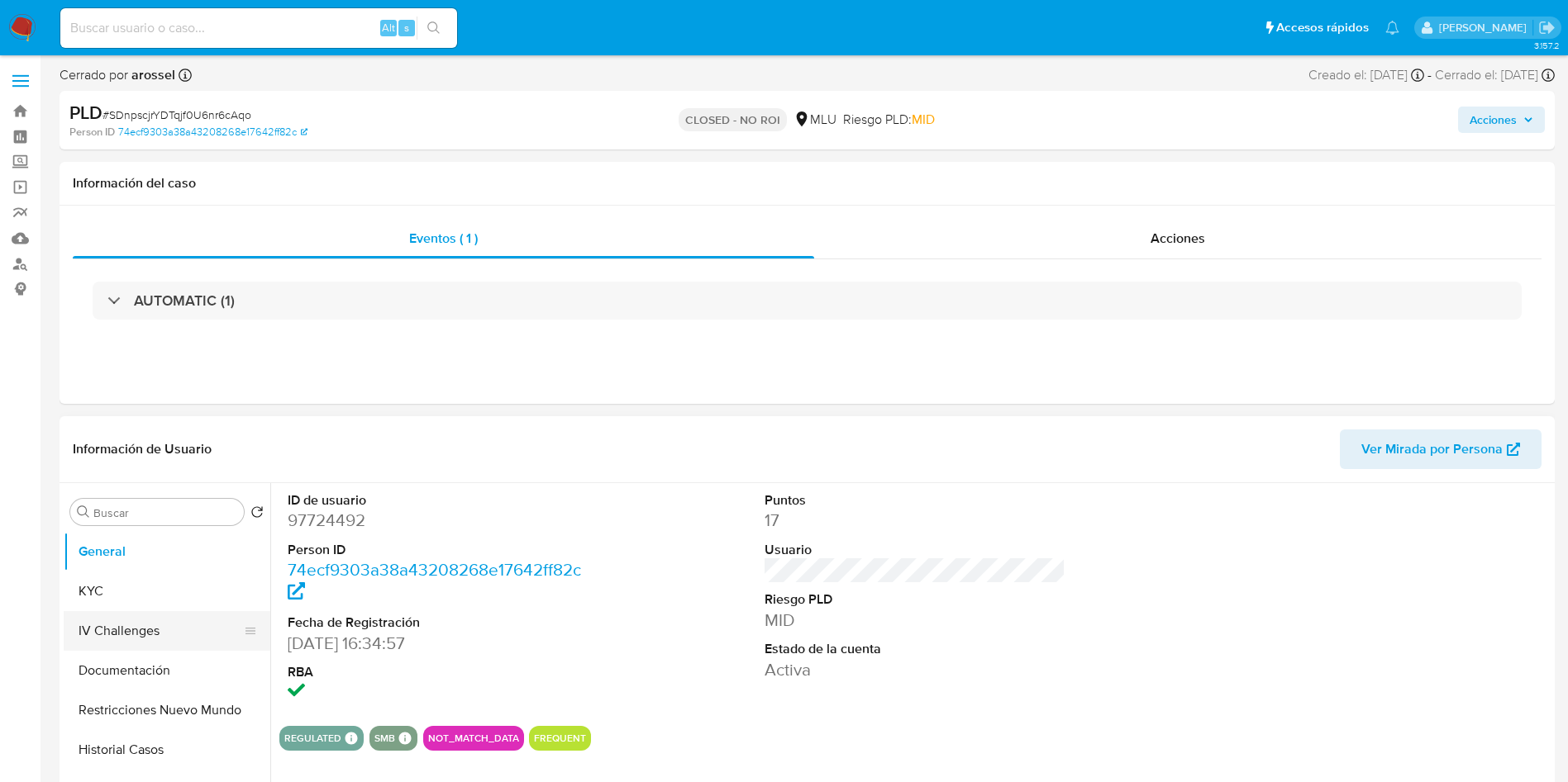
drag, startPoint x: 141, startPoint y: 618, endPoint x: 136, endPoint y: 611, distance: 8.6
click at [139, 612] on button "IV Challenges" at bounding box center [160, 631] width 193 height 40
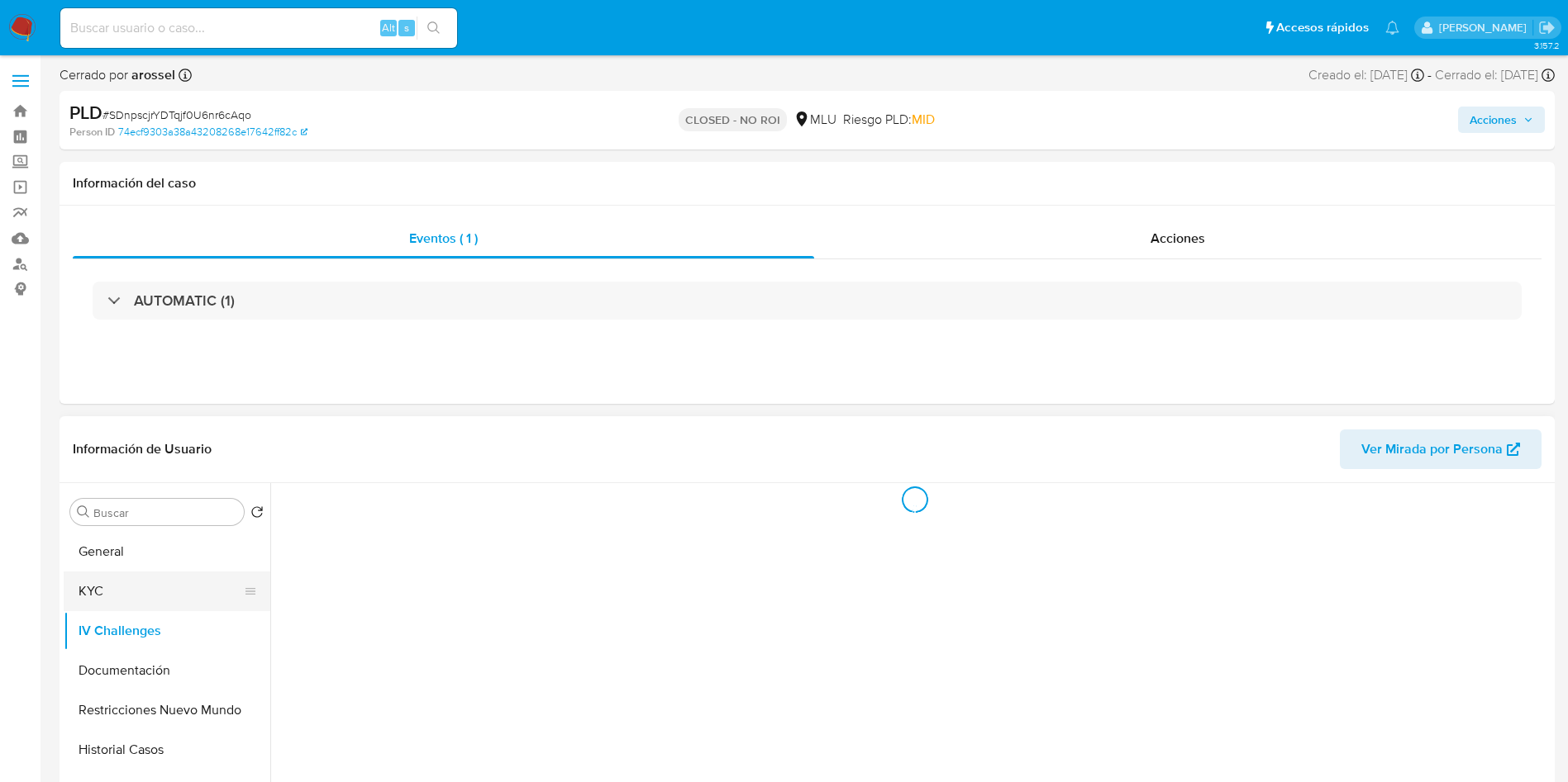
click at [135, 596] on button "KYC" at bounding box center [160, 592] width 193 height 40
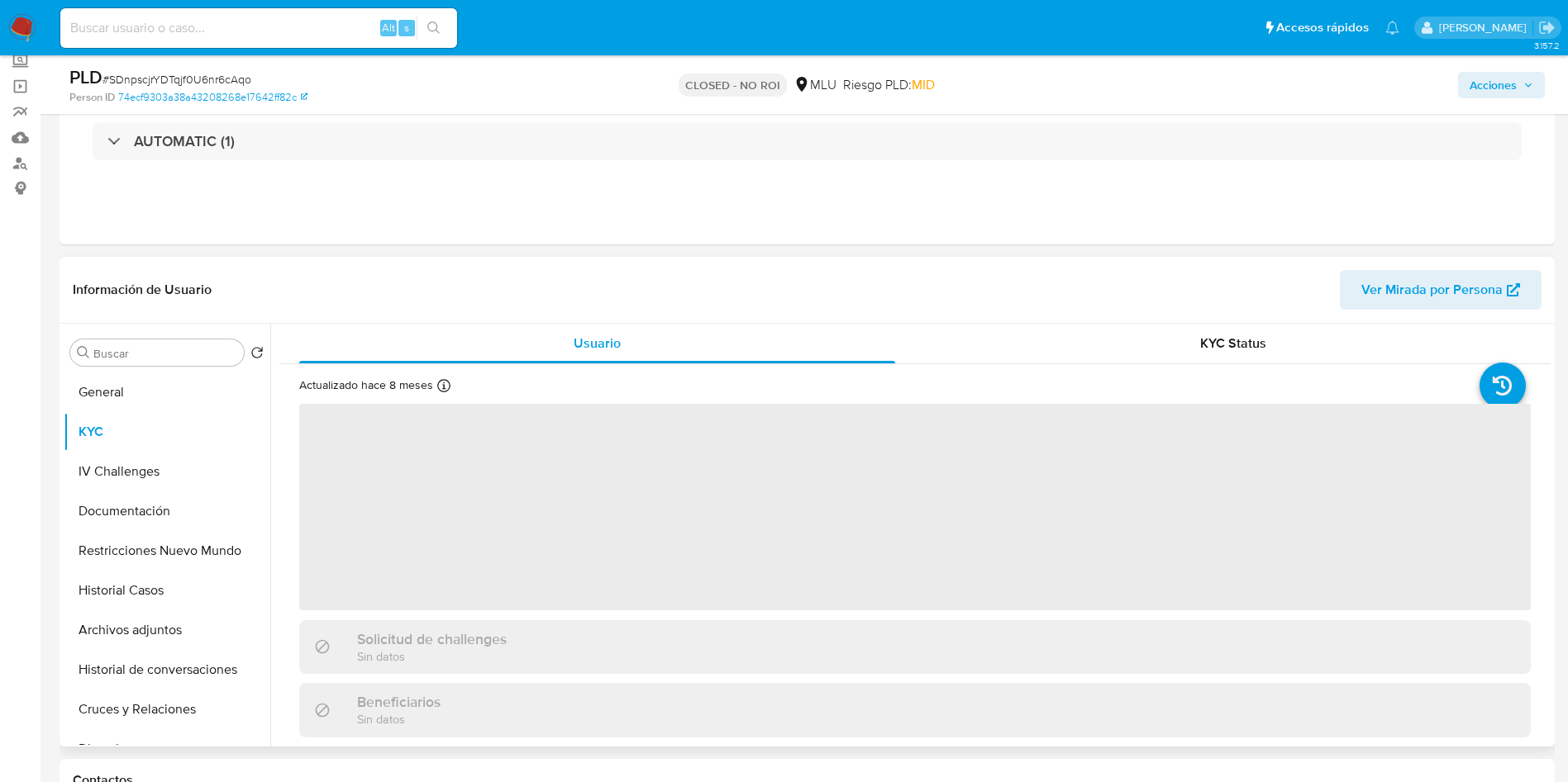
scroll to position [124, 0]
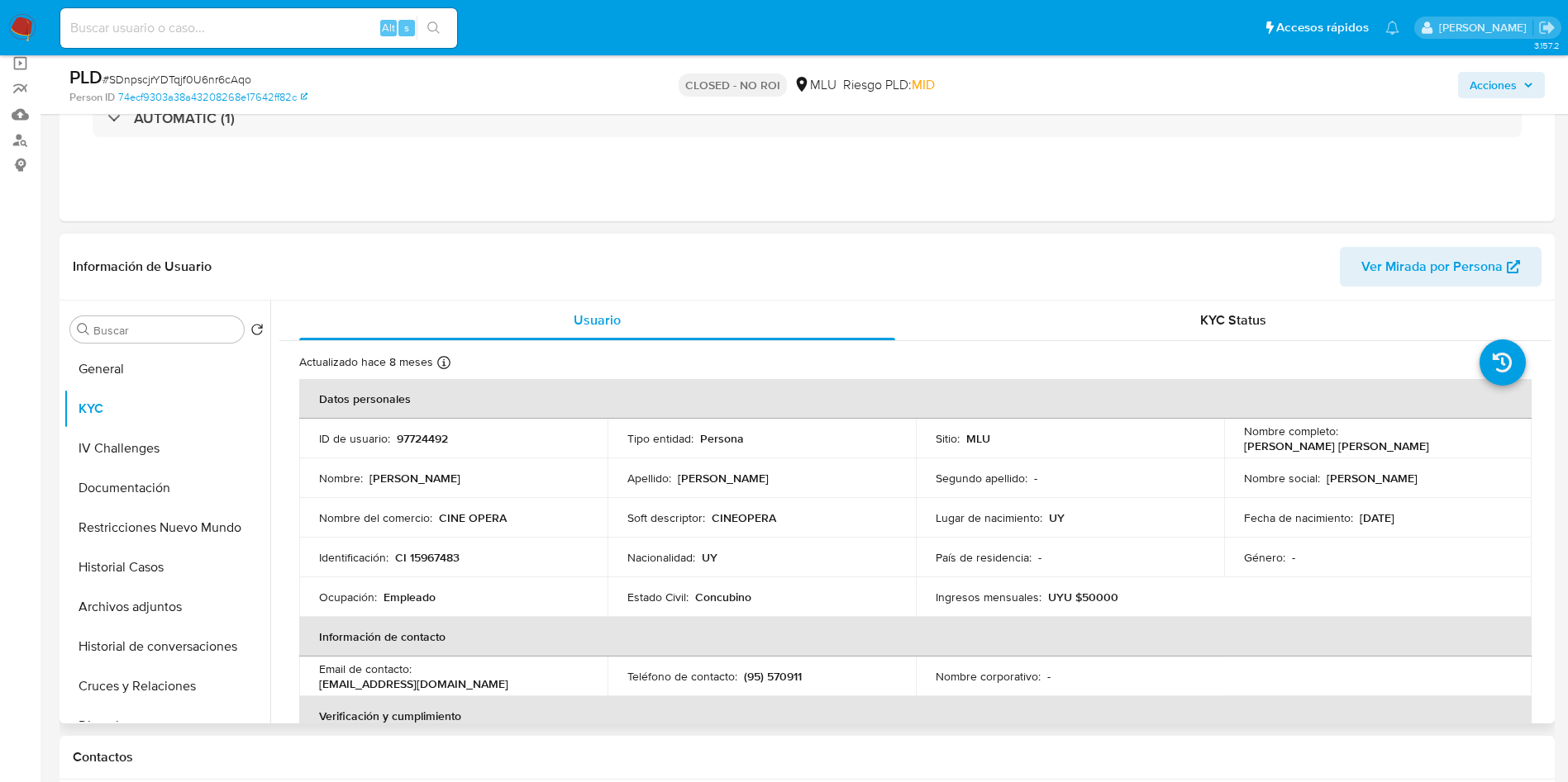
drag, startPoint x: 1340, startPoint y: 437, endPoint x: 1516, endPoint y: 439, distance: 176.0
click at [1516, 439] on td "Nombre completo : [PERSON_NAME] [PERSON_NAME]" at bounding box center [1378, 439] width 308 height 40
copy p "[PERSON_NAME] [PERSON_NAME]"
click at [194, 22] on input at bounding box center [259, 28] width 397 height 22
paste input "QJjb6xGpVb7yR51RoJKZHDB3"
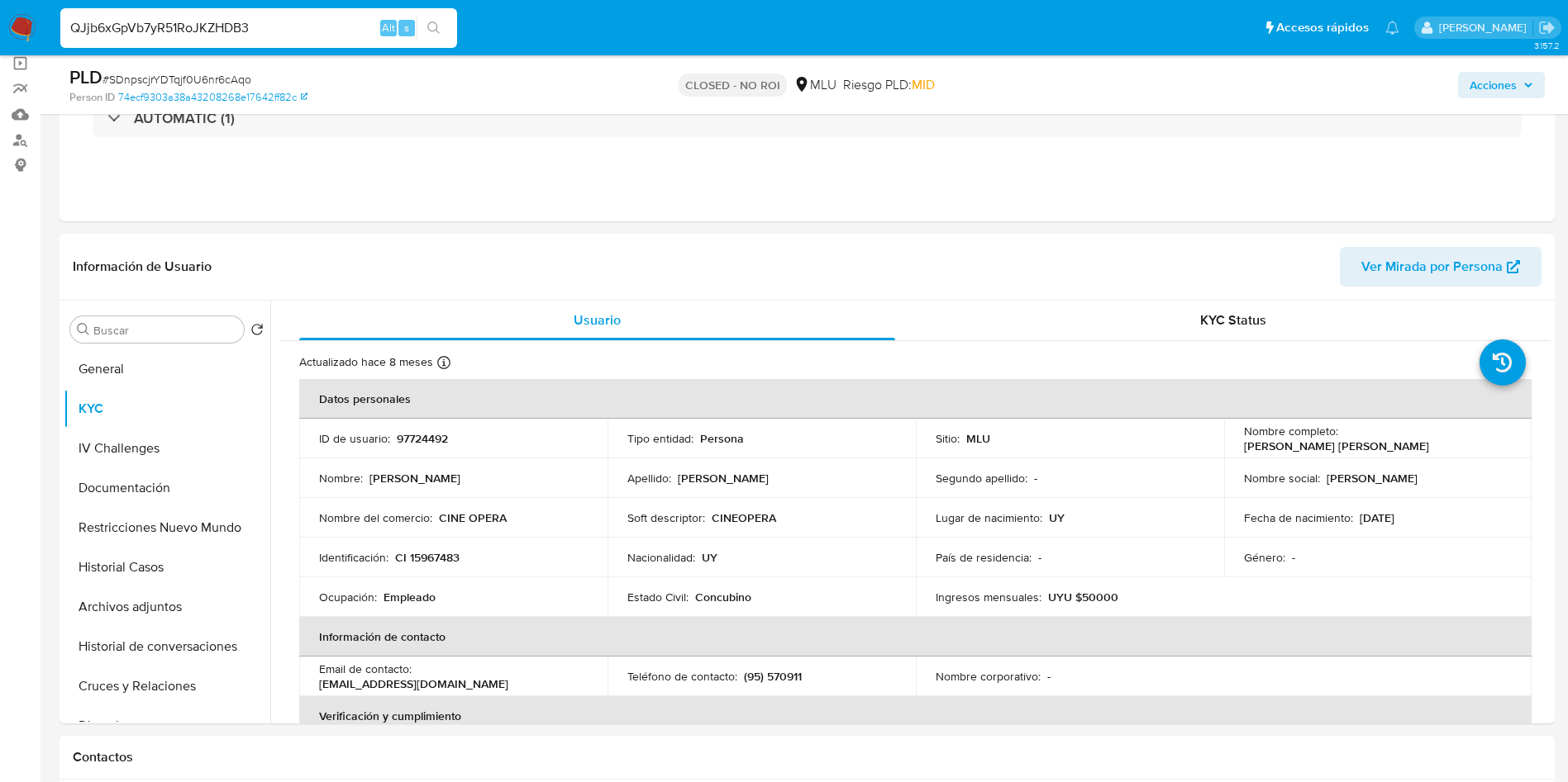
type input "QJjb6xGpVb7yR51RoJKZHDB3"
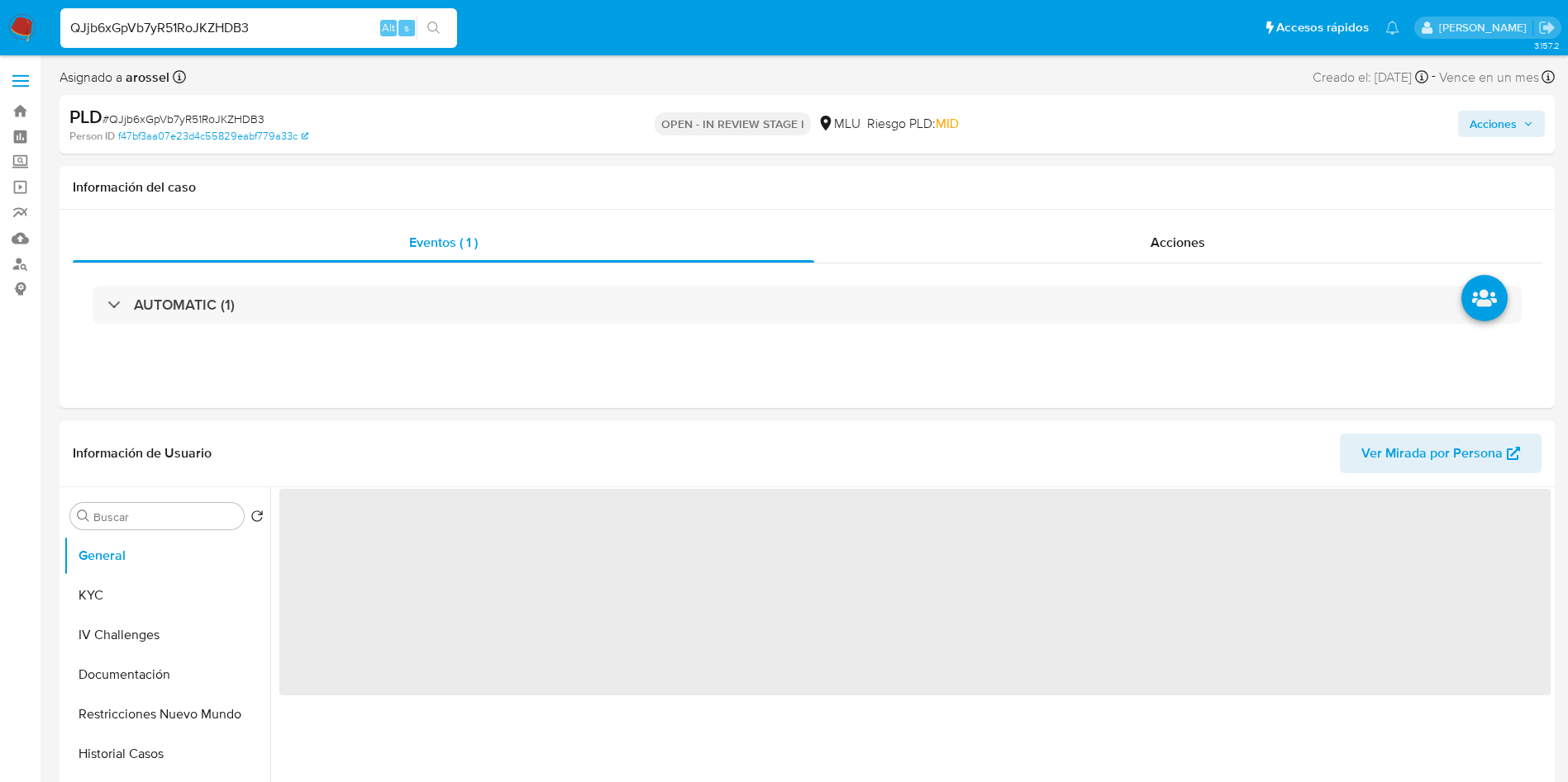
select select "10"
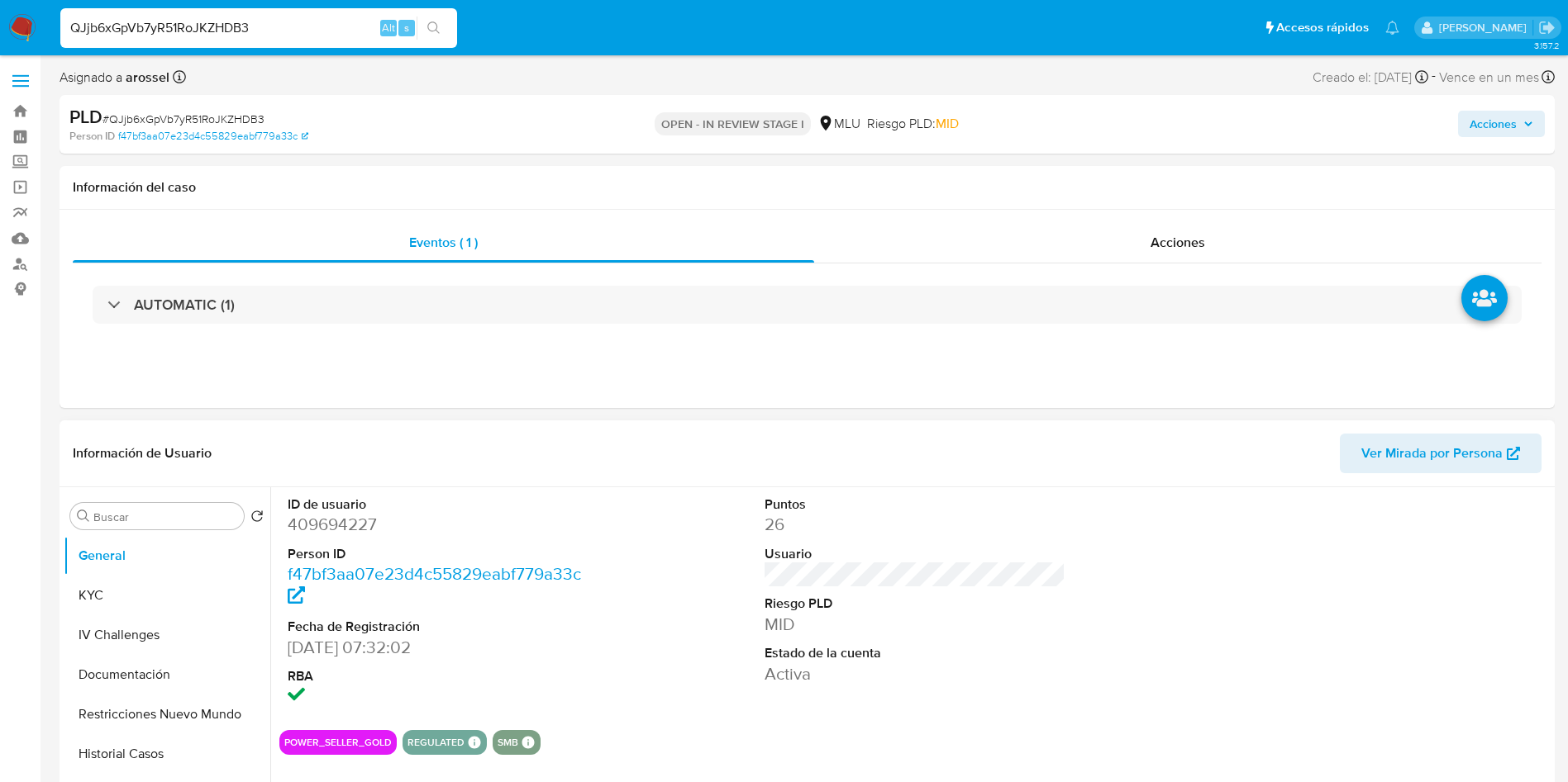
click at [1409, 434] on span "Ver Mirada por Persona" at bounding box center [1431, 453] width 141 height 40
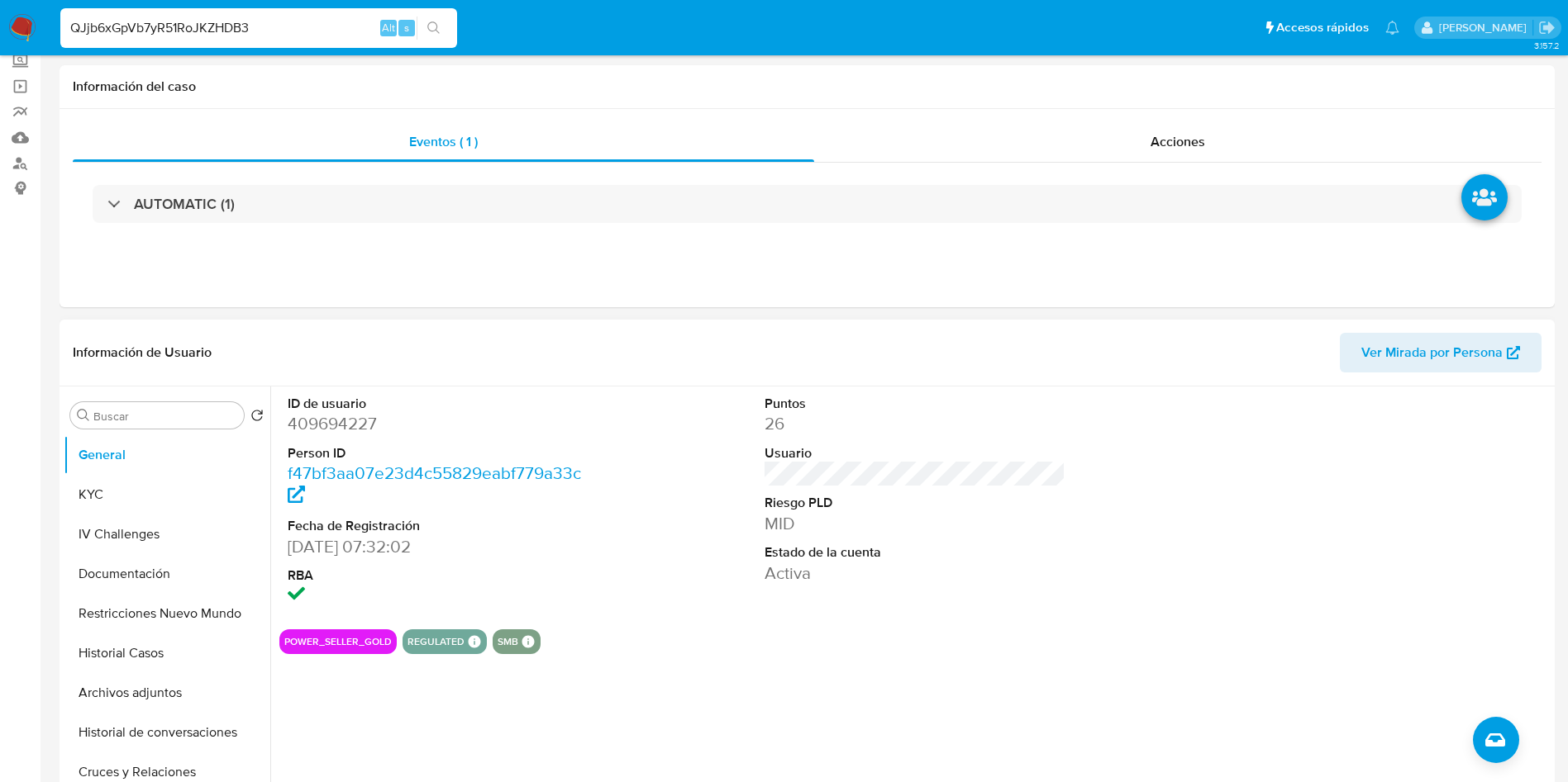
scroll to position [124, 0]
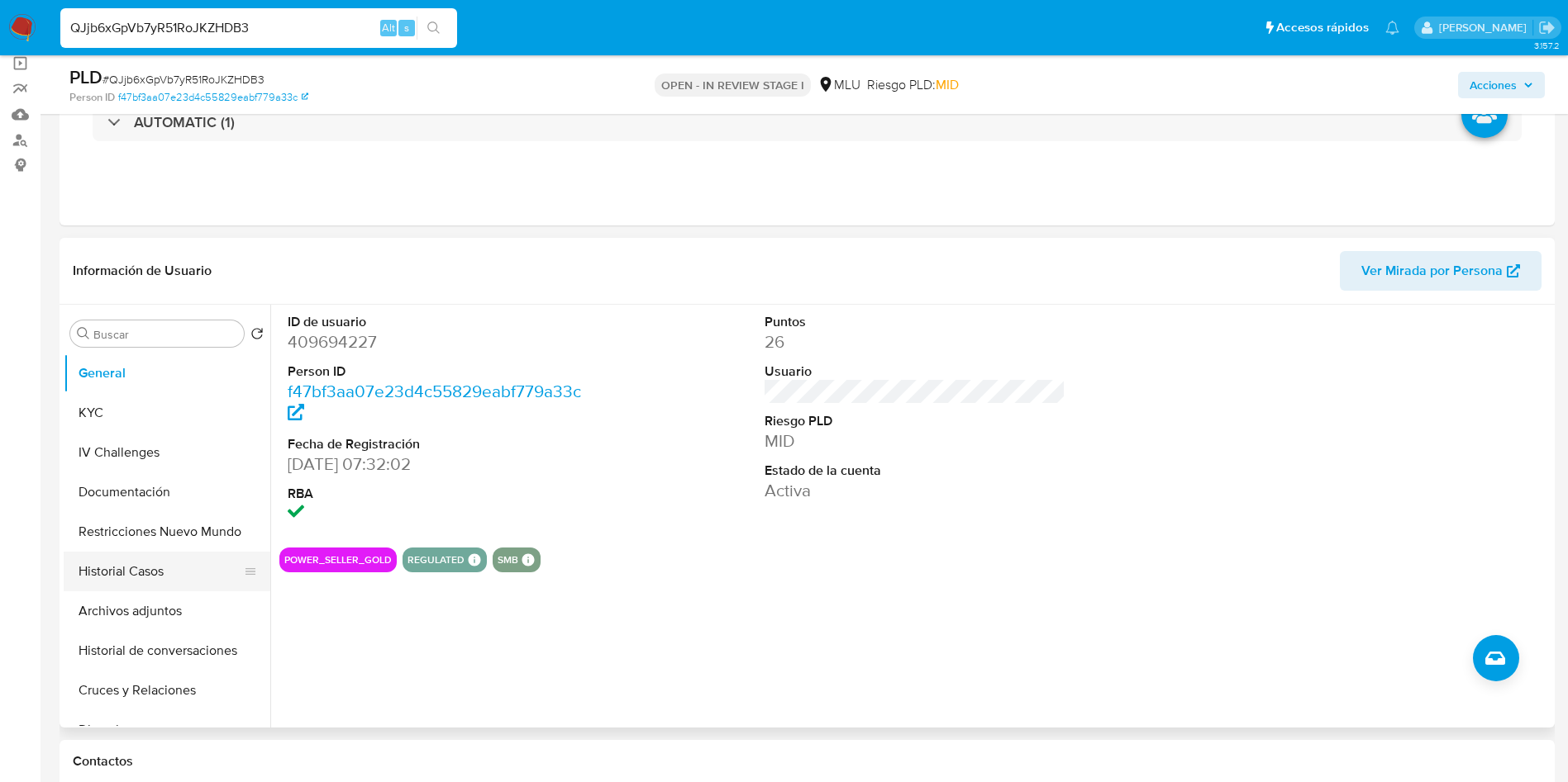
click at [156, 574] on button "Historial Casos" at bounding box center [160, 572] width 193 height 40
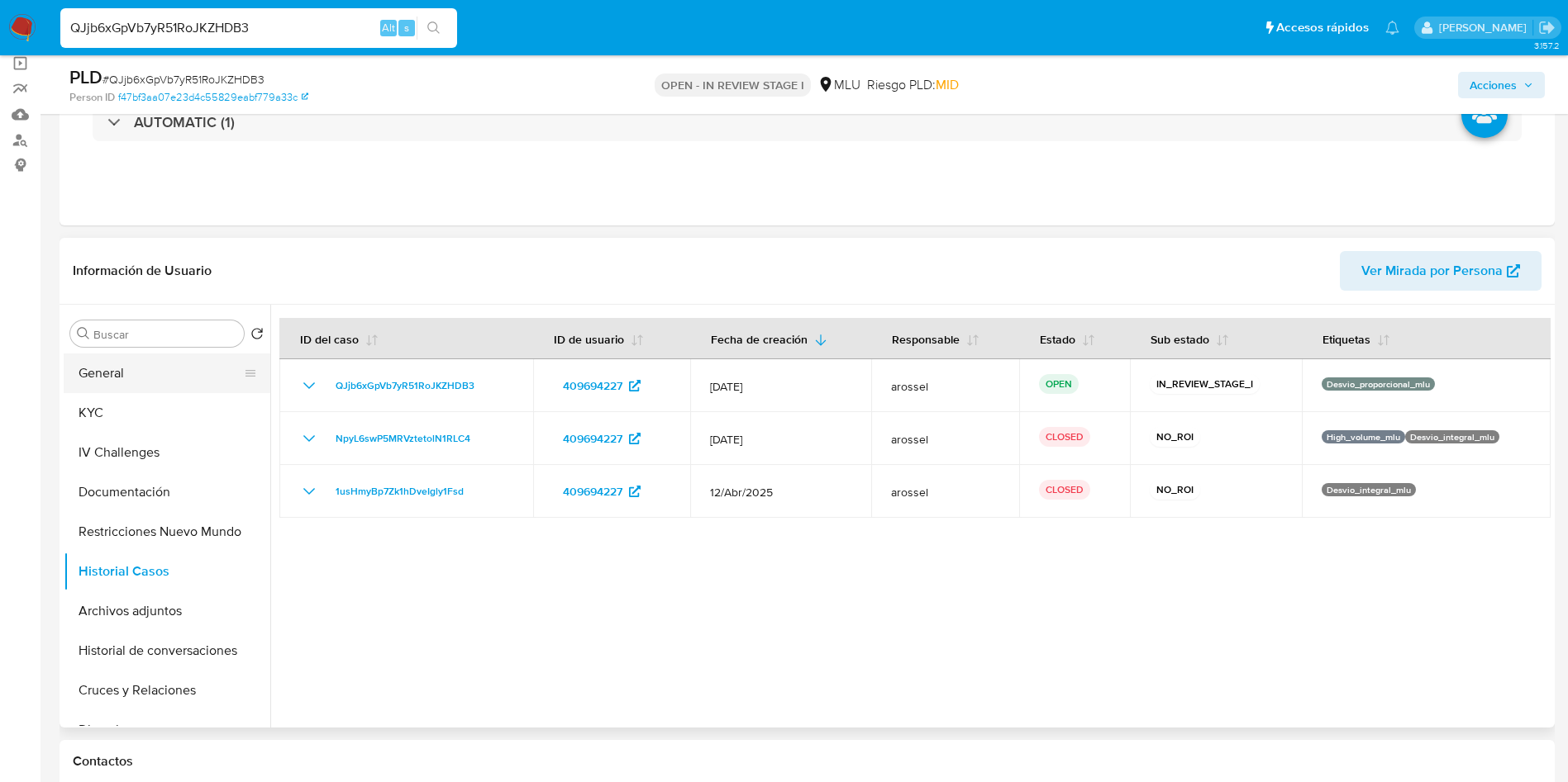
click at [119, 373] on button "General" at bounding box center [160, 373] width 193 height 40
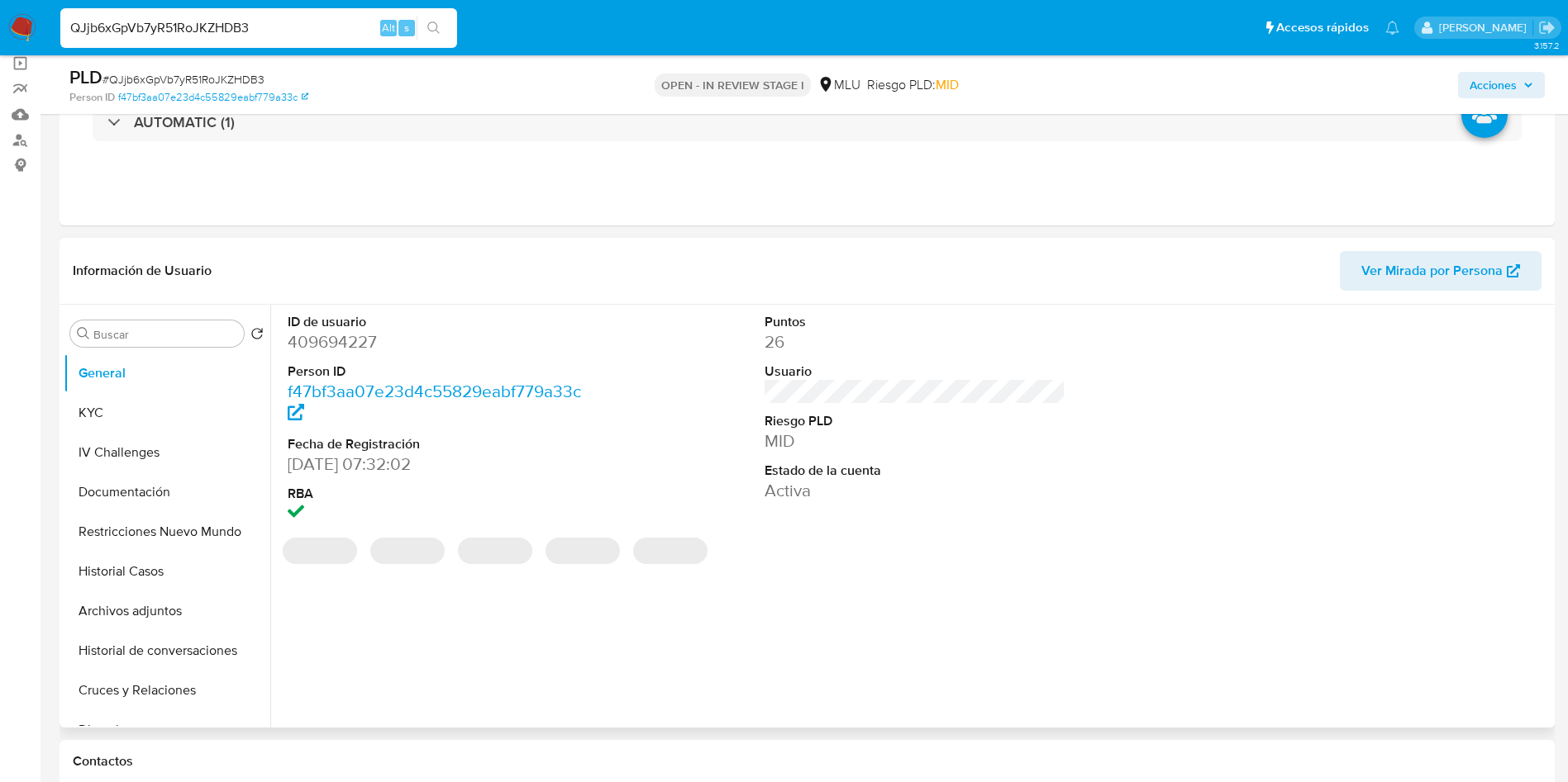
click at [344, 333] on dd "409694227" at bounding box center [438, 342] width 302 height 23
click at [343, 333] on dd "409694227" at bounding box center [438, 342] width 302 height 23
copy dd "409694227"
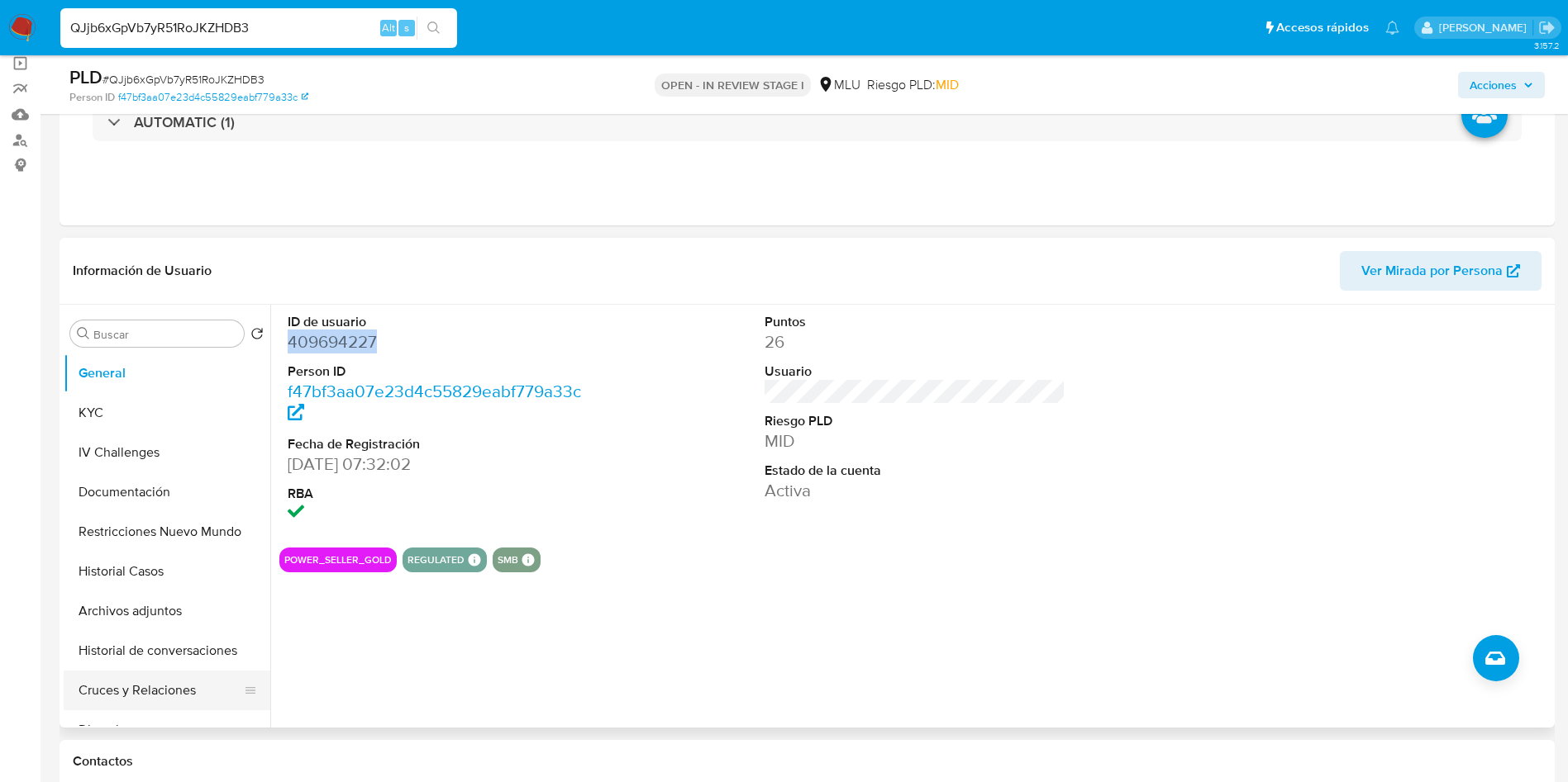
click at [173, 695] on button "Cruces y Relaciones" at bounding box center [160, 690] width 193 height 40
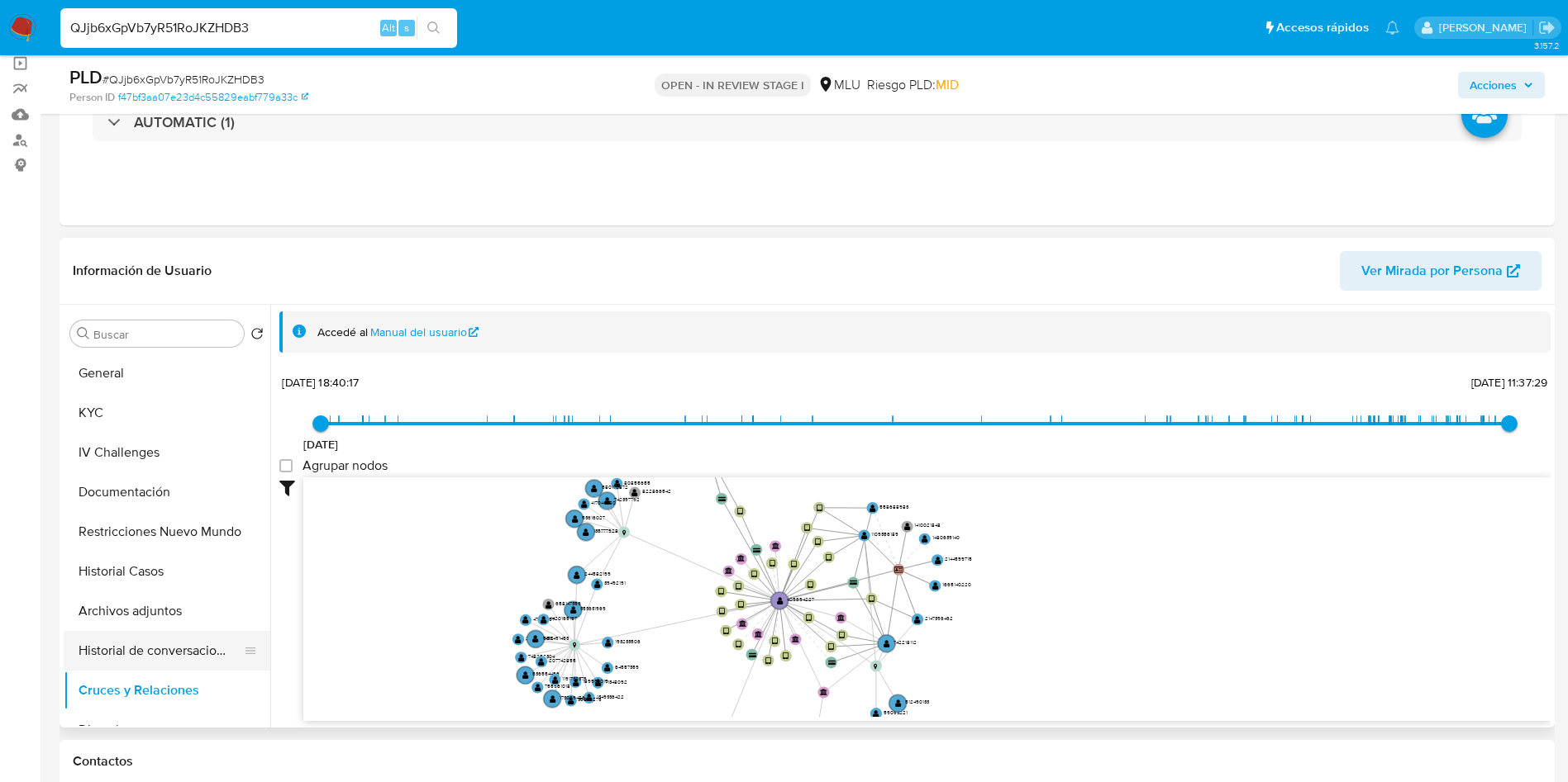
drag, startPoint x: 900, startPoint y: 635, endPoint x: 253, endPoint y: 633, distance: 647.0
click at [629, 540] on icon "device-63ae4ad808813b0018a41d31  user-409694227  409694227 device-67d87ba2119…" at bounding box center [927, 597] width 1247 height 240
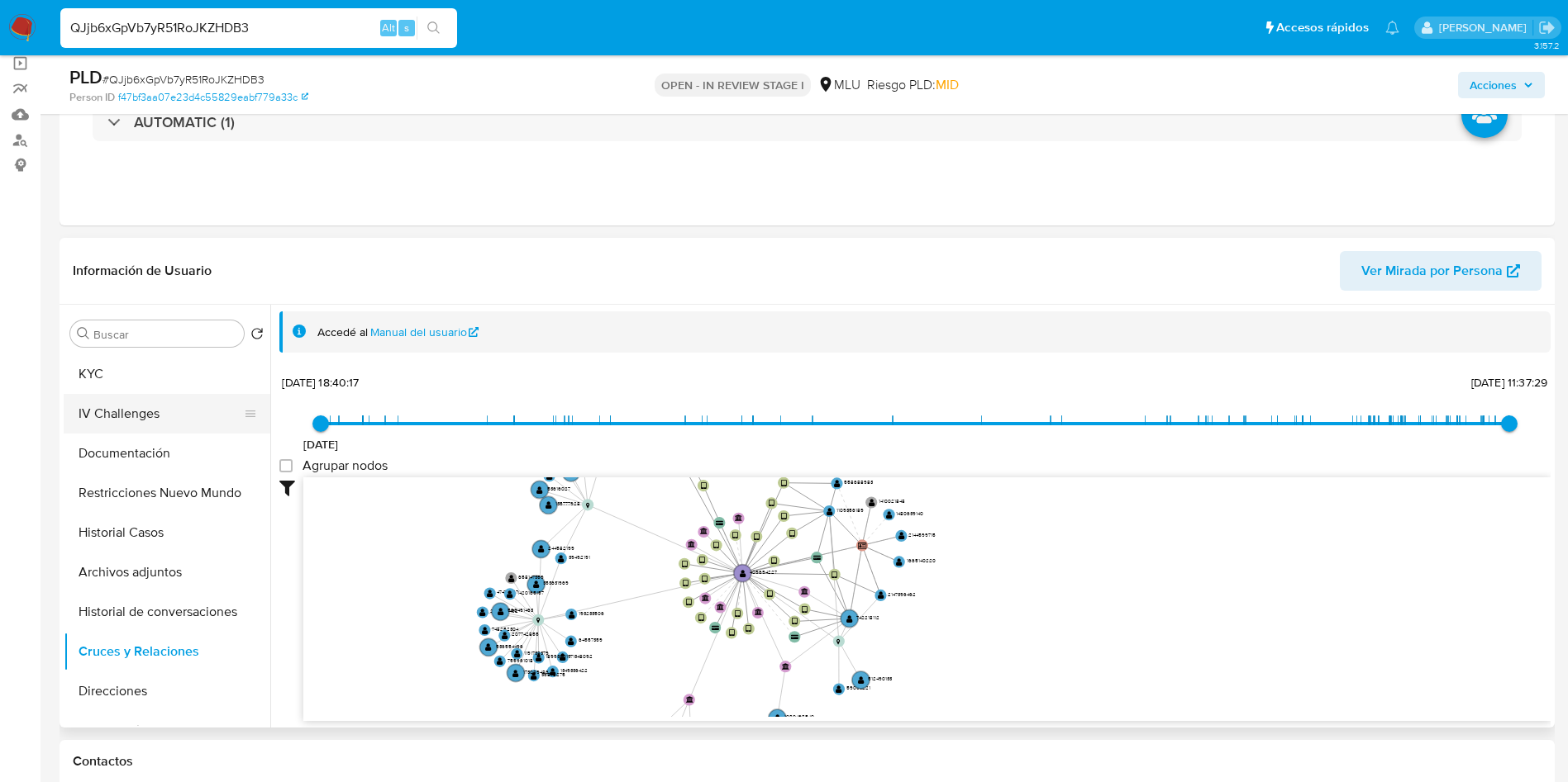
scroll to position [0, 0]
click at [154, 412] on button "KYC" at bounding box center [160, 413] width 193 height 40
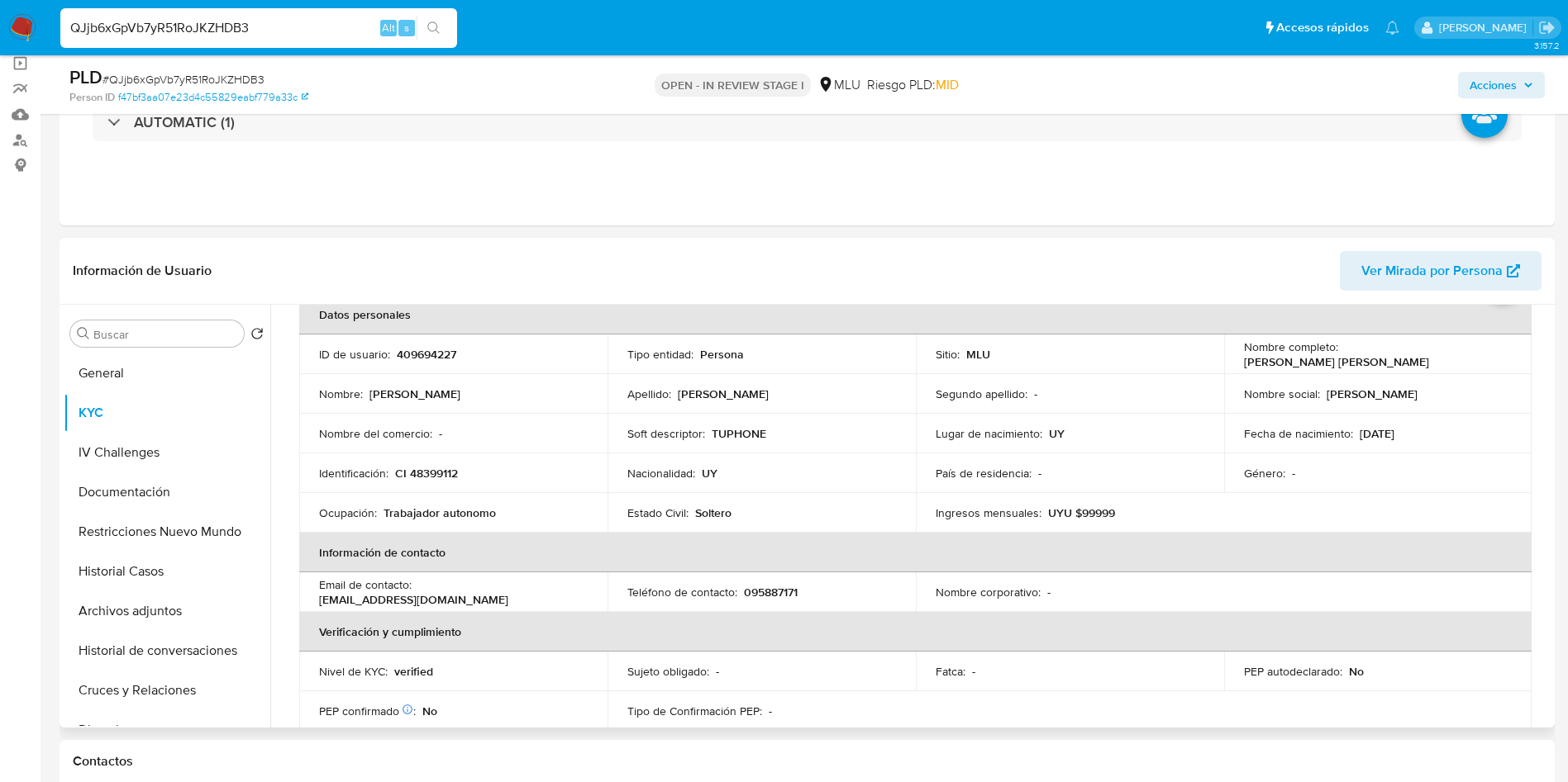
scroll to position [124, 0]
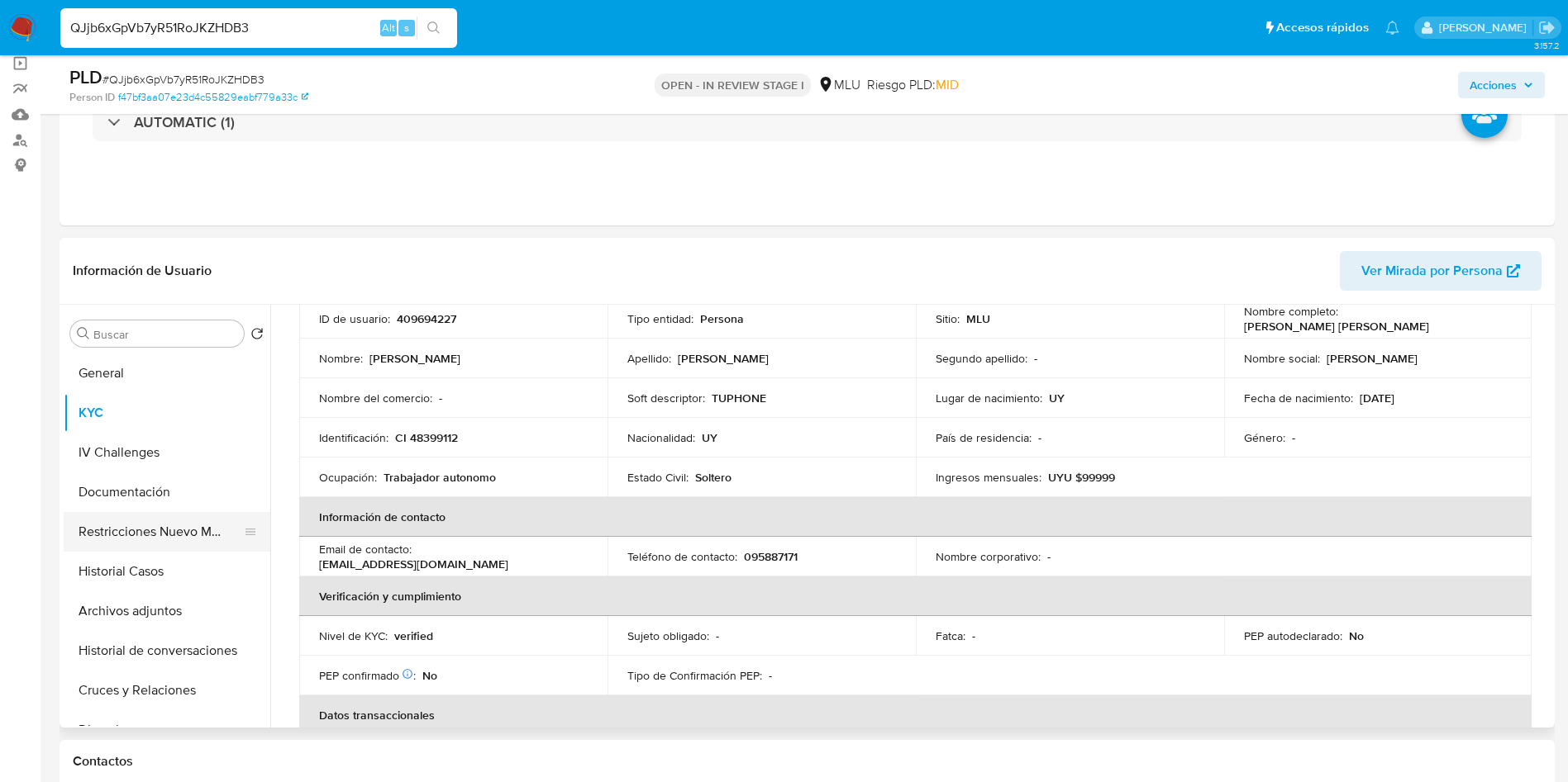
click at [167, 548] on button "Restricciones Nuevo Mundo" at bounding box center [160, 532] width 193 height 40
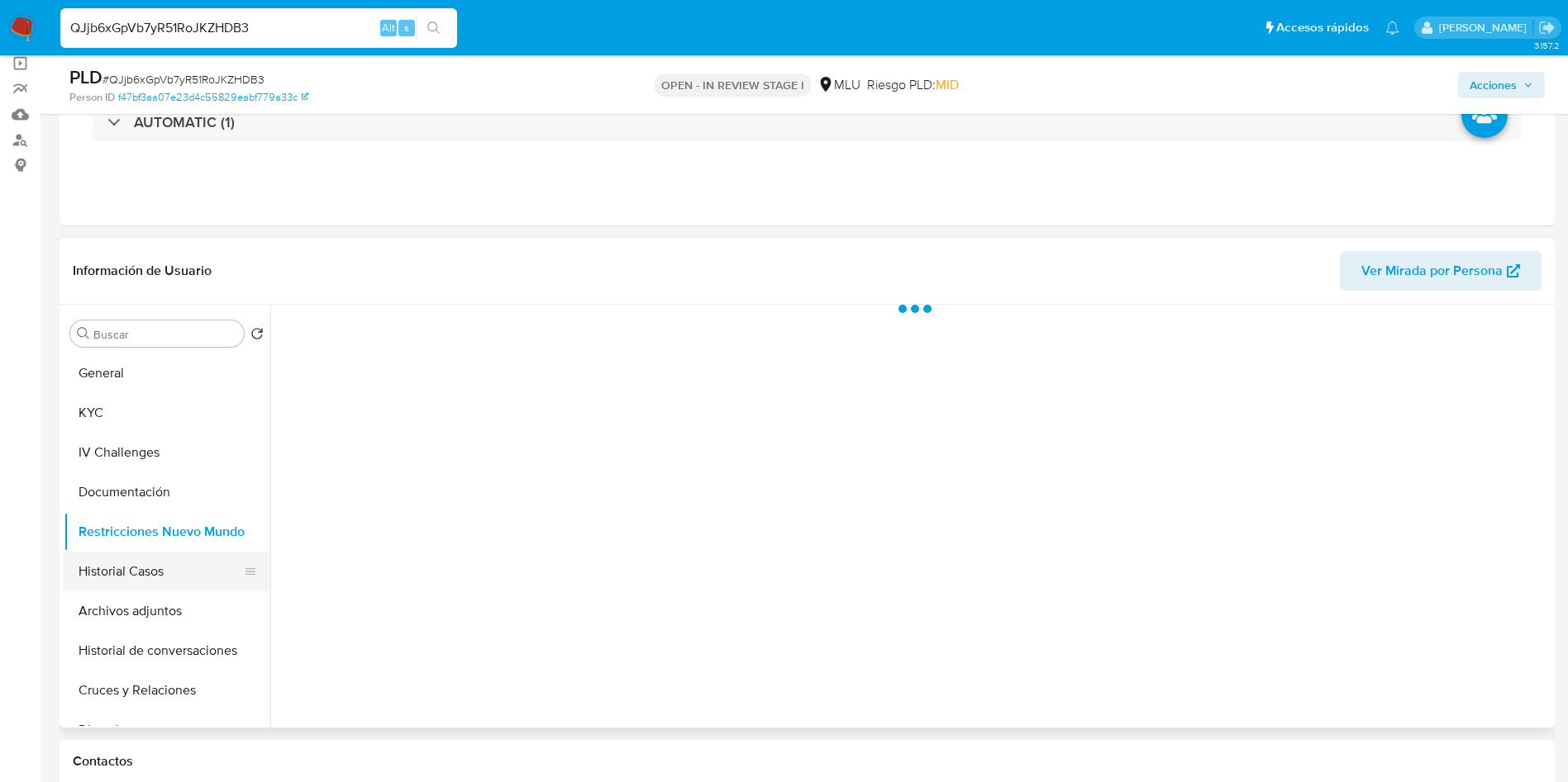
drag, startPoint x: 170, startPoint y: 584, endPoint x: 167, endPoint y: 593, distance: 9.5
click at [169, 584] on button "Historial Casos" at bounding box center [167, 572] width 207 height 40
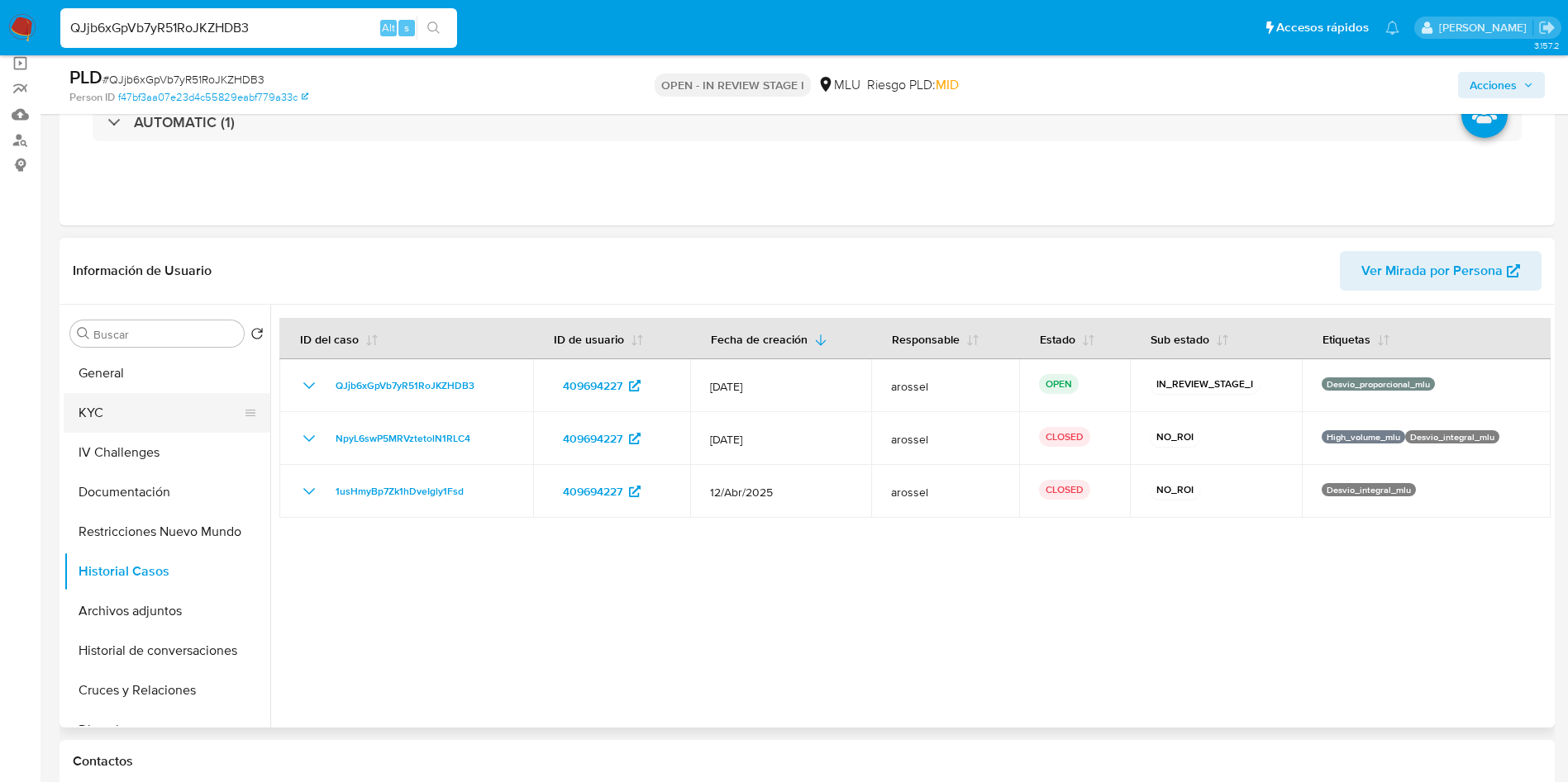
click at [138, 427] on button "KYC" at bounding box center [160, 413] width 193 height 40
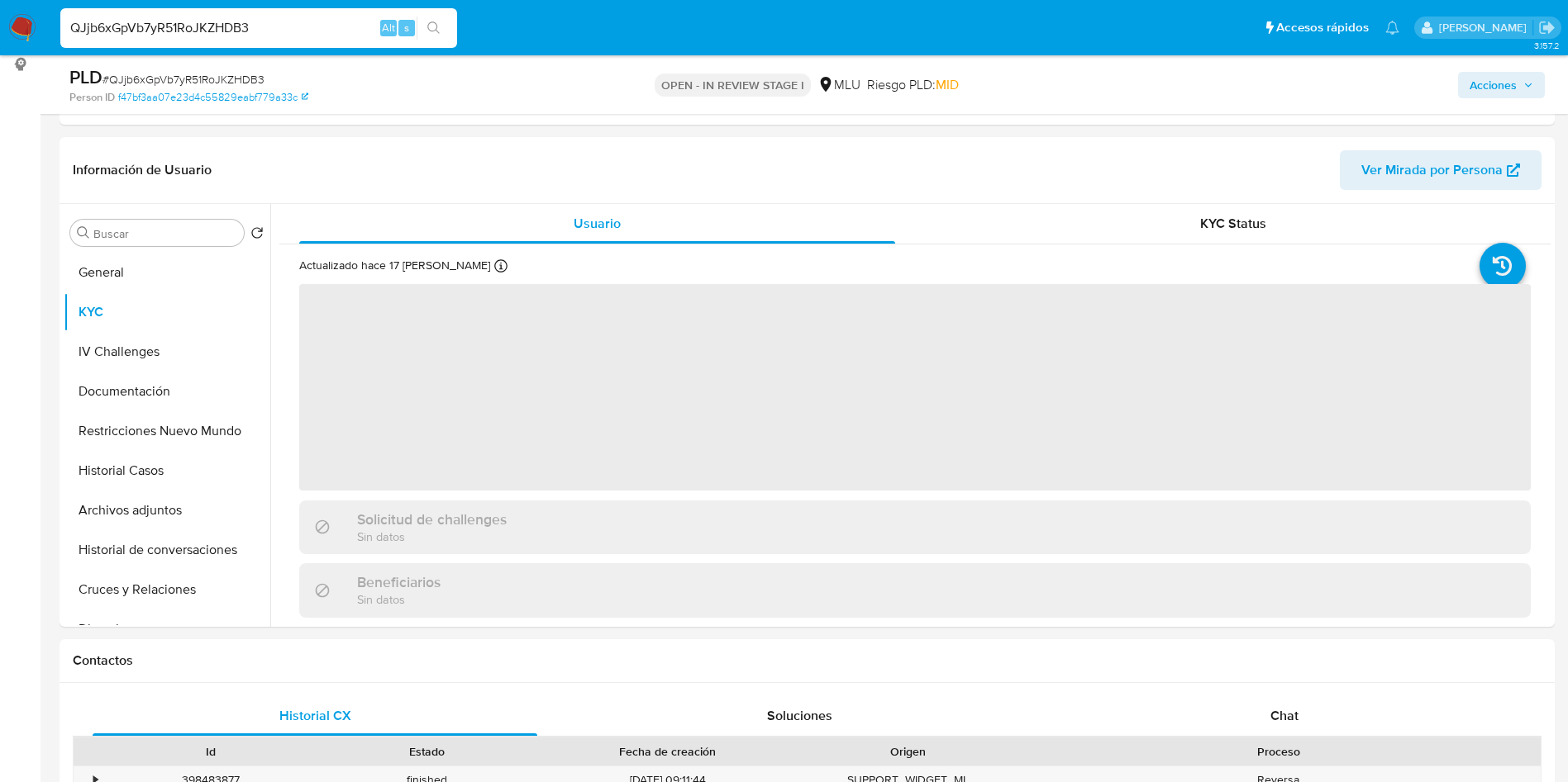
scroll to position [248, 0]
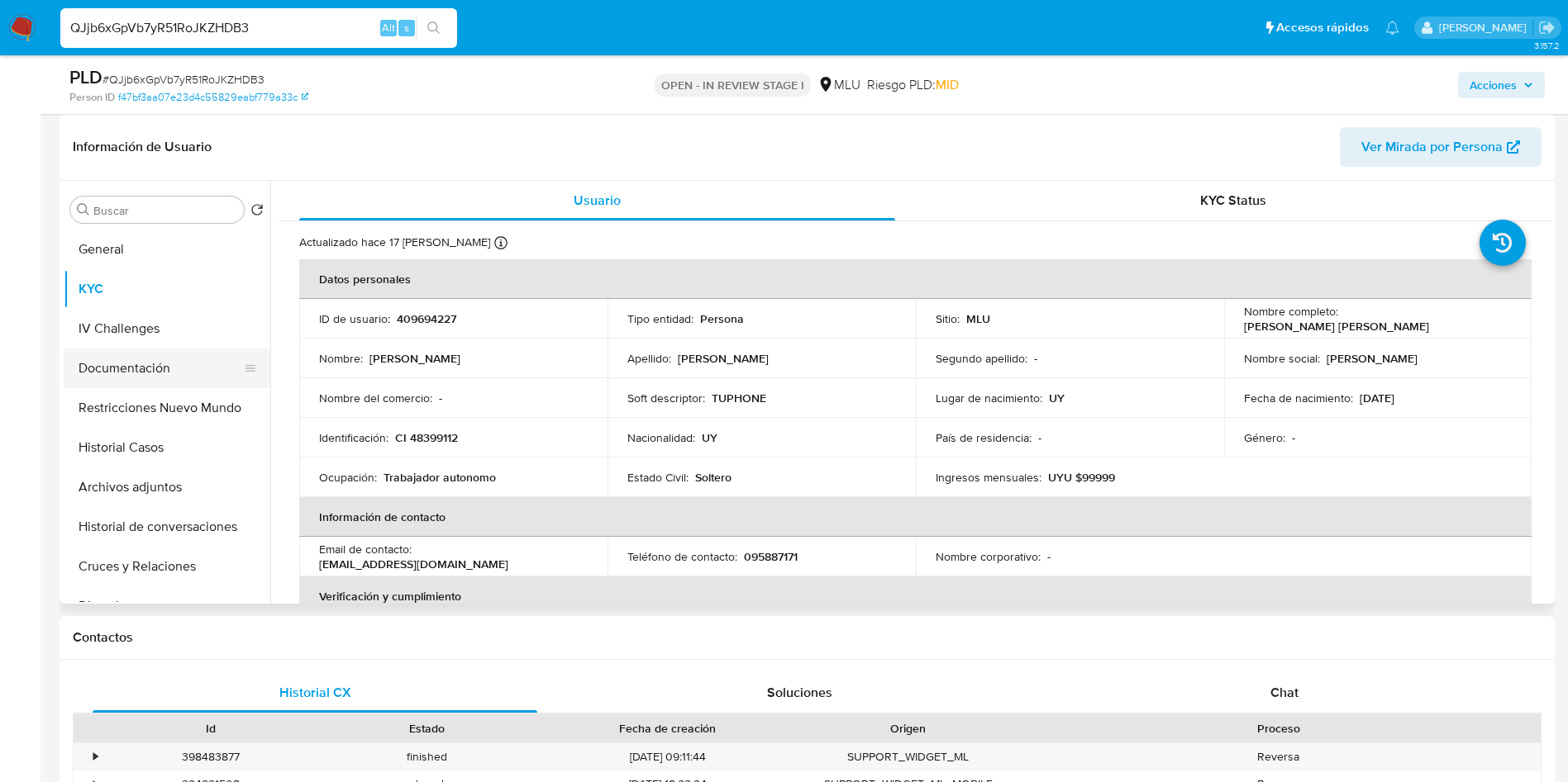
click at [163, 352] on button "Documentación" at bounding box center [160, 368] width 193 height 40
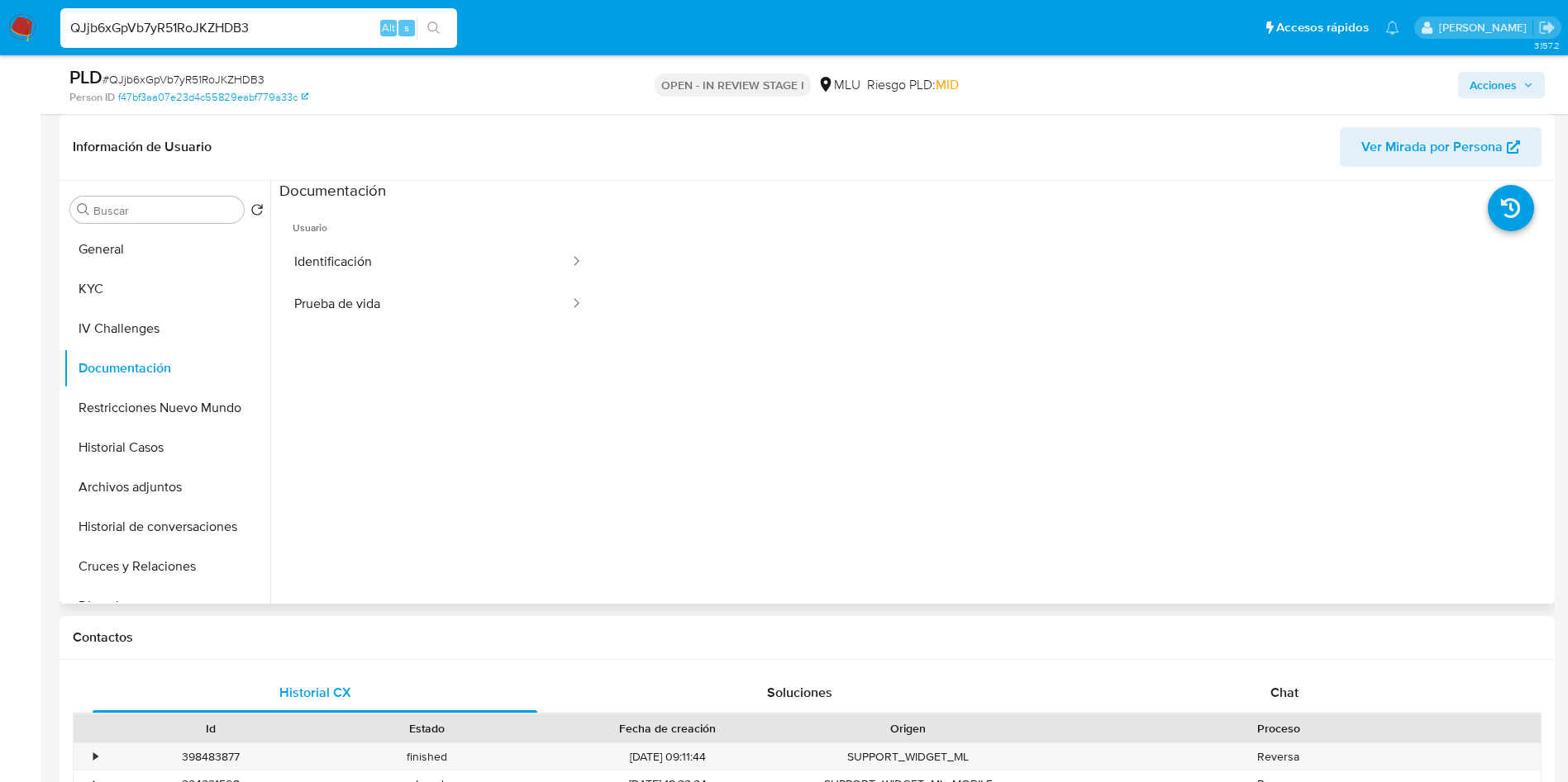
drag, startPoint x: 427, startPoint y: 246, endPoint x: 544, endPoint y: 391, distance: 186.3
click at [429, 247] on button "Identificación" at bounding box center [425, 262] width 292 height 42
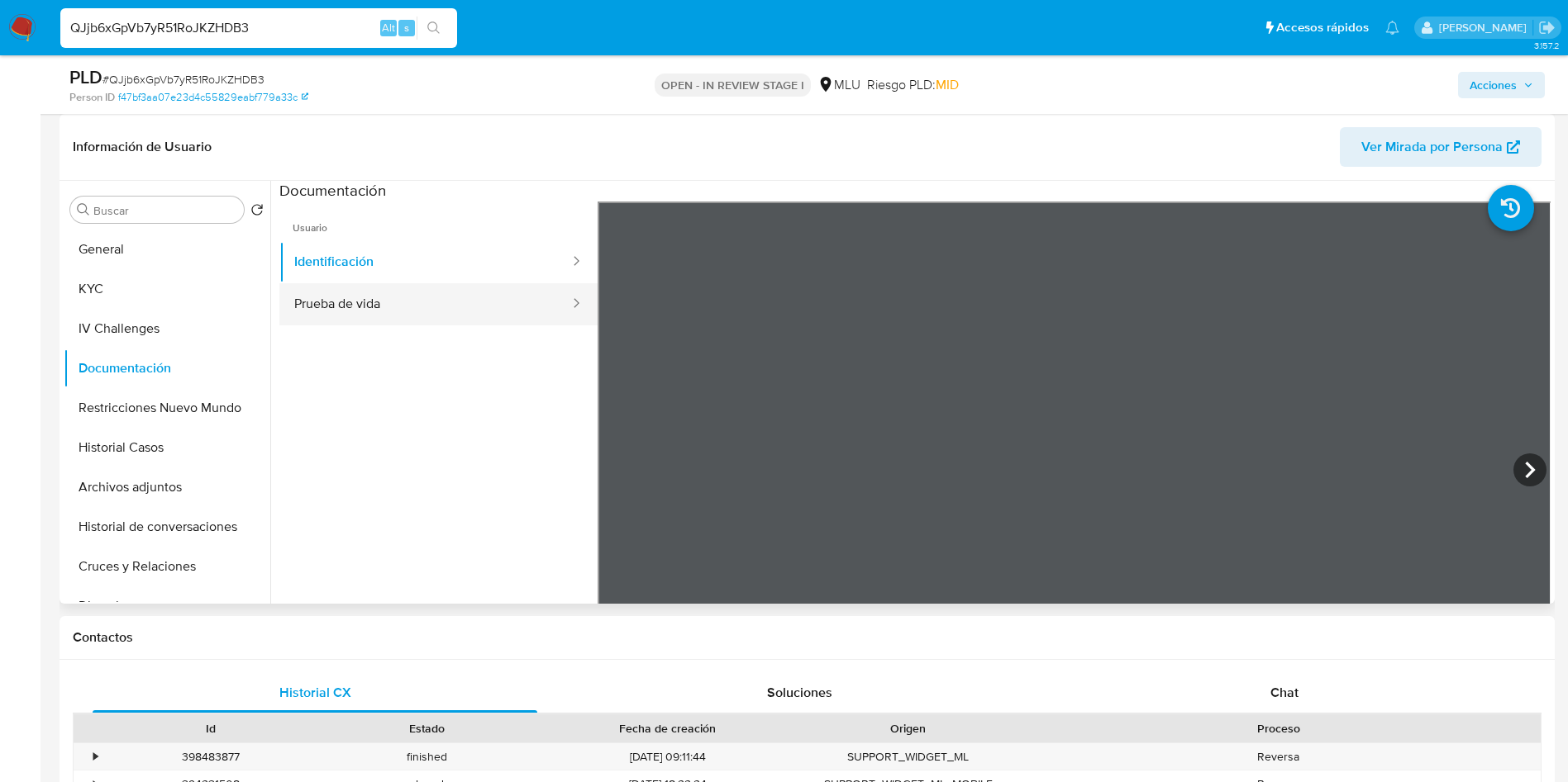
click at [342, 309] on button "Prueba de vida" at bounding box center [425, 304] width 292 height 42
click at [243, 72] on span "# QJjb6xGpVb7yR51RoJKZHDB3" at bounding box center [183, 79] width 162 height 16
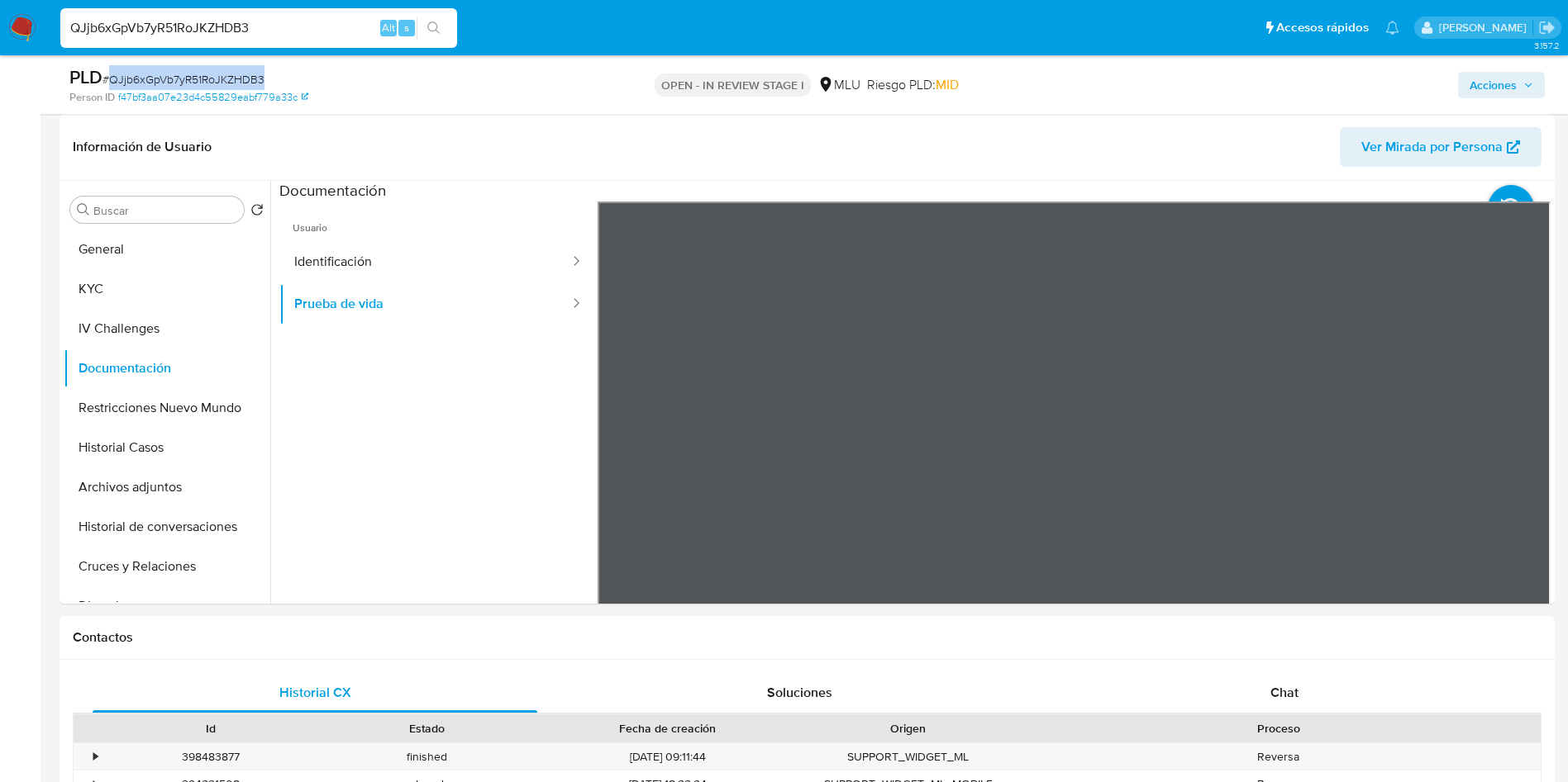
click at [243, 72] on span "# QJjb6xGpVb7yR51RoJKZHDB3" at bounding box center [183, 79] width 162 height 16
copy span "QJjb6xGpVb7yR51RoJKZHDB3"
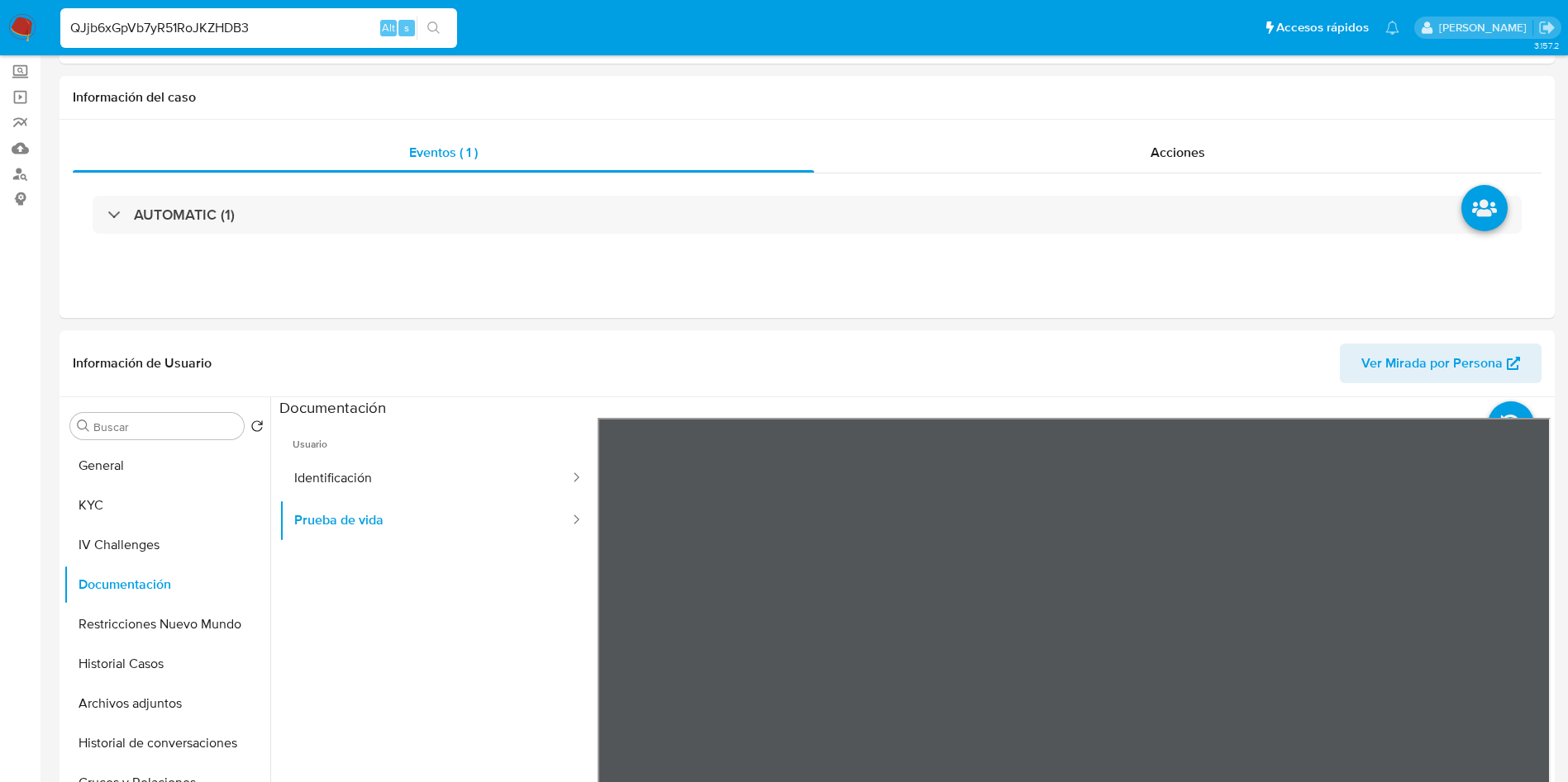
scroll to position [0, 0]
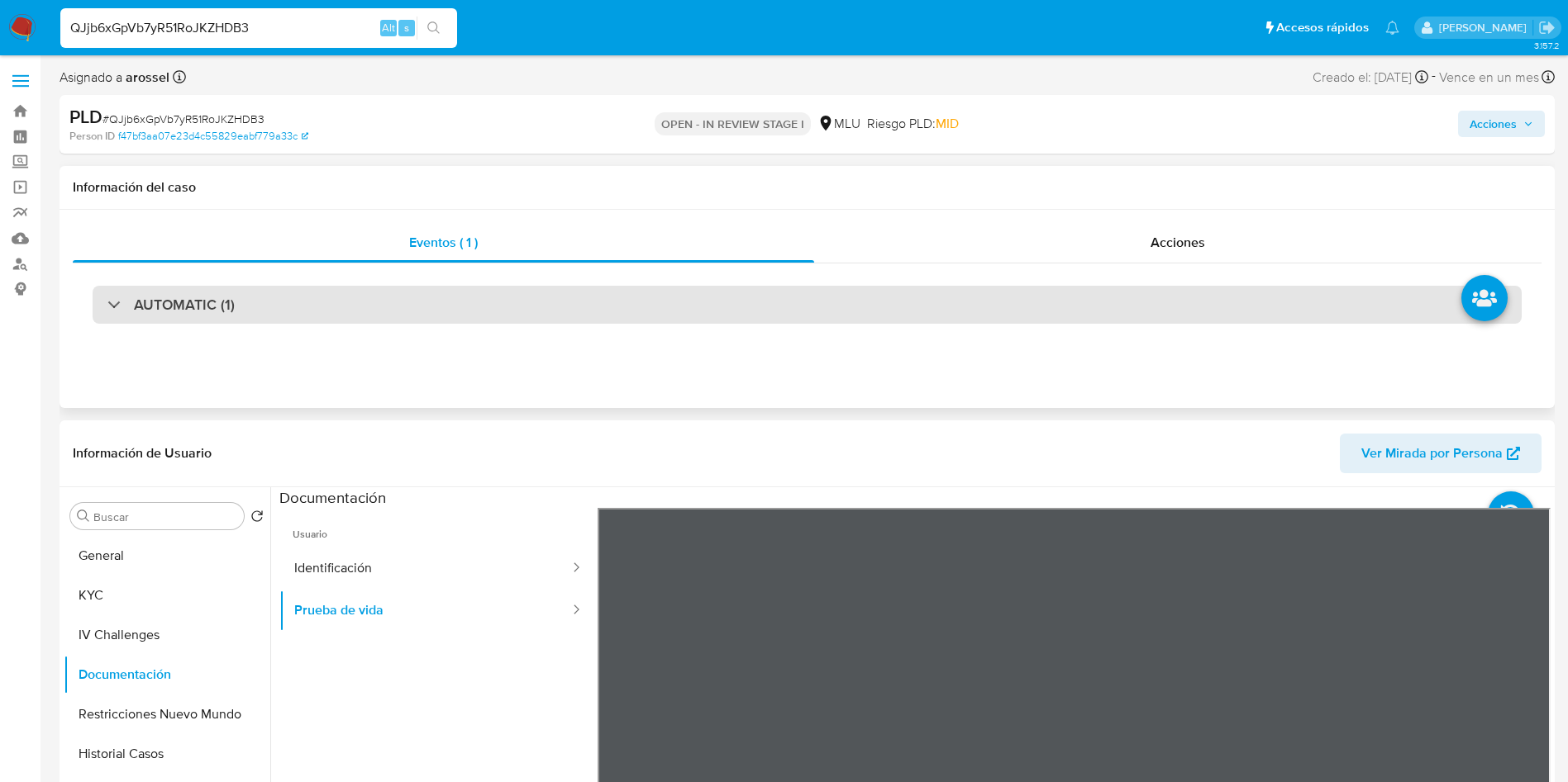
click at [216, 297] on h3 "AUTOMATIC (1)" at bounding box center [184, 304] width 101 height 18
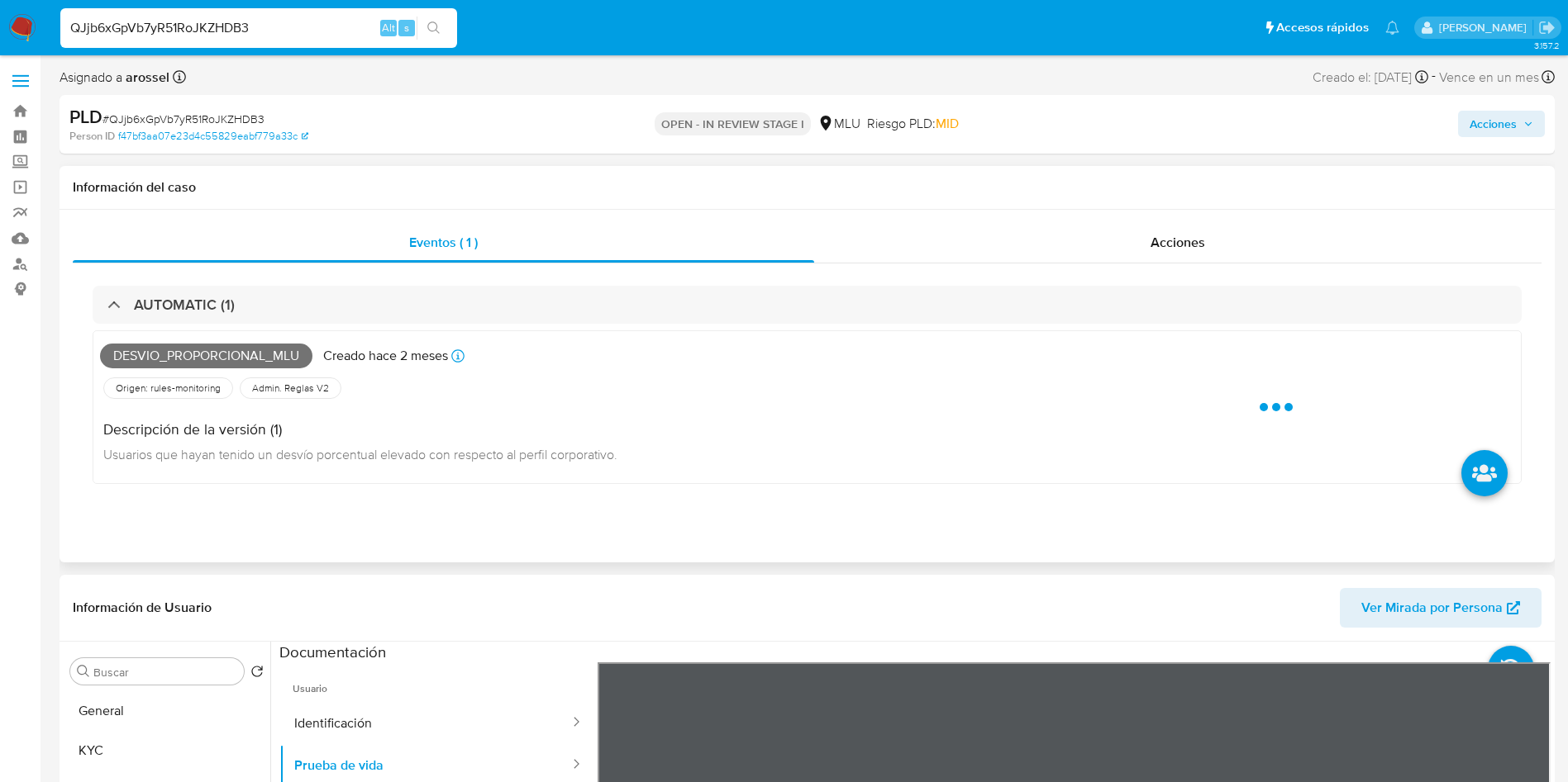
click at [215, 348] on span "Desvio_proporcional_mlu" at bounding box center [206, 356] width 212 height 25
drag, startPoint x: 215, startPoint y: 348, endPoint x: 220, endPoint y: 357, distance: 10.3
click at [216, 351] on span "Desvio_proporcional_mlu" at bounding box center [206, 356] width 212 height 25
copy span "Desvio_proporcional_mlu"
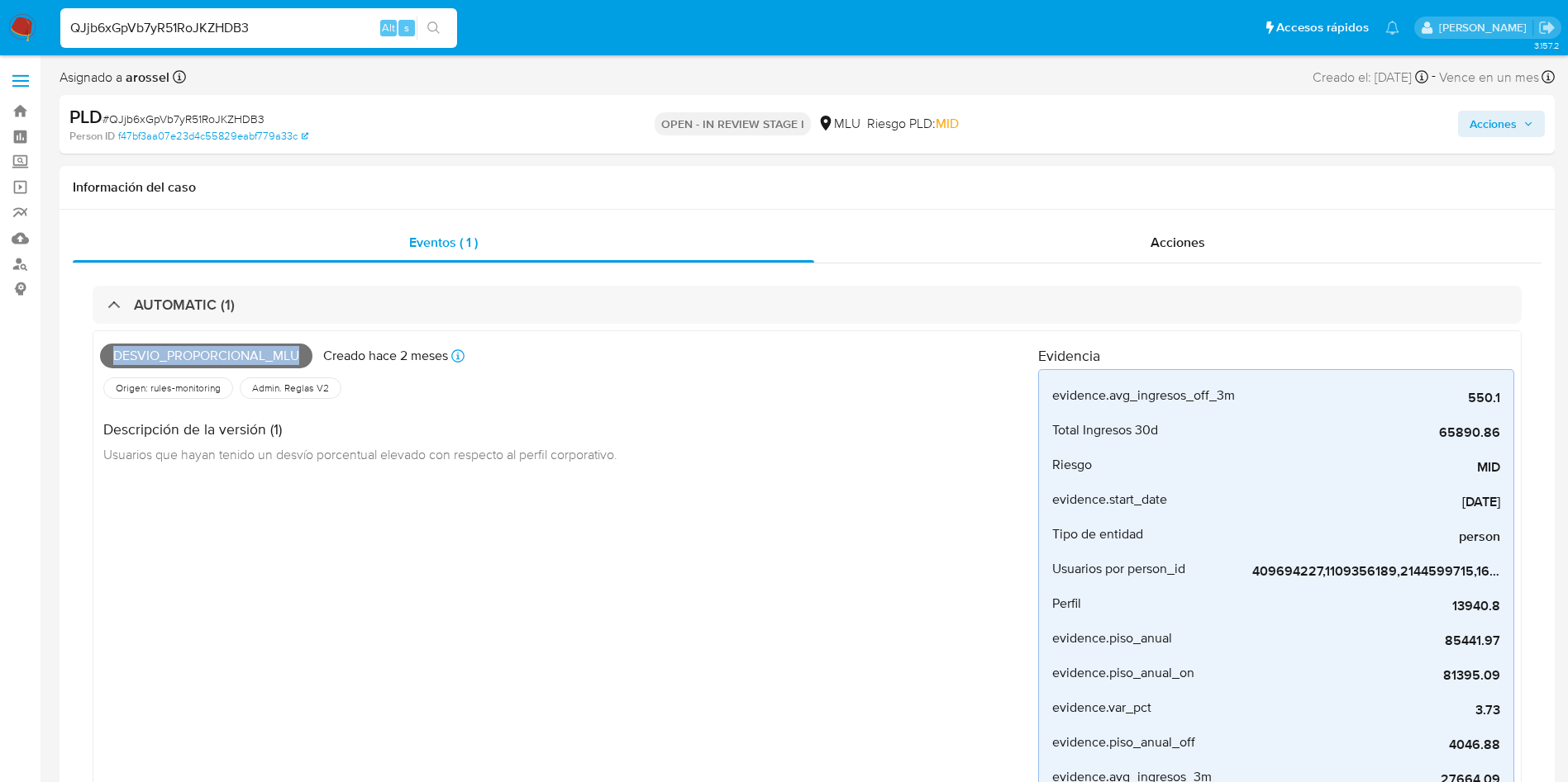
scroll to position [496, 0]
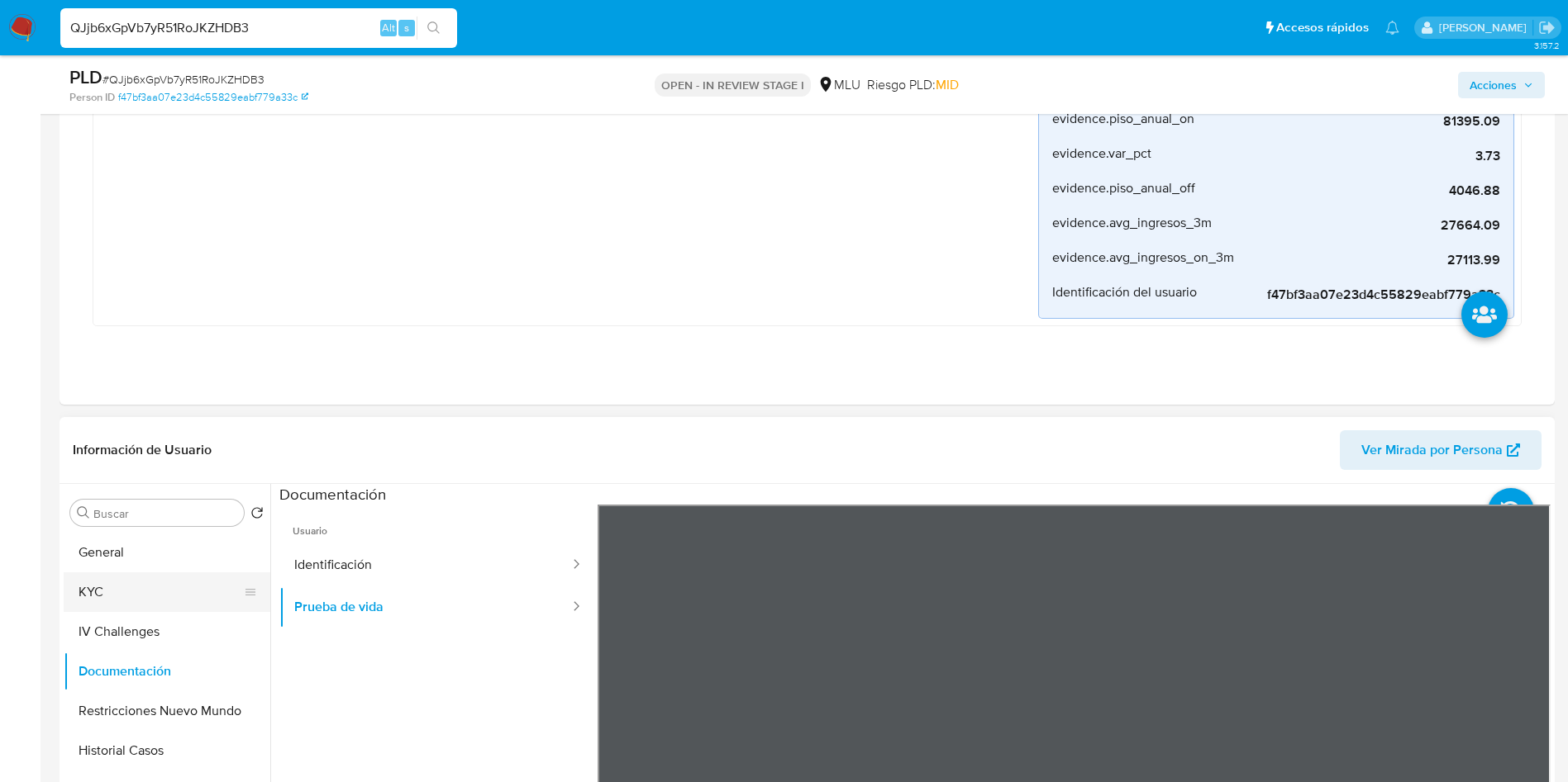
click at [89, 591] on button "KYC" at bounding box center [160, 593] width 193 height 40
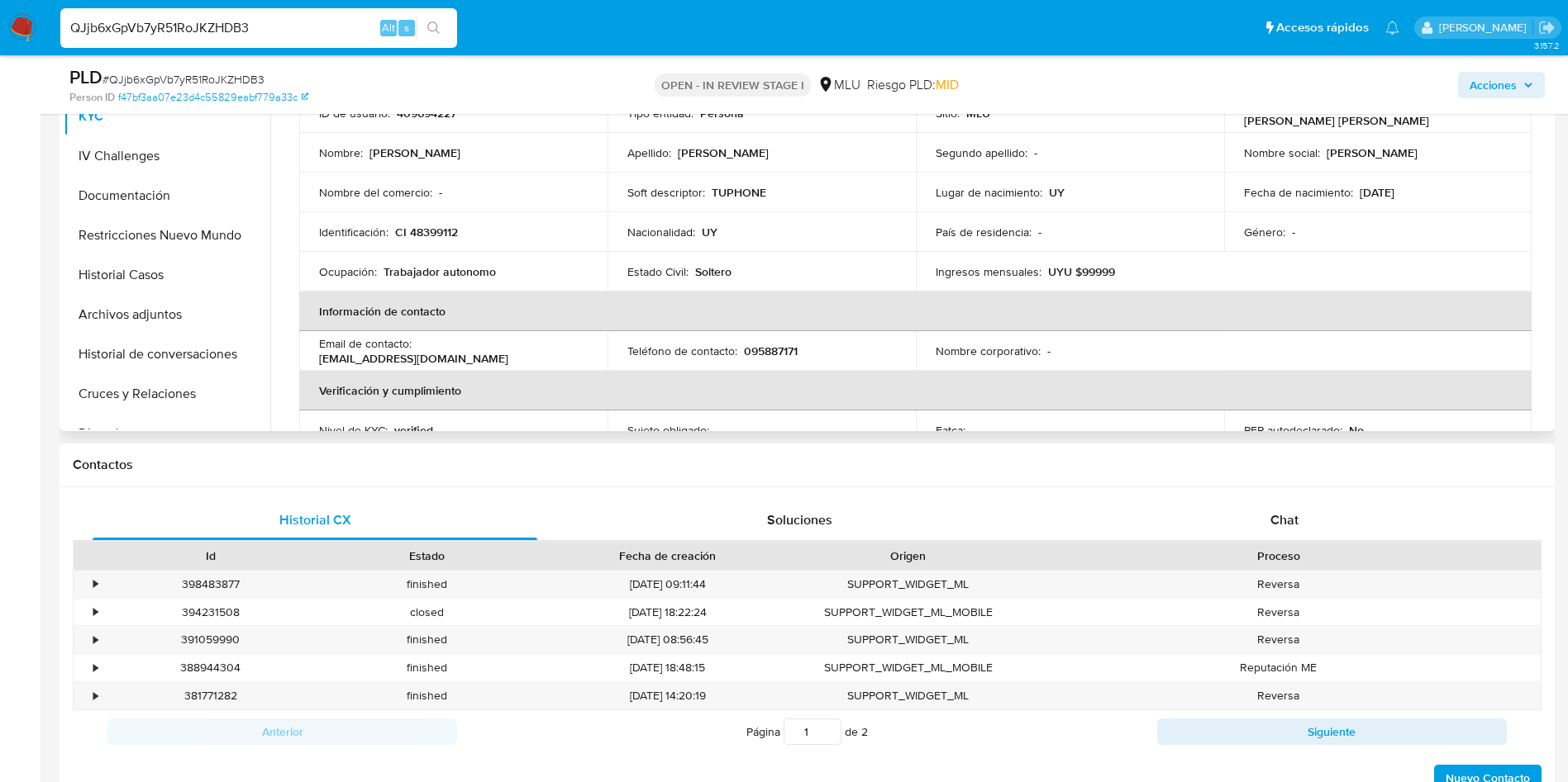
scroll to position [0, 0]
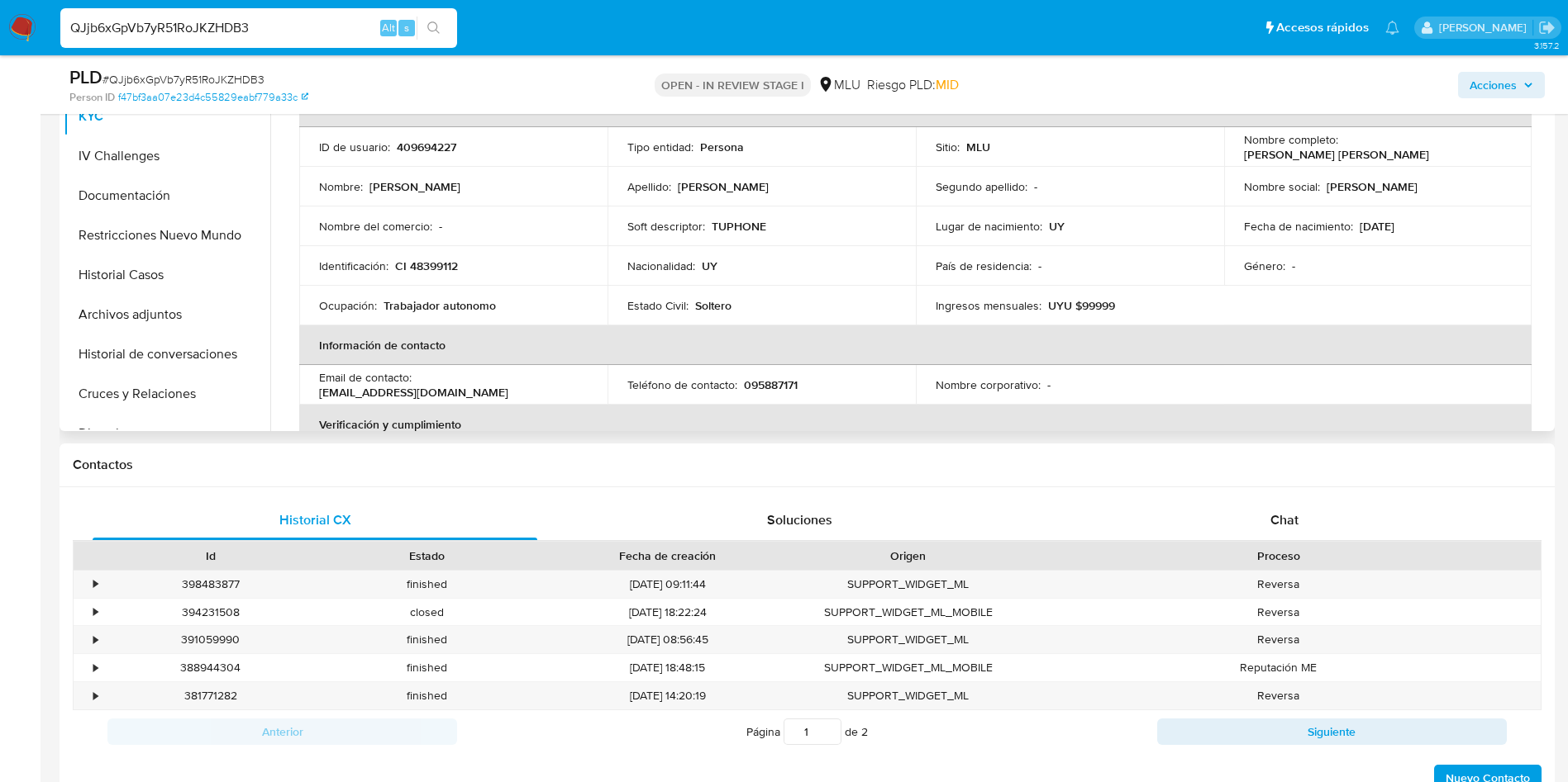
click at [425, 142] on p "409694227" at bounding box center [427, 147] width 59 height 15
copy p "409694227"
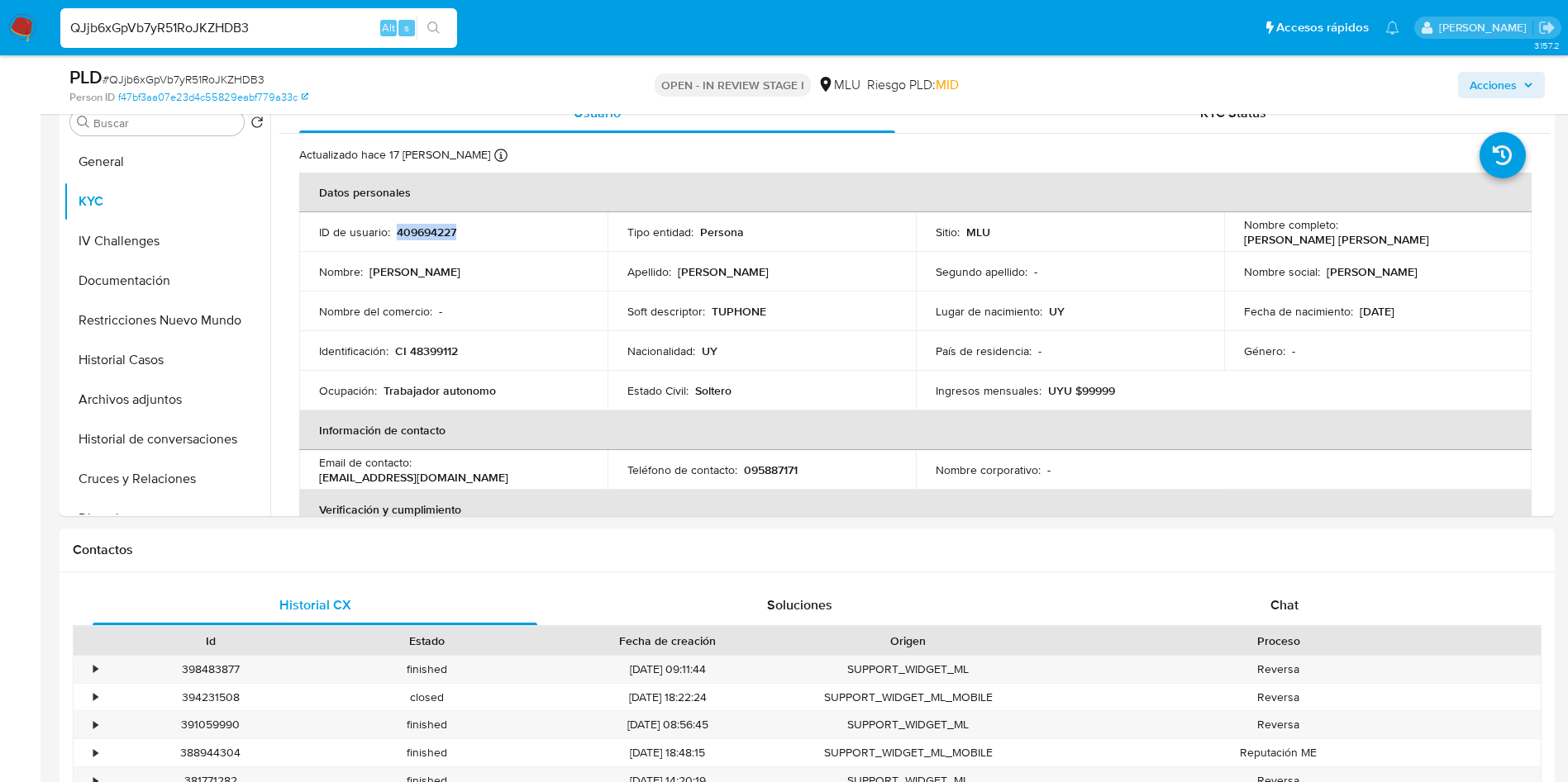
scroll to position [867, 0]
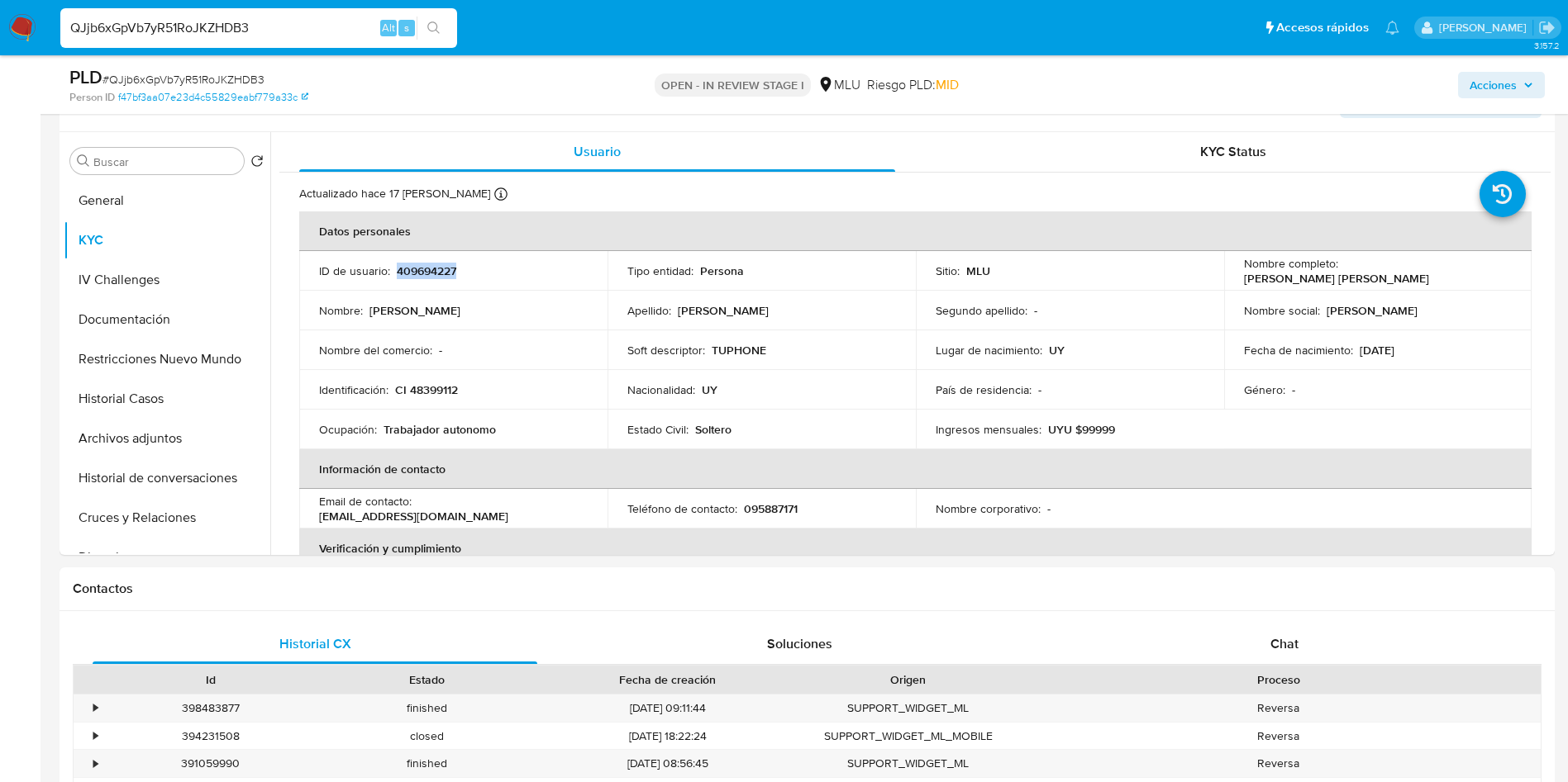
click at [157, 207] on button "General" at bounding box center [167, 201] width 207 height 40
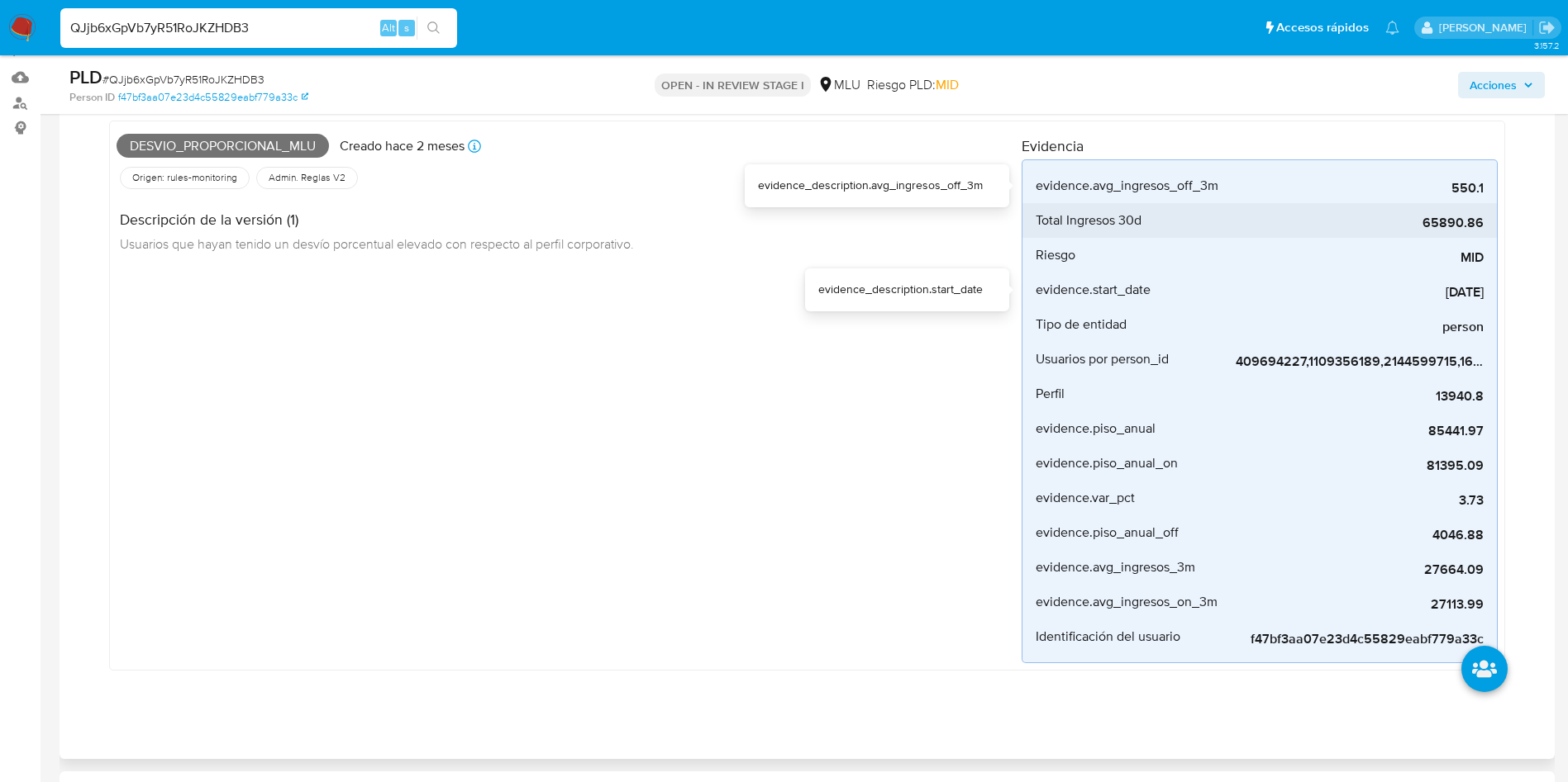
scroll to position [124, 0]
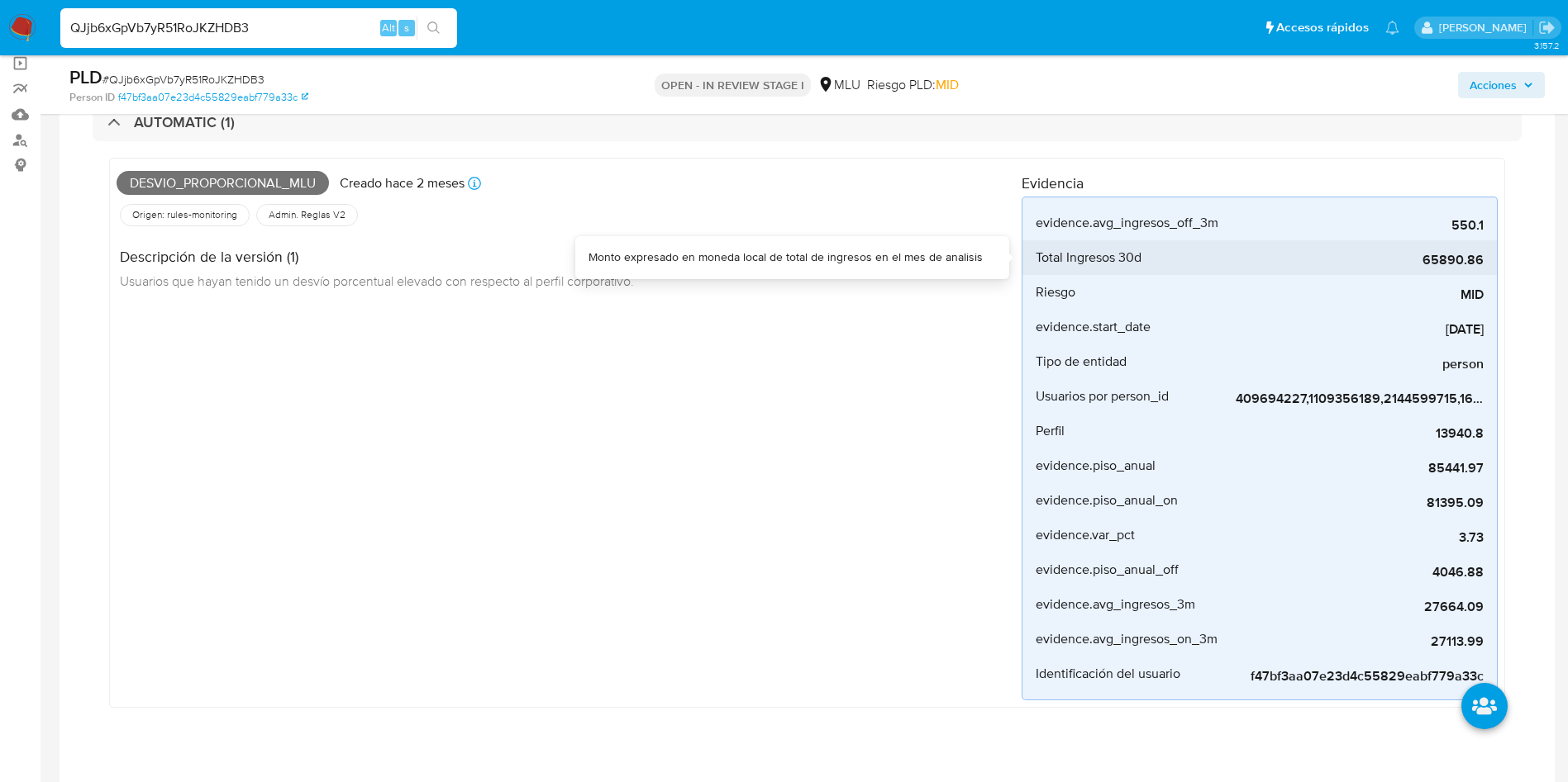
drag, startPoint x: 1424, startPoint y: 264, endPoint x: 1486, endPoint y: 255, distance: 62.6
click at [1486, 255] on li "Total Ingresos 30d 65890.86" at bounding box center [1259, 258] width 474 height 35
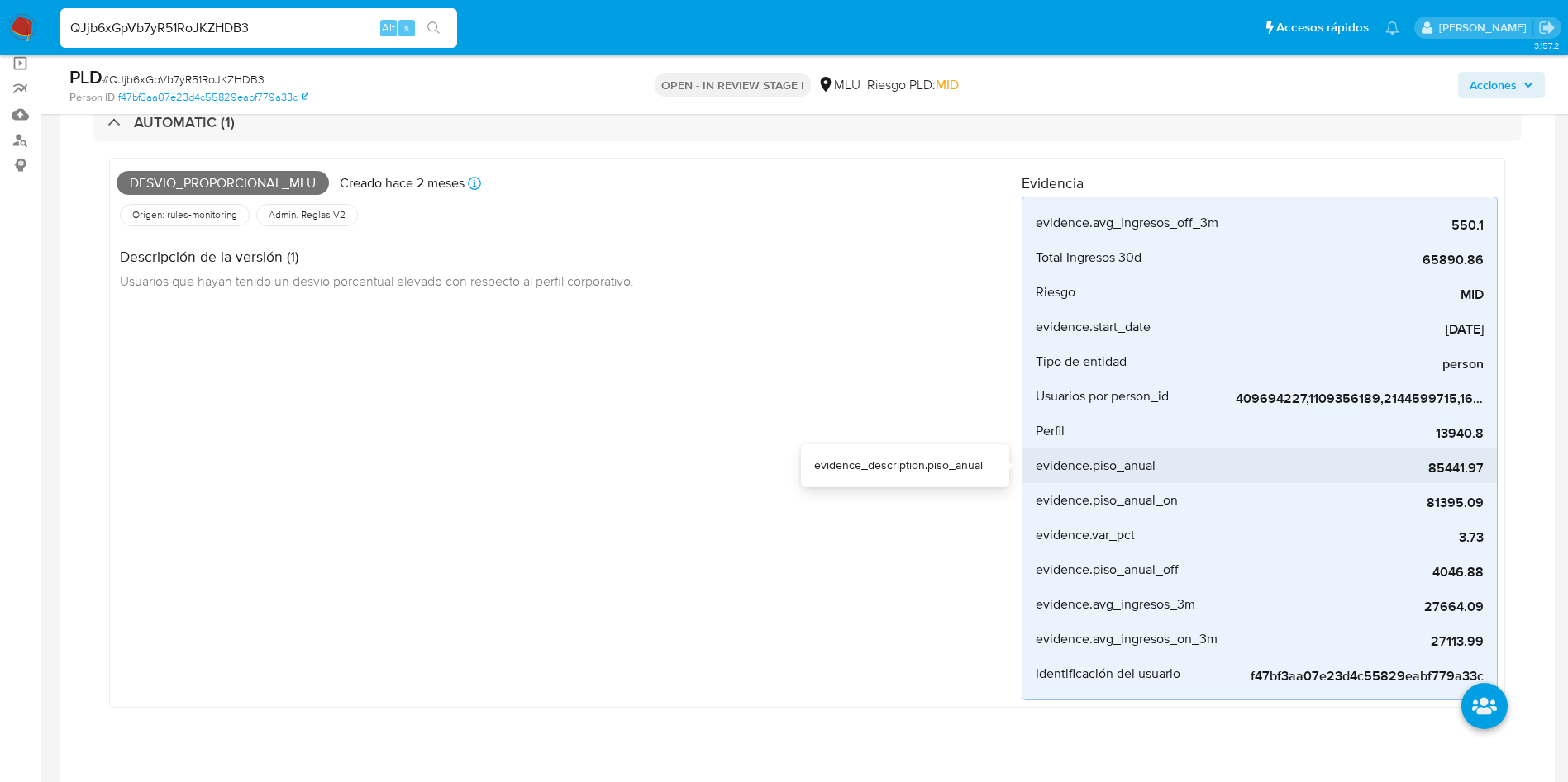
drag, startPoint x: 1401, startPoint y: 464, endPoint x: 1414, endPoint y: 464, distance: 13.0
click at [1414, 464] on span "85441.97" at bounding box center [1360, 469] width 248 height 16
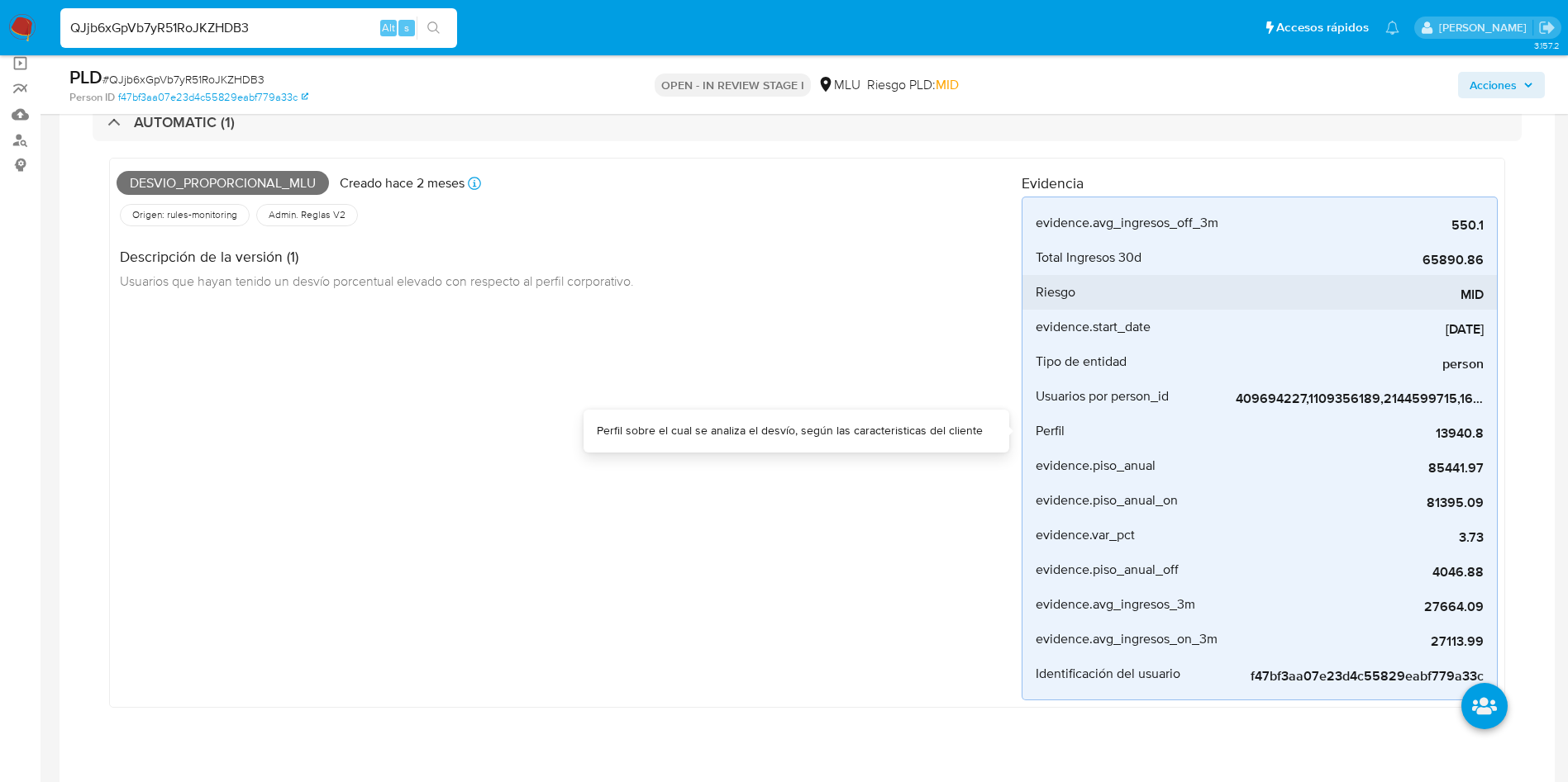
drag, startPoint x: 1430, startPoint y: 435, endPoint x: 1224, endPoint y: 283, distance: 256.0
click at [1489, 430] on li "Perfil 13940.8" at bounding box center [1259, 431] width 474 height 35
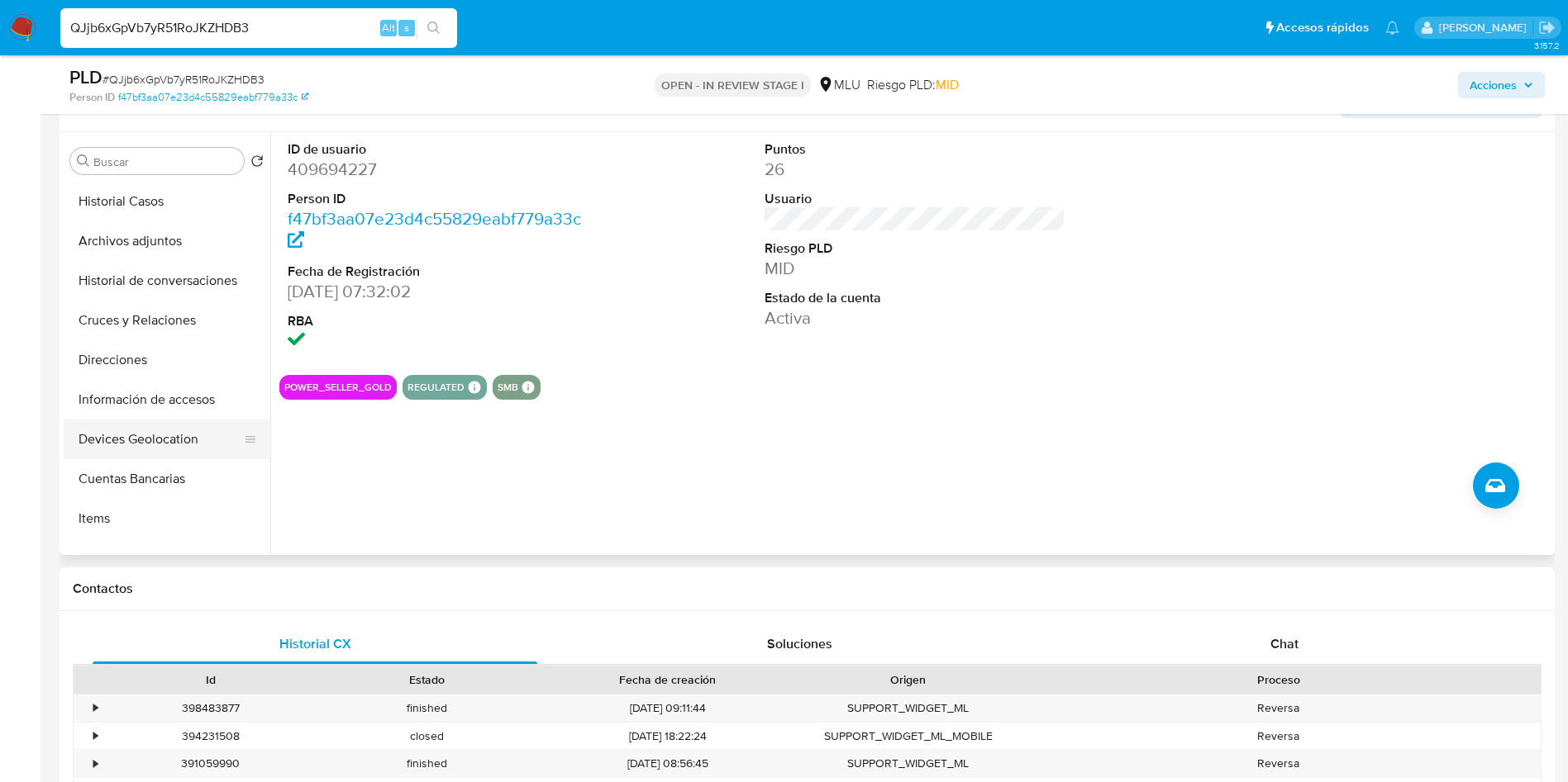
scroll to position [248, 0]
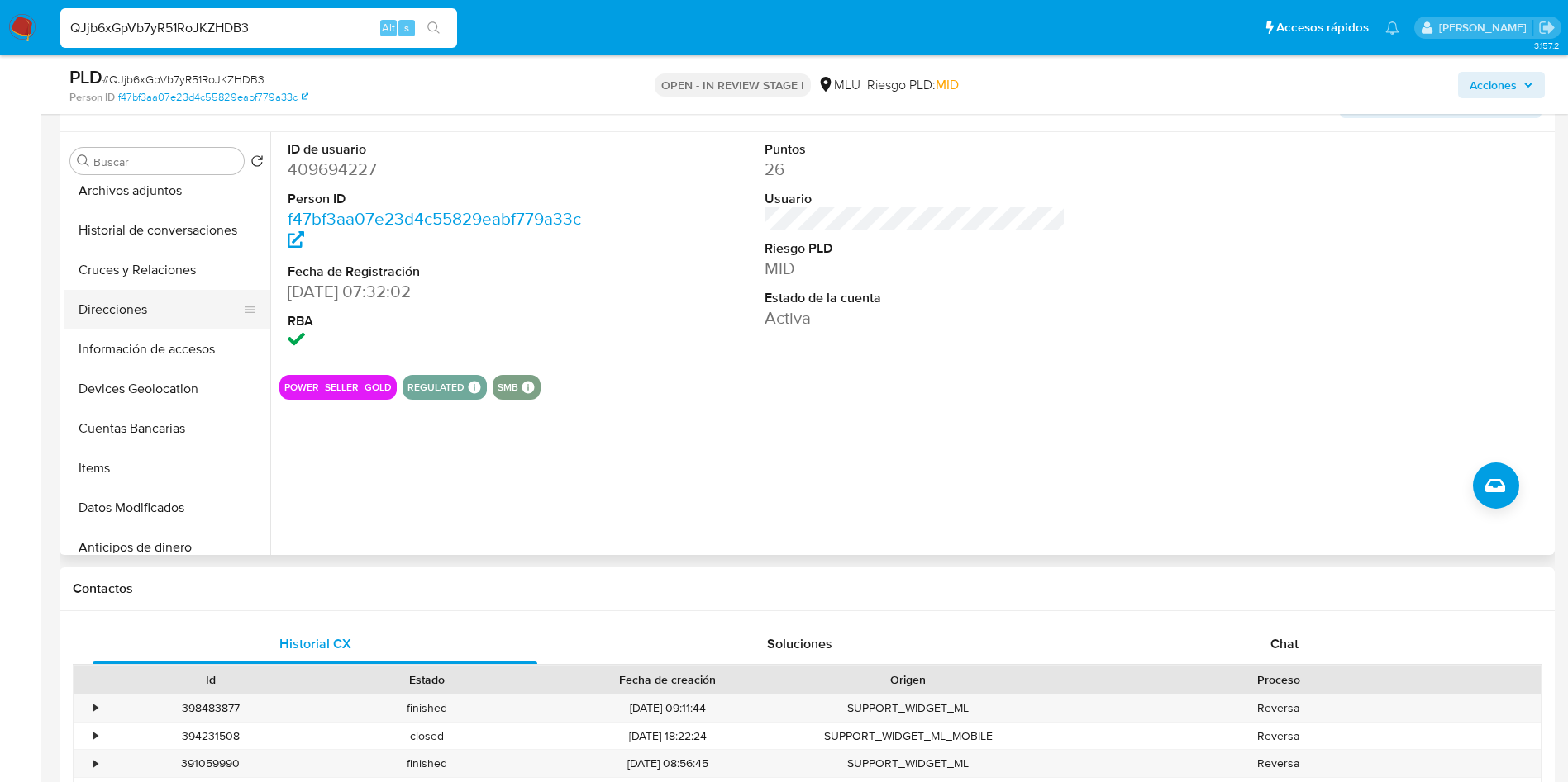
click at [159, 312] on button "Direcciones" at bounding box center [160, 310] width 193 height 40
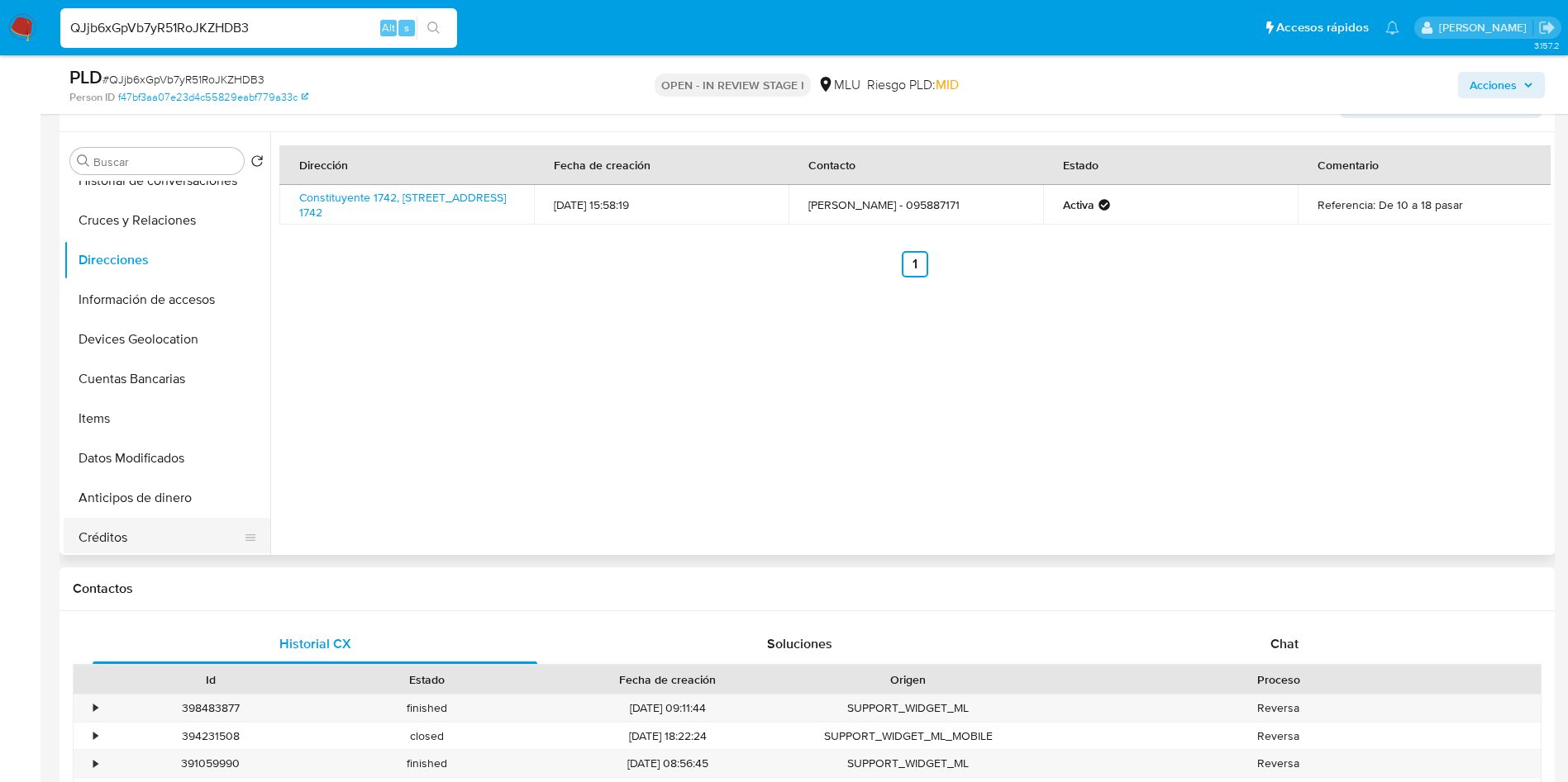
scroll to position [372, 0]
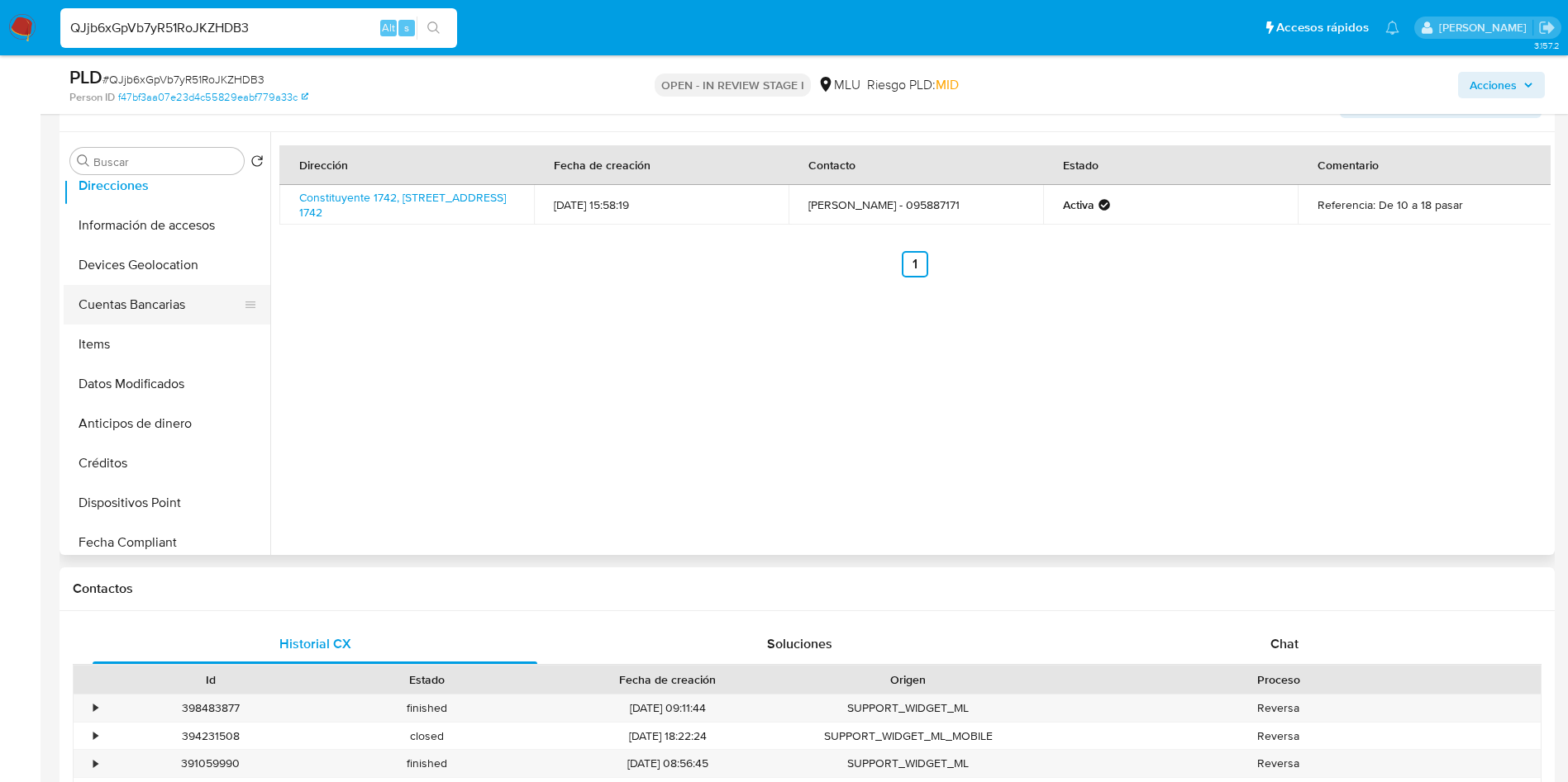
click at [155, 290] on button "Cuentas Bancarias" at bounding box center [160, 304] width 193 height 40
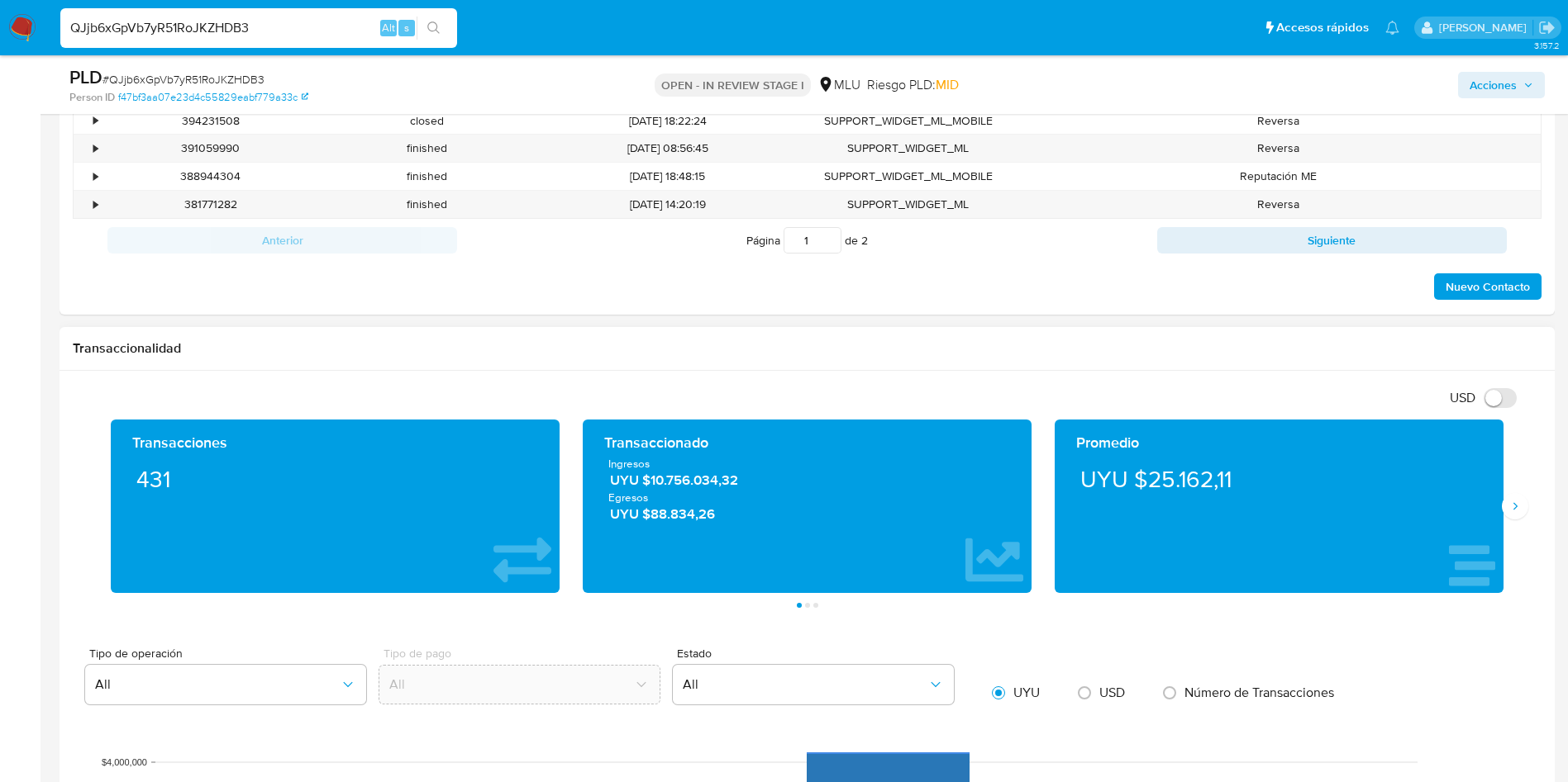
scroll to position [1487, 0]
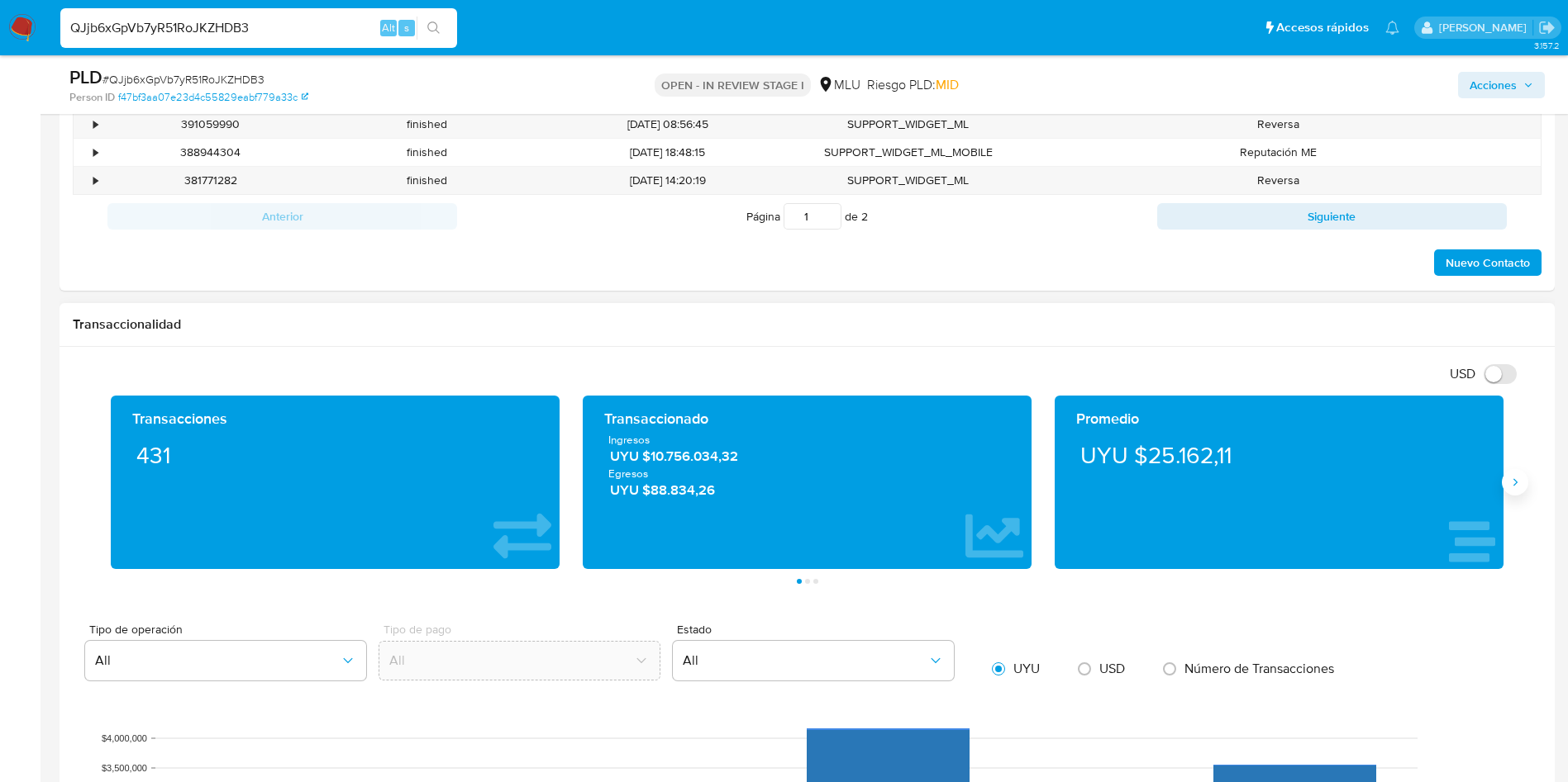
click at [1515, 477] on icon "Siguiente" at bounding box center [1514, 482] width 13 height 13
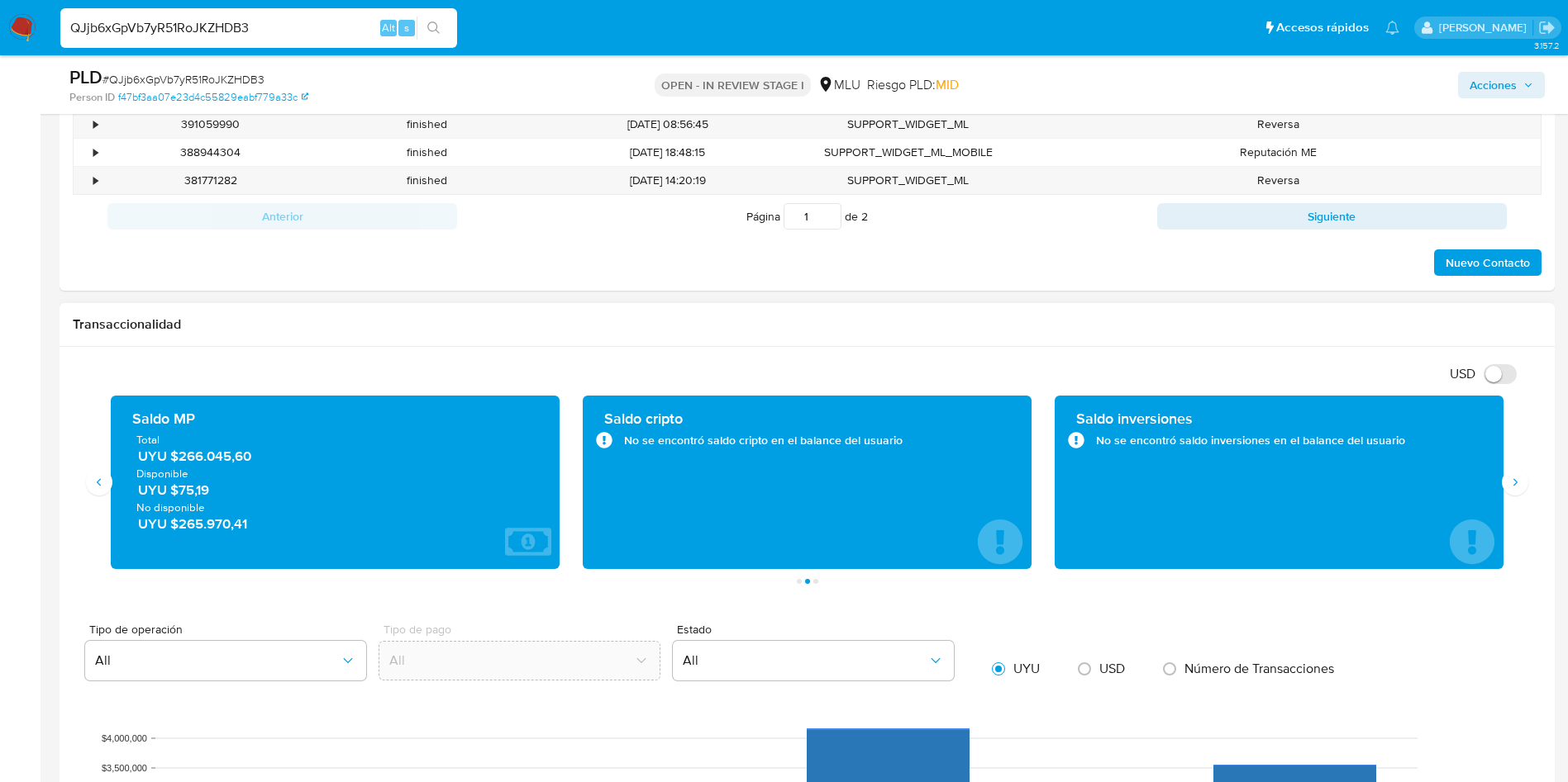
drag, startPoint x: 287, startPoint y: 455, endPoint x: 186, endPoint y: 461, distance: 101.2
click at [185, 457] on span "UYU $266.045,60" at bounding box center [336, 456] width 396 height 19
drag, startPoint x: 180, startPoint y: 453, endPoint x: 271, endPoint y: 451, distance: 91.0
click at [271, 451] on span "UYU $266.045,60" at bounding box center [336, 456] width 396 height 19
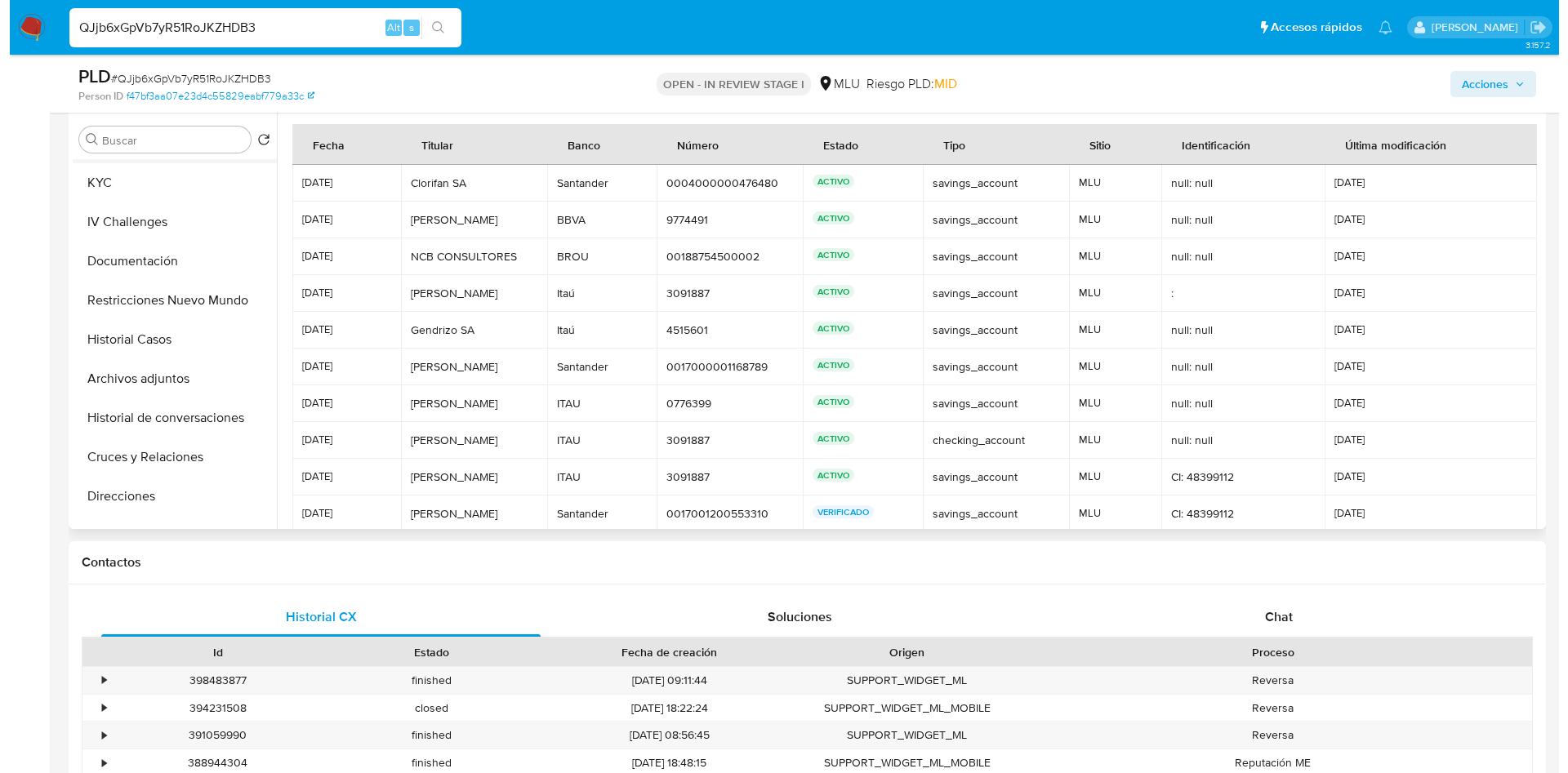
scroll to position [0, 0]
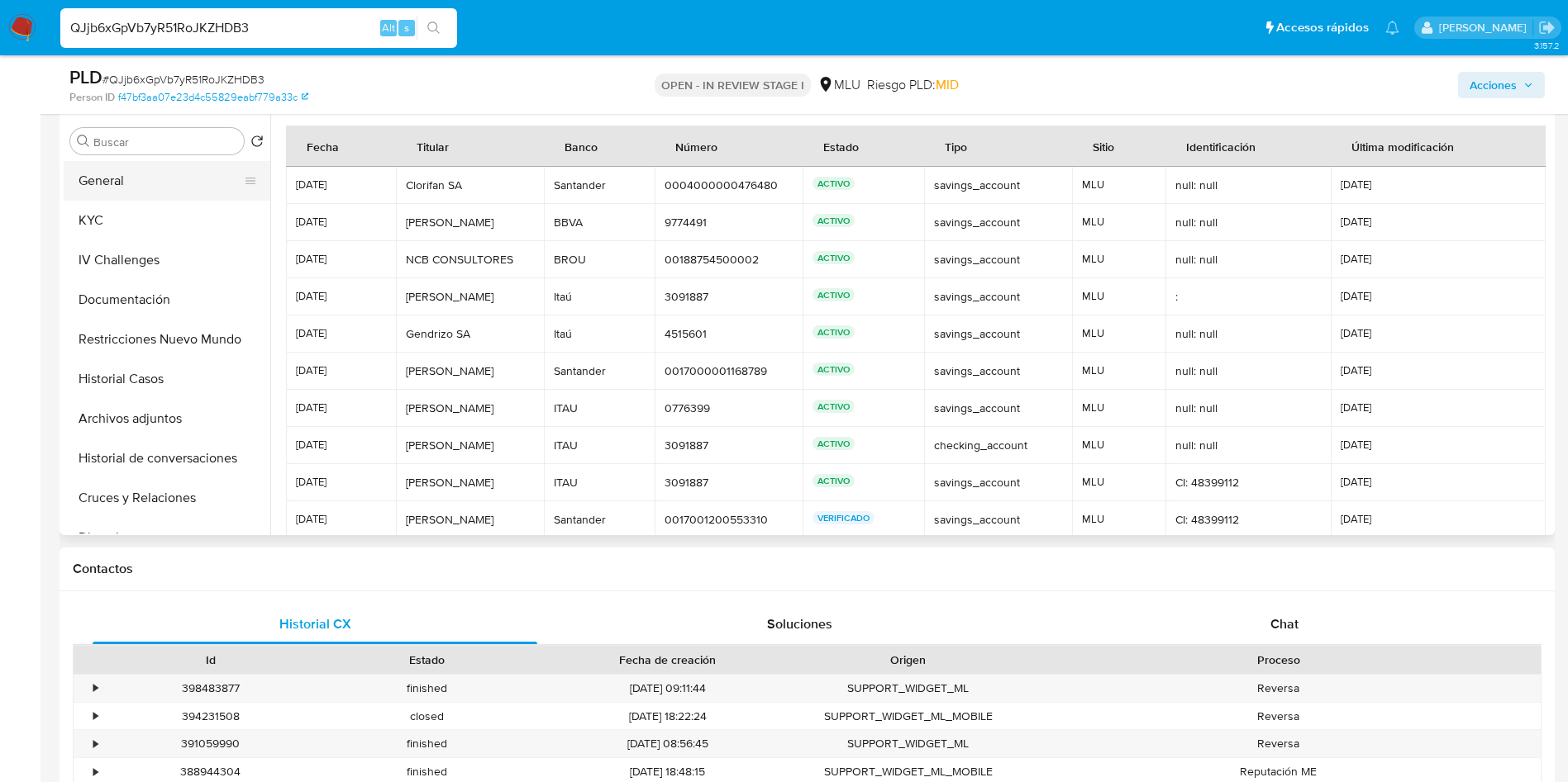
click at [150, 195] on button "General" at bounding box center [160, 180] width 193 height 40
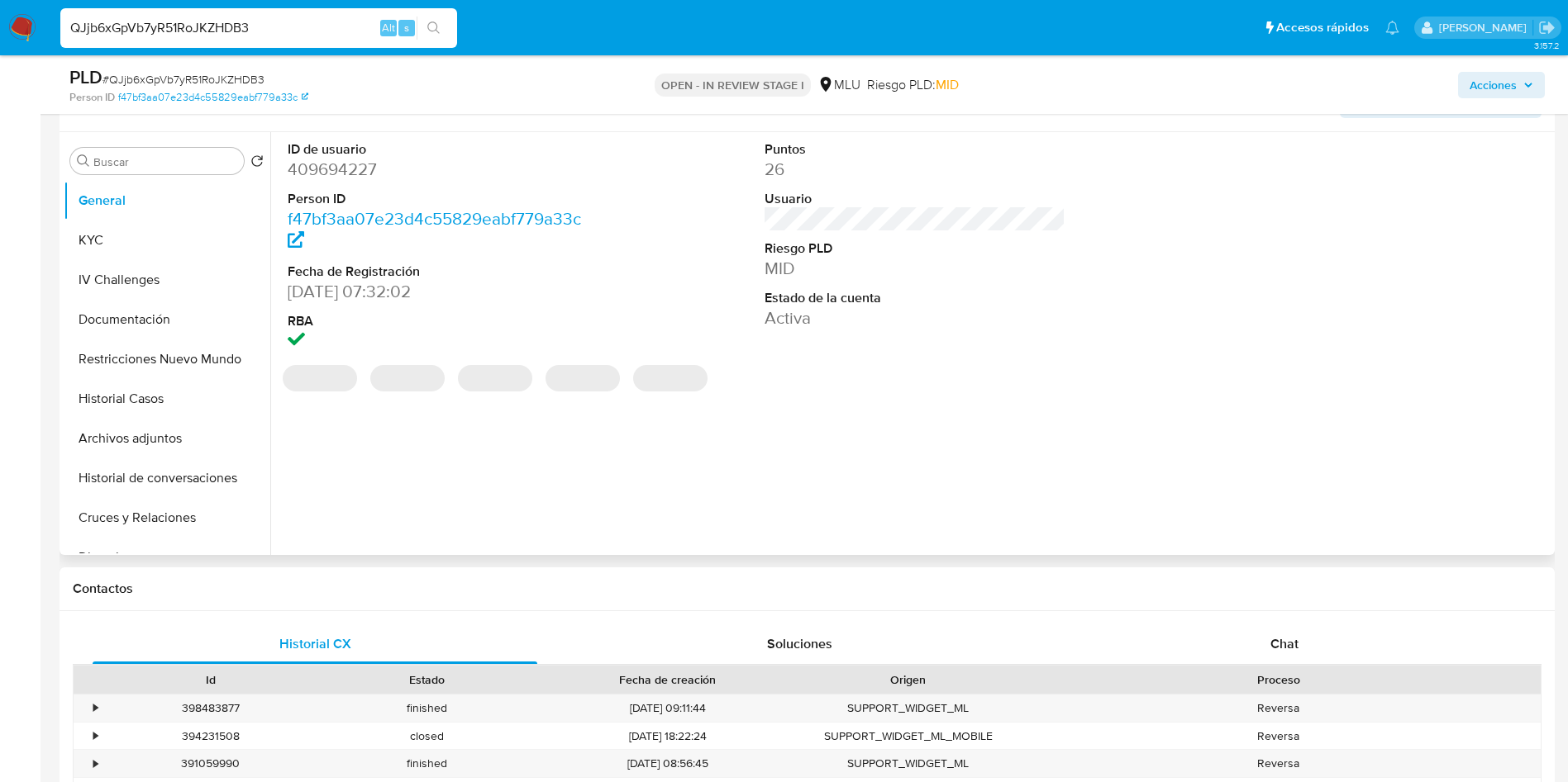
click at [354, 159] on dd "409694227" at bounding box center [438, 170] width 302 height 23
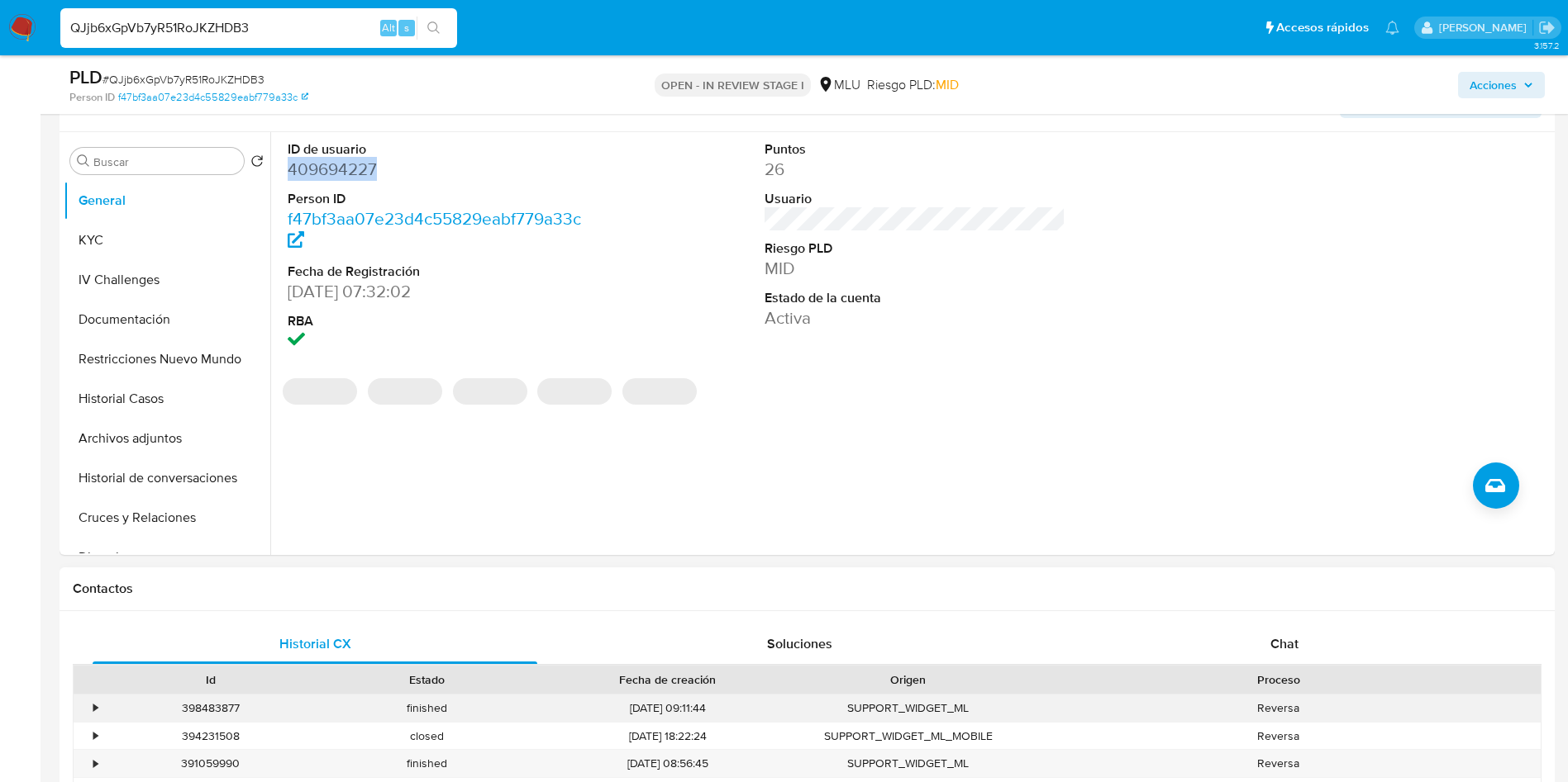
copy dd "409694227"
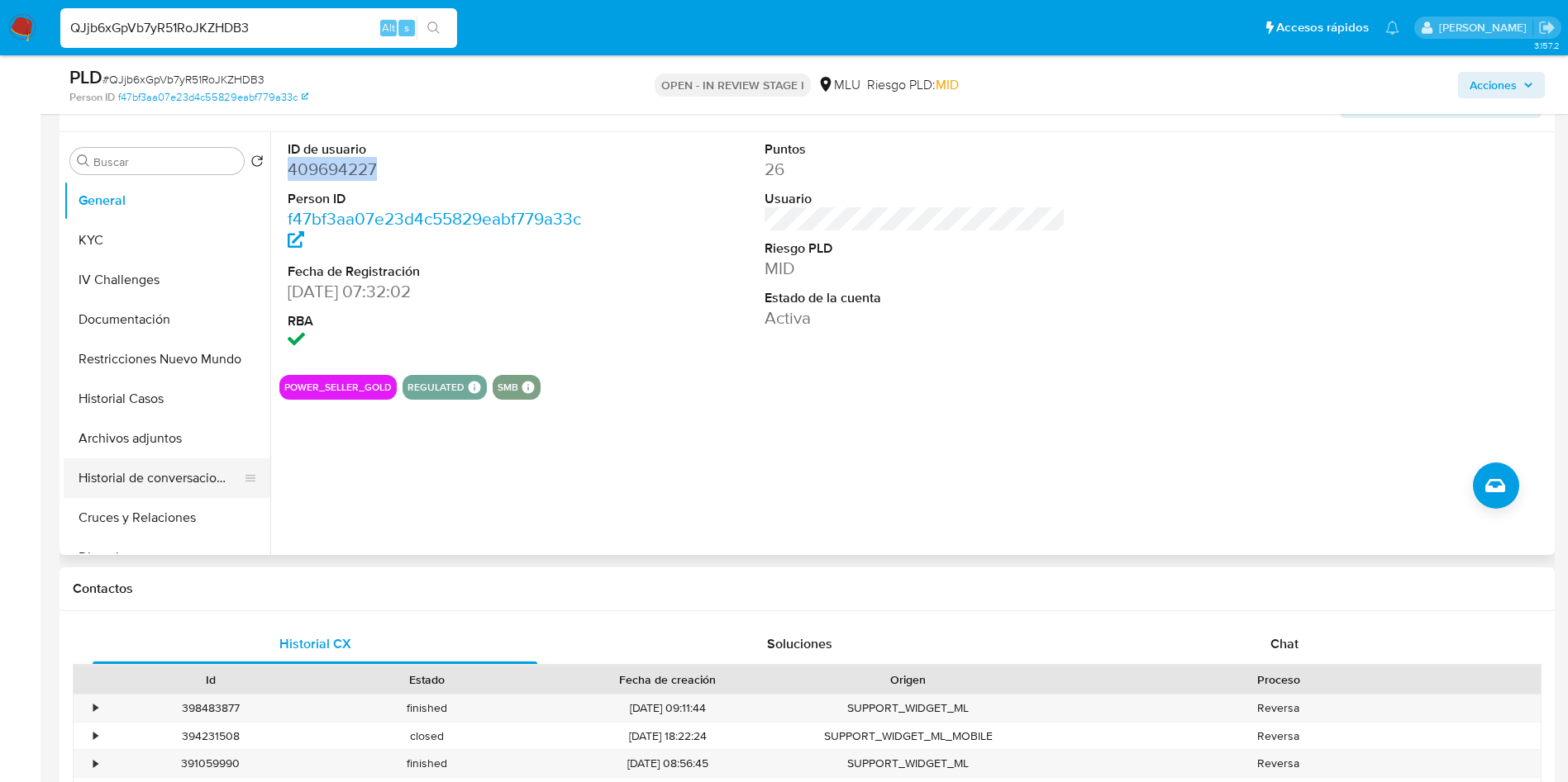
click at [144, 450] on button "Archivos adjuntos" at bounding box center [167, 439] width 207 height 40
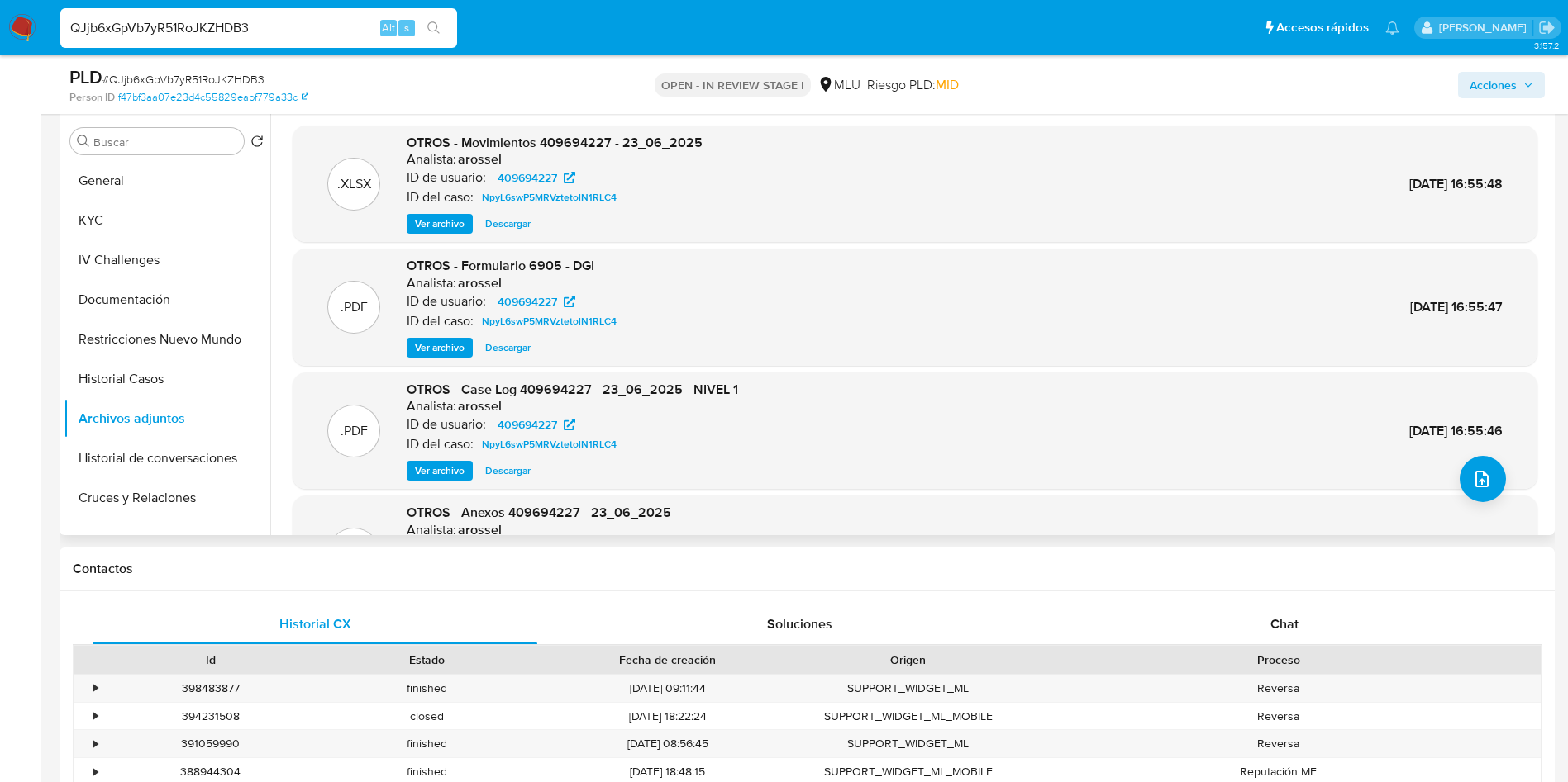
click at [1500, 506] on div ".PDF OTROS - Anexos 409694227 - 23_06_2025 Analista: arossel ID de usuario: 409…" at bounding box center [914, 554] width 1228 height 101
click at [1481, 480] on icon "upload-file" at bounding box center [1482, 479] width 13 height 16
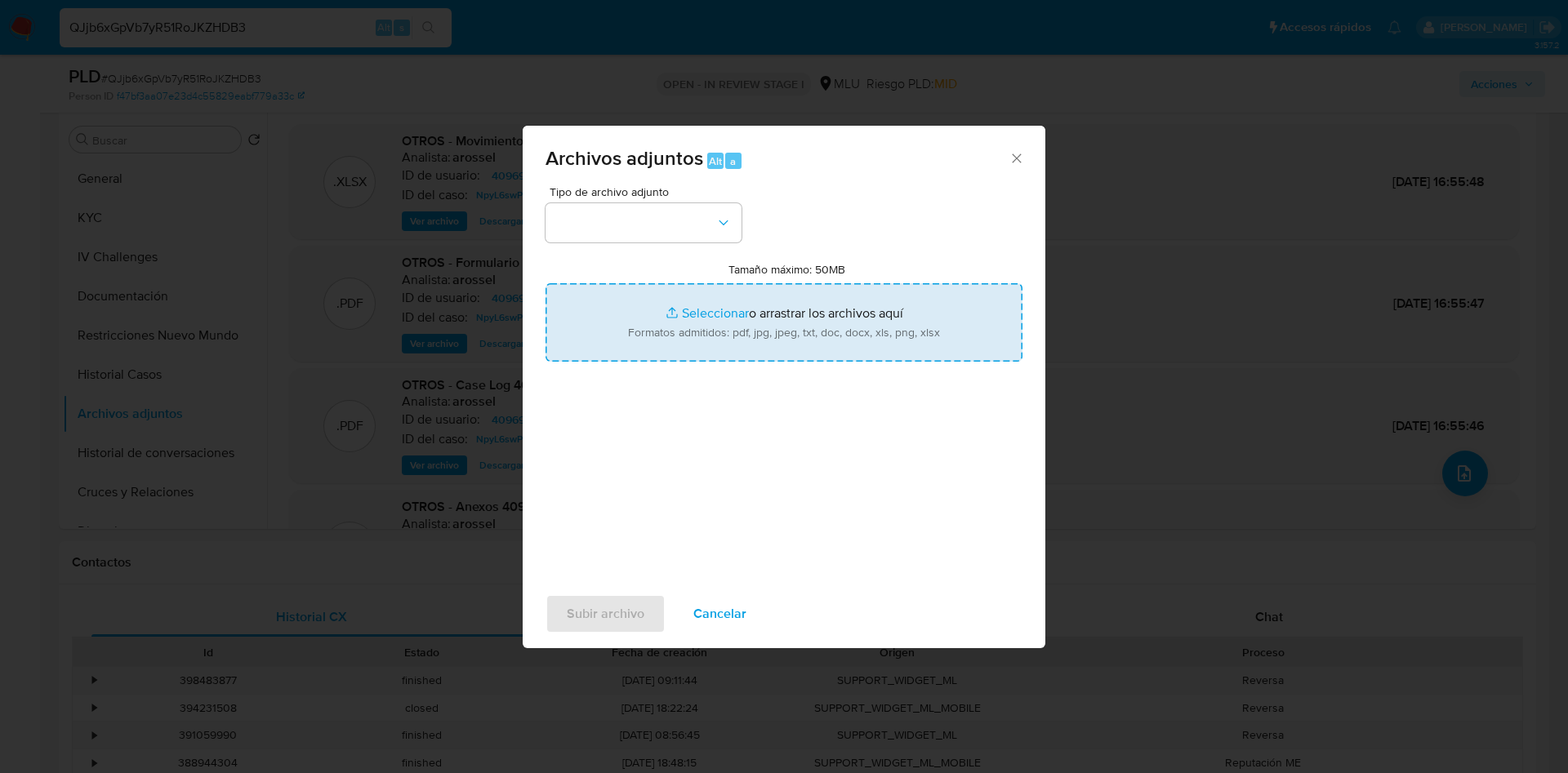
click at [829, 330] on input "Tamaño máximo: 50MB Seleccionar archivos" at bounding box center [784, 322] width 477 height 78
type input "C:\fakepath\Movimientos 409694227 - 03_09_2025.xlsx"
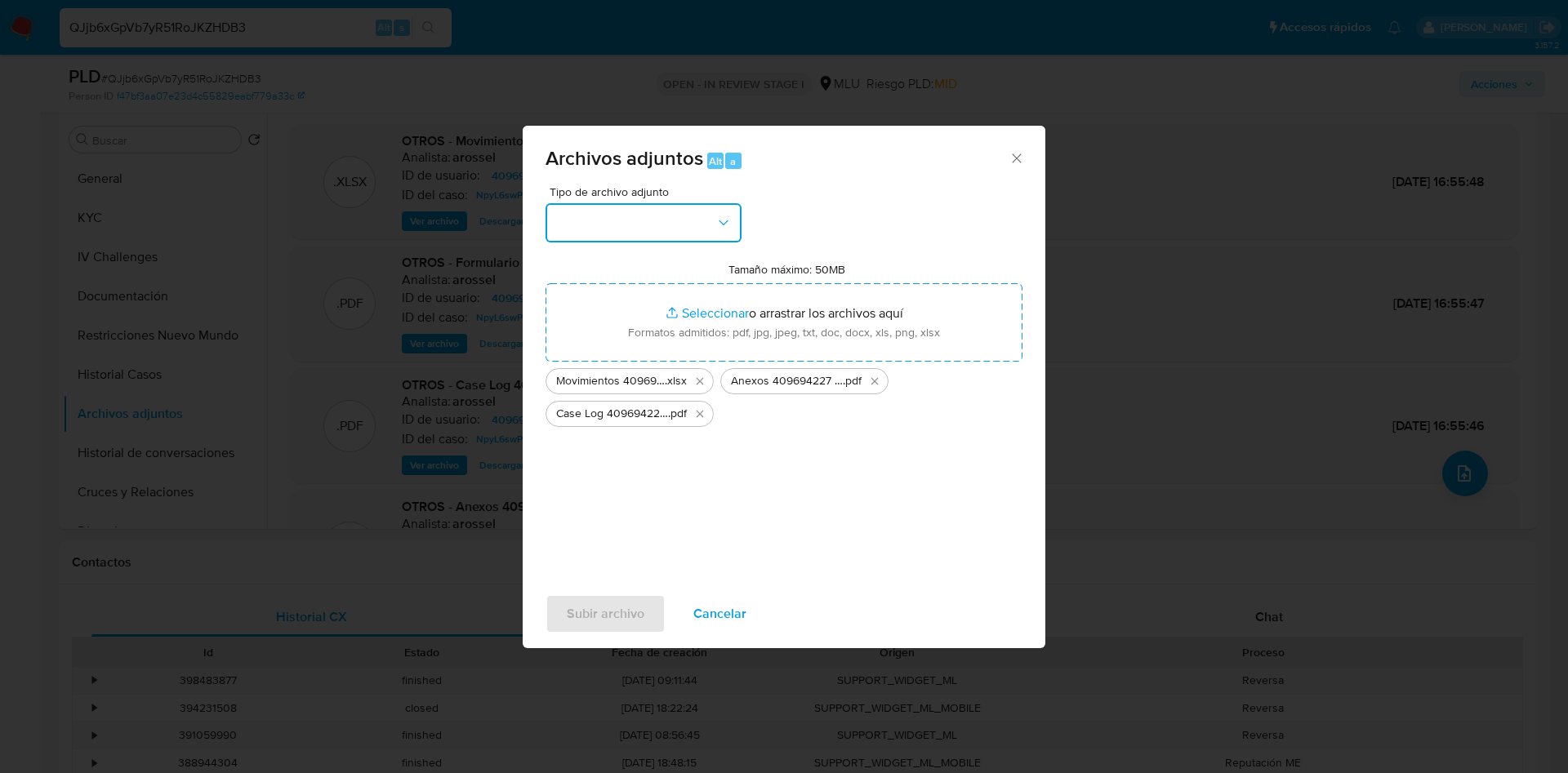
click at [699, 232] on button "button" at bounding box center [643, 223] width 196 height 39
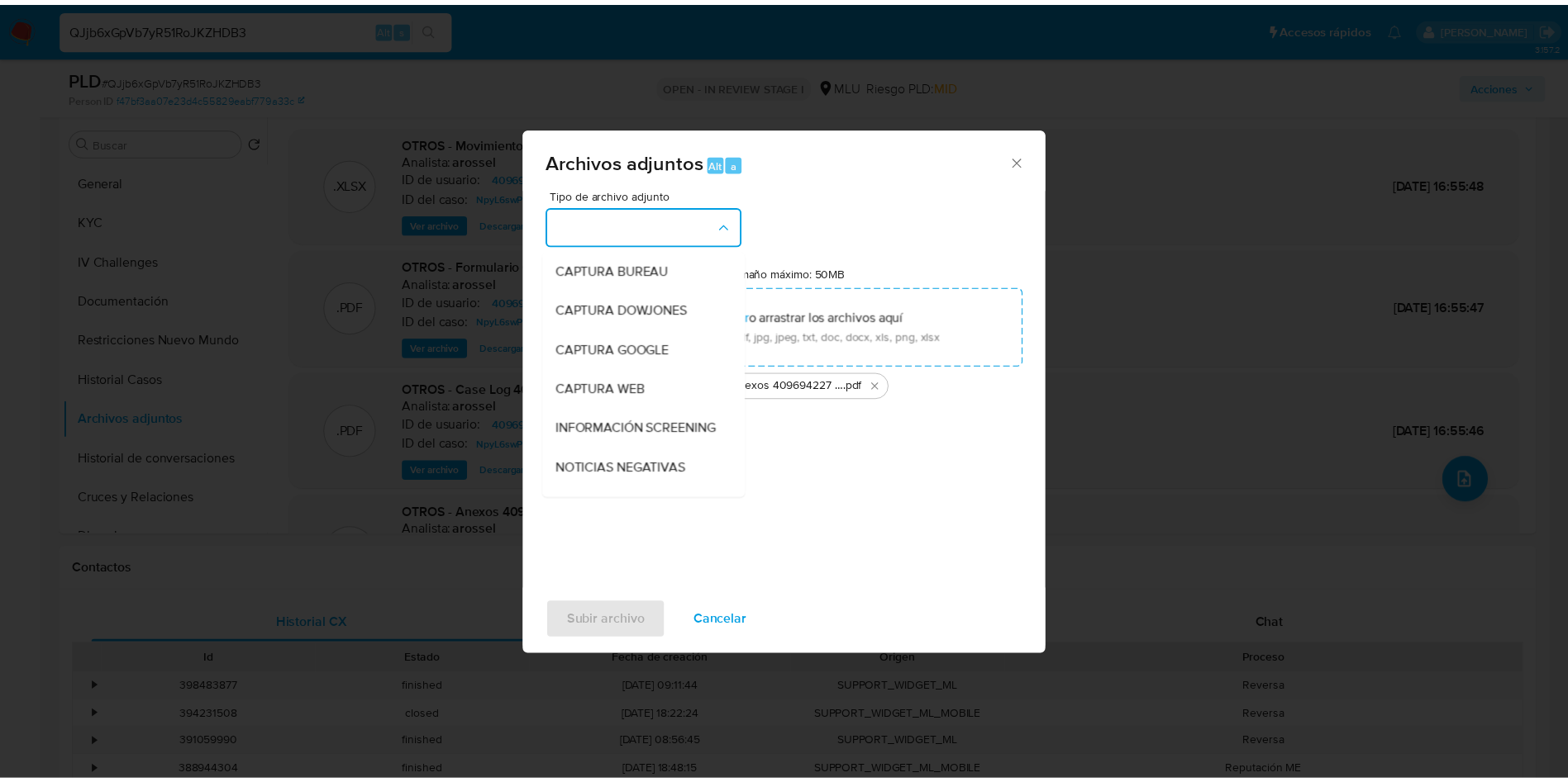
scroll to position [124, 0]
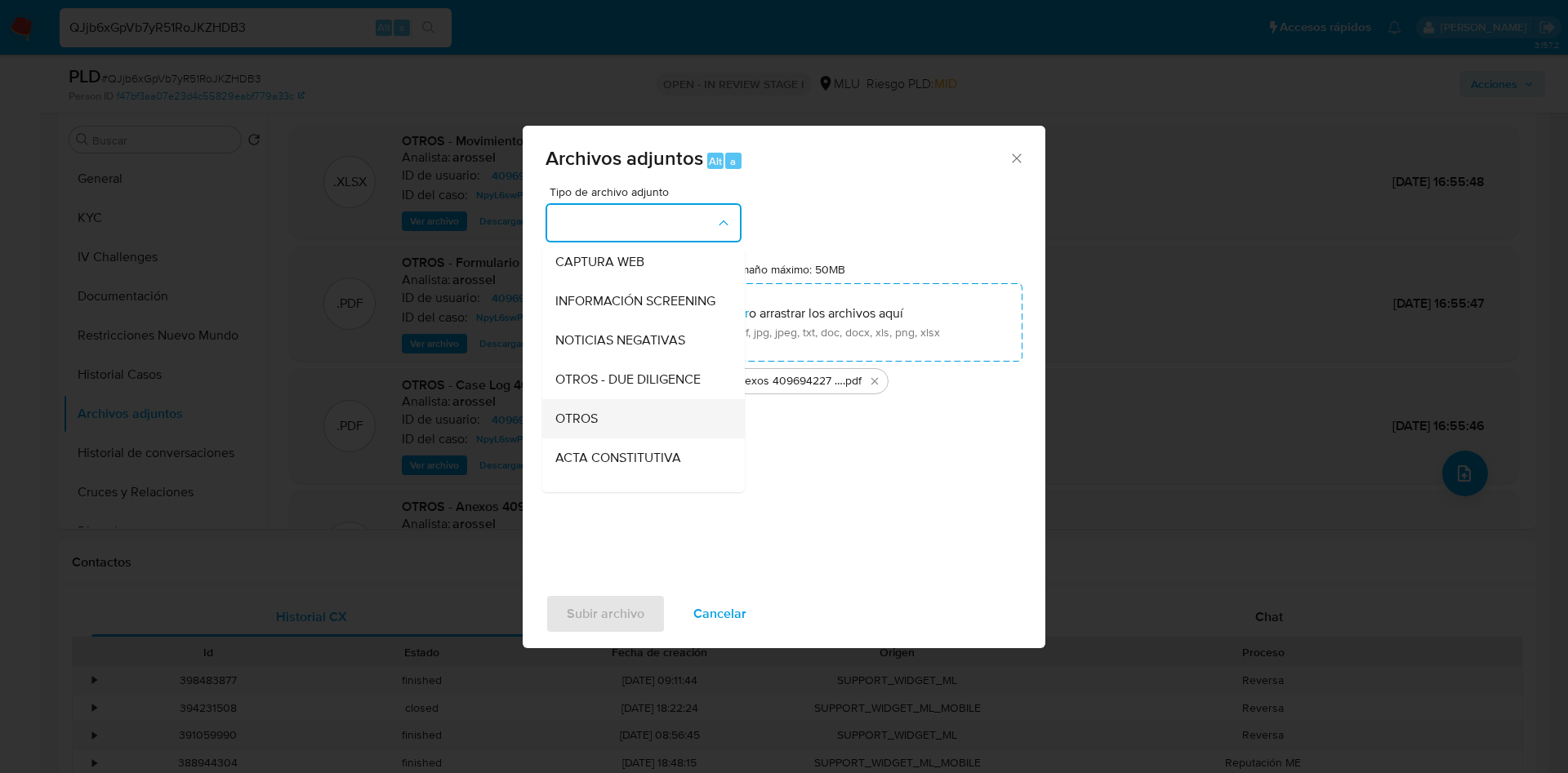
click at [640, 430] on div "OTROS" at bounding box center [639, 419] width 167 height 39
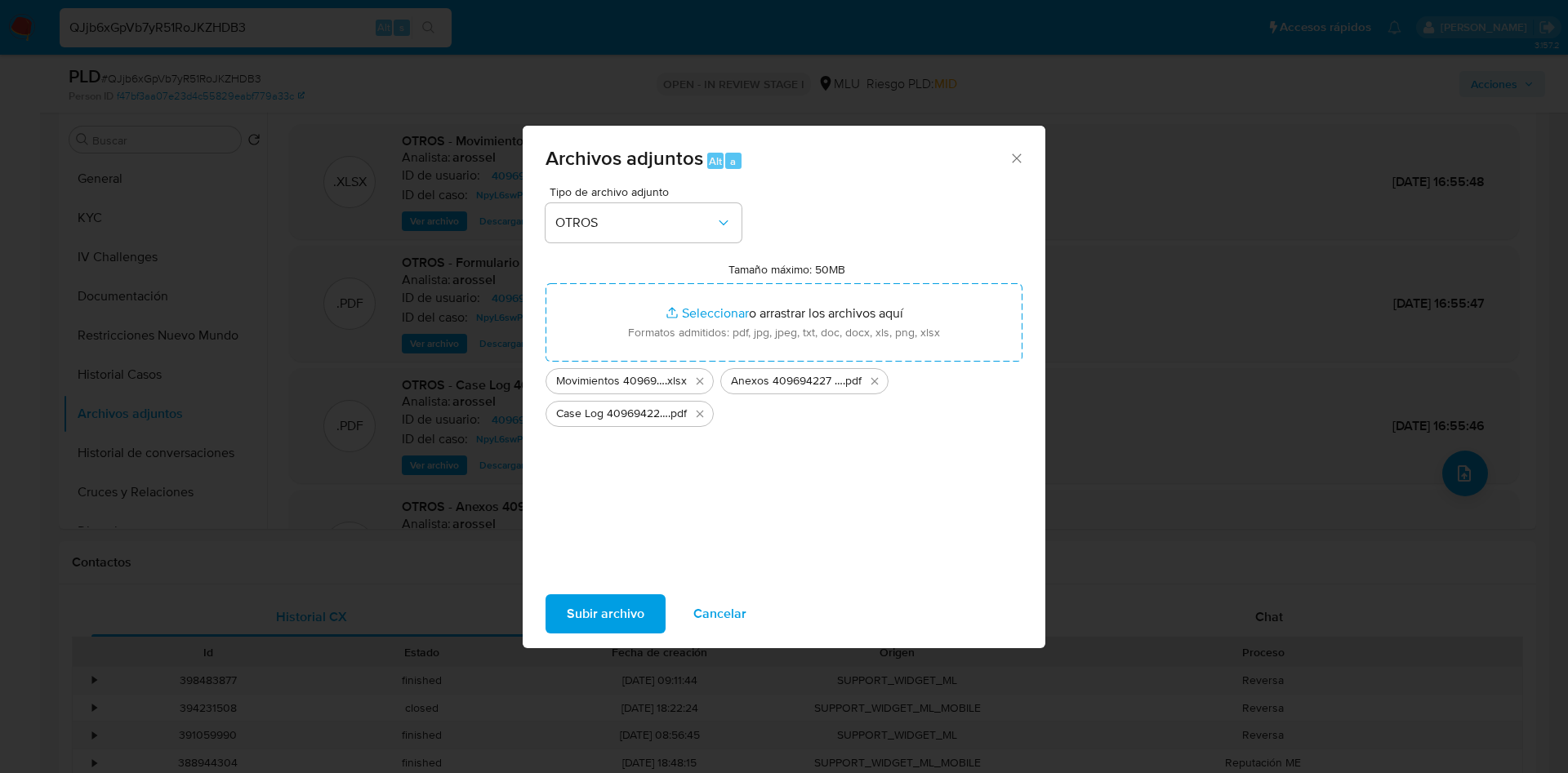
click at [611, 621] on span "Subir archivo" at bounding box center [605, 614] width 77 height 35
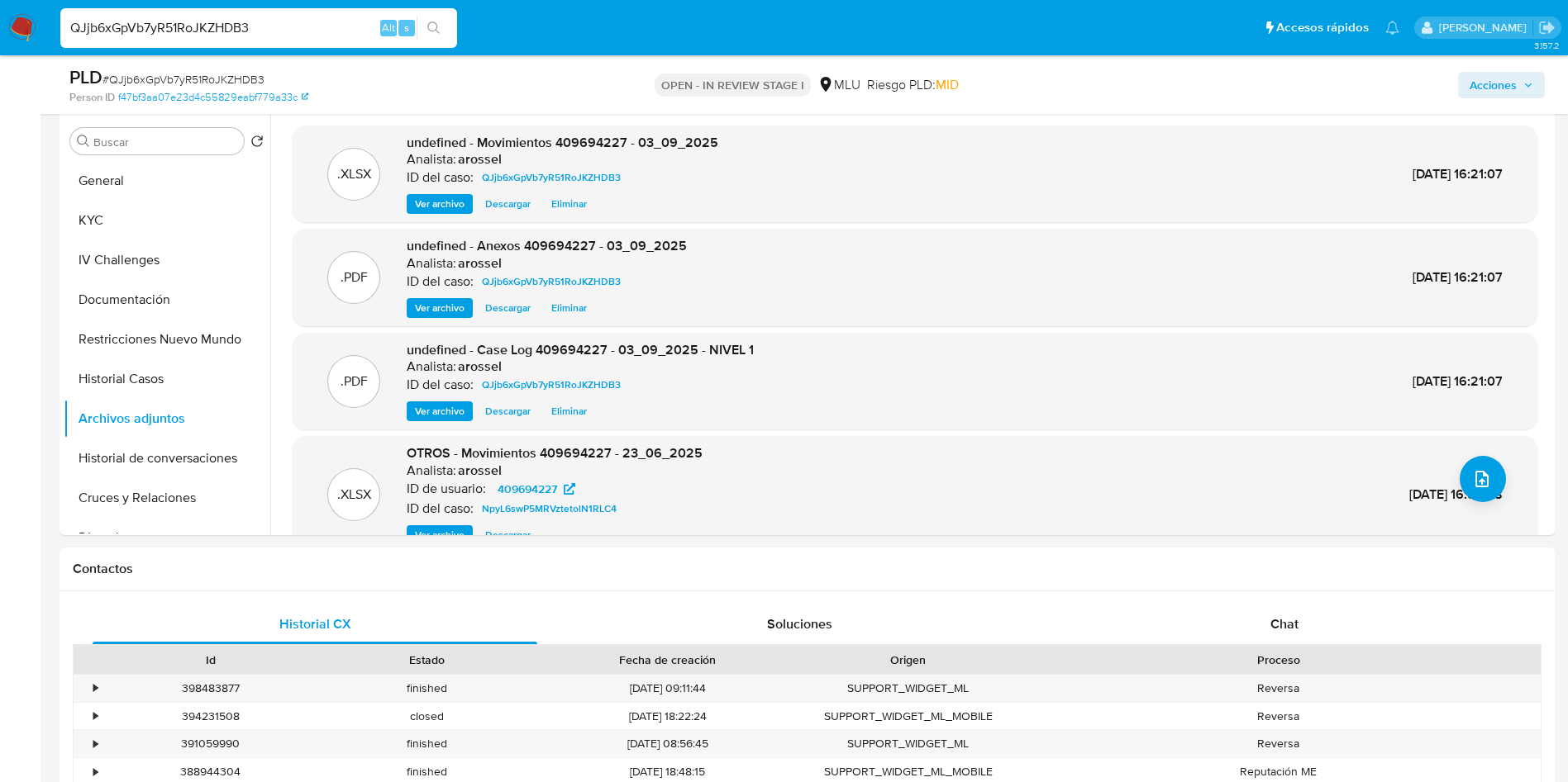
click at [1499, 78] on span "Acciones" at bounding box center [1493, 84] width 47 height 26
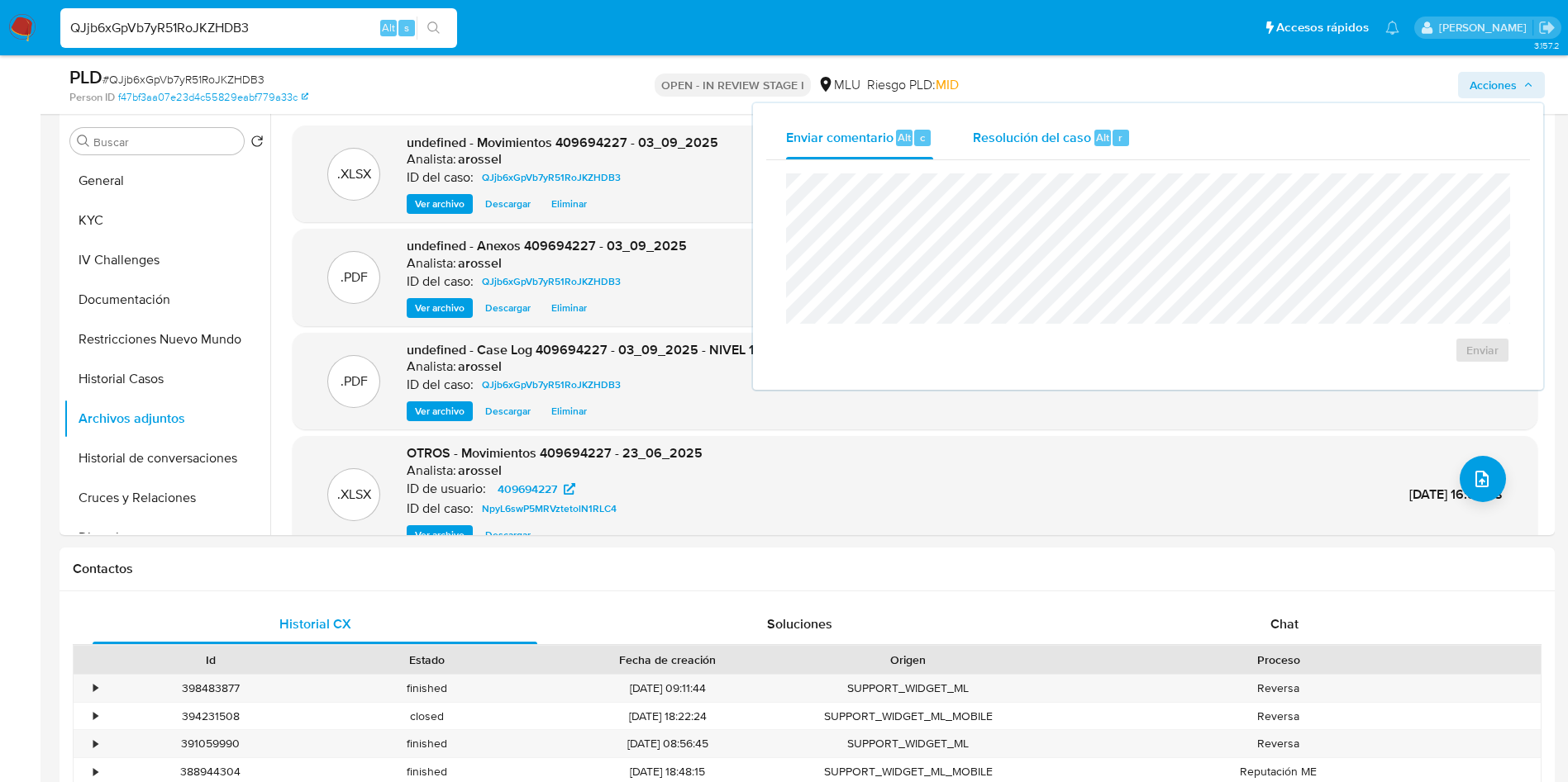
click at [1099, 129] on span "Alt" at bounding box center [1102, 136] width 13 height 15
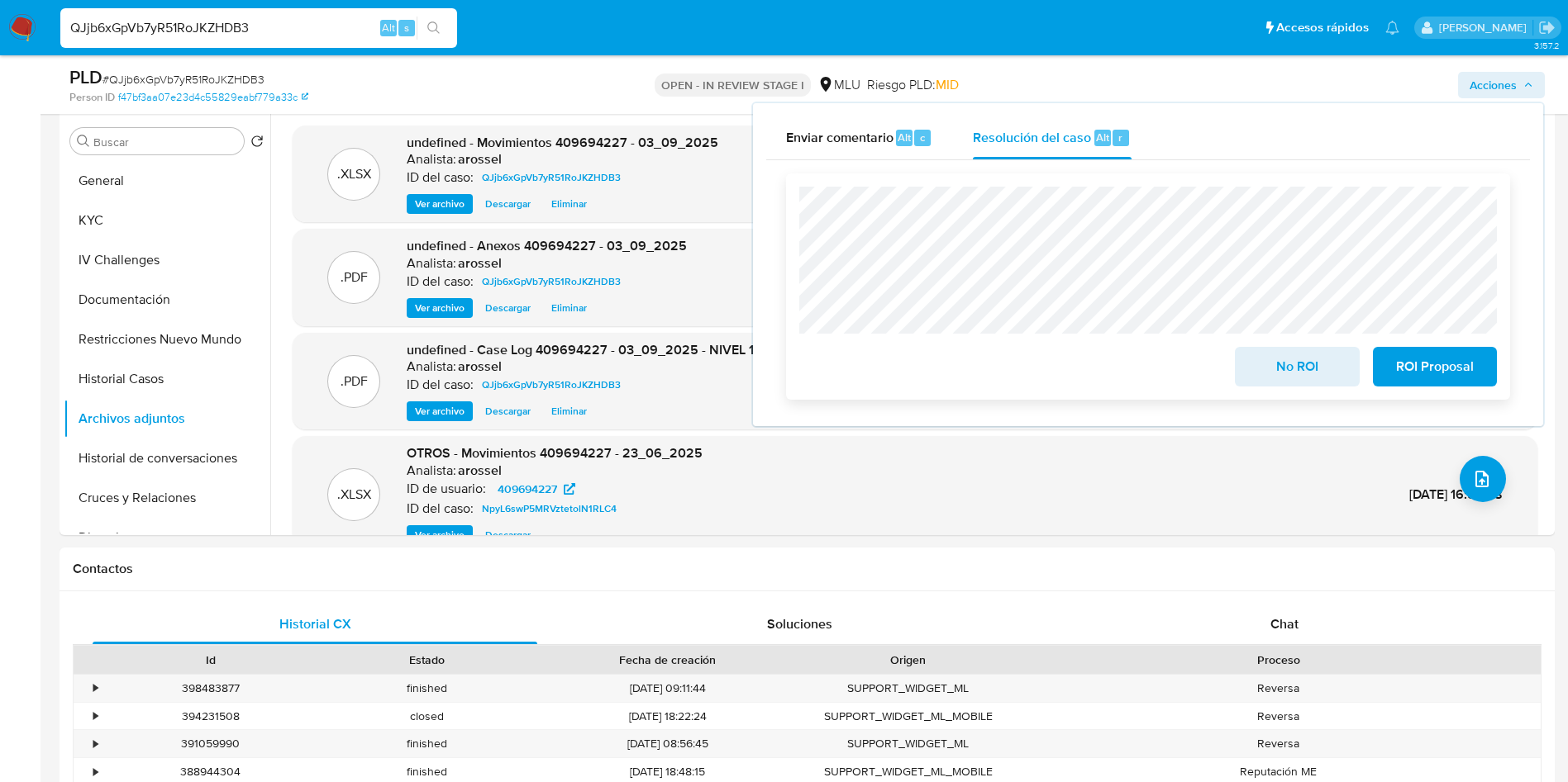
click at [1264, 384] on span "No ROI" at bounding box center [1297, 366] width 81 height 36
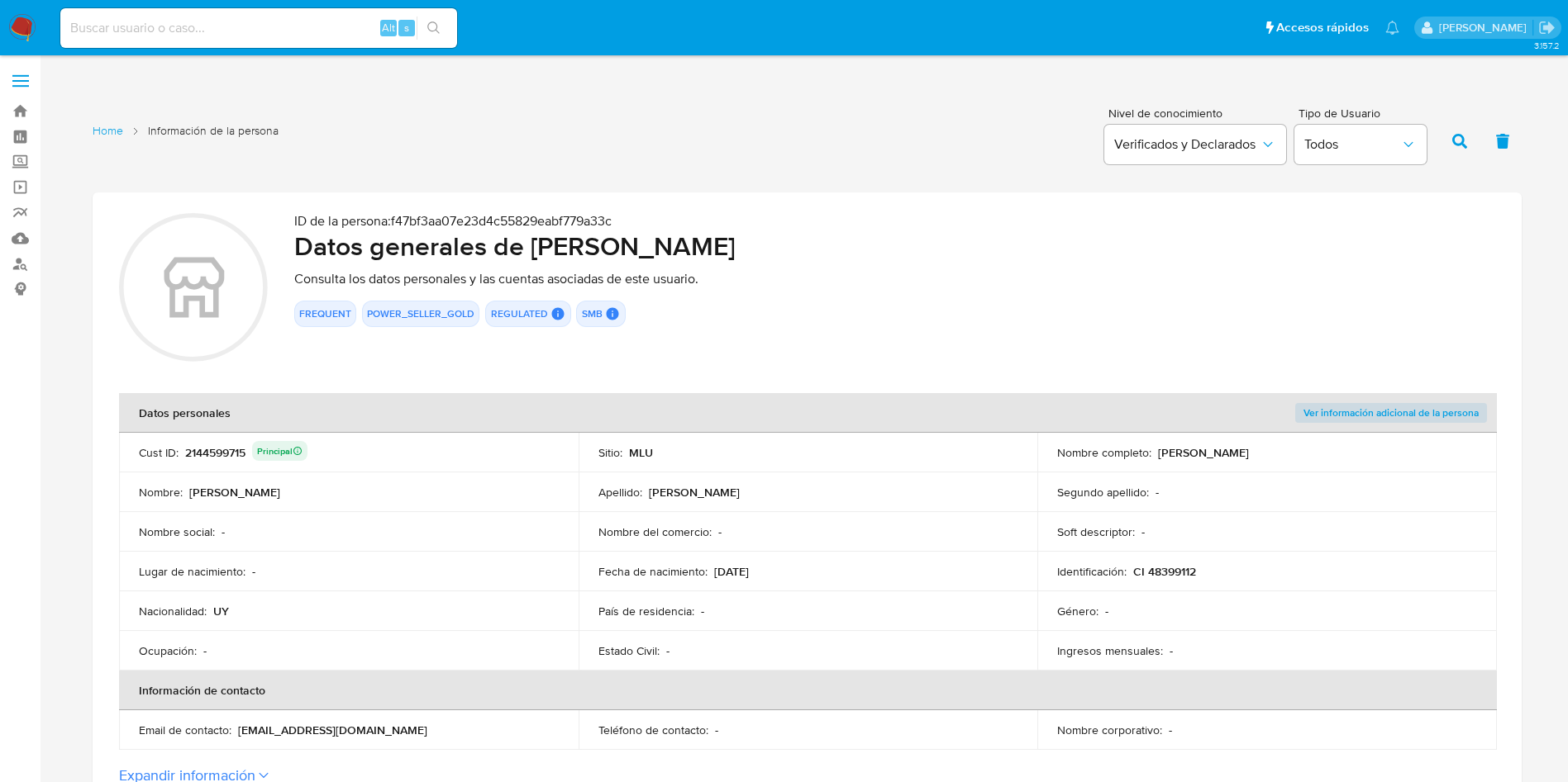
drag, startPoint x: 1449, startPoint y: 269, endPoint x: 1140, endPoint y: 354, distance: 320.5
click at [1449, 269] on div "ID de la persona : f47bf3aa07e23d4c55829eabf779a33c Datos generales de [PERSON_…" at bounding box center [894, 289] width 1201 height 154
click at [1087, 518] on td "Soft descriptor : -" at bounding box center [1267, 532] width 460 height 40
click at [428, 540] on td "Nombre social : -" at bounding box center [349, 532] width 460 height 40
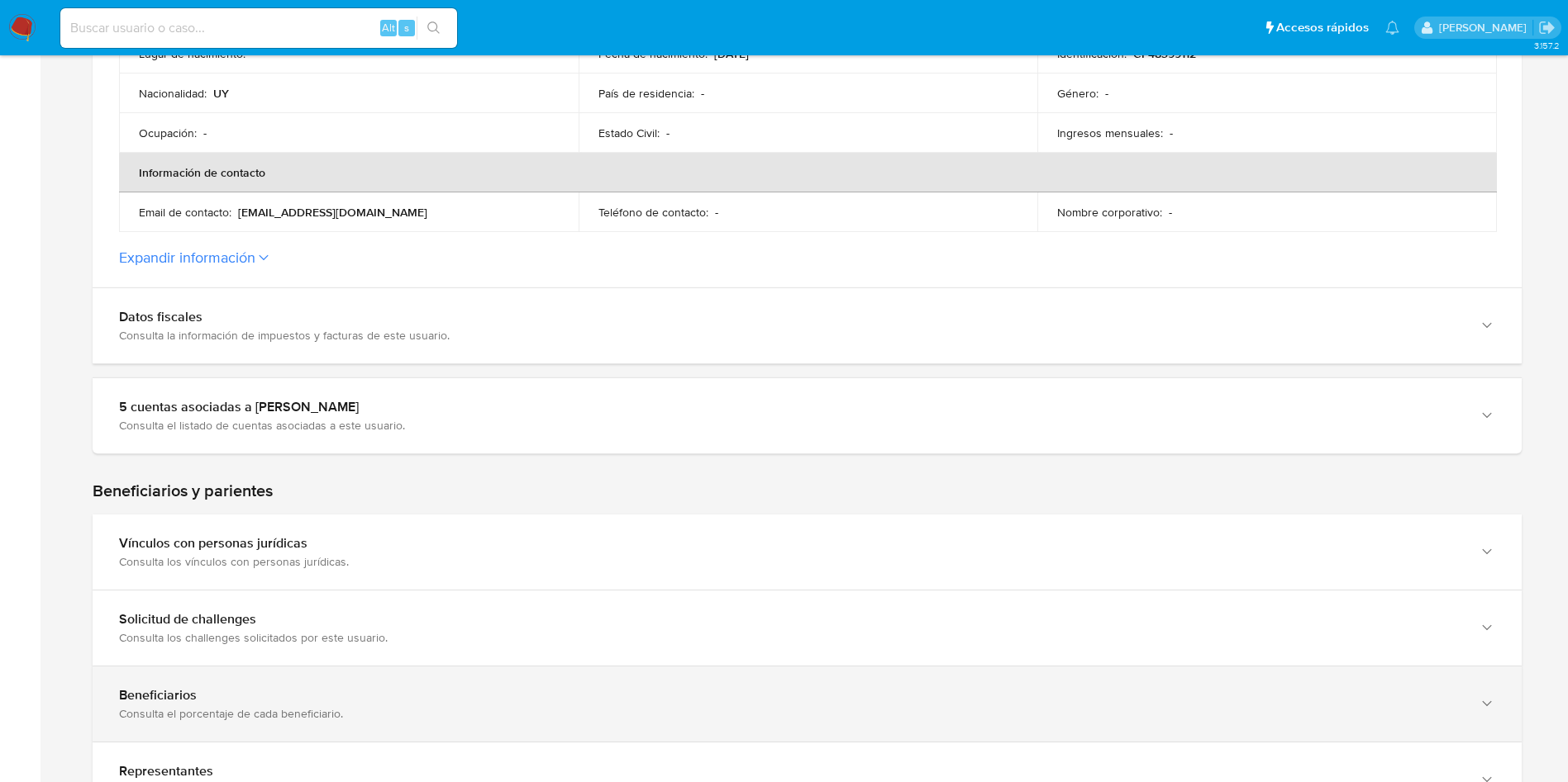
scroll to position [743, 0]
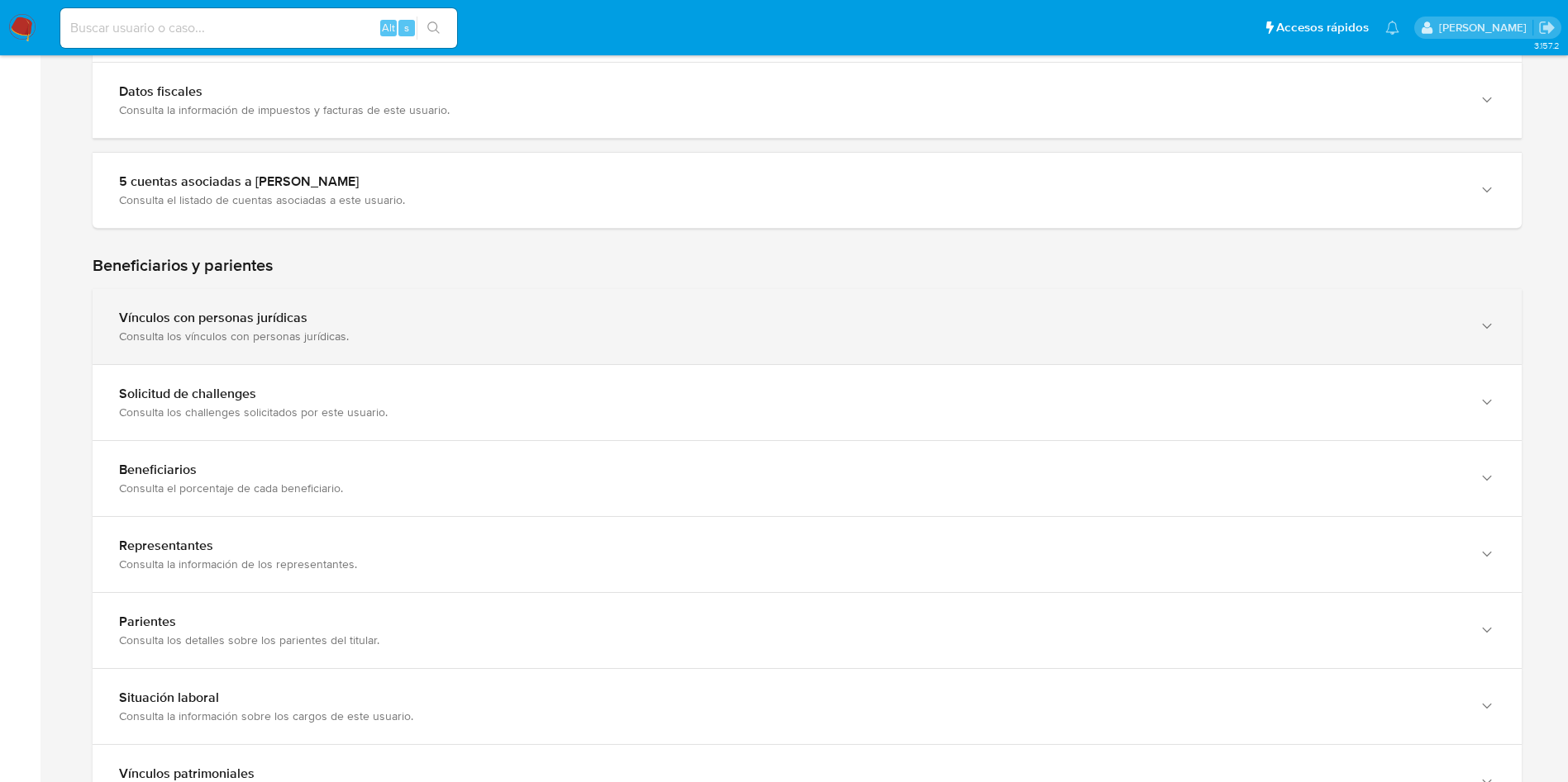
click at [426, 299] on div "Vínculos con personas jurídicas Consulta los vínculos con personas jurídicas." at bounding box center [806, 327] width 1429 height 75
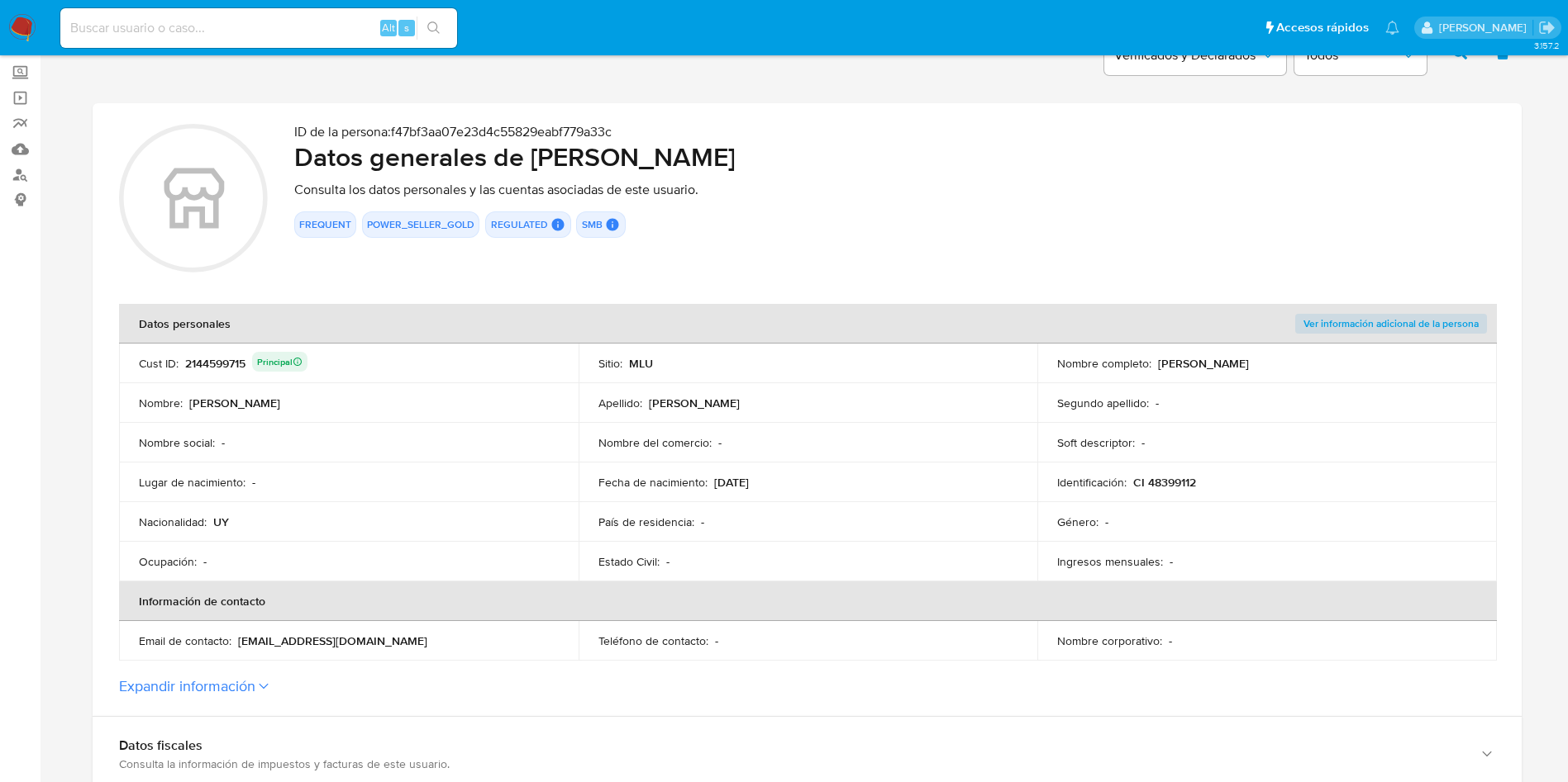
scroll to position [0, 0]
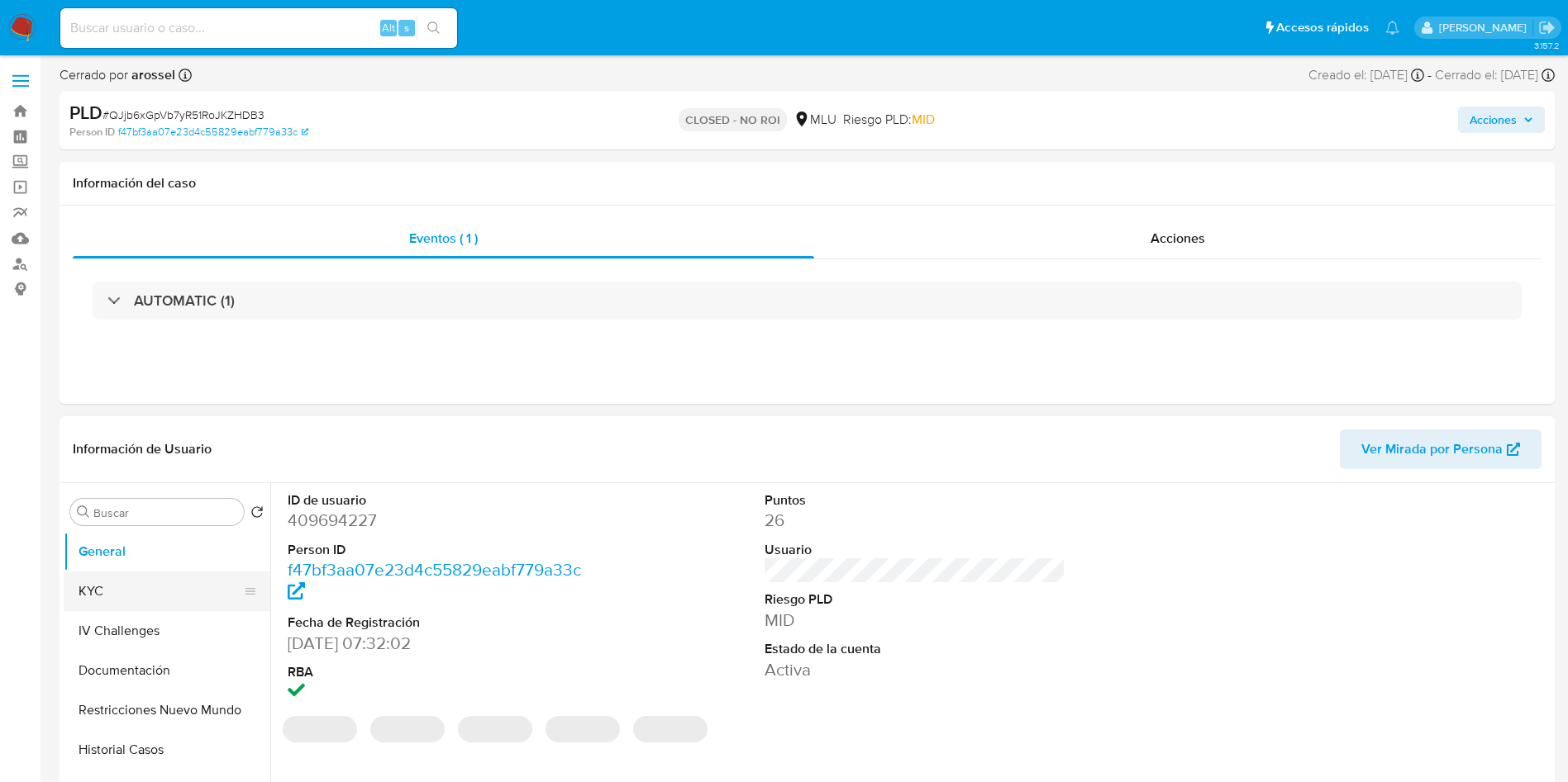
drag, startPoint x: 160, startPoint y: 573, endPoint x: 156, endPoint y: 593, distance: 20.4
click at [157, 575] on button "KYC" at bounding box center [160, 592] width 193 height 40
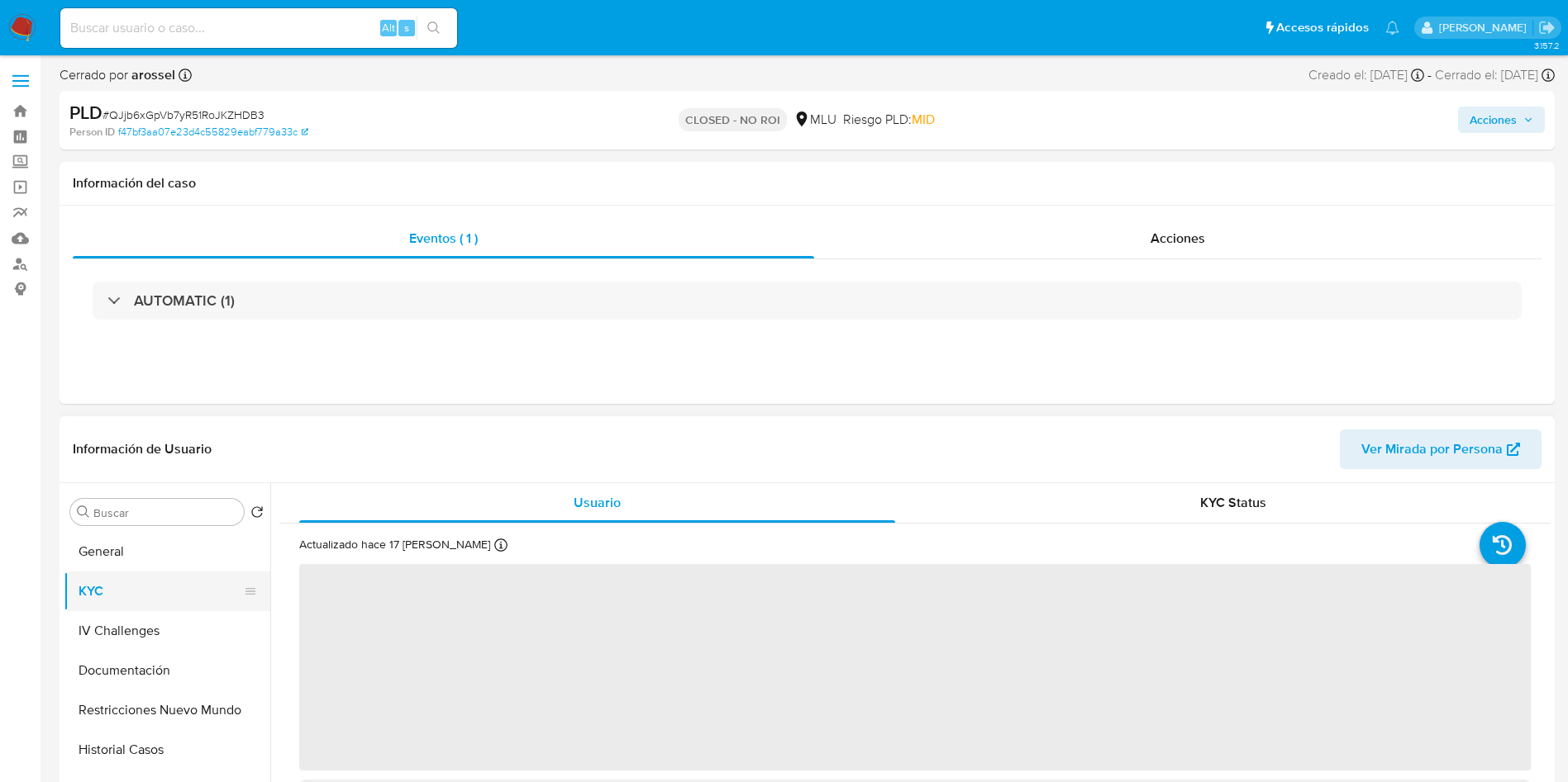
click at [160, 597] on button "KYC" at bounding box center [160, 592] width 193 height 40
select select "10"
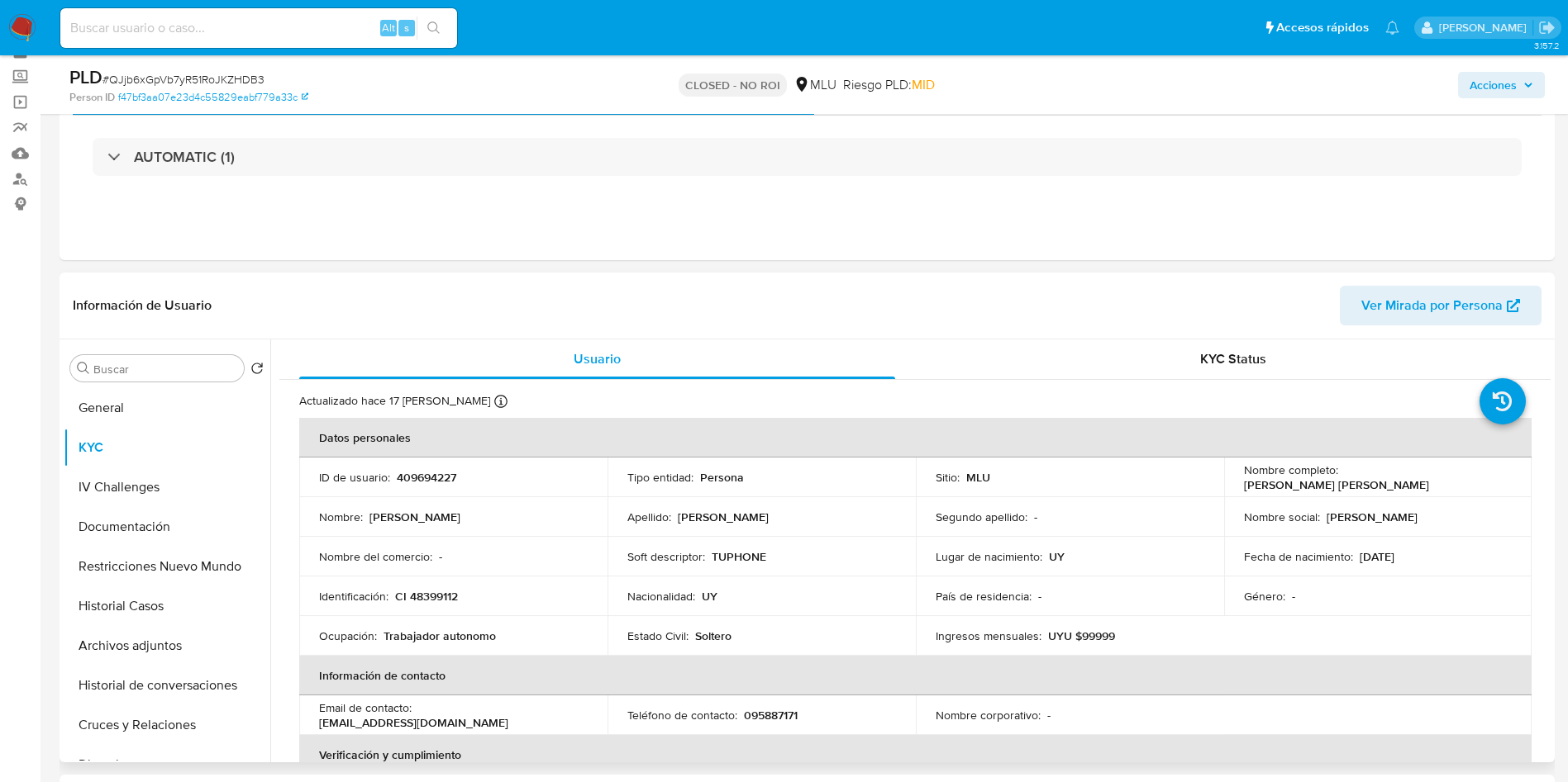
scroll to position [124, 0]
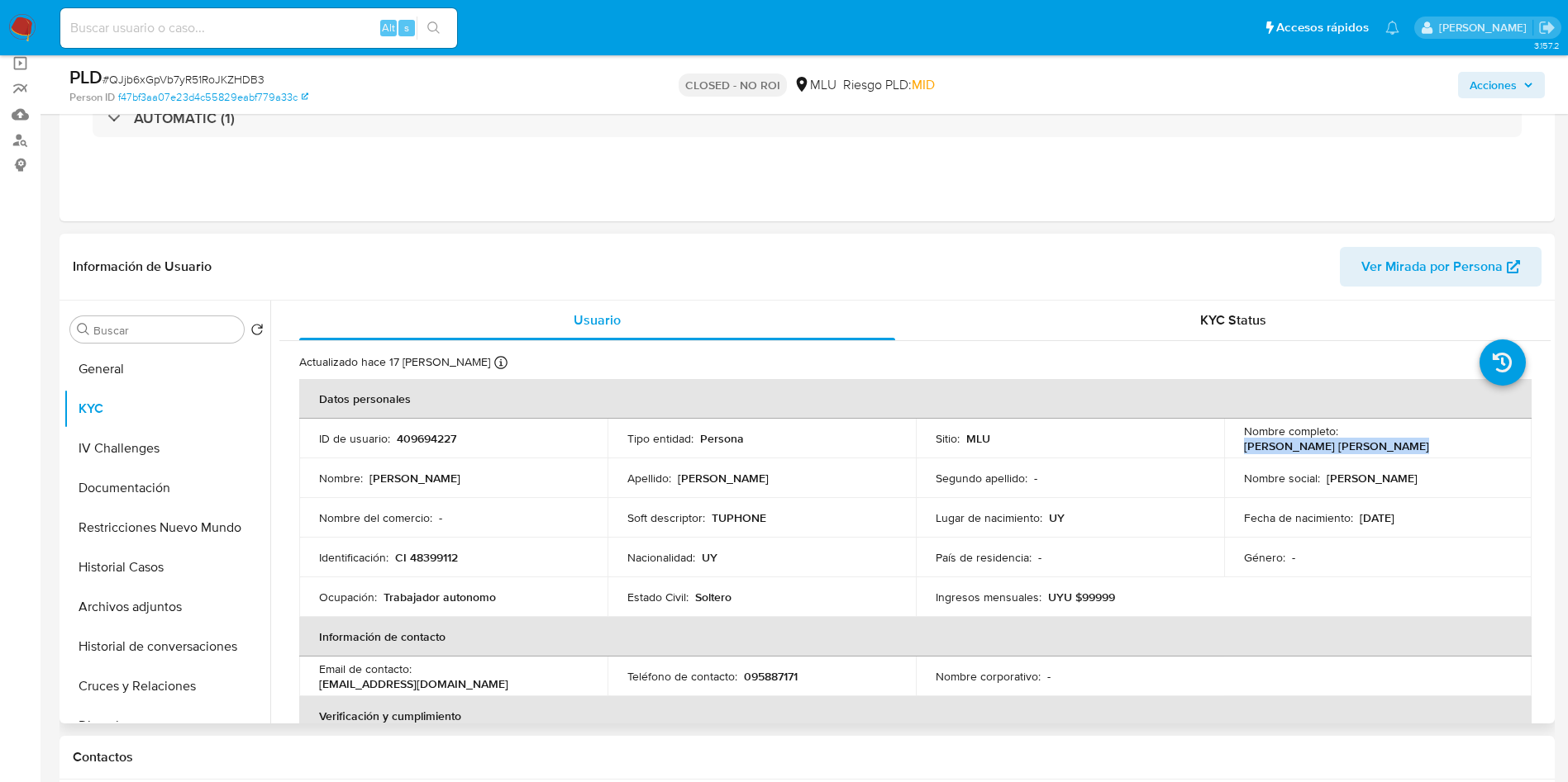
drag, startPoint x: 1338, startPoint y: 439, endPoint x: 1502, endPoint y: 438, distance: 164.0
click at [1502, 438] on div "Nombre completo : [PERSON_NAME] [PERSON_NAME]" at bounding box center [1378, 438] width 269 height 30
copy p "[PERSON_NAME] [PERSON_NAME]"
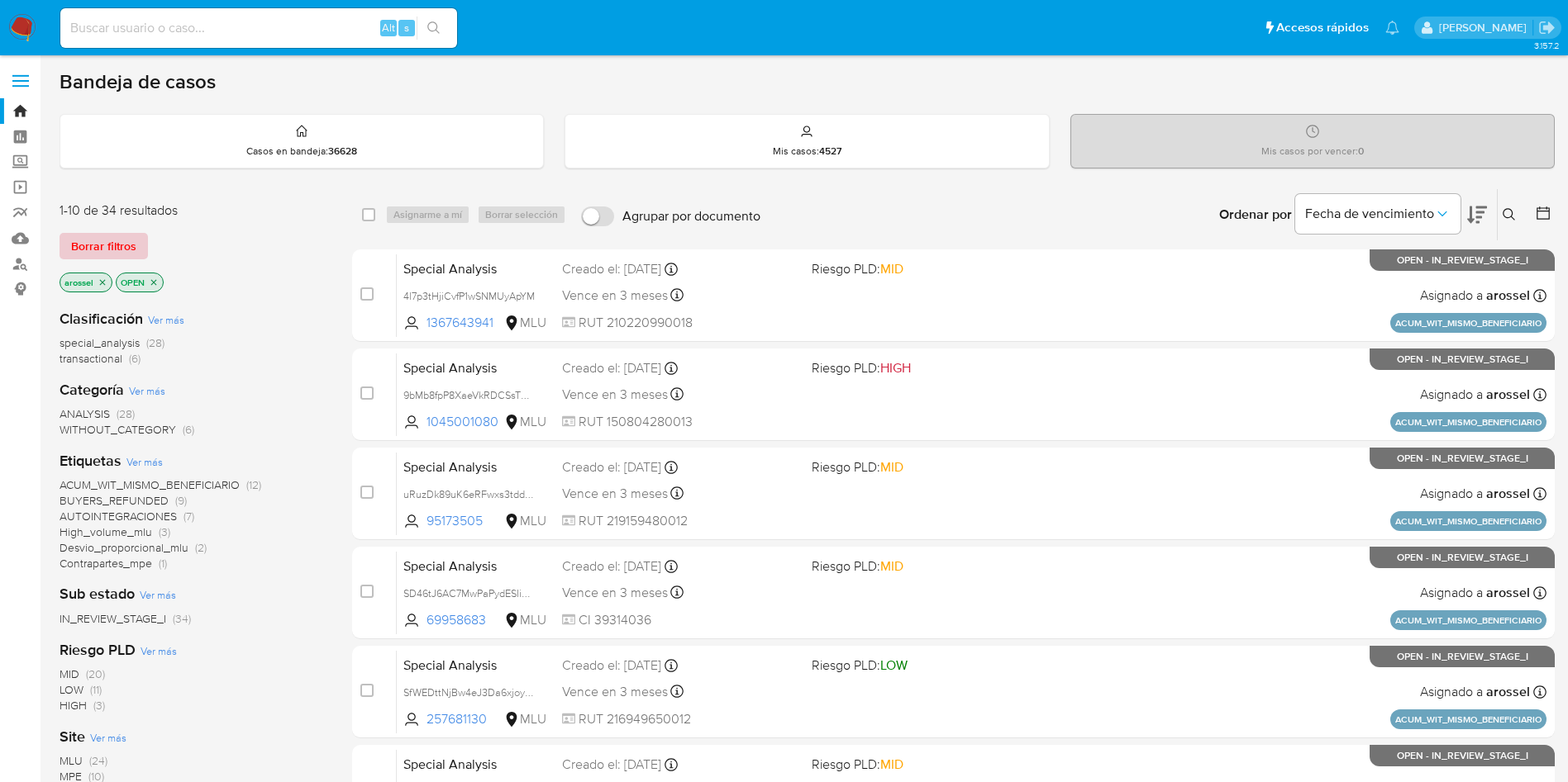
click at [105, 237] on span "Borrar filtros" at bounding box center [103, 246] width 66 height 23
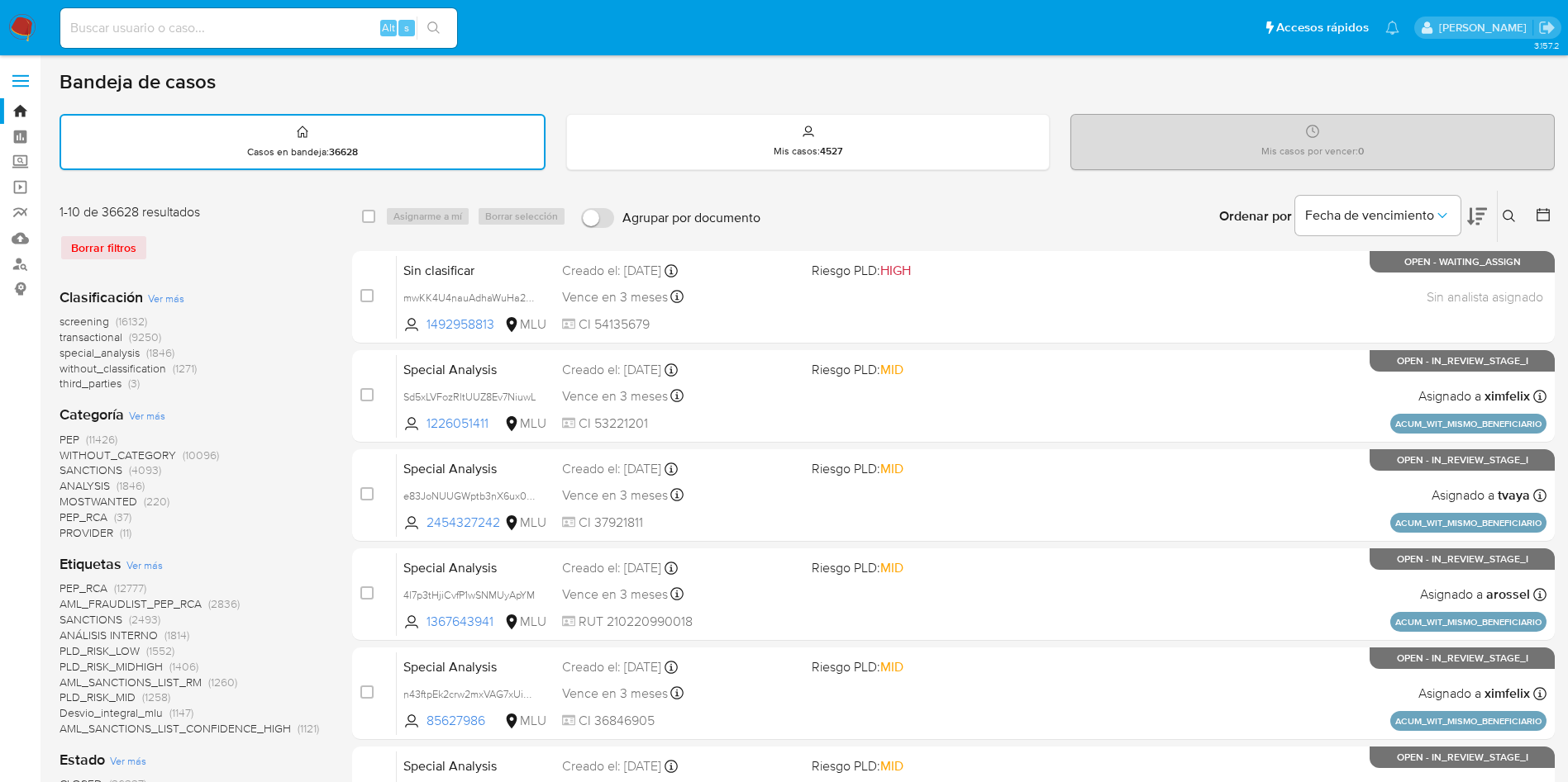
click at [1540, 214] on icon at bounding box center [1543, 215] width 16 height 16
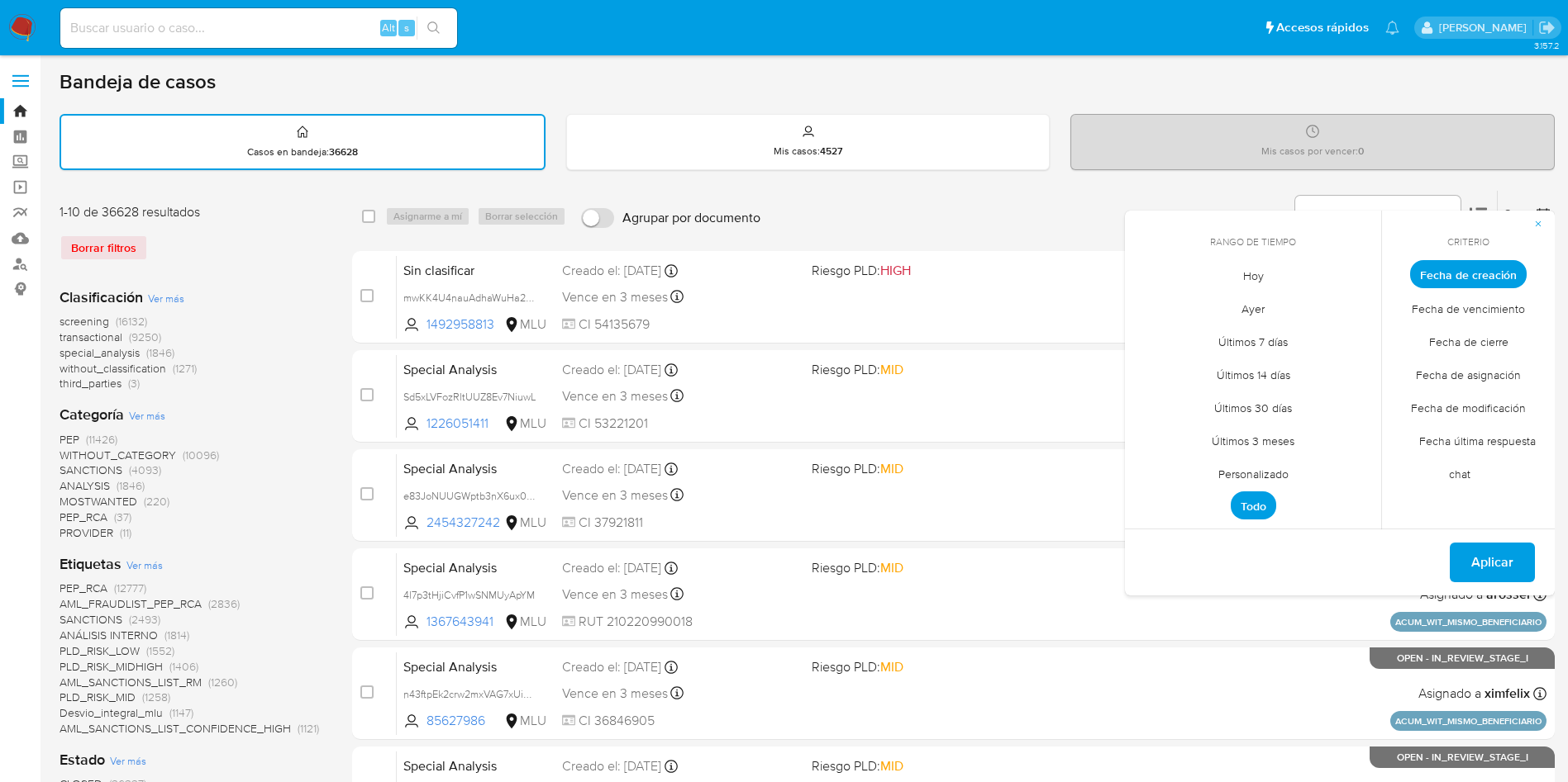
click at [1229, 279] on span "Hoy" at bounding box center [1254, 276] width 56 height 34
click at [1457, 360] on span "Fecha de asignación" at bounding box center [1468, 374] width 140 height 34
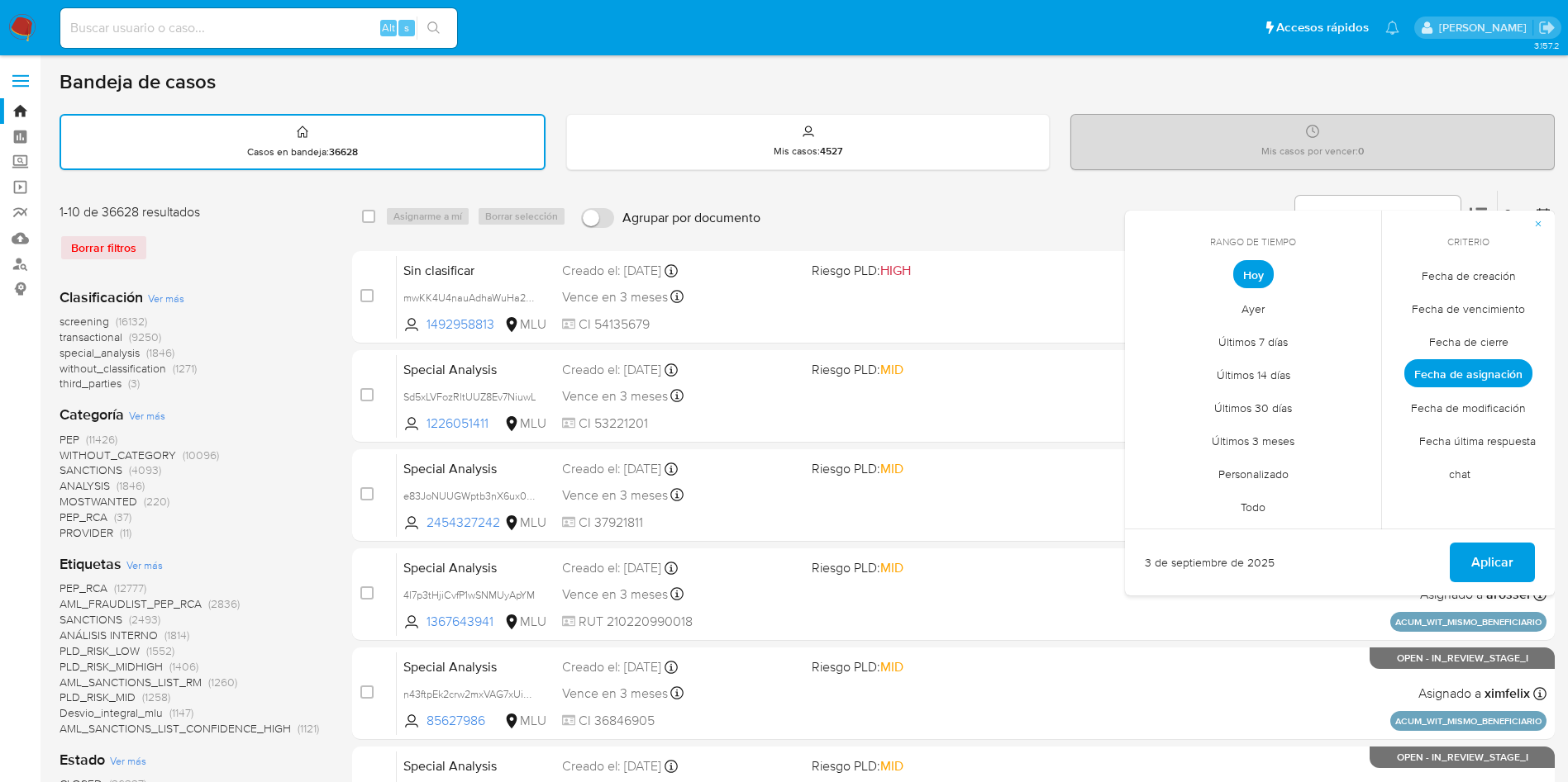
click at [1487, 353] on span "Fecha de cierre" at bounding box center [1468, 342] width 114 height 34
click at [1502, 550] on span "Aplicar" at bounding box center [1492, 562] width 42 height 36
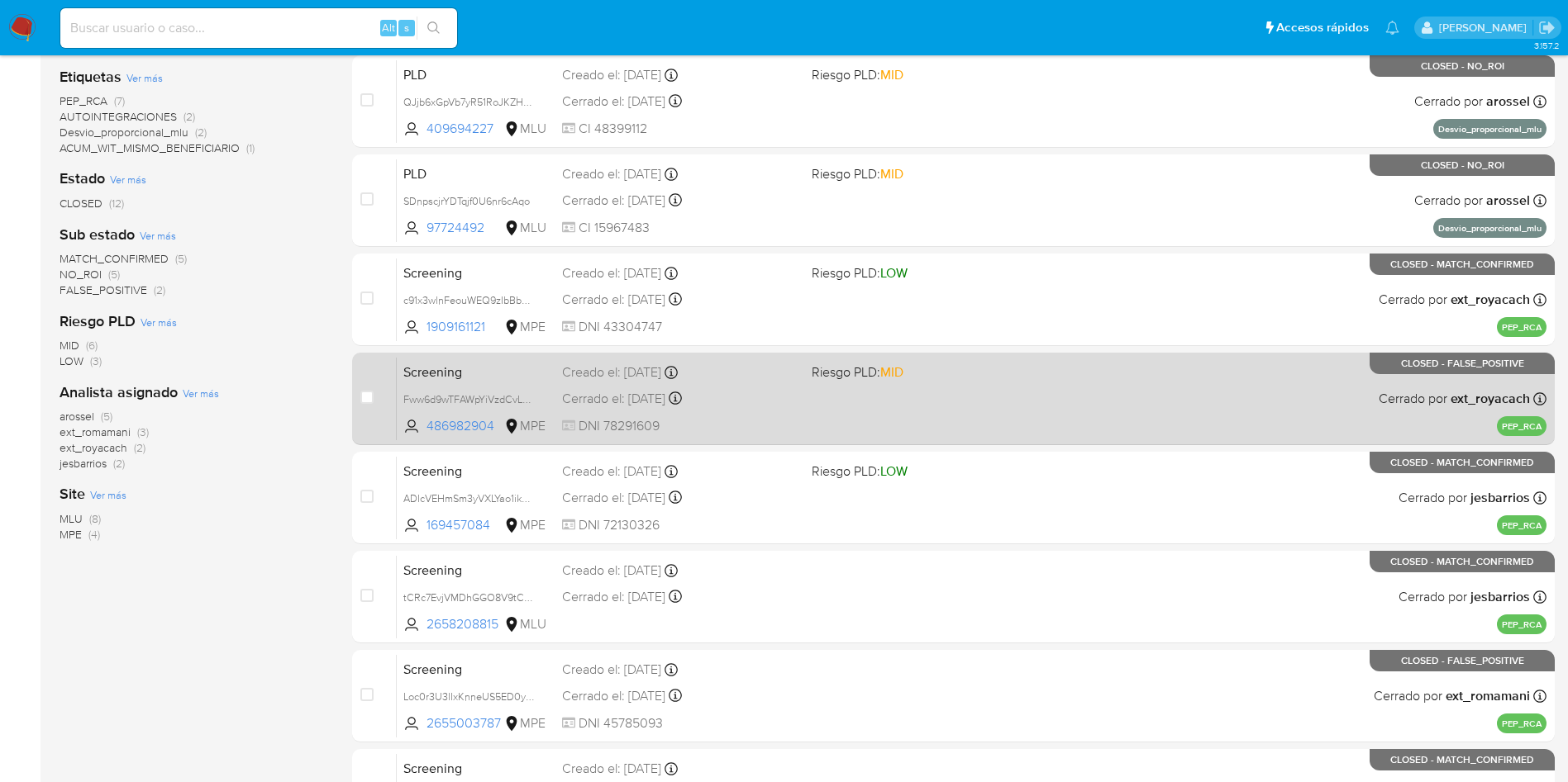
scroll to position [523, 0]
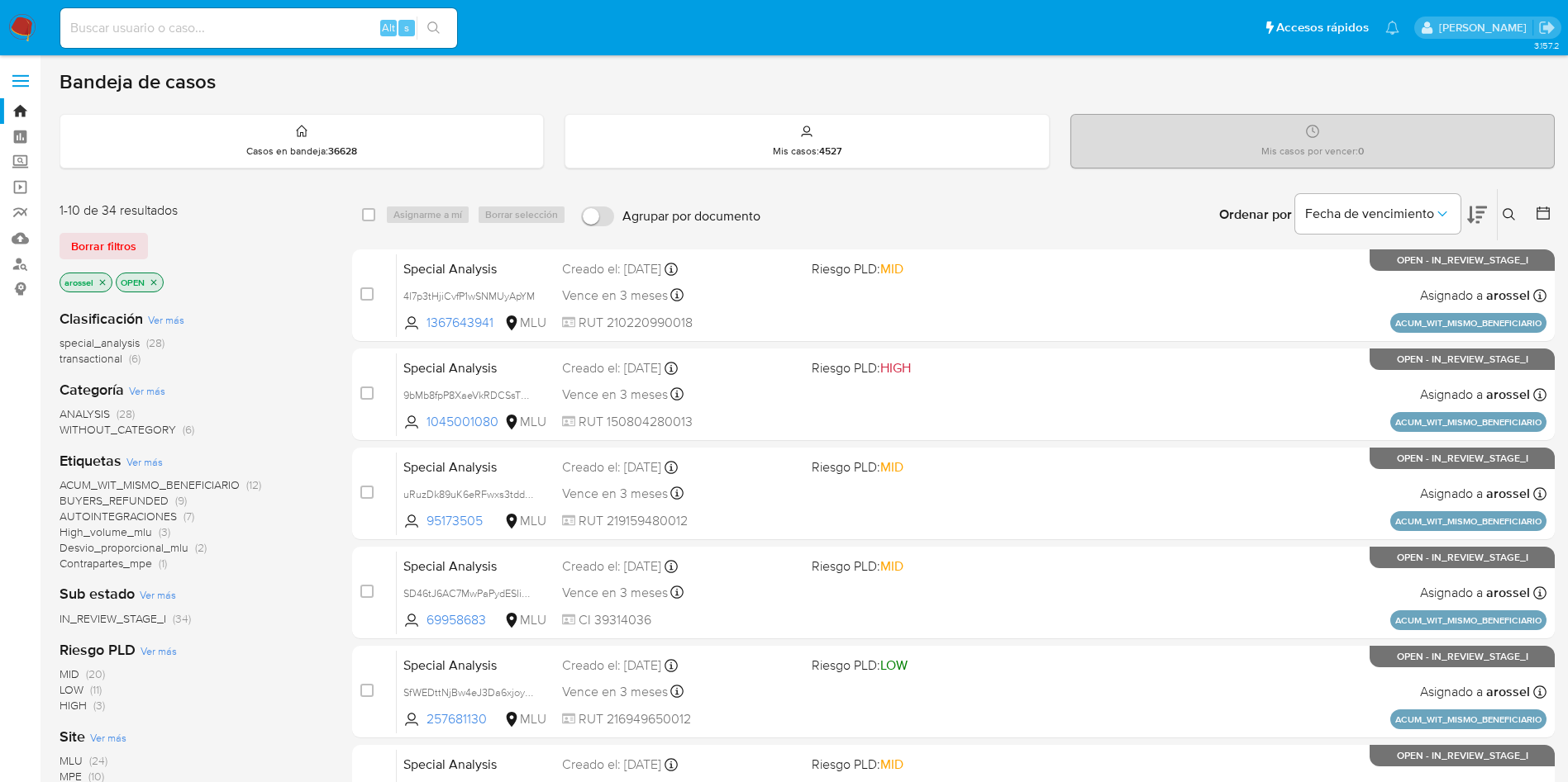
click at [319, 31] on input at bounding box center [259, 28] width 397 height 22
paste input "XdDAC2yCdlq6i559O7EG7Gkr"
type input "XdDAC2yCdlq6i559O7EG7Gkr"
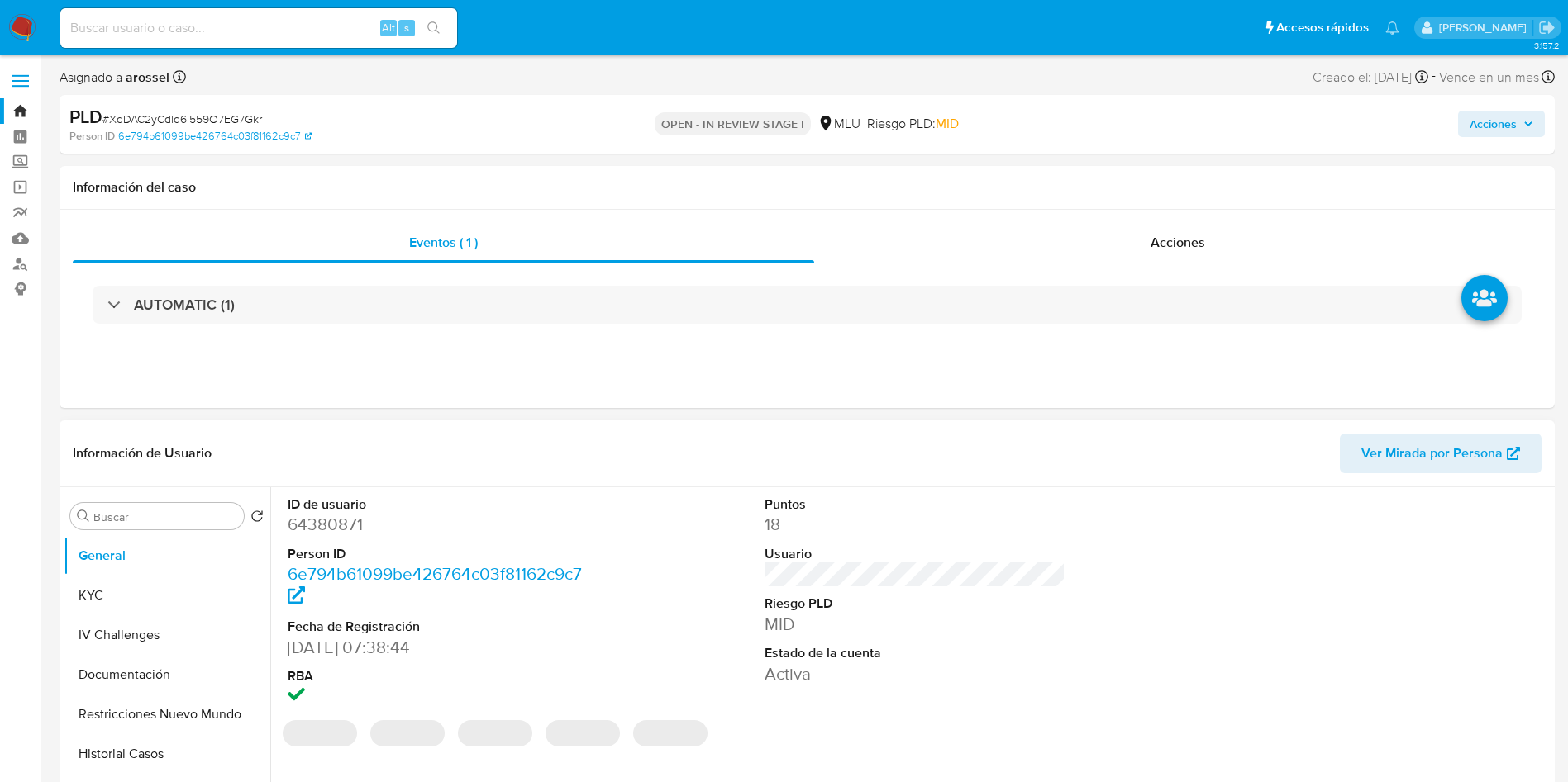
select select "10"
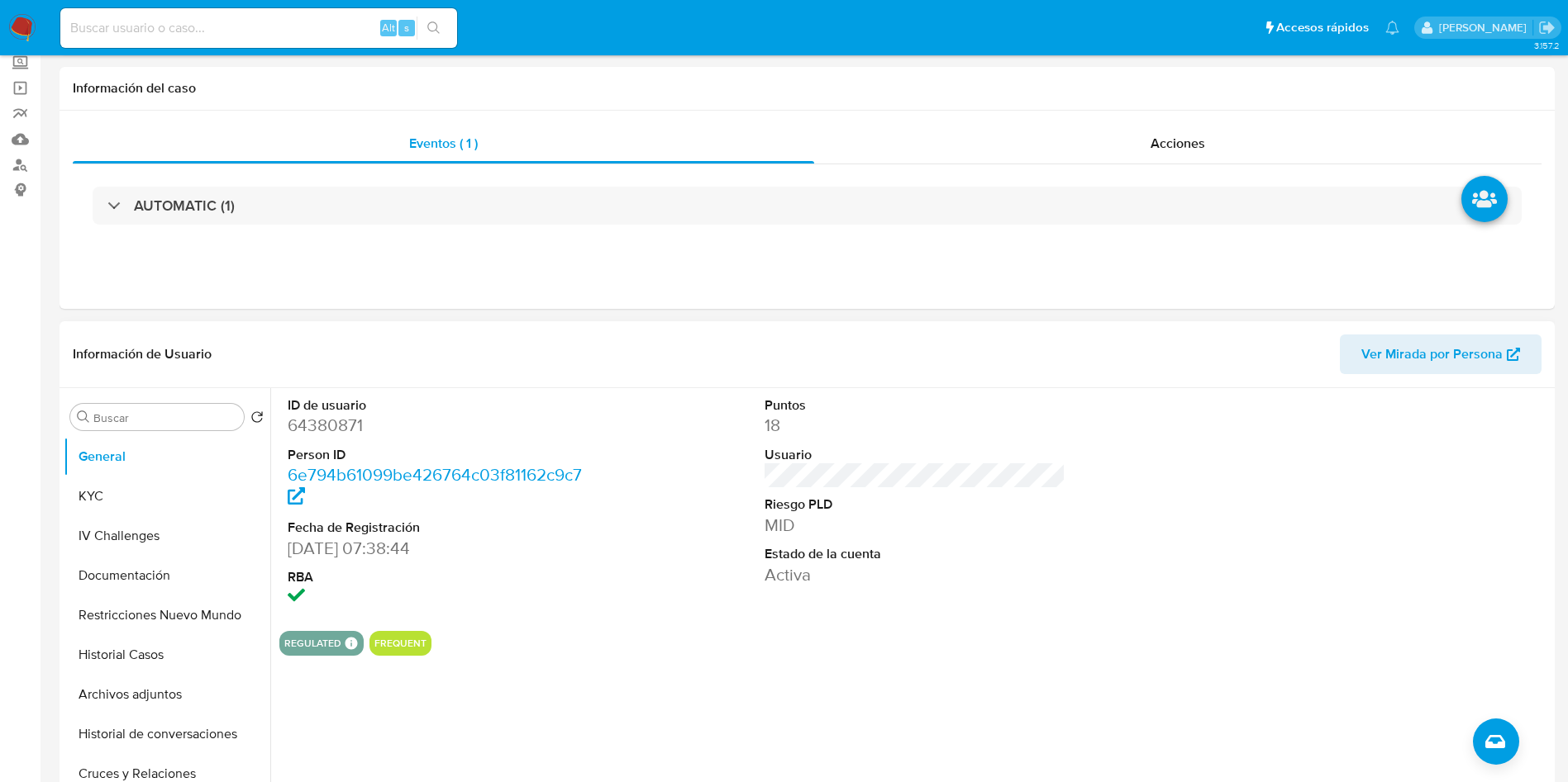
scroll to position [248, 0]
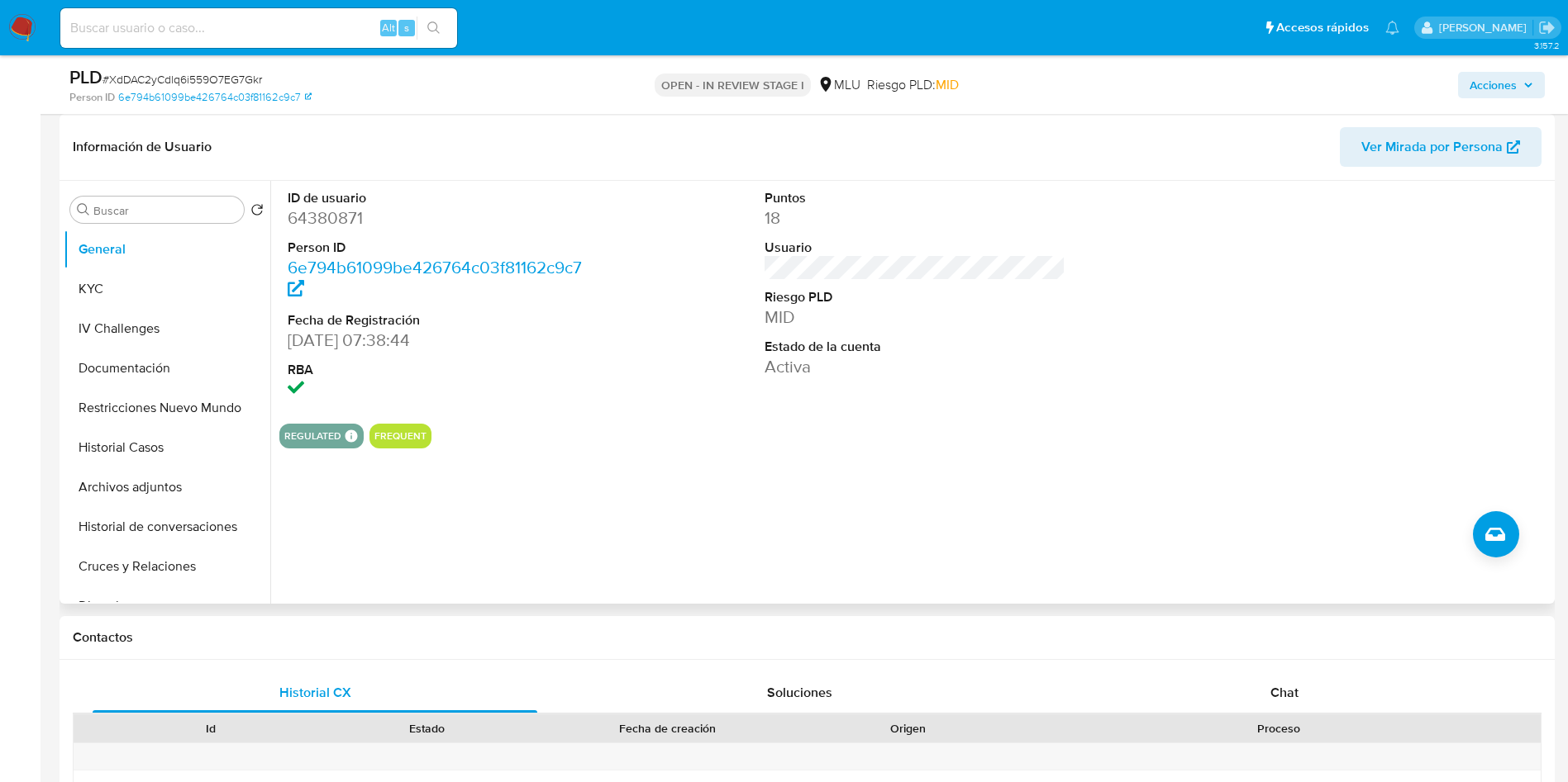
click at [1420, 152] on span "Ver Mirada por Persona" at bounding box center [1431, 147] width 141 height 40
click at [171, 446] on button "Historial Casos" at bounding box center [160, 448] width 193 height 40
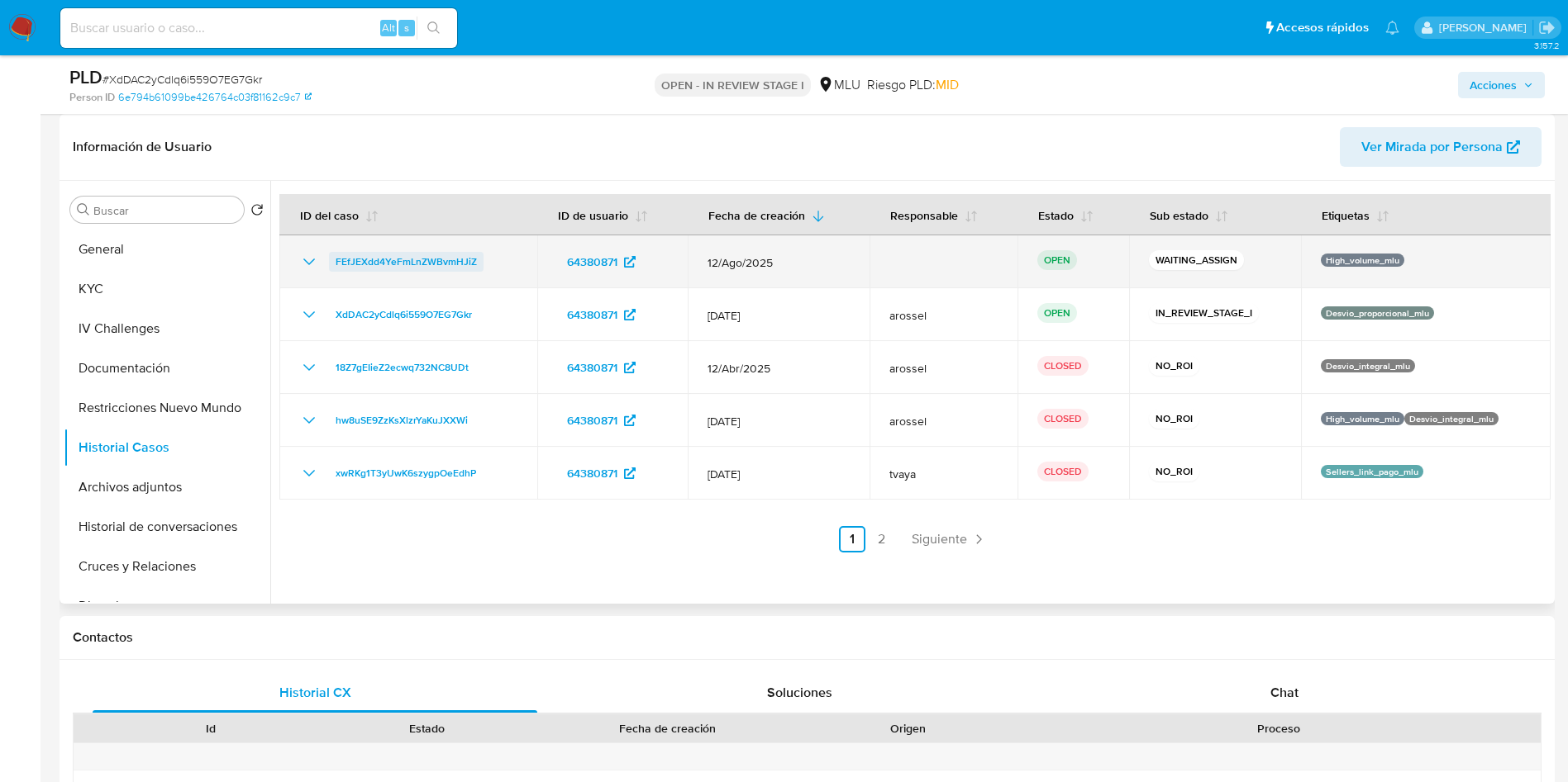
drag, startPoint x: 502, startPoint y: 259, endPoint x: 338, endPoint y: 266, distance: 164.1
click at [338, 266] on div "FEfJEXdd4YeFmLnZWBvmHJiZ" at bounding box center [408, 262] width 218 height 20
click at [381, 259] on span "FEfJEXdd4YeFmLnZWBvmHJiZ" at bounding box center [406, 262] width 141 height 20
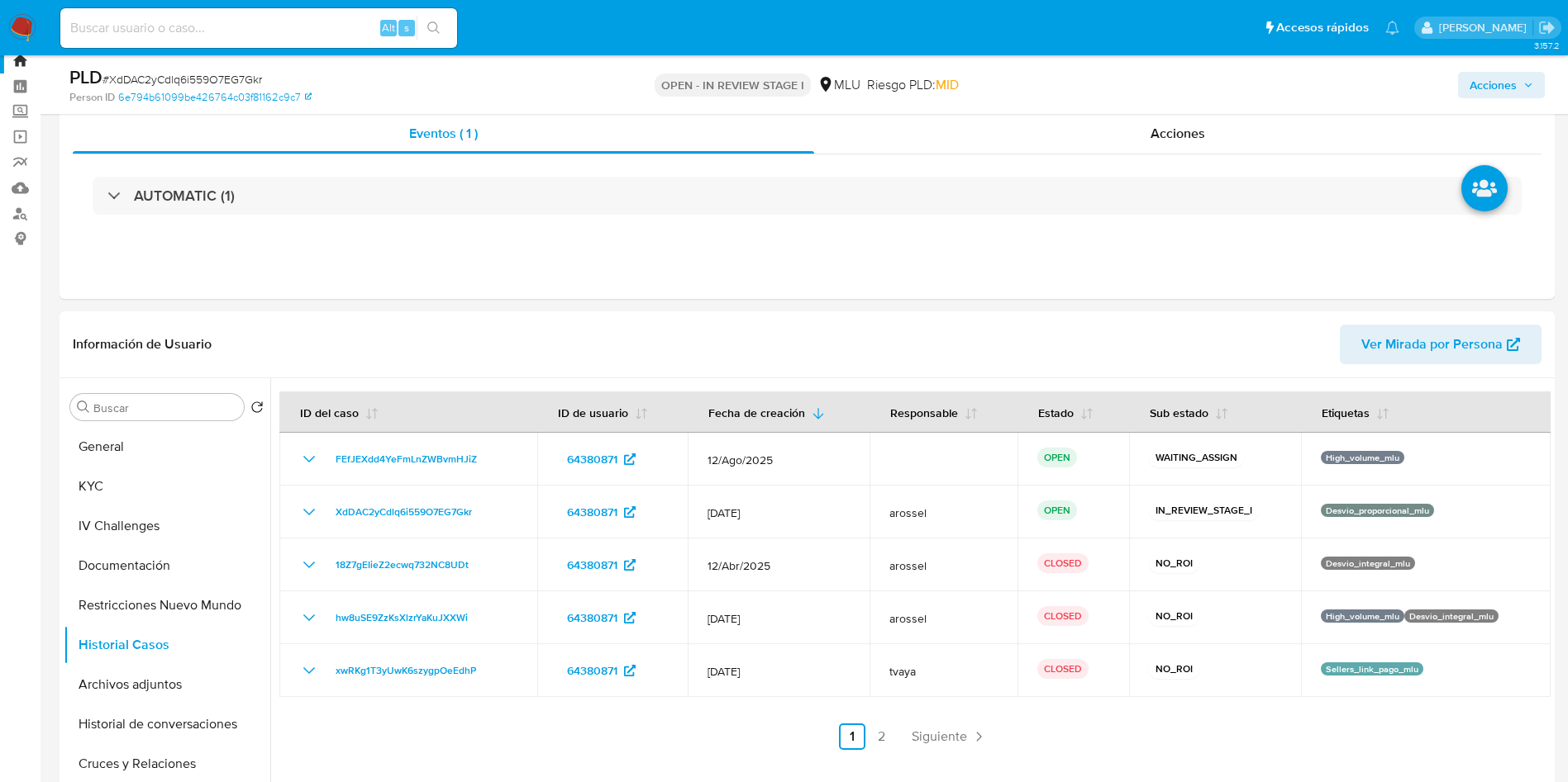
scroll to position [0, 0]
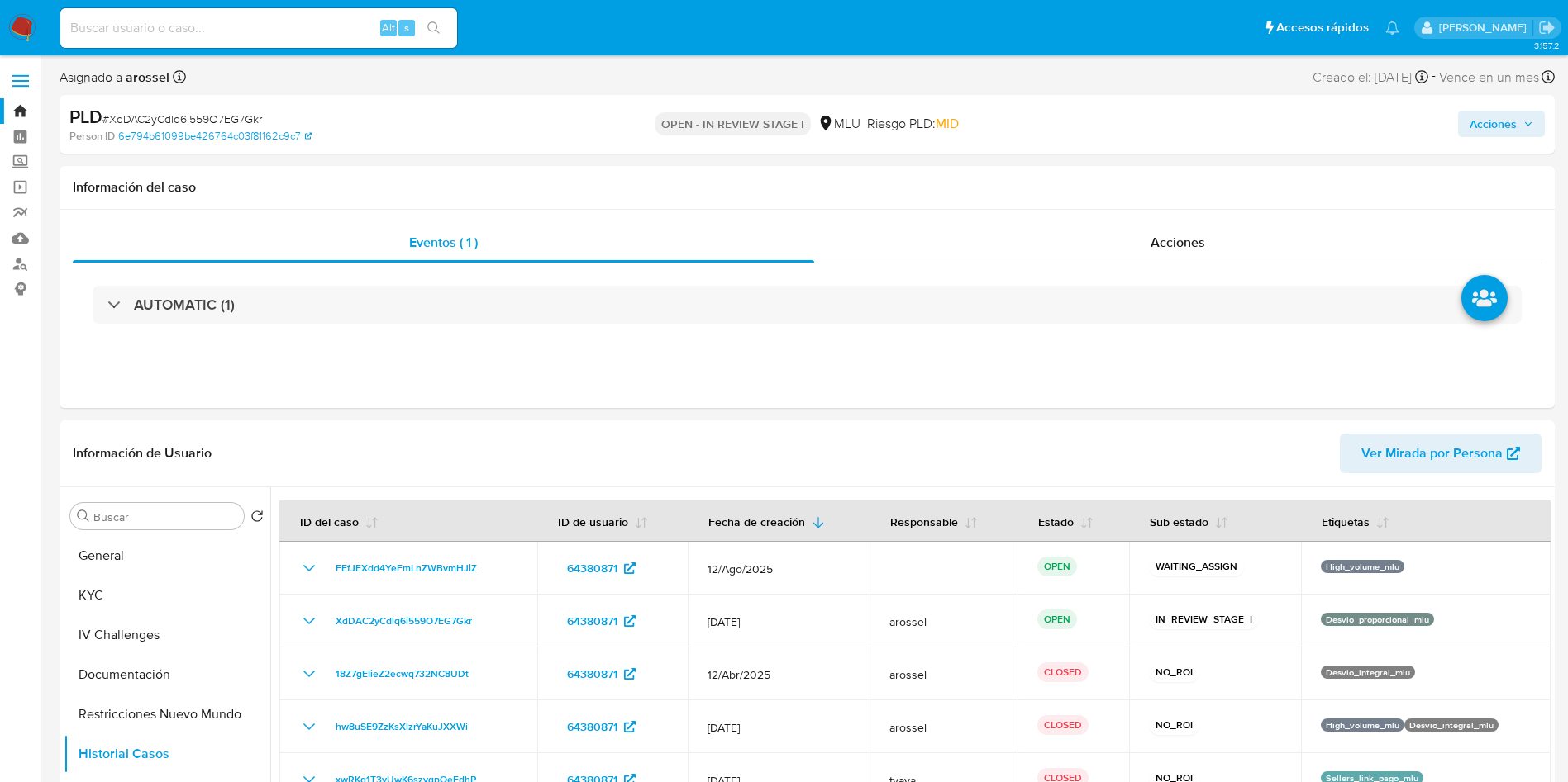
click at [203, 124] on span "# XdDAC2yCdlq6i559O7EG7Gkr" at bounding box center [182, 119] width 160 height 16
click at [201, 124] on span "# XdDAC2yCdlq6i559O7EG7Gkr" at bounding box center [182, 119] width 160 height 16
click at [212, 124] on span "# XdDAC2yCdlq6i559O7EG7Gkr" at bounding box center [182, 119] width 160 height 16
copy span "XdDAC2yCdlq6i559O7EG7Gkr"
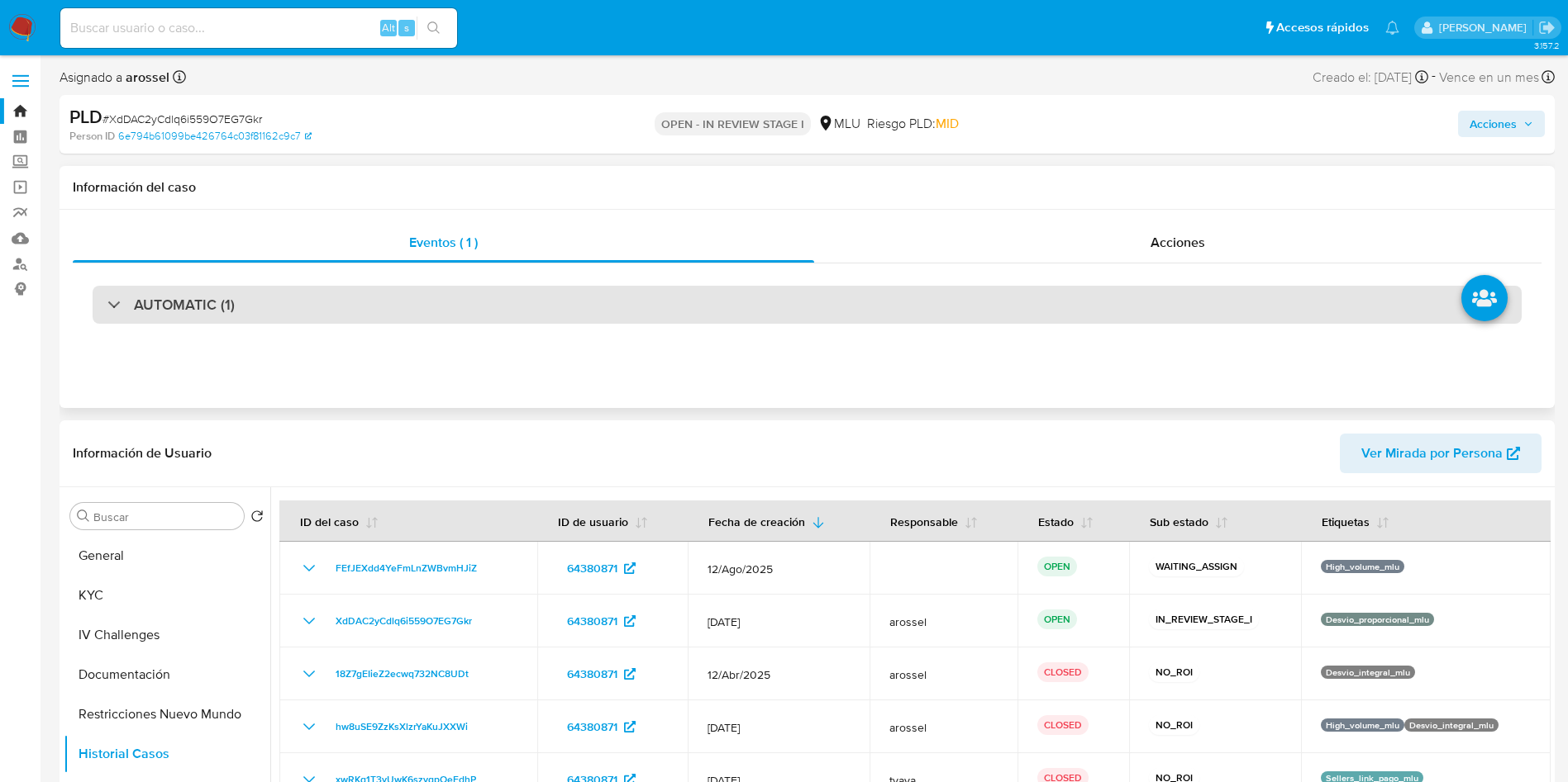
drag, startPoint x: 301, startPoint y: 299, endPoint x: 298, endPoint y: 315, distance: 16.3
click at [300, 298] on div "AUTOMATIC (1)" at bounding box center [806, 304] width 1429 height 38
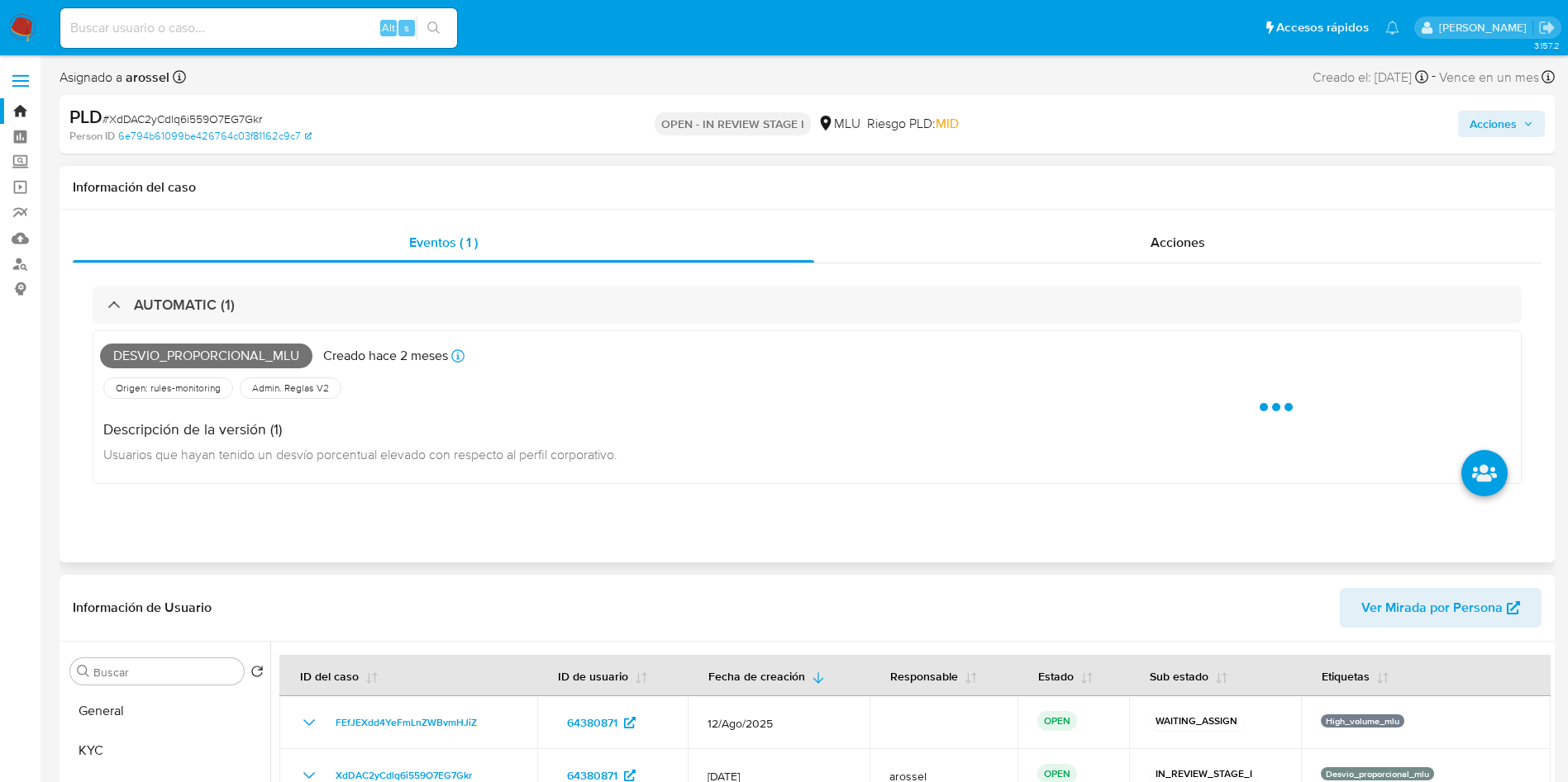
click at [253, 350] on span "Desvio_proporcional_mlu" at bounding box center [206, 356] width 212 height 25
click at [253, 351] on span "Desvio_proporcional_mlu" at bounding box center [206, 356] width 212 height 25
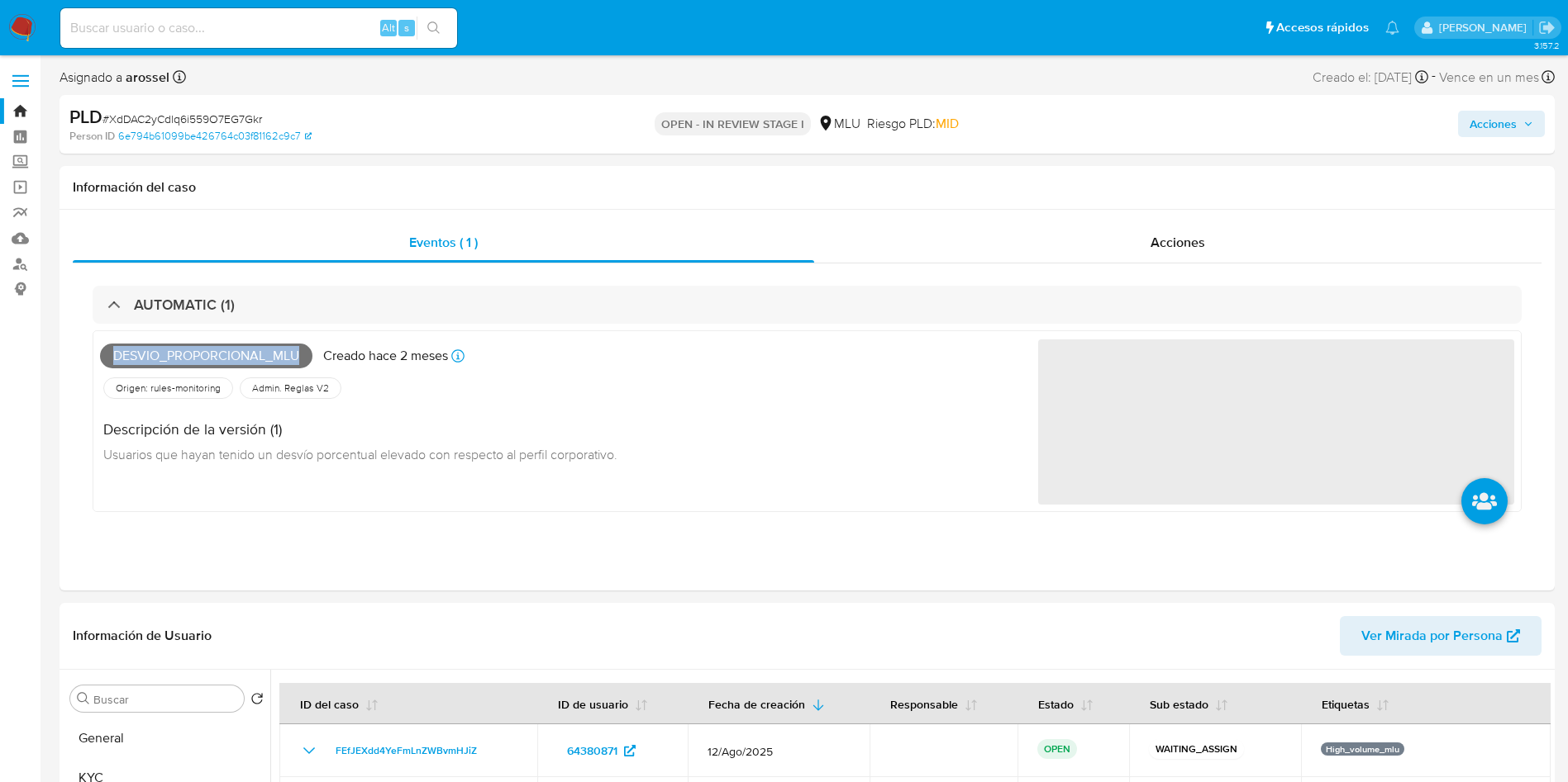
copy span "Desvio_proporcional_mlu"
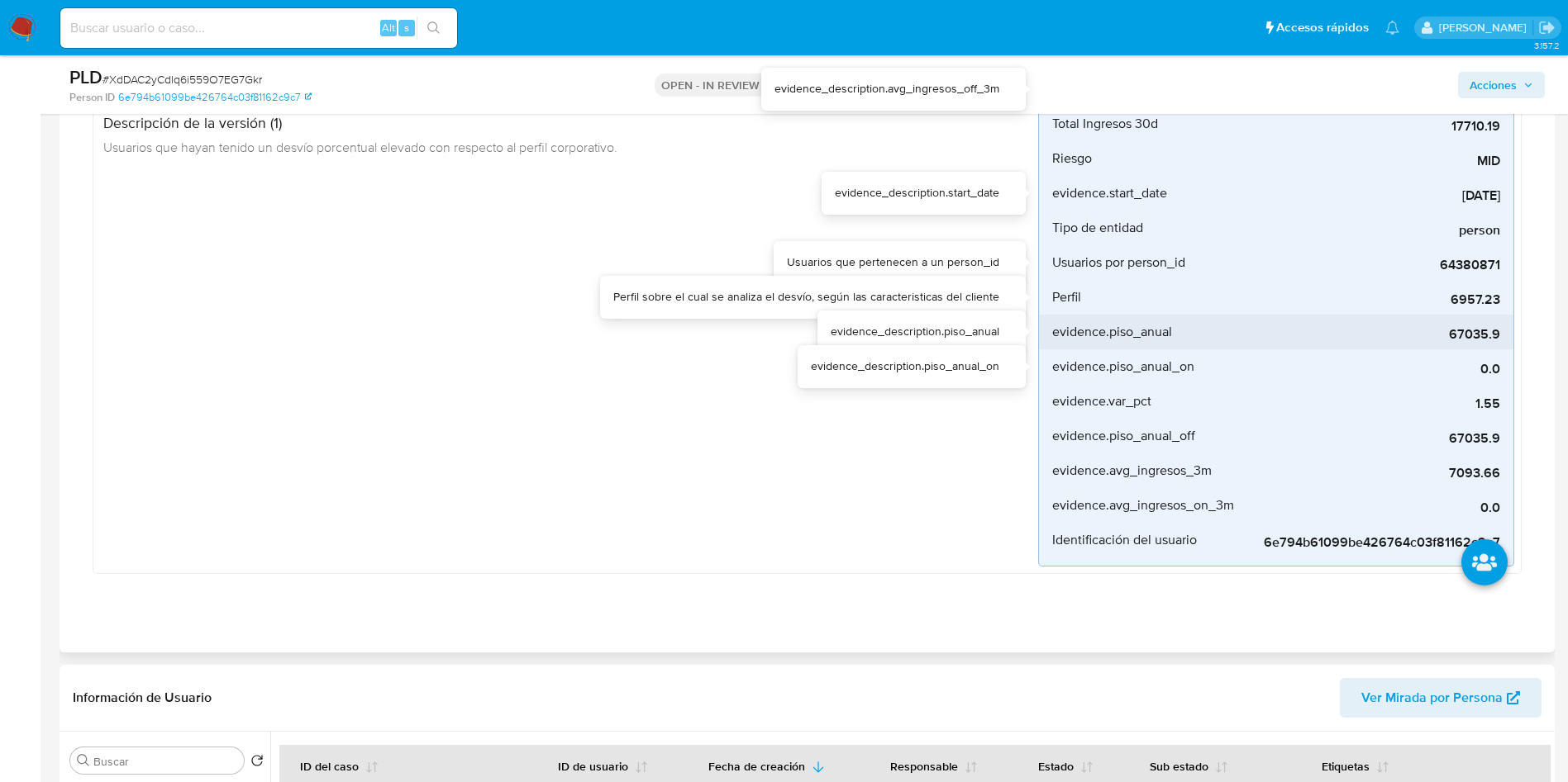
click at [1428, 316] on div "67035.9" at bounding box center [1376, 332] width 248 height 35
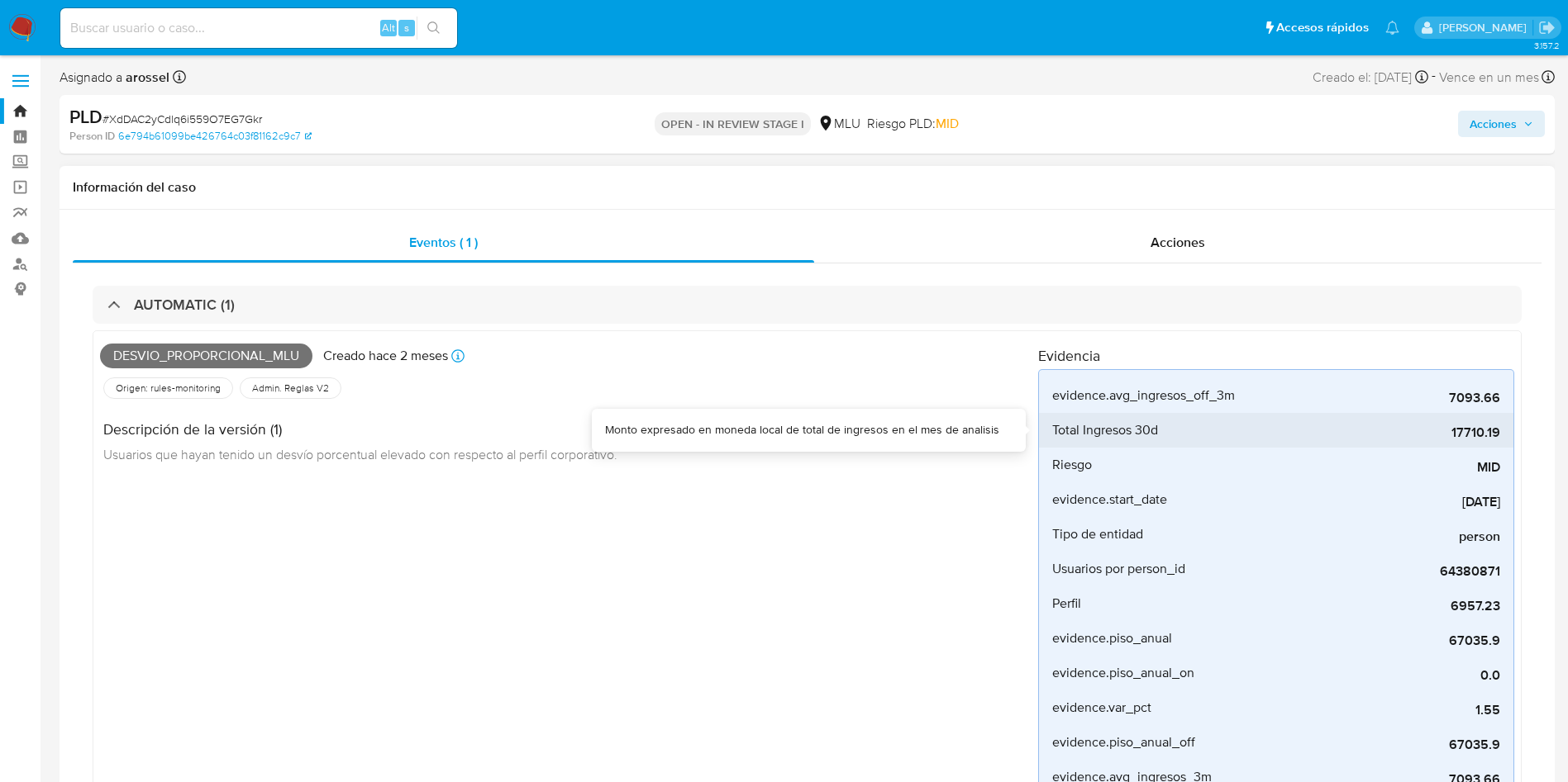
drag, startPoint x: 1448, startPoint y: 429, endPoint x: 1501, endPoint y: 429, distance: 53.0
click at [1501, 429] on li "Total Ingresos 30d 17710.19" at bounding box center [1276, 430] width 474 height 35
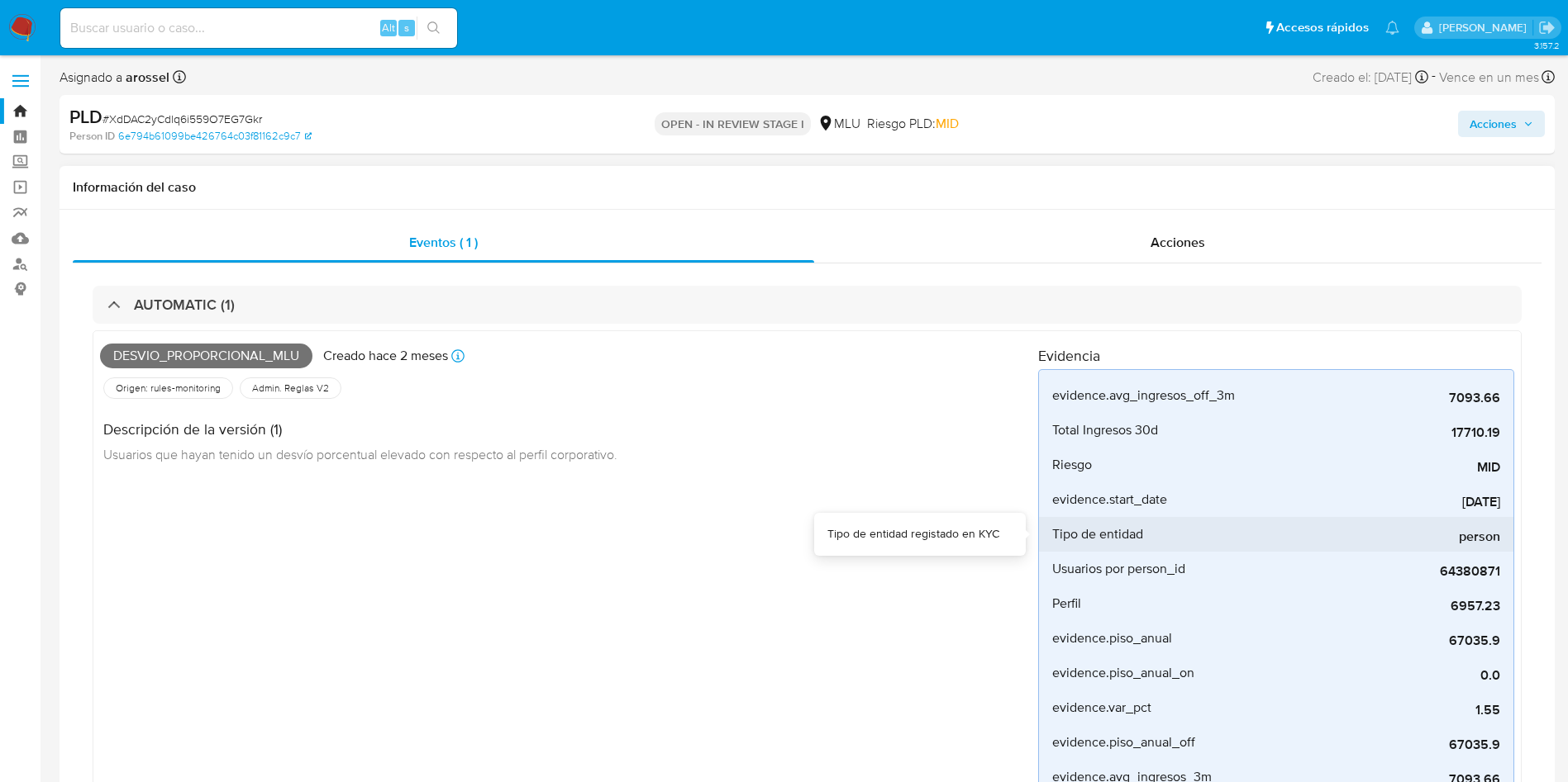
scroll to position [124, 0]
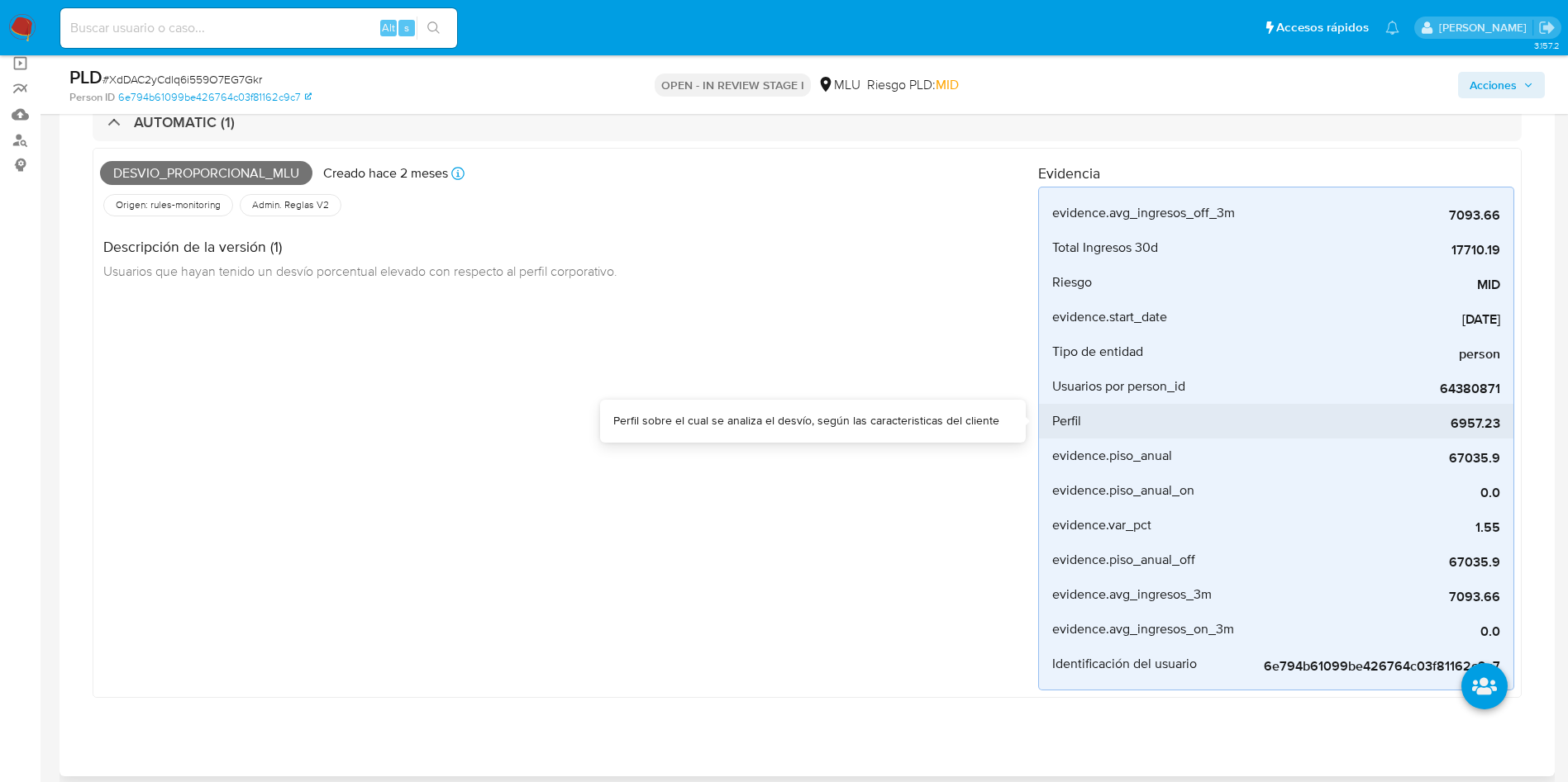
drag, startPoint x: 1449, startPoint y: 426, endPoint x: 1506, endPoint y: 423, distance: 57.1
click at [1506, 423] on li "Perfil 6957.23" at bounding box center [1276, 421] width 474 height 35
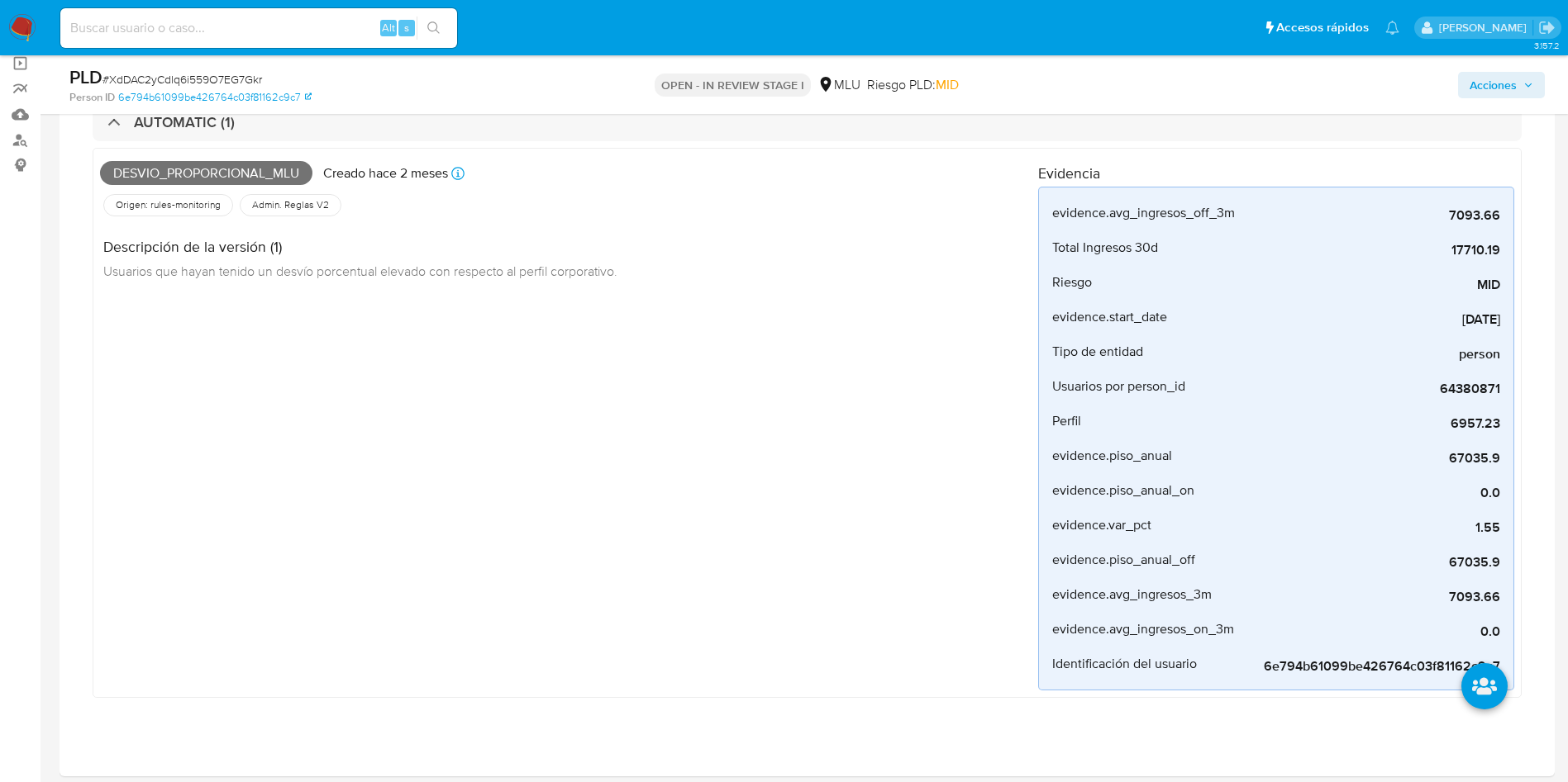
click at [1499, 94] on span "Acciones" at bounding box center [1493, 84] width 47 height 26
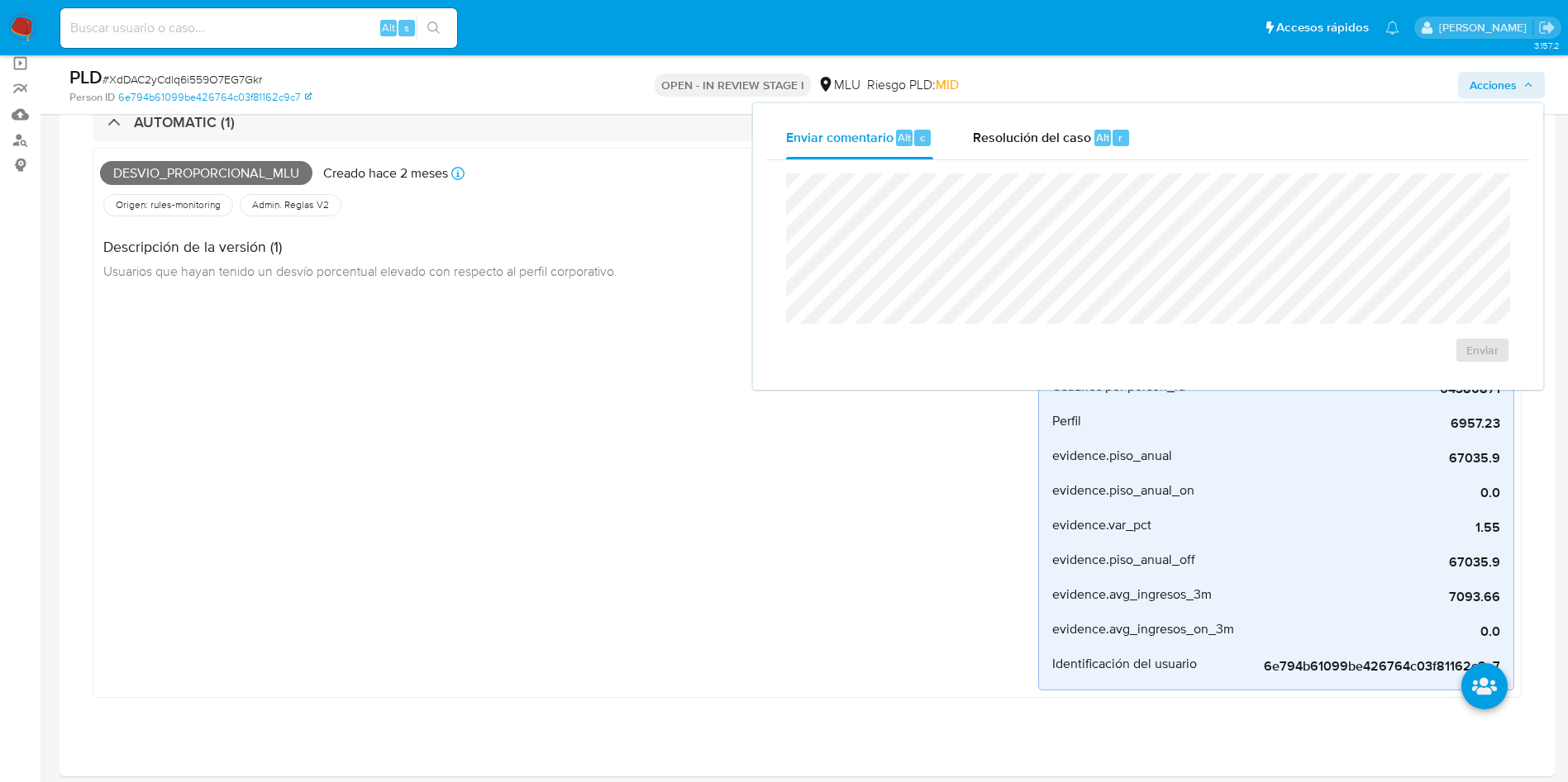
click at [1014, 166] on div "Enviar" at bounding box center [1148, 268] width 763 height 216
click at [1044, 124] on div "Resolución del caso Alt r" at bounding box center [1052, 138] width 158 height 43
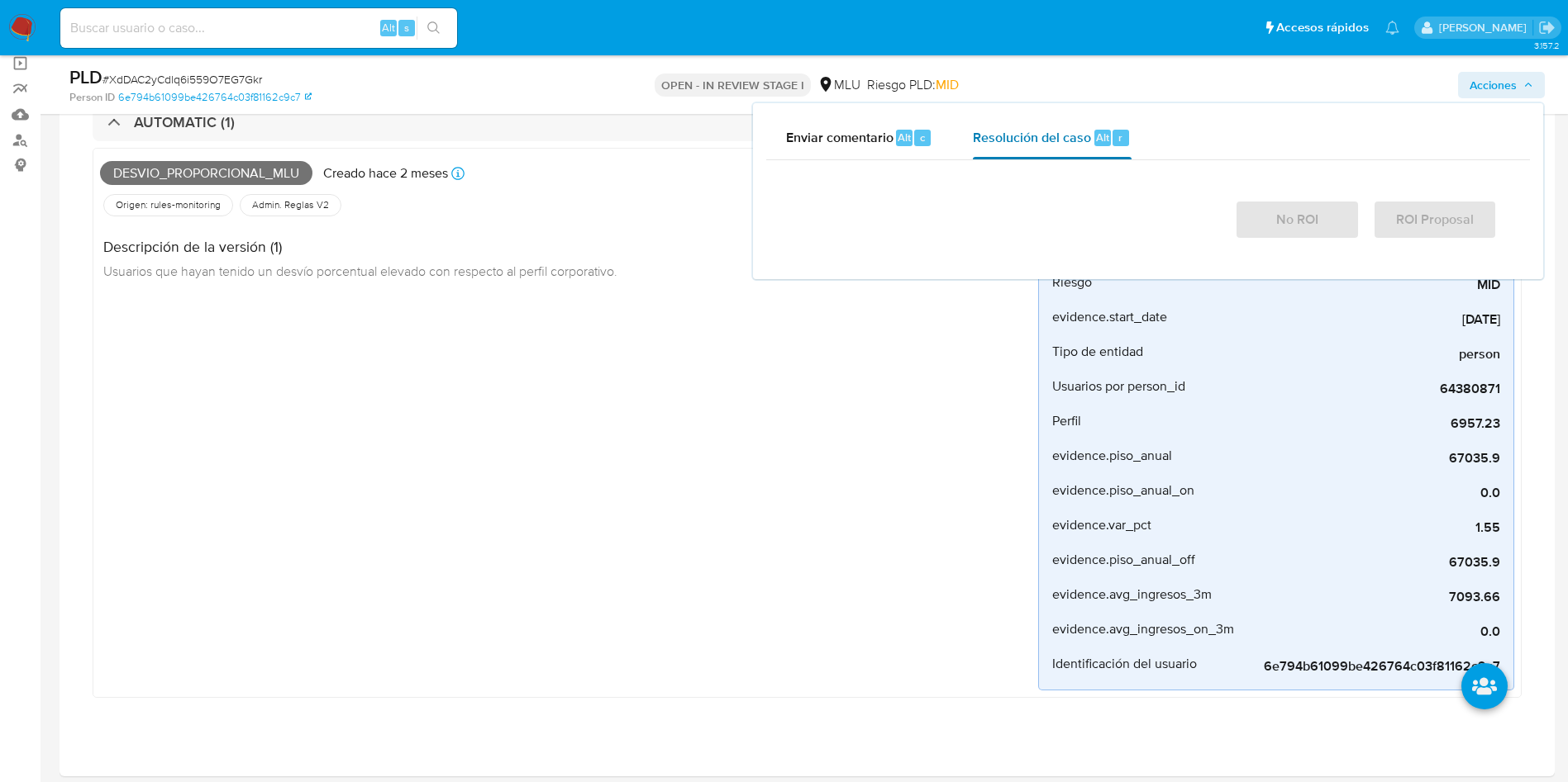
click at [1051, 187] on div at bounding box center [1148, 187] width 698 height 0
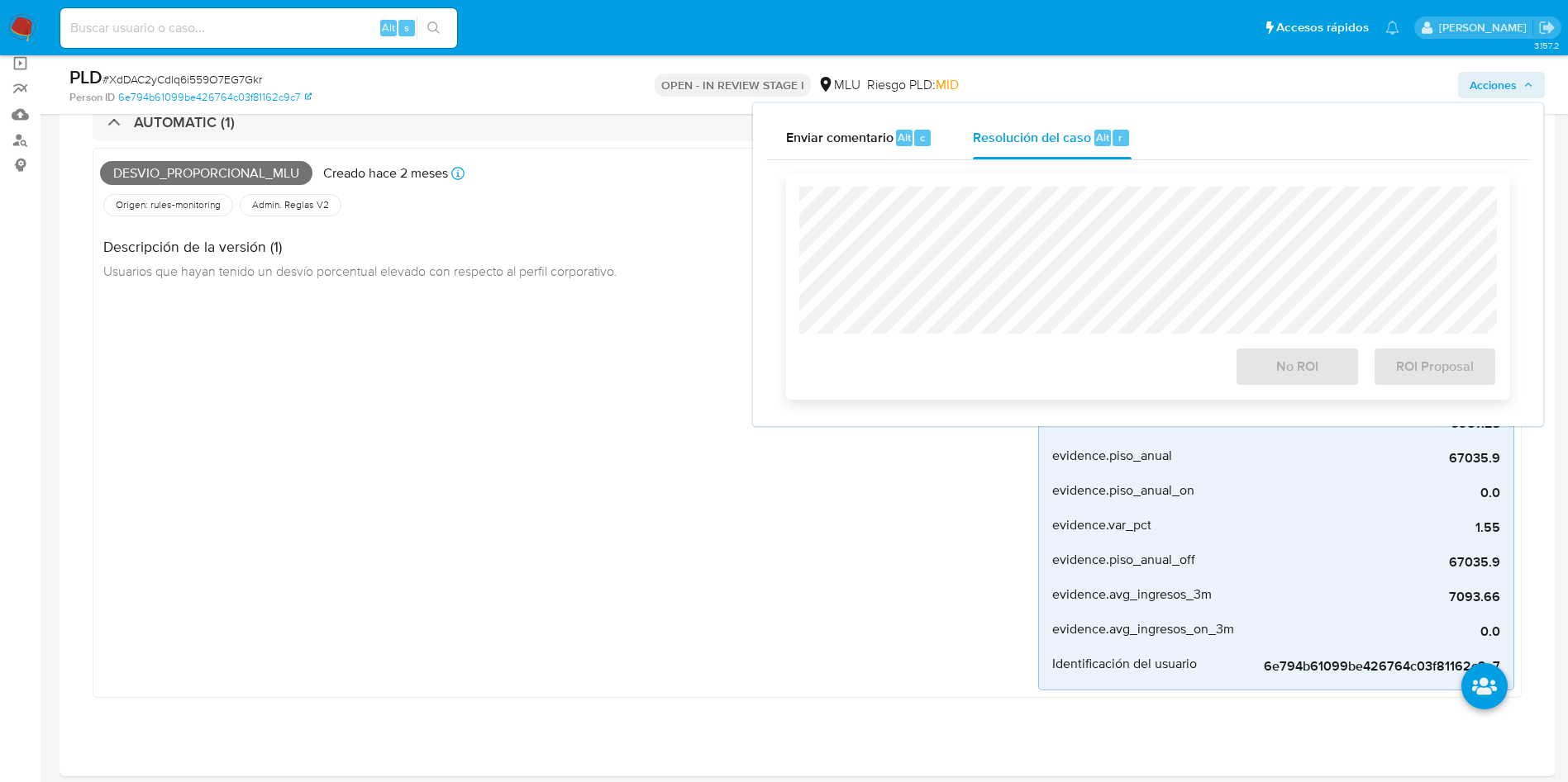
click at [1306, 383] on div "No ROI" at bounding box center [1296, 364] width 137 height 47
click at [1267, 369] on span "No ROI" at bounding box center [1297, 366] width 81 height 36
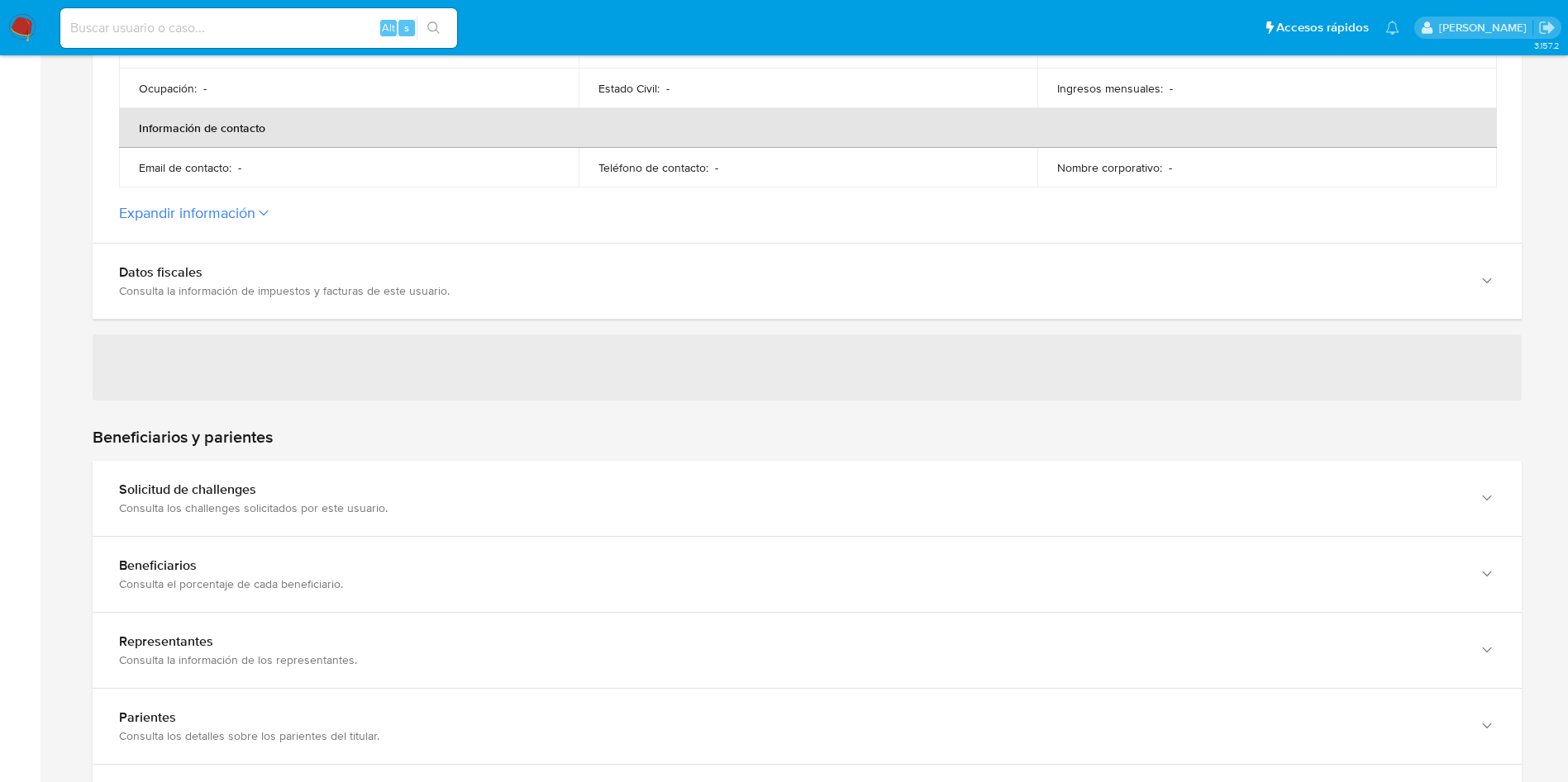
scroll to position [248, 0]
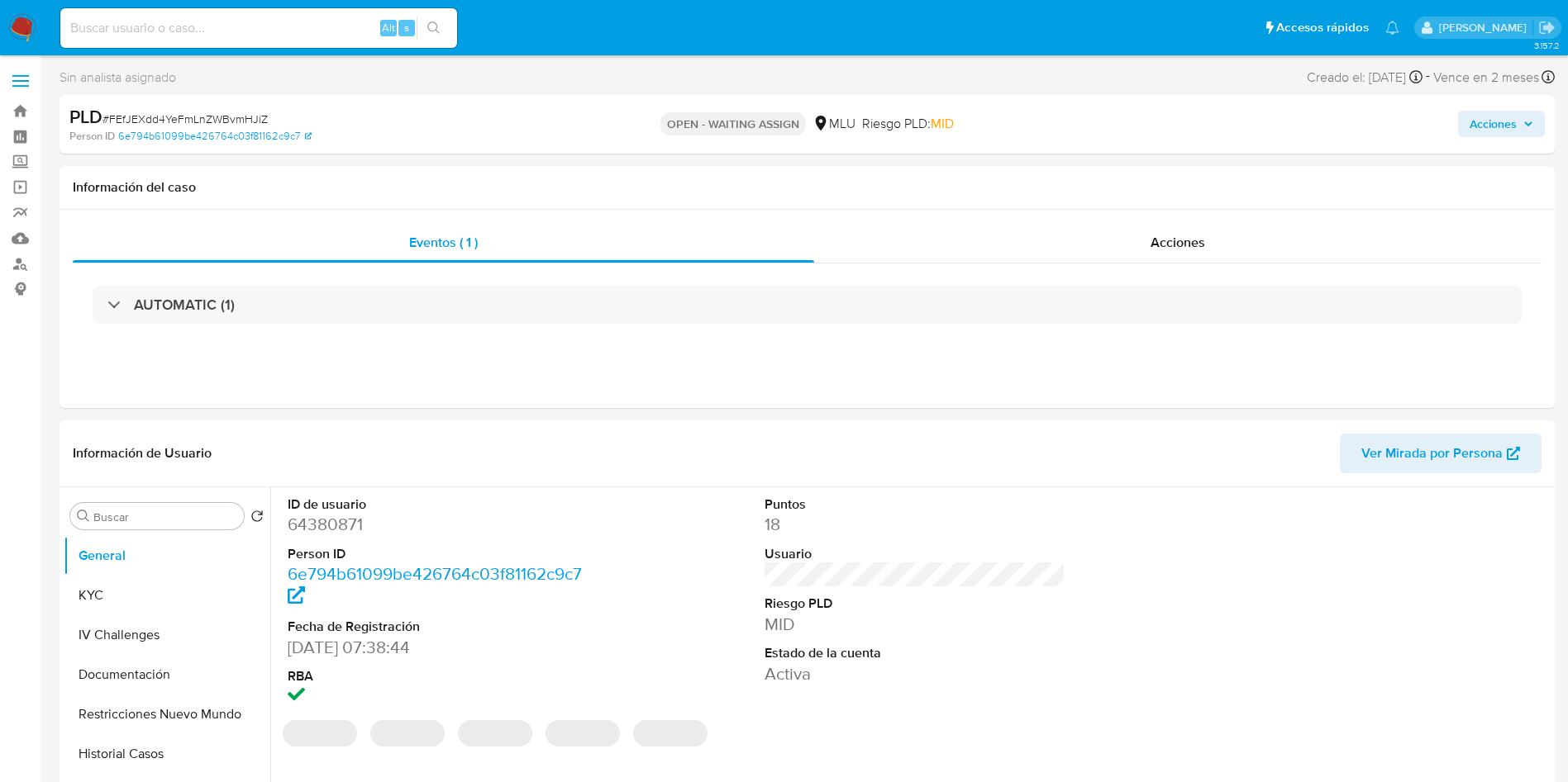
select select "10"
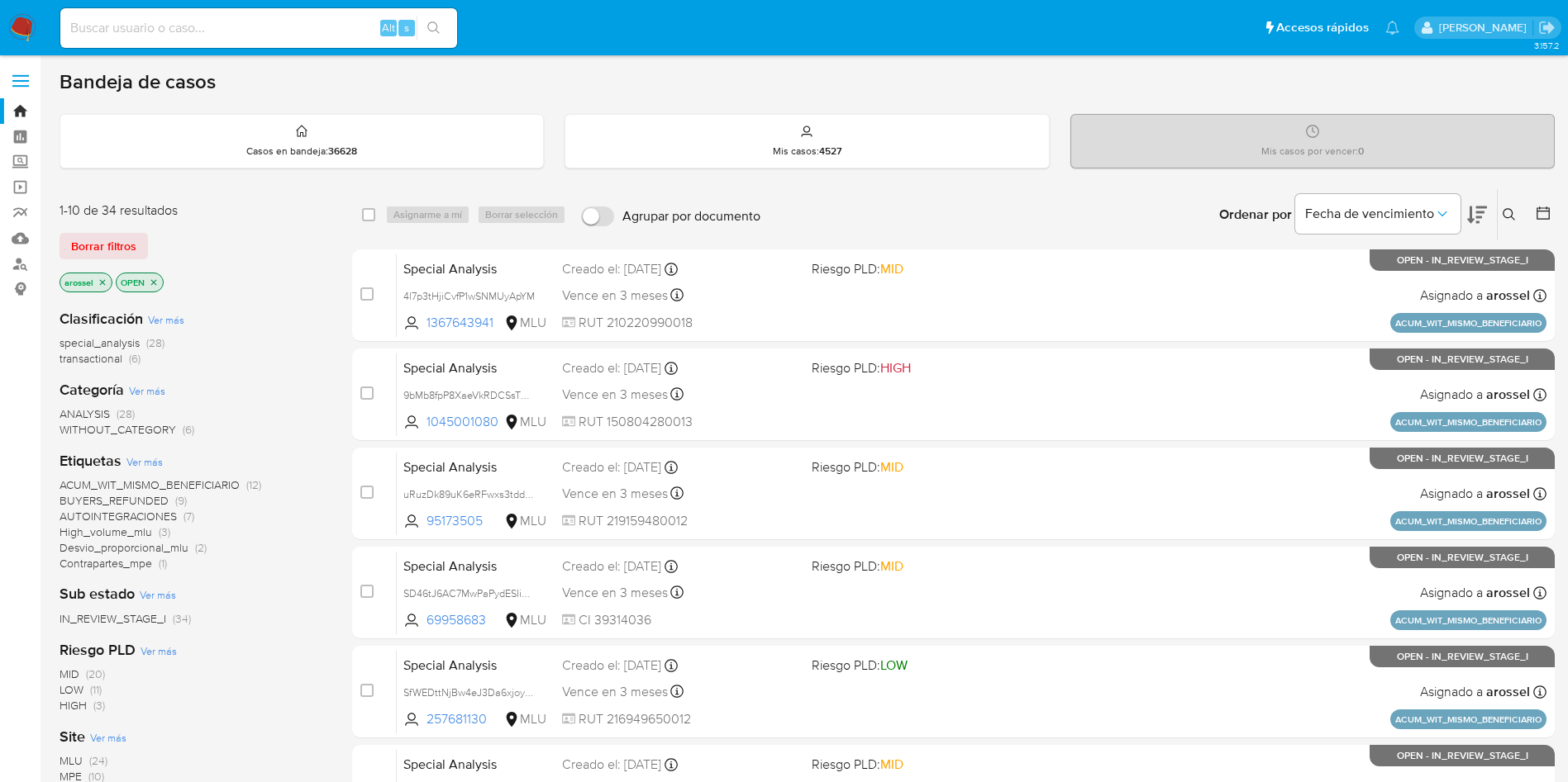
click at [118, 241] on span "Borrar filtros" at bounding box center [103, 246] width 66 height 23
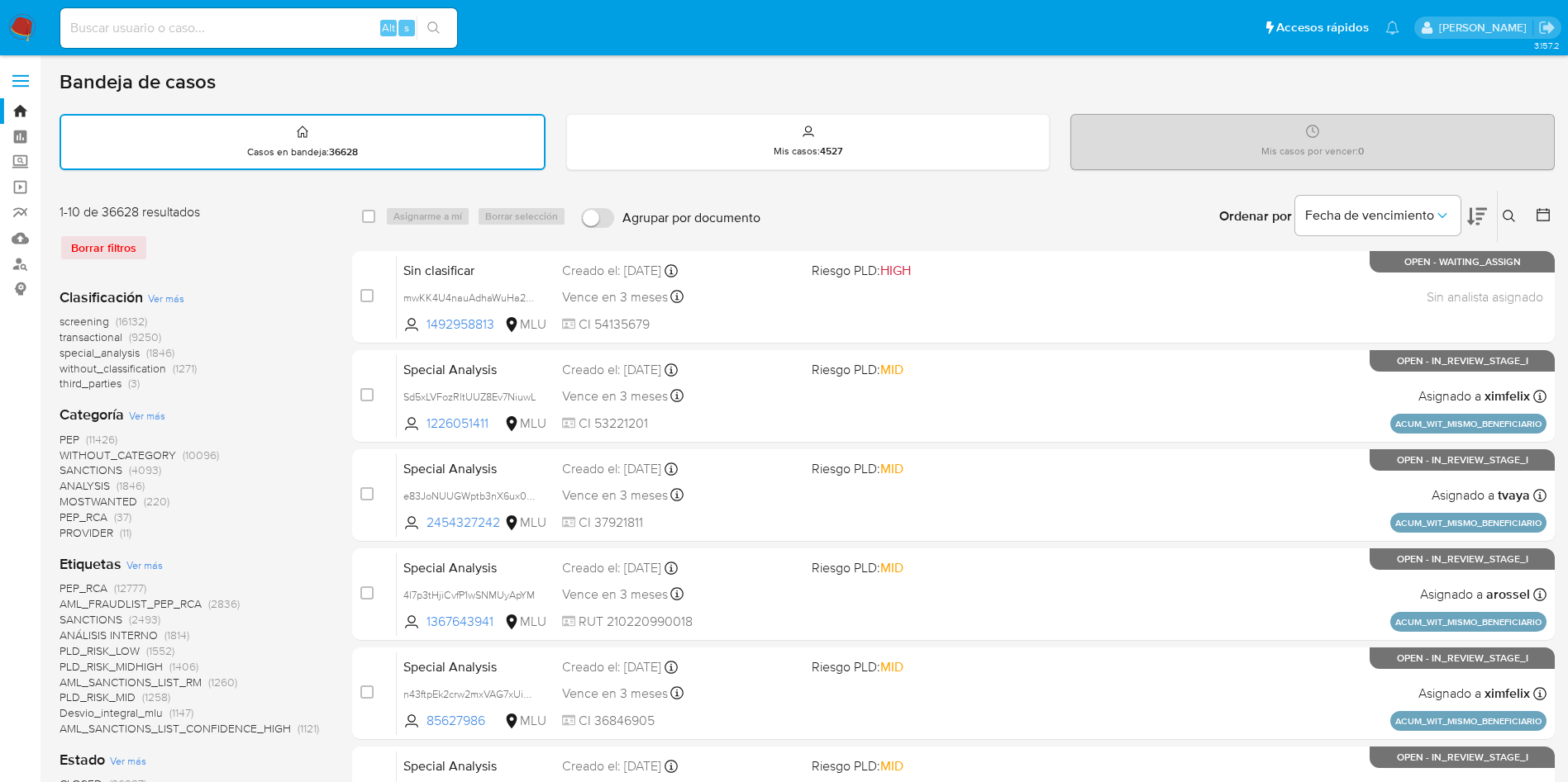
click at [1505, 213] on icon at bounding box center [1509, 216] width 13 height 13
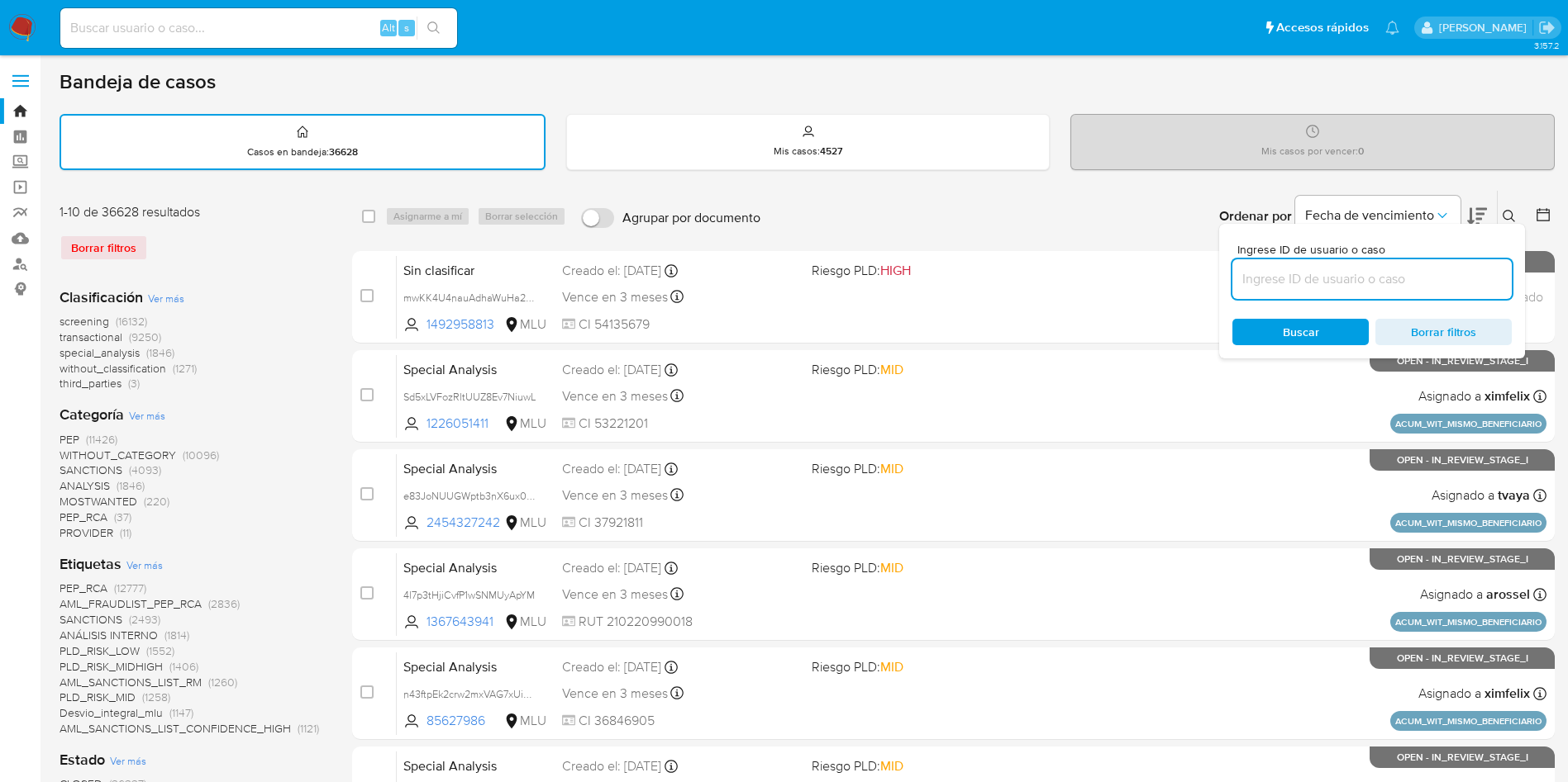
click at [1359, 285] on input at bounding box center [1371, 279] width 279 height 22
type input "FEfJEXdd4YeFmLnZWBvmHJiZ"
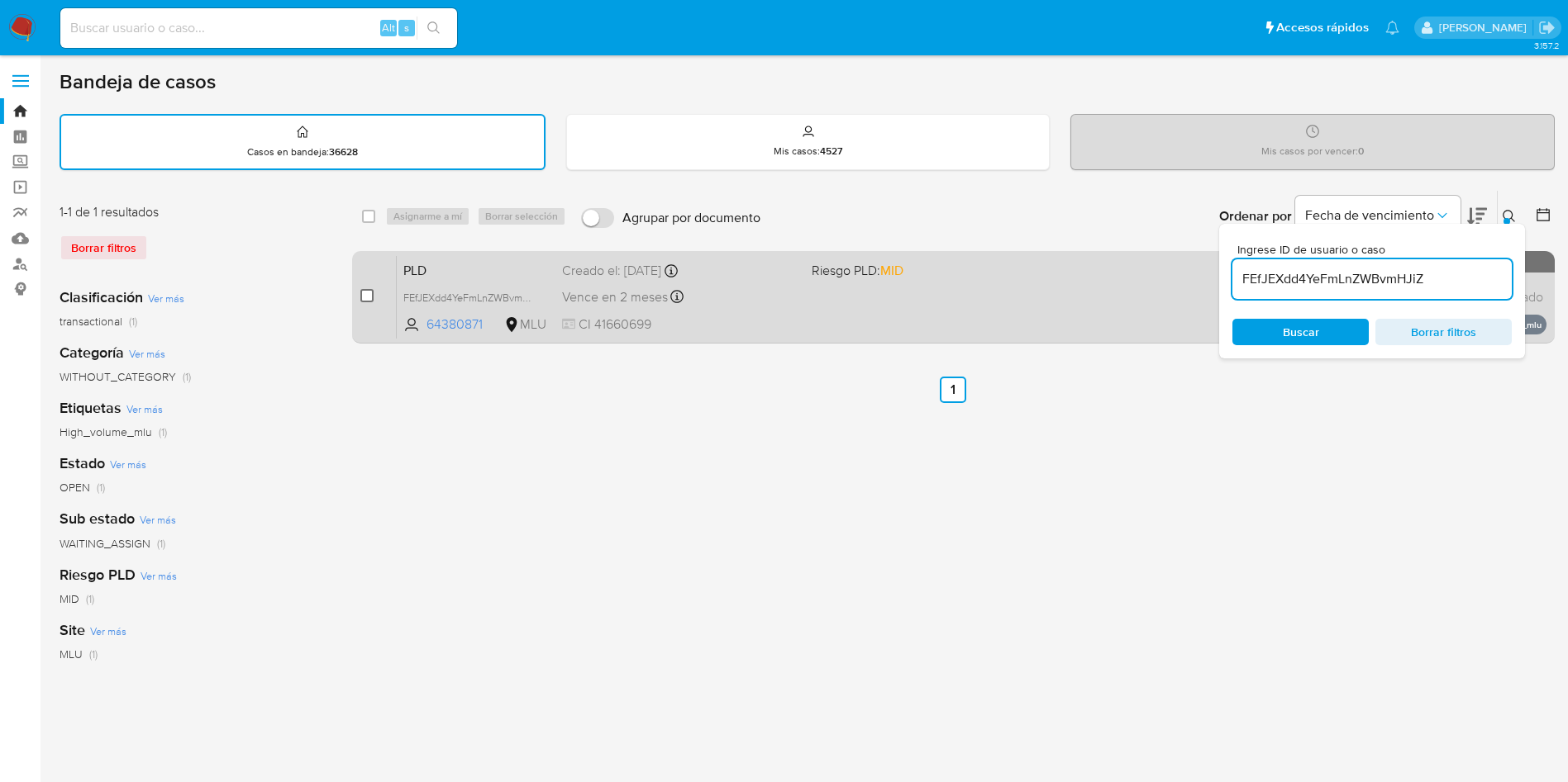
click at [369, 298] on input "checkbox" at bounding box center [366, 295] width 13 height 13
checkbox input "true"
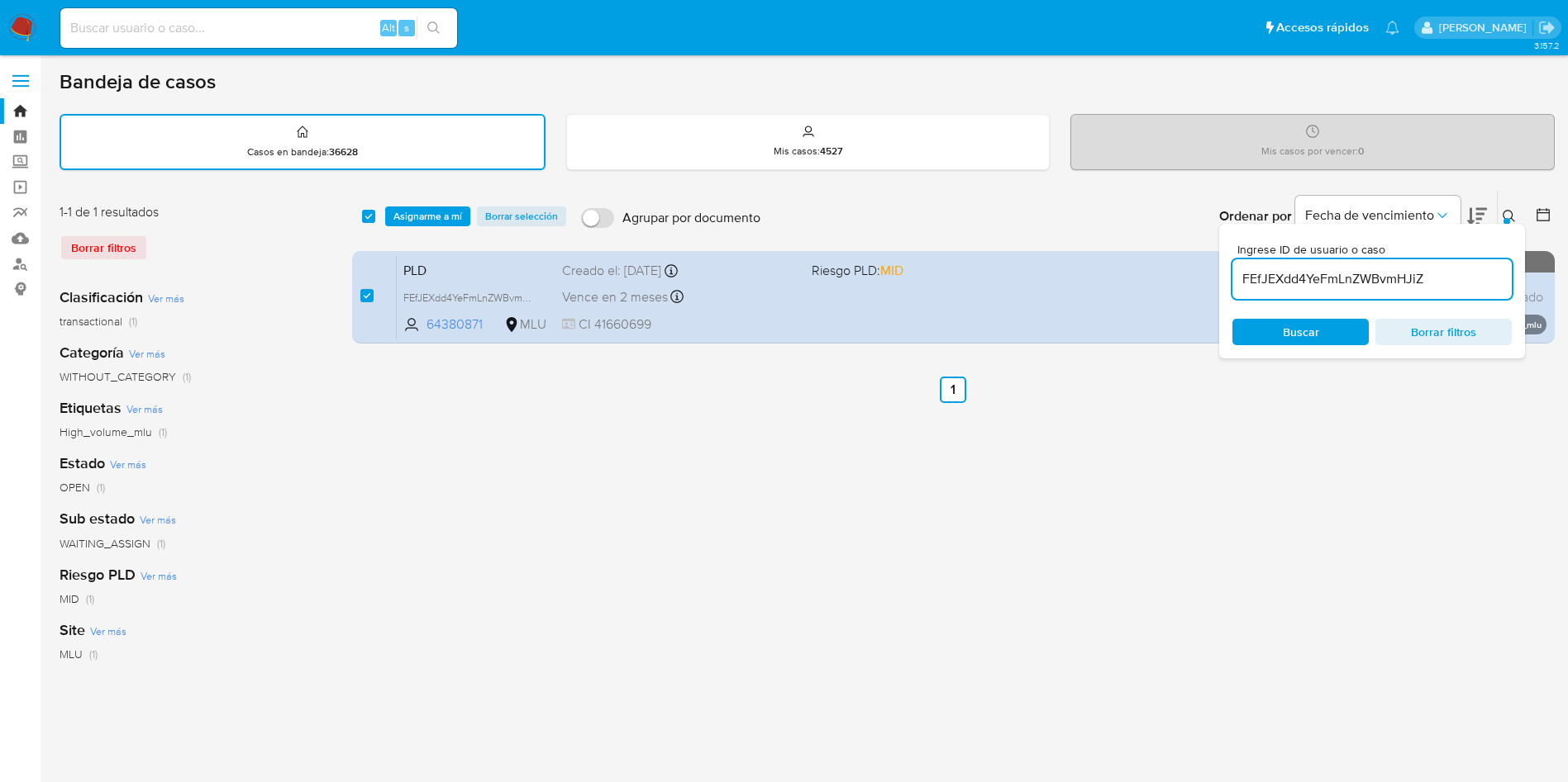
click at [406, 229] on div "select-all-cases-checkbox Asignarme a mí Borrar selección Agrupar por documento…" at bounding box center [953, 216] width 1202 height 51
click at [448, 224] on span "Asignarme a mí" at bounding box center [427, 216] width 68 height 16
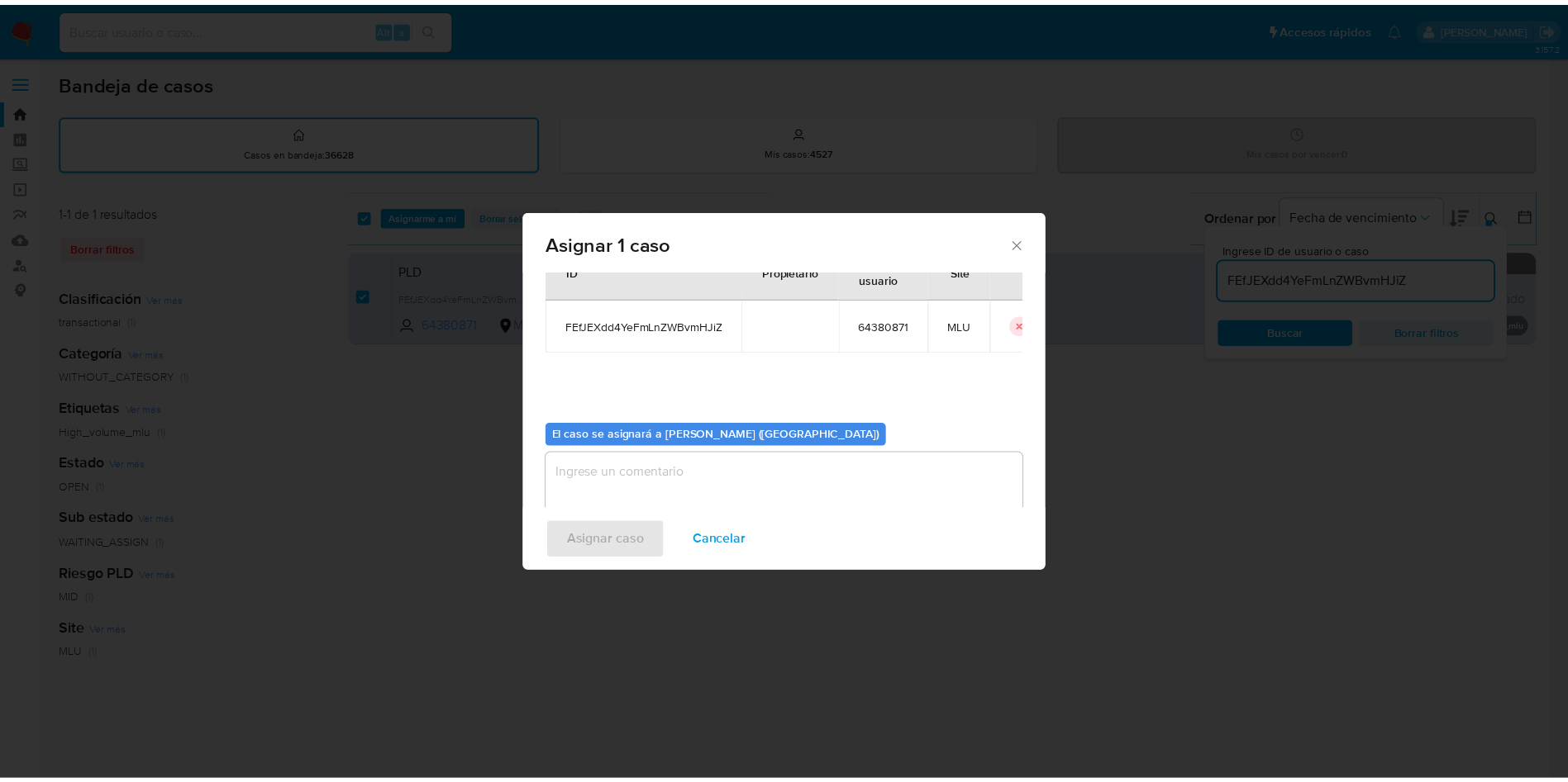
scroll to position [86, 0]
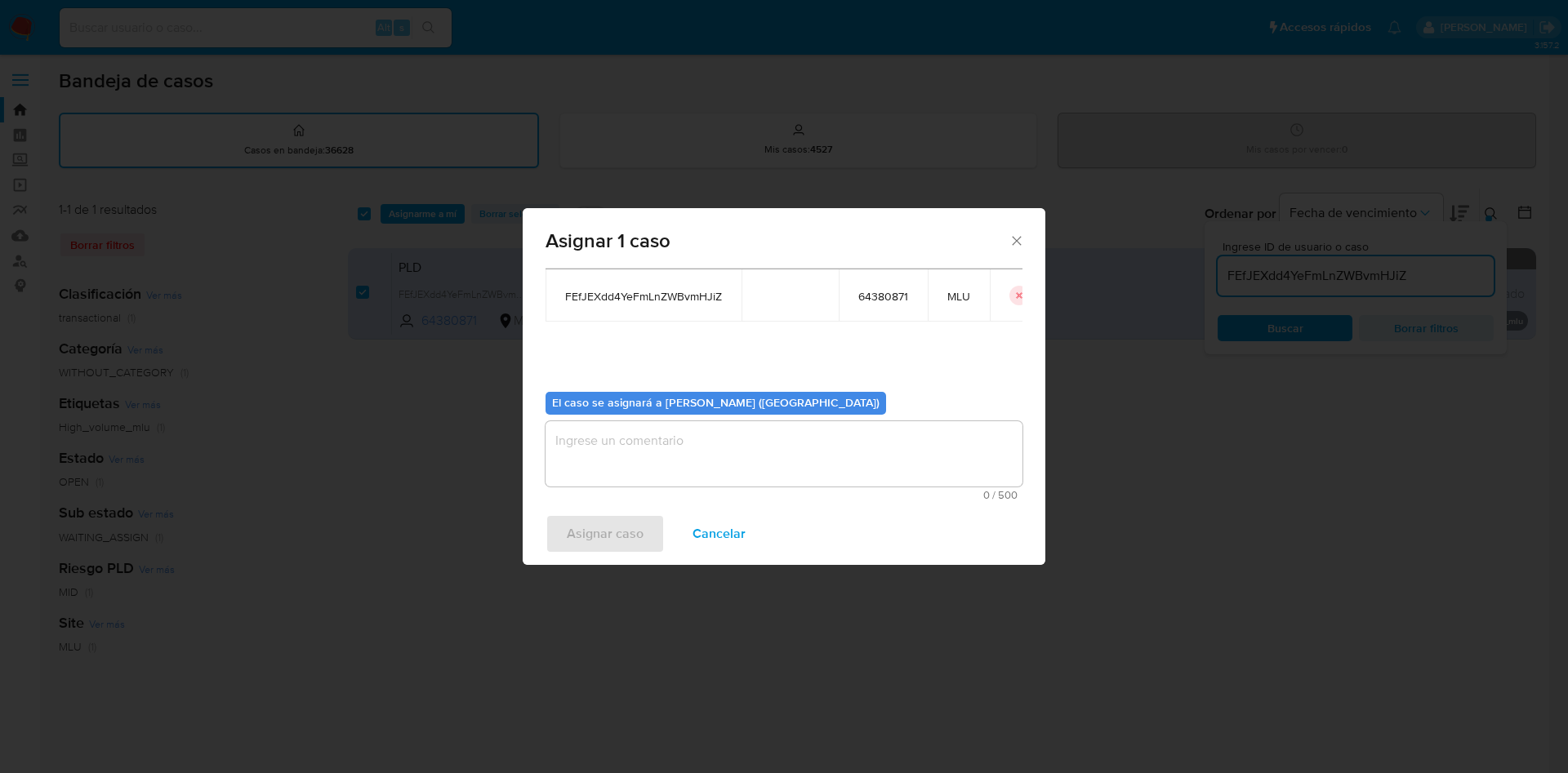
drag, startPoint x: 716, startPoint y: 417, endPoint x: 703, endPoint y: 458, distance: 43.0
click at [714, 417] on div "El caso se asignará a [PERSON_NAME] ([GEOGRAPHIC_DATA]) 0 / 500 500 caracteres …" at bounding box center [784, 439] width 477 height 122
click at [700, 457] on textarea "assign-modal" at bounding box center [784, 454] width 477 height 66
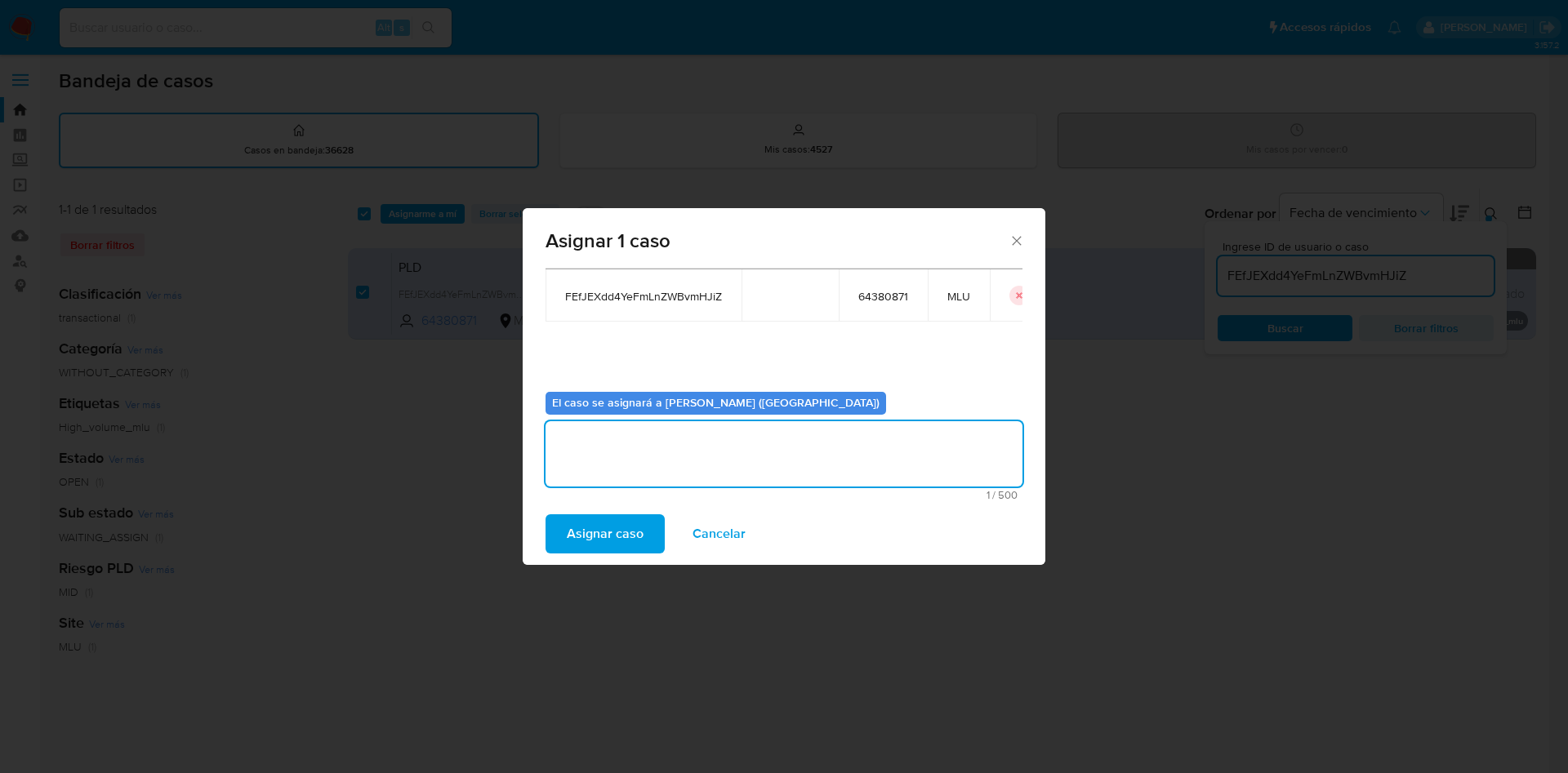
click at [642, 532] on button "Asignar caso" at bounding box center [605, 534] width 119 height 39
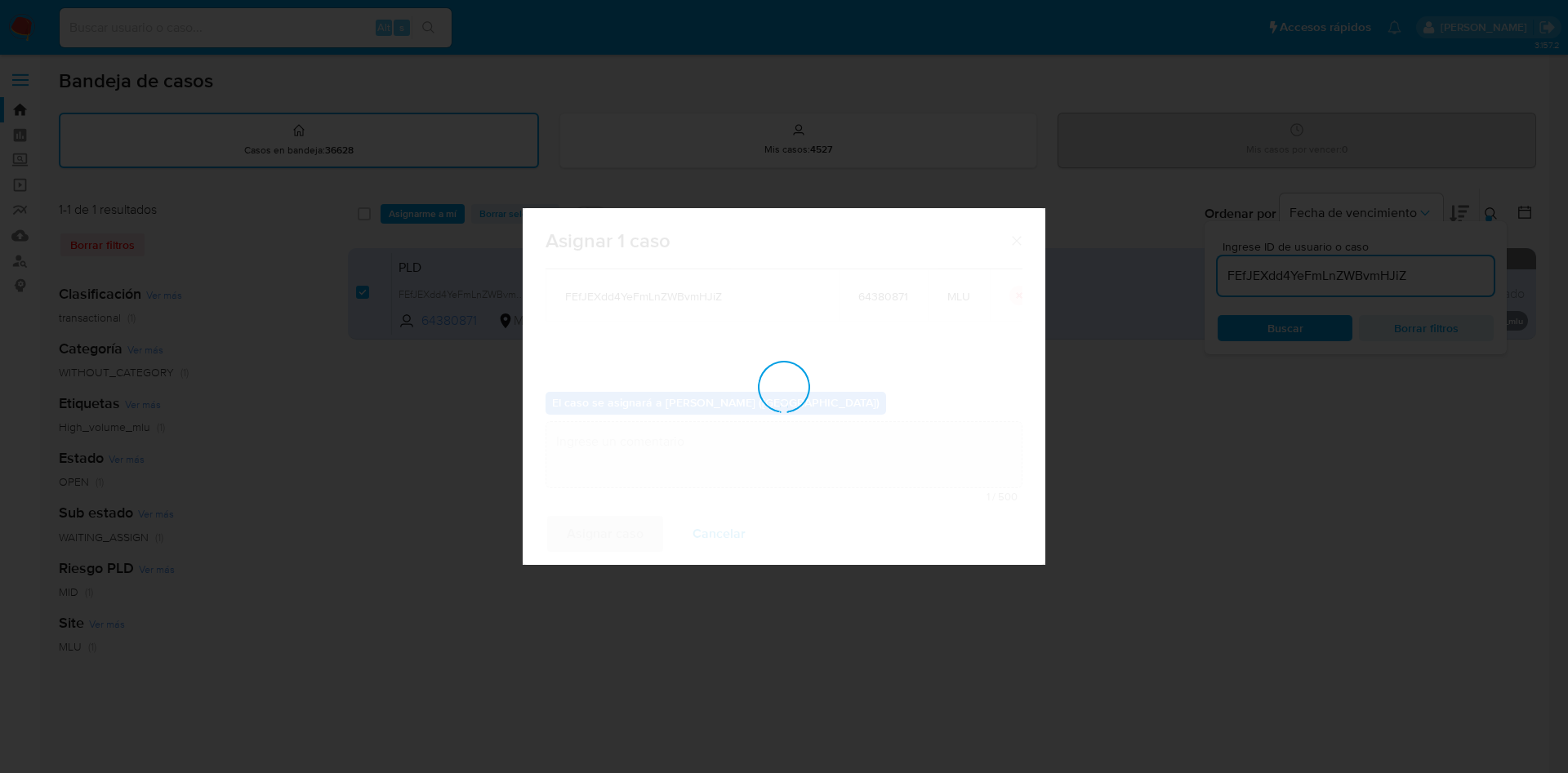
checkbox input "false"
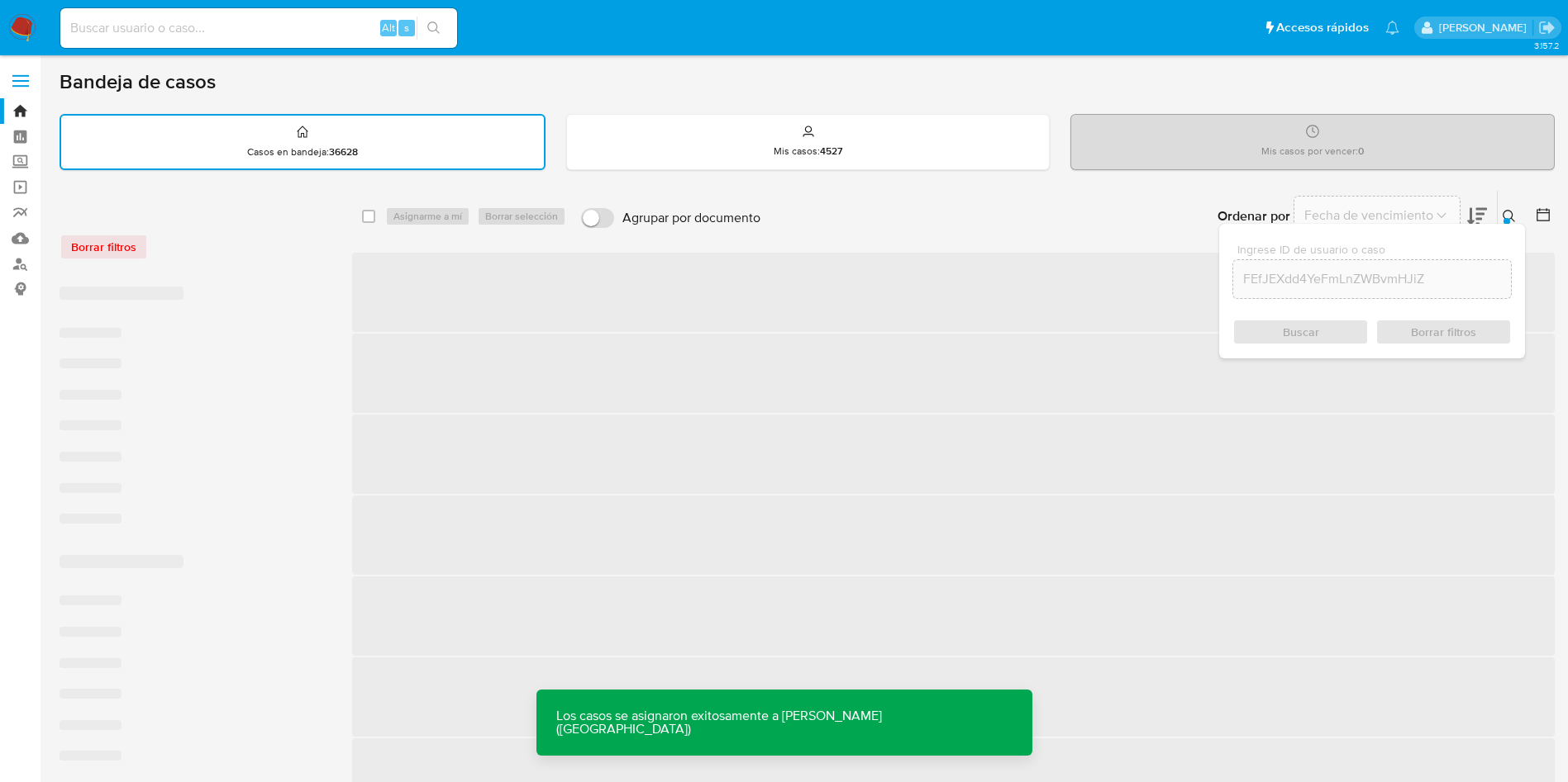
click at [299, 35] on input at bounding box center [259, 28] width 397 height 22
paste input "FEfJEXdd4YeFmLnZWBvmHJiZ"
type input "FEfJEXdd4YeFmLnZWBvmHJiZ"
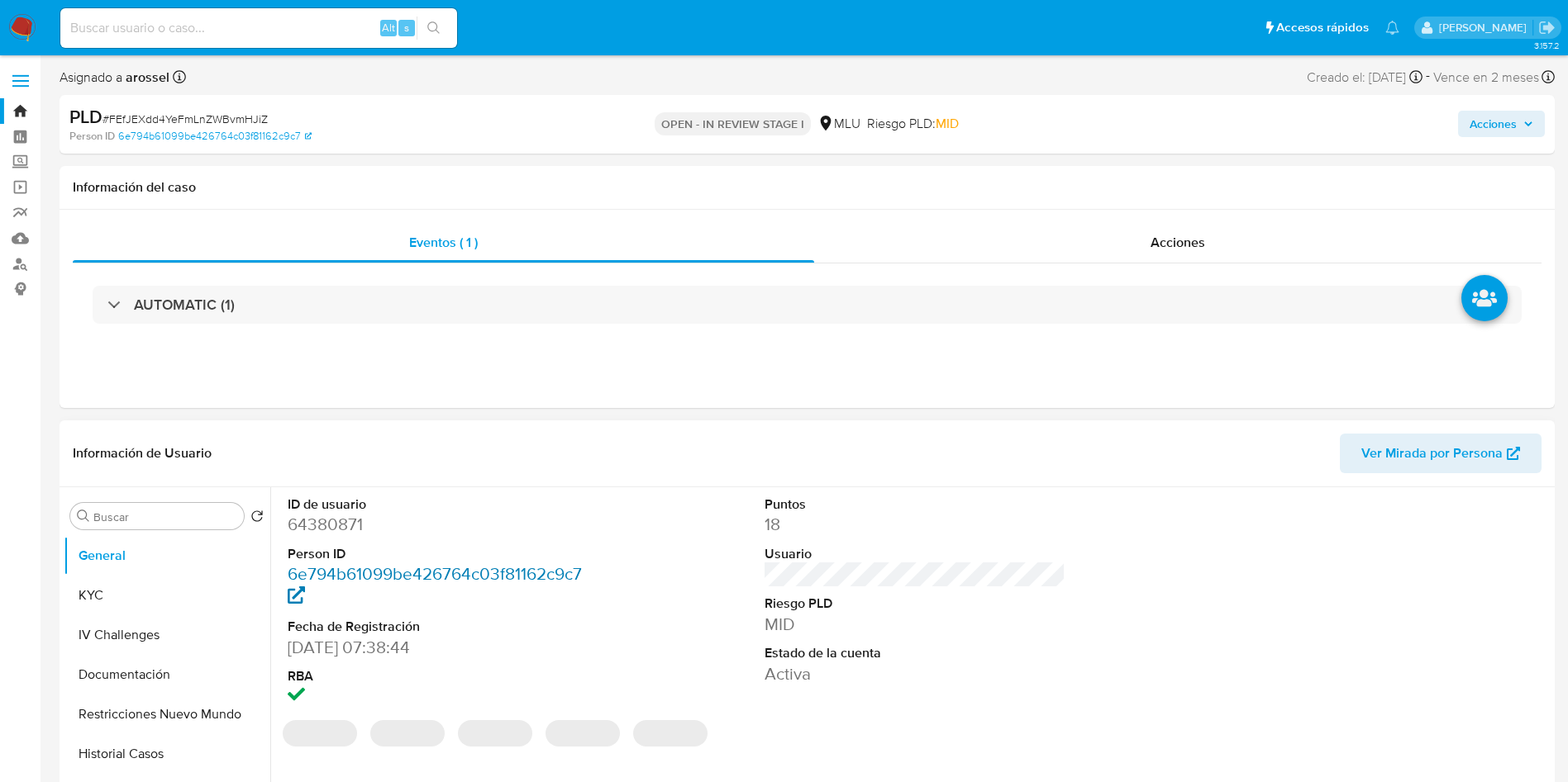
select select "10"
click at [1408, 440] on span "Ver Mirada por Persona" at bounding box center [1431, 453] width 141 height 40
click at [144, 593] on button "KYC" at bounding box center [160, 595] width 193 height 40
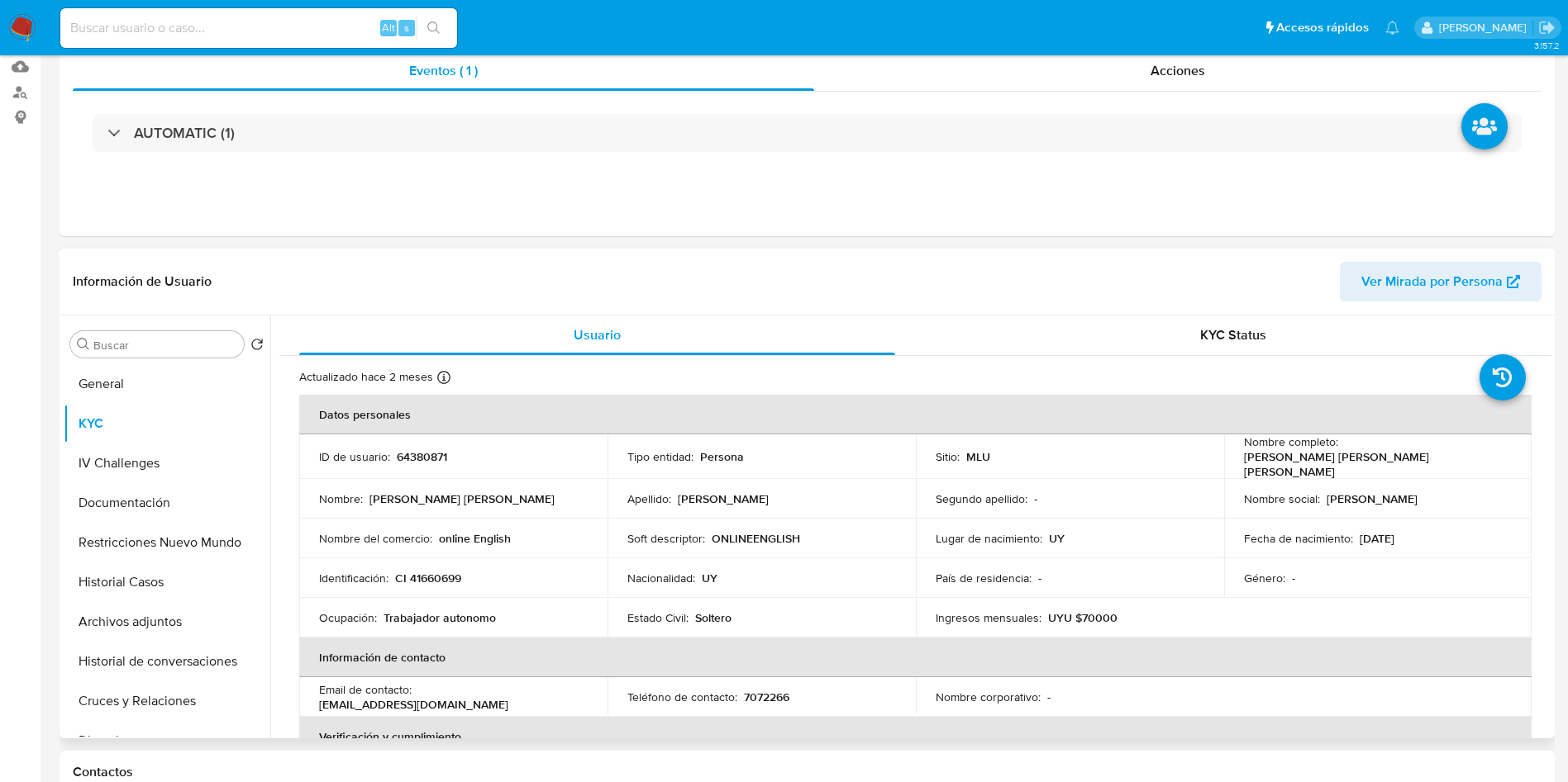
scroll to position [248, 0]
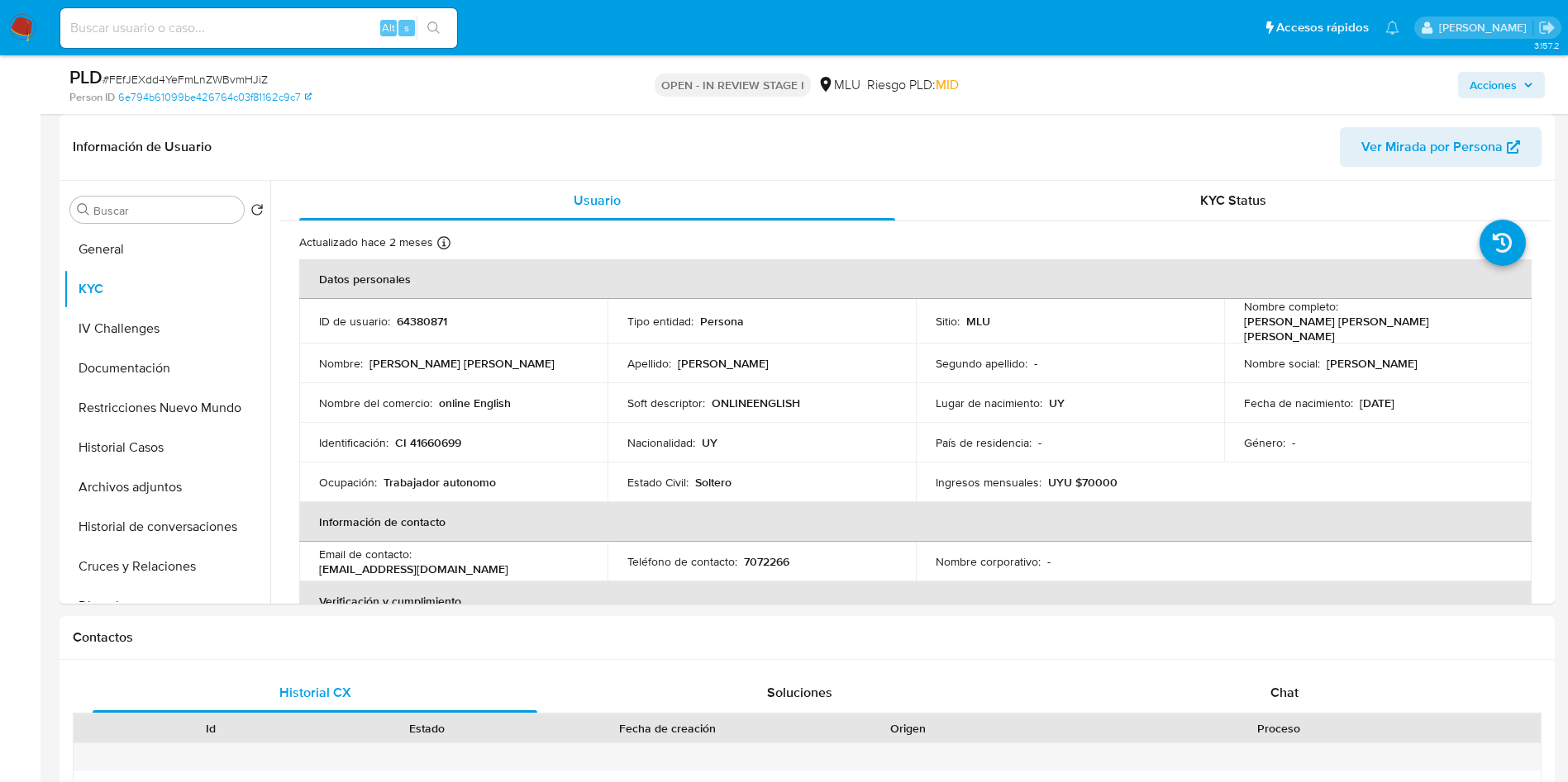
click at [255, 84] on span "# FEfJEXdd4YeFmLnZWBvmHJiZ" at bounding box center [185, 79] width 165 height 16
copy span "FEfJEXdd4YeFmLnZWBvmHJiZ"
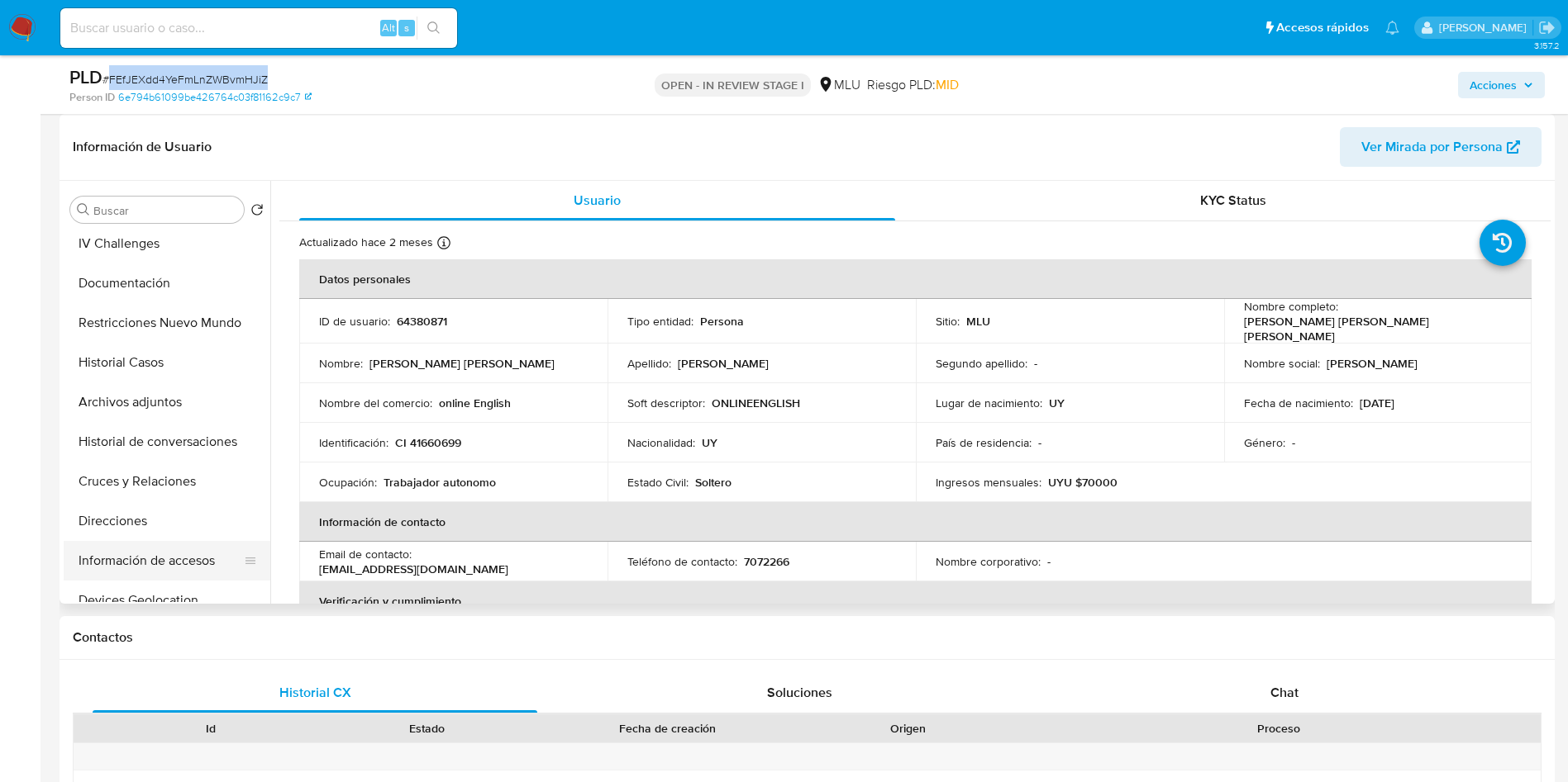
scroll to position [124, 0]
click at [173, 436] on button "Cruces y Relaciones" at bounding box center [167, 443] width 207 height 40
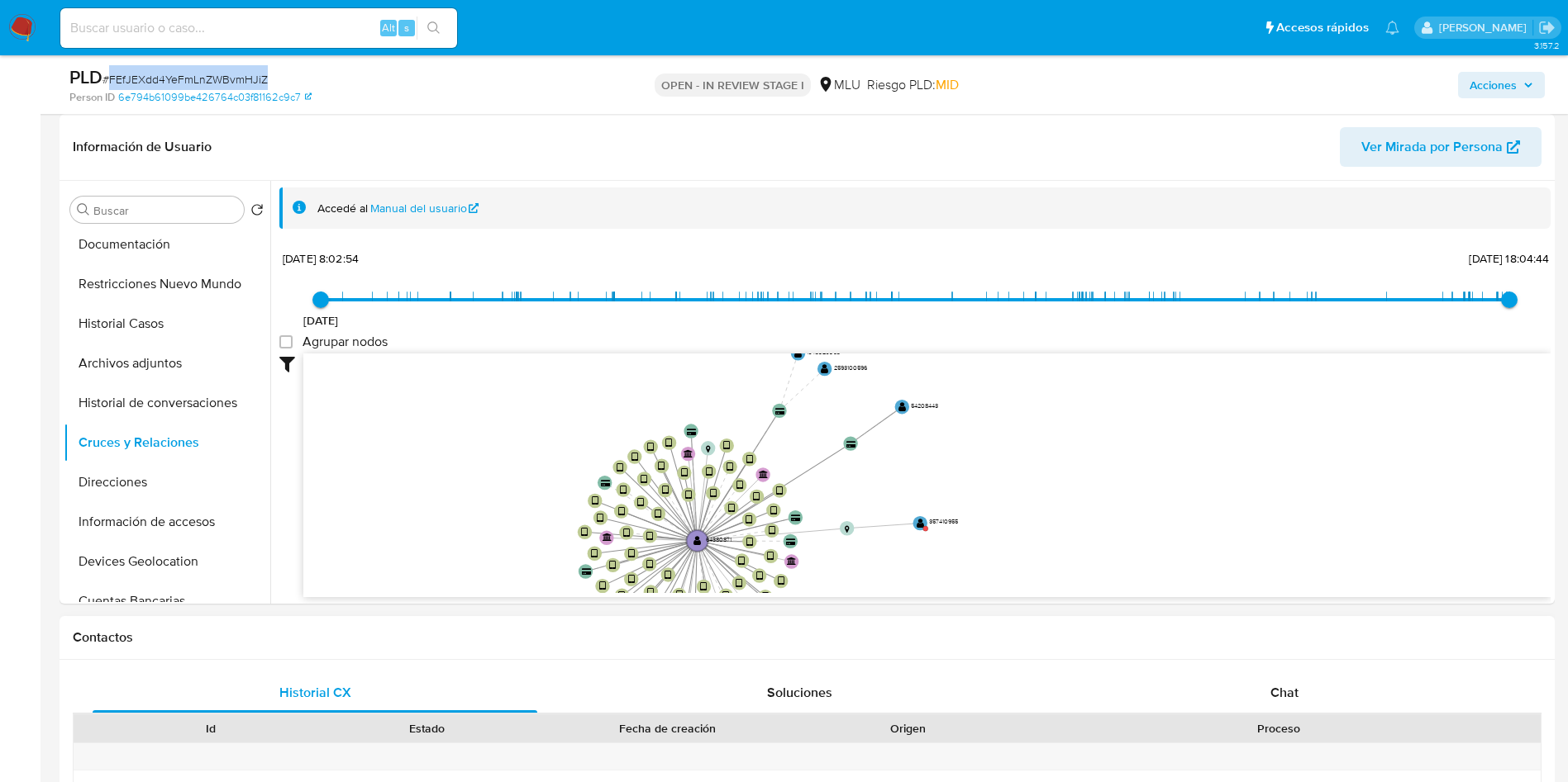
scroll to position [3, 0]
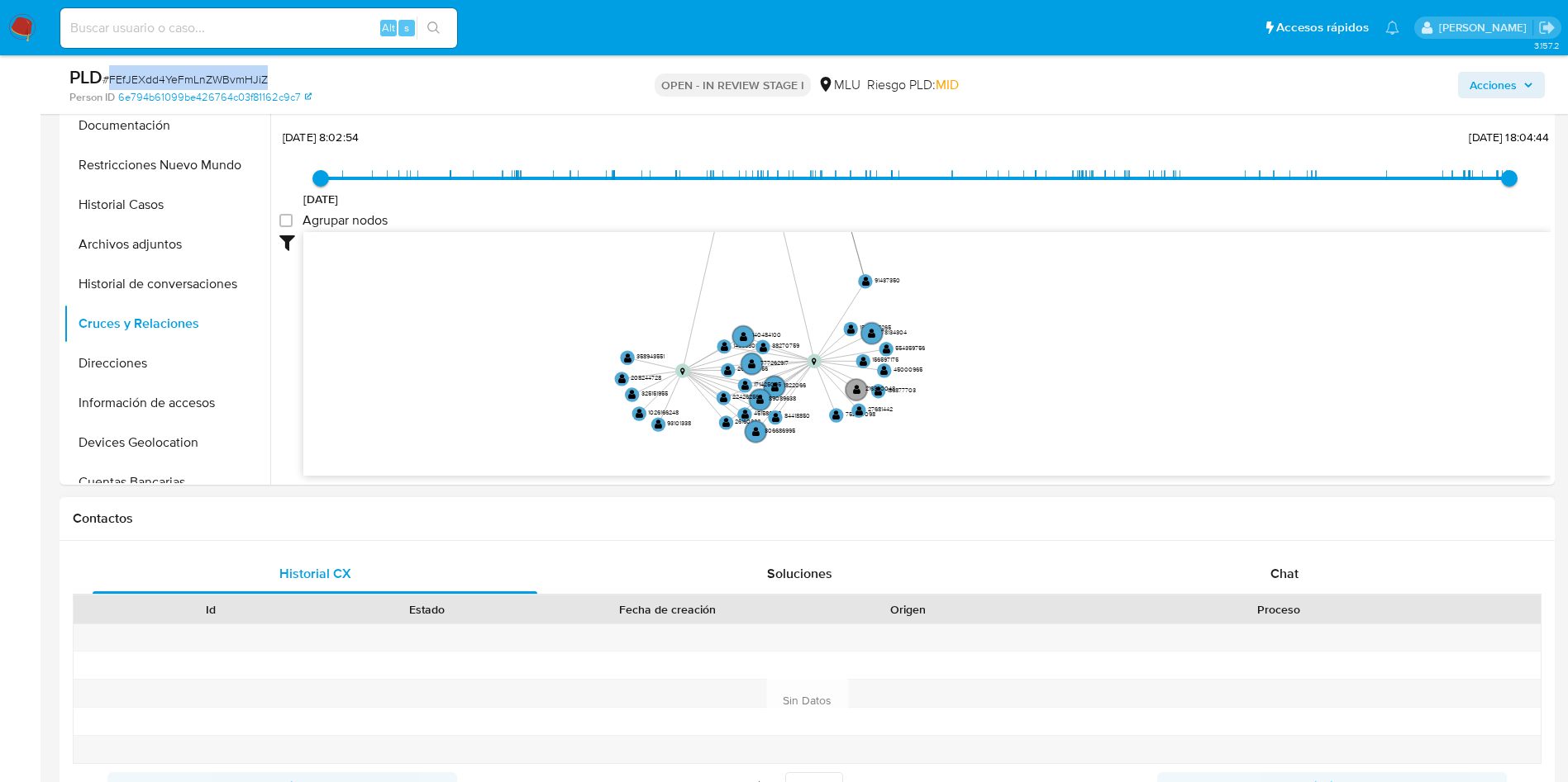
drag, startPoint x: 538, startPoint y: 509, endPoint x: 534, endPoint y: 679, distance: 170.0
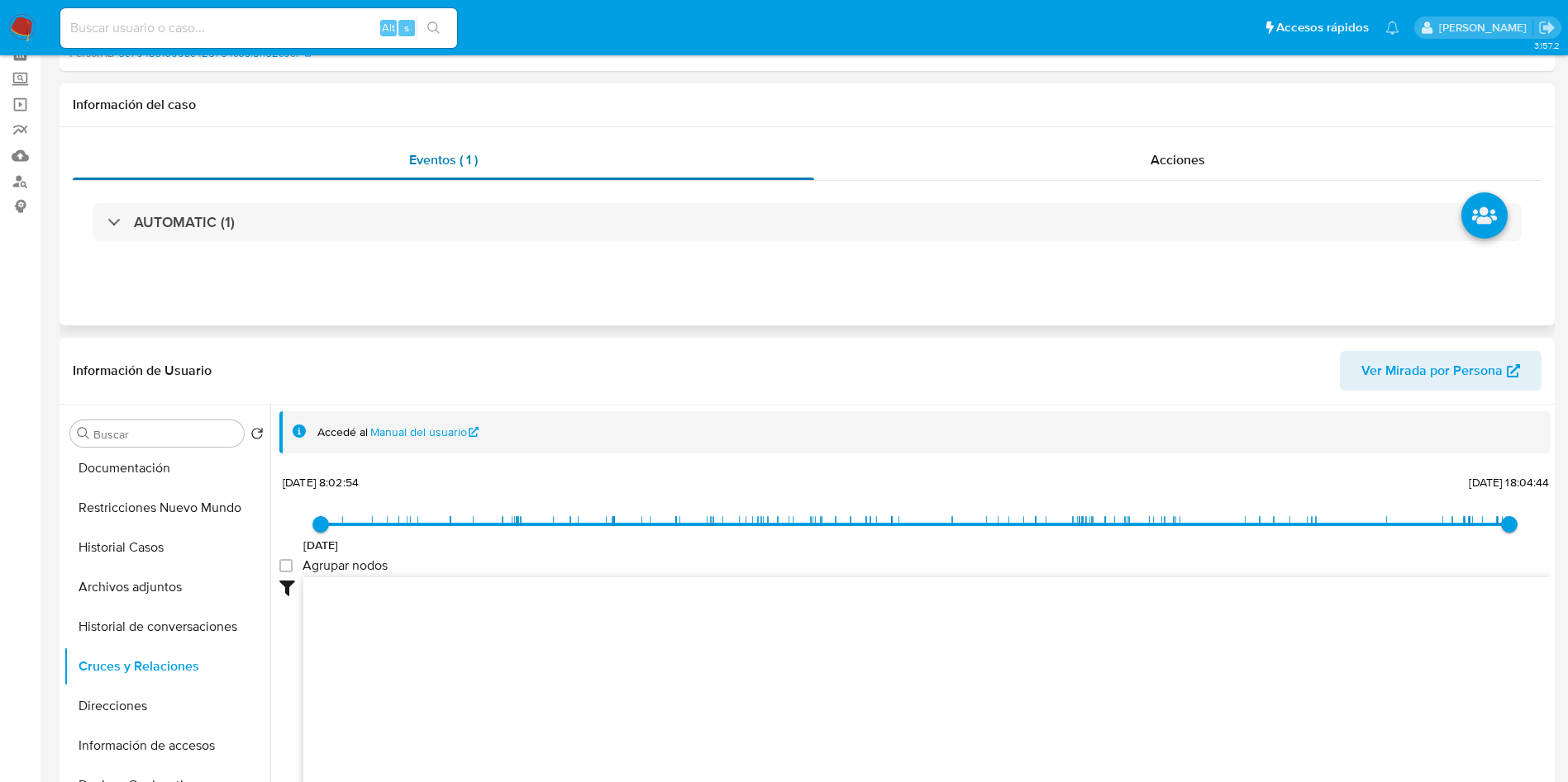
scroll to position [0, 0]
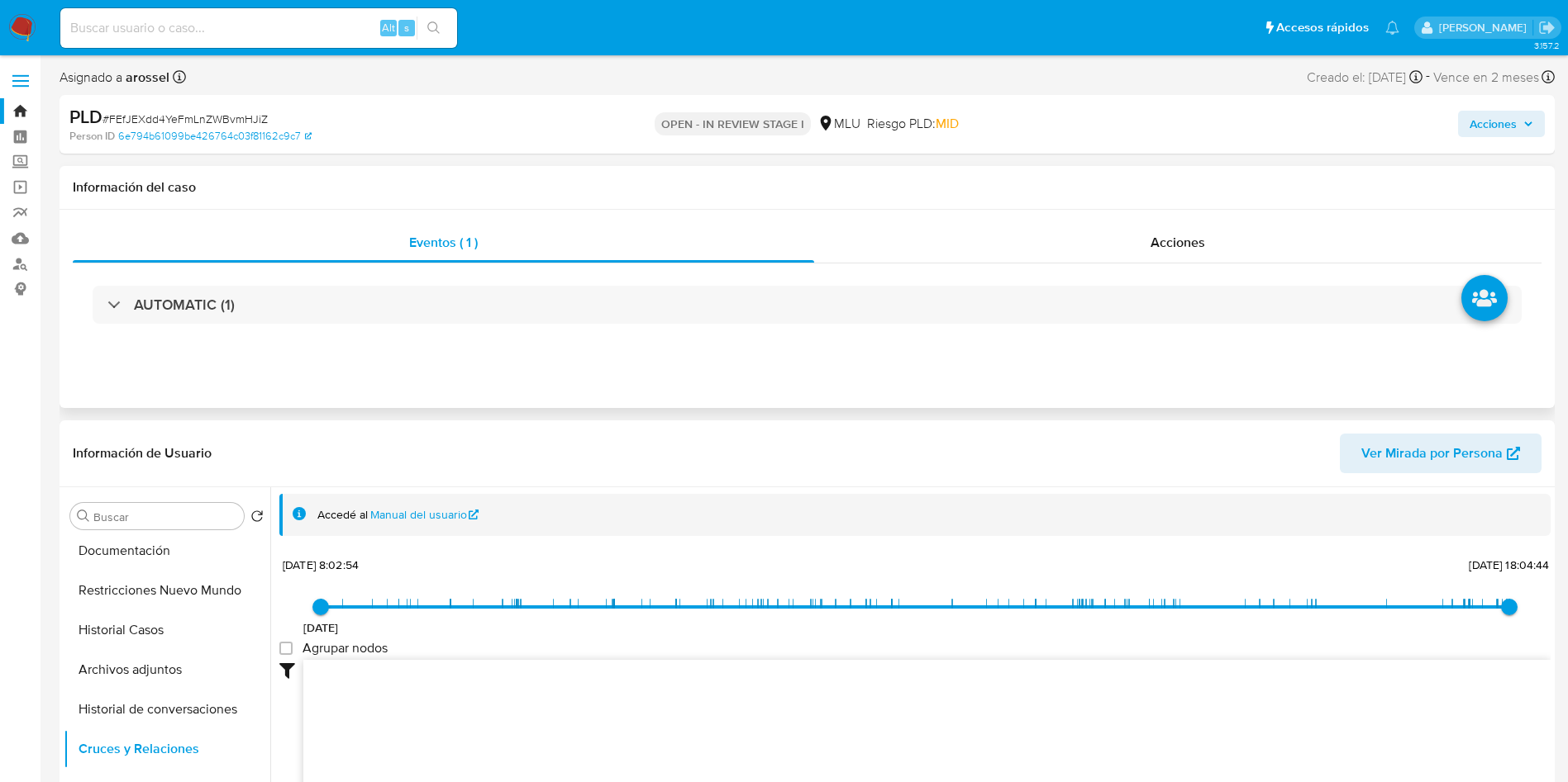
click at [305, 269] on div "AUTOMATIC (1)" at bounding box center [806, 305] width 1468 height 83
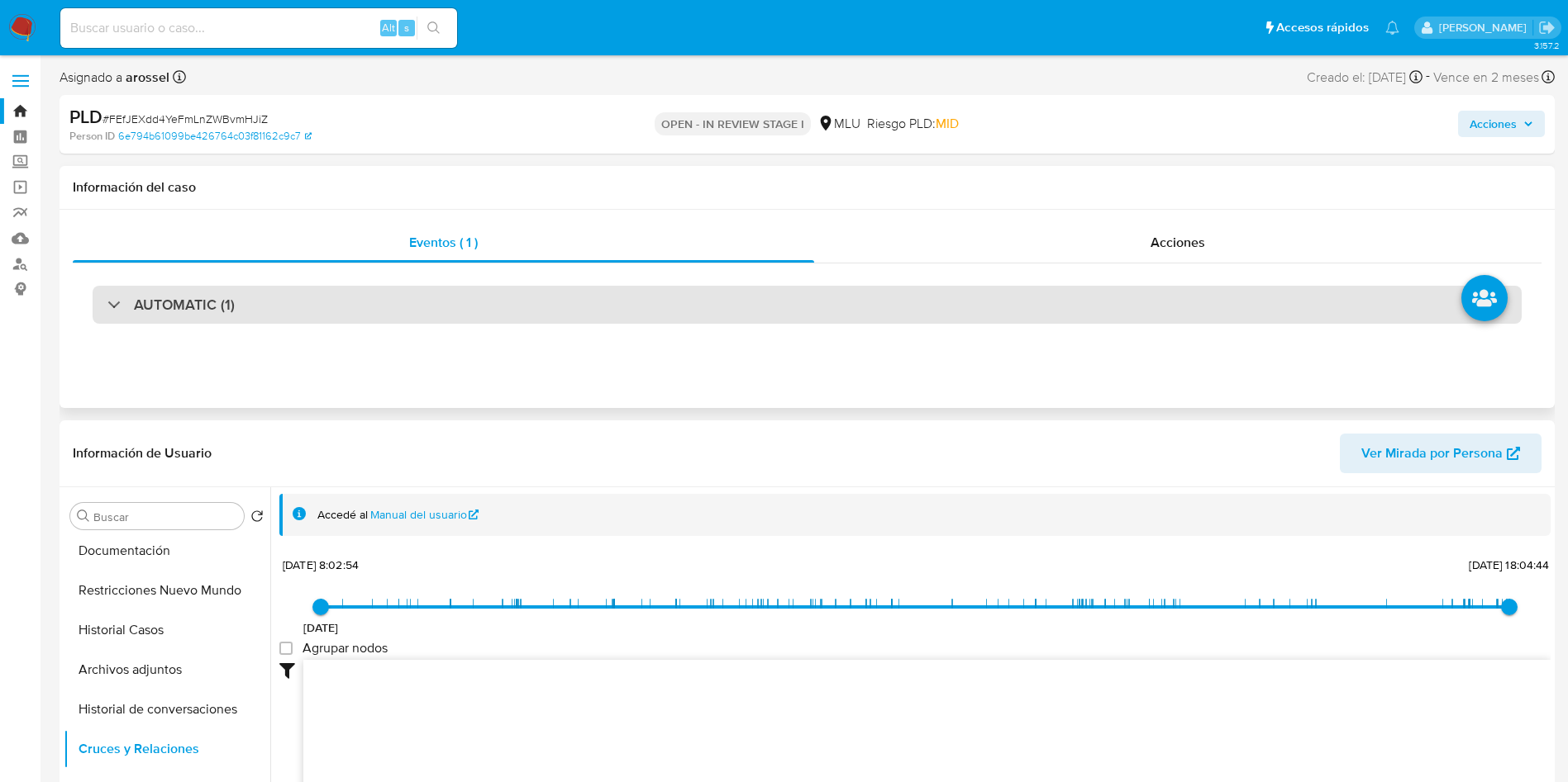
click at [309, 309] on div "AUTOMATIC (1)" at bounding box center [806, 304] width 1429 height 38
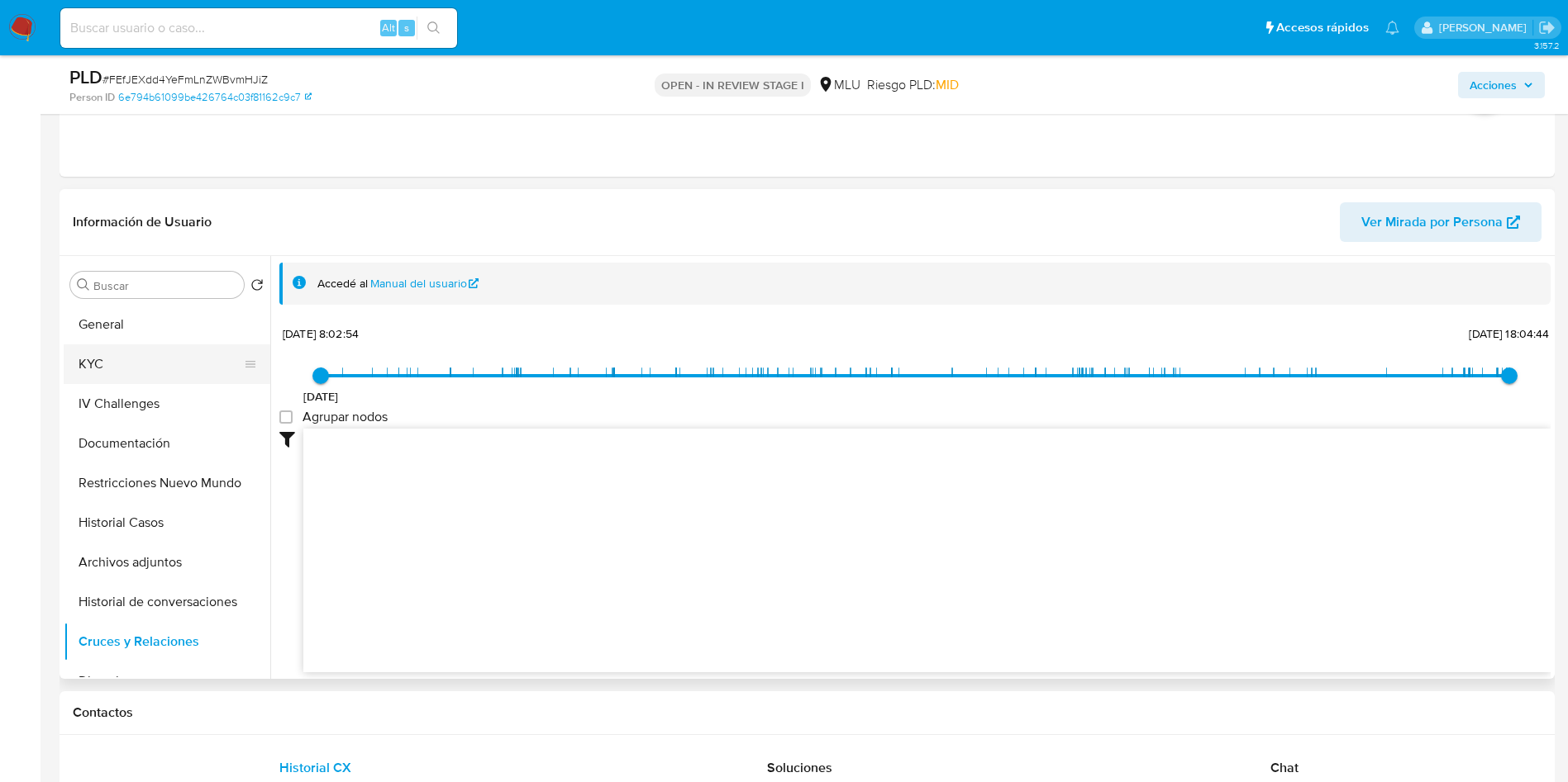
click at [175, 372] on button "KYC" at bounding box center [160, 365] width 193 height 40
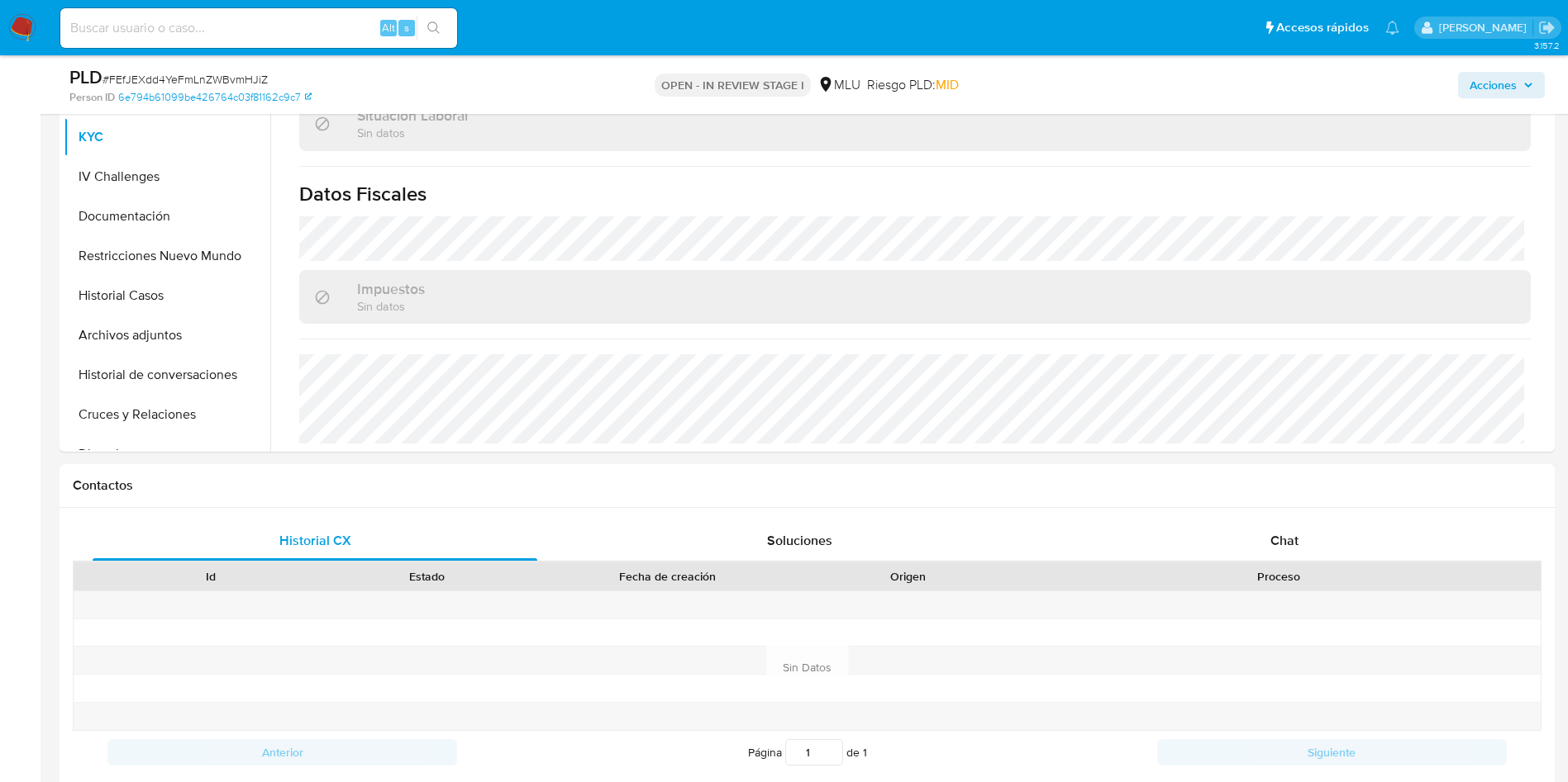
scroll to position [1487, 0]
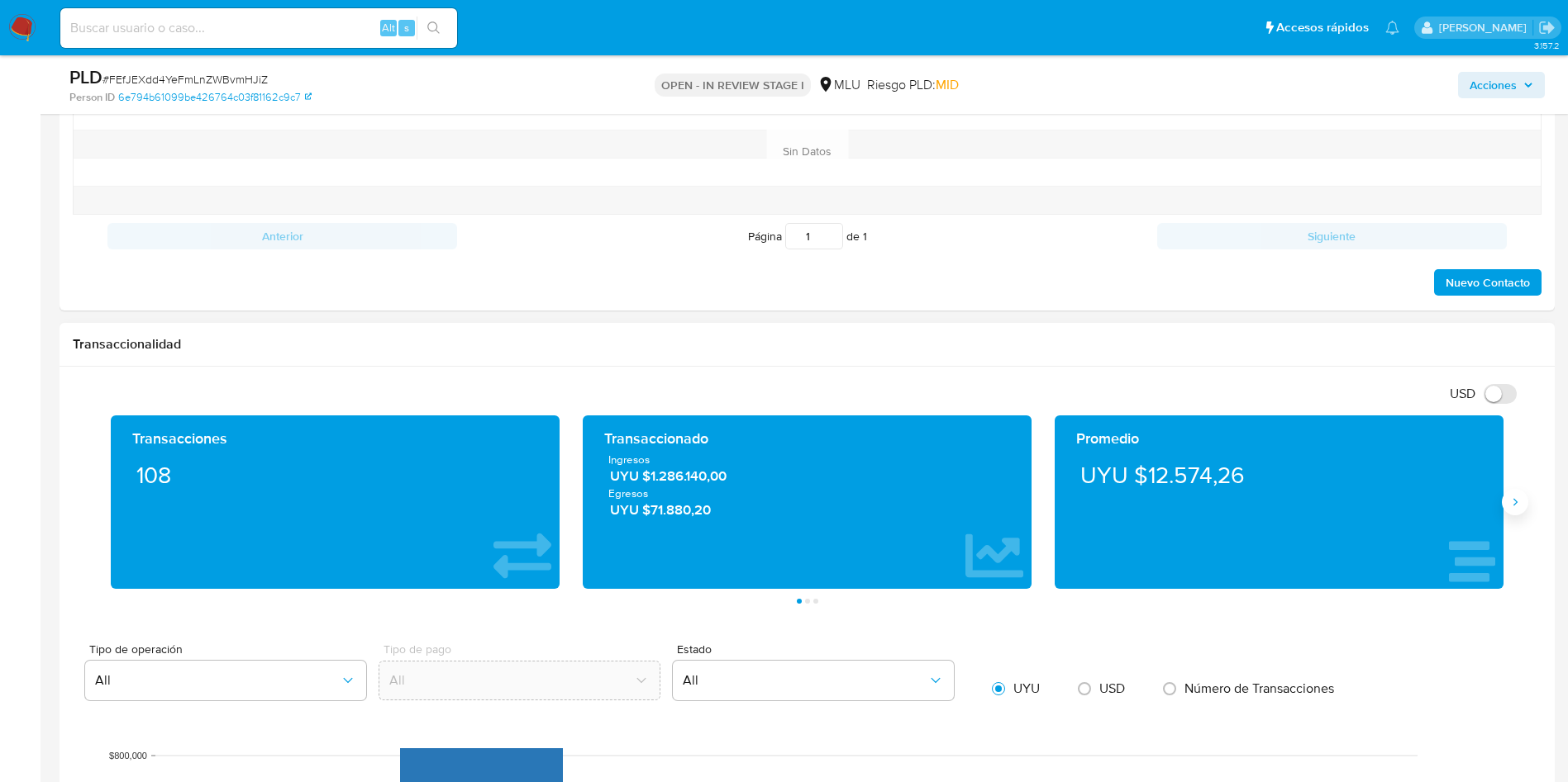
click at [1514, 508] on icon "Siguiente" at bounding box center [1514, 502] width 13 height 13
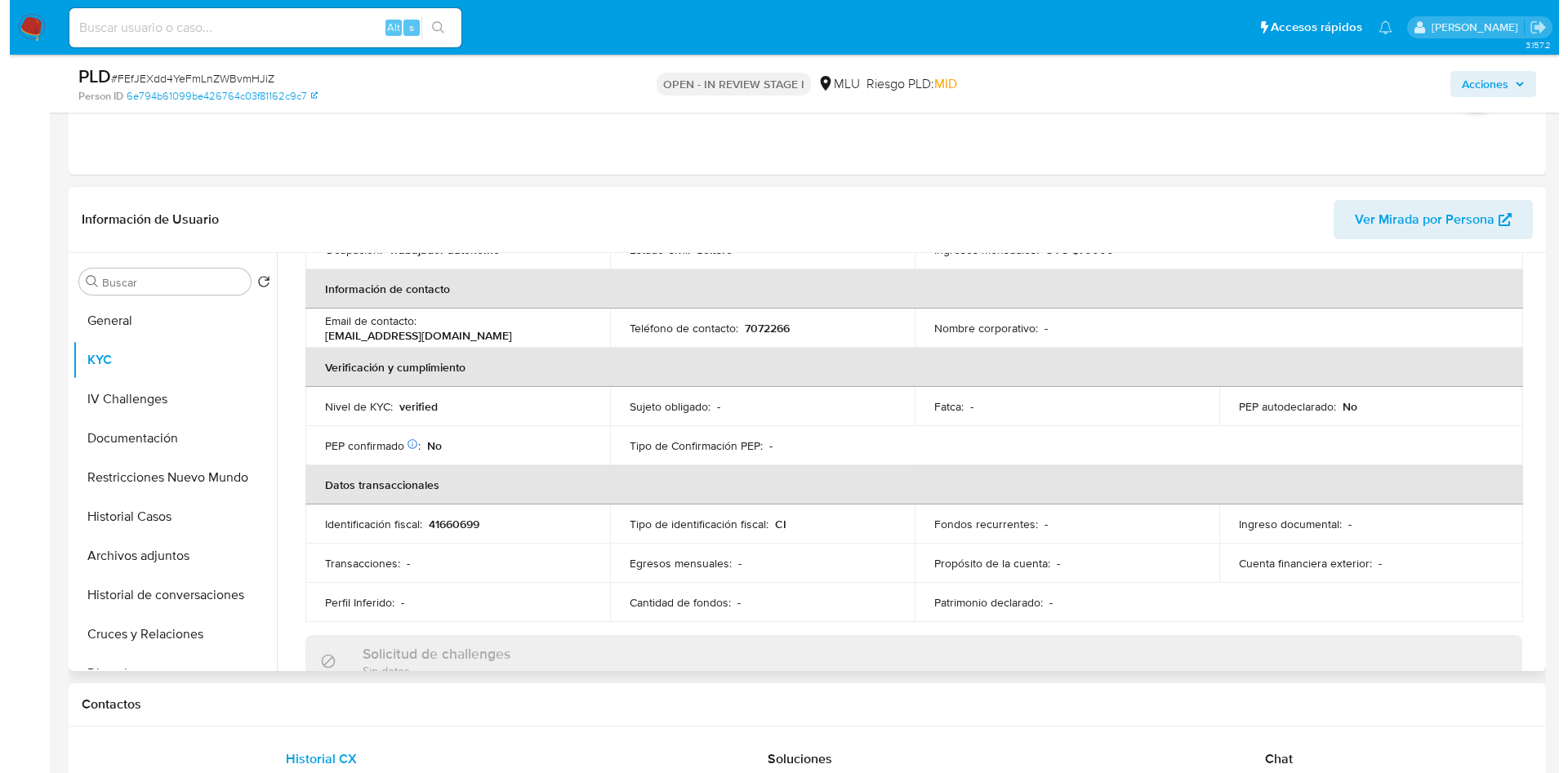
scroll to position [0, 0]
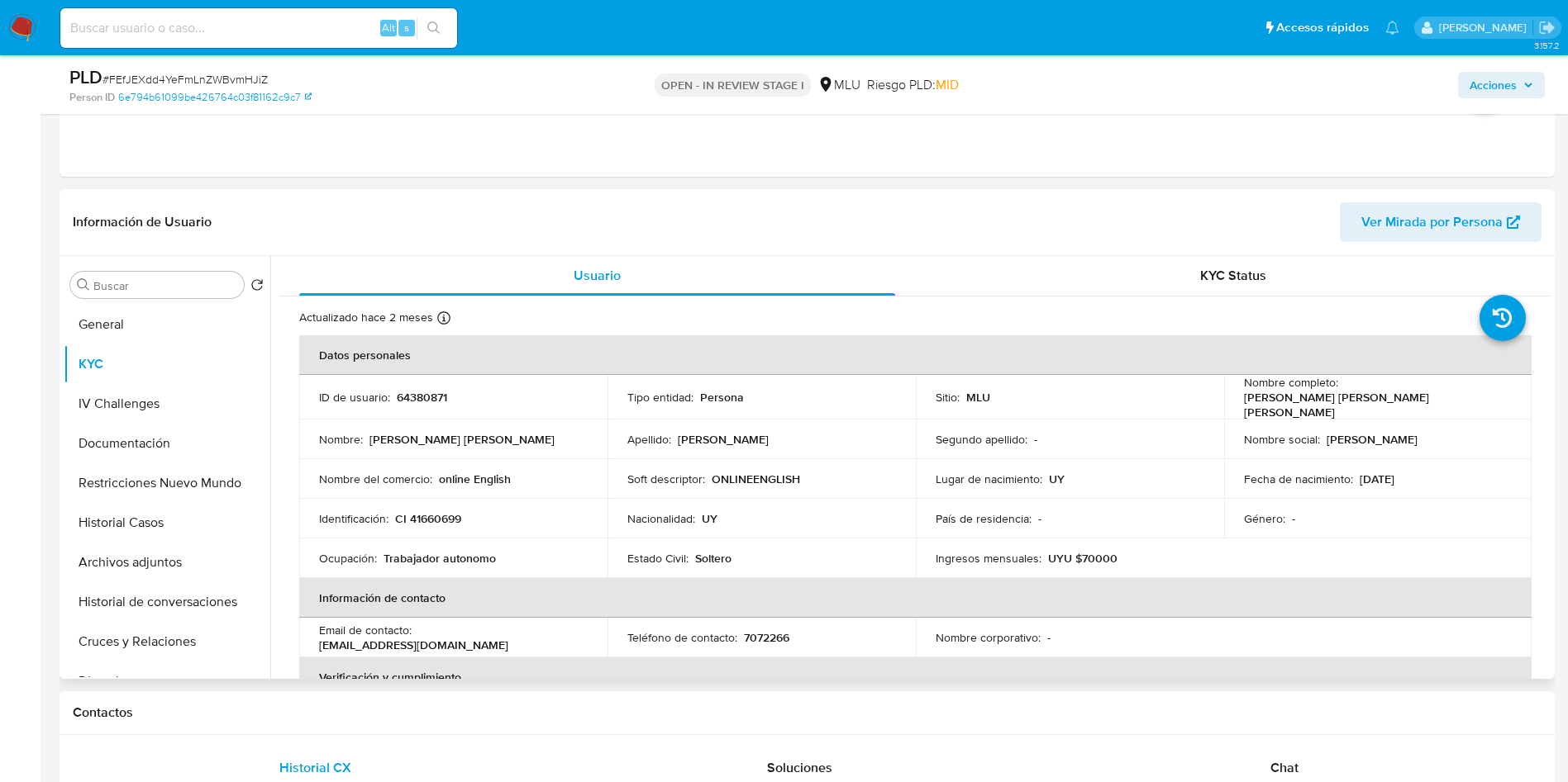
click at [418, 390] on p "64380871" at bounding box center [422, 397] width 50 height 15
click at [131, 558] on button "Archivos adjuntos" at bounding box center [167, 563] width 207 height 40
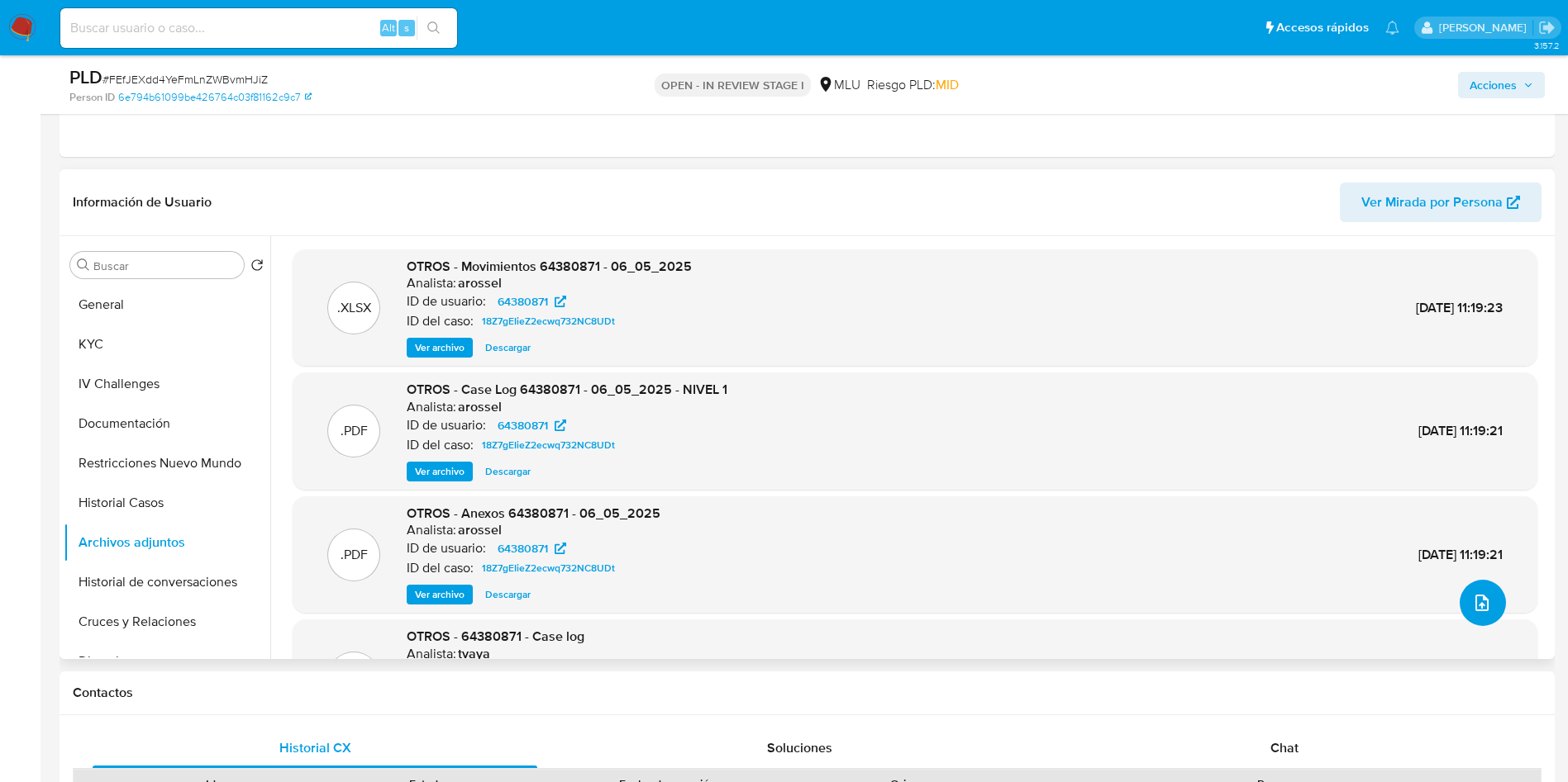
click at [1459, 592] on button "upload-file" at bounding box center [1483, 603] width 47 height 47
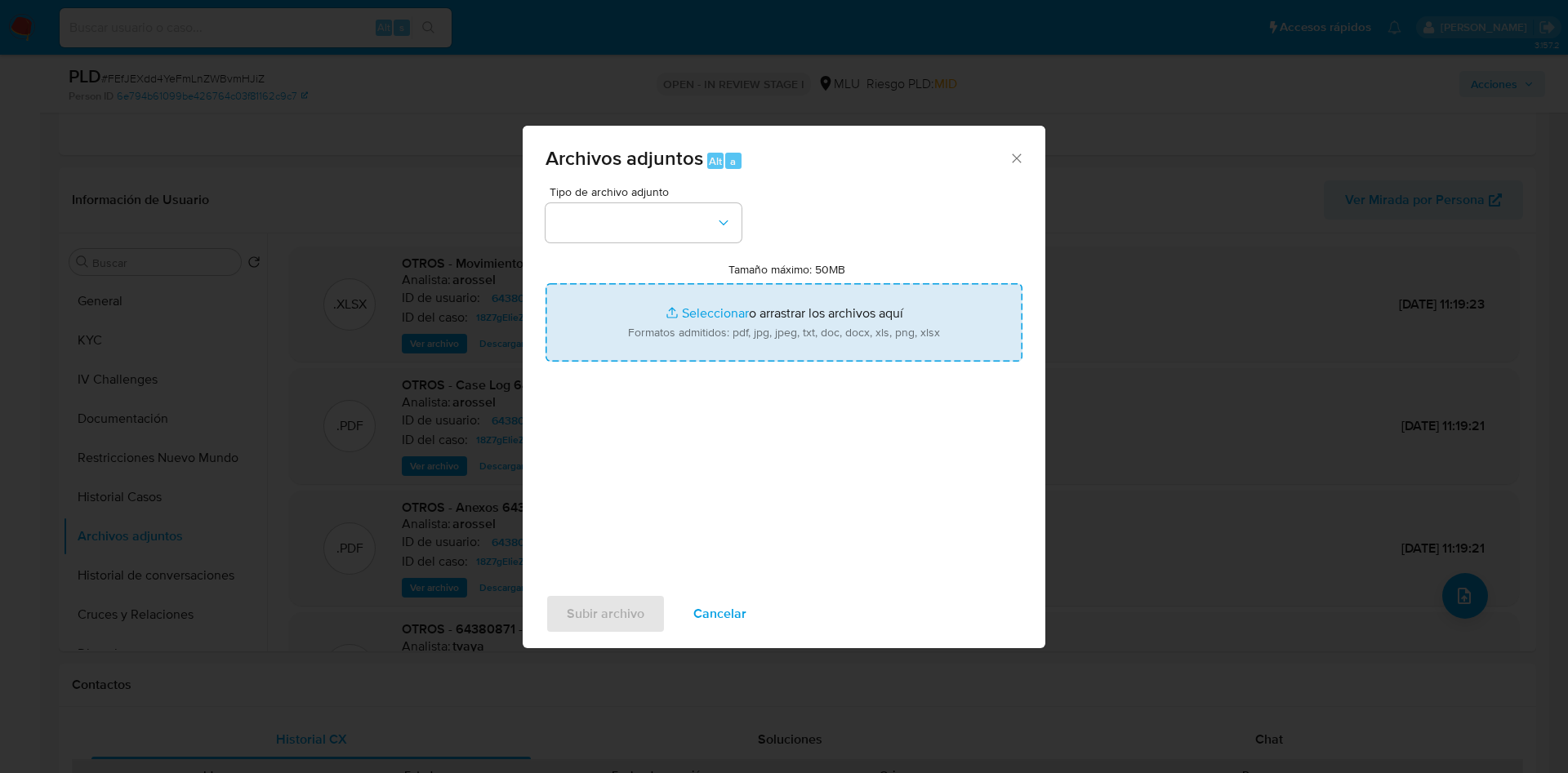
click at [759, 363] on div "Tipo de archivo adjunto Tamaño máximo: 50MB Seleccionar archivos Seleccionar o …" at bounding box center [784, 379] width 477 height 385
click at [759, 336] on input "Tamaño máximo: 50MB Seleccionar archivos" at bounding box center [784, 322] width 477 height 78
type input "C:\fakepath\Movimientos 64380871 - 03_09_2025.xlsx"
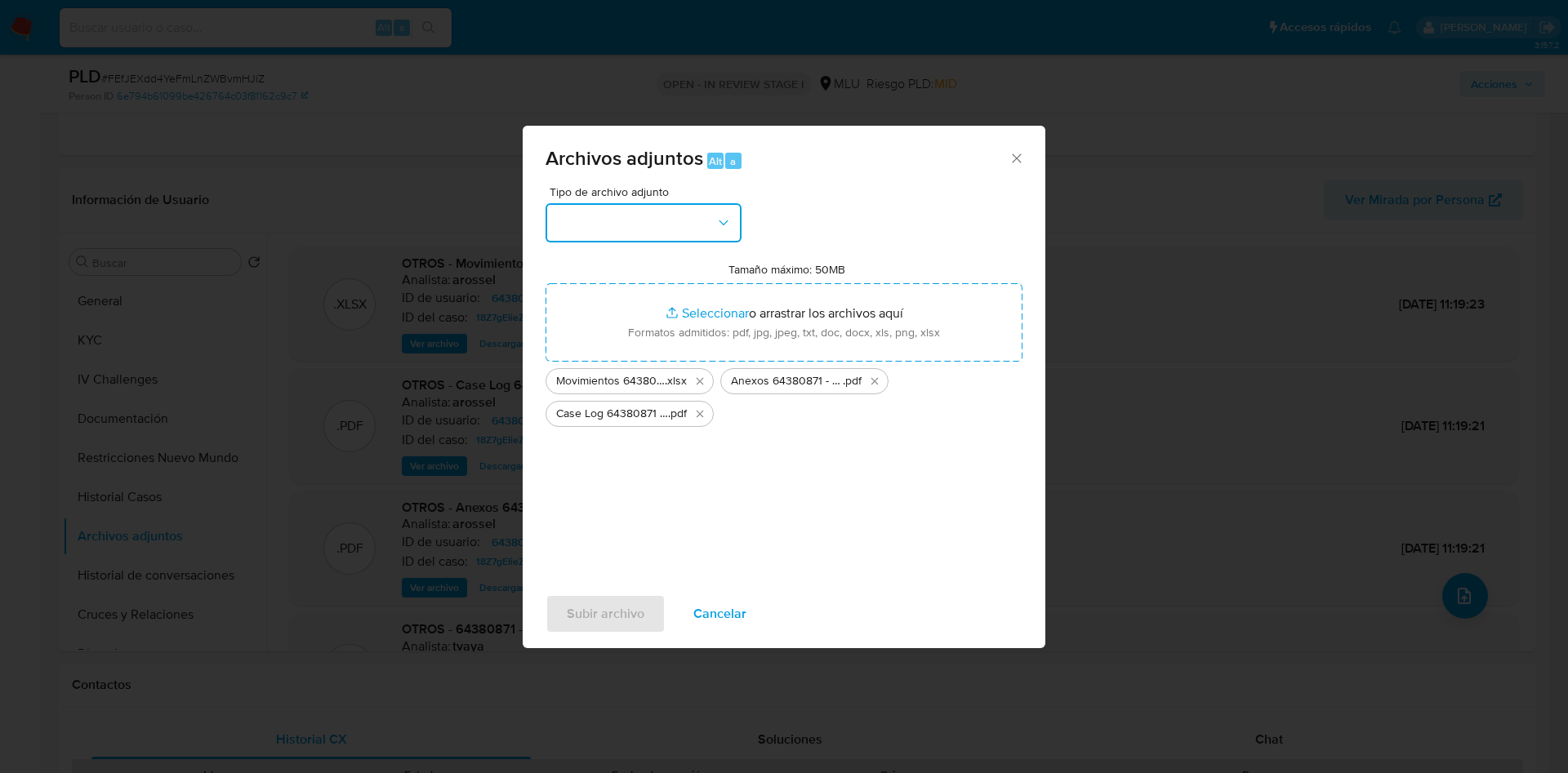
click at [654, 218] on button "button" at bounding box center [643, 223] width 196 height 39
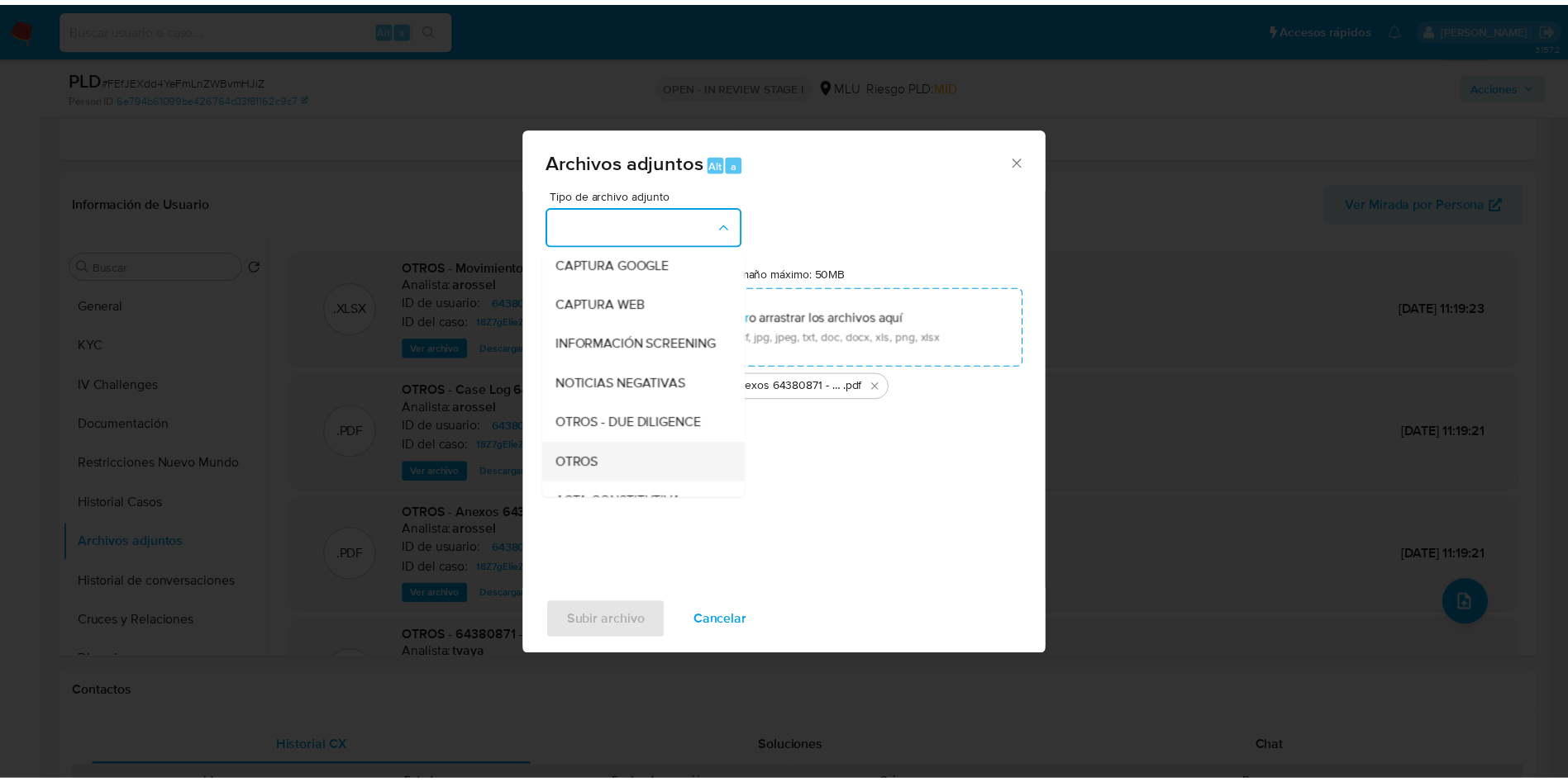
scroll to position [124, 0]
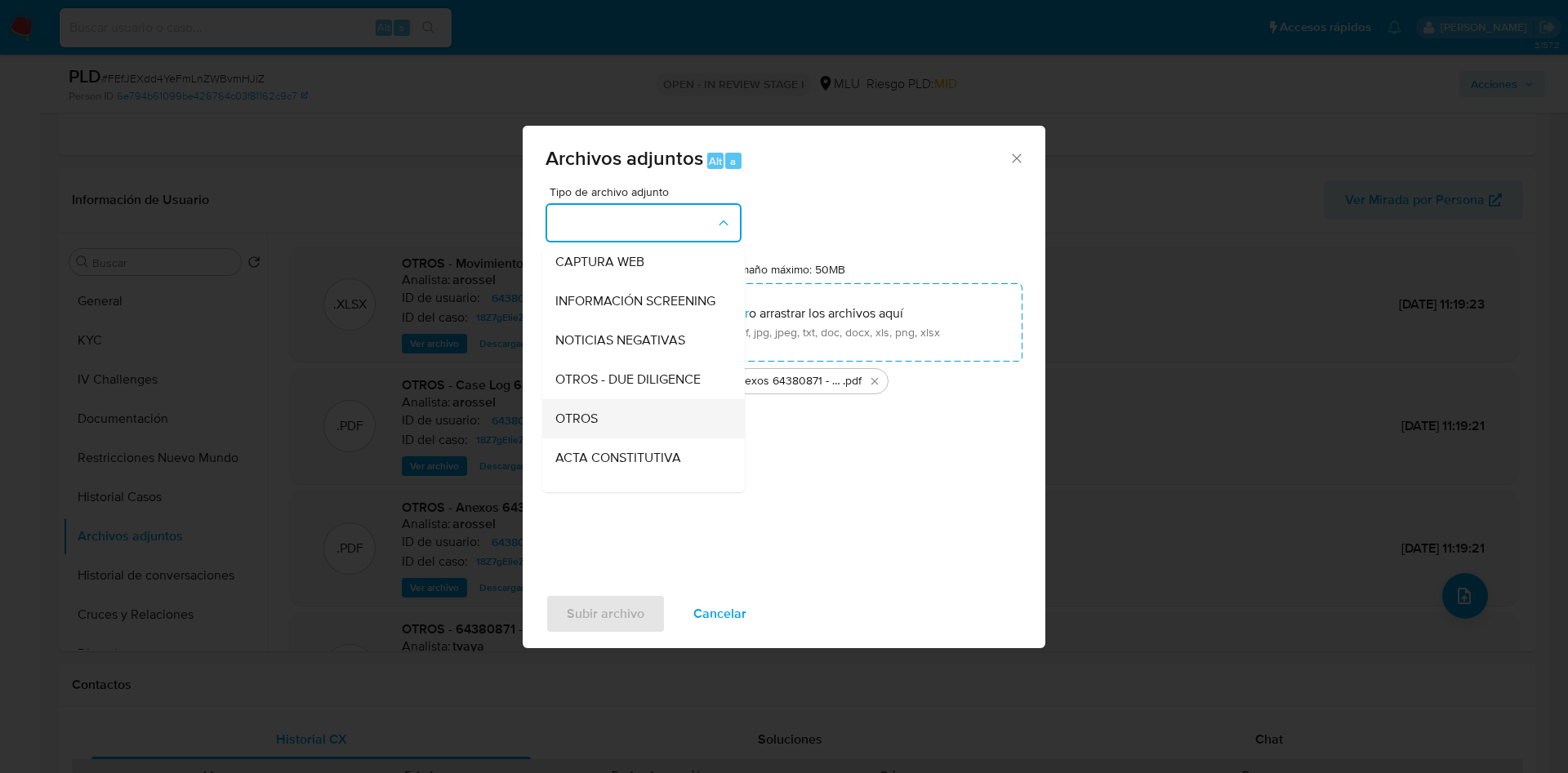
click at [635, 434] on div "OTROS" at bounding box center [639, 419] width 167 height 39
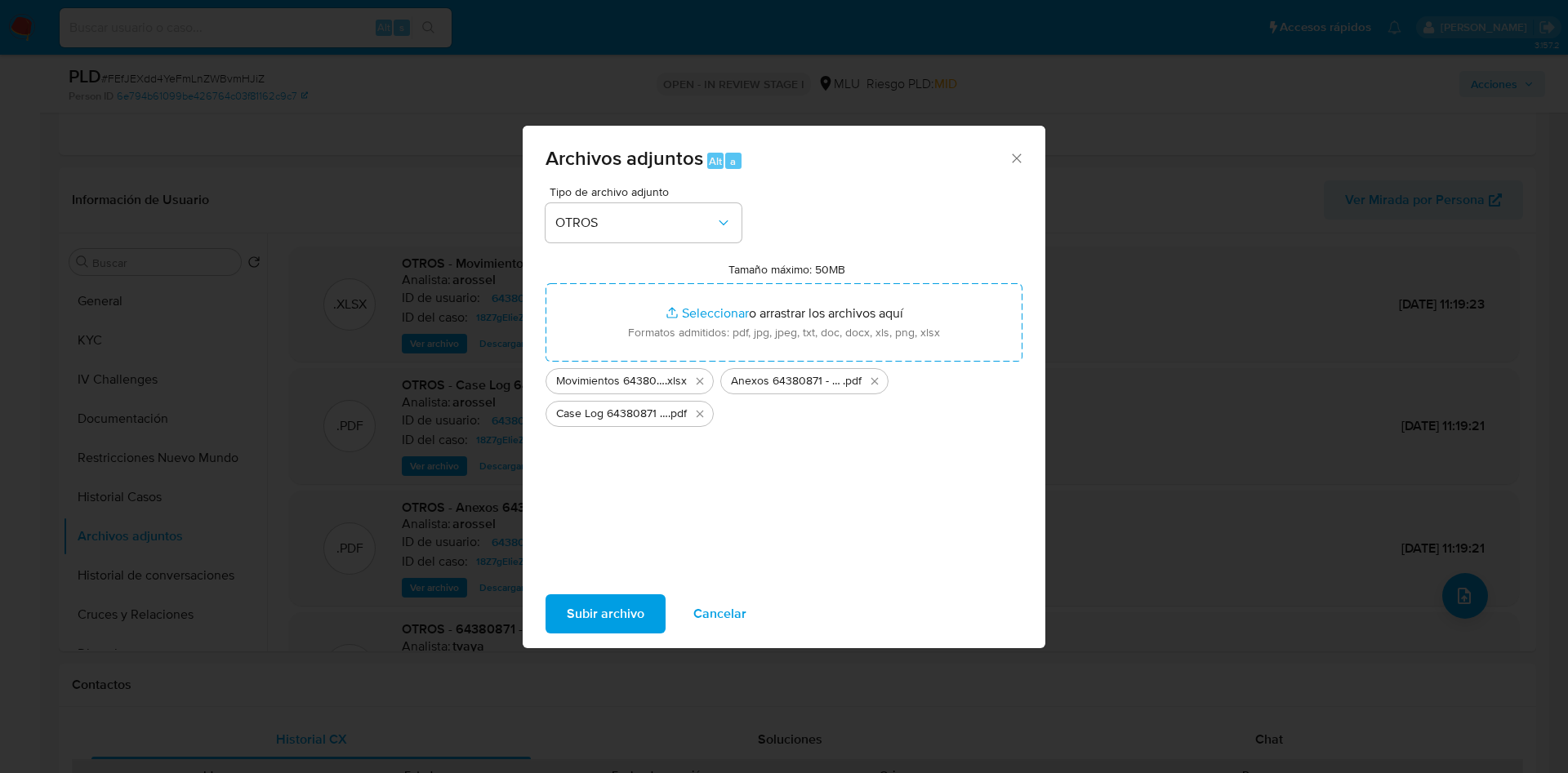
click at [619, 629] on span "Subir archivo" at bounding box center [605, 614] width 77 height 35
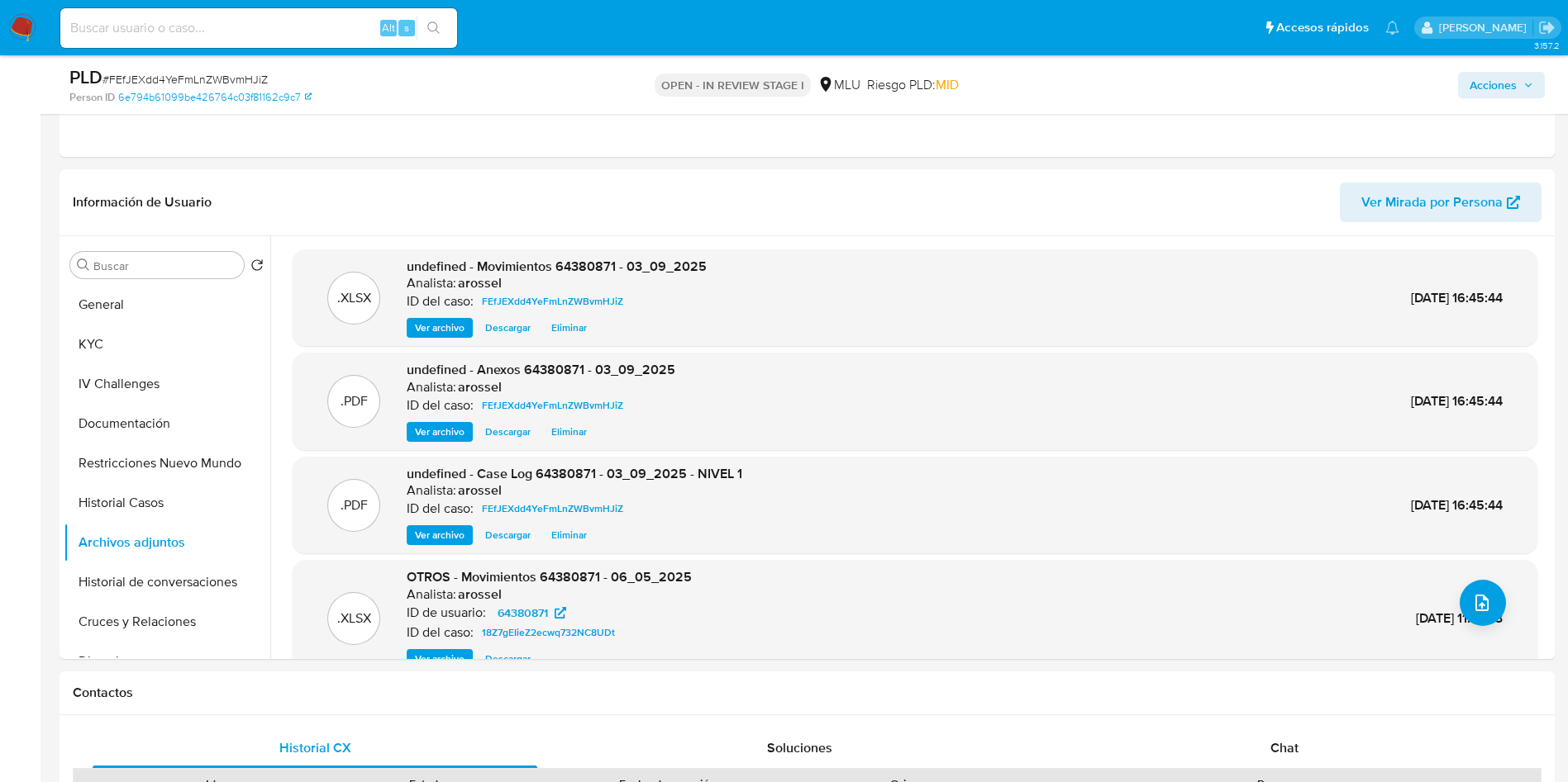
drag, startPoint x: 1518, startPoint y: 88, endPoint x: 1502, endPoint y: 88, distance: 16.0
click at [1511, 88] on span "Acciones" at bounding box center [1501, 85] width 64 height 23
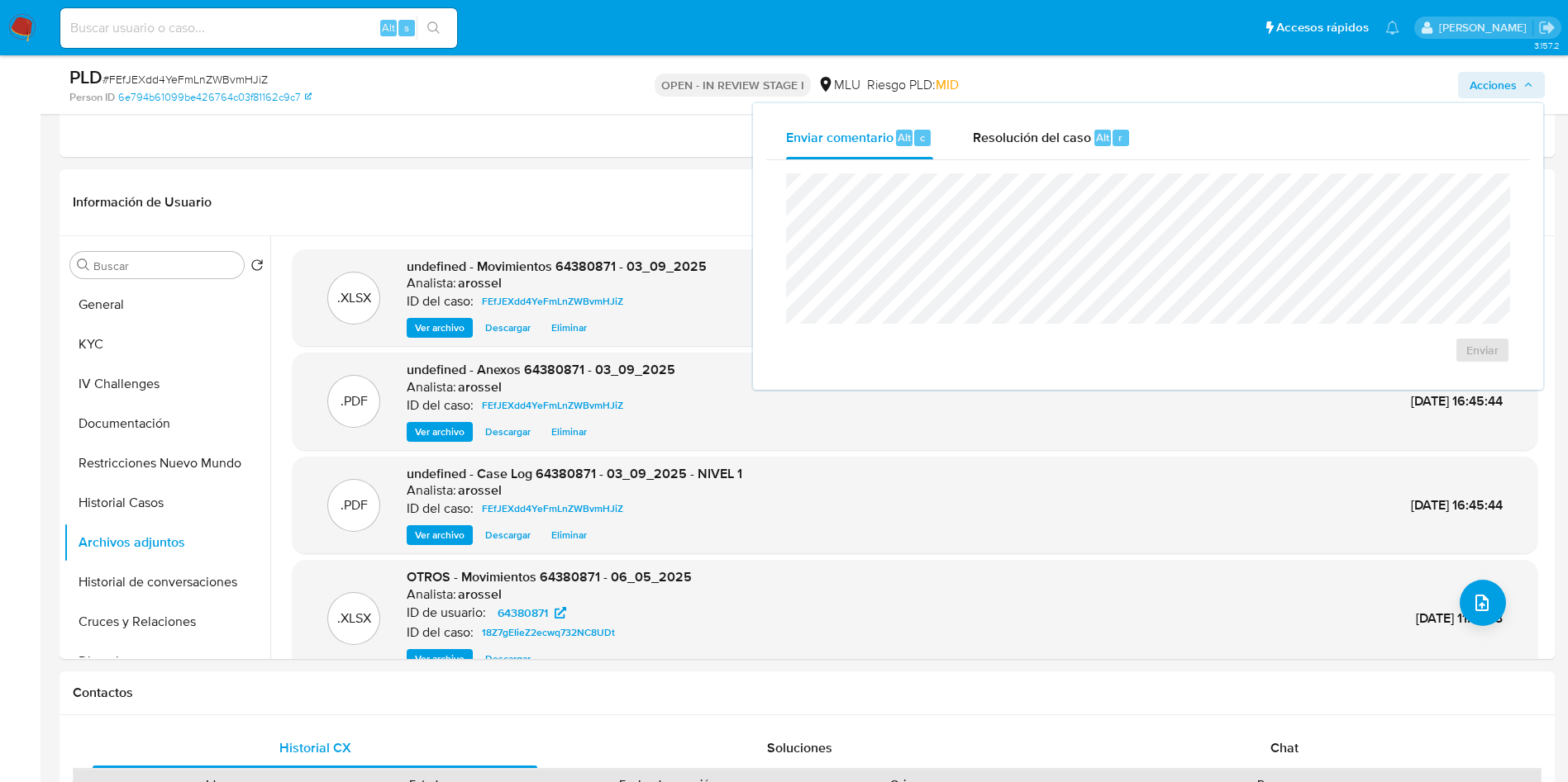
click at [1062, 166] on div "Enviar" at bounding box center [1148, 268] width 763 height 216
click at [1051, 136] on span "Resolución del caso" at bounding box center [1032, 136] width 119 height 19
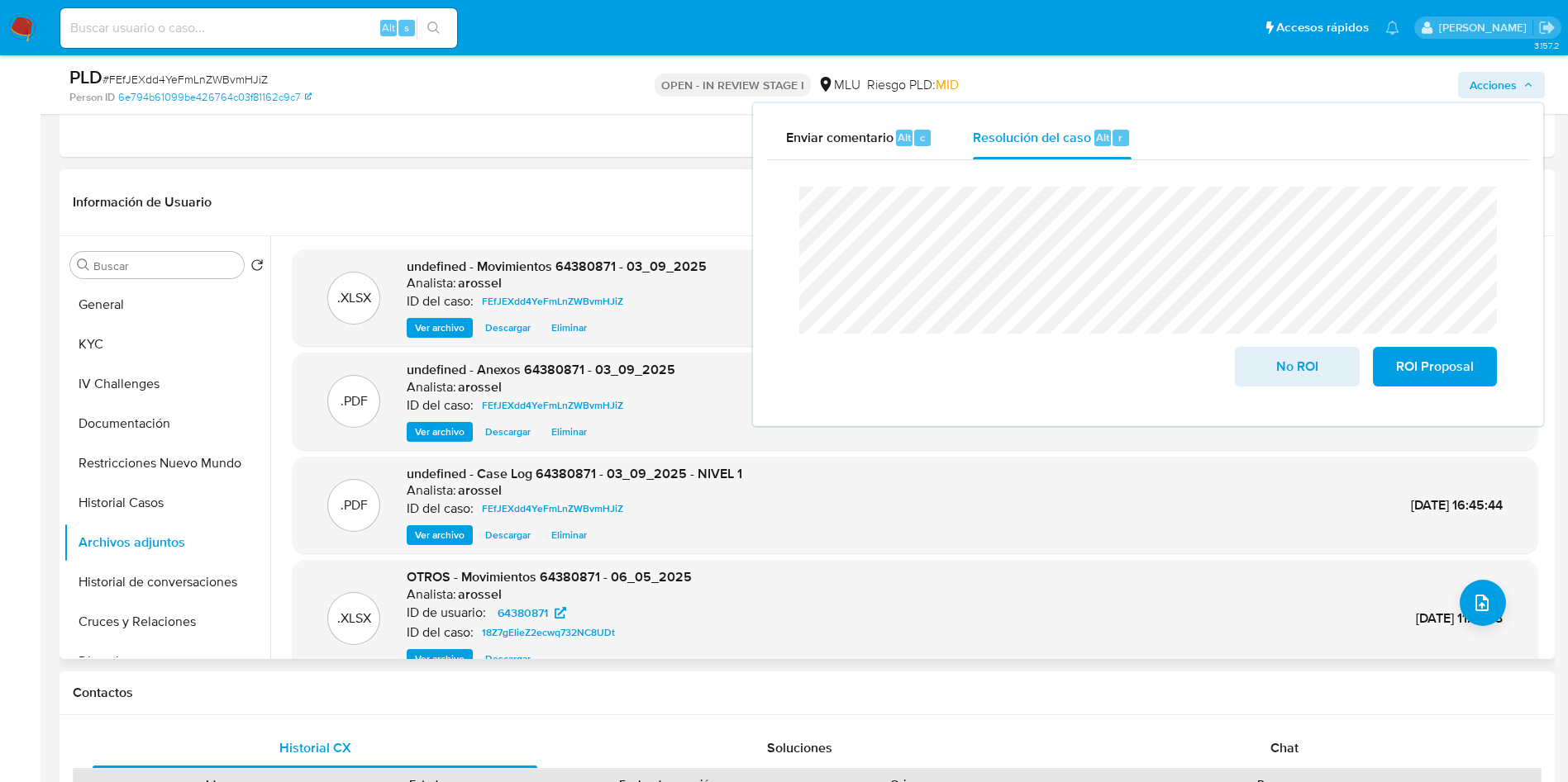
drag, startPoint x: 1280, startPoint y: 356, endPoint x: 1185, endPoint y: 437, distance: 124.8
click at [1280, 366] on span "No ROI" at bounding box center [1297, 366] width 81 height 36
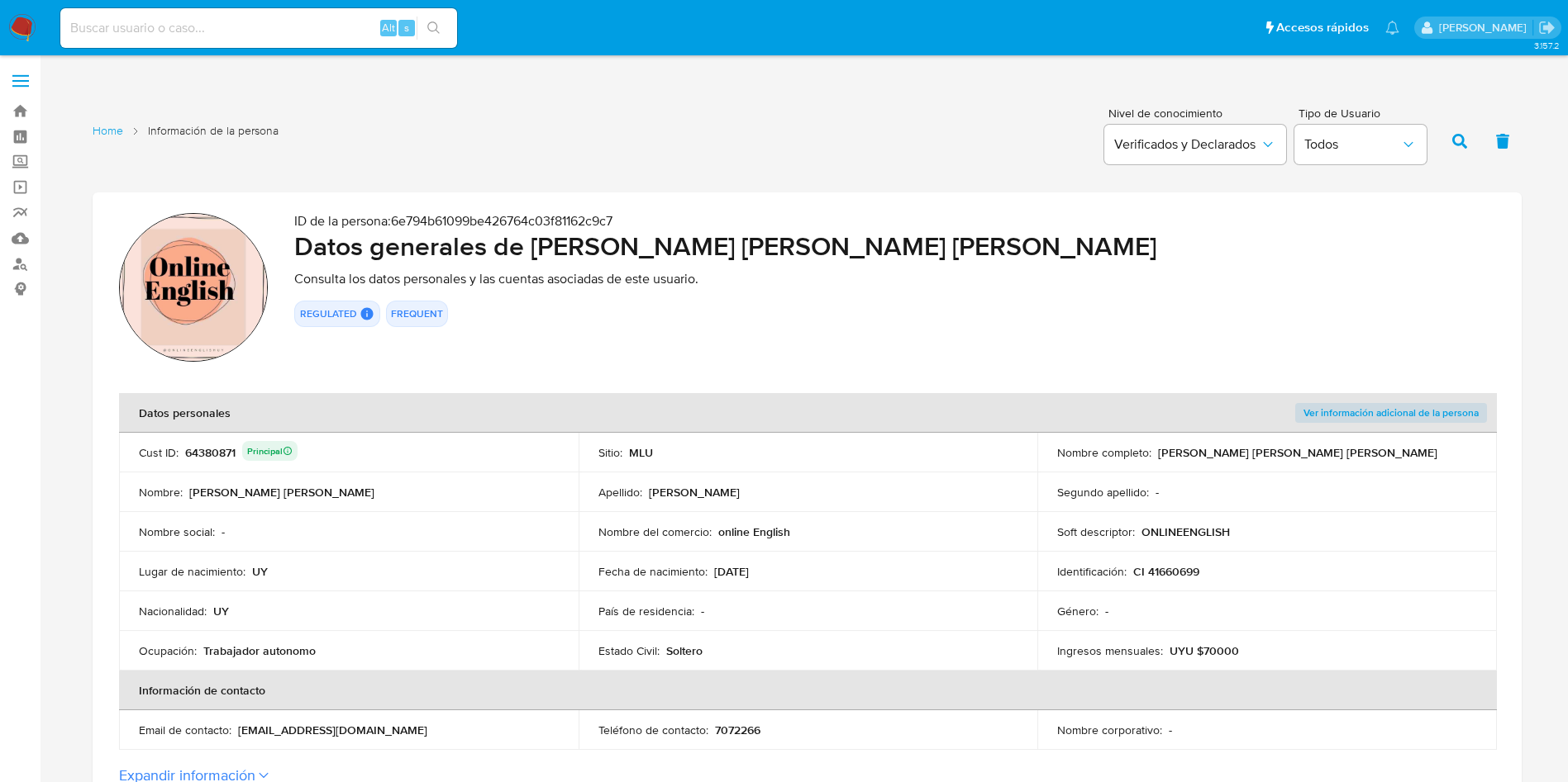
click at [218, 452] on div "64380871 Principal" at bounding box center [241, 453] width 112 height 23
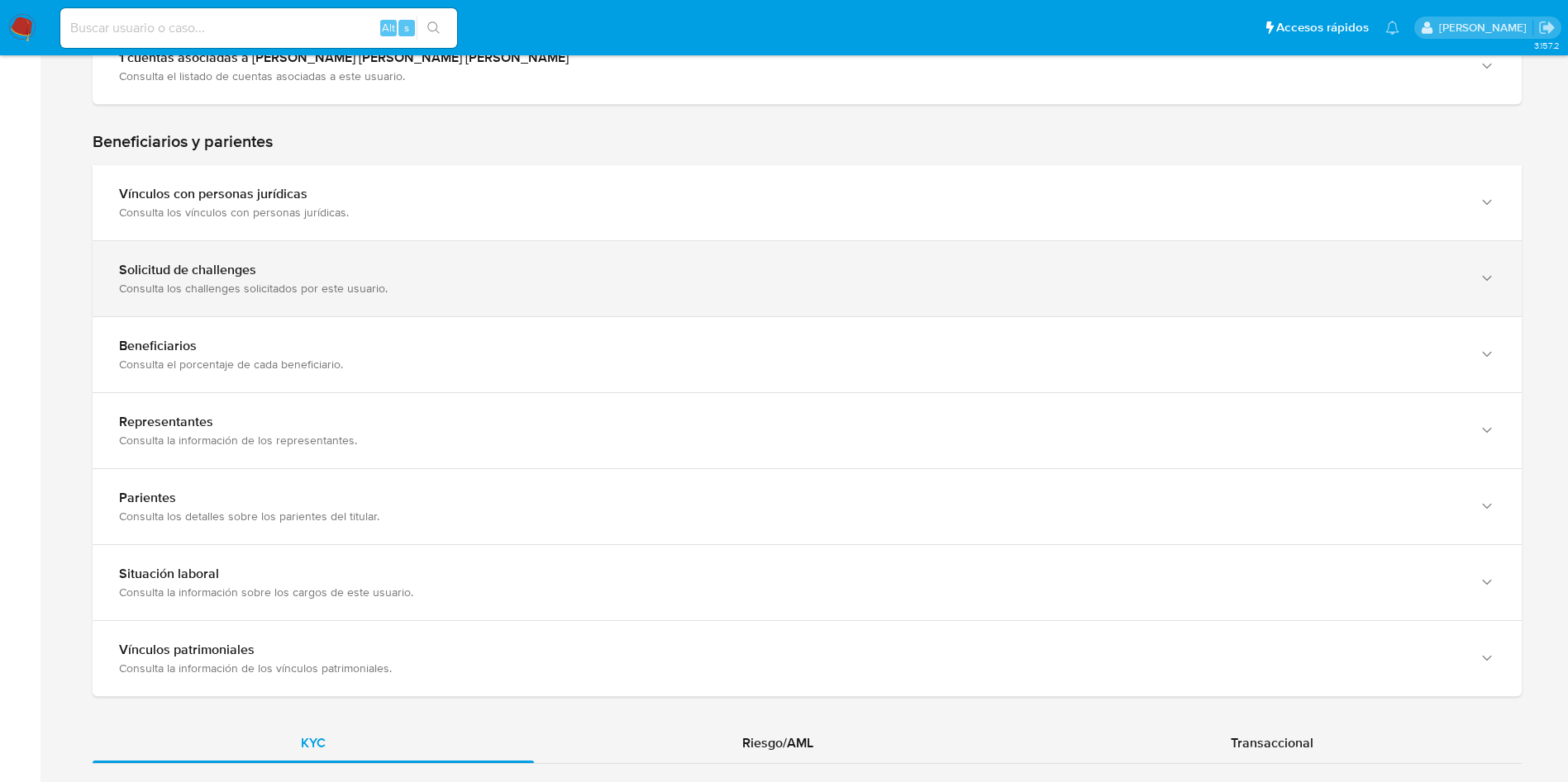
drag, startPoint x: 300, startPoint y: 223, endPoint x: 300, endPoint y: 252, distance: 29.0
click at [300, 223] on div "Vínculos con personas jurídicas Consulta los vínculos con personas jurídicas." at bounding box center [806, 203] width 1429 height 75
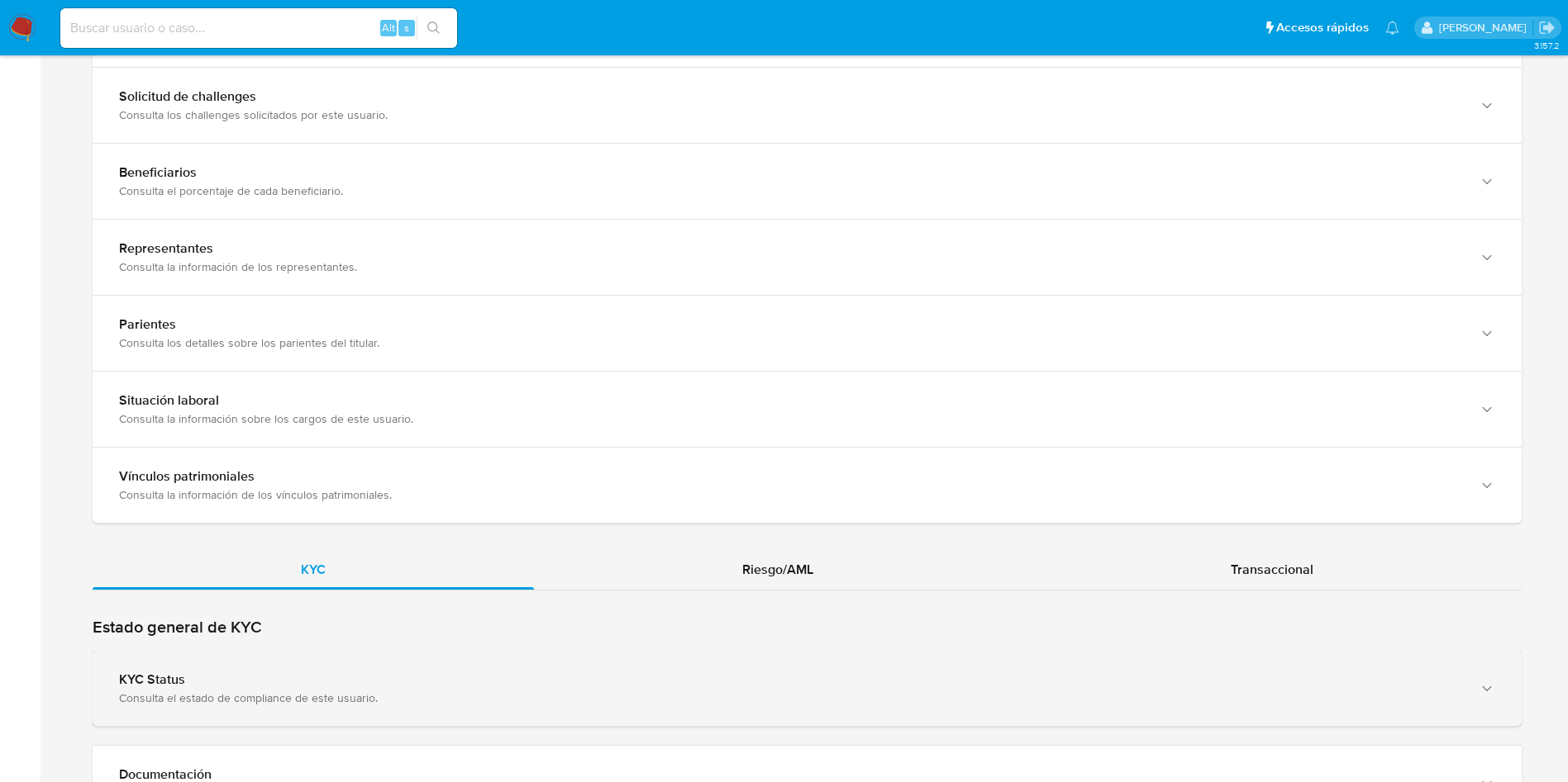
click at [415, 654] on div "KYC Status Consulta el estado de compliance de este usuario." at bounding box center [806, 689] width 1429 height 75
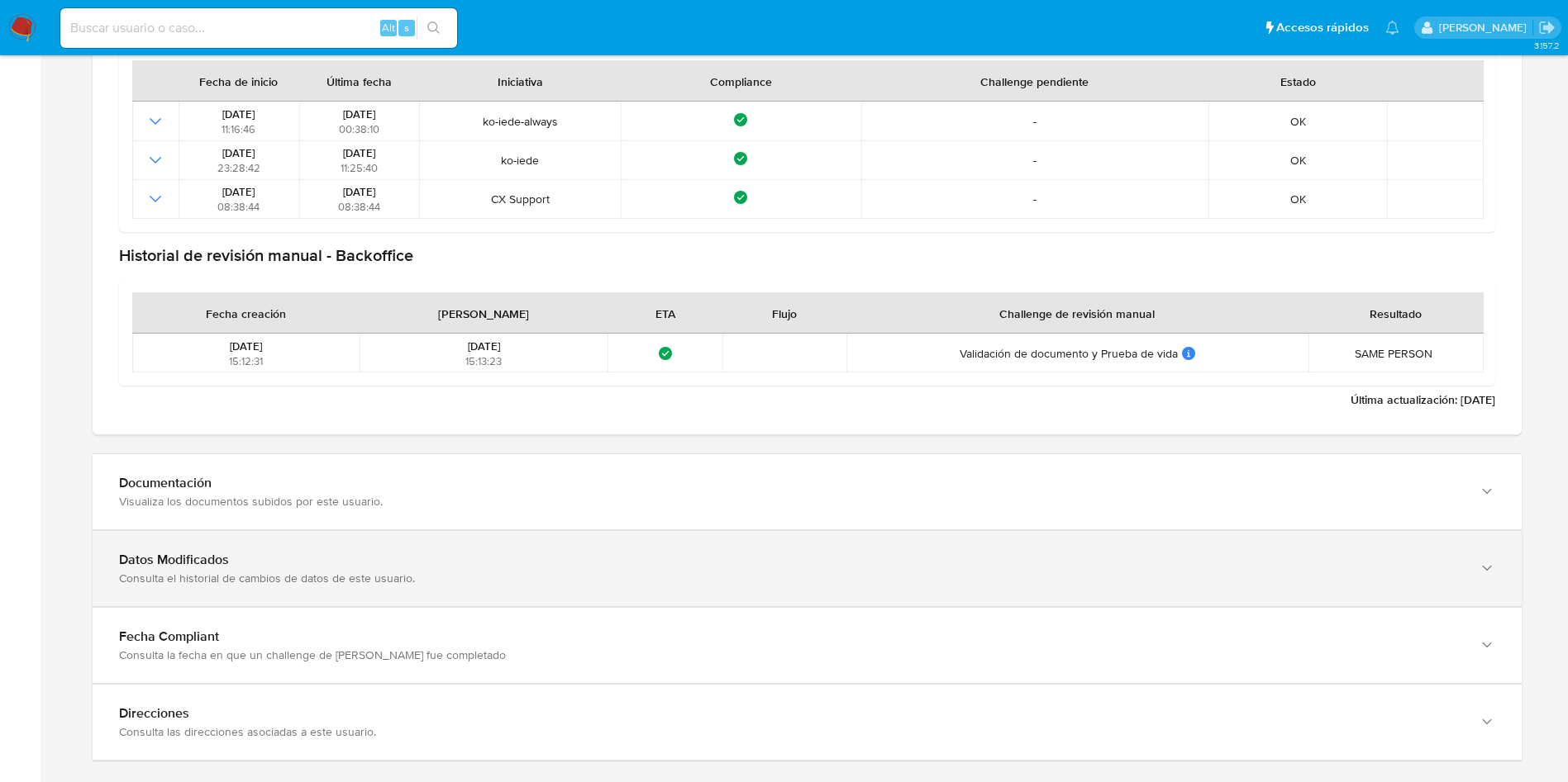
click at [474, 554] on div "Datos Modificados" at bounding box center [790, 560] width 1343 height 16
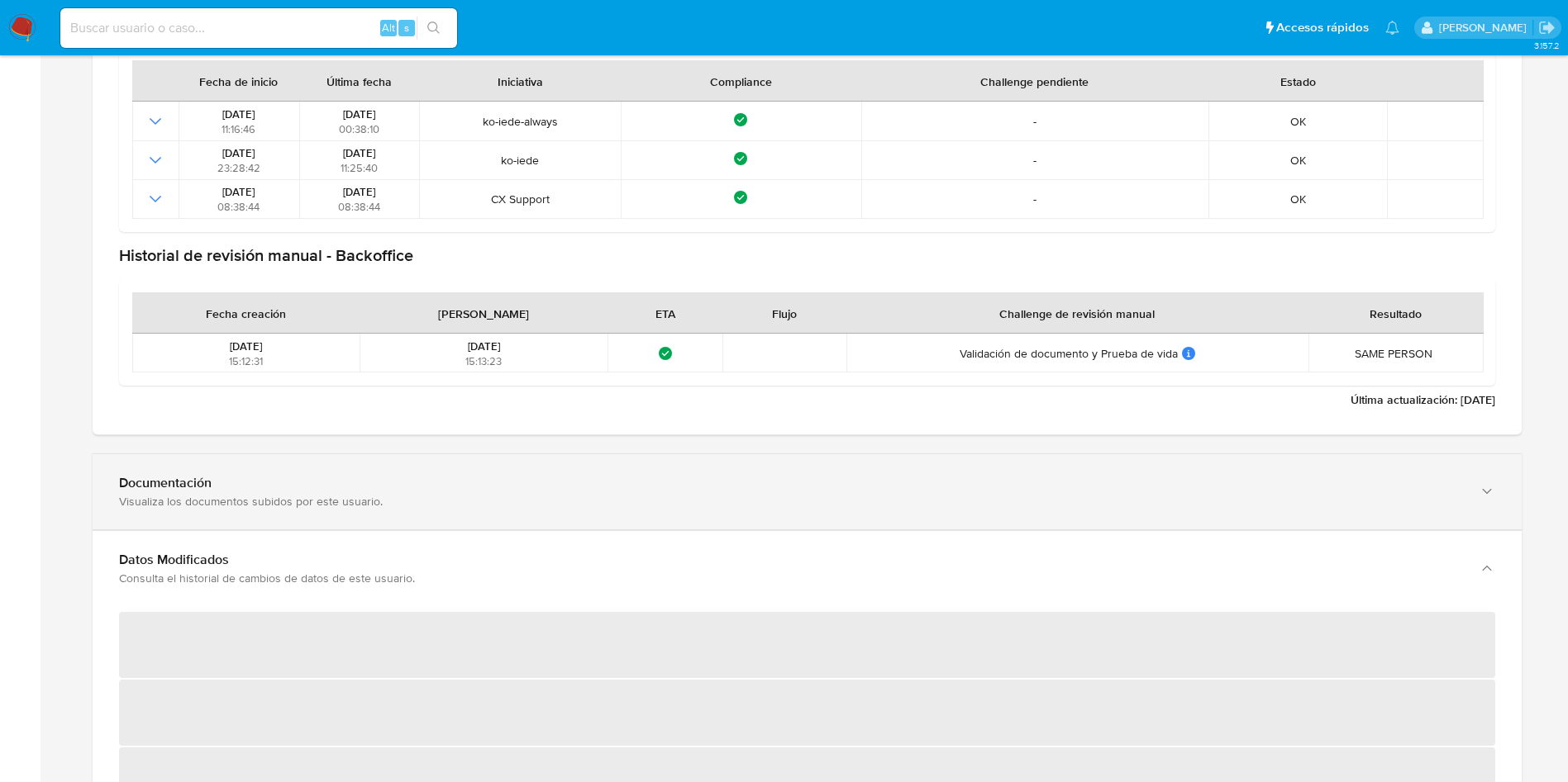
click at [498, 483] on div "Documentación" at bounding box center [790, 483] width 1343 height 16
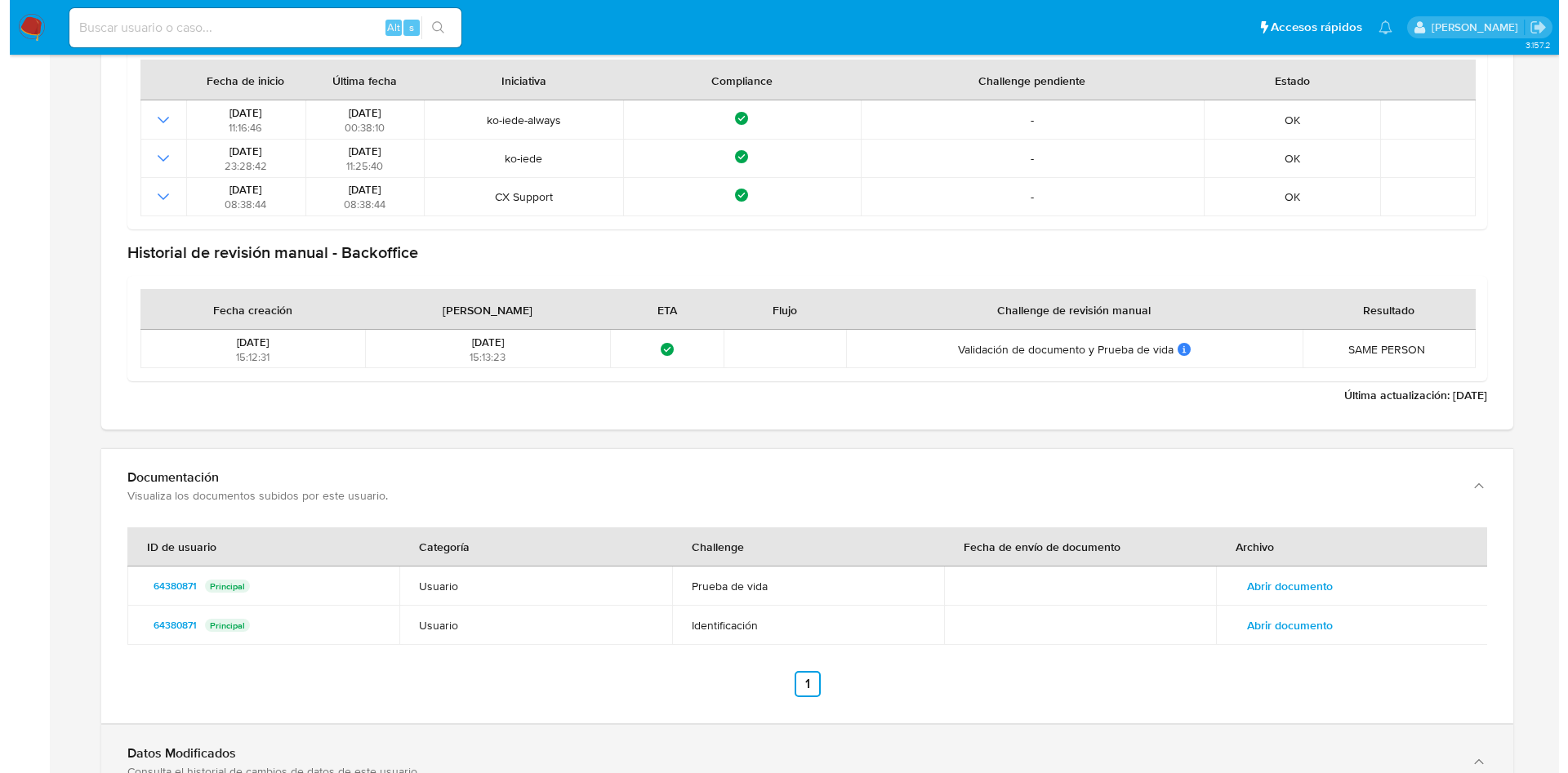
scroll to position [2205, 0]
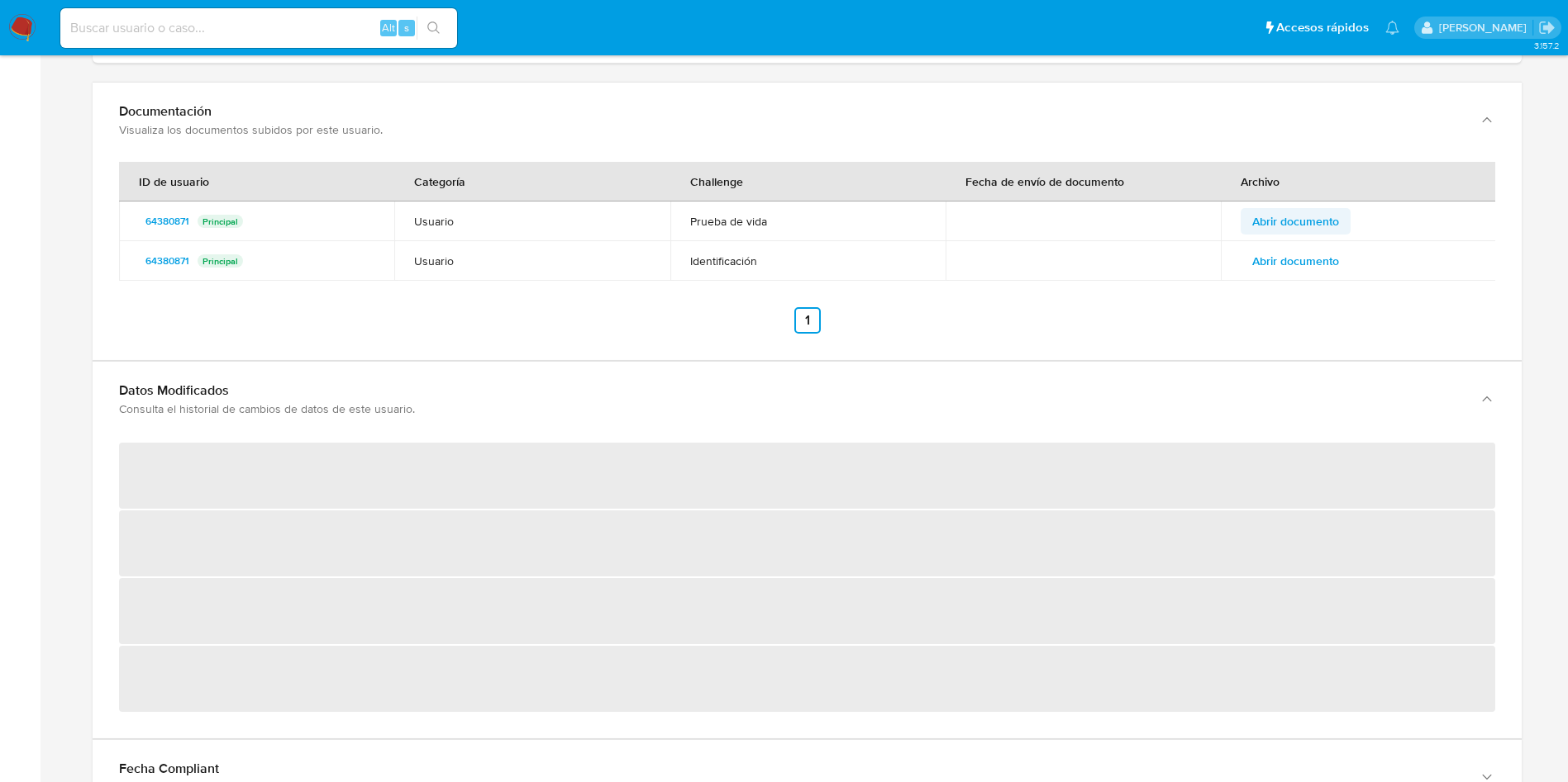
click at [1326, 223] on span "Abrir documento" at bounding box center [1295, 222] width 87 height 23
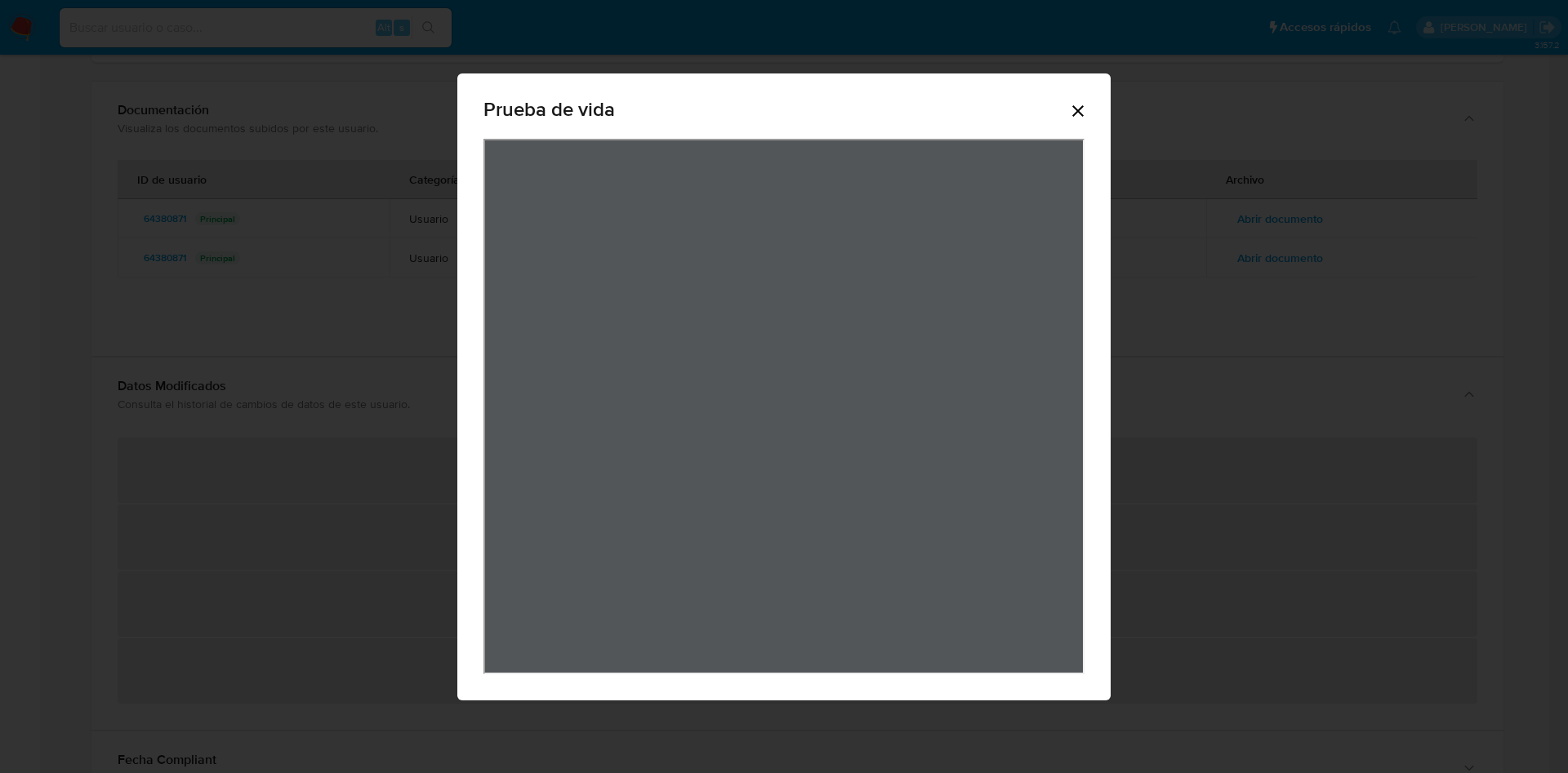
click at [1082, 109] on icon "Cerrar" at bounding box center [1078, 111] width 20 height 20
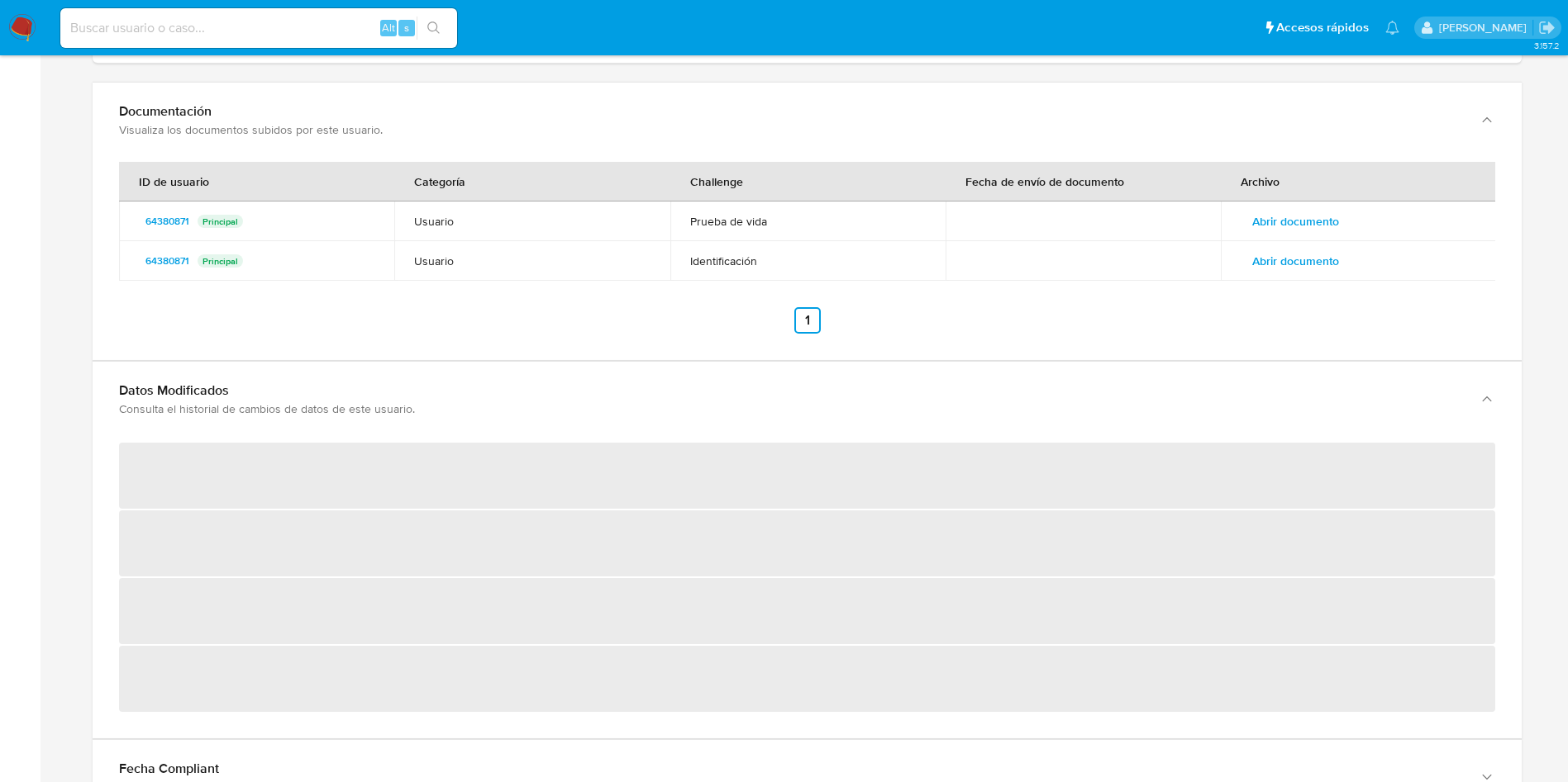
click at [1280, 257] on span "Abrir documento" at bounding box center [1295, 261] width 87 height 23
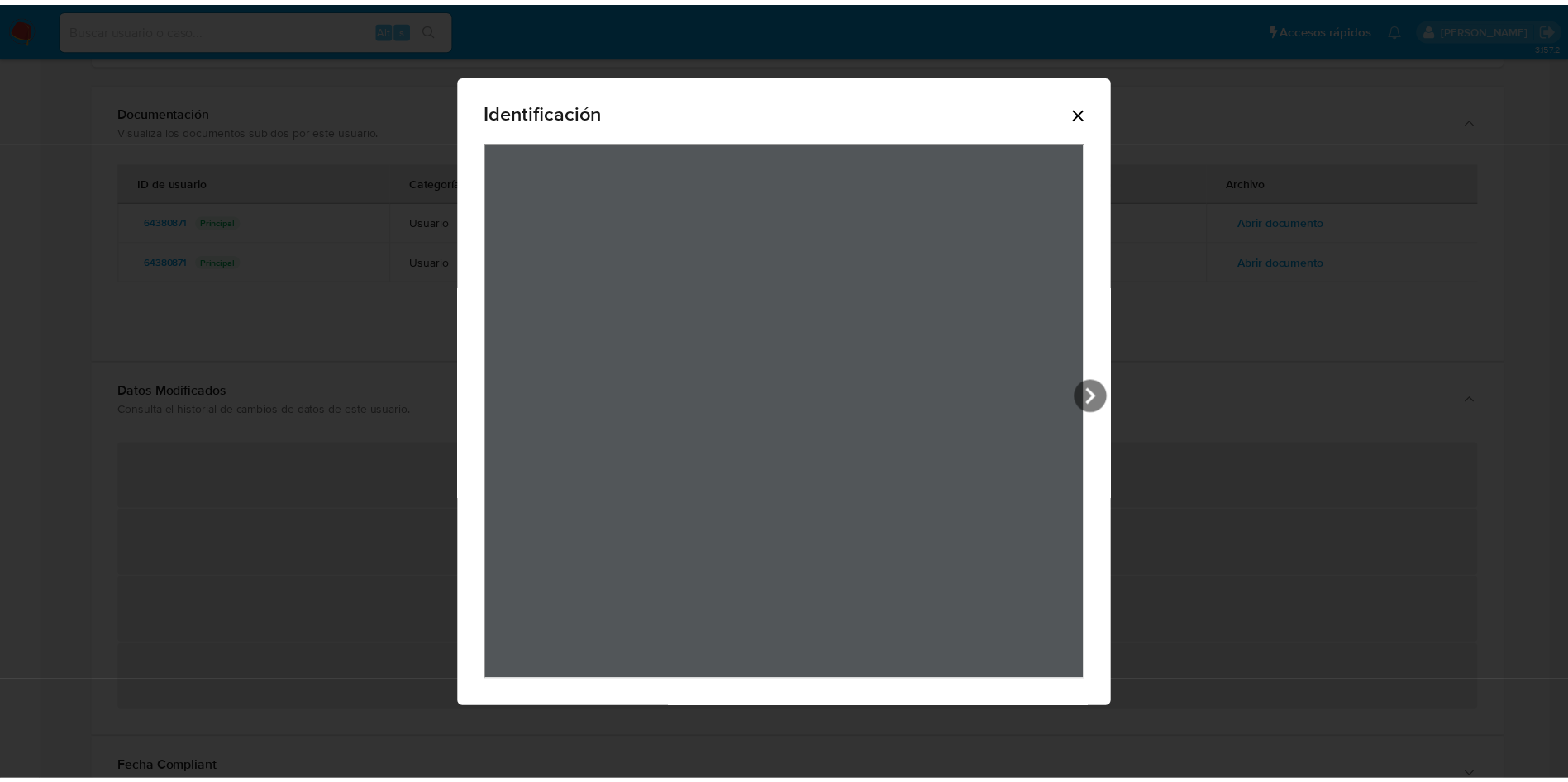
scroll to position [2163, 0]
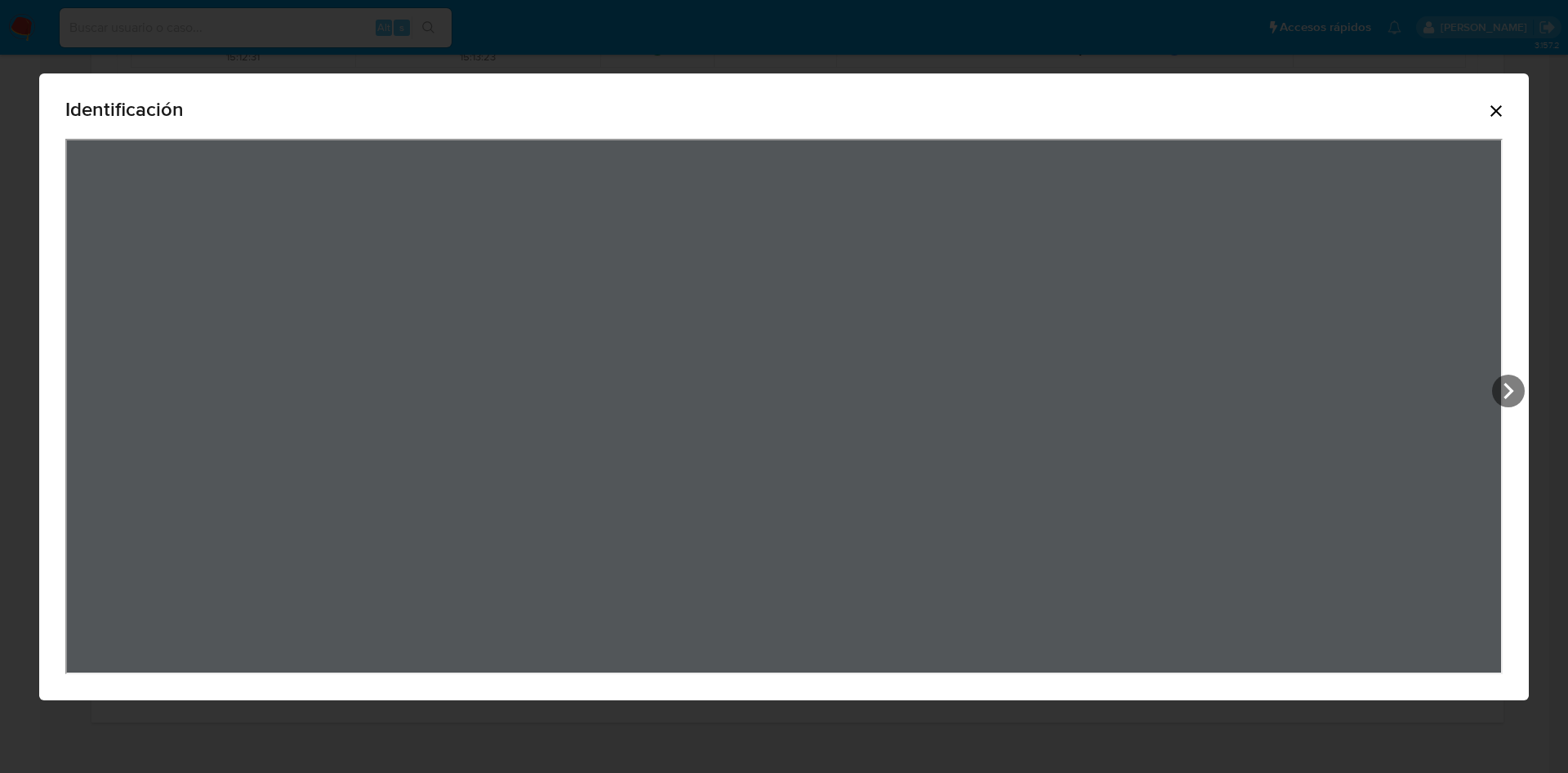
click at [1504, 104] on icon "Cerrar" at bounding box center [1496, 111] width 20 height 20
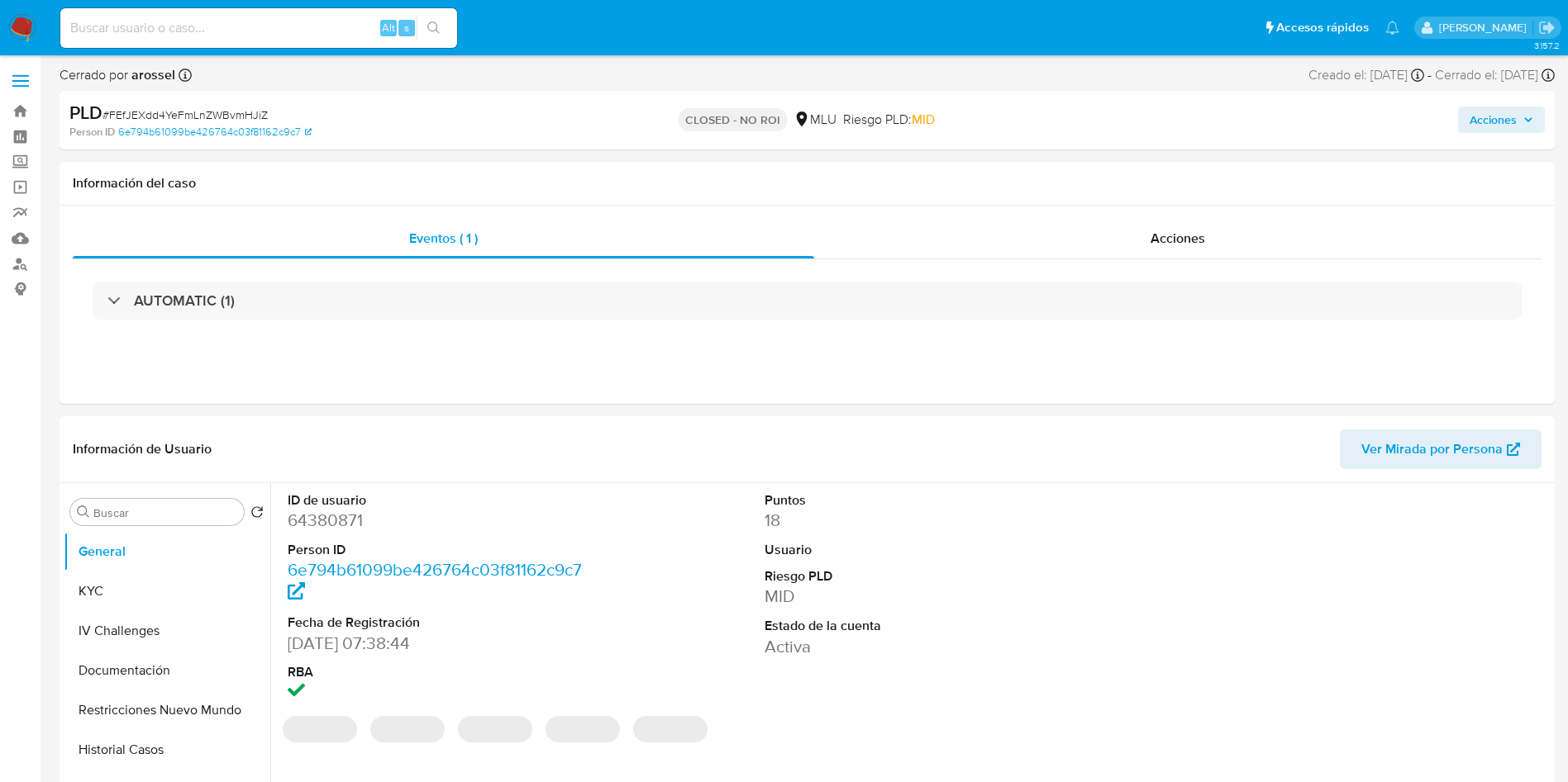
select select "10"
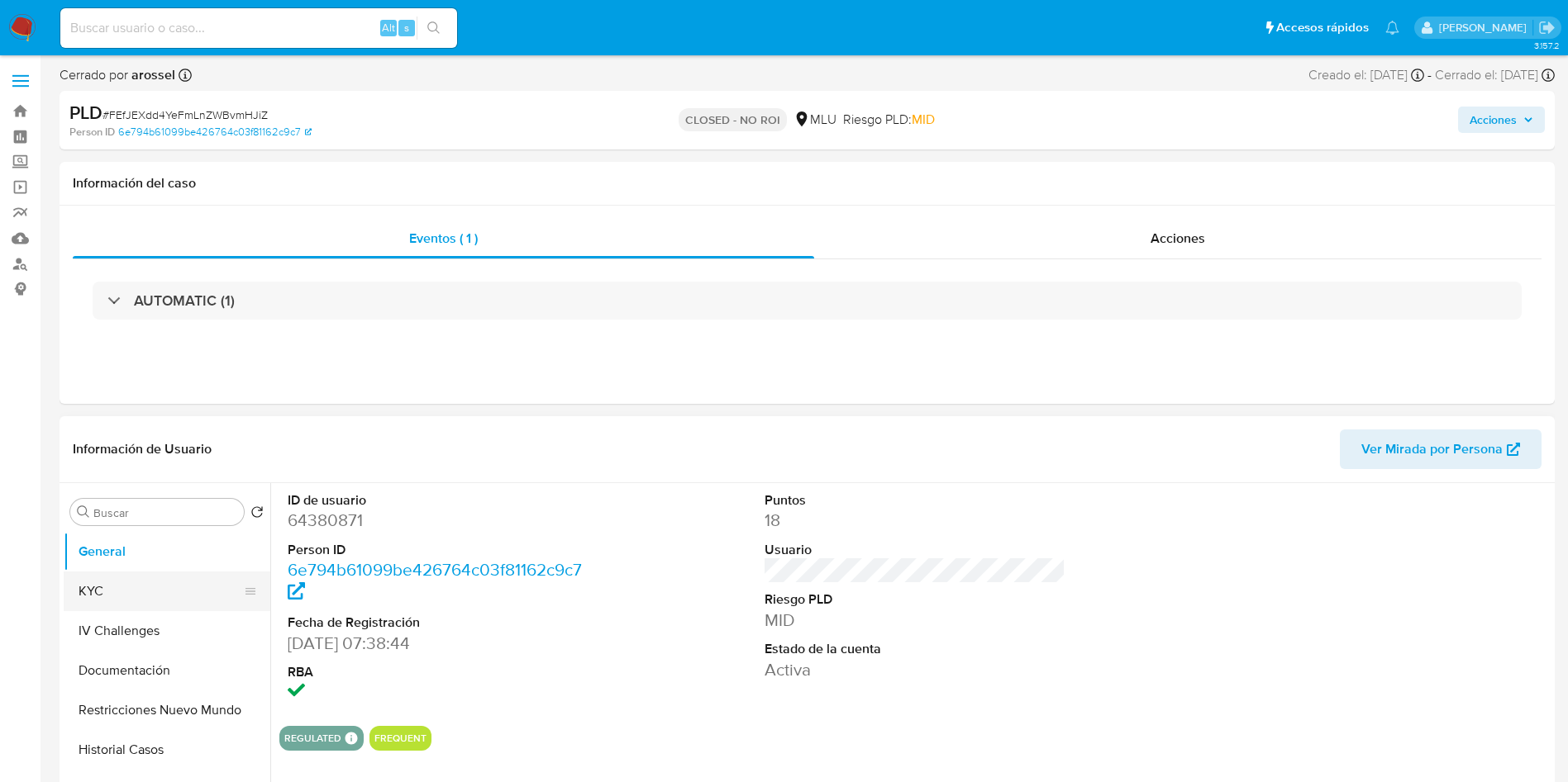
drag, startPoint x: 145, startPoint y: 587, endPoint x: 210, endPoint y: 587, distance: 65.0
click at [143, 585] on button "KYC" at bounding box center [160, 592] width 193 height 40
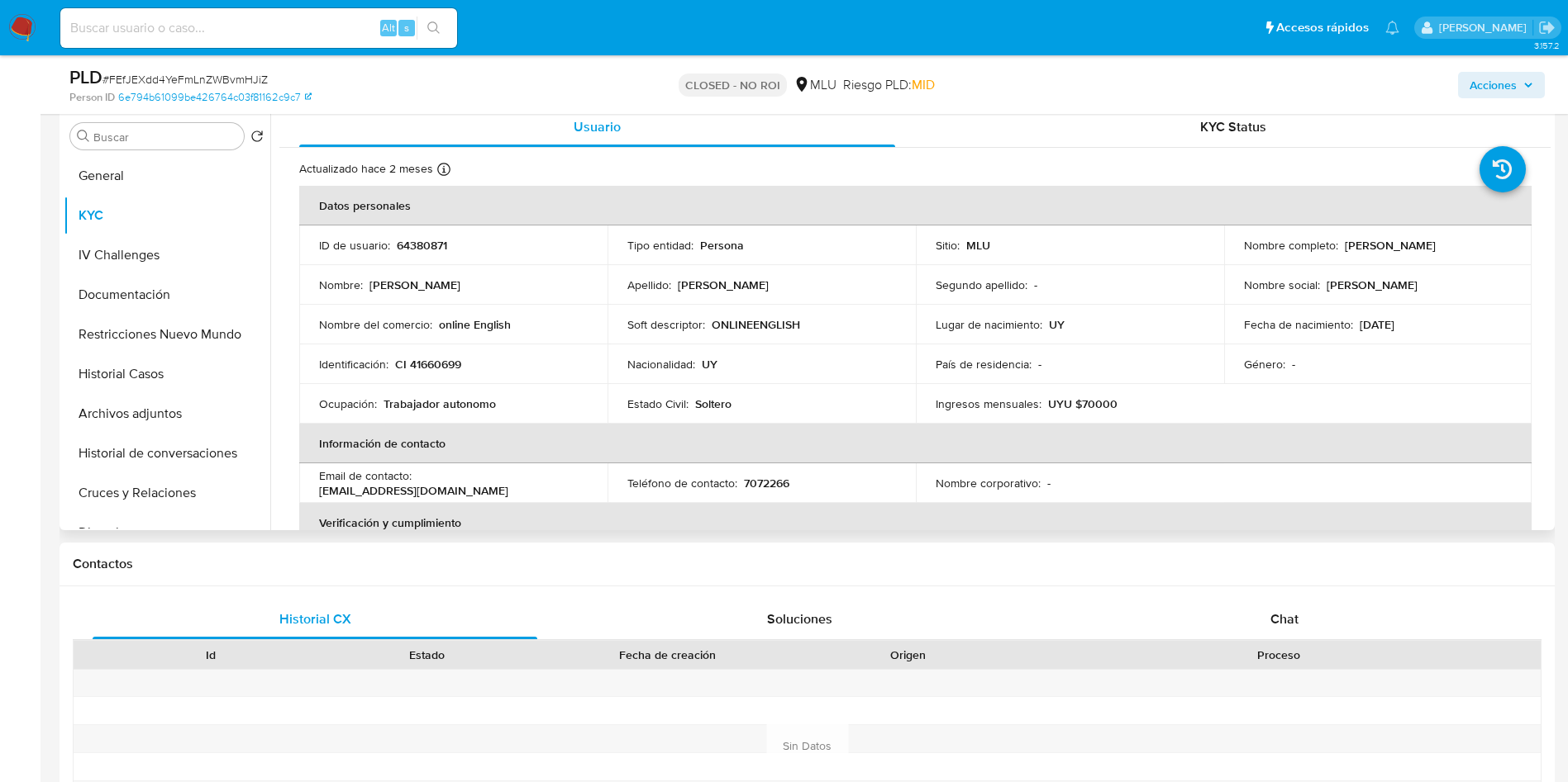
scroll to position [248, 0]
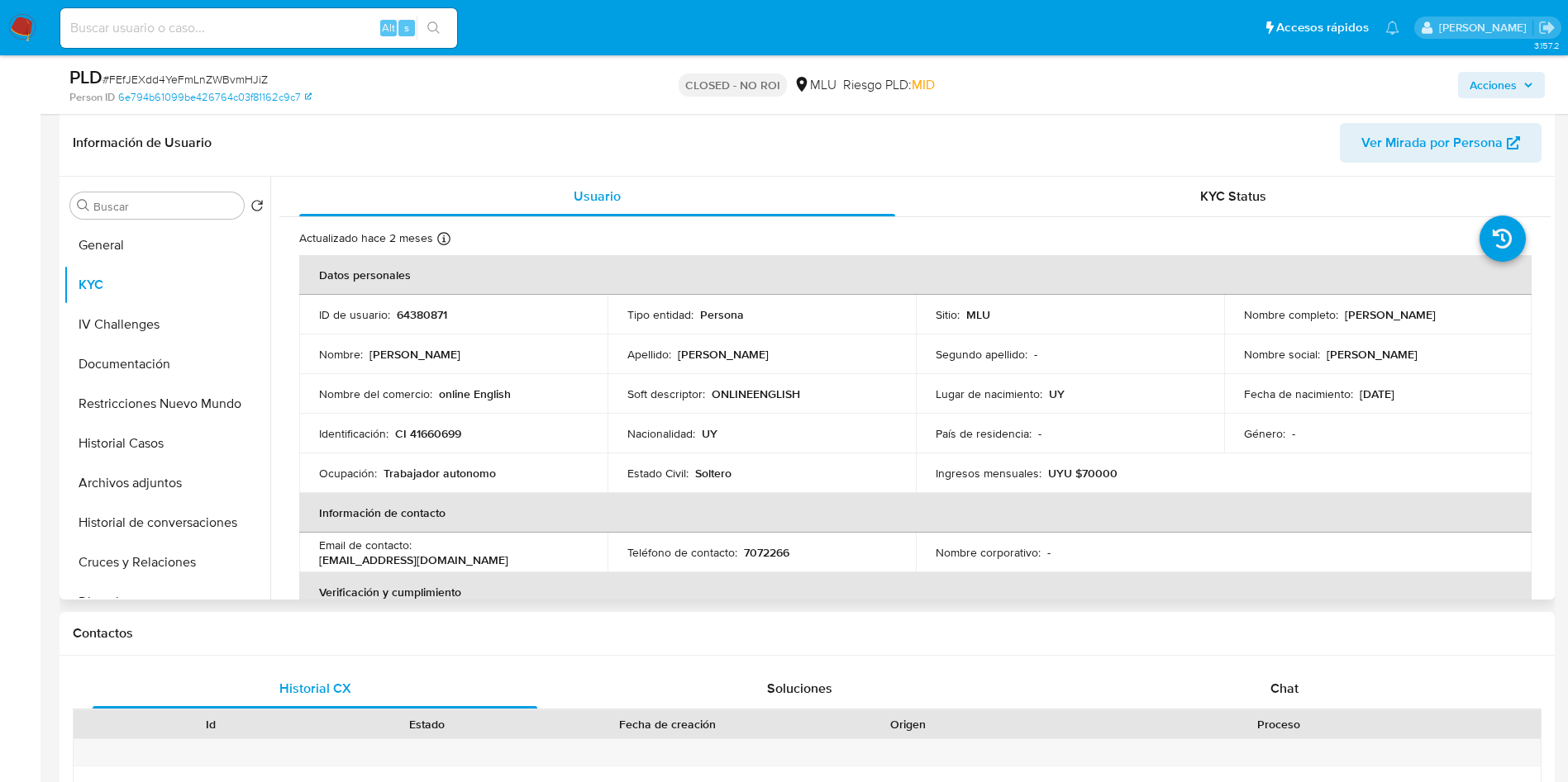
drag, startPoint x: 1341, startPoint y: 310, endPoint x: 1496, endPoint y: 313, distance: 155.0
click at [1496, 313] on div "Nombre completo : [PERSON_NAME]" at bounding box center [1378, 314] width 269 height 15
copy p "[PERSON_NAME]"
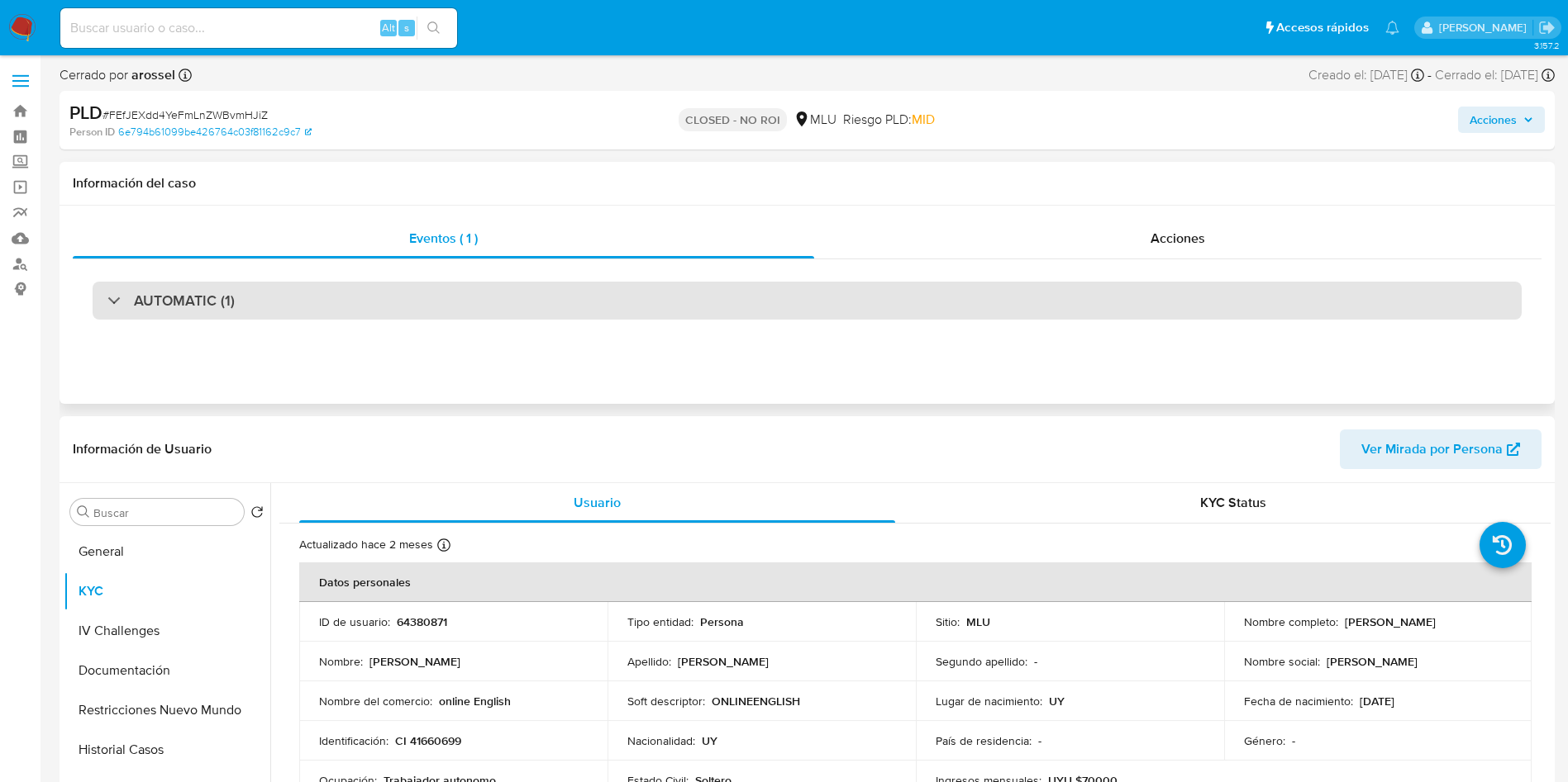
drag, startPoint x: 287, startPoint y: 292, endPoint x: 282, endPoint y: 303, distance: 12.1
click at [284, 301] on div "AUTOMATIC (1)" at bounding box center [806, 301] width 1429 height 38
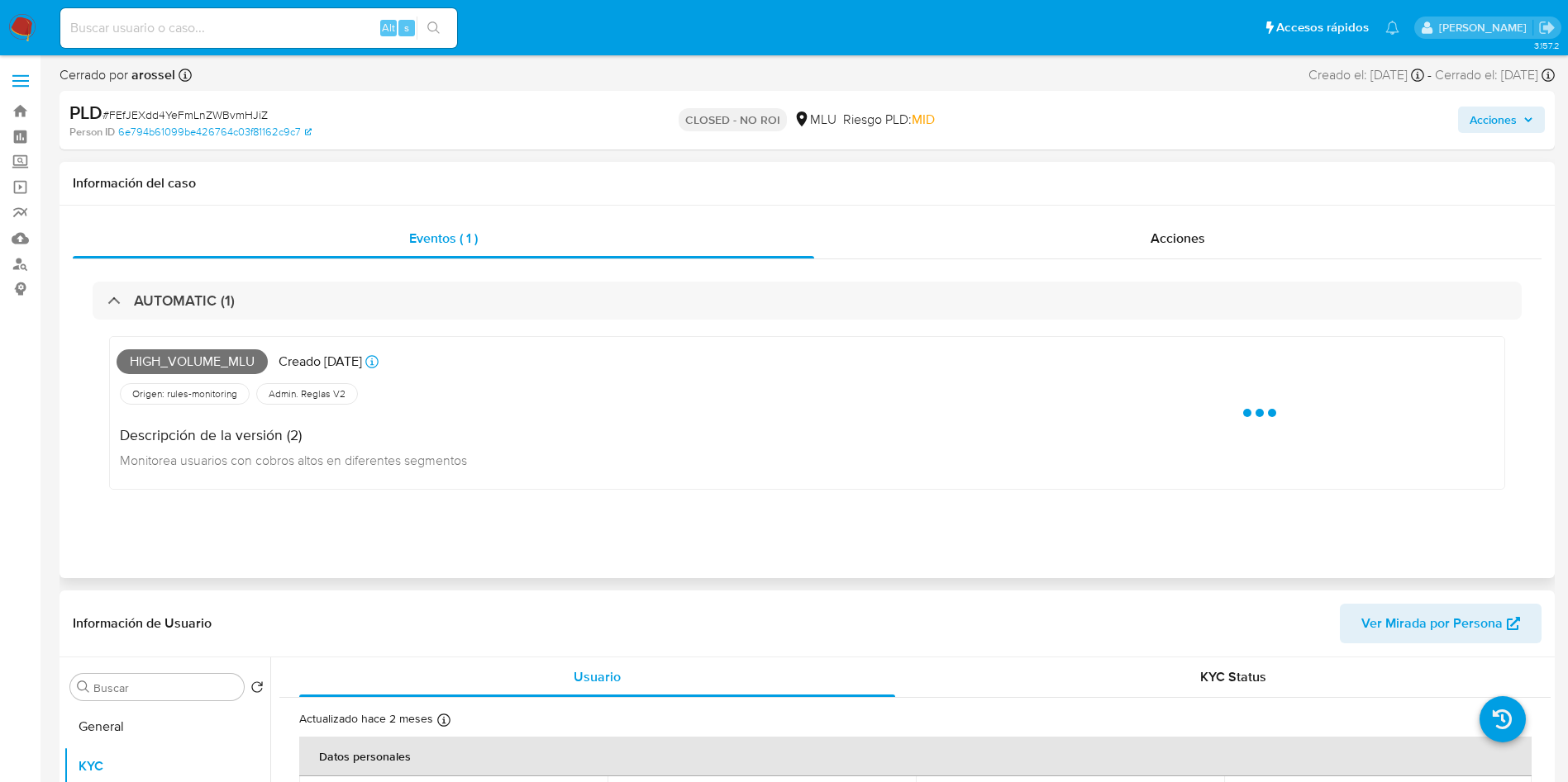
click at [193, 359] on span "High_volume_mlu" at bounding box center [192, 362] width 151 height 25
copy span "High_volume_mlu"
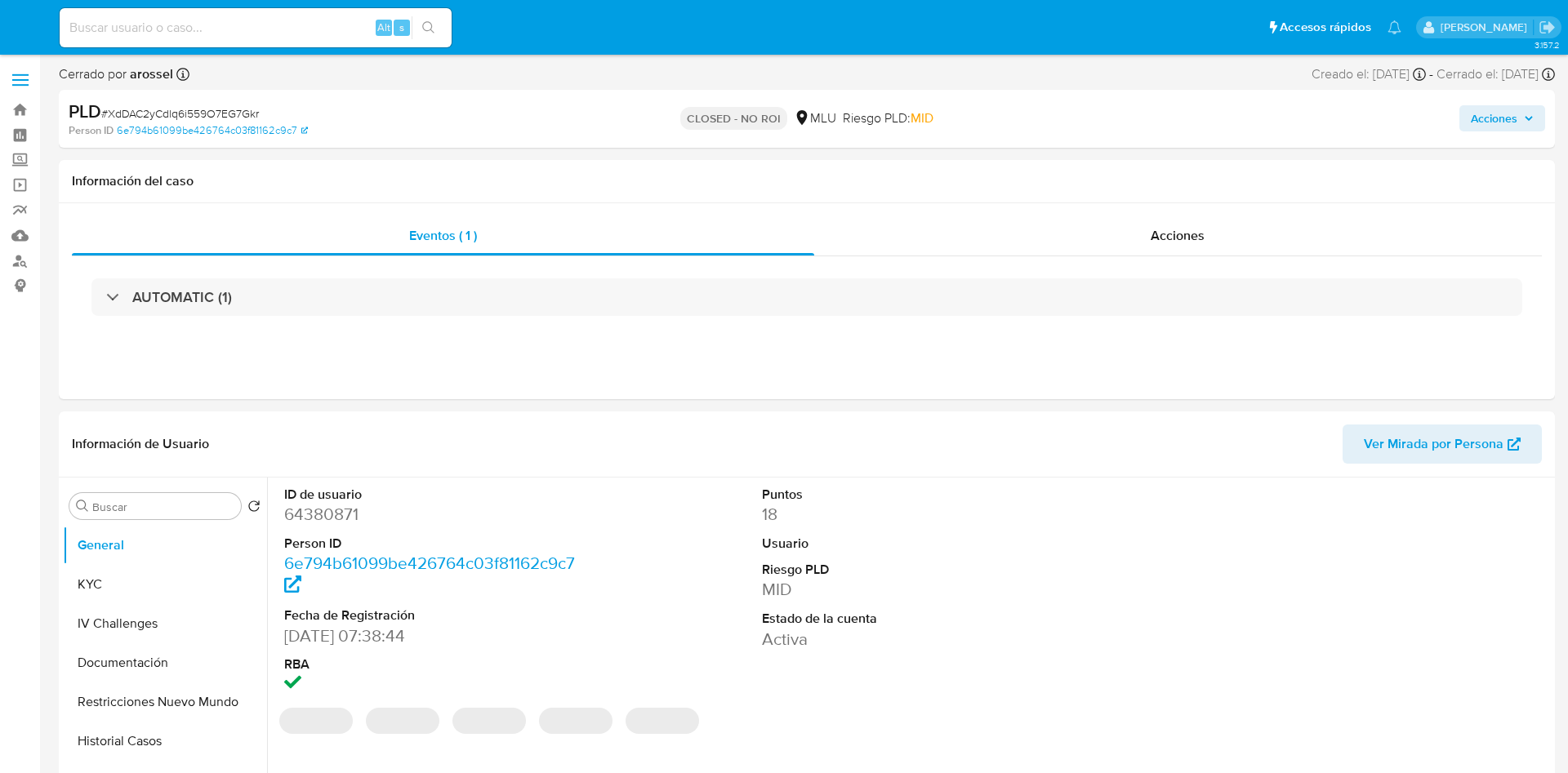
select select "10"
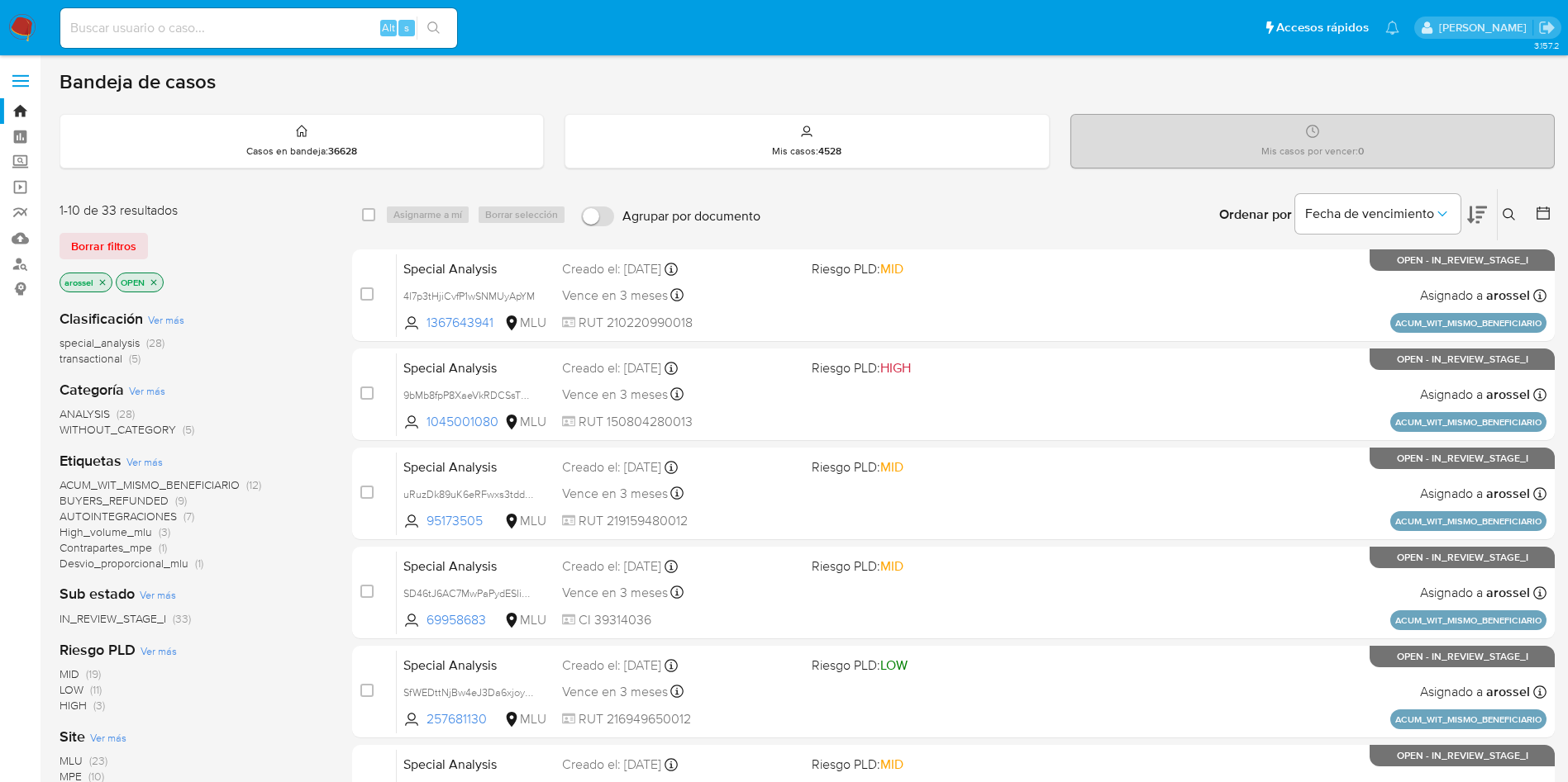
click at [269, 40] on div "Alt s" at bounding box center [259, 28] width 397 height 40
click at [311, 15] on div "Alt s" at bounding box center [259, 28] width 397 height 40
click at [330, 17] on input at bounding box center [259, 28] width 397 height 22
paste input "VkeGcZ77zGzkLmuPC6BTIy0K"
type input "VkeGcZ77zGzkLmuPC6BTIy0K"
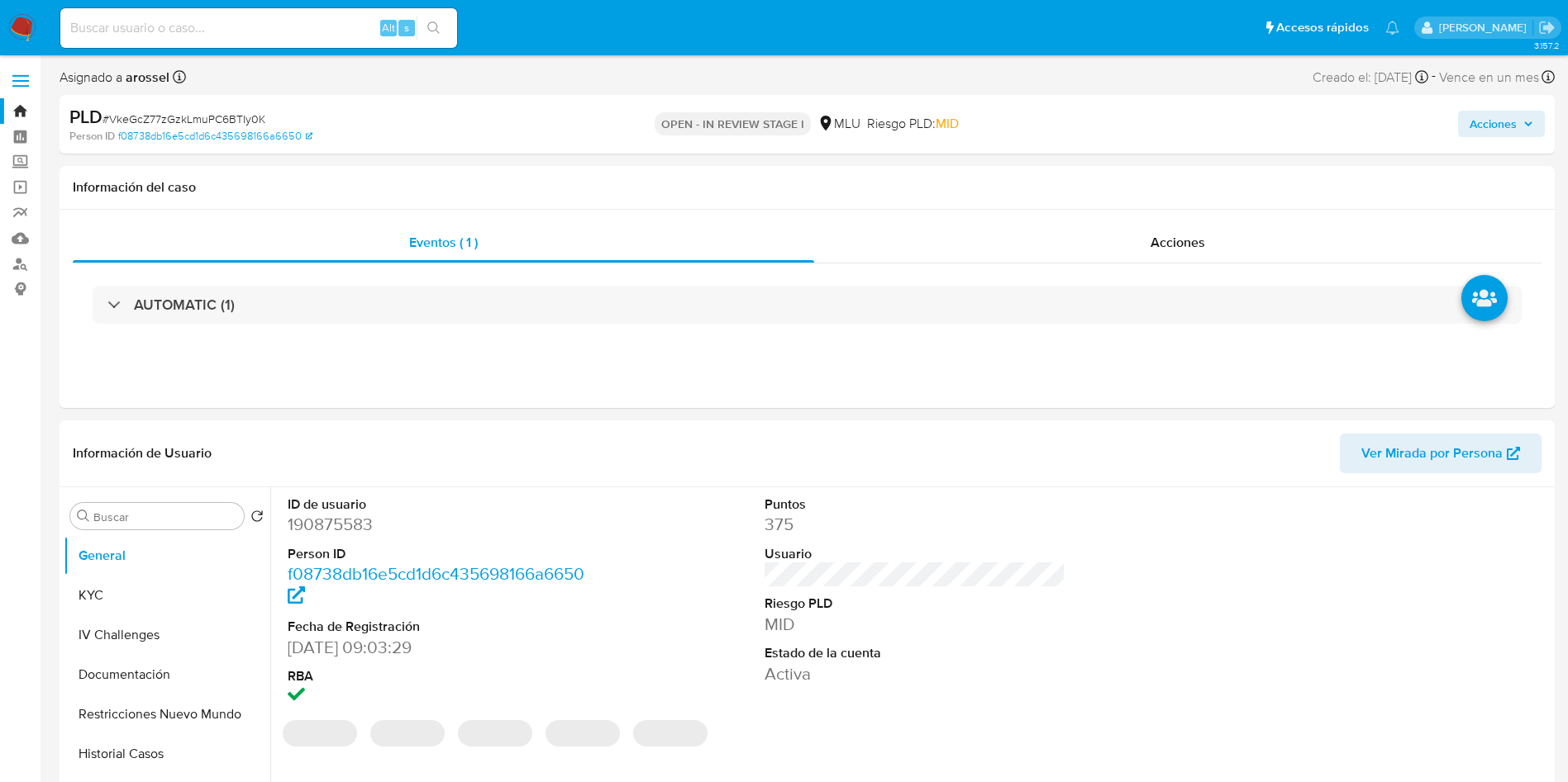
select select "10"
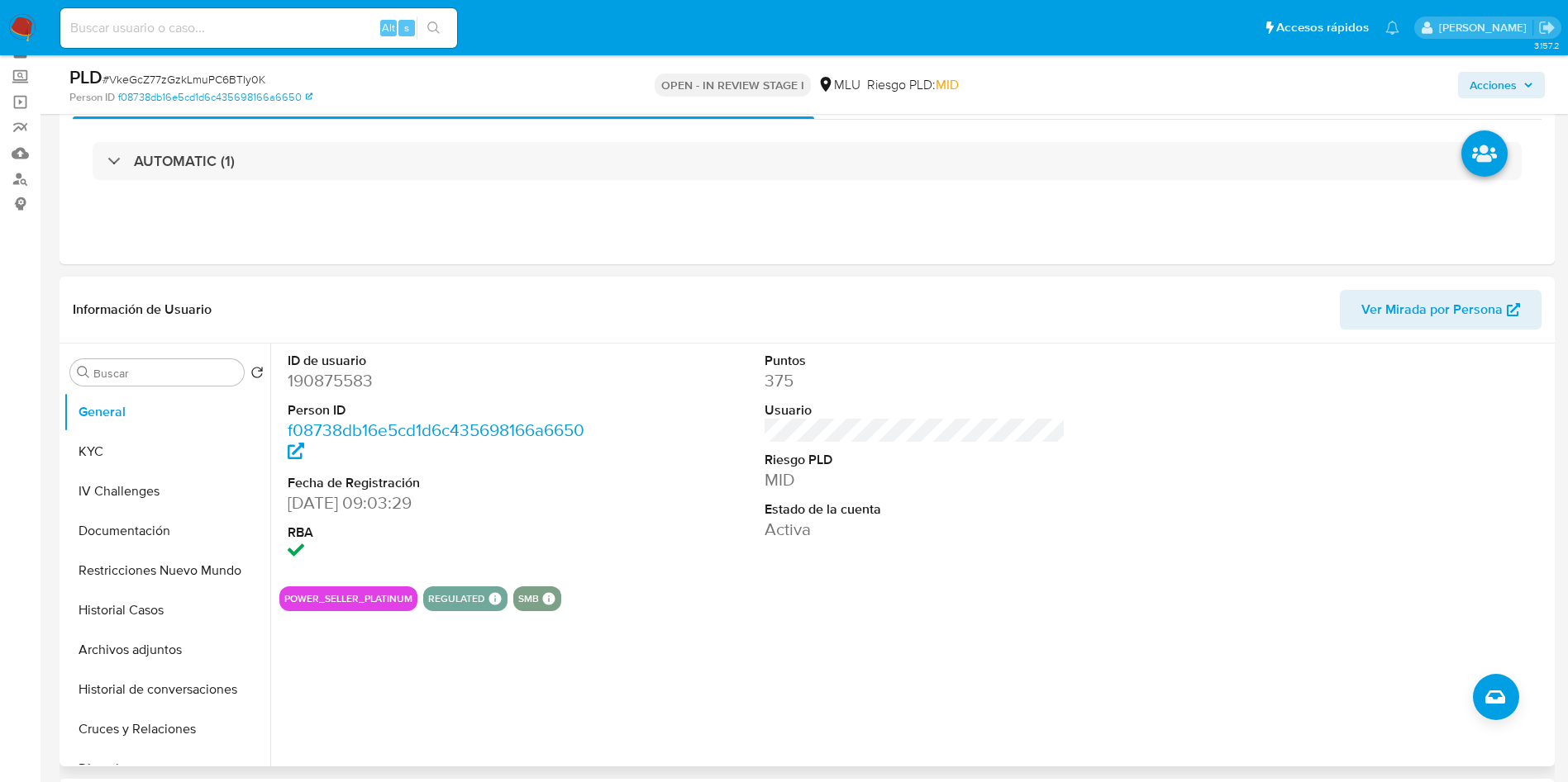
scroll to position [124, 0]
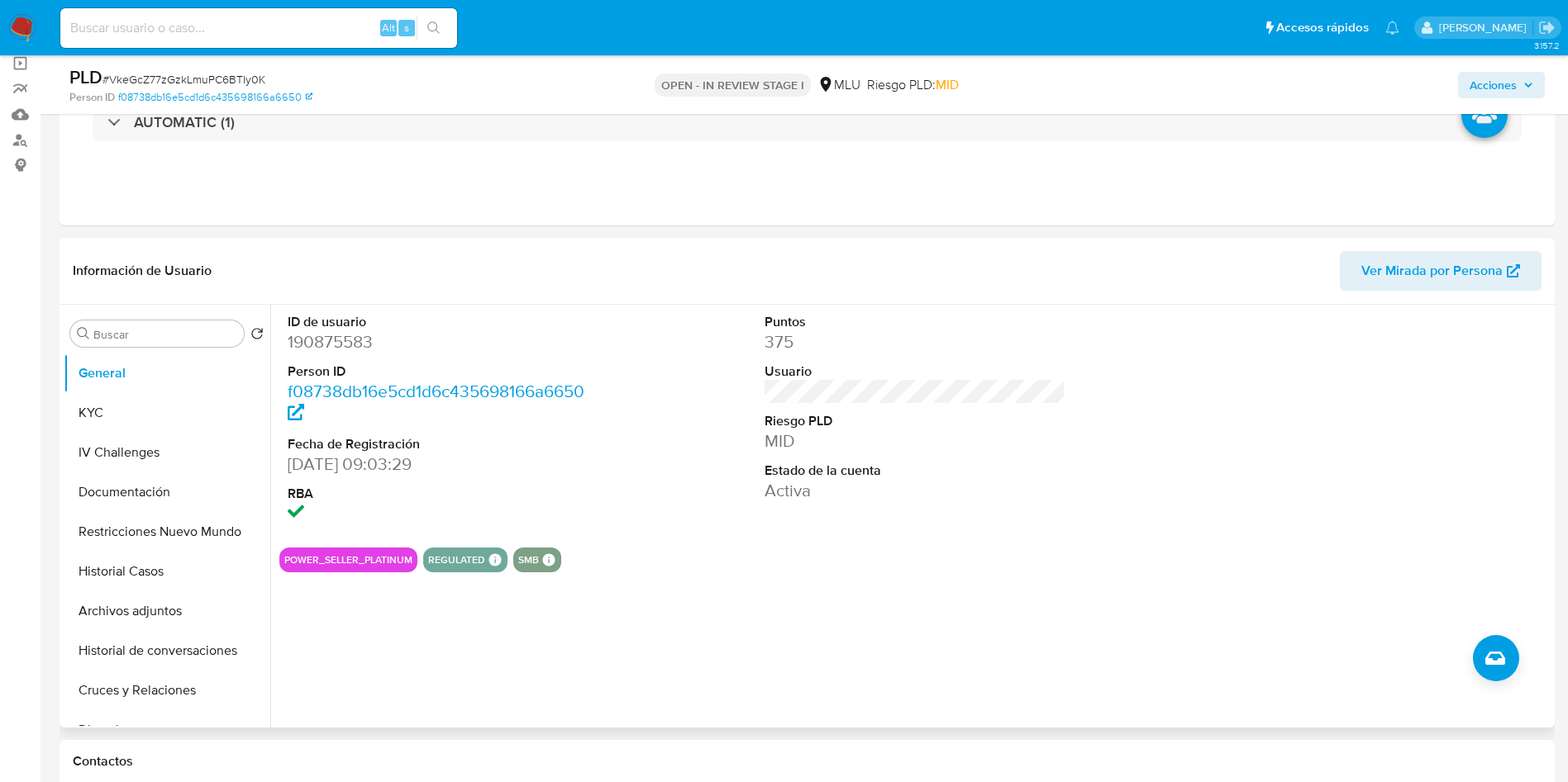
click at [1423, 275] on span "Ver Mirada por Persona" at bounding box center [1431, 271] width 141 height 40
click at [150, 409] on button "KYC" at bounding box center [160, 413] width 193 height 40
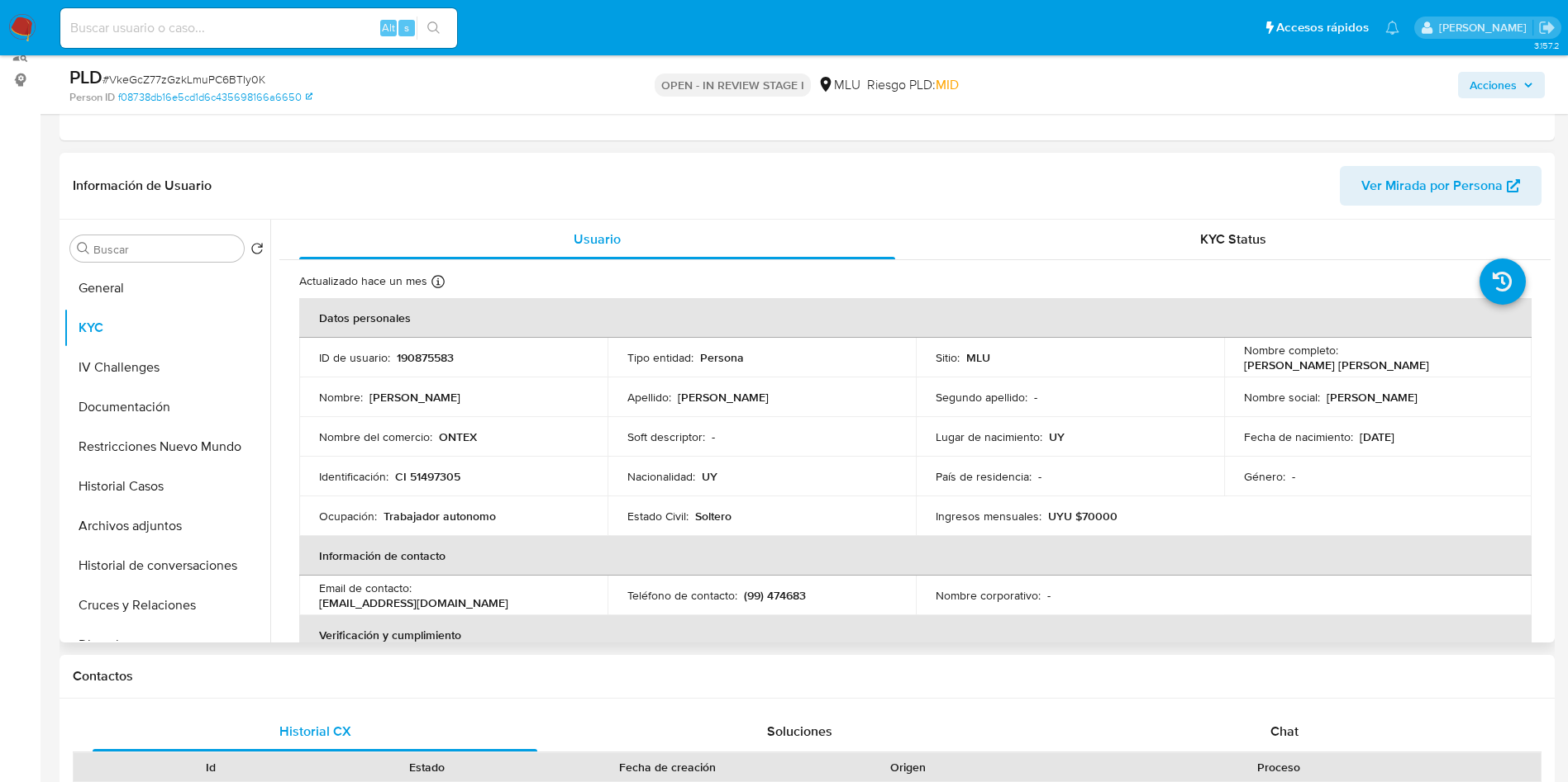
scroll to position [248, 0]
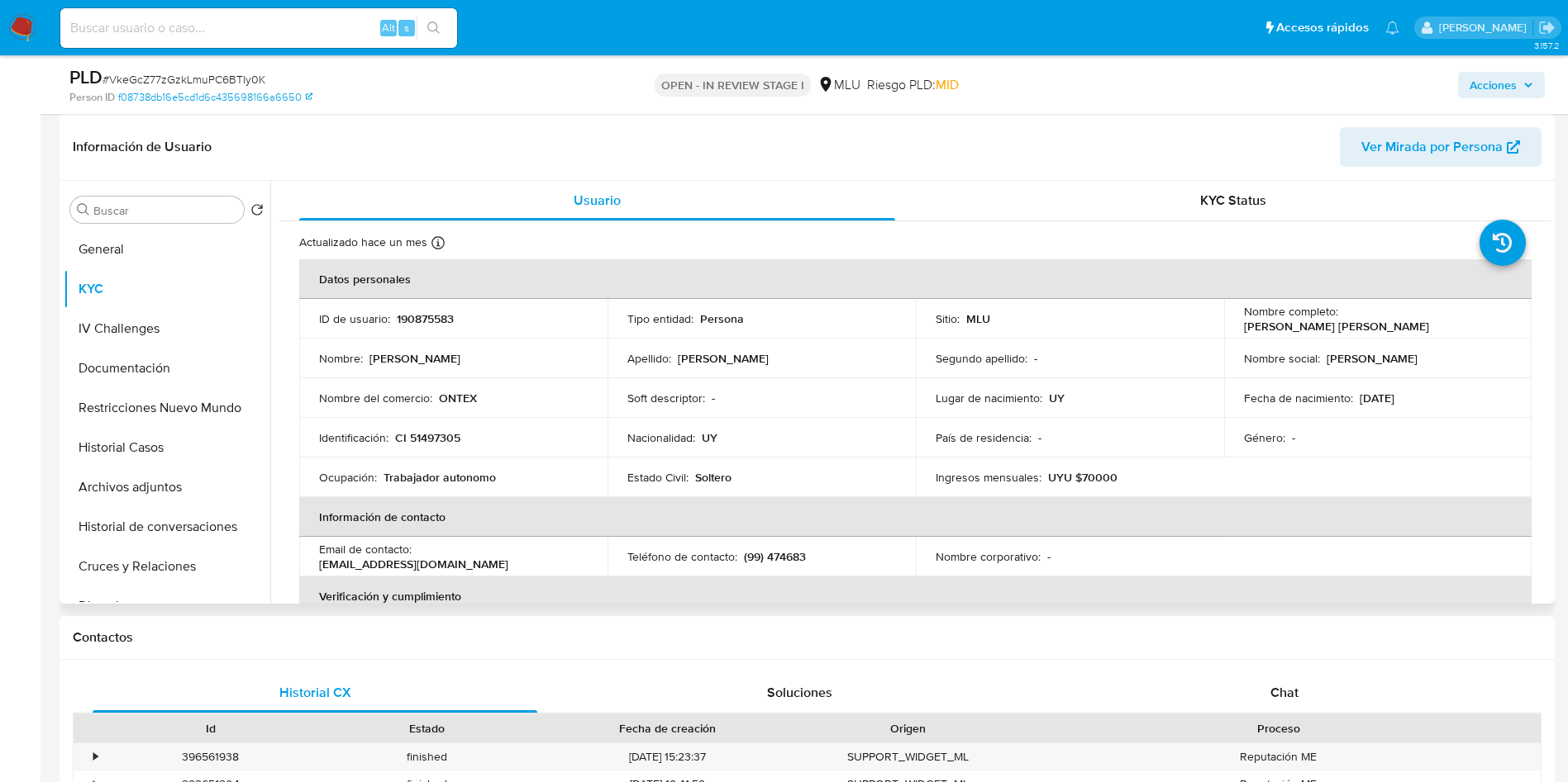
drag, startPoint x: 1234, startPoint y: 318, endPoint x: 1419, endPoint y: 326, distance: 185.2
click at [1419, 326] on td "Nombre completo : Marcos Gabriel Brunello Nieves" at bounding box center [1378, 319] width 308 height 40
drag, startPoint x: 1414, startPoint y: 329, endPoint x: 601, endPoint y: 365, distance: 813.8
click at [1313, 325] on div "Nombre completo : Marcos Gabriel Brunello Nieves" at bounding box center [1378, 319] width 269 height 30
click at [149, 456] on button "Historial Casos" at bounding box center [160, 448] width 193 height 40
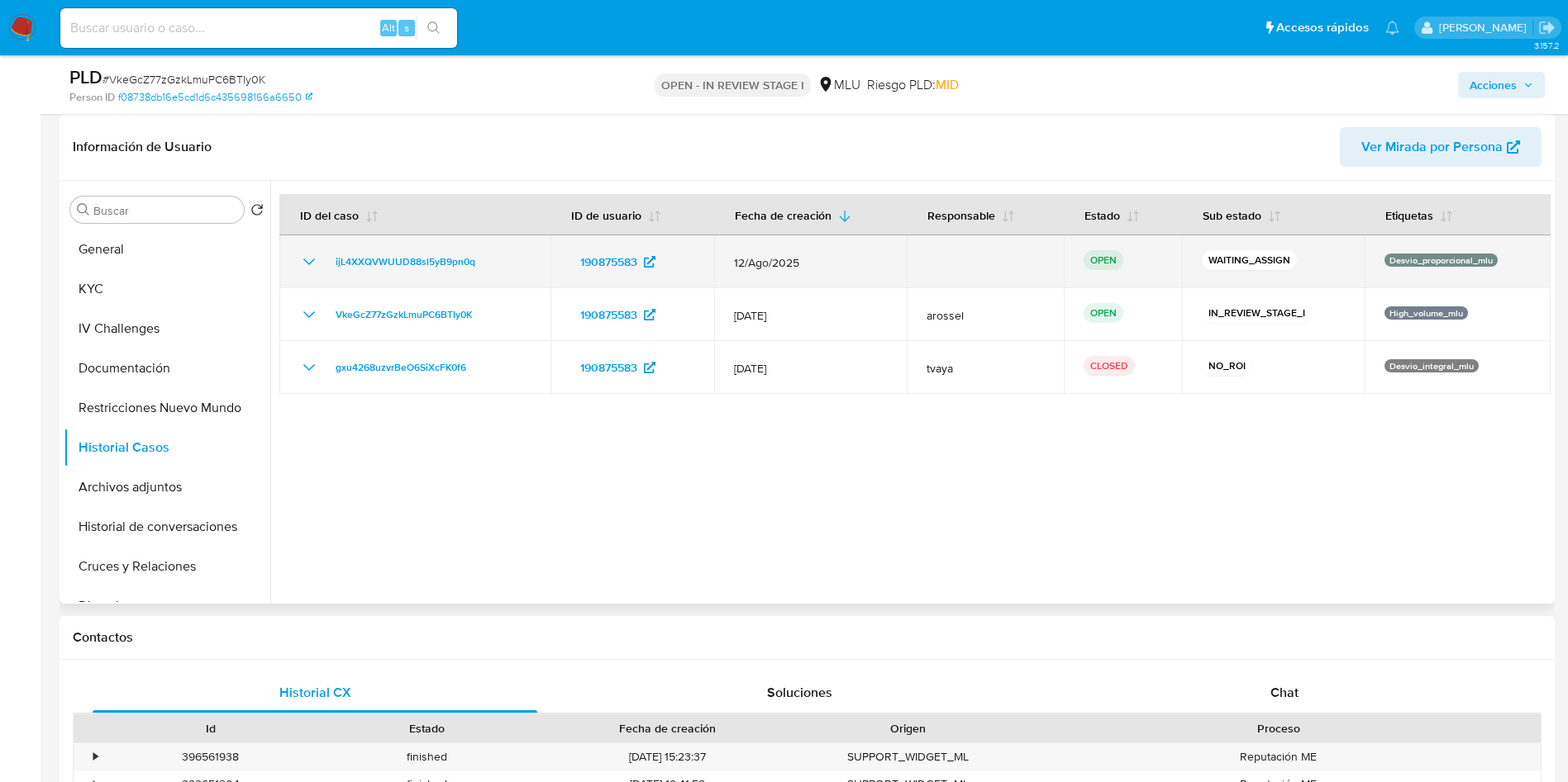
drag, startPoint x: 519, startPoint y: 251, endPoint x: 322, endPoint y: 268, distance: 197.7
click at [322, 268] on div "ijL4XXQVWUUD88sl5yB9pn0q" at bounding box center [415, 262] width 232 height 20
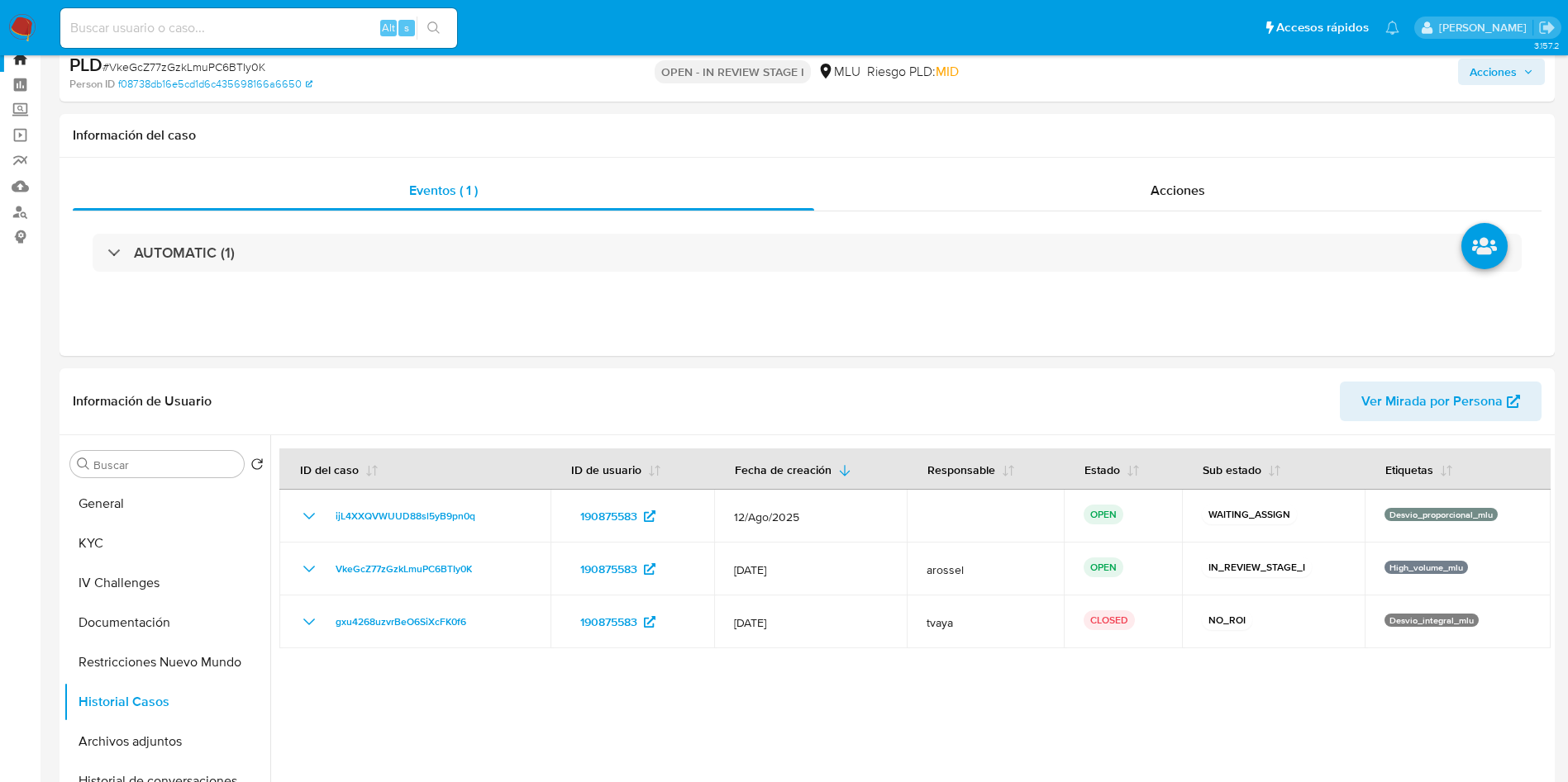
scroll to position [0, 0]
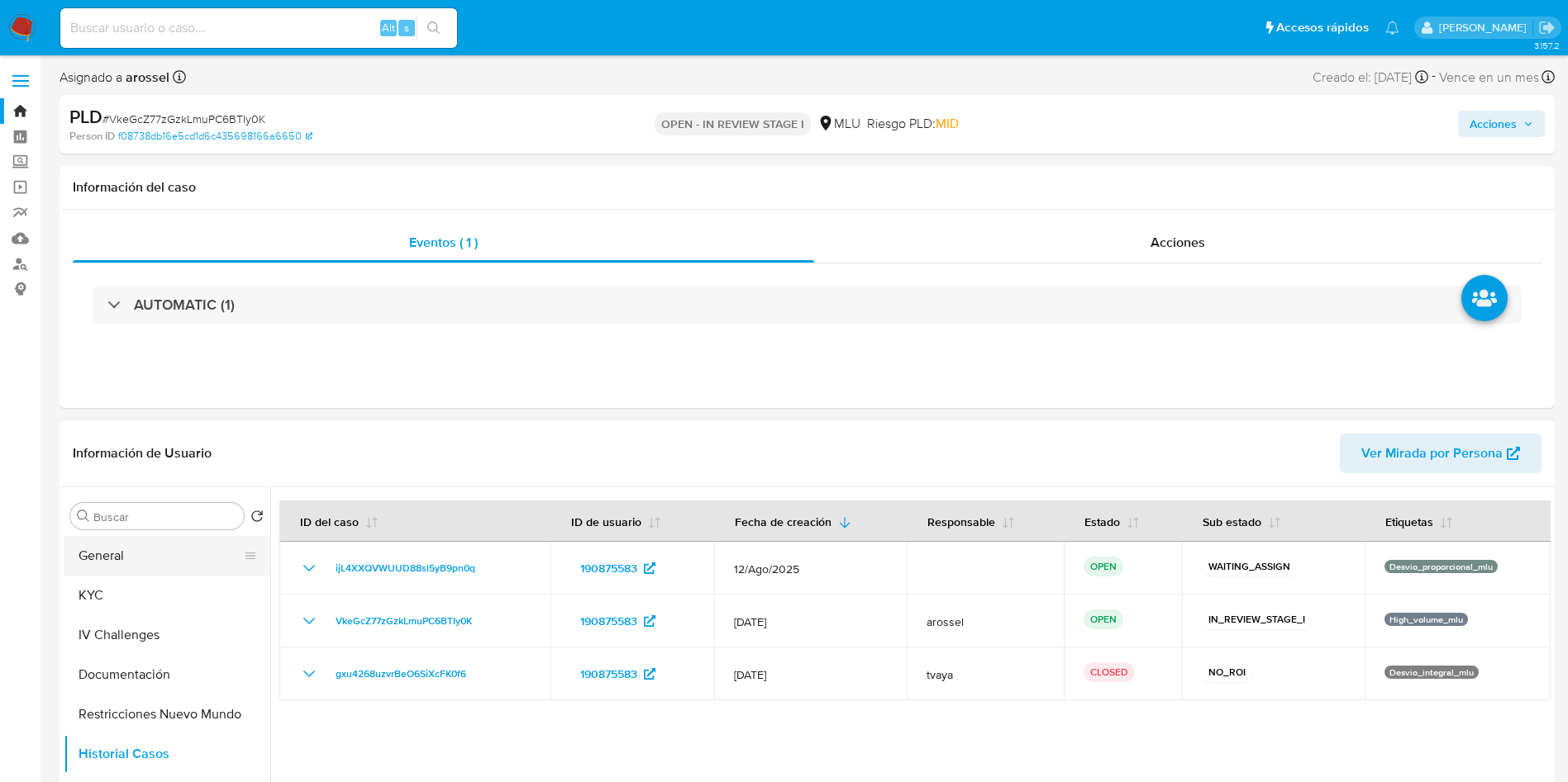
drag, startPoint x: 142, startPoint y: 562, endPoint x: 157, endPoint y: 552, distance: 18.0
click at [141, 561] on button "General" at bounding box center [160, 556] width 193 height 40
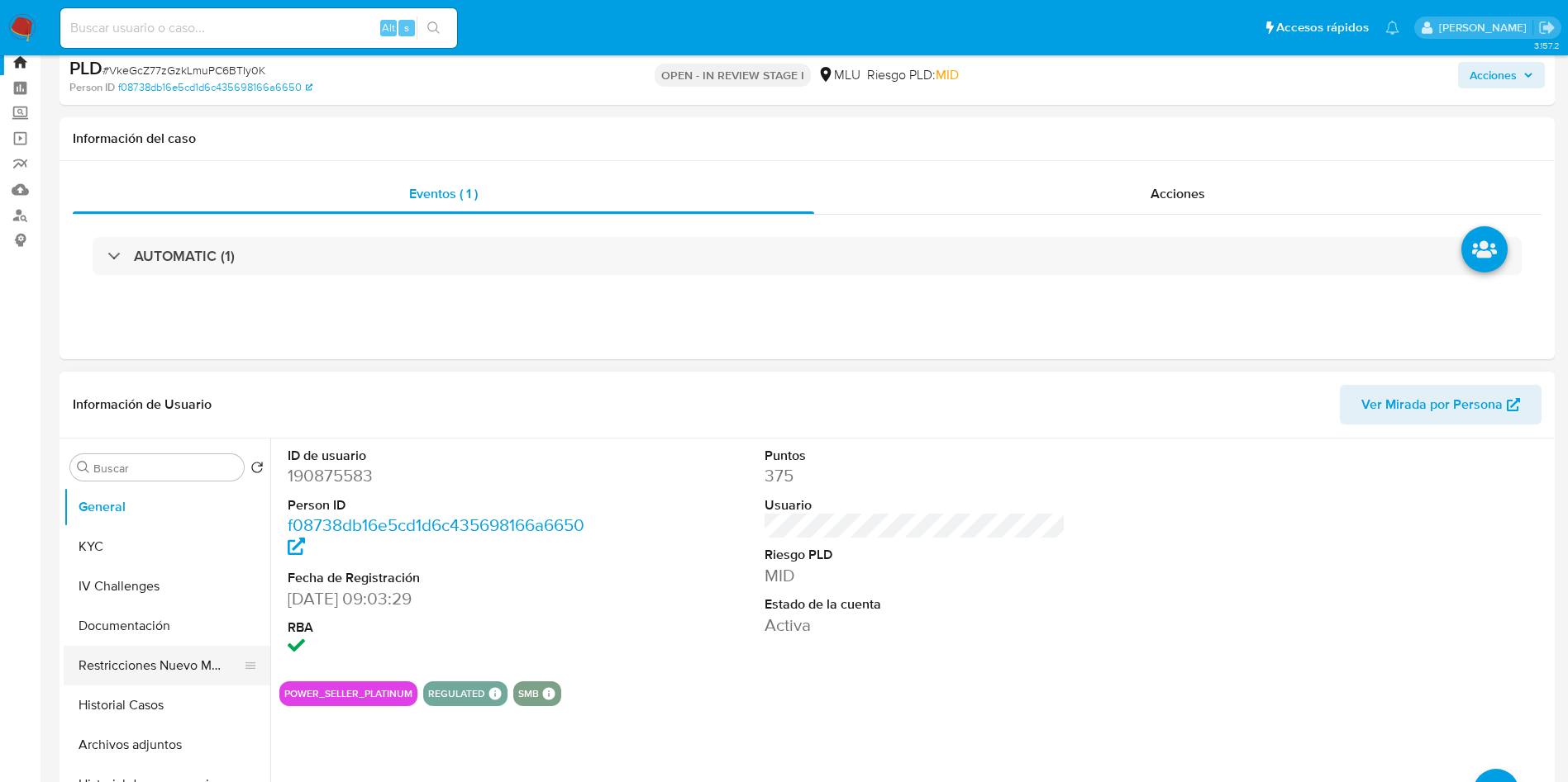
scroll to position [124, 0]
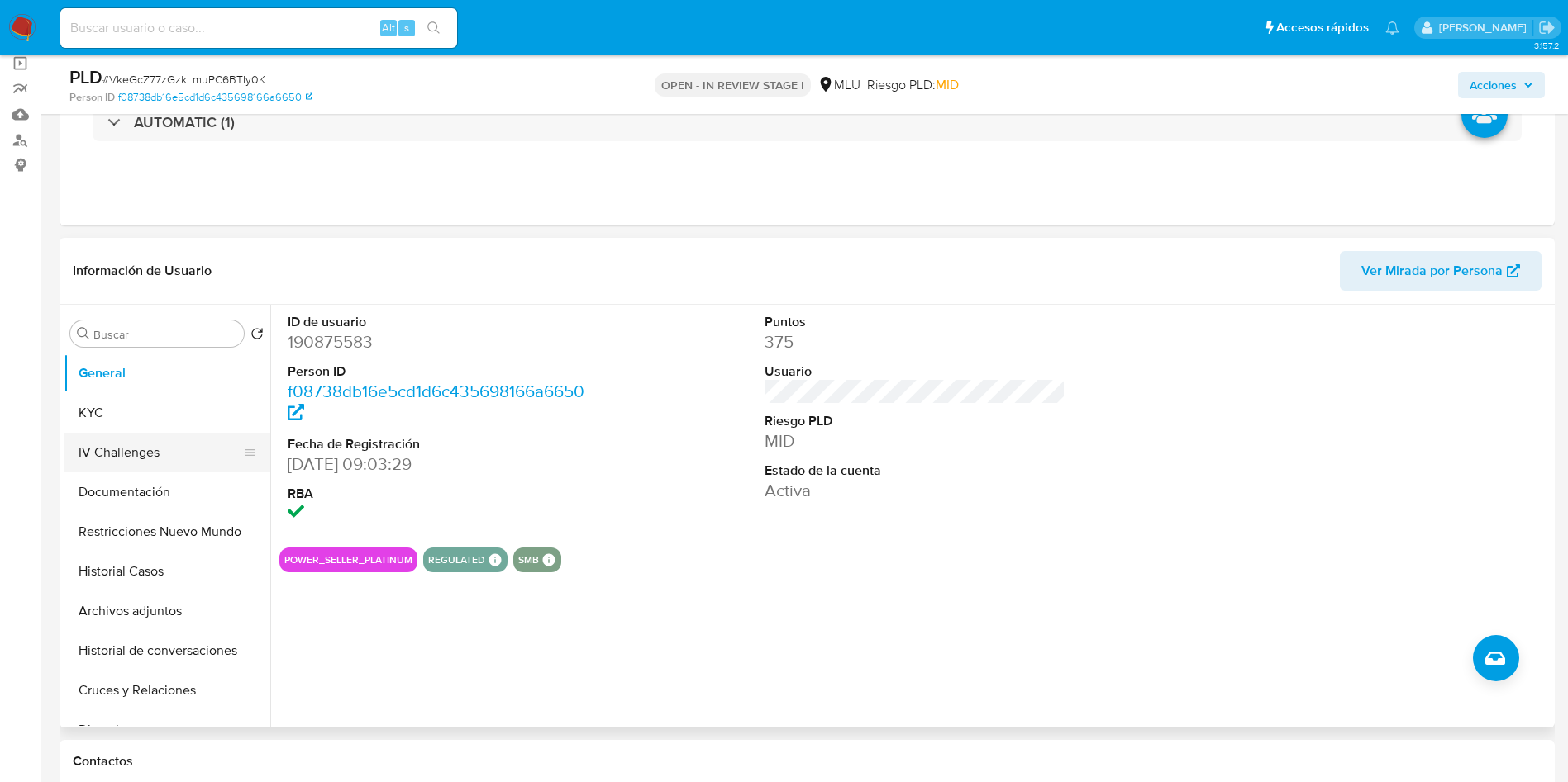
drag, startPoint x: 137, startPoint y: 435, endPoint x: 134, endPoint y: 448, distance: 13.3
click at [137, 435] on button "IV Challenges" at bounding box center [160, 453] width 193 height 40
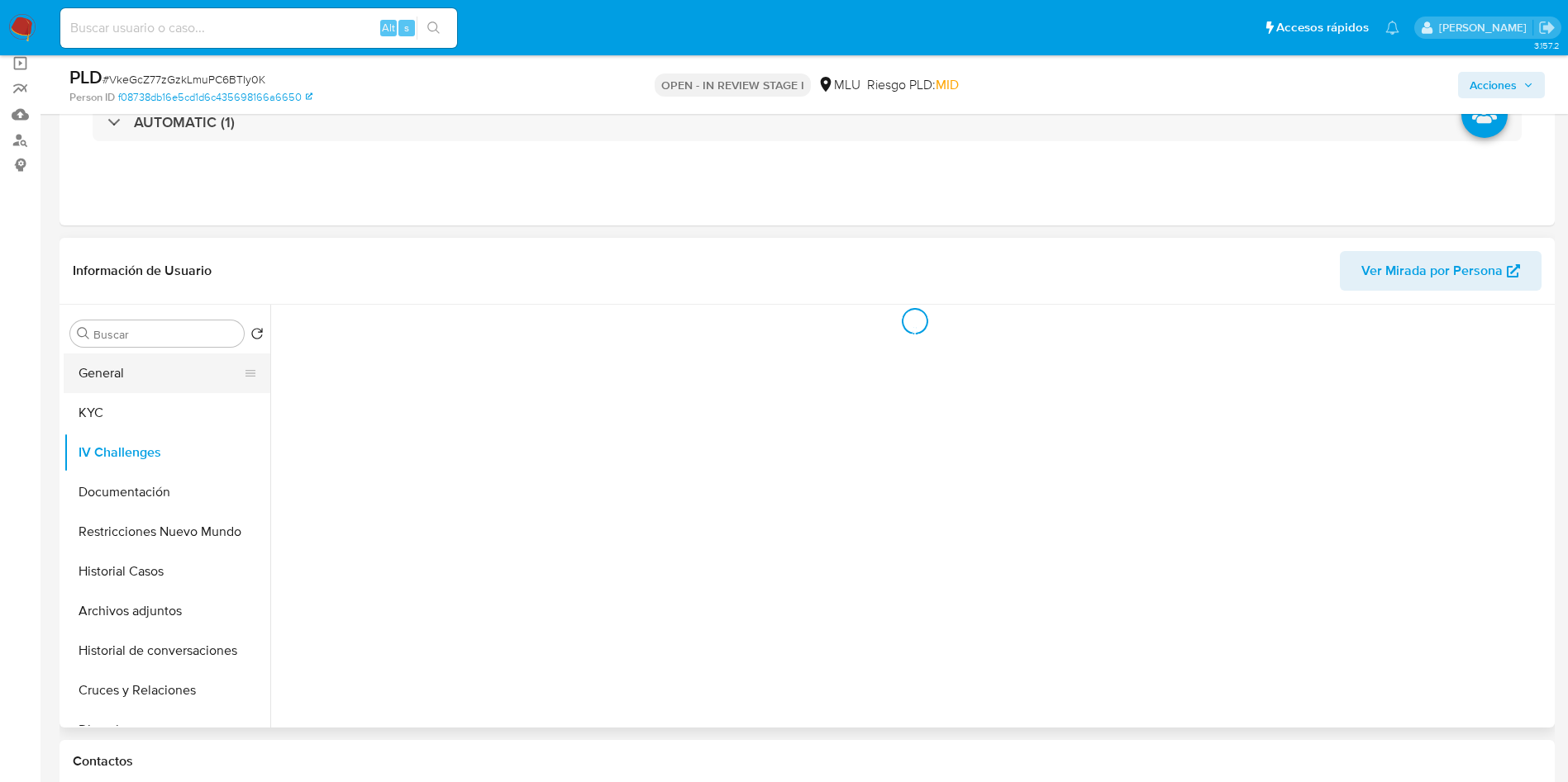
click at [143, 388] on button "General" at bounding box center [160, 373] width 193 height 40
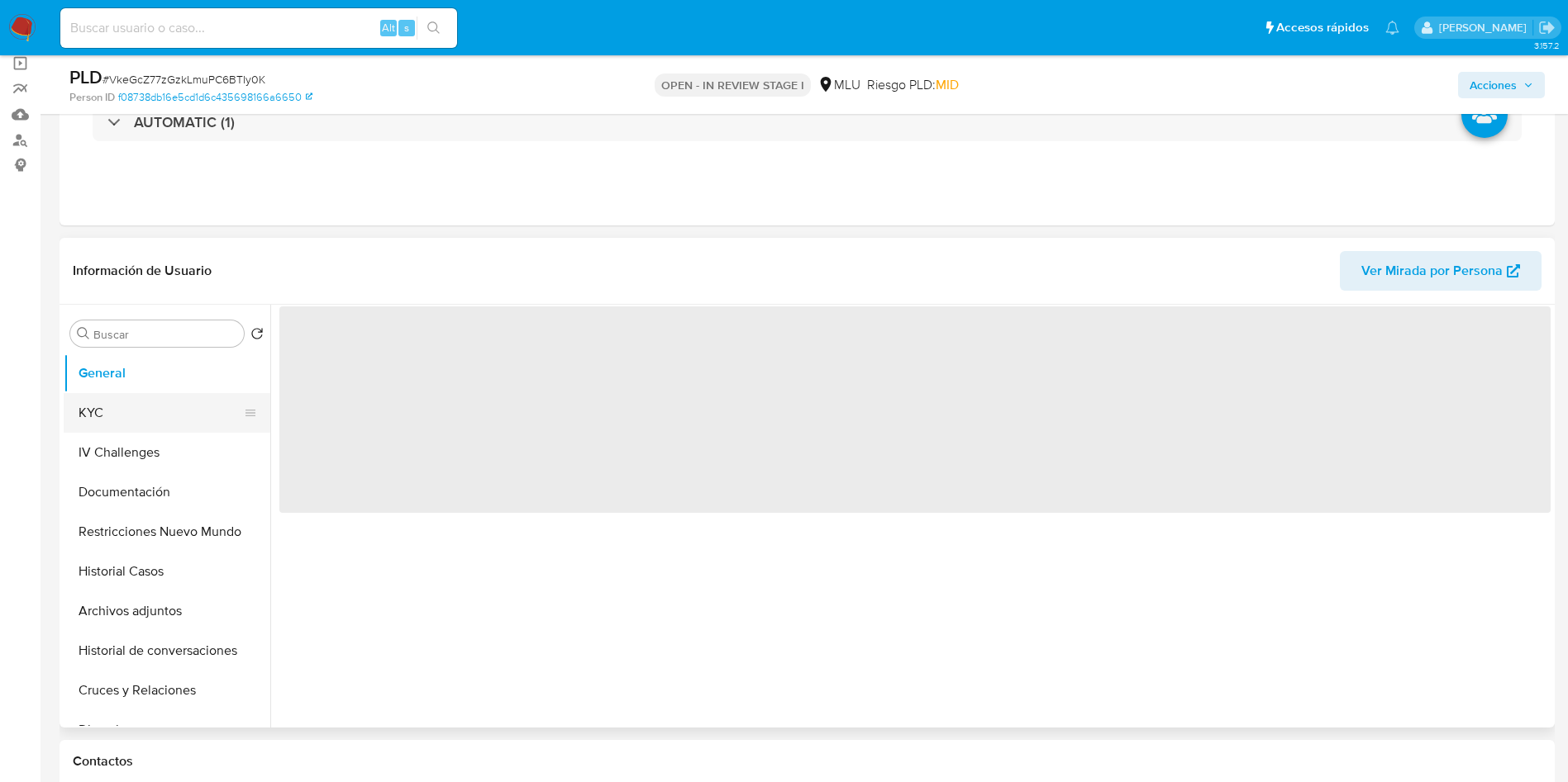
click at [97, 418] on button "KYC" at bounding box center [160, 413] width 193 height 40
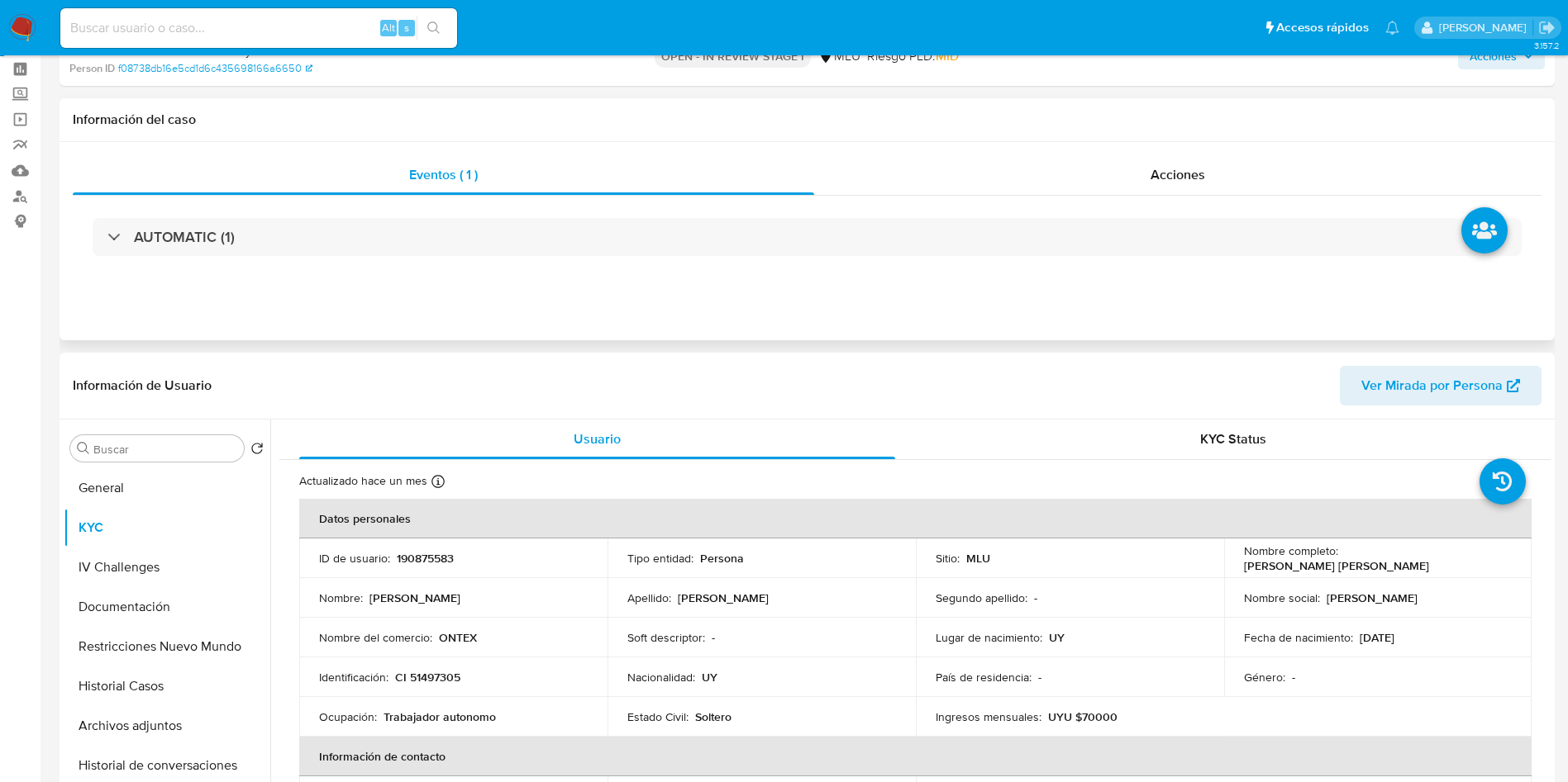
scroll to position [0, 0]
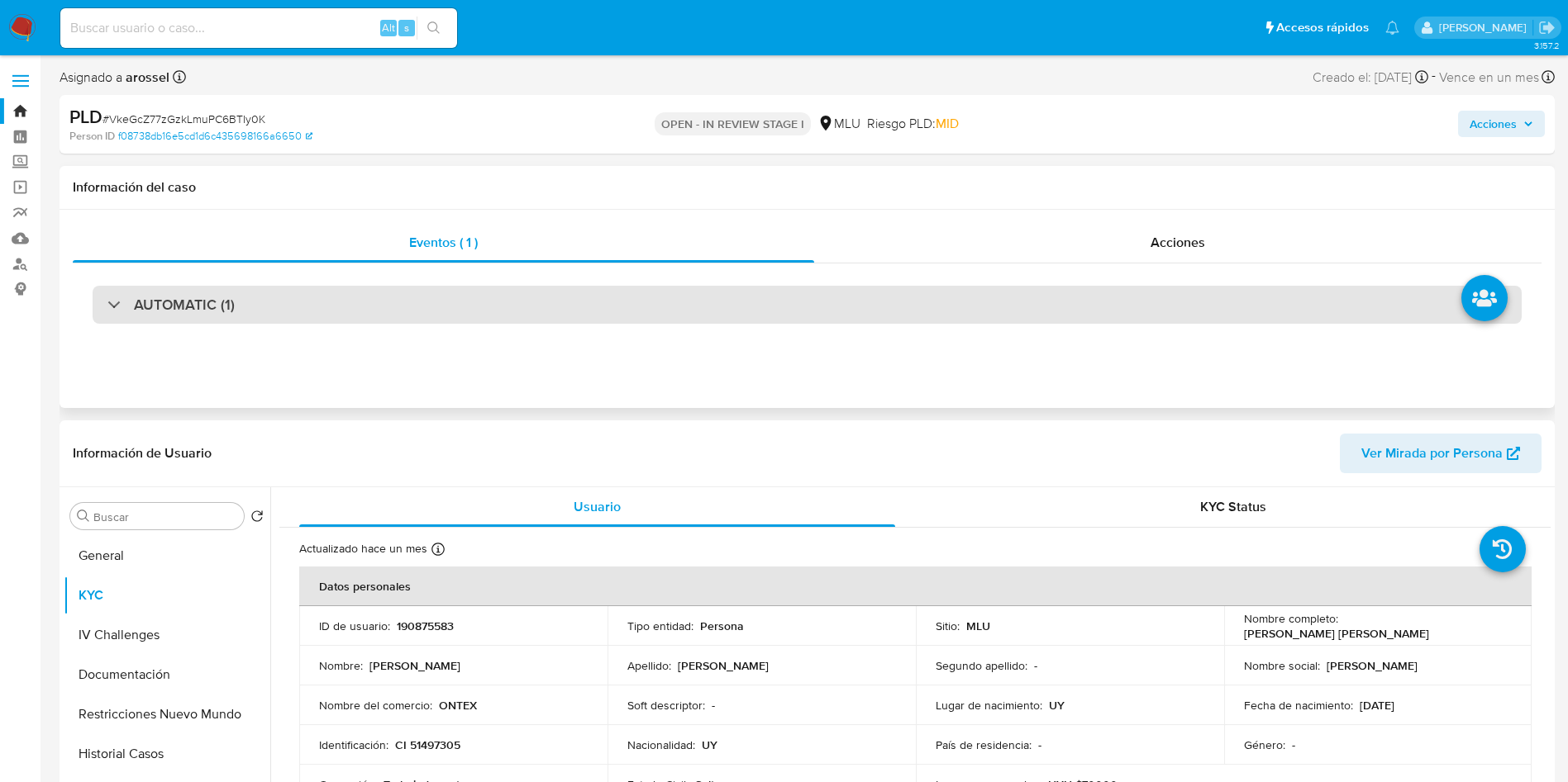
click at [329, 305] on div "AUTOMATIC (1)" at bounding box center [806, 304] width 1429 height 38
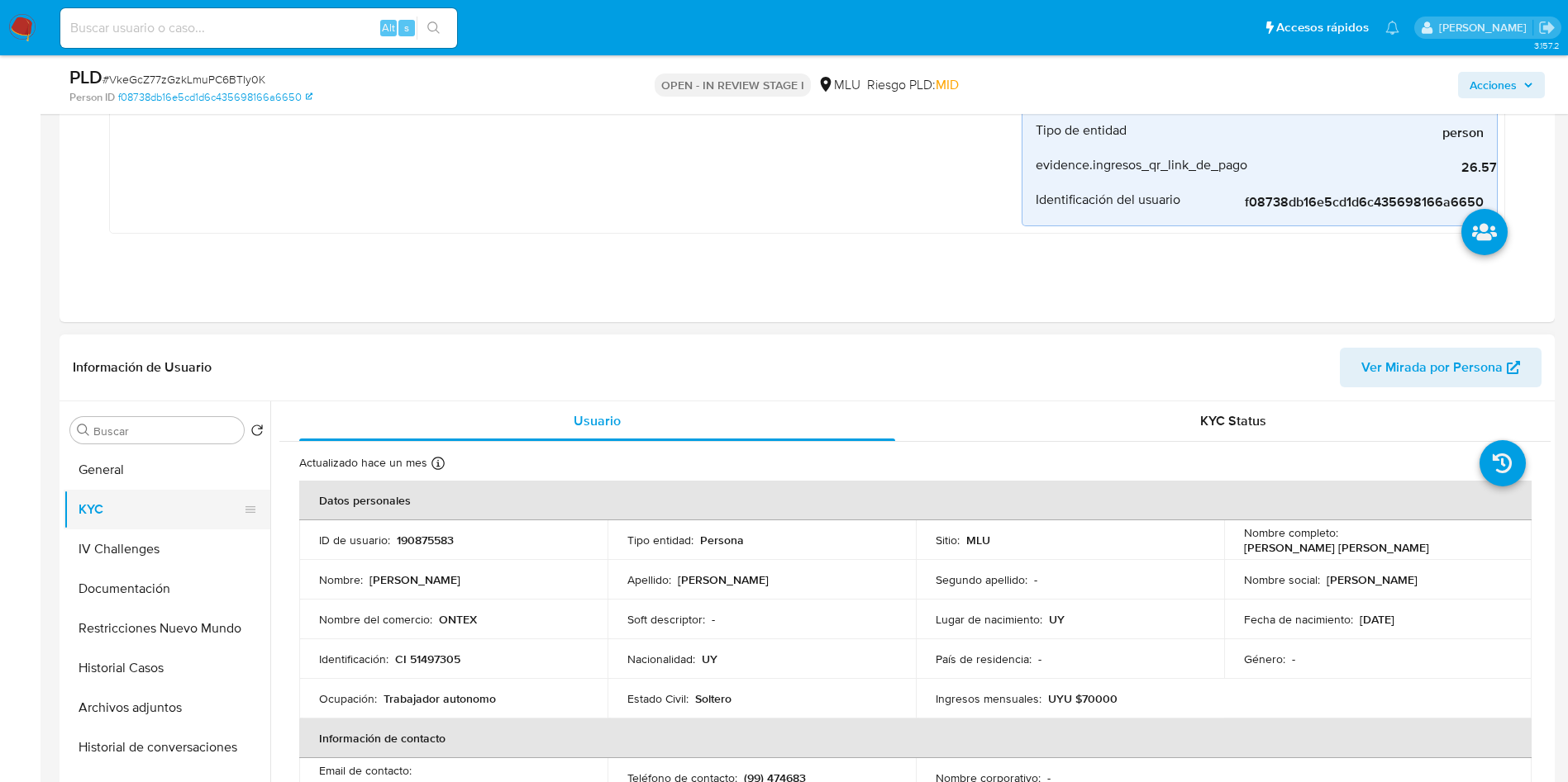
scroll to position [619, 0]
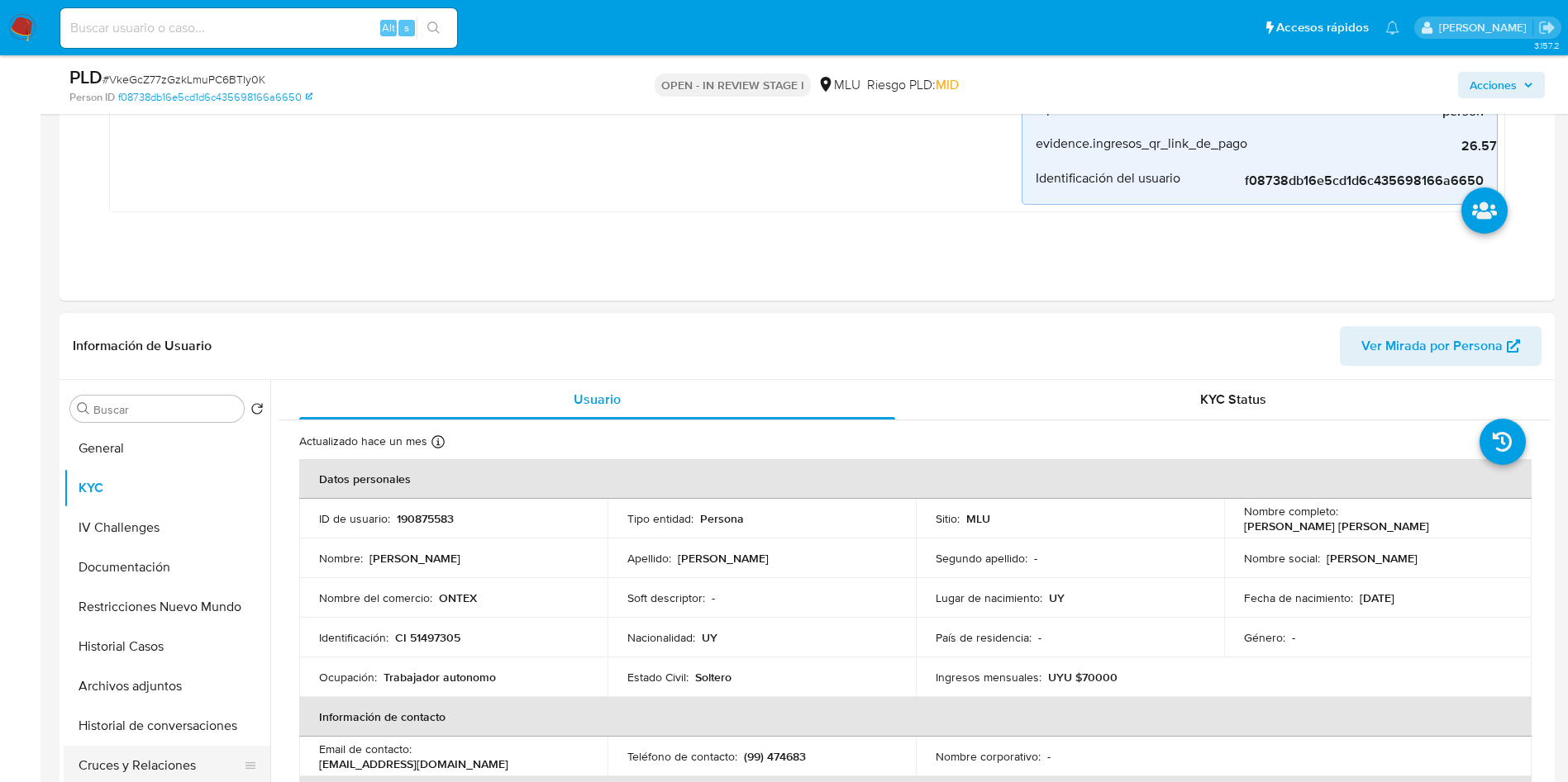
click at [165, 776] on button "Cruces y Relaciones" at bounding box center [160, 766] width 193 height 40
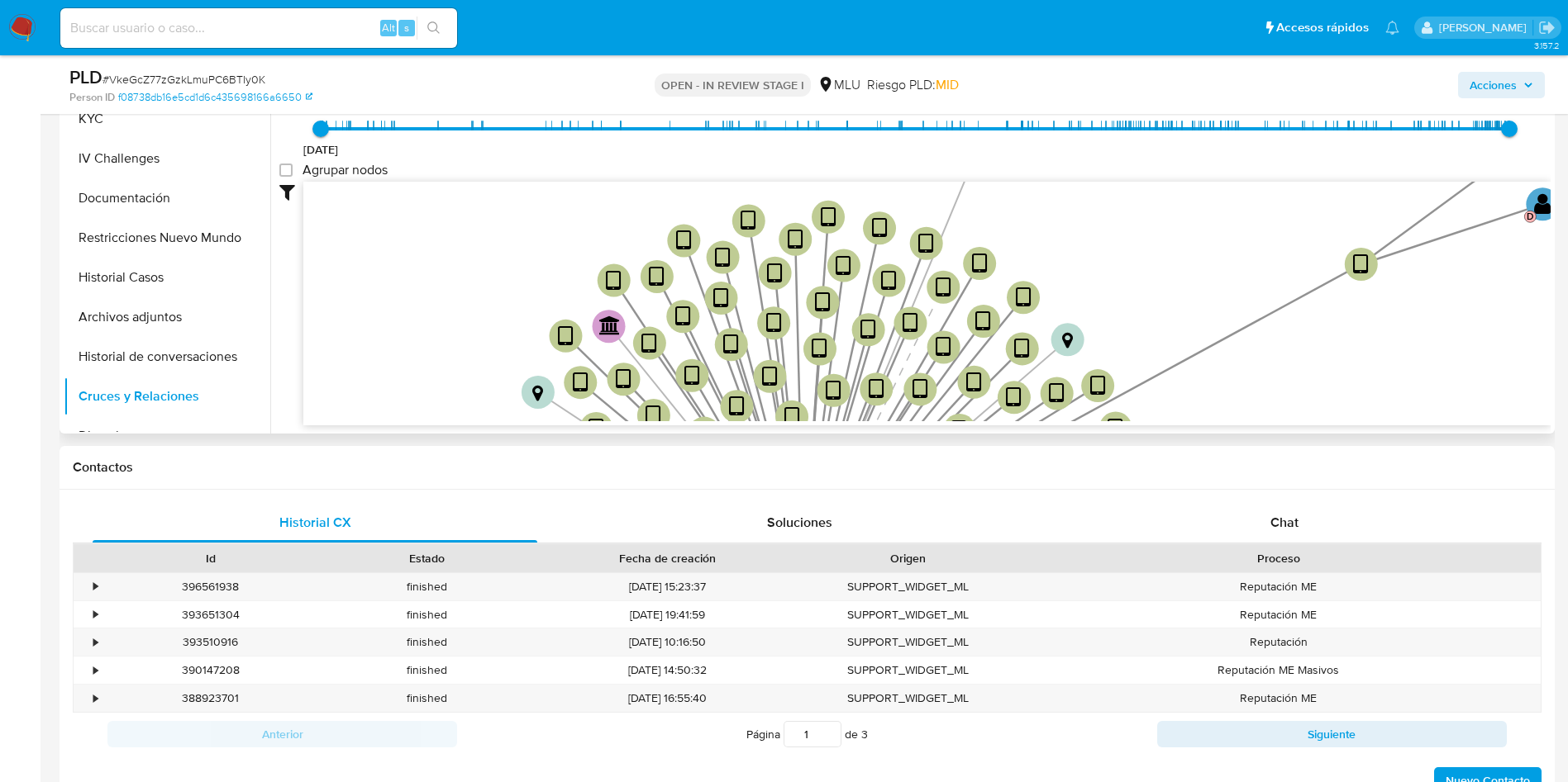
scroll to position [991, 0]
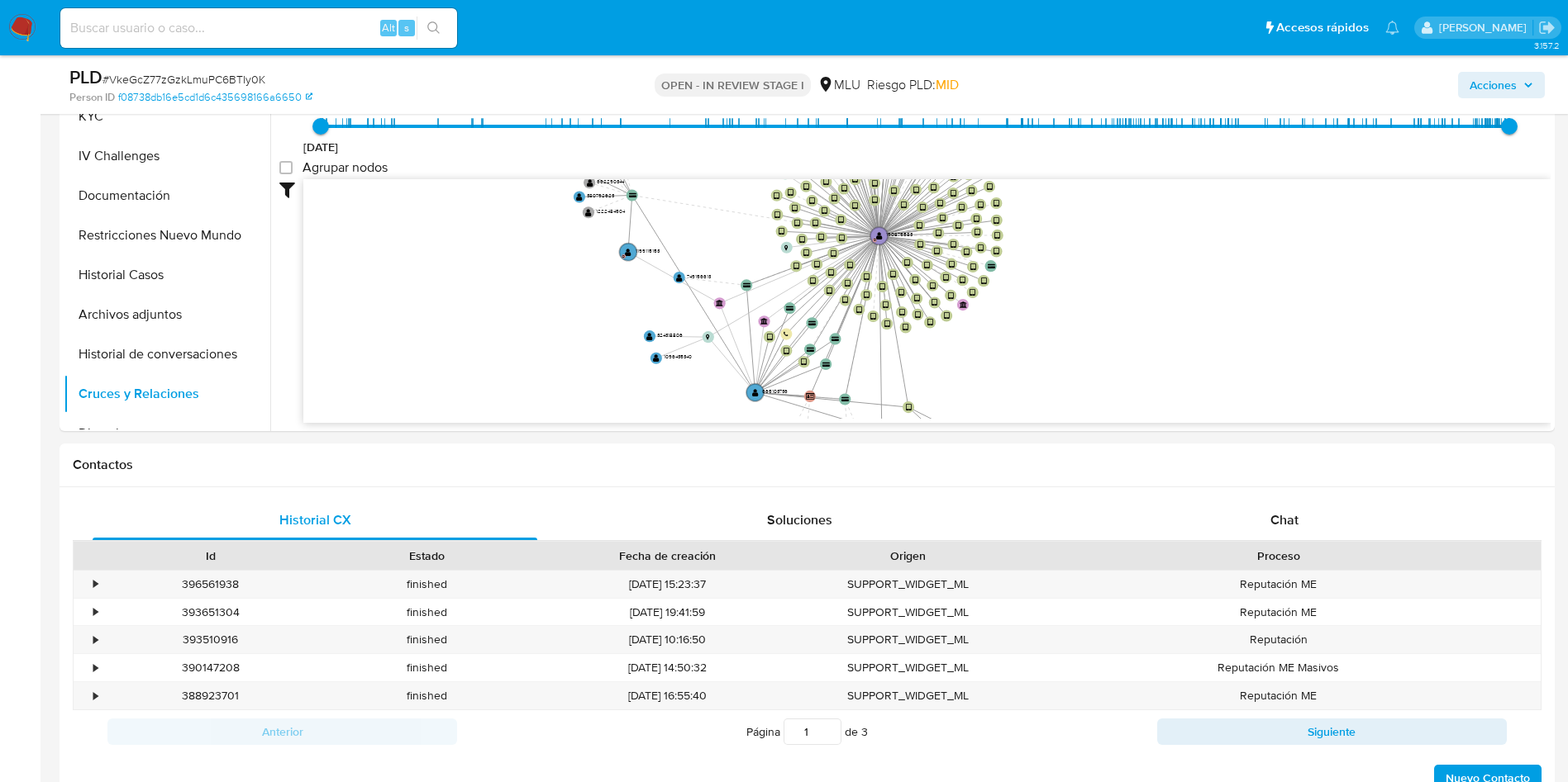
drag, startPoint x: 908, startPoint y: 233, endPoint x: 835, endPoint y: -15, distance: 258.5
click at [223, 83] on span "# VkeGcZ77zGzkLmuPC6BTIy0K" at bounding box center [183, 79] width 163 height 16
copy span "VkeGcZ77zGzkLmuPC6BTIy0K"
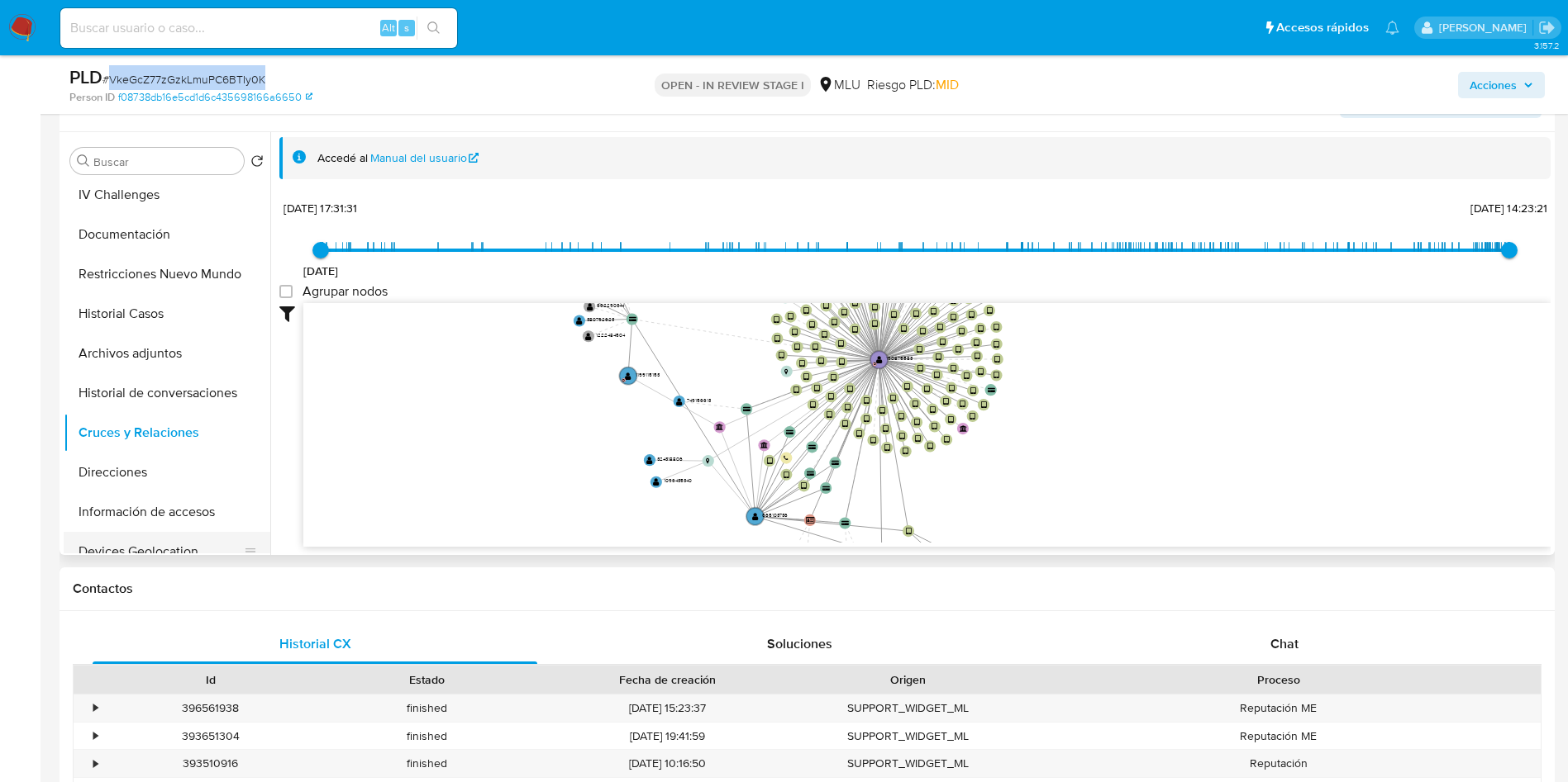
scroll to position [124, 0]
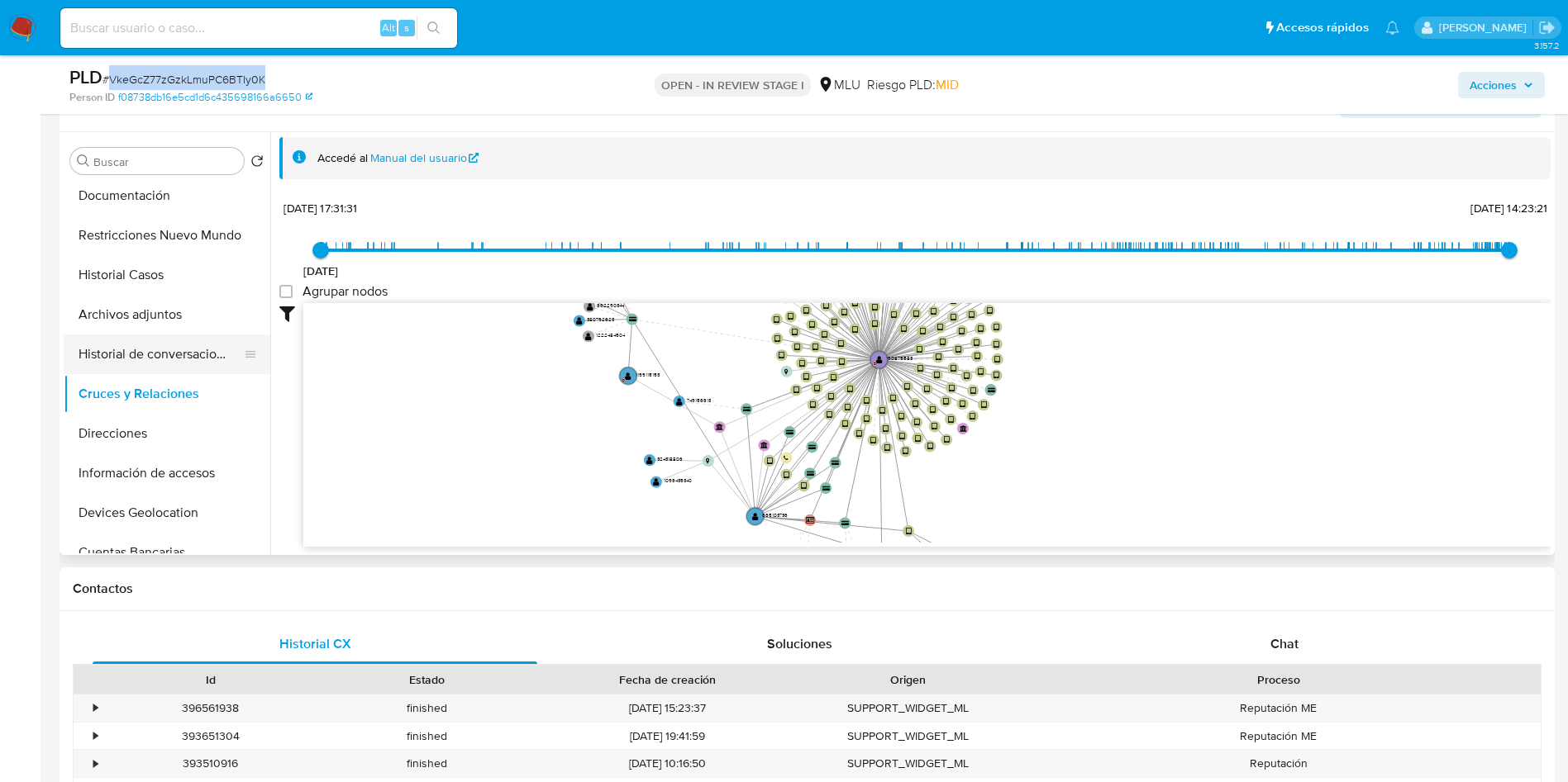
click at [138, 357] on button "Historial de conversaciones" at bounding box center [160, 355] width 193 height 40
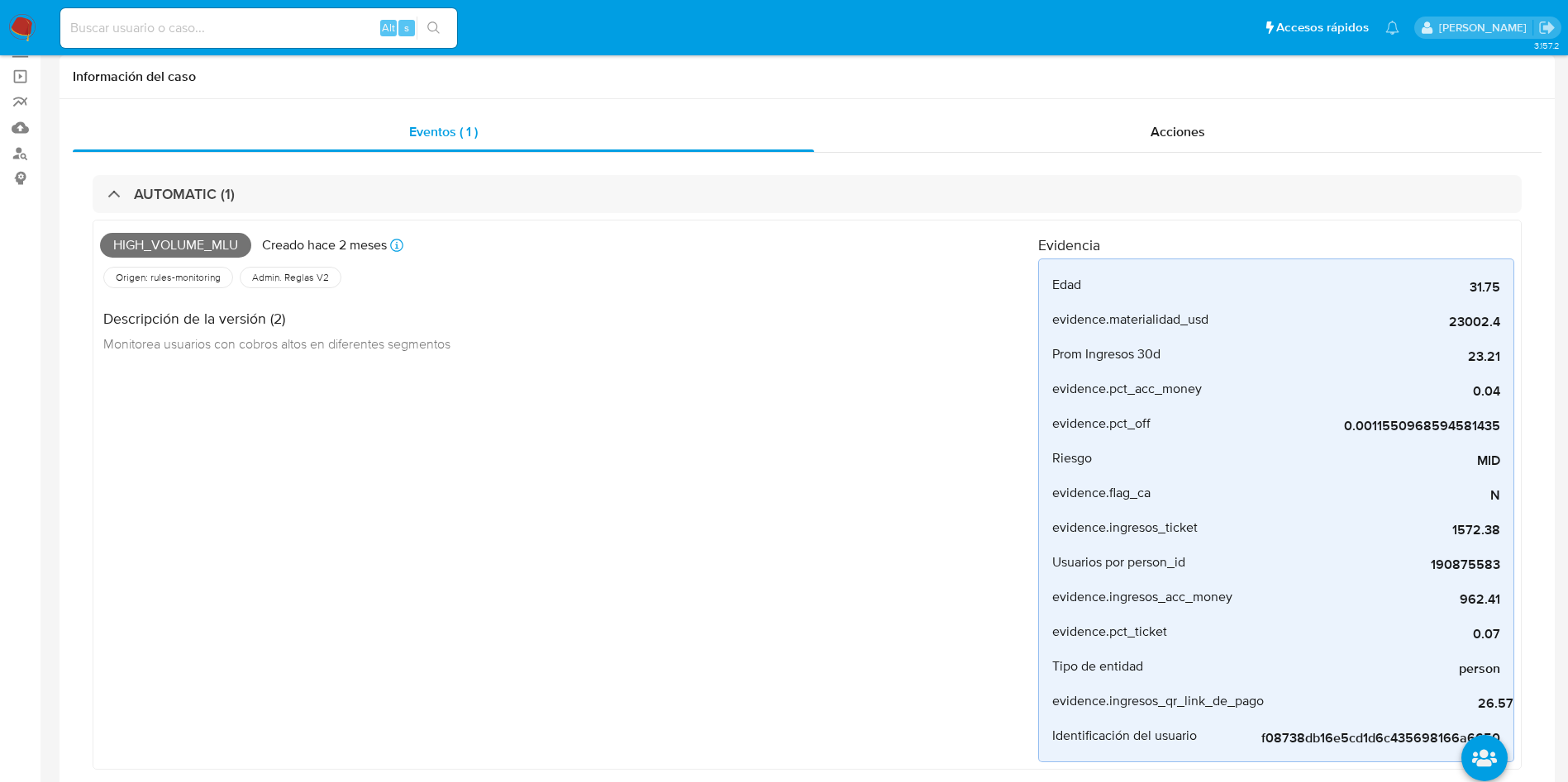
scroll to position [0, 0]
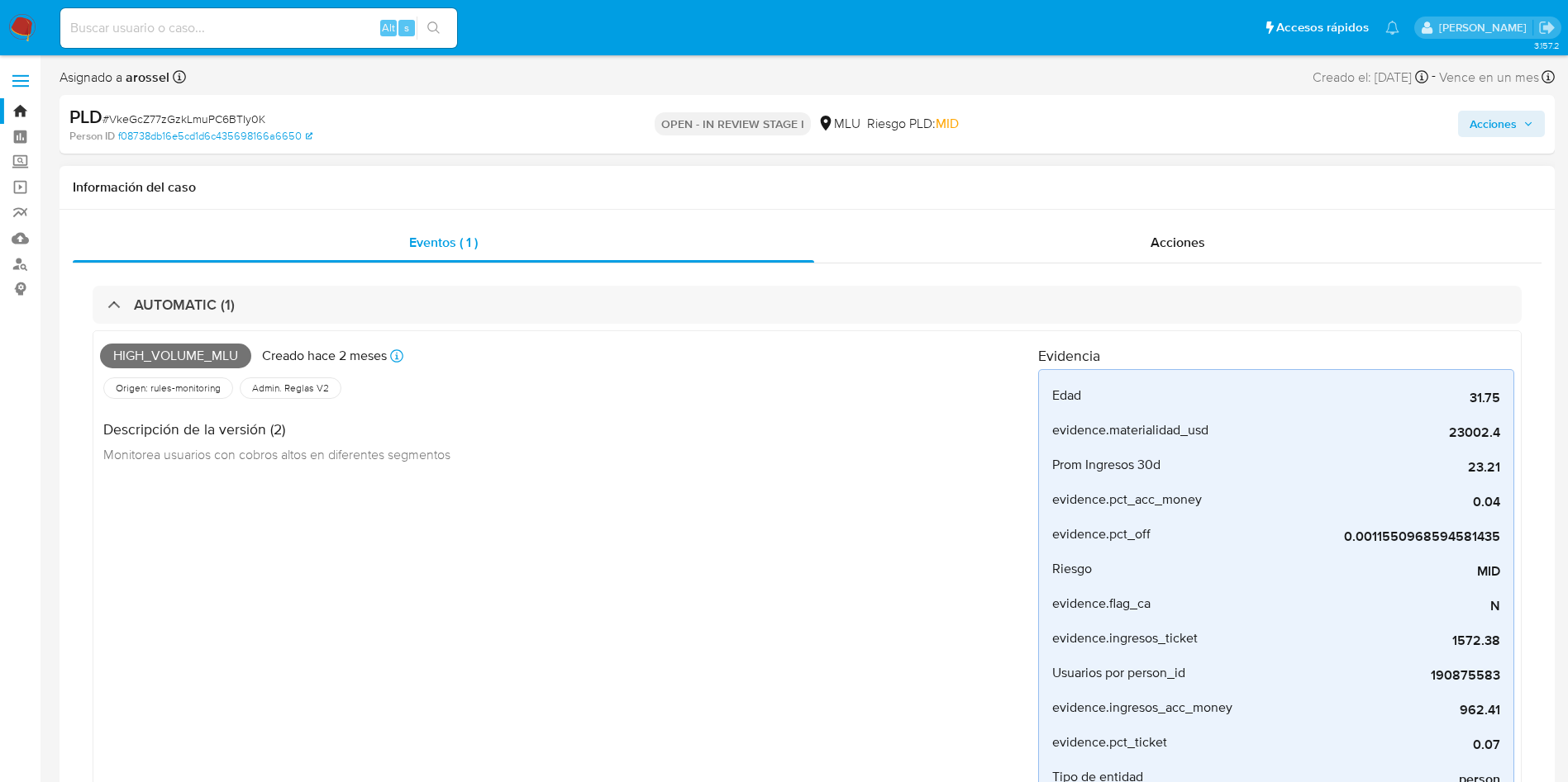
click at [195, 351] on span "High_volume_mlu" at bounding box center [175, 356] width 151 height 25
click at [194, 351] on span "High_volume_mlu" at bounding box center [175, 356] width 151 height 25
copy span "High_volume_mlu"
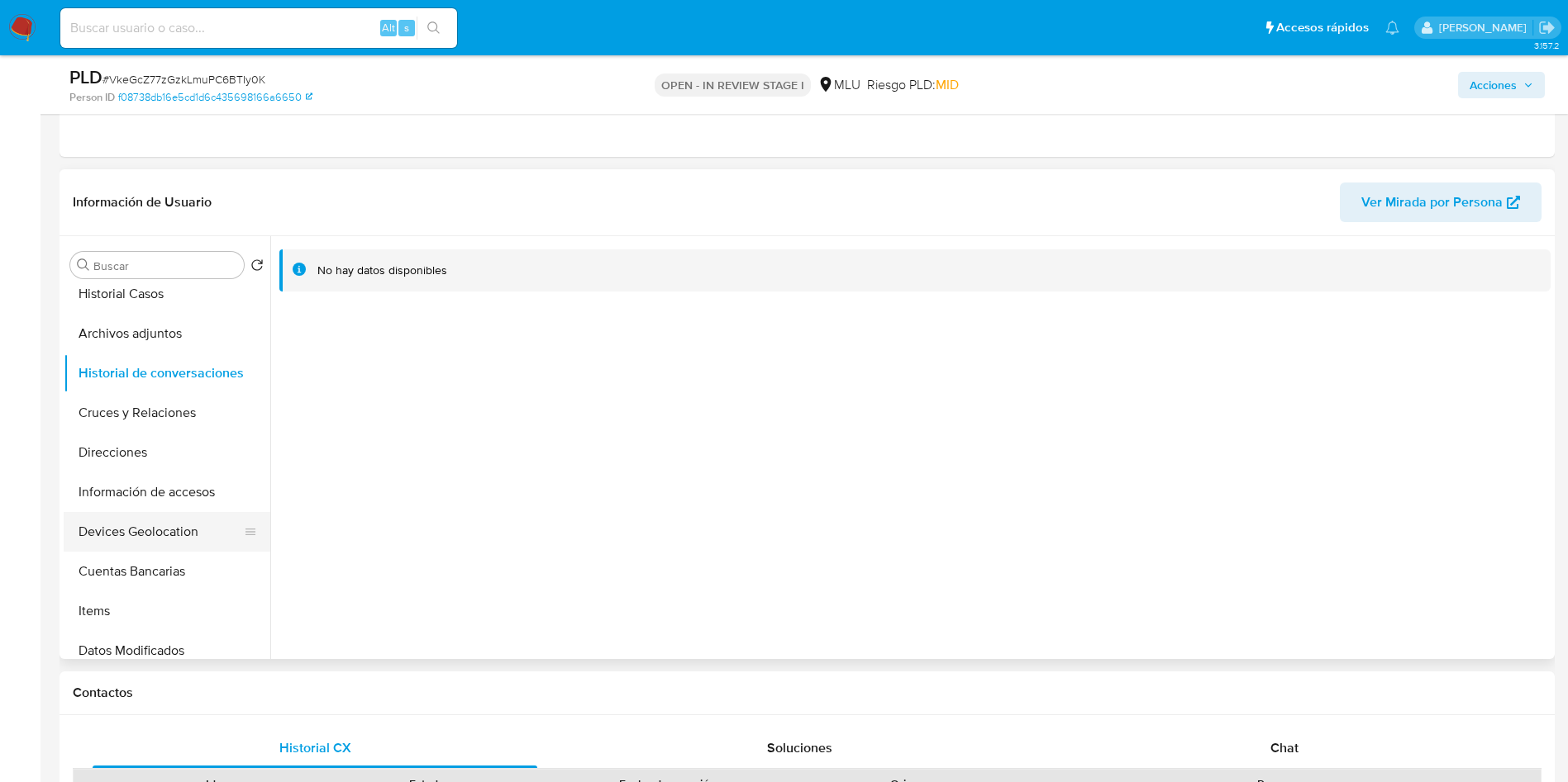
scroll to position [248, 0]
click at [154, 525] on button "Cuentas Bancarias" at bounding box center [160, 532] width 193 height 40
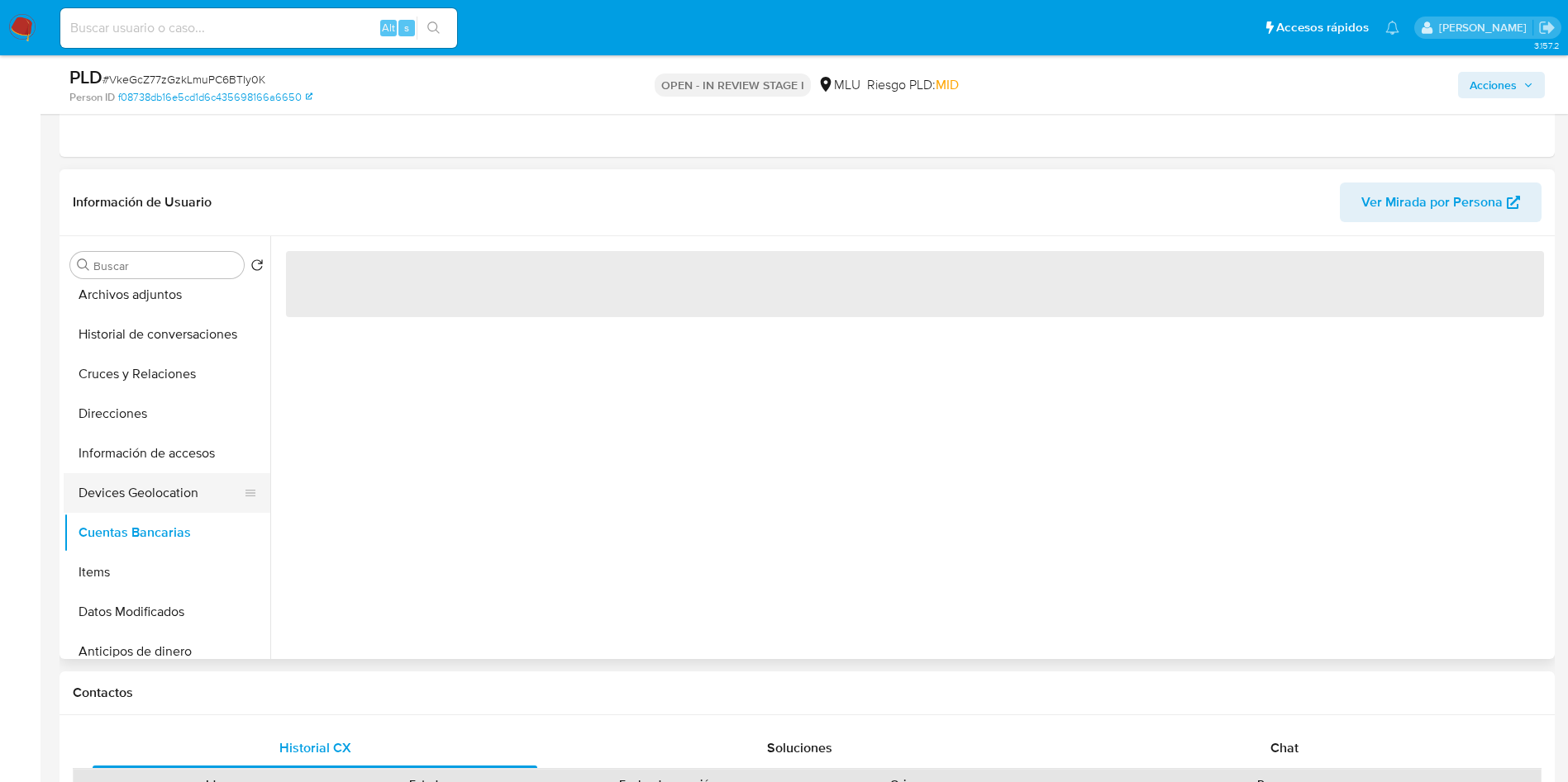
click at [155, 503] on button "Devices Geolocation" at bounding box center [160, 493] width 193 height 40
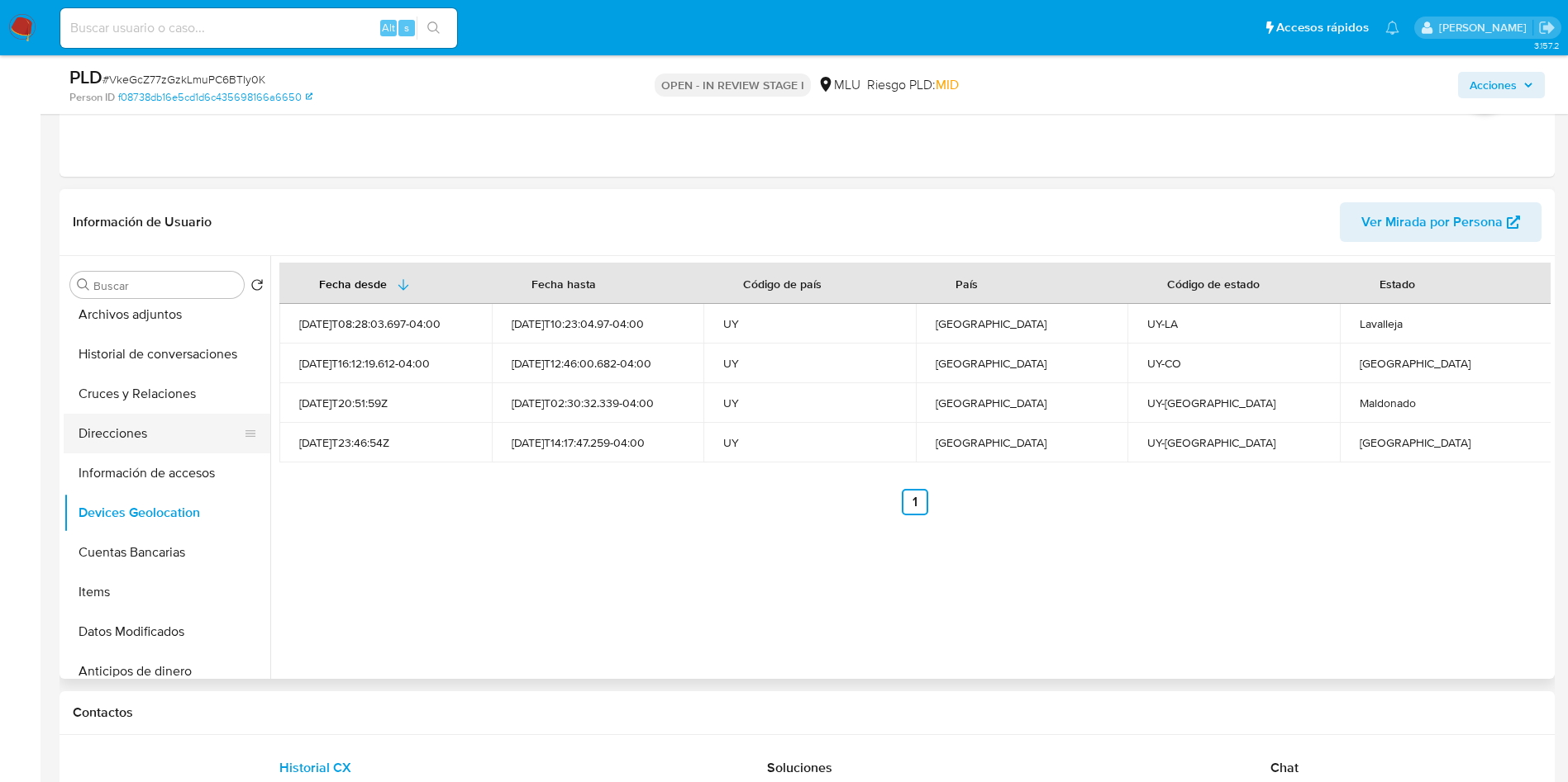
click at [147, 427] on button "Direcciones" at bounding box center [160, 434] width 193 height 40
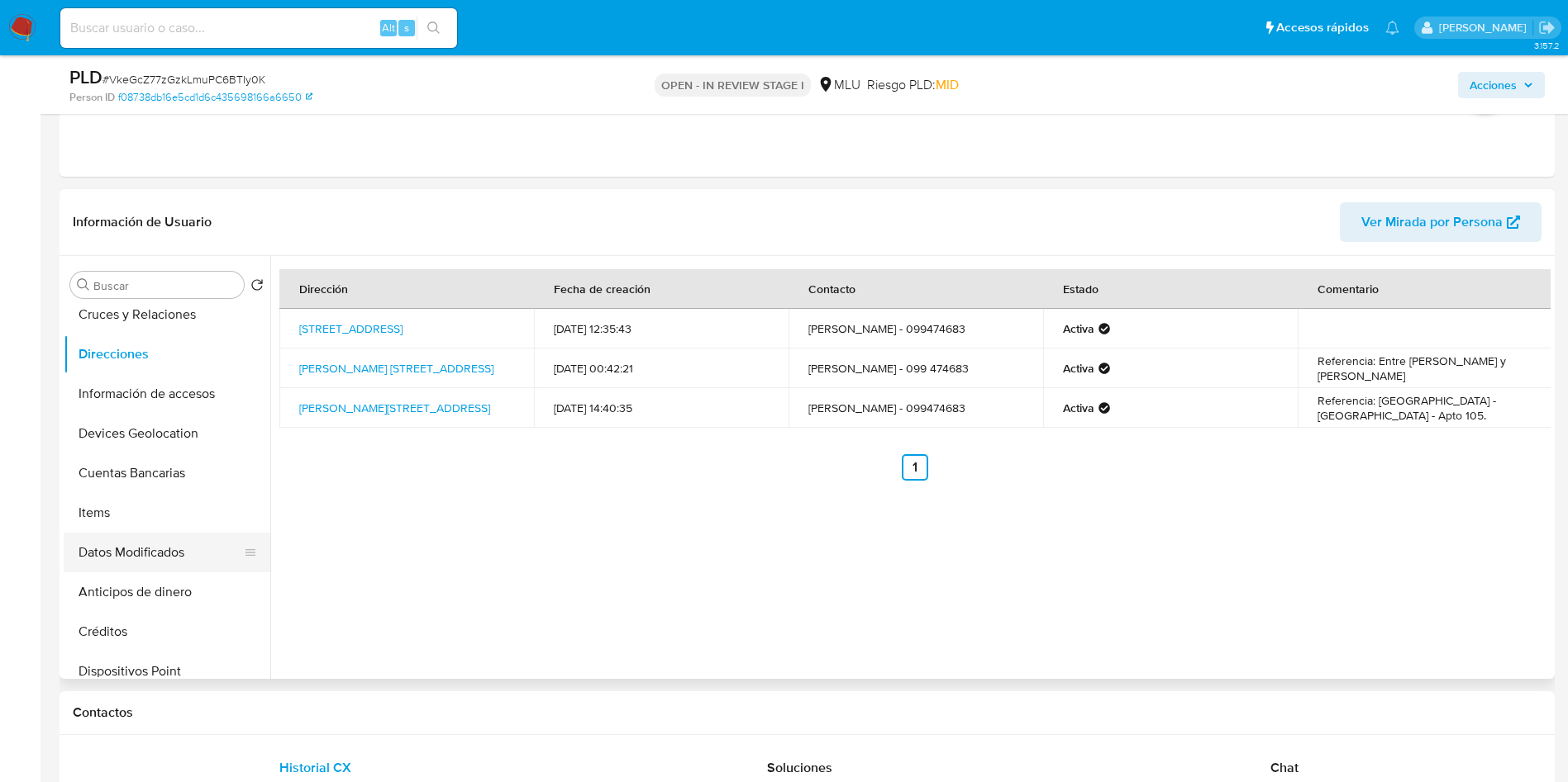
scroll to position [366, 0]
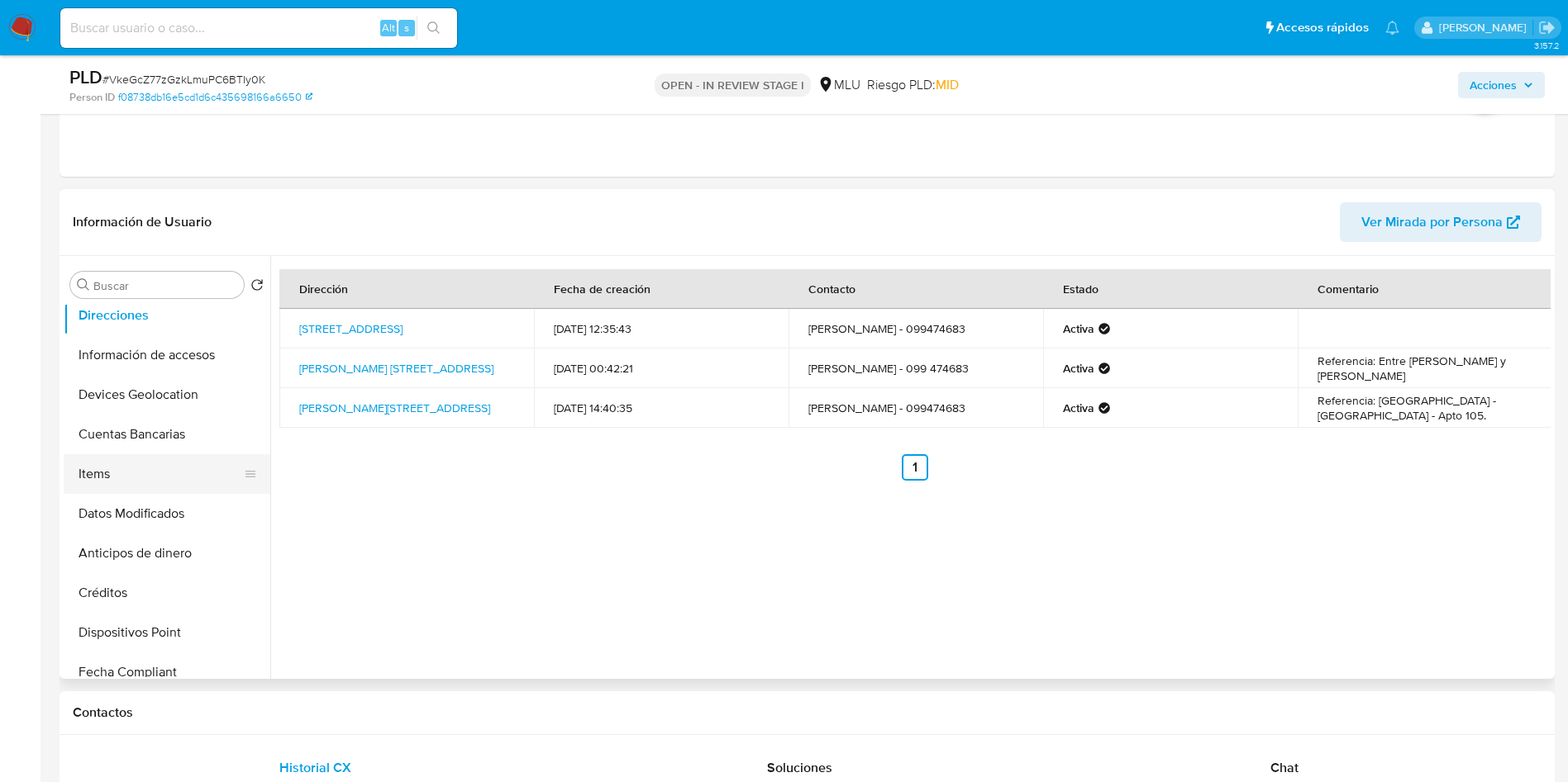
click at [152, 432] on button "Cuentas Bancarias" at bounding box center [167, 435] width 207 height 40
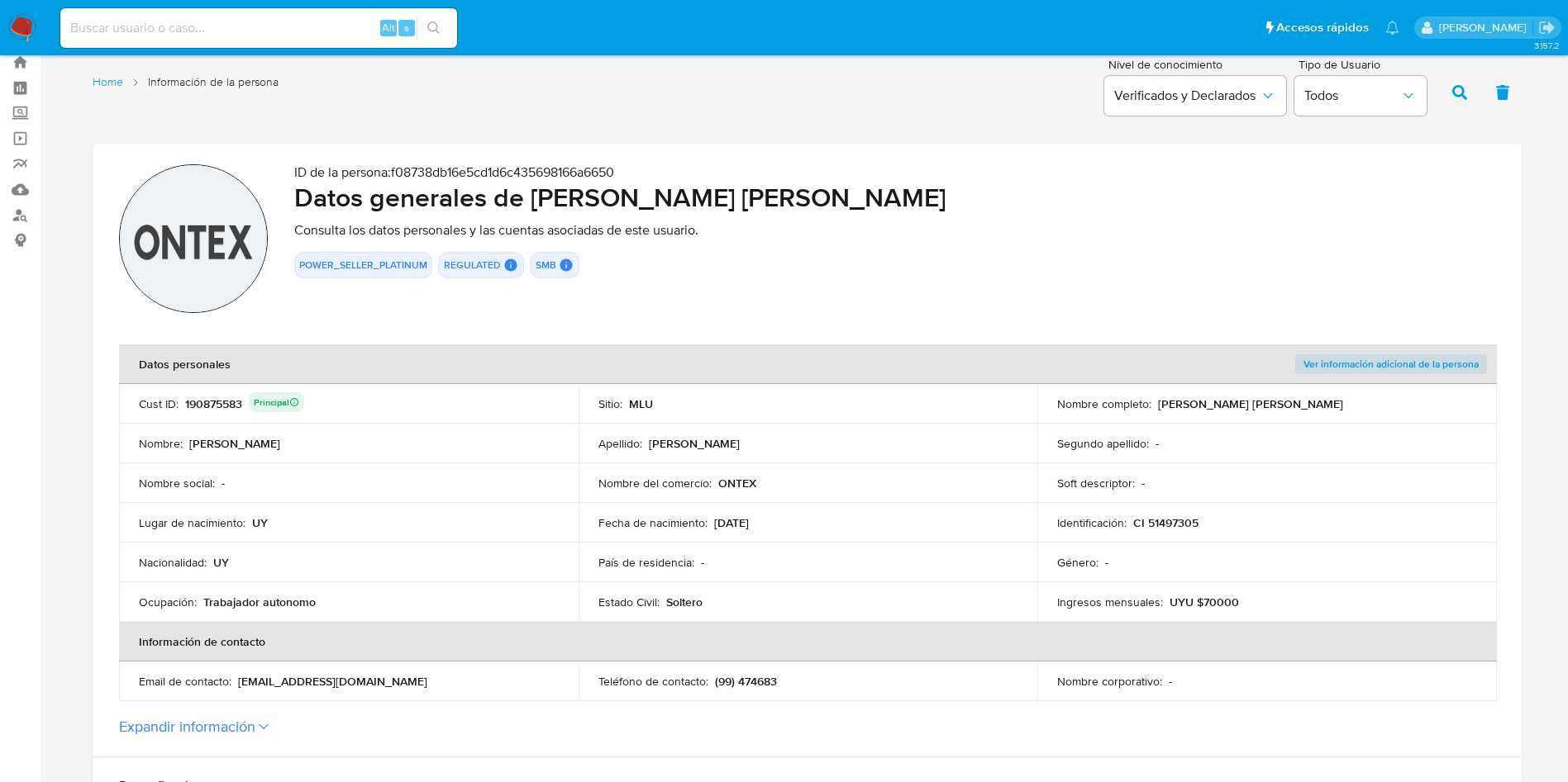
scroll to position [124, 0]
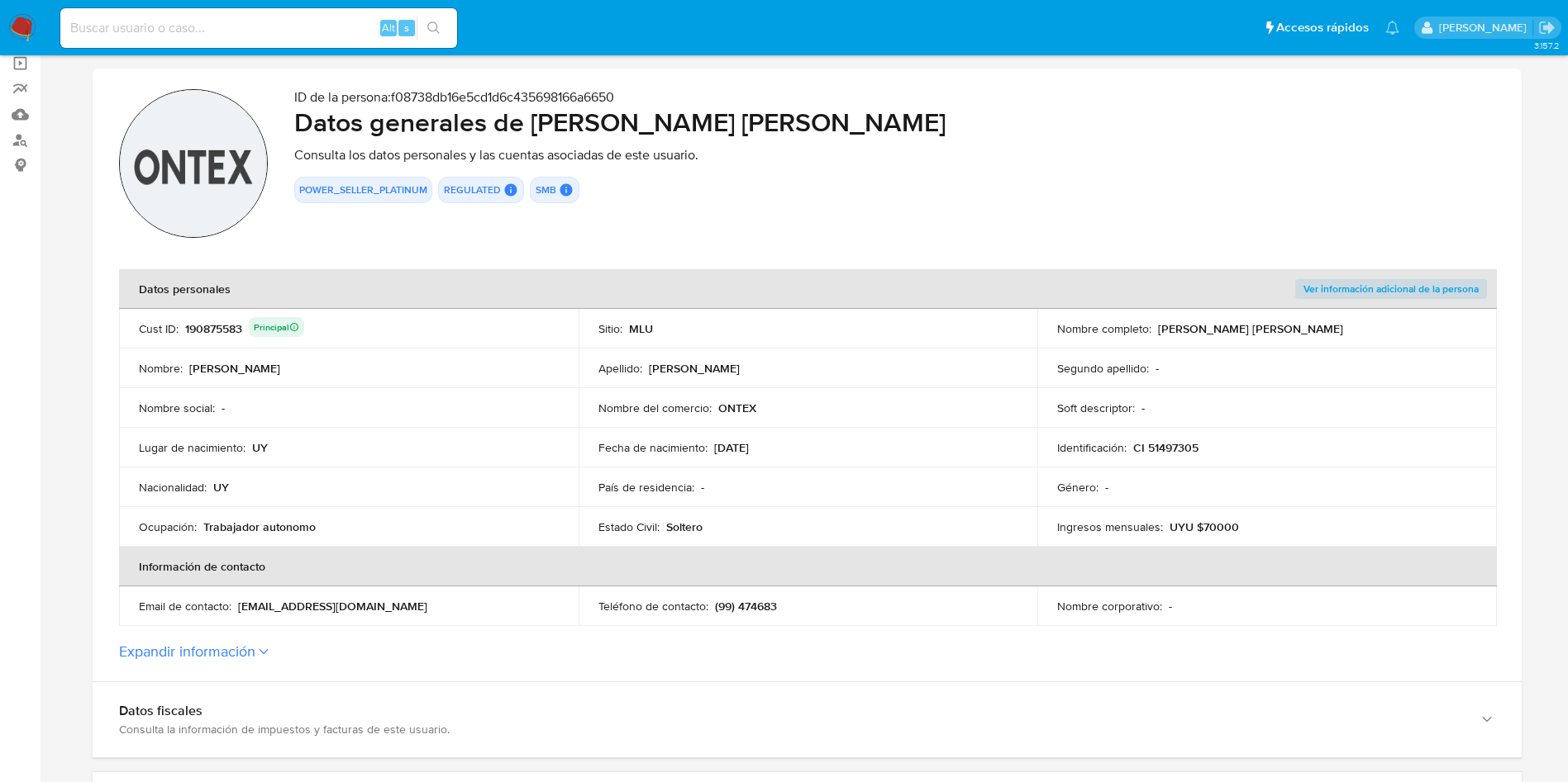
click at [815, 378] on td "Apellido : [PERSON_NAME]" at bounding box center [808, 368] width 460 height 40
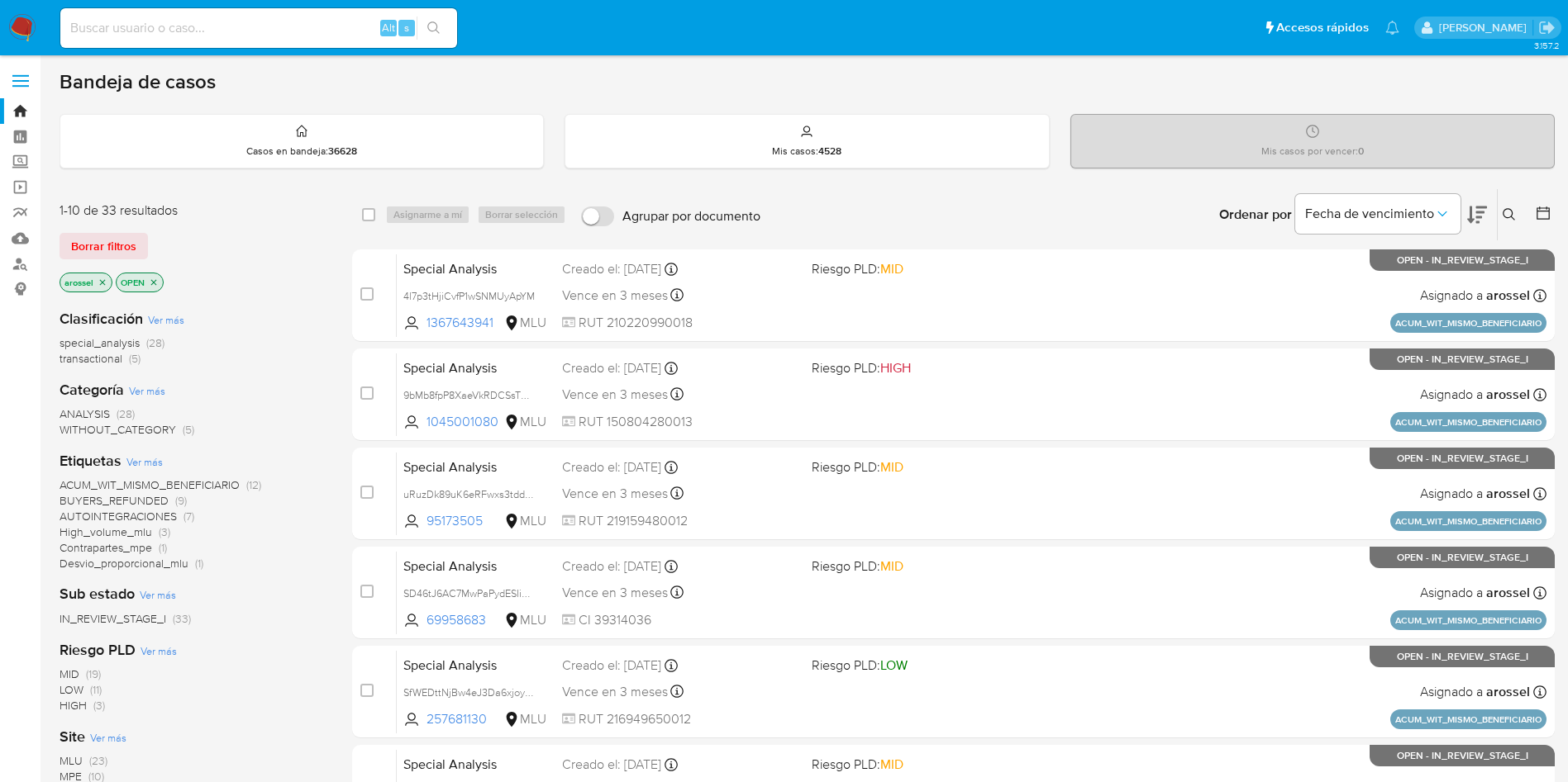
drag, startPoint x: 121, startPoint y: 243, endPoint x: 131, endPoint y: 264, distance: 23.3
click at [119, 243] on span "Borrar filtros" at bounding box center [103, 246] width 66 height 23
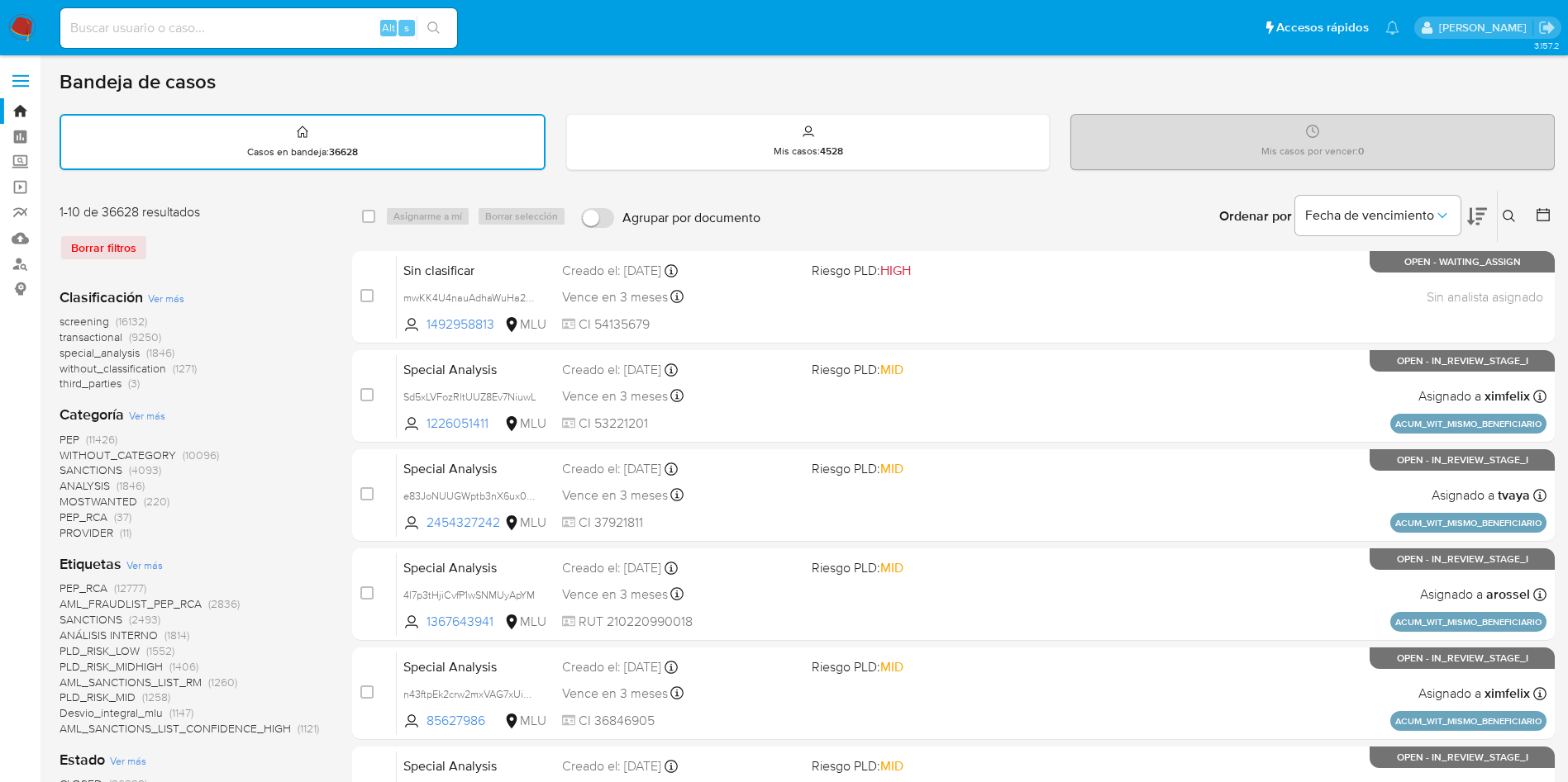
click at [1509, 216] on icon at bounding box center [1509, 216] width 13 height 13
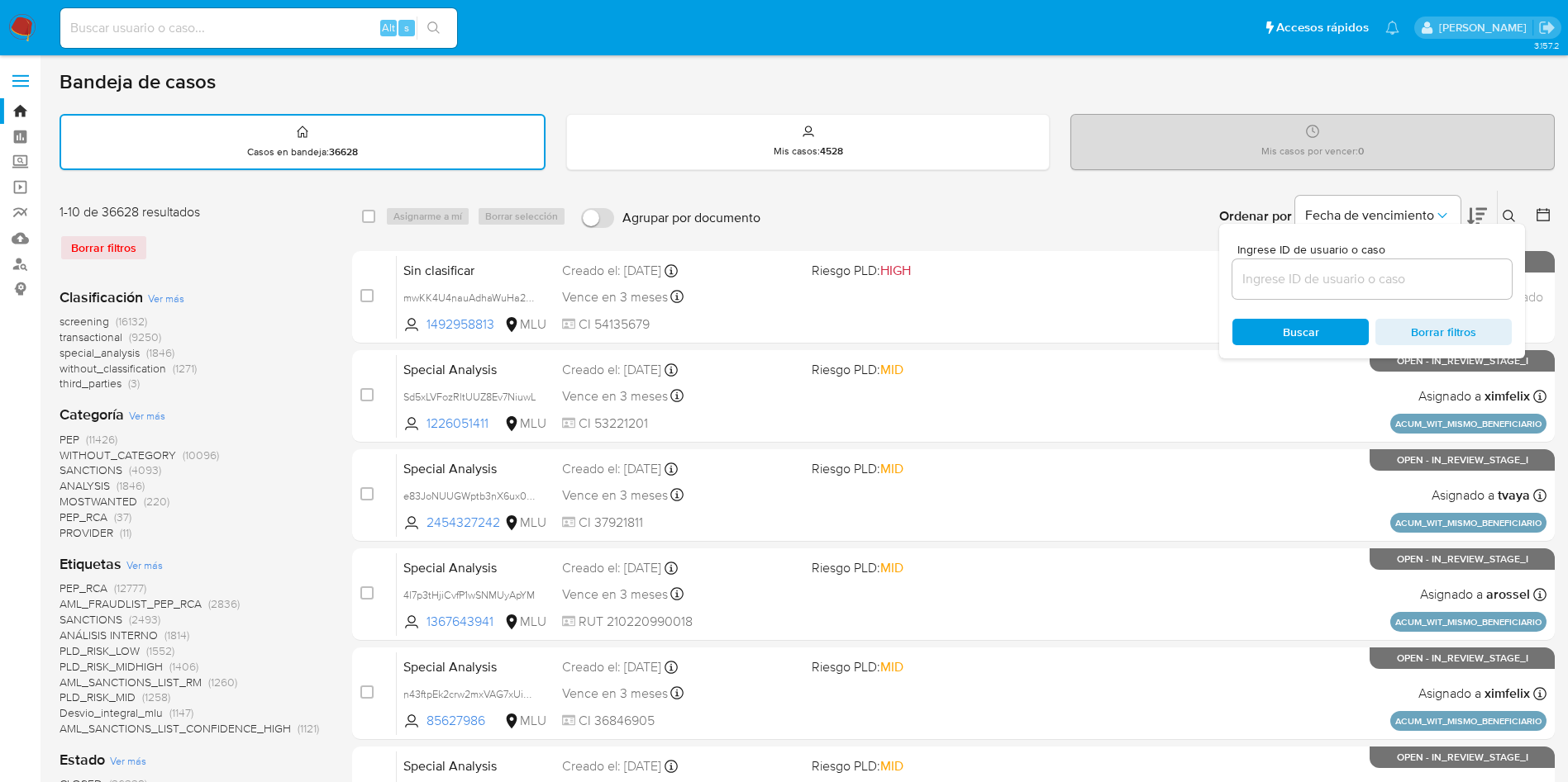
drag, startPoint x: 1382, startPoint y: 266, endPoint x: 1382, endPoint y: 278, distance: 12.0
click at [1382, 268] on div at bounding box center [1371, 279] width 279 height 40
drag, startPoint x: 1382, startPoint y: 278, endPoint x: 1327, endPoint y: 288, distance: 55.9
click at [1382, 279] on input at bounding box center [1371, 279] width 279 height 22
click at [1337, 263] on div at bounding box center [1371, 279] width 279 height 40
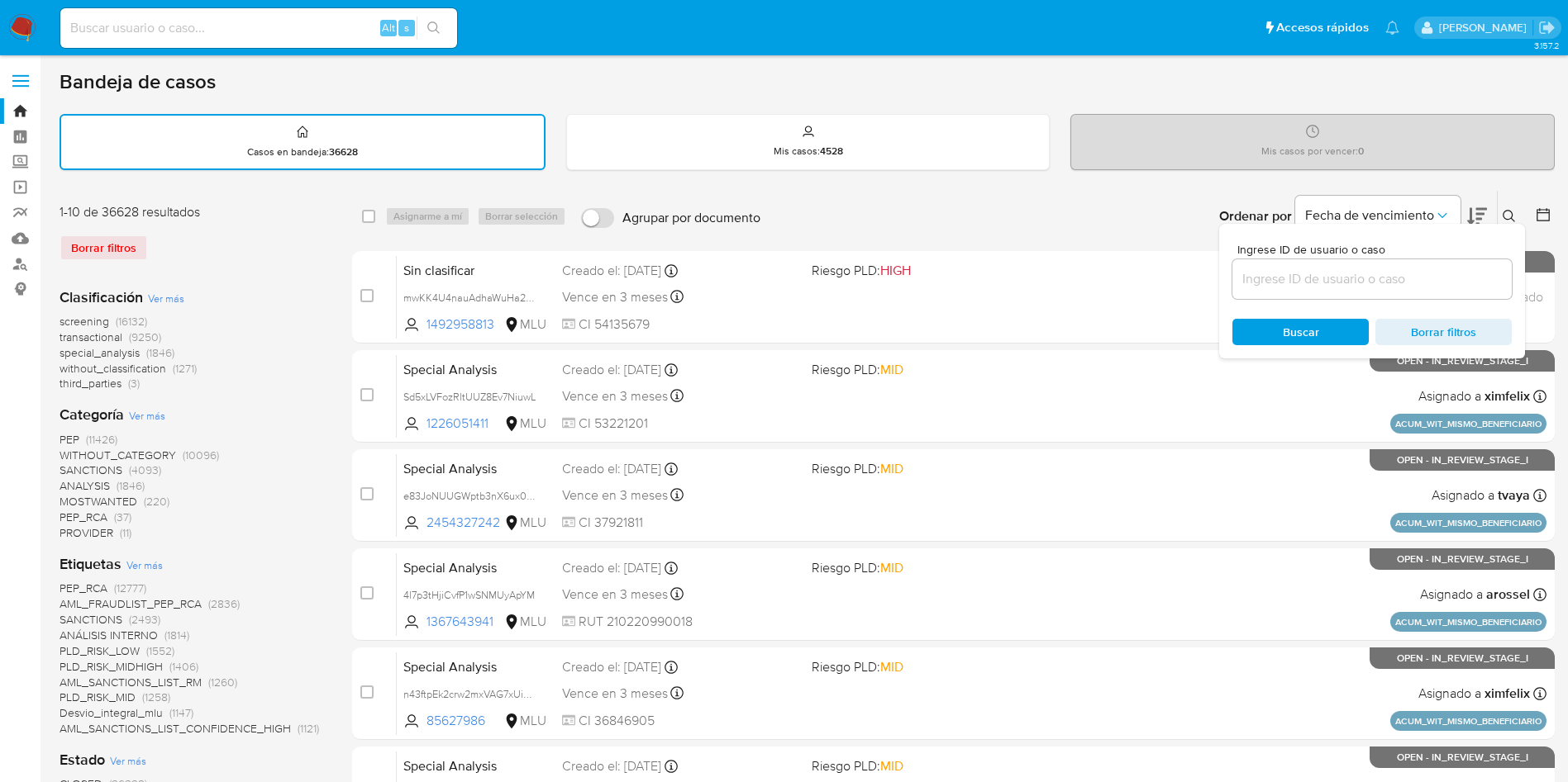
click at [1338, 268] on input at bounding box center [1371, 279] width 279 height 22
paste input "ijL4XXQVWUUD88sl5yB9pn0q"
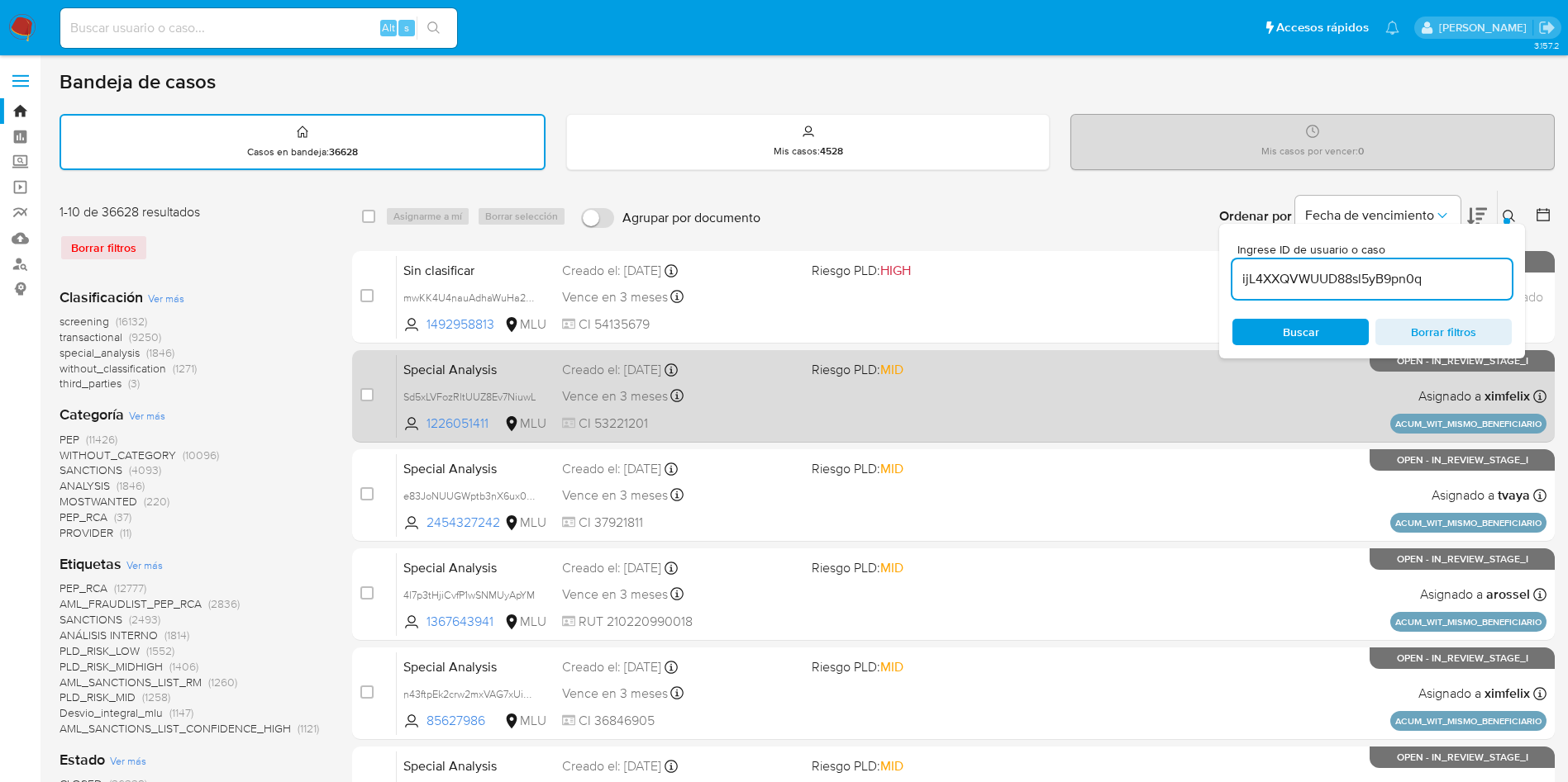
type input "ijL4XXQVWUUD88sl5yB9pn0q"
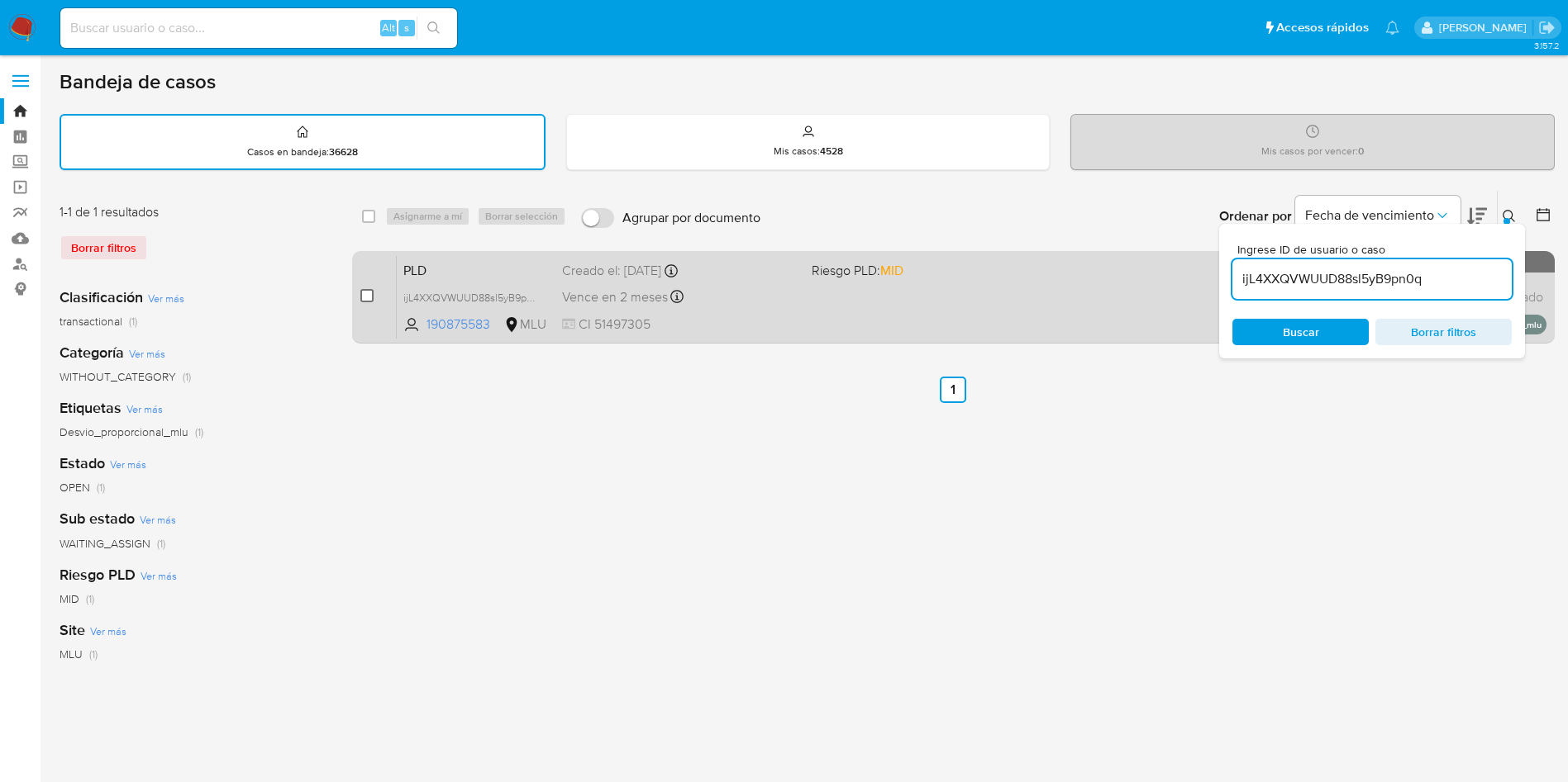
click at [364, 294] on input "checkbox" at bounding box center [366, 295] width 13 height 13
checkbox input "true"
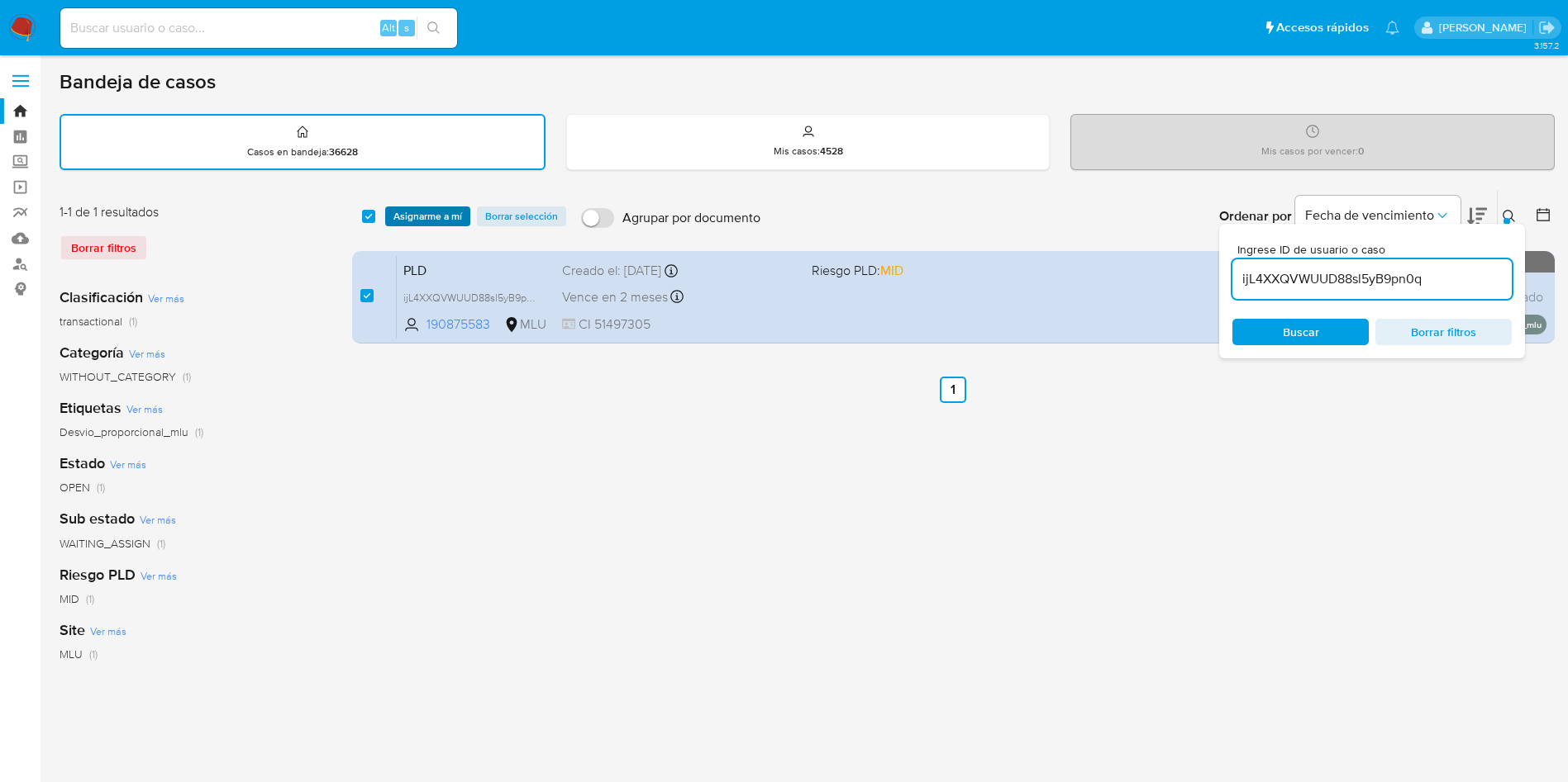
click at [428, 210] on span "Asignarme a mí" at bounding box center [427, 216] width 68 height 16
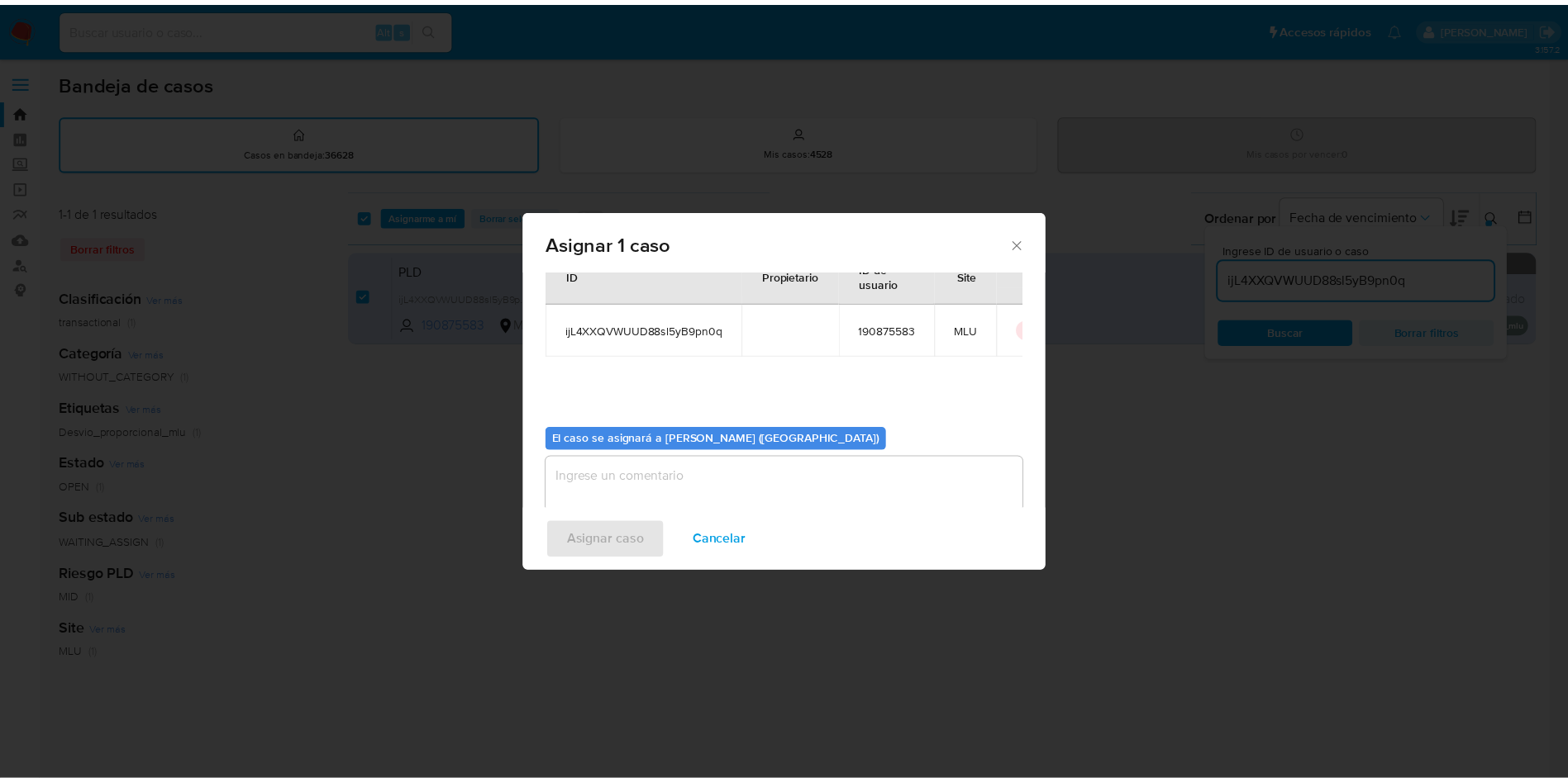
scroll to position [86, 0]
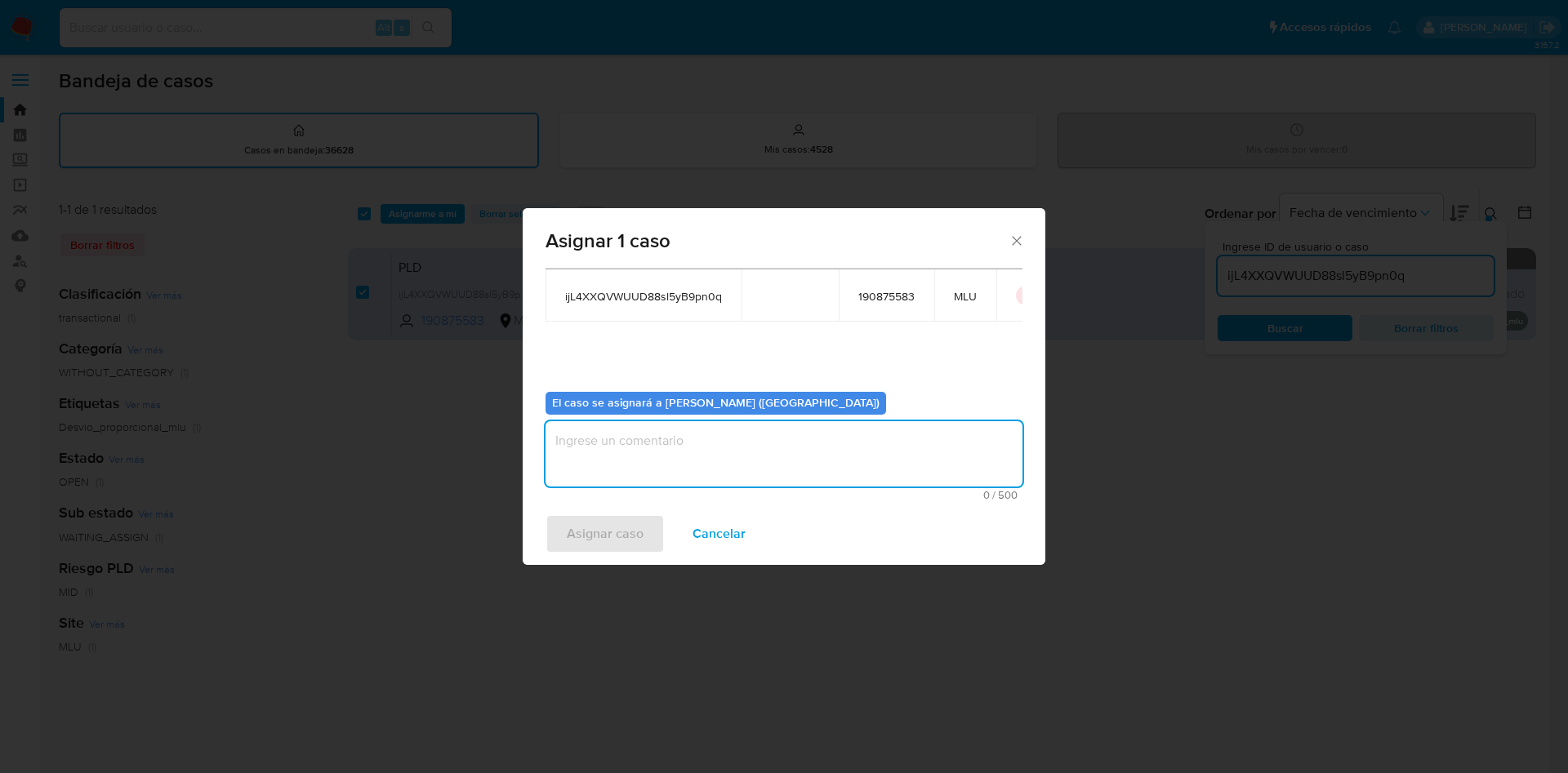
click at [760, 448] on textarea "assign-modal" at bounding box center [784, 454] width 477 height 66
click at [598, 535] on span "Asignar caso" at bounding box center [605, 534] width 76 height 35
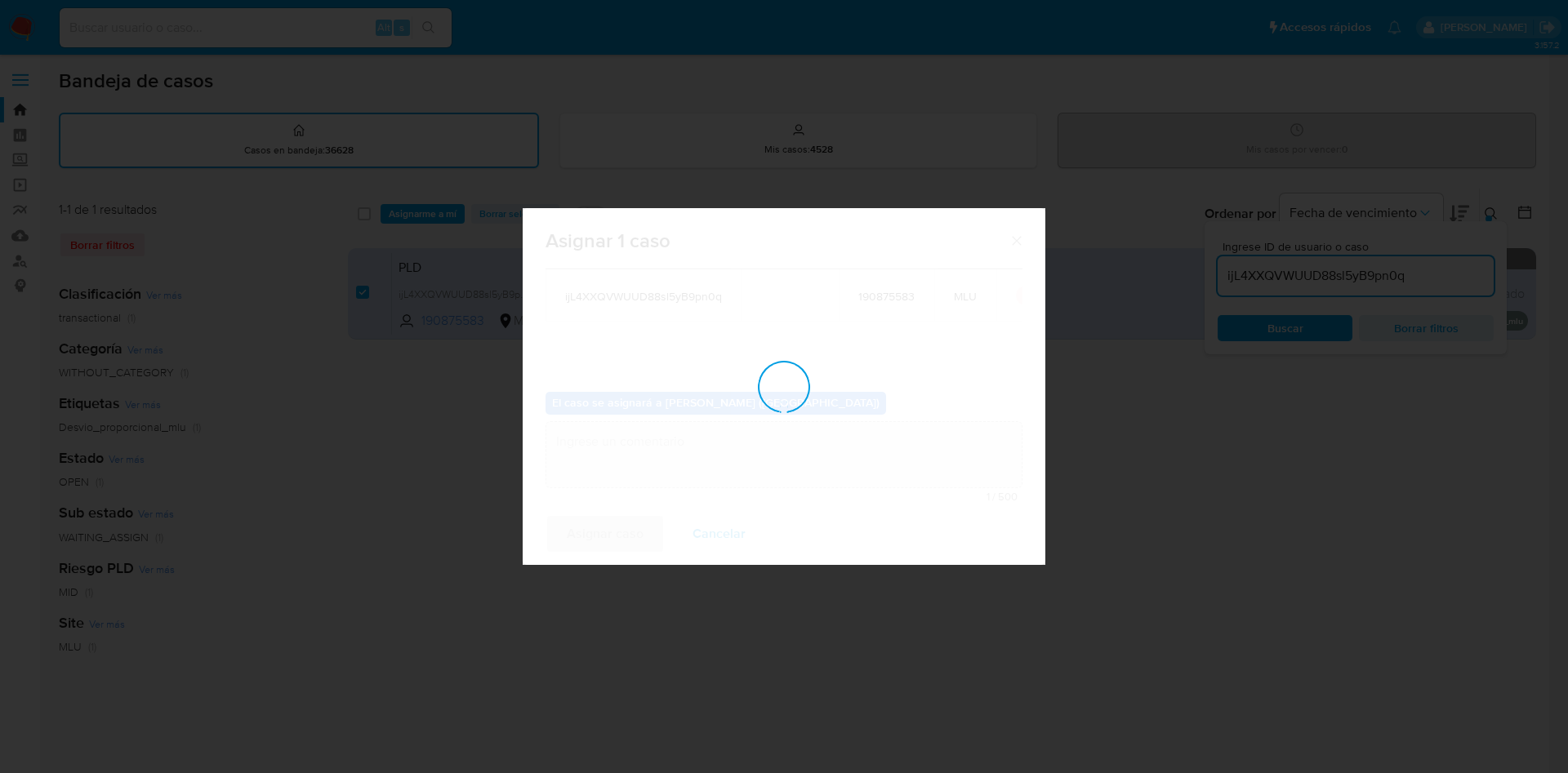
checkbox input "false"
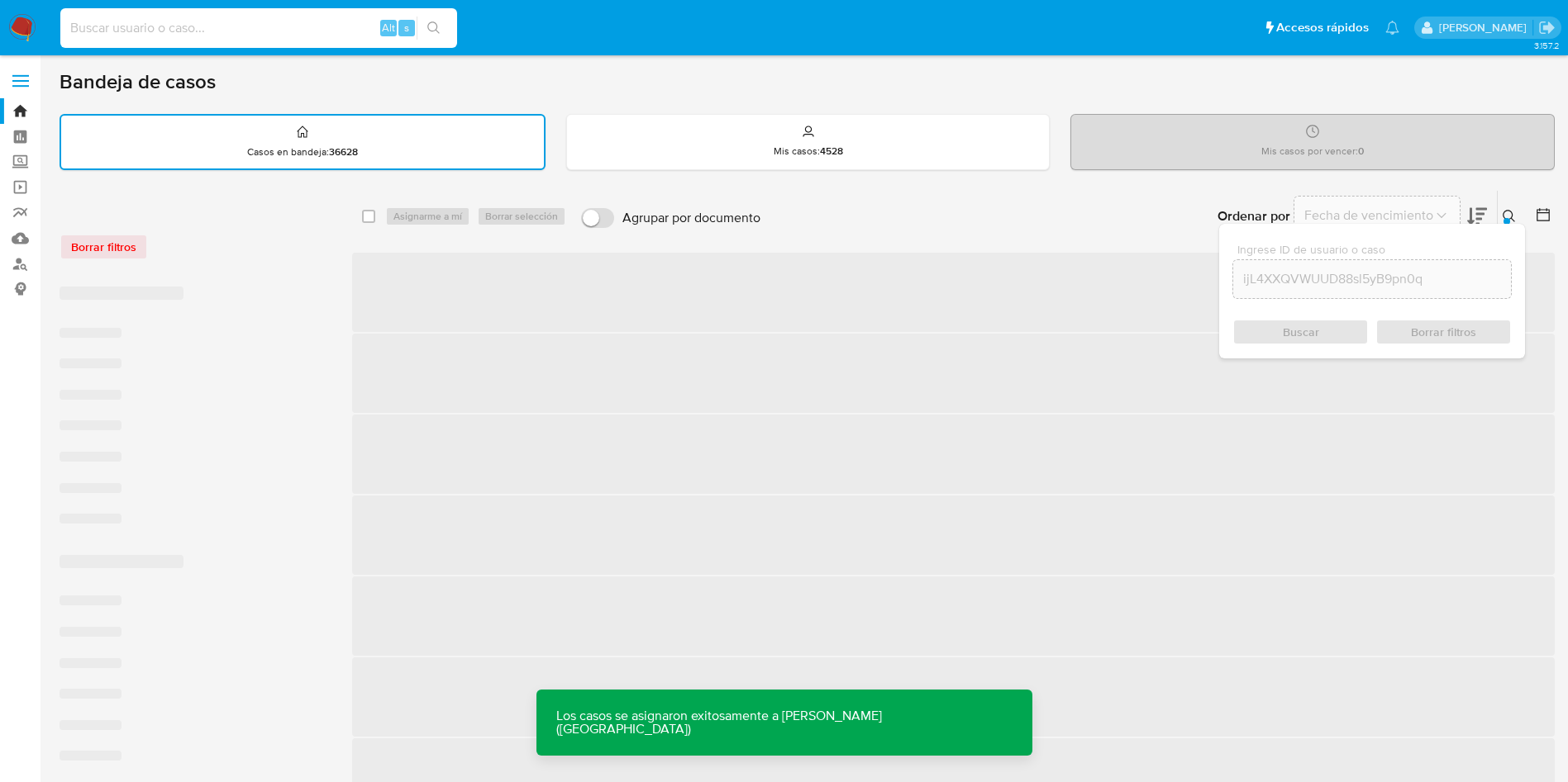
click at [338, 23] on input at bounding box center [259, 28] width 397 height 22
paste input "ijL4XXQVWUUD88sl5yB9pn0q"
type input "ijL4XXQVWUUD88sl5yB9pn0q"
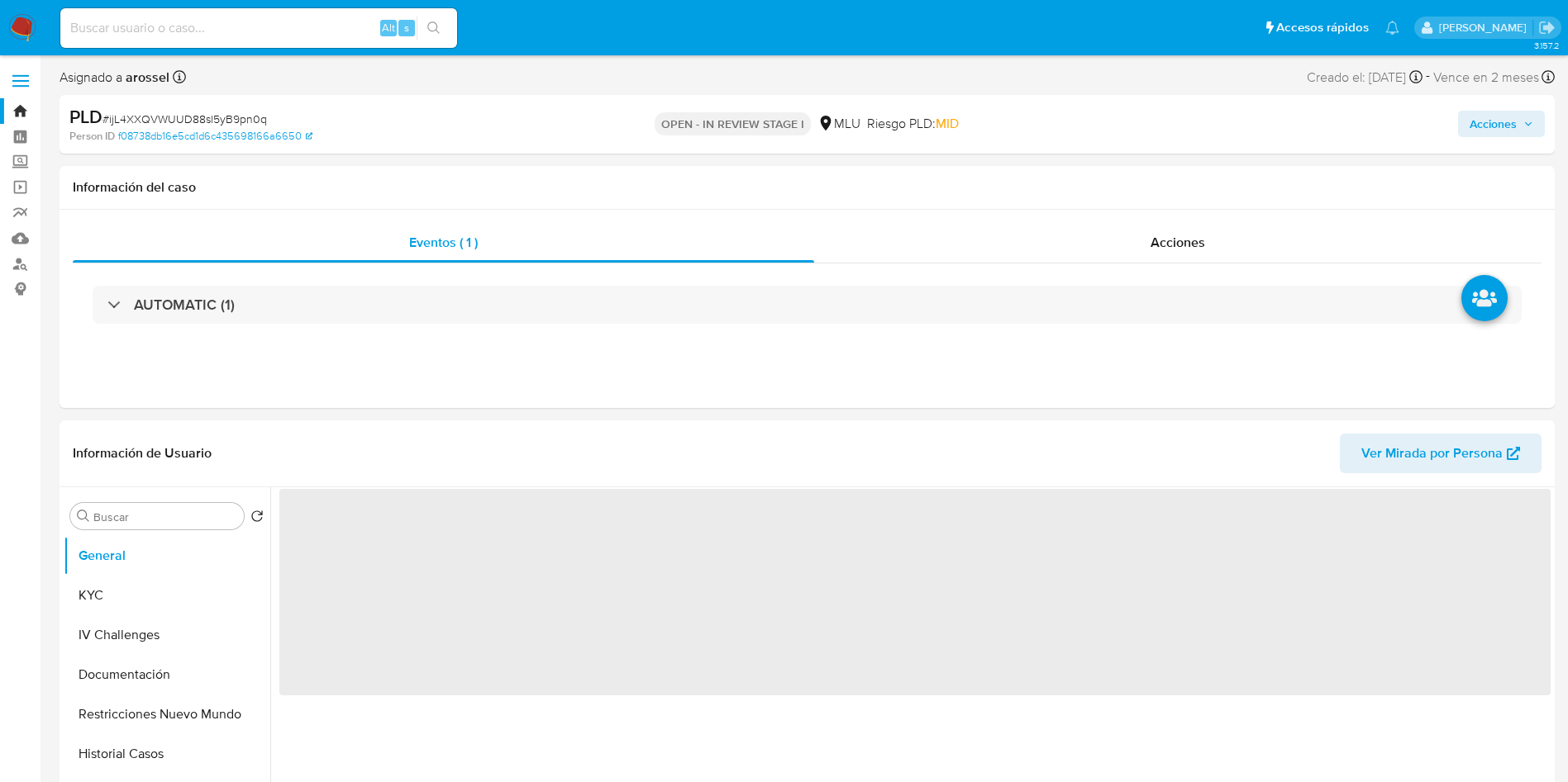
select select "10"
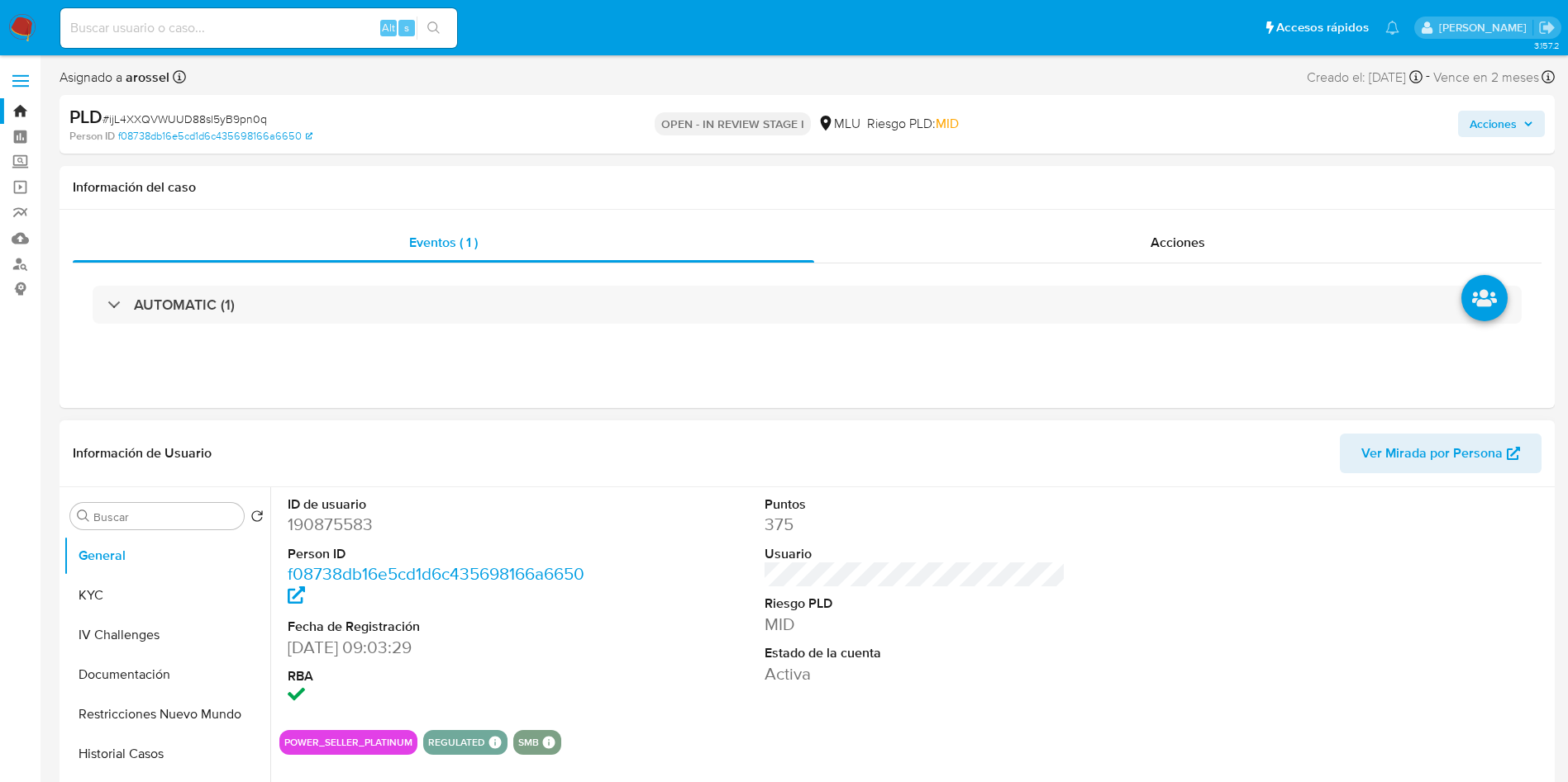
click at [340, 511] on dt "ID de usuario" at bounding box center [438, 505] width 302 height 18
click at [340, 532] on dd "190875583" at bounding box center [438, 524] width 302 height 23
copy dd "190875583"
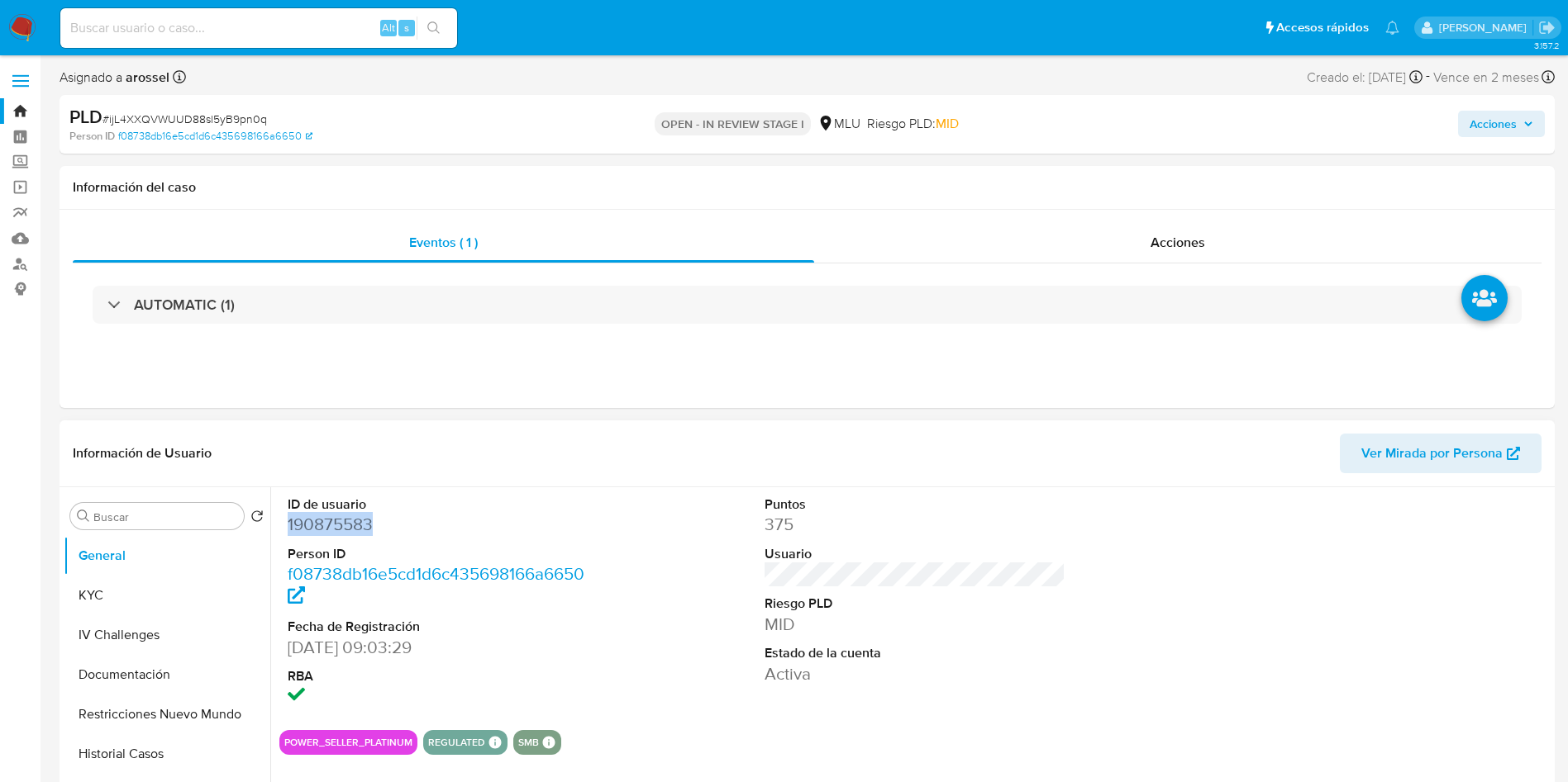
click at [1461, 468] on span "Ver Mirada por Persona" at bounding box center [1431, 453] width 141 height 40
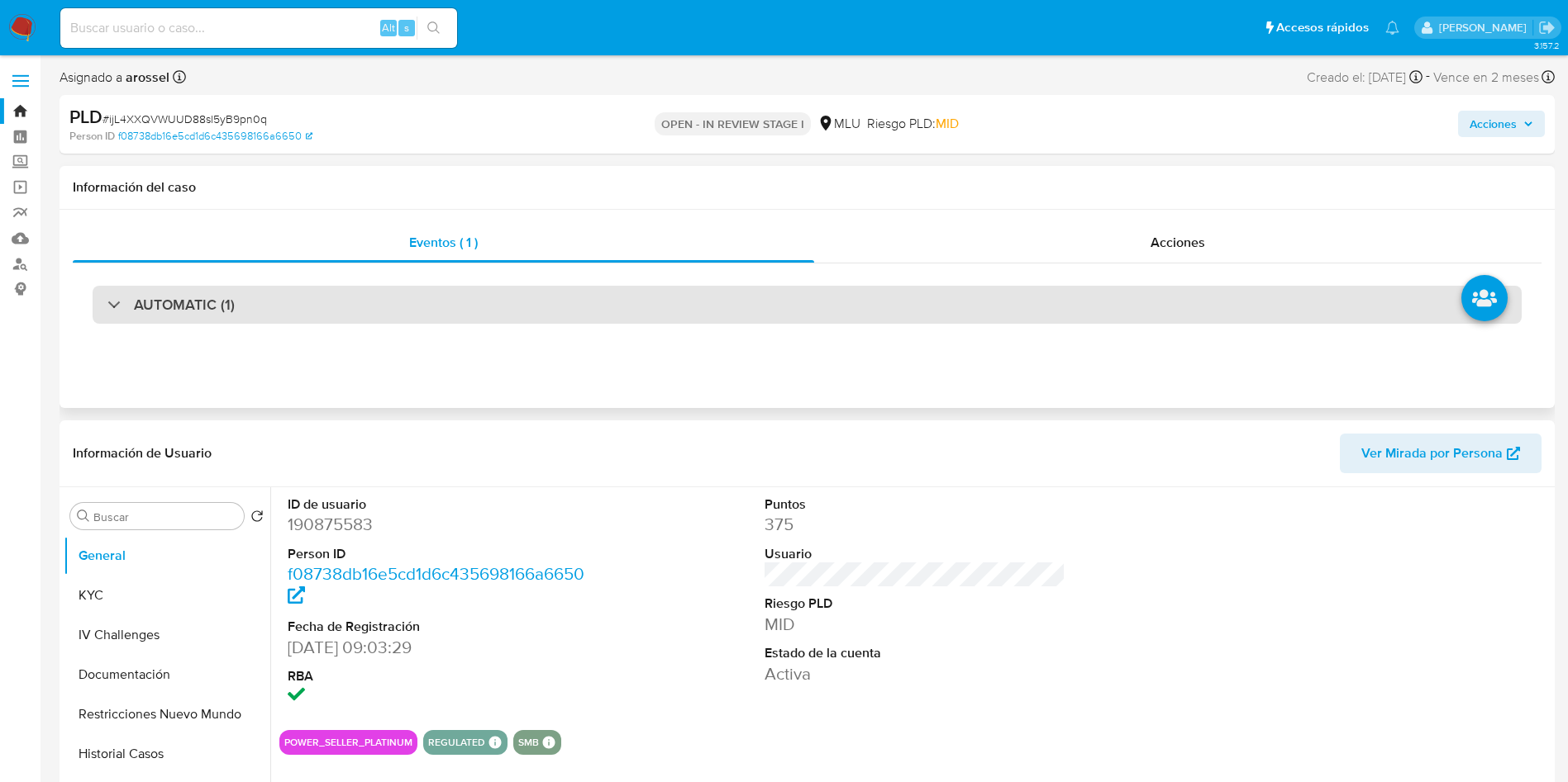
click at [330, 289] on div "AUTOMATIC (1)" at bounding box center [806, 304] width 1429 height 38
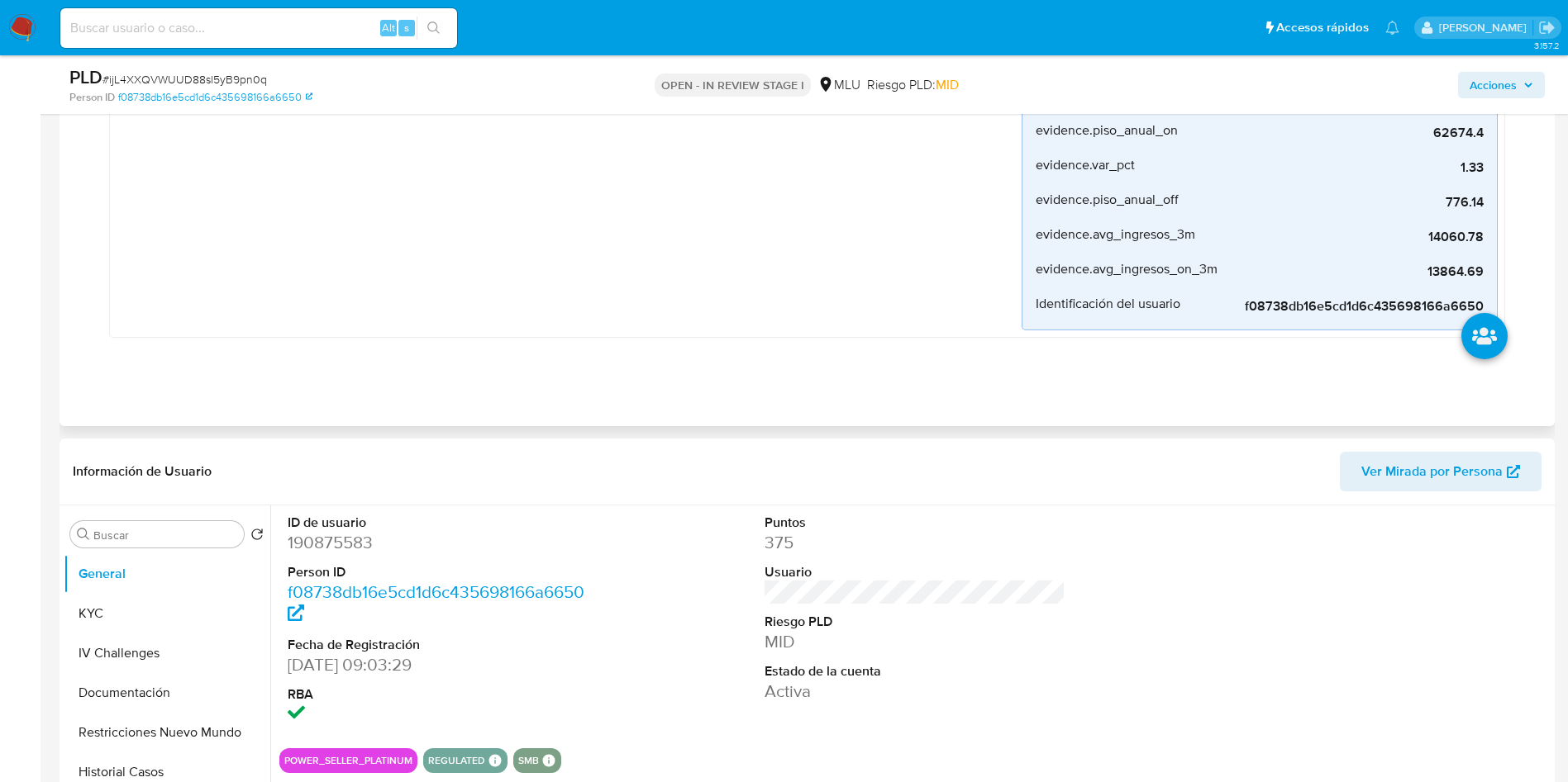
scroll to position [496, 0]
click at [338, 546] on dd "190875583" at bounding box center [438, 541] width 302 height 23
copy dd "190875583"
click at [237, 81] on span "# ijL4XXQVWUUD88sl5yB9pn0q" at bounding box center [184, 79] width 164 height 16
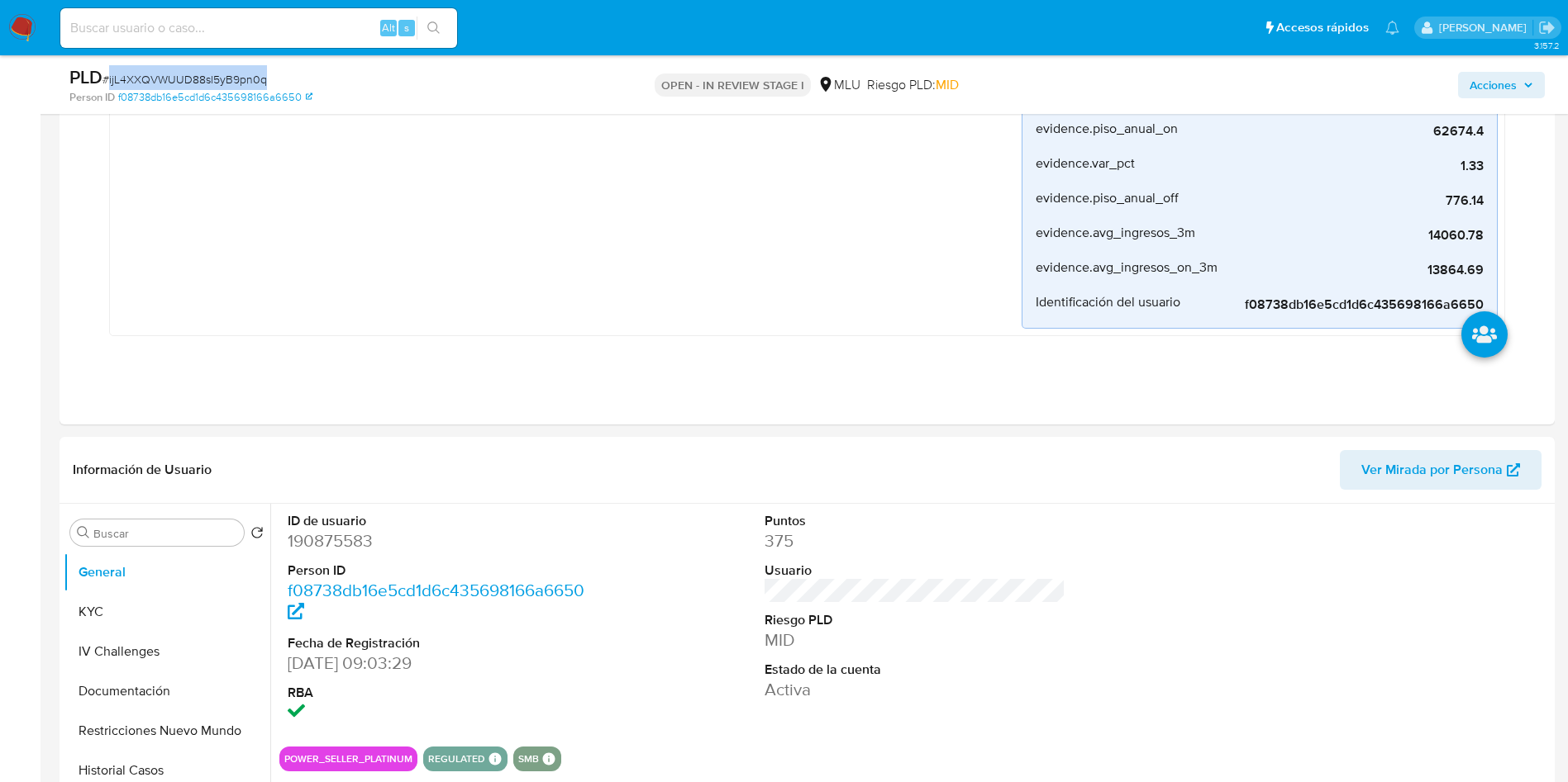
click at [237, 82] on span "# ijL4XXQVWUUD88sl5yB9pn0q" at bounding box center [184, 79] width 164 height 16
copy span "ijL4XXQVWUUD88sl5yB9pn0q"
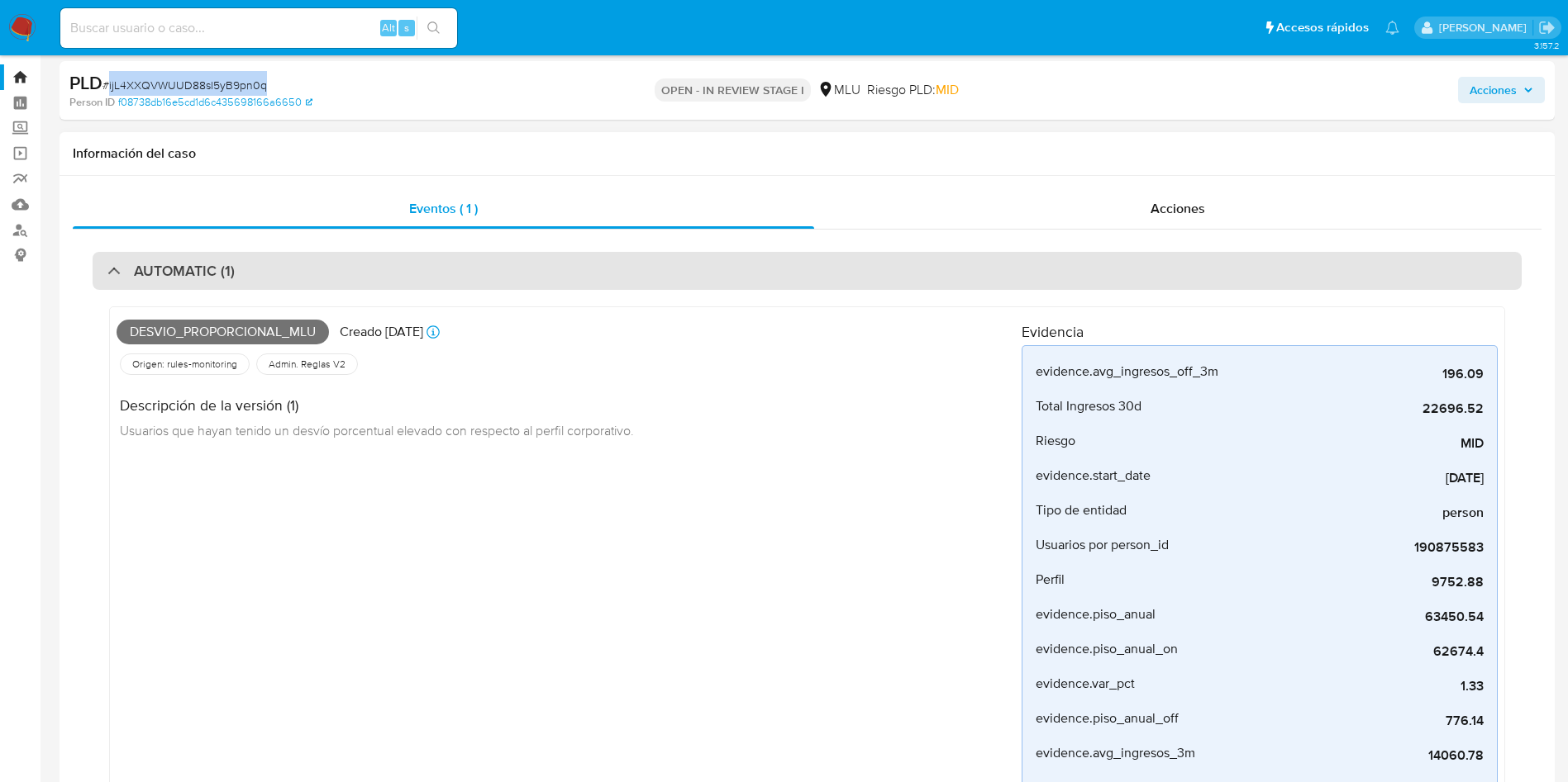
scroll to position [0, 0]
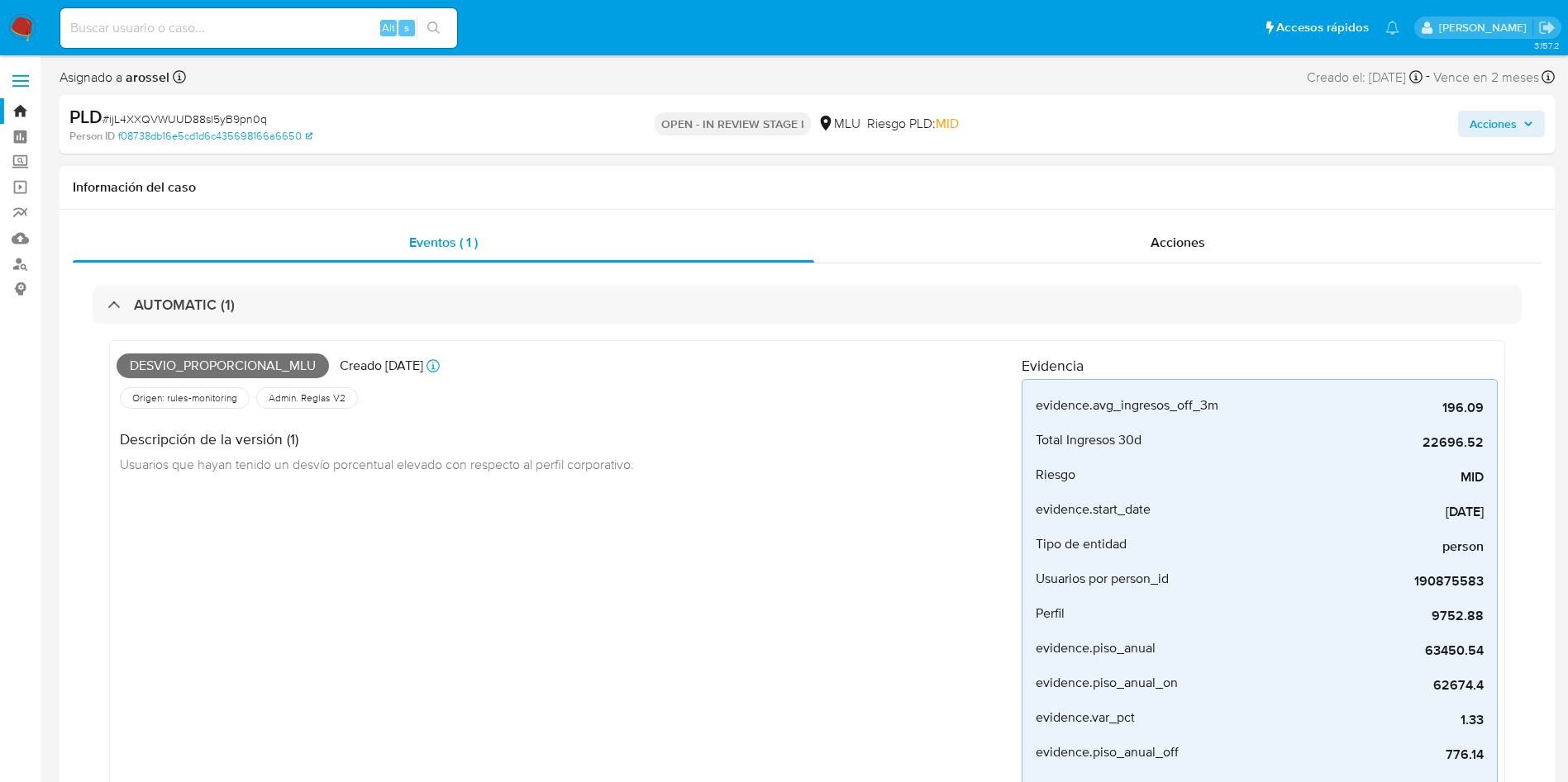
click at [243, 363] on span "Desvio_proporcional_mlu" at bounding box center [223, 366] width 212 height 25
copy span "Desvio_proporcional_mlu"
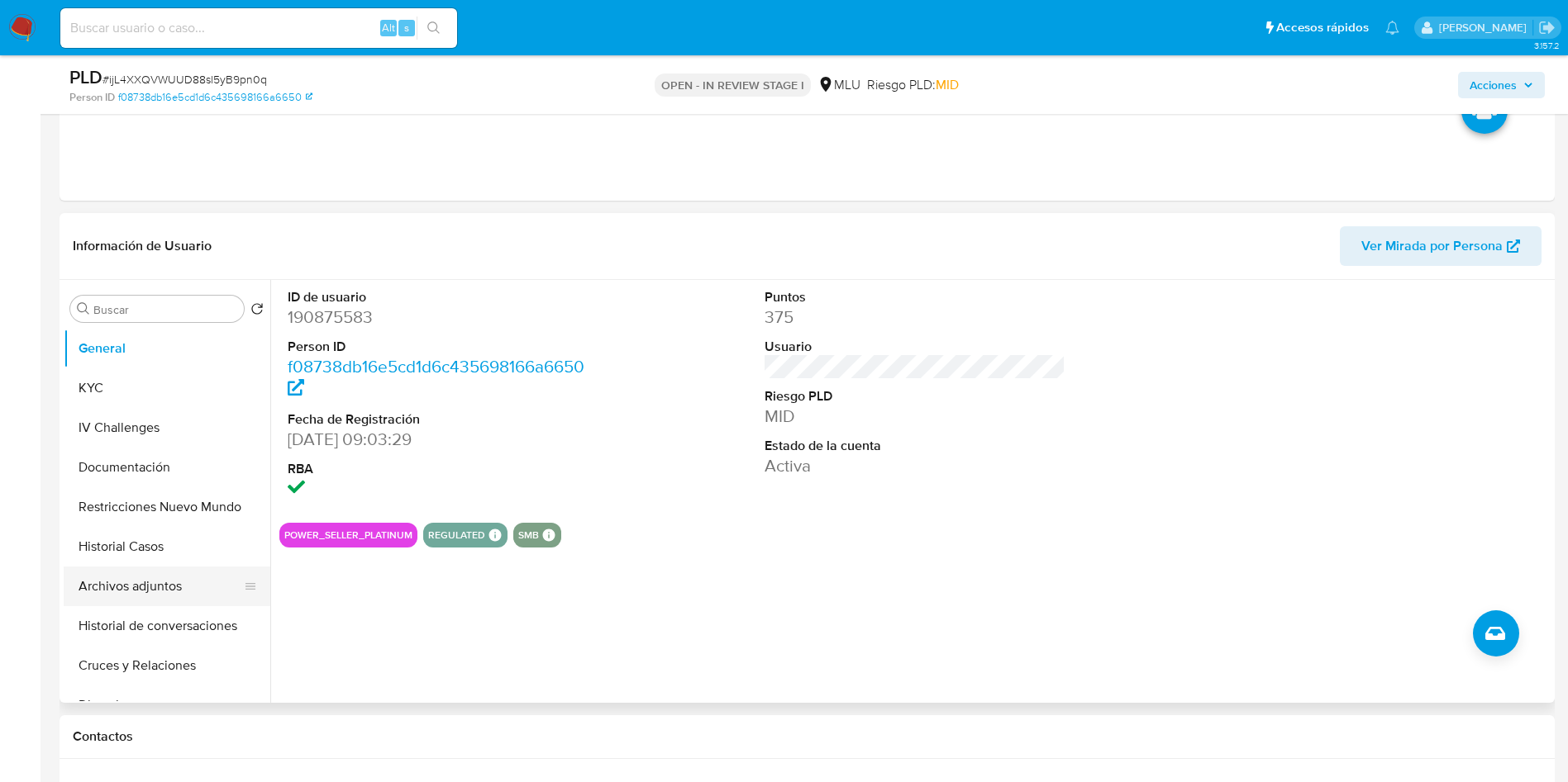
scroll to position [743, 0]
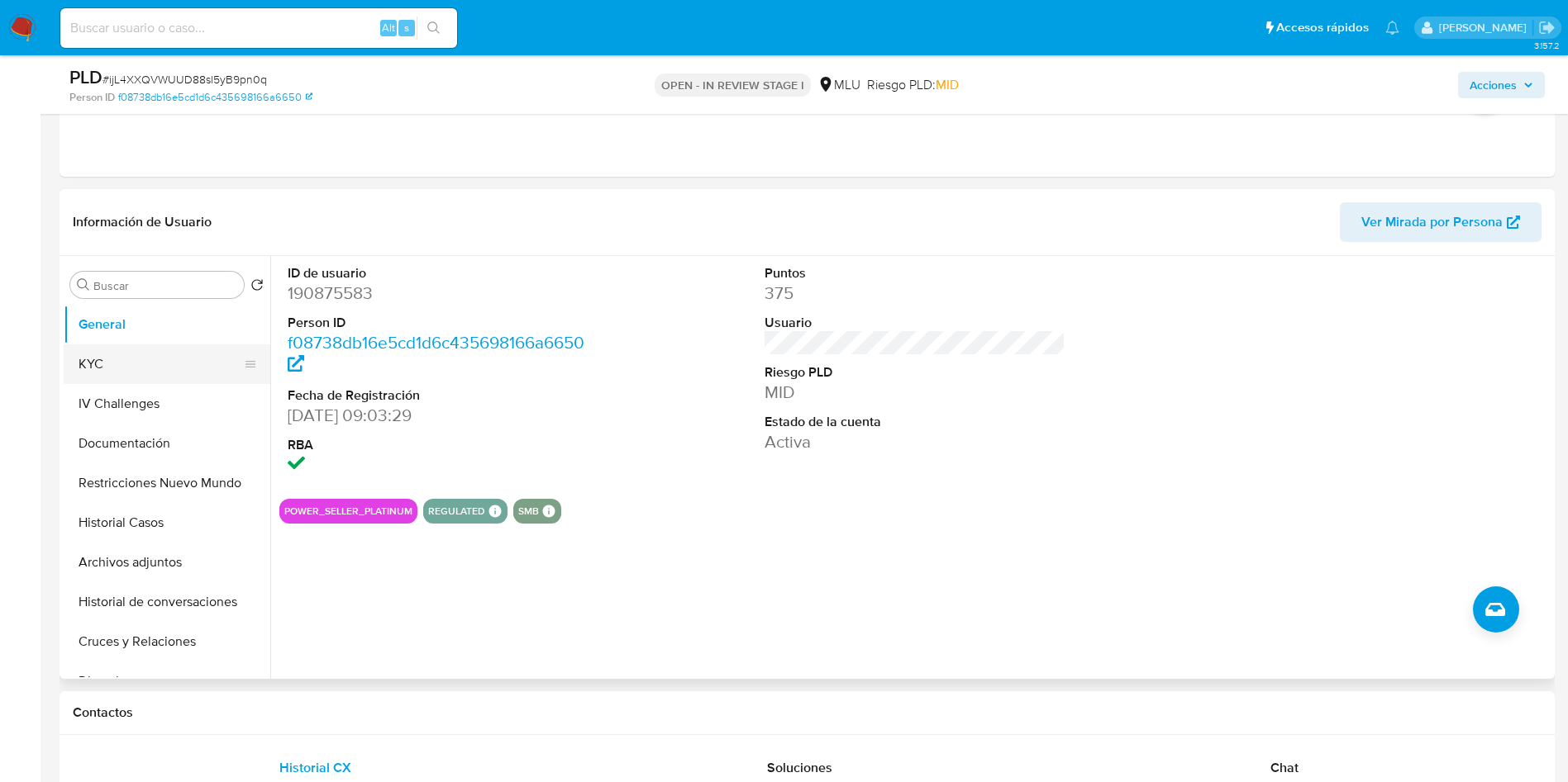
drag, startPoint x: 140, startPoint y: 335, endPoint x: 170, endPoint y: 373, distance: 48.4
click at [138, 334] on button "General" at bounding box center [167, 325] width 207 height 40
click at [176, 370] on button "KYC" at bounding box center [160, 365] width 193 height 40
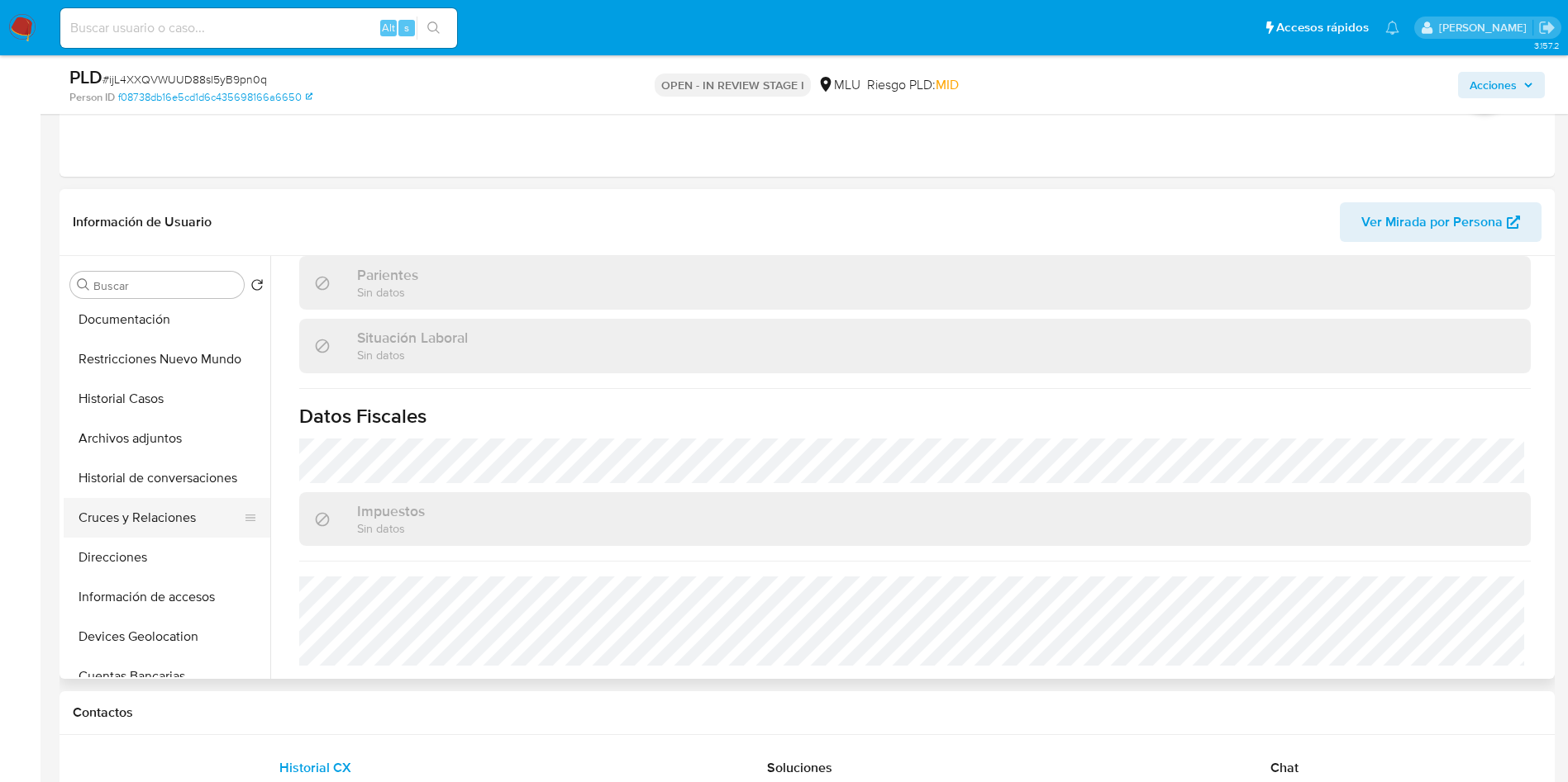
scroll to position [248, 0]
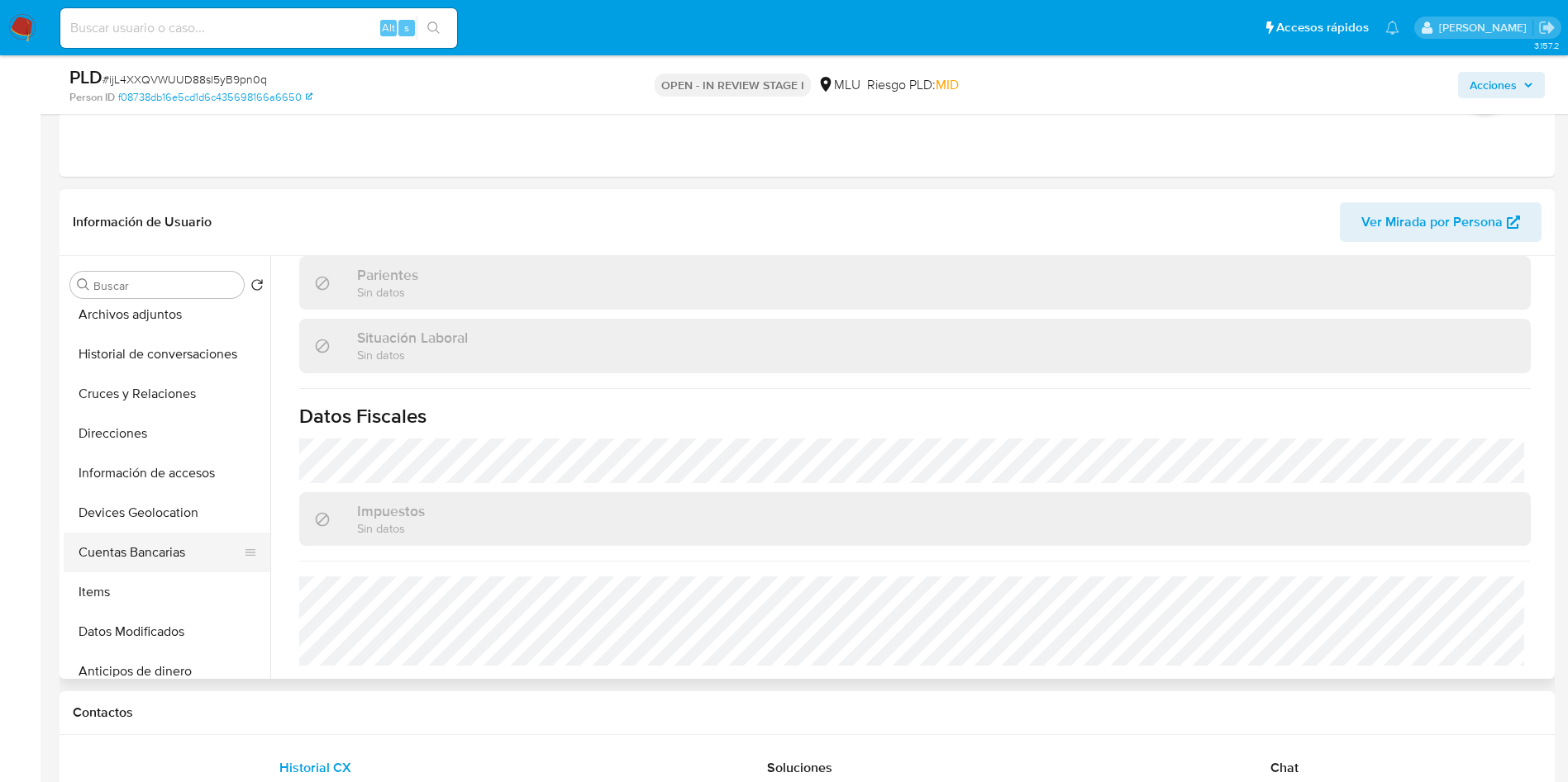
click at [168, 565] on button "Cuentas Bancarias" at bounding box center [160, 553] width 193 height 40
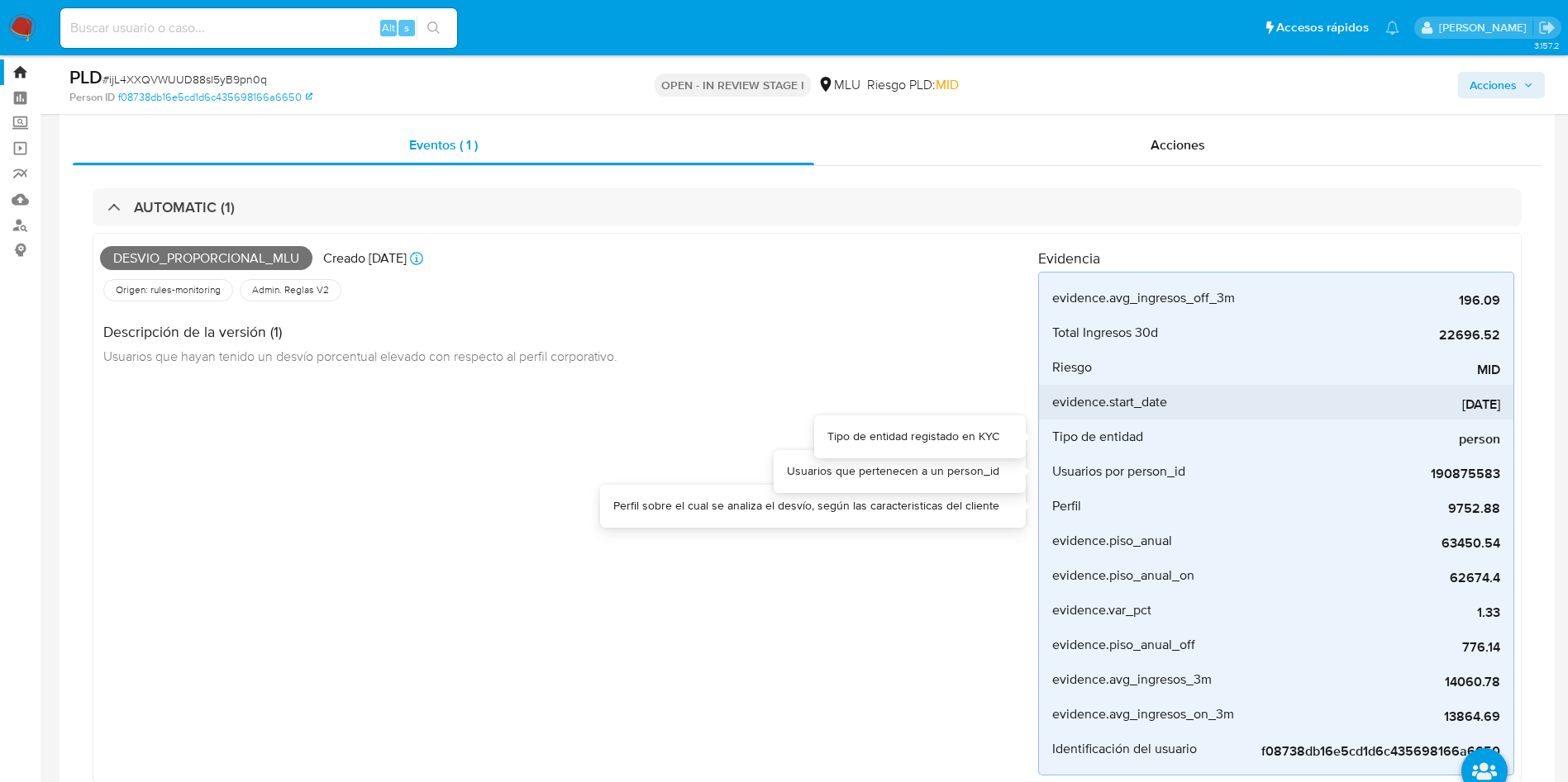
scroll to position [0, 0]
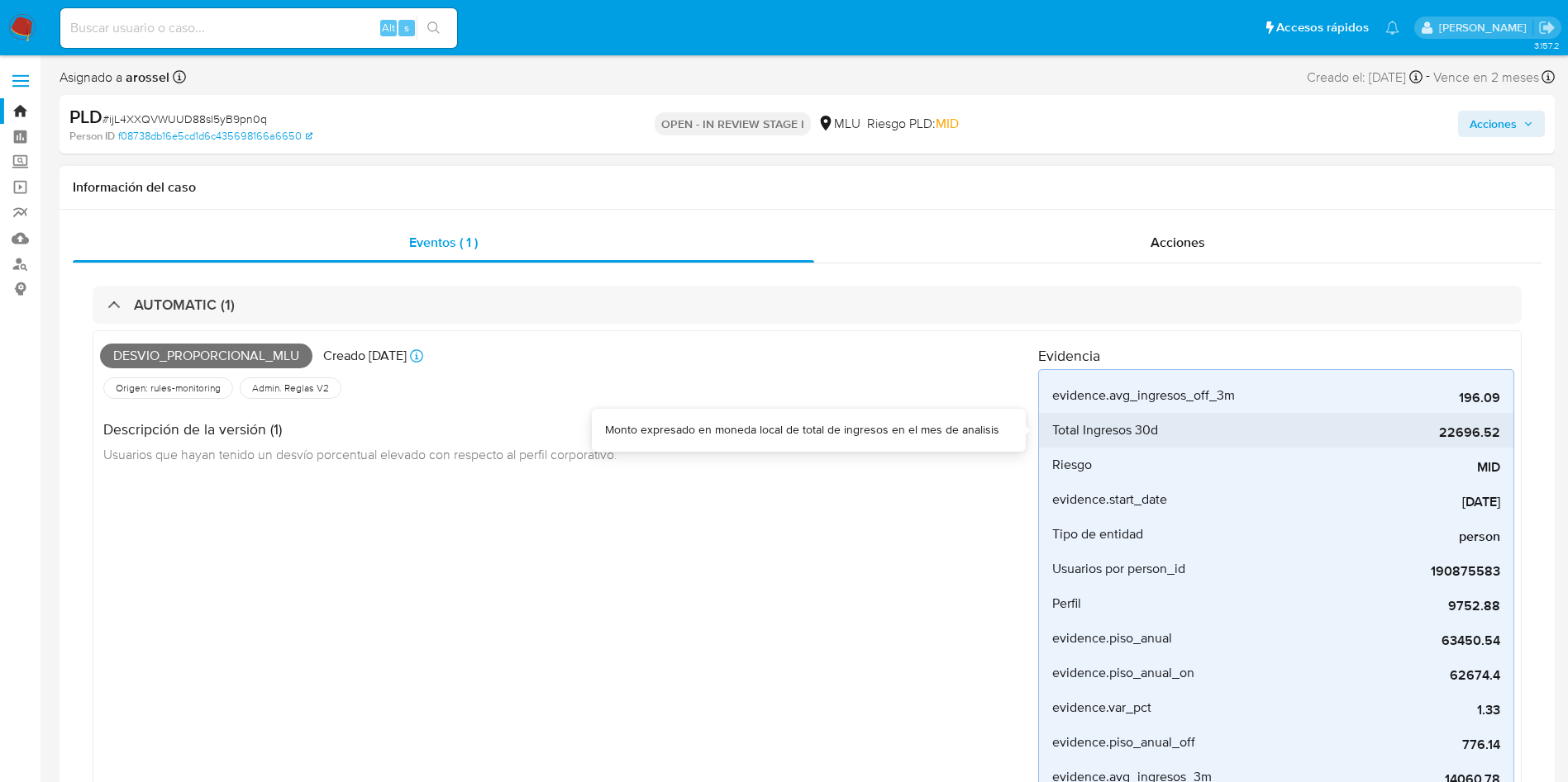
drag, startPoint x: 1432, startPoint y: 435, endPoint x: 1500, endPoint y: 429, distance: 68.3
click at [1500, 429] on li "Total Ingresos 30d 22696.52" at bounding box center [1276, 430] width 474 height 35
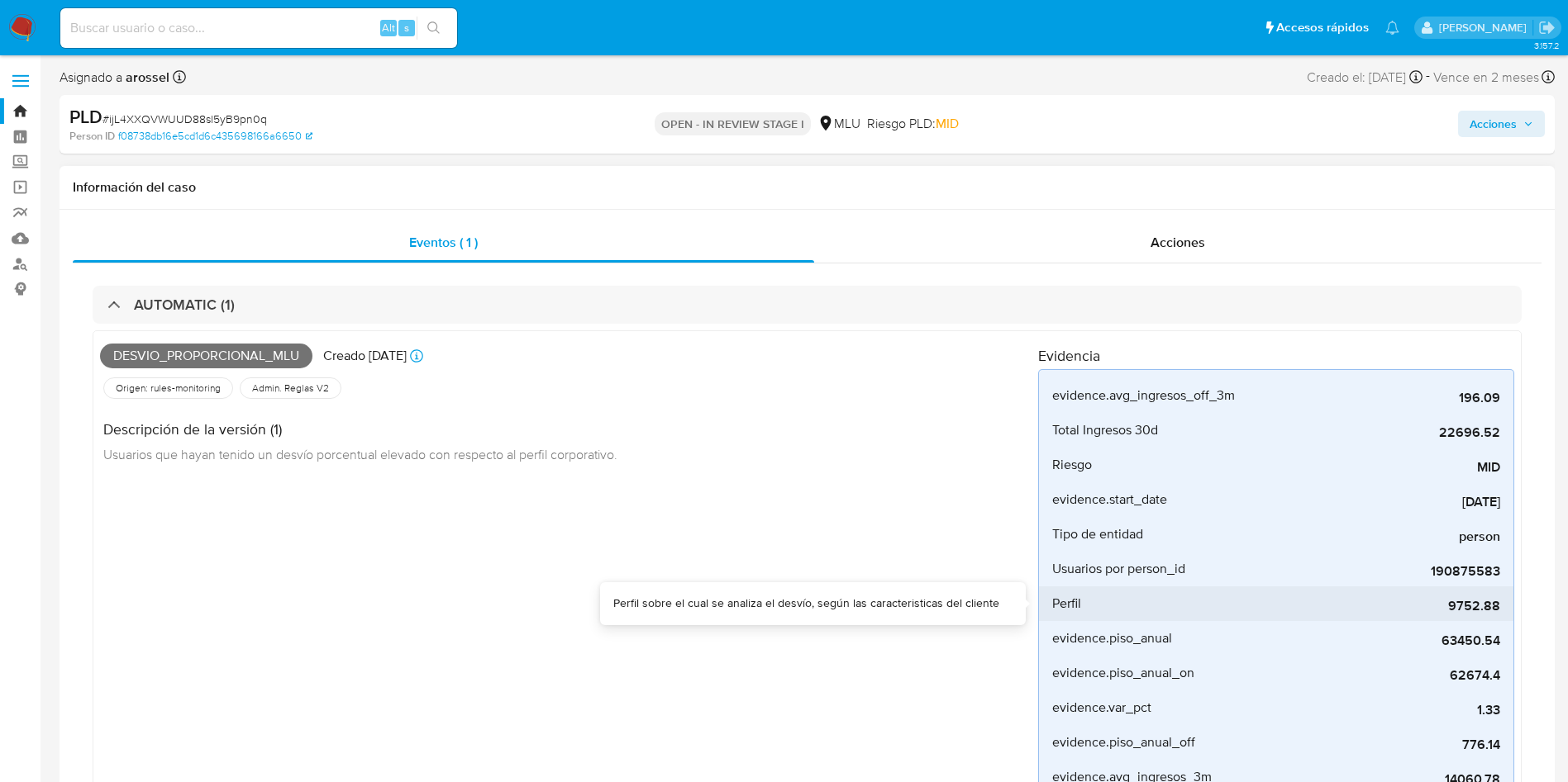
drag, startPoint x: 1446, startPoint y: 594, endPoint x: 1498, endPoint y: 597, distance: 52.1
click at [1498, 597] on div "9752.88" at bounding box center [1376, 603] width 248 height 35
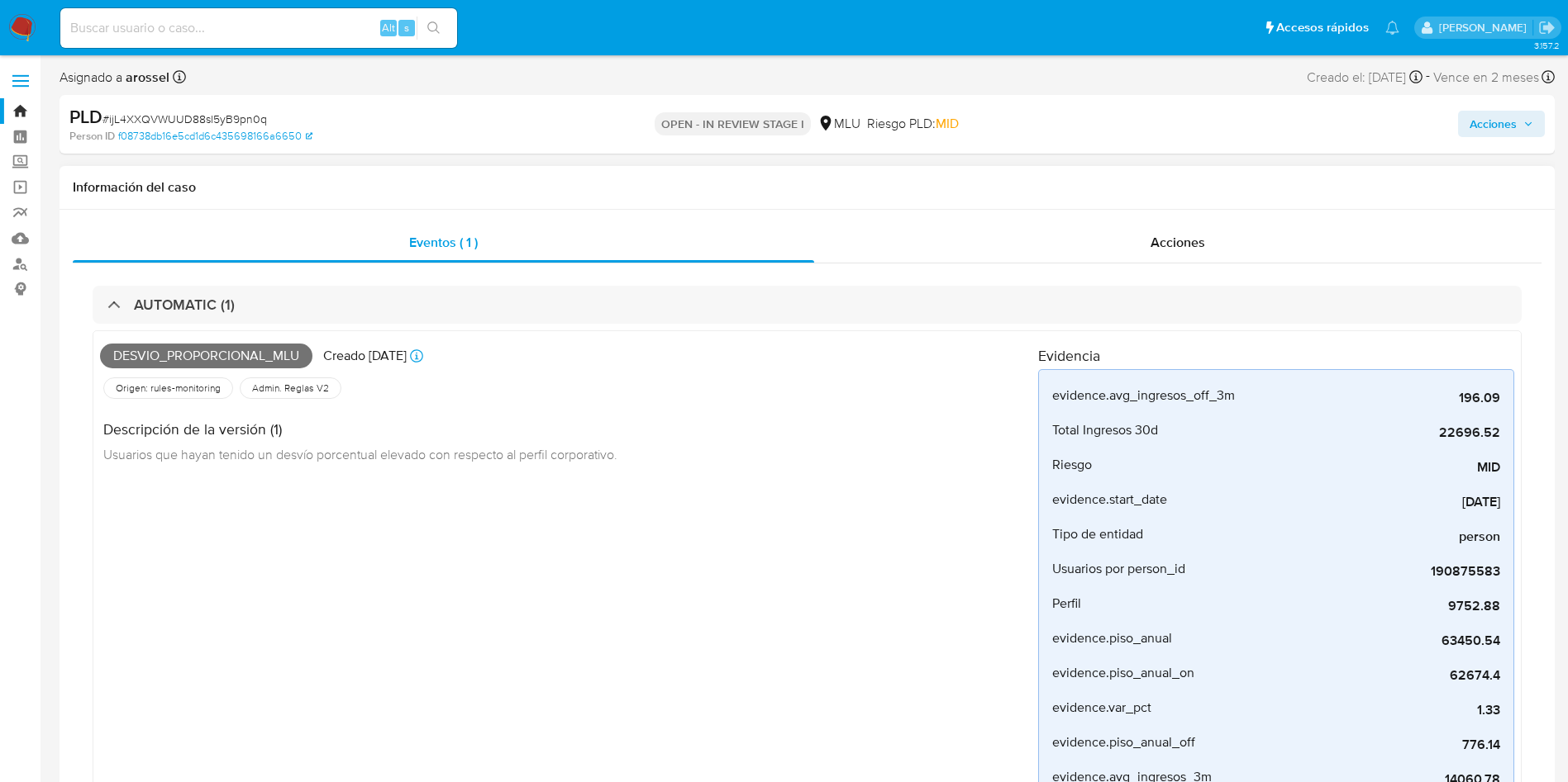
scroll to position [124, 0]
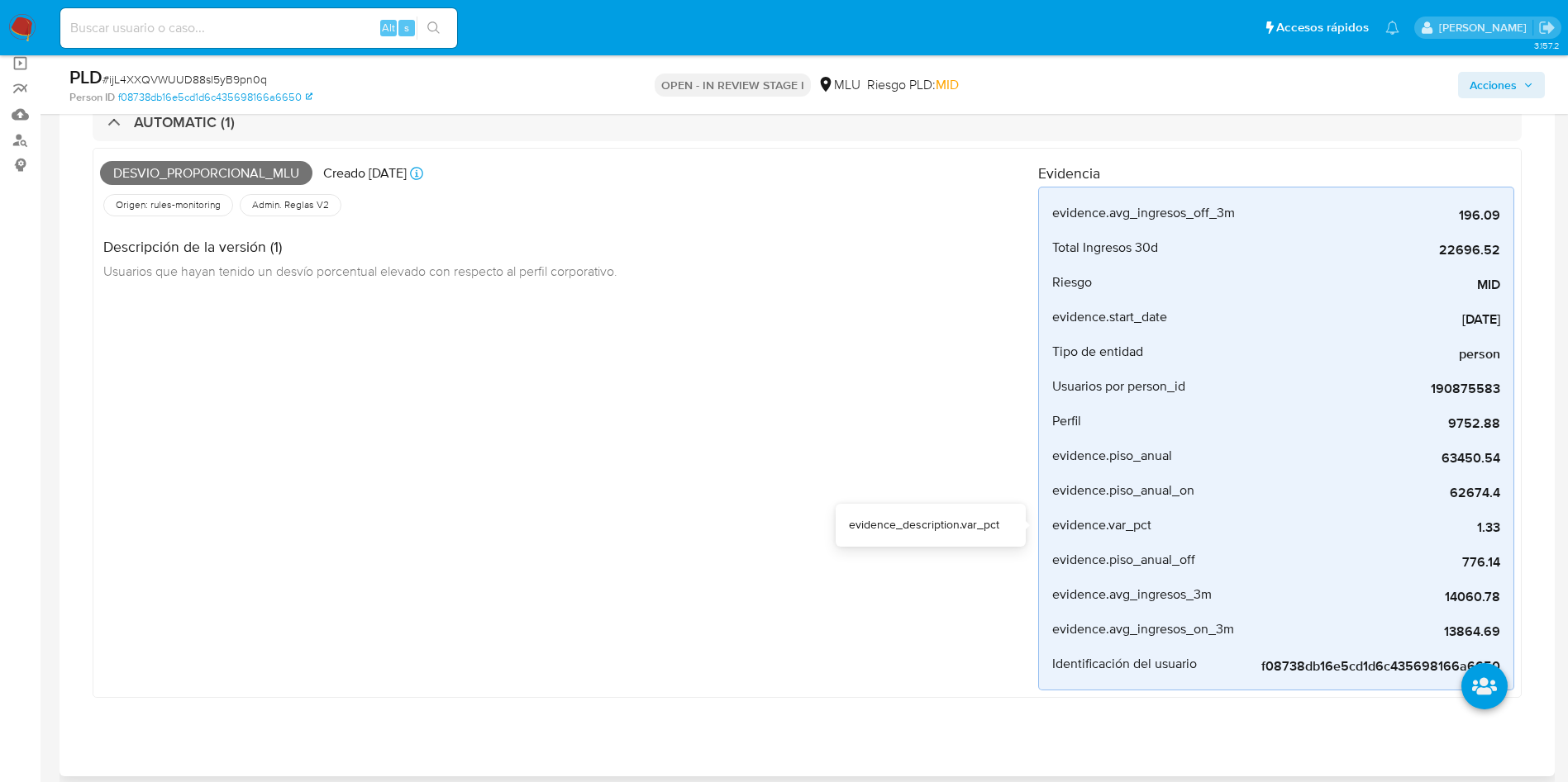
drag, startPoint x: 1478, startPoint y: 522, endPoint x: 1525, endPoint y: 523, distance: 47.0
click at [1525, 523] on div "AUTOMATIC (1) Desvio_proporcional_mlu Creado hace 22 días Creado: 12/08/2025 06…" at bounding box center [806, 408] width 1468 height 655
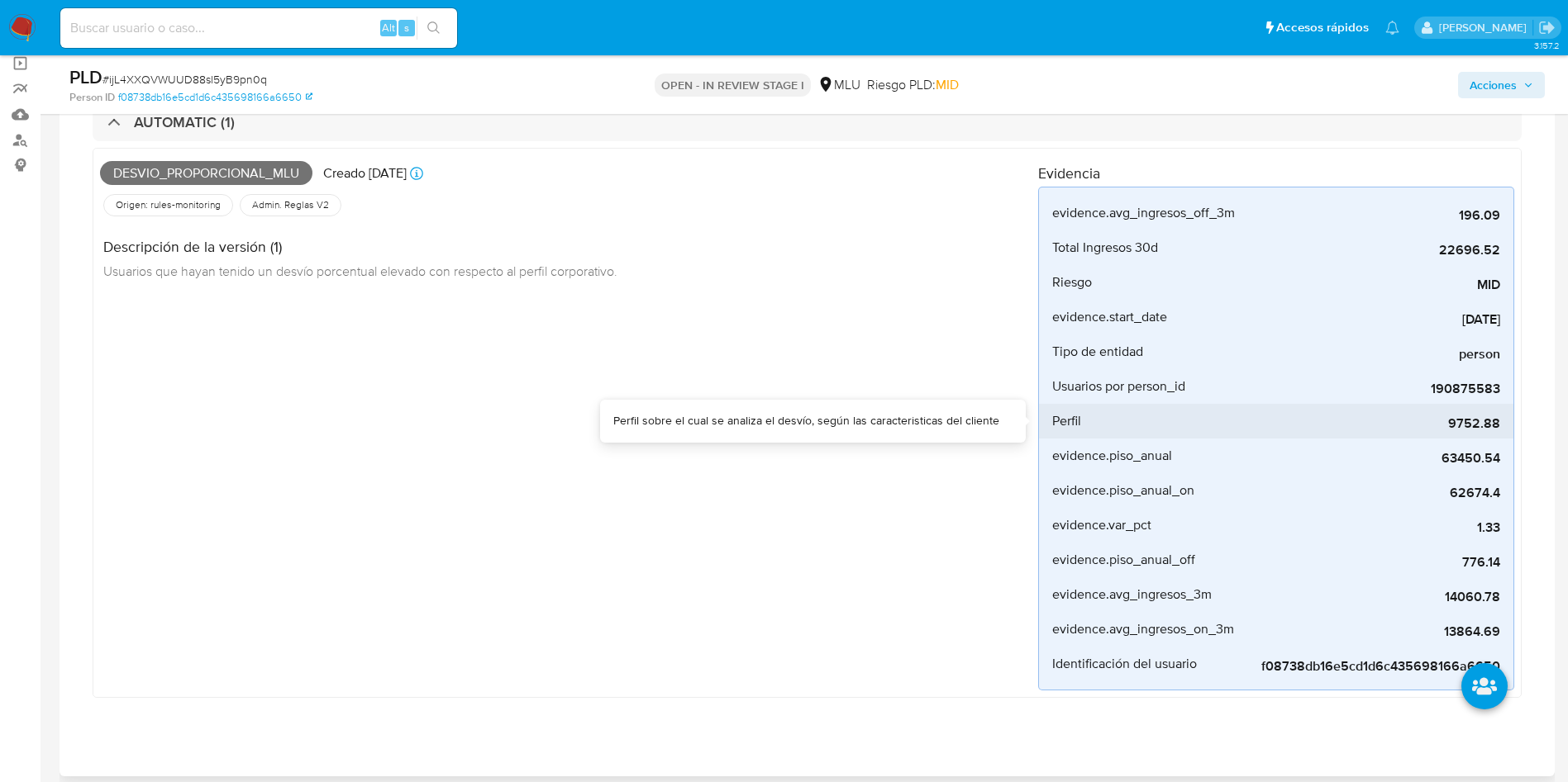
drag, startPoint x: 1444, startPoint y: 427, endPoint x: 1499, endPoint y: 426, distance: 55.0
click at [1499, 426] on span "9752.88" at bounding box center [1376, 424] width 248 height 16
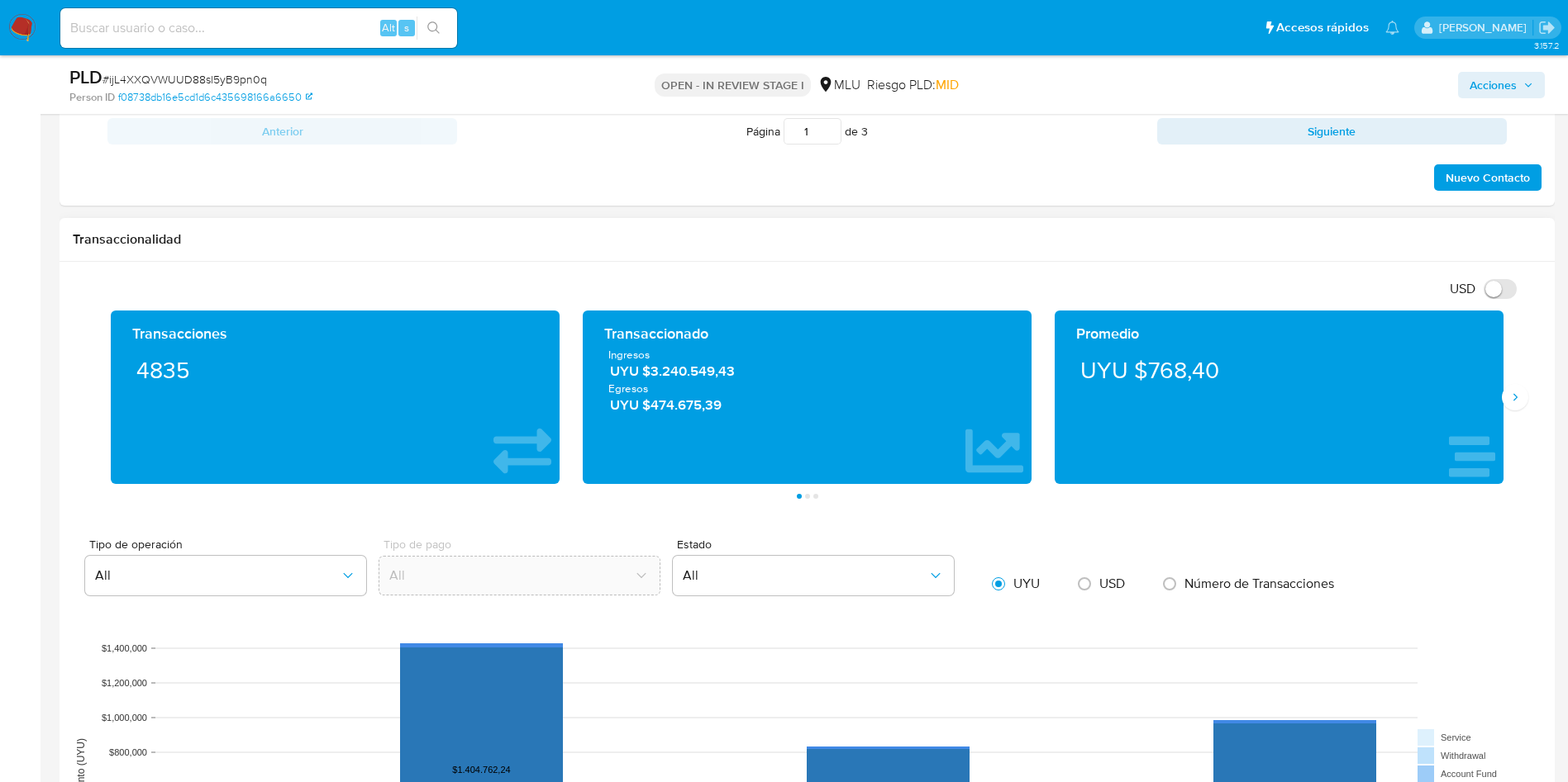
scroll to position [1611, 0]
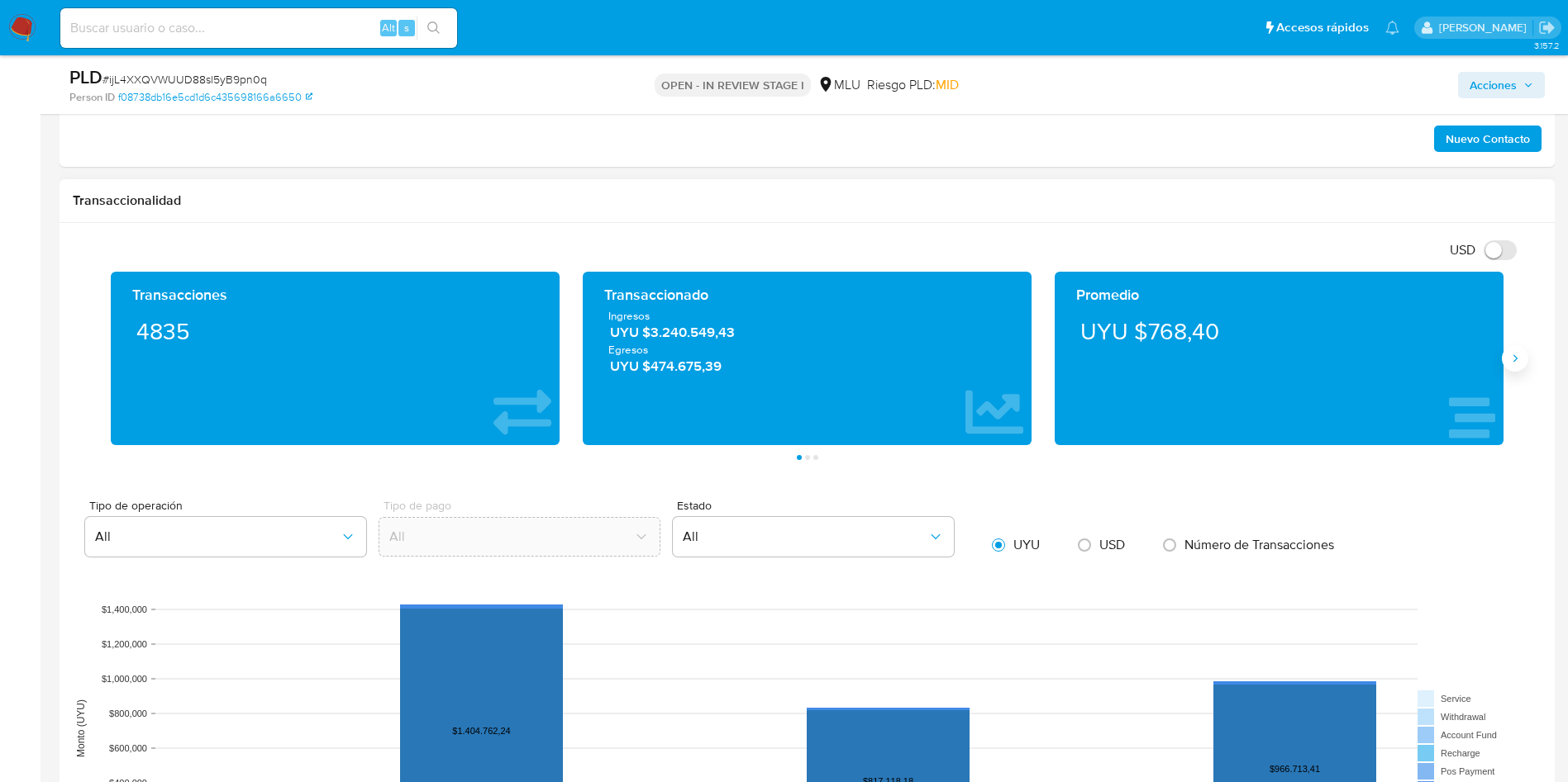
click at [1509, 365] on button "Siguiente" at bounding box center [1514, 358] width 26 height 26
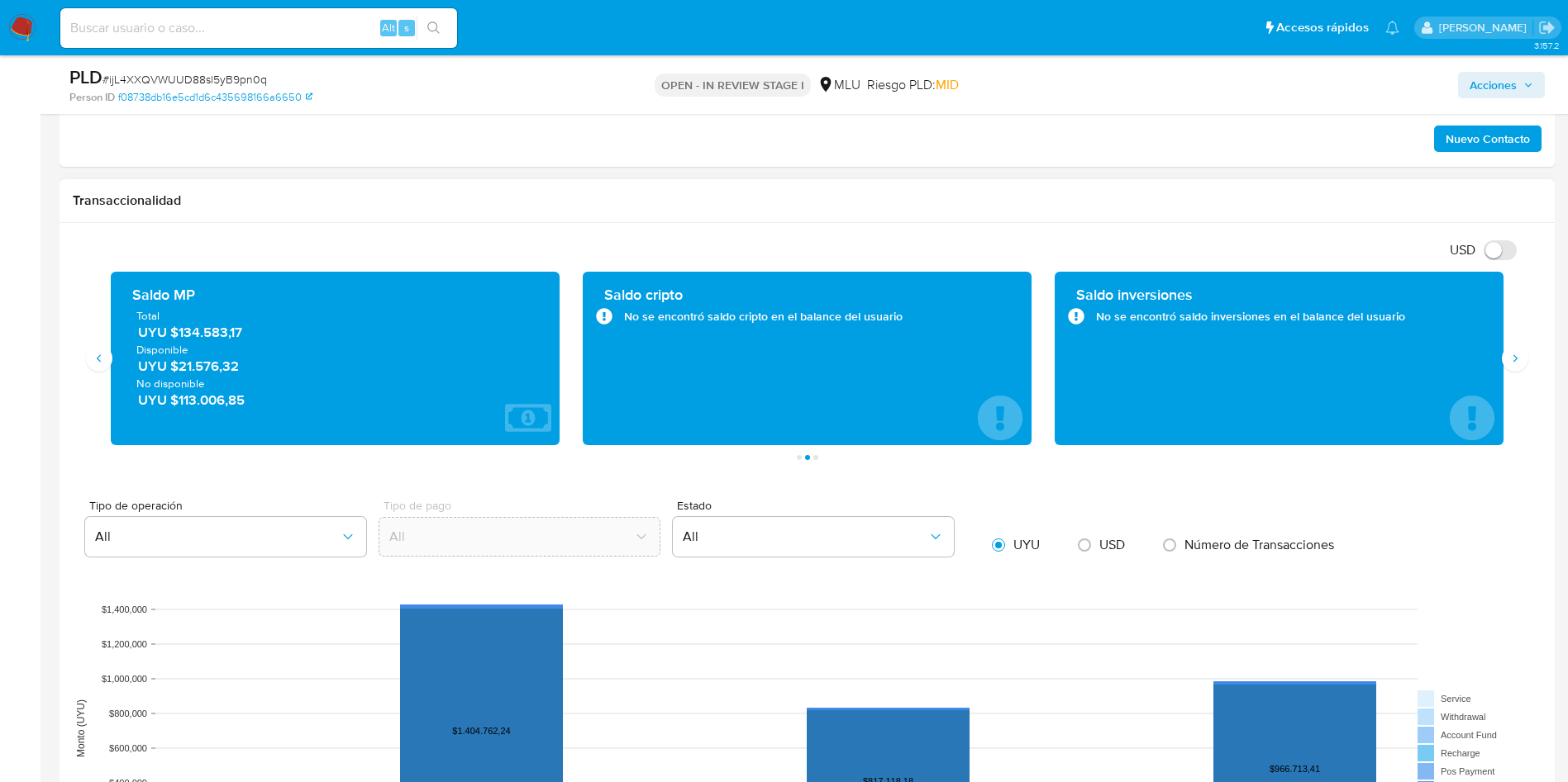
drag, startPoint x: 265, startPoint y: 335, endPoint x: 178, endPoint y: 336, distance: 87.0
click at [178, 336] on span "UYU $134.583,17" at bounding box center [336, 332] width 396 height 19
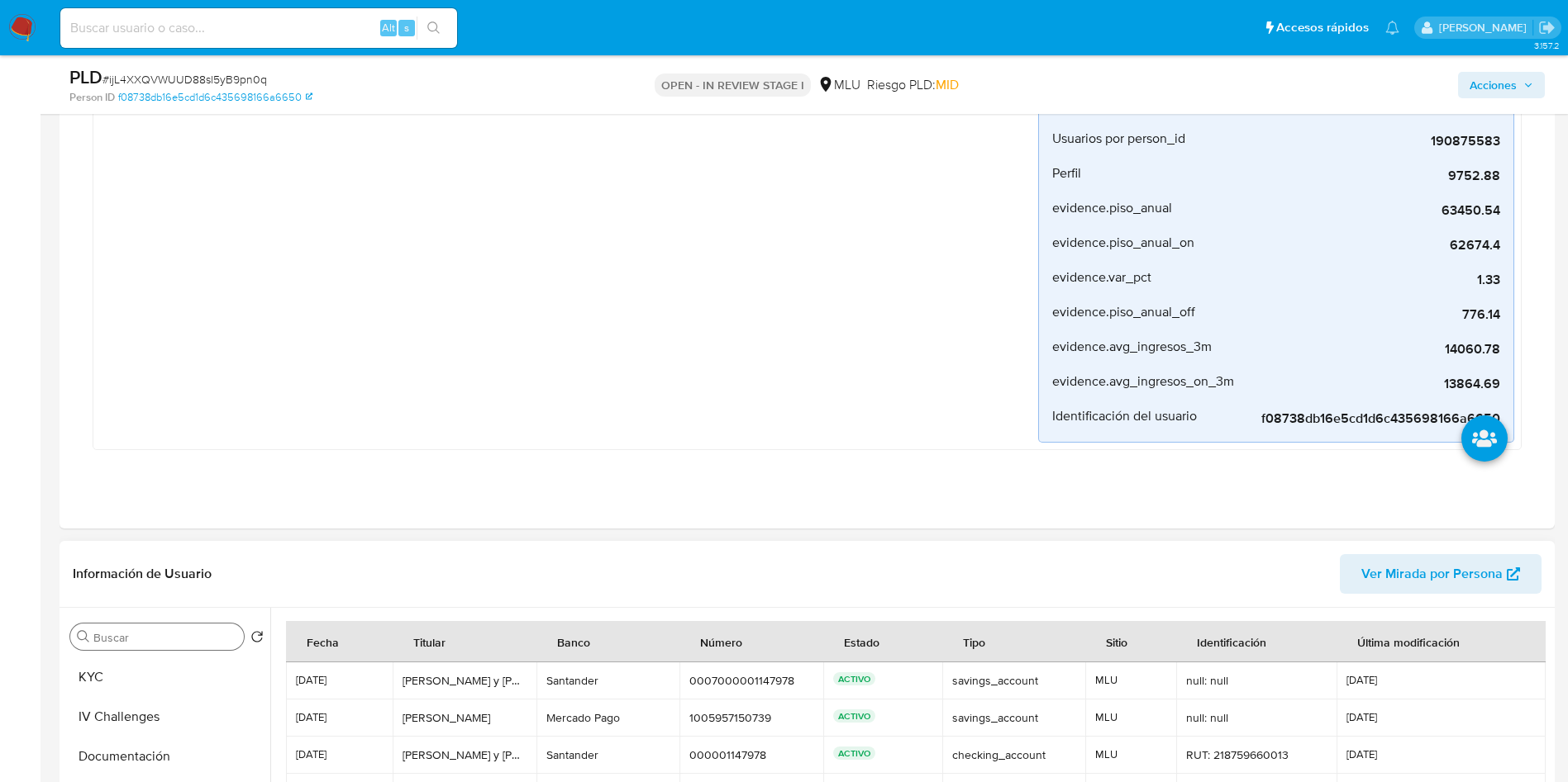
scroll to position [0, 0]
click at [143, 645] on input "Buscar" at bounding box center [165, 637] width 144 height 15
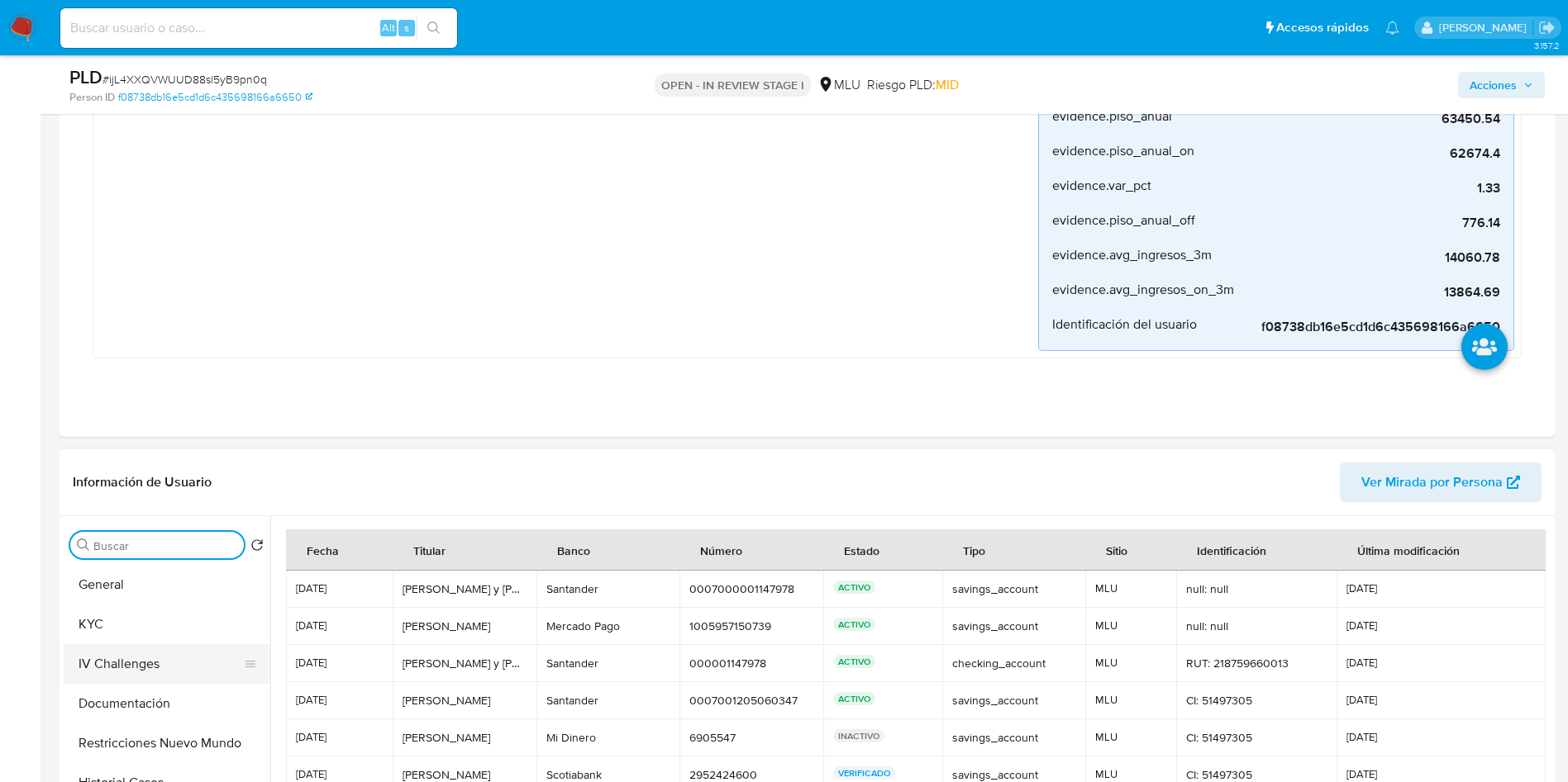
scroll to position [619, 0]
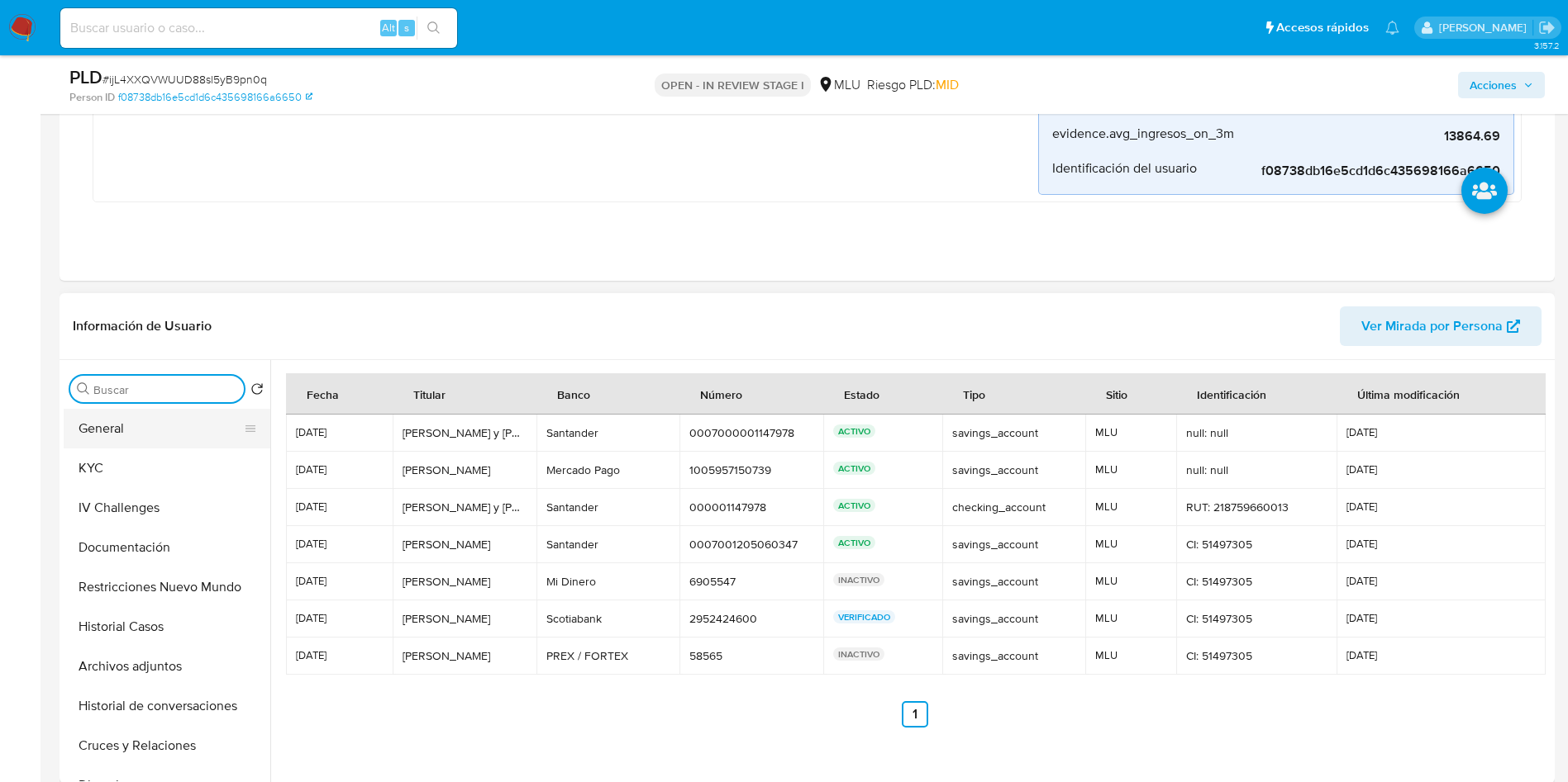
click at [161, 426] on button "General" at bounding box center [160, 428] width 193 height 40
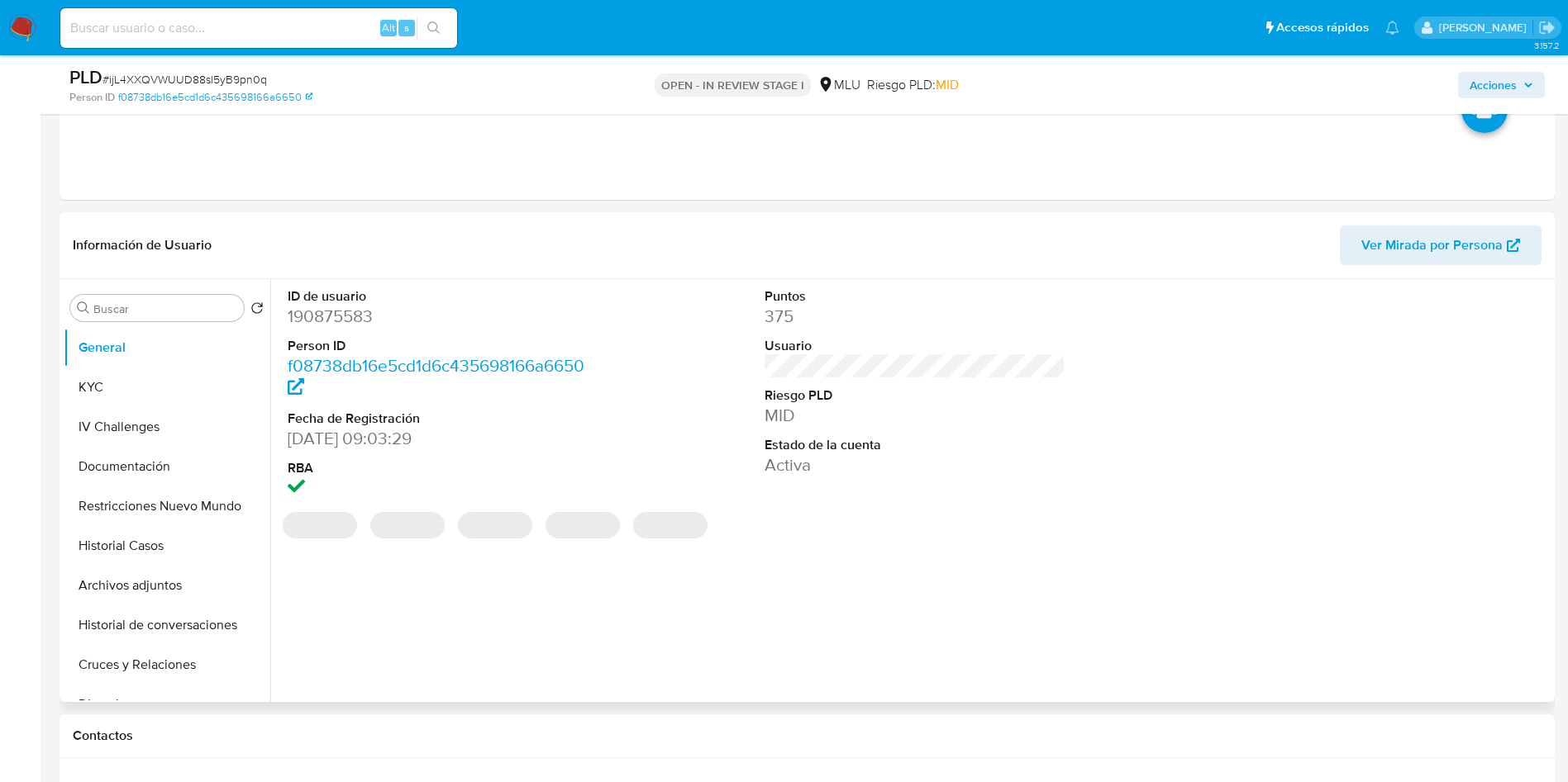
scroll to position [743, 0]
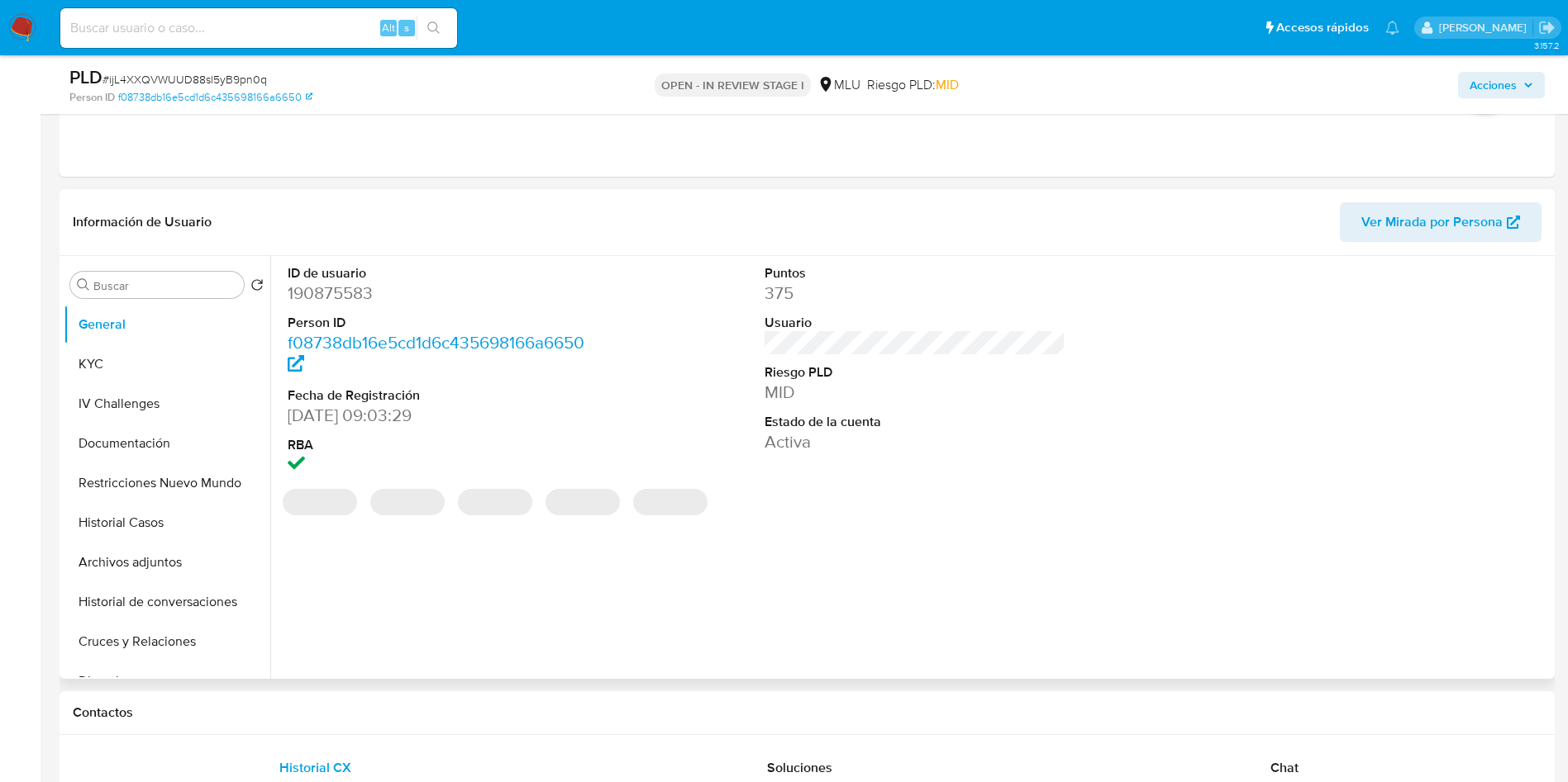
click at [336, 271] on dt "ID de usuario" at bounding box center [438, 273] width 302 height 18
click at [335, 294] on dd "190875583" at bounding box center [438, 294] width 302 height 23
click at [337, 294] on dd "190875583" at bounding box center [438, 294] width 302 height 23
copy dd "190875583"
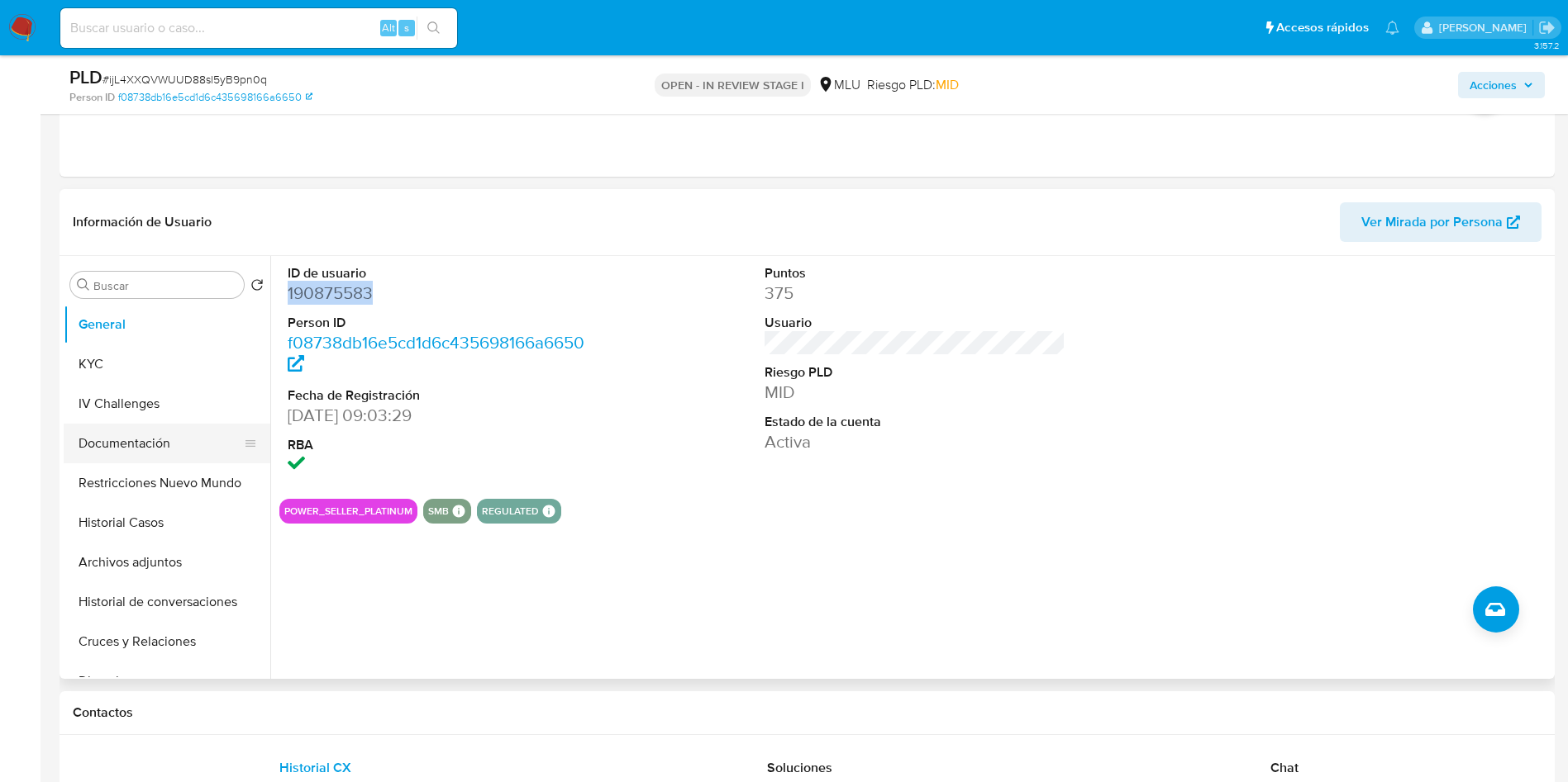
drag, startPoint x: 125, startPoint y: 361, endPoint x: 161, endPoint y: 421, distance: 70.0
click at [124, 360] on button "KYC" at bounding box center [167, 365] width 207 height 40
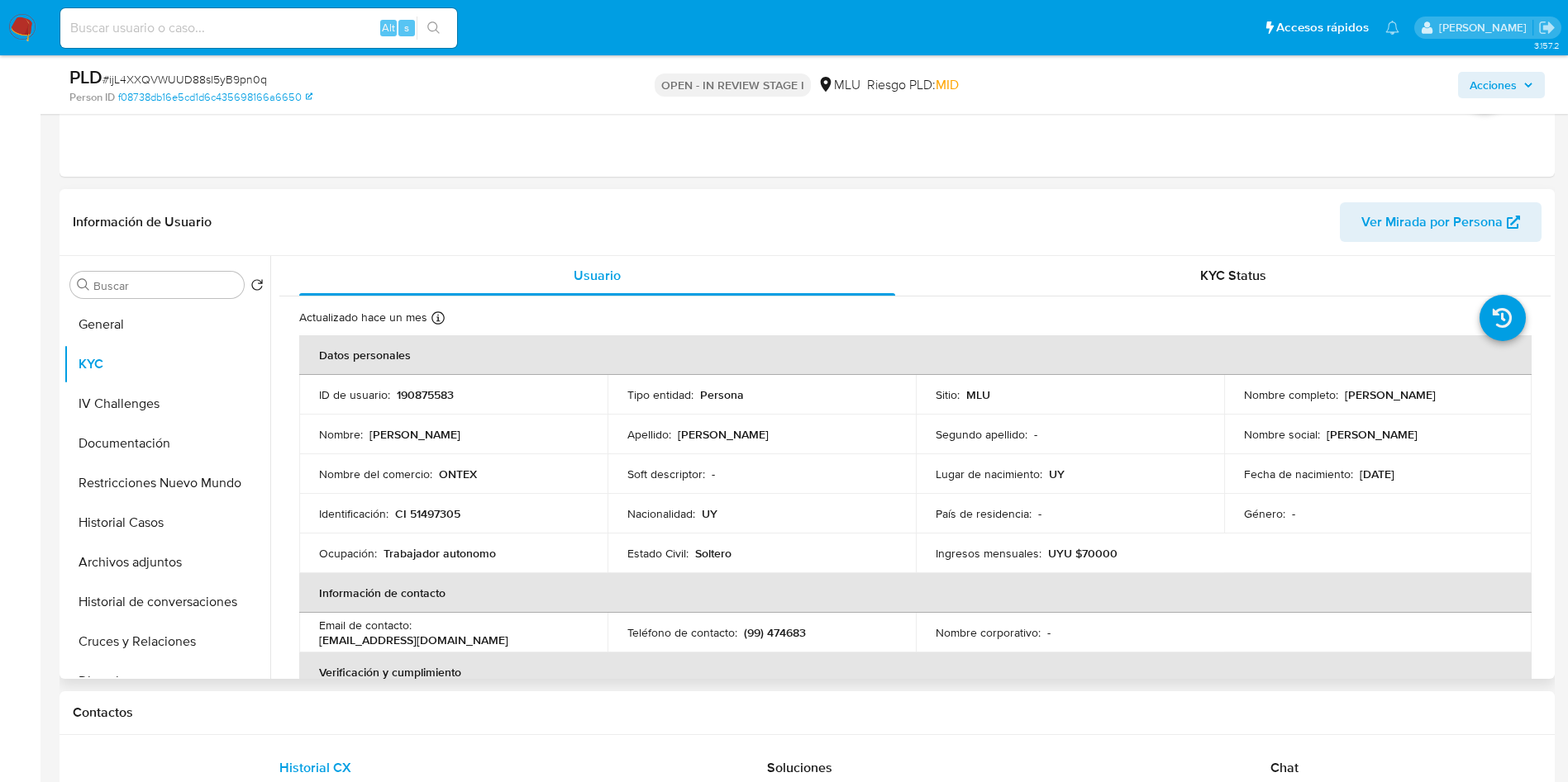
drag, startPoint x: 1238, startPoint y: 406, endPoint x: 1108, endPoint y: 502, distance: 161.6
click at [1443, 402] on div "Nombre completo : Marcos Gabriel Brunello Nieves" at bounding box center [1378, 395] width 269 height 15
copy p "Marcos Gabriel Brunello Nieves"
click at [181, 558] on button "Archivos adjuntos" at bounding box center [167, 563] width 207 height 40
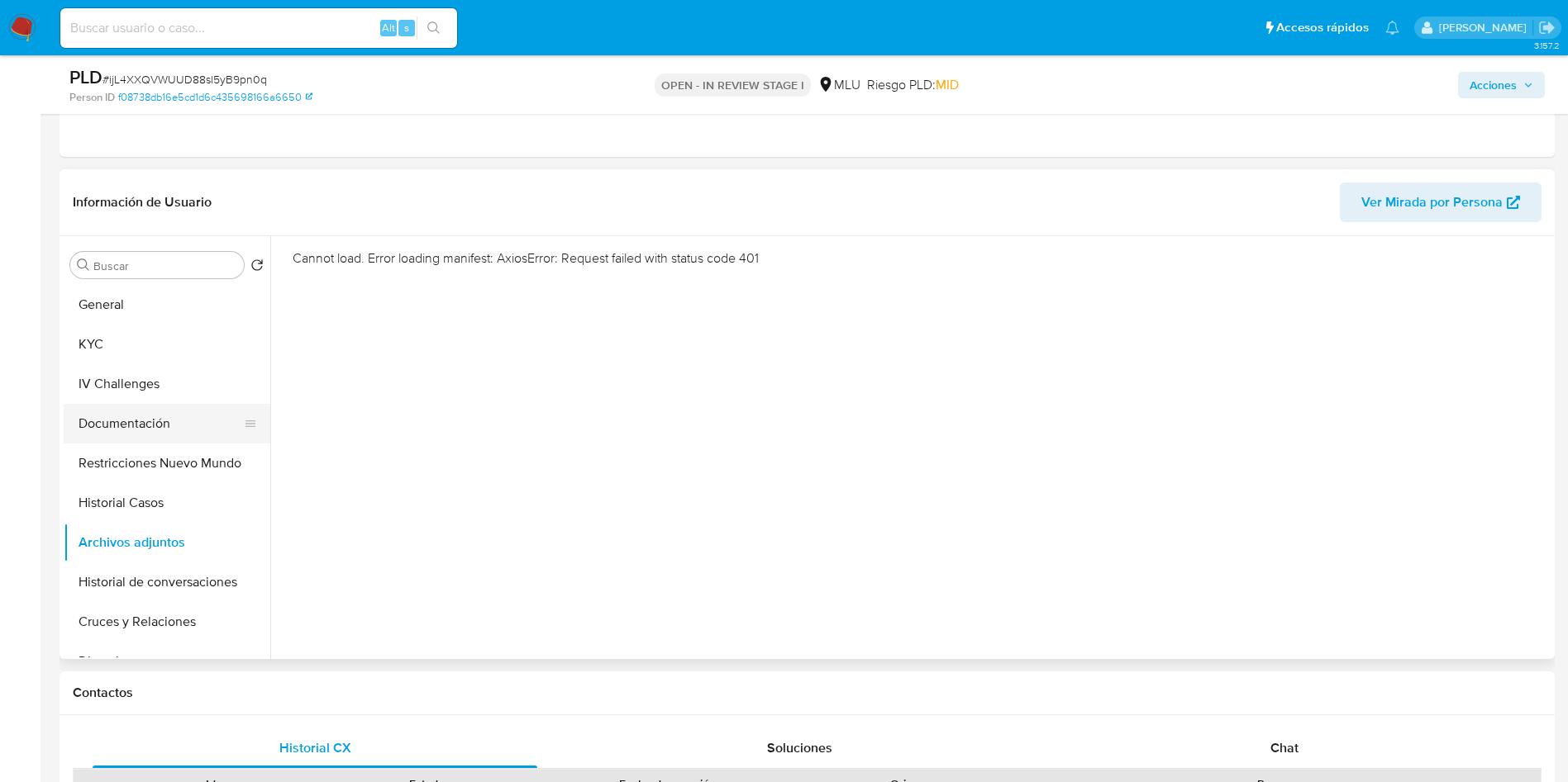
click at [145, 410] on button "Documentación" at bounding box center [160, 424] width 193 height 40
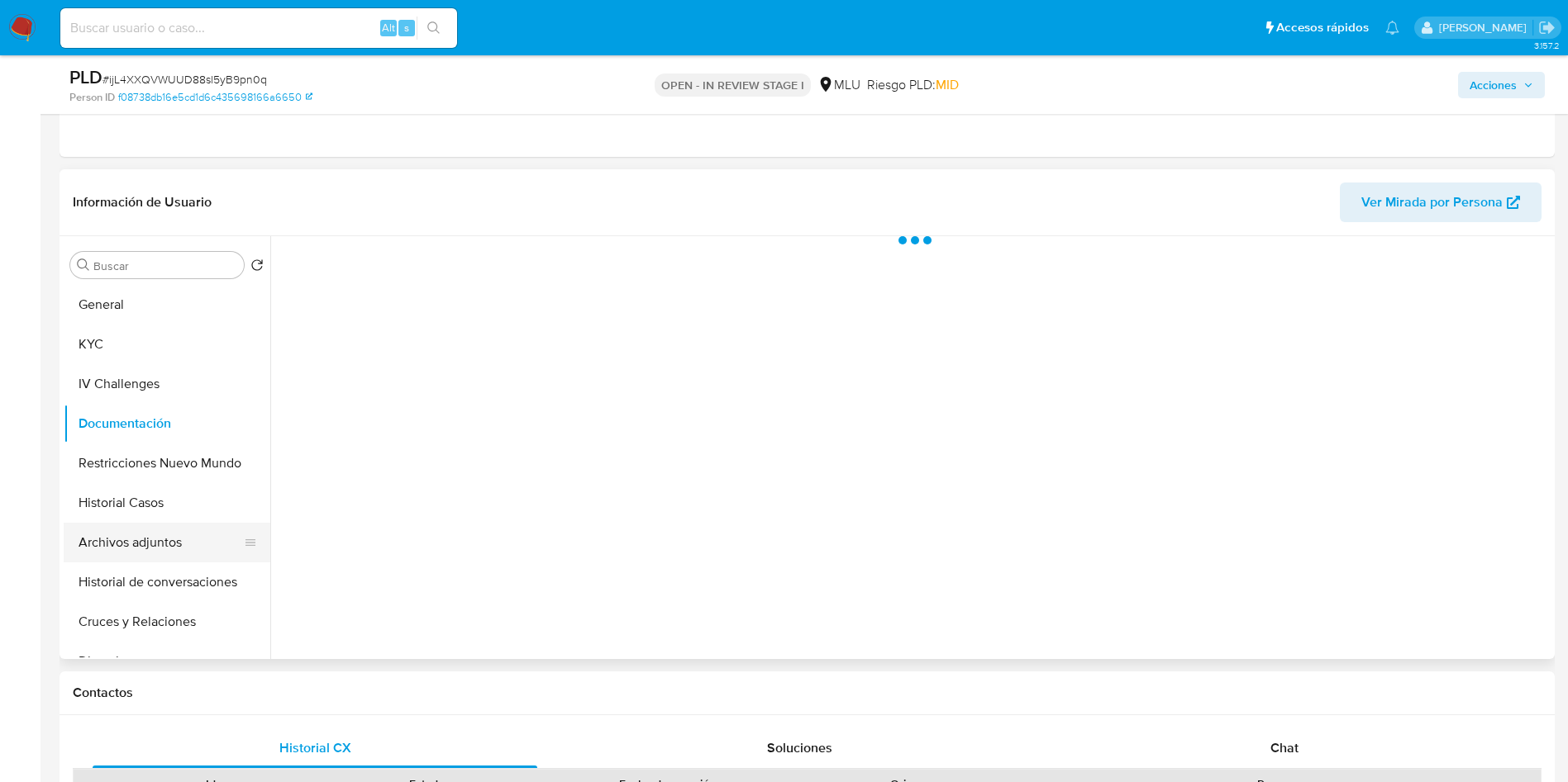
click at [152, 549] on button "Archivos adjuntos" at bounding box center [160, 542] width 193 height 40
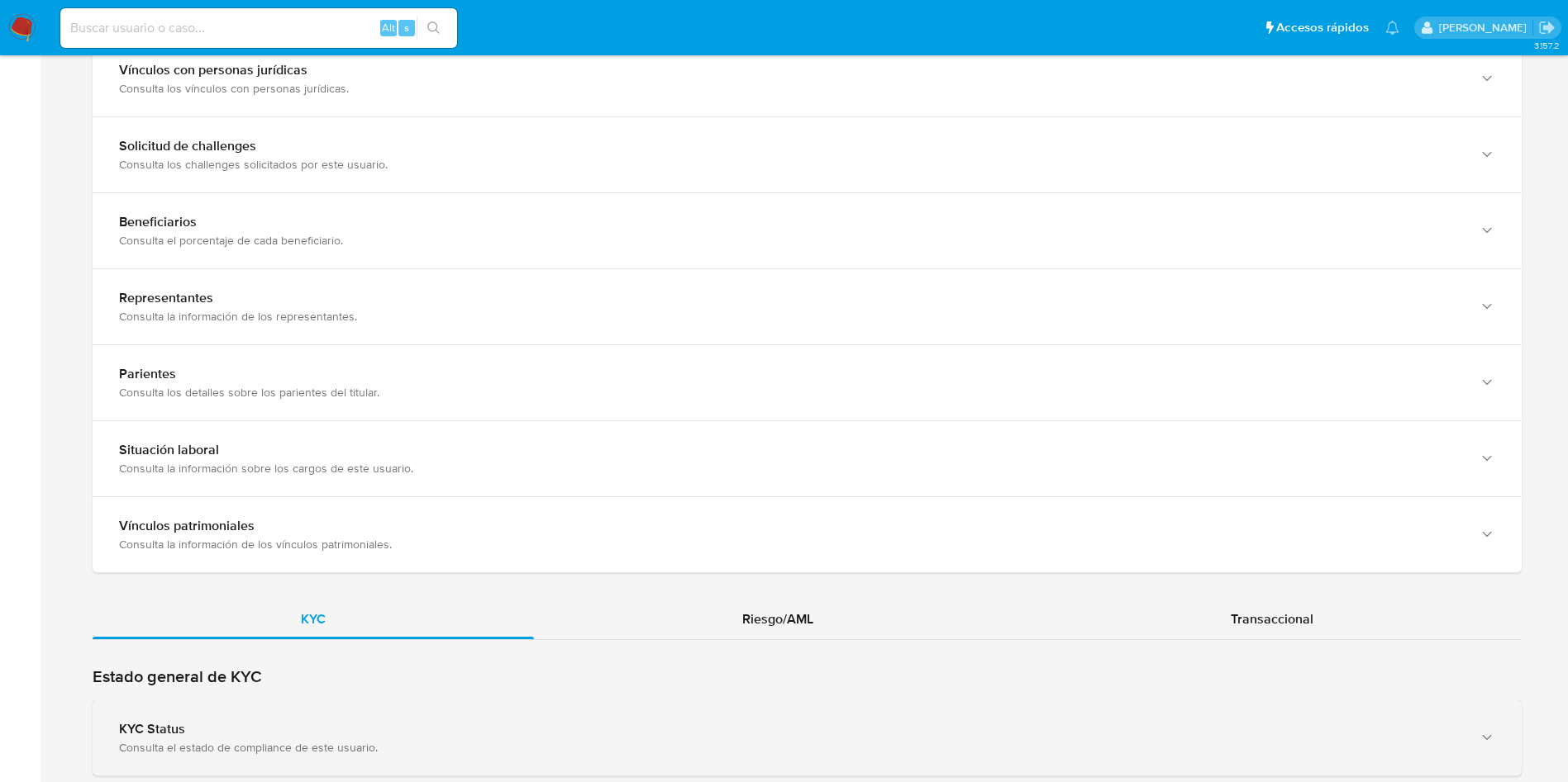
click at [411, 713] on div "KYC Status Consulta el estado de compliance de este usuario." at bounding box center [806, 738] width 1429 height 75
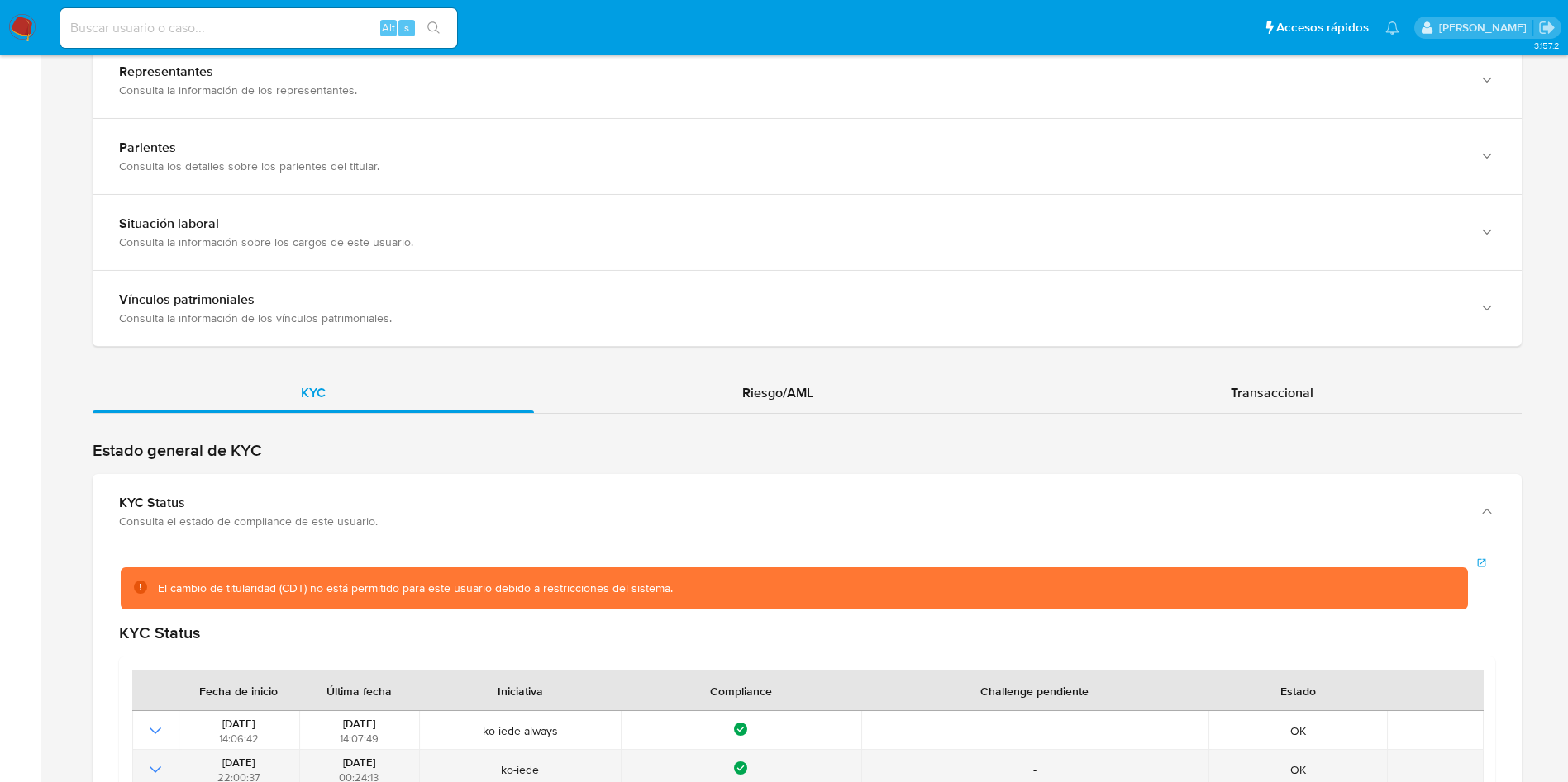
scroll to position [1487, 0]
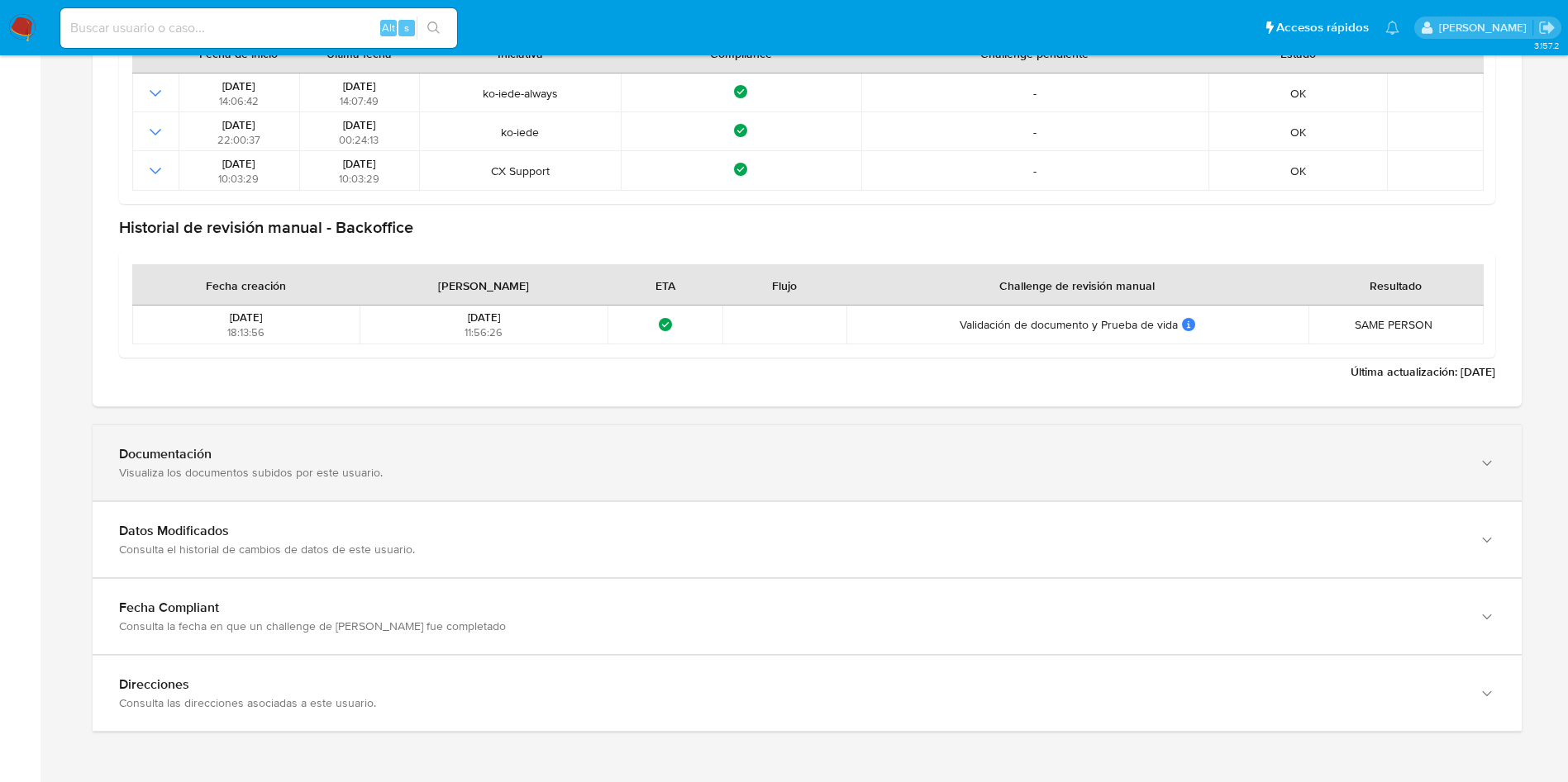
click at [430, 481] on div "Documentación Visualiza los documentos subidos por este usuario." at bounding box center [806, 463] width 1429 height 75
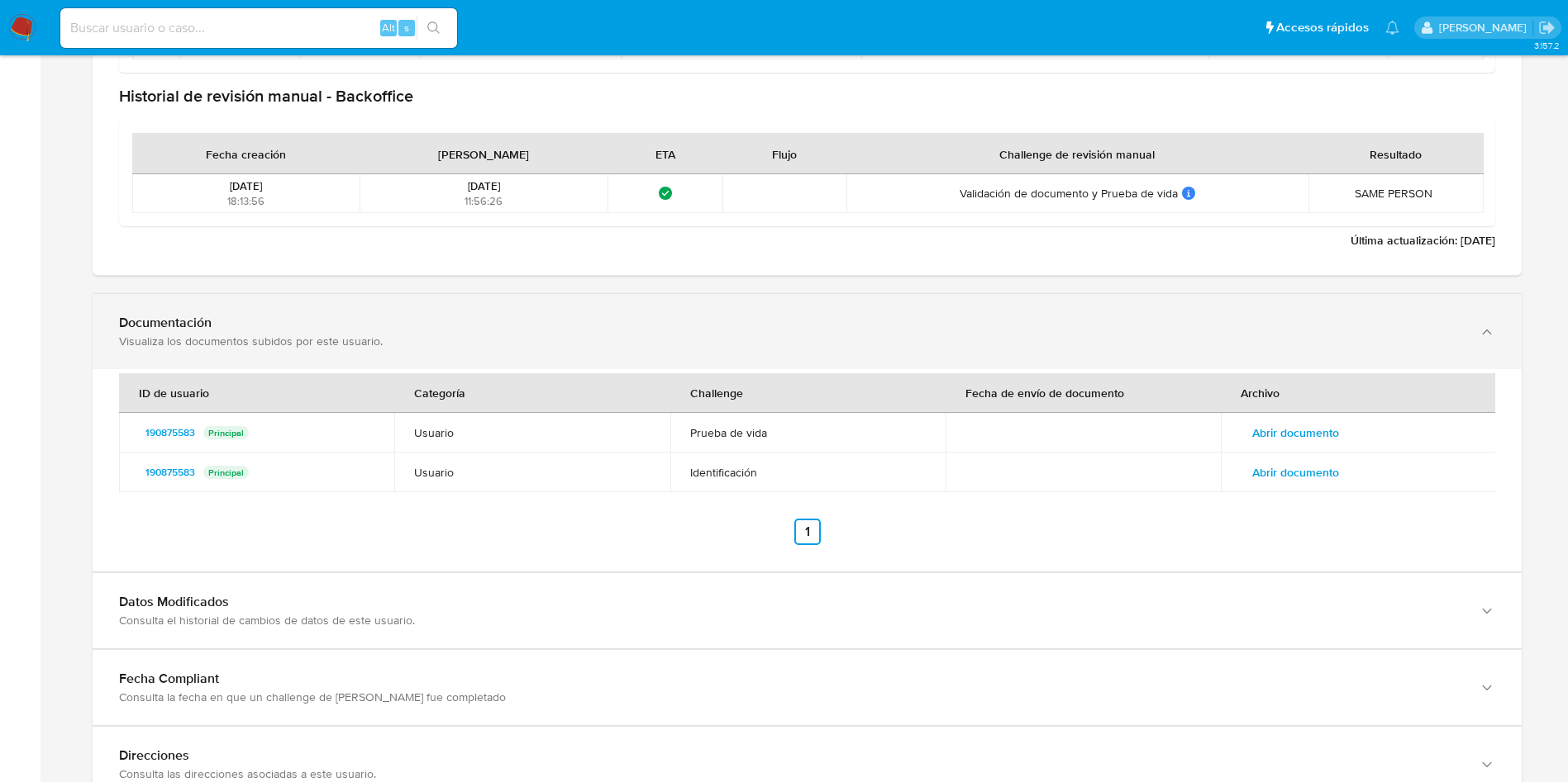
scroll to position [2058, 0]
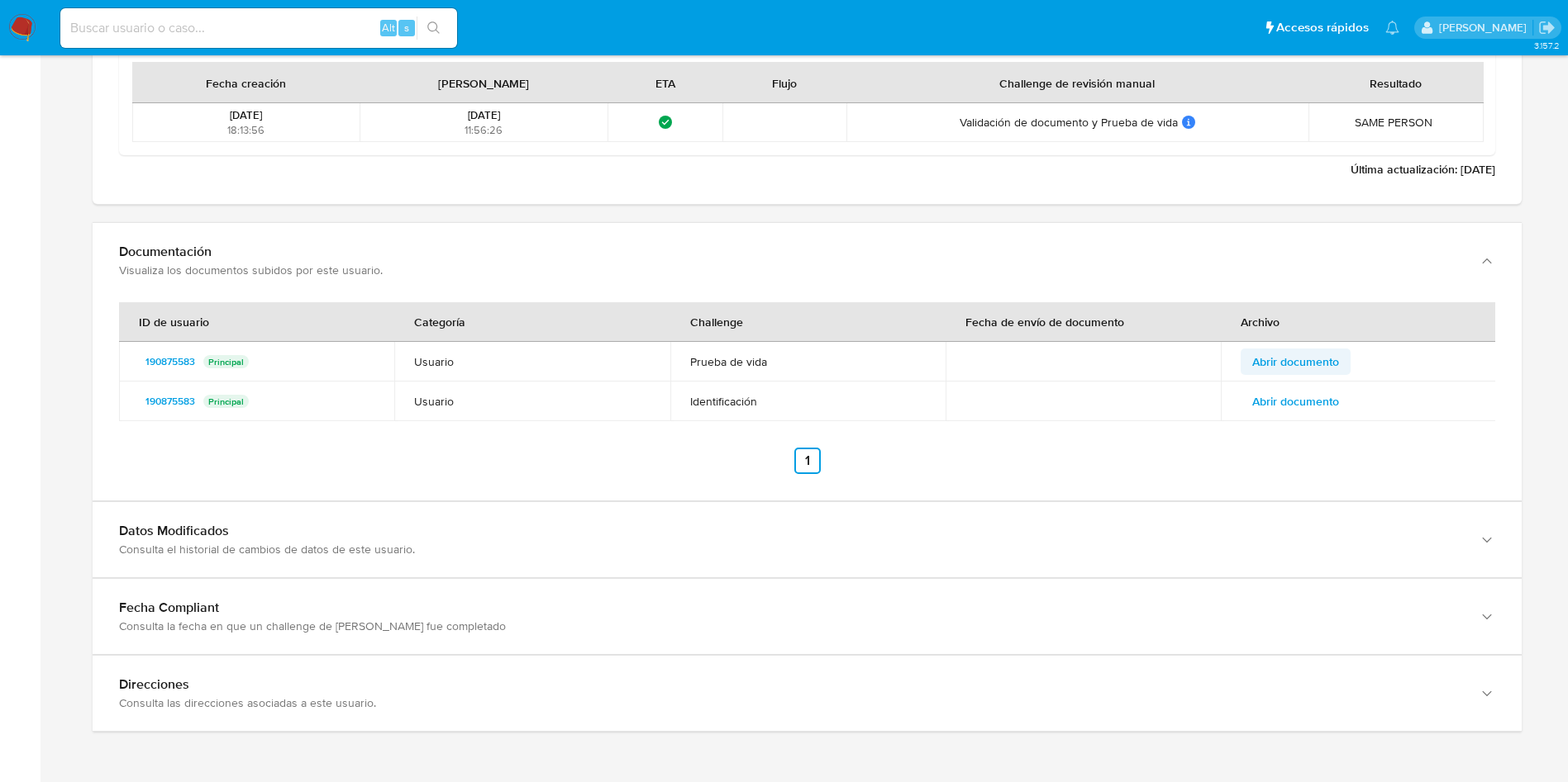
click at [1315, 354] on span "Abrir documento" at bounding box center [1295, 362] width 87 height 23
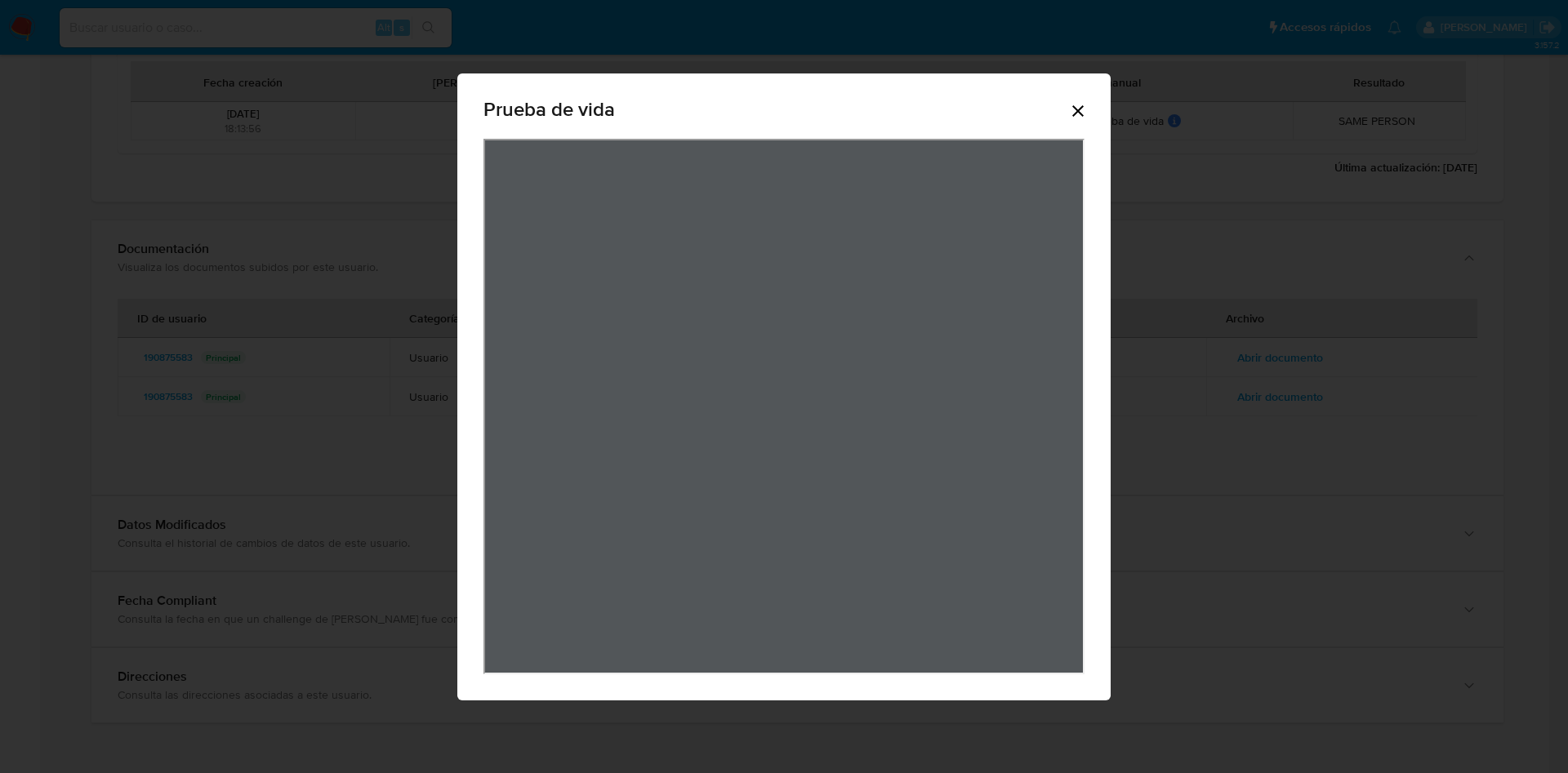
click at [1068, 107] on div "Prueba de vida" at bounding box center [784, 113] width 601 height 52
click at [1074, 120] on div "Prueba de vida" at bounding box center [784, 113] width 601 height 52
click at [1093, 104] on div "Prueba de vida" at bounding box center [784, 387] width 653 height 627
click at [1081, 104] on icon "Cerrar" at bounding box center [1078, 111] width 20 height 20
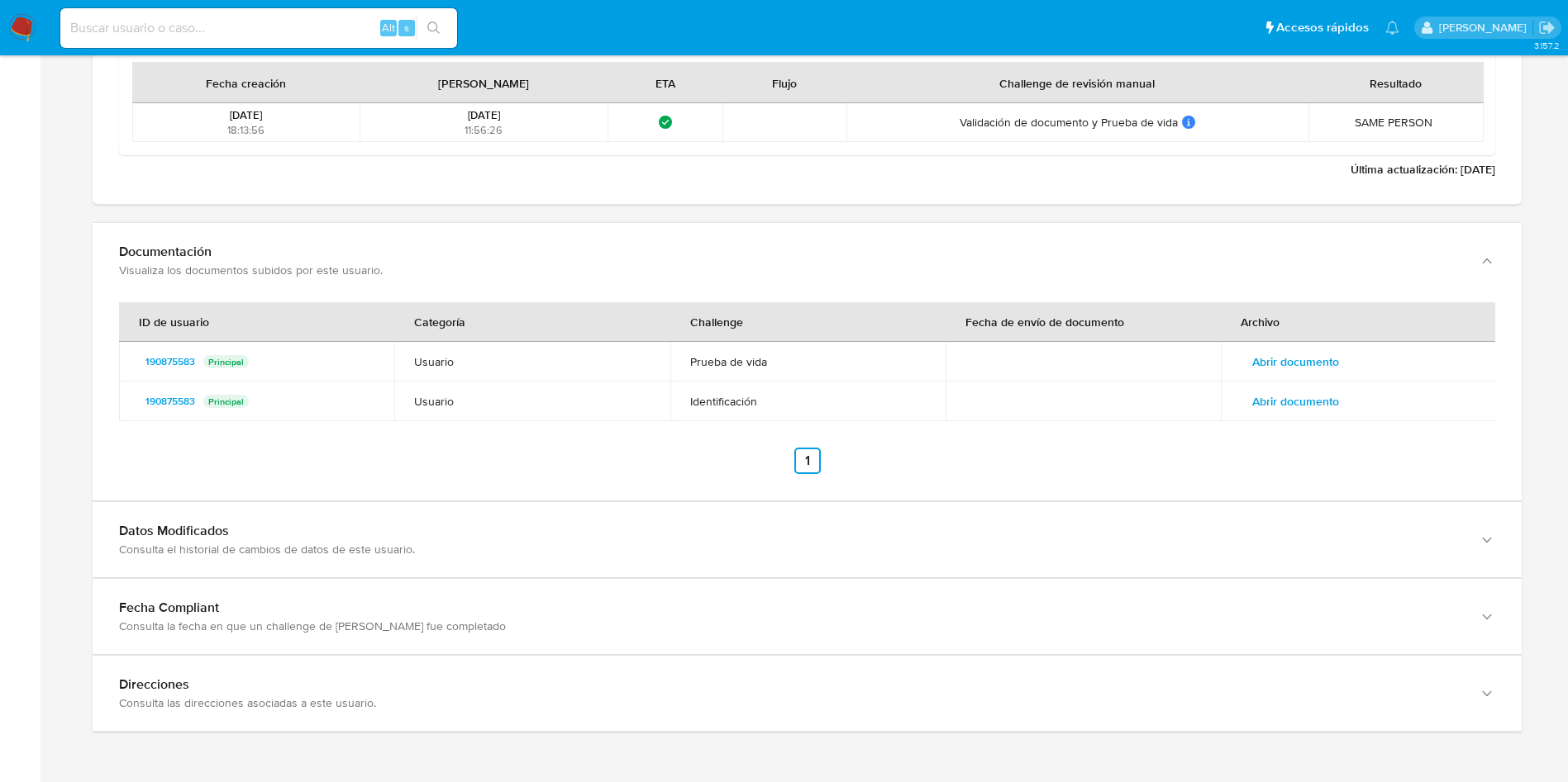
click at [1310, 407] on span "Abrir documento" at bounding box center [1295, 401] width 87 height 23
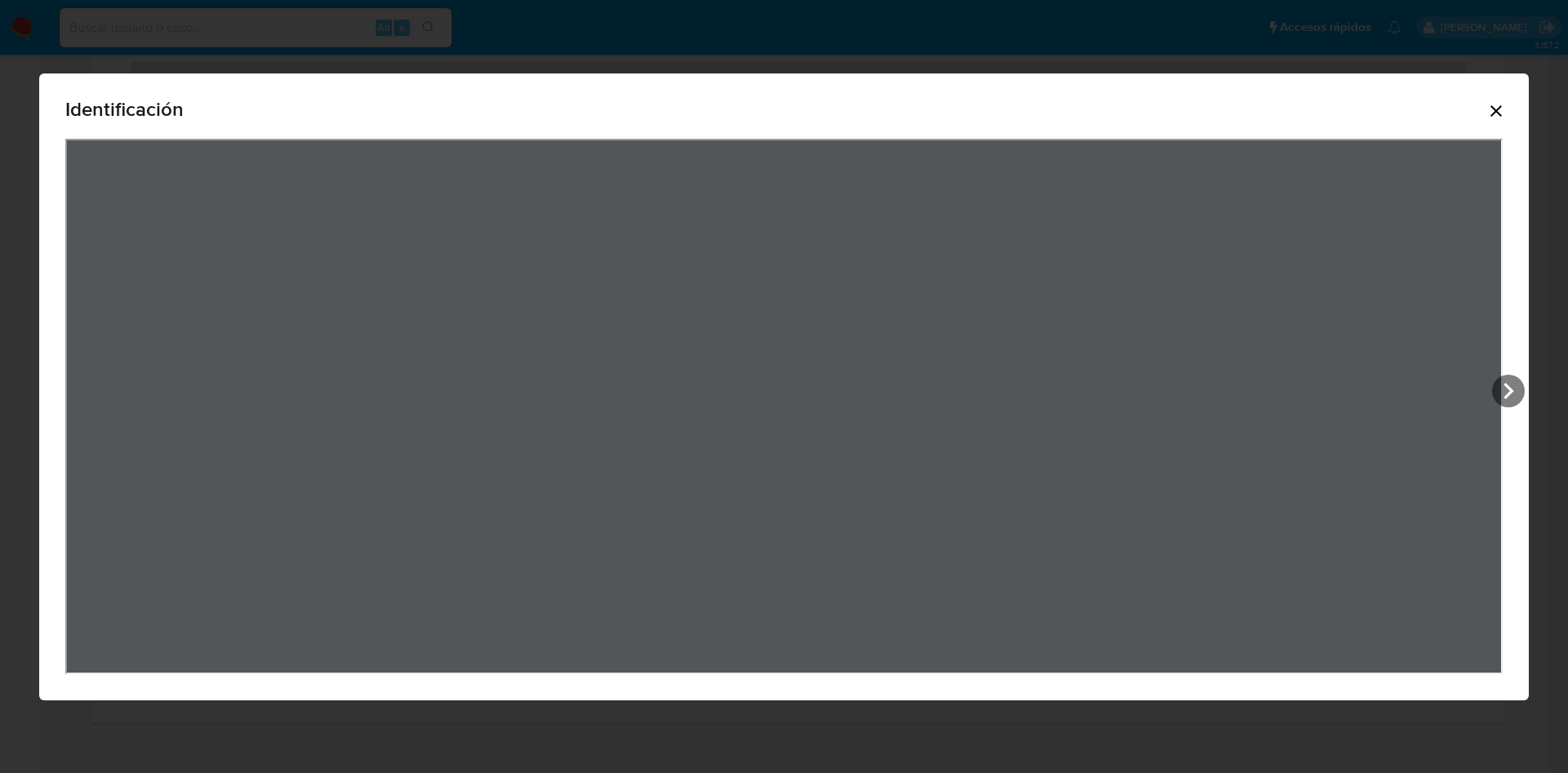
click at [1498, 112] on icon "Cerrar" at bounding box center [1495, 111] width 12 height 12
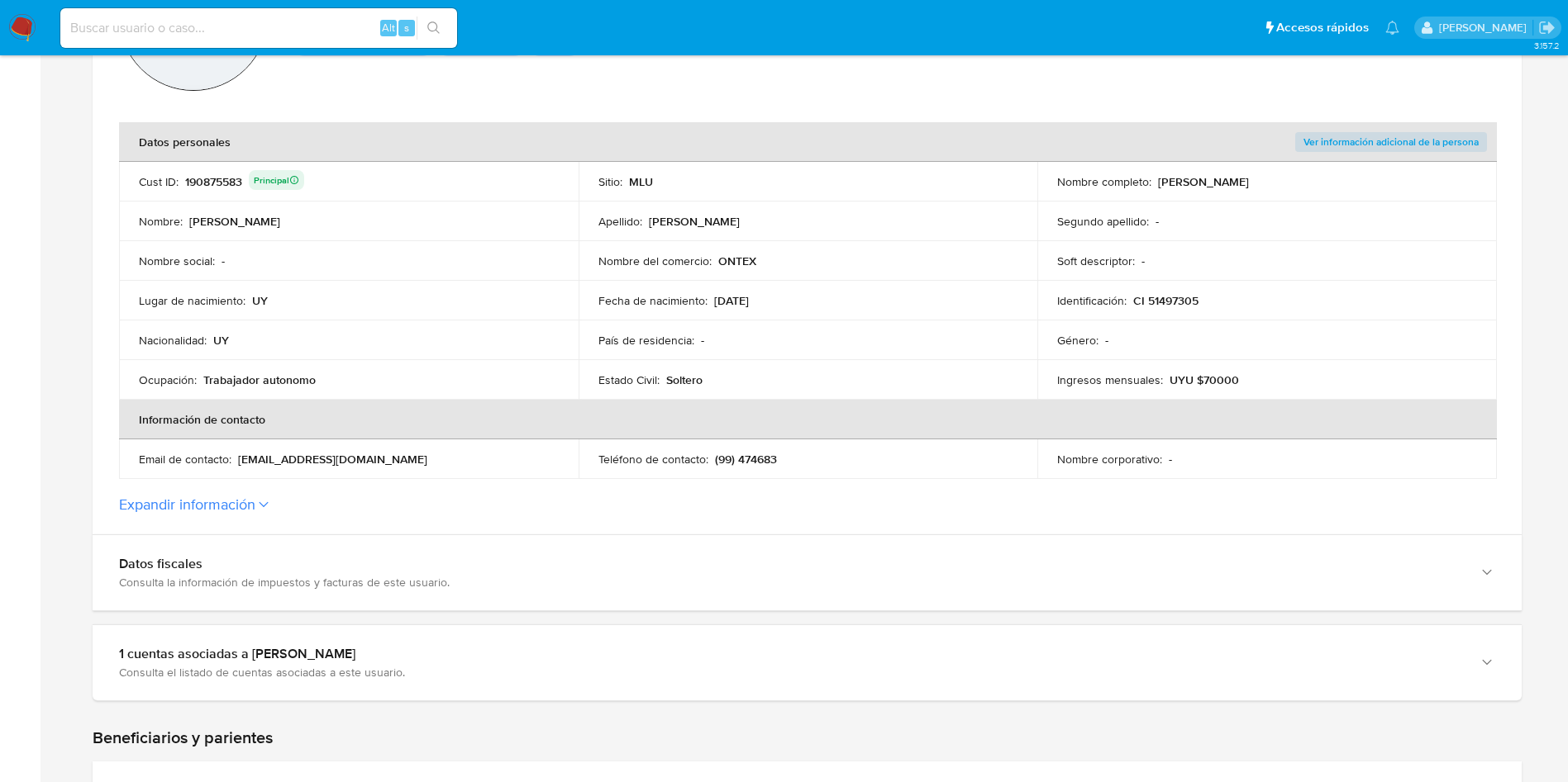
scroll to position [0, 0]
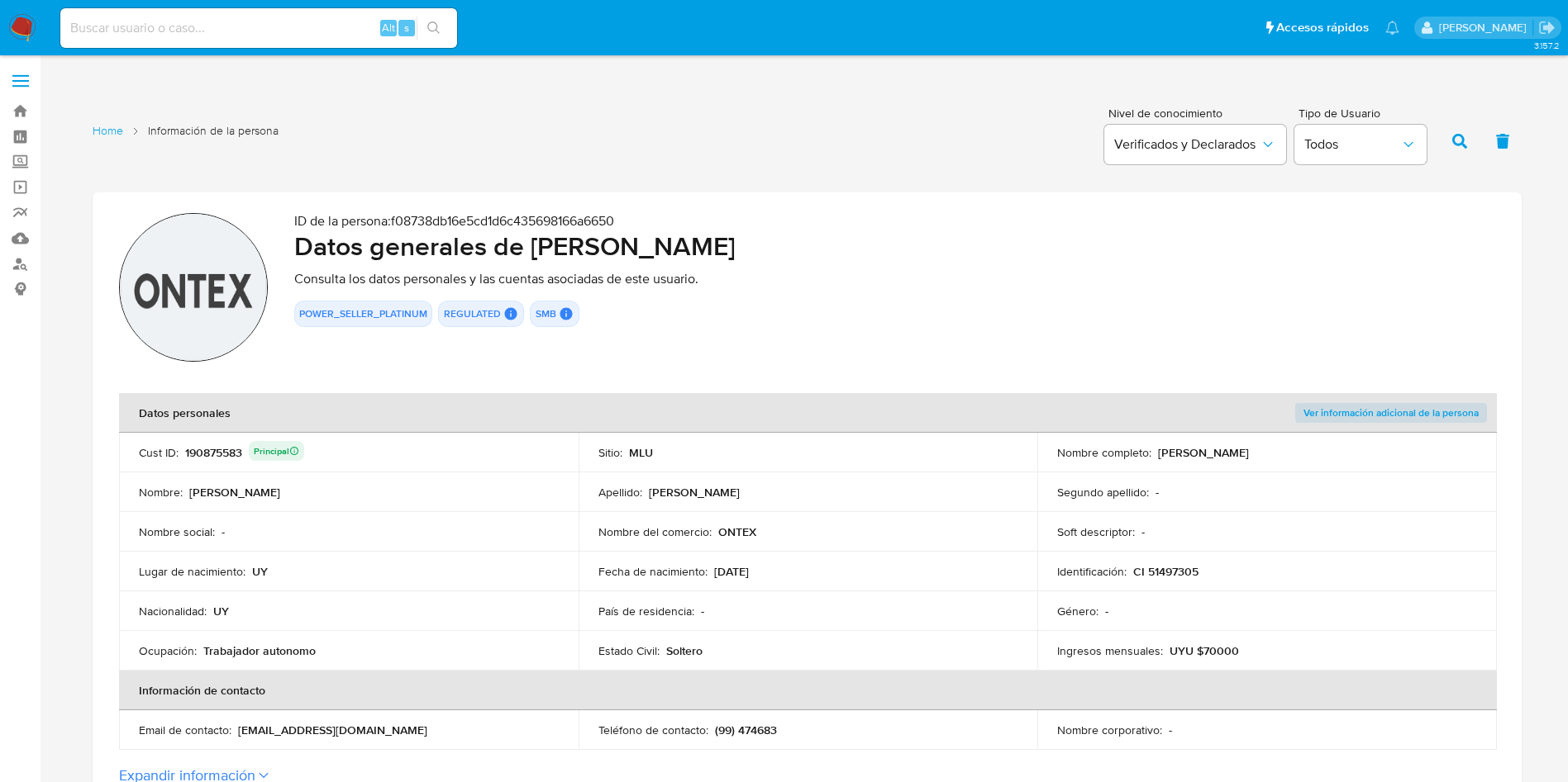
drag, startPoint x: 1156, startPoint y: 446, endPoint x: 1334, endPoint y: 449, distance: 178.0
click at [1334, 449] on div "Nombre completo : Marcos Gabriel Brunello Nieves" at bounding box center [1266, 453] width 419 height 15
click at [1153, 569] on p "CI 51497305" at bounding box center [1166, 571] width 66 height 15
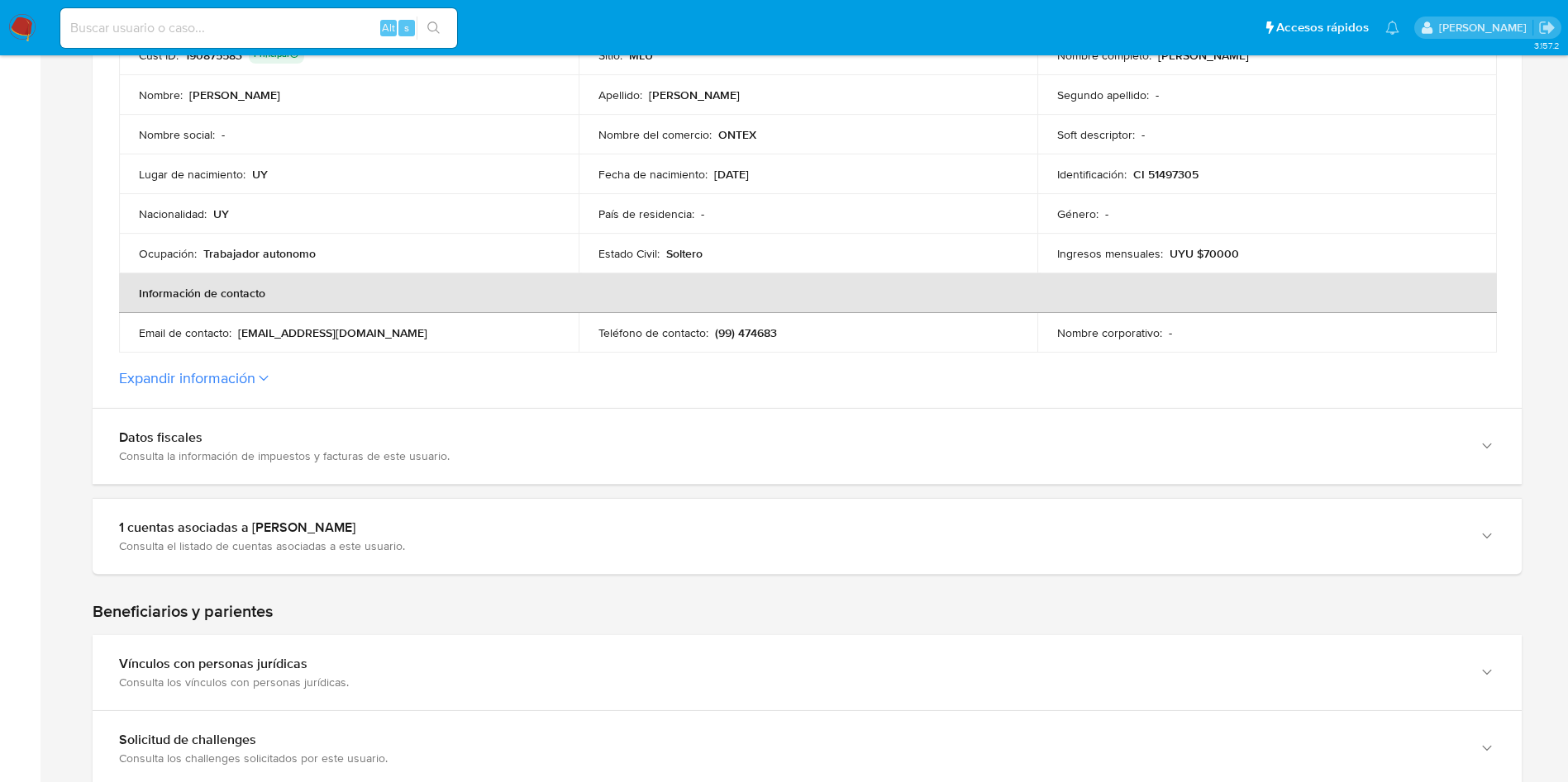
scroll to position [496, 0]
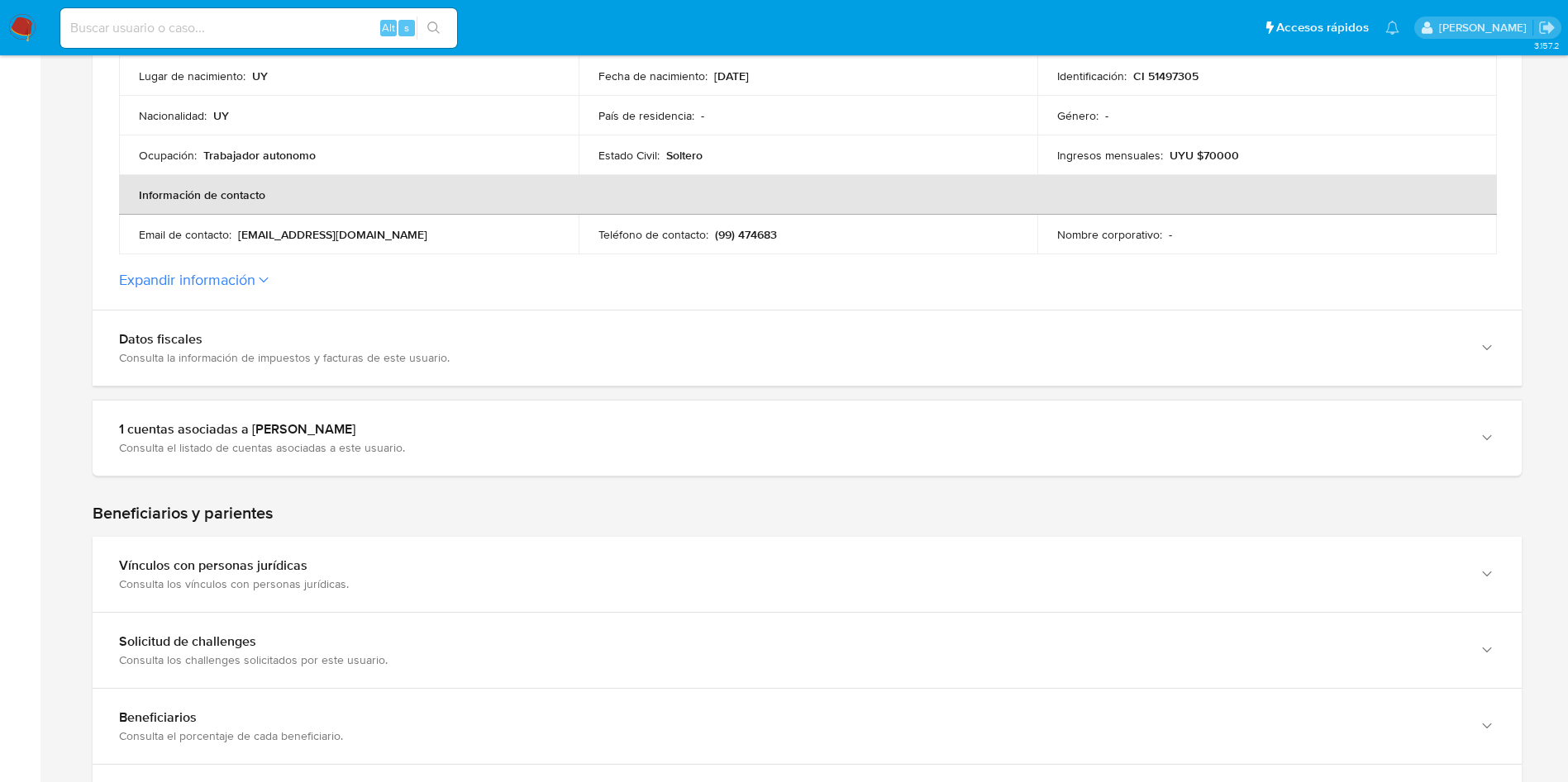
click at [217, 304] on section "ID de la persona : f08738db16e5cd1d6c435698166a6650 Datos generales de Marcos G…" at bounding box center [806, 3] width 1429 height 613
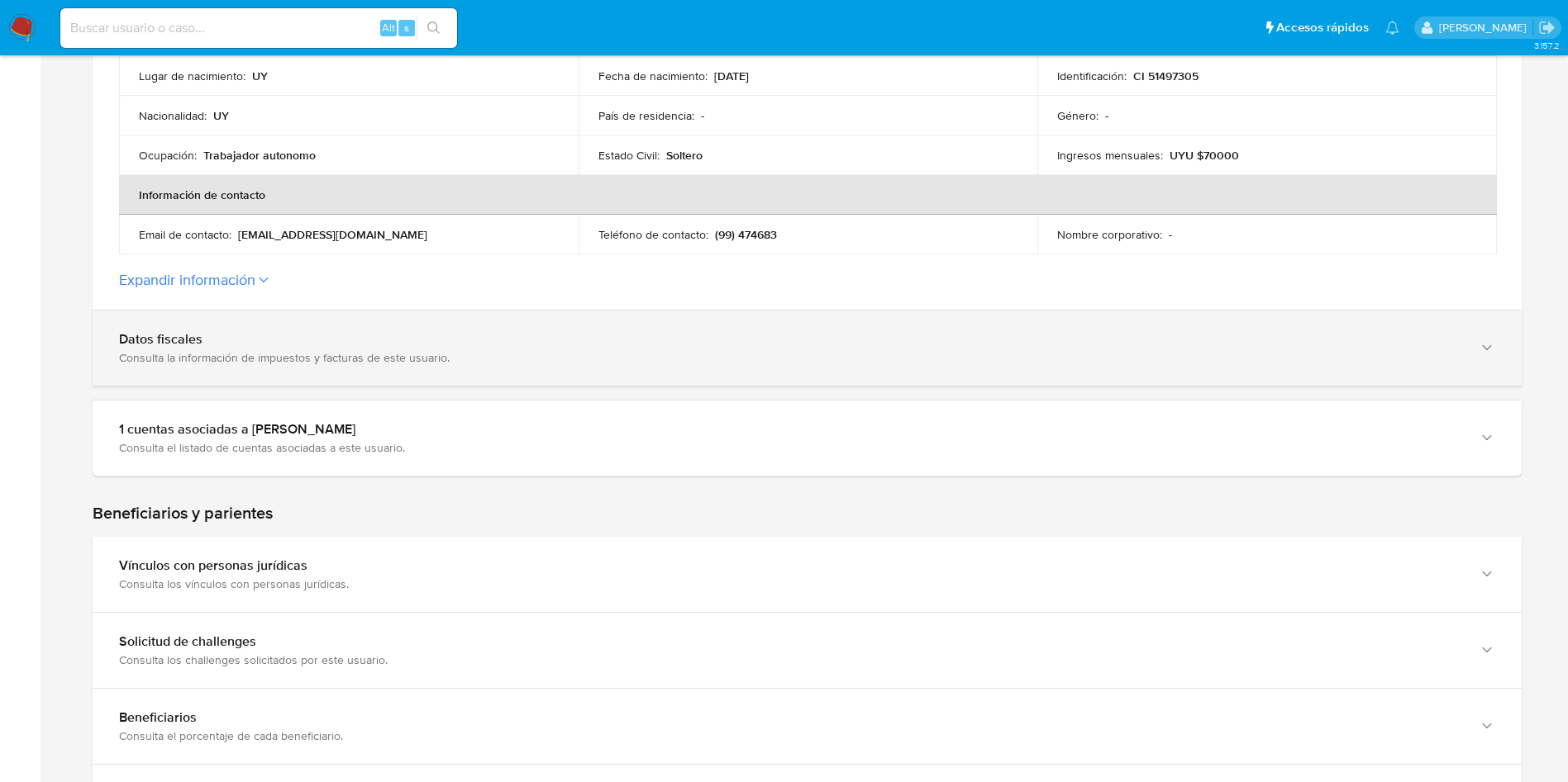
click at [251, 356] on div "Consulta la información de impuestos y facturas de este usuario." at bounding box center [790, 357] width 1343 height 15
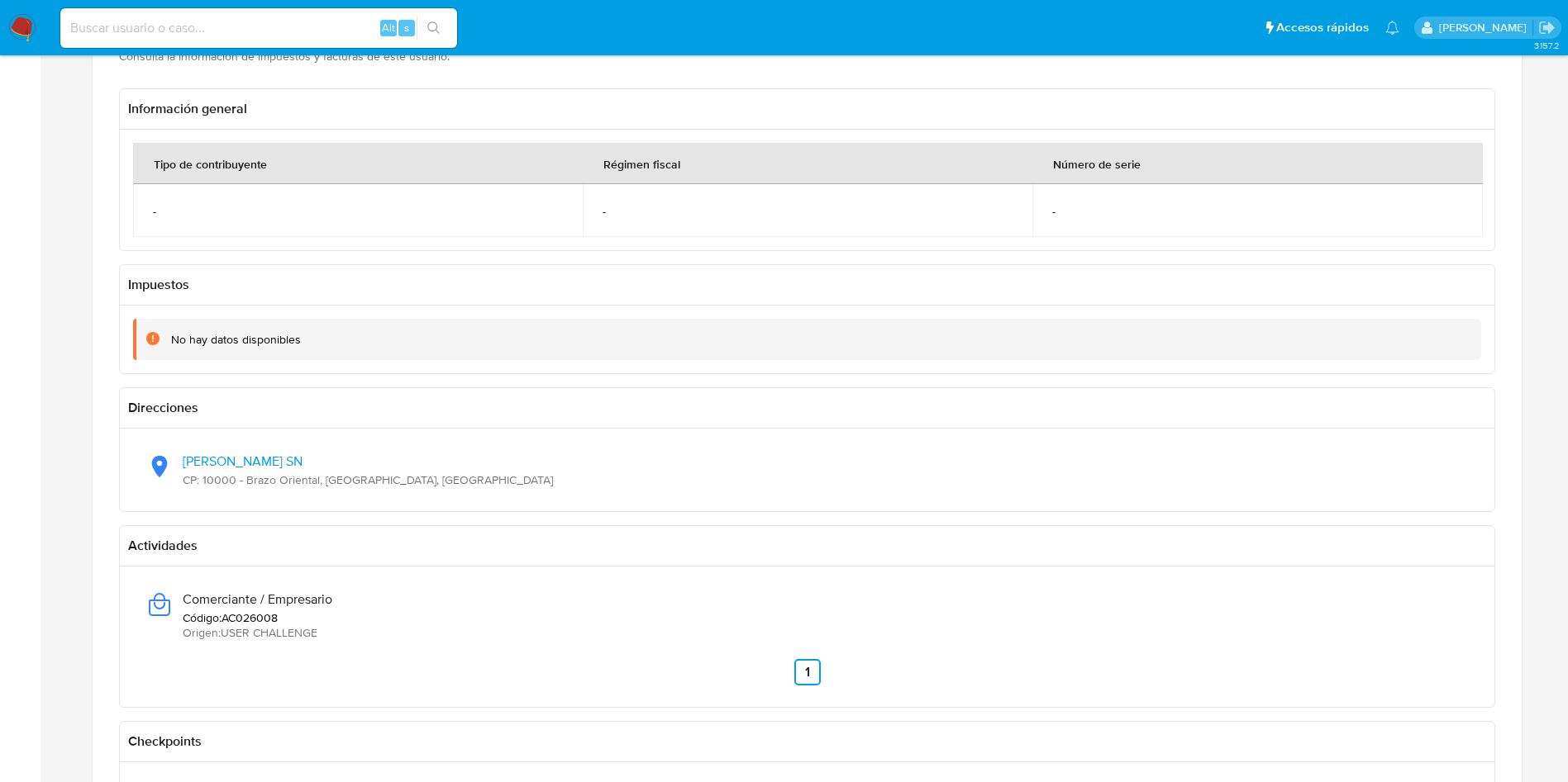
scroll to position [867, 0]
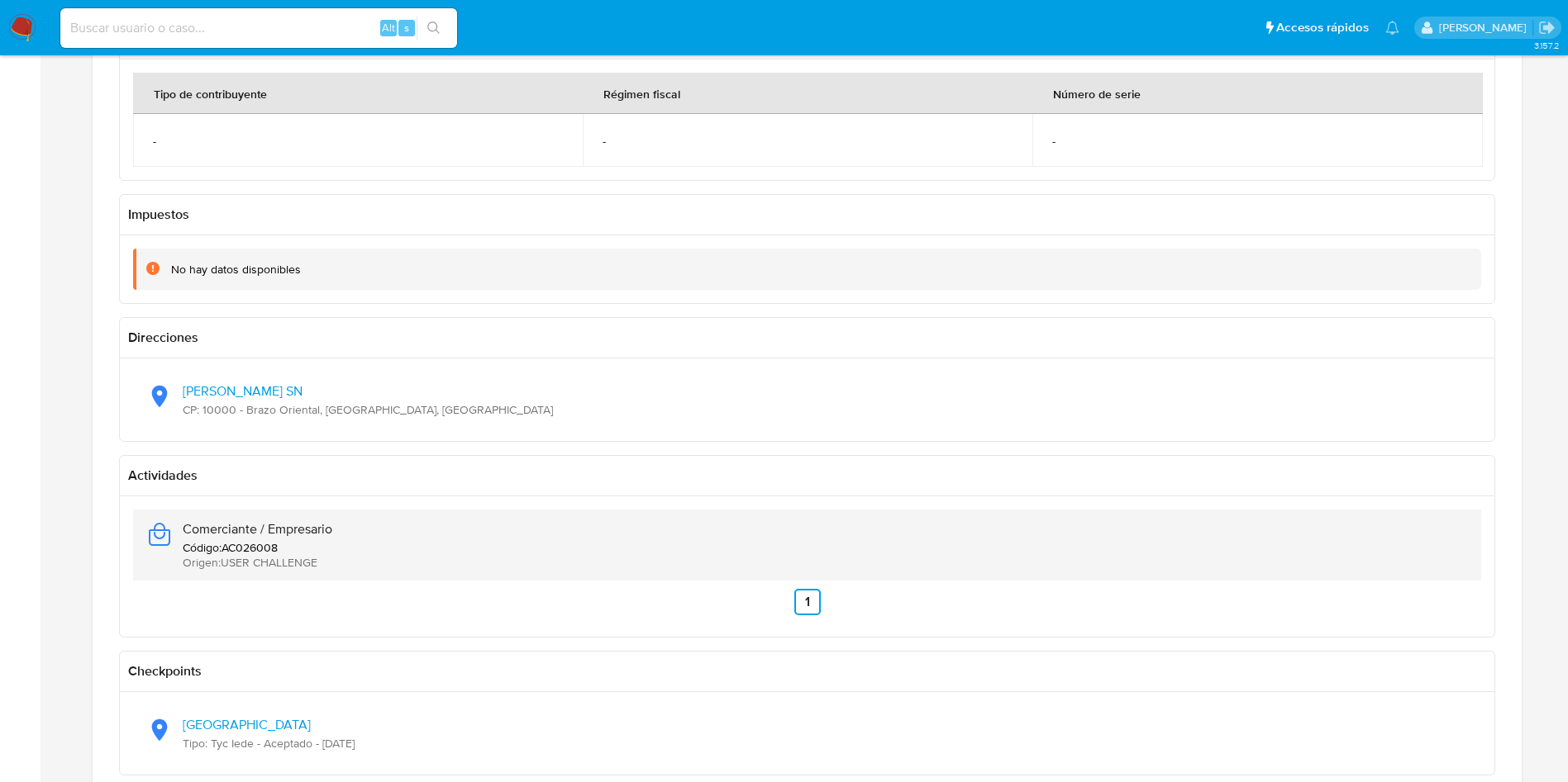
drag, startPoint x: 353, startPoint y: 519, endPoint x: 182, endPoint y: 526, distance: 171.1
click at [182, 526] on div "Comerciante / Empresario Código : AC026008 Origen : USER CHALLENGE" at bounding box center [806, 545] width 1321 height 71
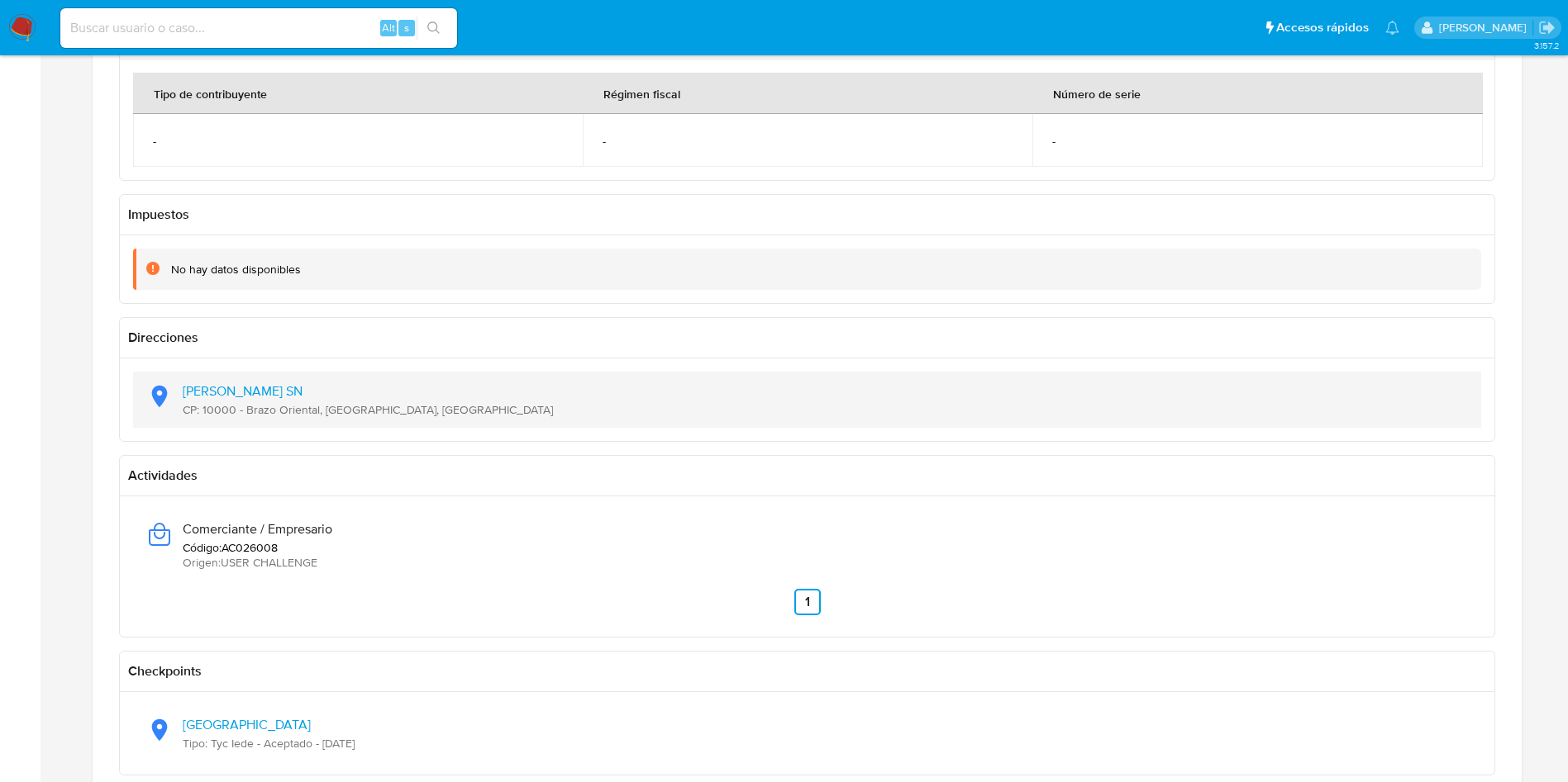
drag, startPoint x: 446, startPoint y: 410, endPoint x: 181, endPoint y: 394, distance: 265.5
click at [180, 395] on div "Ramon Marquez SN CP: 10000 - Brazo Oriental, Montevideo, Uruguay" at bounding box center [806, 400] width 1321 height 57
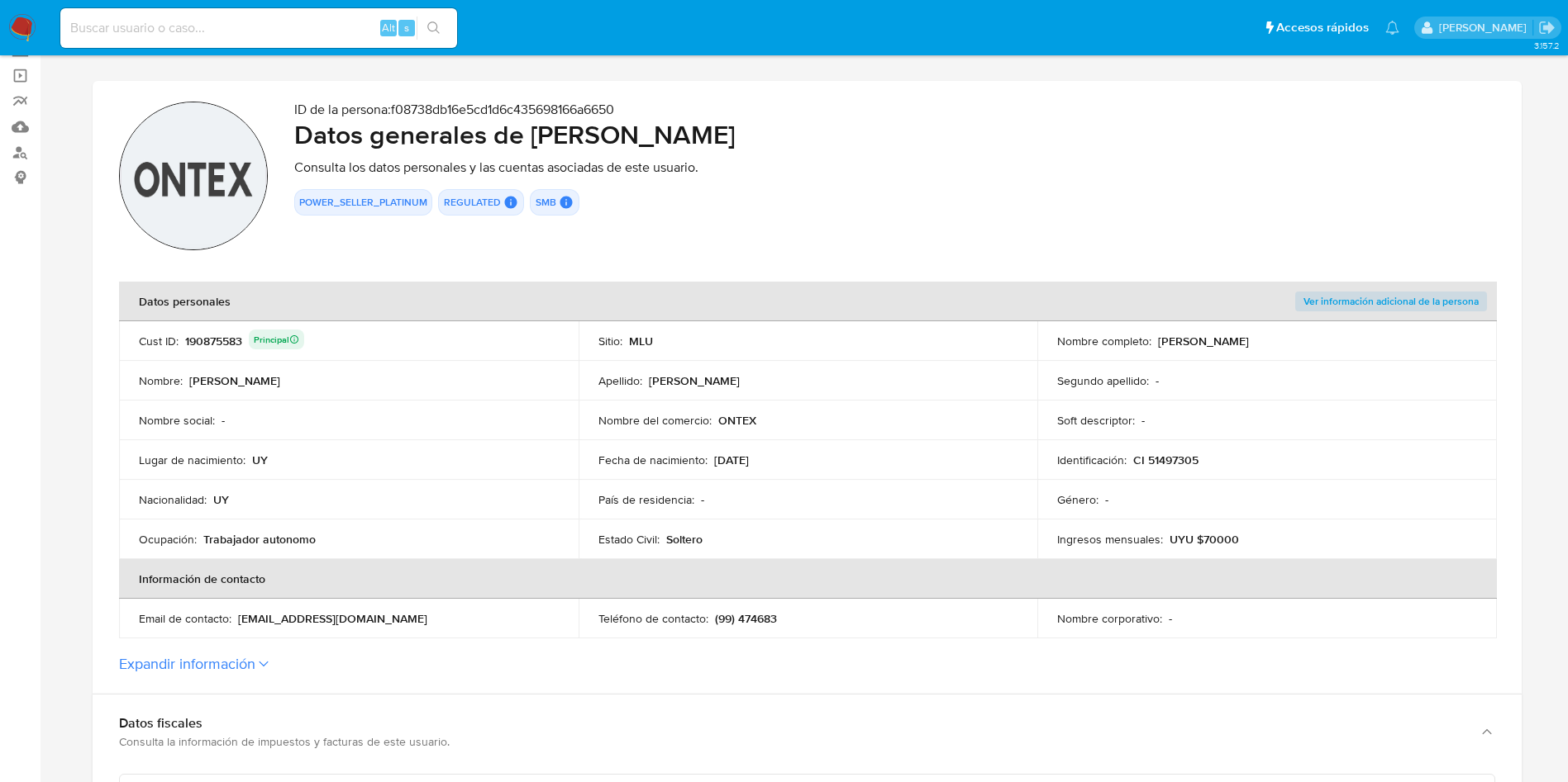
scroll to position [0, 0]
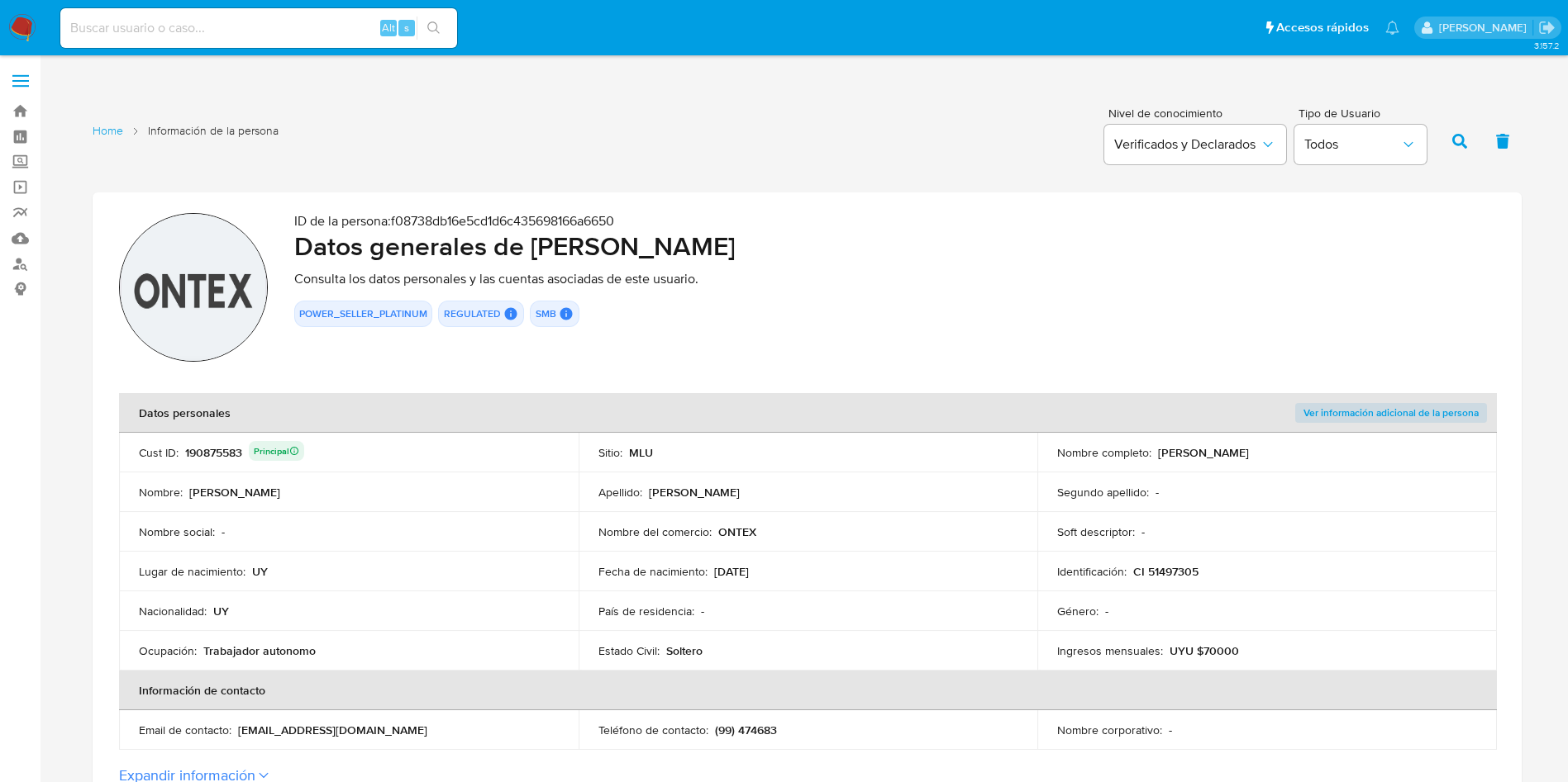
click at [226, 453] on div "190875583 Principal" at bounding box center [244, 453] width 119 height 23
drag, startPoint x: 533, startPoint y: 250, endPoint x: 924, endPoint y: 247, distance: 391.0
click at [924, 247] on h2 "Datos generales de Marcos Gabriel Brunello Nieves" at bounding box center [894, 246] width 1201 height 33
click at [1176, 581] on td "Identificación : CI 51497305" at bounding box center [1267, 572] width 460 height 40
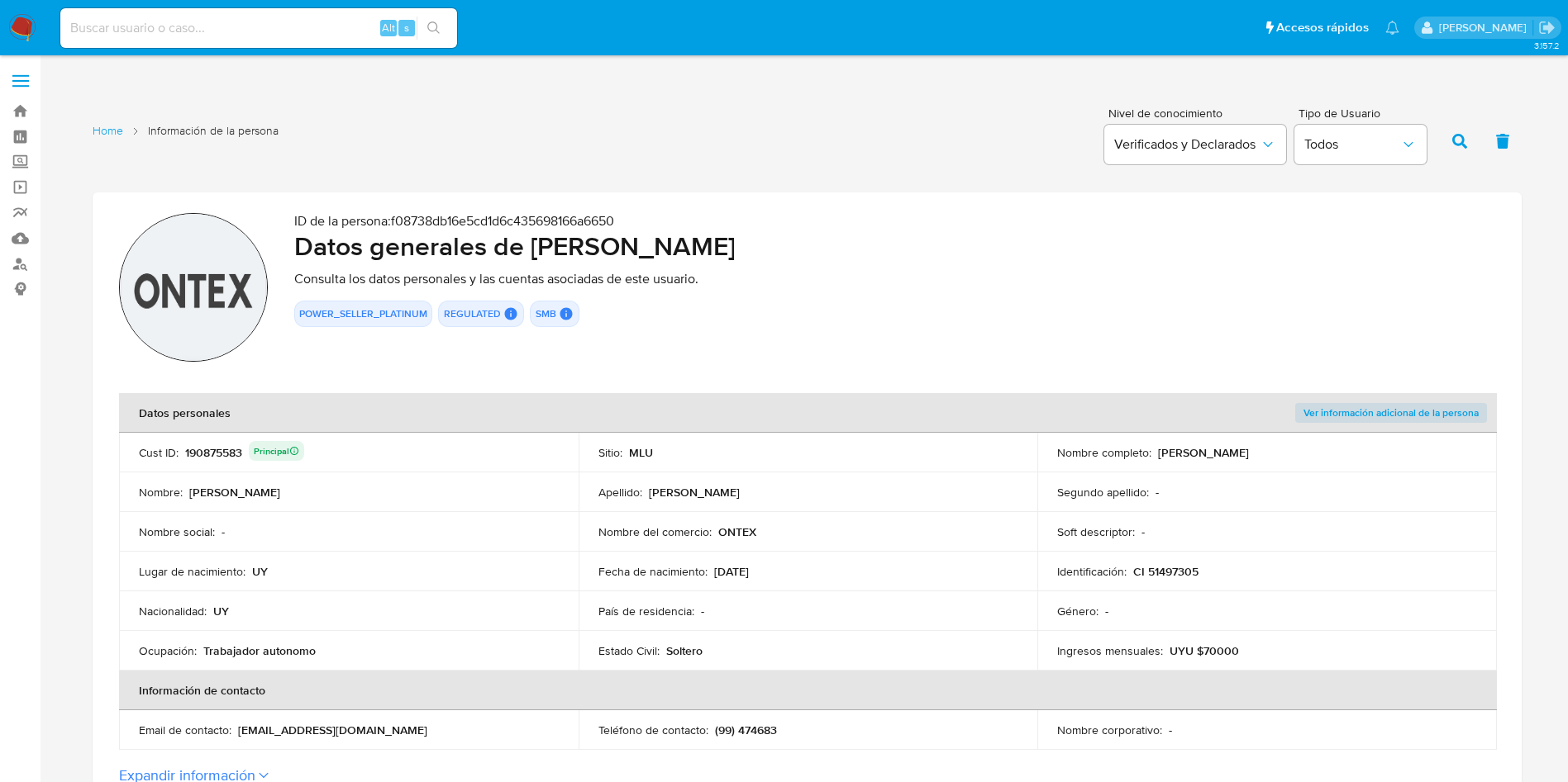
click at [1176, 581] on td "Identificación : CI 51497305" at bounding box center [1267, 572] width 460 height 40
click at [1173, 567] on p "CI 51497305" at bounding box center [1166, 571] width 66 height 15
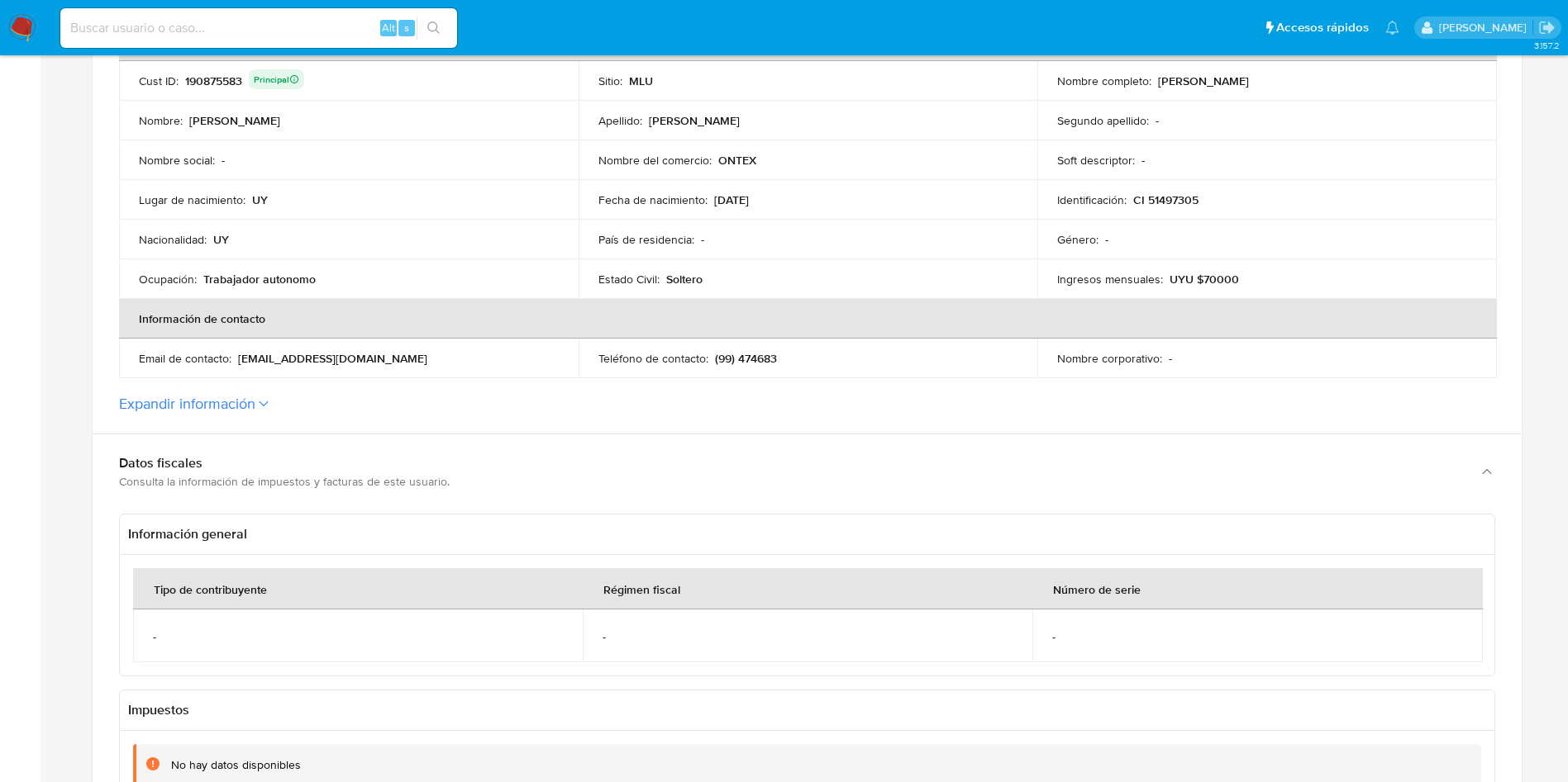
click at [286, 420] on section "ID de la persona : f08738db16e5cd1d6c435698166a6650 Datos generales de Marcos G…" at bounding box center [806, 127] width 1429 height 613
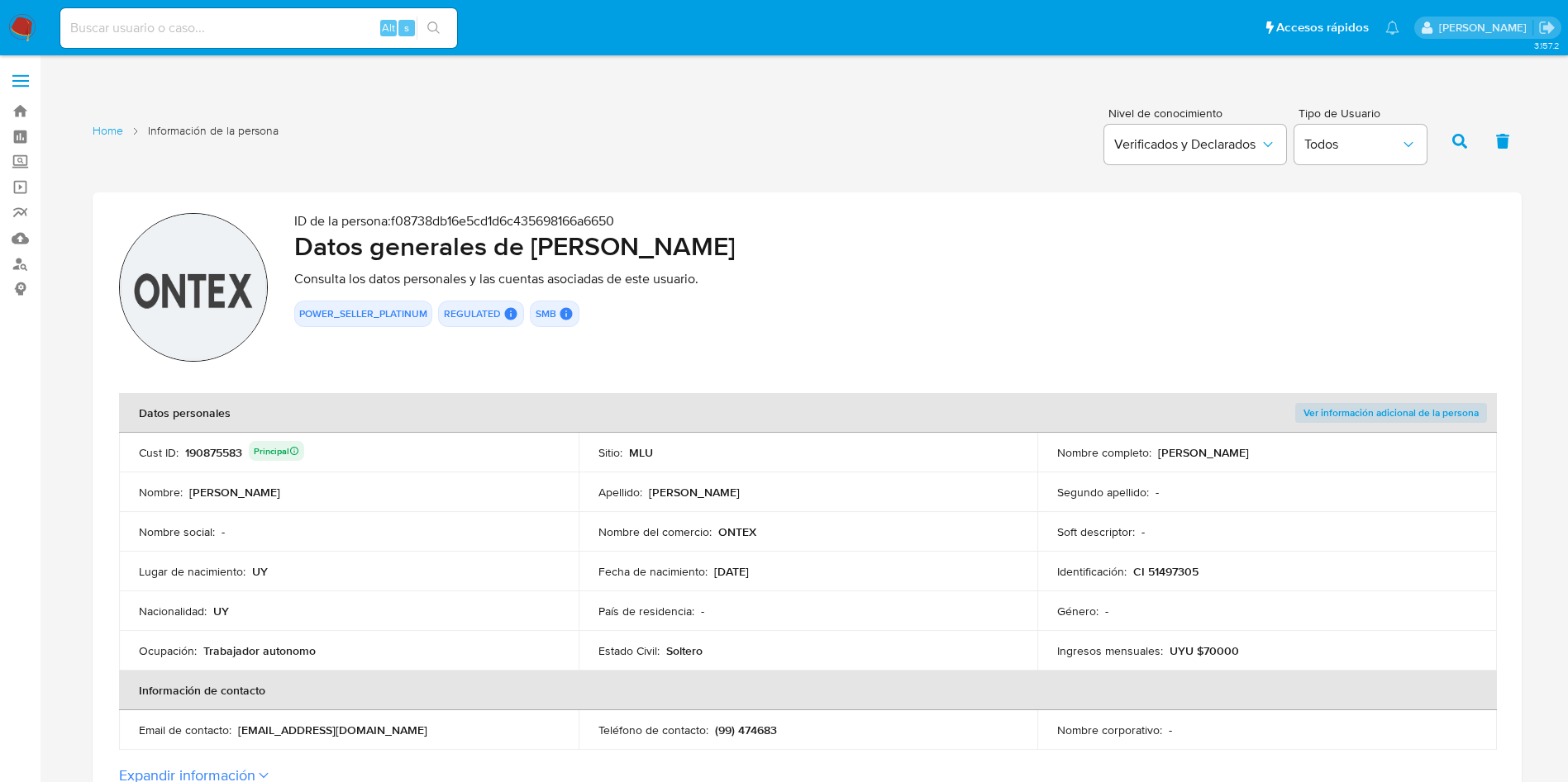
drag, startPoint x: 327, startPoint y: 655, endPoint x: 201, endPoint y: 647, distance: 126.3
click at [201, 647] on div "Ocupación : Trabajador autonomo" at bounding box center [348, 651] width 419 height 15
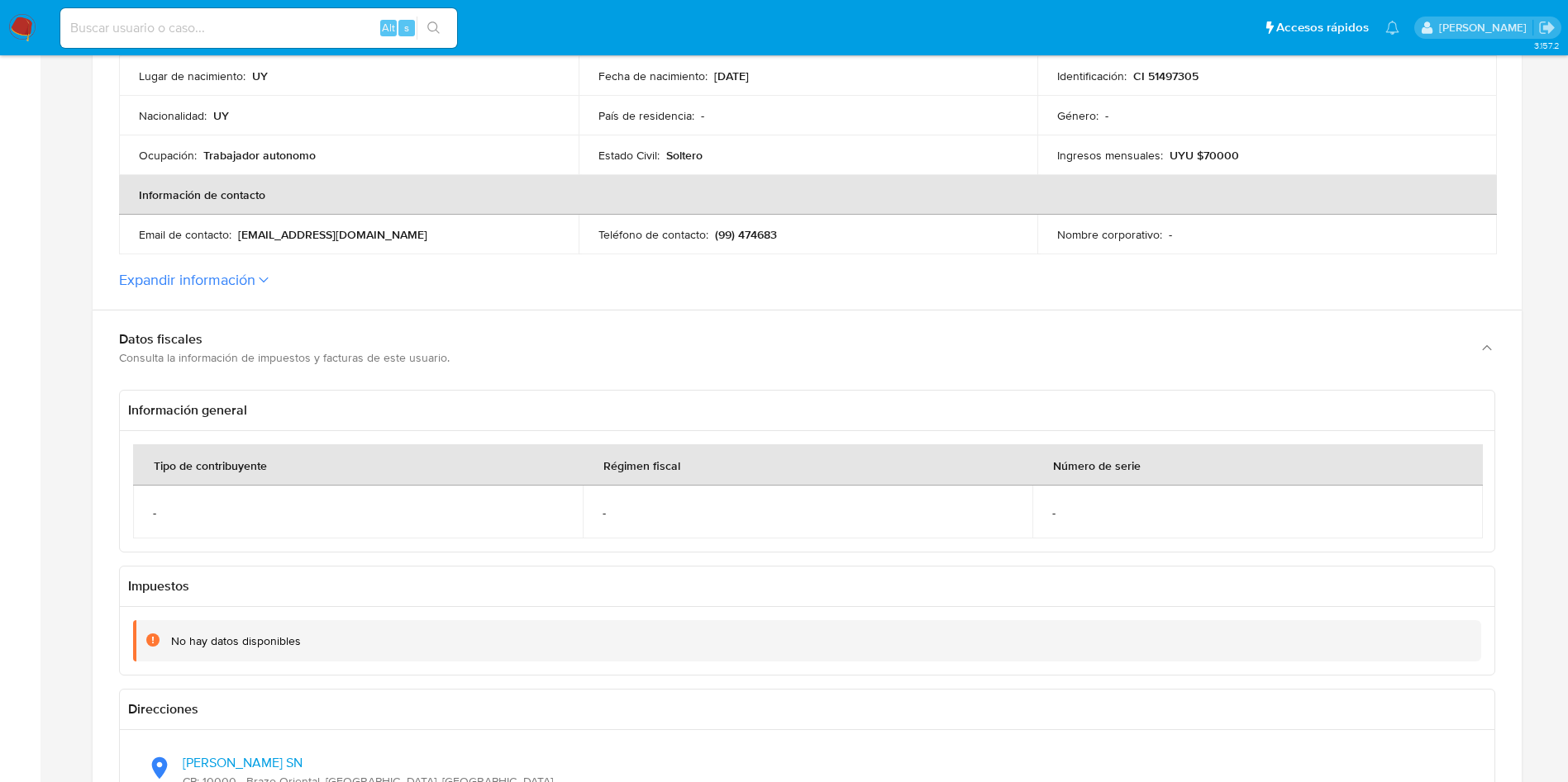
scroll to position [991, 0]
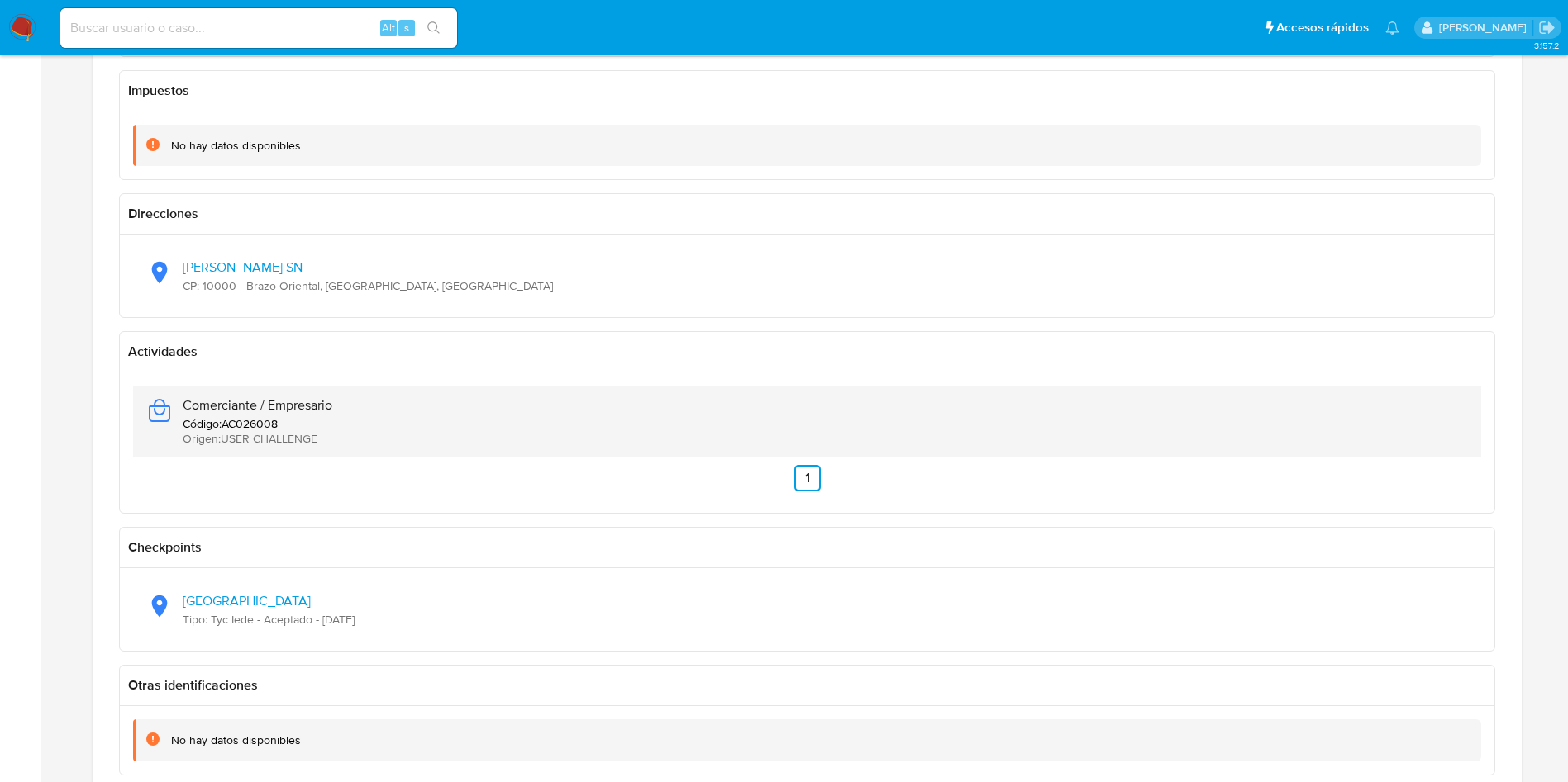
drag, startPoint x: 357, startPoint y: 396, endPoint x: 179, endPoint y: 409, distance: 178.5
click at [179, 409] on div "Comerciante / Empresario Código : AC026008 Origen : USER CHALLENGE" at bounding box center [806, 421] width 1321 height 71
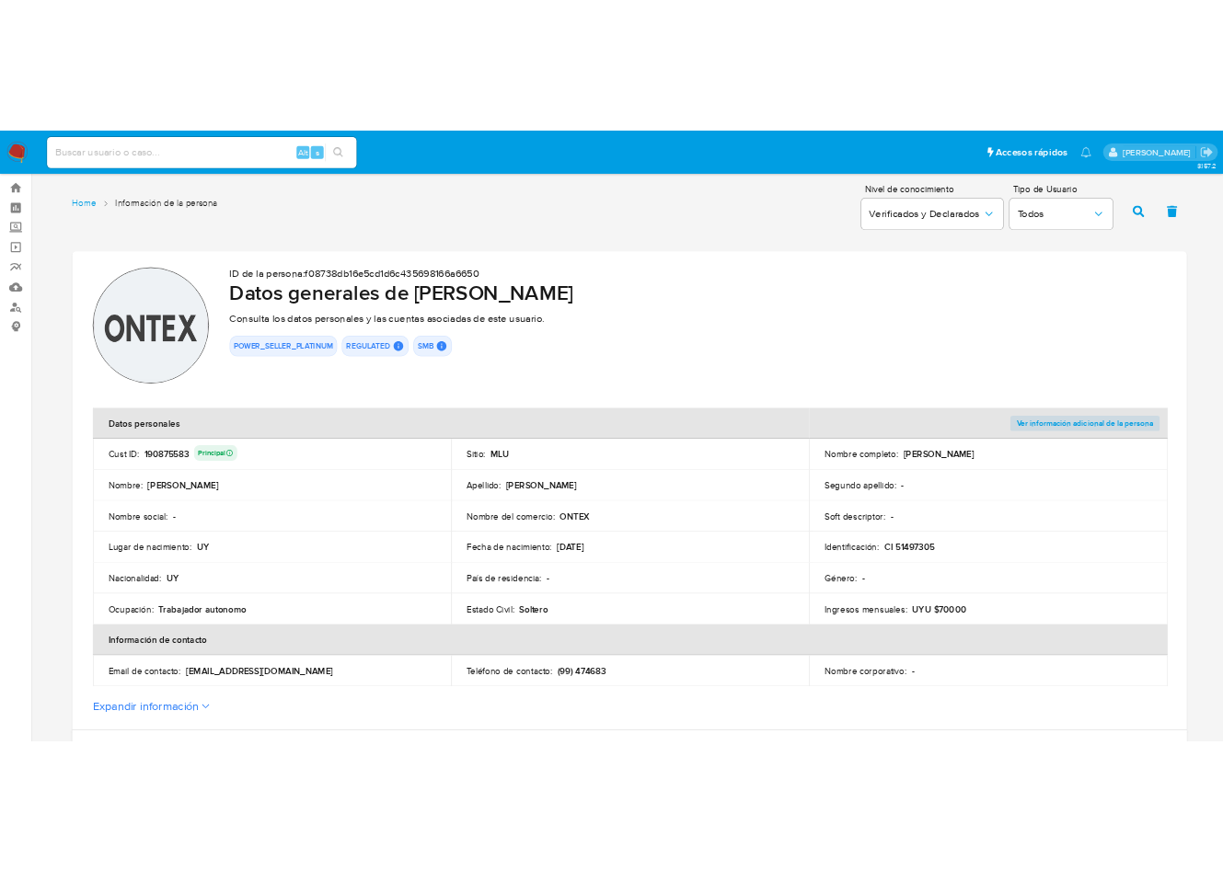
scroll to position [0, 0]
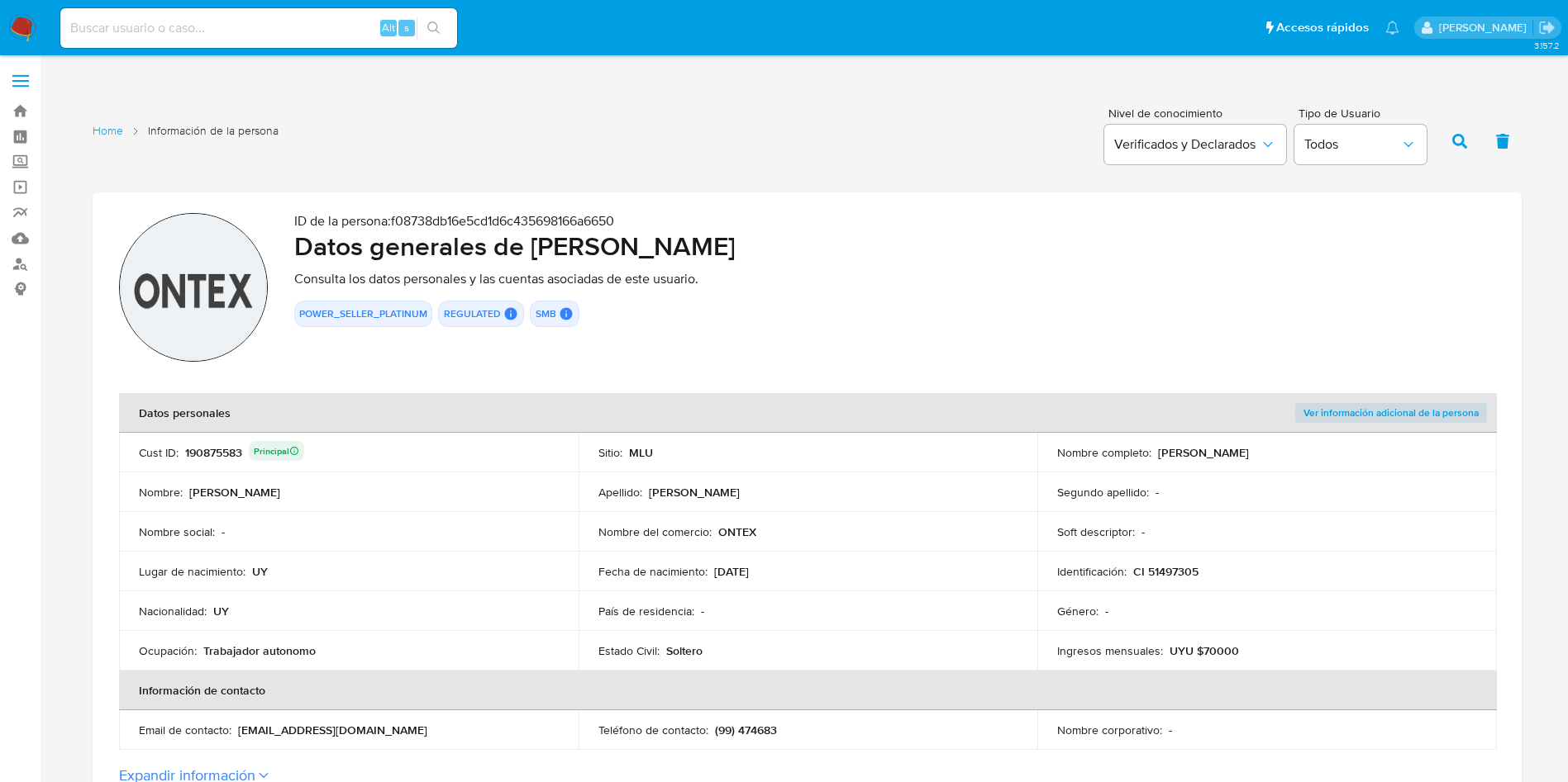
click at [746, 525] on p "ONTEX" at bounding box center [737, 532] width 38 height 15
click at [746, 524] on p "ONTEX" at bounding box center [737, 532] width 38 height 15
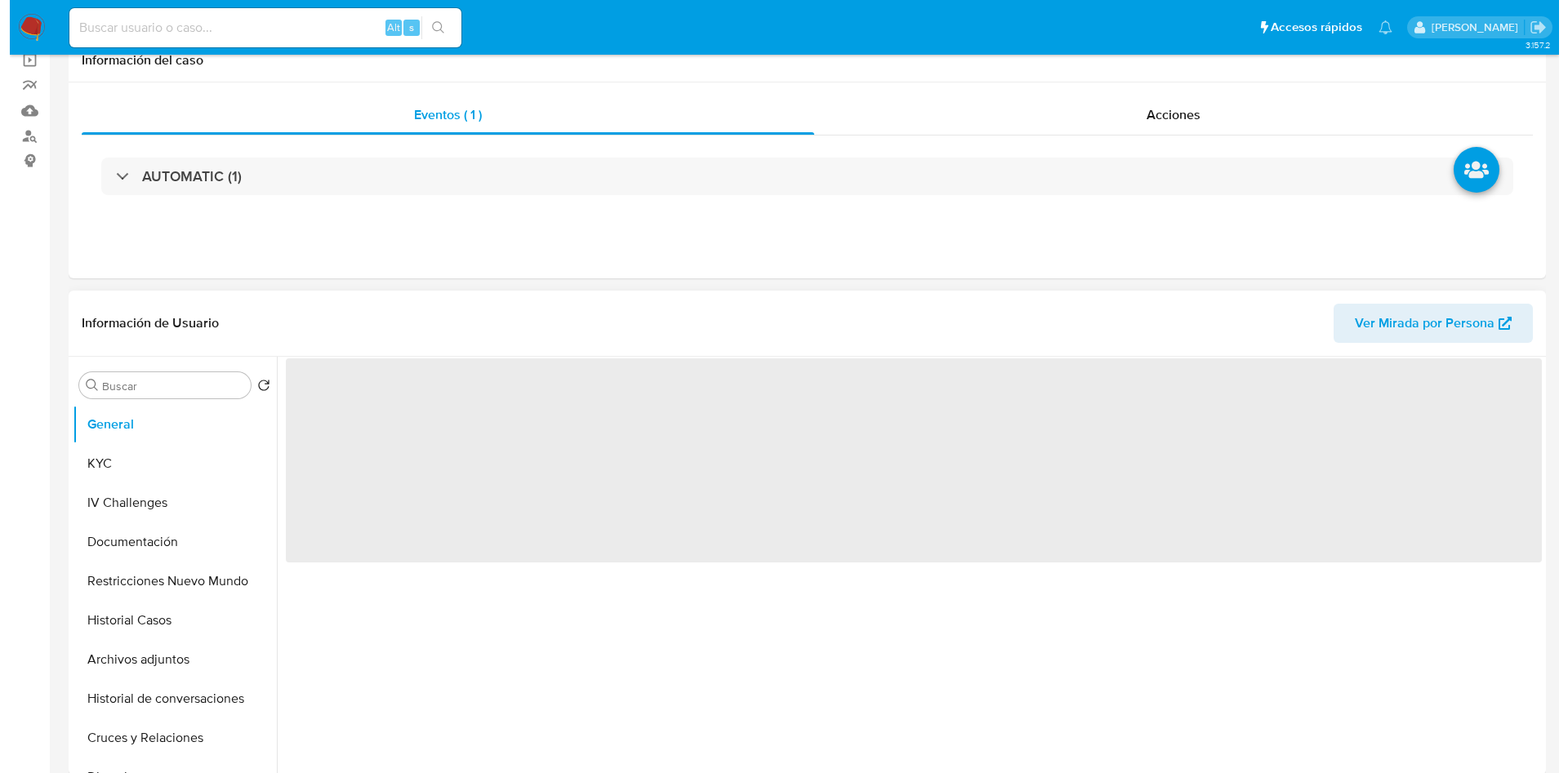
scroll to position [245, 0]
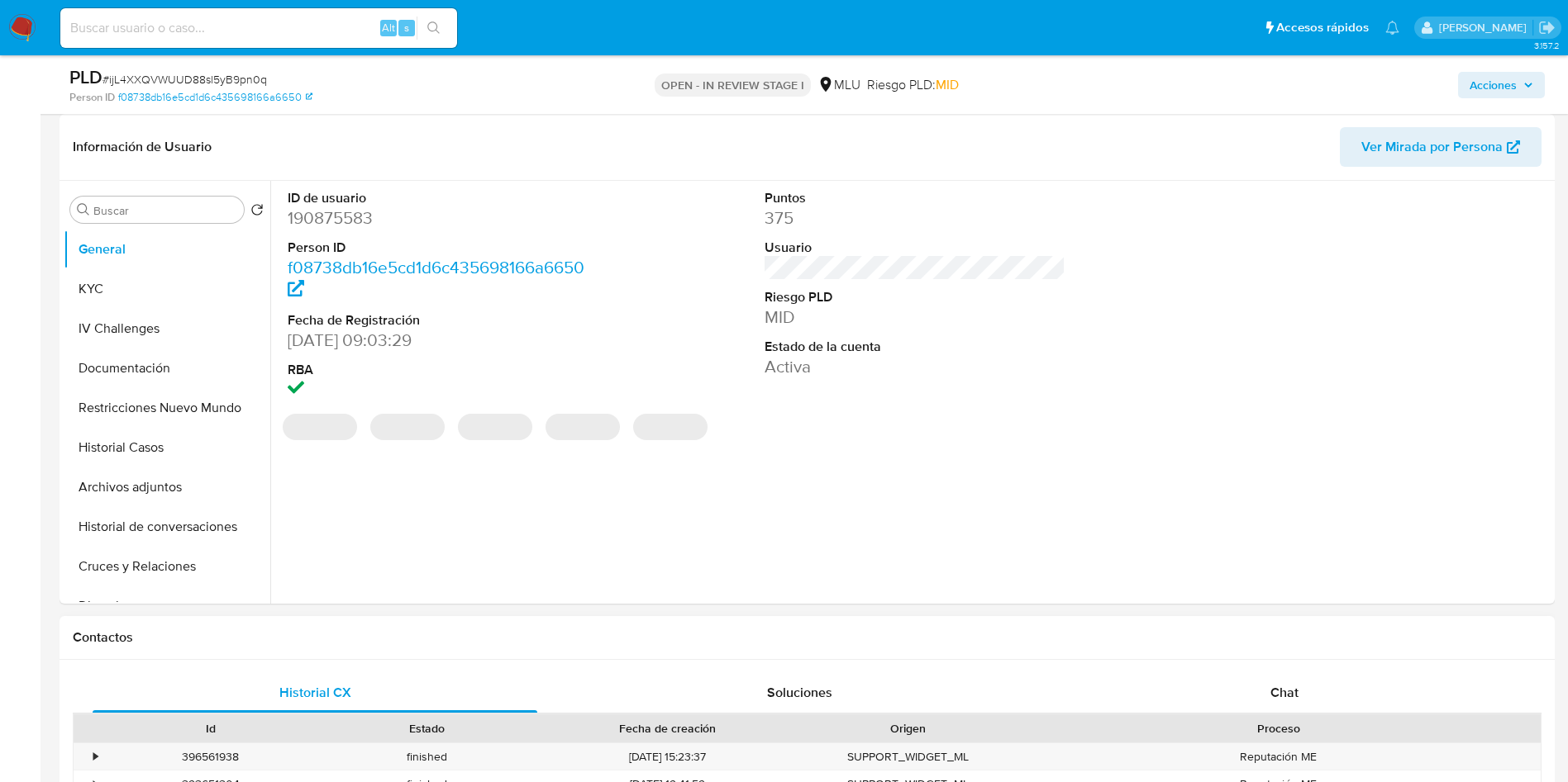
select select "10"
drag, startPoint x: 177, startPoint y: 476, endPoint x: 197, endPoint y: 575, distance: 101.0
click at [173, 476] on button "Archivos adjuntos" at bounding box center [167, 488] width 207 height 40
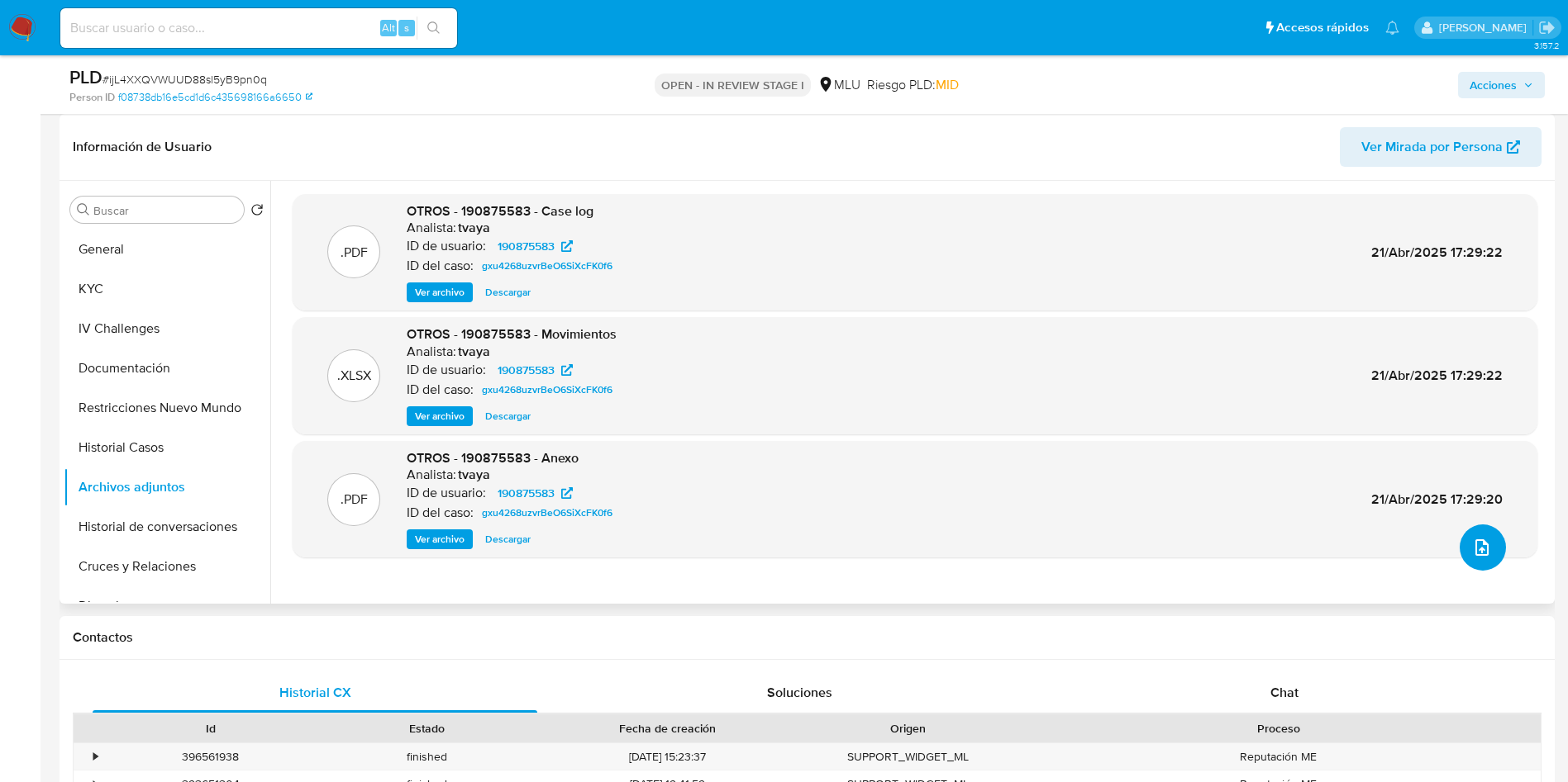
click at [1485, 553] on button "upload-file" at bounding box center [1483, 548] width 47 height 47
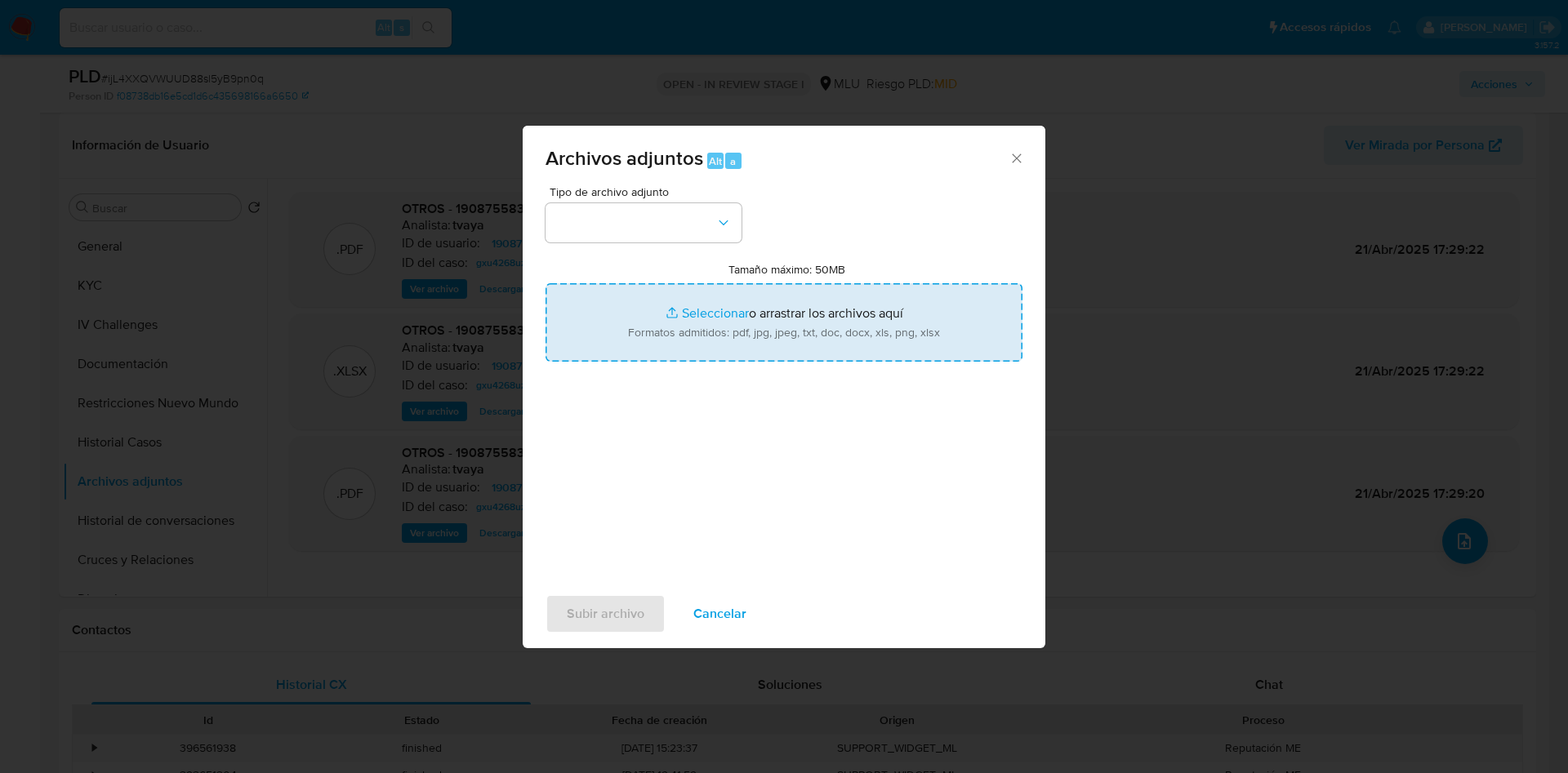
click at [855, 296] on input "Tamaño máximo: 50MB Seleccionar archivos" at bounding box center [784, 322] width 477 height 78
click at [721, 357] on input "Tamaño máximo: 50MB Seleccionar archivos" at bounding box center [784, 322] width 477 height 78
type input "C:\fakepath\Anexos 190875583 - 03_09_2025.pdf"
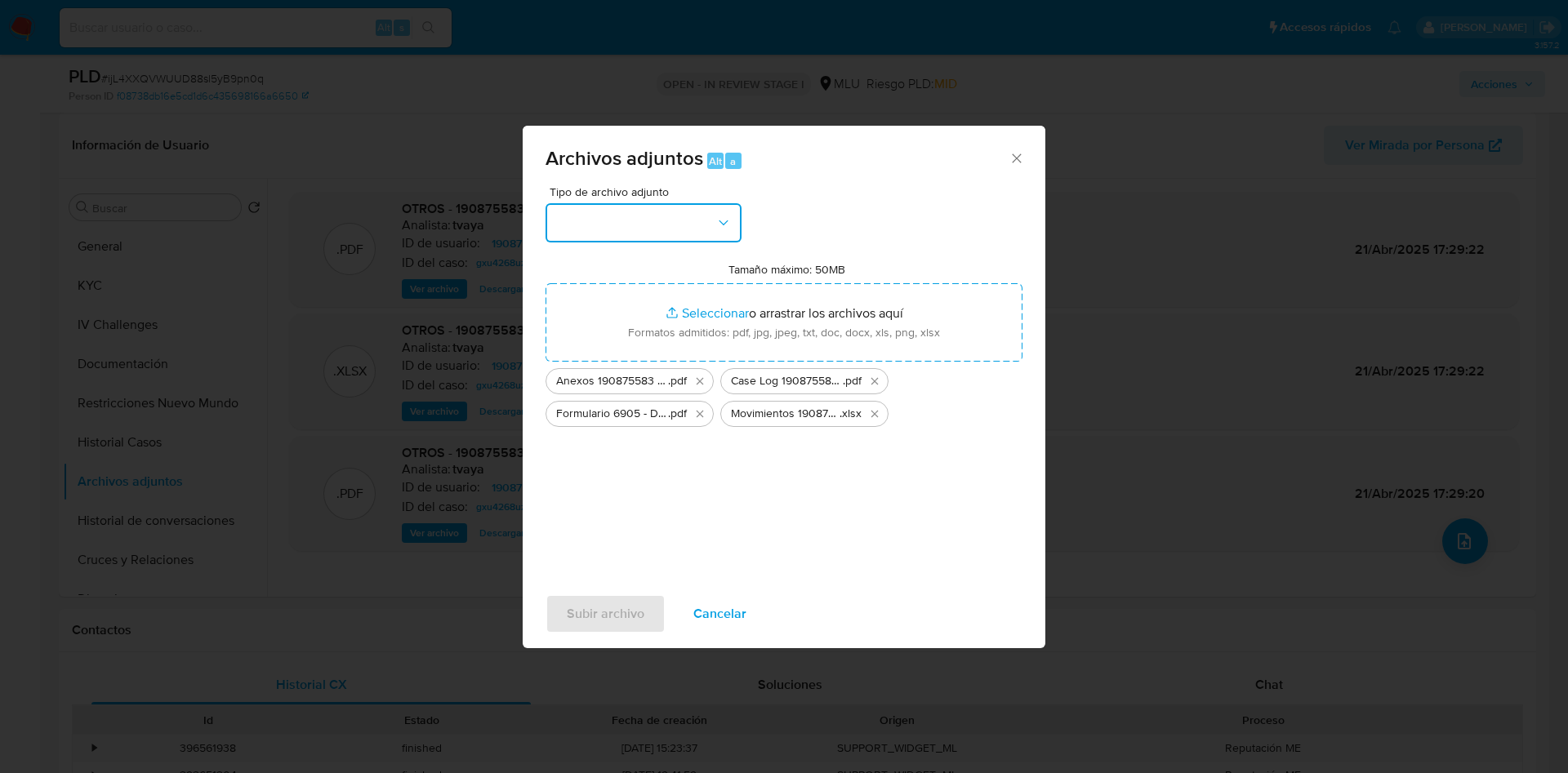
drag, startPoint x: 634, startPoint y: 223, endPoint x: 633, endPoint y: 234, distance: 11.0
click at [634, 222] on button "button" at bounding box center [643, 223] width 196 height 39
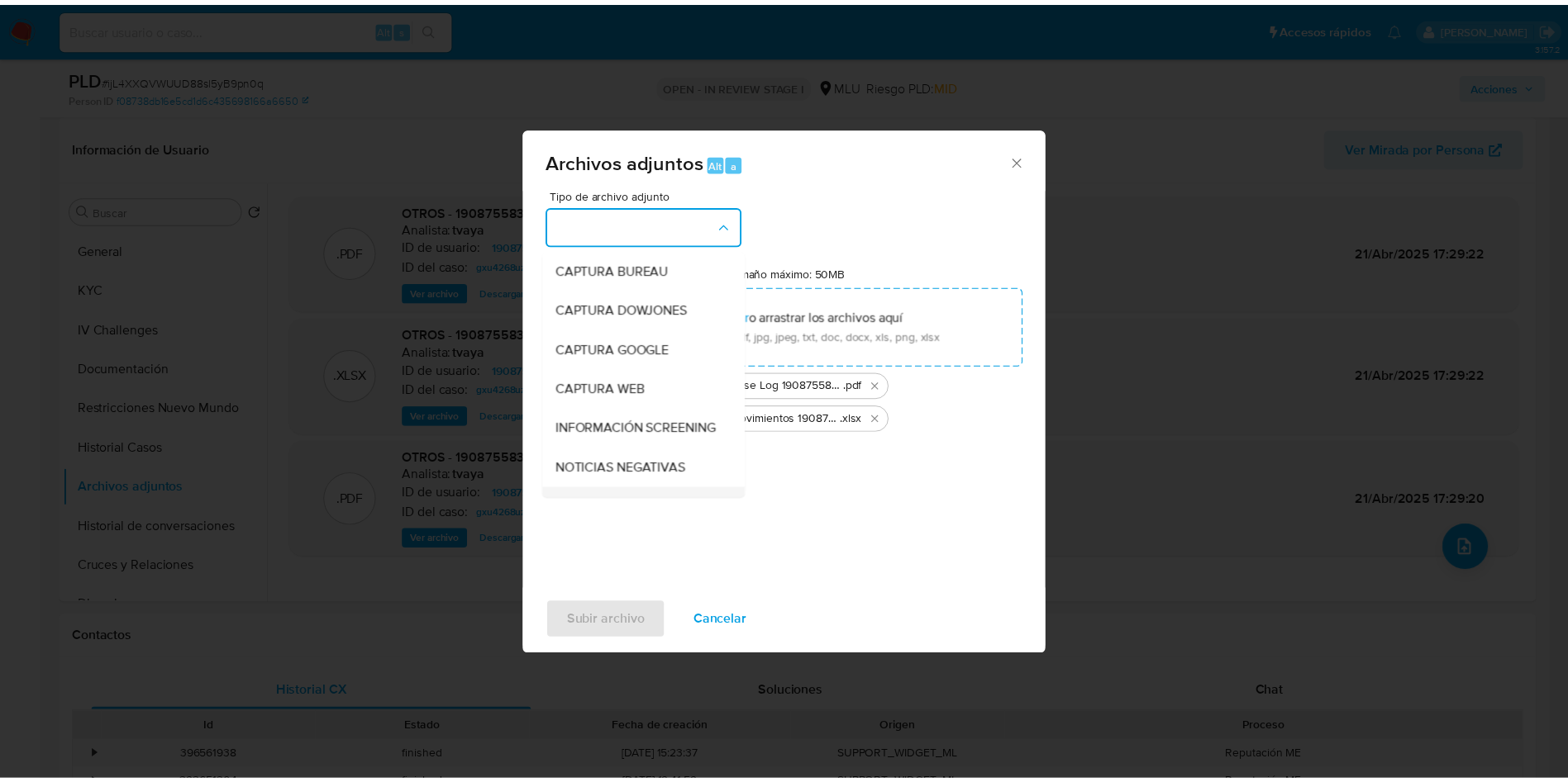
scroll to position [124, 0]
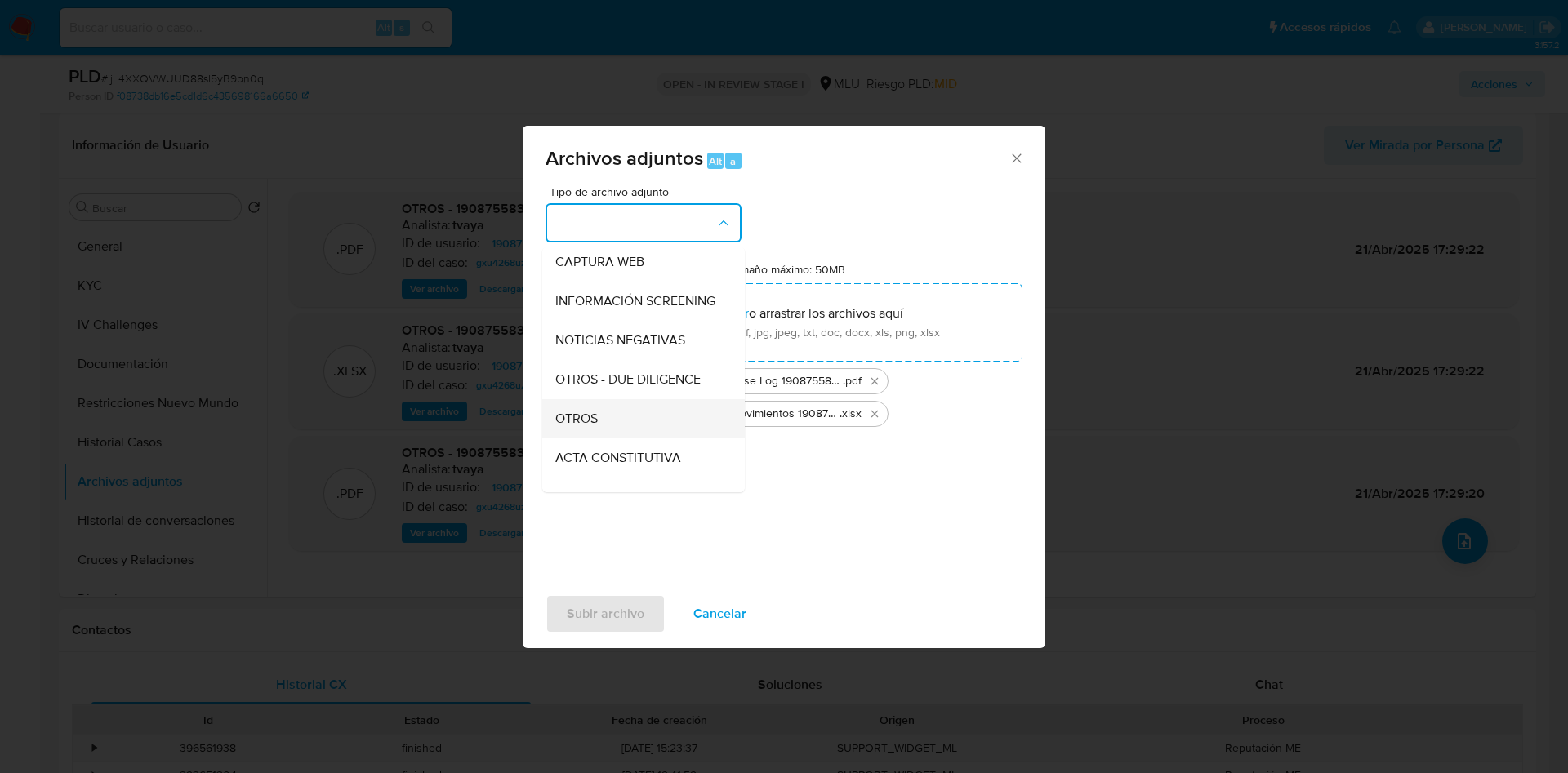
click at [619, 421] on div "OTROS" at bounding box center [639, 419] width 167 height 39
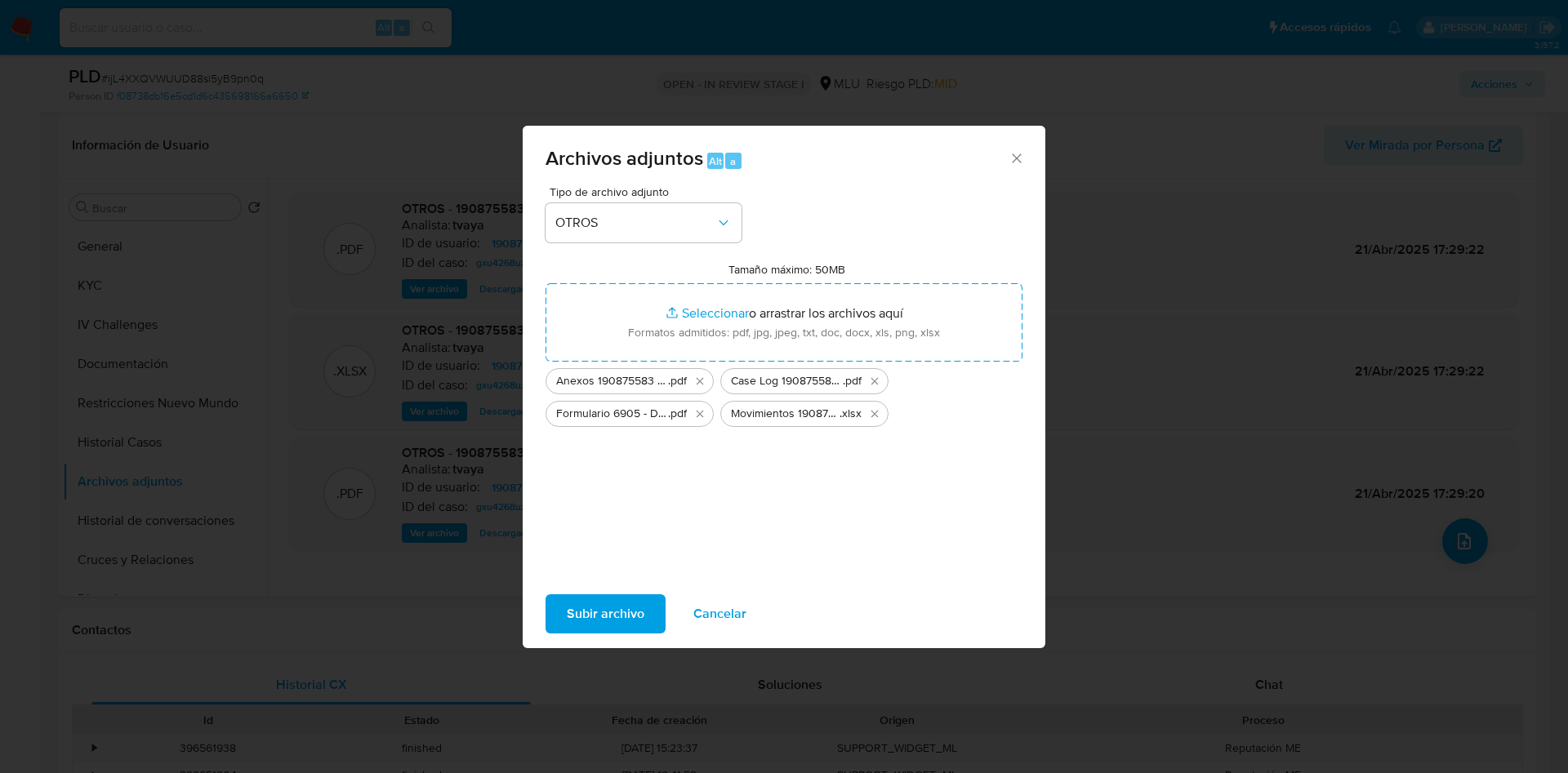
click at [586, 616] on span "Subir archivo" at bounding box center [605, 614] width 77 height 35
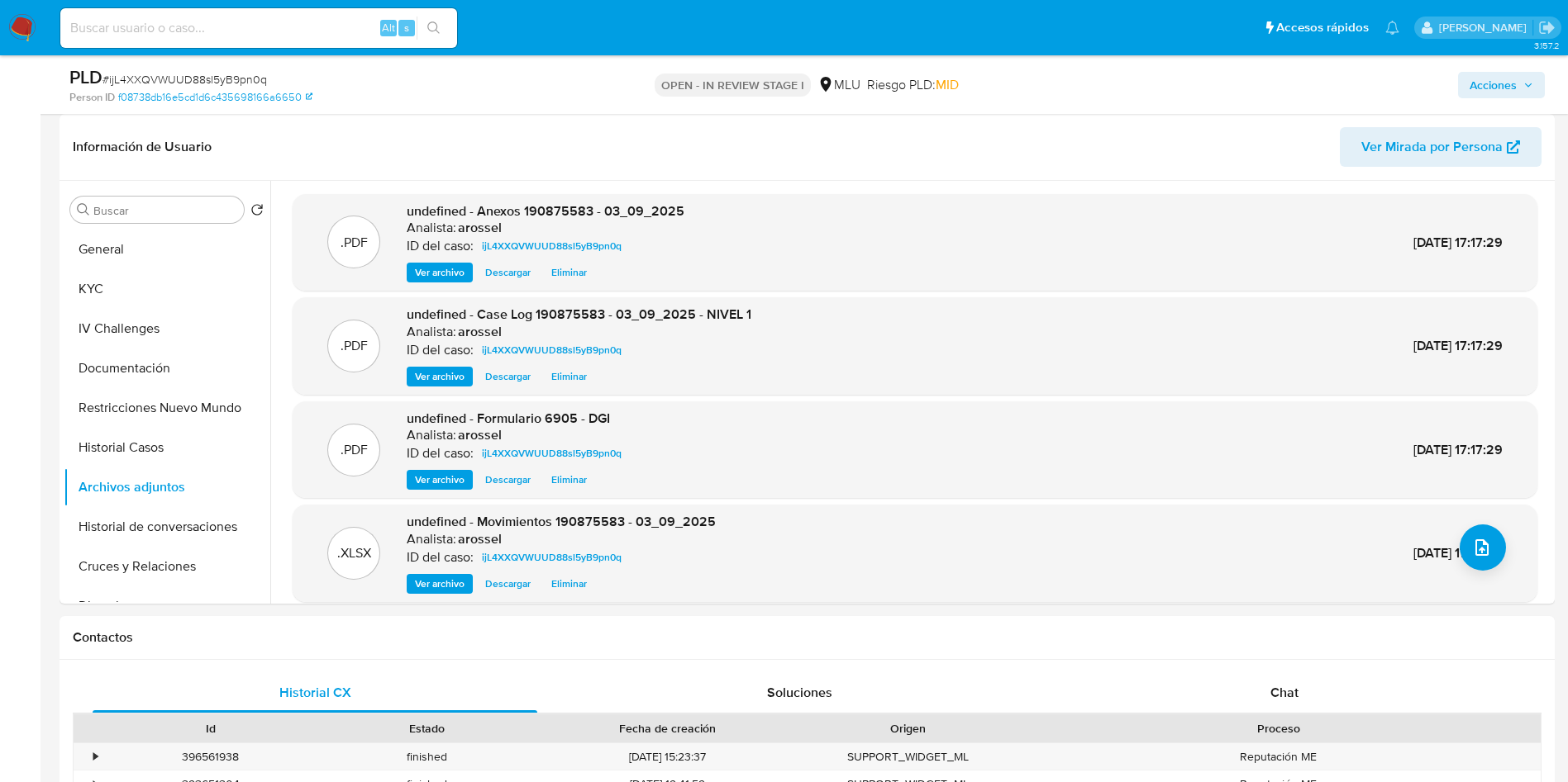
drag, startPoint x: 1502, startPoint y: 84, endPoint x: 1484, endPoint y: 84, distance: 18.0
click at [1499, 84] on span "Acciones" at bounding box center [1493, 84] width 47 height 26
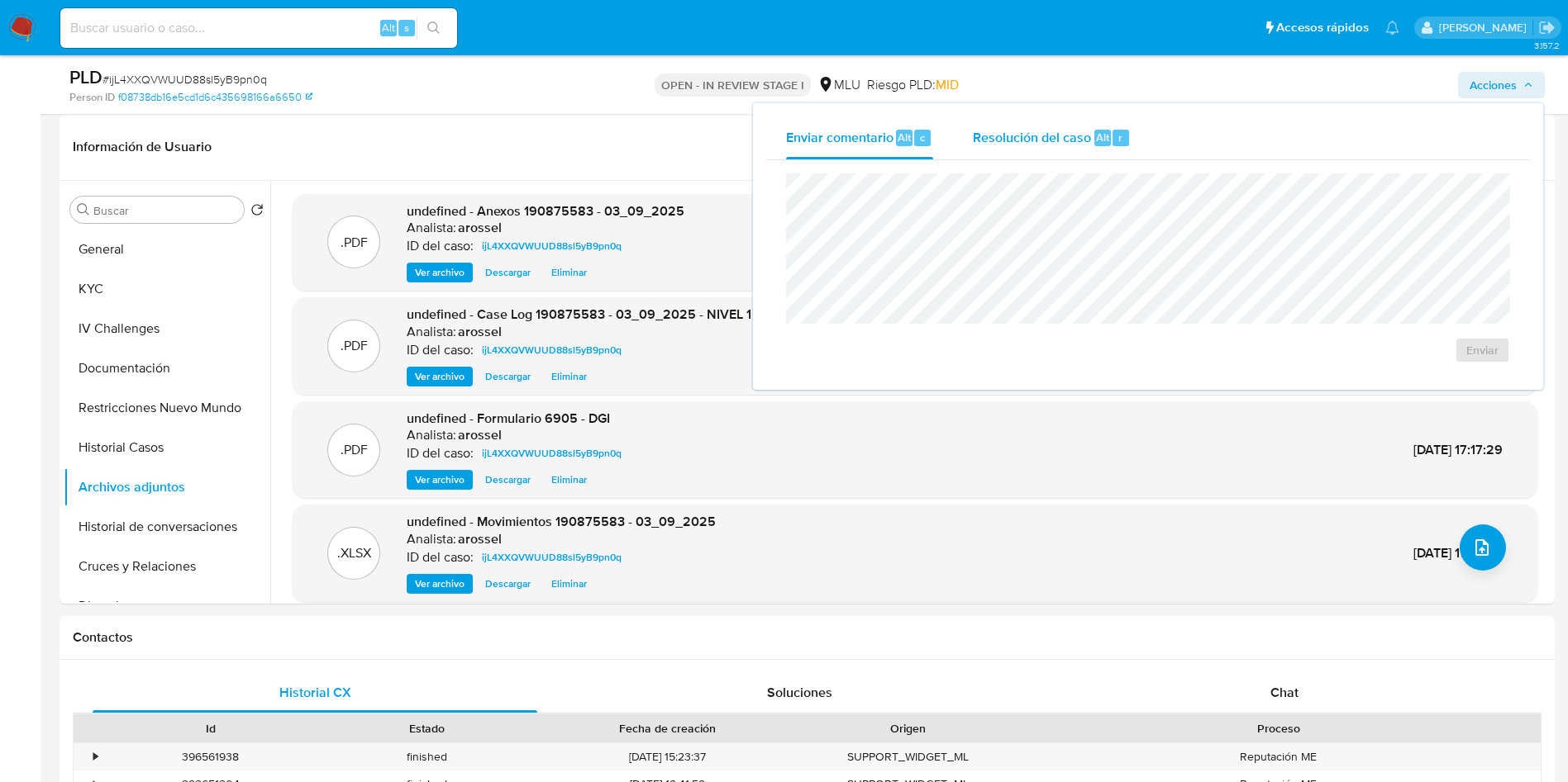
click at [1035, 127] on span "Resolución del caso" at bounding box center [1032, 136] width 119 height 19
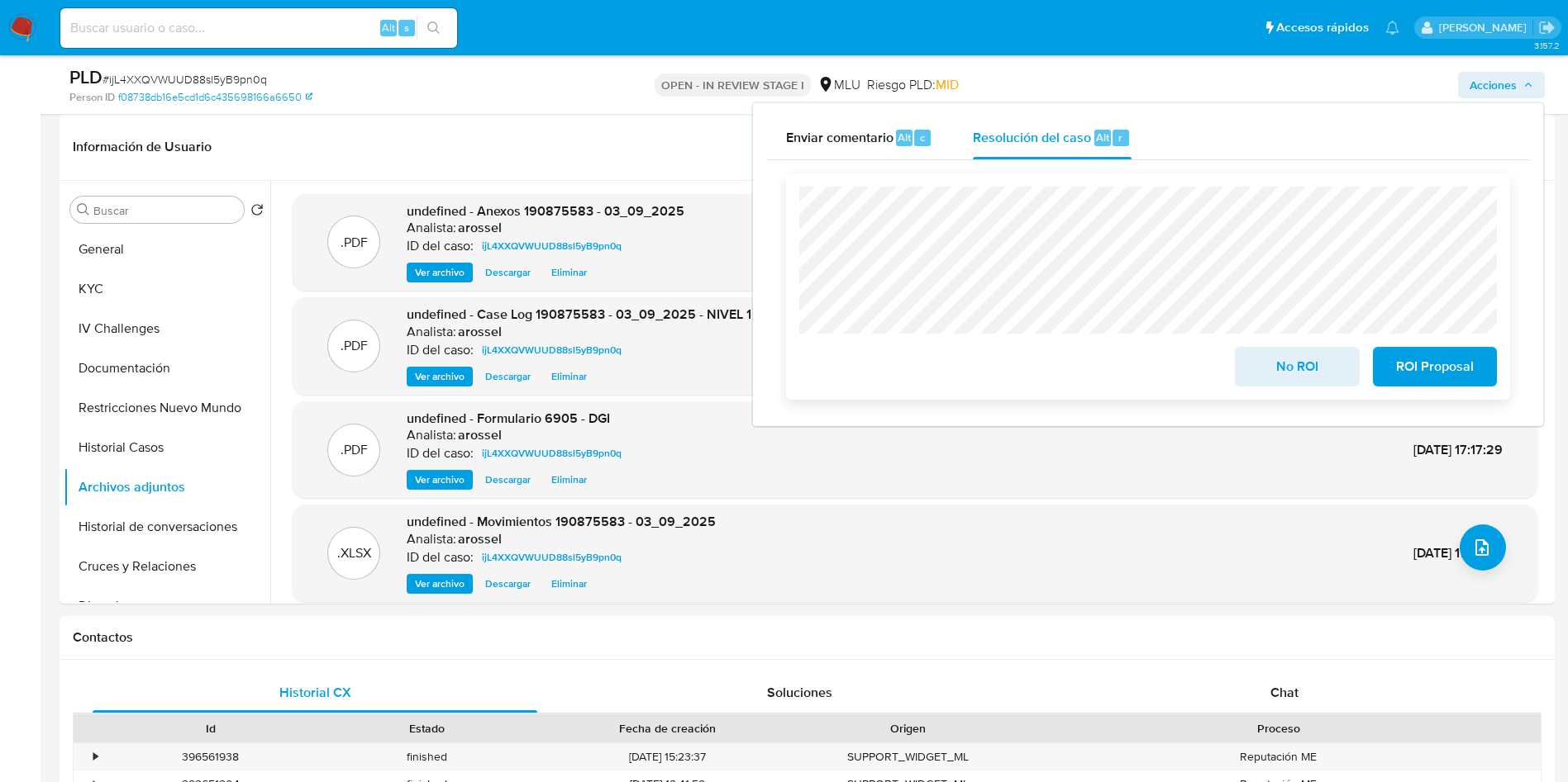
drag, startPoint x: 1264, startPoint y: 361, endPoint x: 1253, endPoint y: 375, distance: 17.8
click at [1262, 361] on span "No ROI" at bounding box center [1297, 366] width 81 height 36
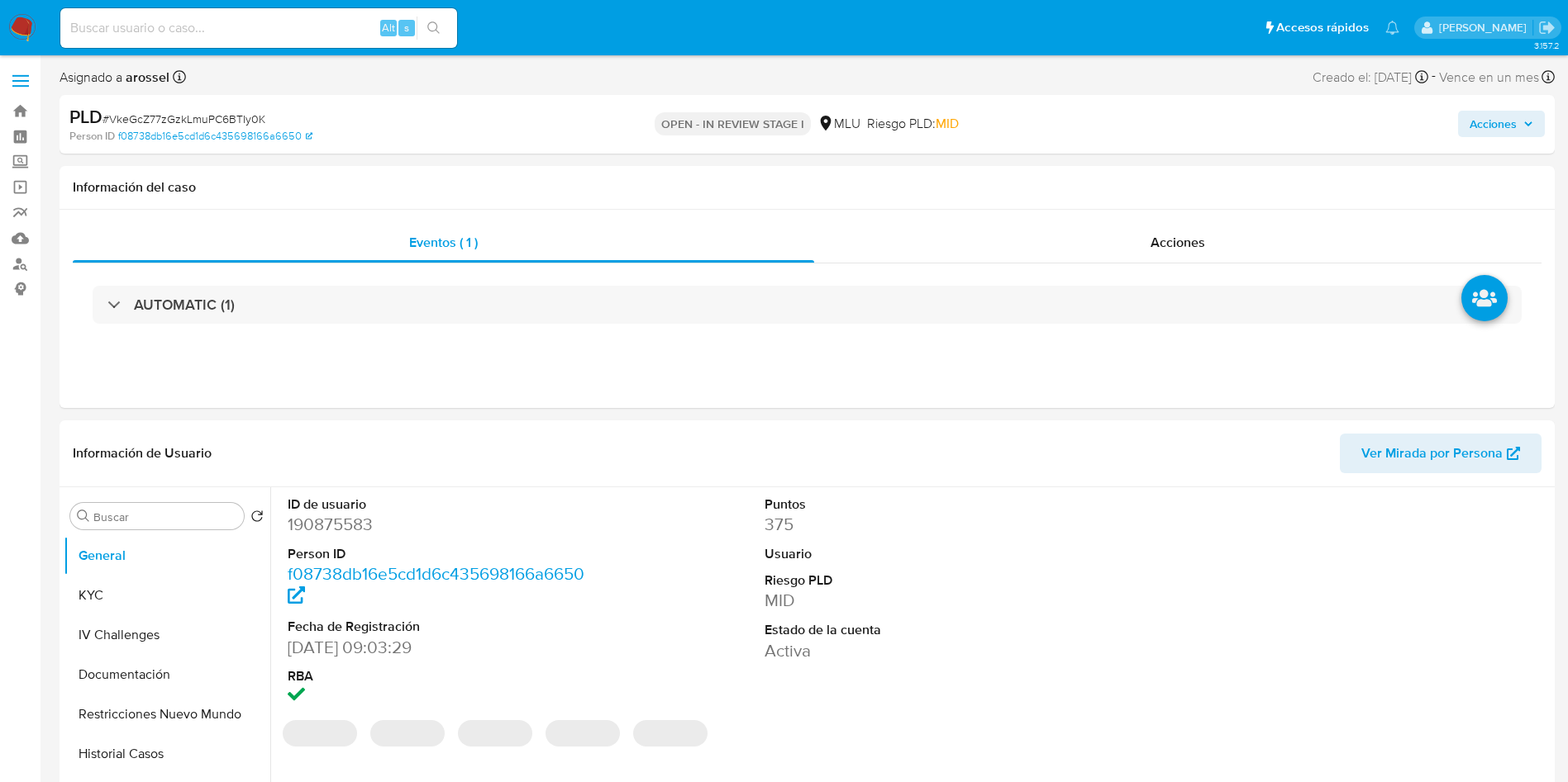
select select "10"
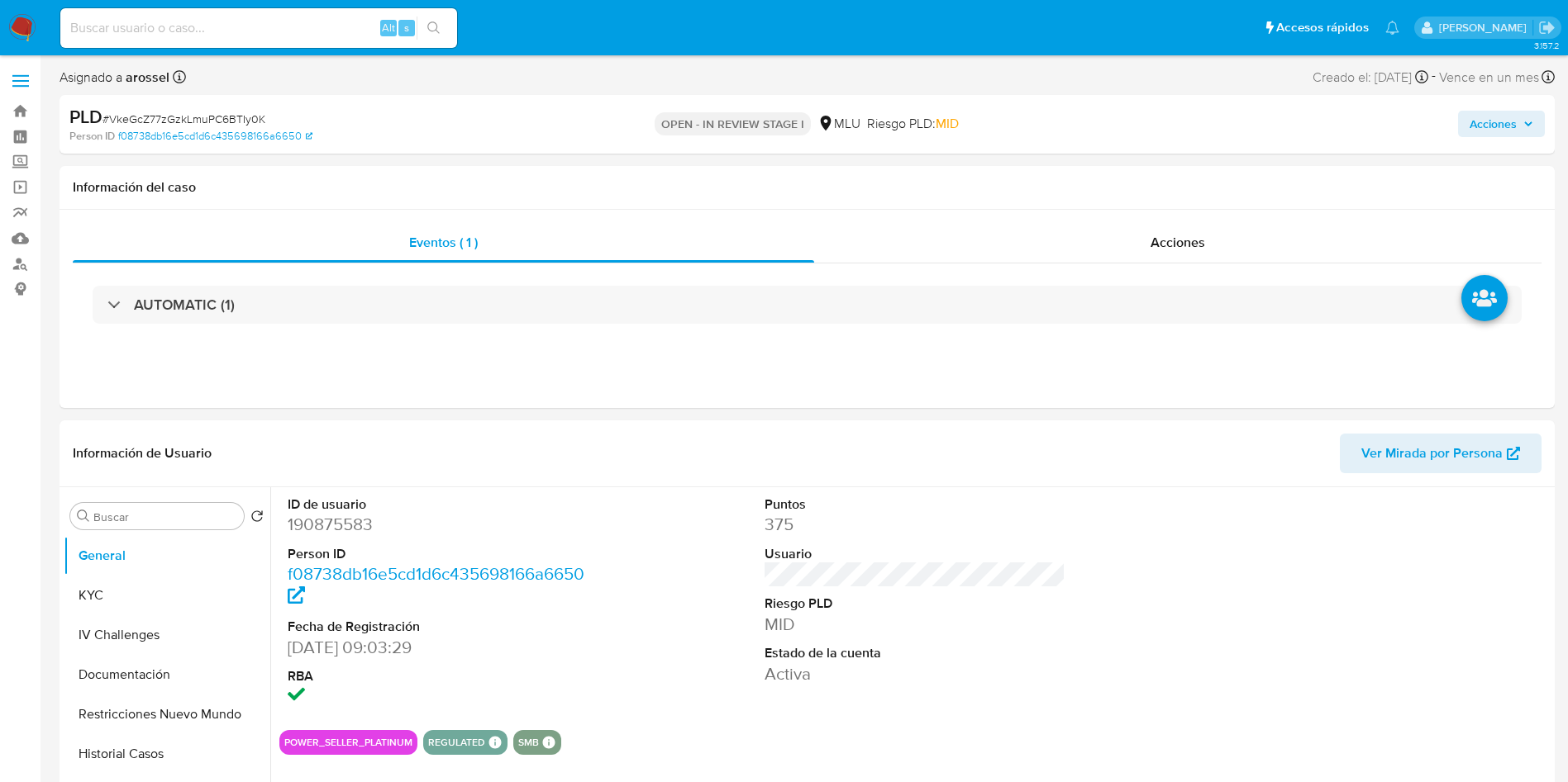
click at [1488, 132] on span "Acciones" at bounding box center [1493, 123] width 47 height 26
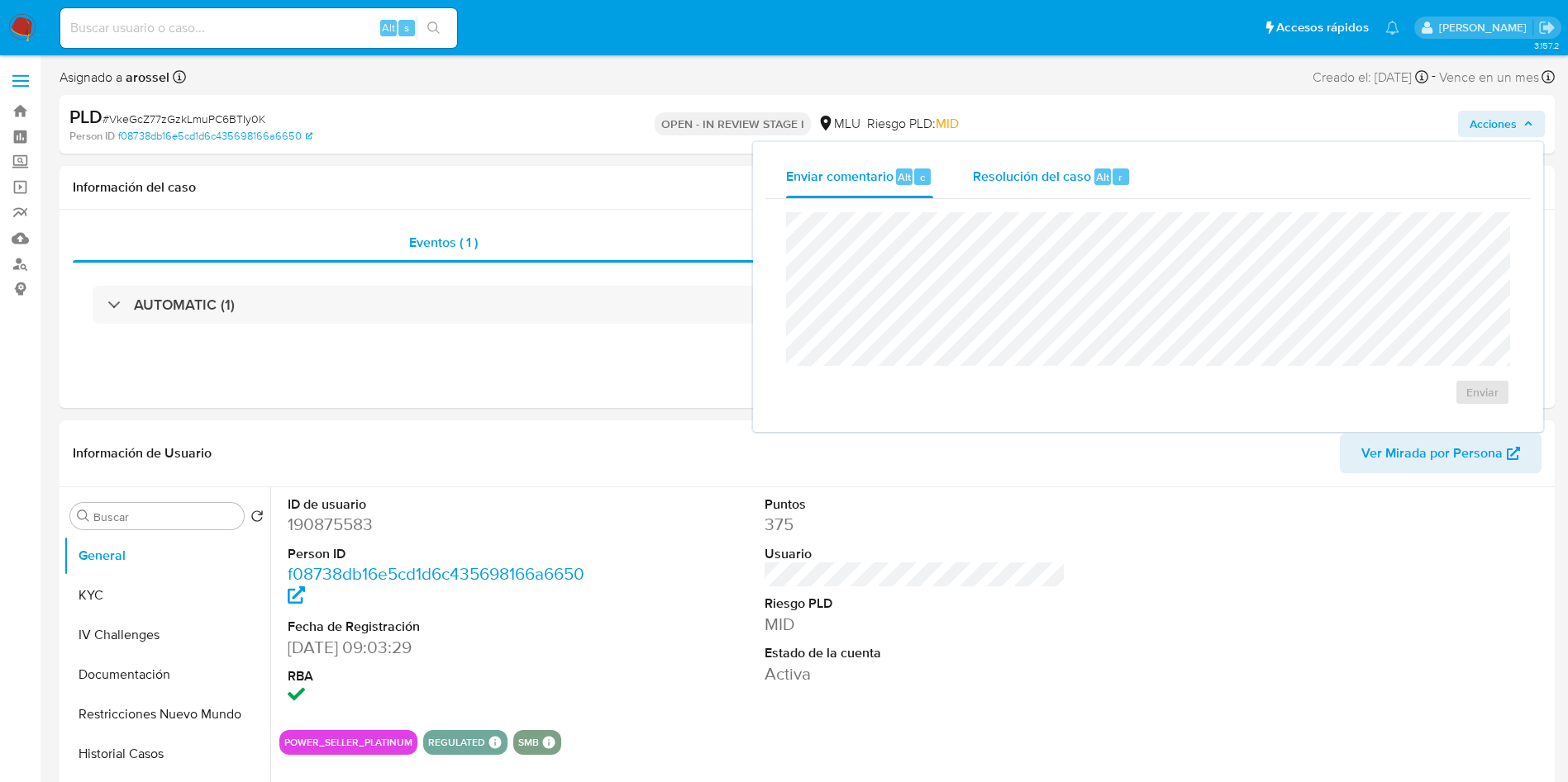
click at [969, 176] on button "Resolución del caso Alt r" at bounding box center [1052, 177] width 198 height 43
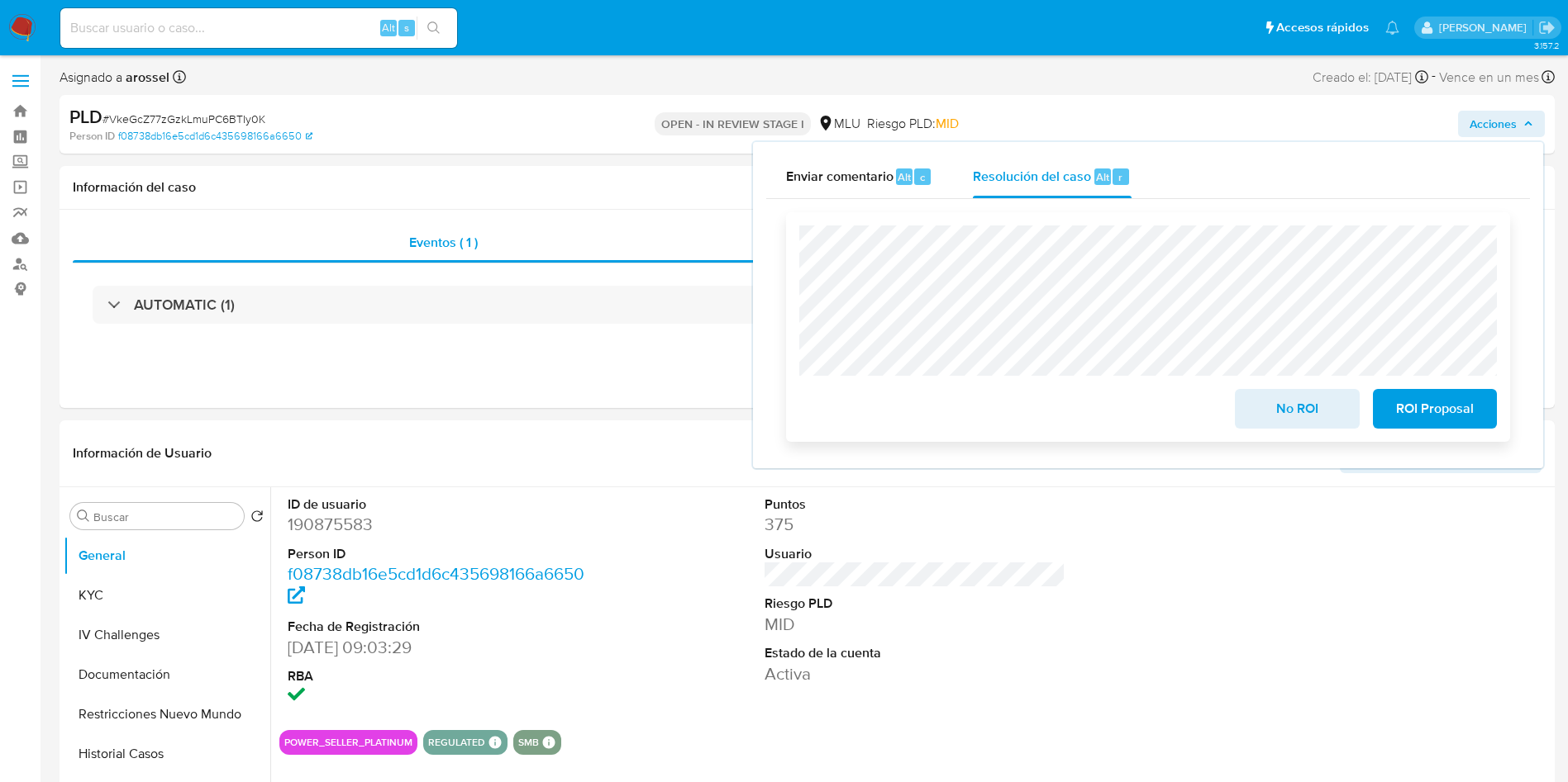
click at [1291, 426] on span "No ROI" at bounding box center [1297, 409] width 81 height 36
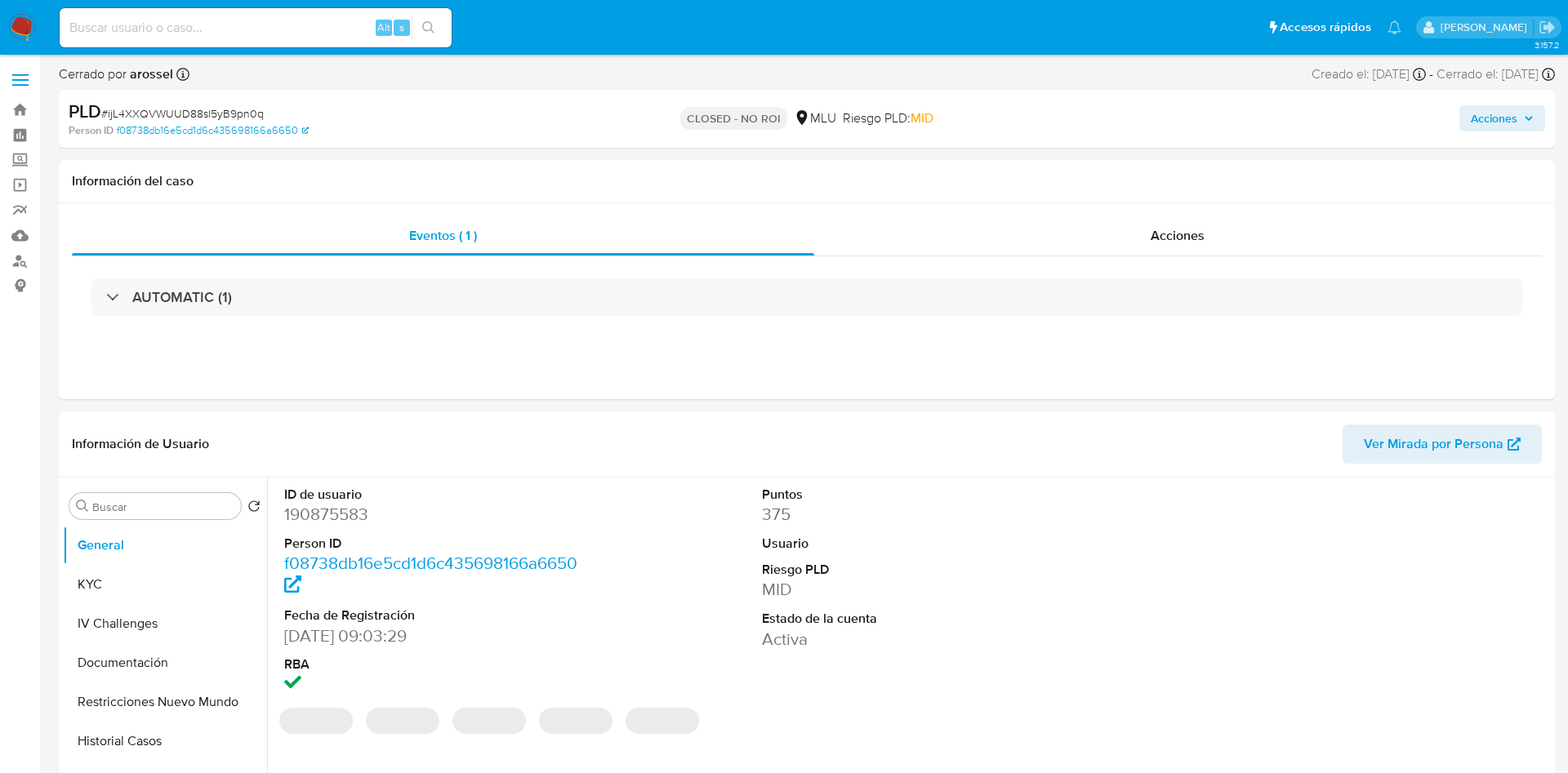
select select "10"
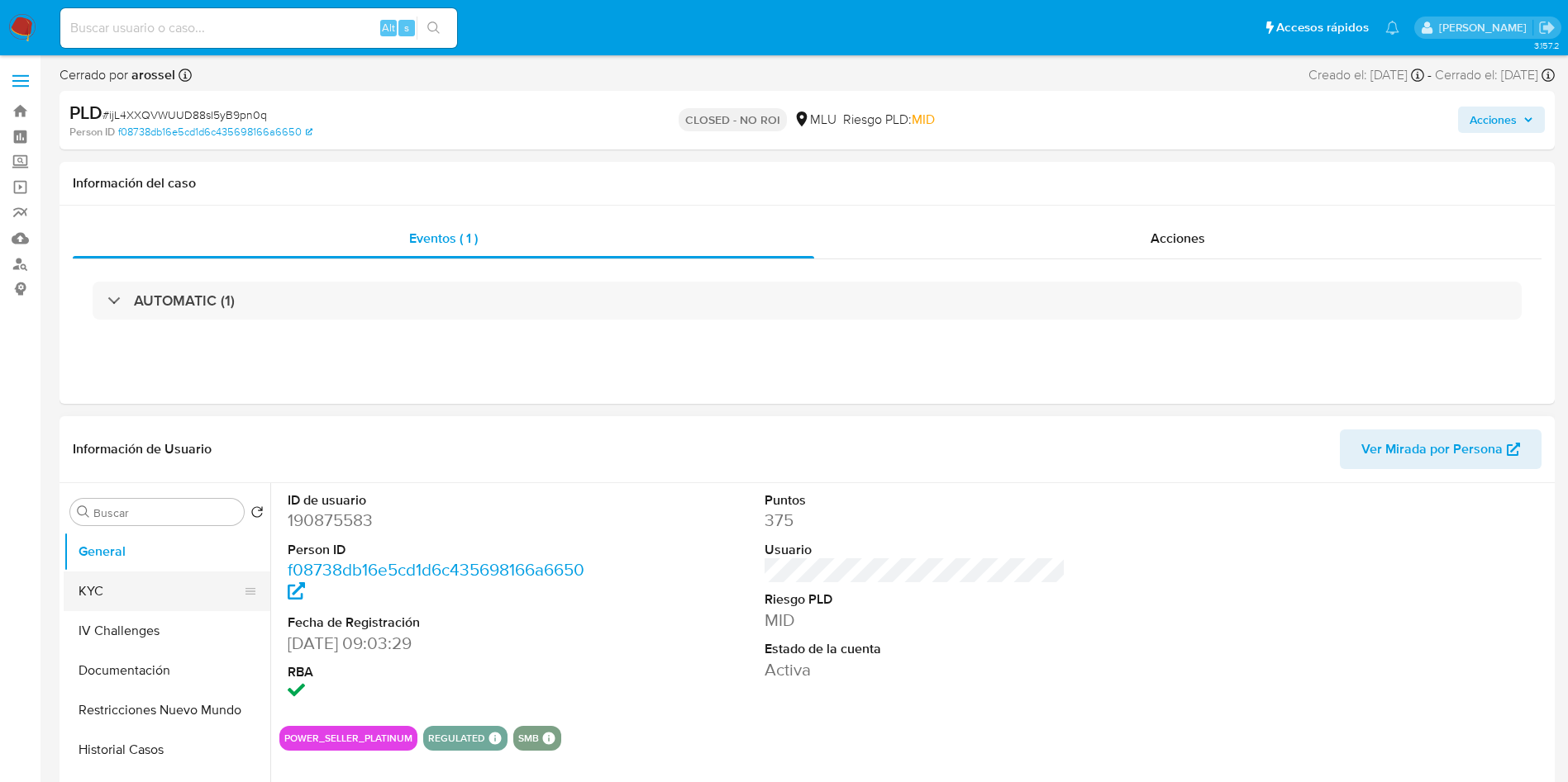
click at [160, 599] on button "KYC" at bounding box center [160, 592] width 193 height 40
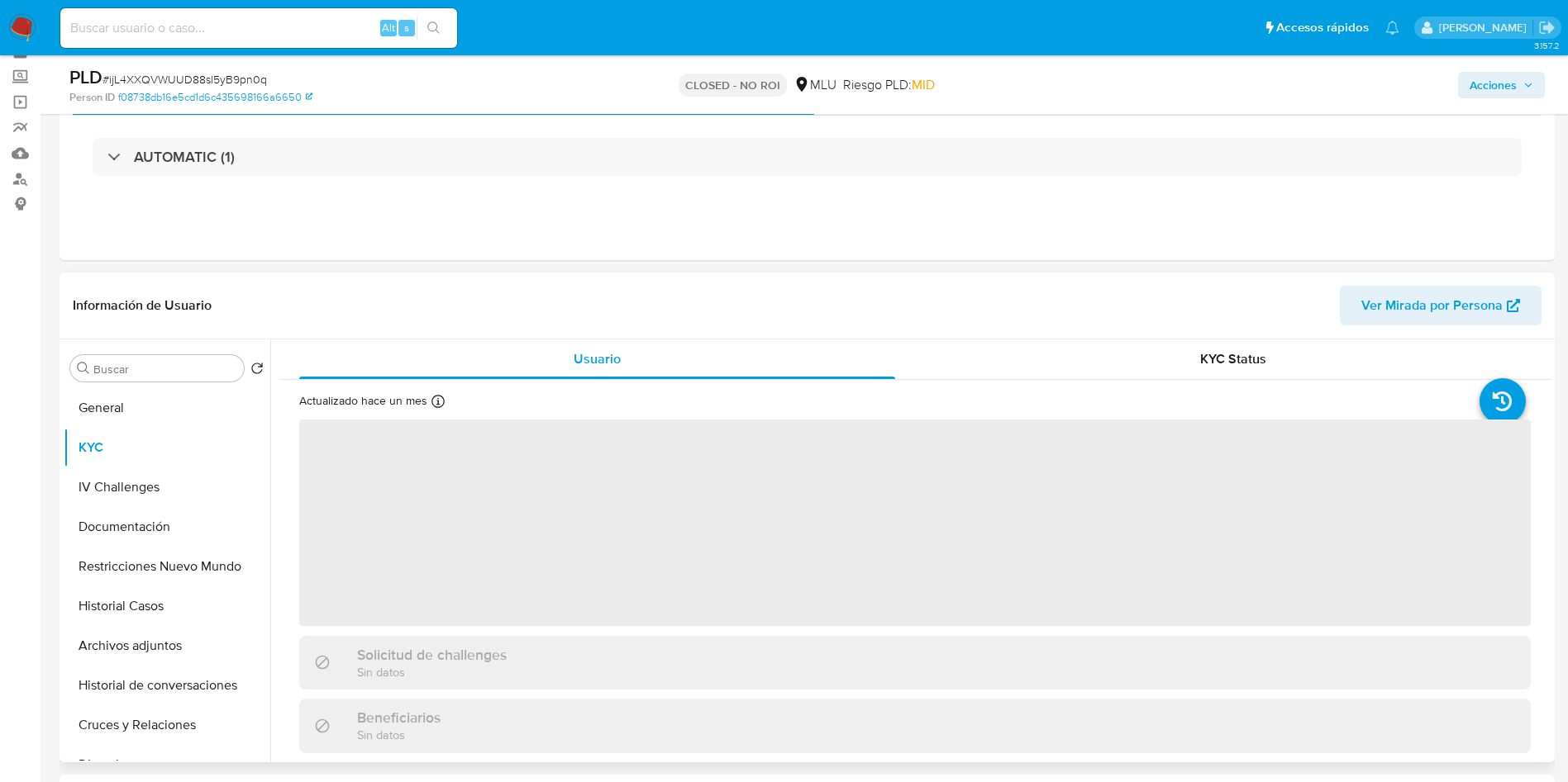
scroll to position [124, 0]
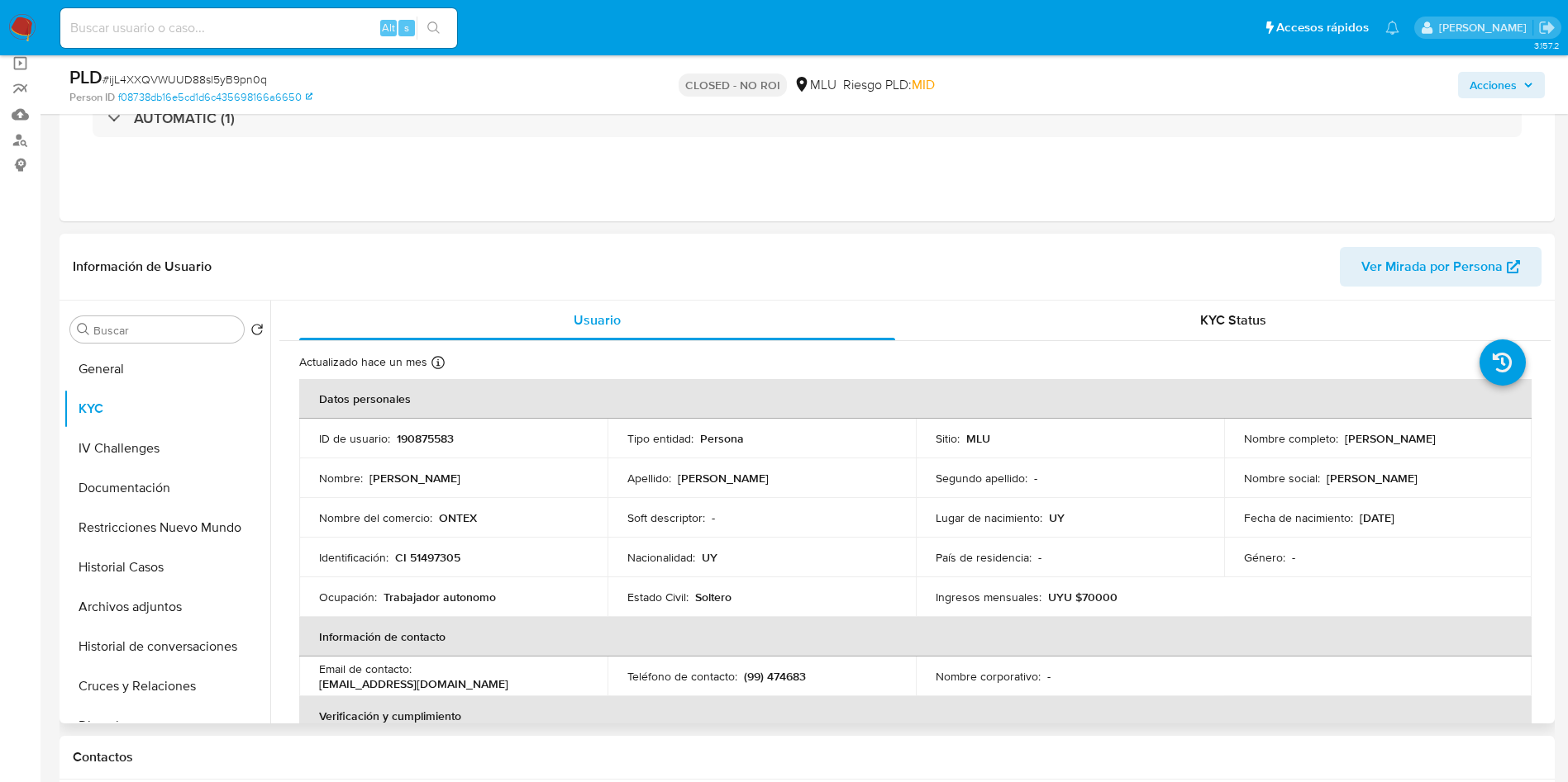
drag, startPoint x: 1229, startPoint y: 453, endPoint x: 1413, endPoint y: 450, distance: 184.0
click at [1413, 450] on td "Nombre completo : Marcos Gabriel Brunello Nieves" at bounding box center [1378, 439] width 308 height 40
copy p "Marcos Gabriel Brunello Nieves"
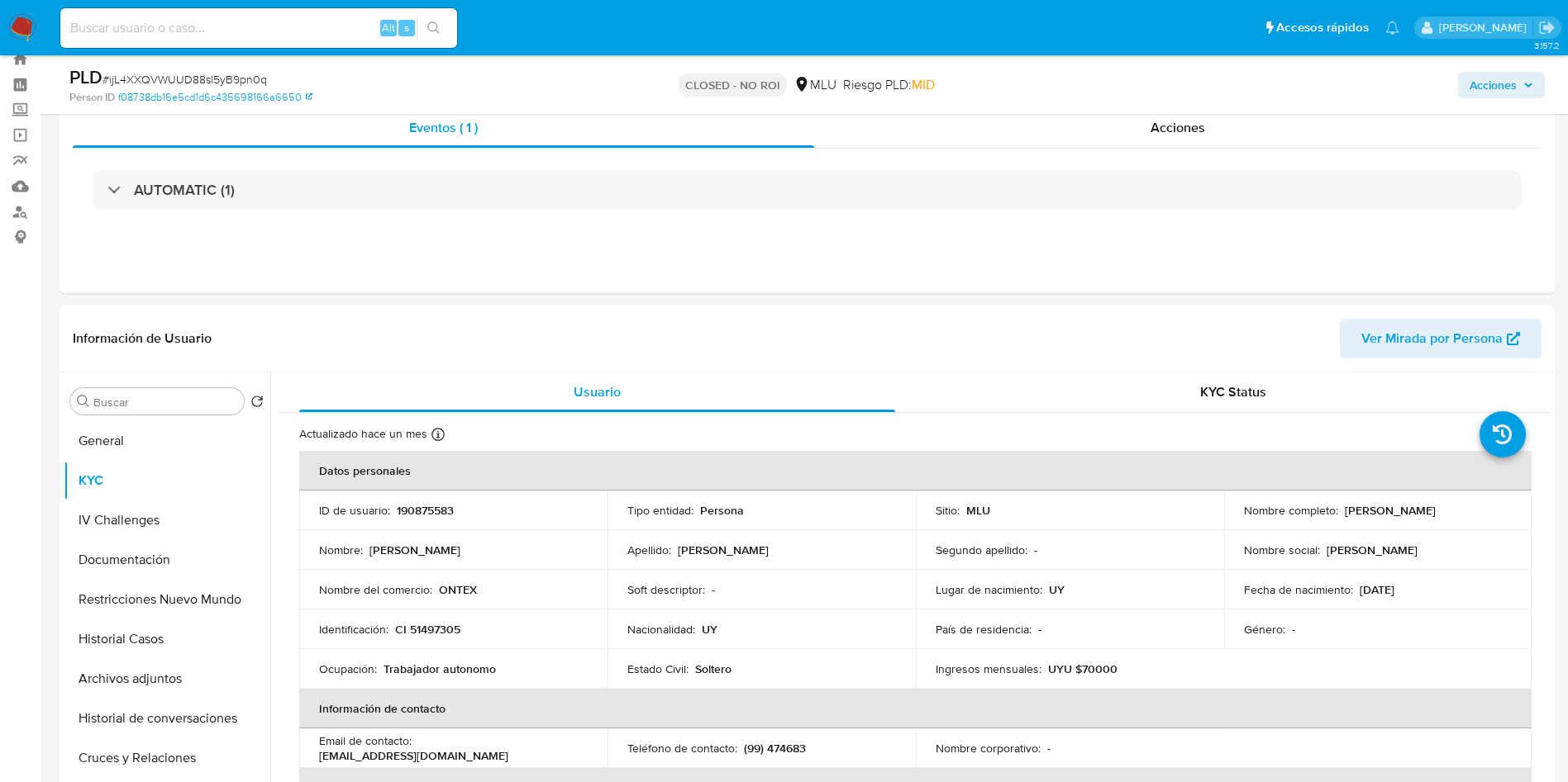
scroll to position [0, 0]
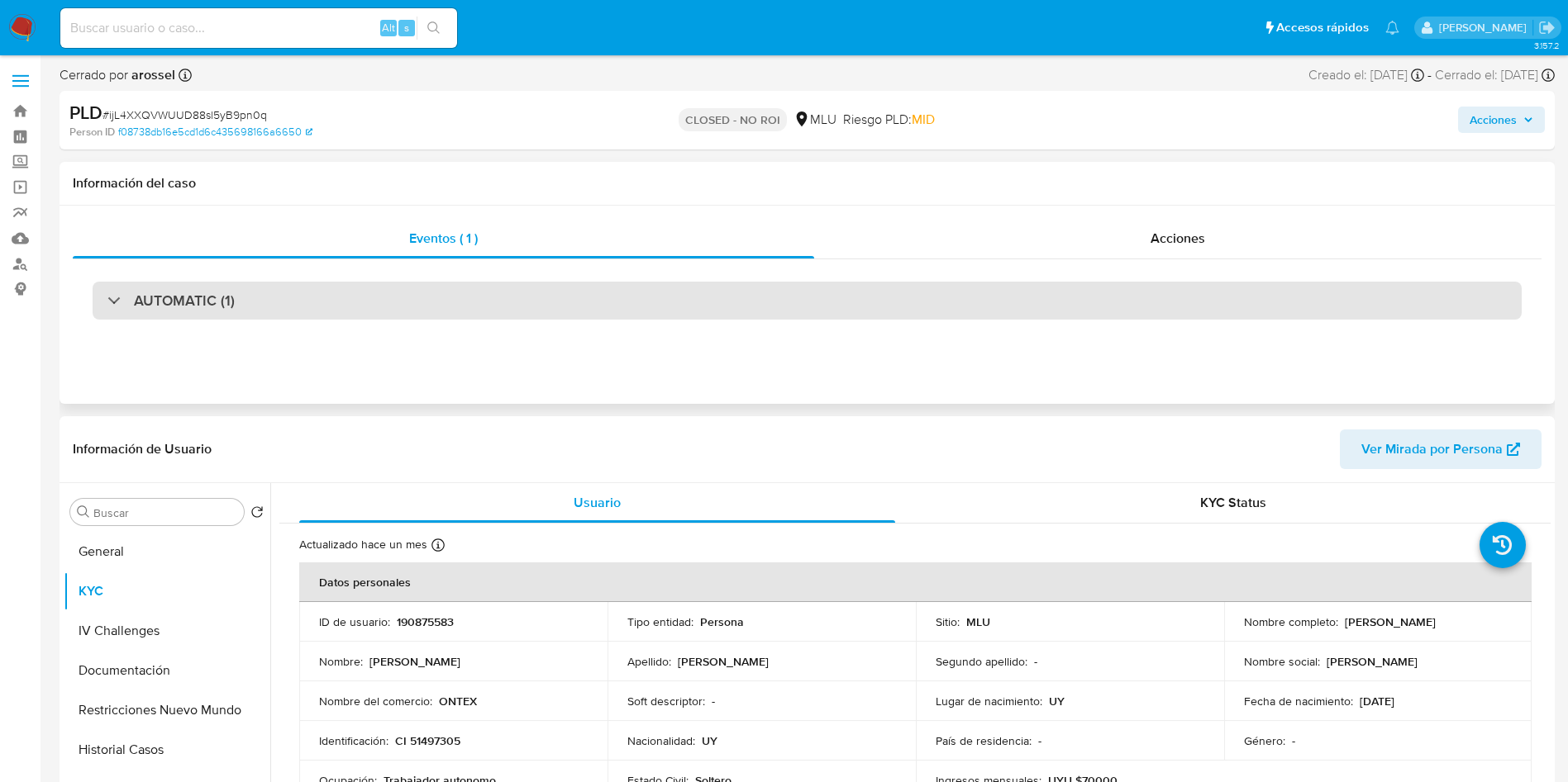
click at [300, 299] on div "AUTOMATIC (1)" at bounding box center [806, 301] width 1429 height 38
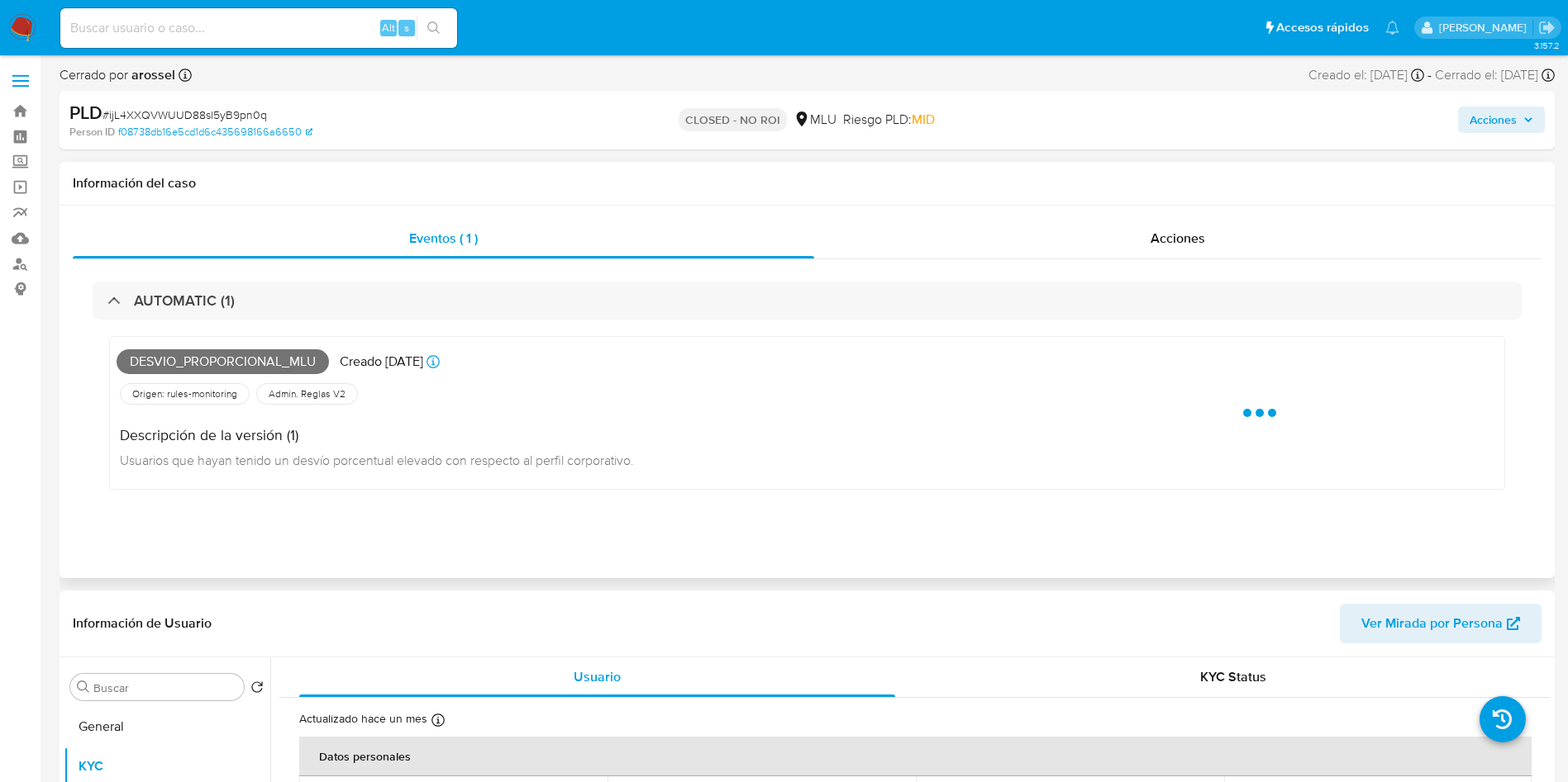
click at [211, 356] on span "Desvio_proporcional_mlu" at bounding box center [223, 362] width 212 height 25
click at [216, 368] on span "Desvio_proporcional_mlu" at bounding box center [223, 362] width 212 height 25
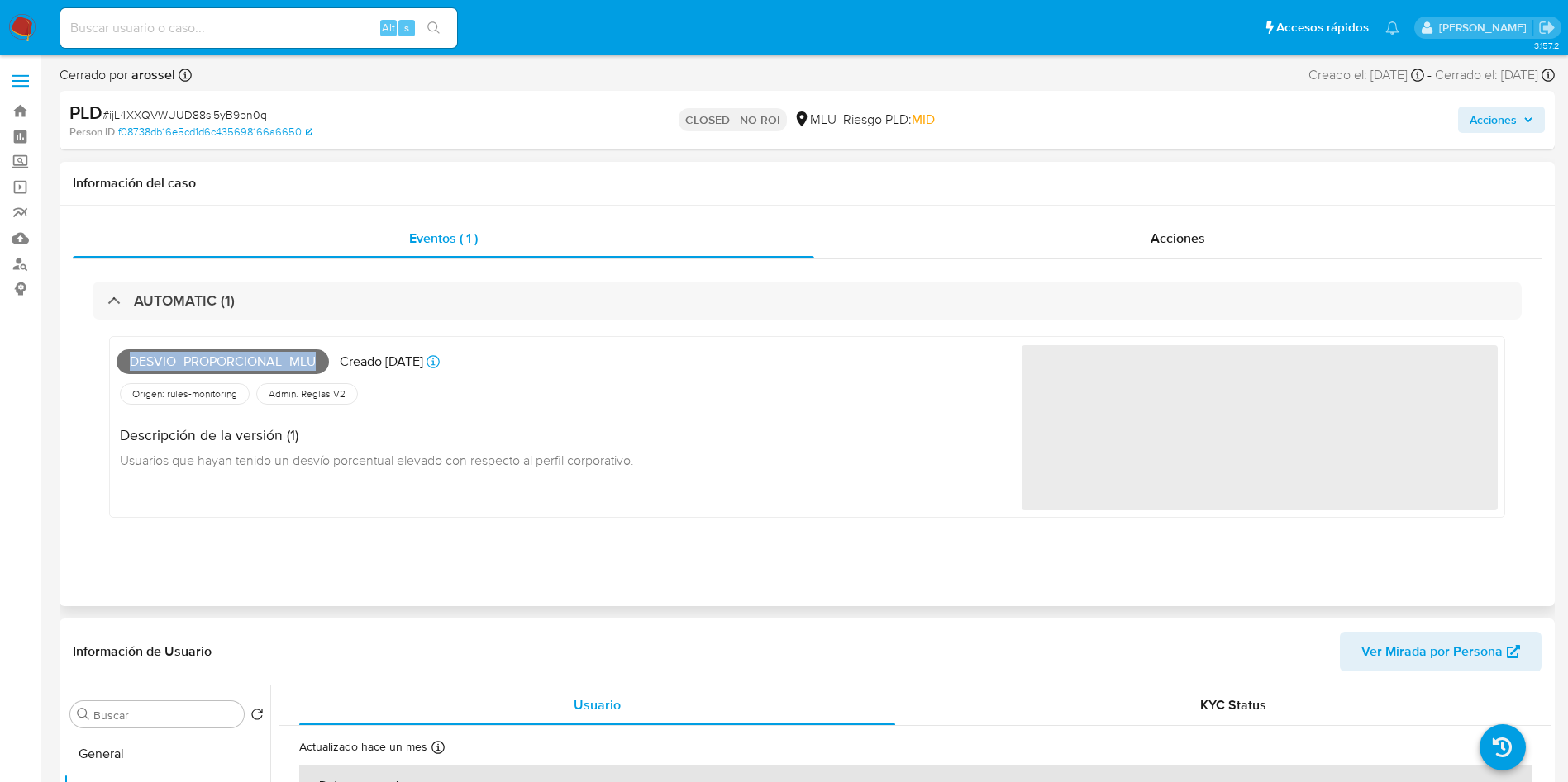
click at [216, 368] on span "Desvio_proporcional_mlu" at bounding box center [223, 362] width 212 height 25
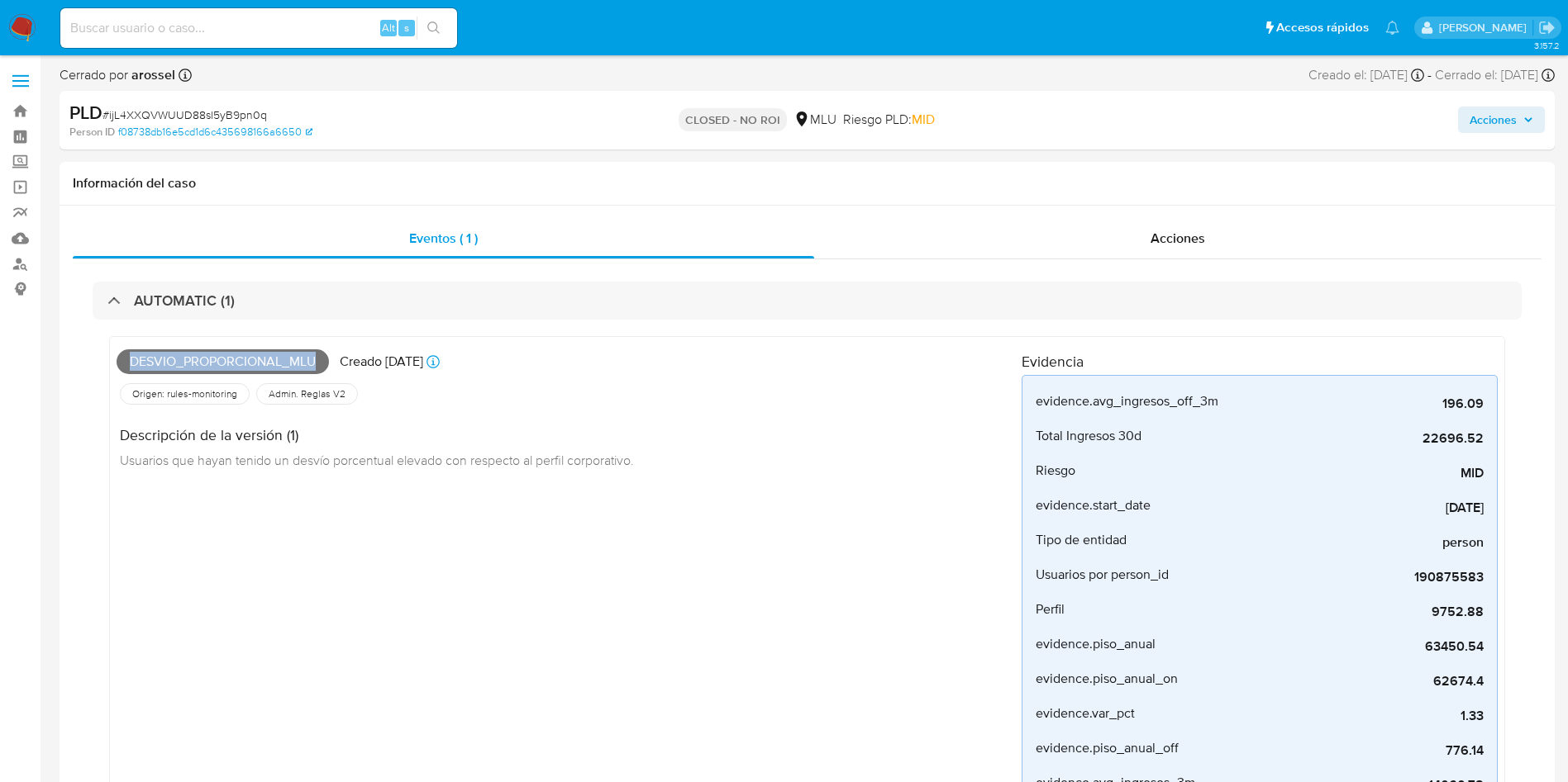
copy span "Desvio_proporcional_mlu"
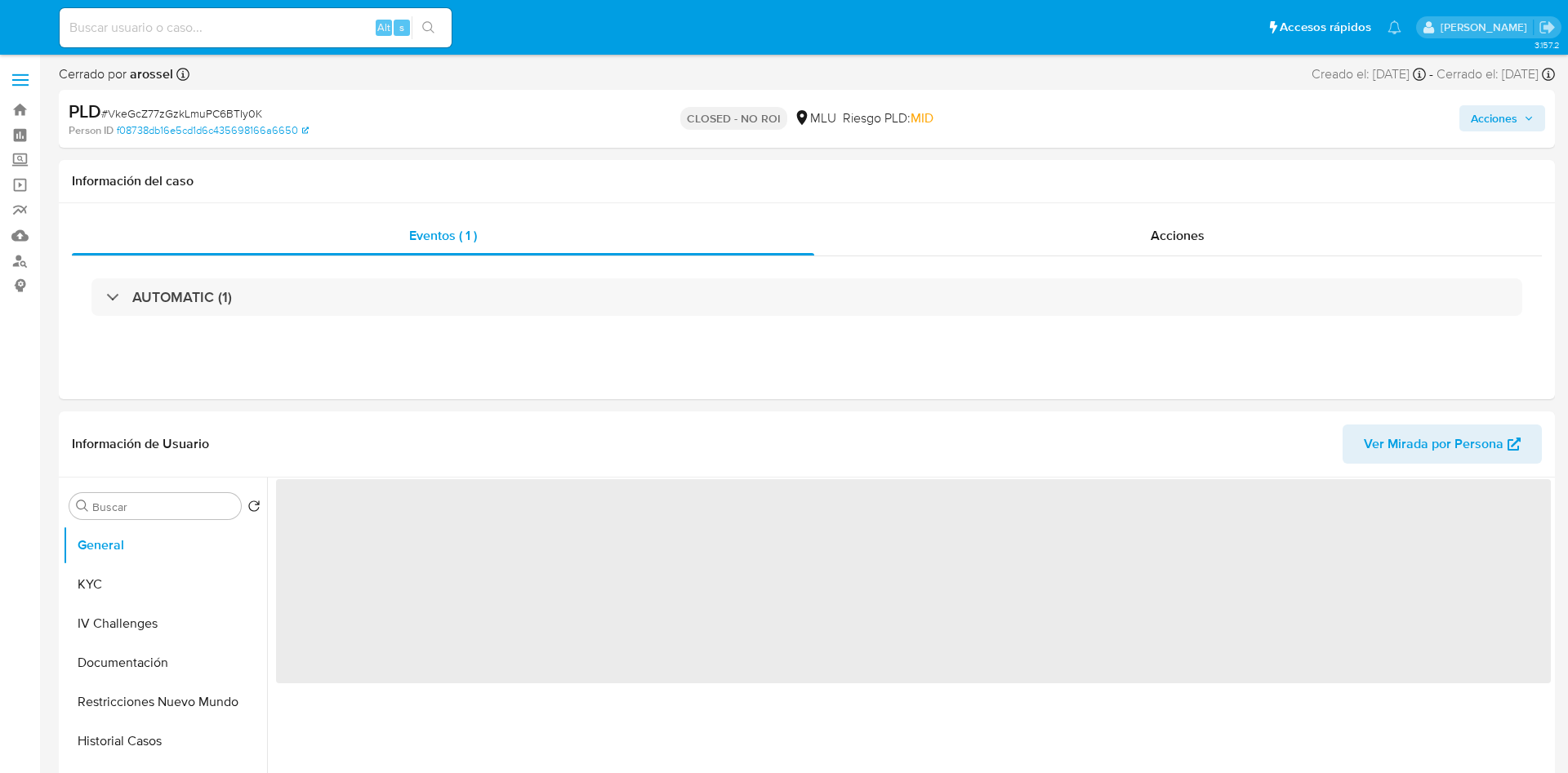
select select "10"
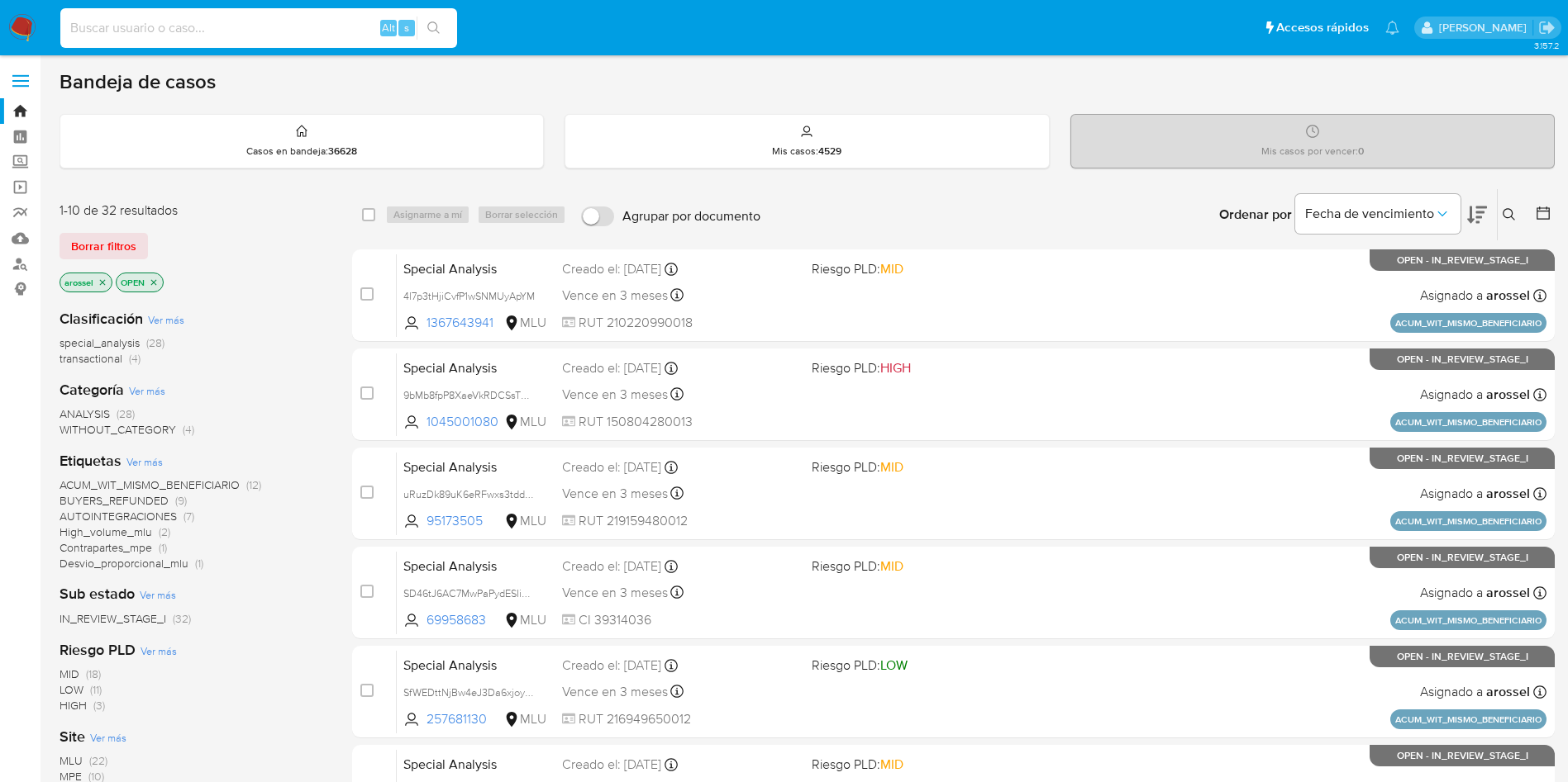
click at [225, 25] on input at bounding box center [259, 28] width 397 height 22
paste input "Xjpo5Xz6E8vikclDIWjShWuH"
type input "Xjpo5Xz6E8vikclDIWjShWuH"
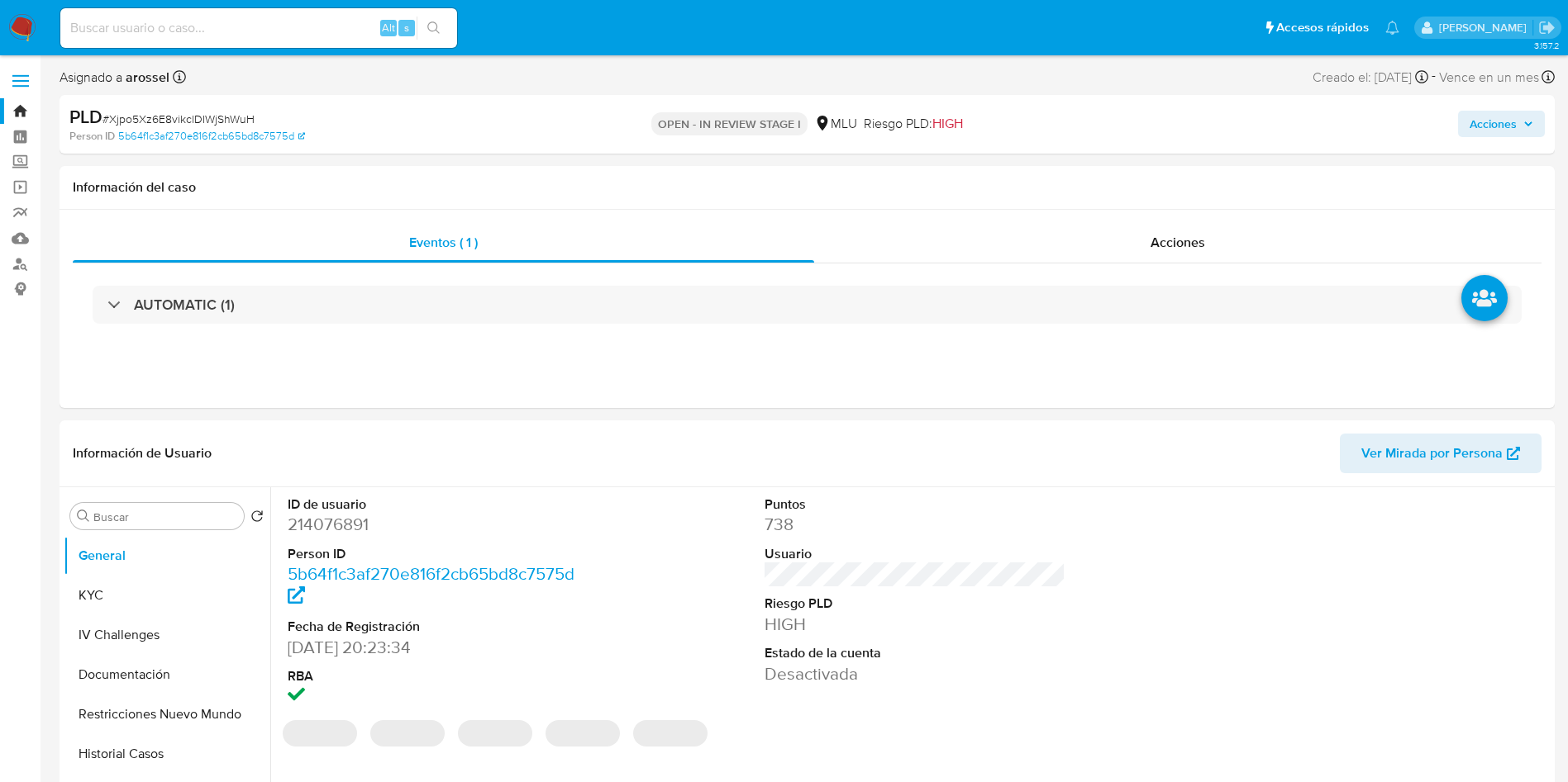
select select "10"
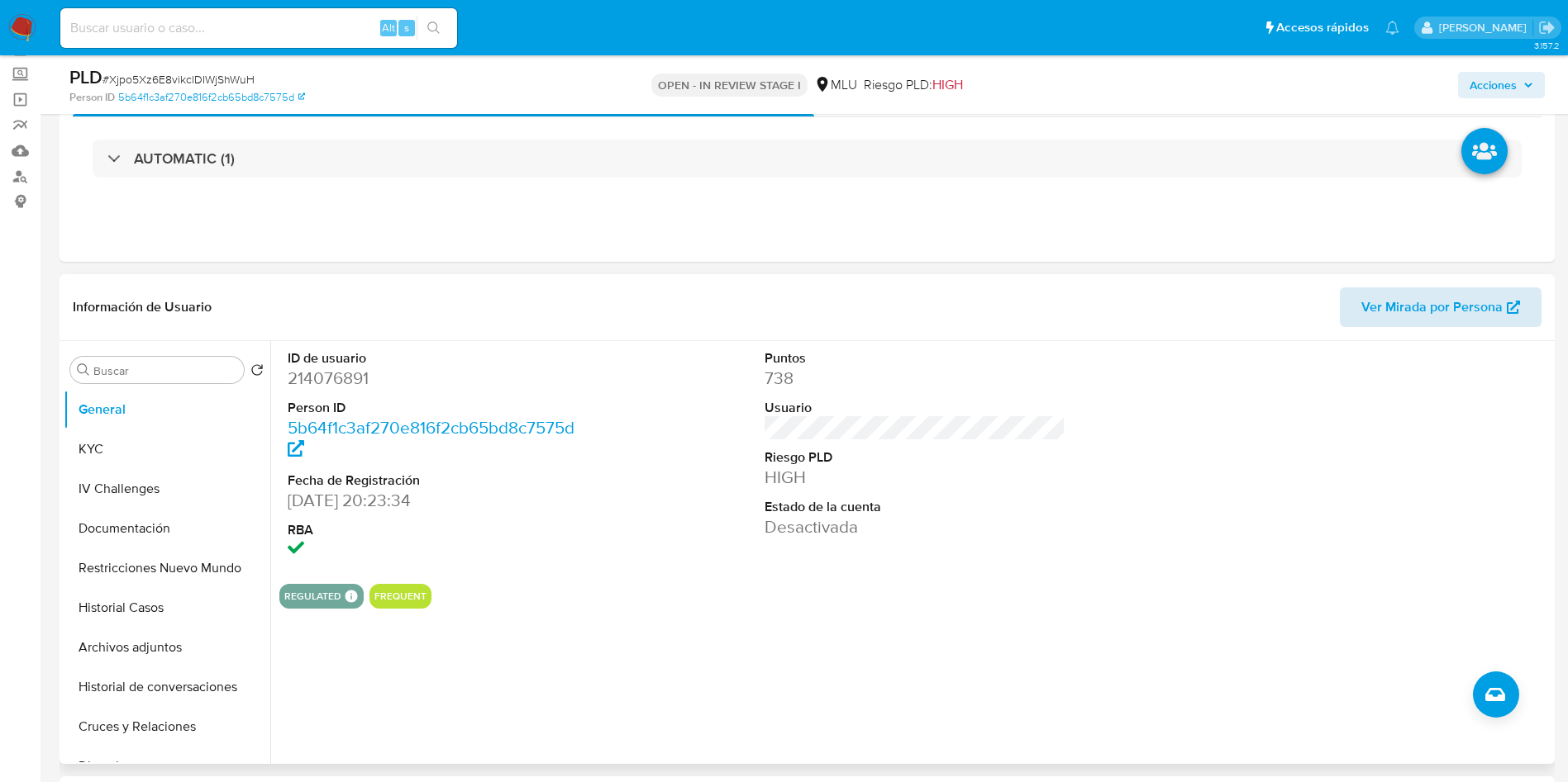
scroll to position [124, 0]
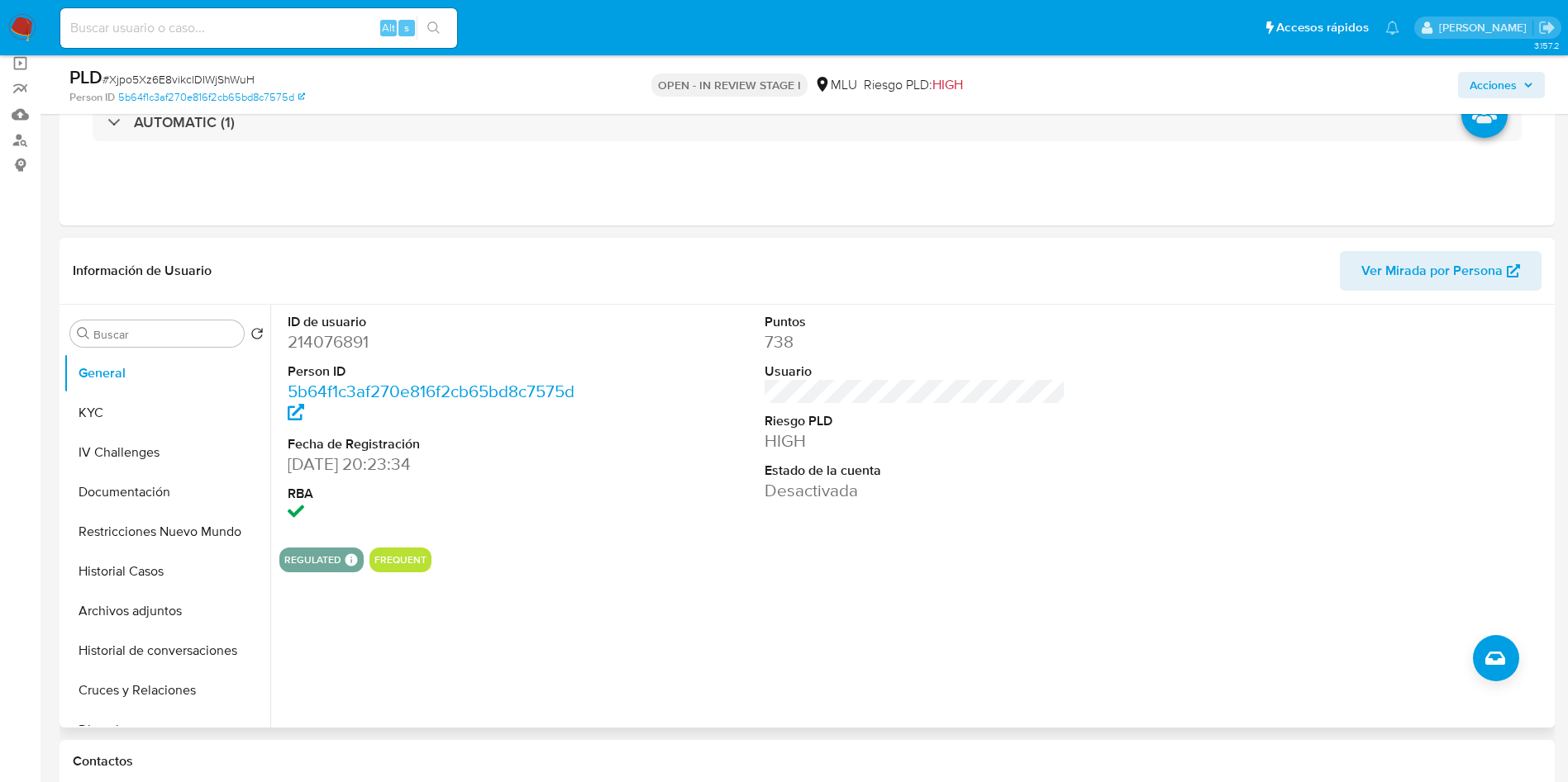
click at [1431, 262] on span "Ver Mirada por Persona" at bounding box center [1431, 271] width 141 height 40
click at [145, 413] on button "KYC" at bounding box center [160, 413] width 193 height 40
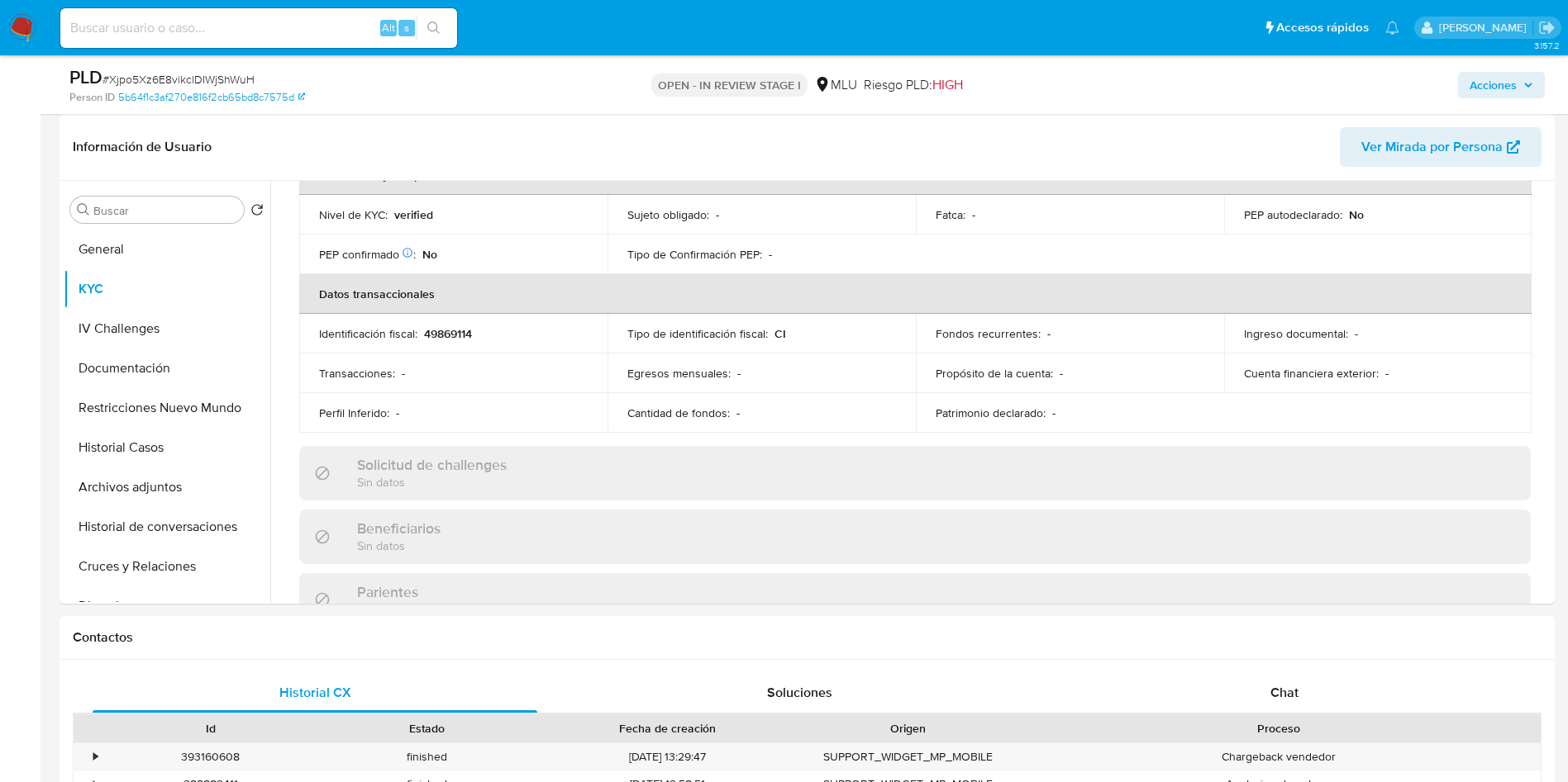
scroll to position [372, 0]
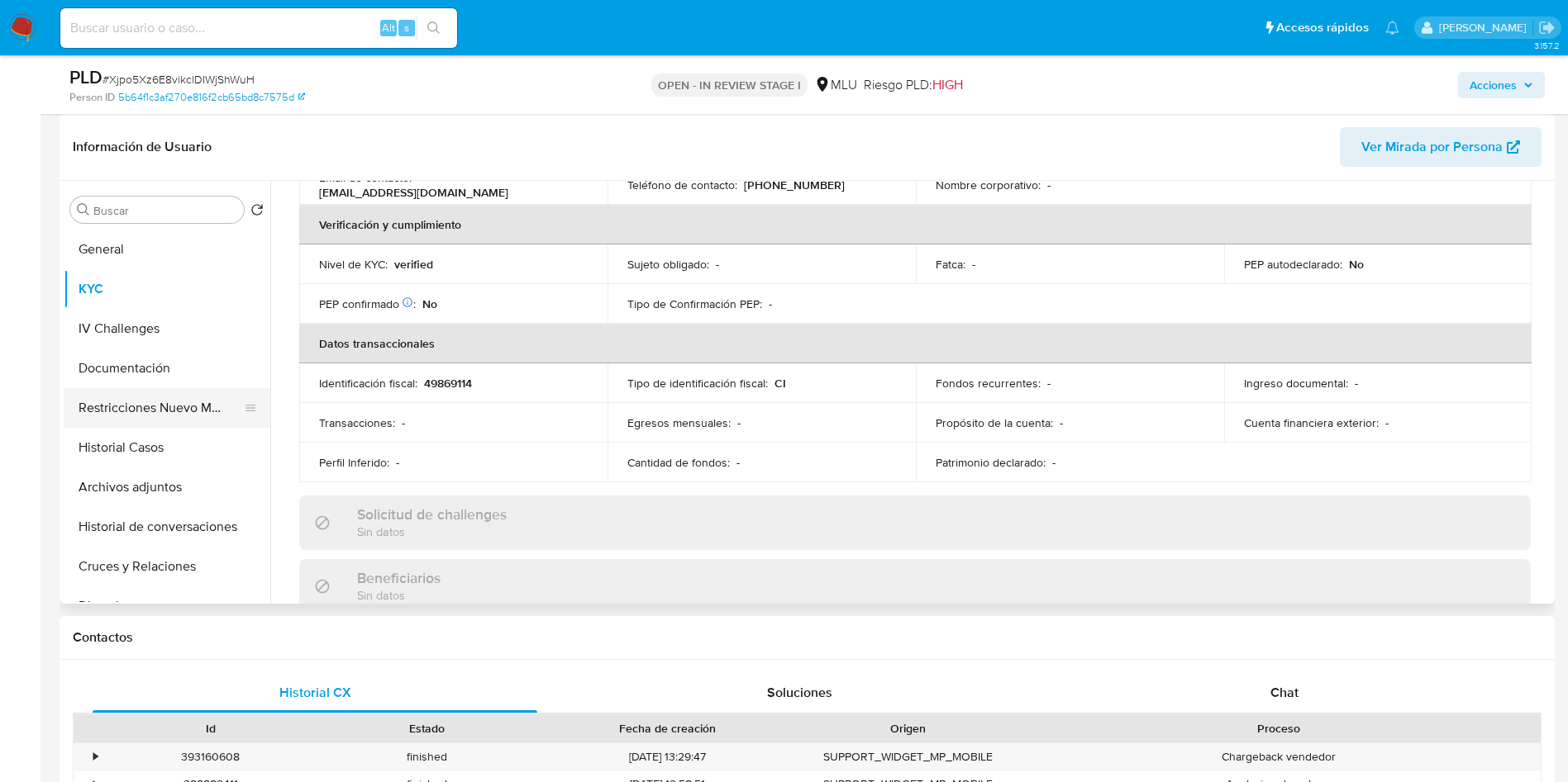
click at [184, 399] on button "Restricciones Nuevo Mundo" at bounding box center [160, 408] width 193 height 40
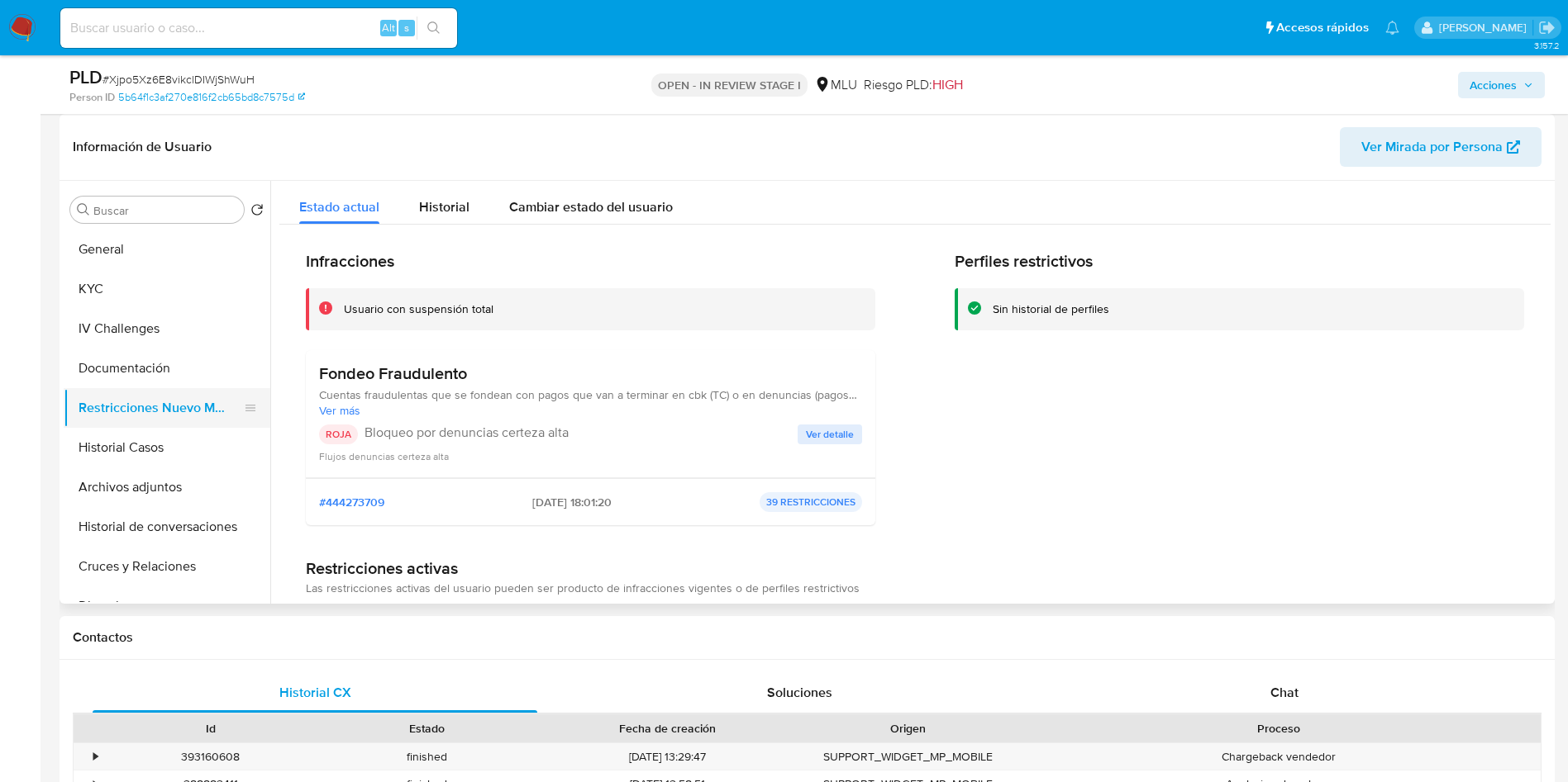
scroll to position [124, 0]
click at [166, 410] on button "Historial de conversaciones" at bounding box center [160, 403] width 193 height 40
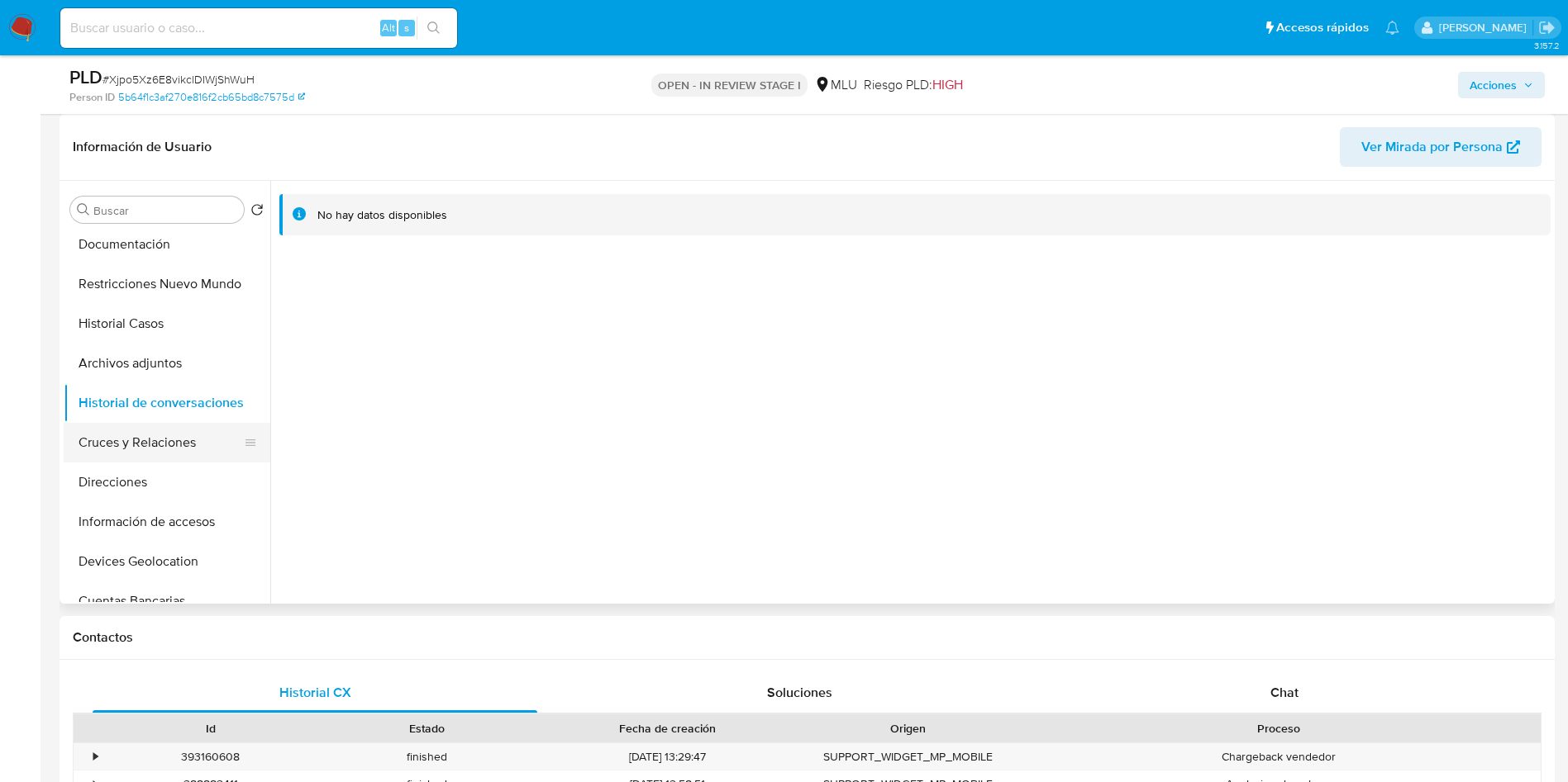
click at [181, 443] on button "Cruces y Relaciones" at bounding box center [160, 443] width 193 height 40
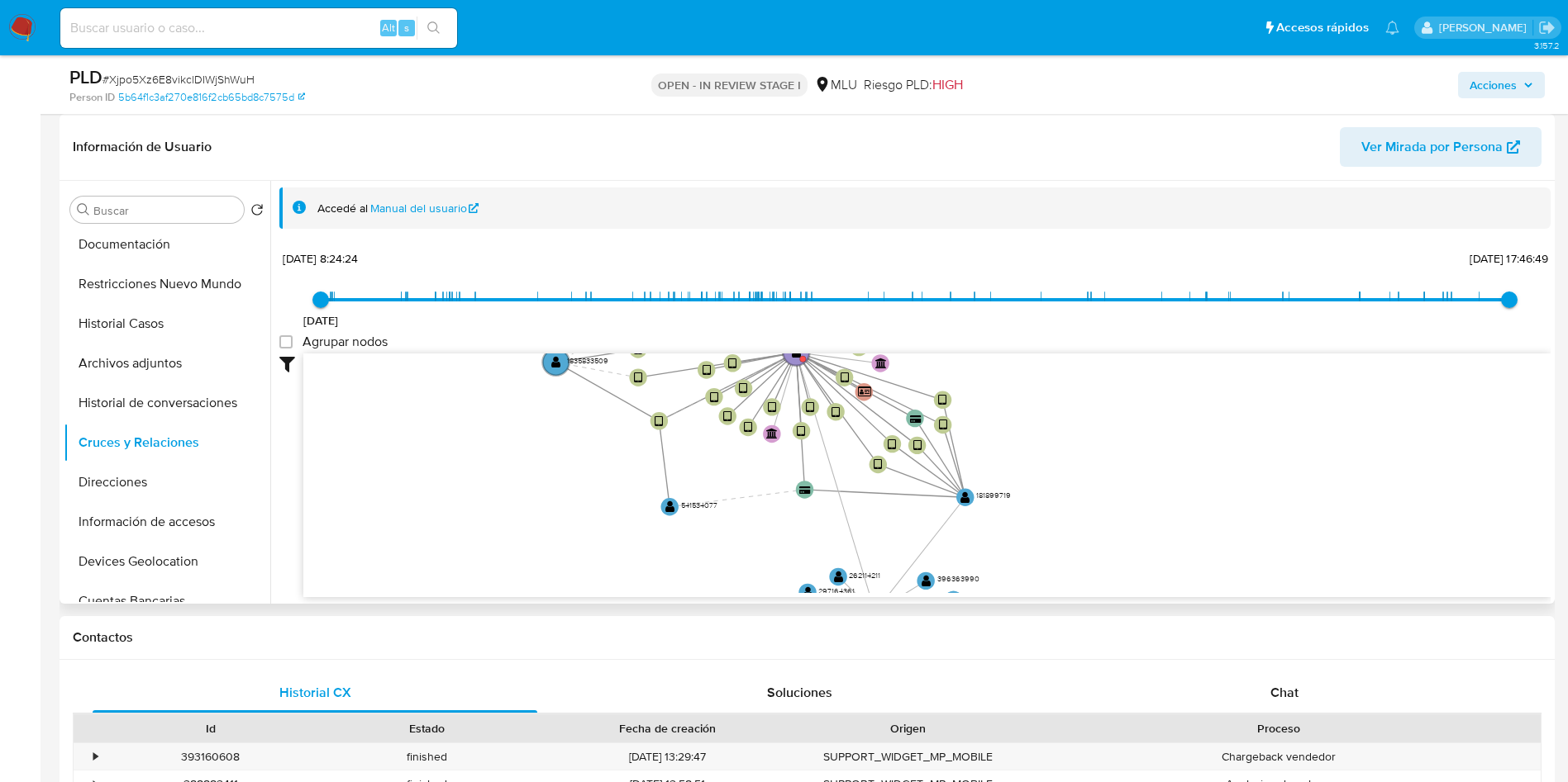
drag, startPoint x: 1257, startPoint y: 378, endPoint x: 509, endPoint y: 243, distance: 760.1
click at [1136, 310] on div "26/6/2021 26/6/2021, 8:24:24 13/7/2025, 17:46:49 Agrupar nodos Filtros Confianz…" at bounding box center [914, 421] width 1271 height 351
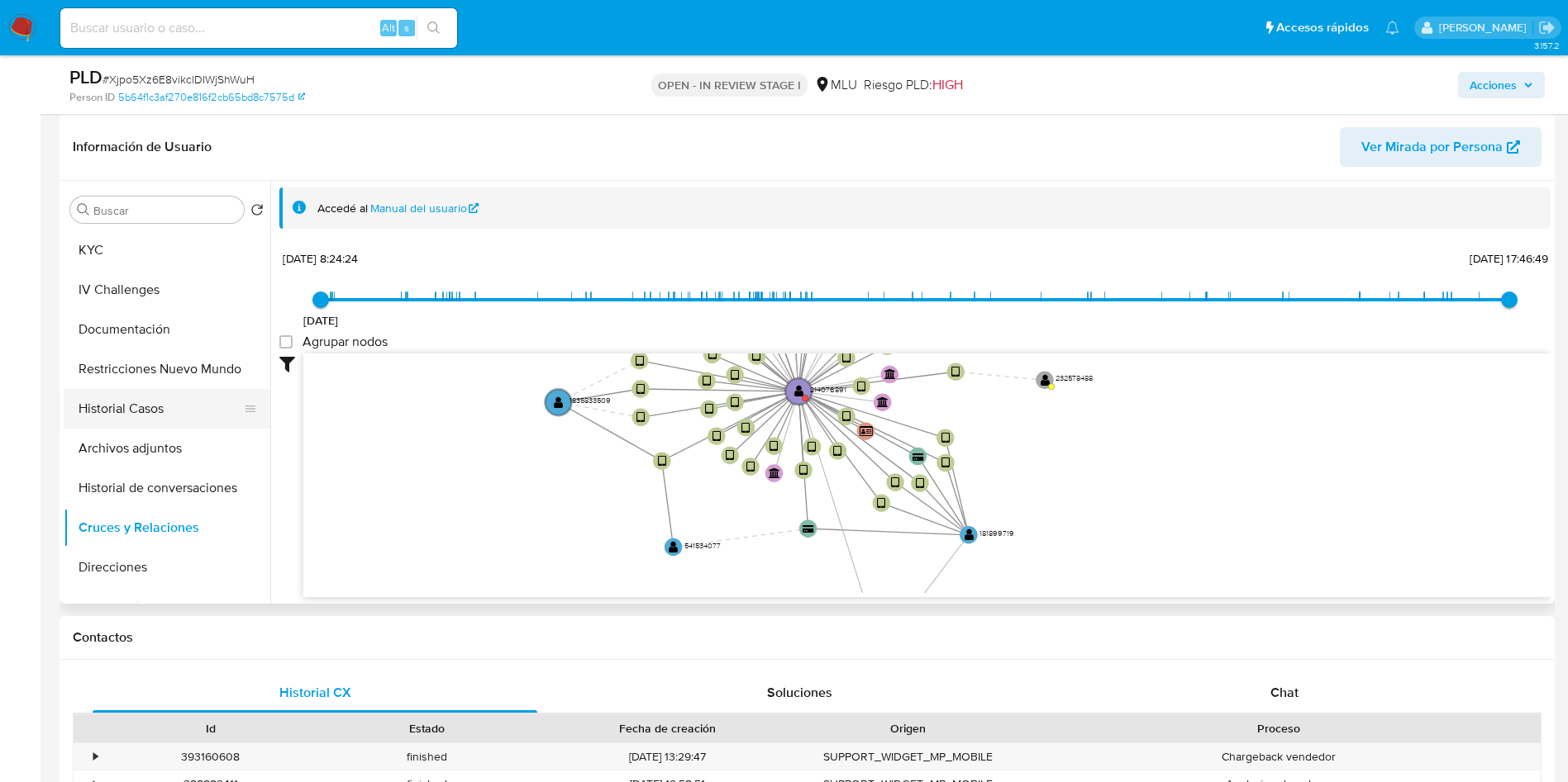
scroll to position [0, 0]
click at [151, 410] on button "Restricciones Nuevo Mundo" at bounding box center [160, 408] width 193 height 40
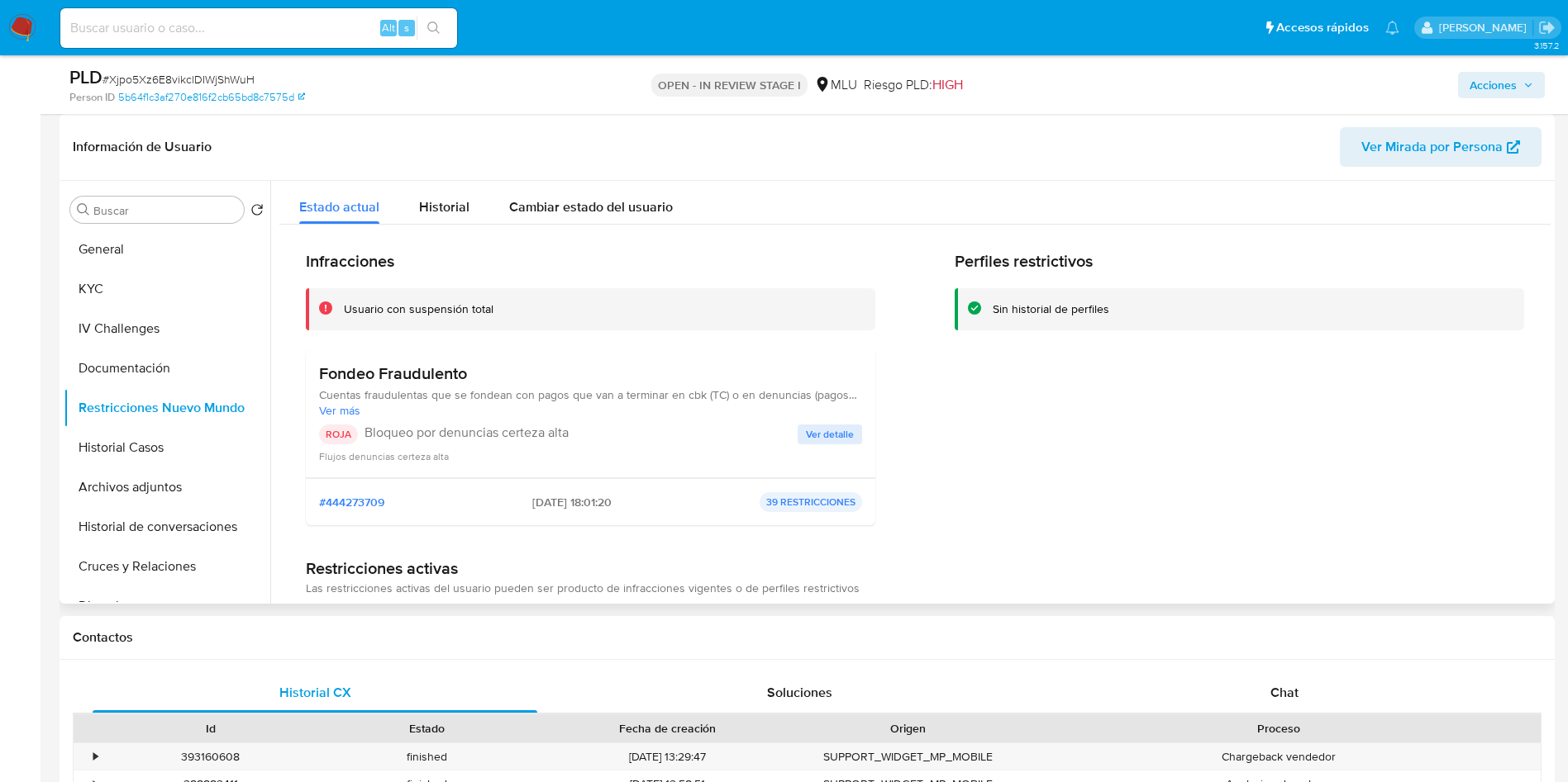
click at [821, 439] on span "Ver detalle" at bounding box center [829, 435] width 48 height 16
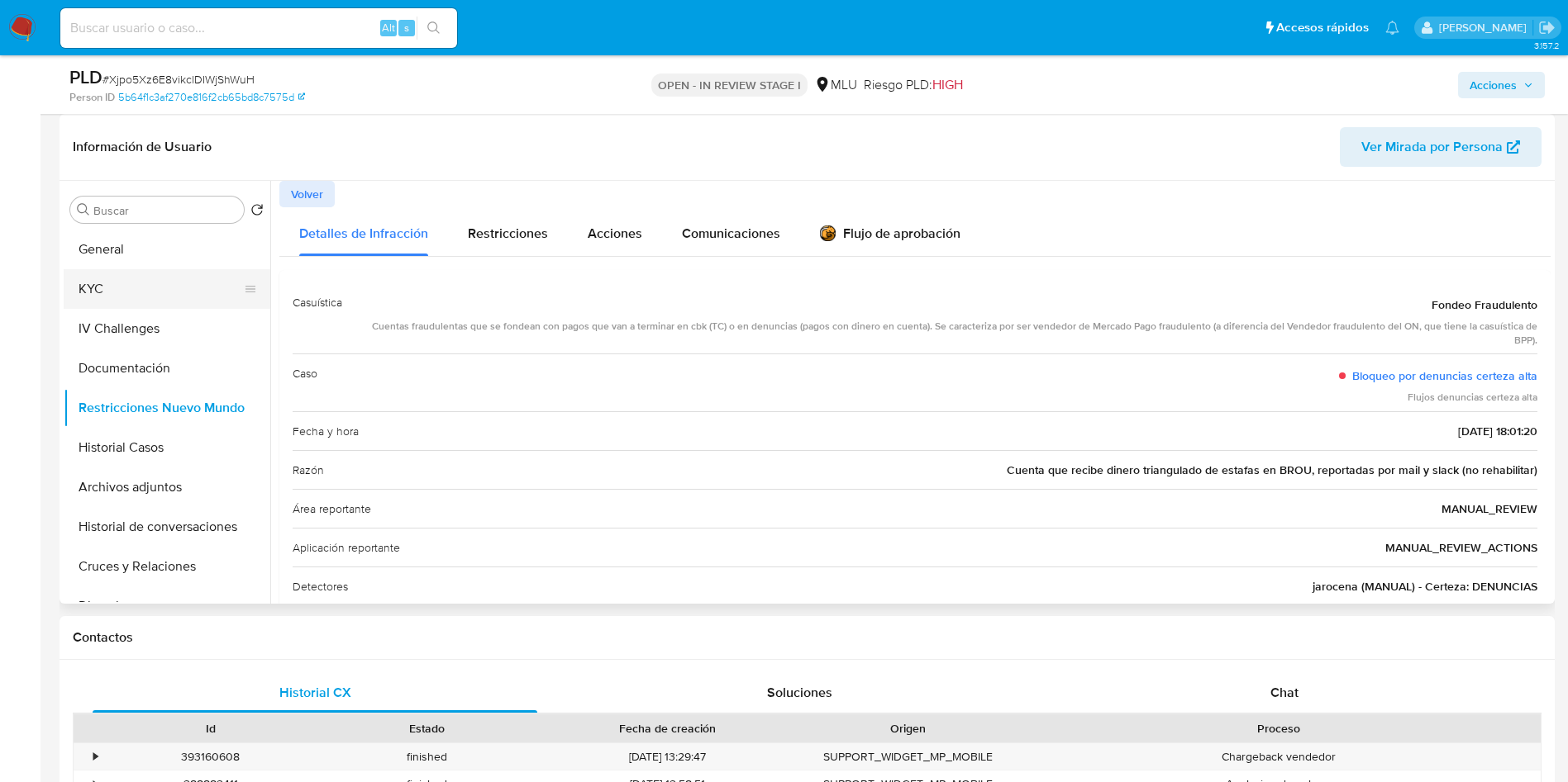
click at [109, 283] on button "KYC" at bounding box center [160, 289] width 193 height 40
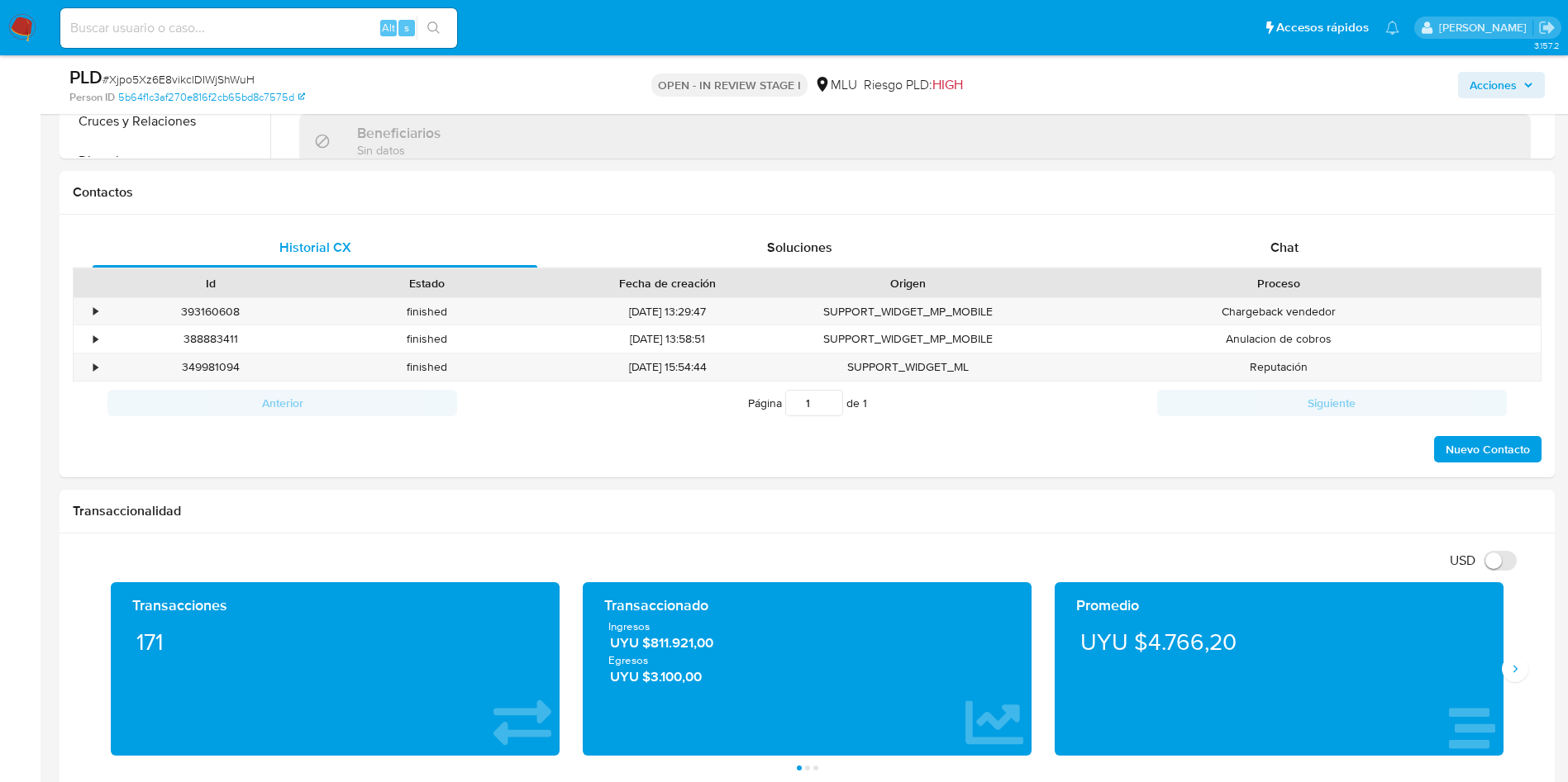
scroll to position [619, 0]
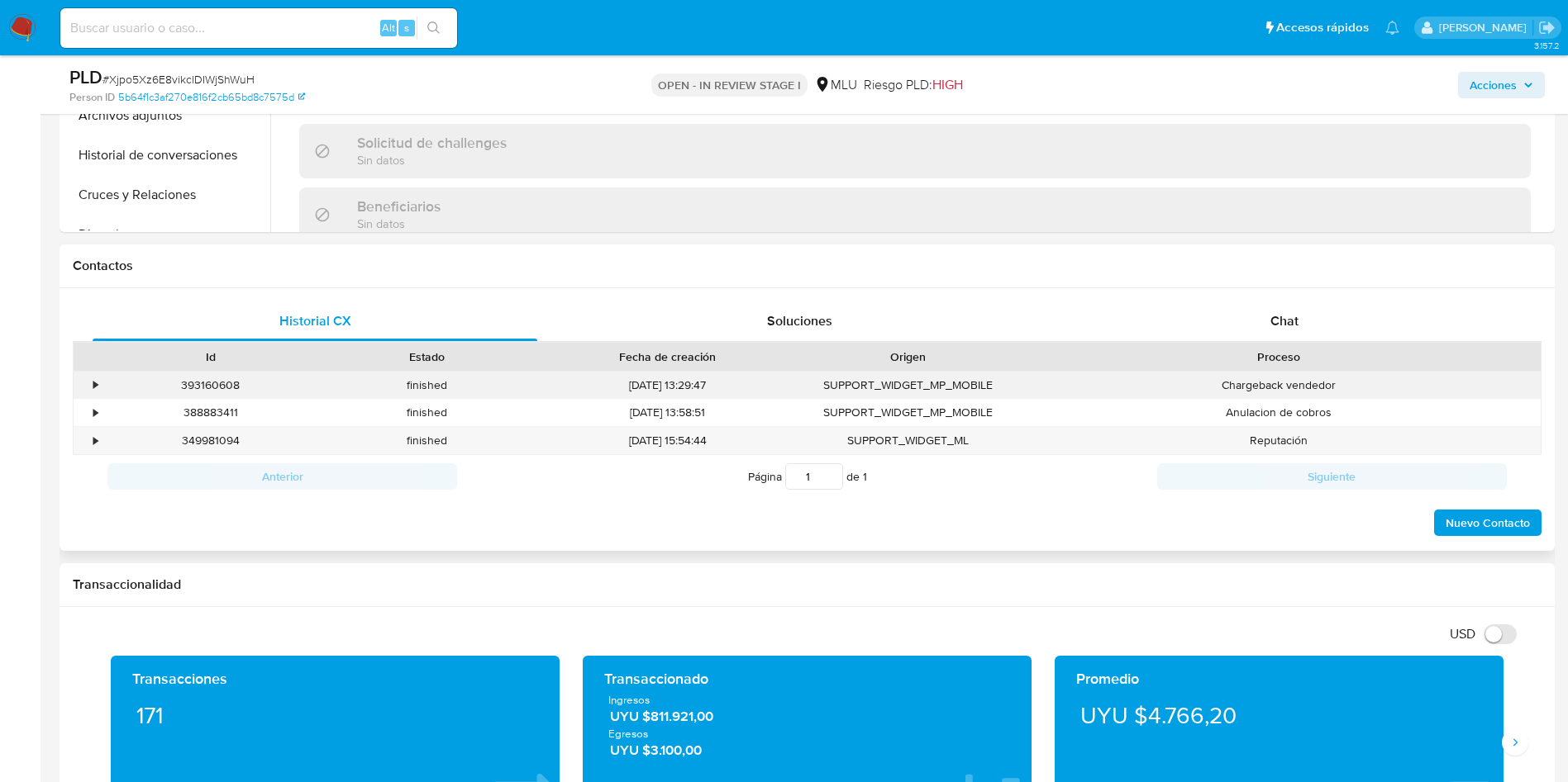
click at [90, 380] on div "•" at bounding box center [88, 385] width 29 height 27
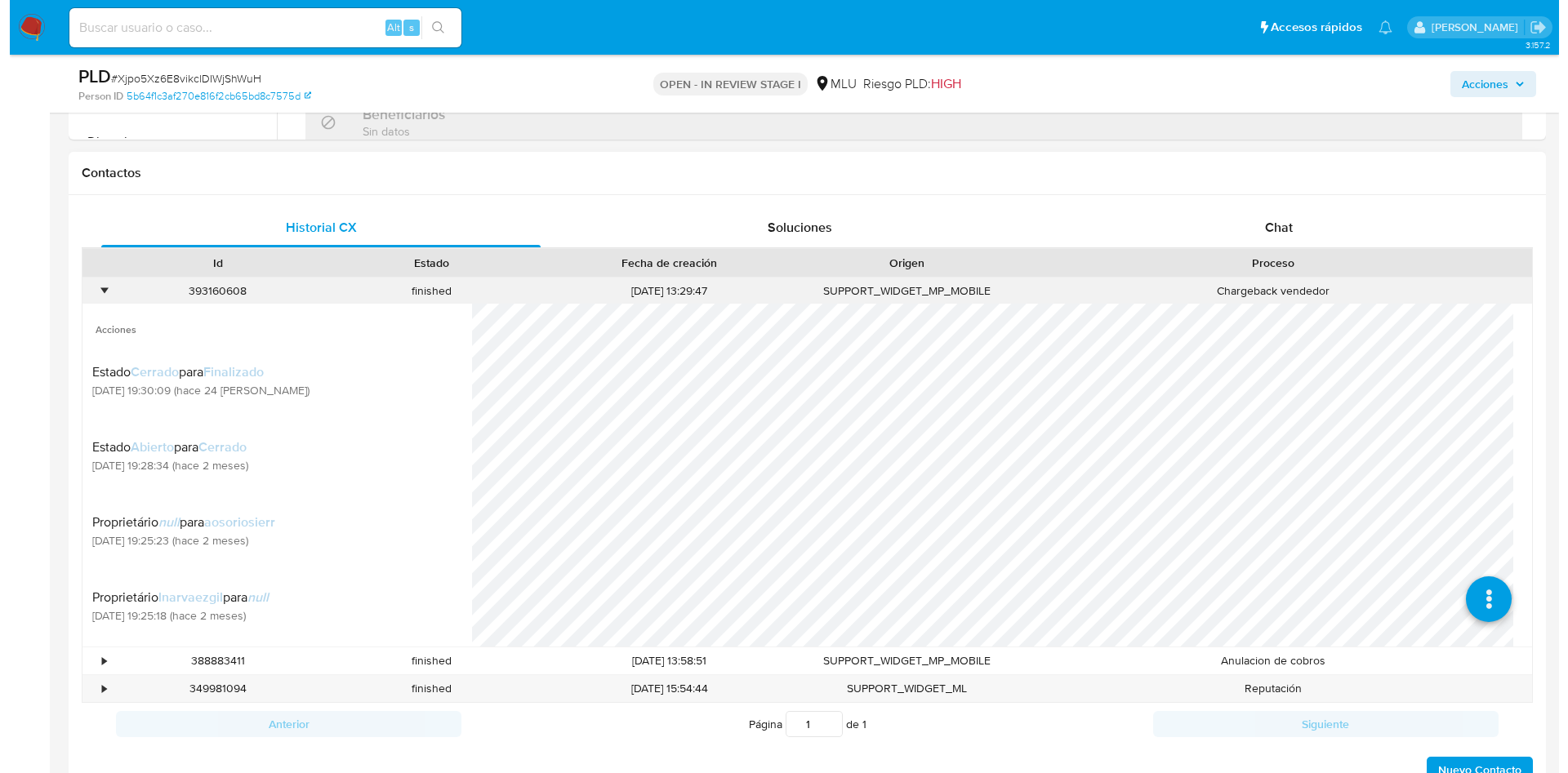
scroll to position [735, 0]
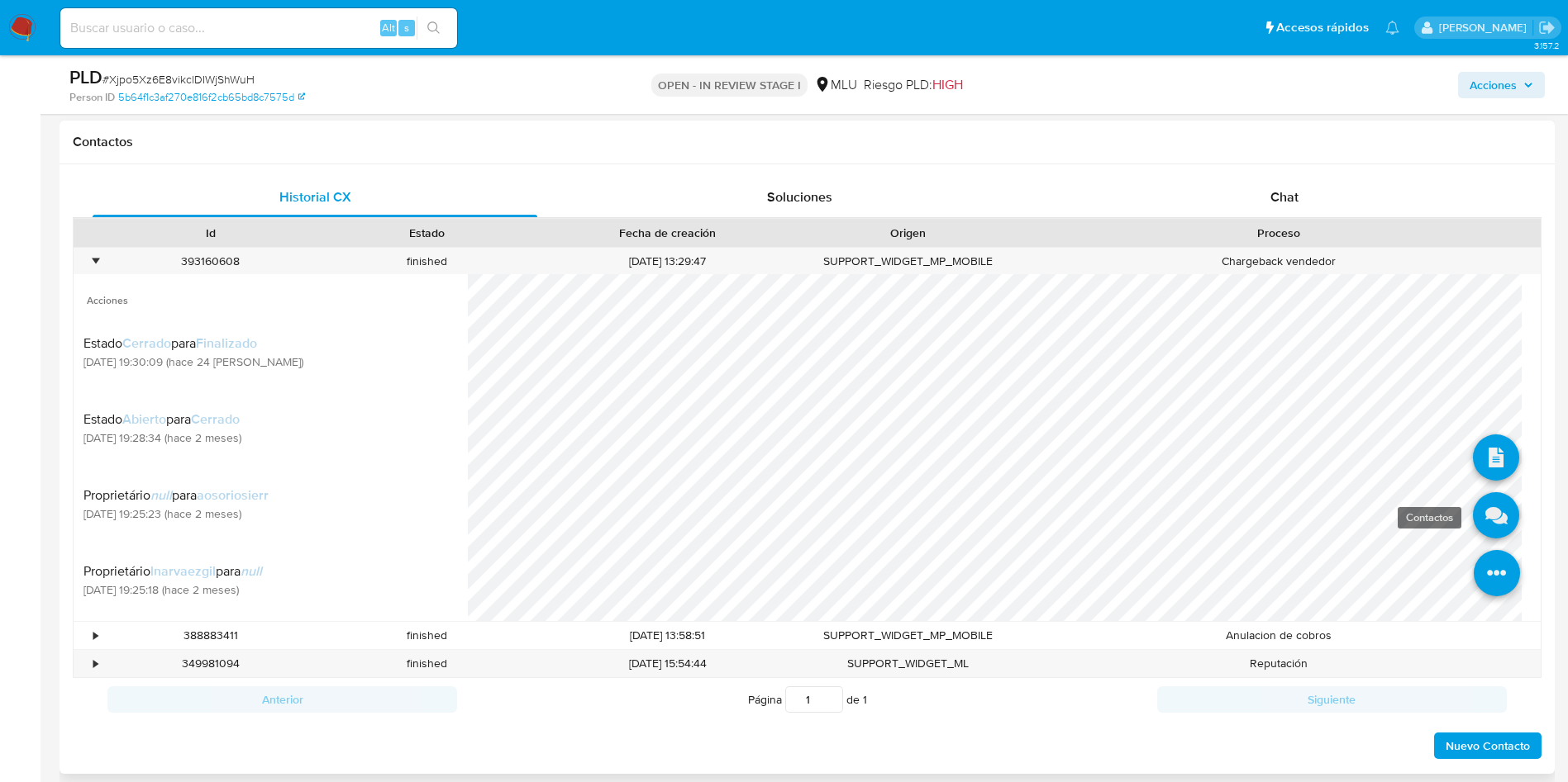
click at [1483, 521] on icon at bounding box center [1496, 516] width 47 height 47
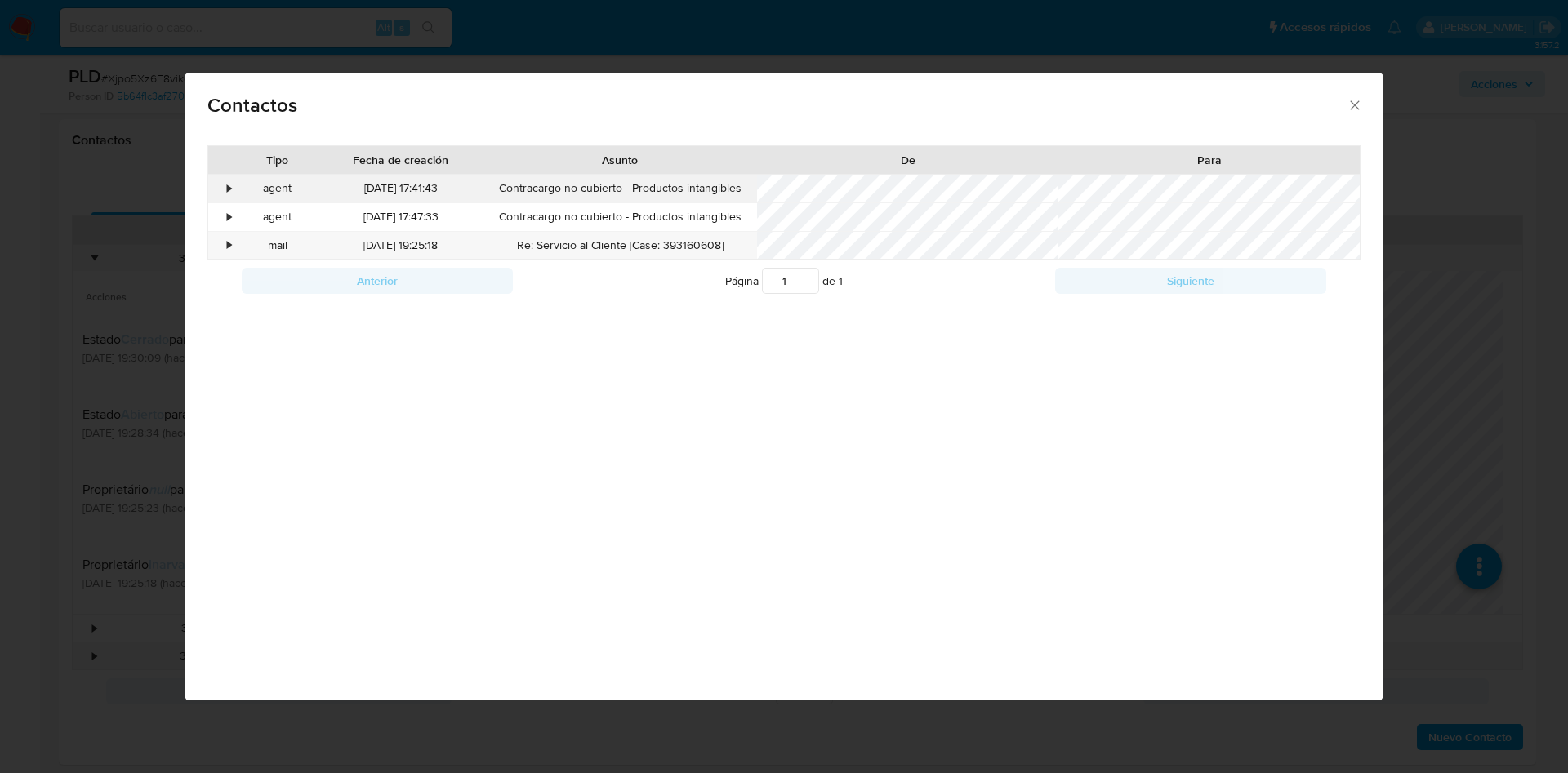
click at [237, 190] on div "agent" at bounding box center [278, 188] width 83 height 28
click at [231, 189] on div "•" at bounding box center [230, 188] width 4 height 16
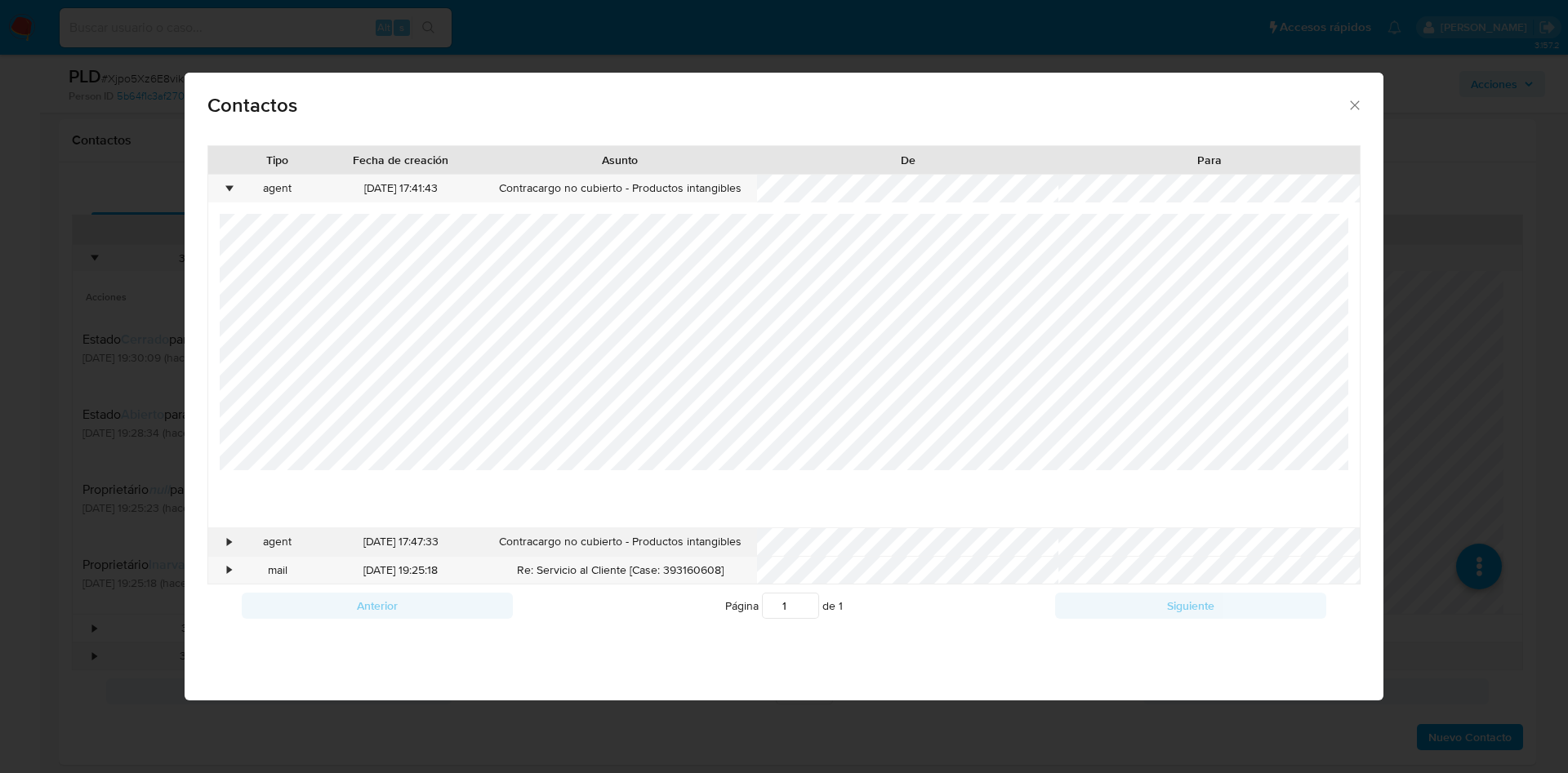
click at [229, 551] on div "•" at bounding box center [223, 541] width 28 height 28
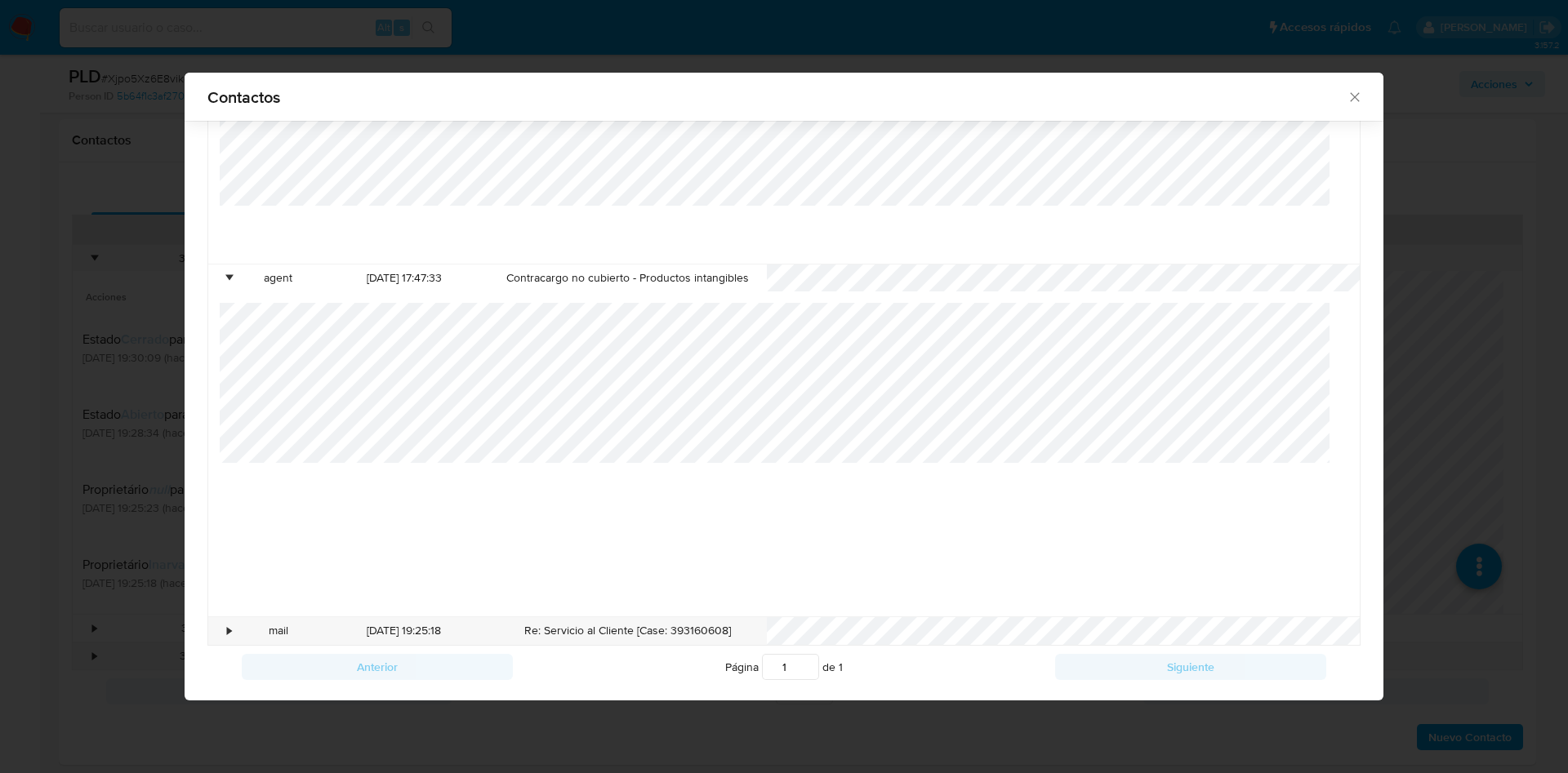
scroll to position [263, 0]
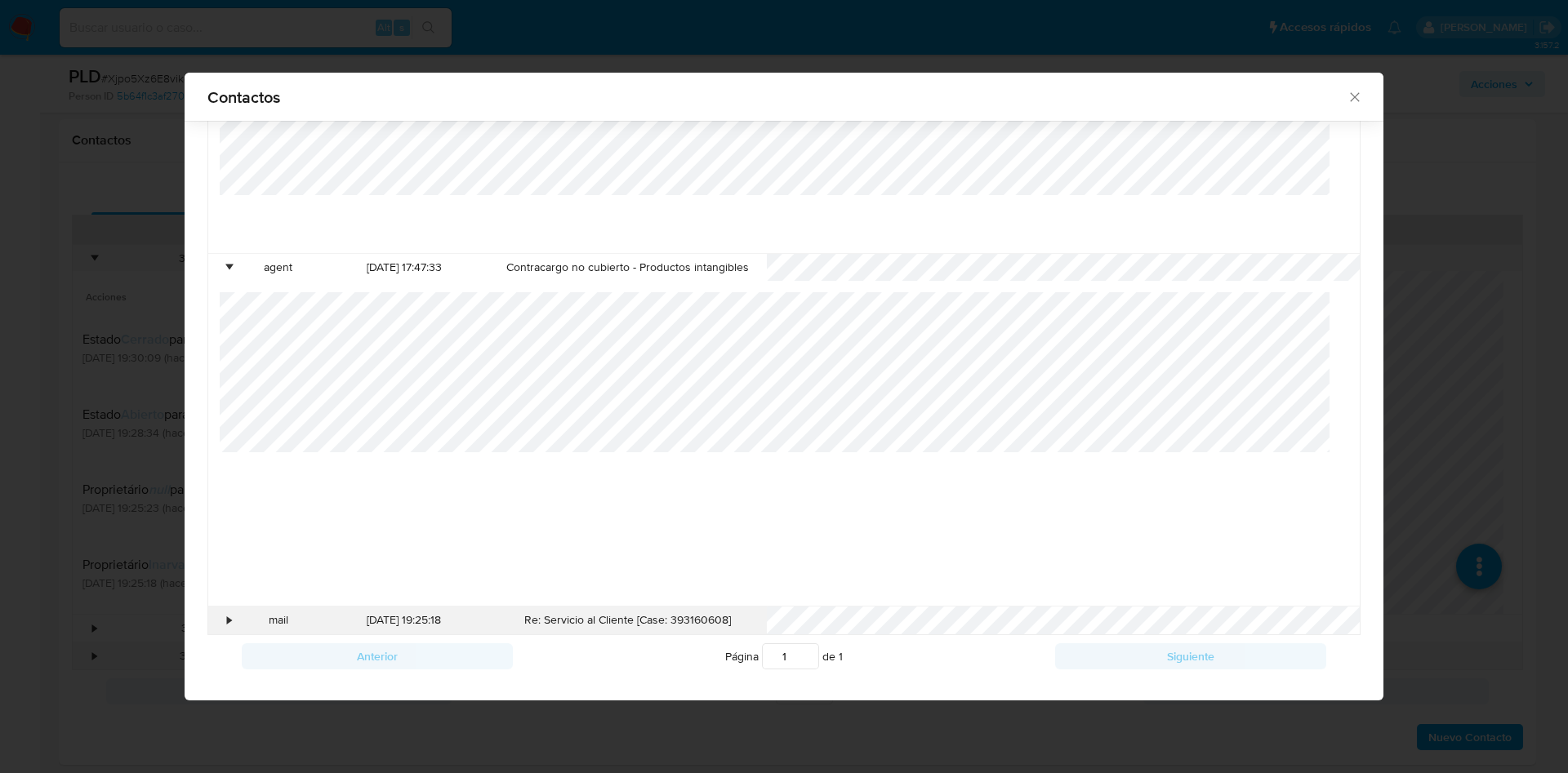
click at [230, 619] on div "•" at bounding box center [230, 620] width 4 height 16
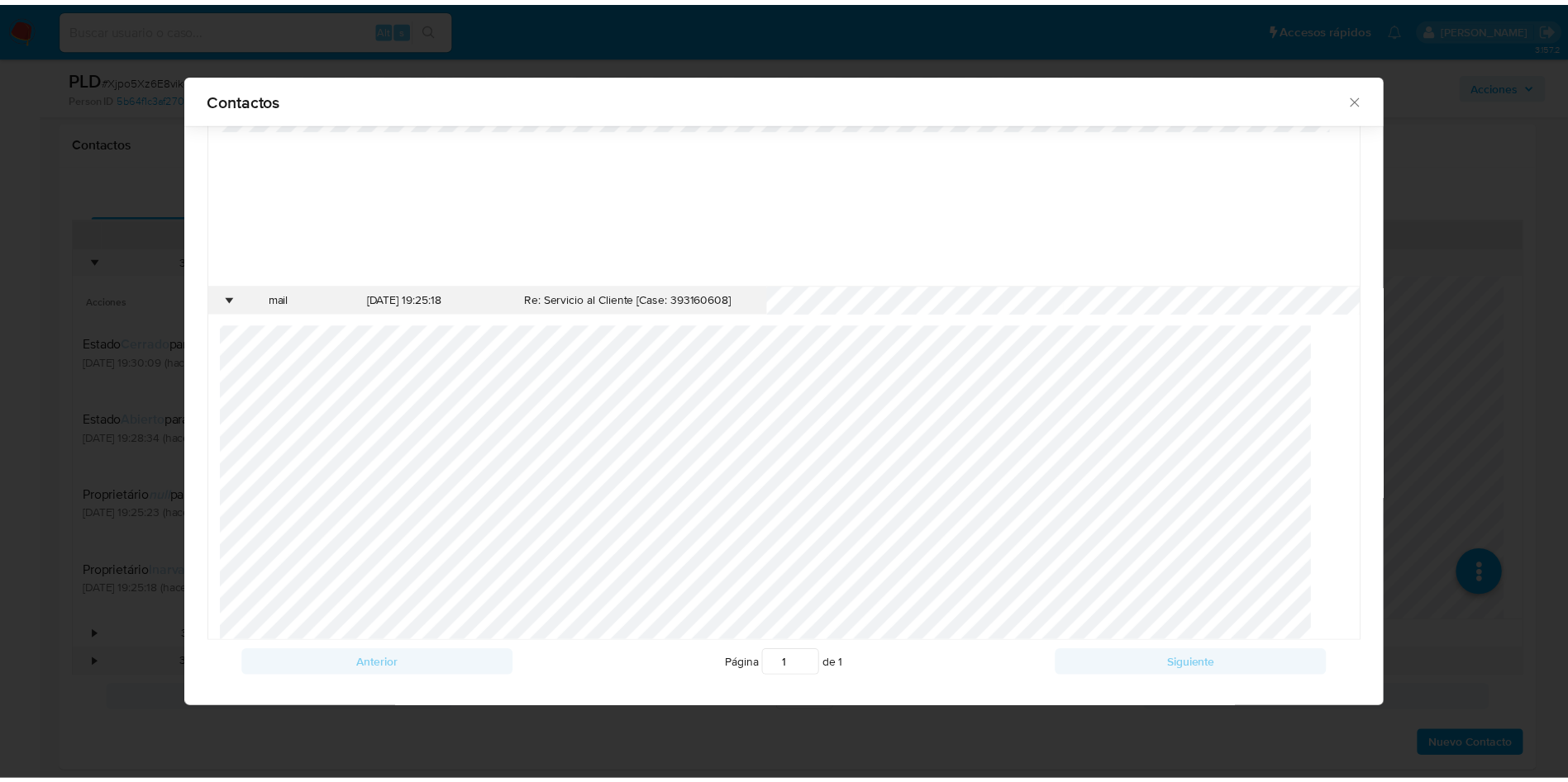
scroll to position [195, 0]
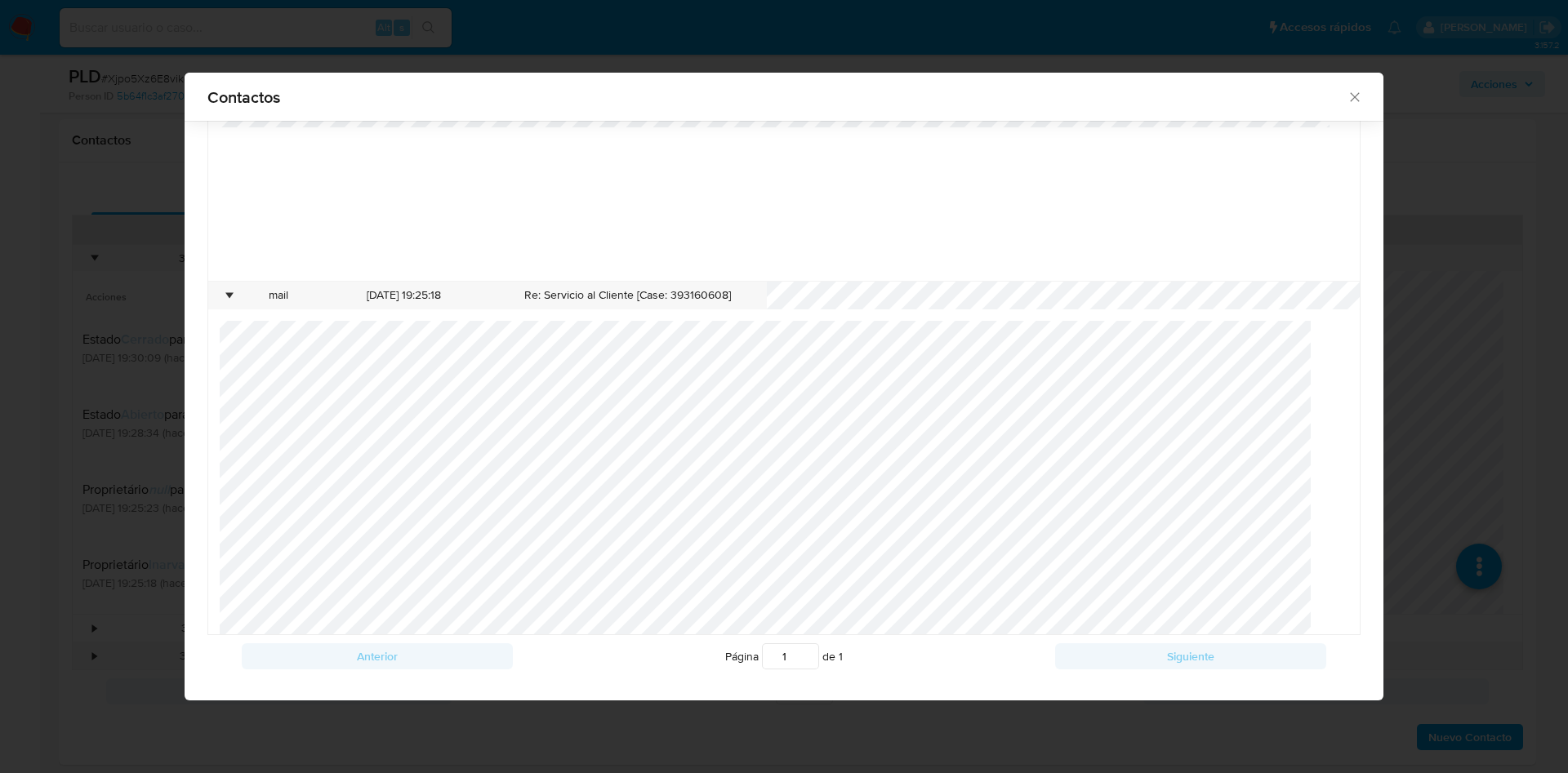
click at [1417, 259] on div "Contactos Tipo Fecha de creación Asunto De Para • agent 02/07/2025 17:41:43 Con…" at bounding box center [784, 386] width 1568 height 773
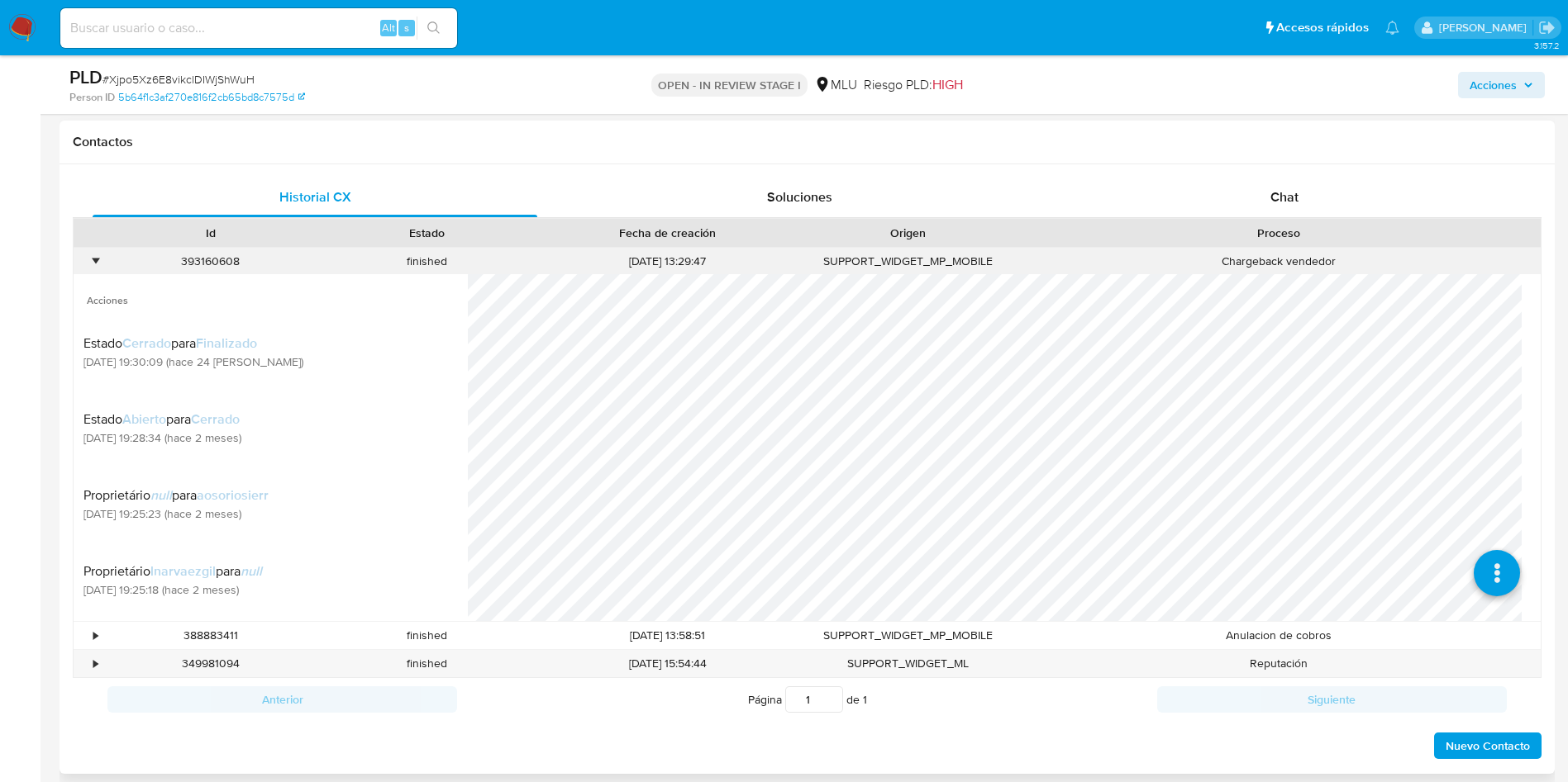
click at [101, 257] on div "• 393160608 finished 02/07/2025 13:29:47 SUPPORT_WIDGET_MP_MOBILE Chargeback ve…" at bounding box center [806, 261] width 1467 height 27
click at [98, 261] on div "•" at bounding box center [95, 260] width 4 height 15
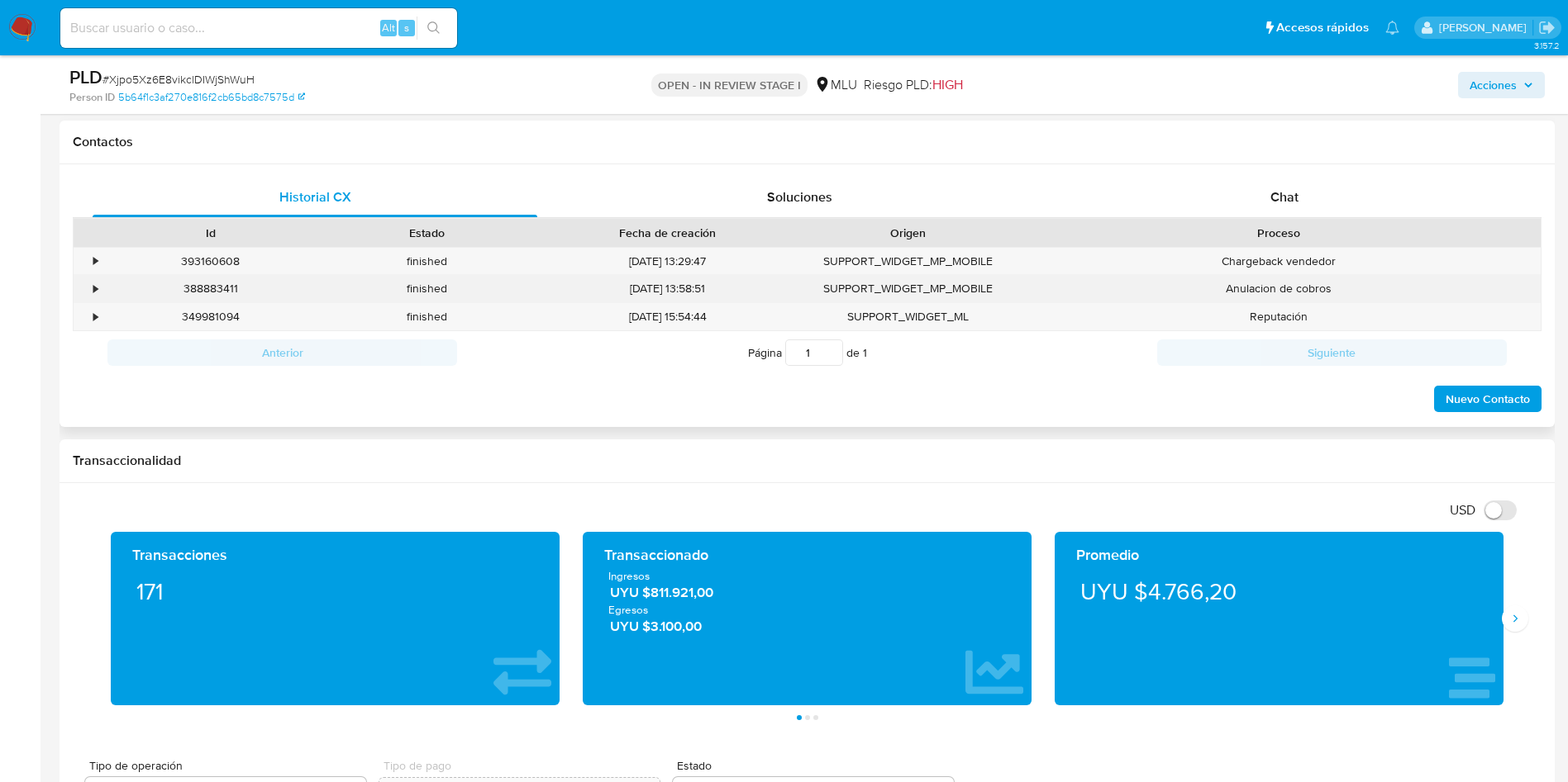
click at [94, 284] on div "•" at bounding box center [95, 288] width 4 height 15
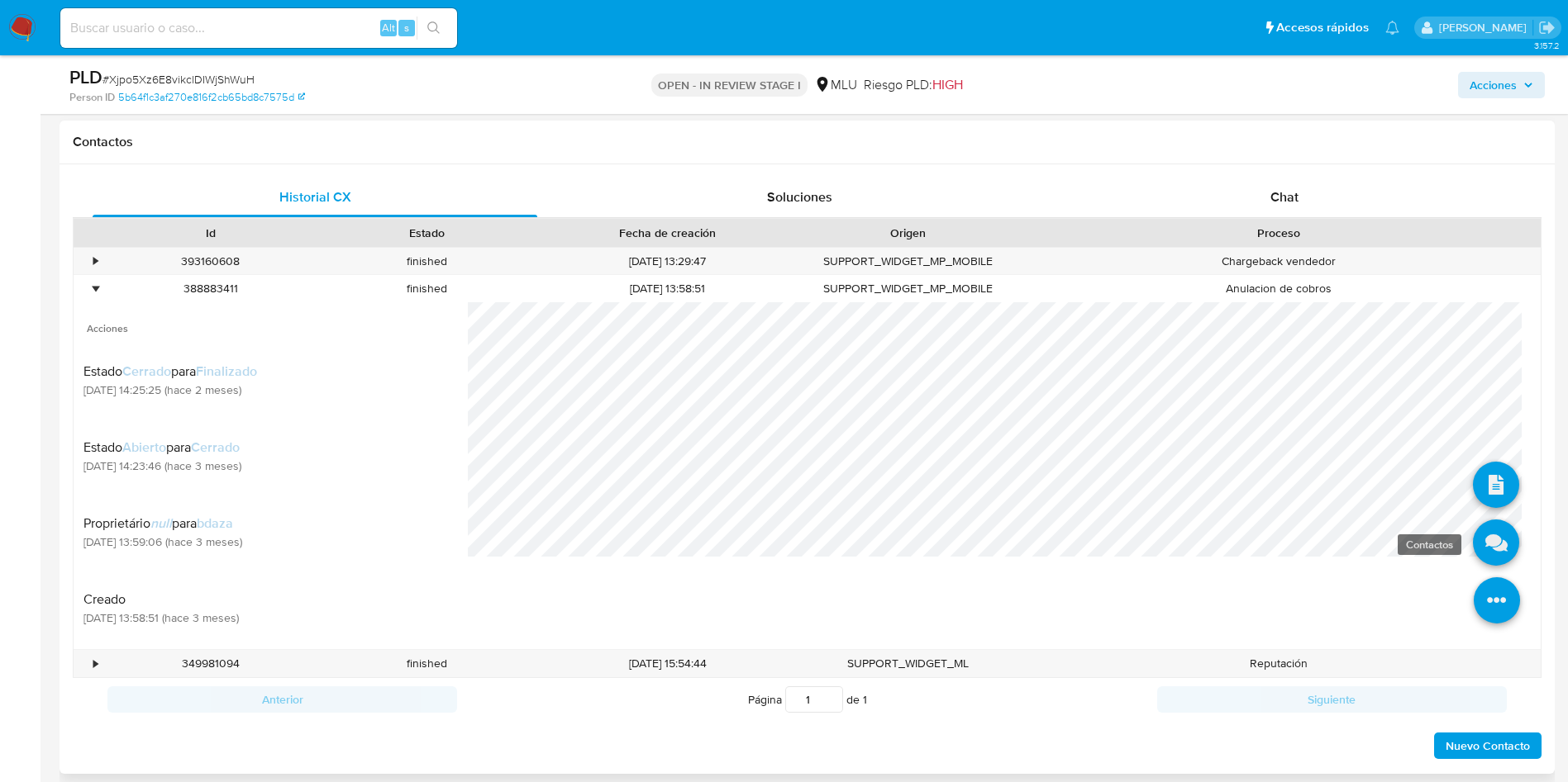
click at [1488, 554] on icon at bounding box center [1496, 543] width 47 height 47
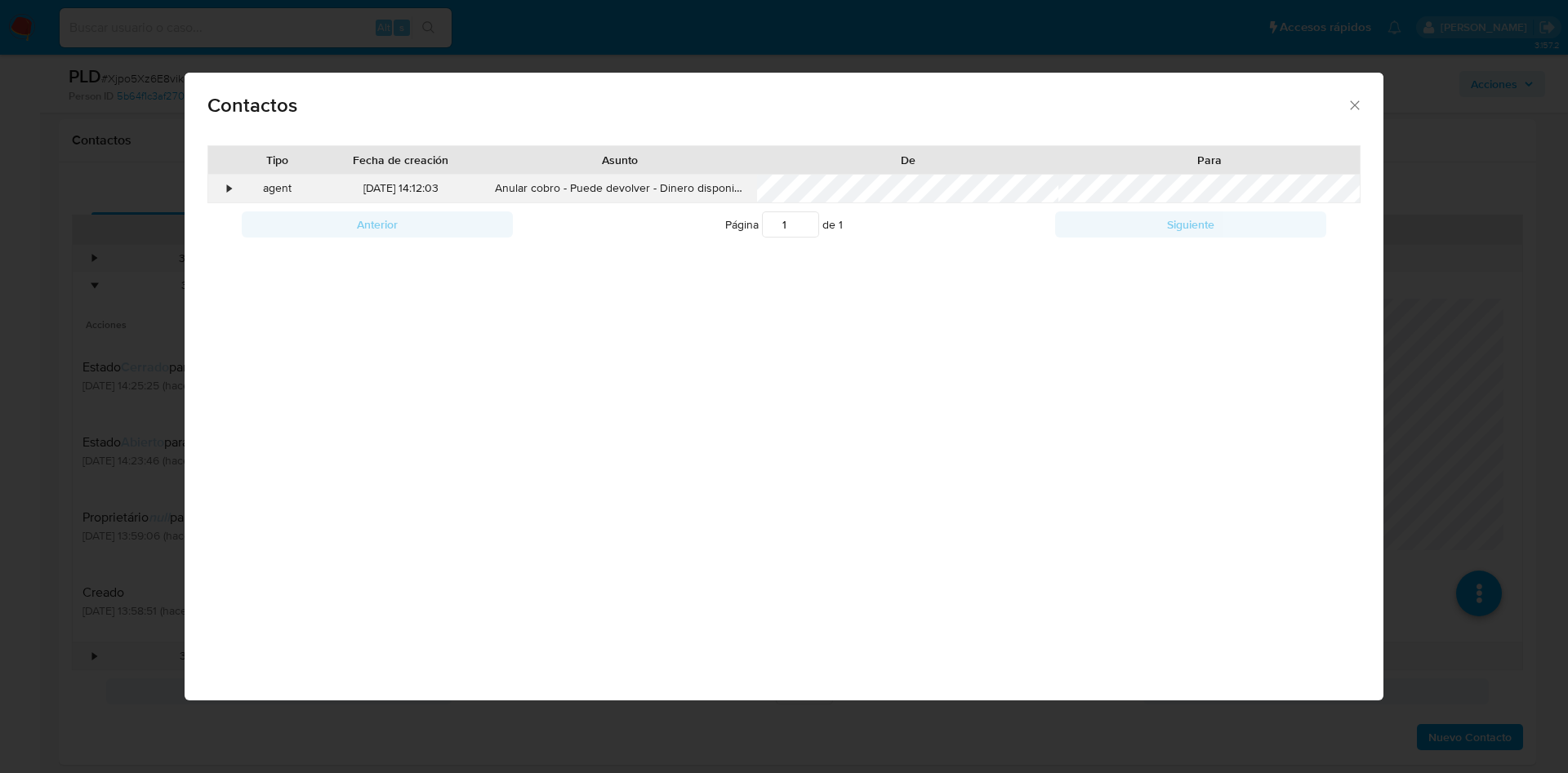
click at [240, 193] on div "agent" at bounding box center [278, 188] width 83 height 28
click at [232, 189] on div "•" at bounding box center [223, 188] width 28 height 28
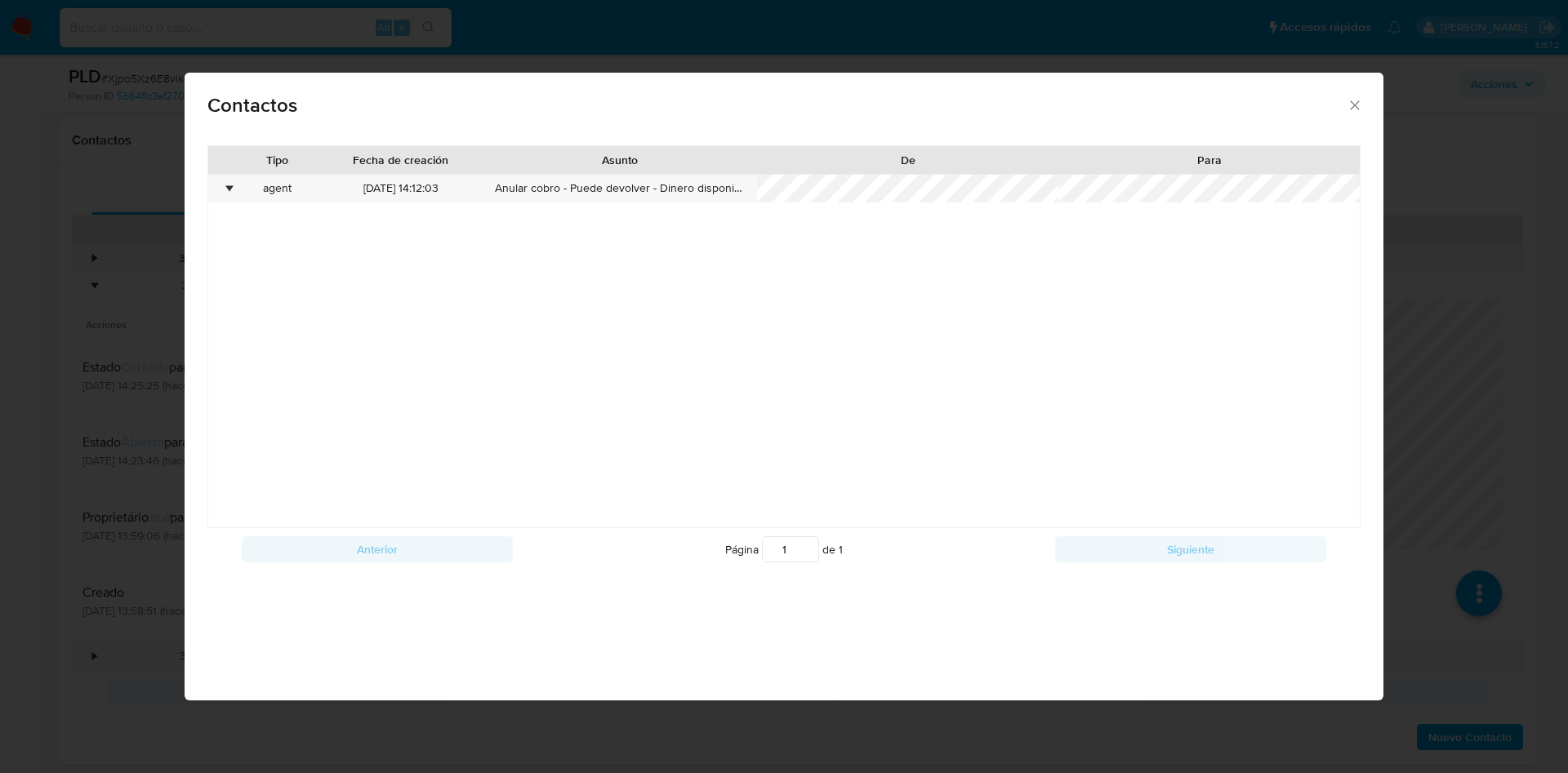
click at [1531, 383] on div "Contactos Tipo Fecha de creación Asunto De Para • agent 06/06/2025 14:12:03 Anu…" at bounding box center [784, 386] width 1568 height 773
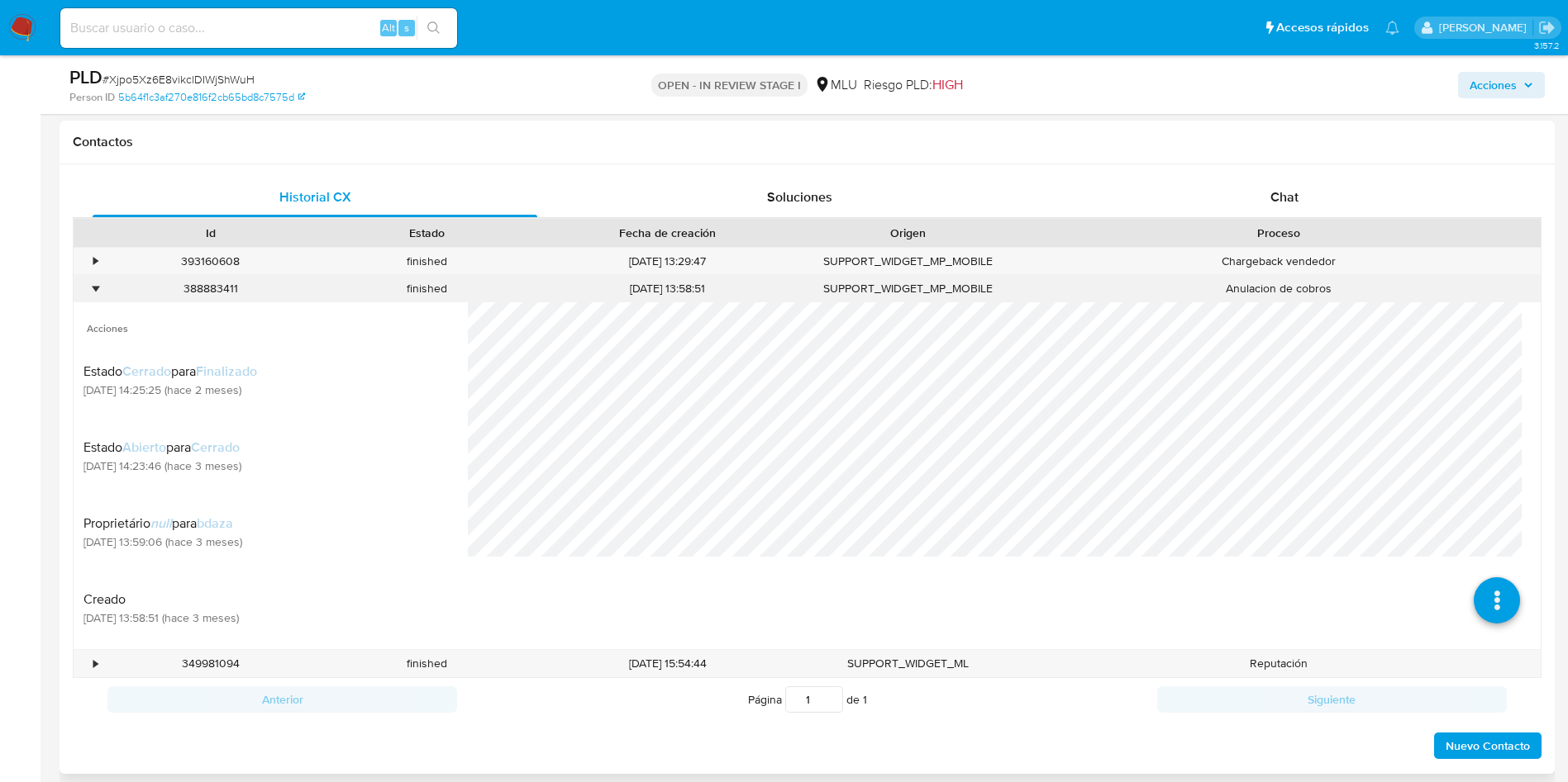
click at [108, 285] on div "388883411" at bounding box center [210, 288] width 216 height 27
click at [98, 290] on div "•" at bounding box center [95, 288] width 4 height 15
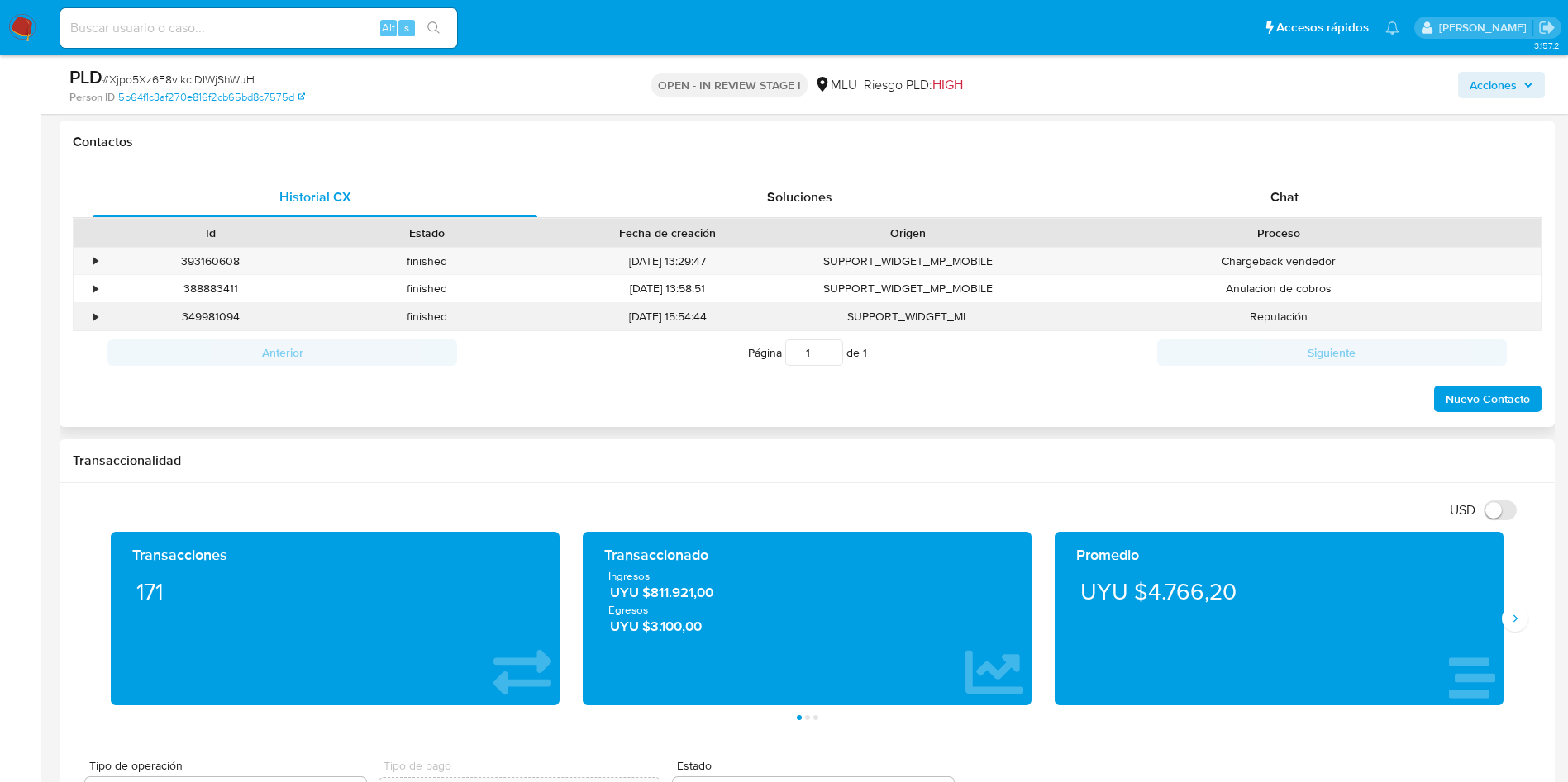
click at [97, 315] on div "•" at bounding box center [95, 316] width 4 height 15
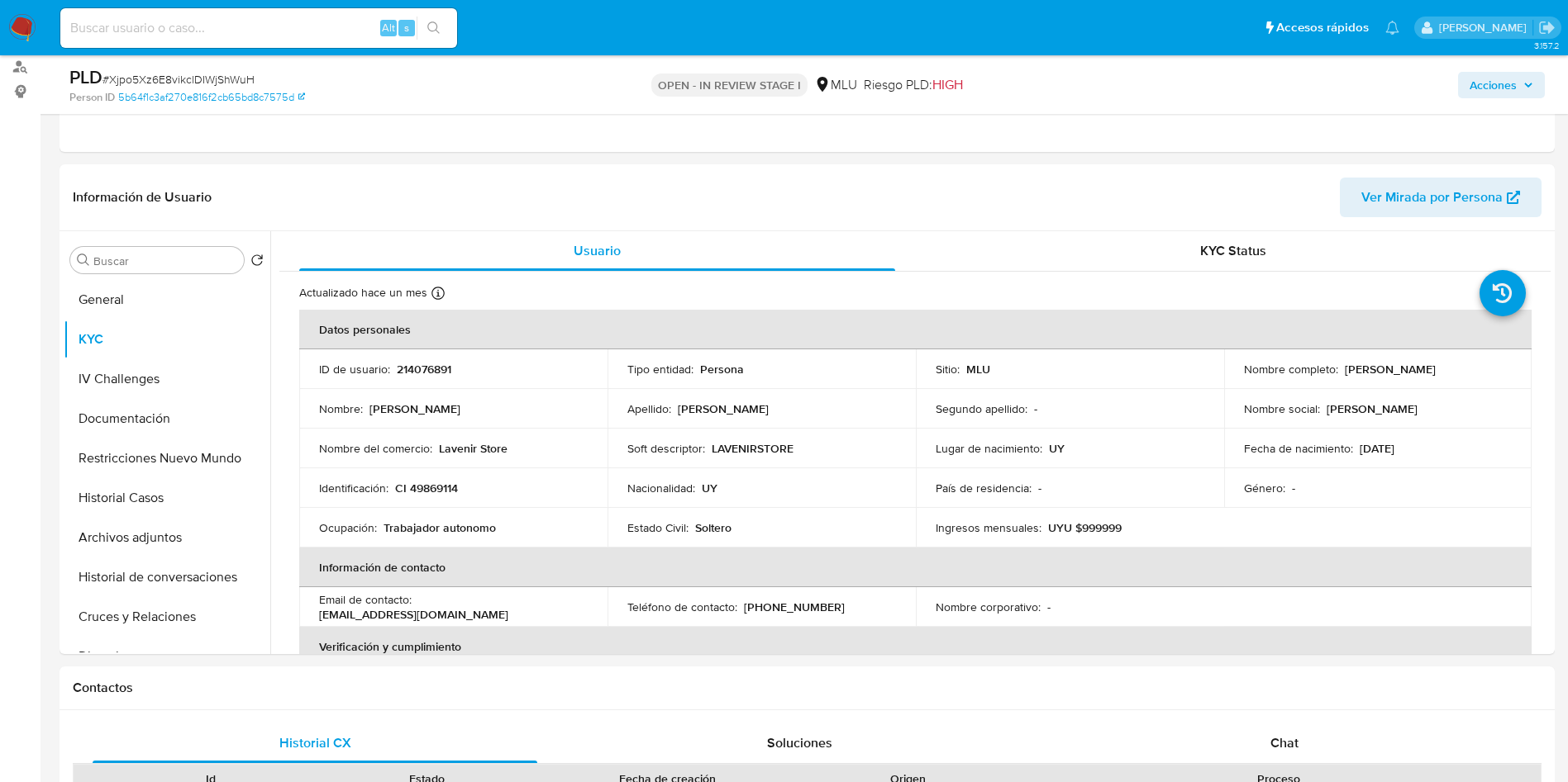
scroll to position [248, 0]
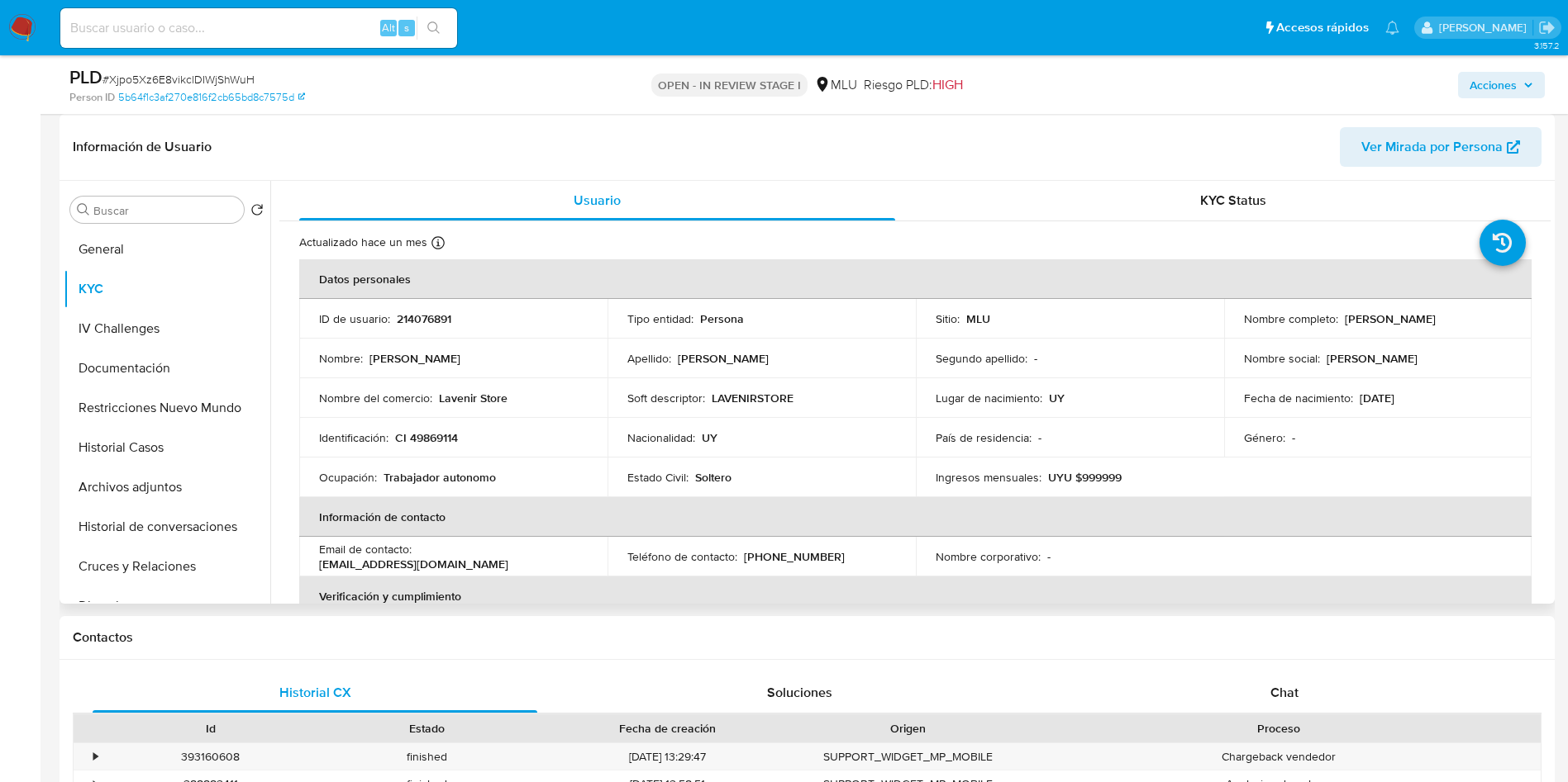
click at [410, 309] on td "ID de usuario : 214076891" at bounding box center [453, 319] width 308 height 40
click at [421, 318] on p "214076891" at bounding box center [424, 319] width 55 height 15
copy p "214076891"
click at [229, 86] on span "# Xjpo5Xz6E8vikclDIWjShWuH" at bounding box center [178, 79] width 152 height 16
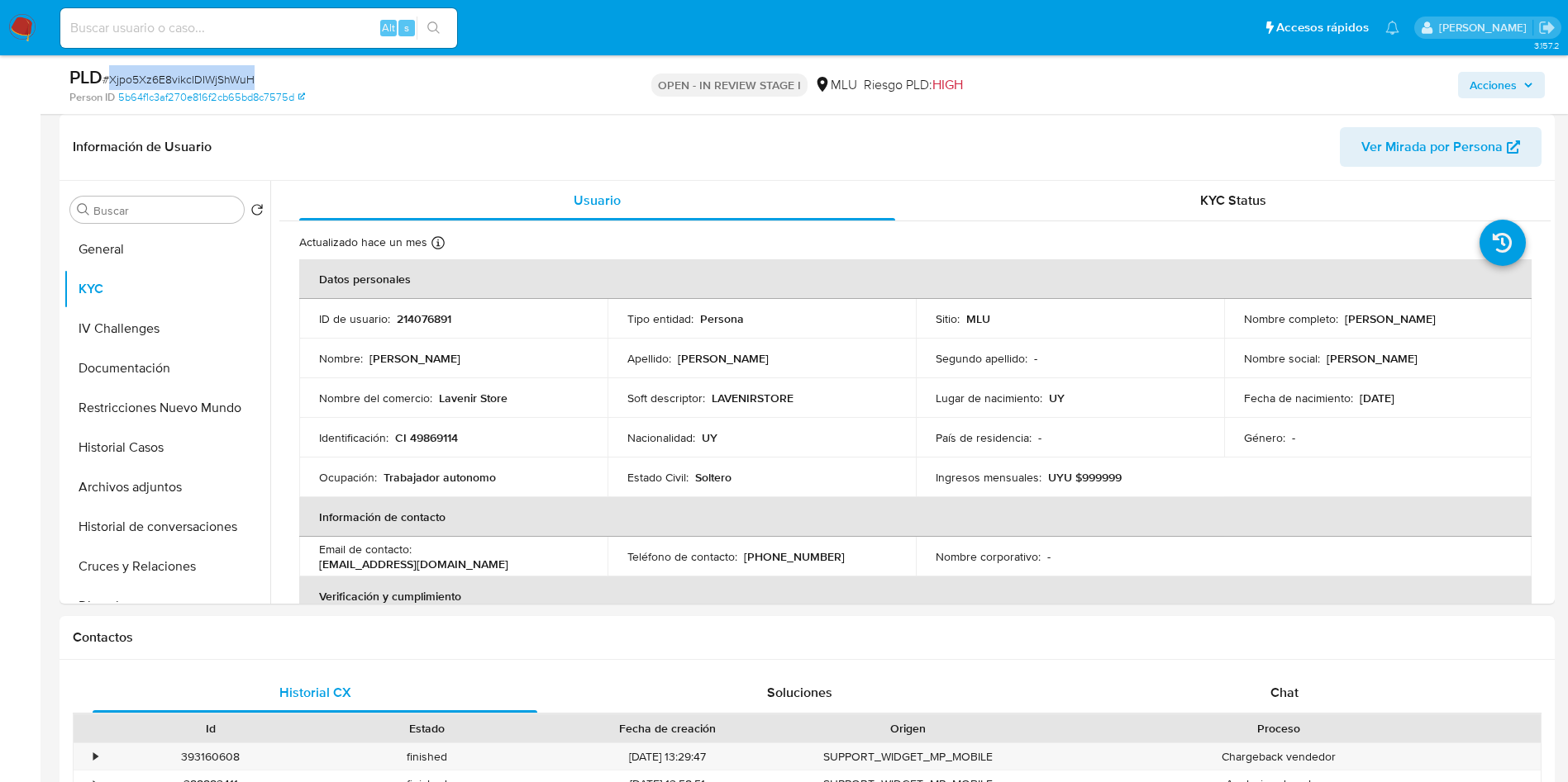
drag, startPoint x: 229, startPoint y: 86, endPoint x: 333, endPoint y: 14, distance: 126.5
click at [228, 86] on span "# Xjpo5Xz6E8vikclDIWjShWuH" at bounding box center [178, 79] width 152 height 16
copy span "Xjpo5Xz6E8vikclDIWjShWuH"
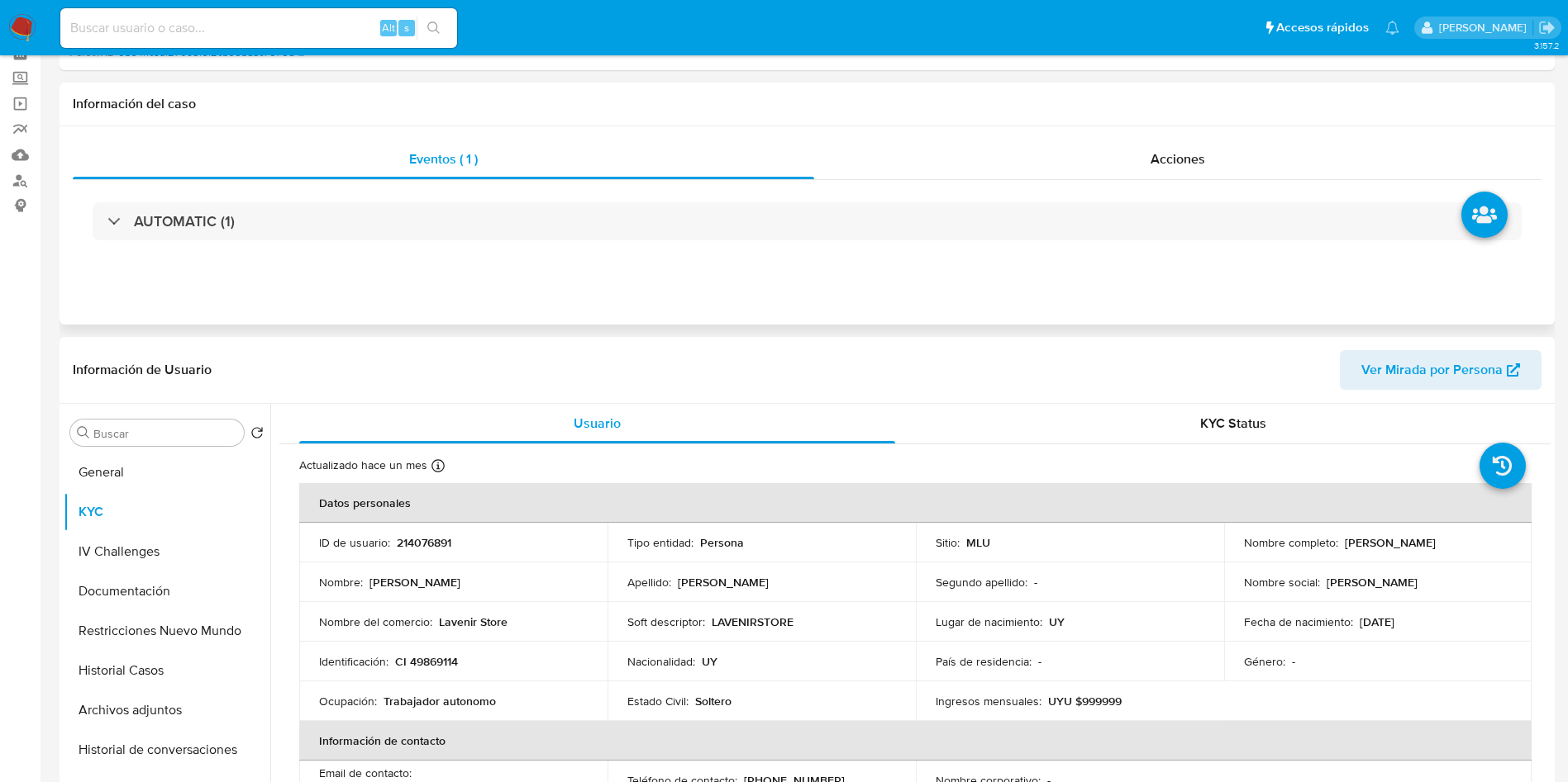
scroll to position [0, 0]
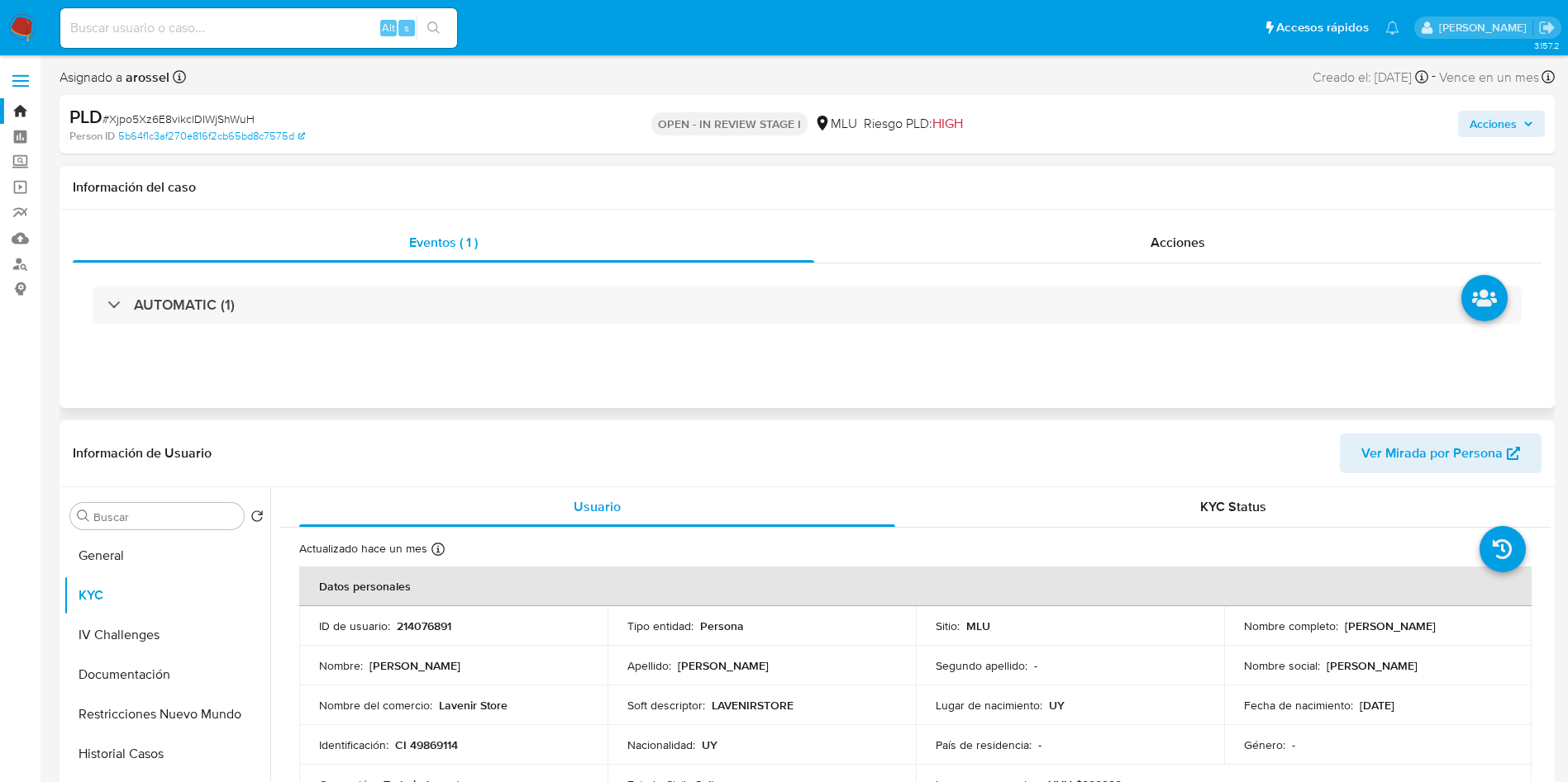
click at [358, 324] on div "AUTOMATIC (1)" at bounding box center [806, 305] width 1468 height 83
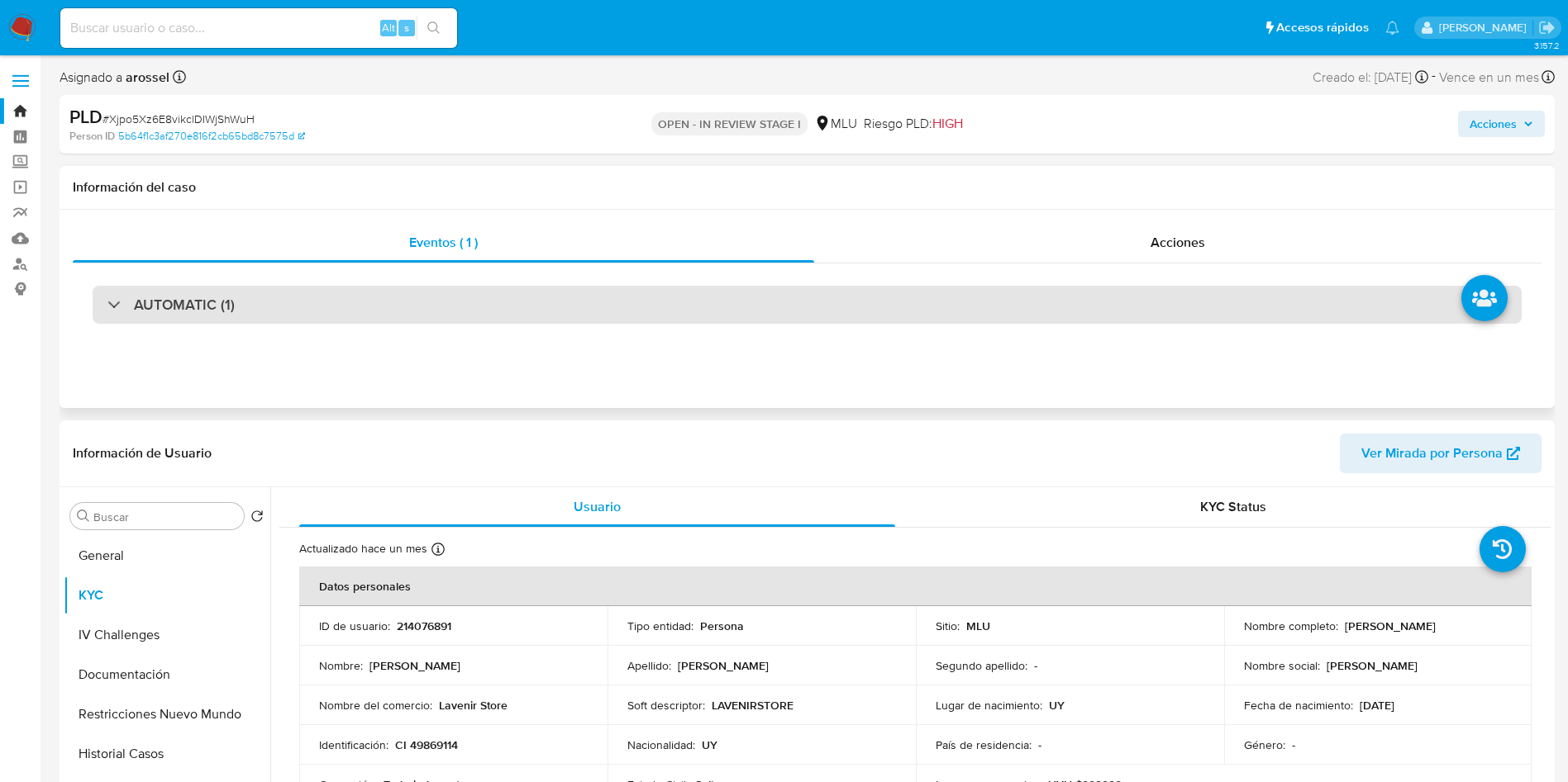
drag, startPoint x: 344, startPoint y: 311, endPoint x: 271, endPoint y: 312, distance: 73.0
click at [345, 311] on div "AUTOMATIC (1)" at bounding box center [806, 304] width 1429 height 38
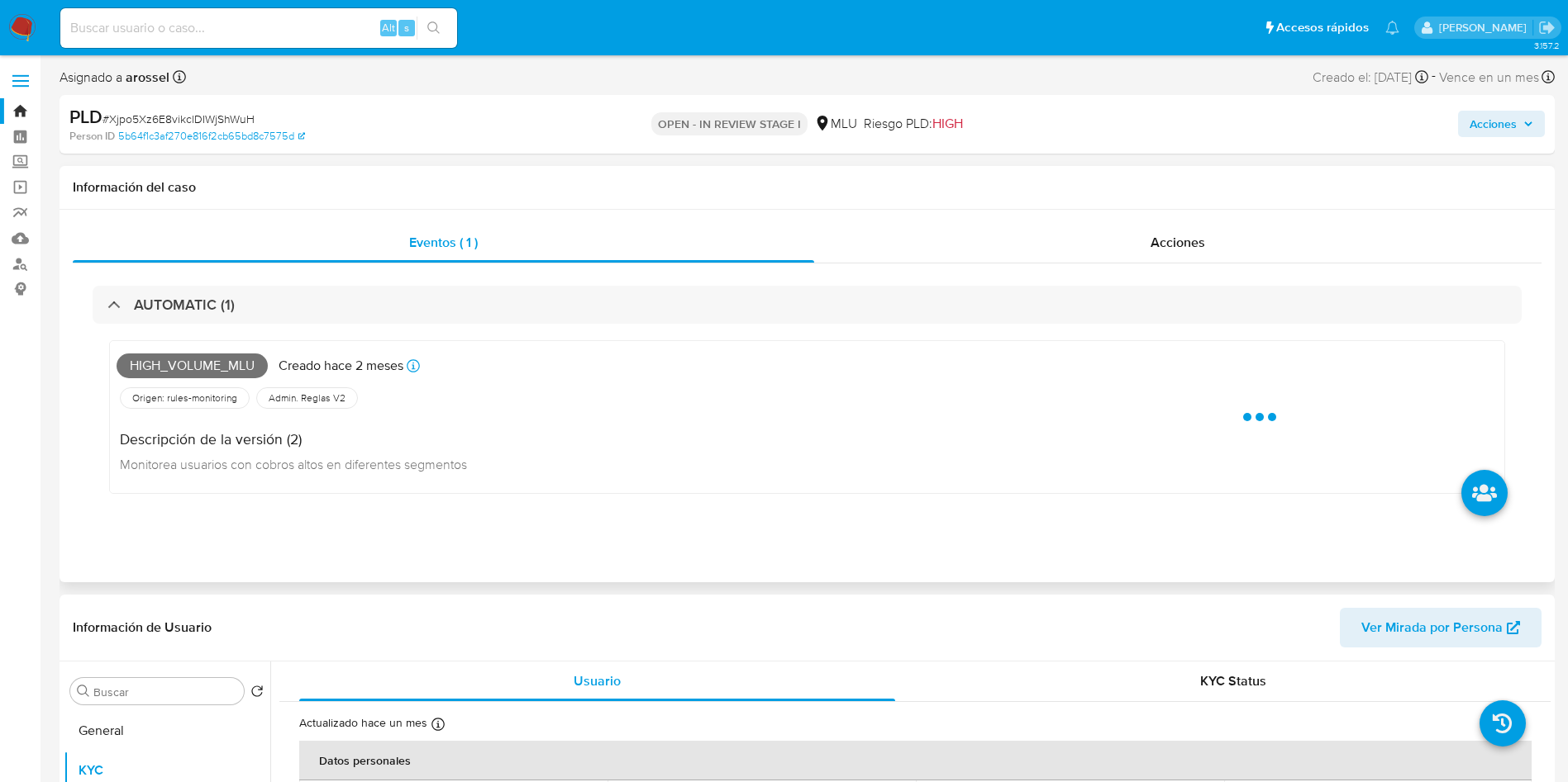
click at [181, 363] on span "High_volume_mlu" at bounding box center [192, 366] width 151 height 25
click at [181, 364] on span "High_volume_mlu" at bounding box center [192, 366] width 151 height 25
copy span "High_volume_mlu"
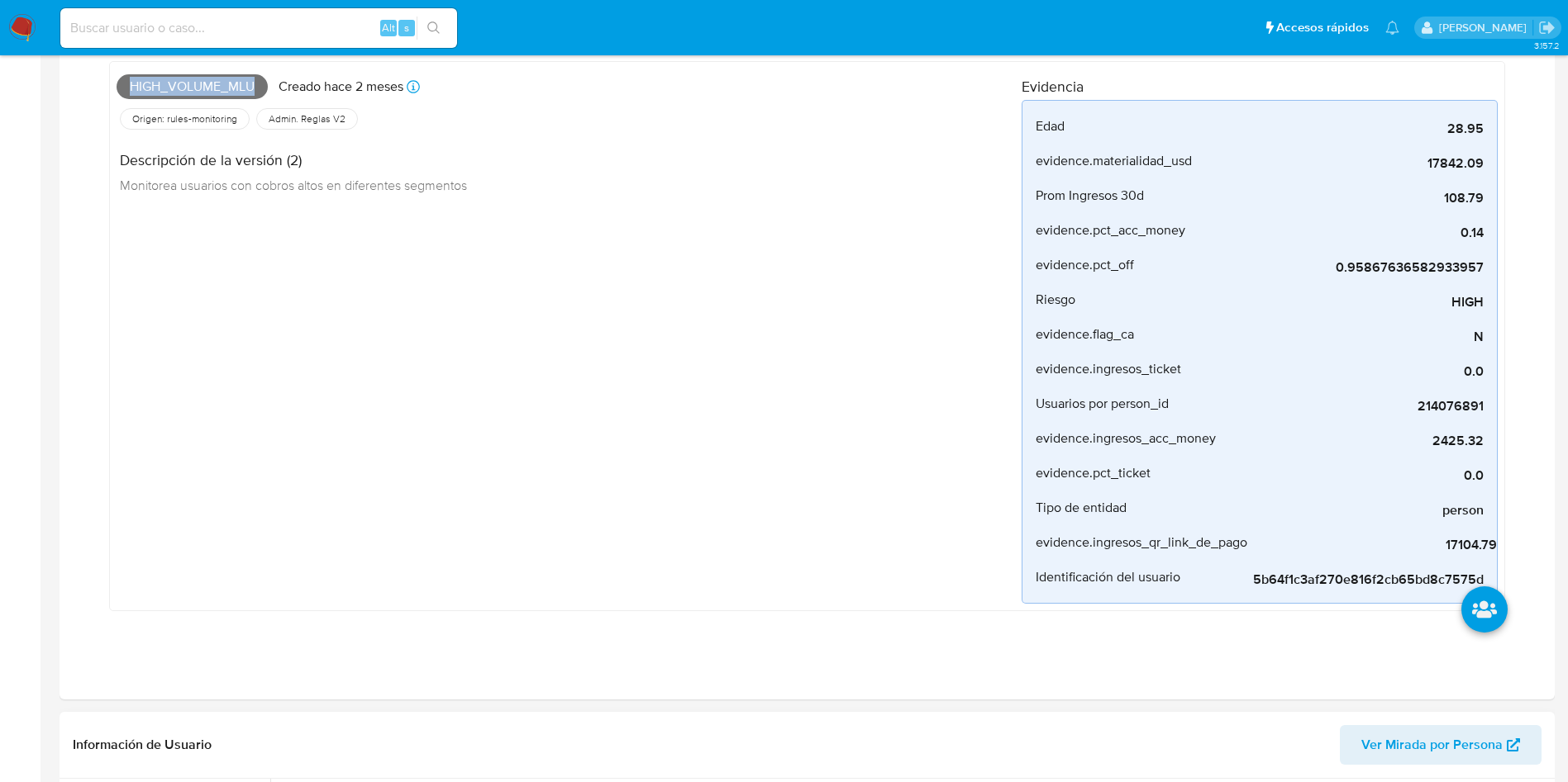
scroll to position [619, 0]
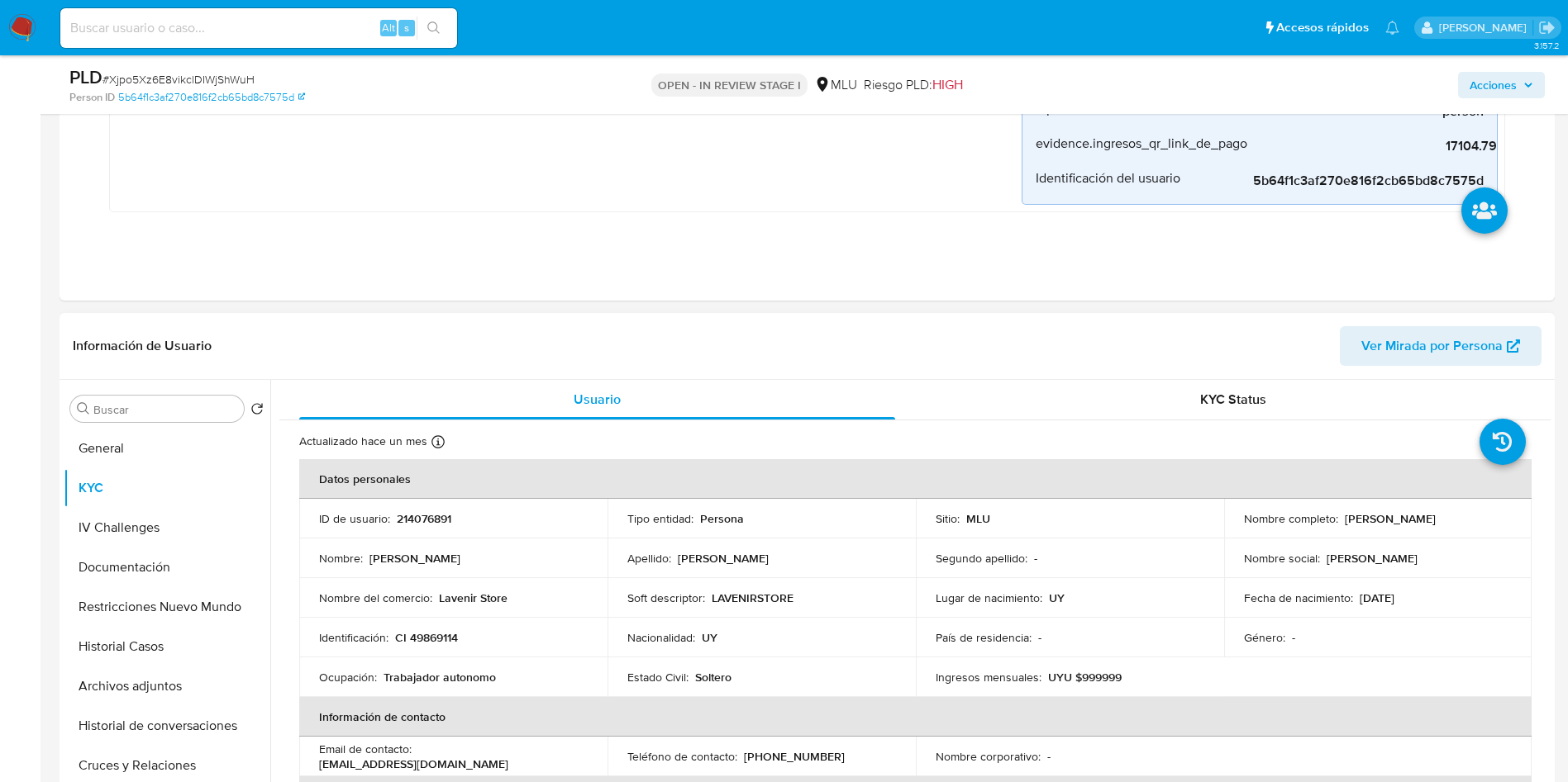
click at [444, 639] on p "CI 49869114" at bounding box center [427, 637] width 63 height 15
copy p "49869114"
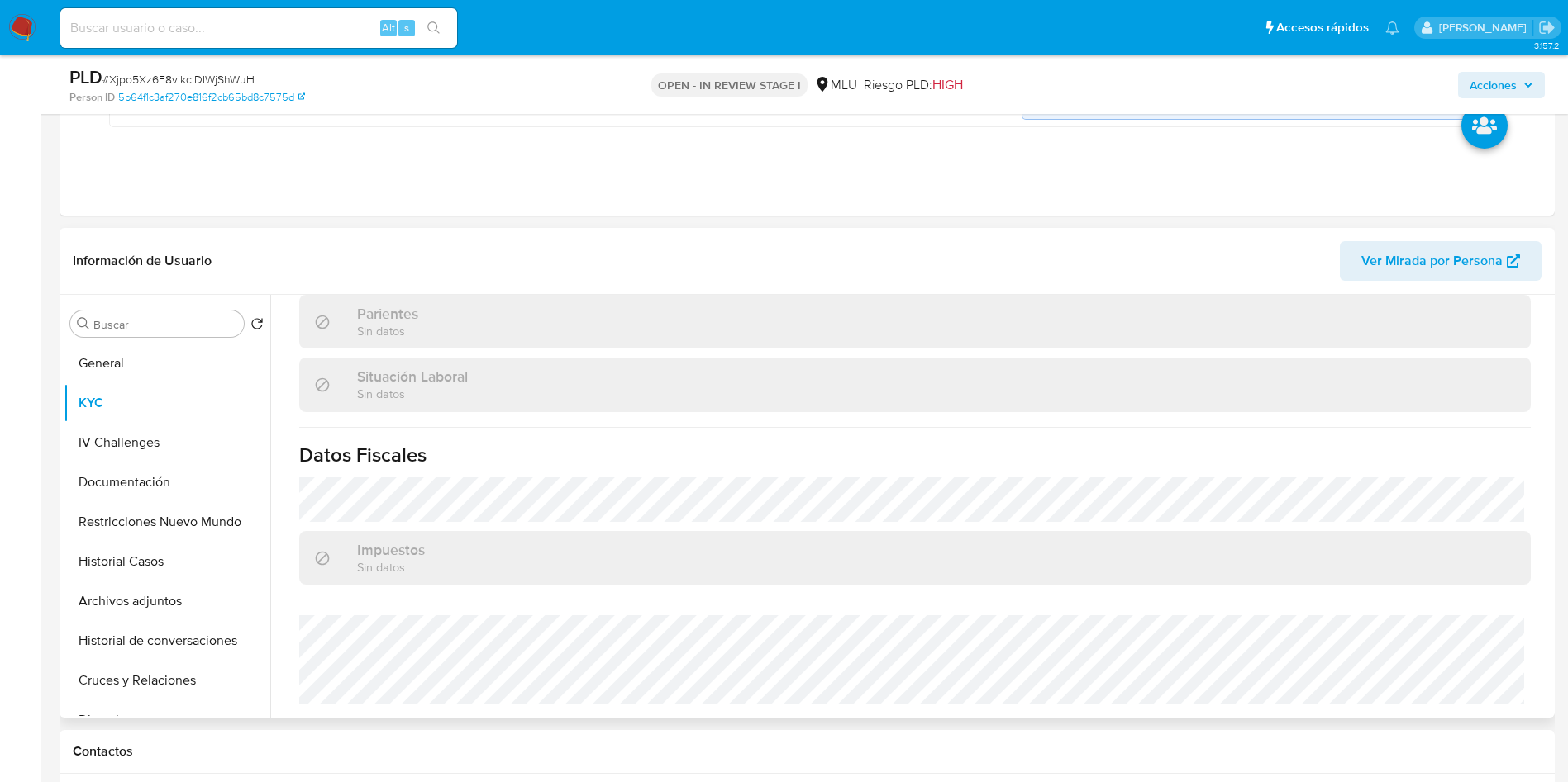
scroll to position [743, 0]
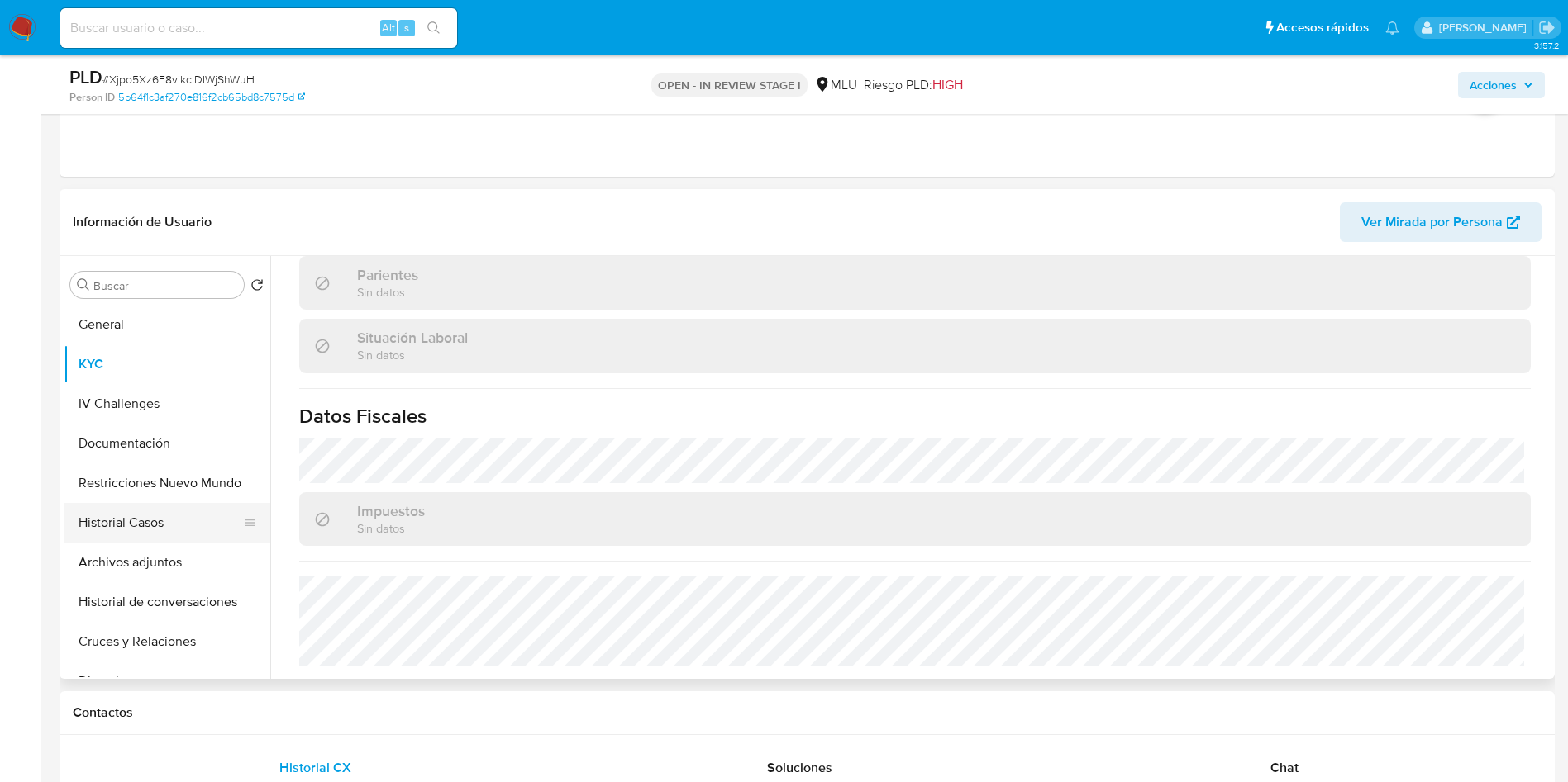
click at [172, 479] on button "Restricciones Nuevo Mundo" at bounding box center [167, 483] width 207 height 40
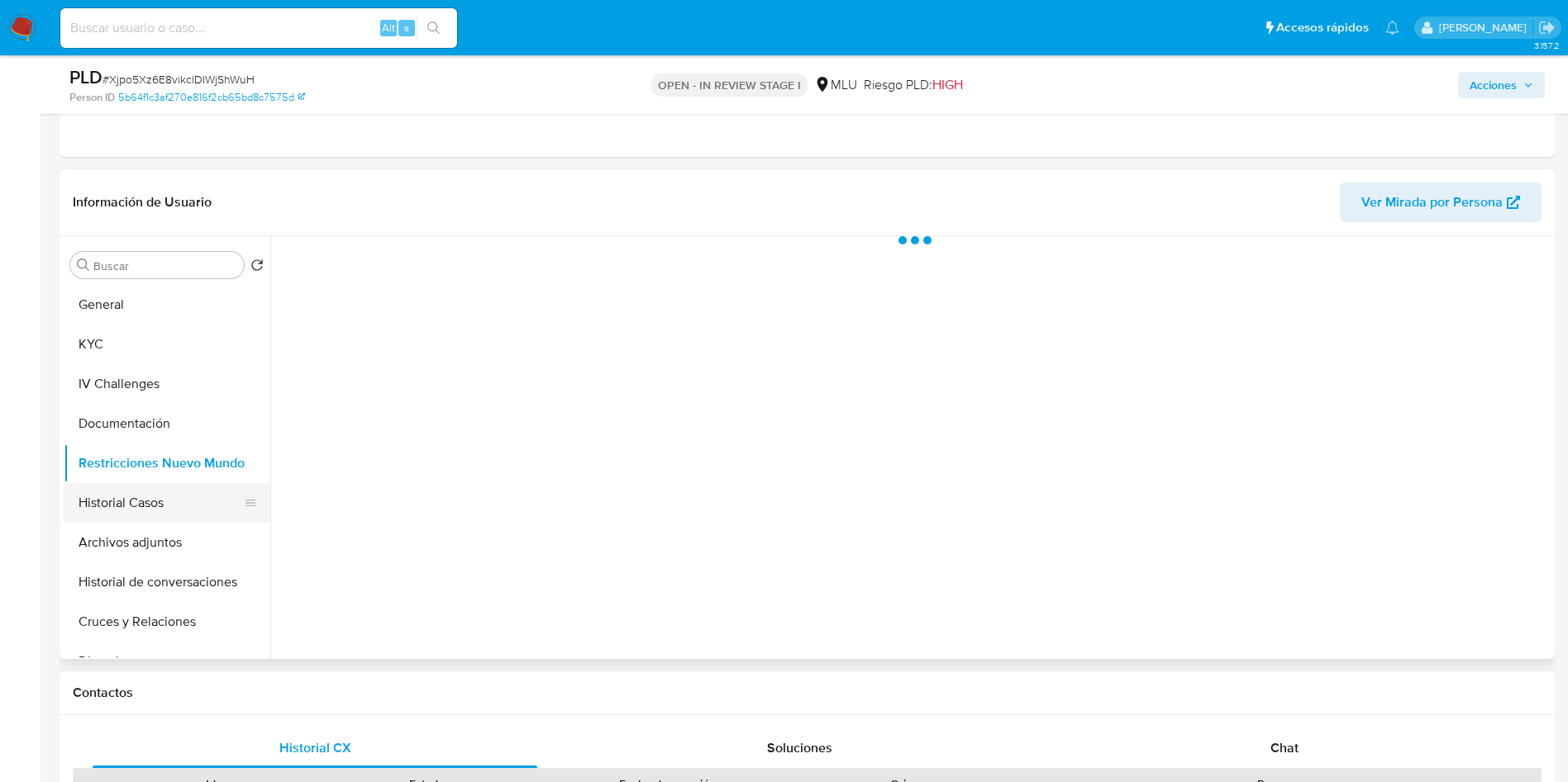
scroll to position [0, 0]
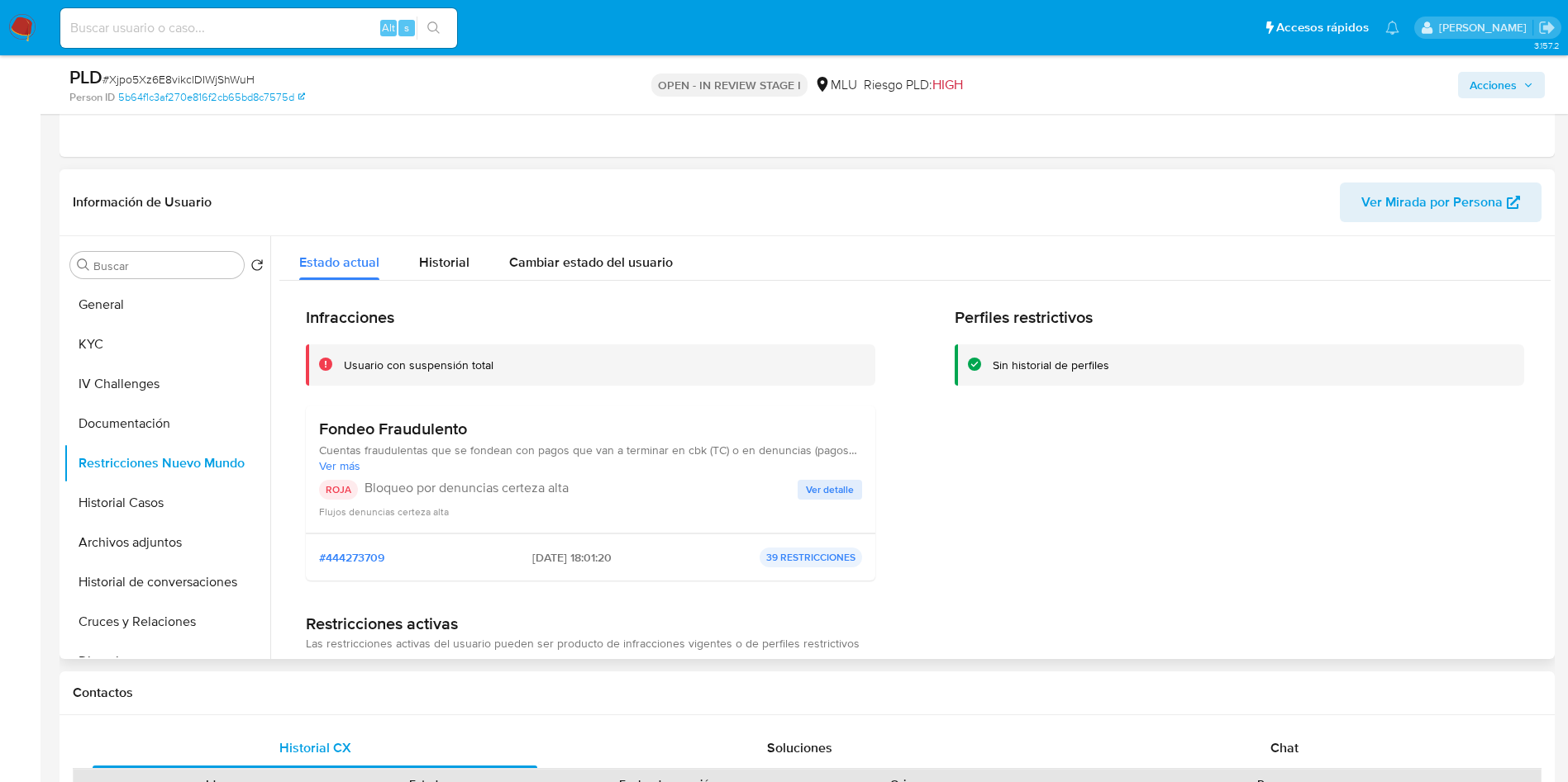
click at [797, 482] on button "Ver detalle" at bounding box center [830, 490] width 65 height 20
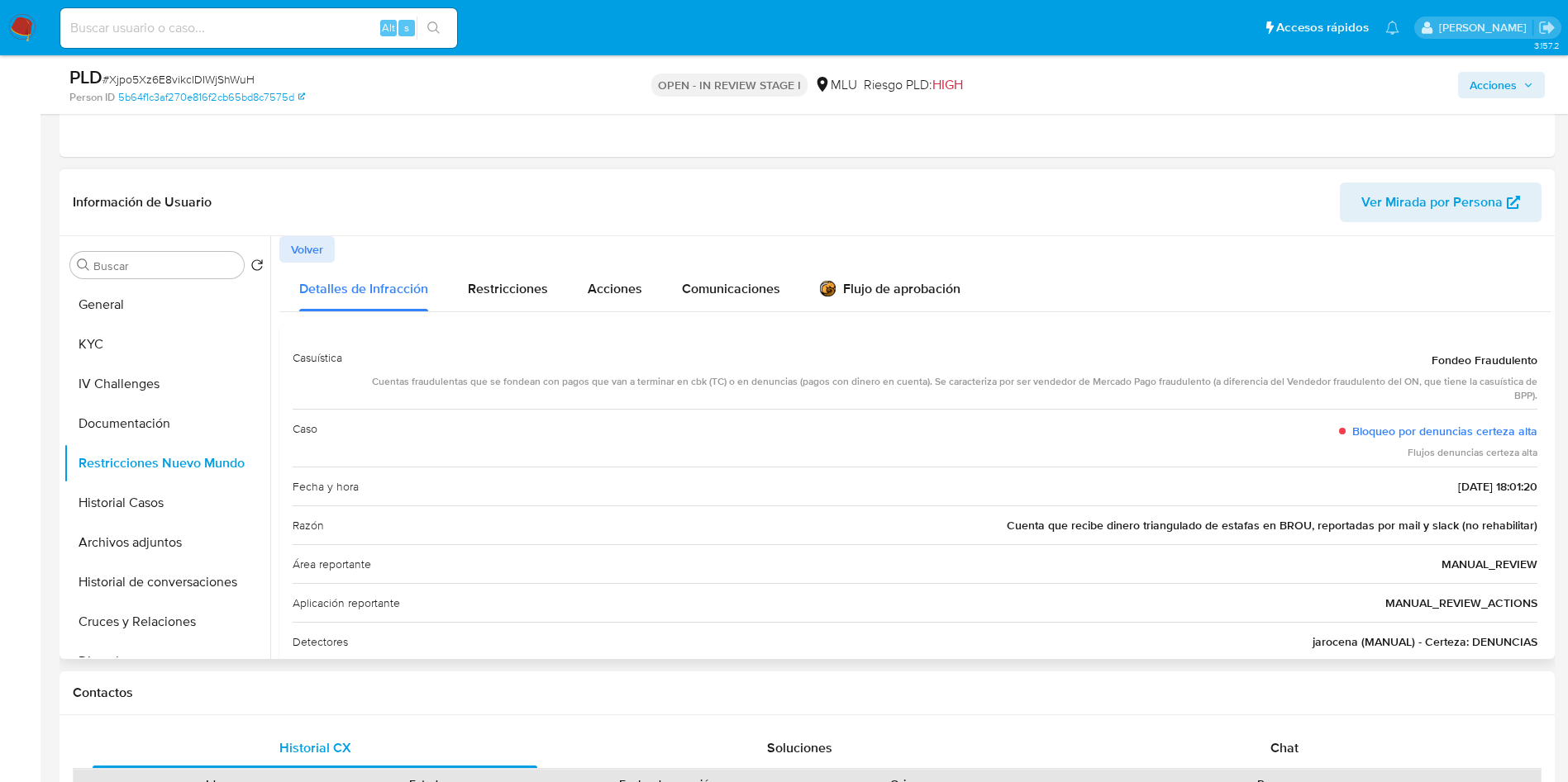
click at [1137, 515] on div "Razón Cuenta que recibe dinero triangulado de estafas en BROU, reportadas por m…" at bounding box center [915, 524] width 1245 height 39
click at [138, 305] on button "General" at bounding box center [160, 304] width 193 height 40
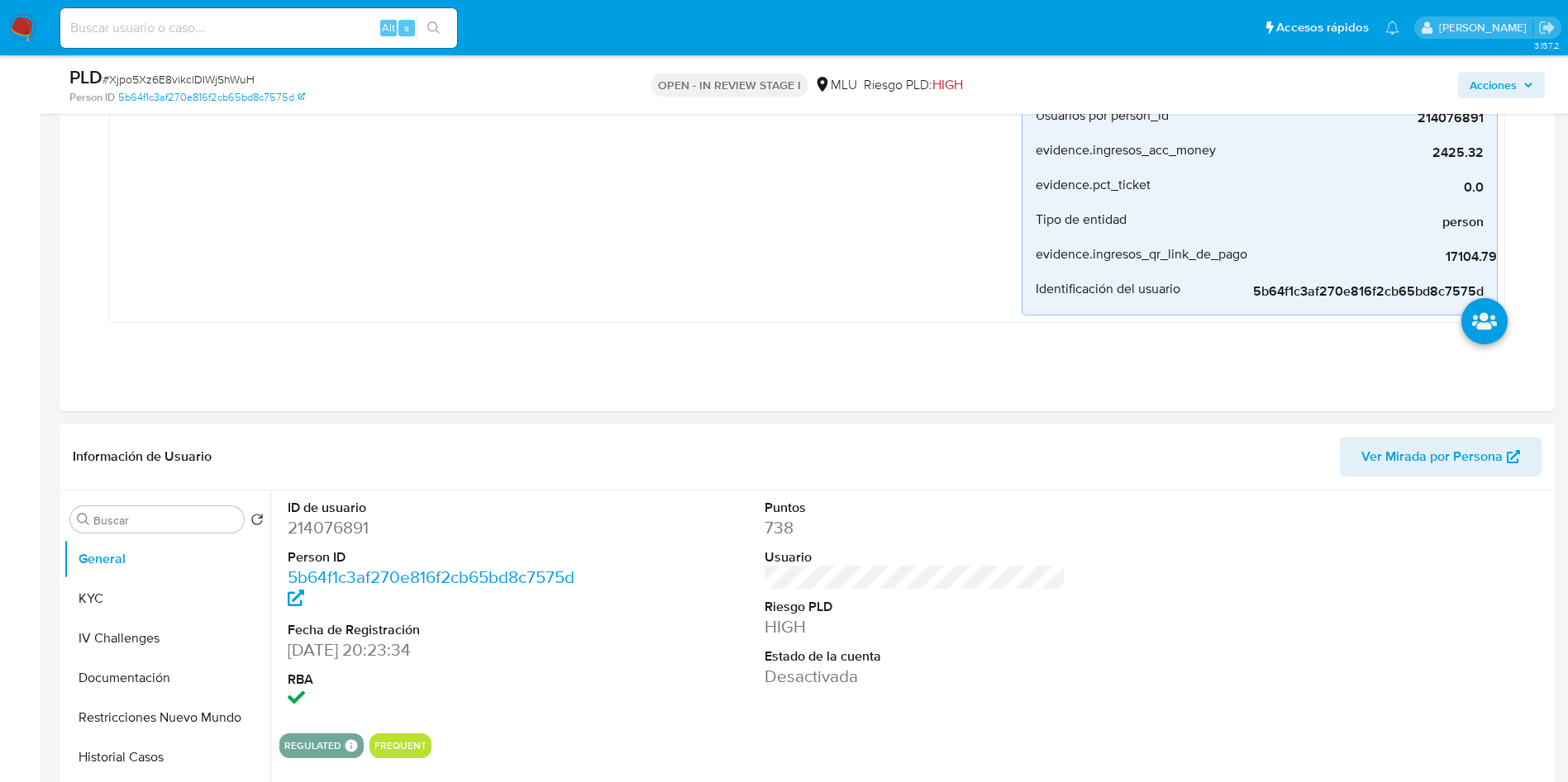
scroll to position [619, 0]
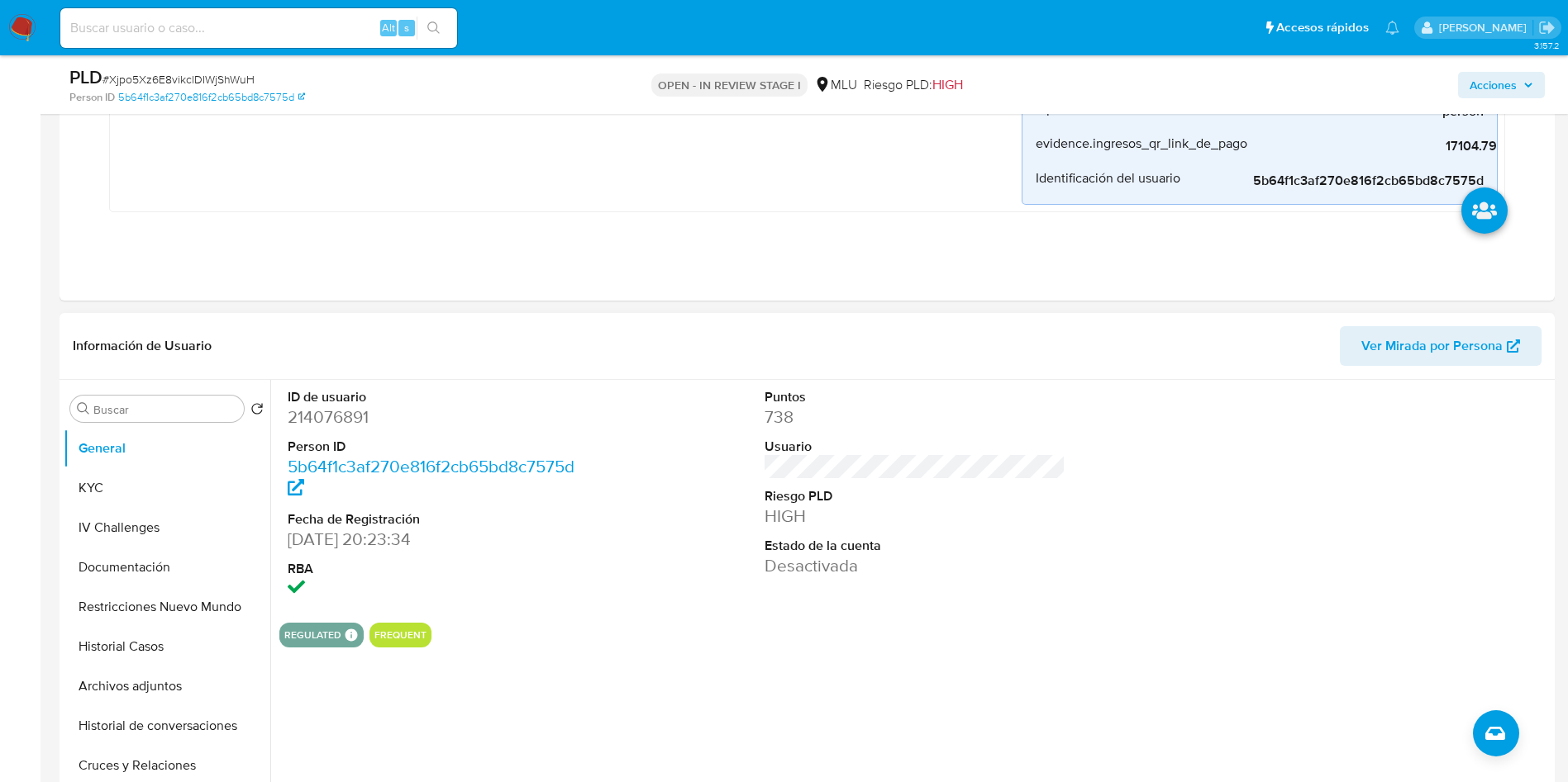
click at [347, 410] on dd "214076891" at bounding box center [438, 417] width 302 height 23
copy dd "214076891"
click at [101, 504] on button "KYC" at bounding box center [160, 488] width 193 height 40
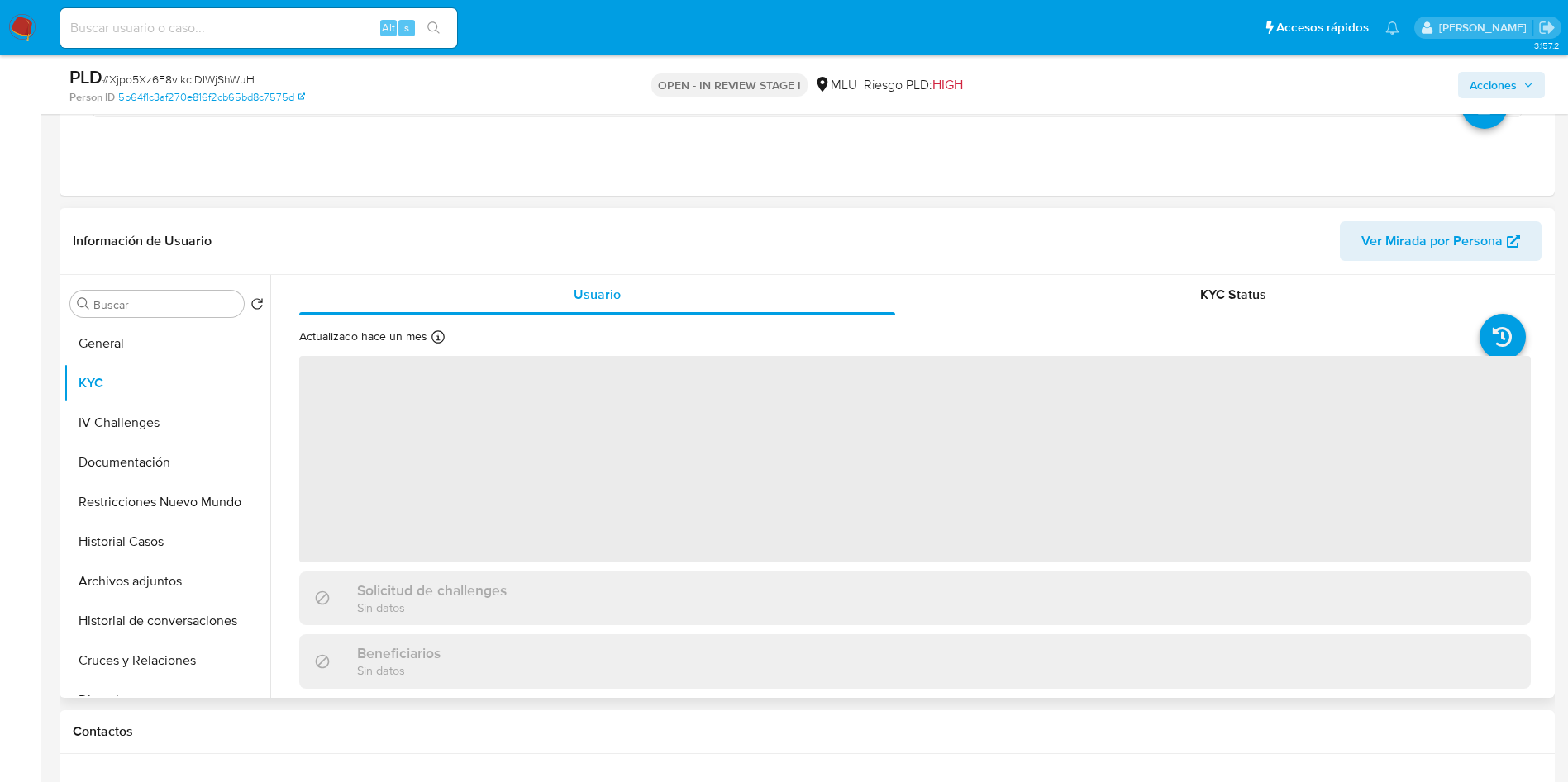
scroll to position [743, 0]
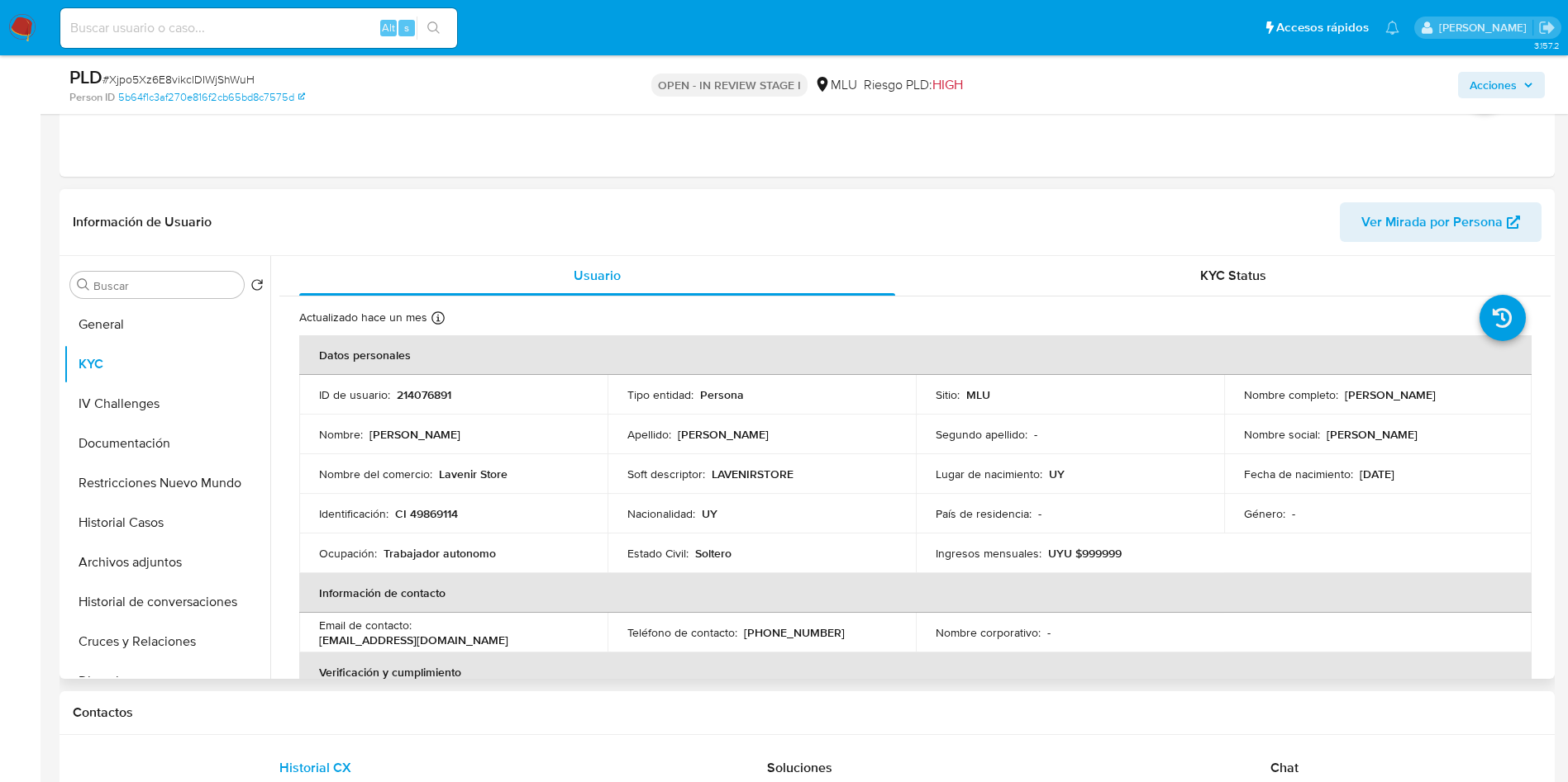
drag, startPoint x: 1225, startPoint y: 399, endPoint x: 1441, endPoint y: 405, distance: 216.1
click at [1441, 405] on td "Nombre completo : Fernando Gabriel Ciburo Sueldo" at bounding box center [1378, 395] width 308 height 40
copy p "Fernando Gabriel Ciburo Sueldo"
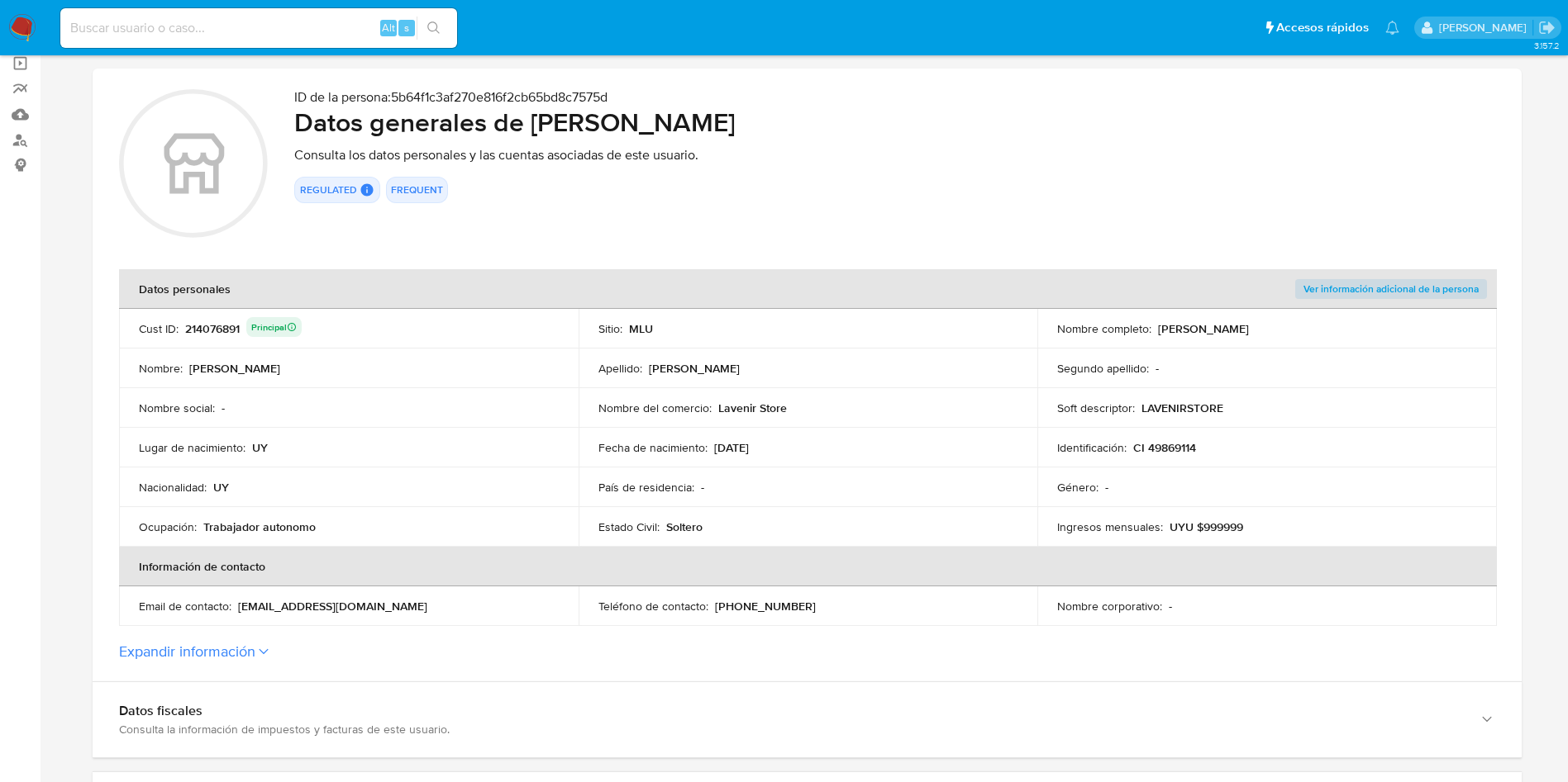
scroll to position [619, 0]
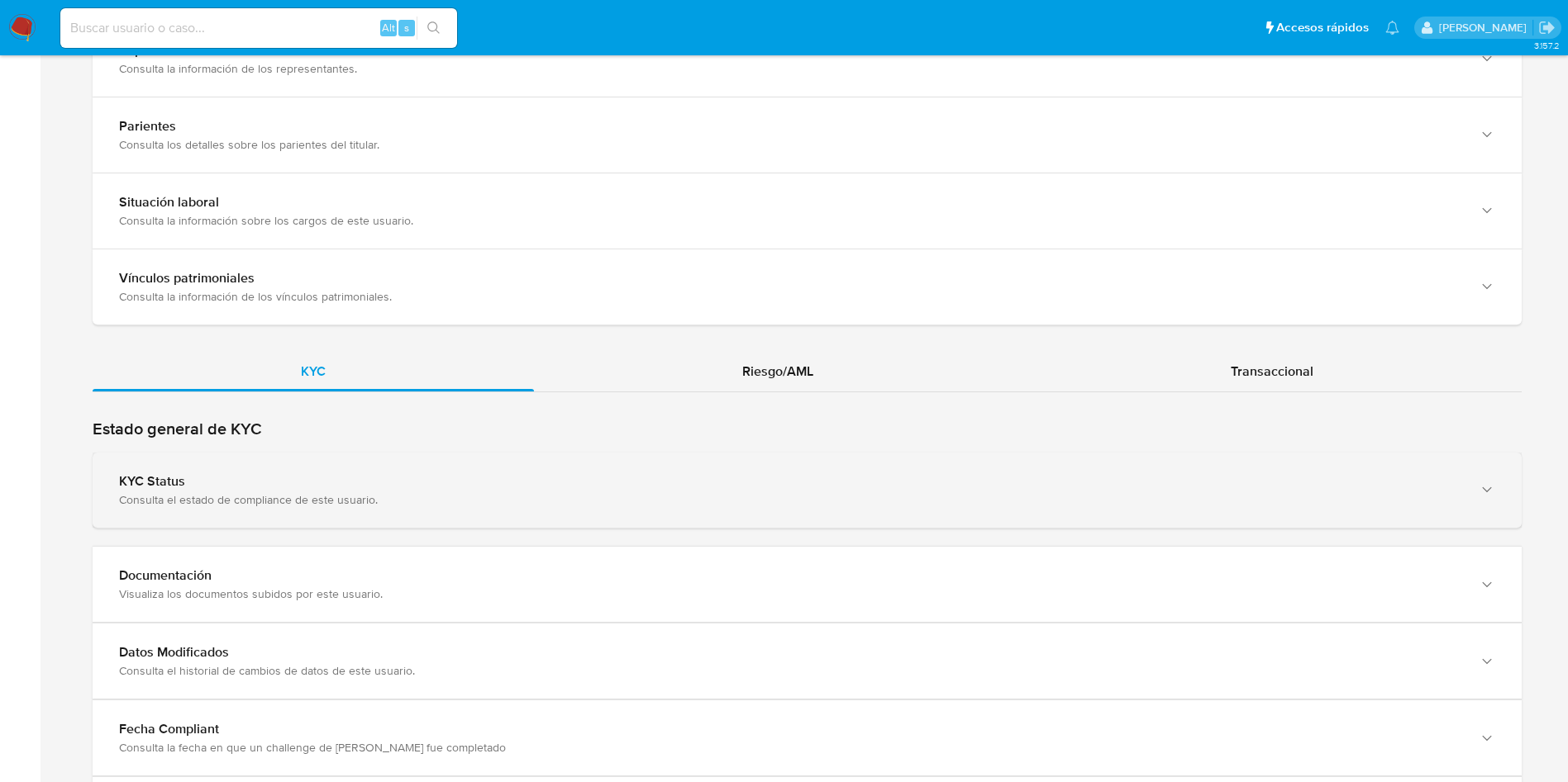
click at [444, 465] on div "KYC Status Consulta el estado de compliance de este usuario." at bounding box center [806, 490] width 1429 height 75
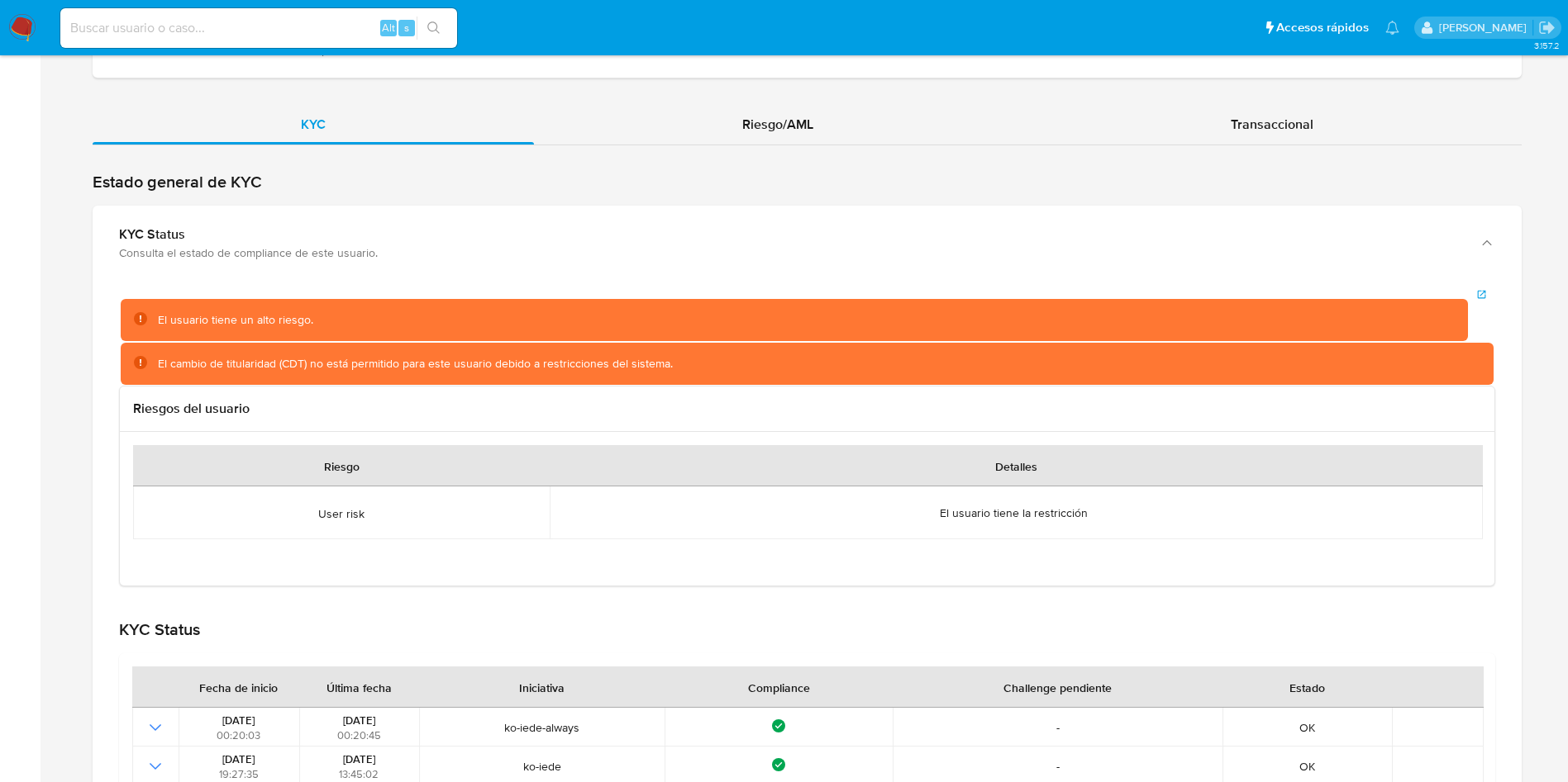
scroll to position [1487, 0]
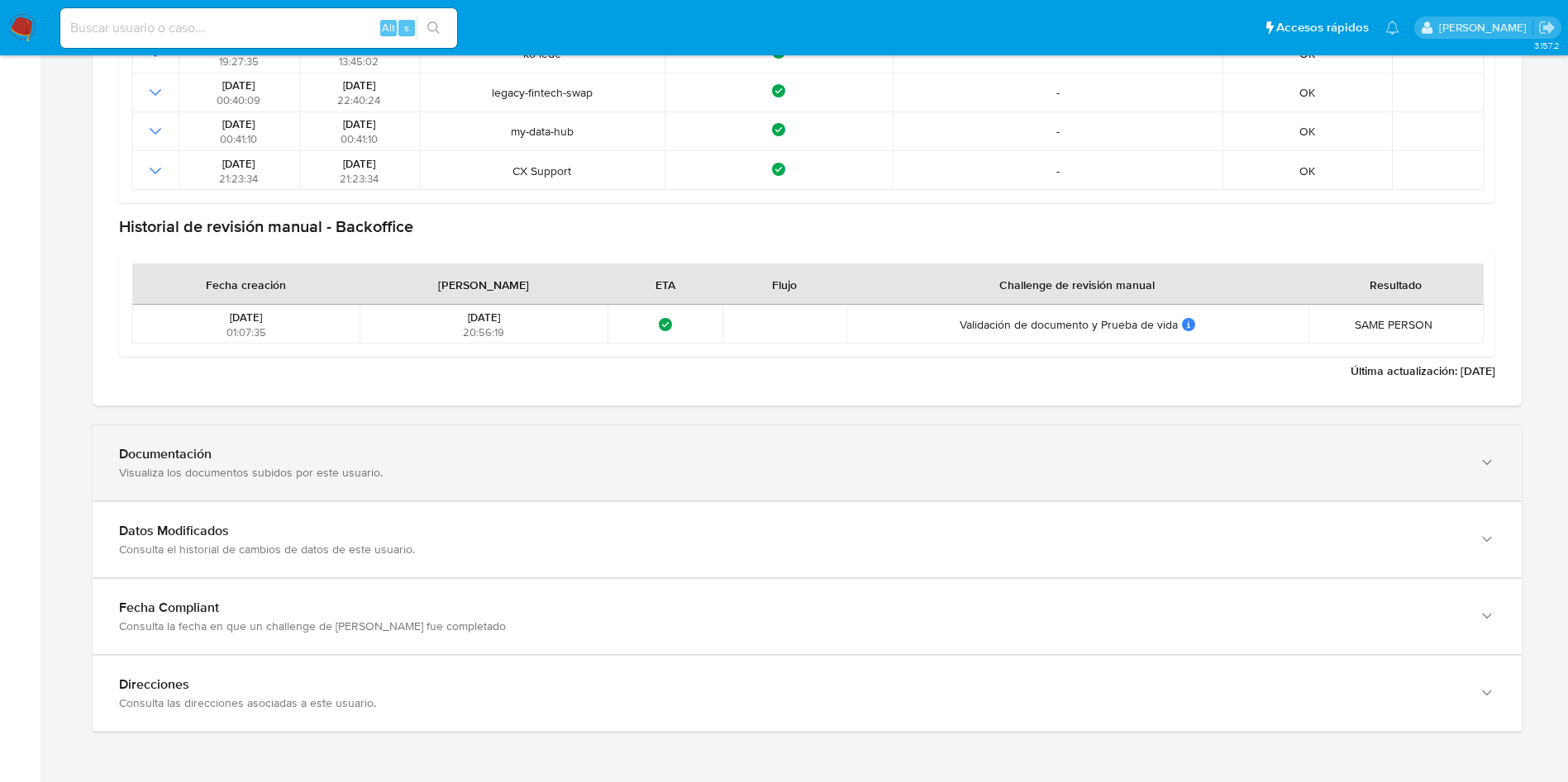
click at [310, 428] on div "Documentación Visualiza los documentos subidos por este usuario." at bounding box center [806, 463] width 1429 height 75
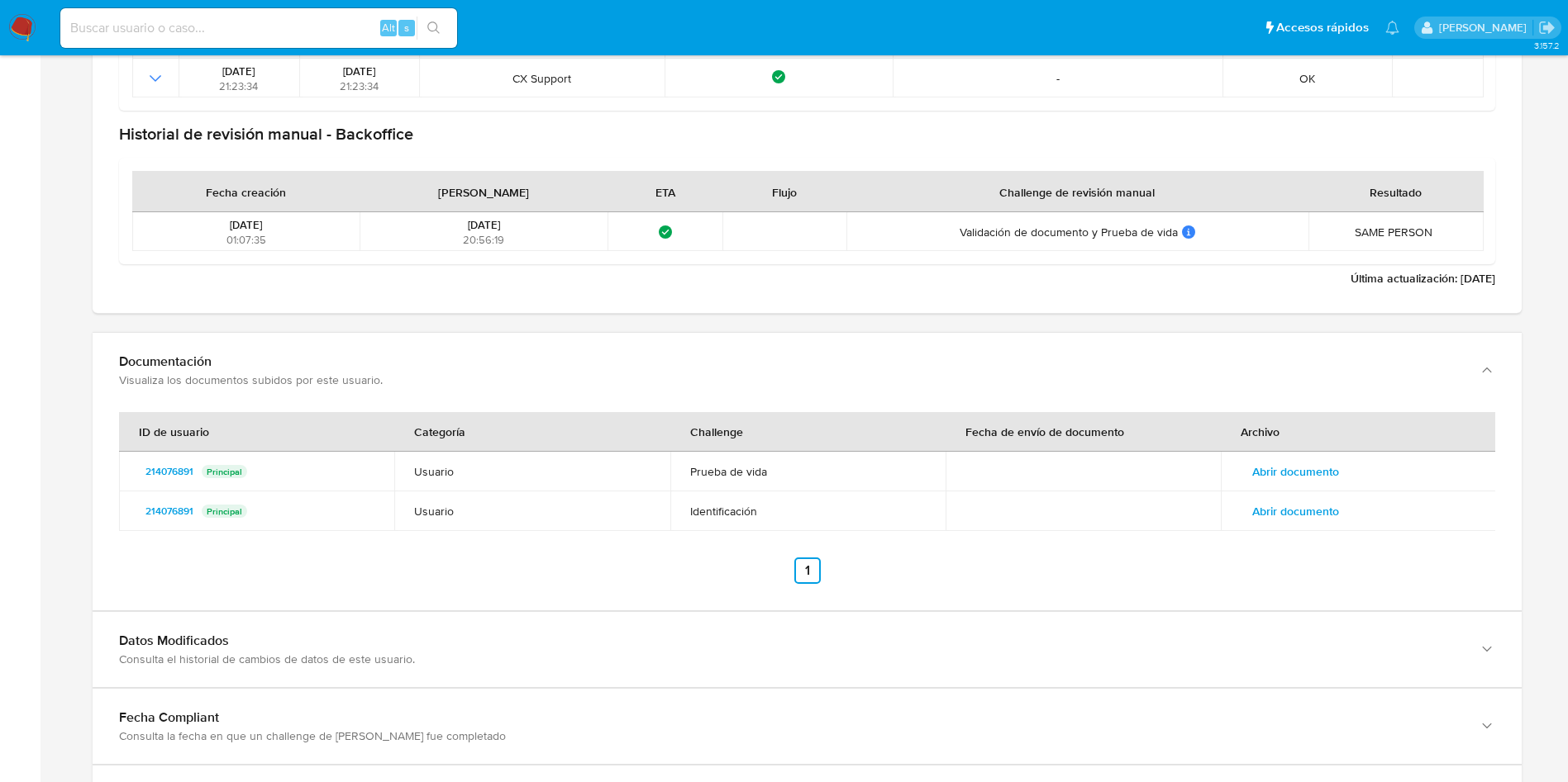
scroll to position [2402, 0]
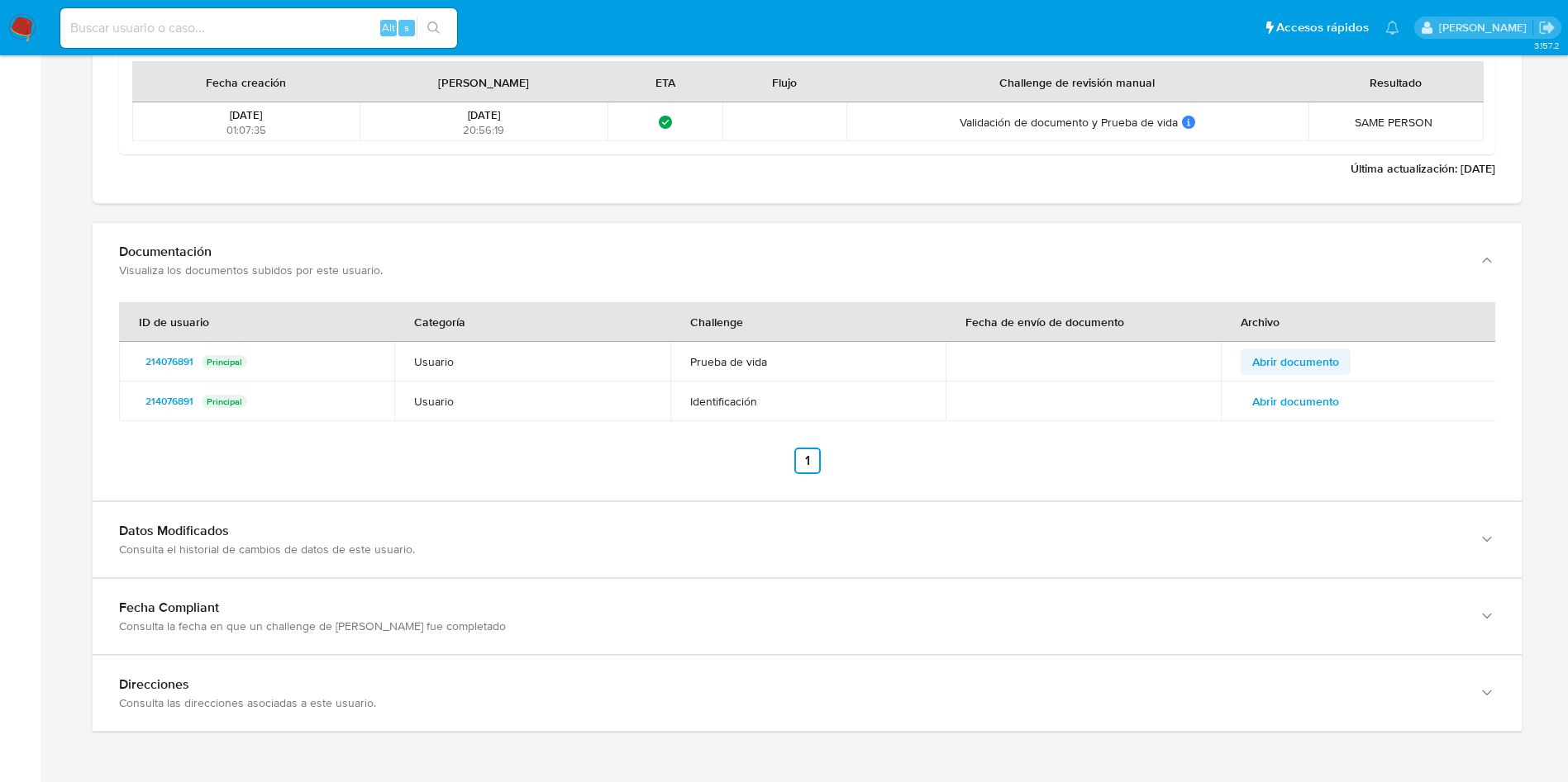
click at [1341, 360] on button "Abrir documento" at bounding box center [1295, 361] width 110 height 26
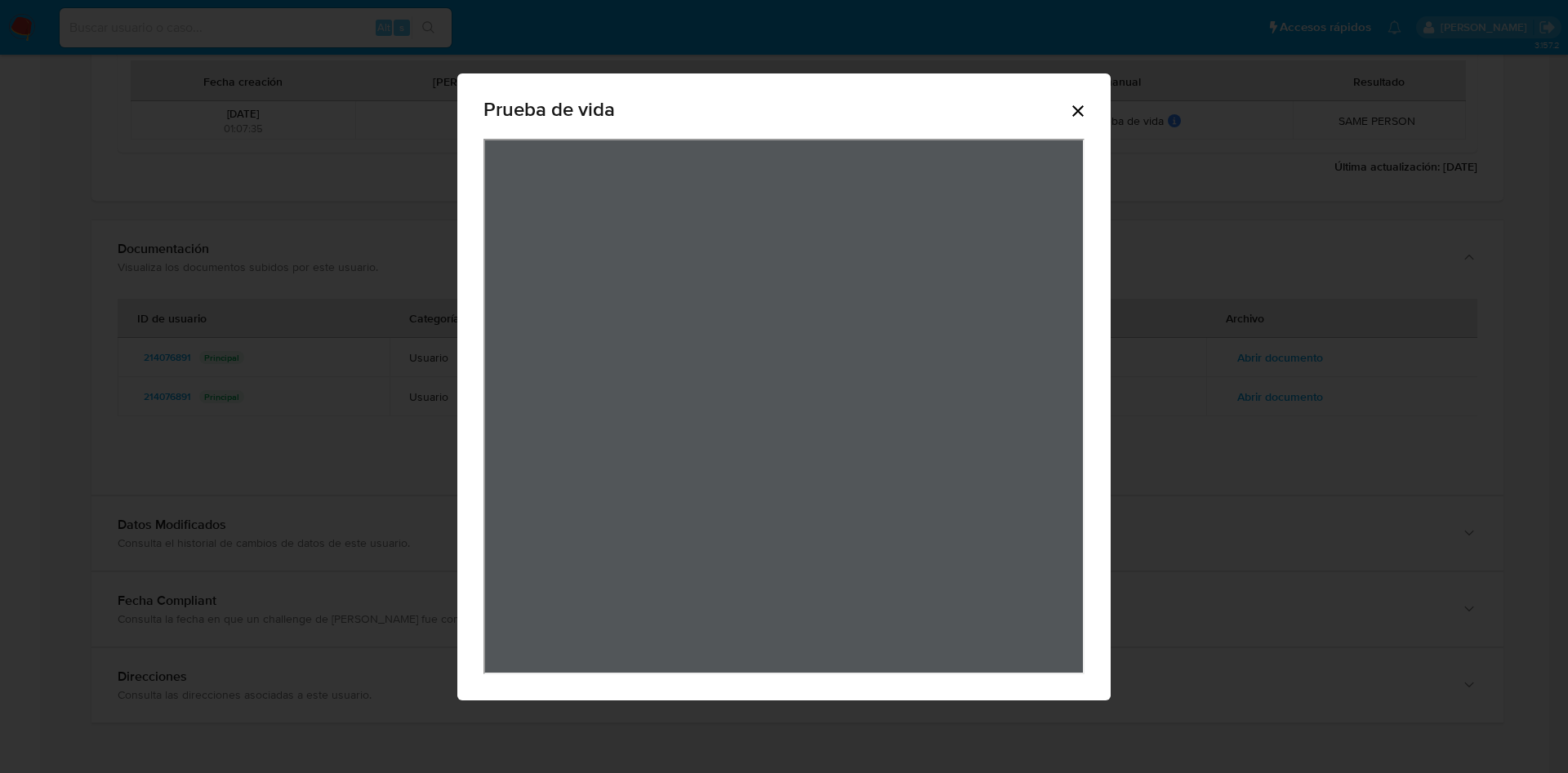
click at [1074, 109] on icon "Cerrar" at bounding box center [1078, 111] width 20 height 20
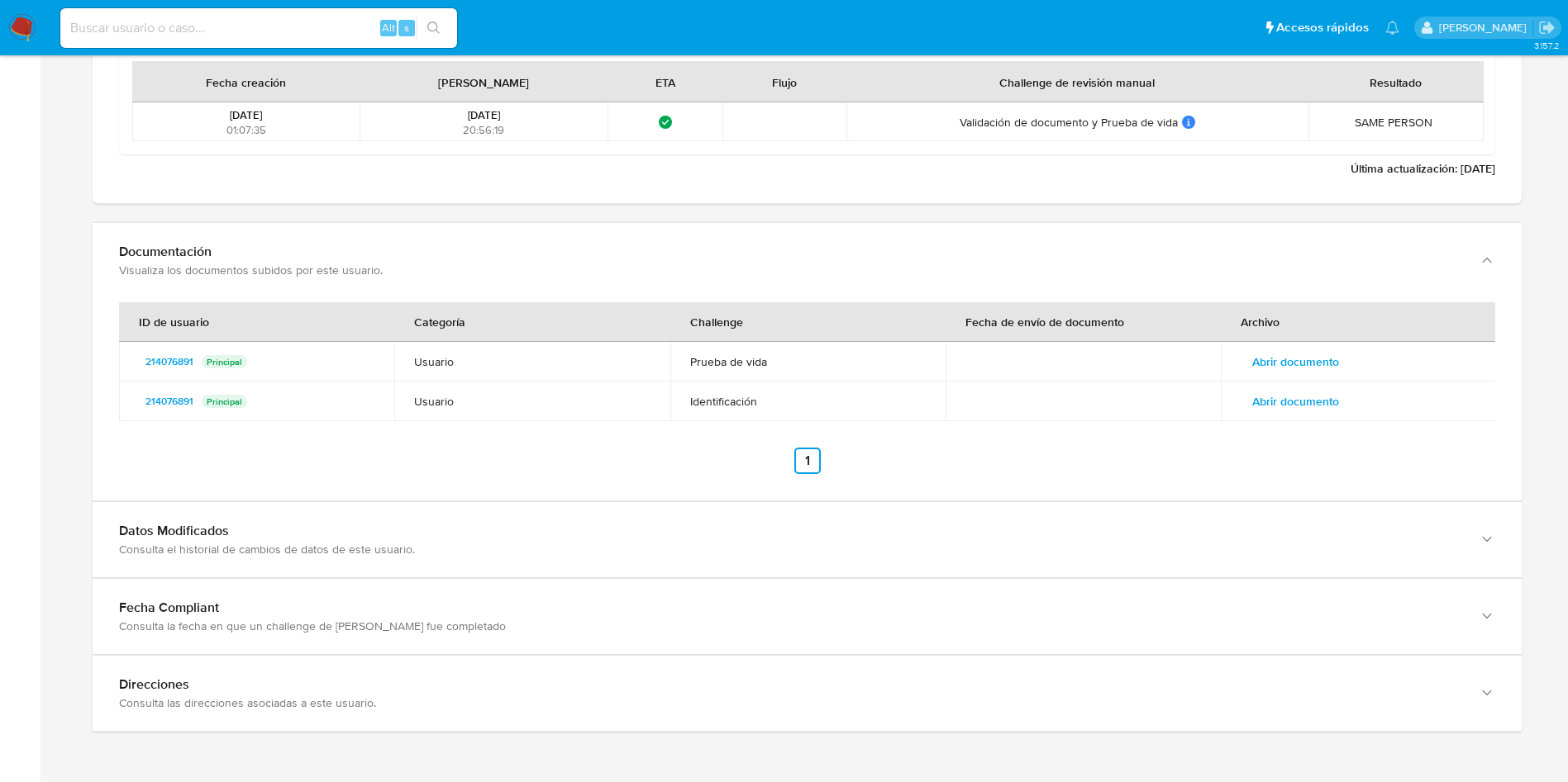
click at [1325, 399] on span "Abrir documento" at bounding box center [1295, 401] width 87 height 23
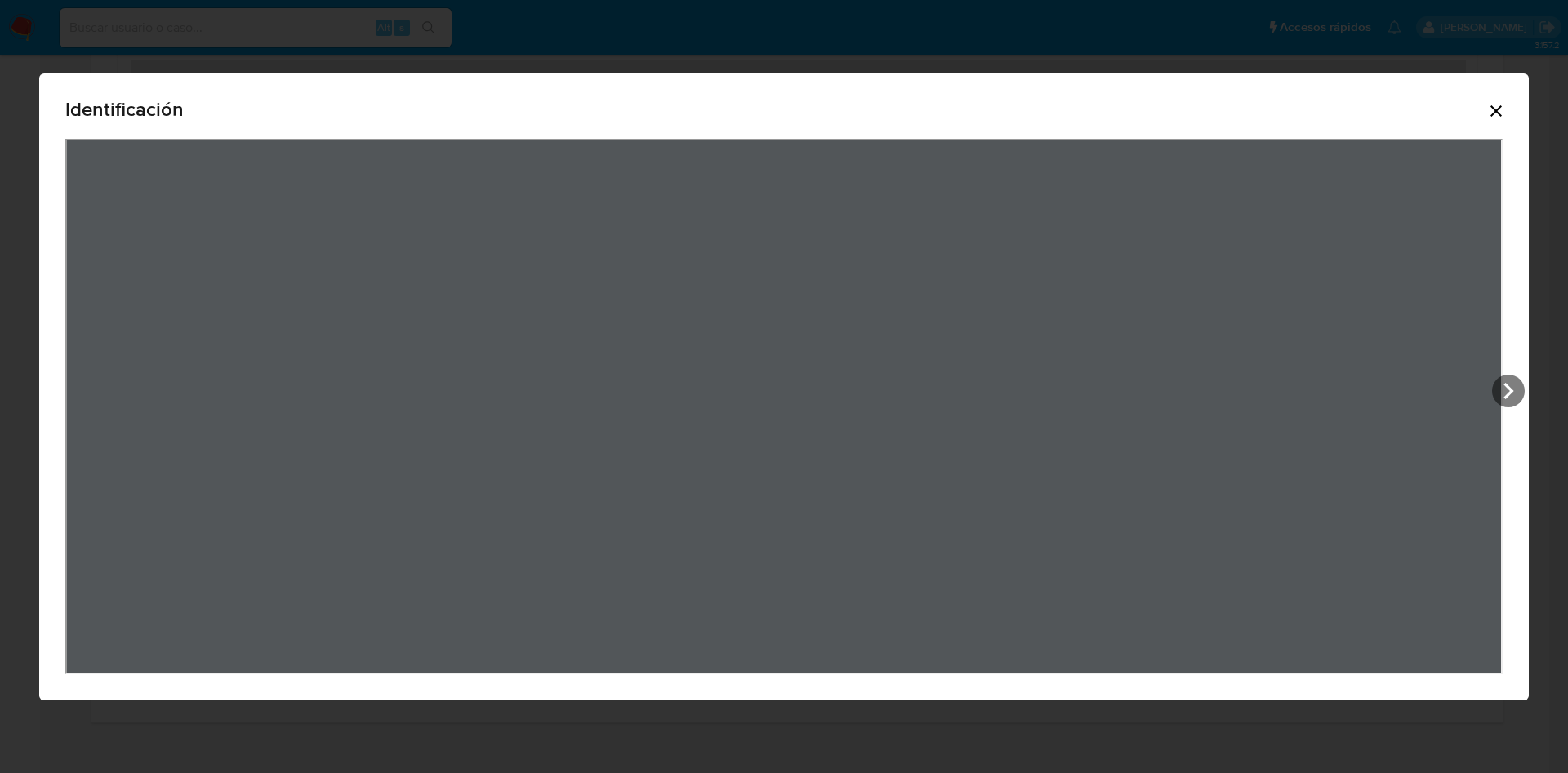
click at [1494, 106] on icon "Cerrar" at bounding box center [1496, 111] width 20 height 20
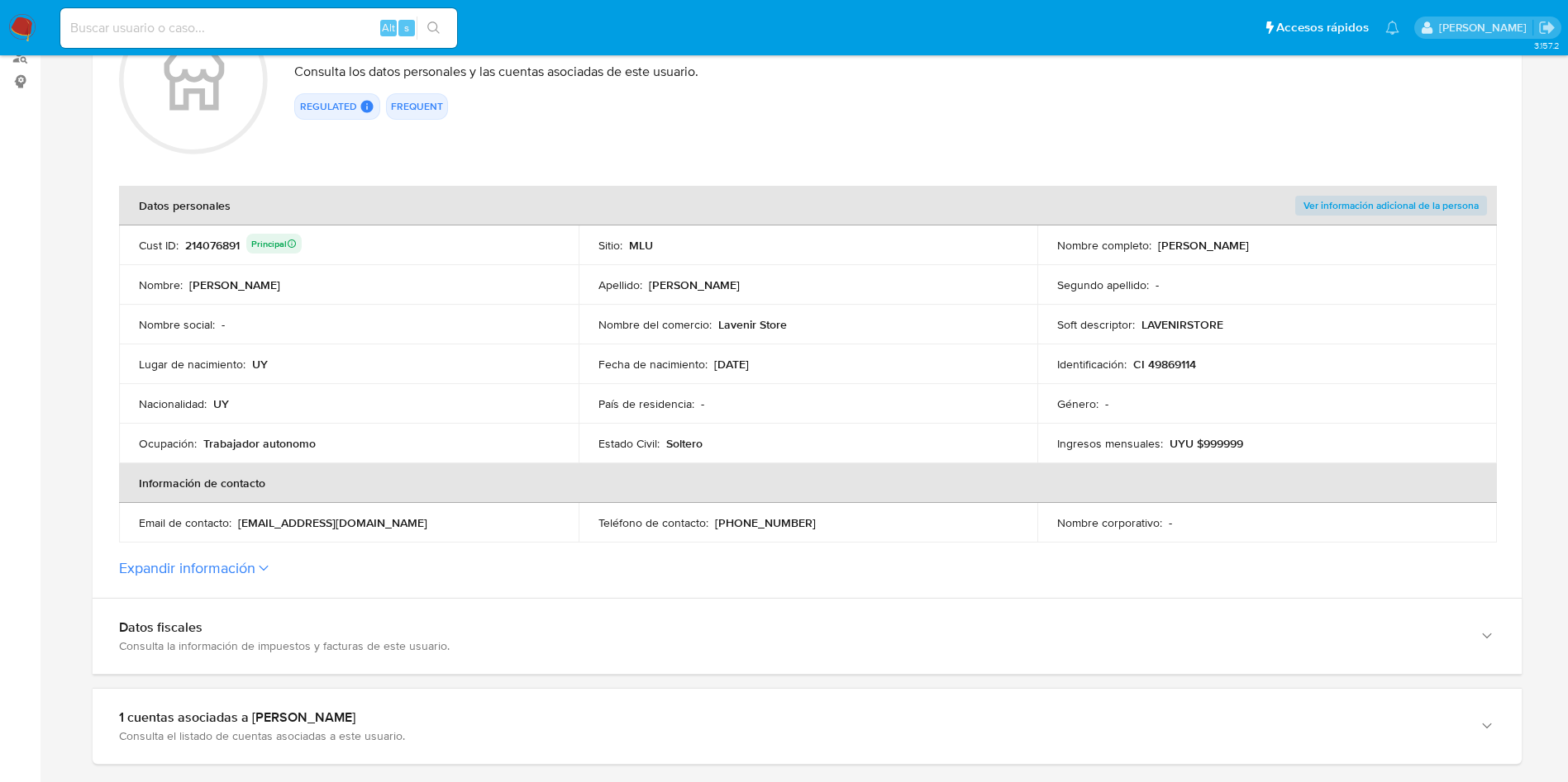
scroll to position [0, 0]
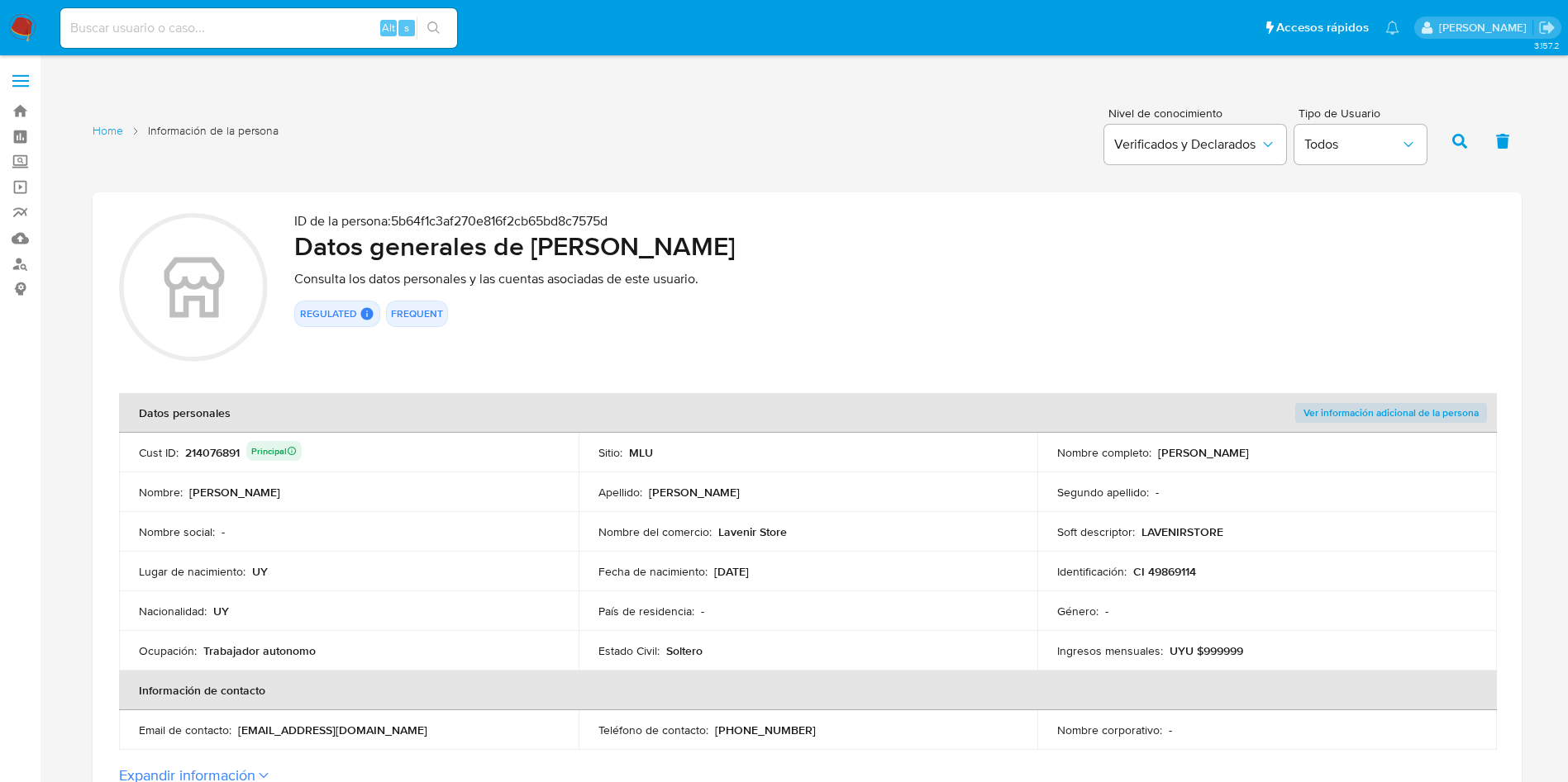
drag, startPoint x: 1157, startPoint y: 453, endPoint x: 1338, endPoint y: 454, distance: 181.0
click at [1338, 454] on div "Nombre completo : [PERSON_NAME]" at bounding box center [1266, 453] width 419 height 15
click at [224, 450] on div "214076891 Principal" at bounding box center [243, 453] width 117 height 23
drag, startPoint x: 533, startPoint y: 250, endPoint x: 916, endPoint y: 246, distance: 383.0
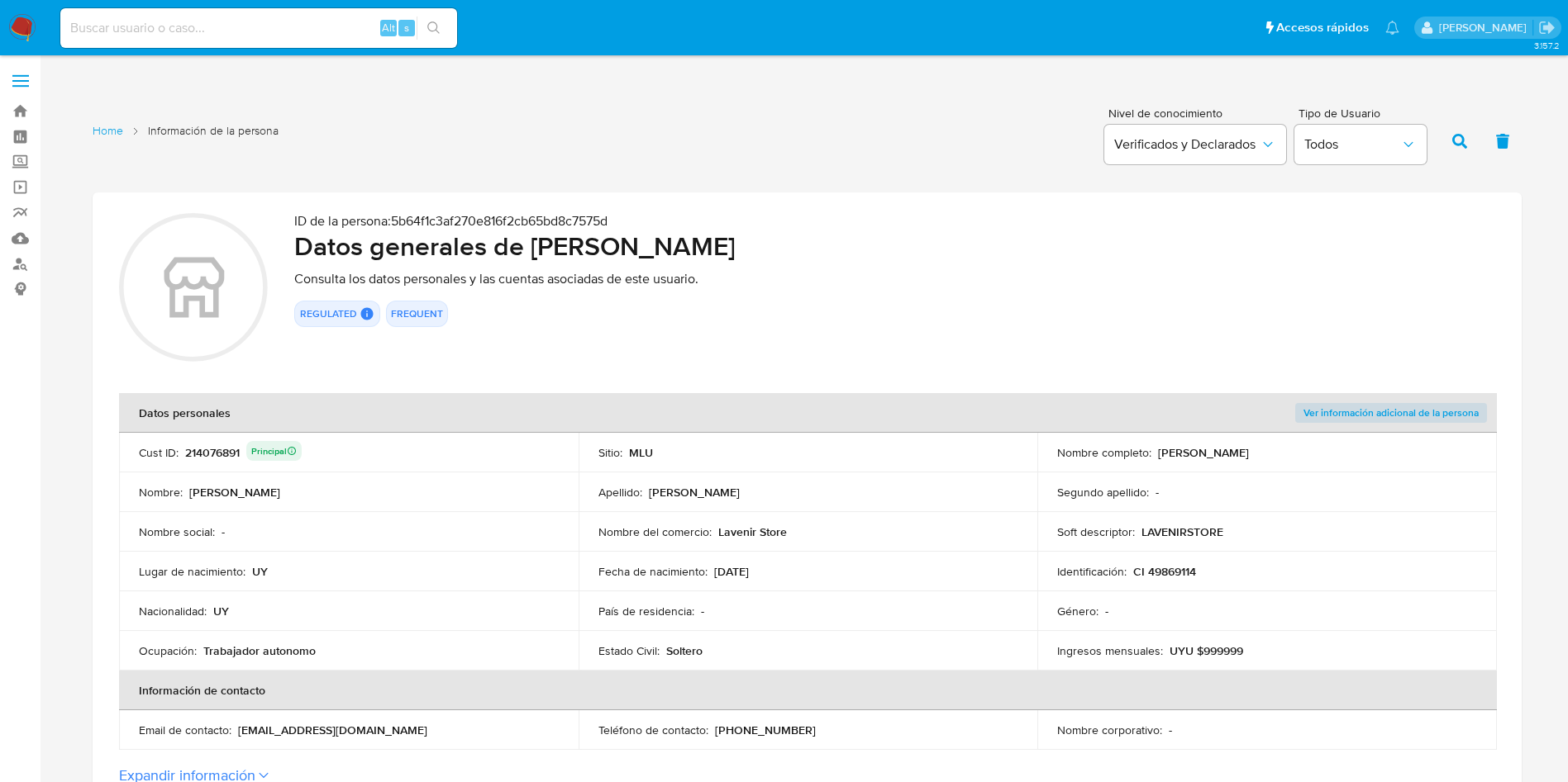
click at [916, 246] on h2 "Datos generales de [PERSON_NAME]" at bounding box center [894, 246] width 1201 height 33
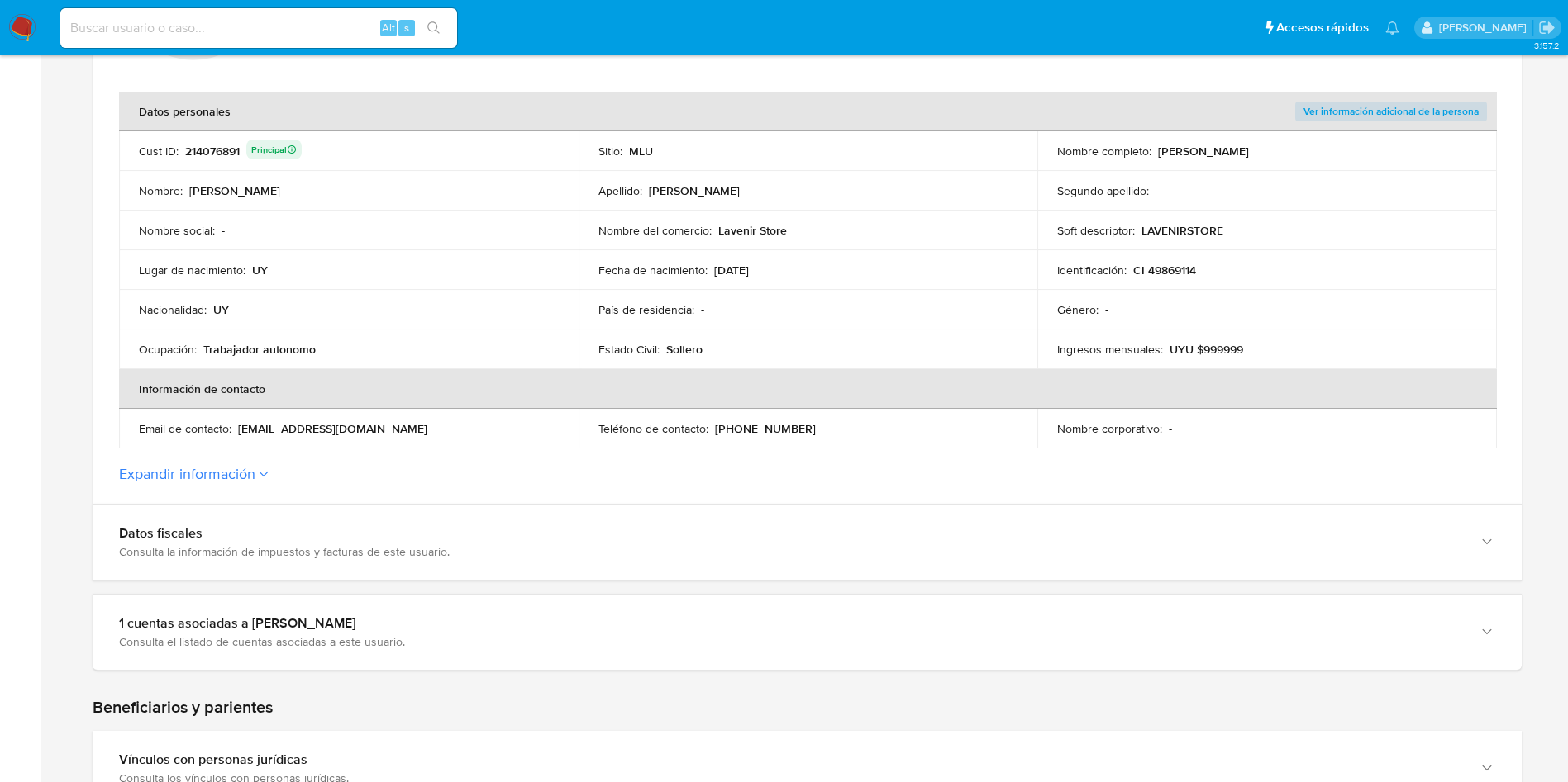
scroll to position [496, 0]
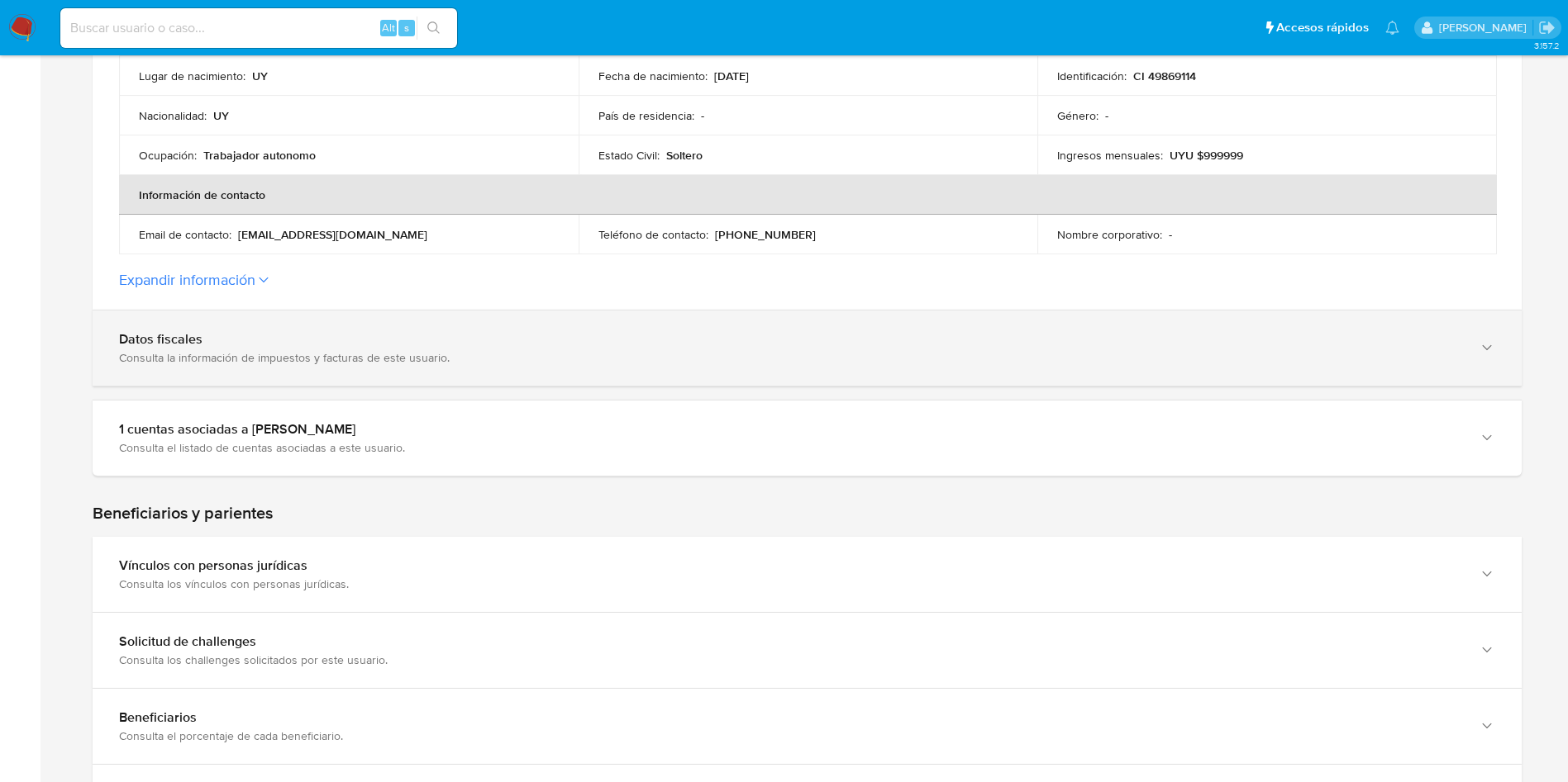
click at [264, 344] on div "Datos fiscales" at bounding box center [790, 339] width 1343 height 16
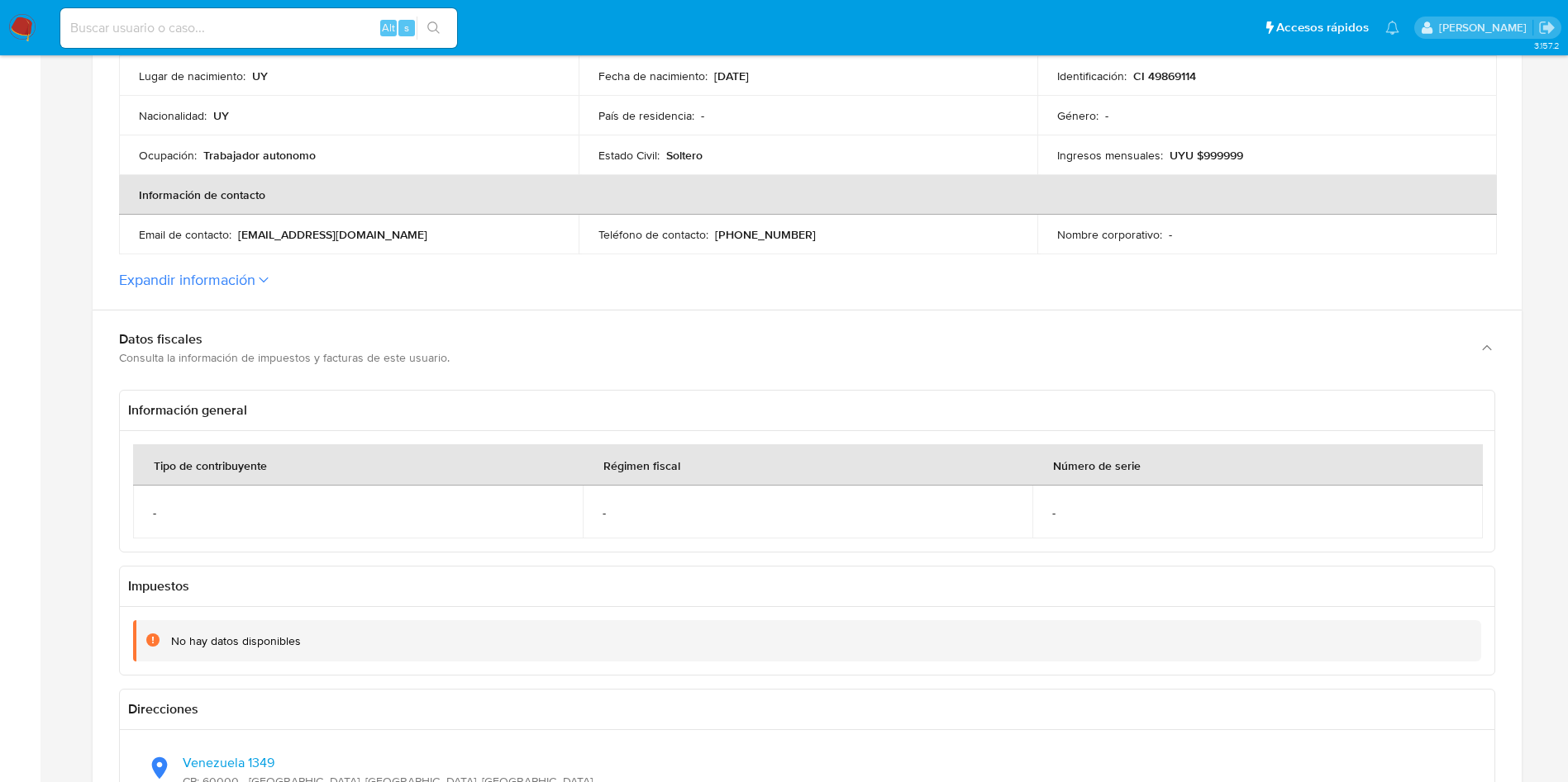
click at [253, 276] on button "Expandir información" at bounding box center [188, 280] width 137 height 18
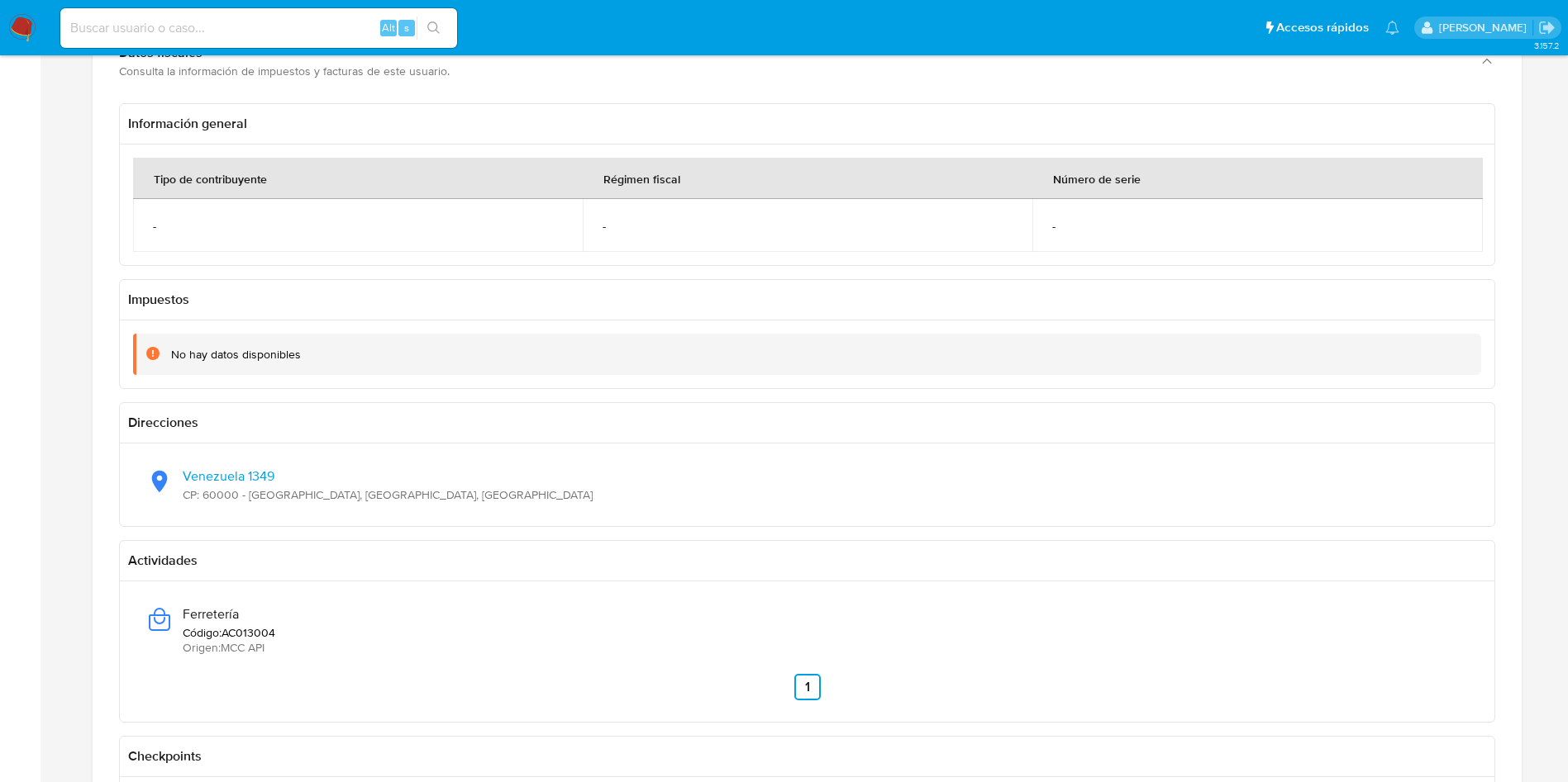
scroll to position [1115, 0]
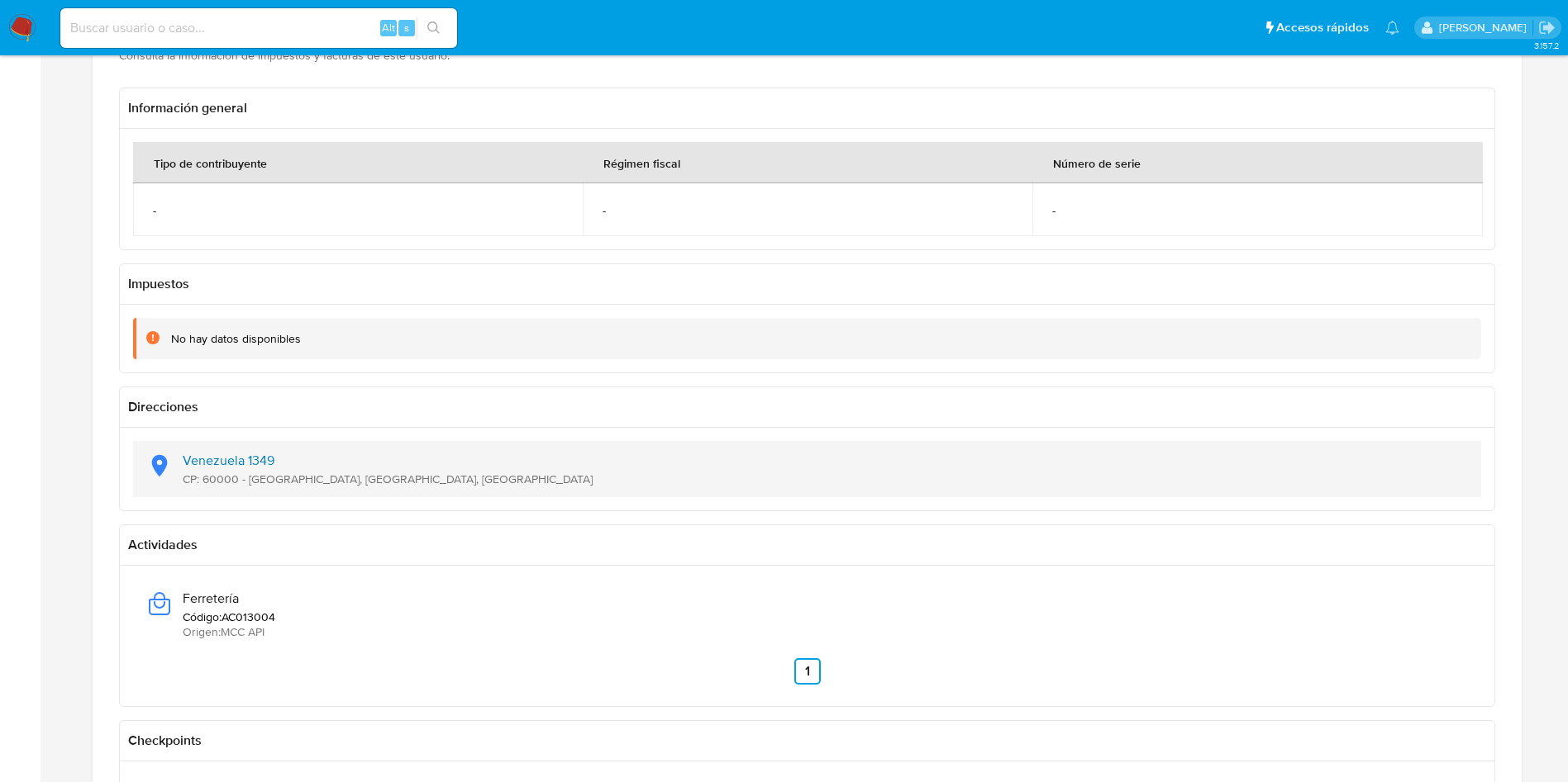
drag, startPoint x: 438, startPoint y: 471, endPoint x: 212, endPoint y: 451, distance: 226.9
click at [181, 459] on div "[STREET_ADDRESS]" at bounding box center [806, 469] width 1321 height 57
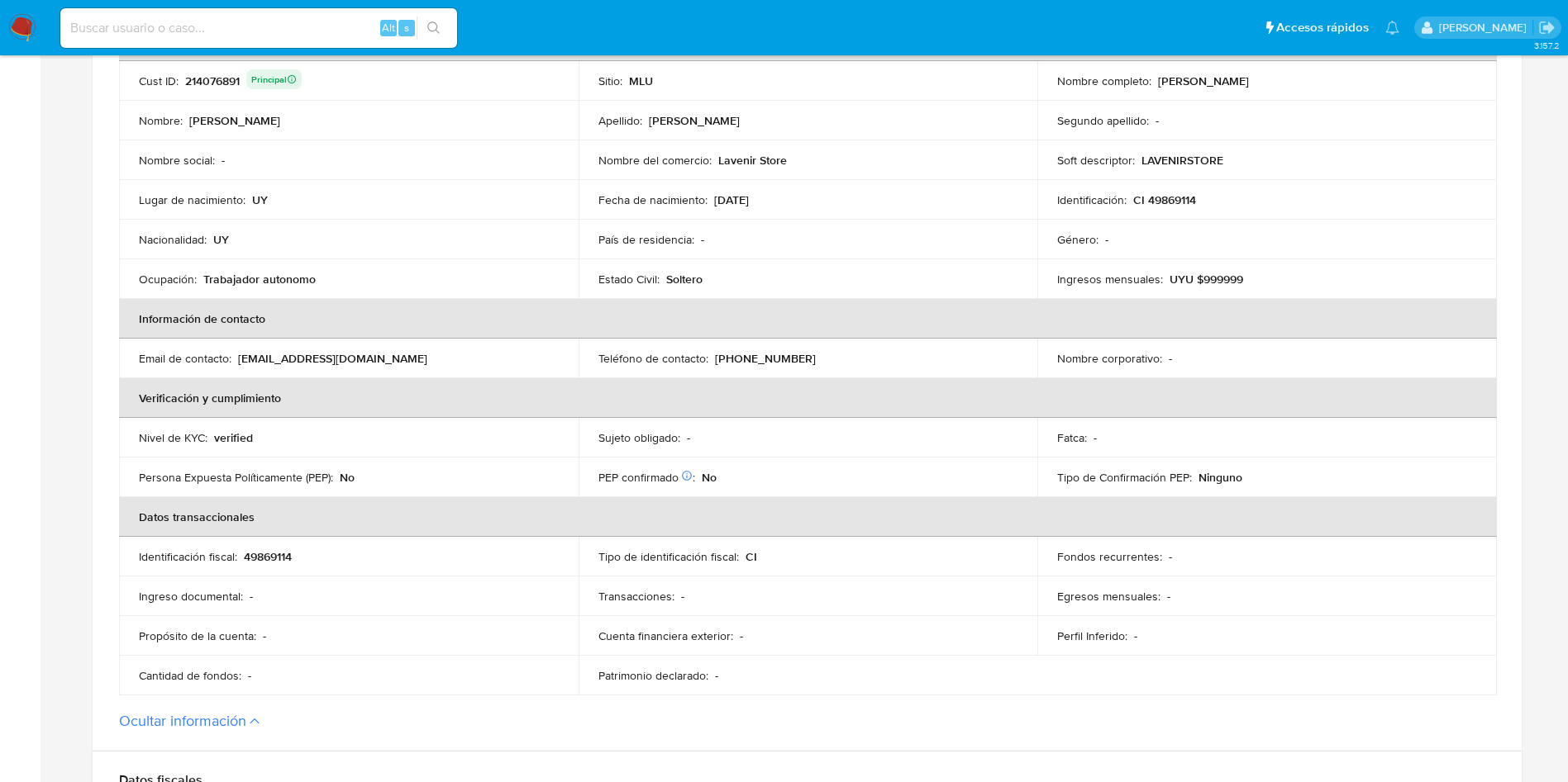
scroll to position [0, 0]
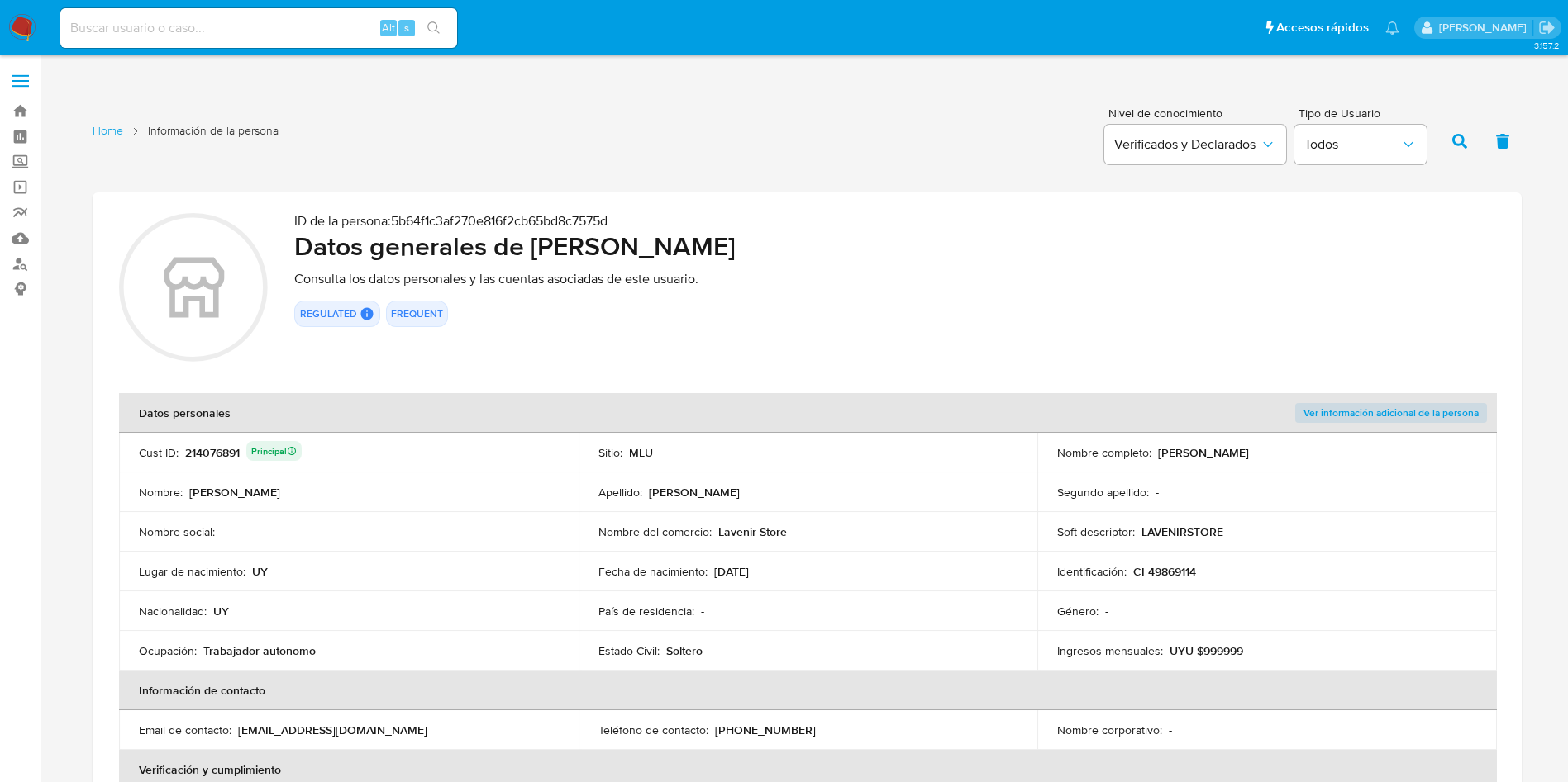
click at [219, 455] on div "214076891 Principal" at bounding box center [243, 453] width 117 height 23
drag, startPoint x: 533, startPoint y: 254, endPoint x: 914, endPoint y: 248, distance: 381.0
click at [914, 248] on h2 "Datos generales de [PERSON_NAME]" at bounding box center [894, 246] width 1201 height 33
click at [1165, 575] on p "CI 49869114" at bounding box center [1165, 571] width 63 height 15
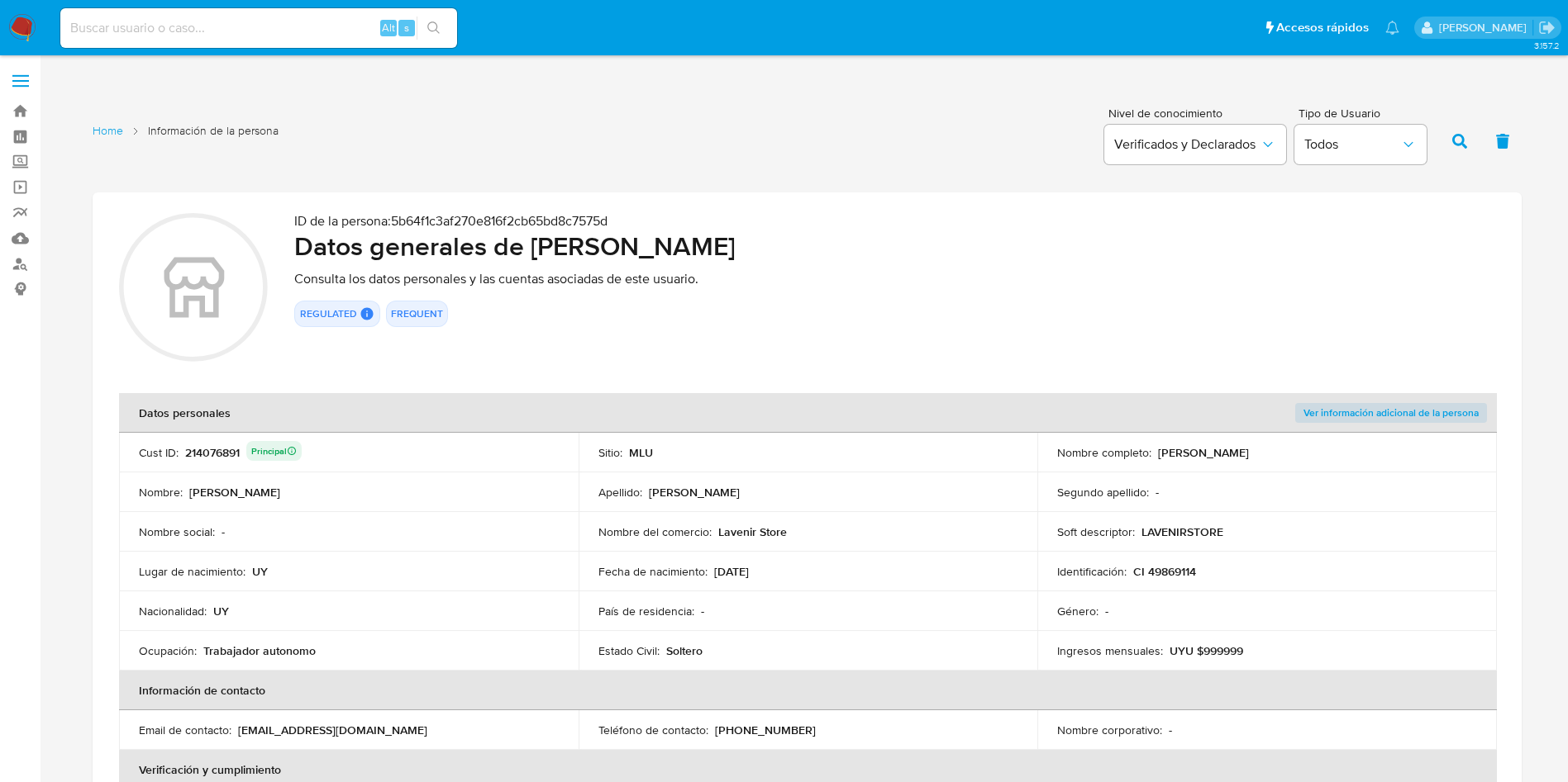
click at [1165, 575] on p "CI 49869114" at bounding box center [1165, 571] width 63 height 15
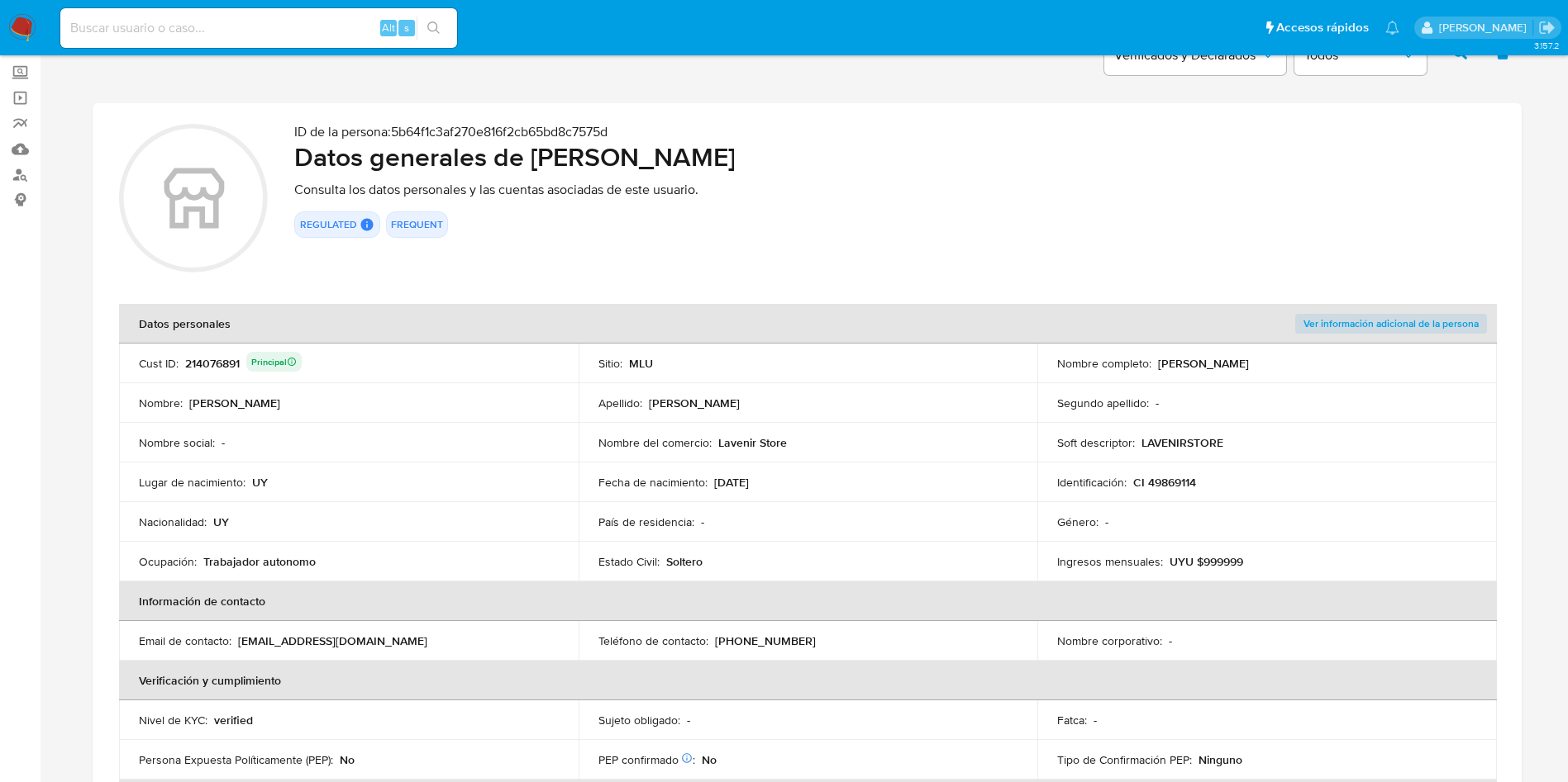
scroll to position [124, 0]
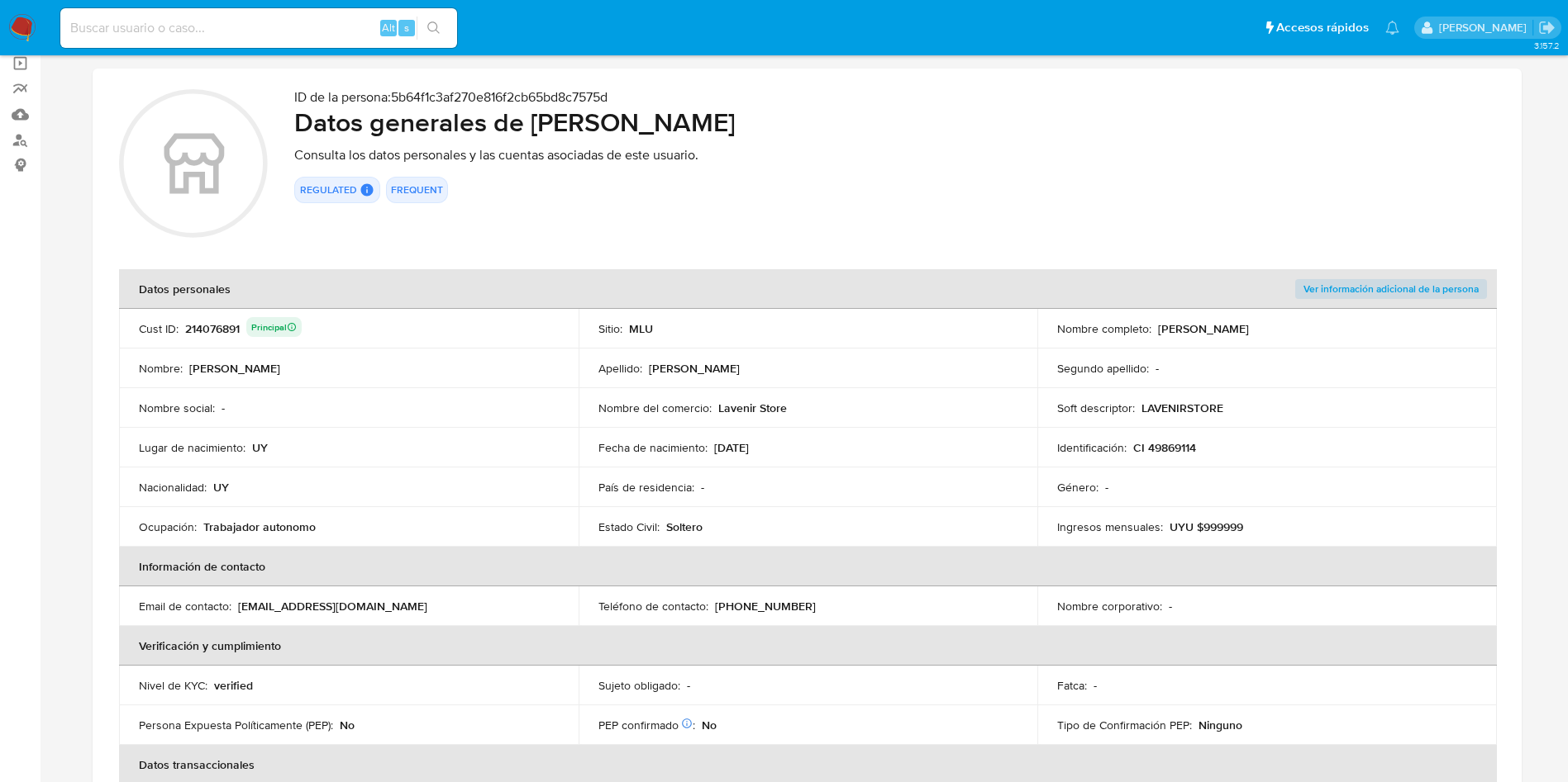
click at [820, 492] on div "País de residencia : -" at bounding box center [807, 488] width 419 height 15
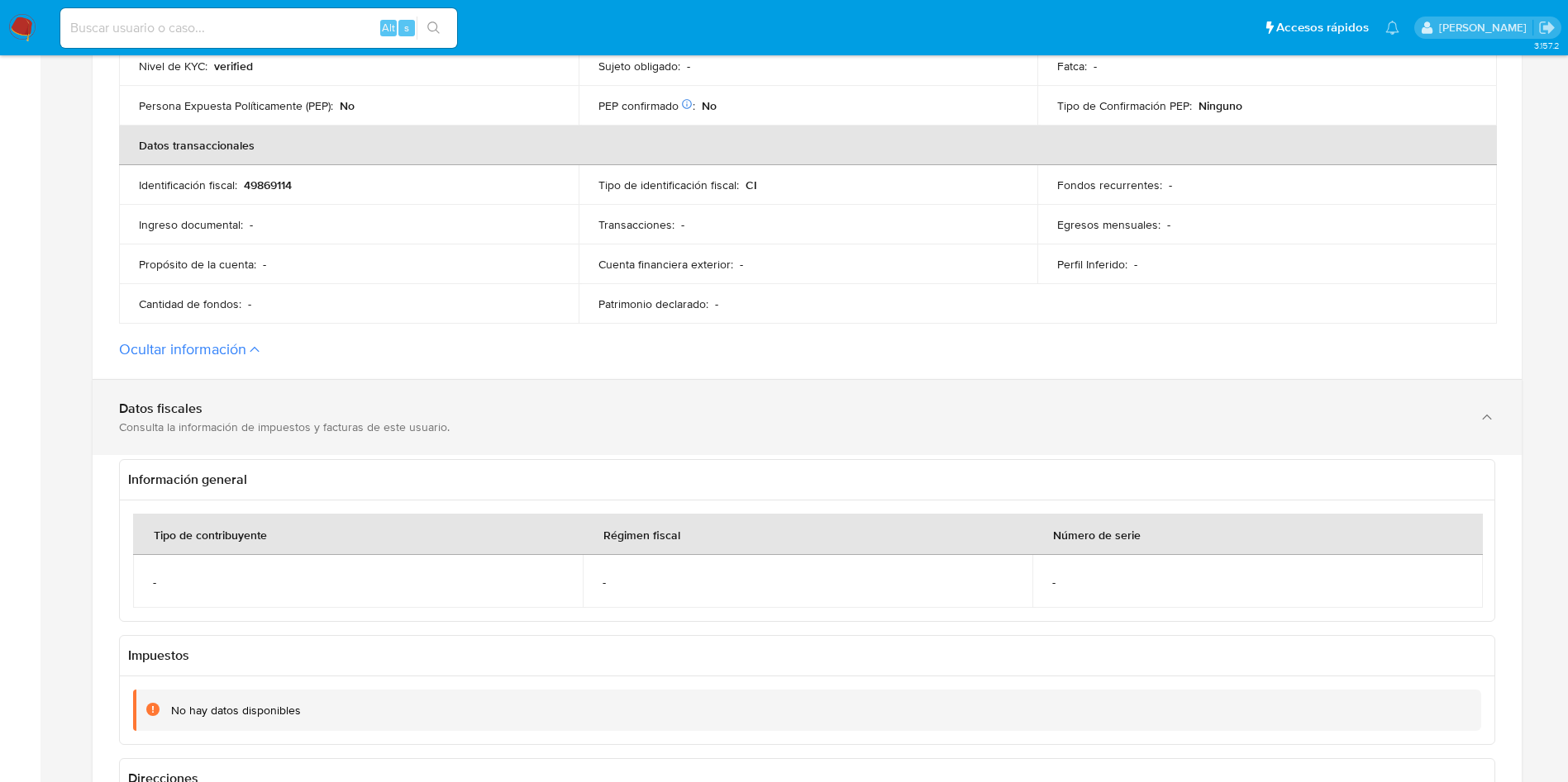
scroll to position [619, 0]
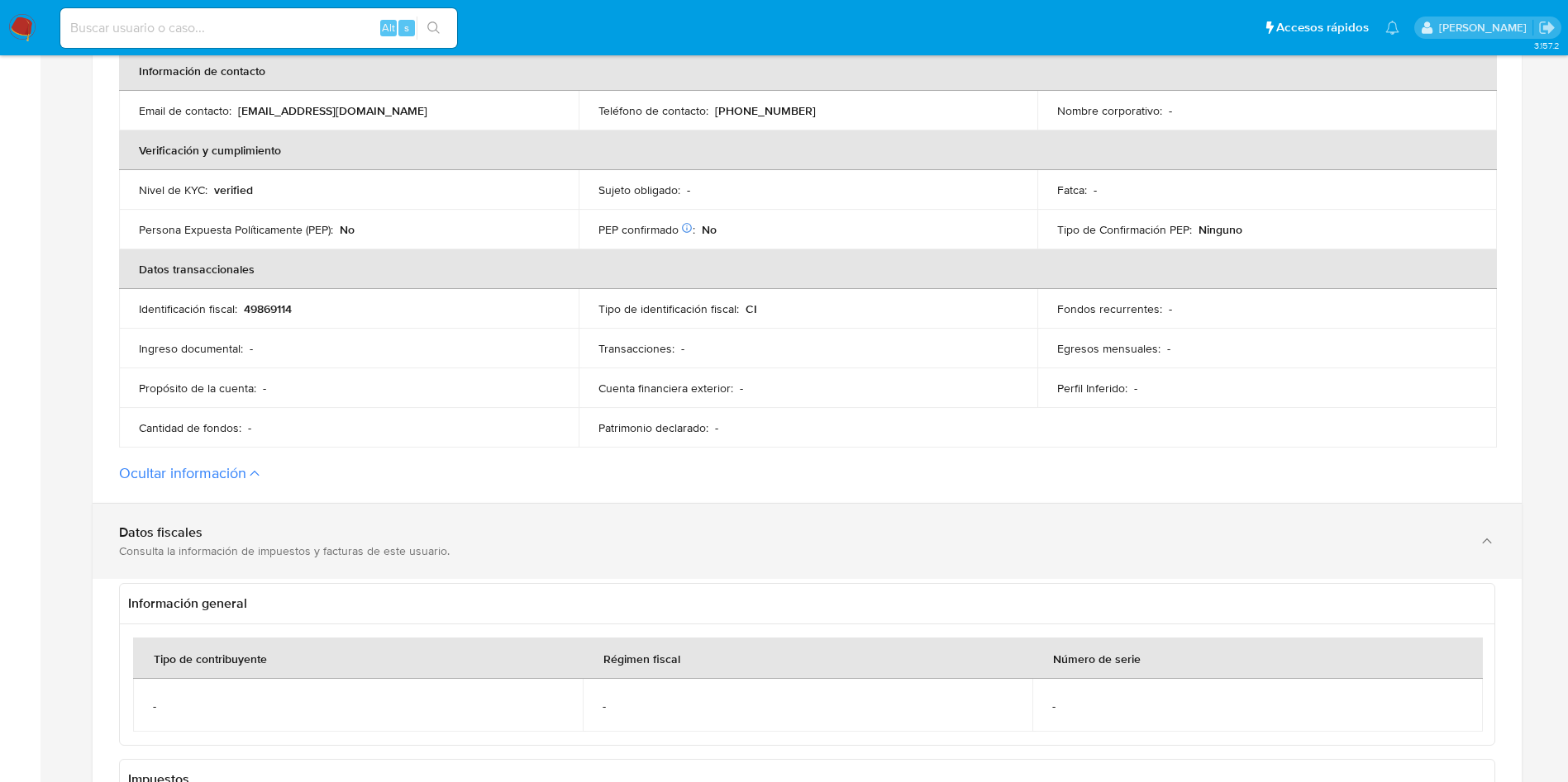
click at [300, 566] on div "Datos fiscales Consulta la información de impuestos y facturas de este usuario." at bounding box center [806, 541] width 1429 height 75
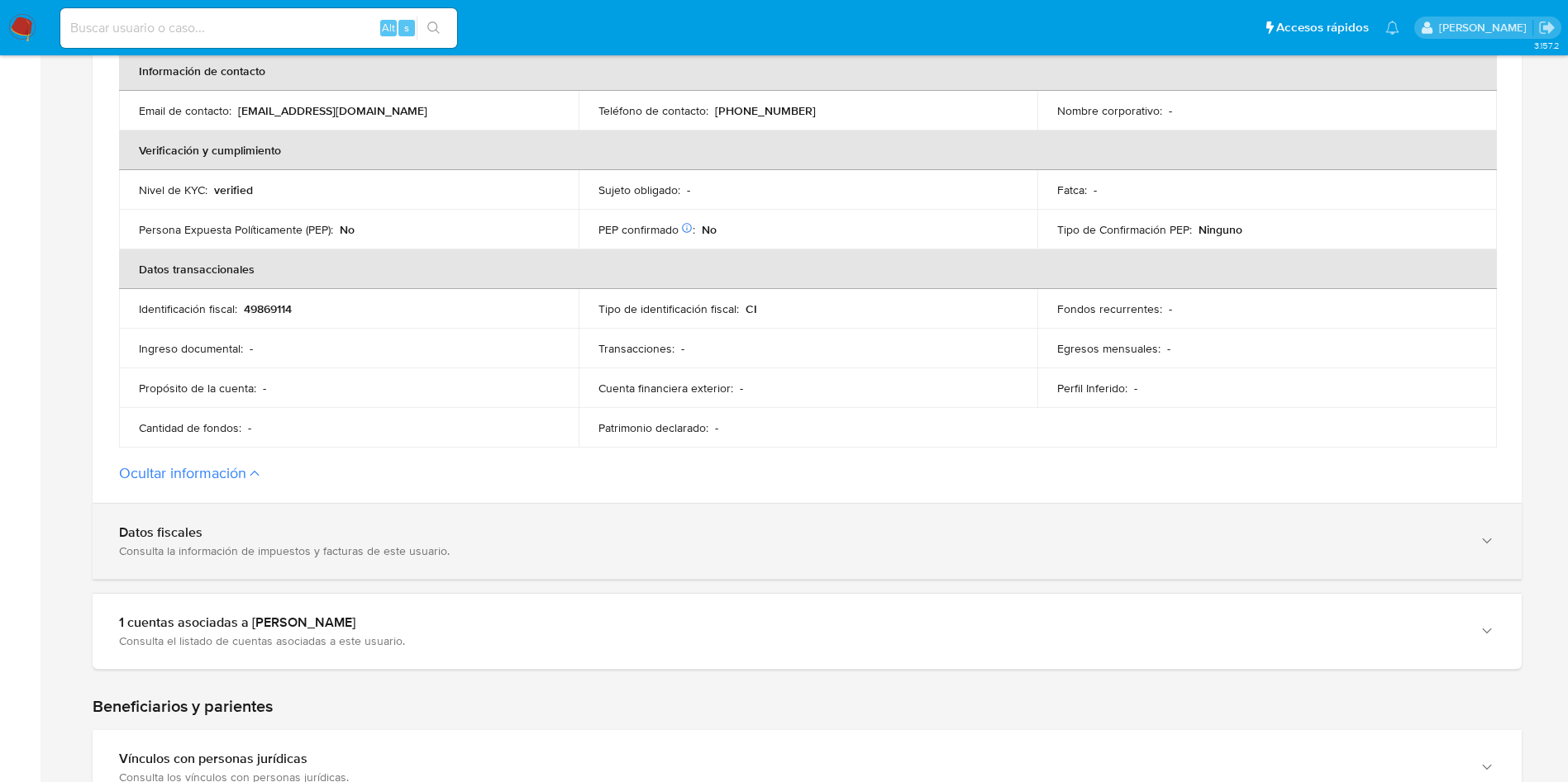
click at [316, 539] on div "Datos fiscales Consulta la información de impuestos y facturas de este usuario." at bounding box center [790, 541] width 1343 height 34
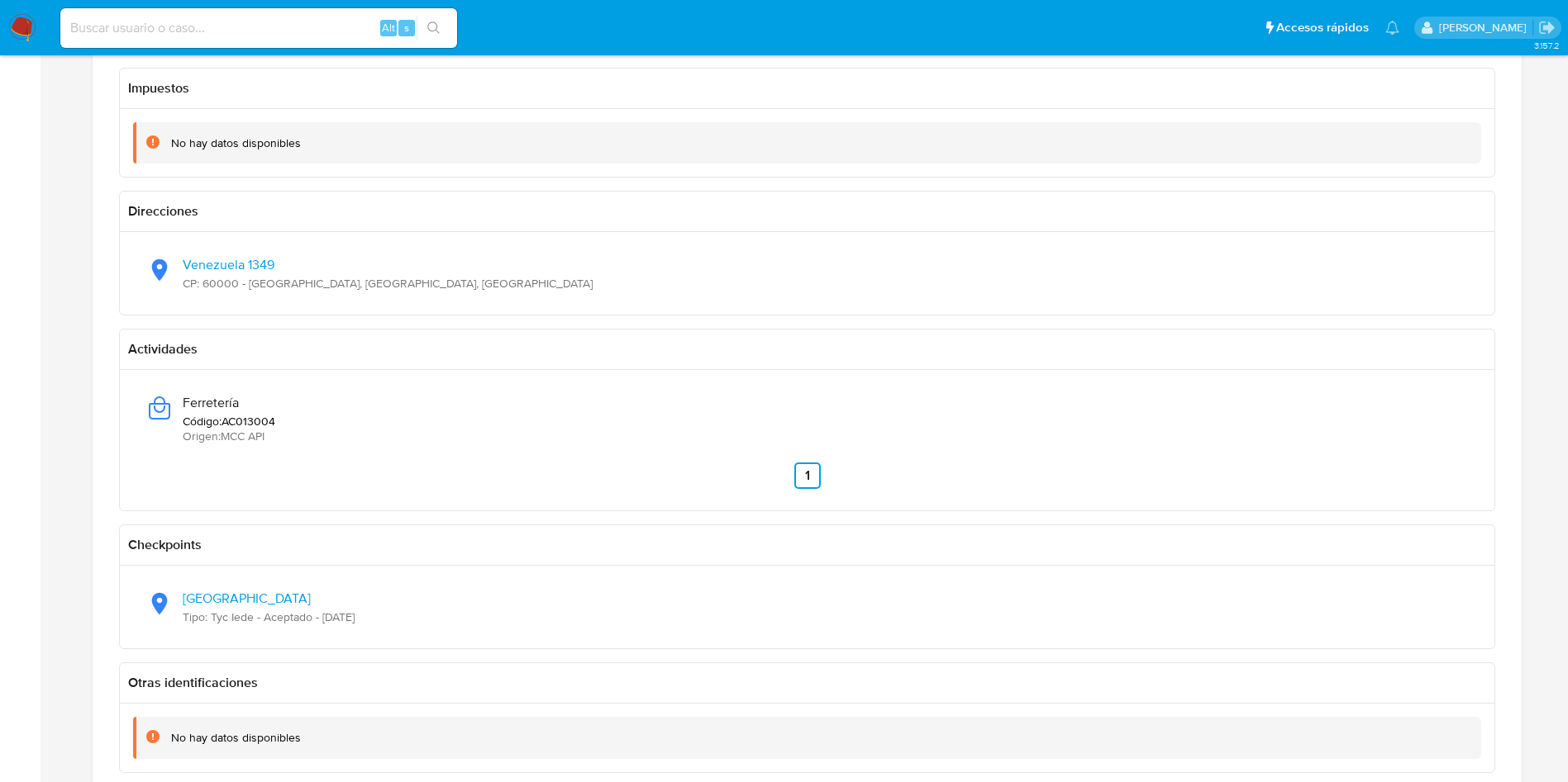
scroll to position [1487, 0]
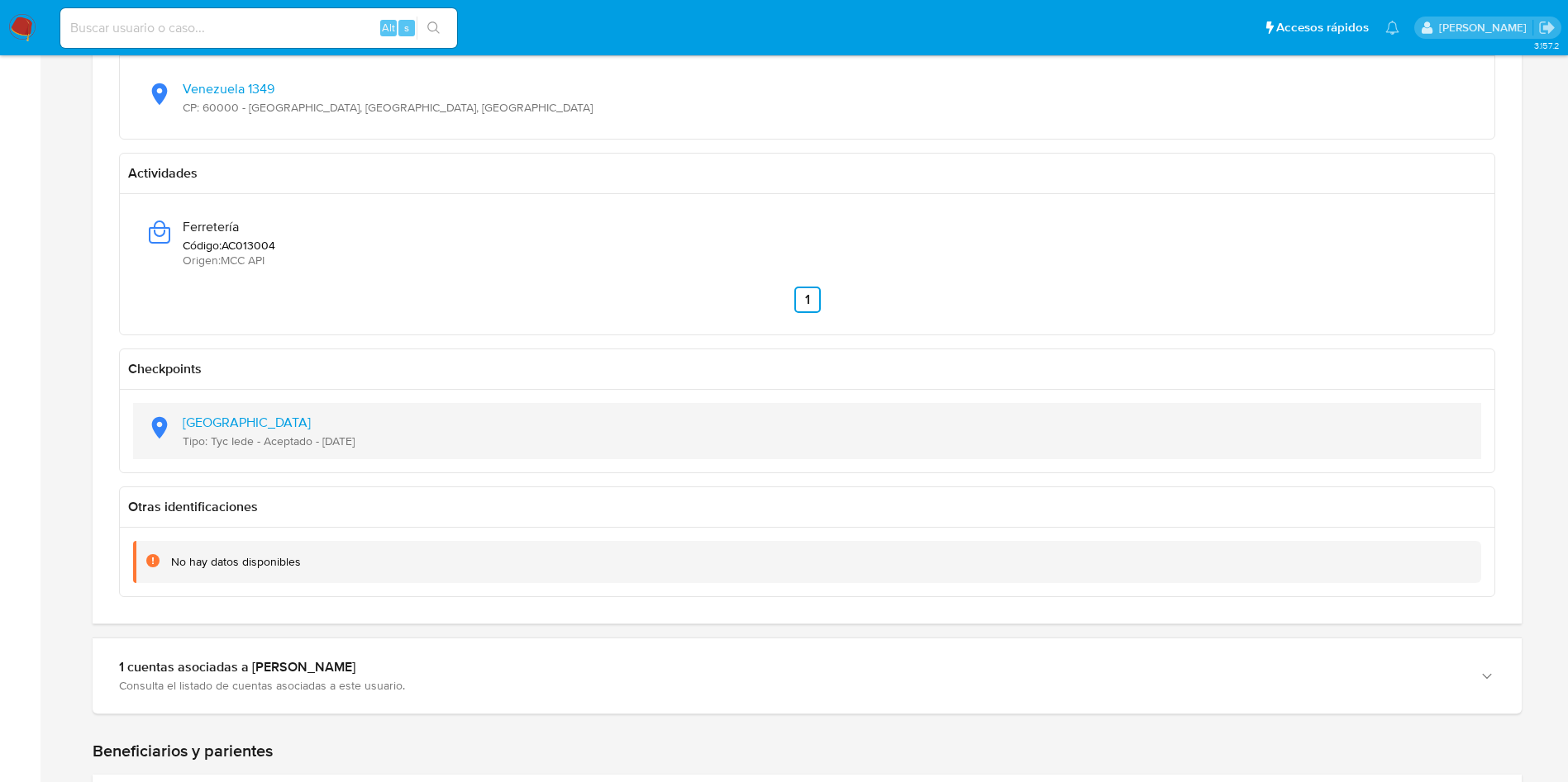
drag, startPoint x: 401, startPoint y: 444, endPoint x: 322, endPoint y: 447, distance: 79.1
click at [322, 447] on div "Latitud: -34.6142, Longitud: -58.3811 Tipo: Tyc Iede - Aceptado - 25/12/2023" at bounding box center [806, 431] width 1321 height 57
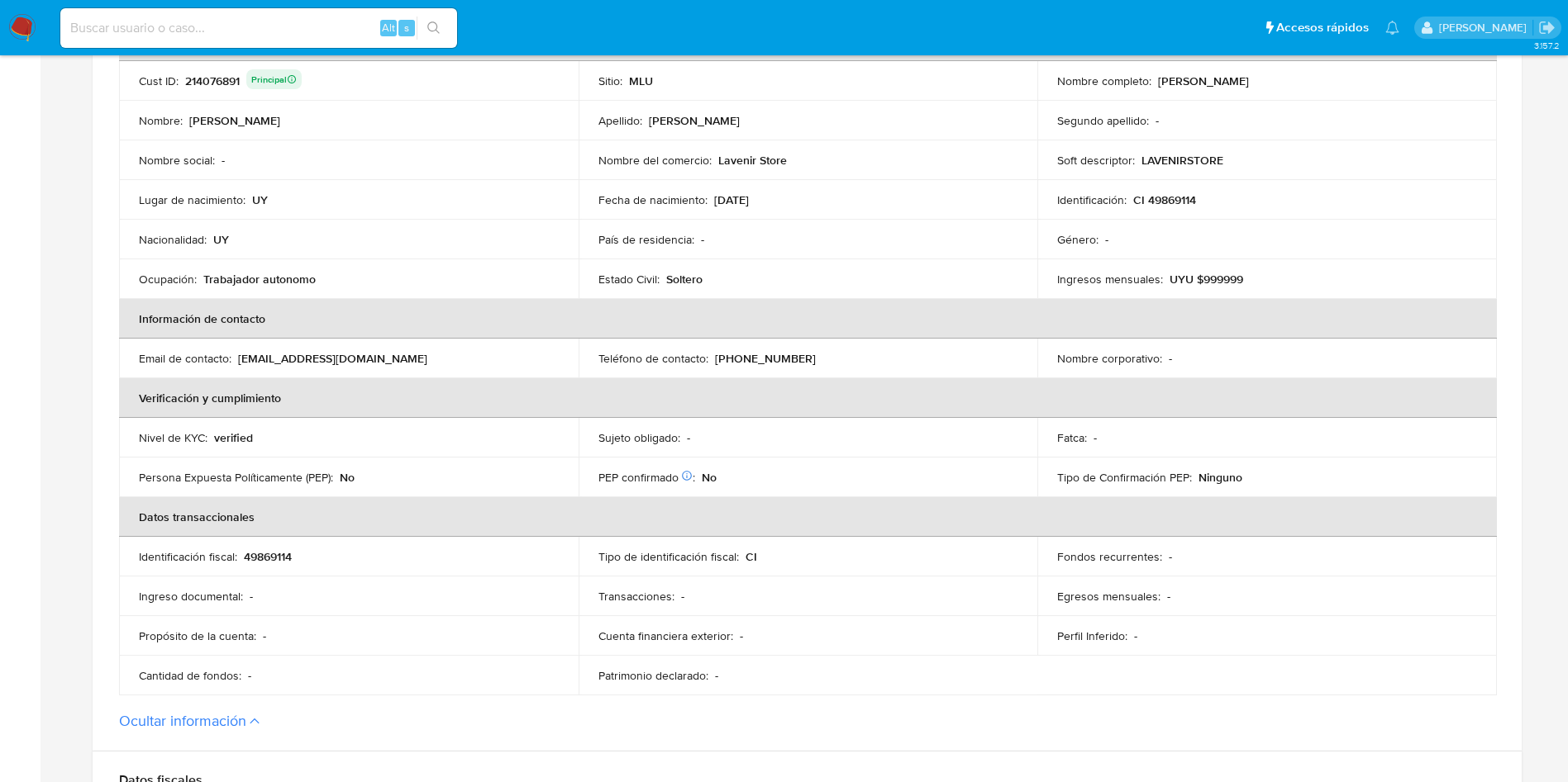
scroll to position [0, 0]
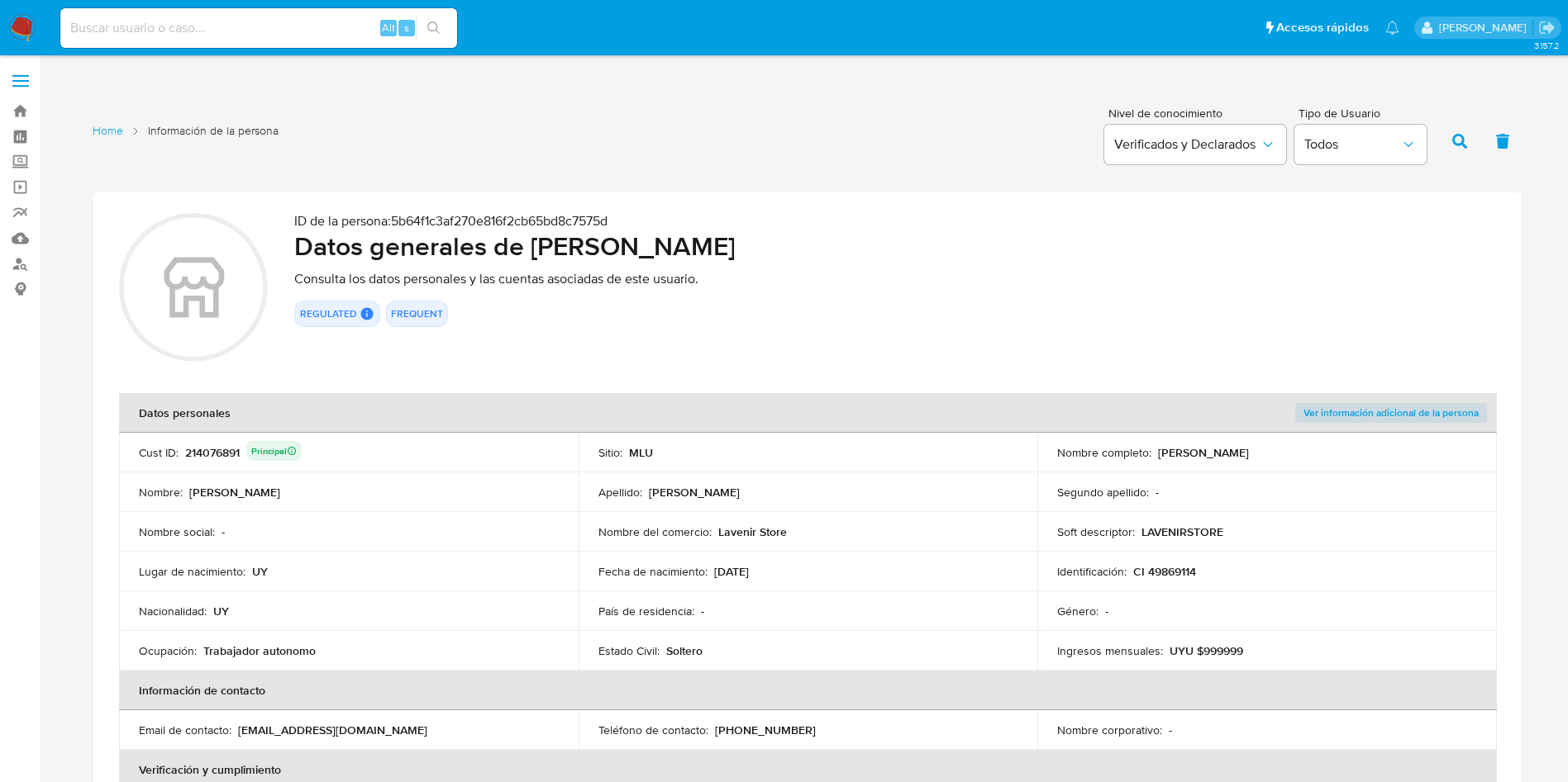
click at [754, 581] on td "Fecha de nacimiento : 28/06/1996" at bounding box center [808, 572] width 460 height 40
click at [1196, 528] on p "LAVENIRSTORE" at bounding box center [1182, 532] width 82 height 15
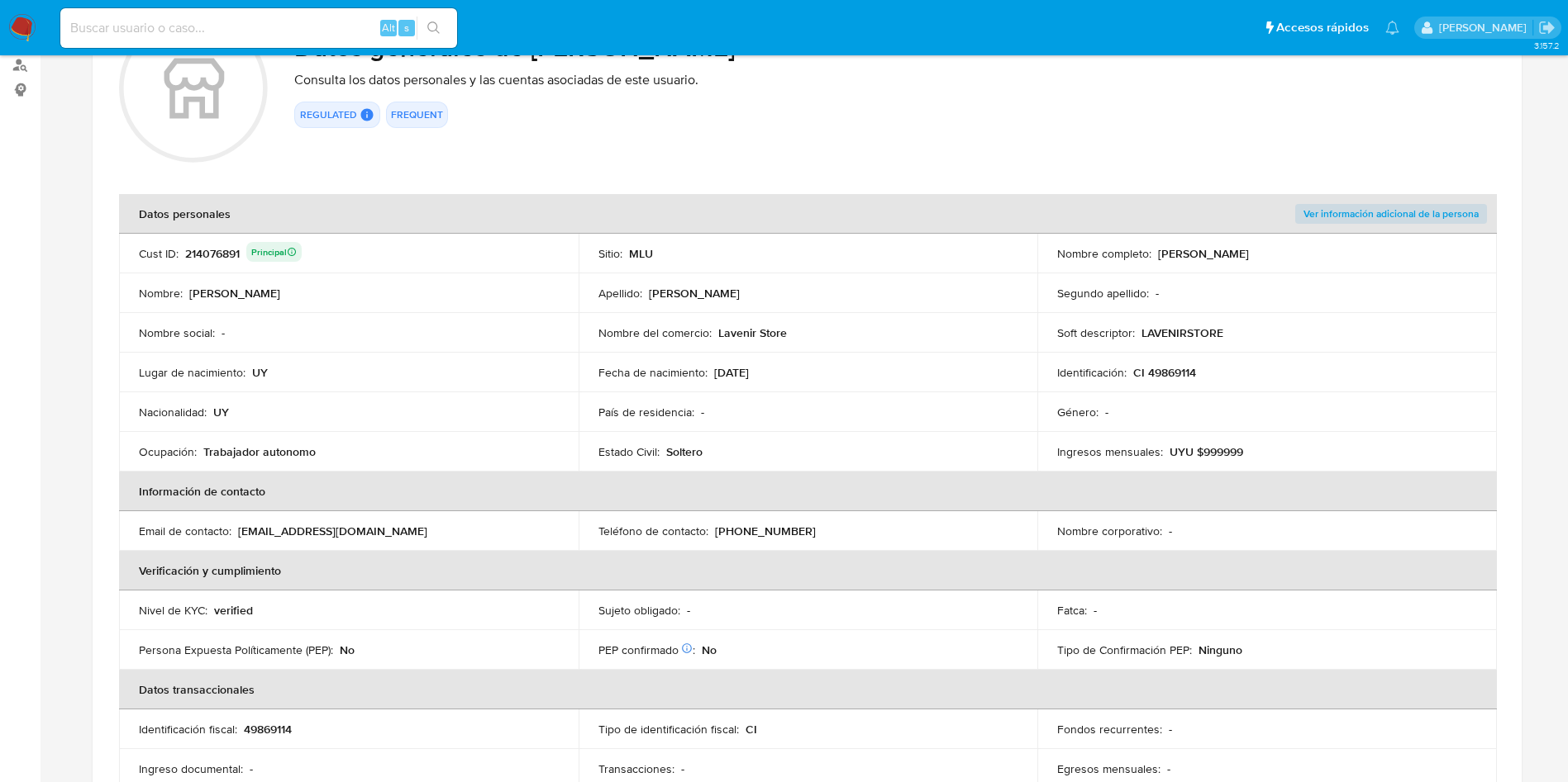
scroll to position [372, 0]
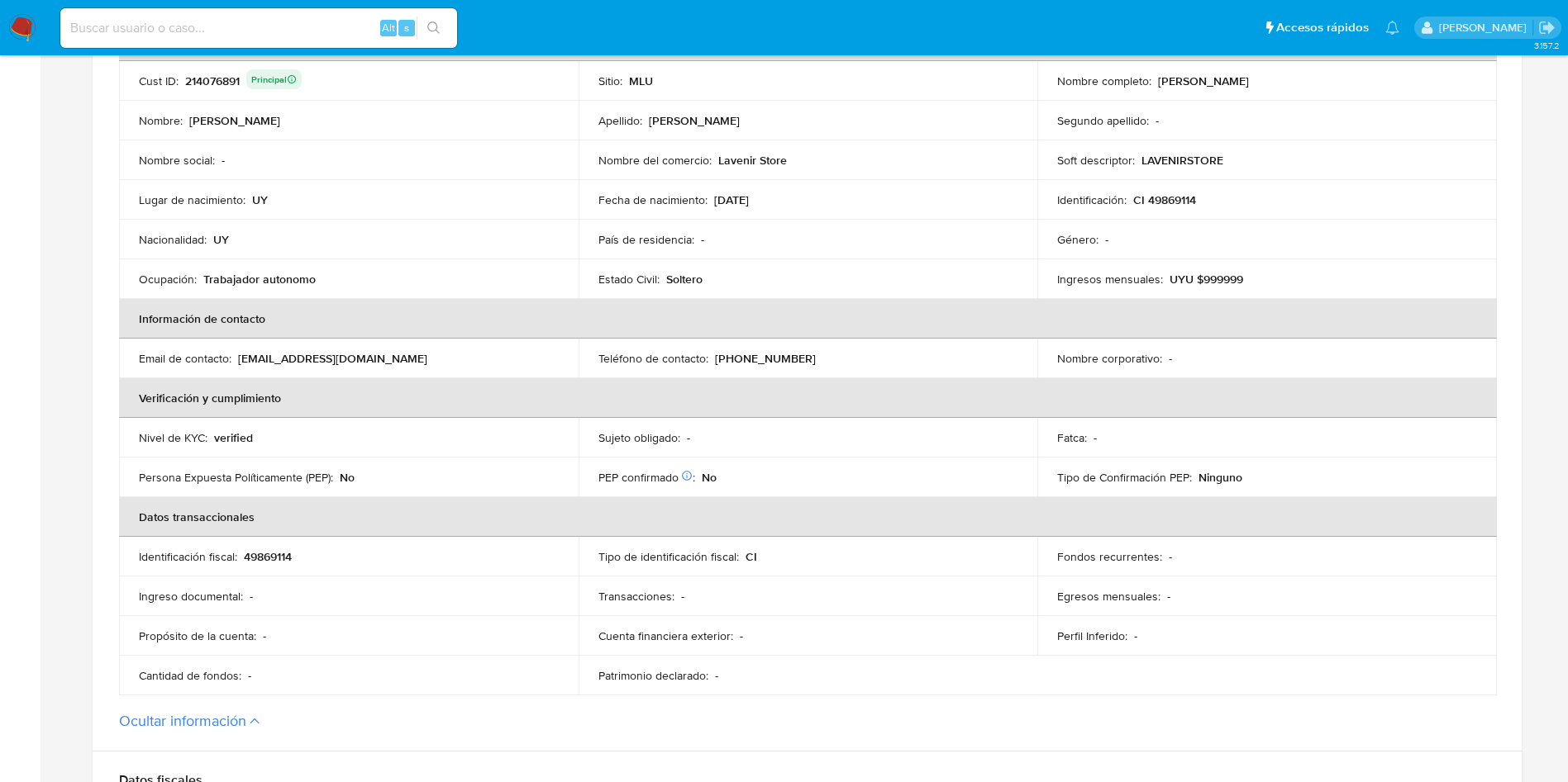
drag, startPoint x: 355, startPoint y: 275, endPoint x: 199, endPoint y: 277, distance: 156.0
click at [199, 277] on div "Ocupación : Trabajador autonomo" at bounding box center [348, 279] width 419 height 15
click at [732, 324] on th "Información de contacto" at bounding box center [808, 319] width 1378 height 40
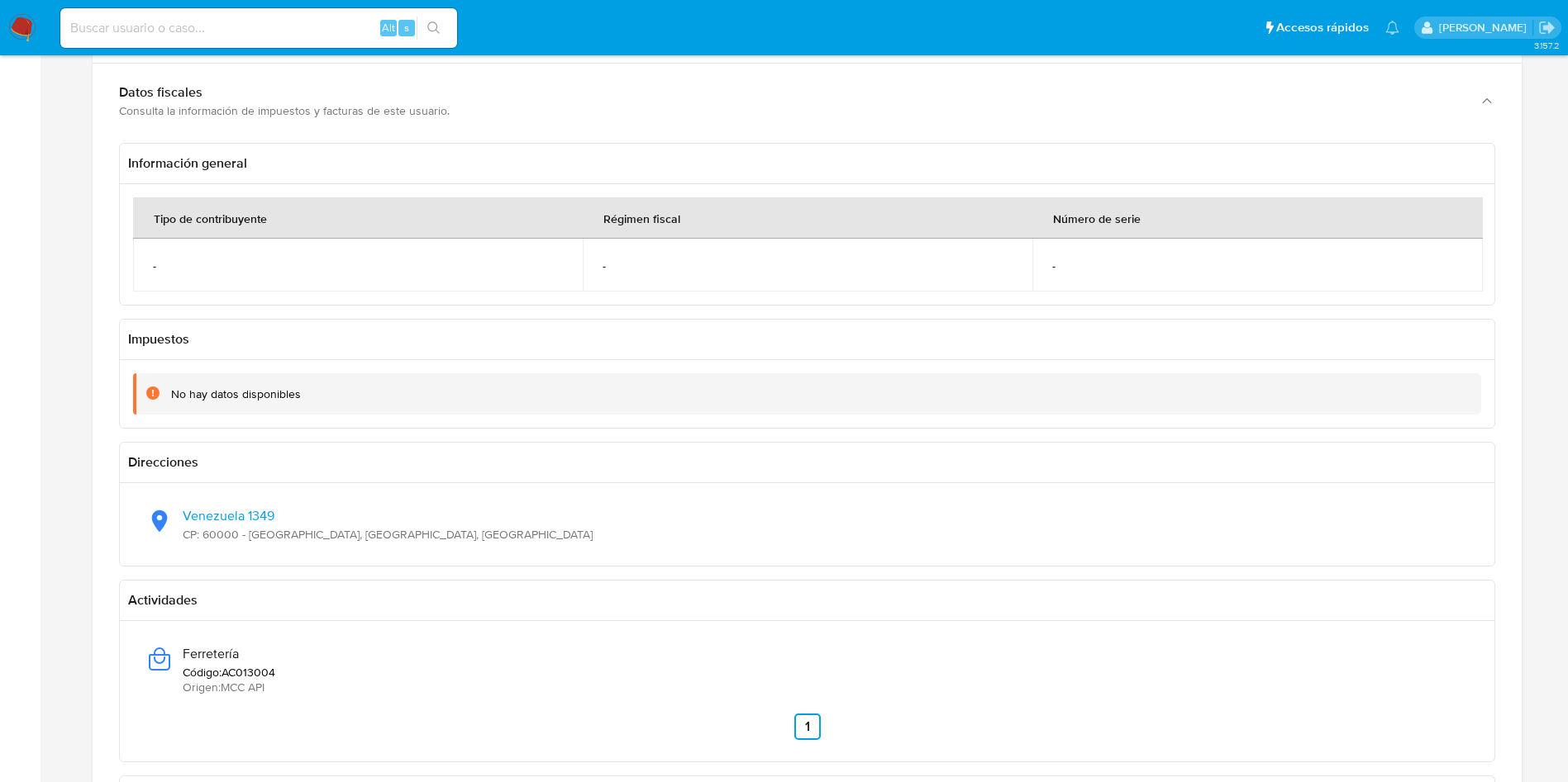
scroll to position [1115, 0]
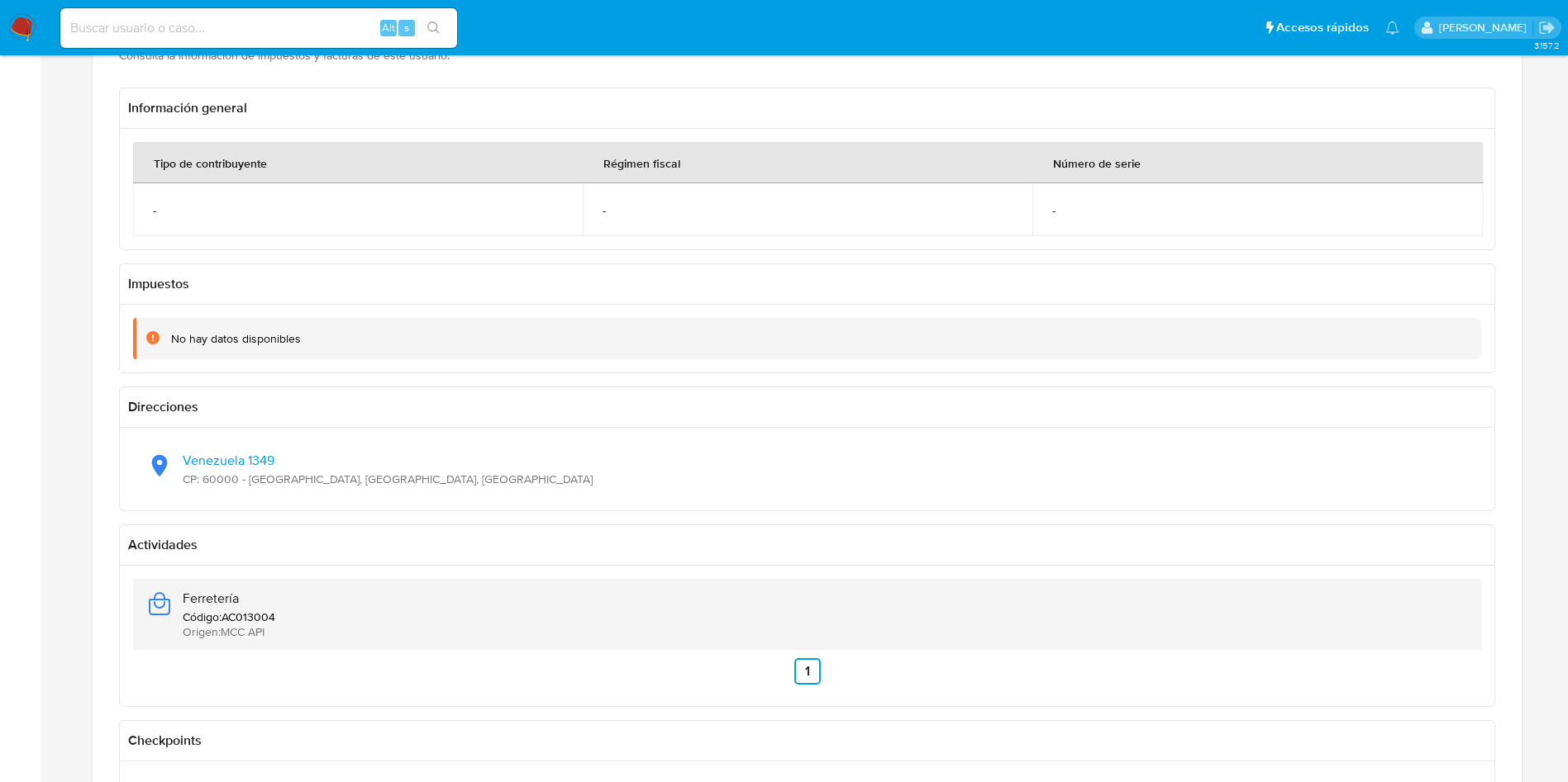
drag, startPoint x: 252, startPoint y: 594, endPoint x: 181, endPoint y: 596, distance: 71.0
click at [181, 596] on div "Ferretería Código : AC013004 Origen : MCC API" at bounding box center [806, 614] width 1321 height 71
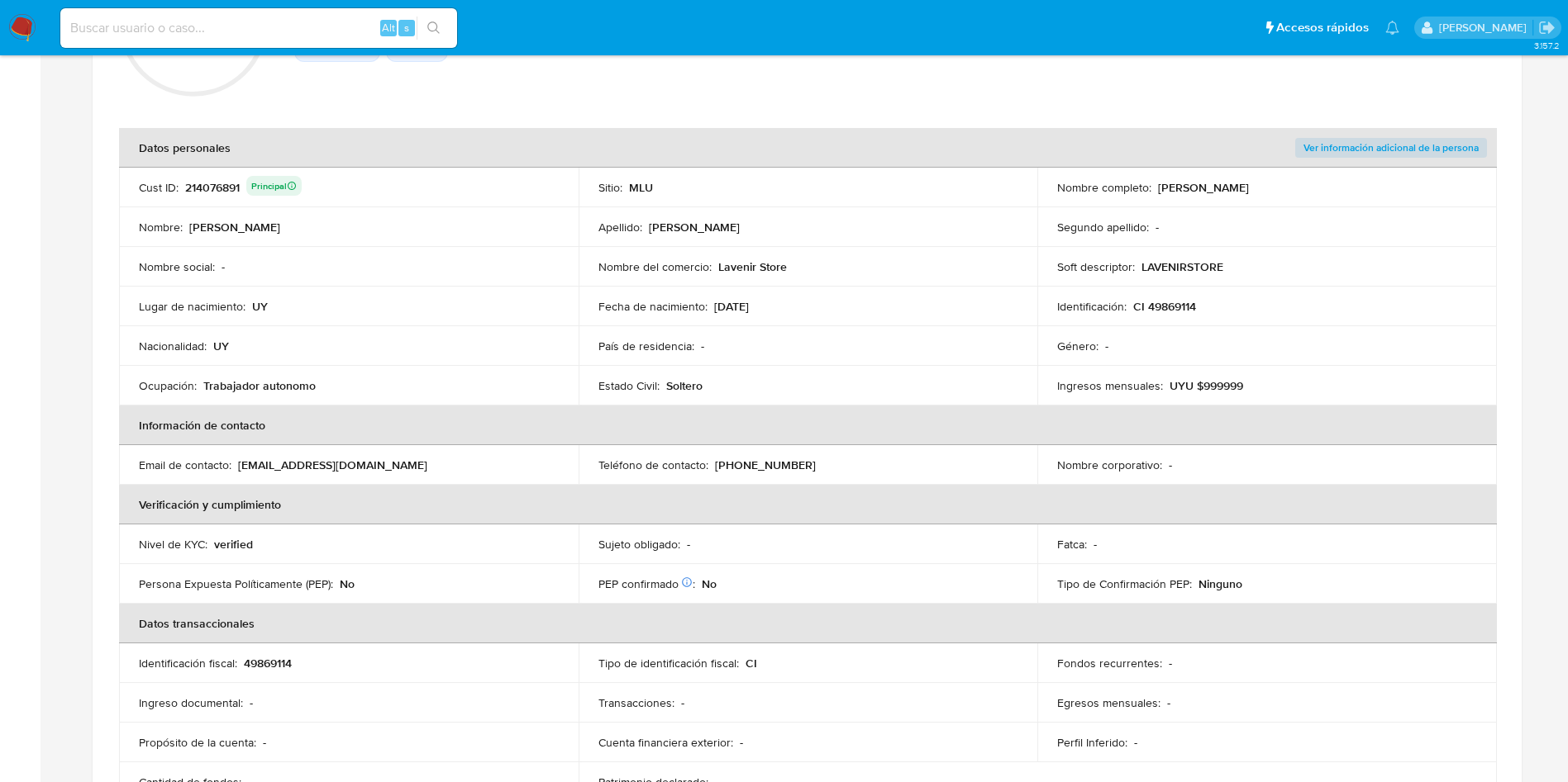
scroll to position [124, 0]
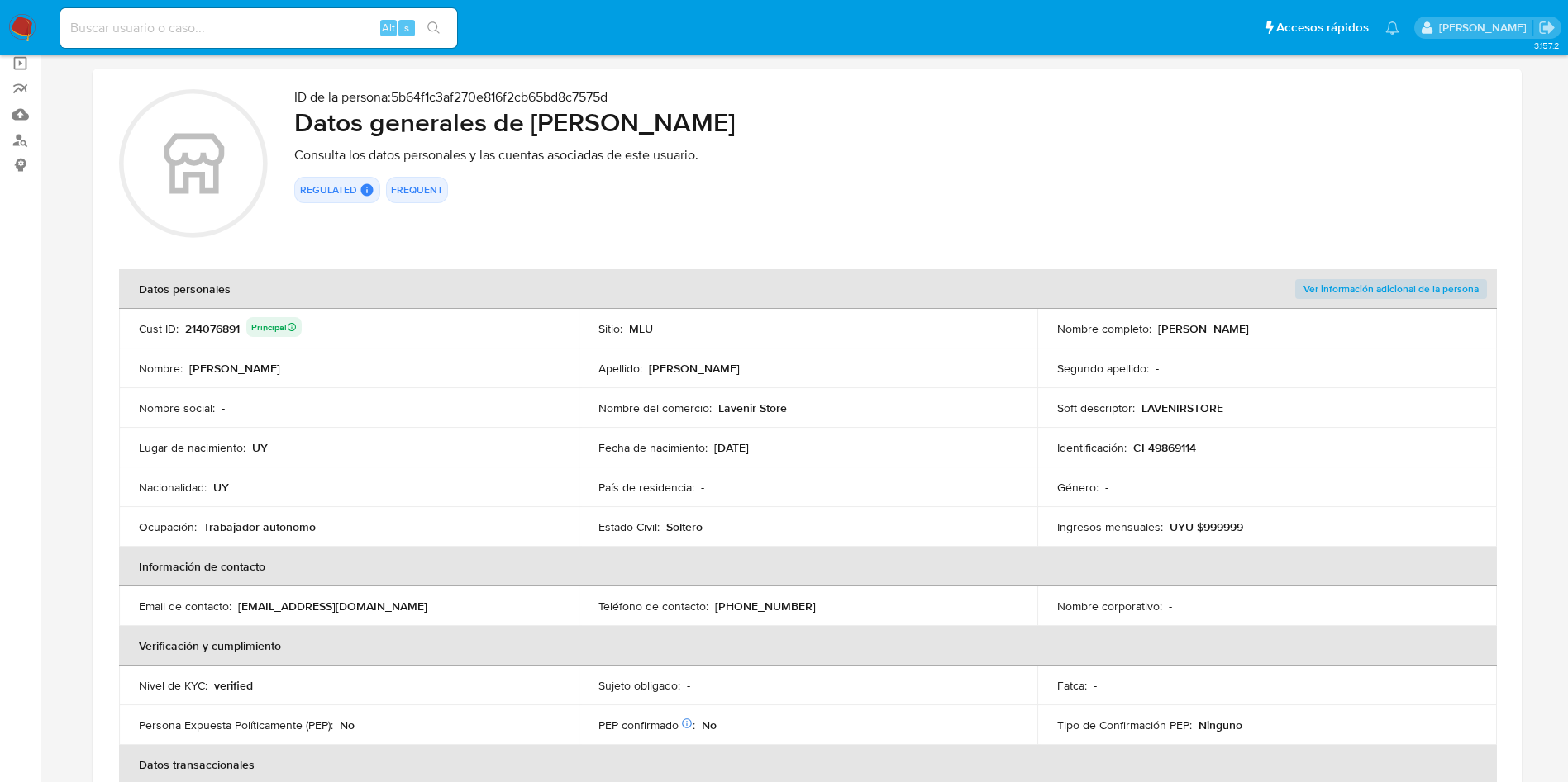
click at [787, 457] on td "Fecha de nacimiento : 28/06/1996" at bounding box center [808, 448] width 460 height 40
drag, startPoint x: 798, startPoint y: 412, endPoint x: 715, endPoint y: 413, distance: 83.0
click at [715, 413] on div "Nombre del comercio : Lavenir Store" at bounding box center [807, 408] width 419 height 15
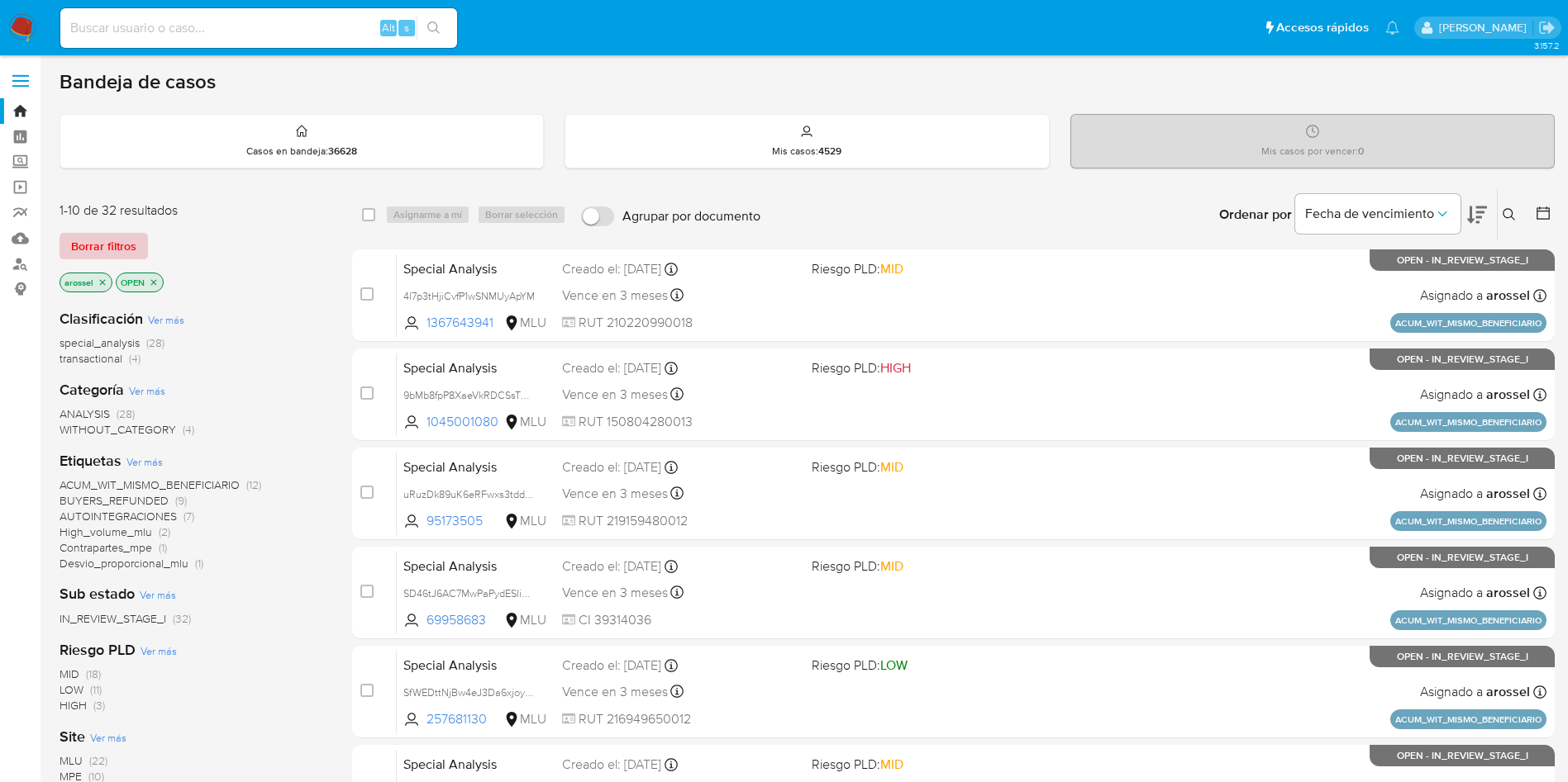
click at [127, 244] on span "Borrar filtros" at bounding box center [103, 246] width 66 height 23
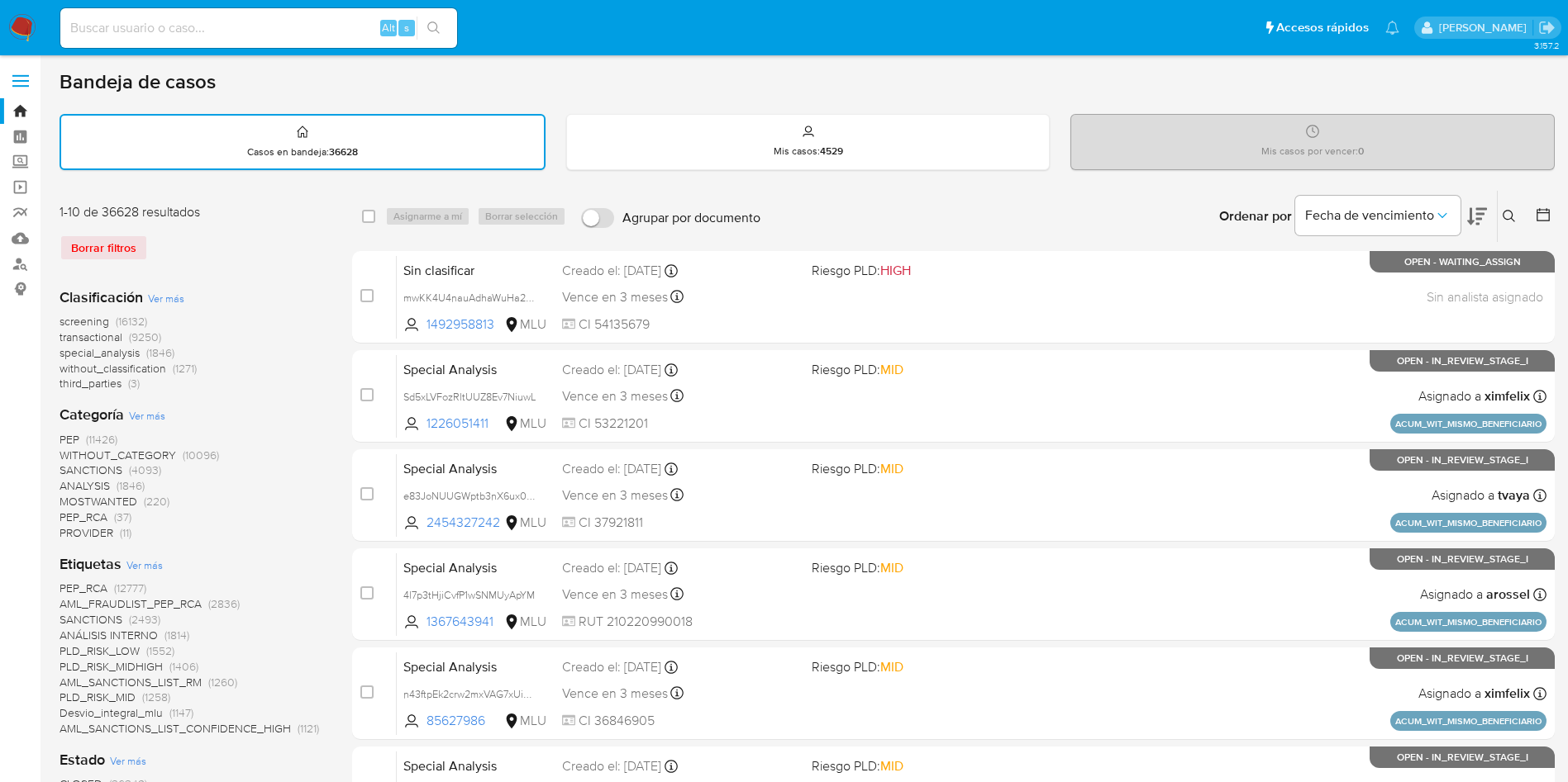
click at [1550, 220] on icon at bounding box center [1543, 215] width 16 height 16
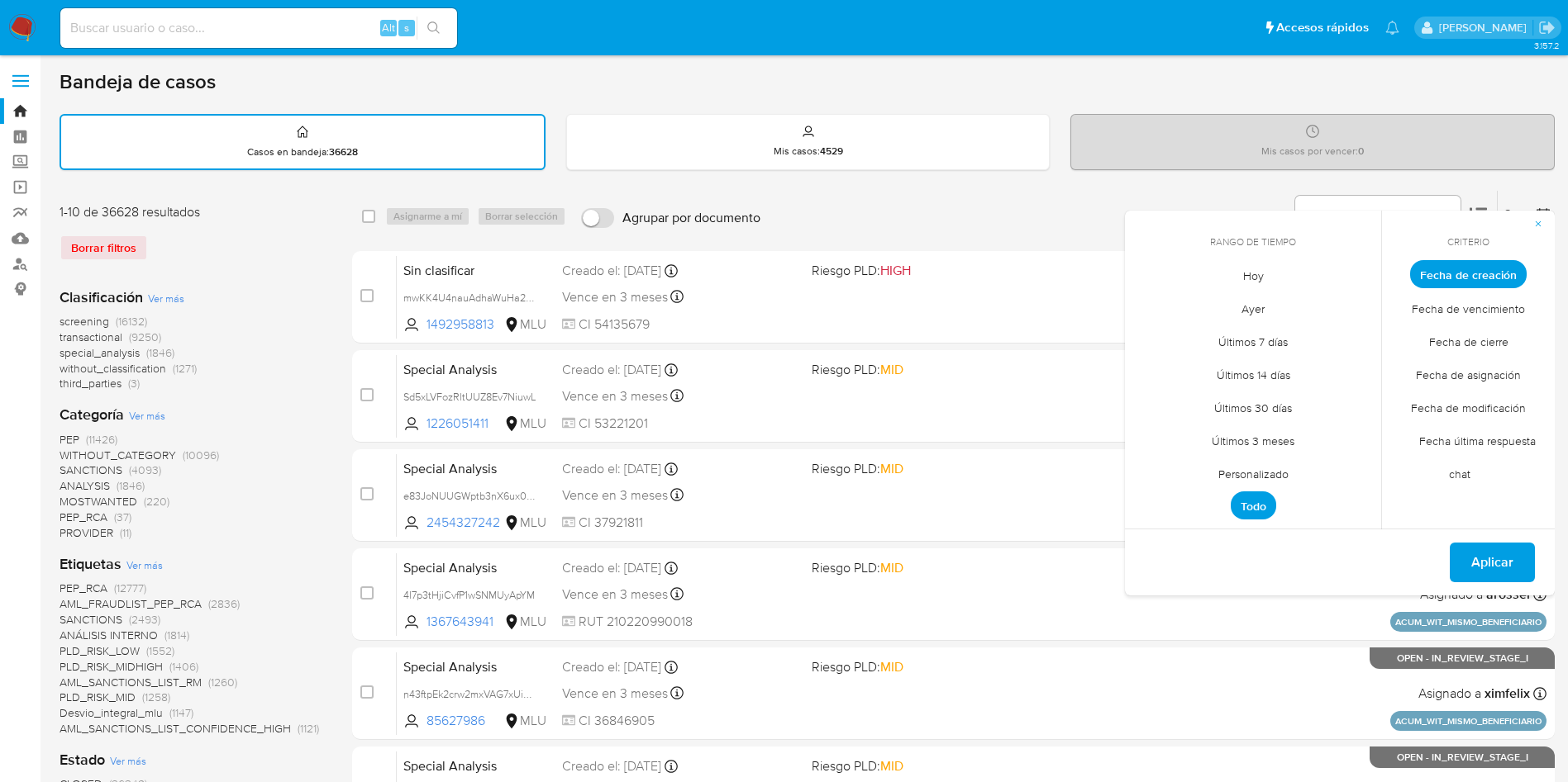
click at [1243, 286] on span "Hoy" at bounding box center [1254, 276] width 56 height 34
drag, startPoint x: 1480, startPoint y: 344, endPoint x: 1450, endPoint y: 497, distance: 155.9
click at [1476, 343] on span "Fecha de cierre" at bounding box center [1468, 342] width 114 height 34
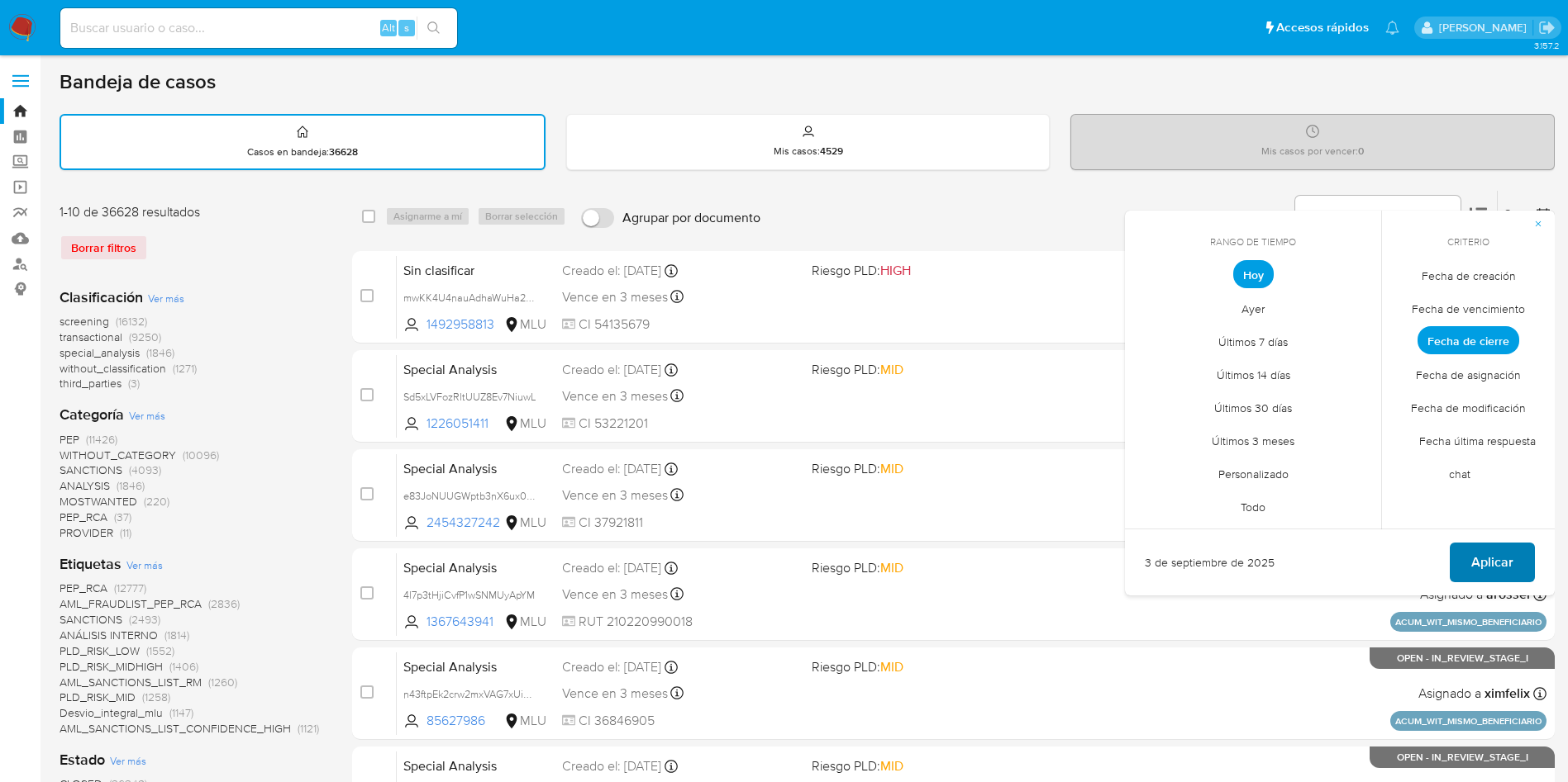
click at [1500, 557] on span "Aplicar" at bounding box center [1492, 562] width 42 height 36
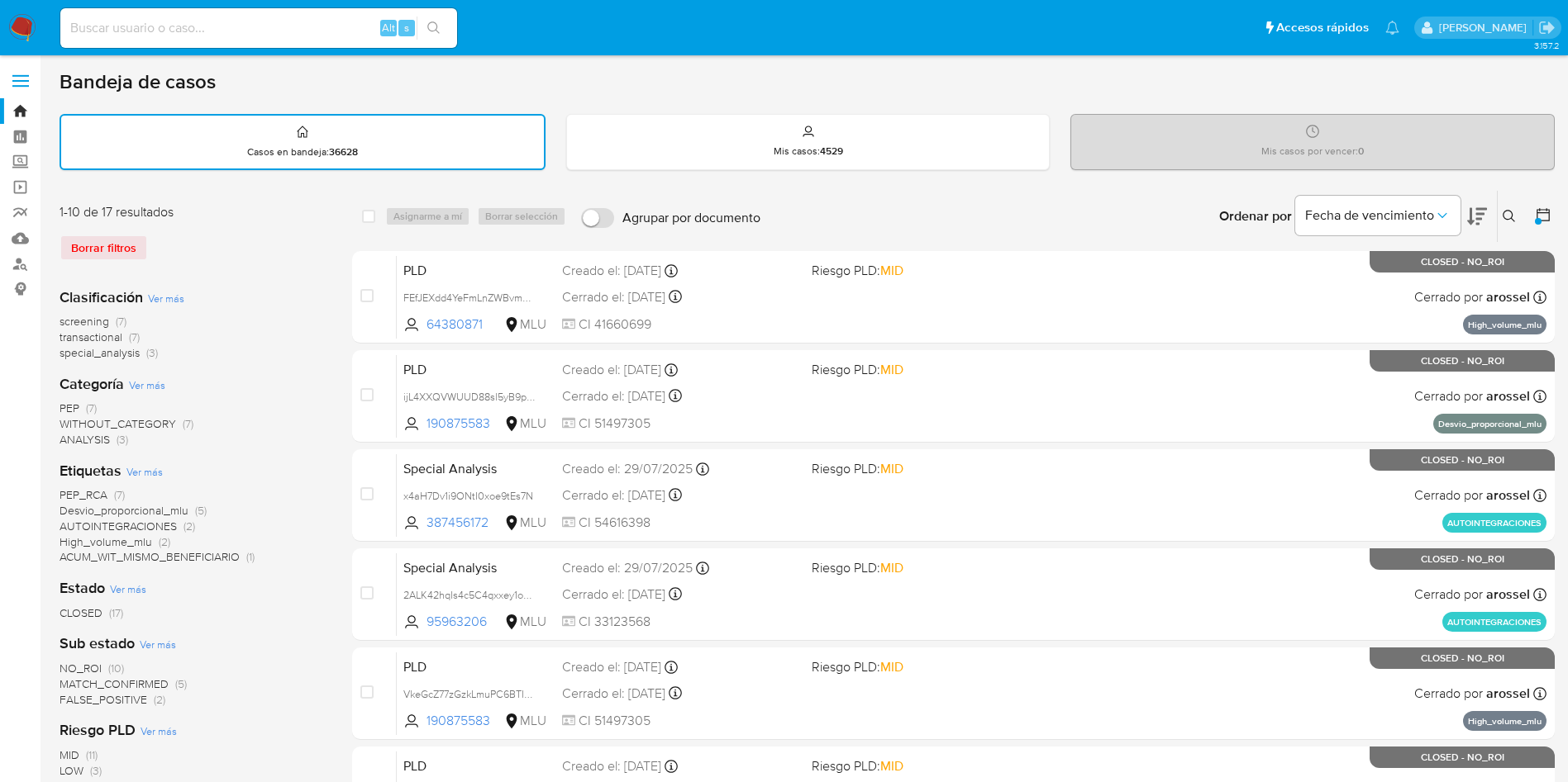
click at [1547, 212] on icon at bounding box center [1543, 215] width 13 height 13
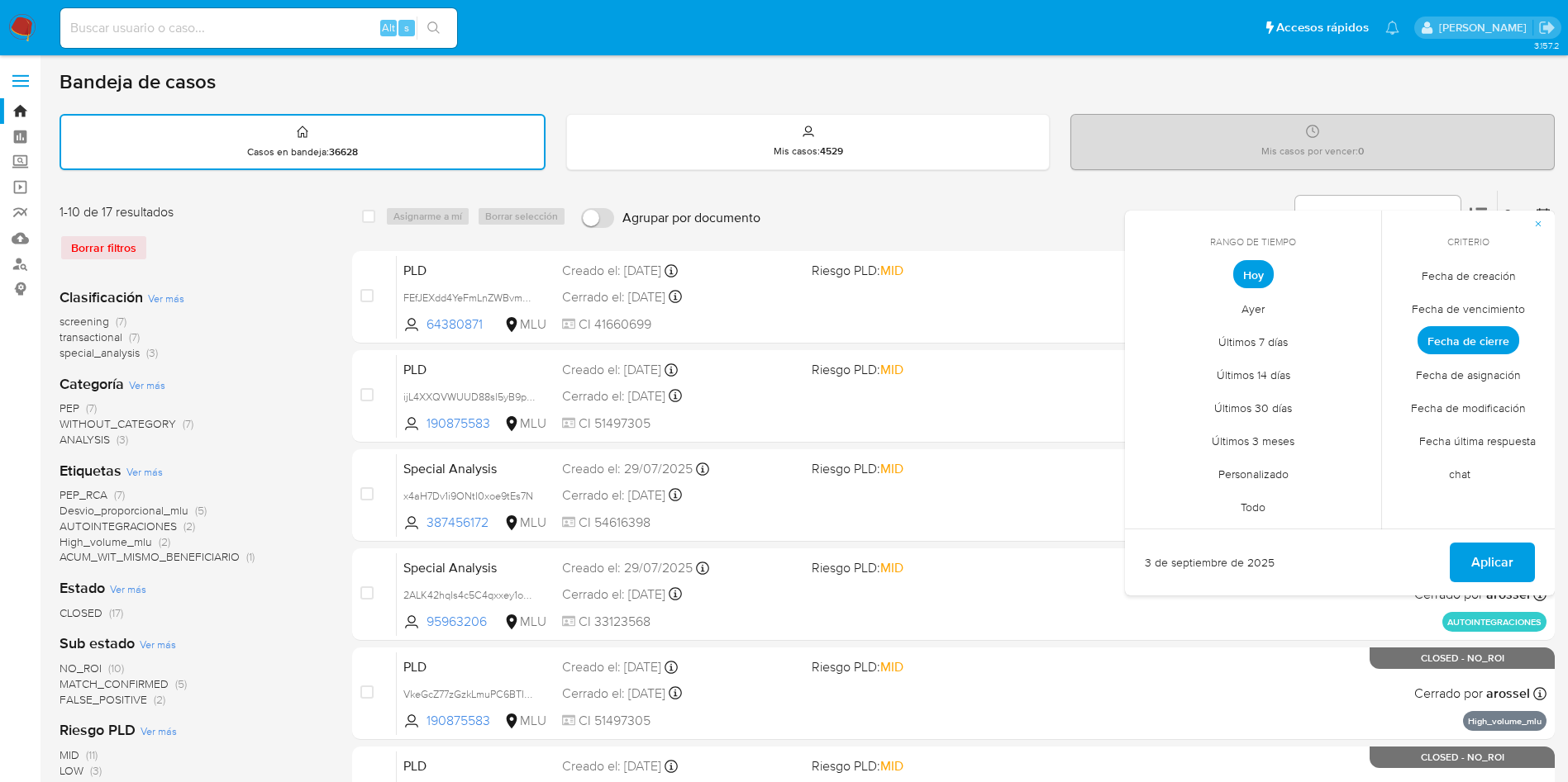
click at [1268, 476] on span "Personalizado" at bounding box center [1253, 474] width 105 height 34
click at [1156, 359] on button "1" at bounding box center [1153, 365] width 26 height 26
click at [1220, 362] on button "3" at bounding box center [1219, 365] width 26 height 26
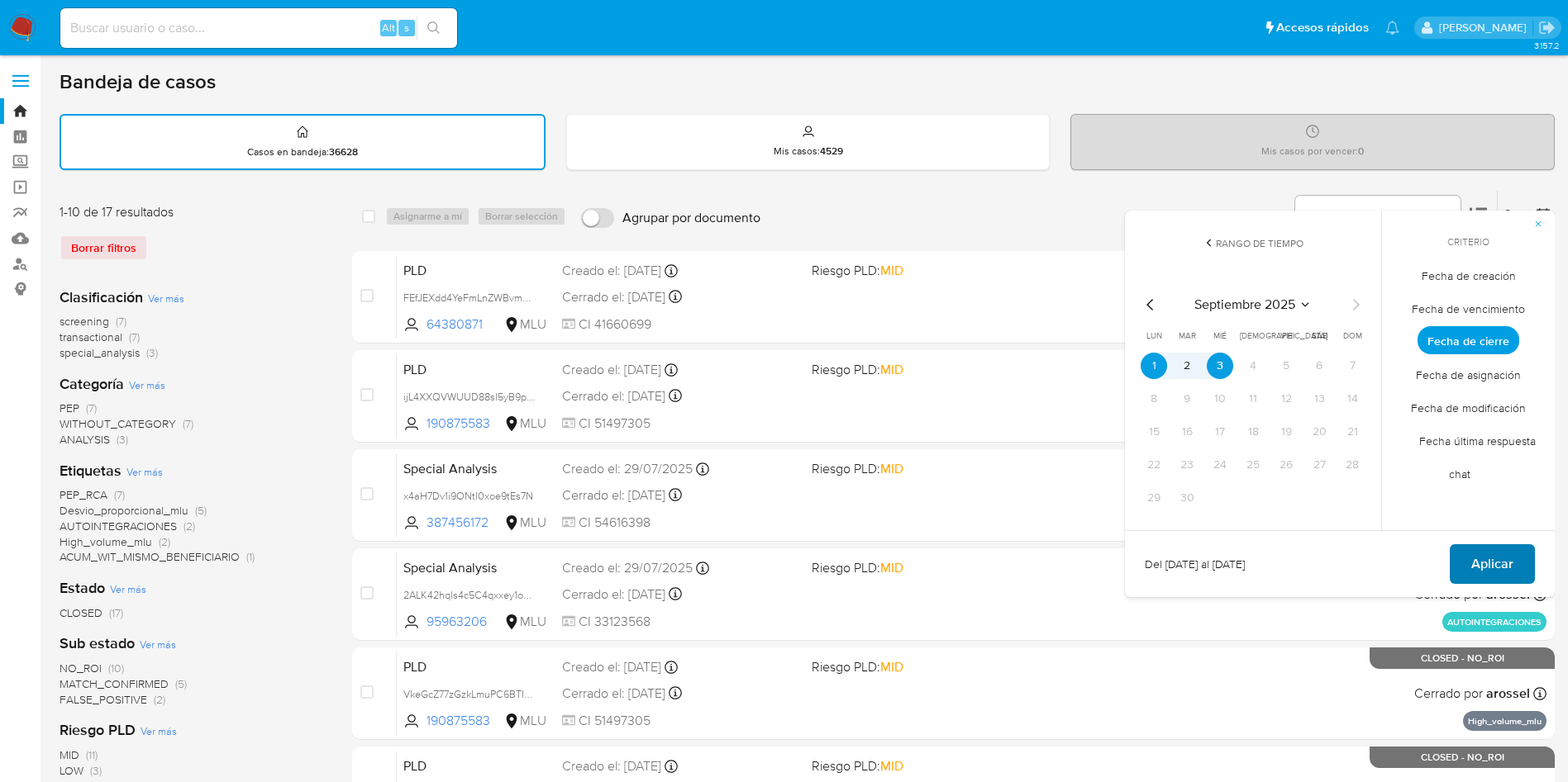
click at [1506, 566] on span "Aplicar" at bounding box center [1492, 564] width 42 height 36
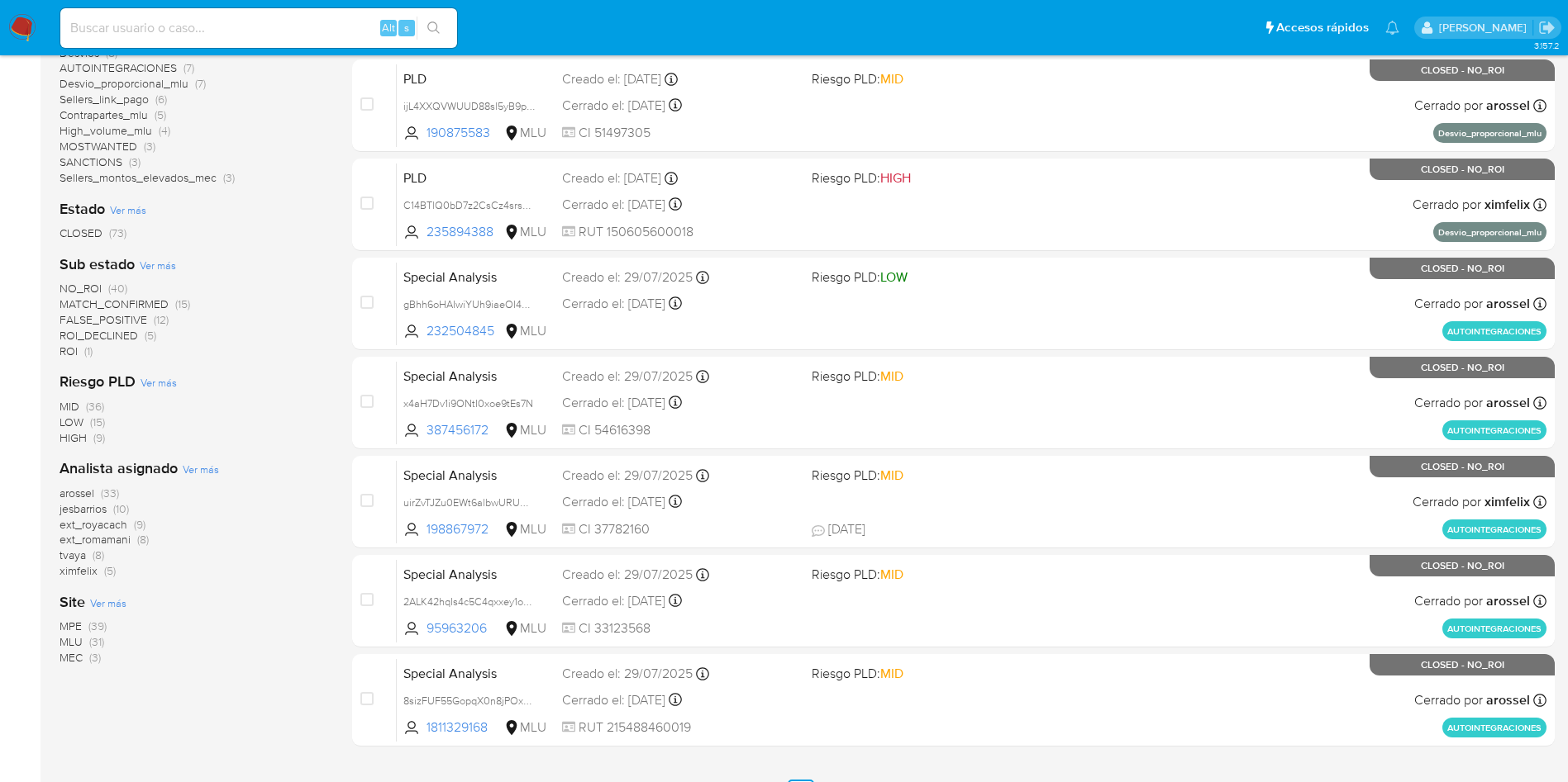
scroll to position [523, 0]
